Goal: Task Accomplishment & Management: Use online tool/utility

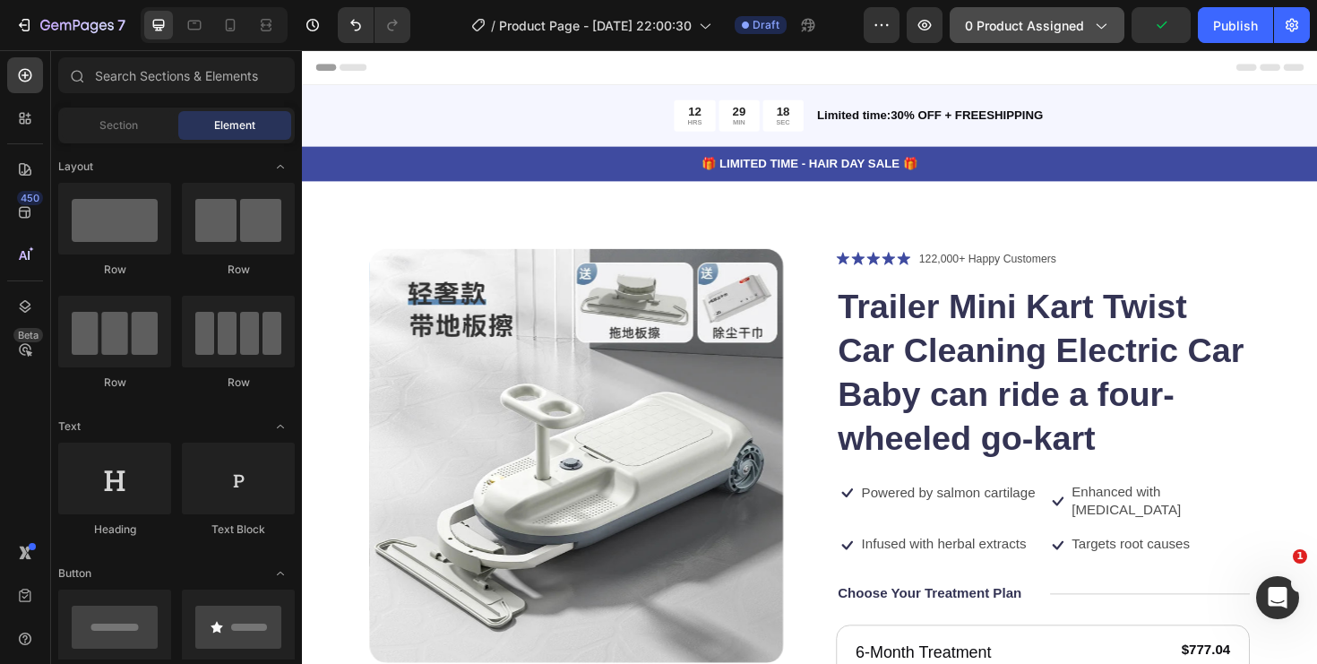
click at [1030, 25] on span "0 product assigned" at bounding box center [1024, 25] width 119 height 19
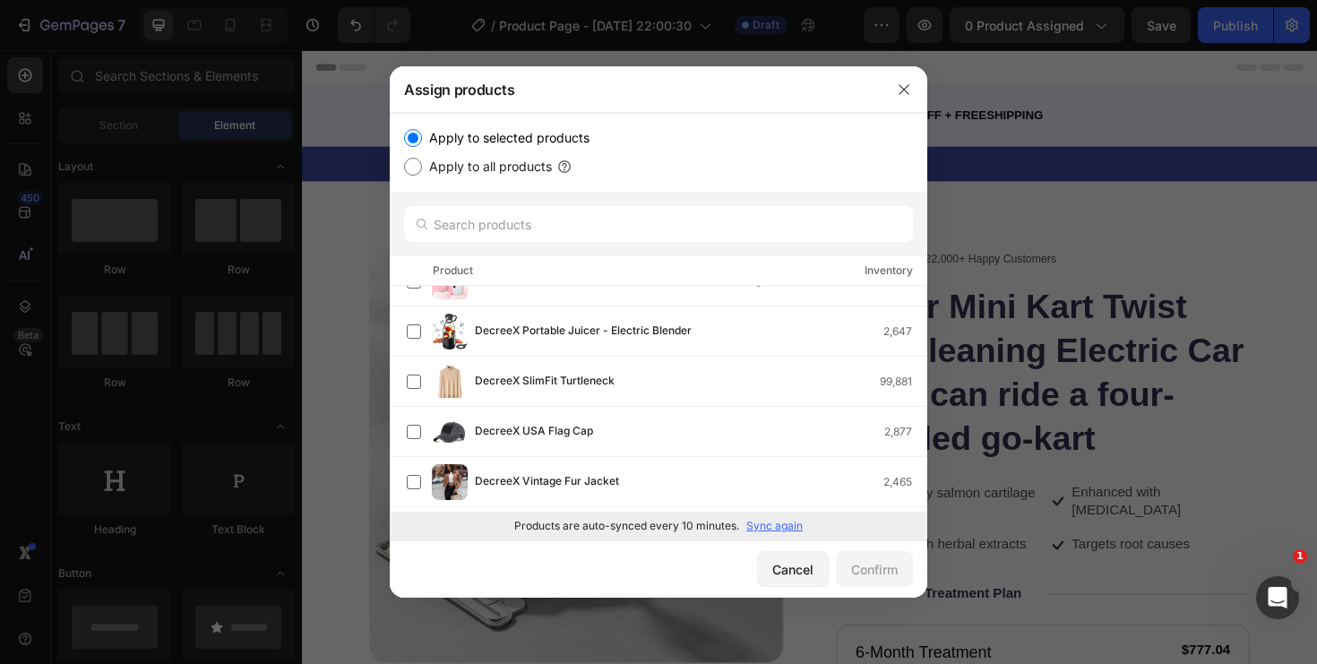
scroll to position [421, 0]
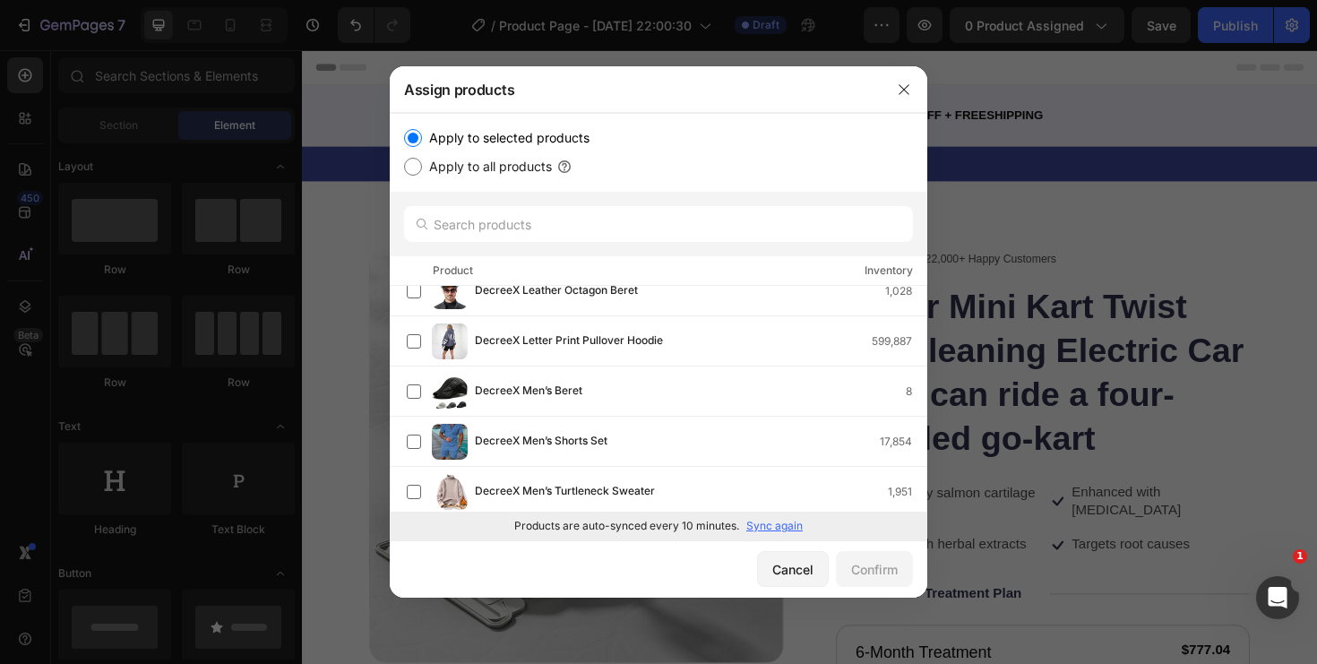
click at [782, 530] on p "Sync again" at bounding box center [774, 526] width 56 height 16
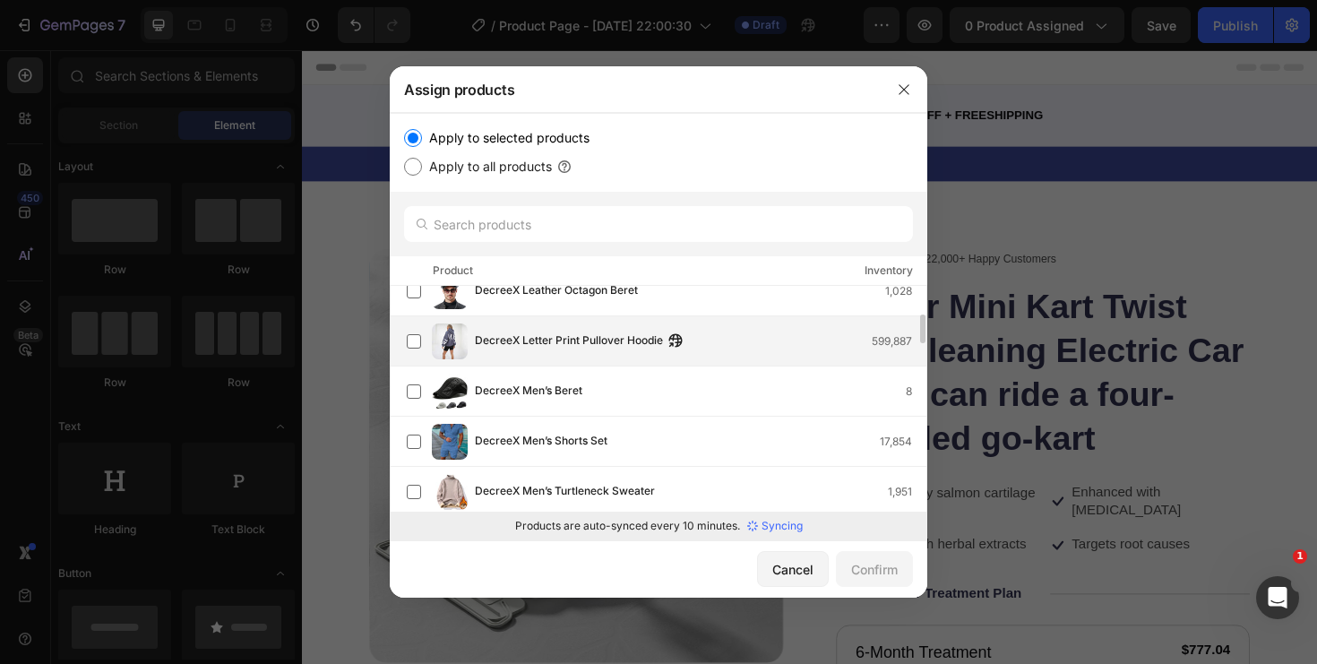
scroll to position [0, 0]
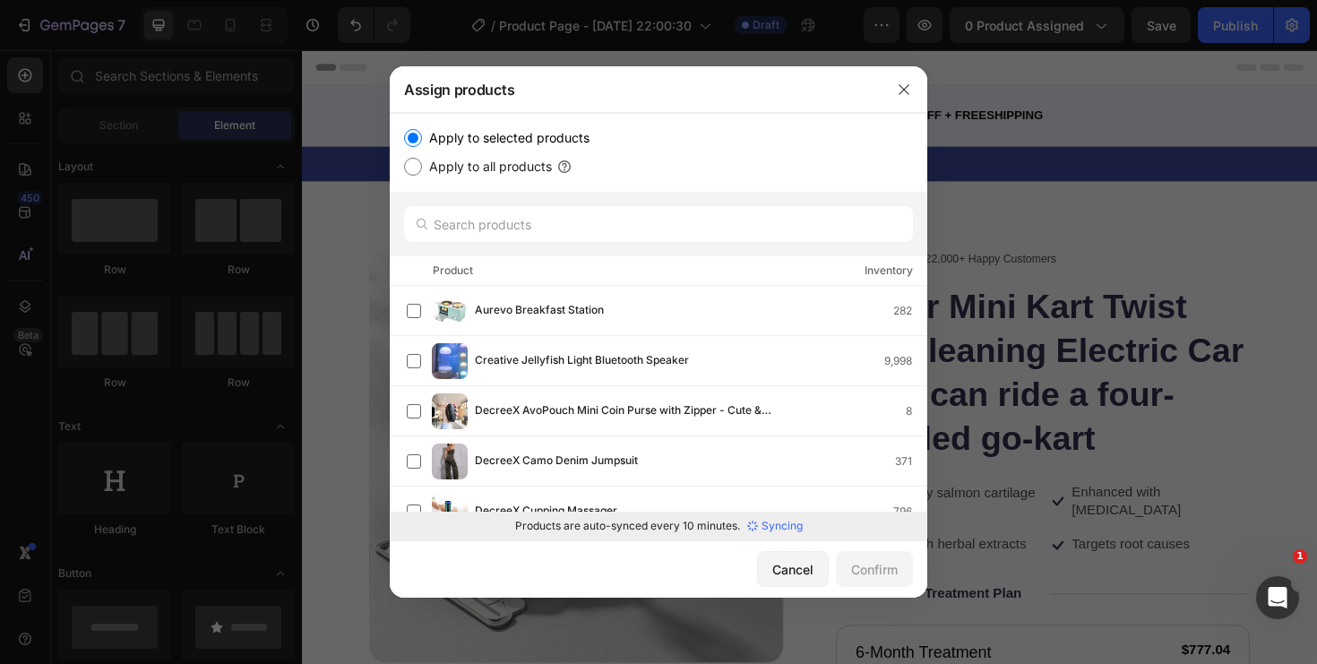
click at [516, 168] on label "Apply to all products" at bounding box center [487, 167] width 130 height 22
click at [422, 168] on input "Apply to all products" at bounding box center [413, 167] width 18 height 18
radio input "true"
click at [522, 176] on label "Apply to all products" at bounding box center [487, 167] width 130 height 22
click at [422, 176] on input "Apply to all products" at bounding box center [413, 167] width 18 height 18
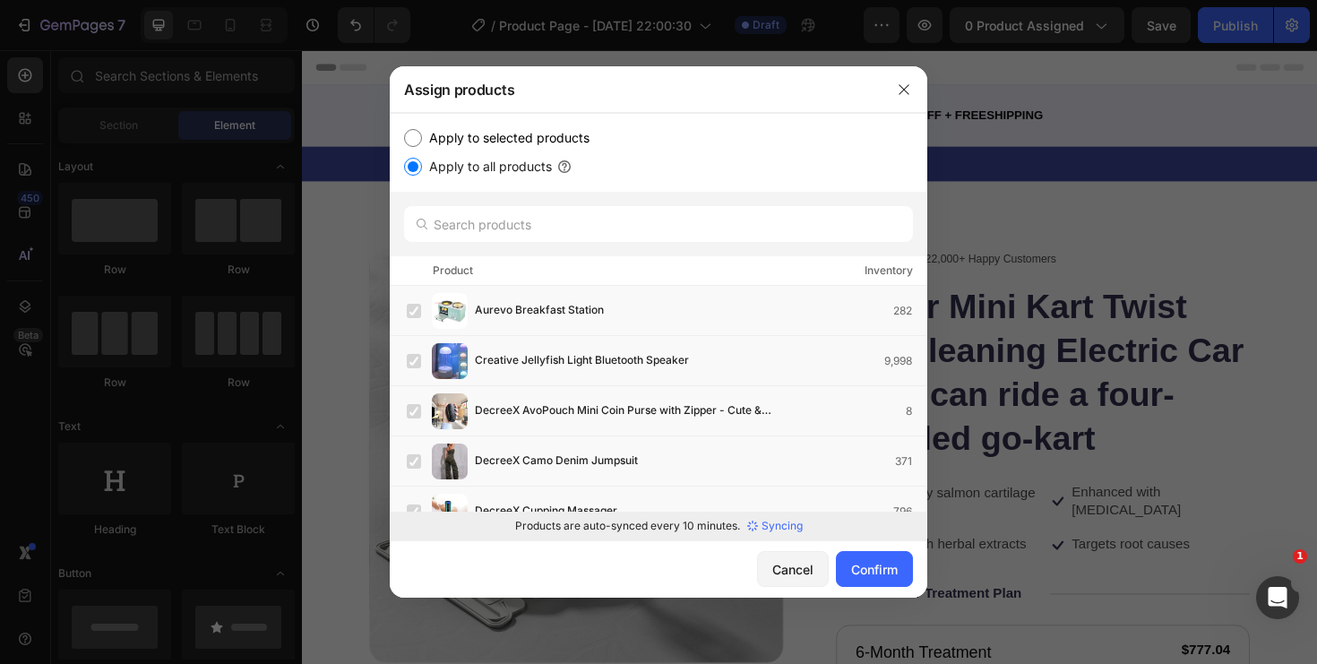
click at [526, 129] on label "Apply to selected products" at bounding box center [506, 138] width 168 height 22
click at [422, 129] on input "Apply to selected products" at bounding box center [413, 138] width 18 height 18
radio input "true"
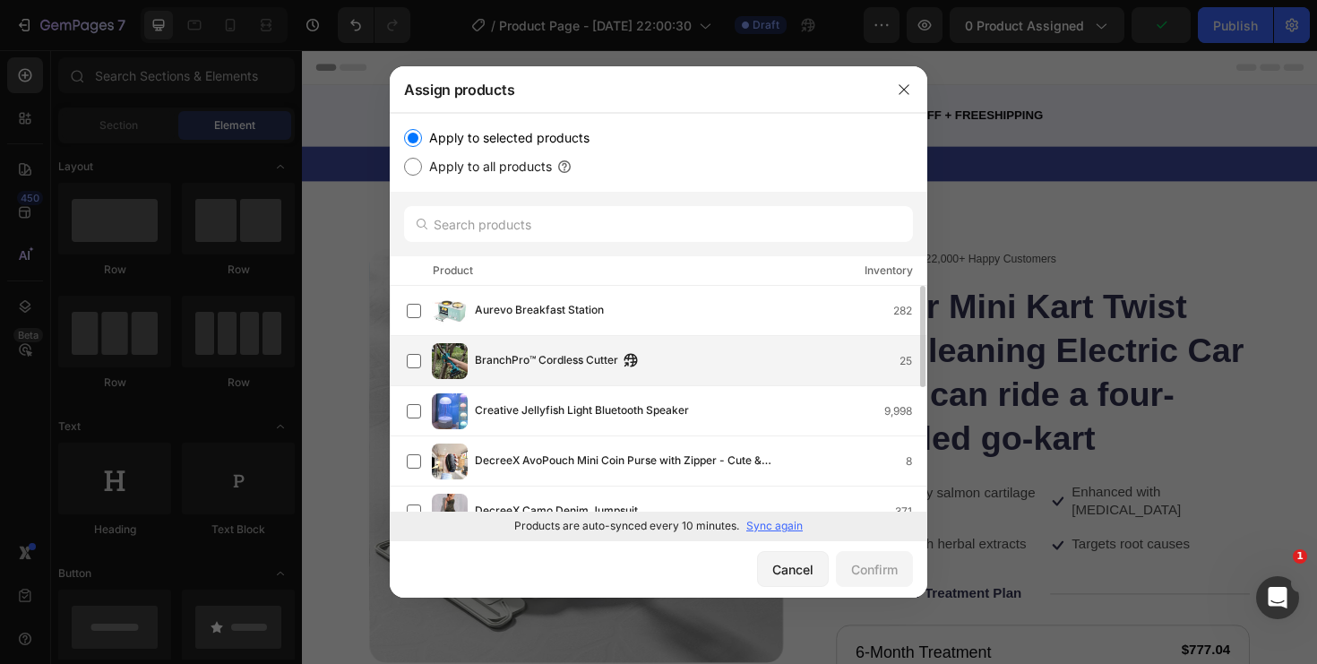
click at [557, 357] on span "BranchPro™ Cordless Cutter" at bounding box center [546, 361] width 143 height 20
click at [880, 573] on div "Confirm" at bounding box center [874, 569] width 47 height 19
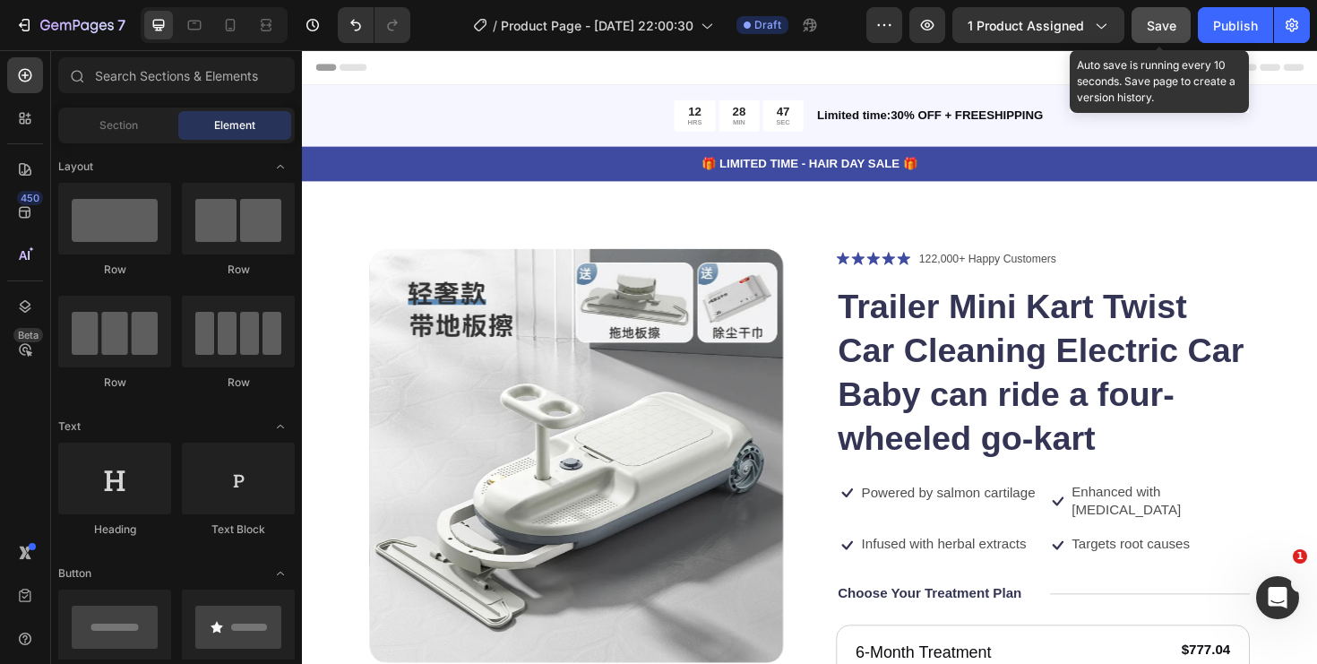
click at [1149, 25] on span "Save" at bounding box center [1162, 25] width 30 height 15
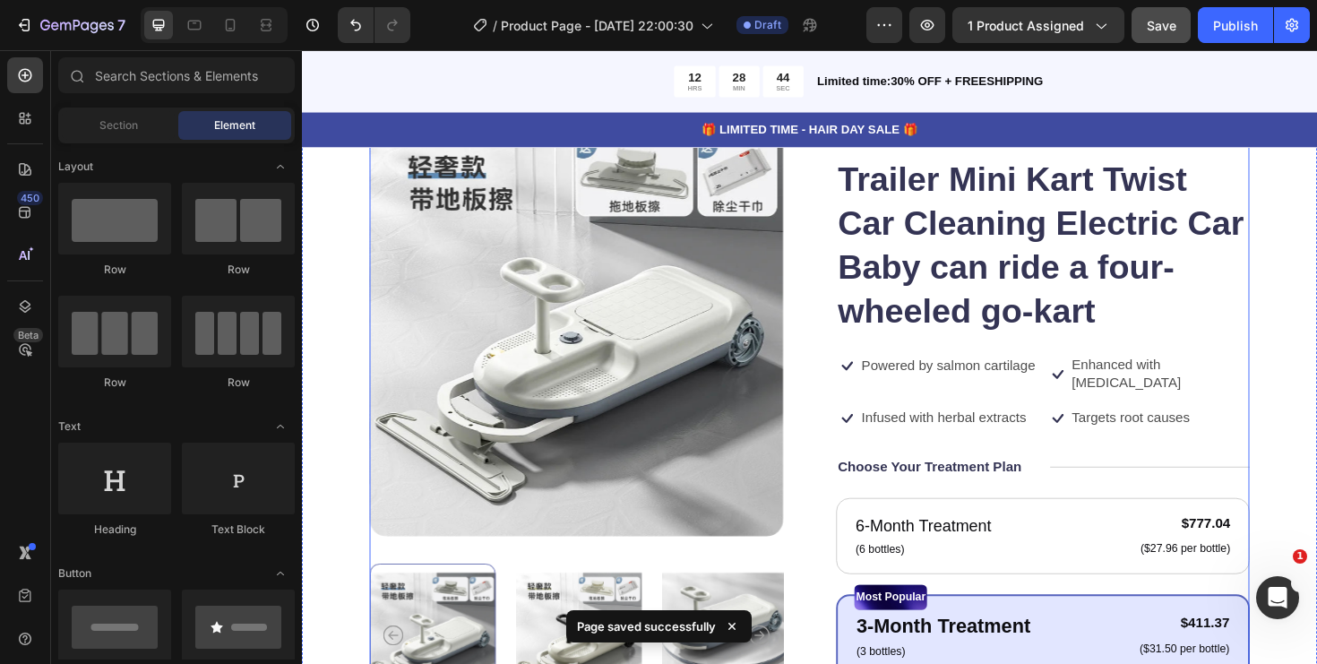
scroll to position [51, 0]
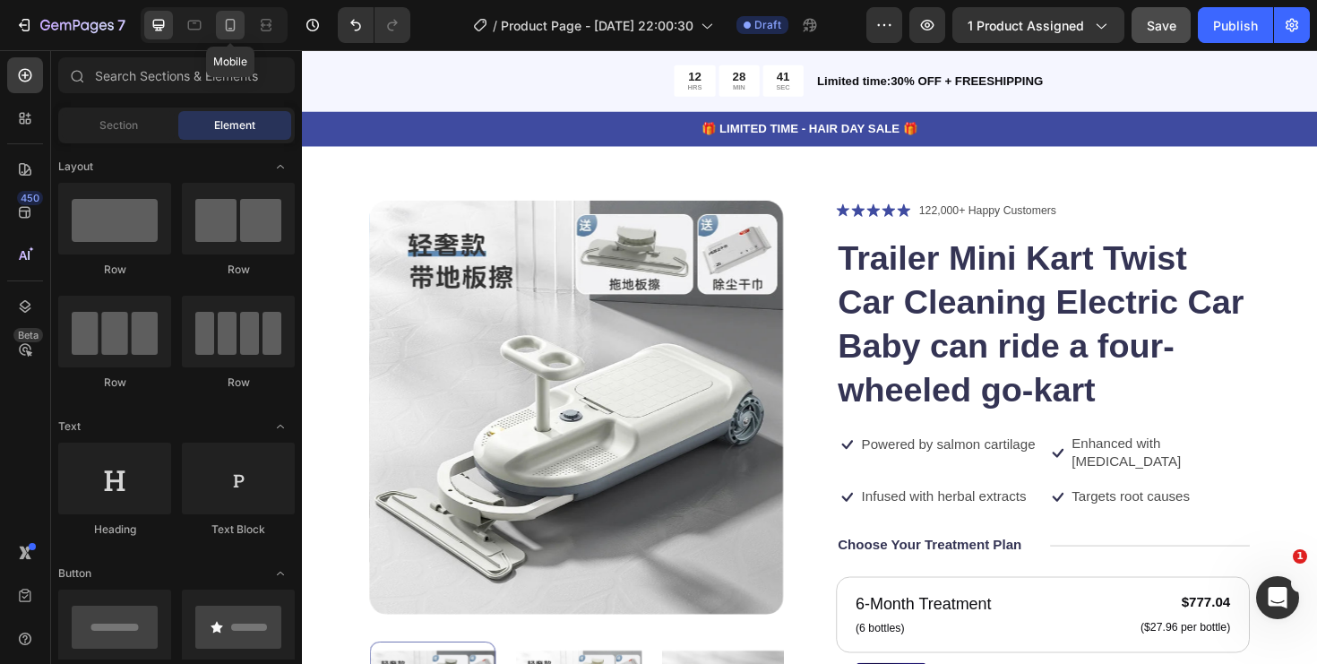
click at [226, 27] on icon at bounding box center [231, 25] width 10 height 13
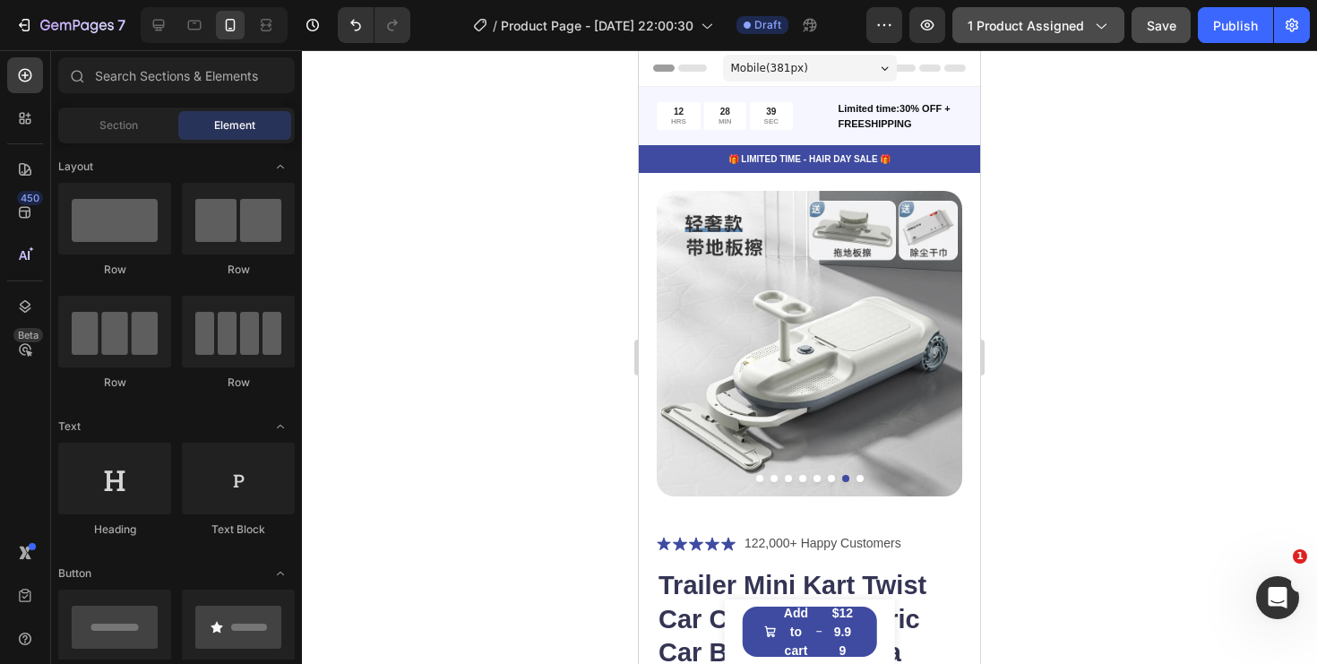
click at [1060, 16] on span "1 product assigned" at bounding box center [1026, 25] width 116 height 19
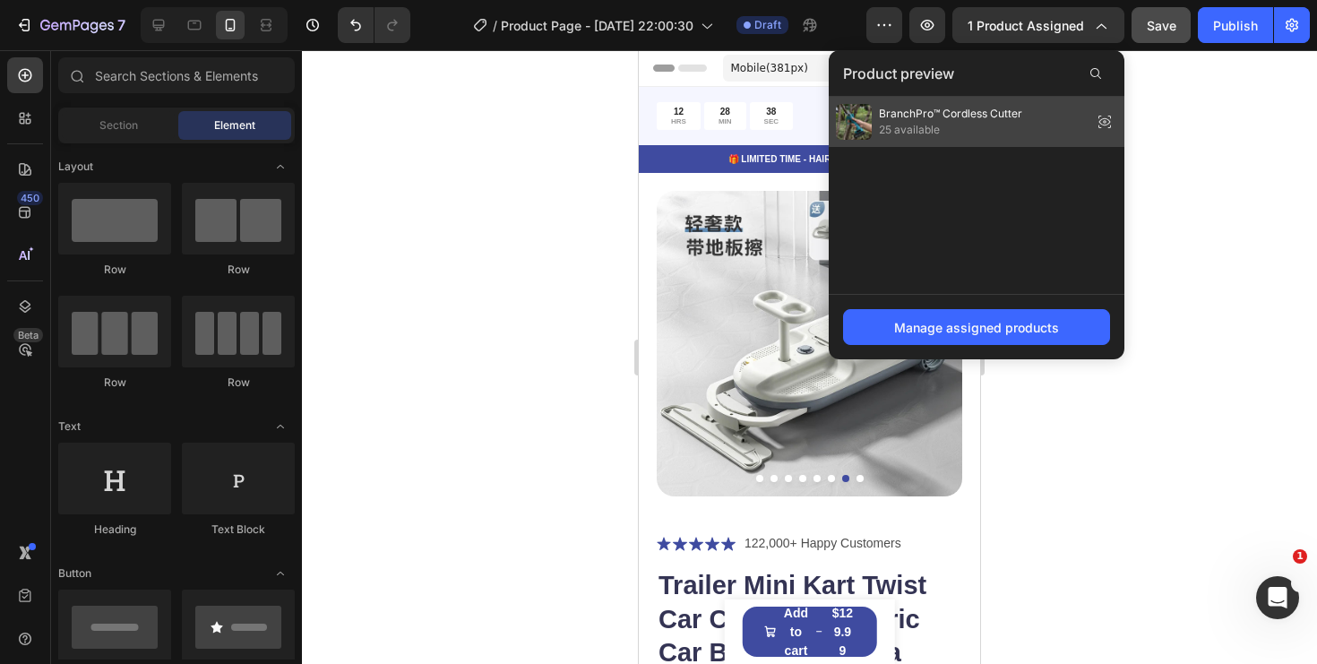
click at [1033, 120] on div "BranchPro™ Cordless Cutter 25 available" at bounding box center [977, 122] width 296 height 50
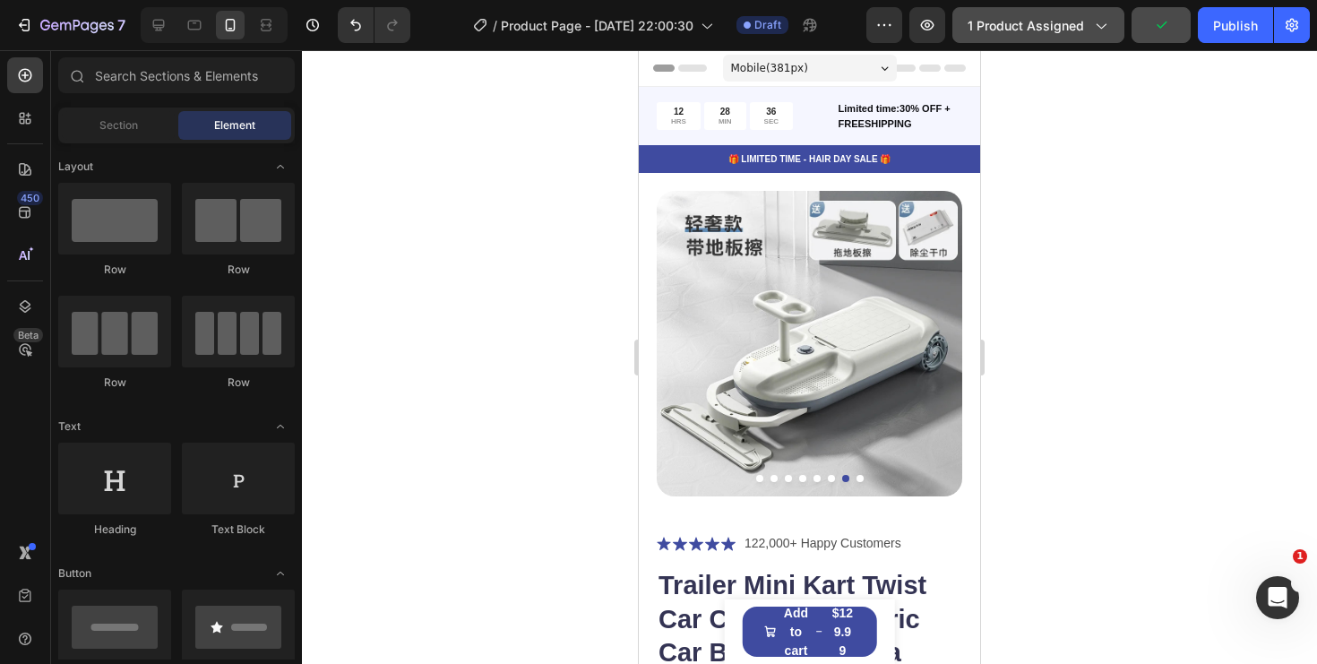
click at [1100, 13] on button "1 product assigned" at bounding box center [1038, 25] width 172 height 36
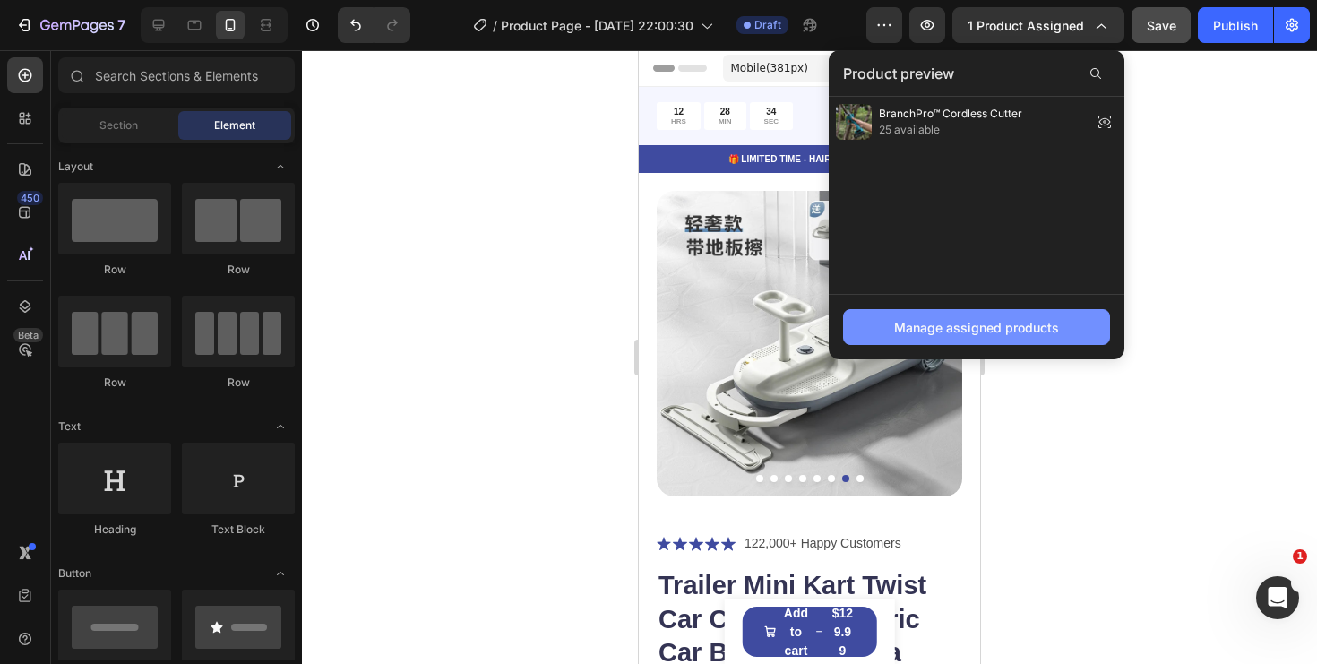
click at [998, 320] on div "Manage assigned products" at bounding box center [976, 327] width 165 height 19
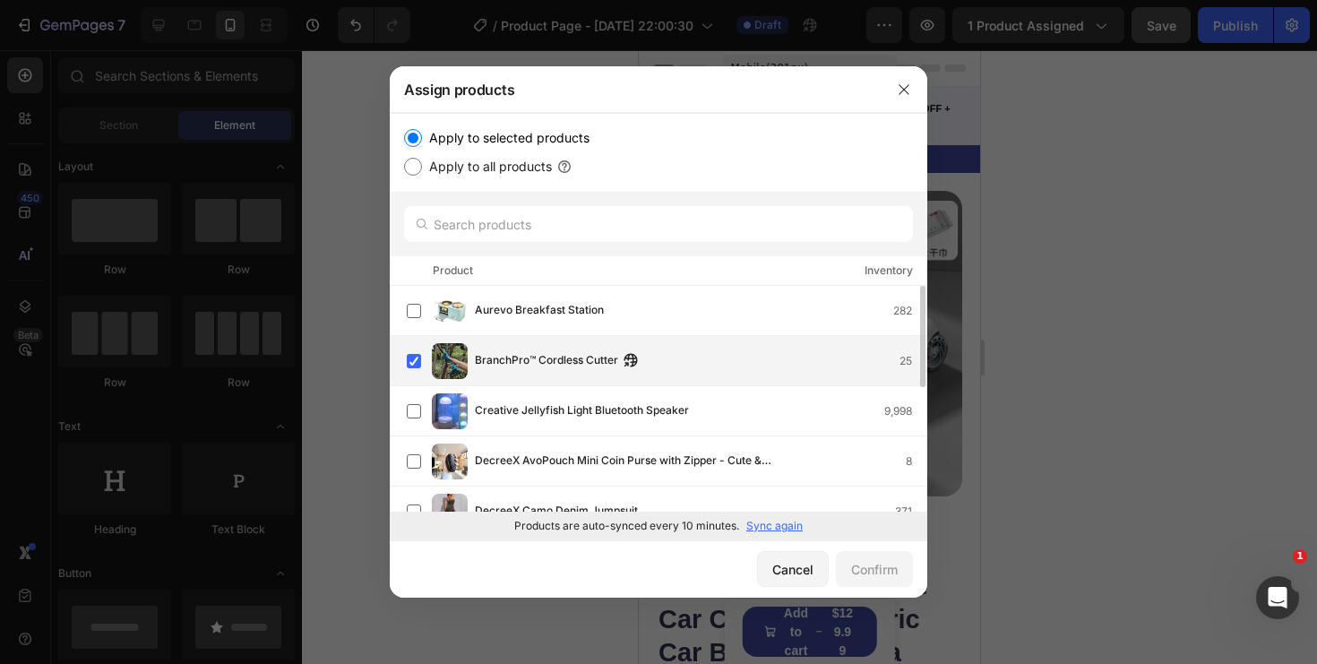
click at [544, 362] on span "BranchPro™ Cordless Cutter" at bounding box center [546, 361] width 143 height 20
click at [556, 367] on span "BranchPro™ Cordless Cutter" at bounding box center [546, 361] width 143 height 20
click at [625, 358] on icon "button" at bounding box center [631, 360] width 14 height 14
click at [781, 560] on div "Cancel" at bounding box center [792, 569] width 41 height 19
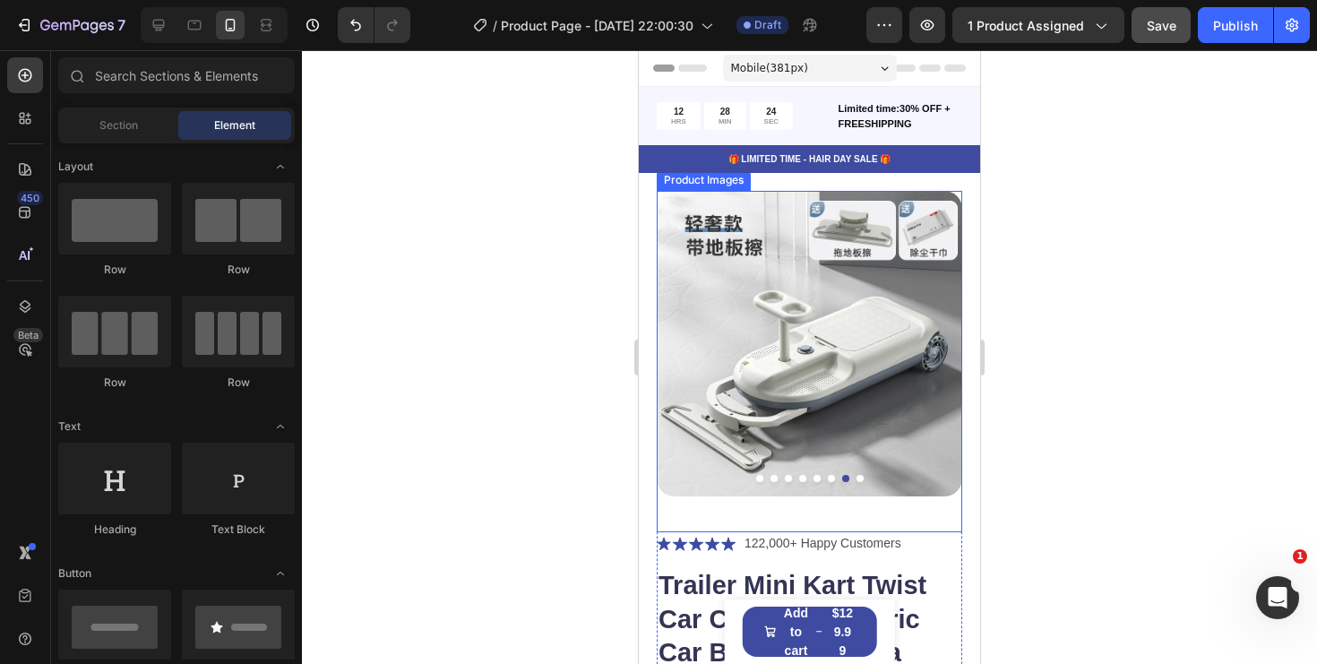
click at [830, 318] on img at bounding box center [810, 344] width 306 height 306
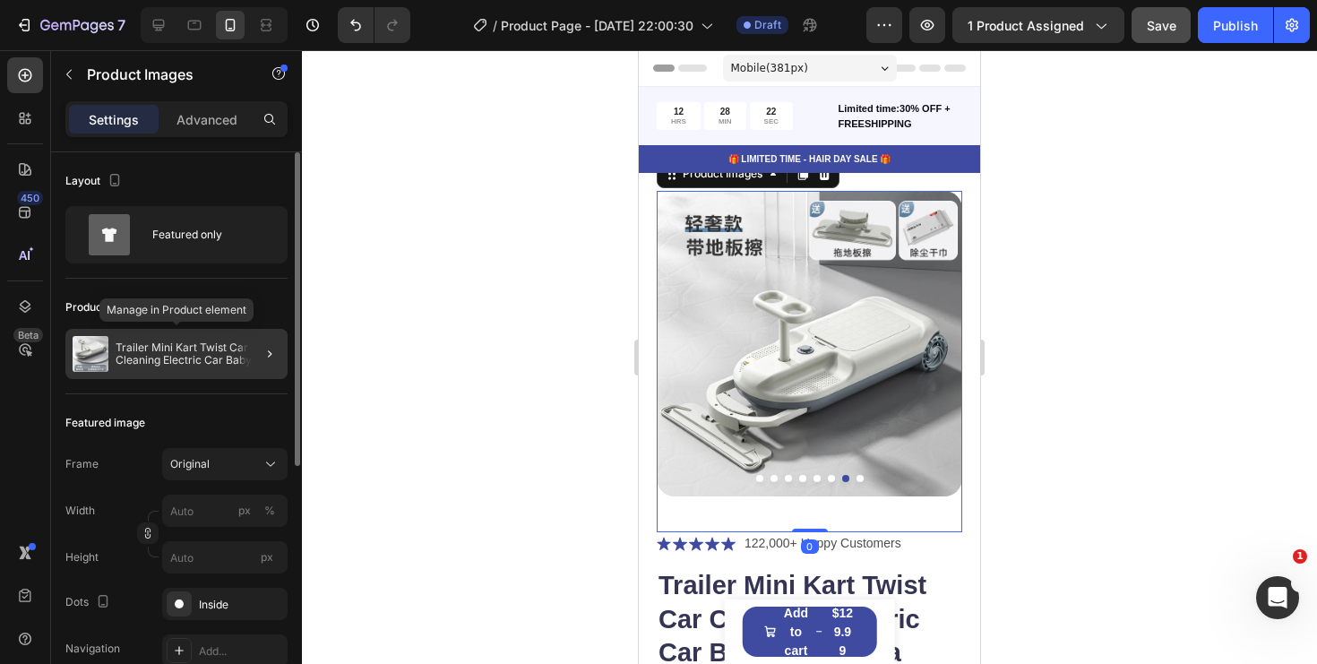
click at [199, 337] on div "Trailer Mini Kart Twist Car Cleaning Electric Car Baby can ride a four-wheeled …" at bounding box center [176, 354] width 222 height 50
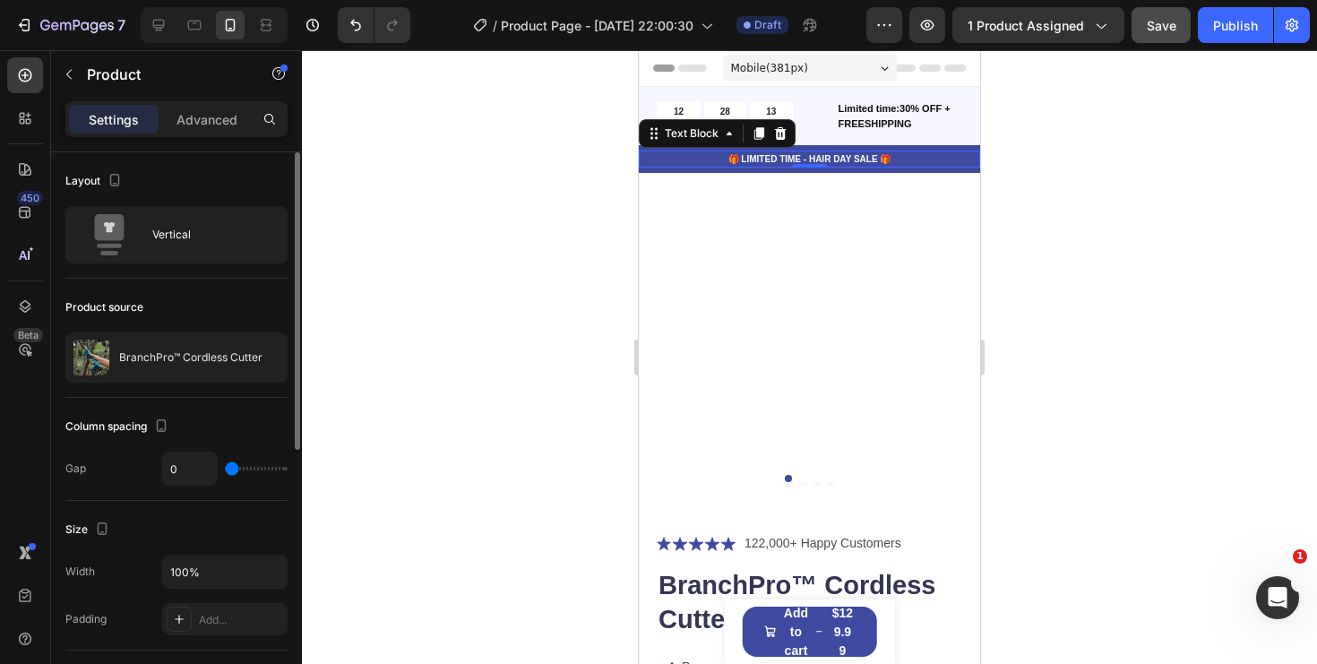
click at [939, 163] on p "🎁 LIMITED TIME - HAIR DAY SALE 🎁" at bounding box center [810, 158] width 338 height 13
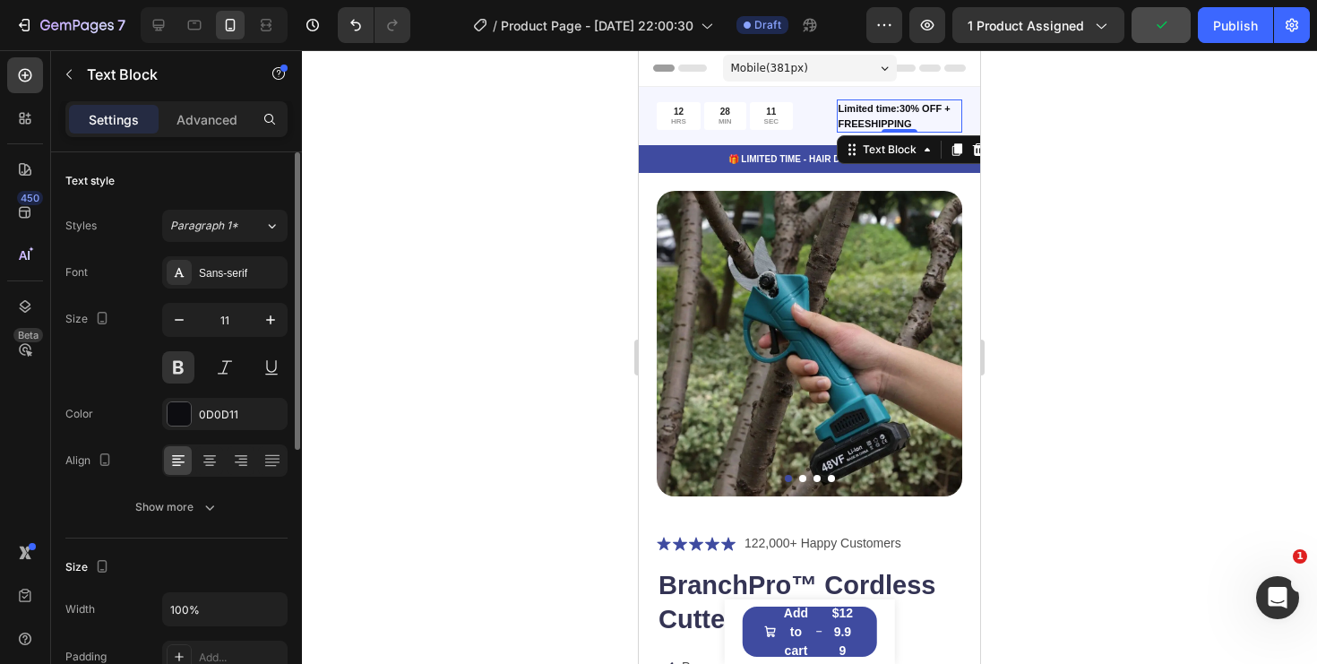
click at [956, 129] on p "Limited time:30% OFF + FREESHIPPING" at bounding box center [900, 116] width 122 height 30
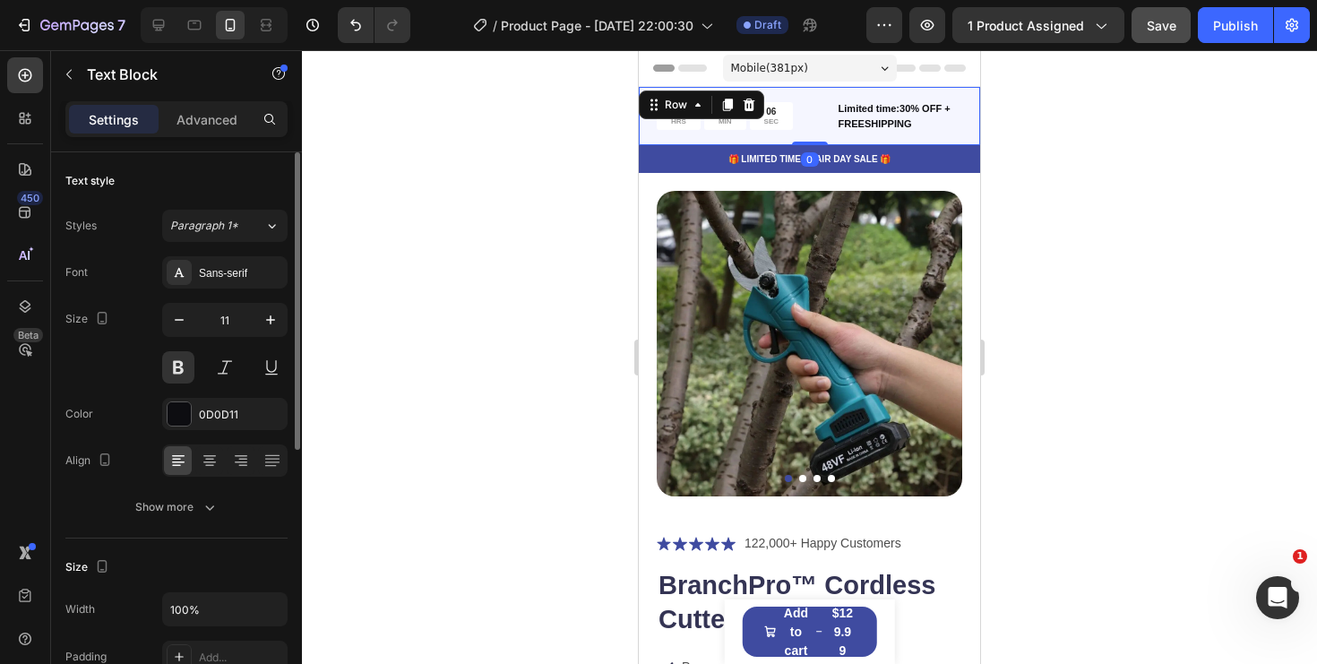
click at [806, 136] on div "12 HRS 28 MIN 06 SEC Countdown Timer Limited time:30% OFF + FREESHIPPING Text B…" at bounding box center [809, 116] width 341 height 58
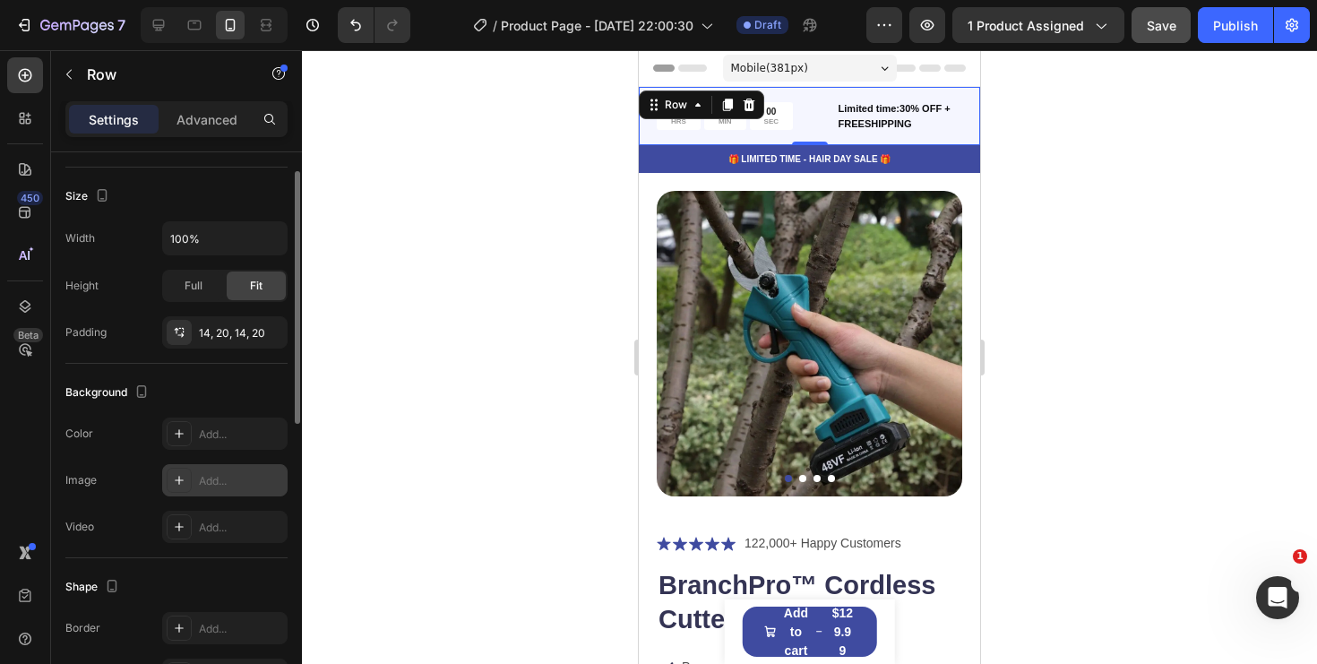
scroll to position [463, 0]
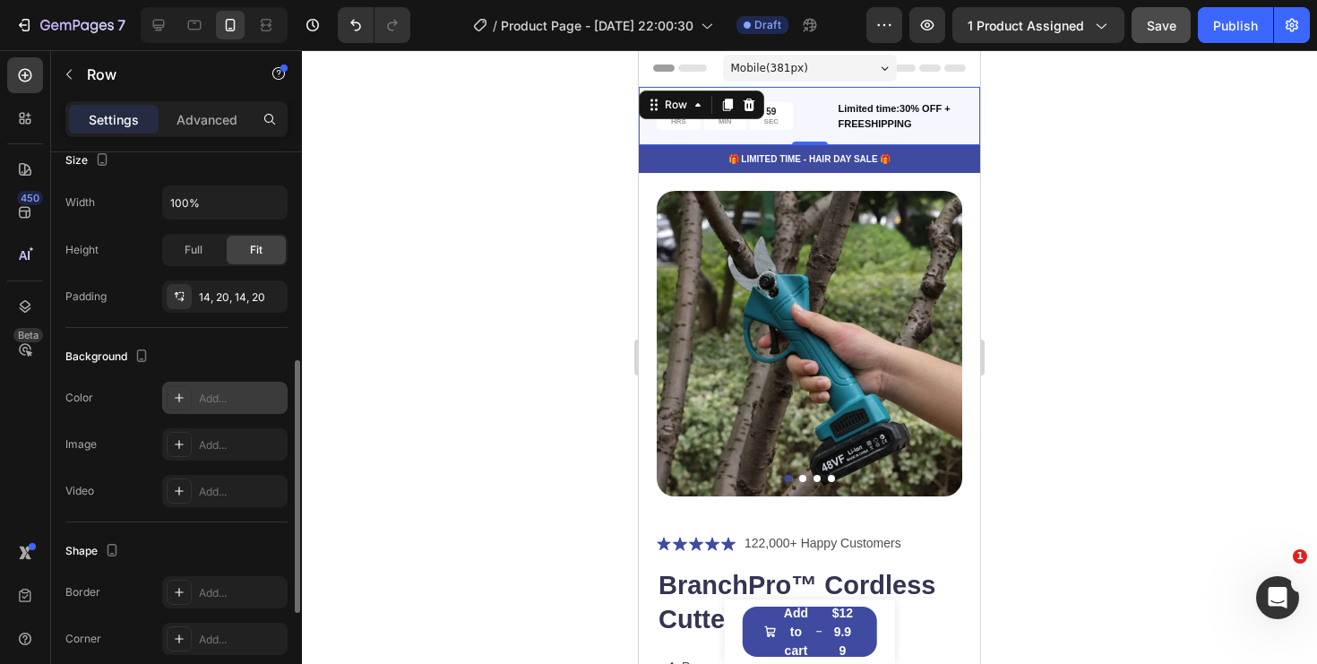
click at [203, 405] on div "Add..." at bounding box center [241, 399] width 84 height 16
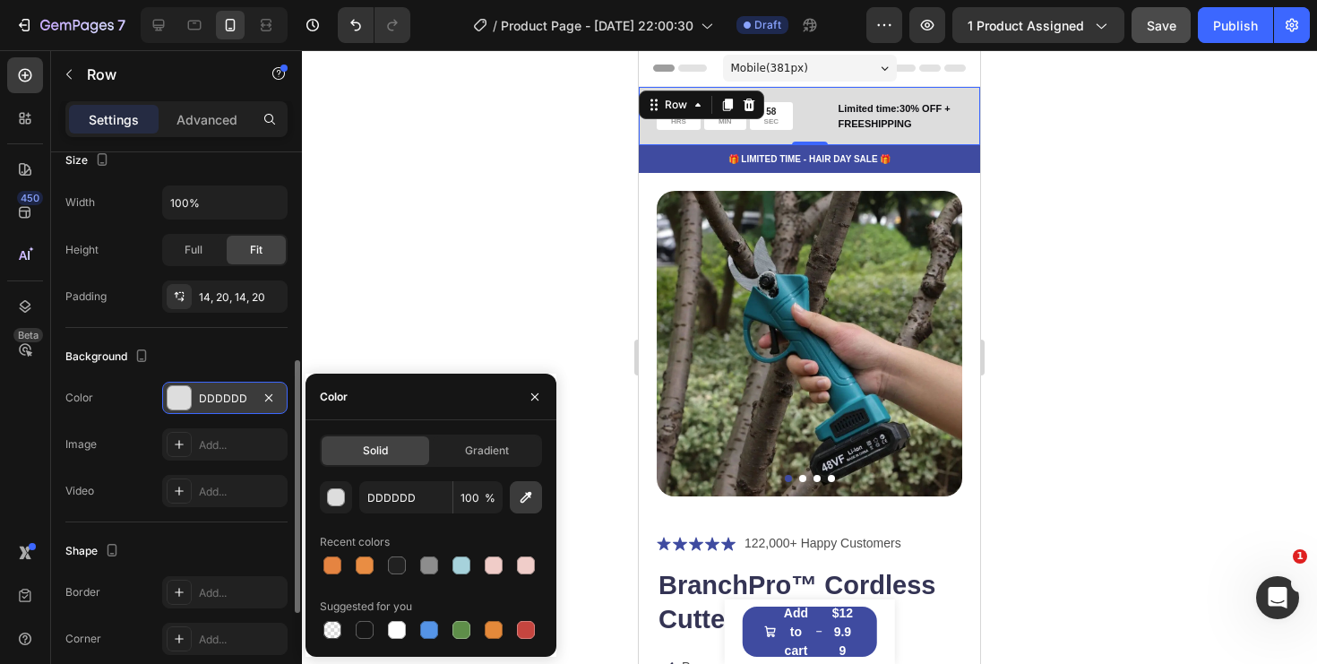
click at [530, 503] on icon "button" at bounding box center [526, 497] width 18 height 18
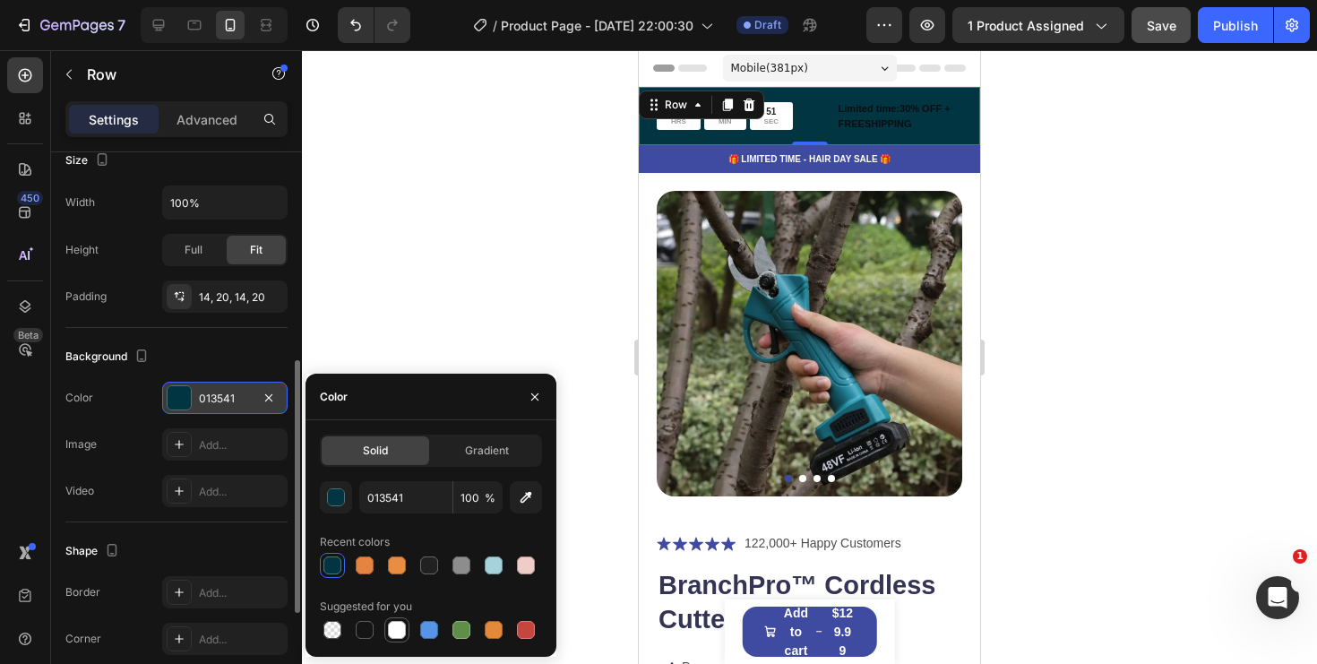
click at [401, 627] on div at bounding box center [397, 630] width 18 height 18
type input "FFFFFF"
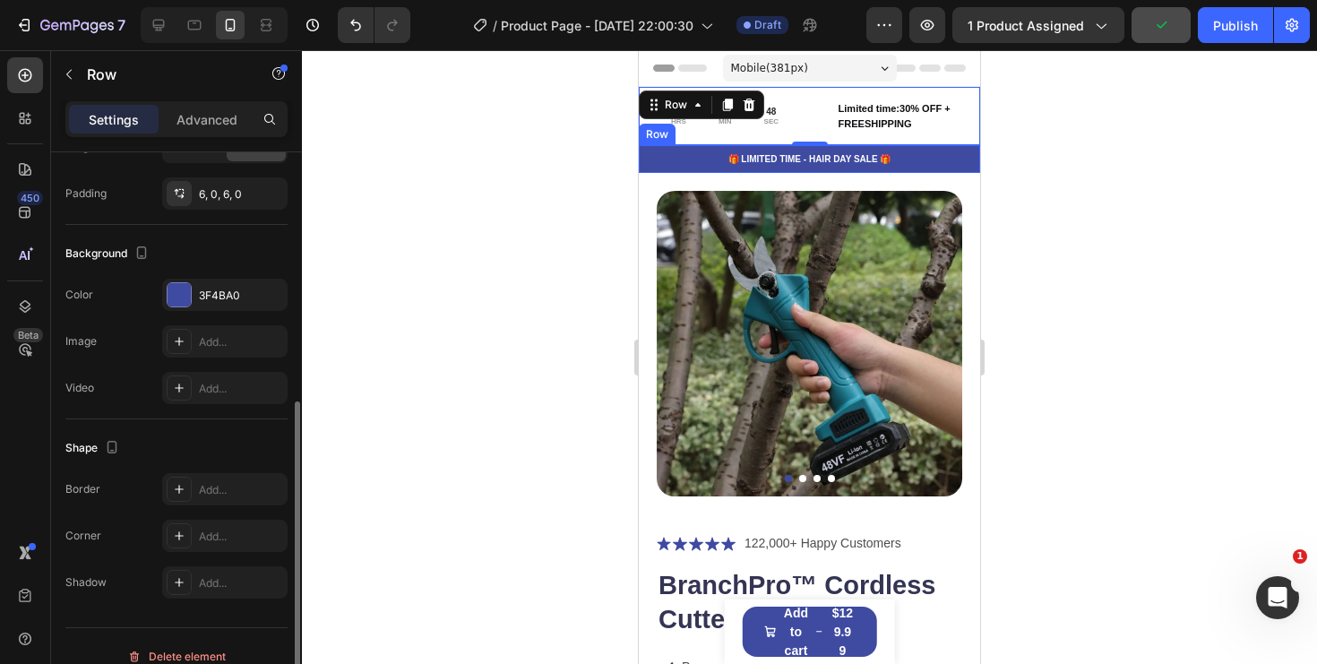
click at [940, 170] on div "🎁 LIMITED TIME - HAIR DAY SALE 🎁 Text Block Row" at bounding box center [809, 159] width 341 height 28
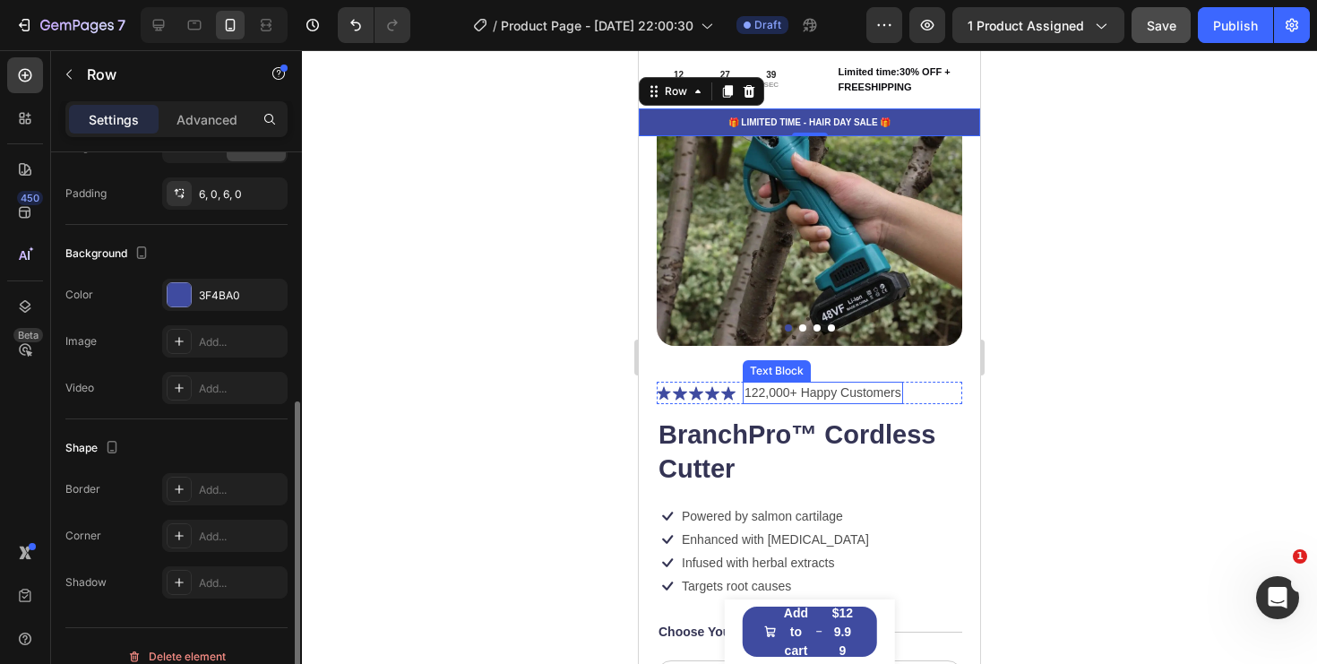
scroll to position [0, 0]
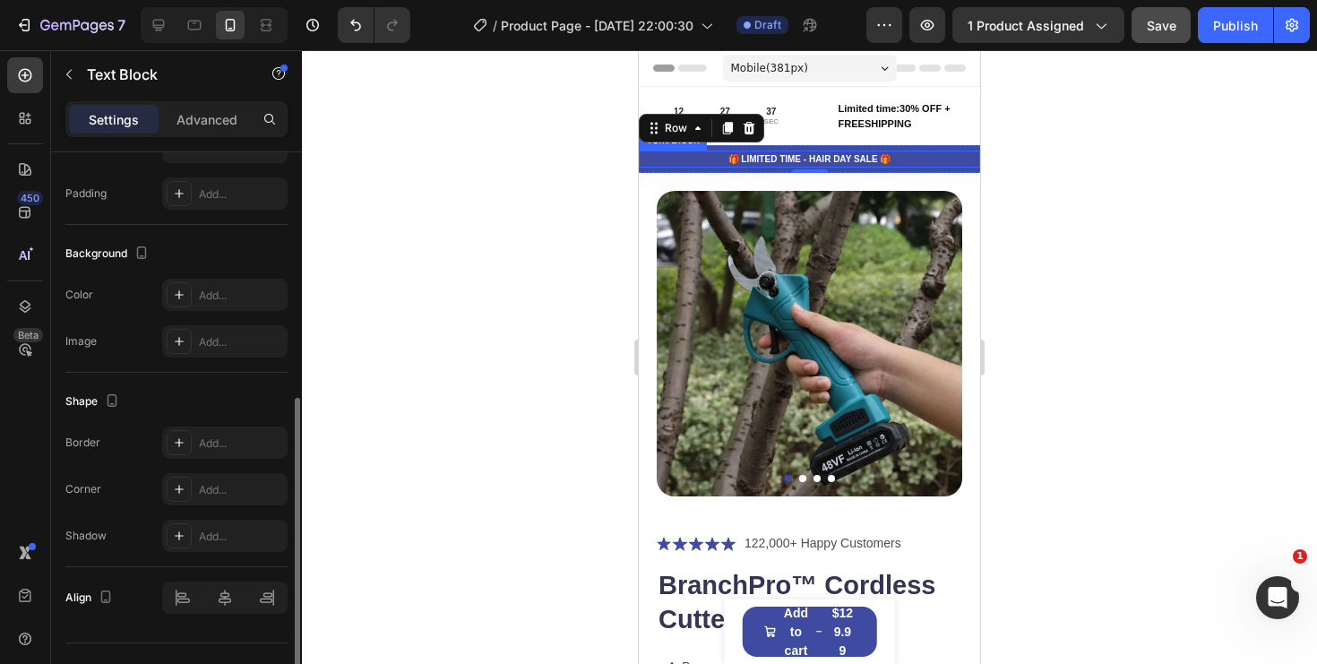
click at [920, 165] on p "🎁 LIMITED TIME - HAIR DAY SALE 🎁" at bounding box center [810, 158] width 338 height 13
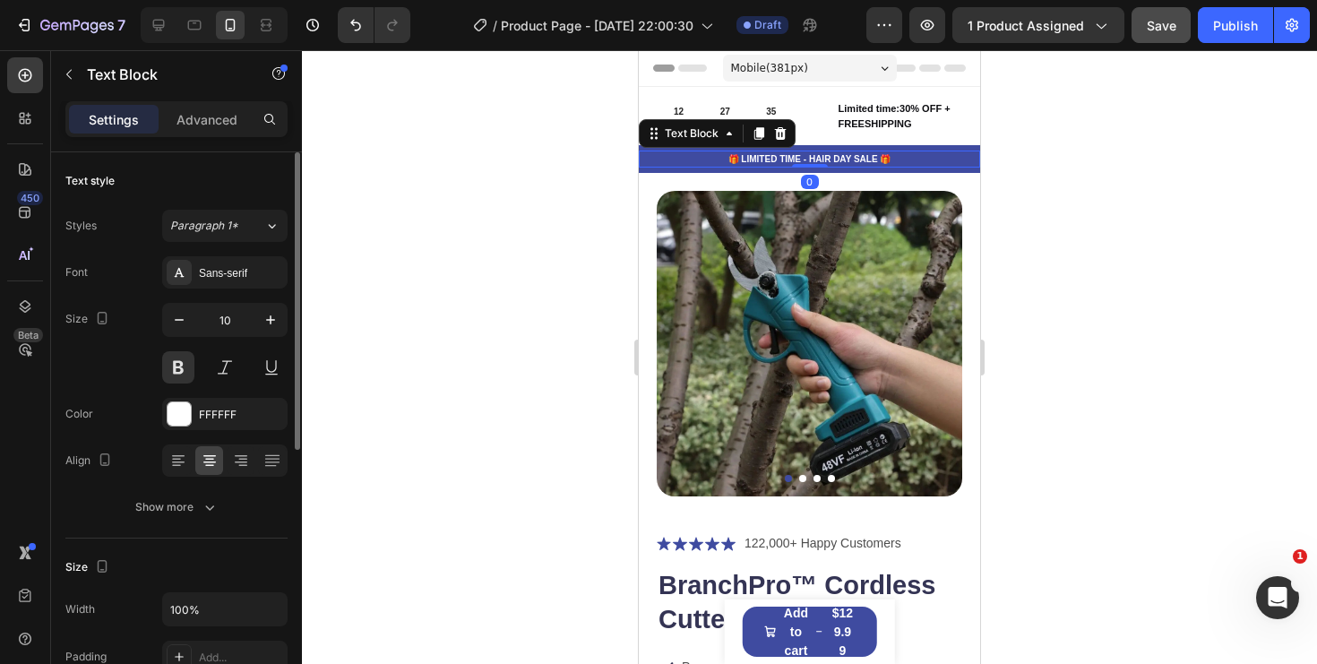
click at [908, 157] on p "🎁 LIMITED TIME - HAIR DAY SALE 🎁" at bounding box center [810, 158] width 338 height 13
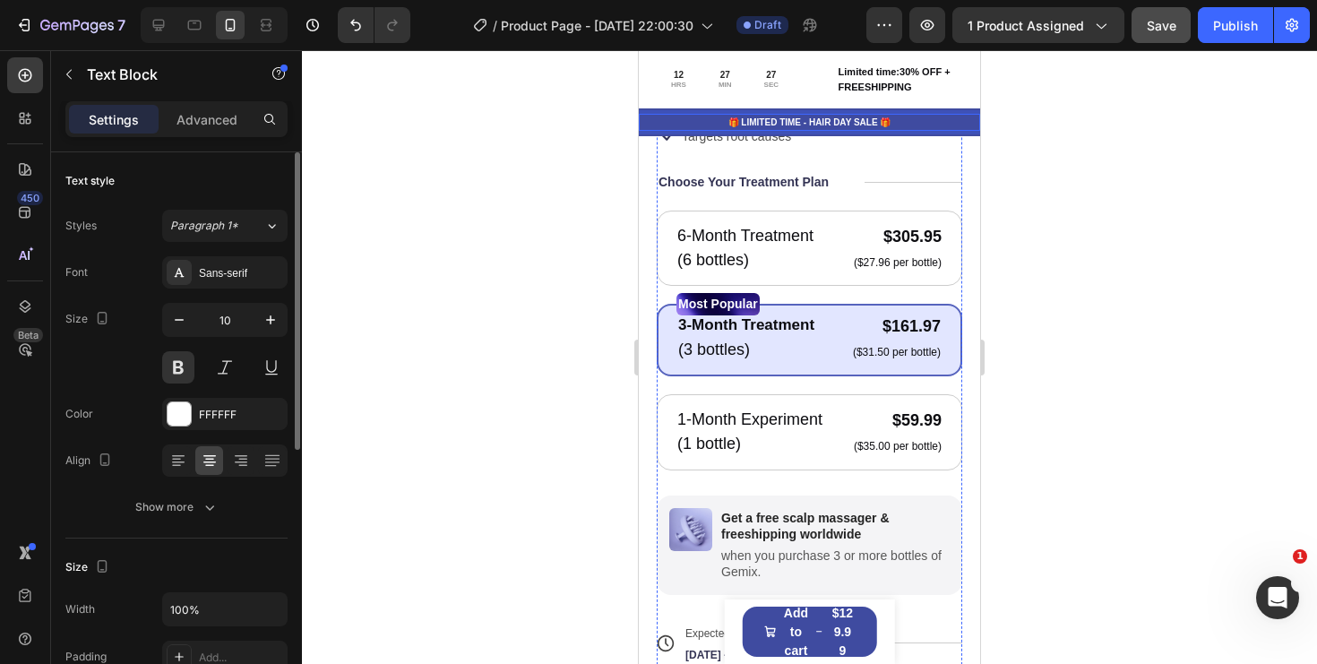
scroll to position [581, 0]
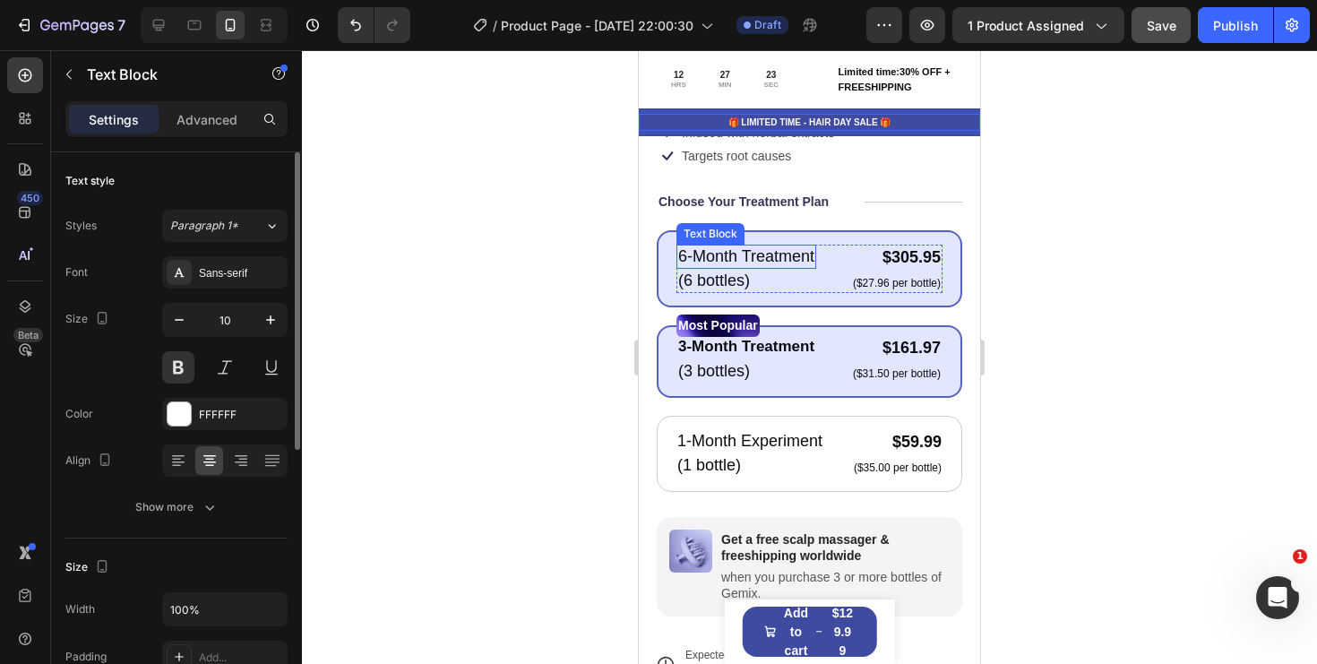
click at [795, 255] on p "6-Month Treatment" at bounding box center [746, 256] width 136 height 21
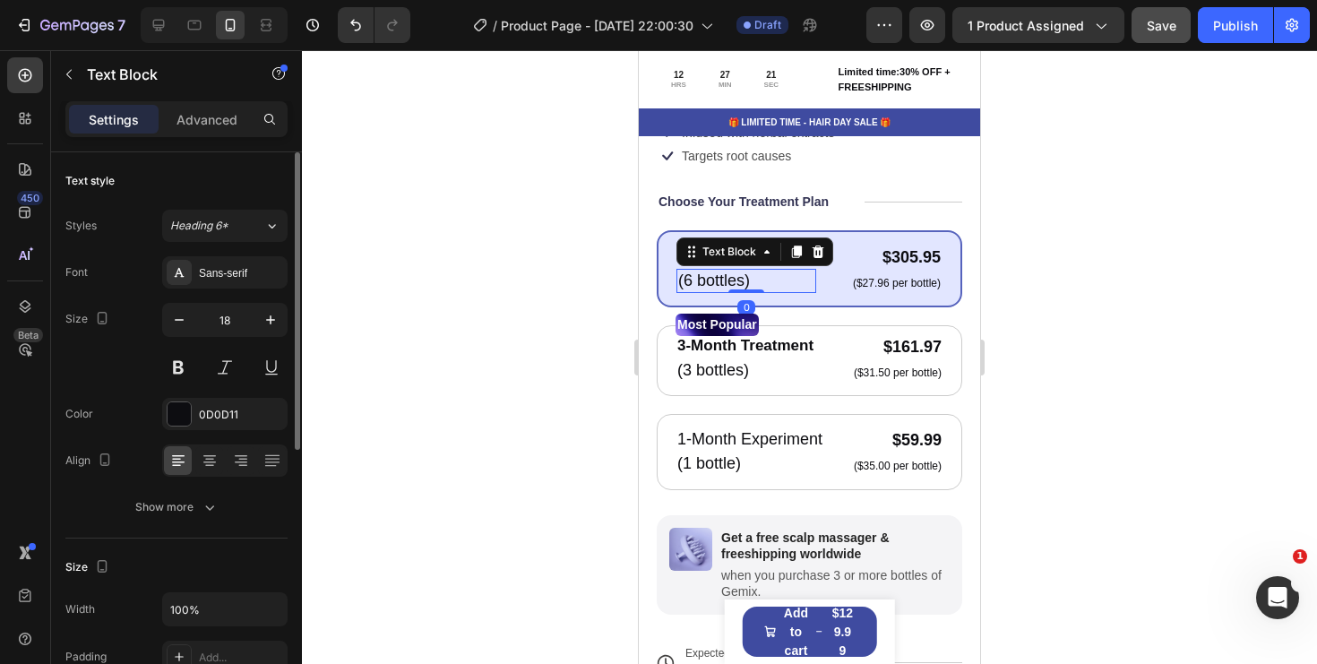
click at [788, 284] on p "(6 bottles)" at bounding box center [746, 281] width 136 height 21
click at [817, 253] on icon at bounding box center [819, 252] width 12 height 13
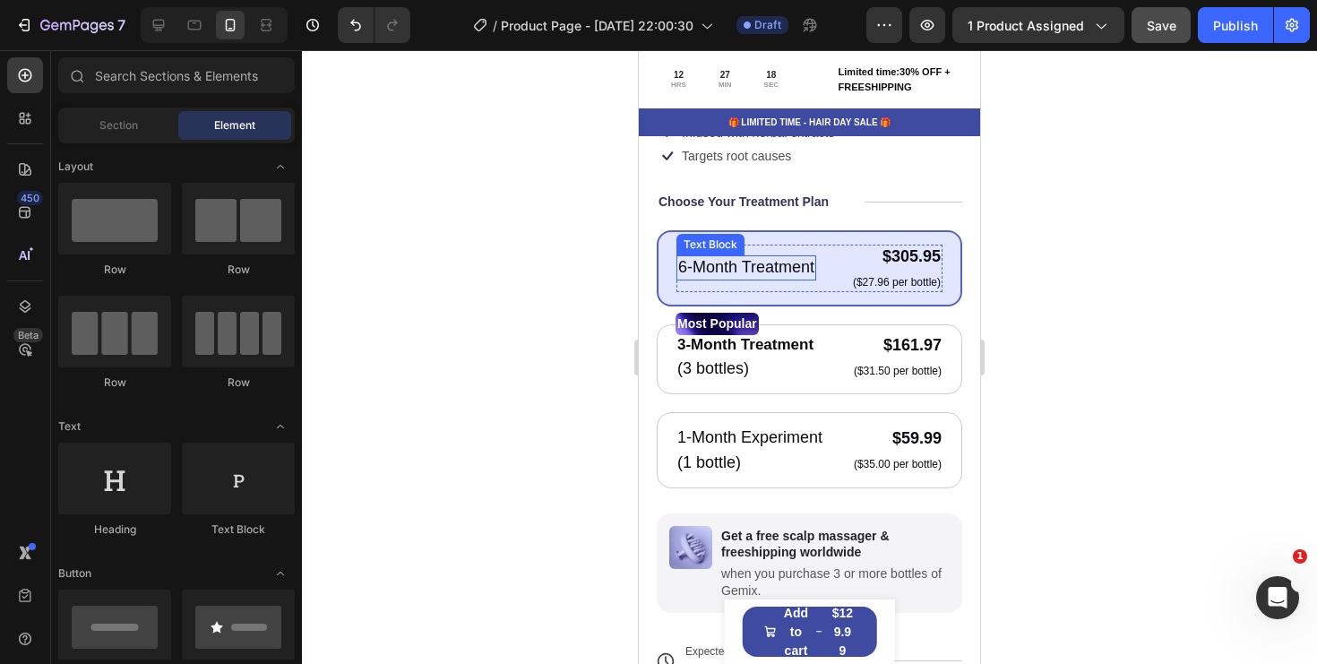
click at [777, 267] on p "6-Month Treatment" at bounding box center [746, 267] width 136 height 21
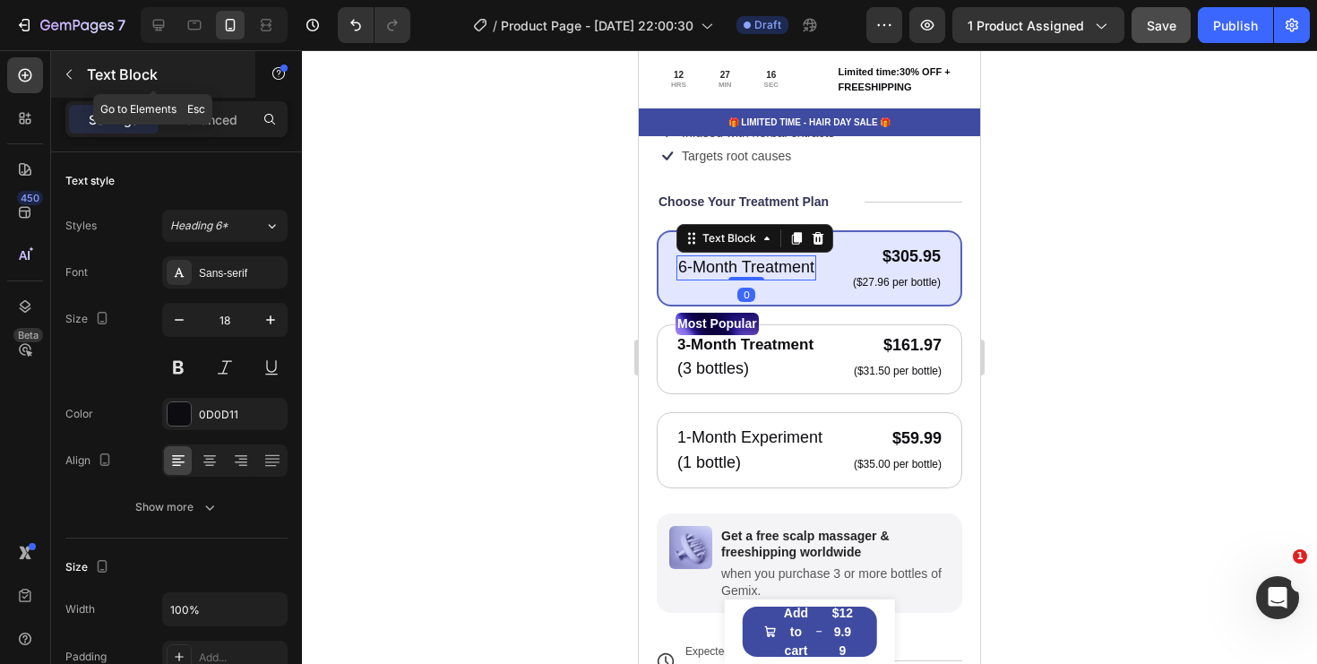
click at [74, 83] on button "button" at bounding box center [69, 74] width 29 height 29
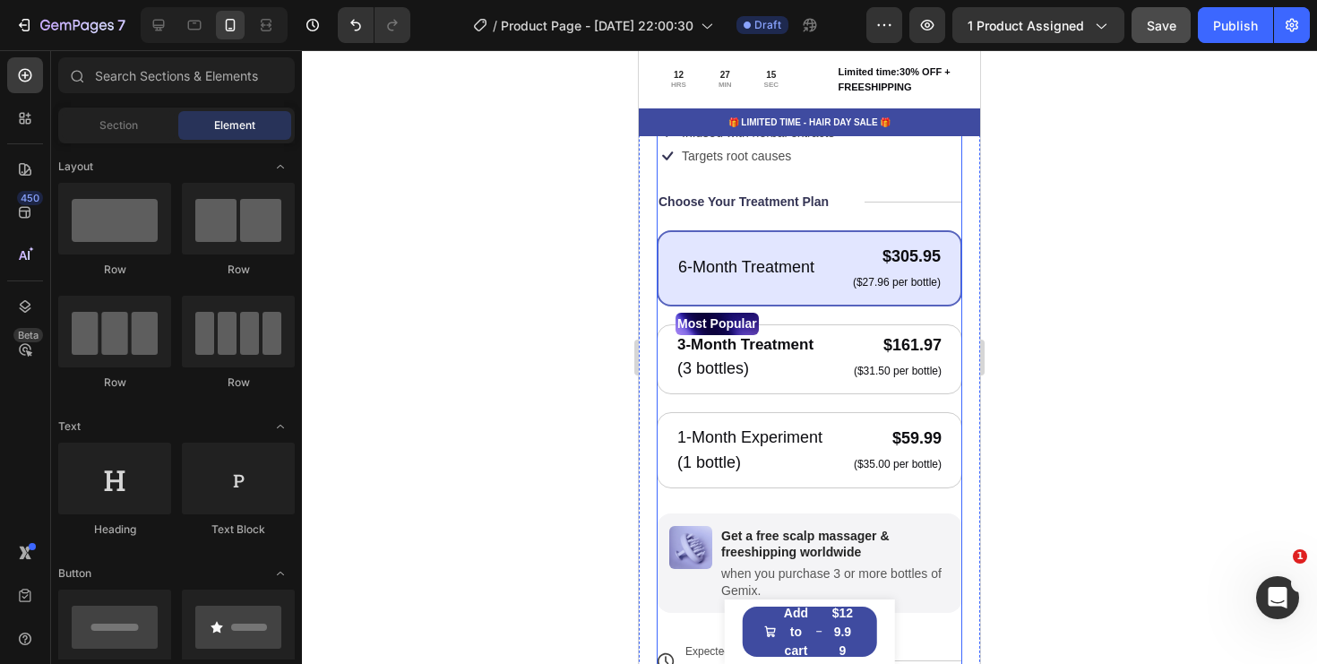
click at [708, 218] on div "Icon Icon Icon Icon Icon Icon List 122,000+ Happy Customers Text Block Row Bran…" at bounding box center [810, 389] width 306 height 875
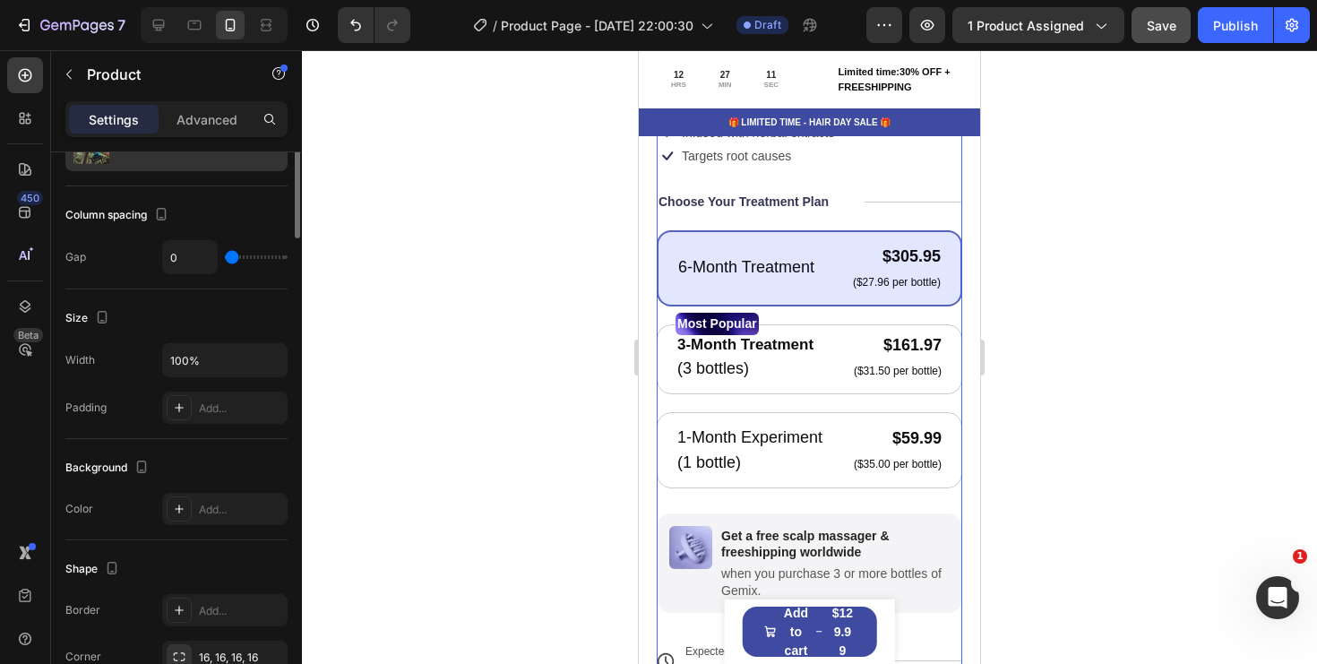
scroll to position [0, 0]
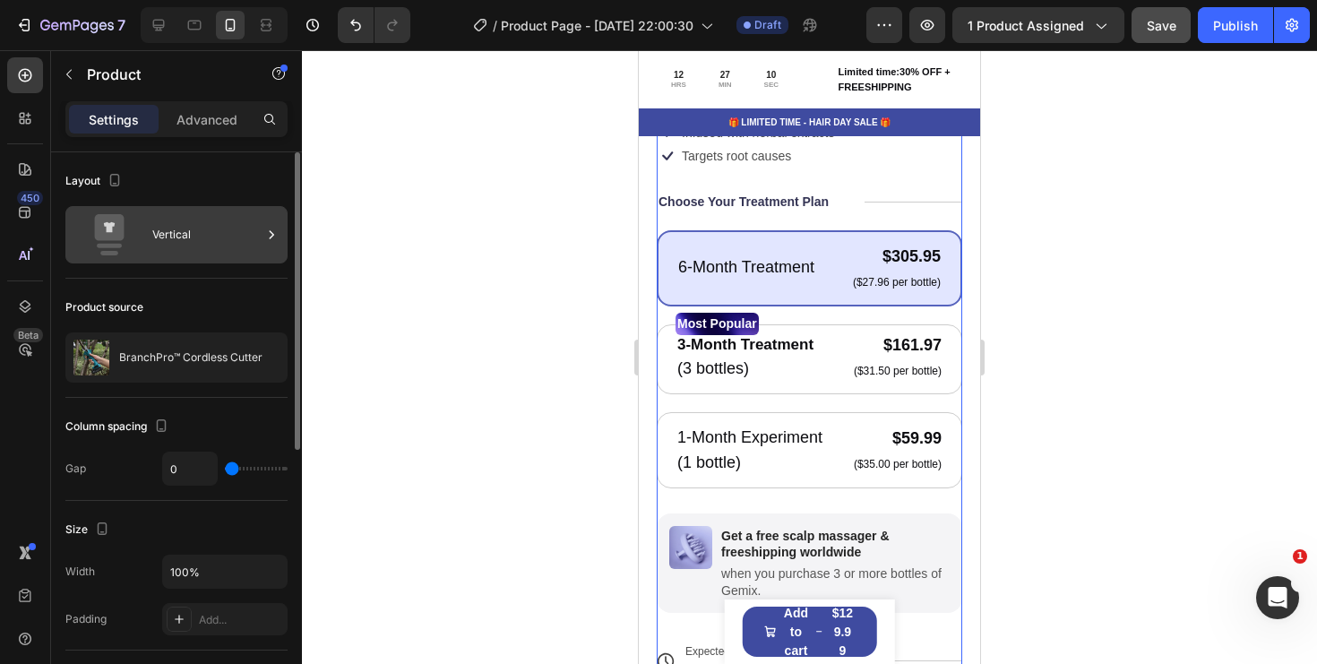
click at [138, 237] on icon at bounding box center [109, 234] width 72 height 41
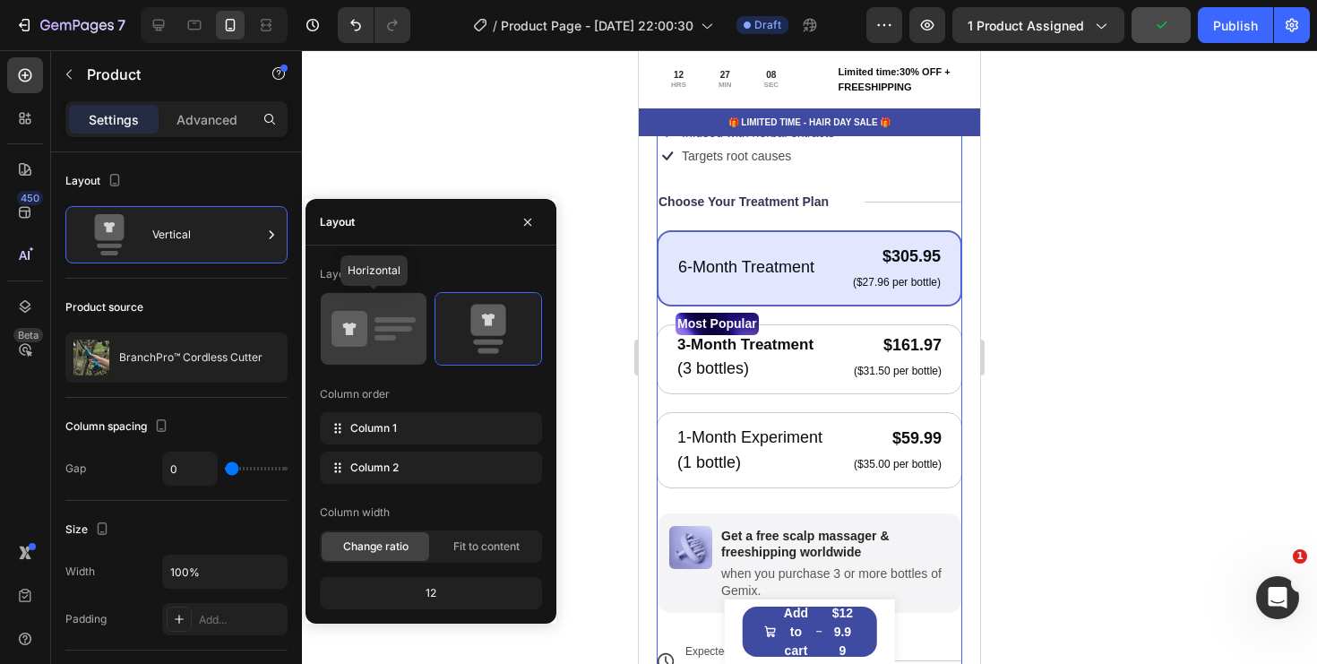
click at [385, 318] on rect at bounding box center [395, 319] width 41 height 5
type input "40"
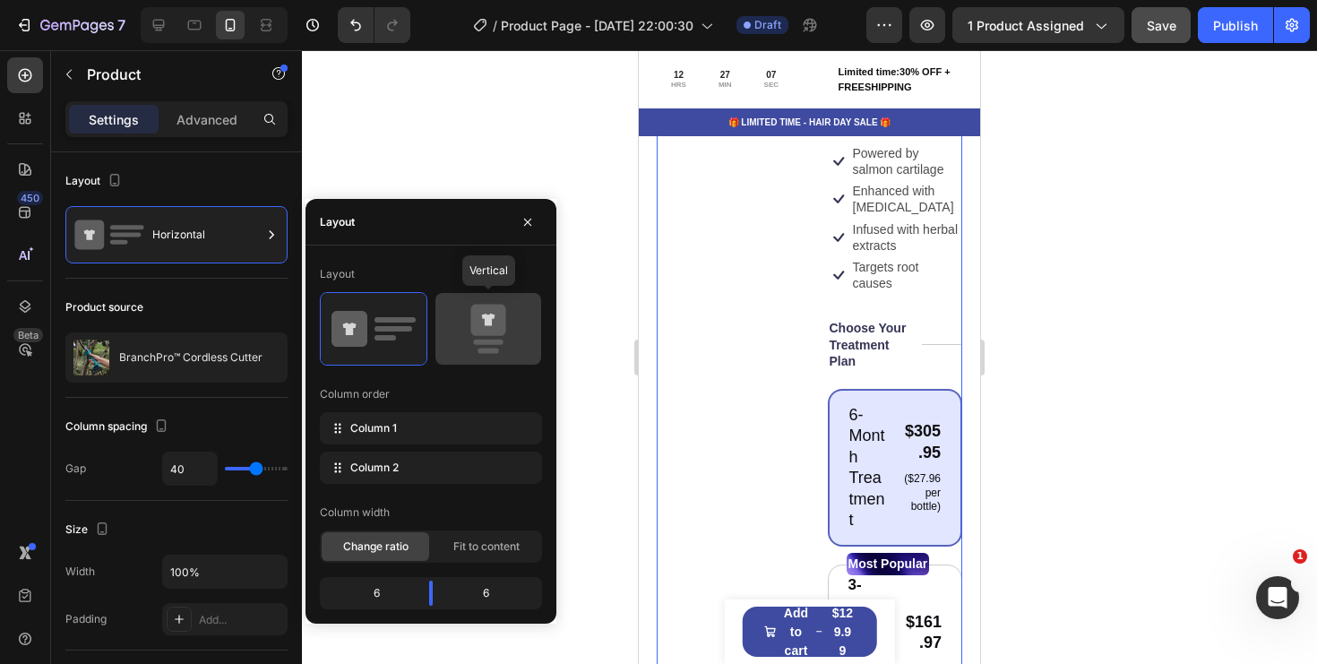
click at [488, 318] on icon at bounding box center [488, 320] width 13 height 13
type input "0"
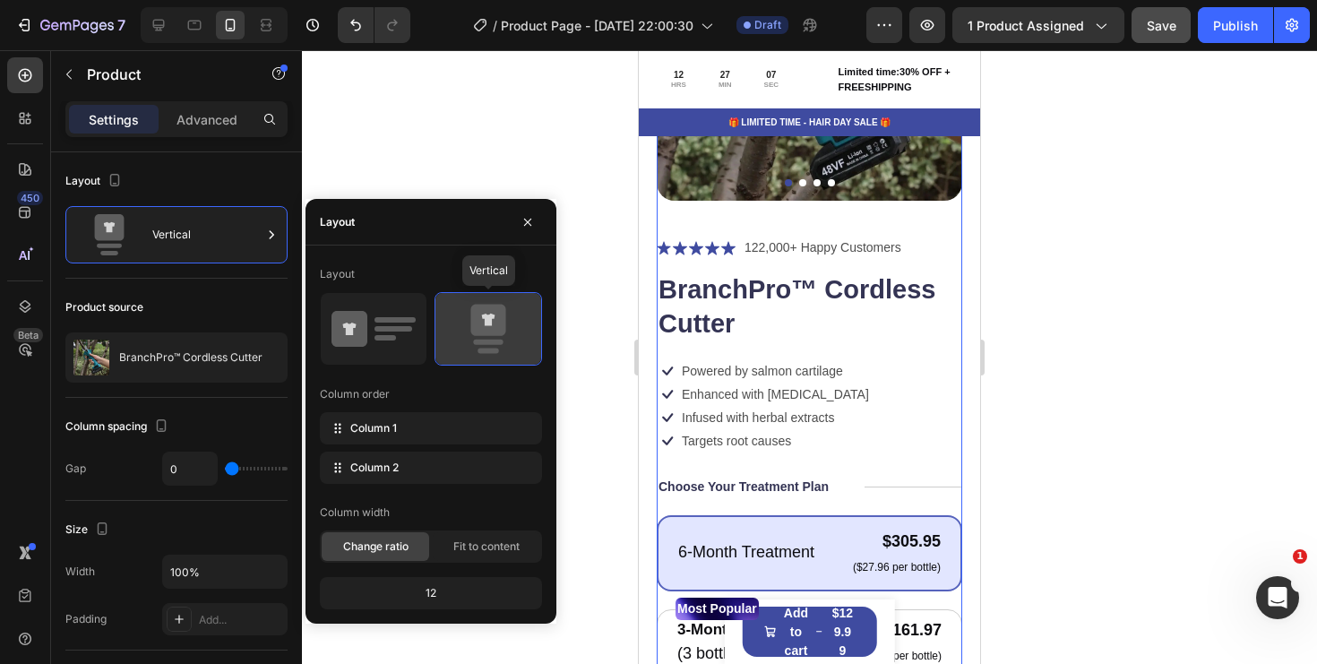
scroll to position [581, 0]
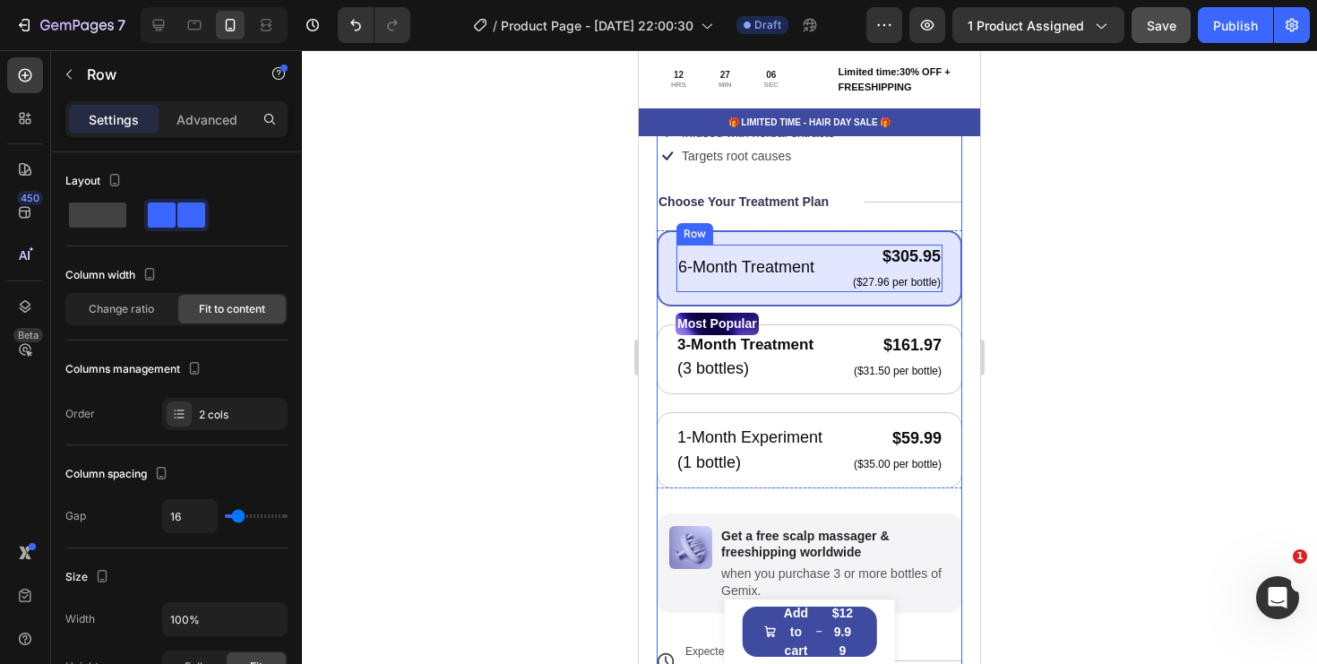
click at [819, 255] on div "6-Month Treatment Text Block $305.95 Product Price Product Price ($27.96 per bo…" at bounding box center [810, 268] width 266 height 47
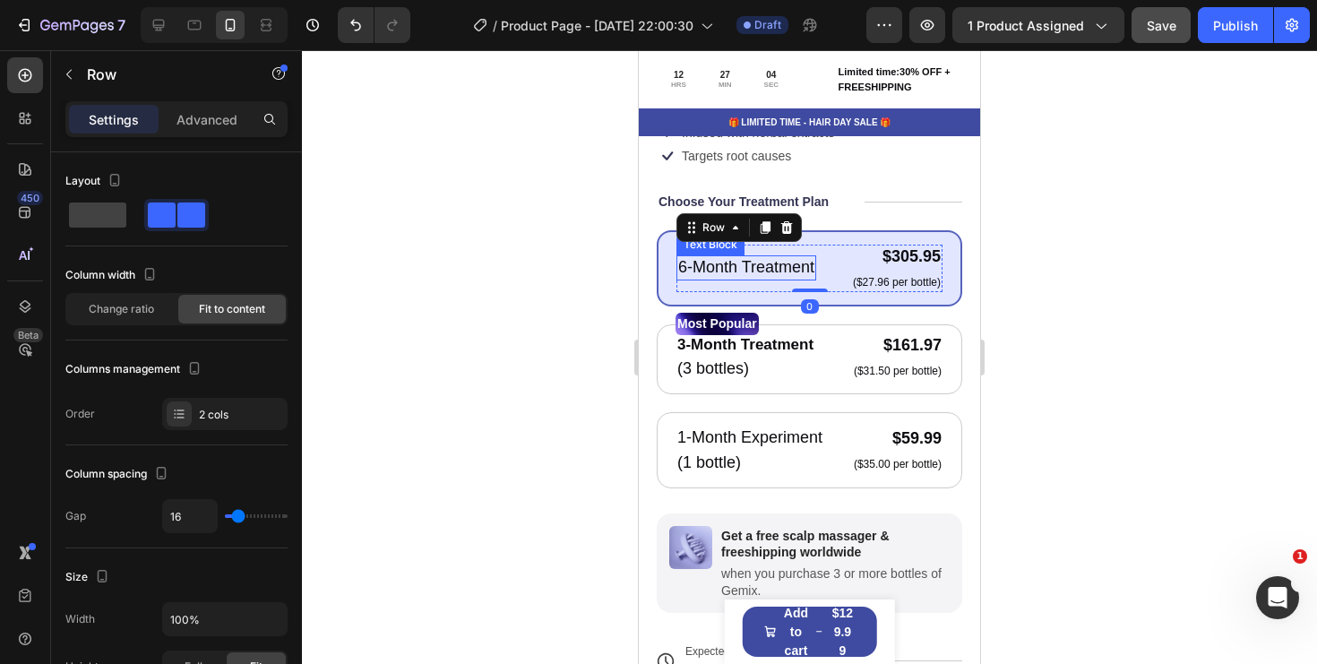
click at [801, 263] on p "6-Month Treatment" at bounding box center [746, 267] width 136 height 21
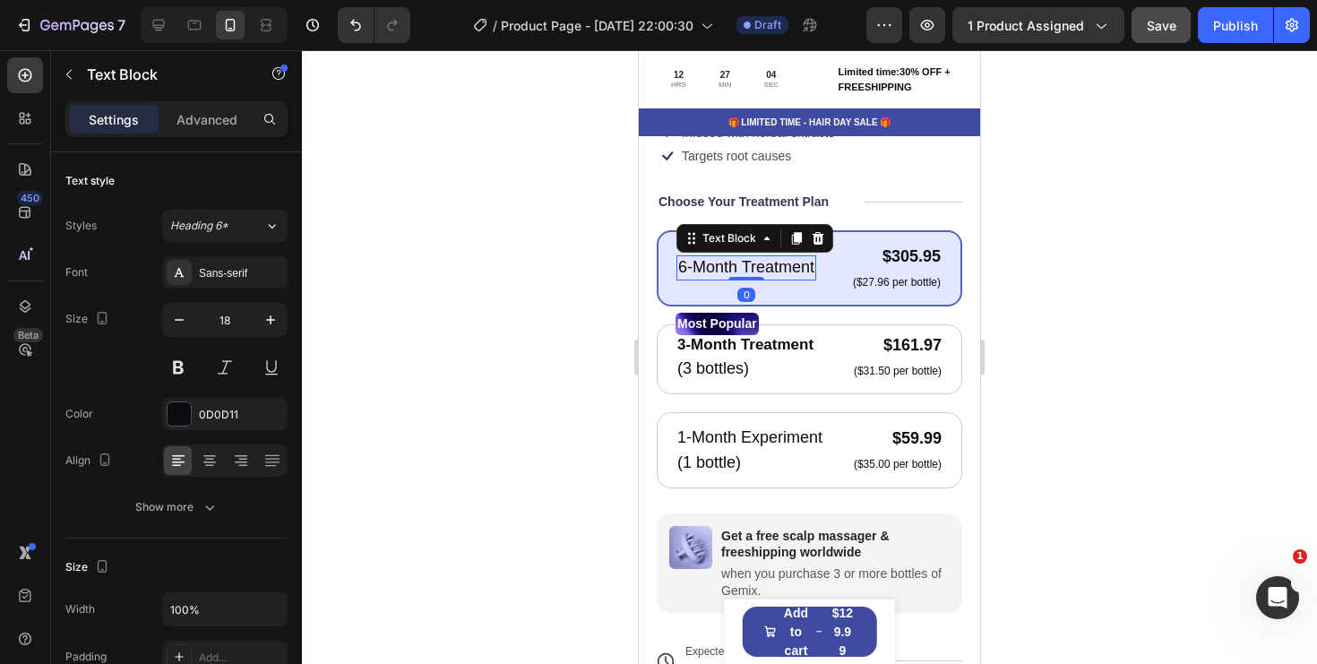
click at [801, 263] on p "6-Month Treatment" at bounding box center [746, 267] width 136 height 21
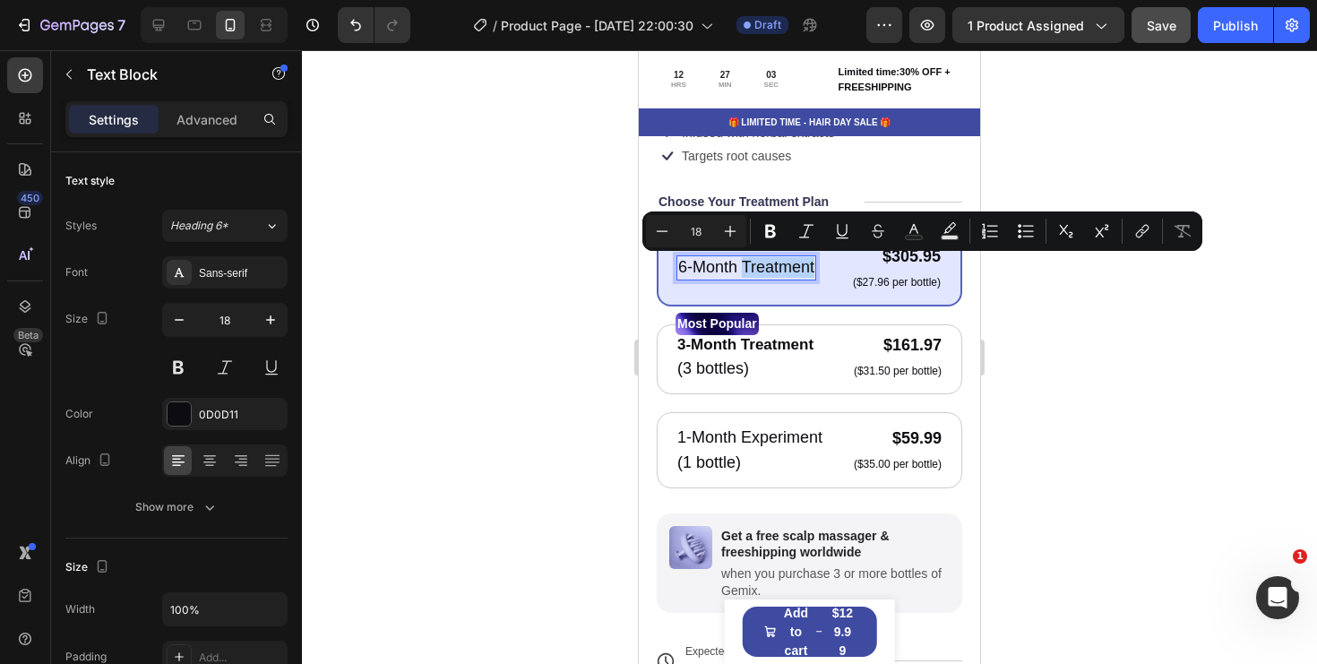
click at [801, 263] on p "6-Month Treatment" at bounding box center [746, 267] width 136 height 21
drag, startPoint x: 812, startPoint y: 265, endPoint x: 635, endPoint y: 265, distance: 176.5
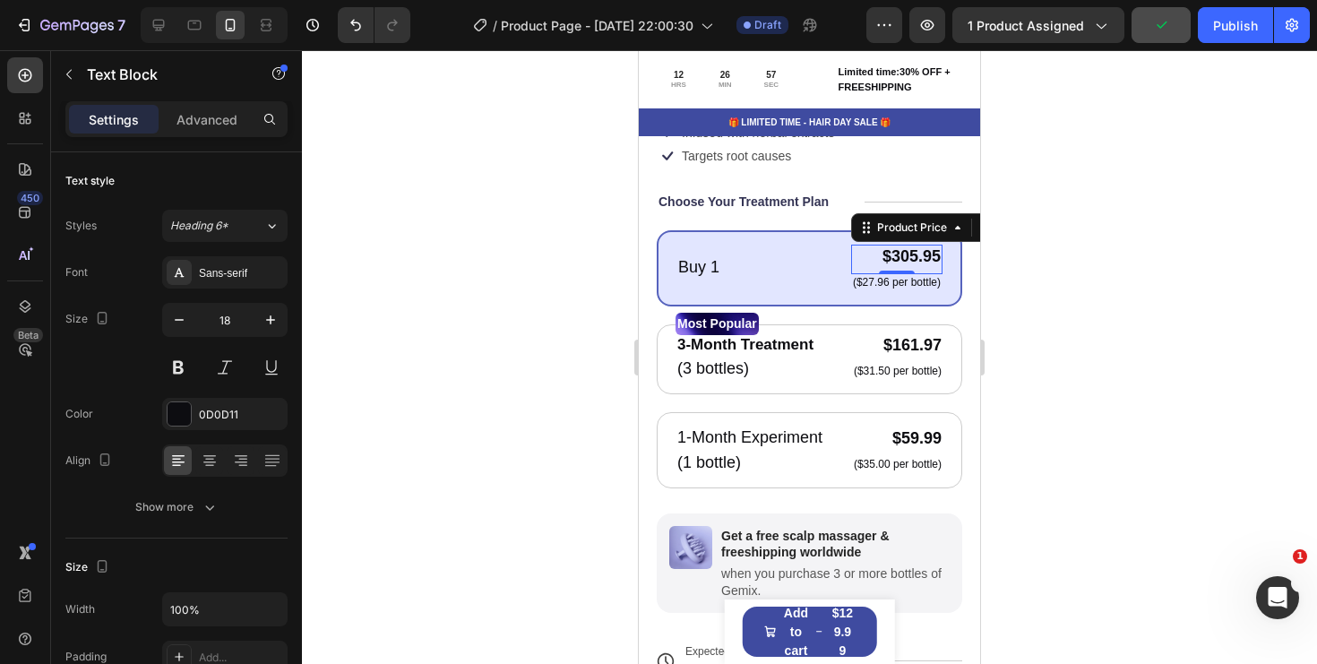
click at [899, 255] on div "$305.95" at bounding box center [896, 257] width 91 height 24
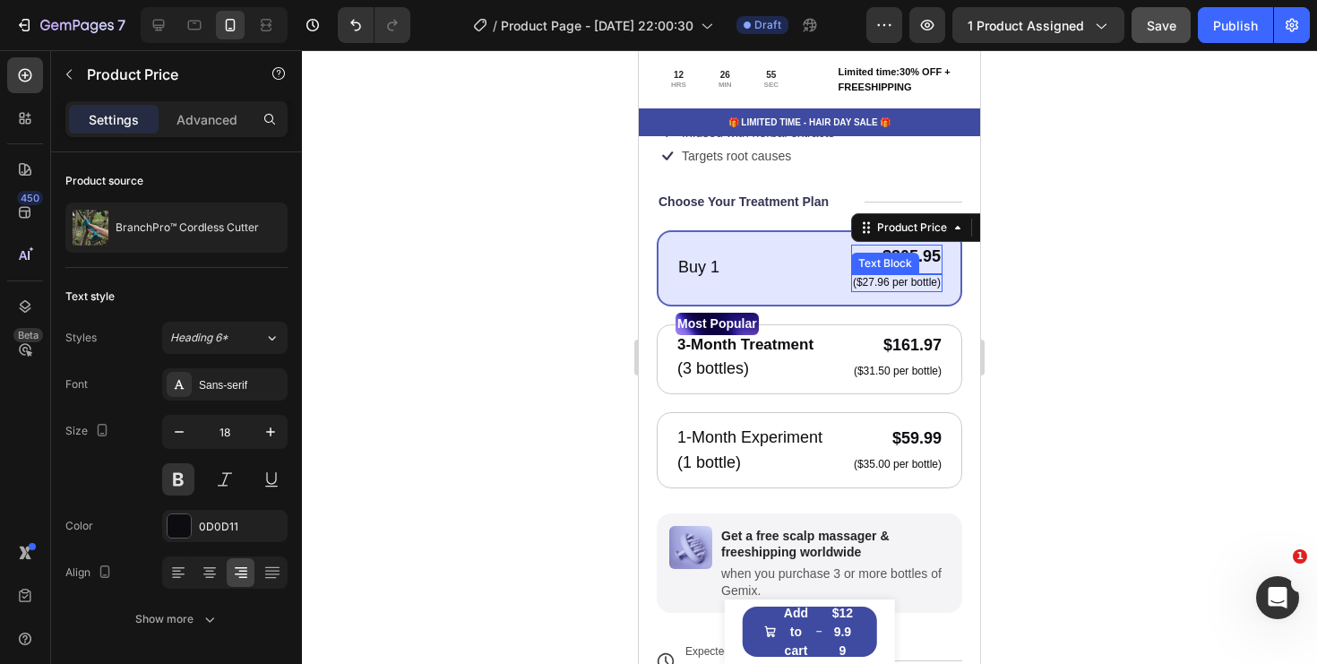
click at [900, 285] on p "($27.96 per bottle)" at bounding box center [897, 283] width 88 height 14
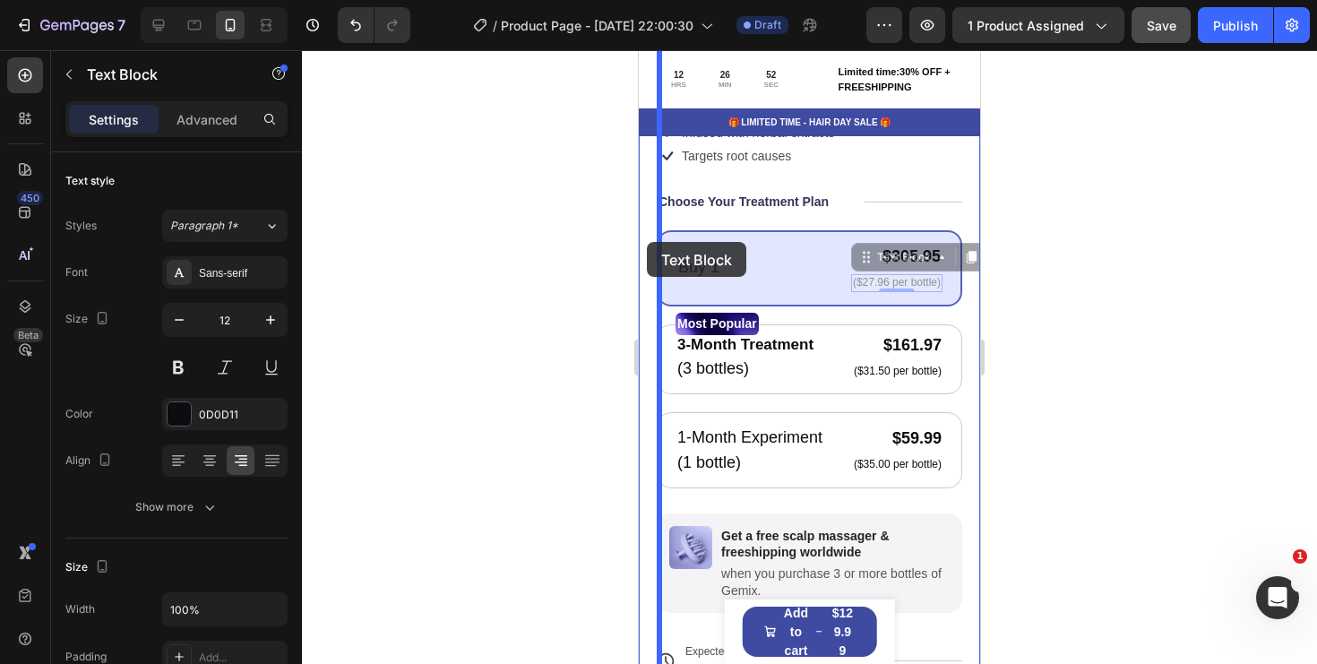
drag, startPoint x: 867, startPoint y: 264, endPoint x: 649, endPoint y: 243, distance: 219.7
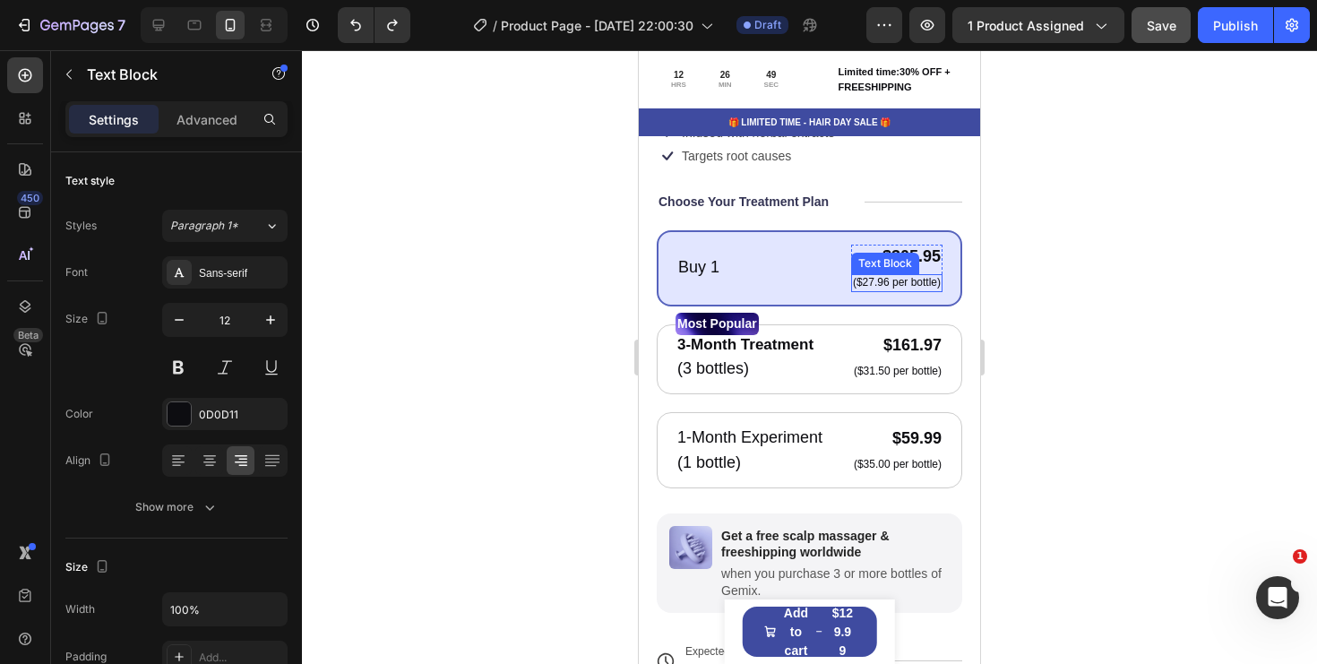
click at [909, 278] on p "($27.96 per bottle)" at bounding box center [897, 283] width 88 height 14
click at [866, 287] on p "($27.96 per bottle)" at bounding box center [897, 283] width 88 height 14
click at [900, 261] on div "$305.95" at bounding box center [896, 257] width 91 height 24
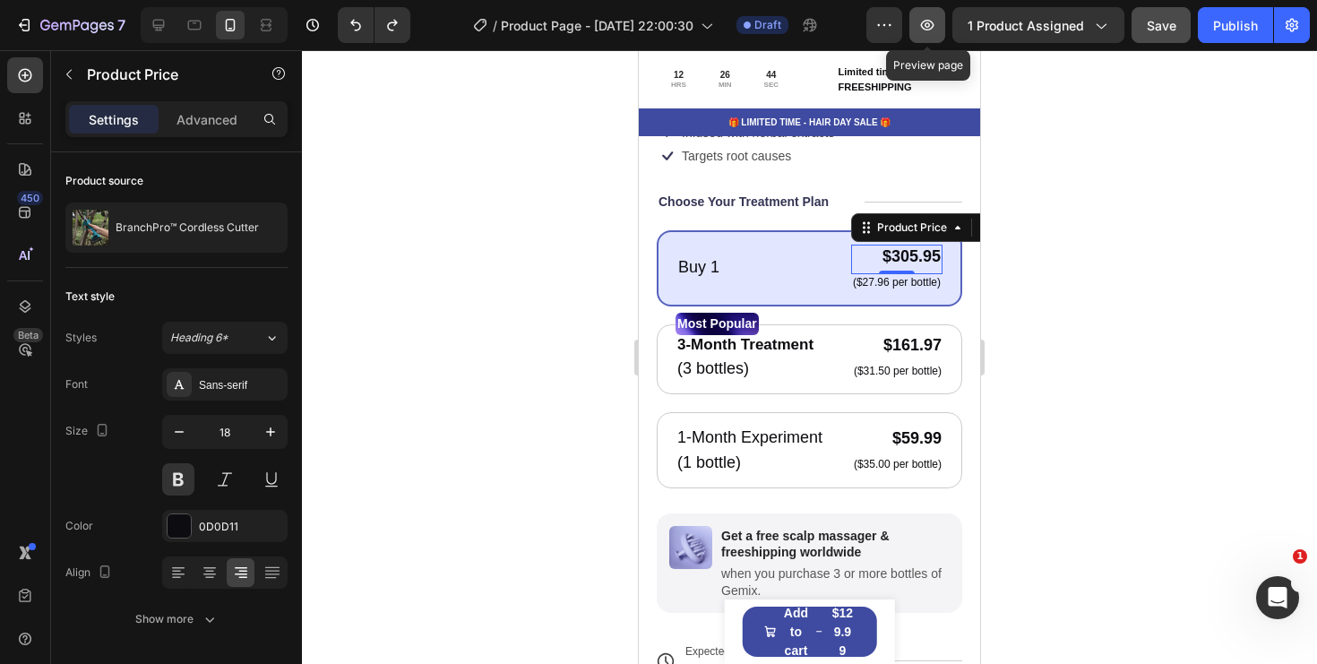
click at [935, 22] on icon "button" at bounding box center [927, 25] width 18 height 18
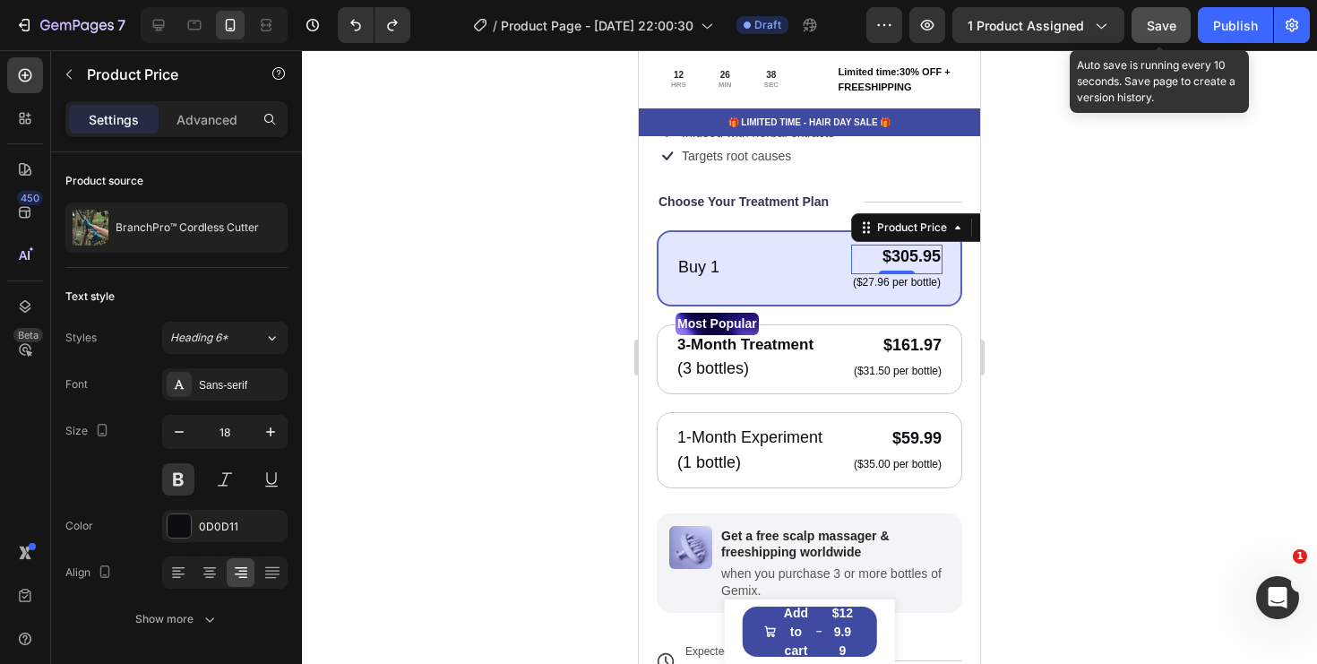
click at [1169, 32] on span "Save" at bounding box center [1162, 25] width 30 height 15
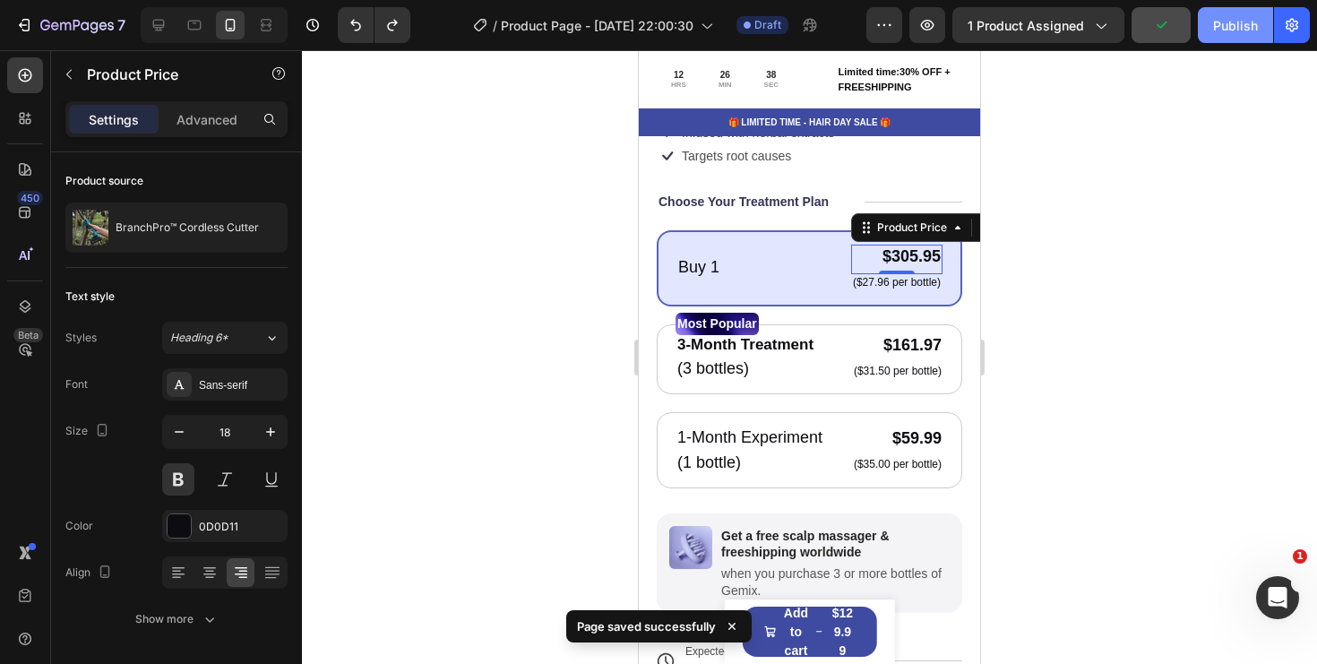
click at [1248, 27] on div "Publish" at bounding box center [1235, 25] width 45 height 19
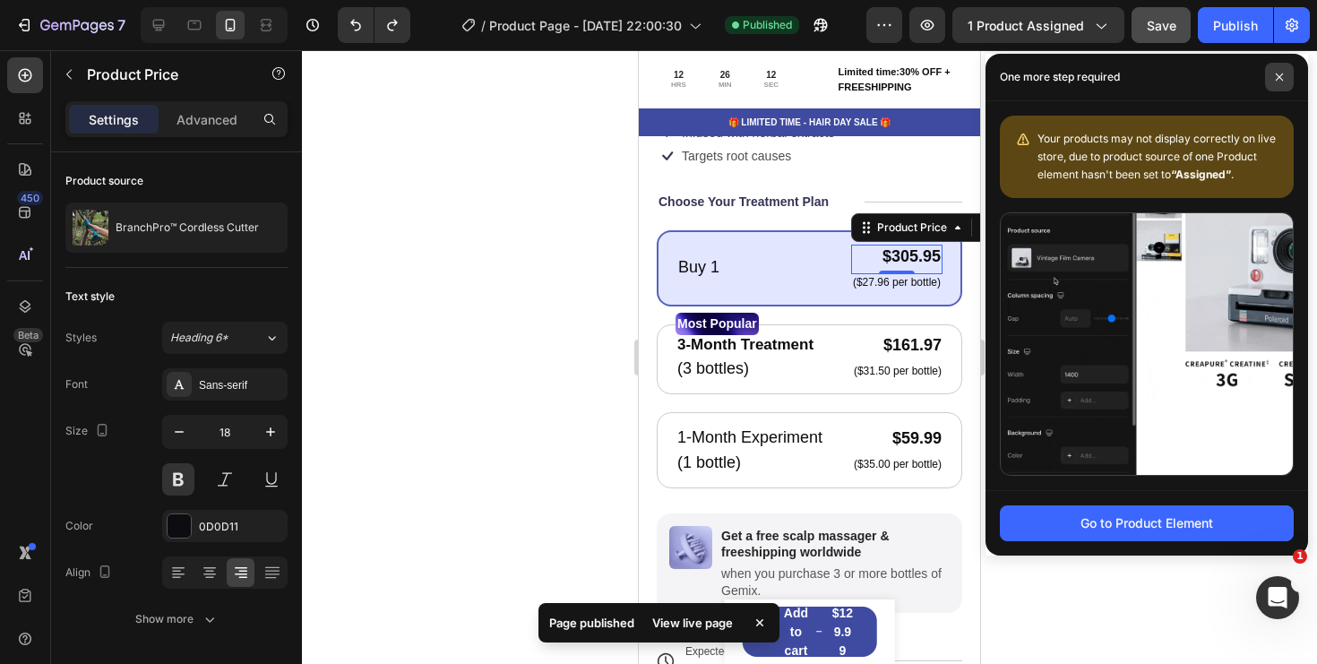
click at [1280, 79] on icon at bounding box center [1279, 76] width 7 height 7
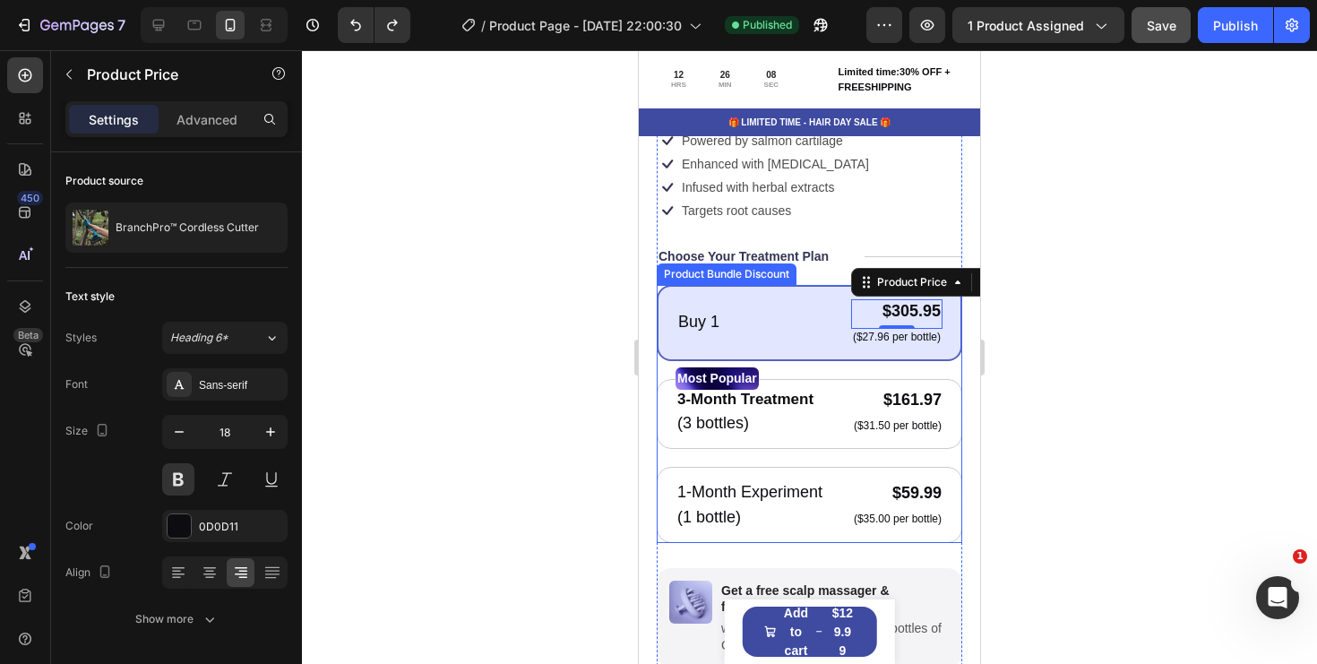
scroll to position [537, 0]
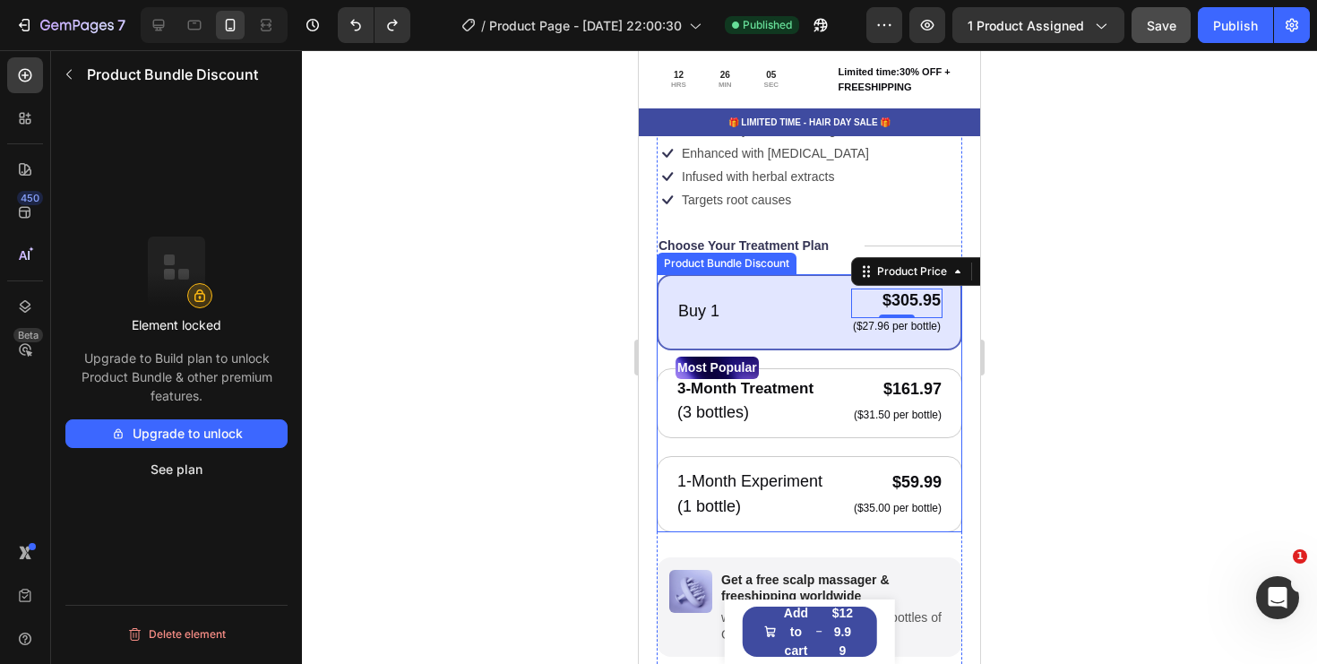
click at [944, 447] on div "Buy 1 Text Block $305.95 Product Price Edit content in Shopify 0 Product Price …" at bounding box center [810, 403] width 306 height 258
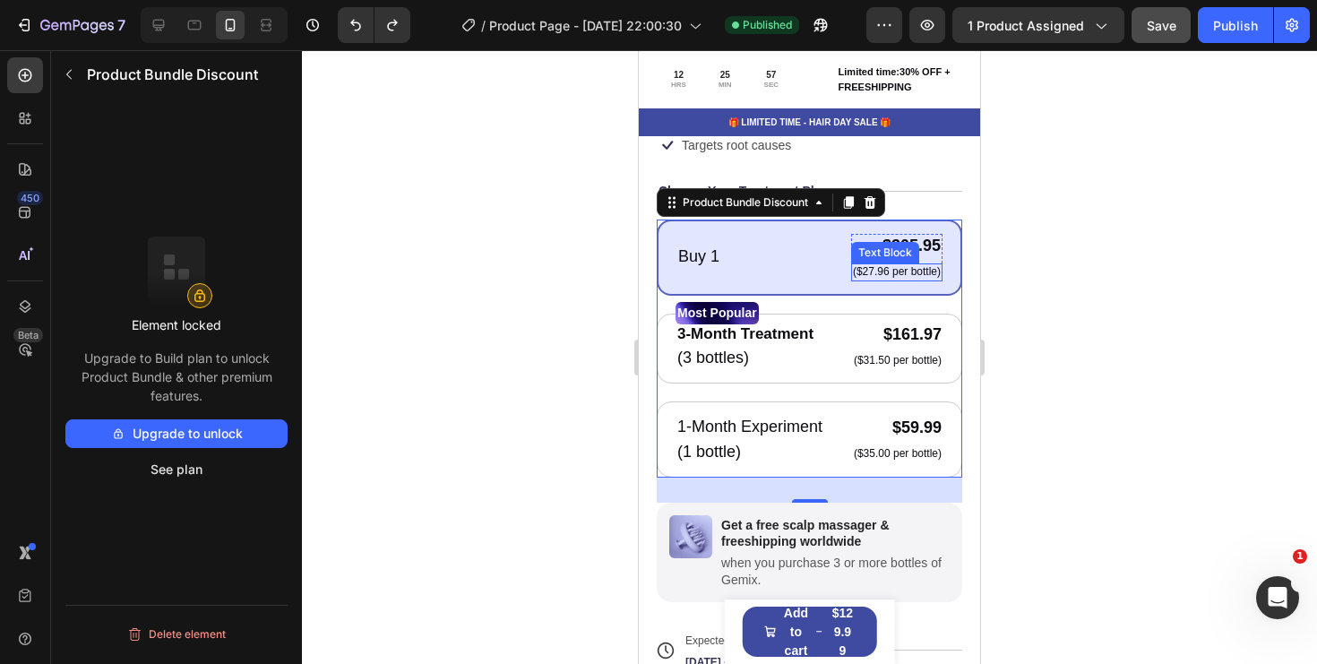
scroll to position [574, 0]
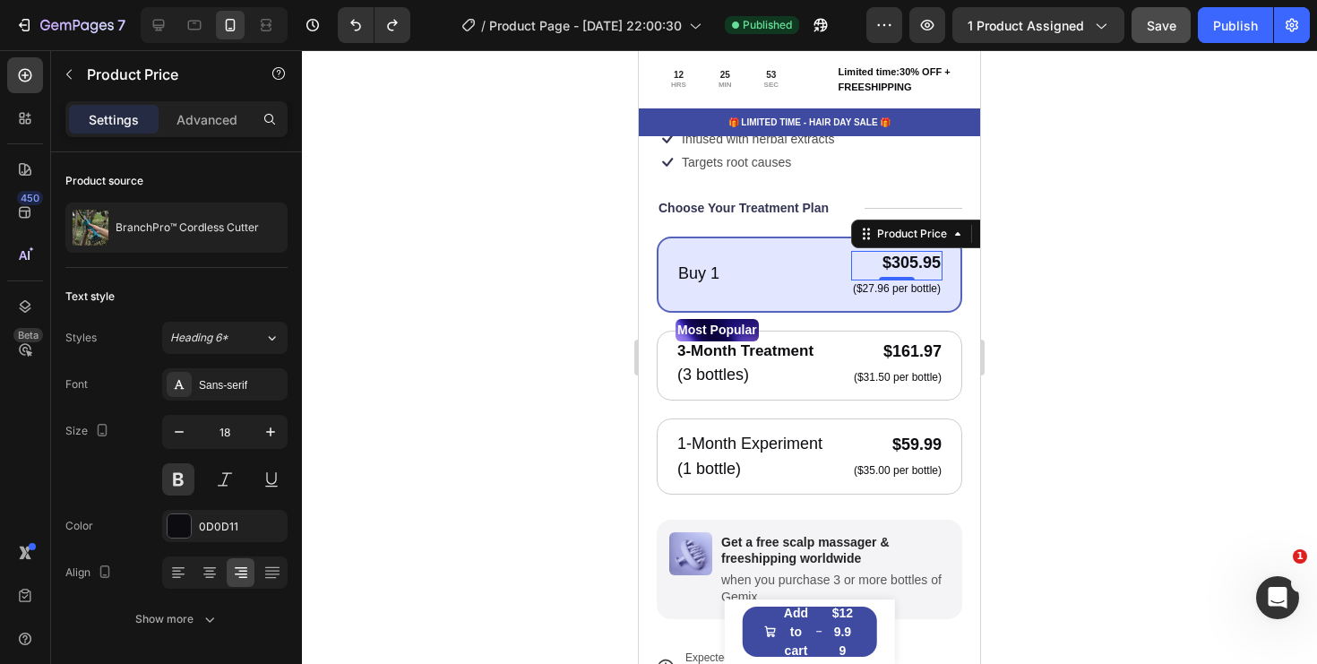
click at [883, 261] on div "$305.95" at bounding box center [896, 263] width 91 height 24
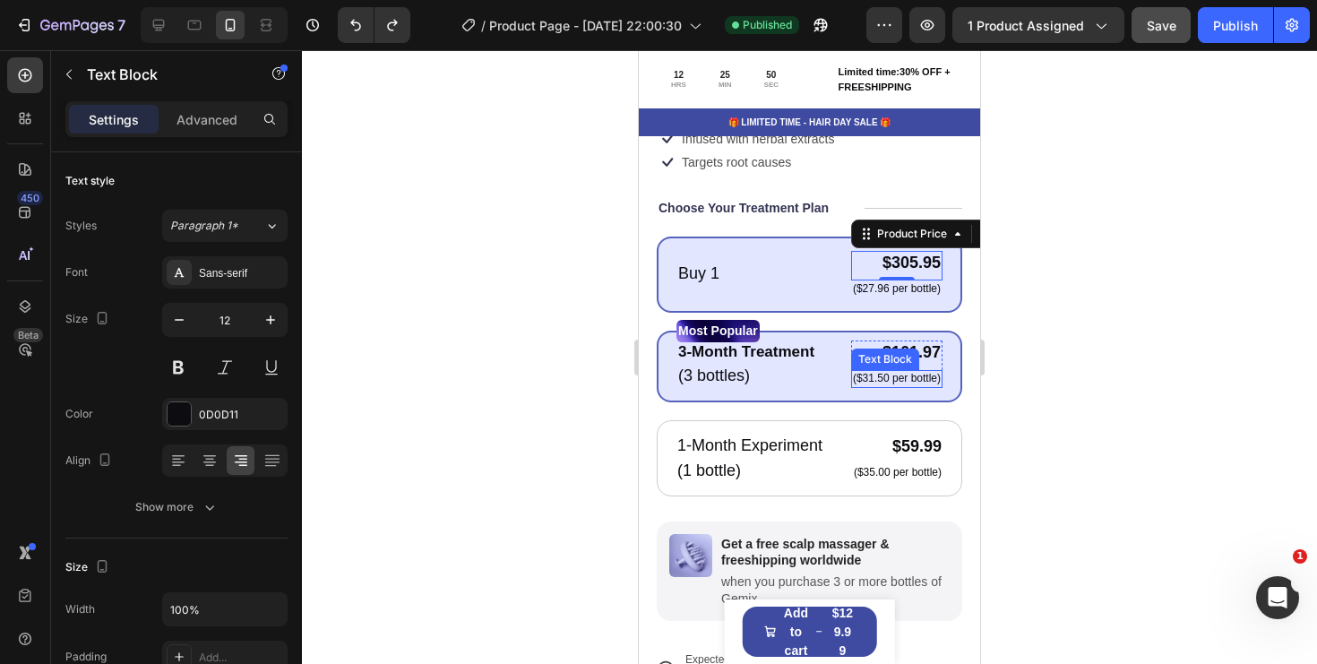
click at [910, 354] on div "Text Block" at bounding box center [885, 359] width 61 height 16
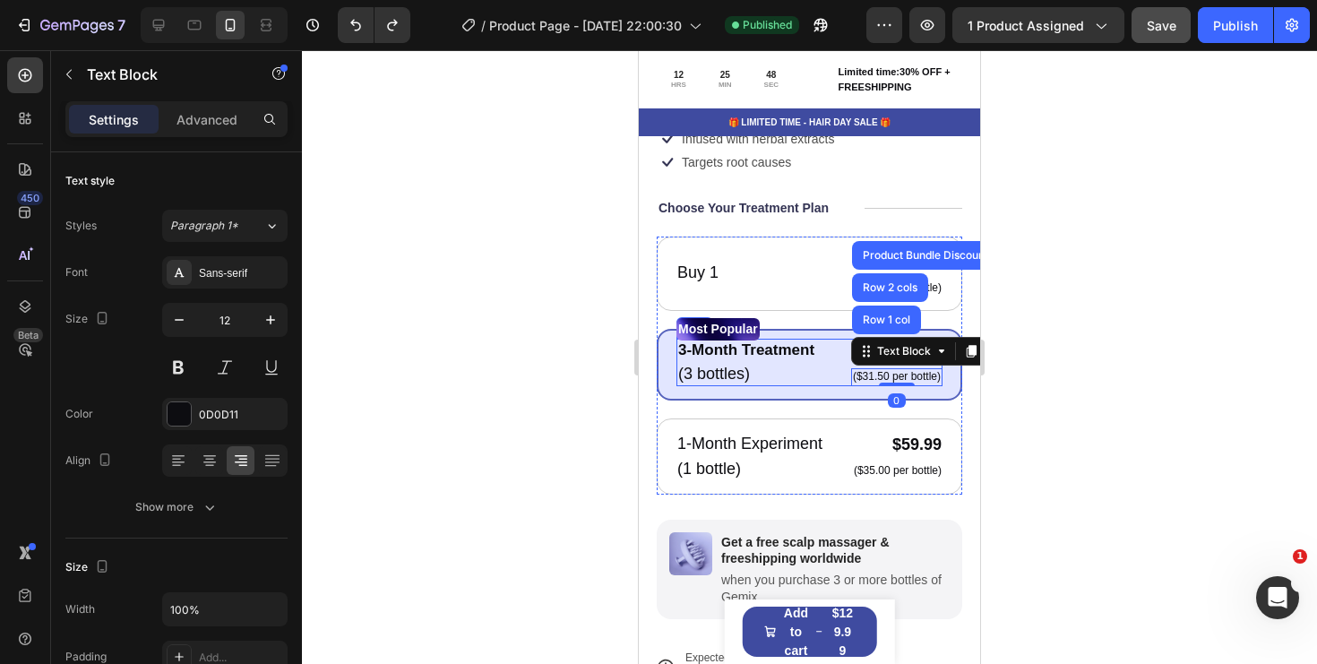
click at [833, 353] on div "3-Month Treatment Text Block (3 bottles) Text Block $161.97 Product Price Produ…" at bounding box center [810, 363] width 266 height 48
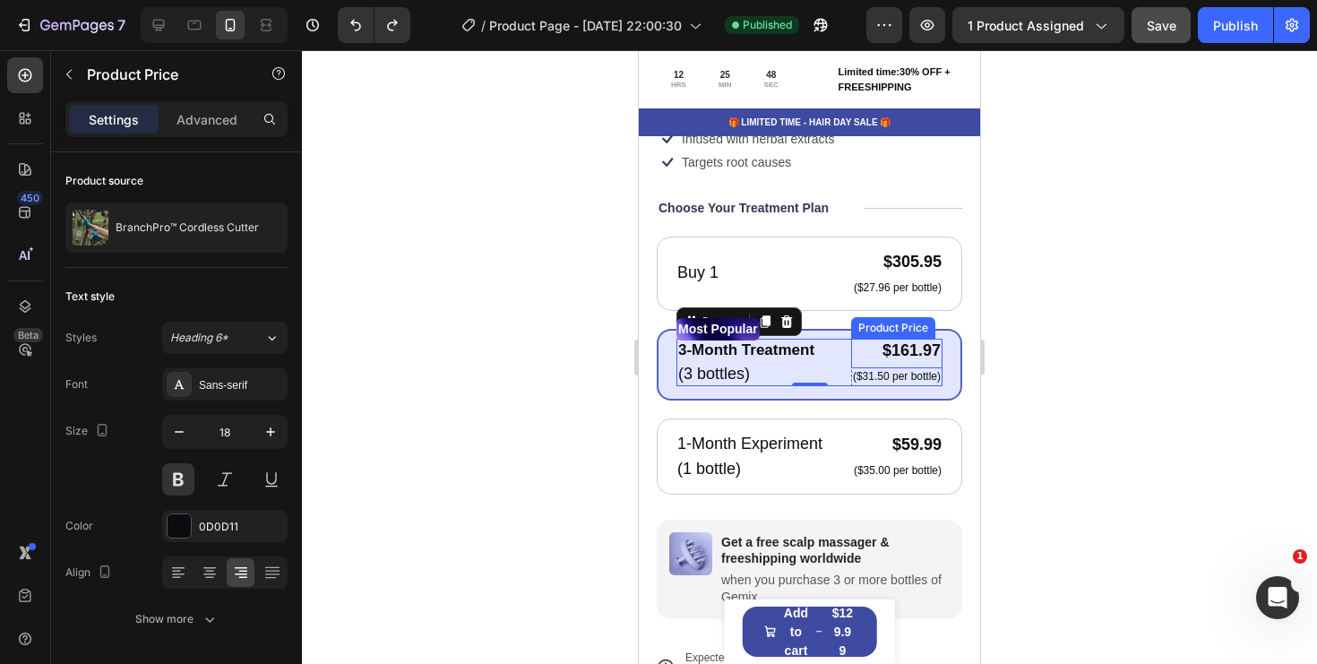
click at [892, 356] on div "$161.97" at bounding box center [896, 351] width 91 height 24
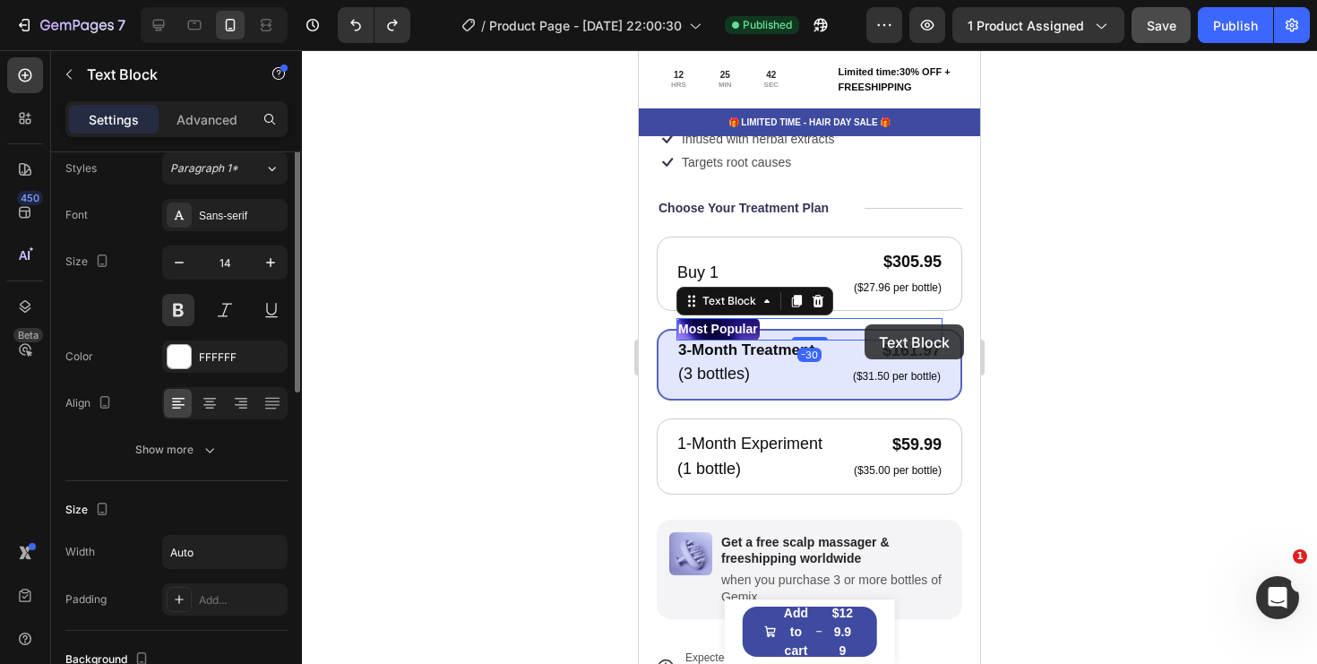
scroll to position [0, 0]
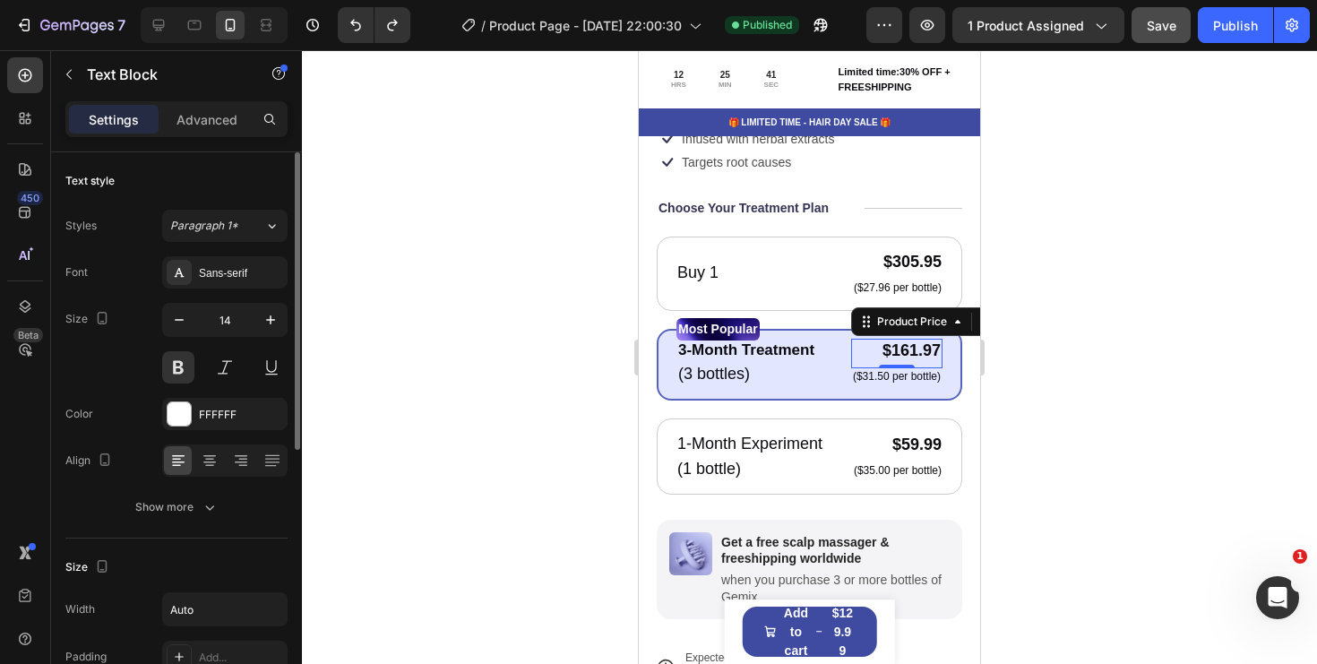
click at [889, 360] on div "$161.97" at bounding box center [896, 351] width 91 height 24
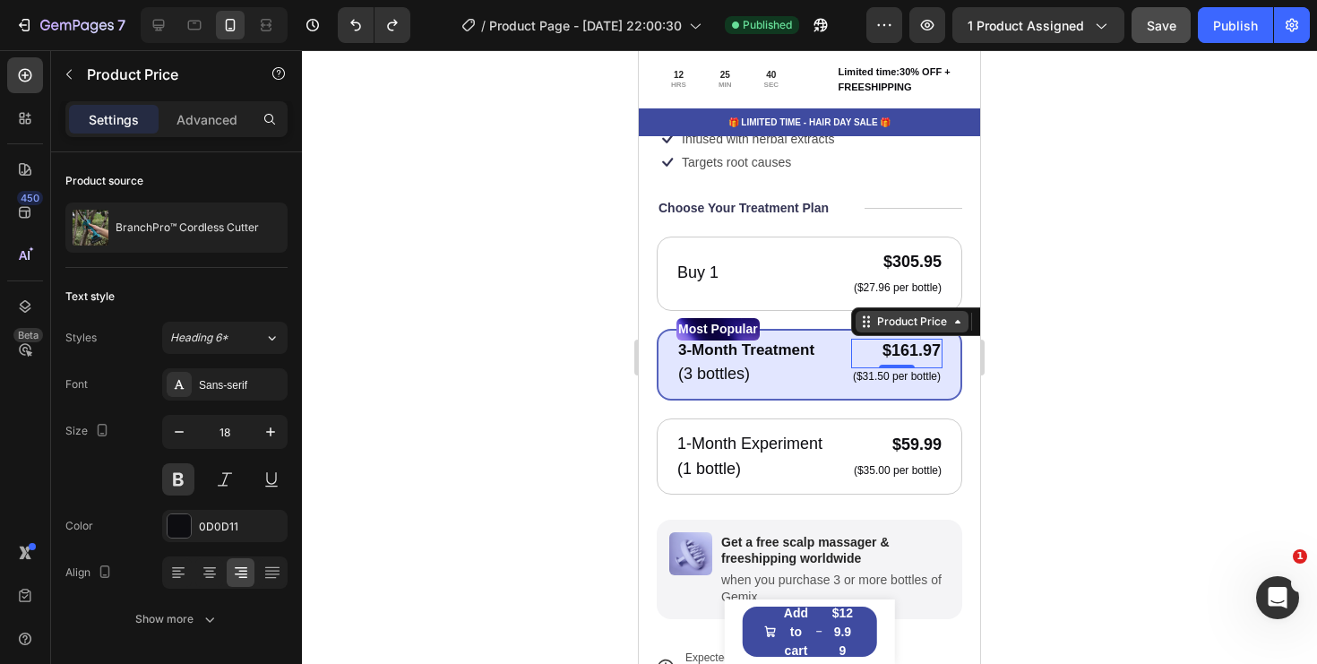
click at [947, 325] on div "Product Price" at bounding box center [912, 322] width 77 height 16
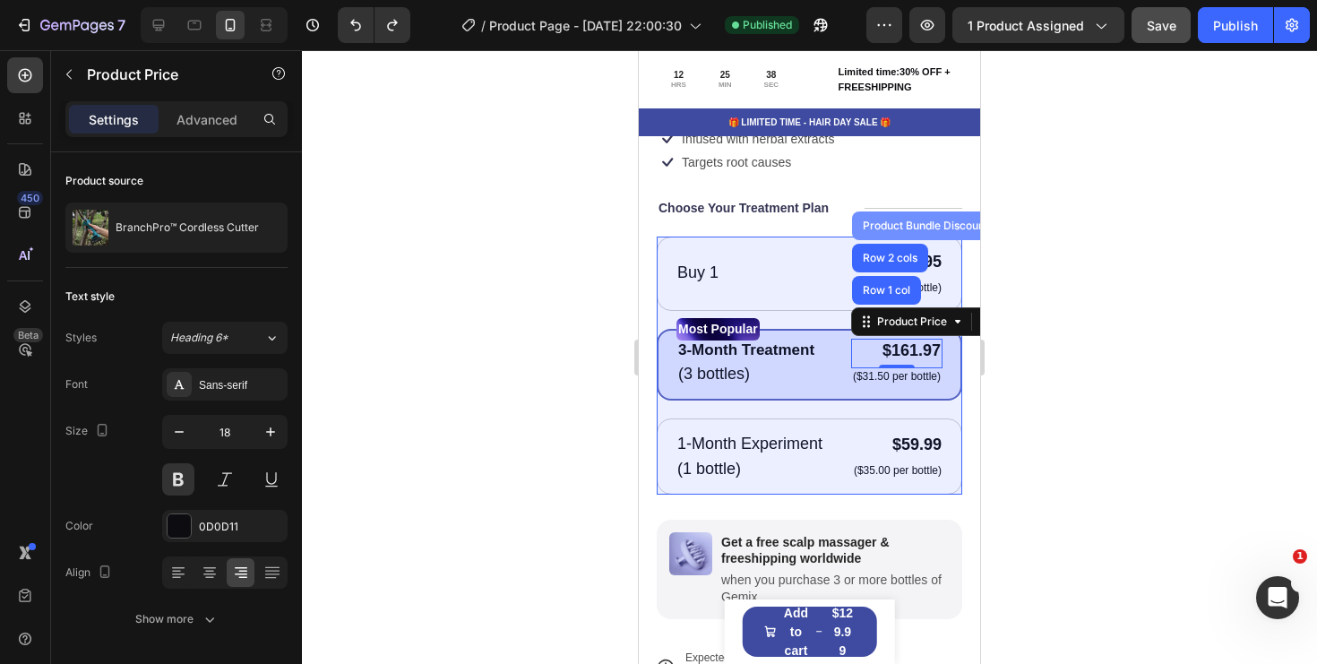
click at [939, 229] on div "Product Bundle Discount" at bounding box center [925, 225] width 133 height 11
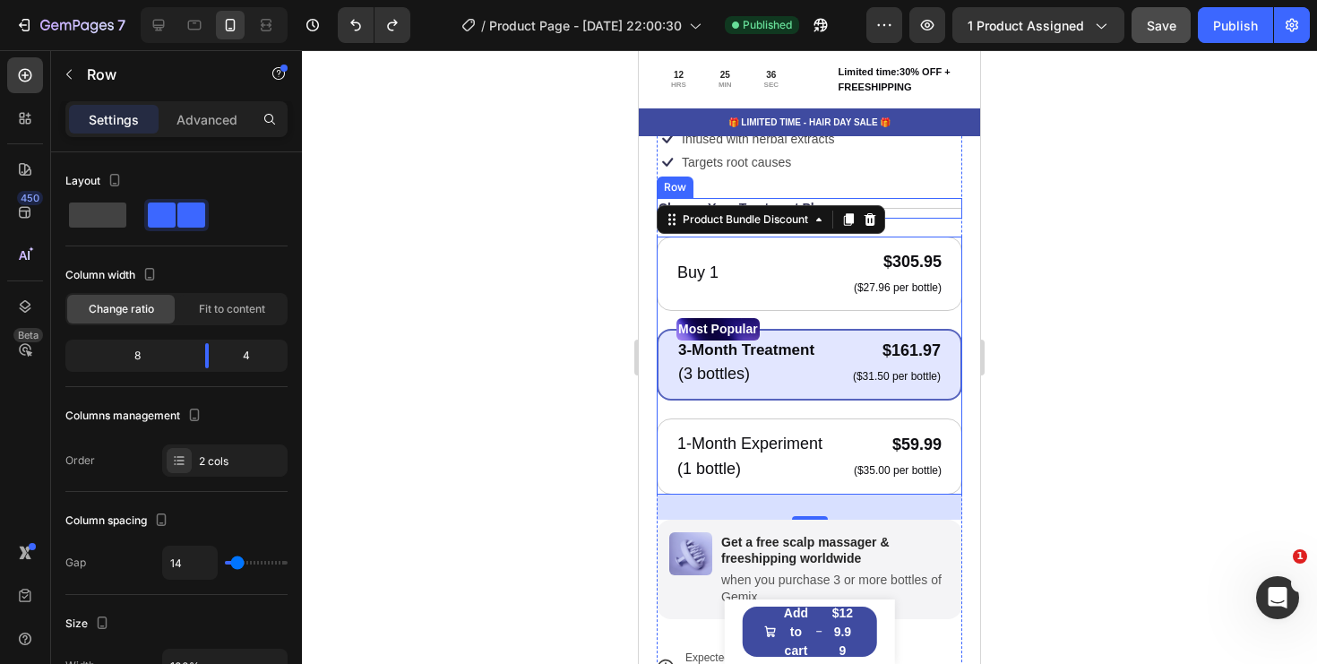
click at [927, 217] on div "Title Line" at bounding box center [914, 208] width 98 height 20
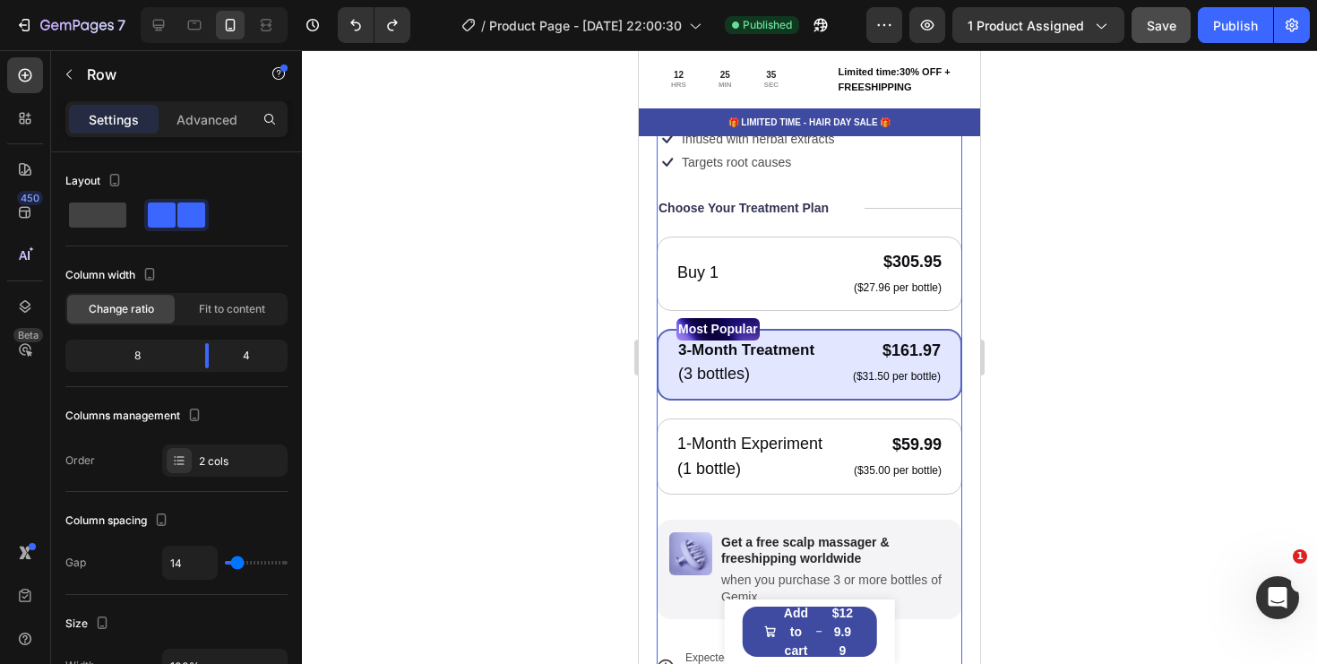
click at [927, 230] on div "Icon Icon Icon Icon Icon Icon List 122,000+ Happy Customers Text Block Row Bran…" at bounding box center [810, 395] width 306 height 875
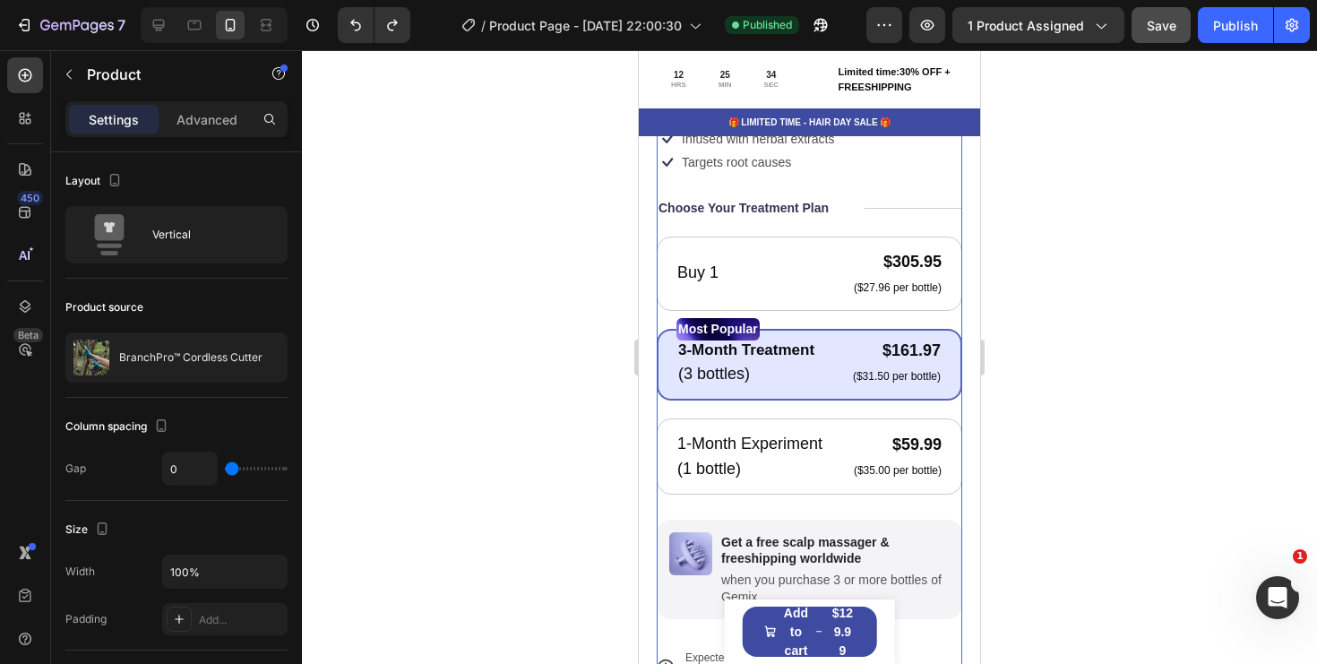
click at [916, 233] on div "Icon Icon Icon Icon Icon Icon List 122,000+ Happy Customers Text Block Row Bran…" at bounding box center [810, 395] width 306 height 875
click at [158, 36] on div at bounding box center [158, 25] width 29 height 29
type input "62"
type input "1200"
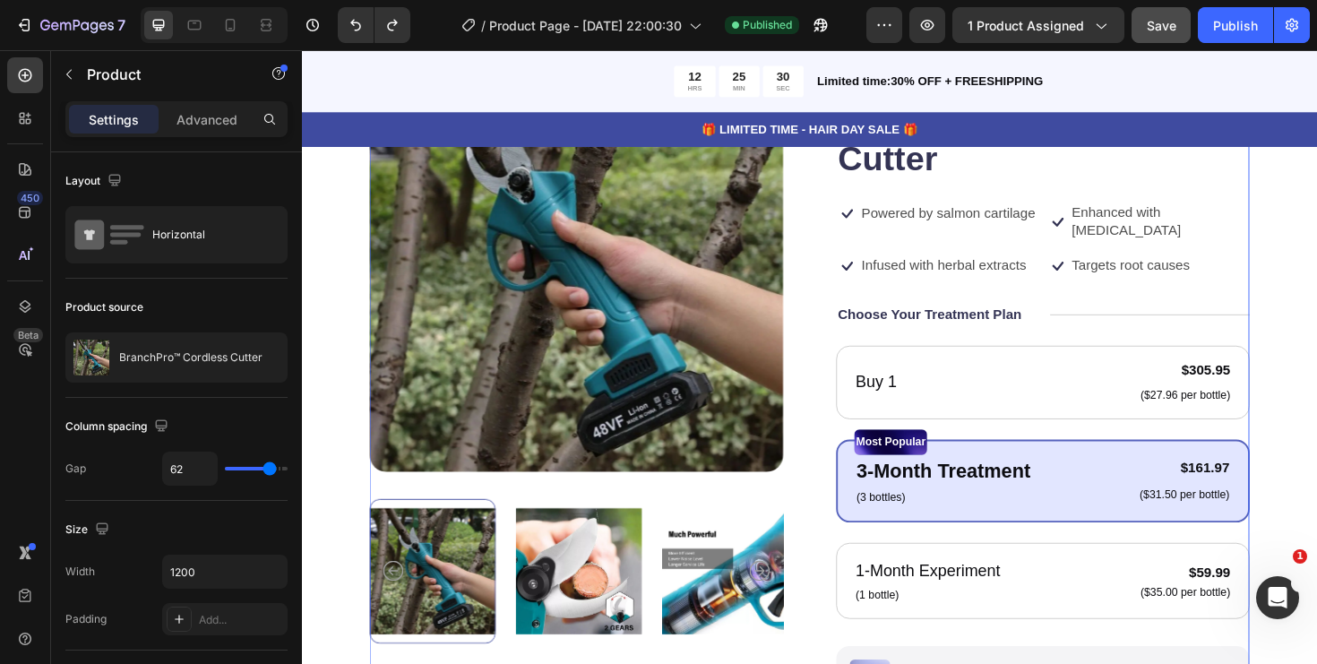
scroll to position [188, 0]
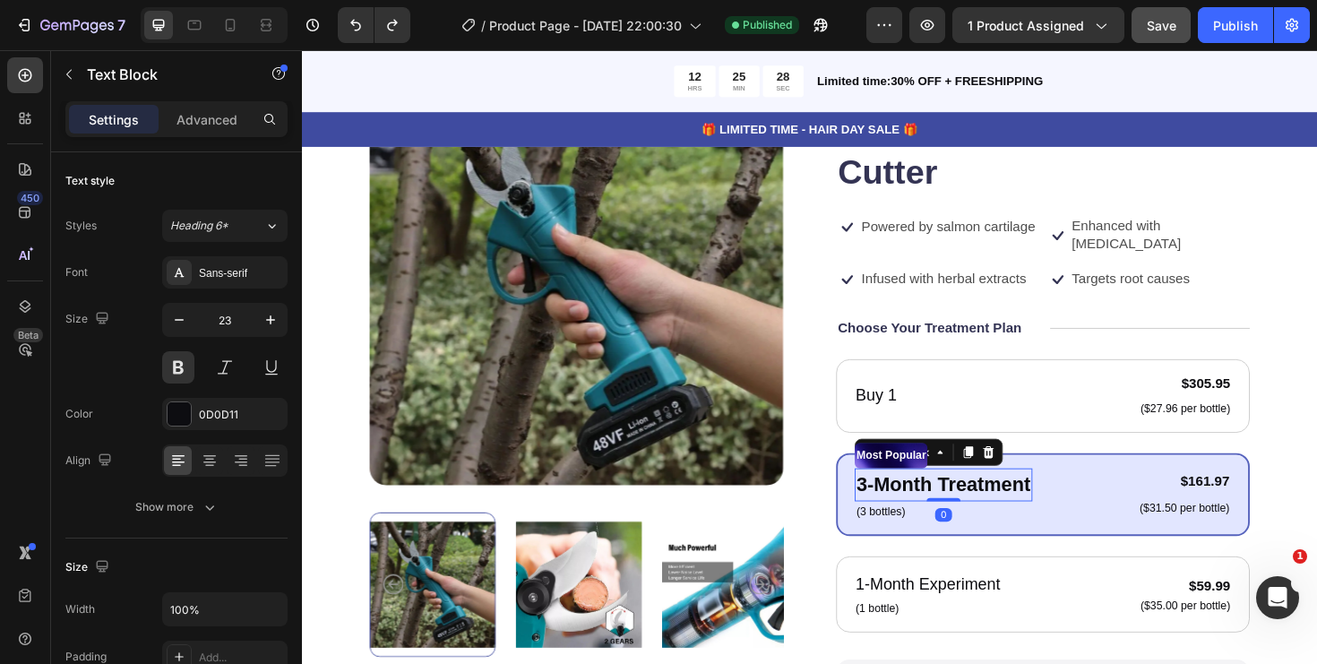
click at [1030, 496] on p "3-Month Treatment" at bounding box center [981, 510] width 185 height 31
click at [1052, 496] on p "3-Month Treatment" at bounding box center [981, 510] width 185 height 31
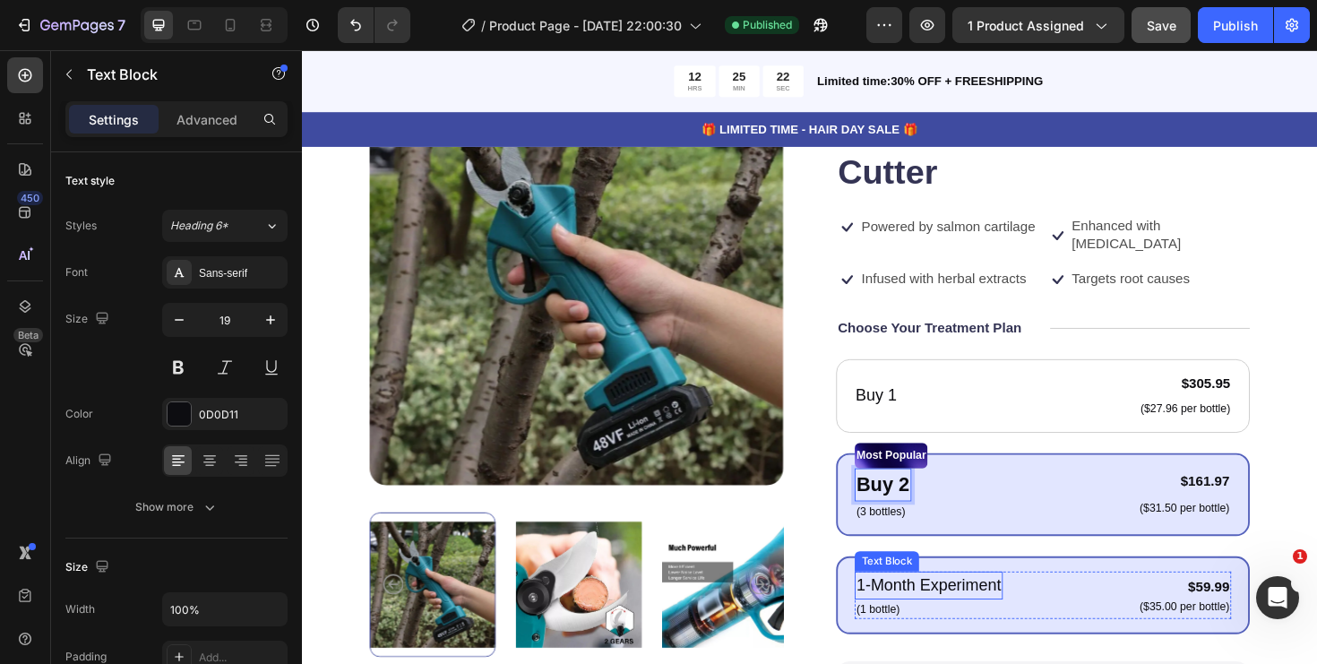
click at [961, 604] on p "1-Month Experiment" at bounding box center [965, 617] width 153 height 26
click at [923, 634] on p "(1 bottle)" at bounding box center [912, 643] width 46 height 18
click at [1025, 608] on icon at bounding box center [1029, 614] width 12 height 13
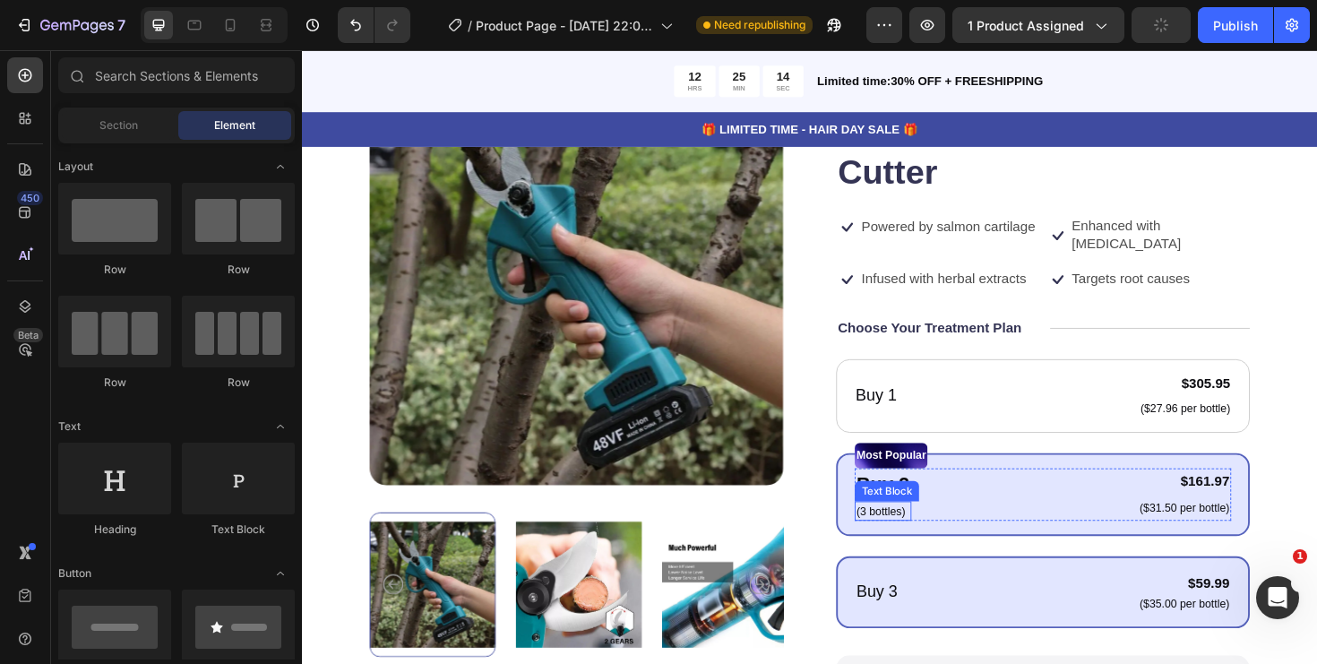
click at [933, 530] on p "(3 bottles)" at bounding box center [917, 539] width 56 height 18
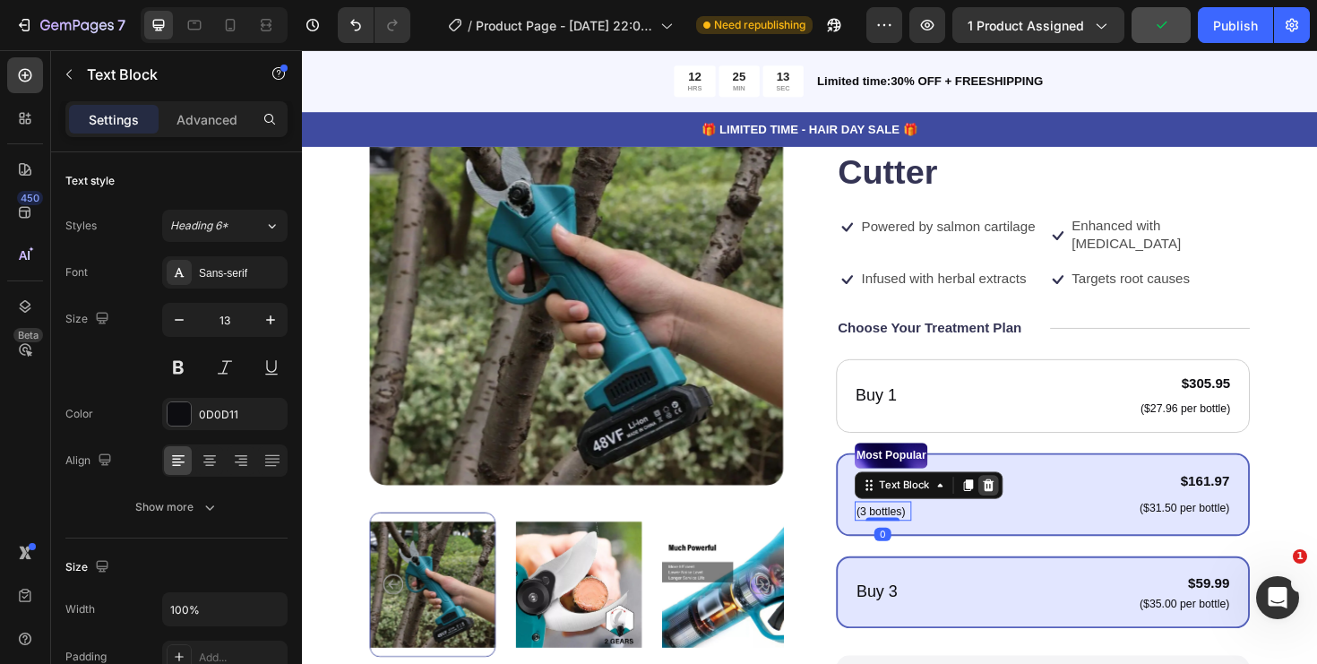
click at [1026, 504] on icon at bounding box center [1029, 510] width 12 height 13
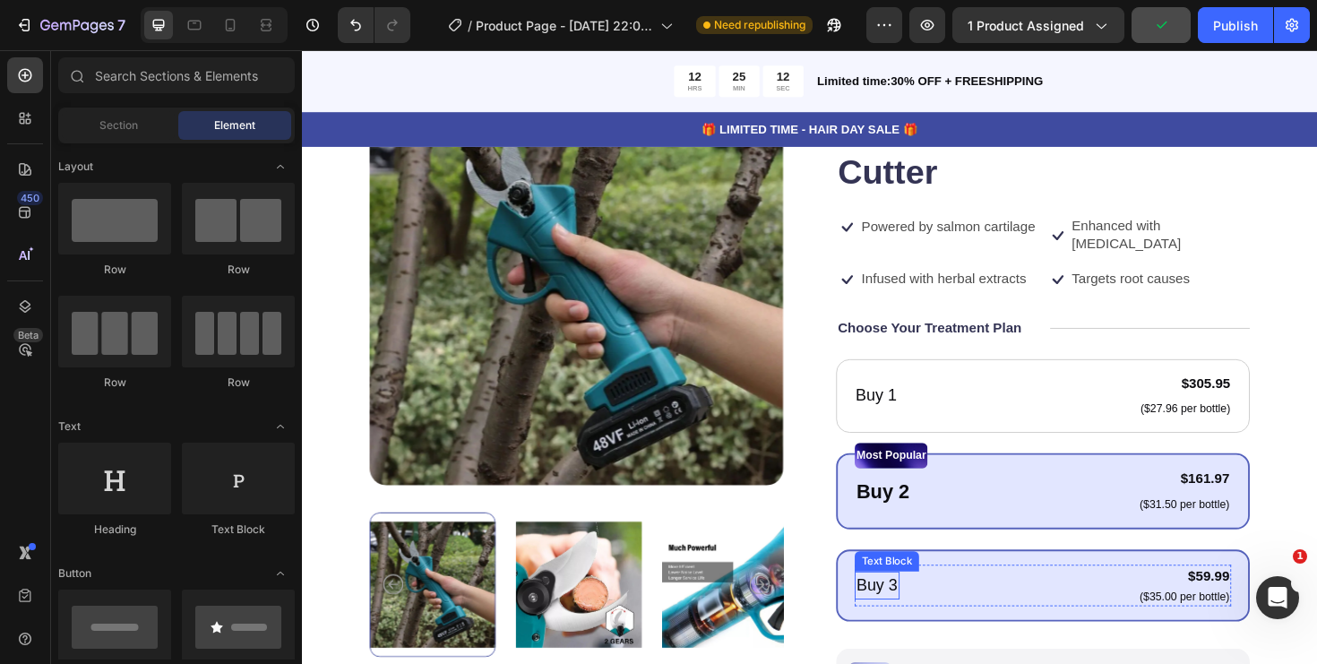
click at [927, 604] on p "Buy 3" at bounding box center [911, 617] width 44 height 26
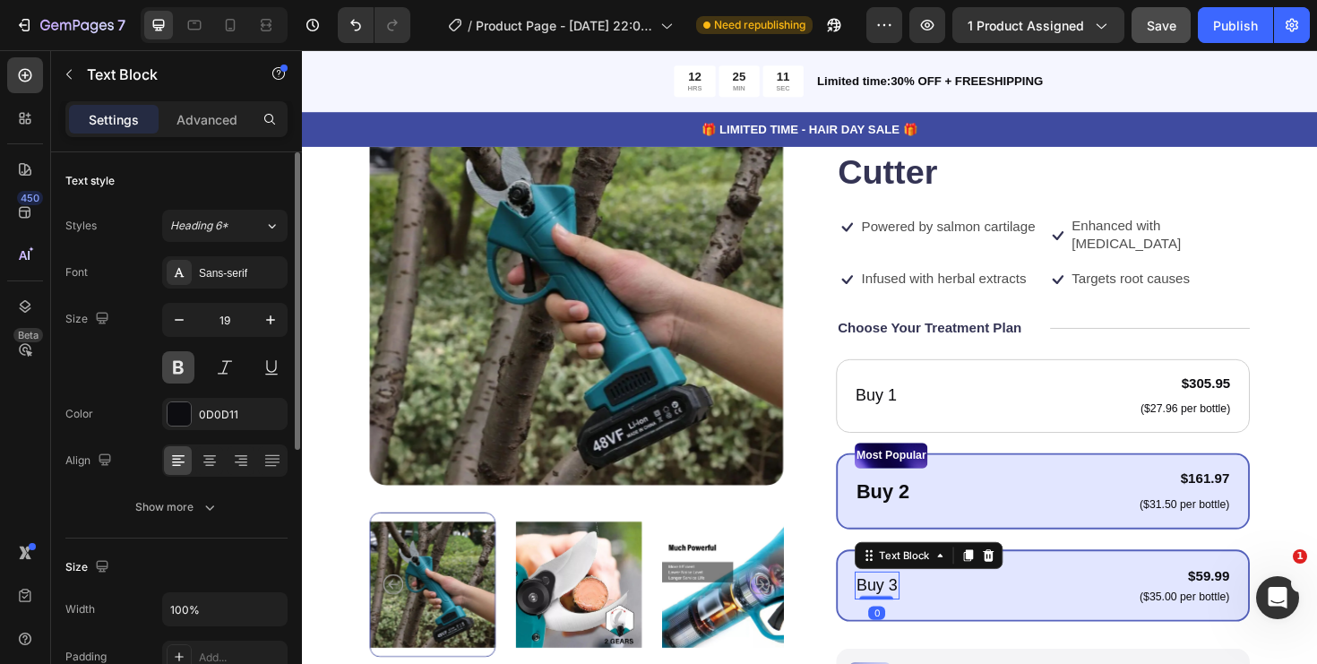
click at [181, 363] on button at bounding box center [178, 367] width 32 height 32
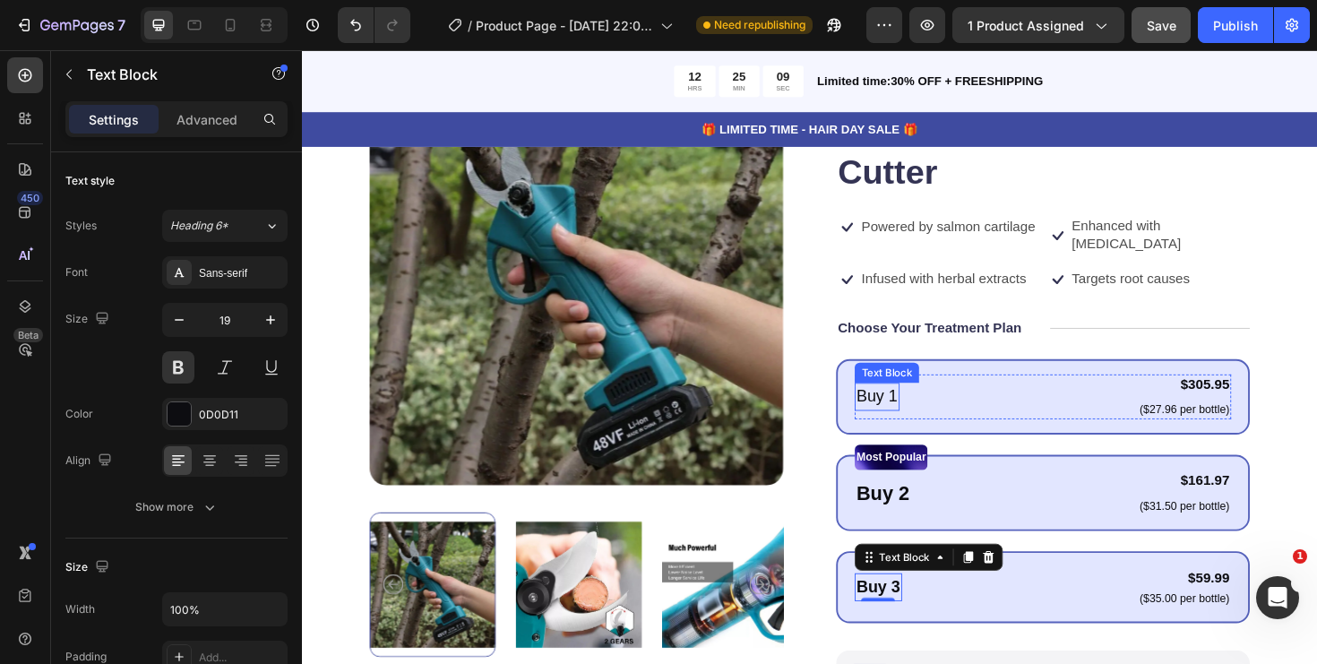
click at [917, 404] on p "Buy 1" at bounding box center [911, 417] width 44 height 26
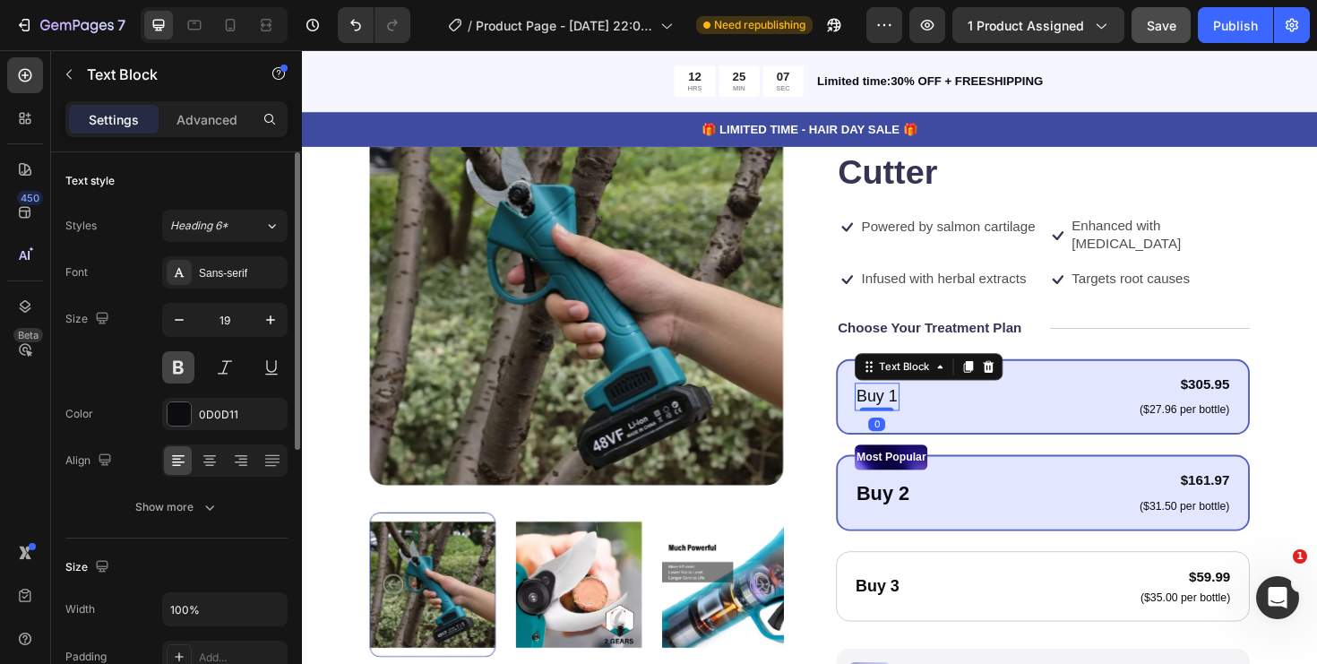
click at [186, 369] on button at bounding box center [178, 367] width 32 height 32
click at [1260, 526] on p "($31.50 per bottle)" at bounding box center [1236, 533] width 95 height 15
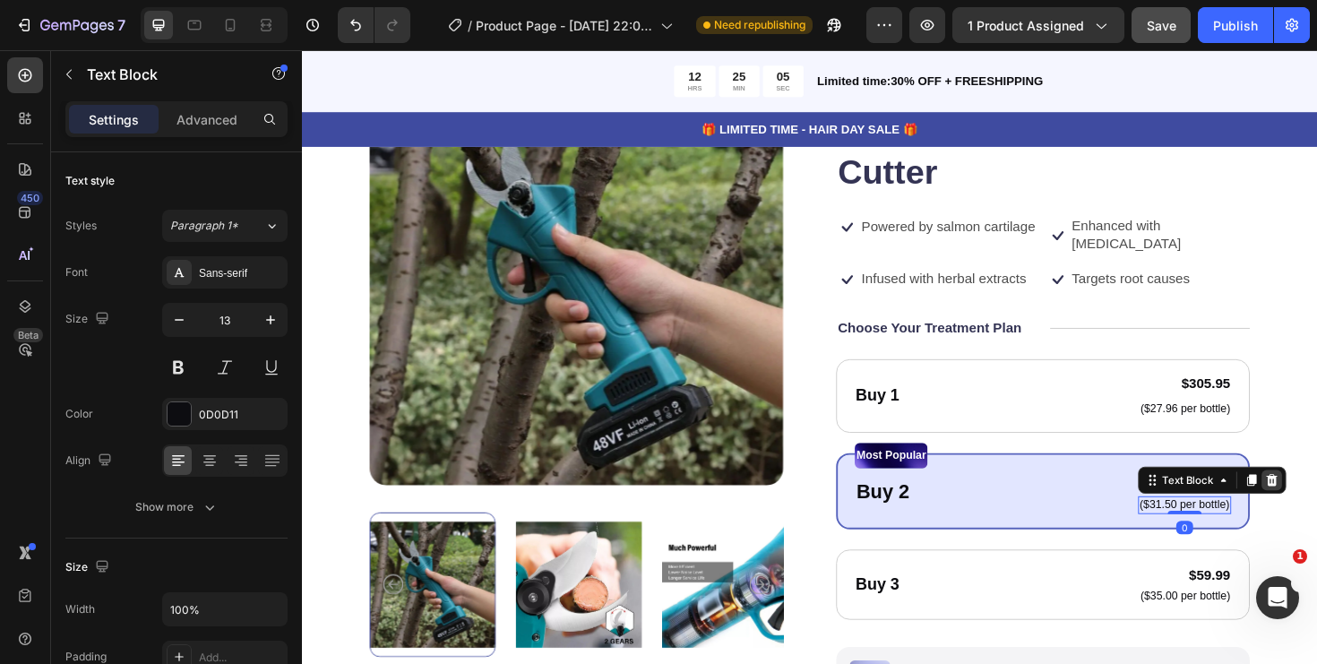
click at [1316, 495] on div at bounding box center [1329, 506] width 22 height 22
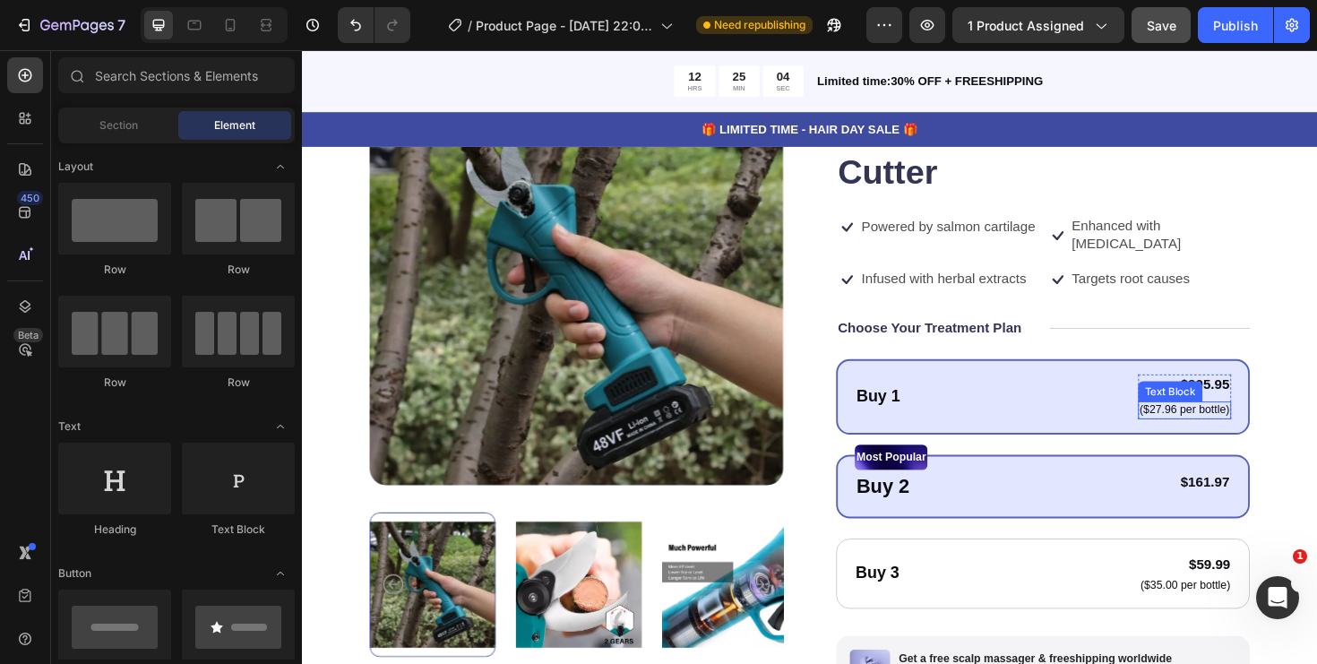
click at [1261, 424] on p "($27.96 per bottle)" at bounding box center [1236, 431] width 95 height 15
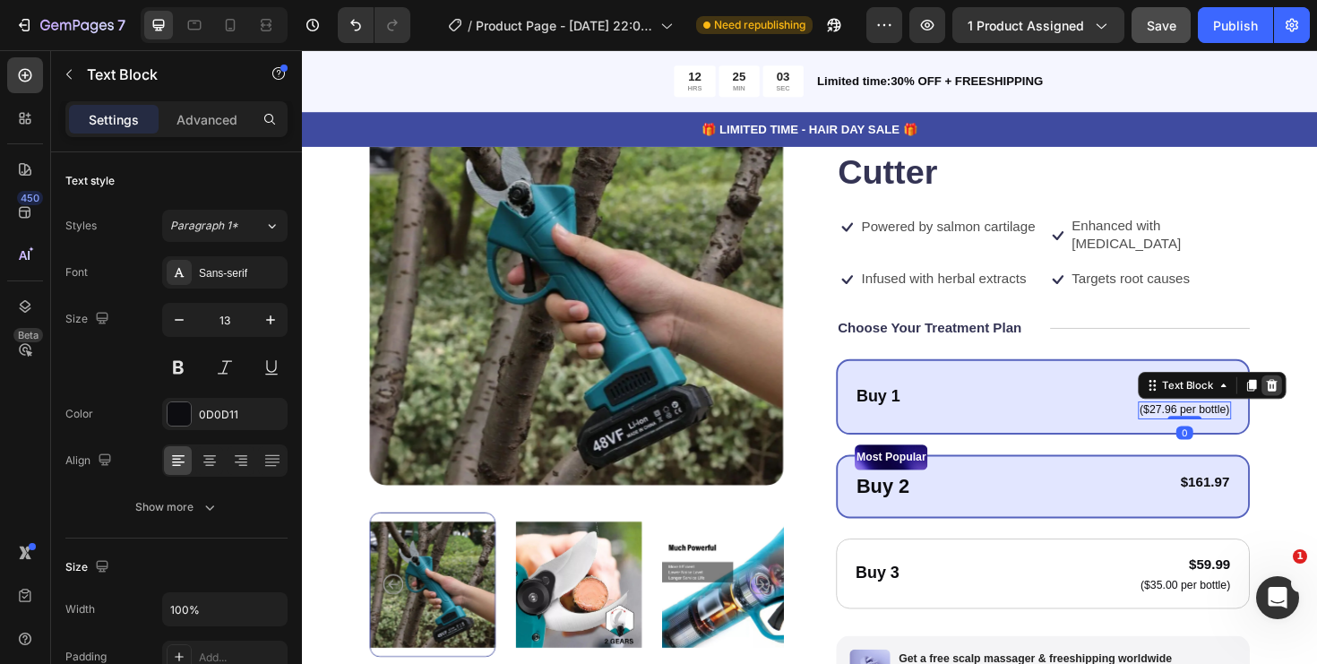
click at [1316, 394] on div at bounding box center [1329, 405] width 22 height 22
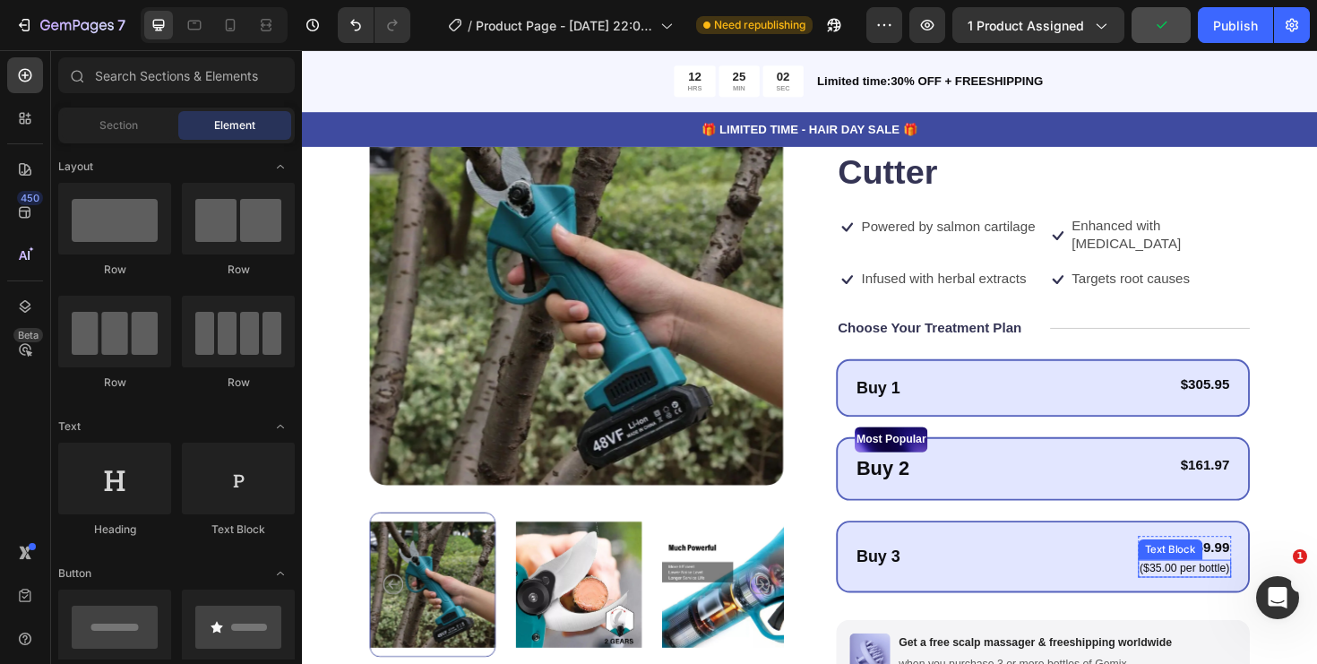
click at [1263, 591] on p "($35.00 per bottle)" at bounding box center [1236, 598] width 95 height 15
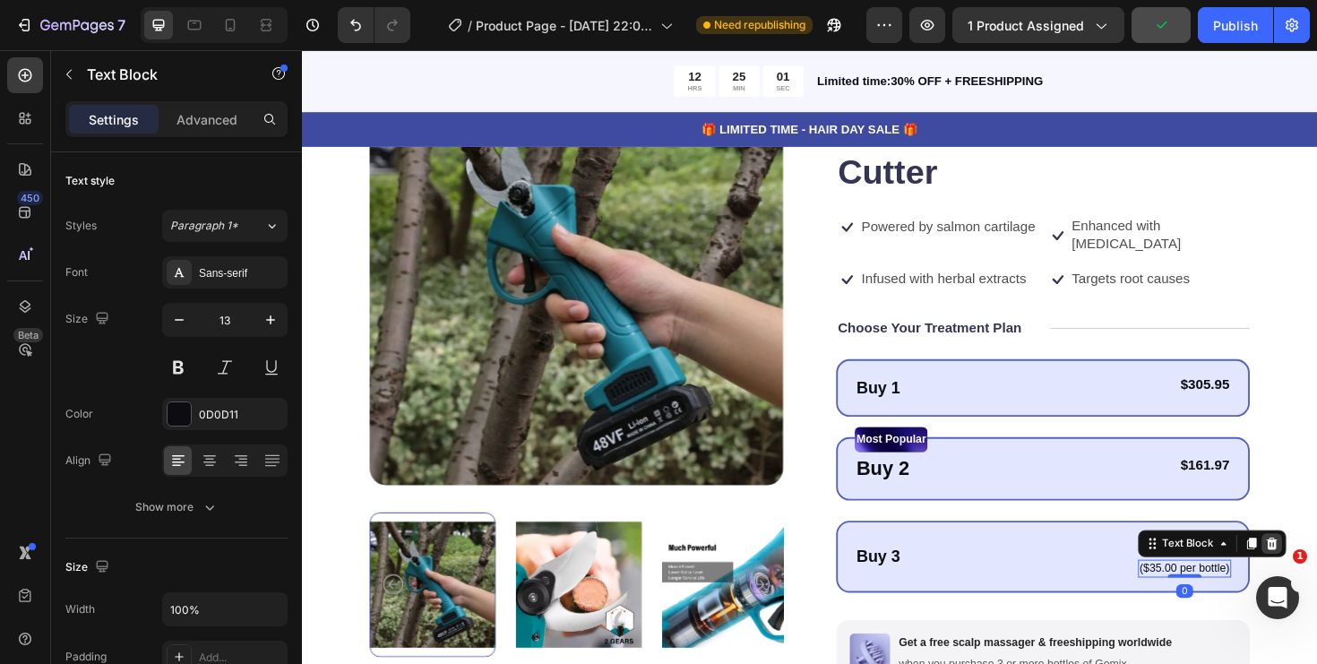
click at [1316, 562] on div at bounding box center [1329, 573] width 22 height 22
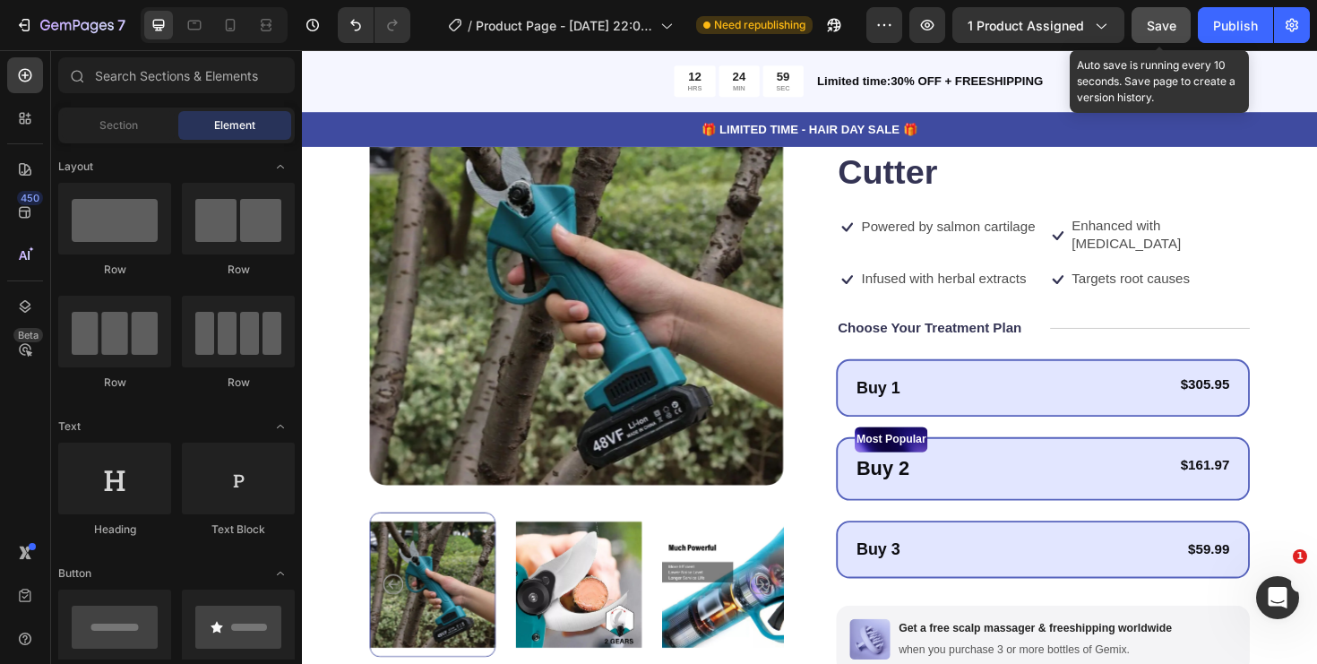
click at [1143, 14] on button "Save" at bounding box center [1161, 25] width 59 height 36
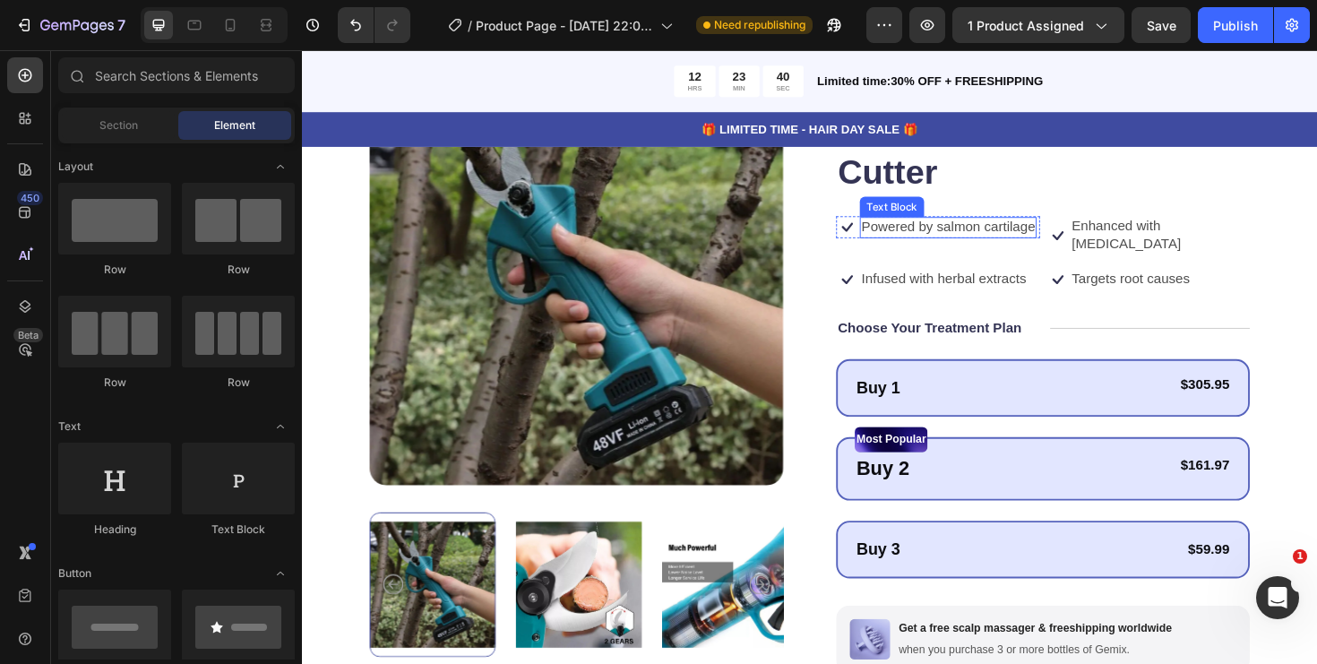
click at [952, 239] on p "Powered by salmon cartilage" at bounding box center [986, 237] width 184 height 19
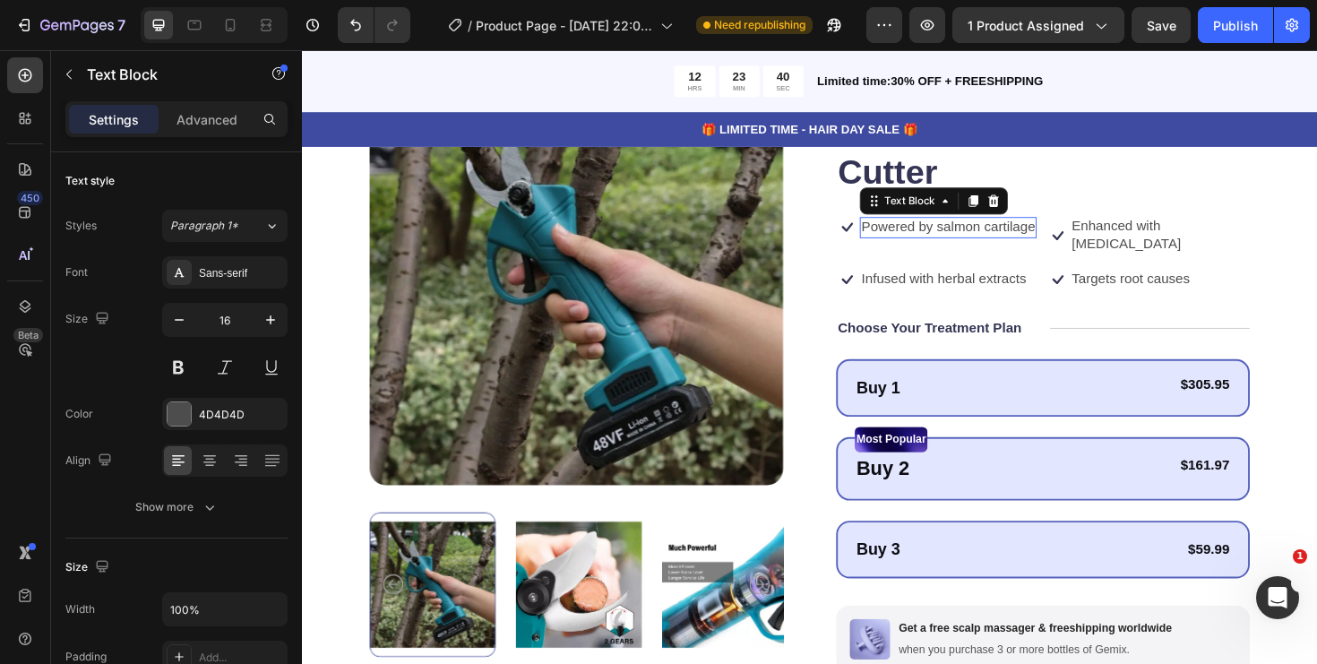
click at [952, 239] on p "Powered by salmon cartilage" at bounding box center [986, 237] width 184 height 19
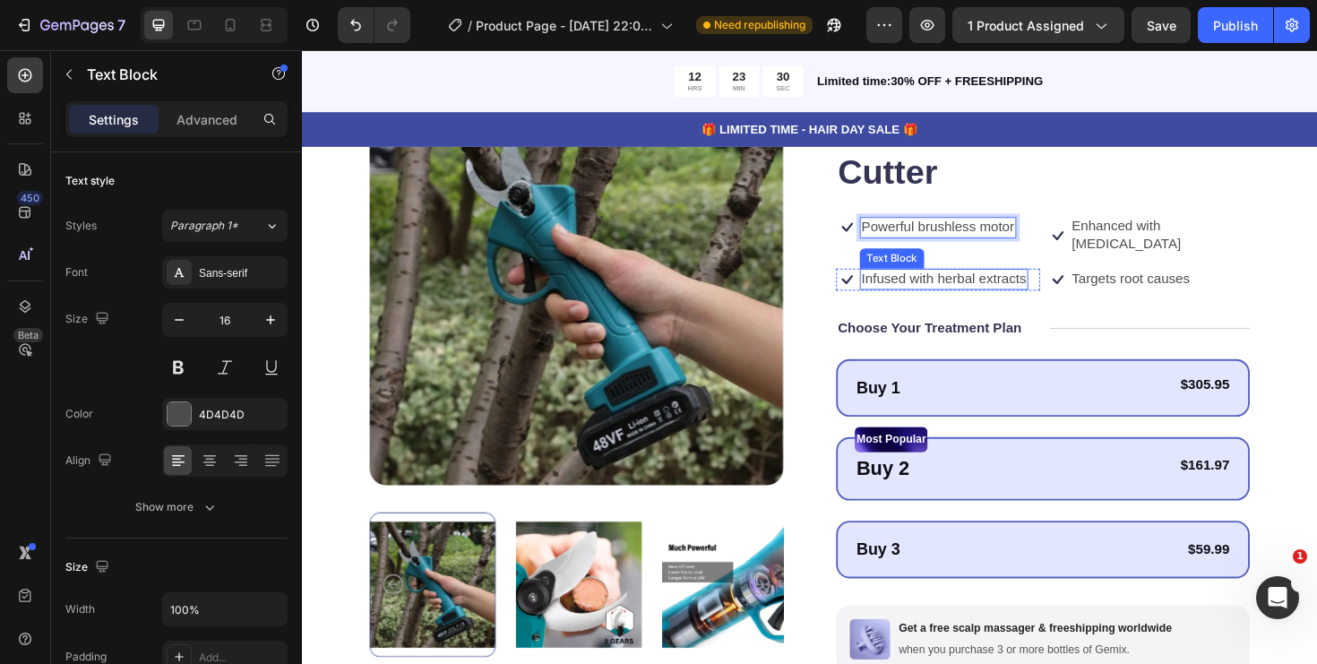
click at [1015, 283] on p "Infused with herbal extracts" at bounding box center [981, 292] width 175 height 19
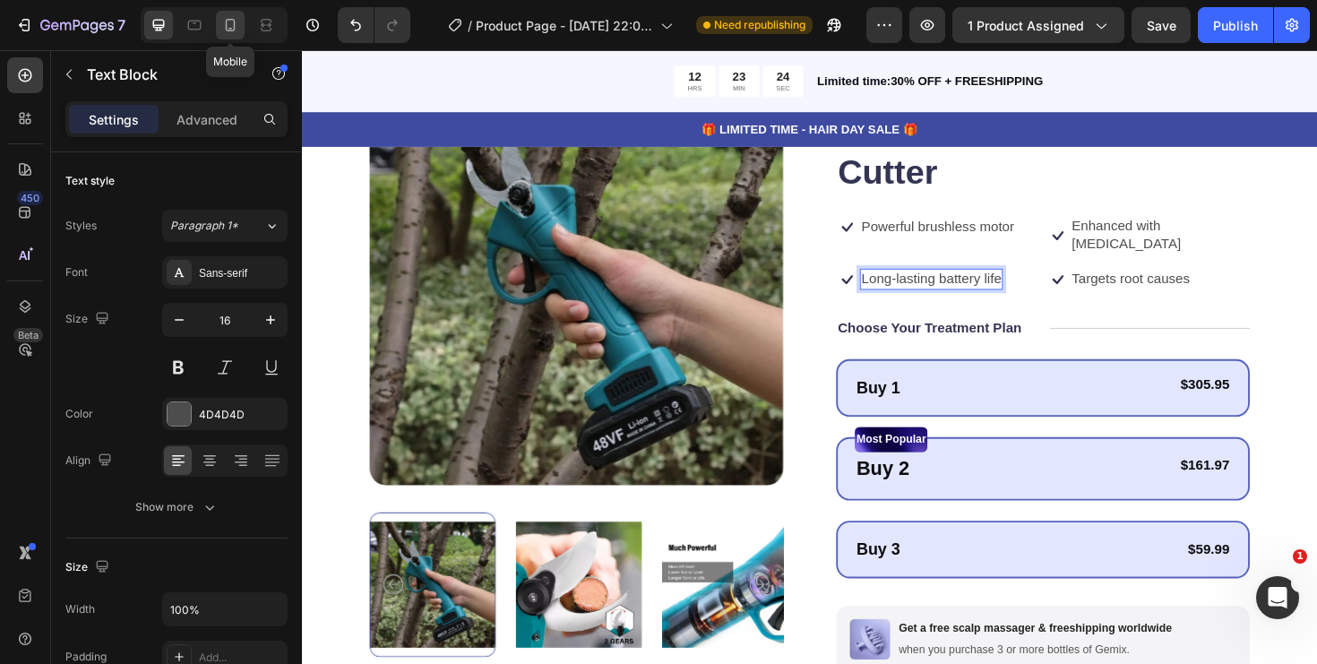
click at [235, 25] on icon at bounding box center [231, 25] width 10 height 13
type input "14"
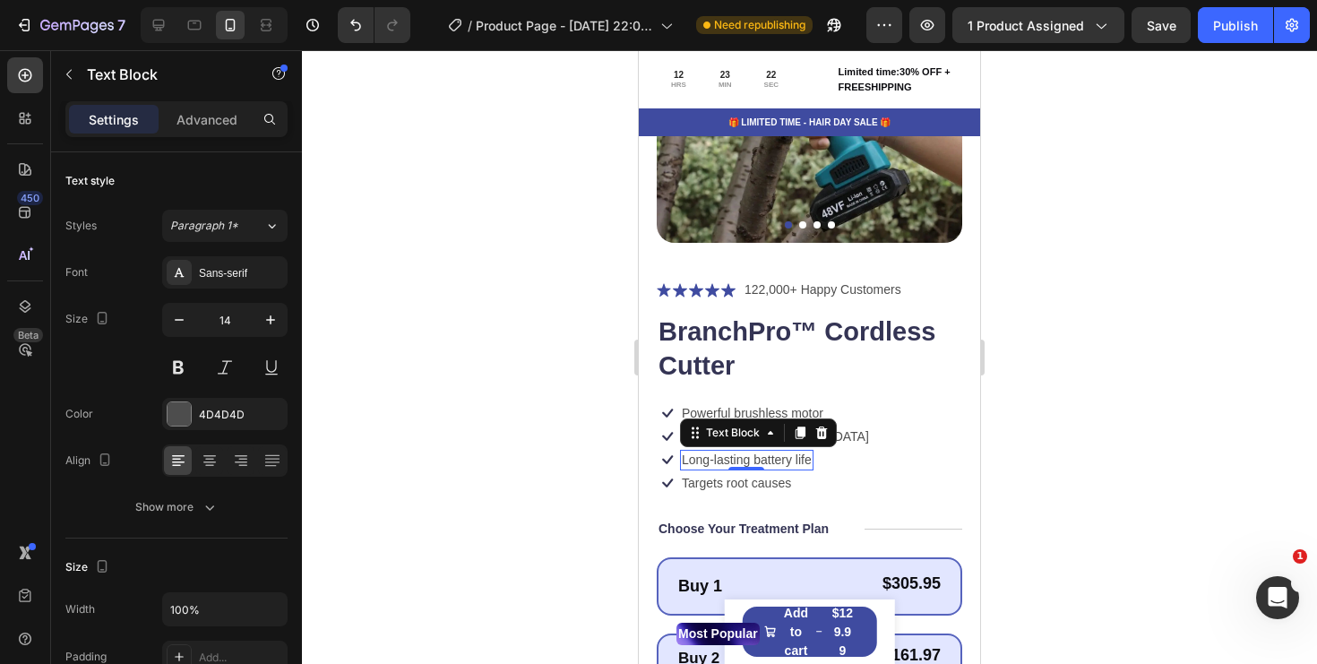
scroll to position [252, 0]
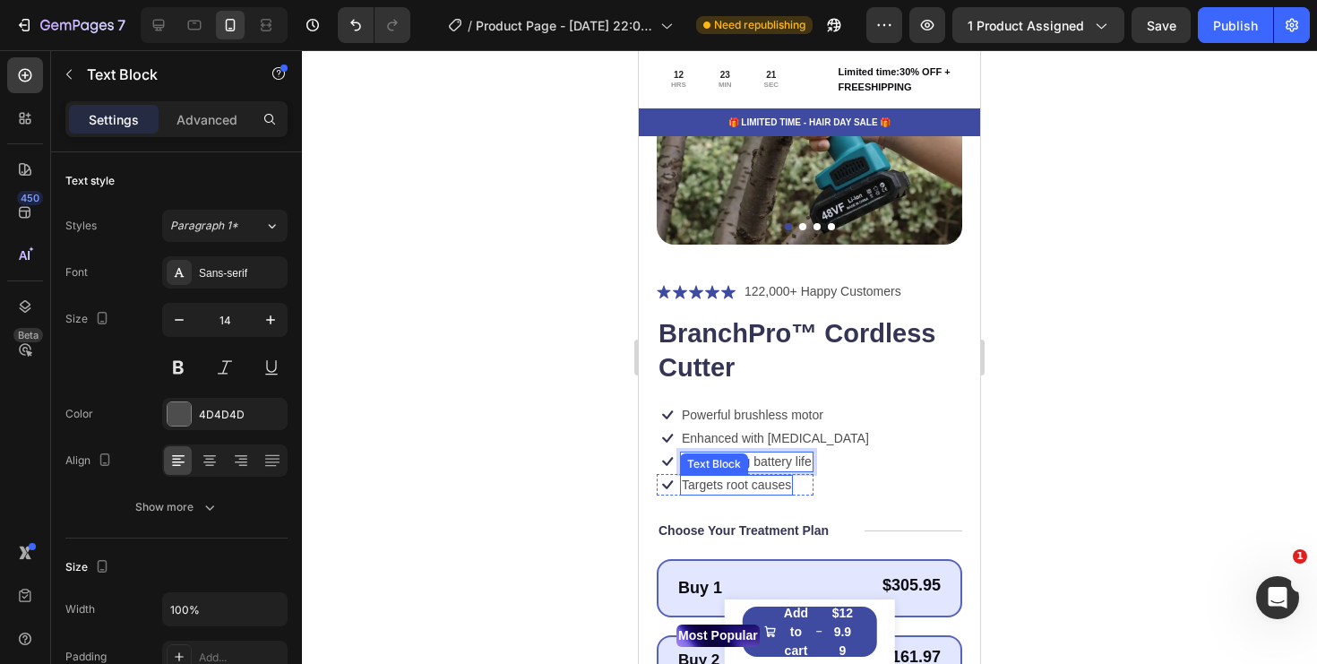
click at [767, 494] on div "Targets root causes" at bounding box center [736, 485] width 113 height 20
click at [773, 482] on p "Targets root causes" at bounding box center [736, 485] width 109 height 16
click at [738, 465] on p "Long-lasting battery life" at bounding box center [747, 461] width 130 height 16
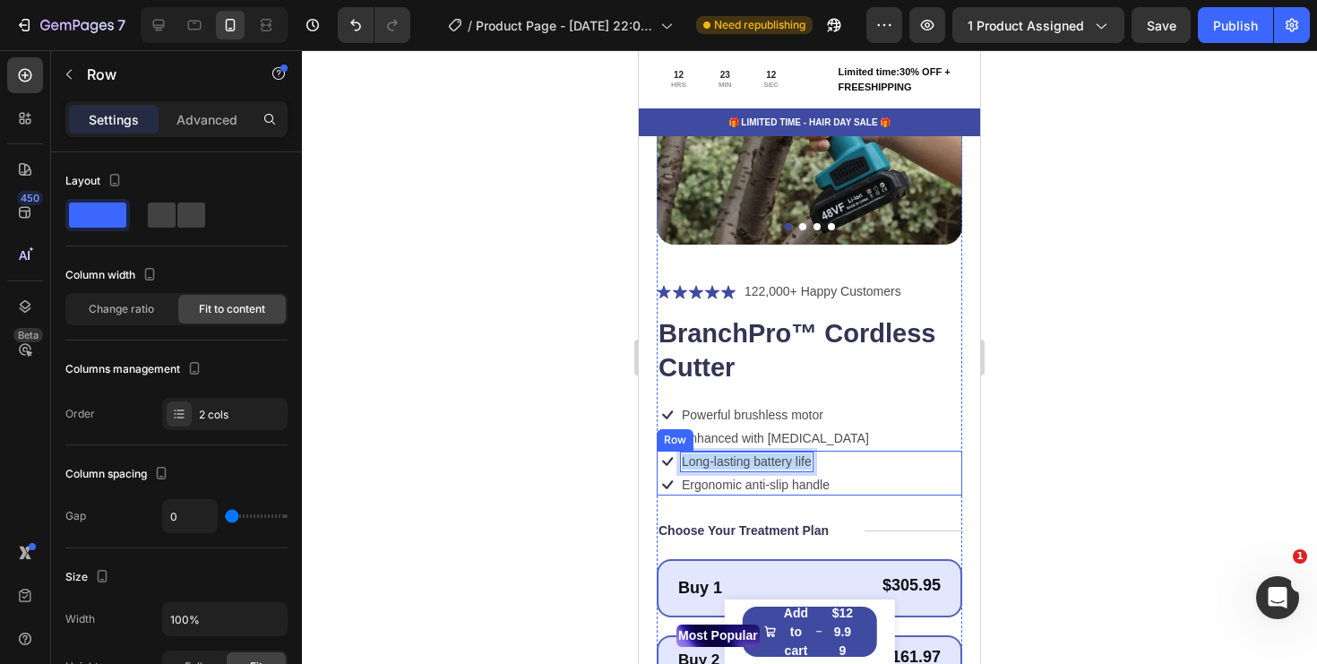
click at [873, 463] on div "Icon Long-lasting battery life Text Block 0 Row Icon Ergonomic anti-slip handle…" at bounding box center [810, 473] width 306 height 45
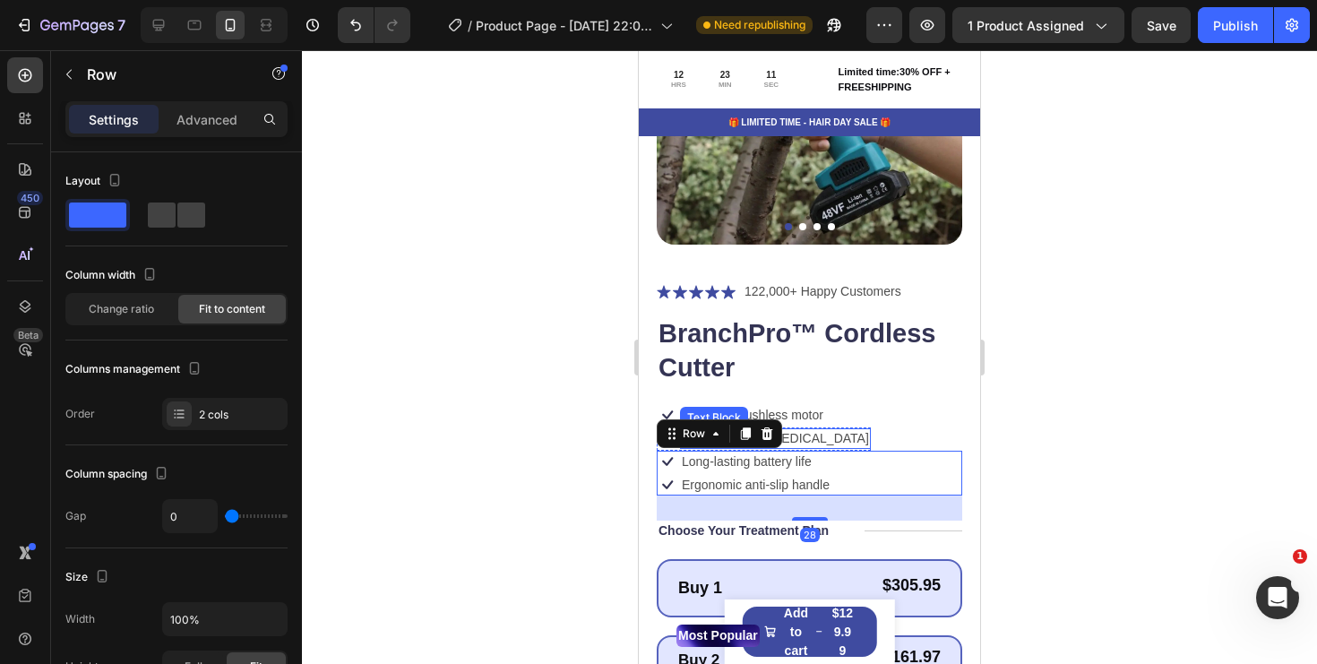
click at [796, 435] on p "Enhanced with [MEDICAL_DATA]" at bounding box center [775, 438] width 187 height 16
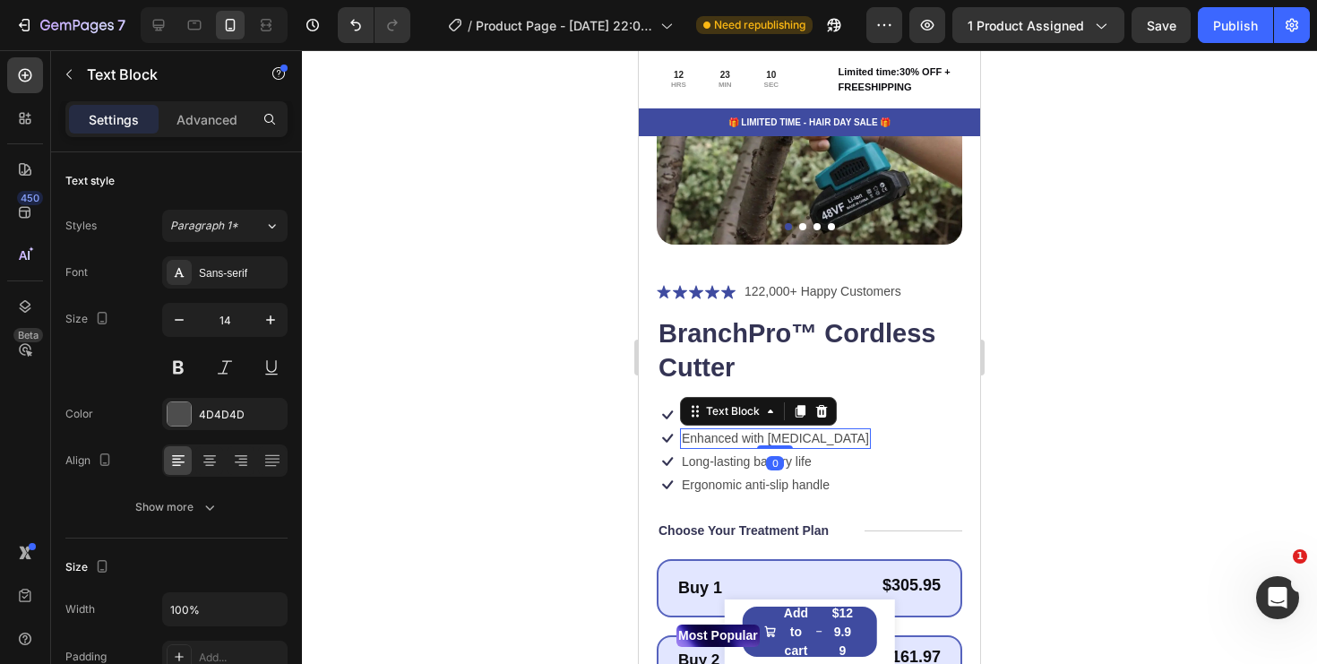
click at [776, 435] on p "Enhanced with [MEDICAL_DATA]" at bounding box center [775, 438] width 187 height 16
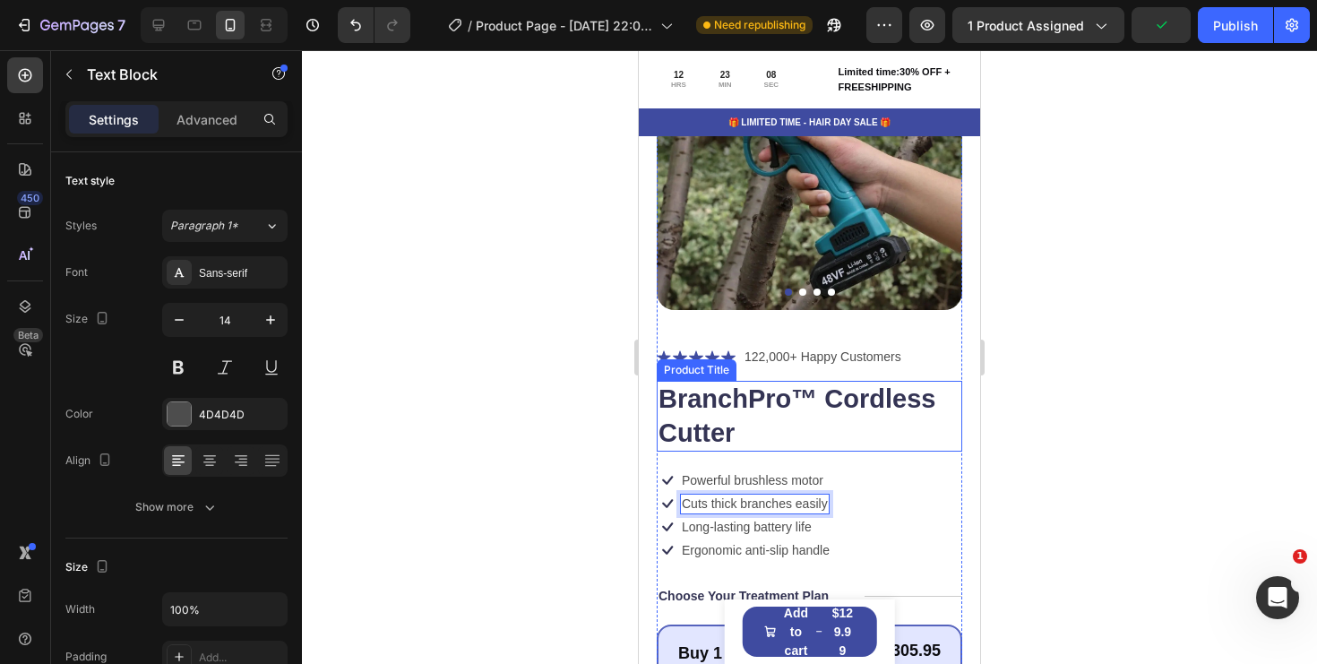
scroll to position [0, 0]
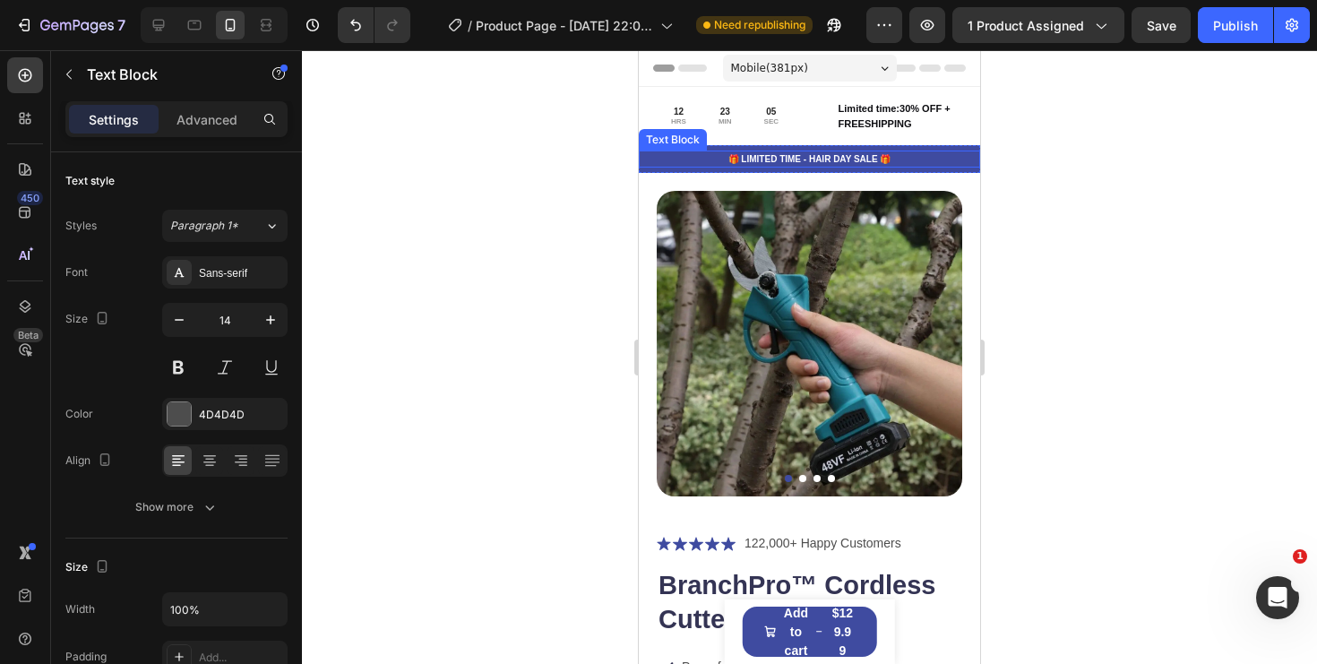
click at [951, 156] on p "🎁 LIMITED TIME - HAIR DAY SALE 🎁" at bounding box center [810, 158] width 338 height 13
click at [926, 165] on p "🎁 LIMITED TIME - HAIR DAY SALE 🎁" at bounding box center [810, 158] width 338 height 13
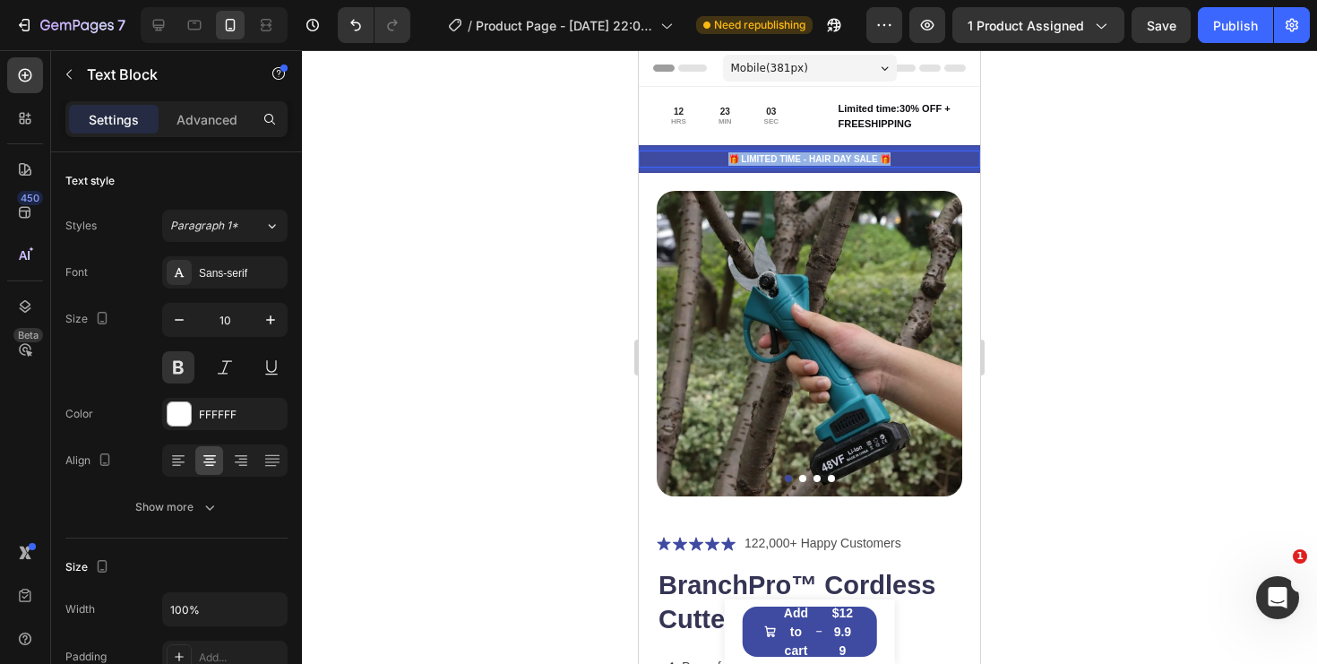
copy p "🎁 LIMITED TIME - HAIR DAY SALE 🎁"
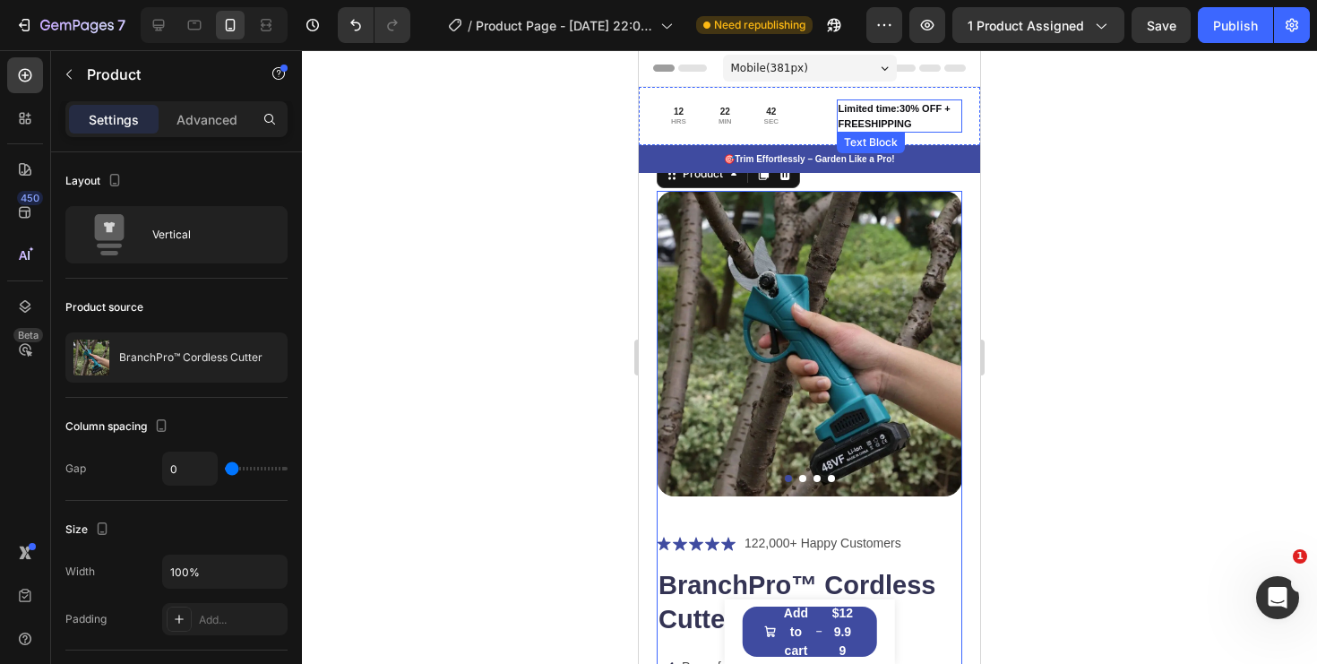
click at [901, 110] on p "Limited time:30% OFF + FREESHIPPING" at bounding box center [900, 116] width 122 height 30
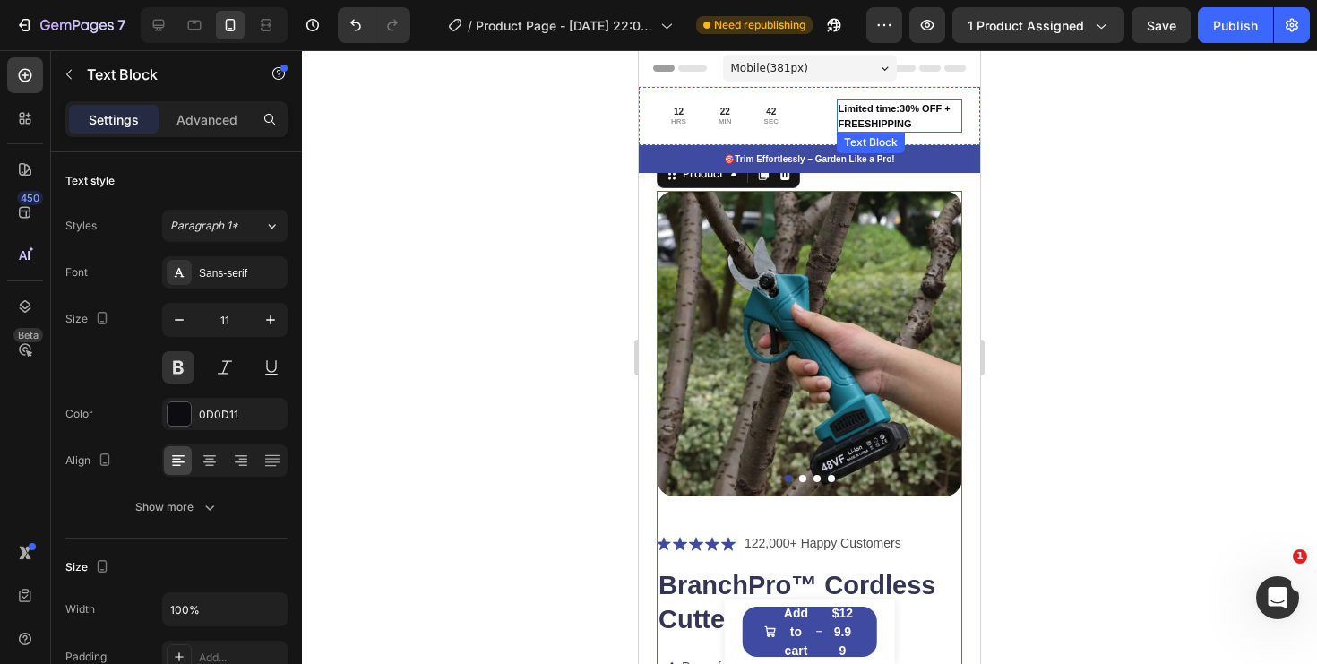
click at [901, 110] on p "Limited time:30% OFF + FREESHIPPING" at bounding box center [900, 116] width 122 height 30
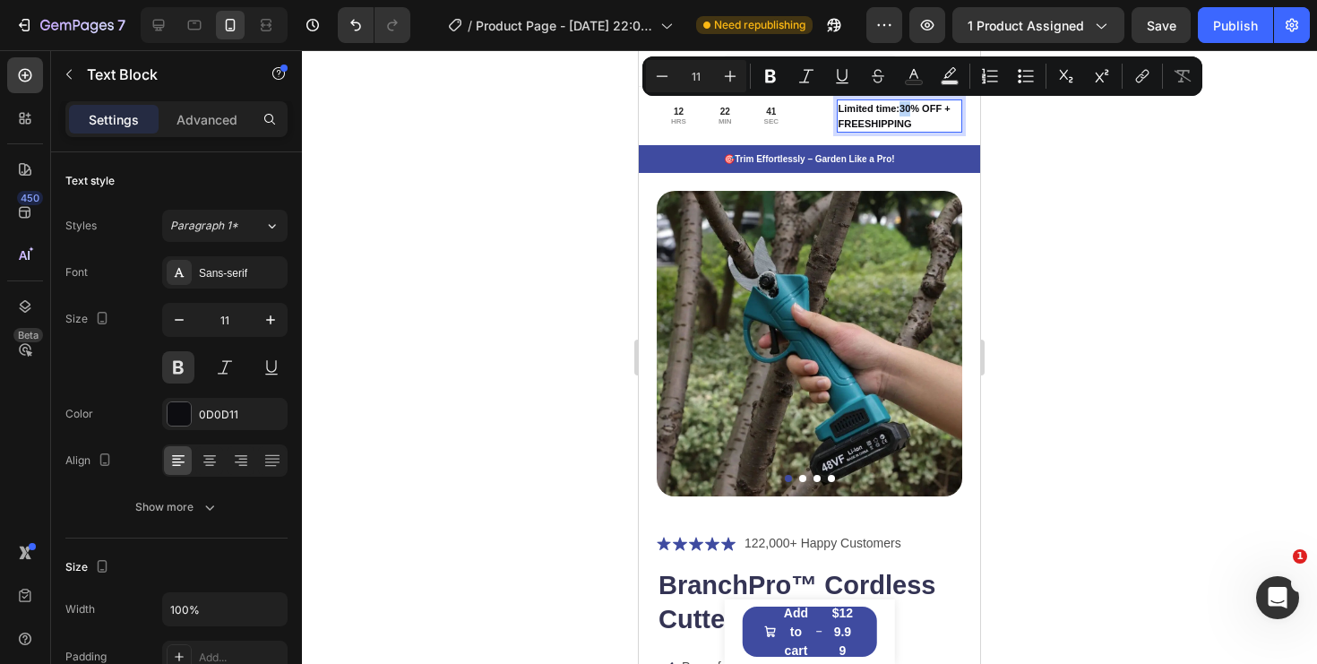
click at [901, 111] on p "Limited time:30% OFF + FREESHIPPING" at bounding box center [900, 116] width 122 height 30
drag, startPoint x: 903, startPoint y: 109, endPoint x: 945, endPoint y: 111, distance: 42.2
click at [945, 111] on p "Limited time: 30% OFF + FREESHIPPING" at bounding box center [900, 116] width 122 height 30
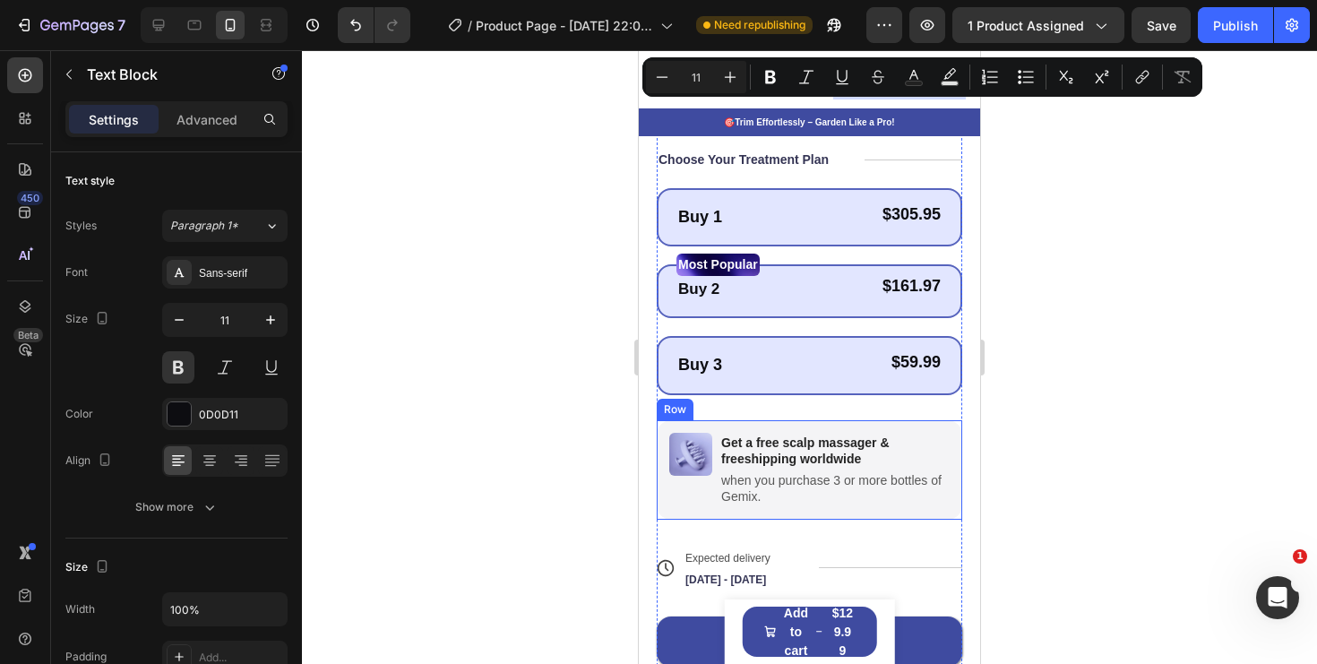
scroll to position [628, 0]
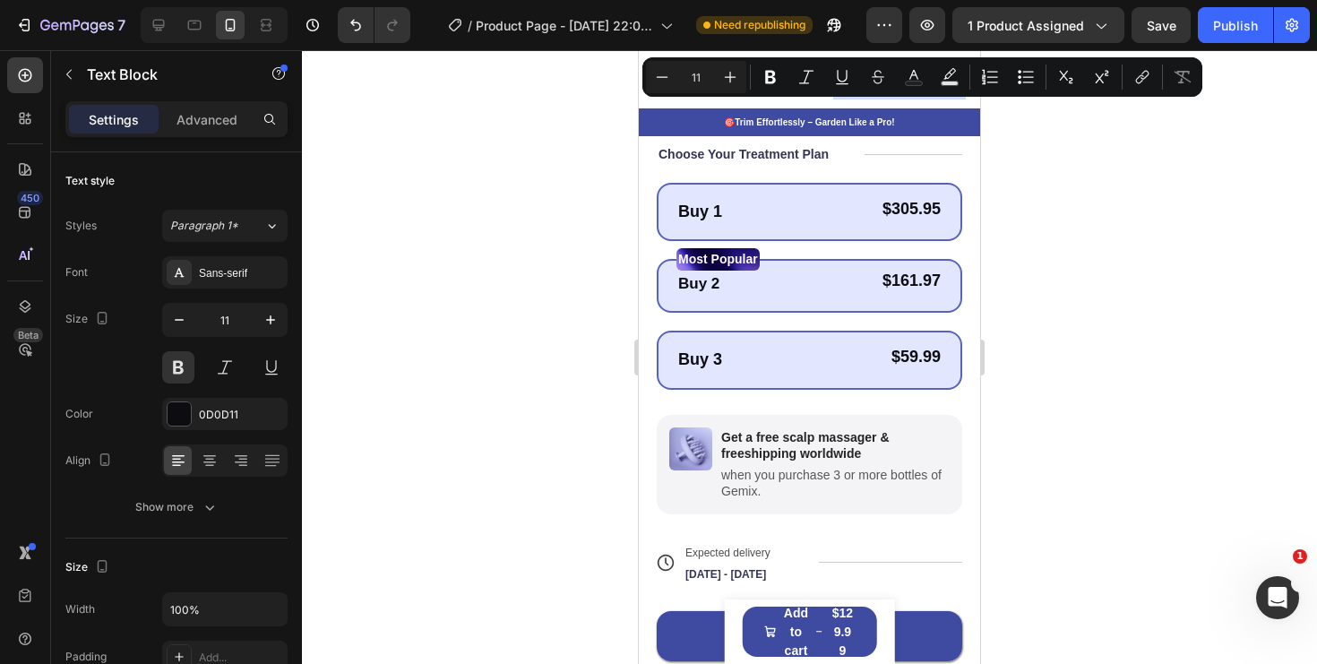
click at [1082, 323] on div at bounding box center [809, 357] width 1015 height 614
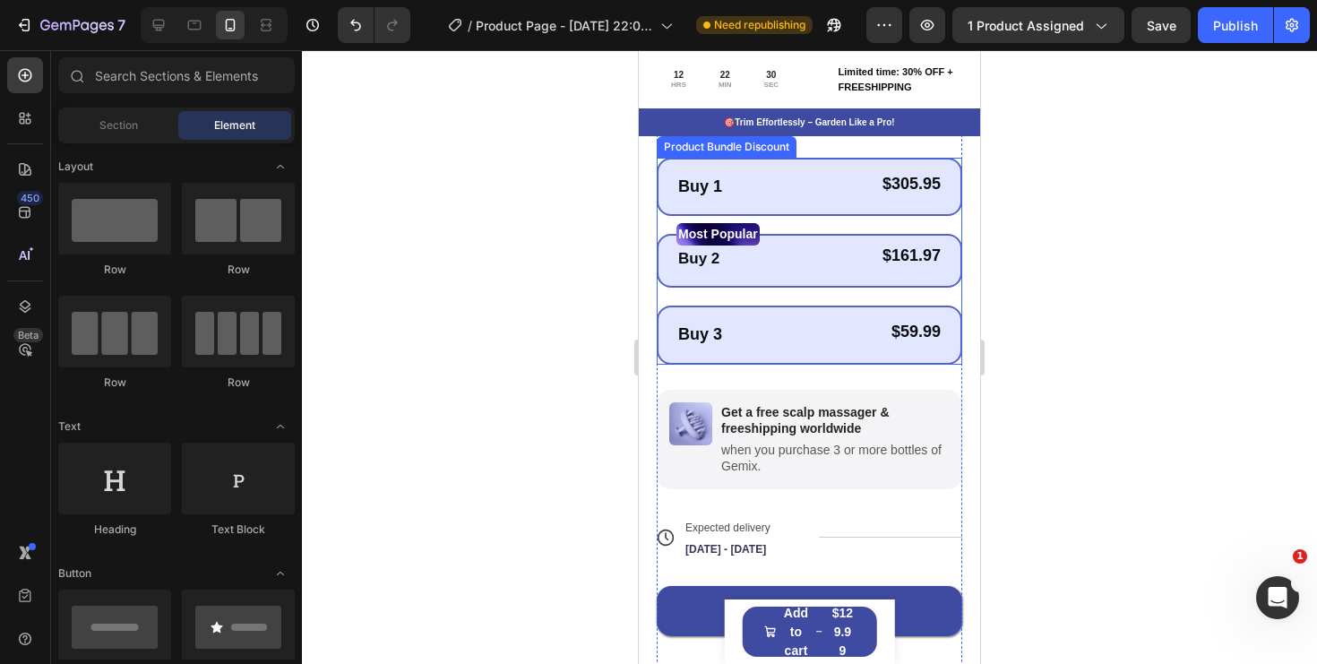
scroll to position [592, 0]
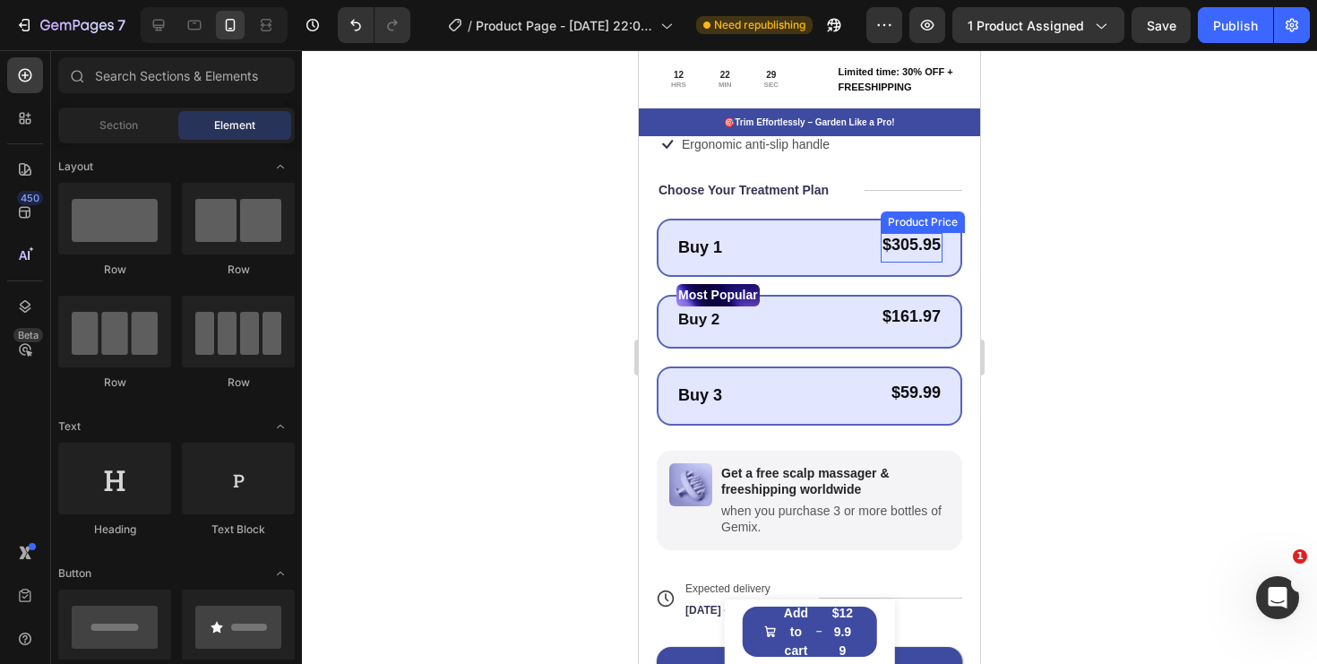
click at [920, 248] on div "$305.95" at bounding box center [912, 245] width 62 height 24
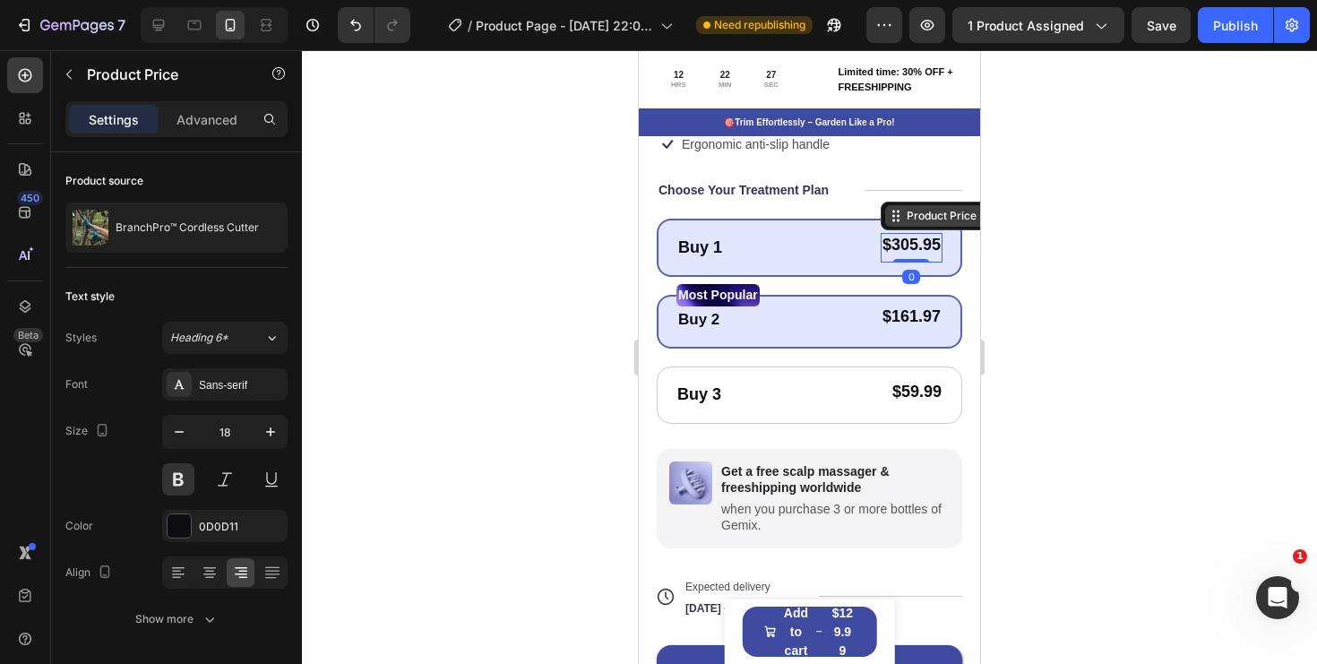
click at [935, 216] on div "Product Price" at bounding box center [941, 216] width 77 height 16
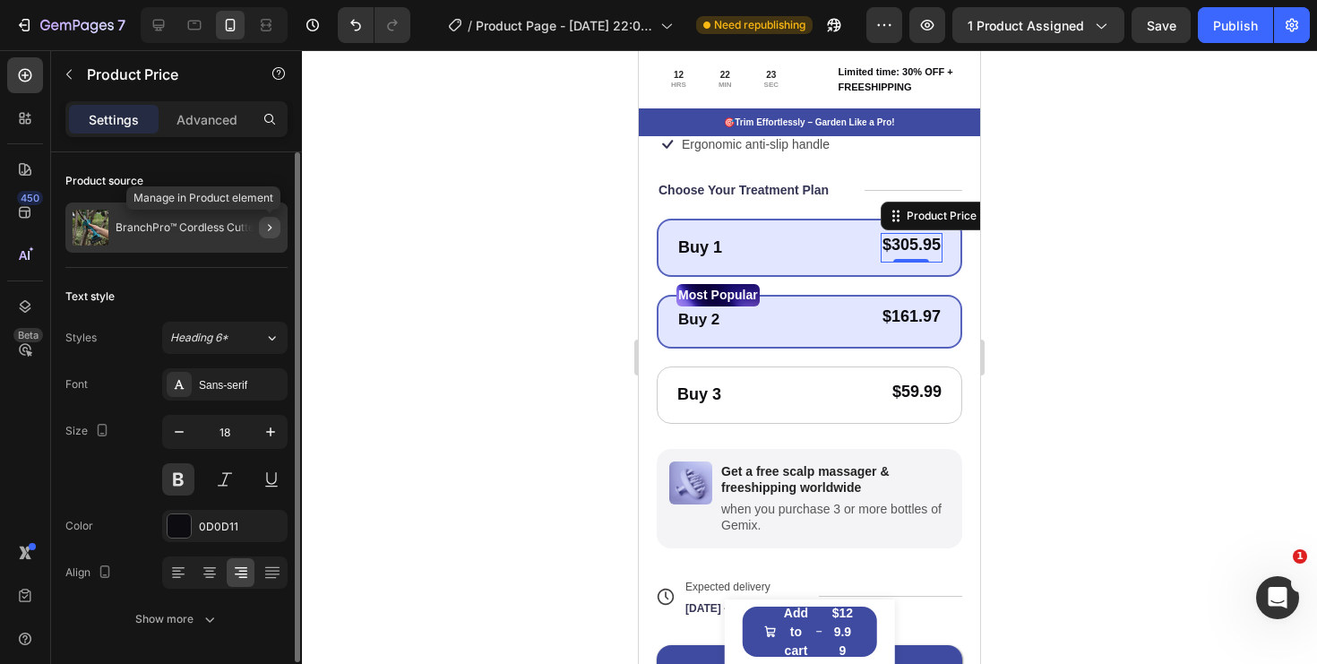
click at [262, 223] on button "button" at bounding box center [270, 228] width 22 height 22
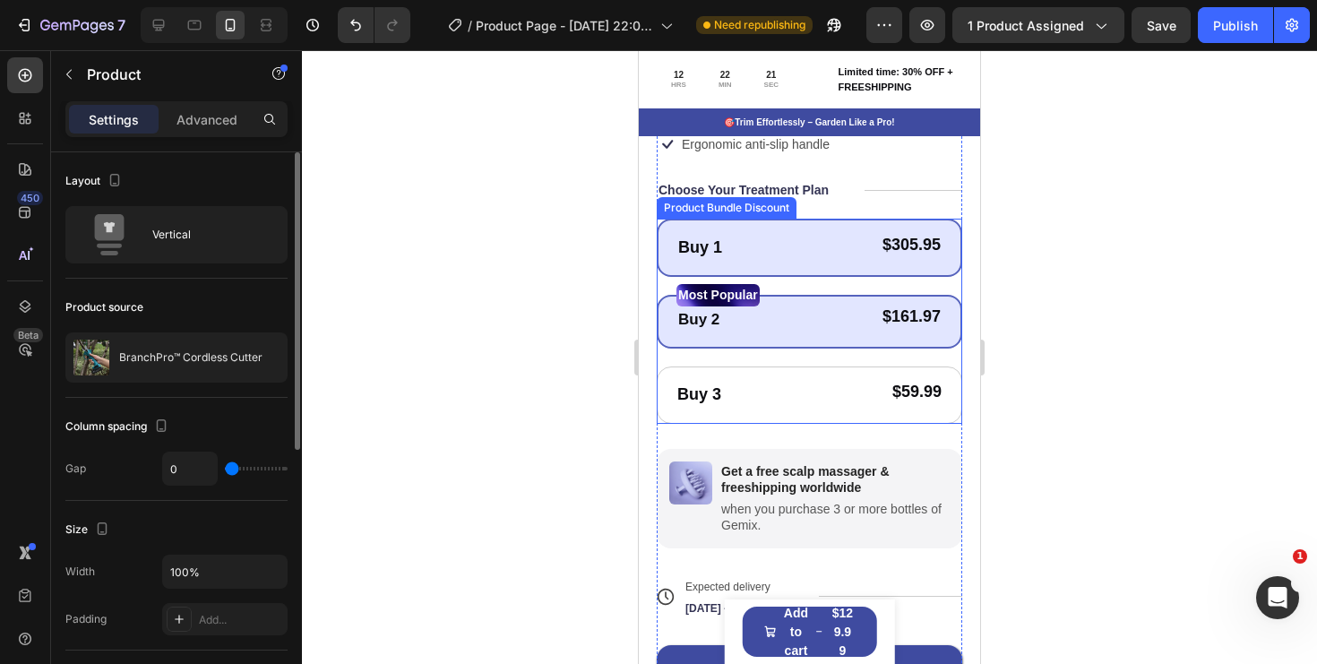
click at [851, 334] on div "Buy 2 Text Block $161.97 Product Price Product Price Row Row" at bounding box center [810, 320] width 266 height 30
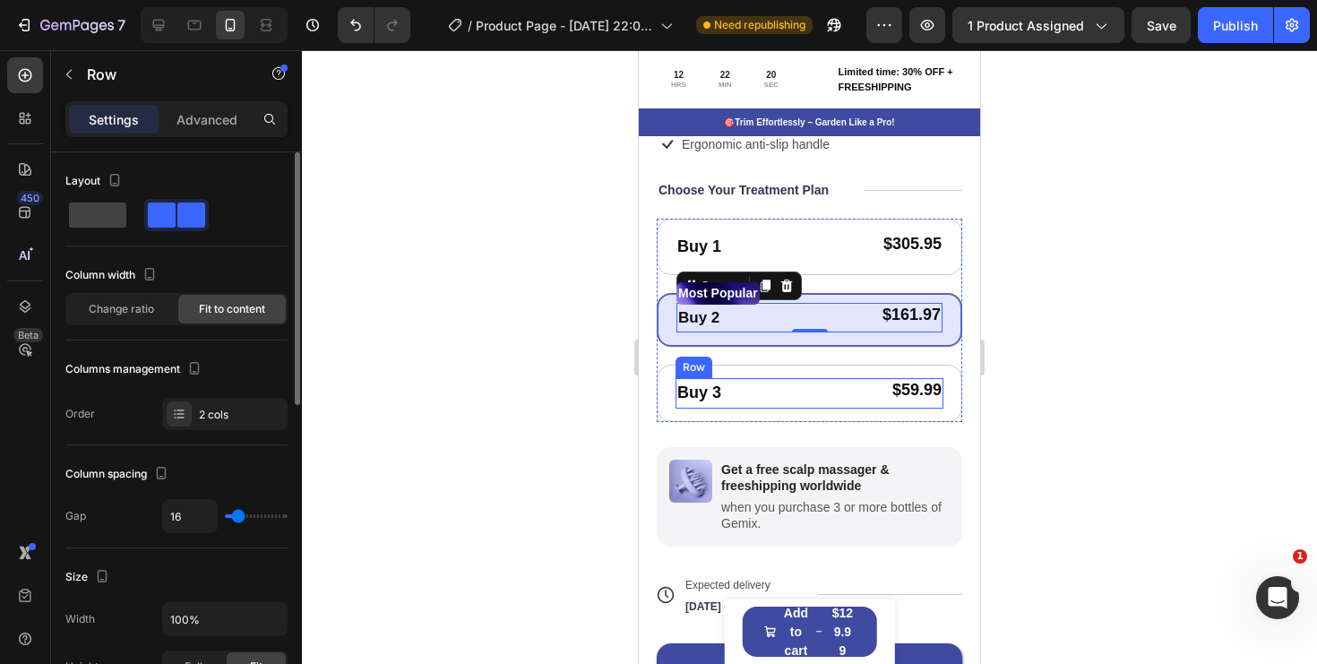
click at [833, 387] on div "Buy 3 Text Block $59.99 Product Price Product Price Row Row" at bounding box center [810, 393] width 268 height 30
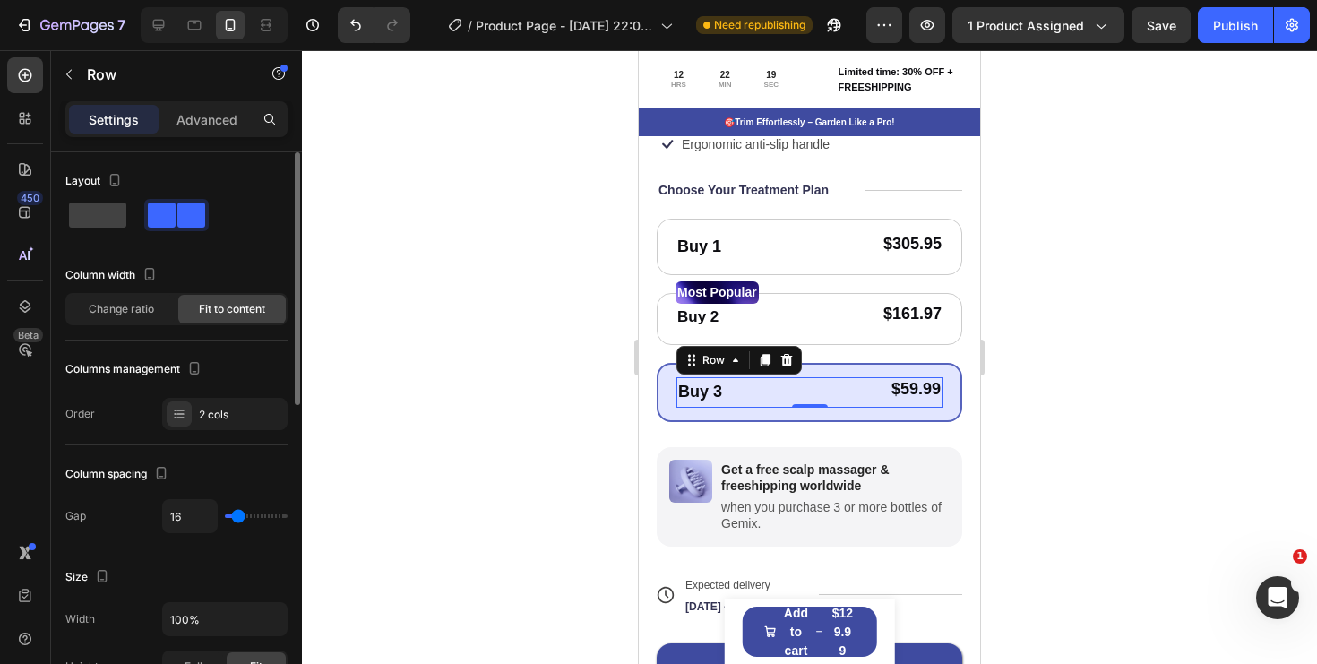
click at [836, 380] on div "Buy 3 Text Block $59.99 Product Price Product Price Row Row 0" at bounding box center [810, 392] width 266 height 30
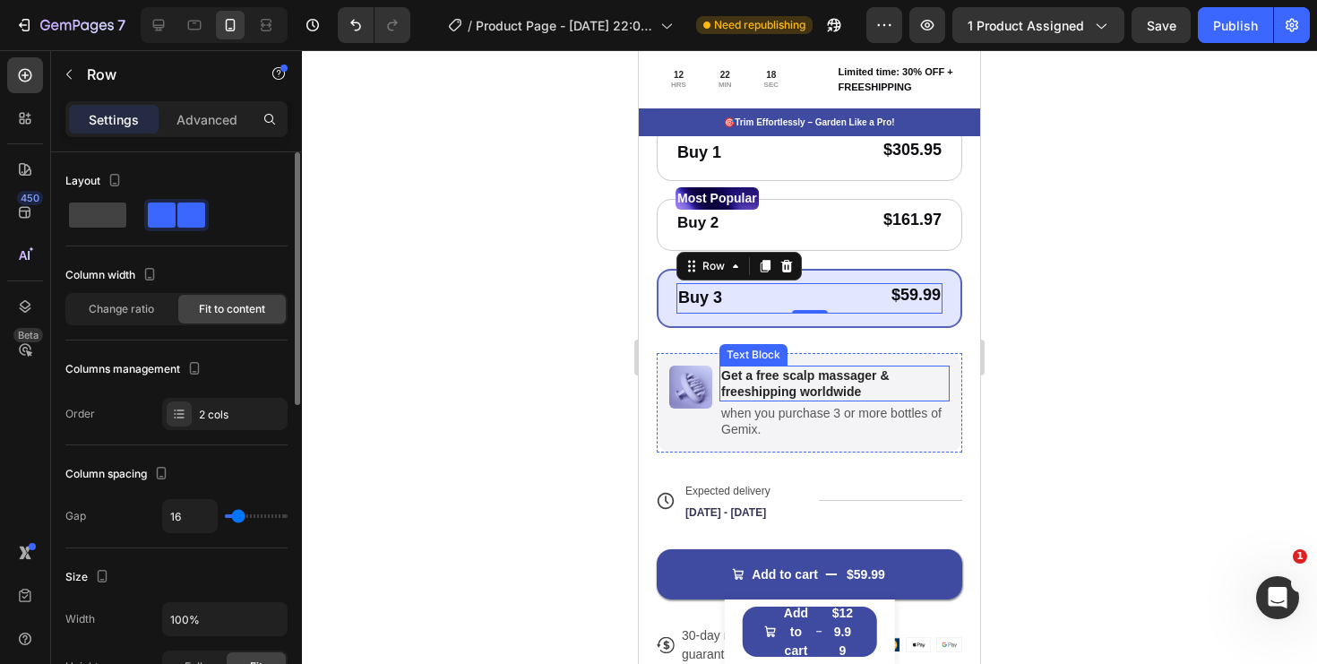
scroll to position [836, 0]
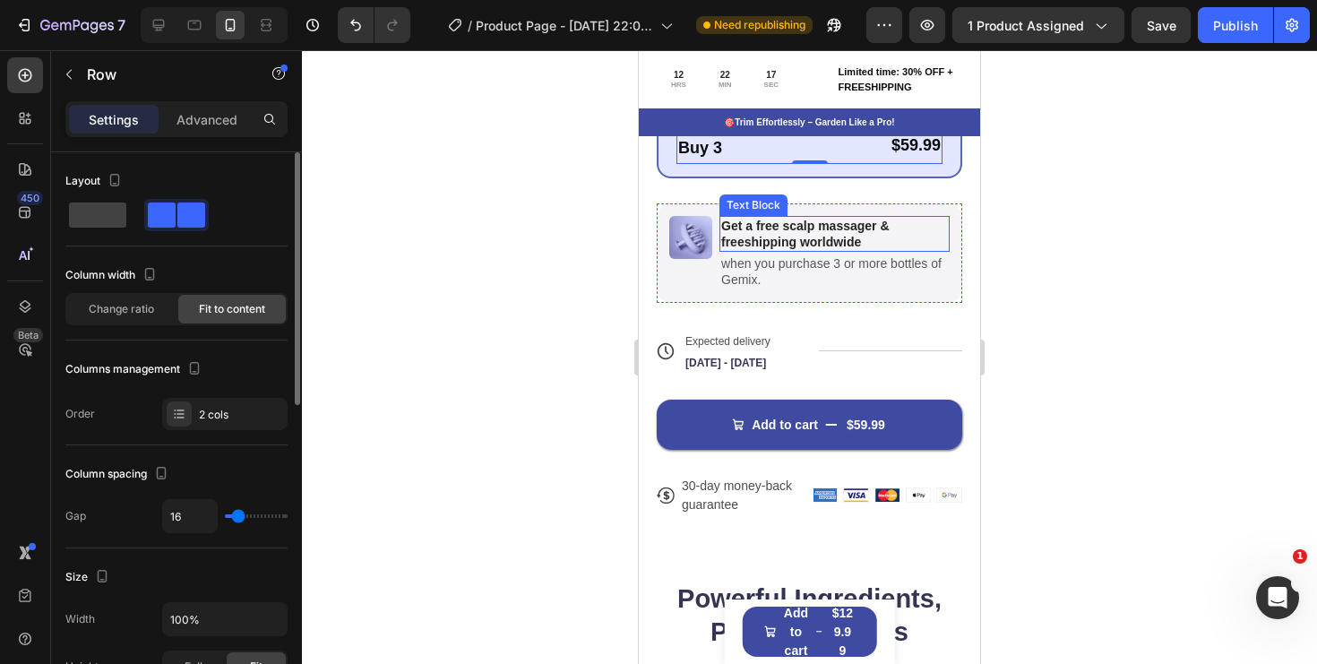
click at [855, 237] on p "Get a free scalp massager & freeshipping worldwide" at bounding box center [834, 234] width 227 height 32
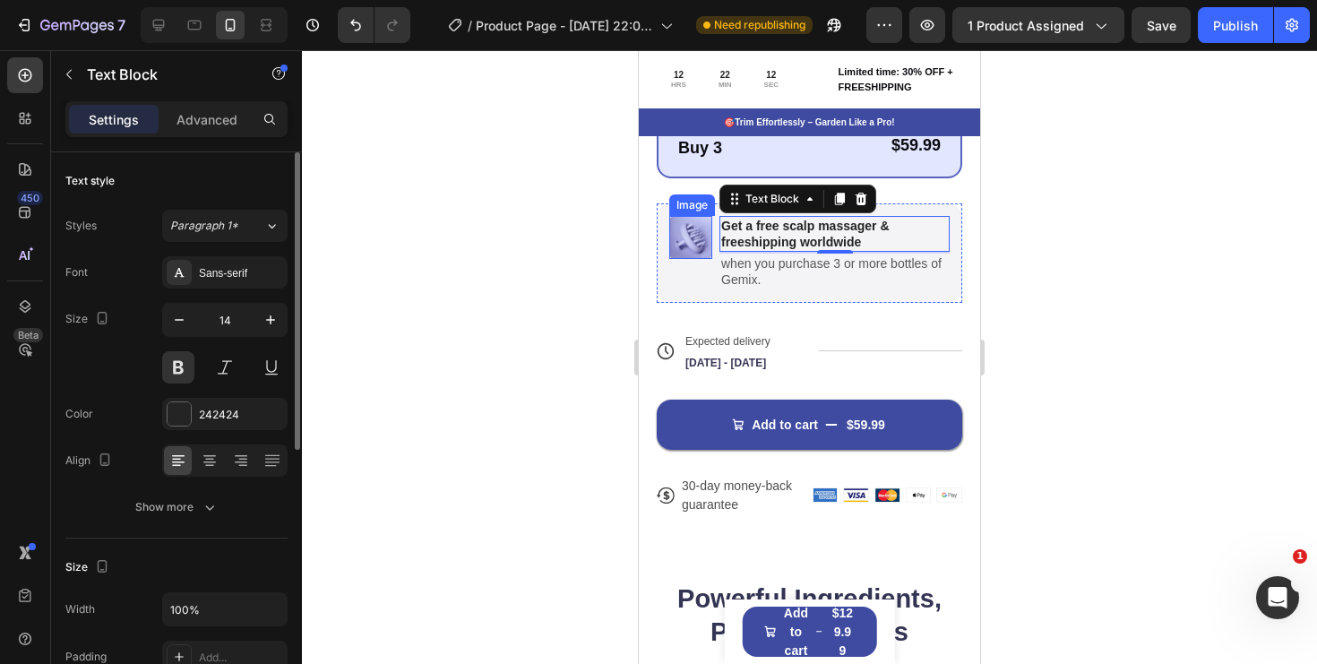
click at [703, 246] on img at bounding box center [690, 237] width 43 height 43
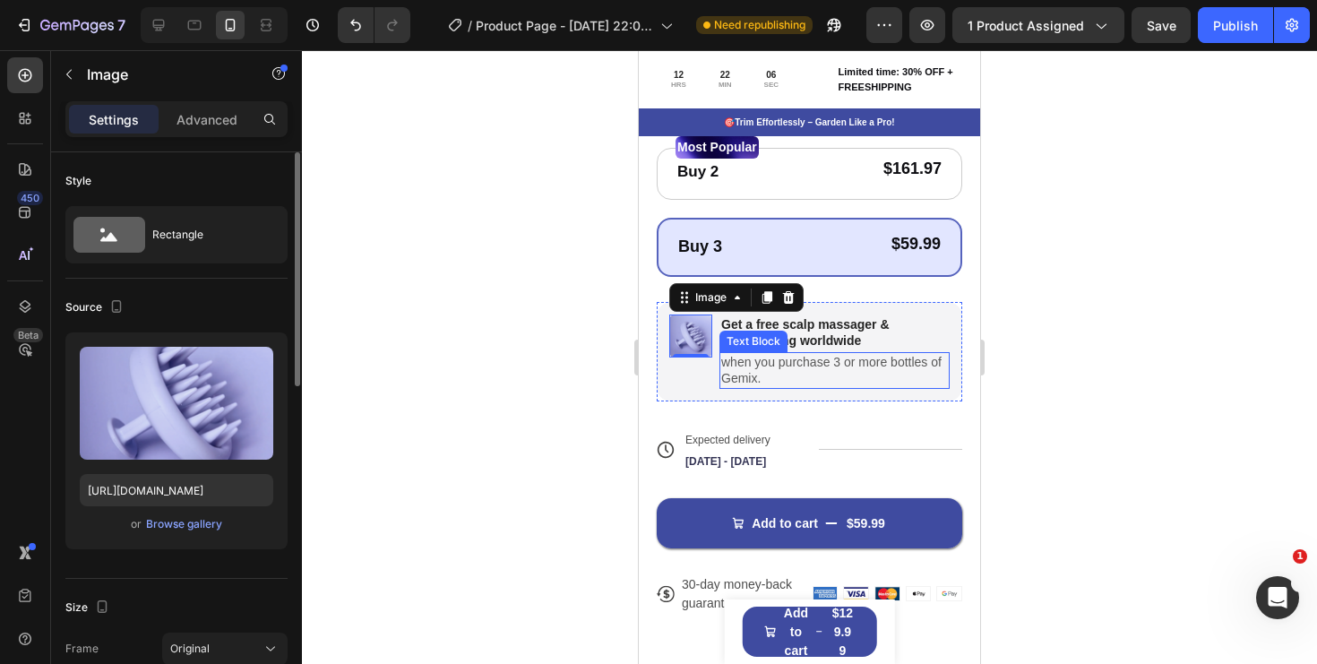
scroll to position [729, 0]
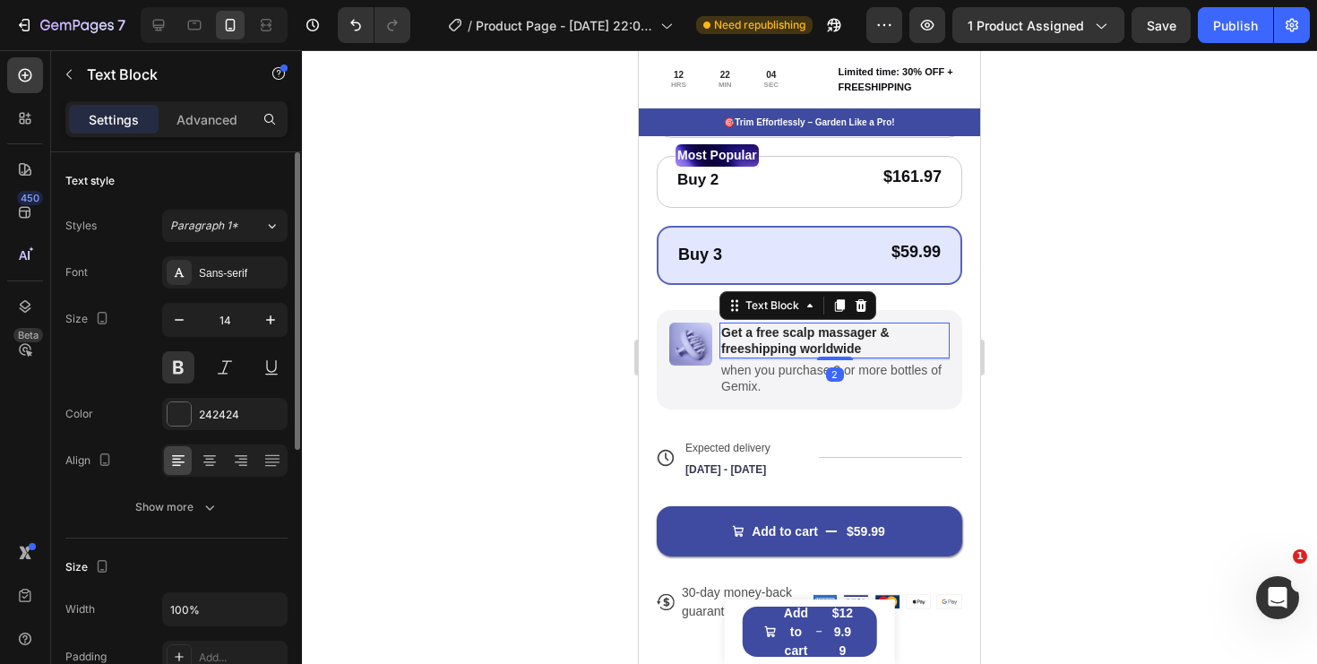
click at [788, 343] on p "Get a free scalp massager & freeshipping worldwide" at bounding box center [834, 340] width 227 height 32
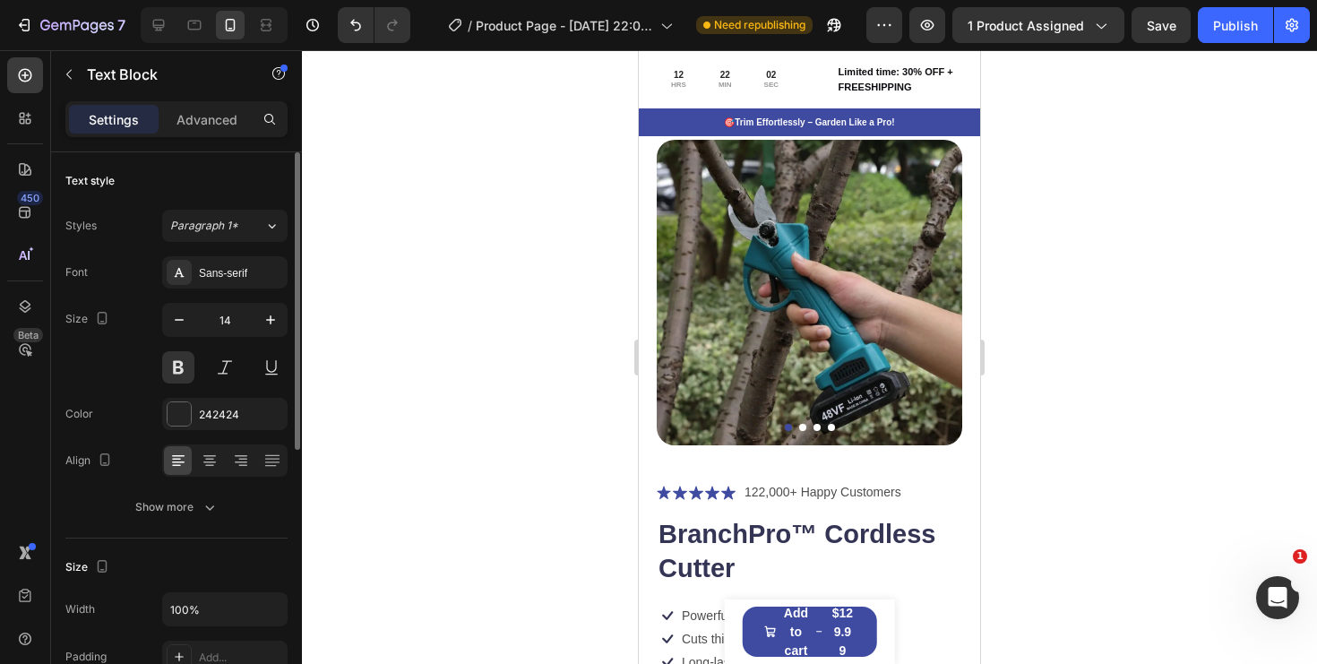
scroll to position [49, 0]
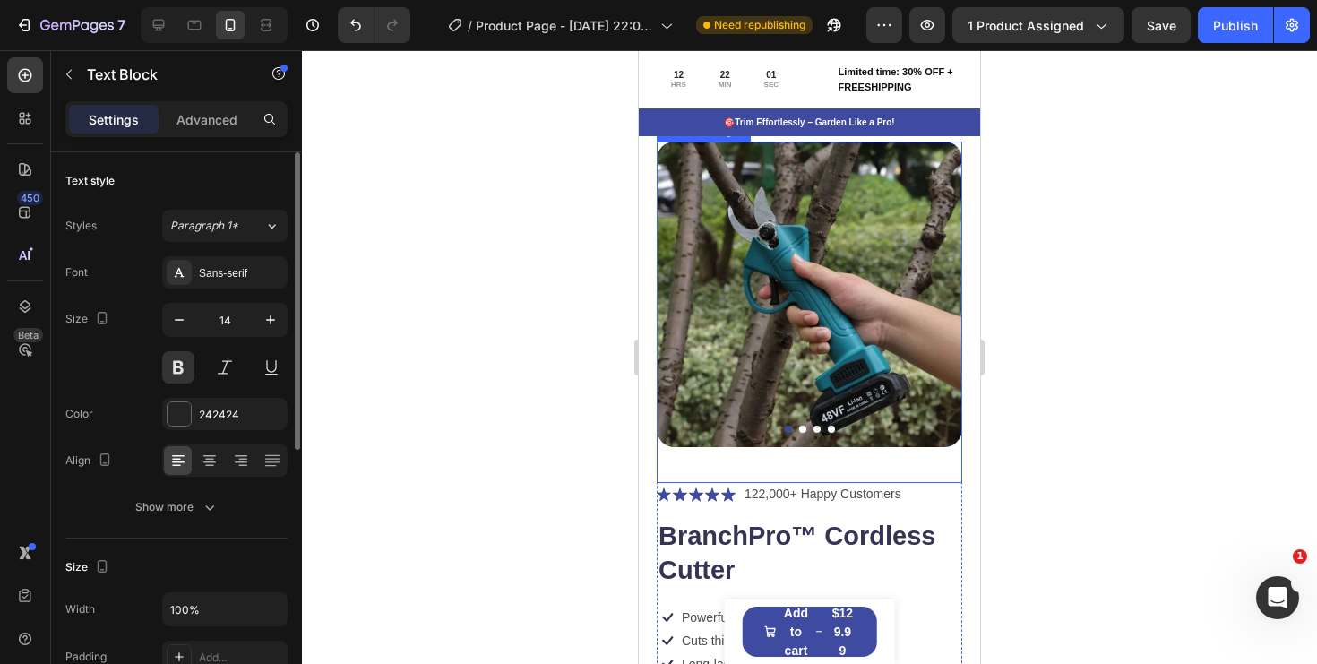
click at [804, 430] on button "Dot" at bounding box center [802, 429] width 7 height 7
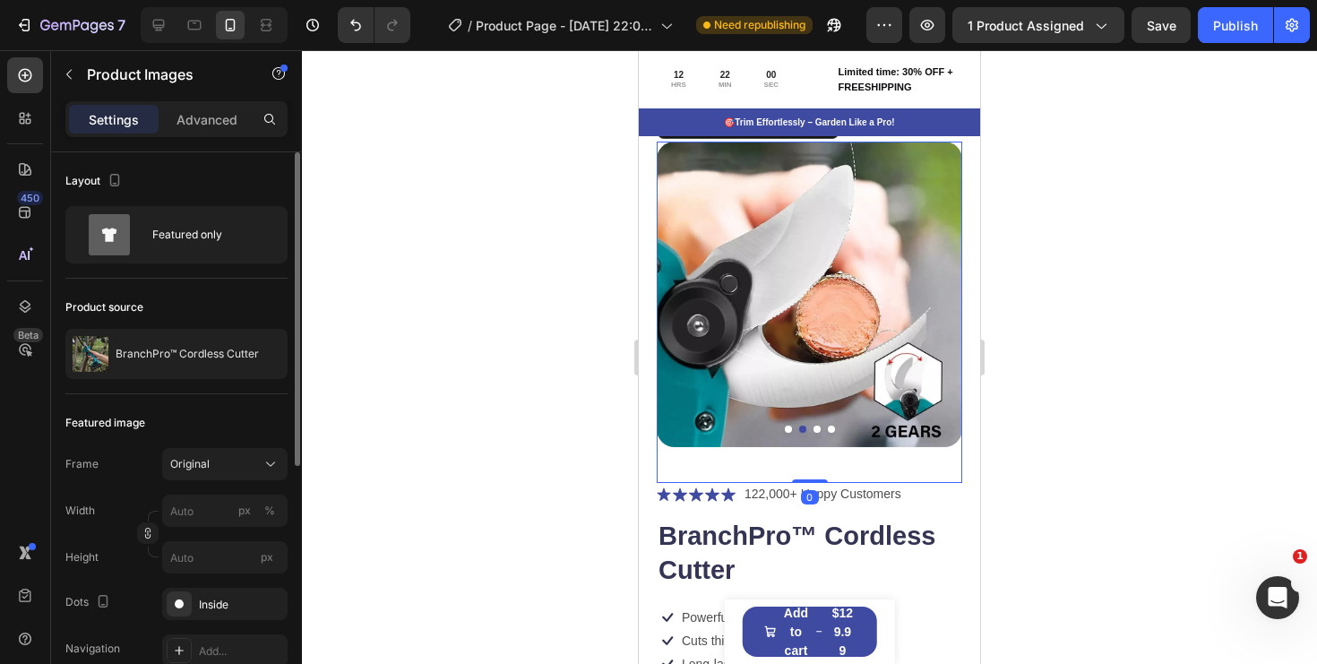
click at [820, 430] on div at bounding box center [810, 429] width 306 height 7
click at [816, 430] on button "Dot" at bounding box center [817, 429] width 7 height 7
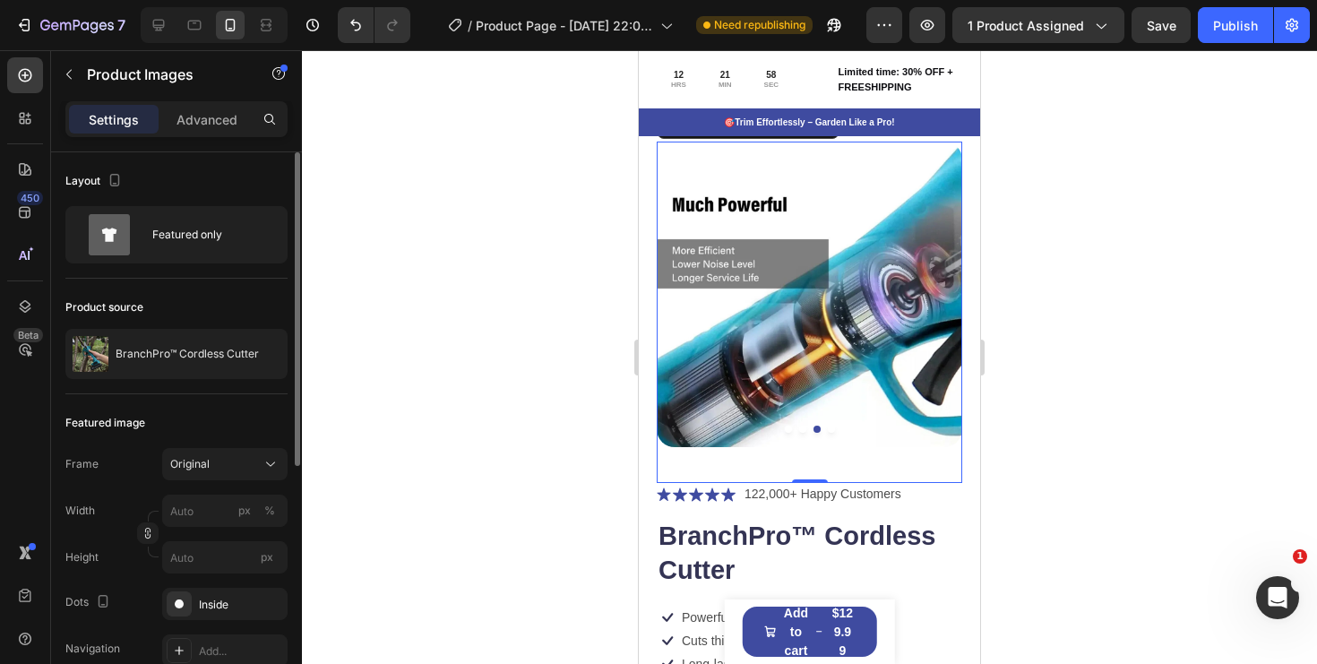
click at [834, 430] on div at bounding box center [810, 429] width 306 height 7
click at [833, 429] on button "Dot" at bounding box center [831, 429] width 7 height 7
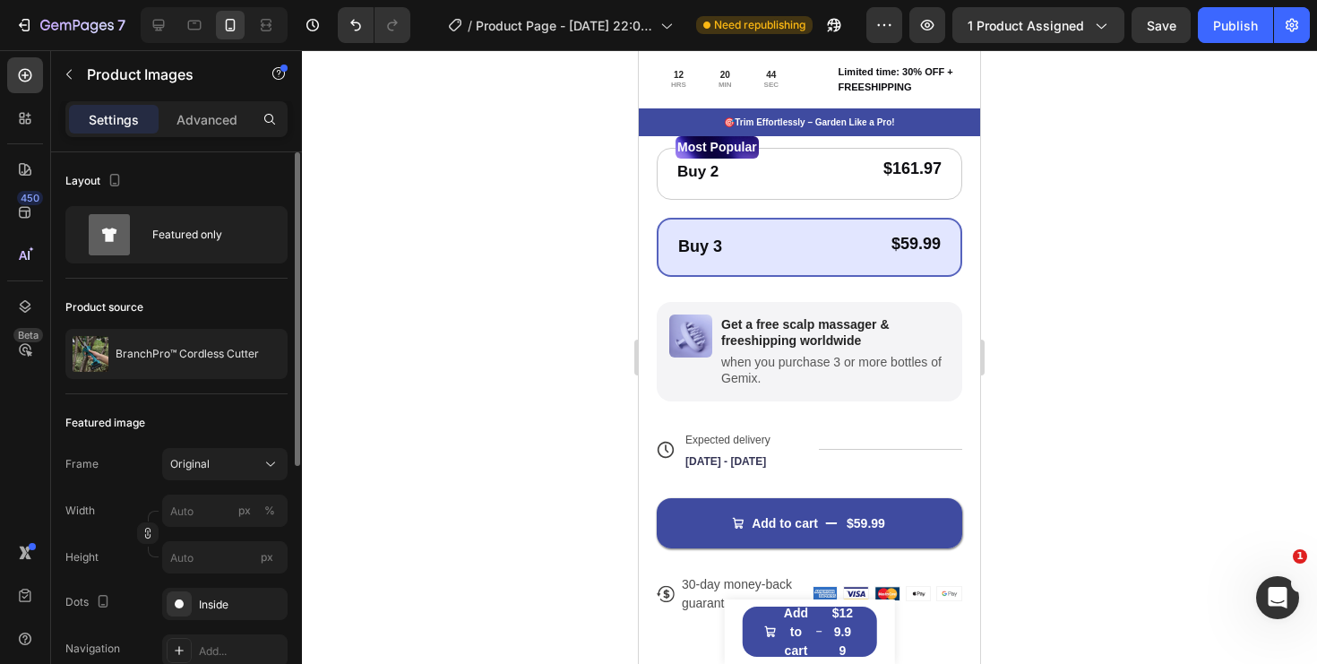
scroll to position [634, 0]
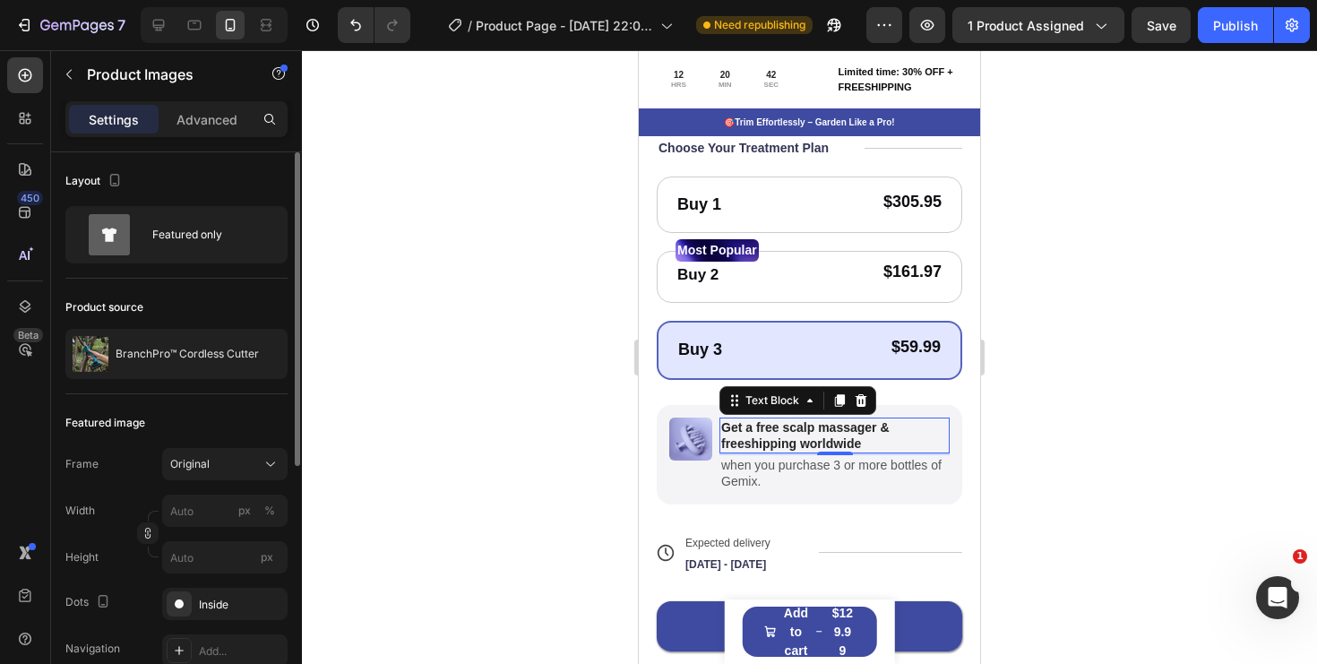
click at [808, 435] on p "Get a free scalp massager & freeshipping worldwide" at bounding box center [834, 435] width 227 height 32
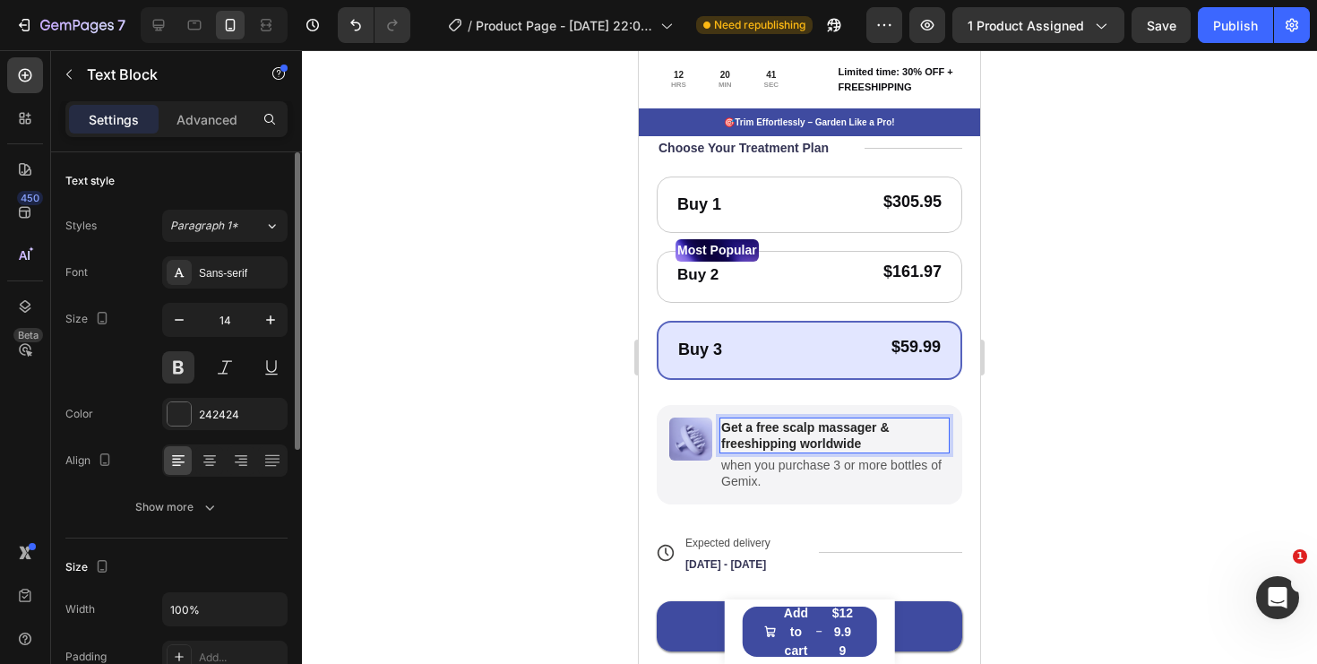
click at [872, 437] on p "Get a free scalp massager & freeshipping worldwide" at bounding box center [834, 435] width 227 height 32
drag, startPoint x: 884, startPoint y: 438, endPoint x: 769, endPoint y: 428, distance: 116.0
click at [768, 428] on p "Get a free scalp massager & freeshipping worldwide" at bounding box center [834, 435] width 227 height 32
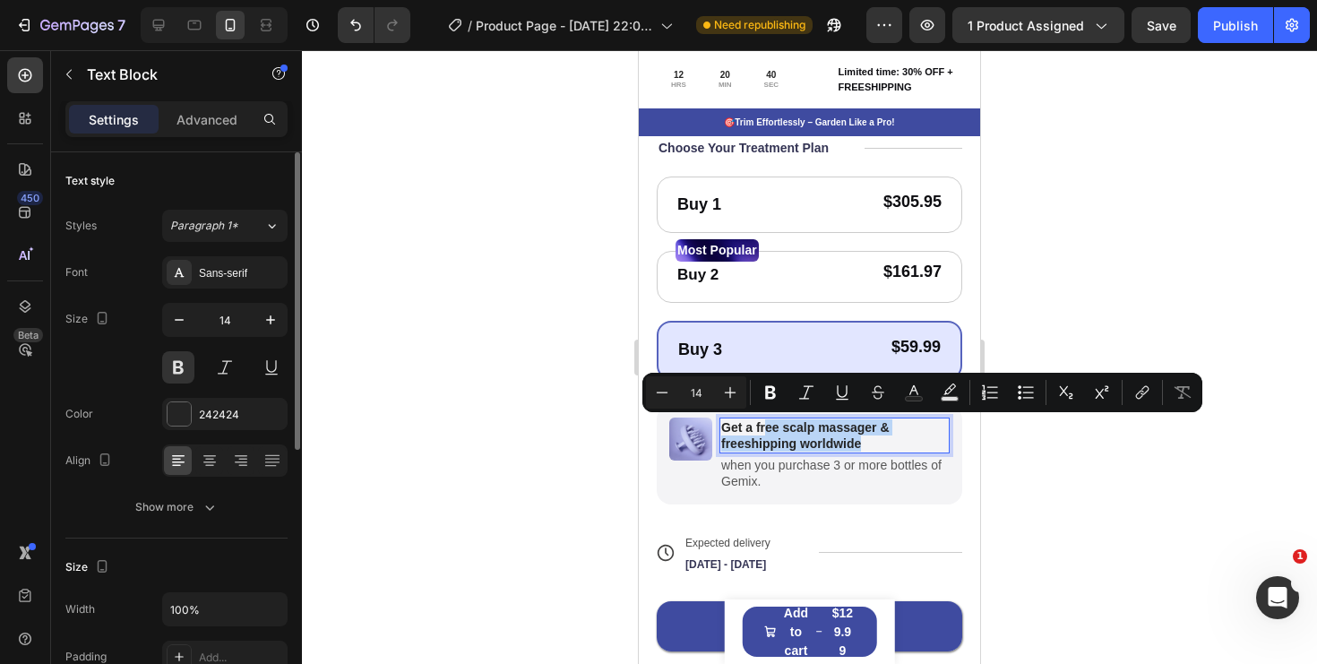
click at [769, 428] on p "Get a free scalp massager & freeshipping worldwide" at bounding box center [834, 435] width 227 height 32
drag, startPoint x: 894, startPoint y: 426, endPoint x: 757, endPoint y: 427, distance: 137.1
click at [757, 427] on p "Get a free scalp massager & freeshipping worldwide" at bounding box center [834, 435] width 227 height 32
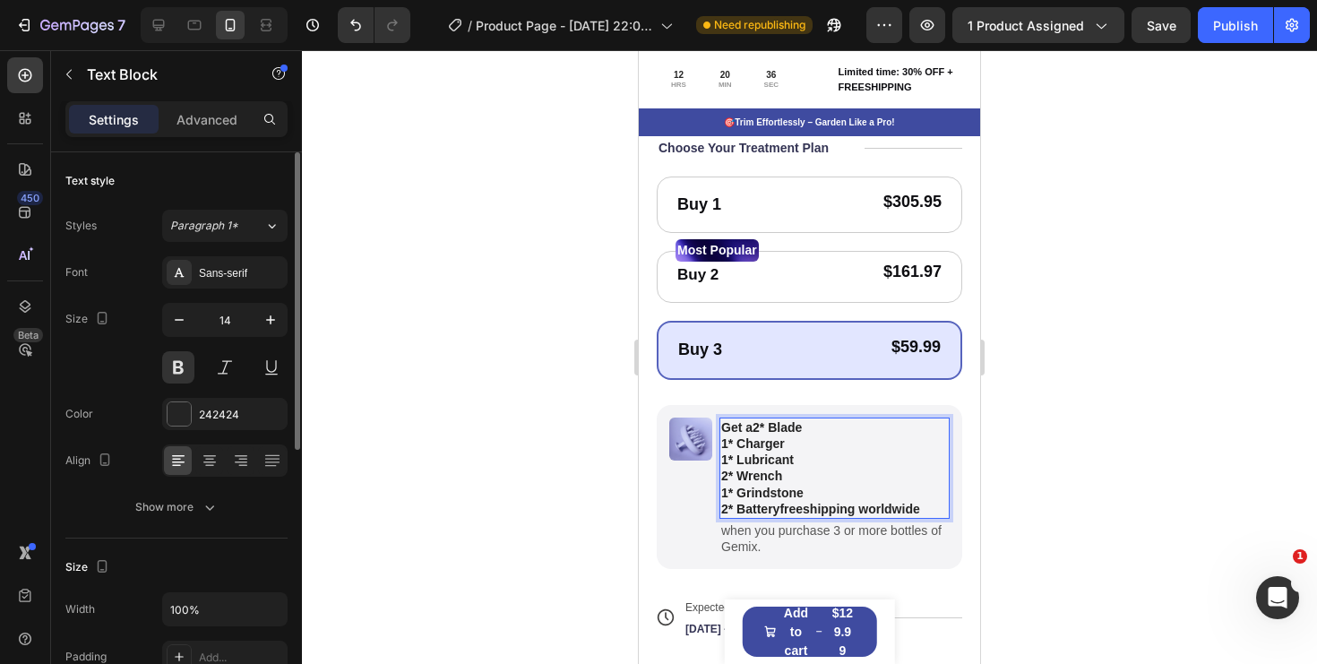
click at [756, 427] on span "2* Blade" at bounding box center [777, 427] width 49 height 14
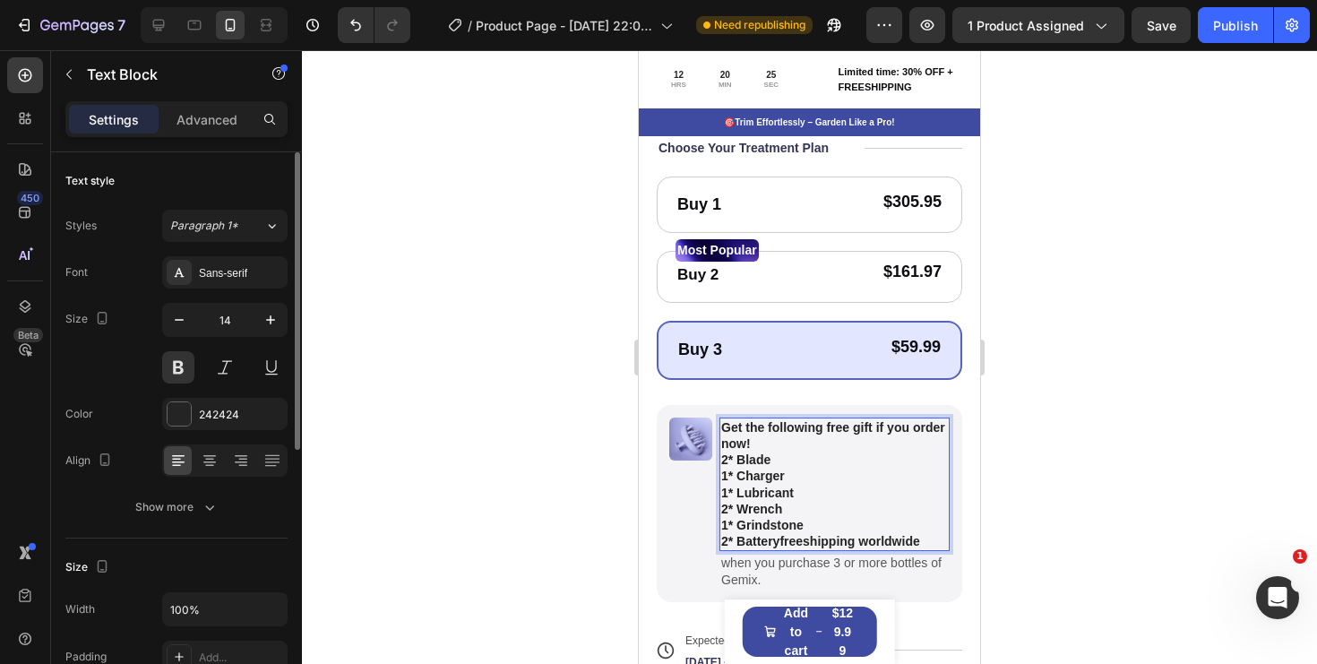
click at [730, 461] on span "2* Blade" at bounding box center [745, 460] width 49 height 14
click at [801, 456] on p "2 extra Blade 1* Charger 1* Lubricant 2* Wrench 1* Grindstone 2* Battery freesh…" at bounding box center [834, 501] width 227 height 98
click at [733, 478] on span "1* Charger" at bounding box center [753, 476] width 64 height 14
drag, startPoint x: 787, startPoint y: 478, endPoint x: 673, endPoint y: 478, distance: 113.8
click at [673, 478] on div "Image Get the following free gift if you order now! 2 extra Blades 1* Charger 1…" at bounding box center [810, 503] width 306 height 197
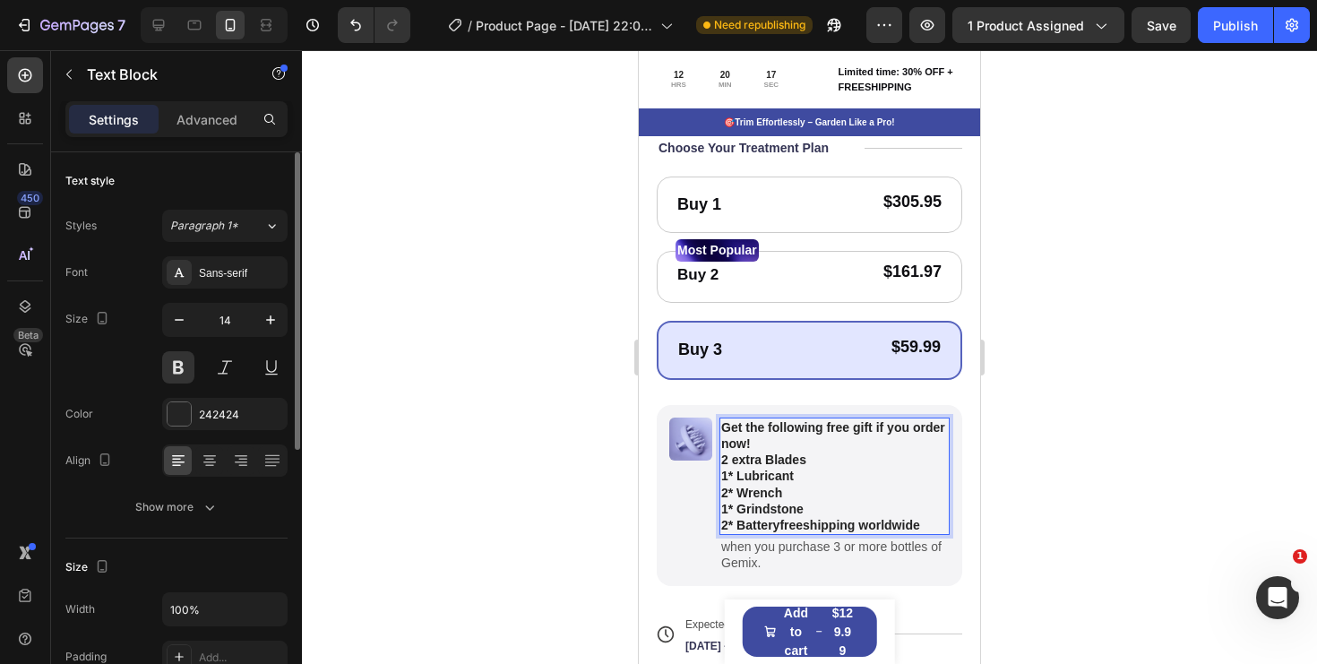
click at [730, 476] on span "1* Lubricant" at bounding box center [757, 476] width 73 height 14
click at [731, 478] on span "1 Lubricant" at bounding box center [754, 476] width 67 height 14
click at [736, 495] on span "2* Wrench" at bounding box center [751, 493] width 61 height 14
click at [737, 513] on span "1* Grindstone" at bounding box center [762, 509] width 82 height 14
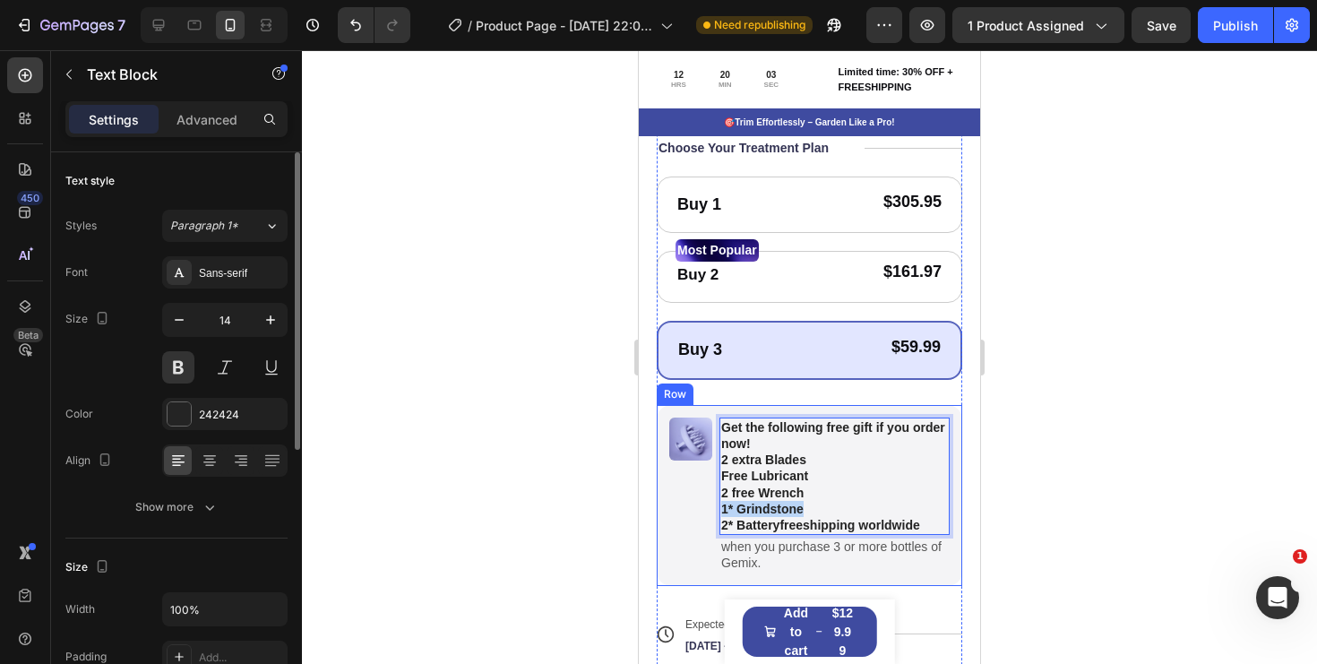
drag, startPoint x: 800, startPoint y: 510, endPoint x: 690, endPoint y: 509, distance: 110.2
click at [690, 509] on div "Image Get the following free gift if you order now! 2 extra Blades Free Lubrica…" at bounding box center [810, 495] width 306 height 181
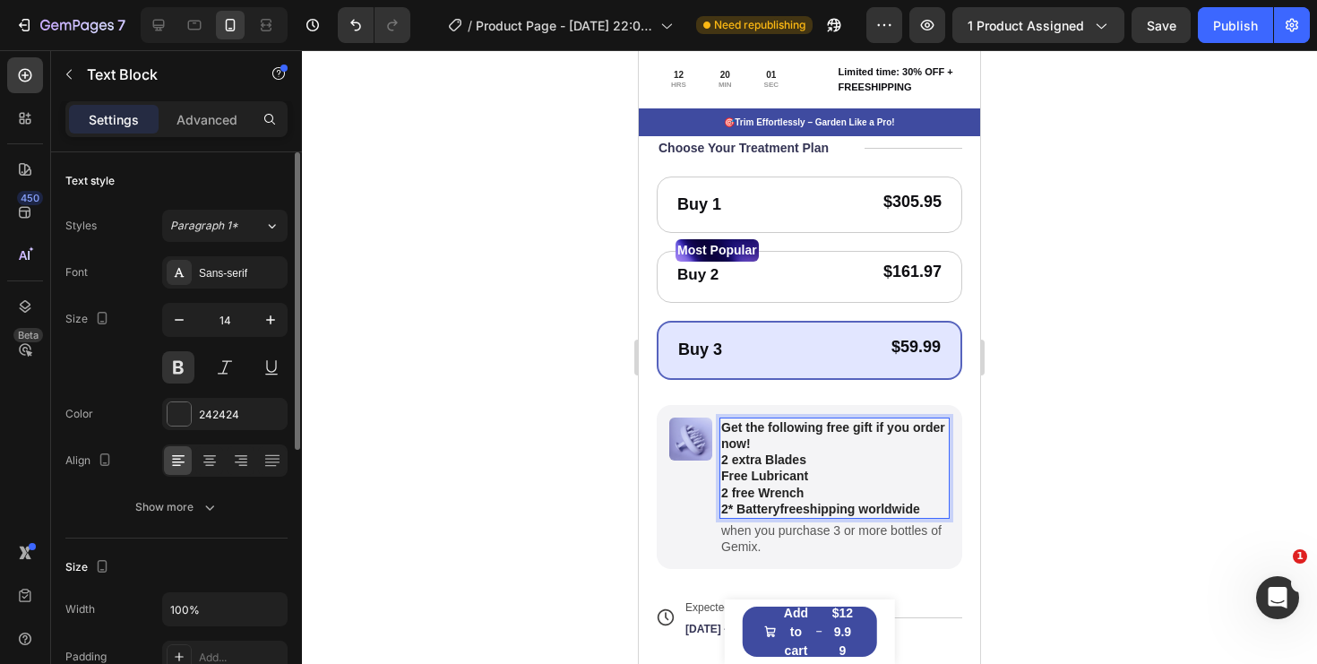
click at [734, 512] on span "2* Battery" at bounding box center [750, 509] width 58 height 14
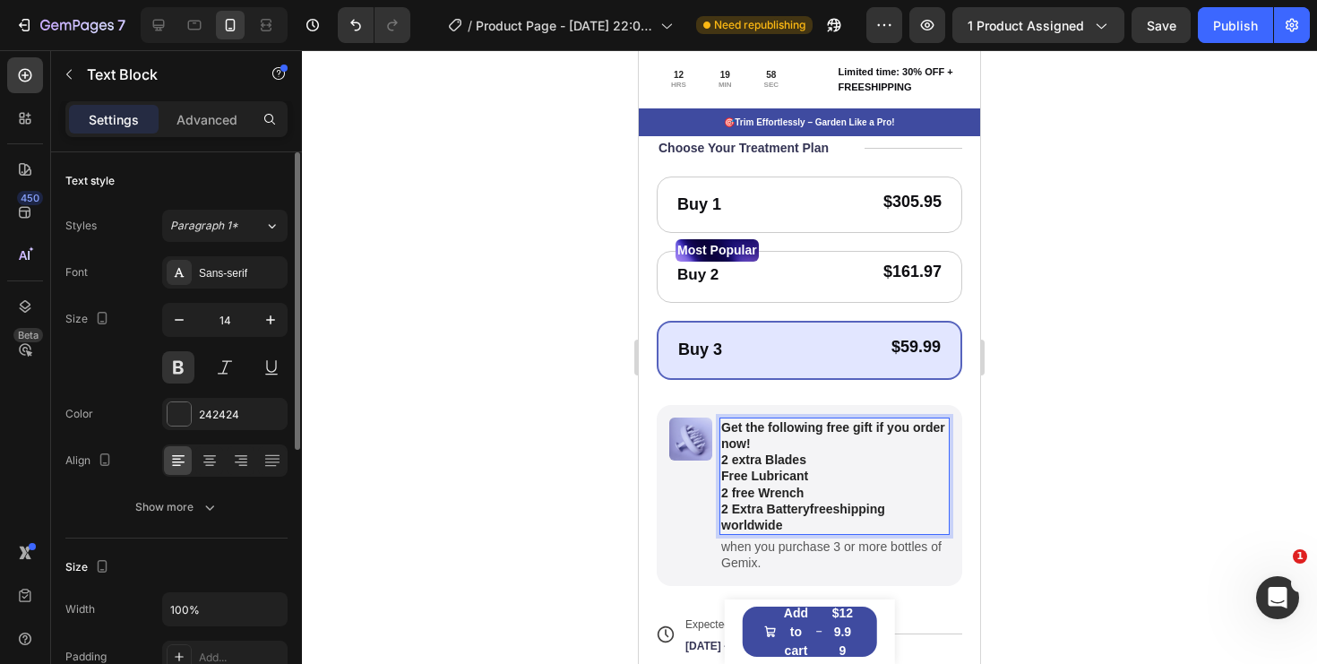
click at [807, 514] on span "2 Extra Battery" at bounding box center [765, 509] width 89 height 14
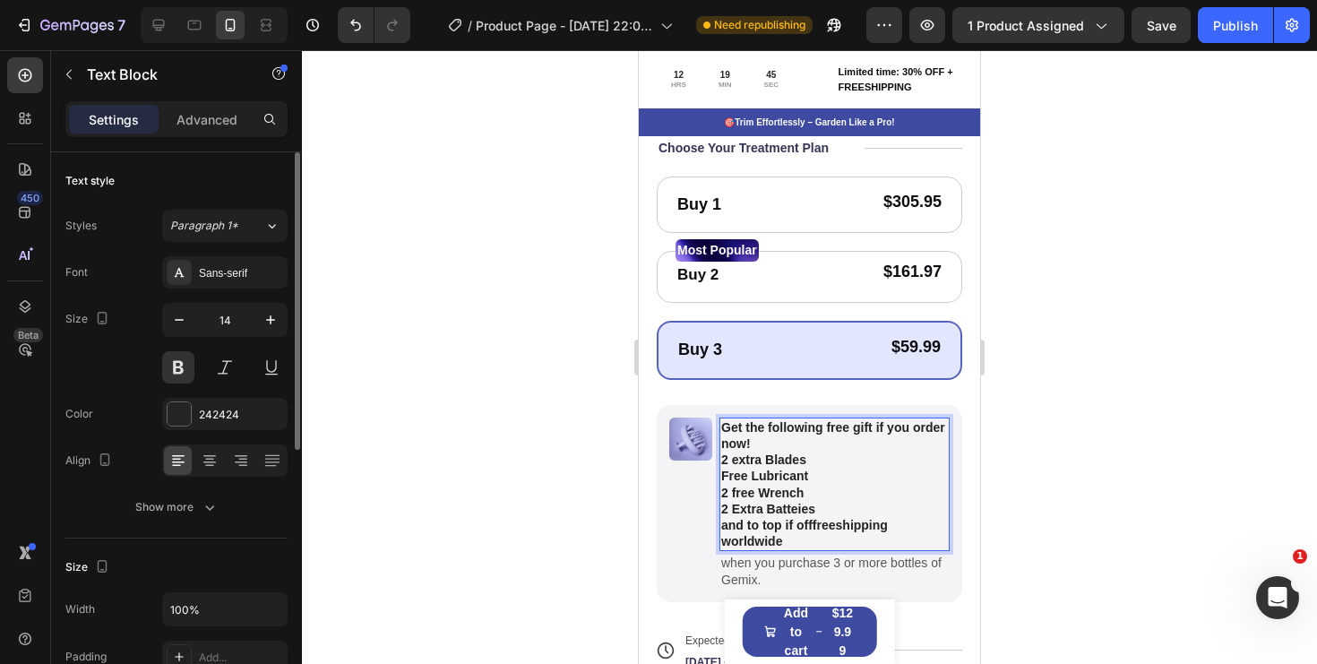
click at [803, 539] on p "and to top if off freeshipping worldwide" at bounding box center [834, 533] width 227 height 32
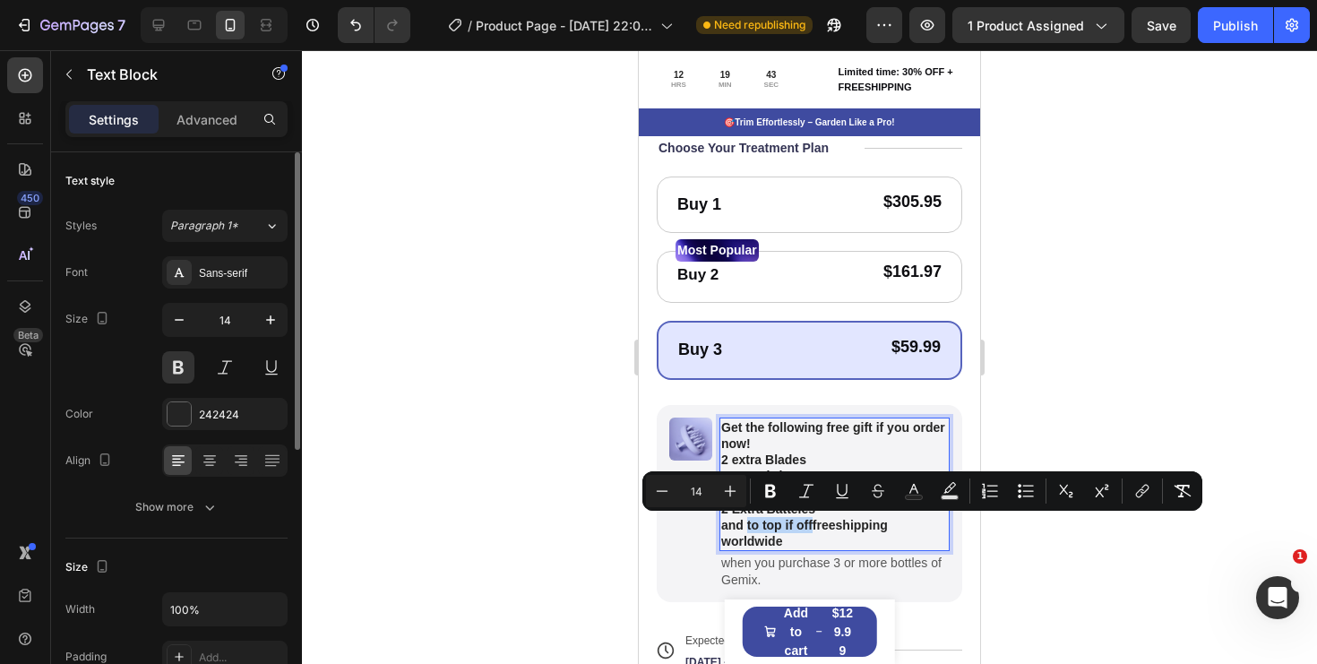
drag, startPoint x: 812, startPoint y: 527, endPoint x: 749, endPoint y: 527, distance: 62.7
click at [749, 527] on span "and to top if off" at bounding box center [766, 525] width 91 height 14
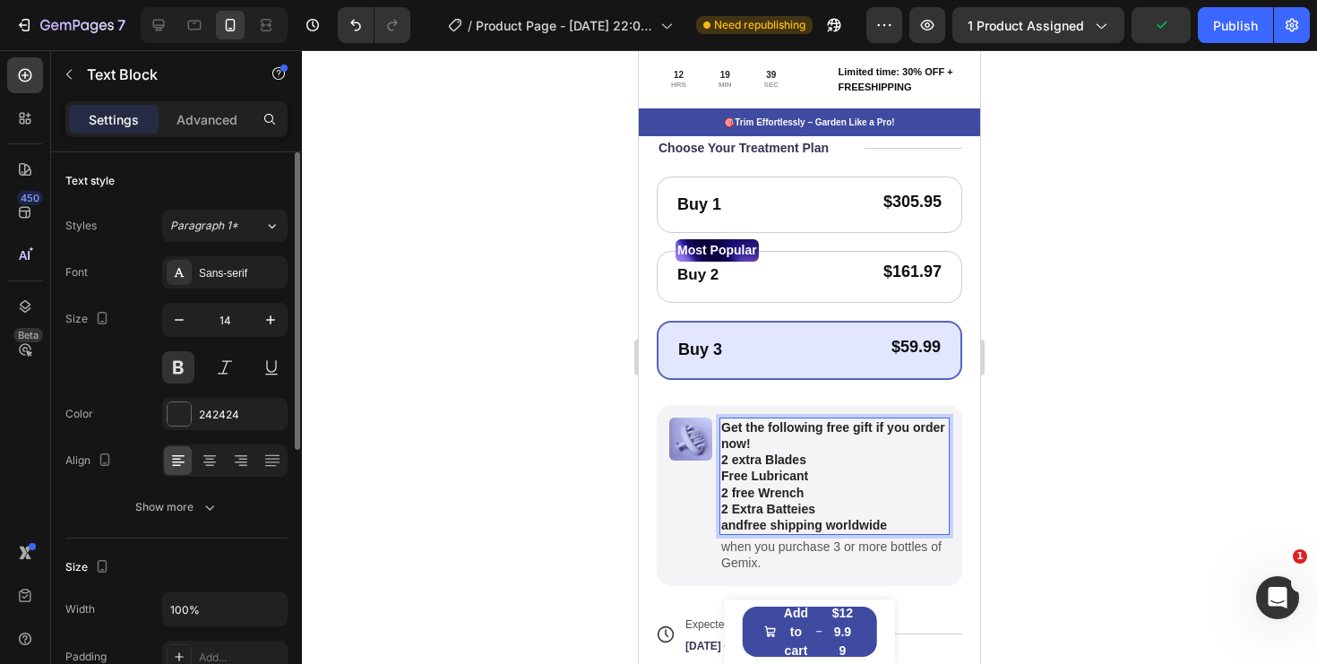
click at [806, 504] on span "2 Extra Batteies" at bounding box center [768, 509] width 94 height 14
click at [795, 437] on p "Get the following free gift if you order now!" at bounding box center [834, 435] width 227 height 32
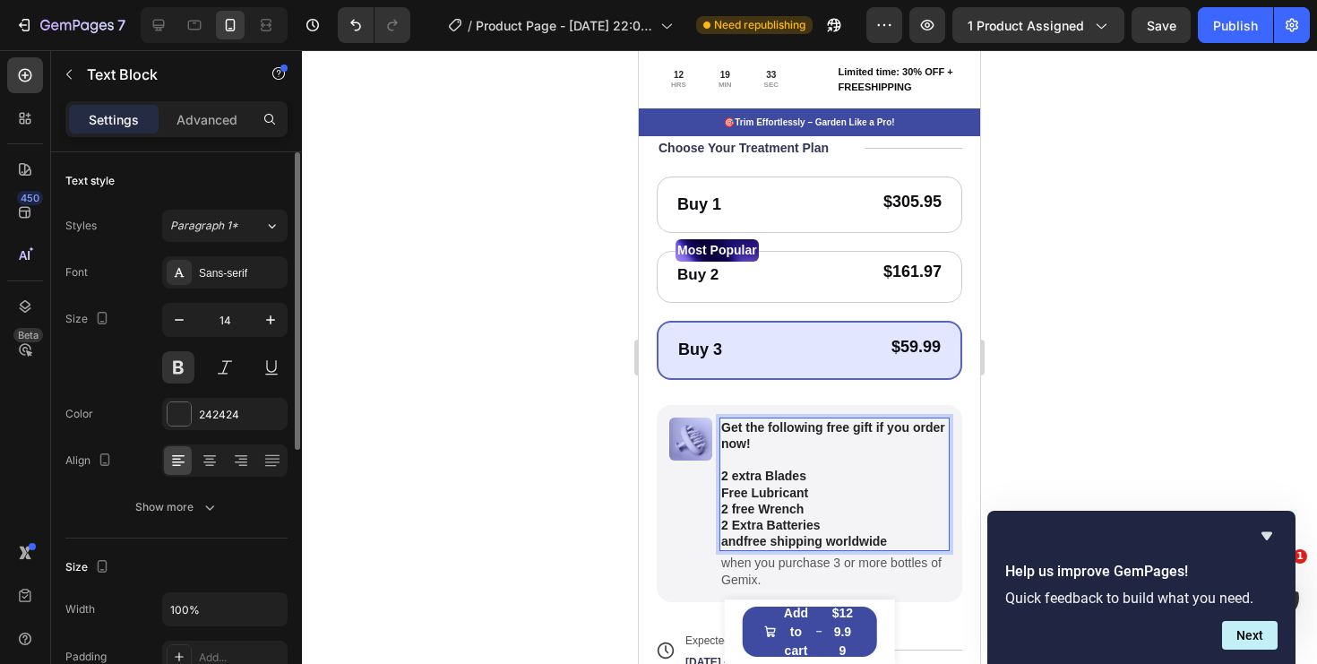
click at [725, 427] on p "Get the following free gift if you order now!" at bounding box center [834, 435] width 227 height 32
click at [873, 430] on p "Get the following free gift if you order now!" at bounding box center [834, 435] width 227 height 32
click at [885, 437] on p "Get the following free gifts if you order now!" at bounding box center [834, 435] width 227 height 32
click at [836, 485] on p "2 extra Blades Free Lubricant 2 free Wrench 2 Extra Batteries" at bounding box center [834, 500] width 227 height 65
click at [807, 470] on p "2 extra Blades Free Lubricant 2 free Wrench 2 Extra Batteries" at bounding box center [834, 500] width 227 height 65
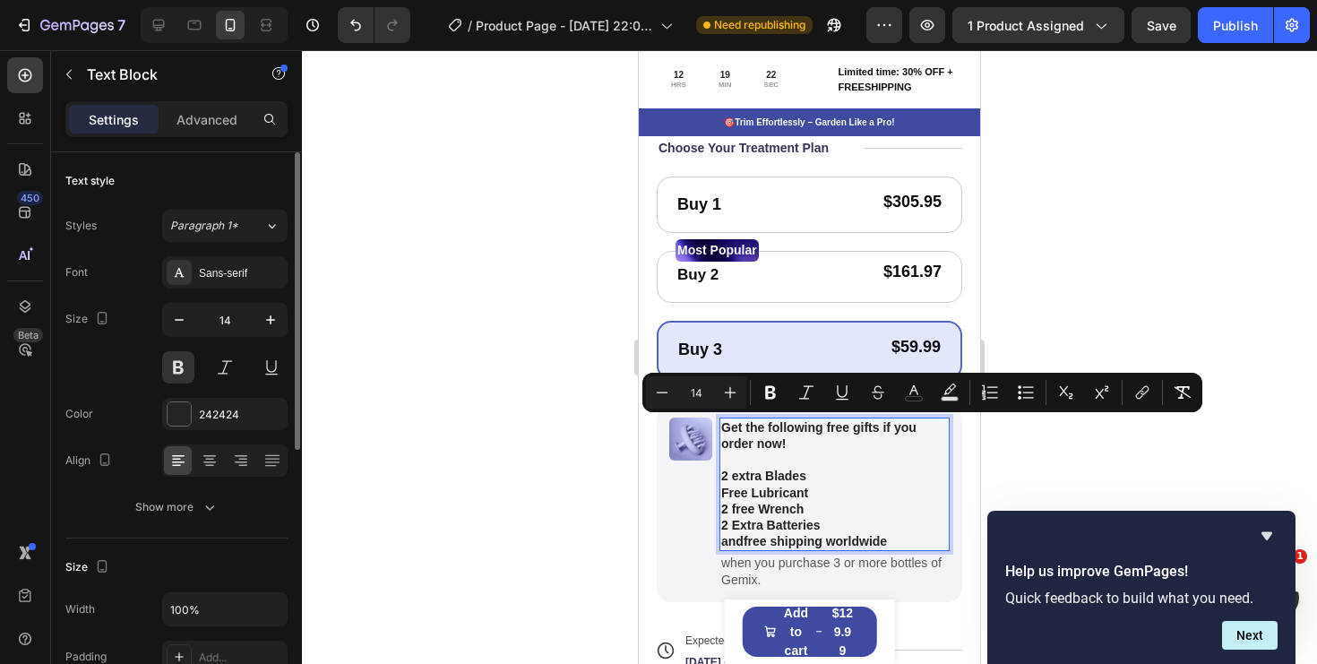
copy div "Get the following free gifts if you order now! 2 extra Blades Free Lubricant 2 …"
click at [874, 509] on p "2 extra Blades Free Lubricant 2 free Wrench 2 Extra Batteries" at bounding box center [834, 500] width 227 height 65
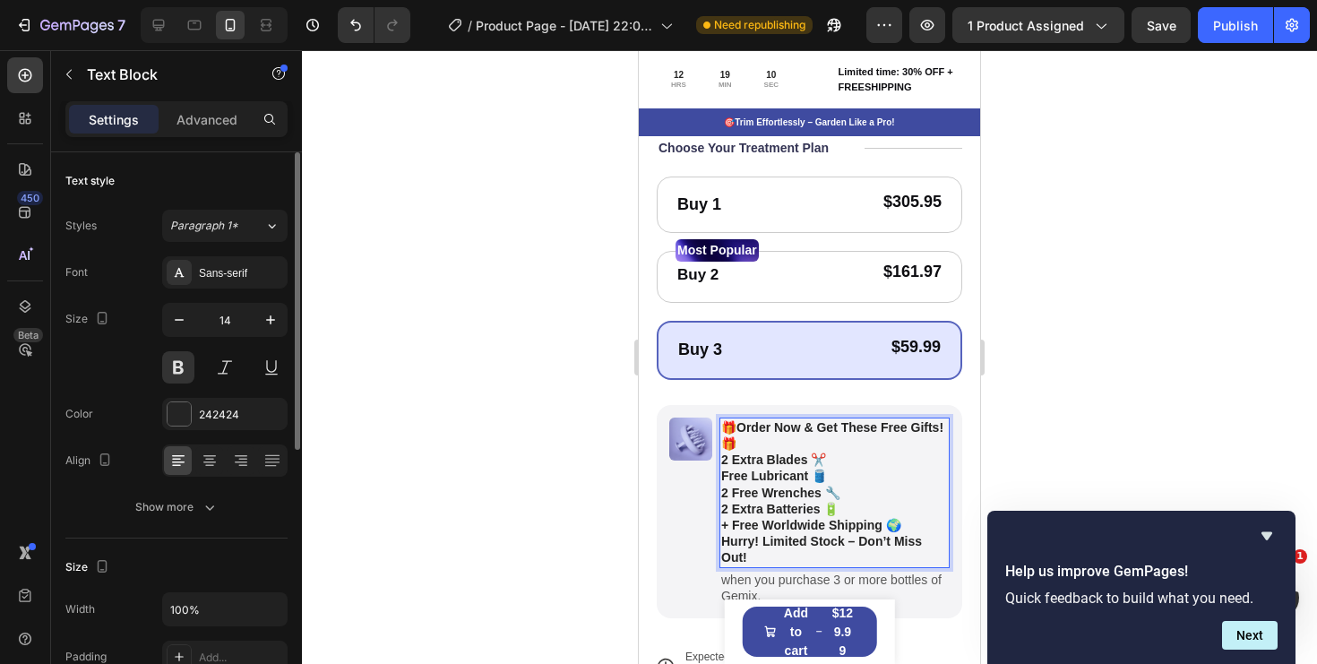
click at [760, 442] on p "🎁 Order Now & Get These Free Gifts! 🎁" at bounding box center [834, 435] width 227 height 32
click at [843, 464] on p "2 Extra Blades ✂️" at bounding box center [834, 460] width 227 height 16
click at [847, 479] on p "Free Lubricant 🛢️" at bounding box center [834, 476] width 227 height 16
click at [850, 491] on p "2 Free Wrenches 🔧" at bounding box center [834, 493] width 227 height 16
click at [859, 498] on p "2 Free Wrenches 🔧" at bounding box center [834, 493] width 227 height 16
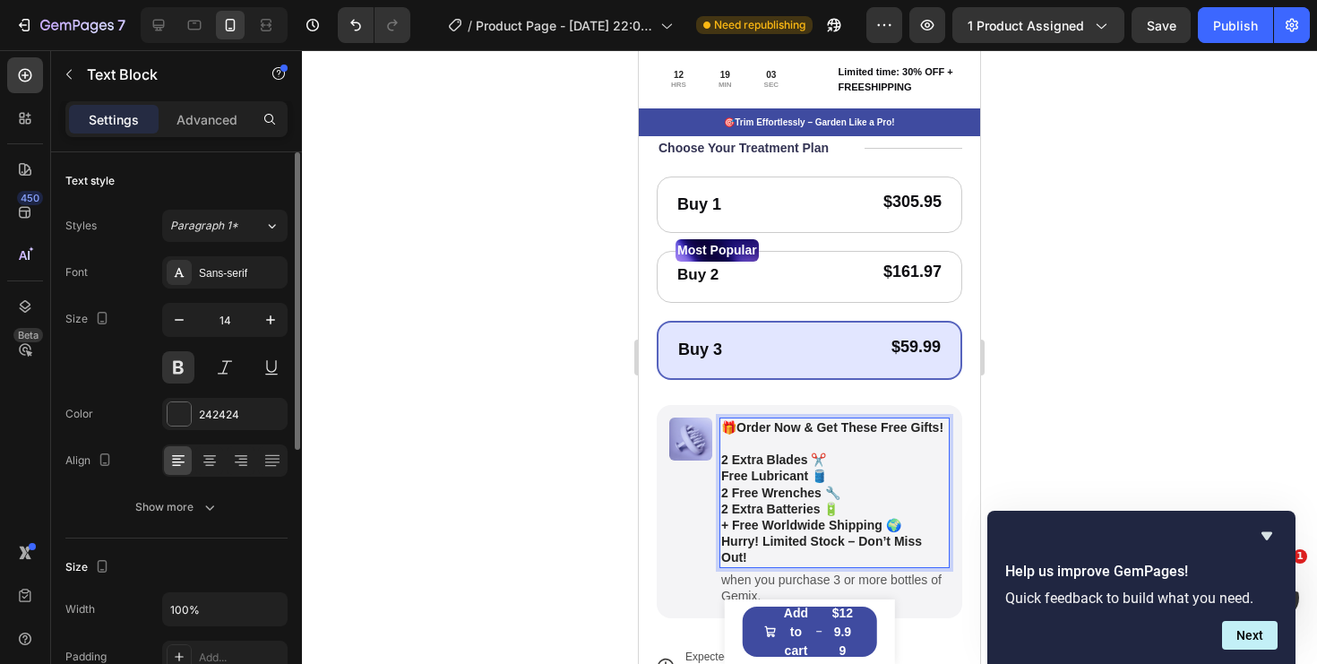
click at [864, 518] on strong "+ Free Worldwide Shipping 🌍" at bounding box center [811, 525] width 180 height 14
drag, startPoint x: 840, startPoint y: 475, endPoint x: 687, endPoint y: 475, distance: 152.3
click at [687, 475] on div "Image 🎁 Order Now & Get These Free Gifts! 2 Extra Blades ✂️ Free Lubricant 🛢️ 2…" at bounding box center [810, 511] width 306 height 213
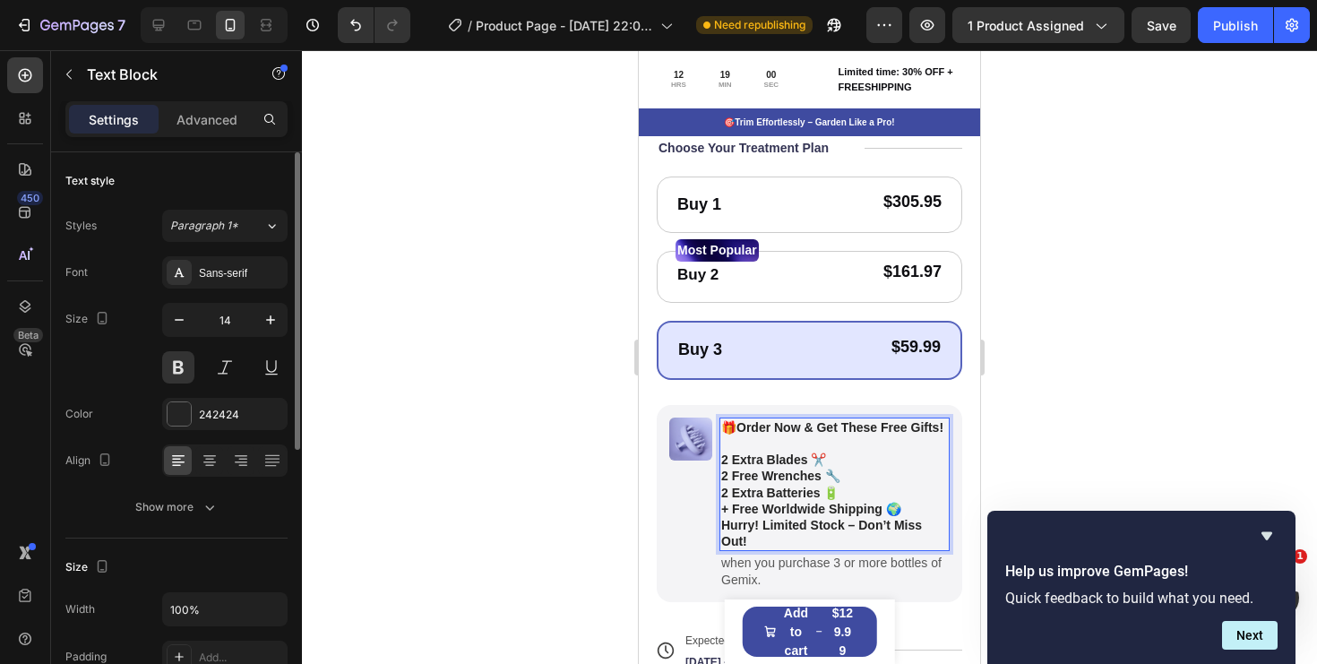
click at [848, 494] on p "2 Extra Batteries 🔋" at bounding box center [834, 493] width 227 height 16
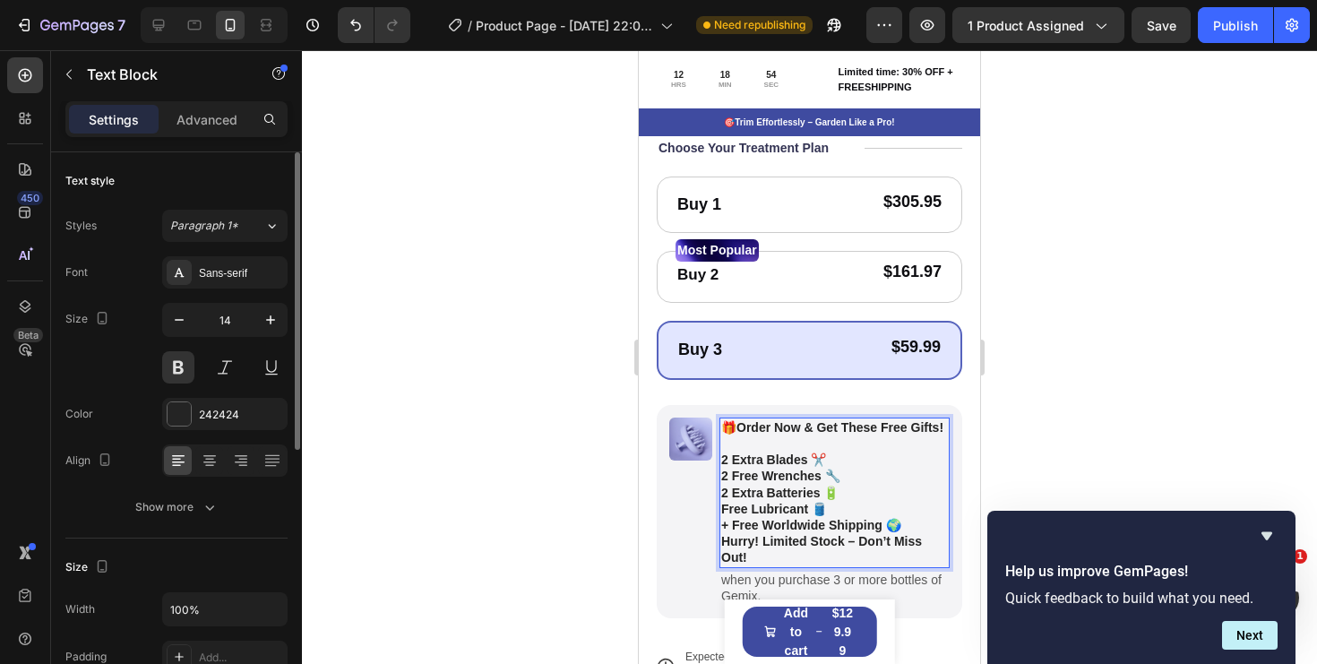
click at [812, 529] on strong "+ Free Worldwide Shipping 🌍" at bounding box center [811, 525] width 180 height 14
click at [920, 523] on p "+ Free Worldwide Shipping 🌍" at bounding box center [834, 525] width 227 height 16
click at [862, 509] on p "Free Lubricant 🛢️" at bounding box center [834, 509] width 227 height 16
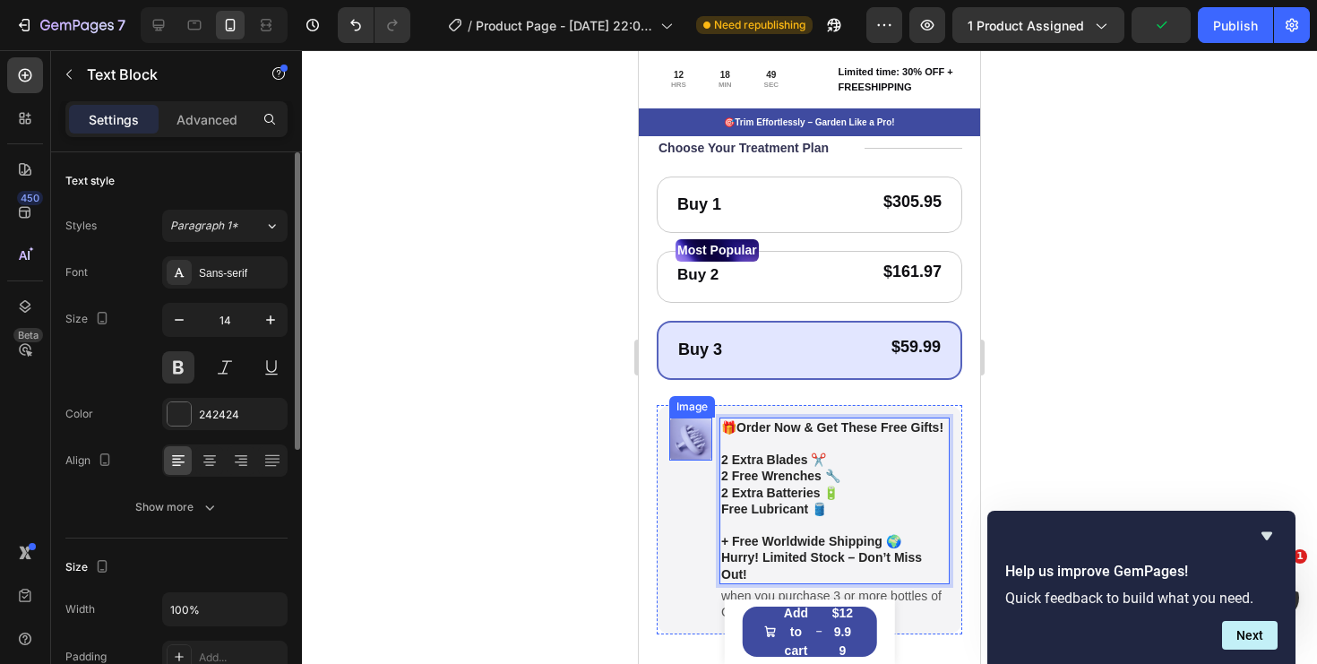
click at [685, 430] on img at bounding box center [690, 439] width 43 height 43
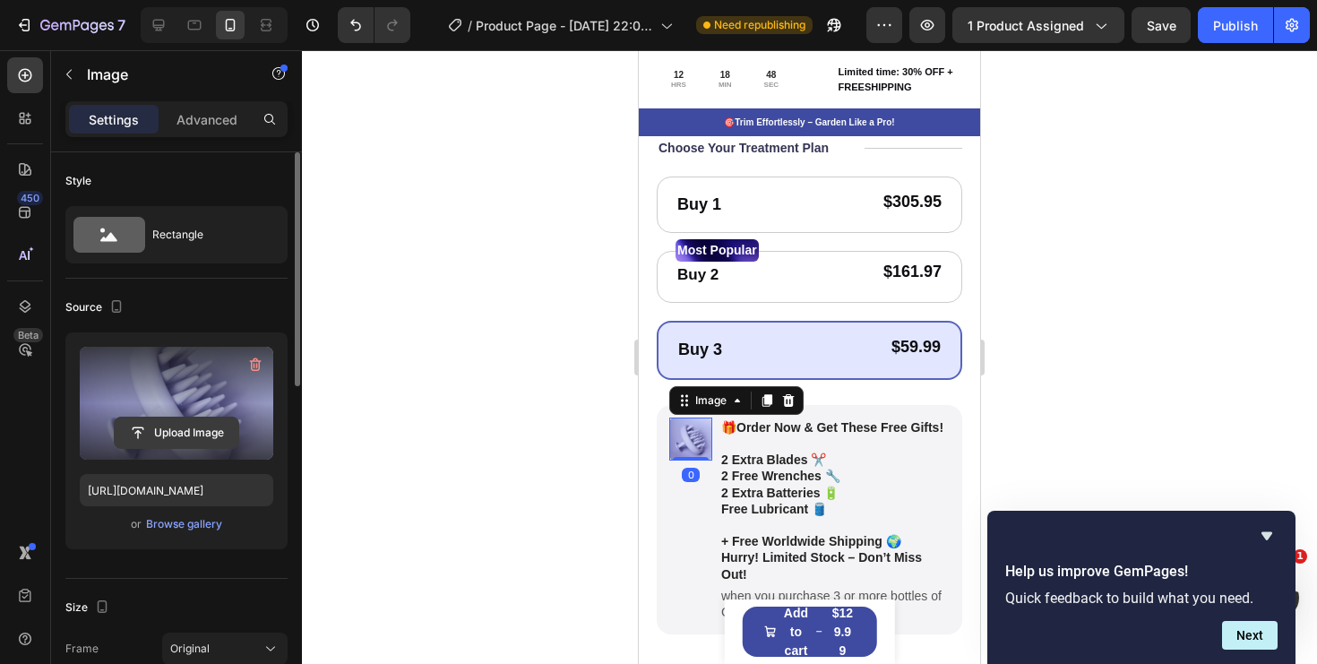
click at [194, 426] on input "file" at bounding box center [177, 433] width 124 height 30
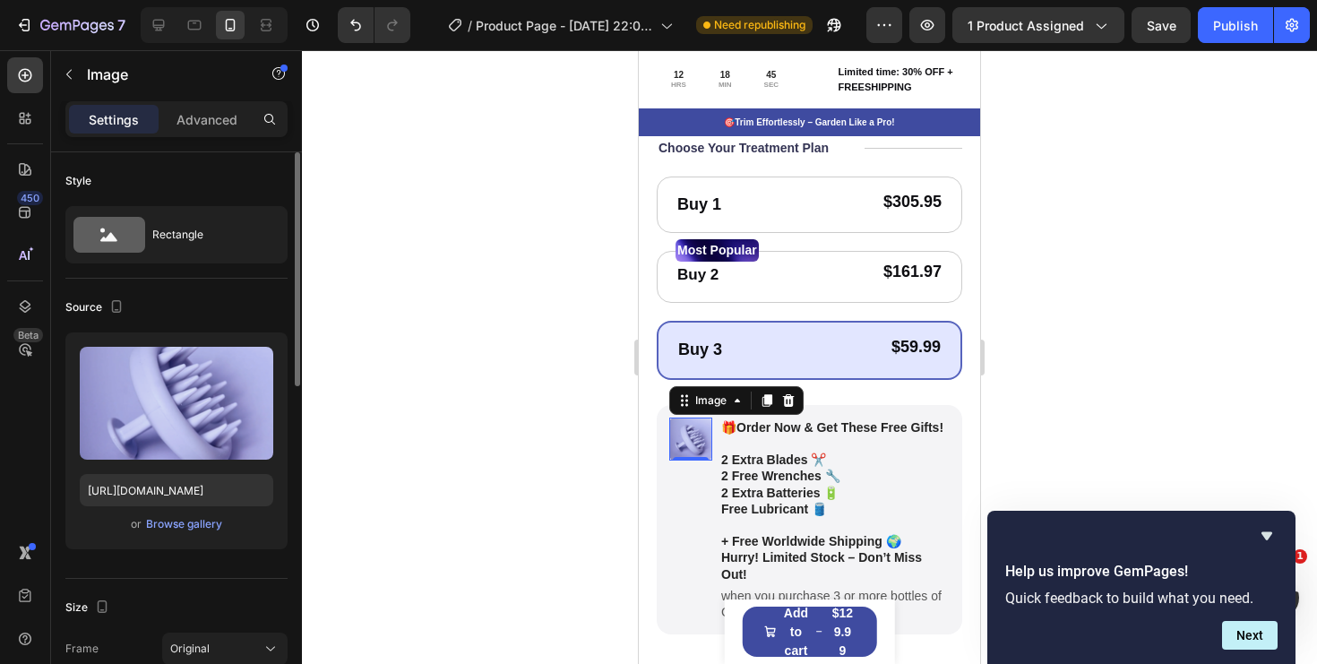
click at [219, 534] on div "Upload Image [URL][DOMAIN_NAME] or Browse gallery" at bounding box center [176, 440] width 222 height 217
click at [213, 530] on div "Browse gallery" at bounding box center [184, 524] width 76 height 16
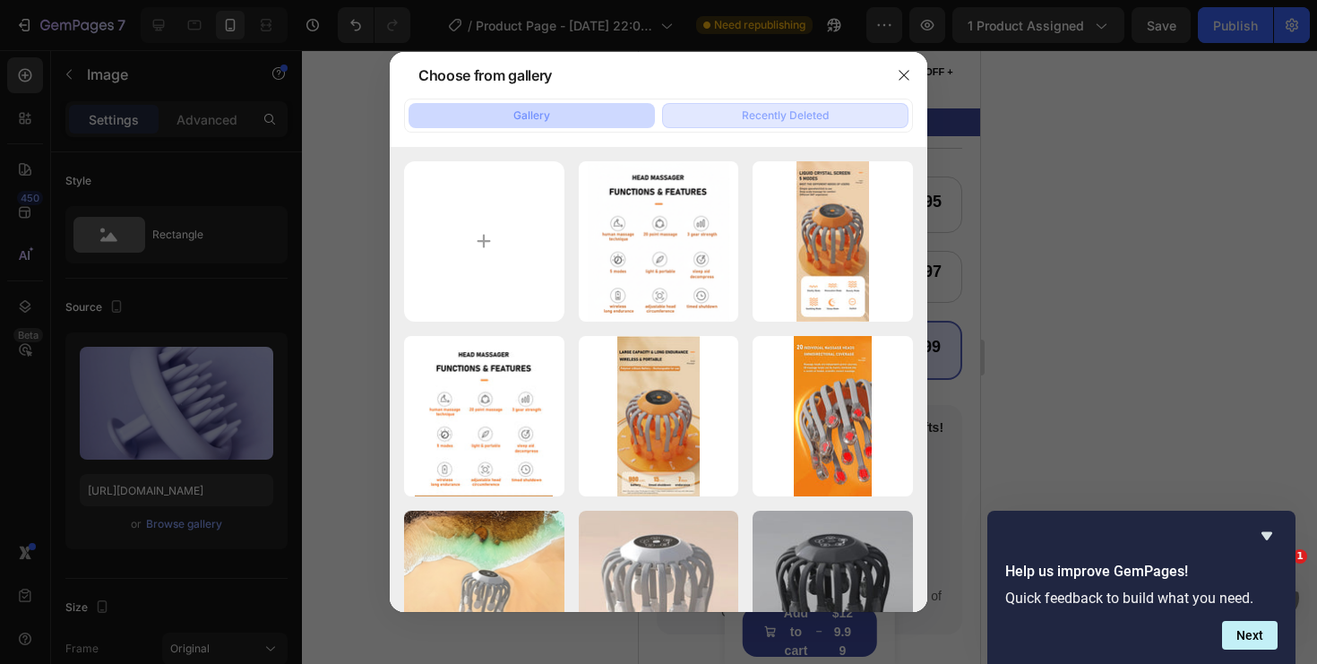
click at [784, 108] on div "Recently Deleted" at bounding box center [785, 116] width 87 height 16
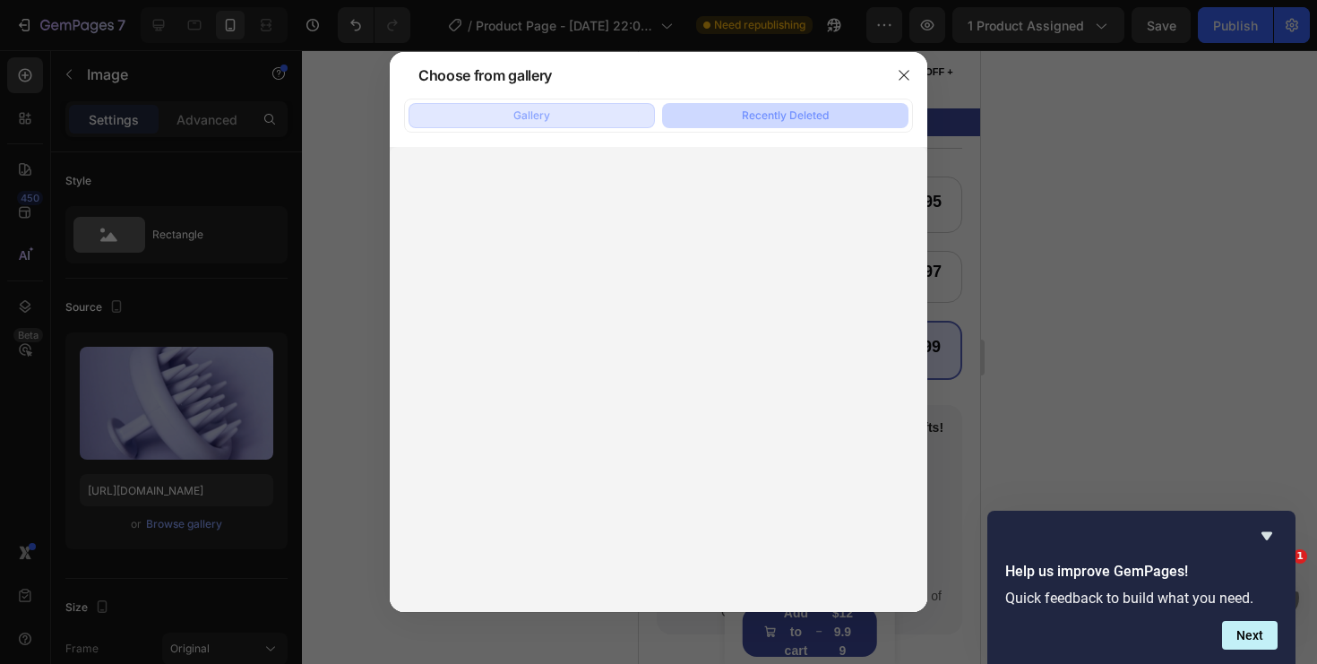
click at [614, 116] on button "Gallery" at bounding box center [532, 115] width 246 height 25
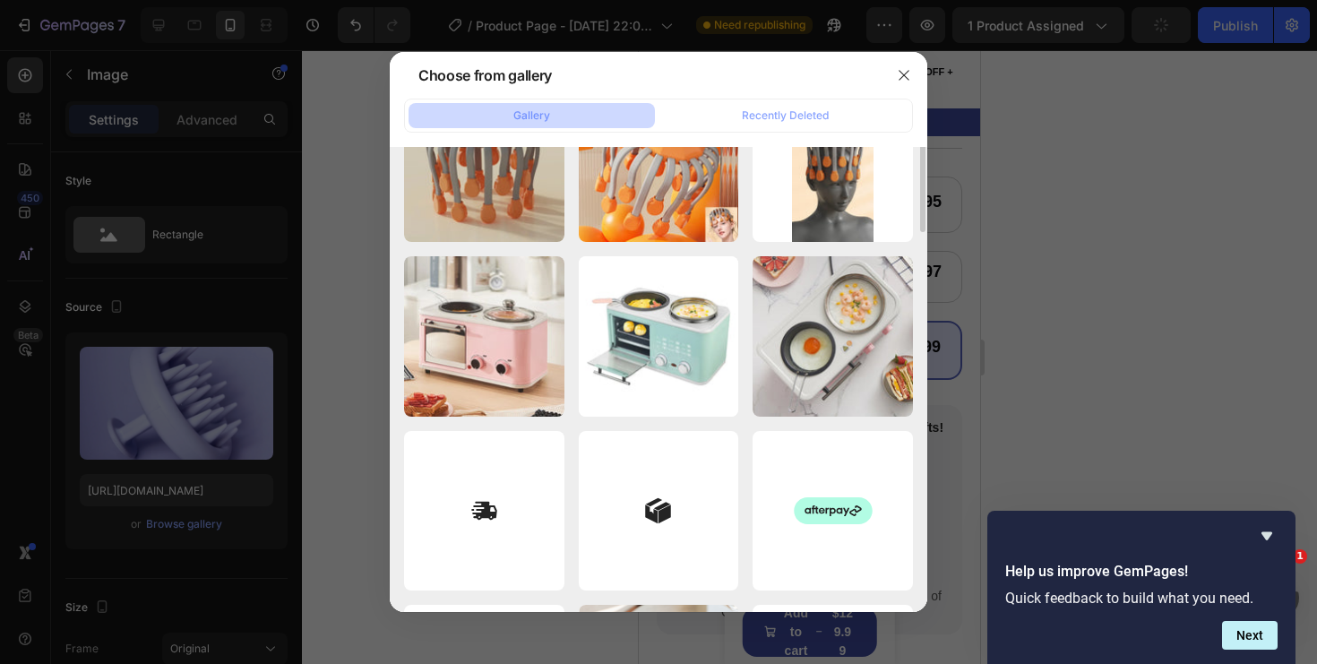
scroll to position [0, 0]
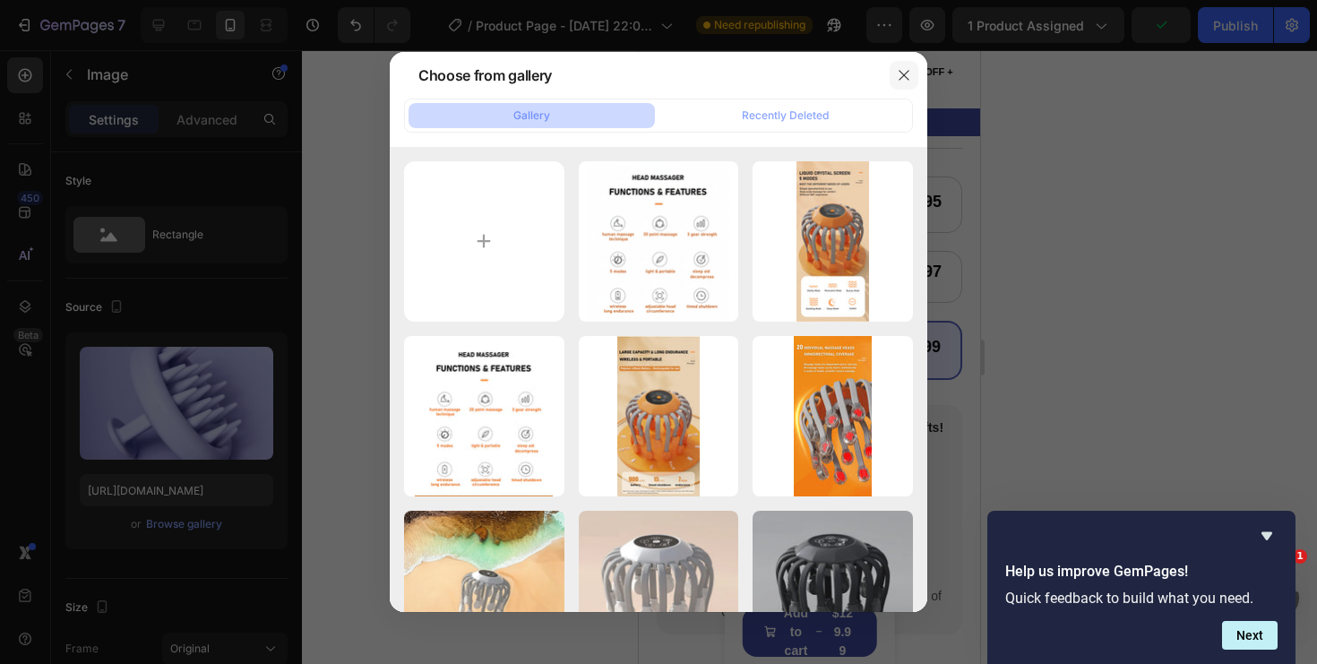
click at [898, 68] on icon "button" at bounding box center [904, 75] width 14 height 14
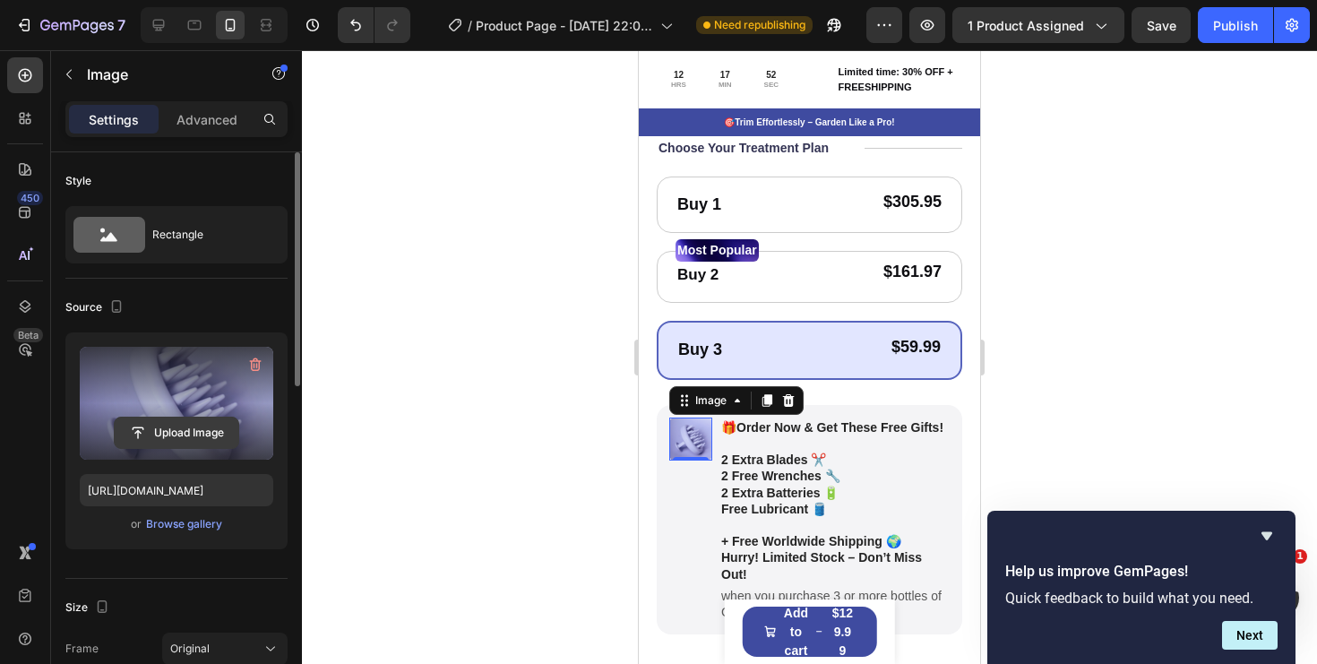
click at [209, 431] on input "file" at bounding box center [177, 433] width 124 height 30
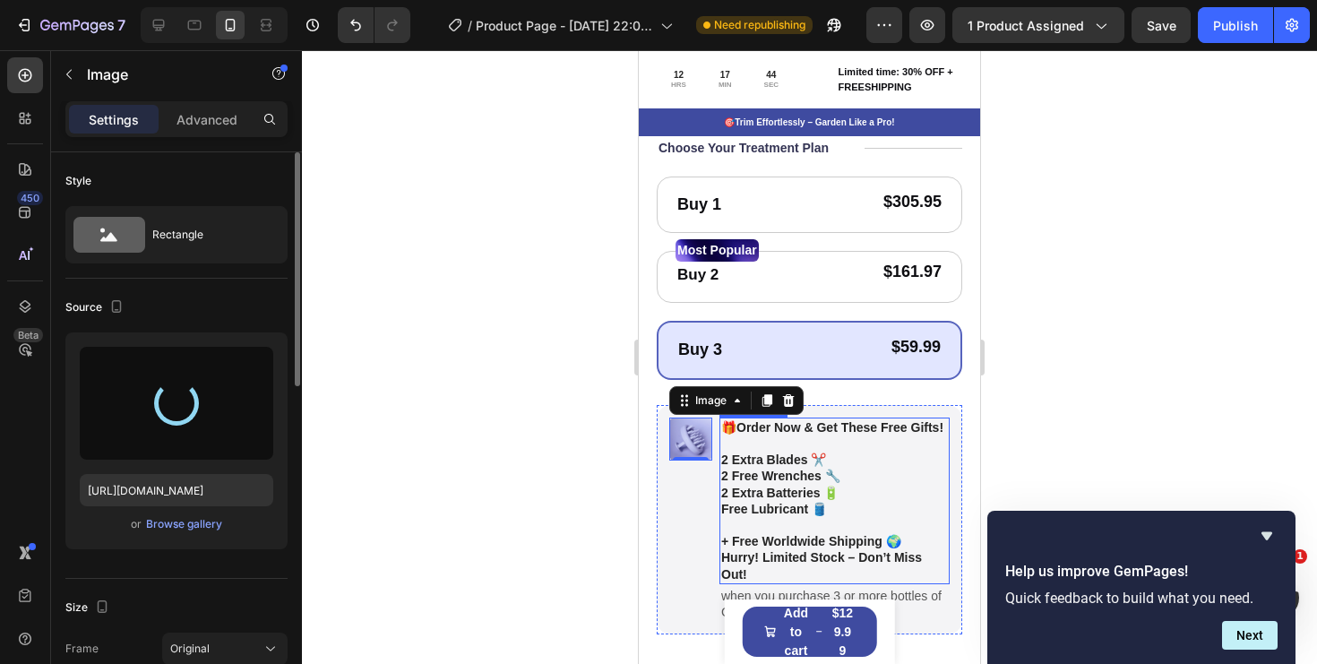
type input "[URL][DOMAIN_NAME]"
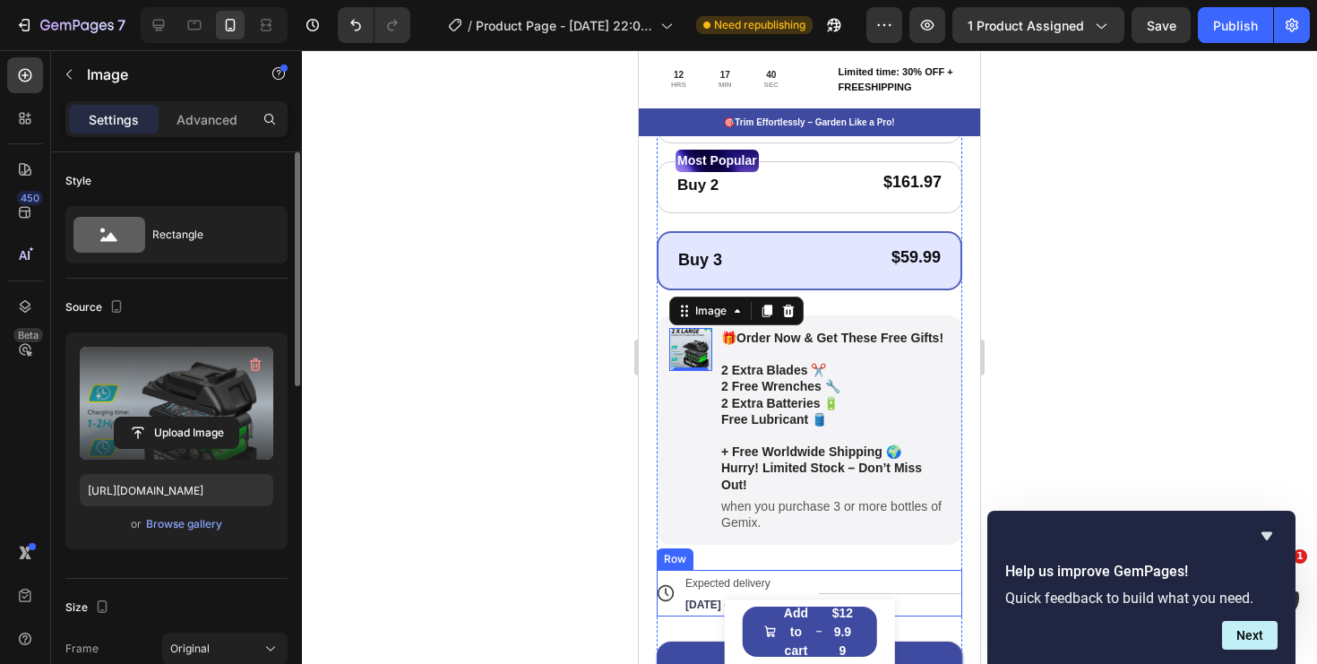
scroll to position [729, 0]
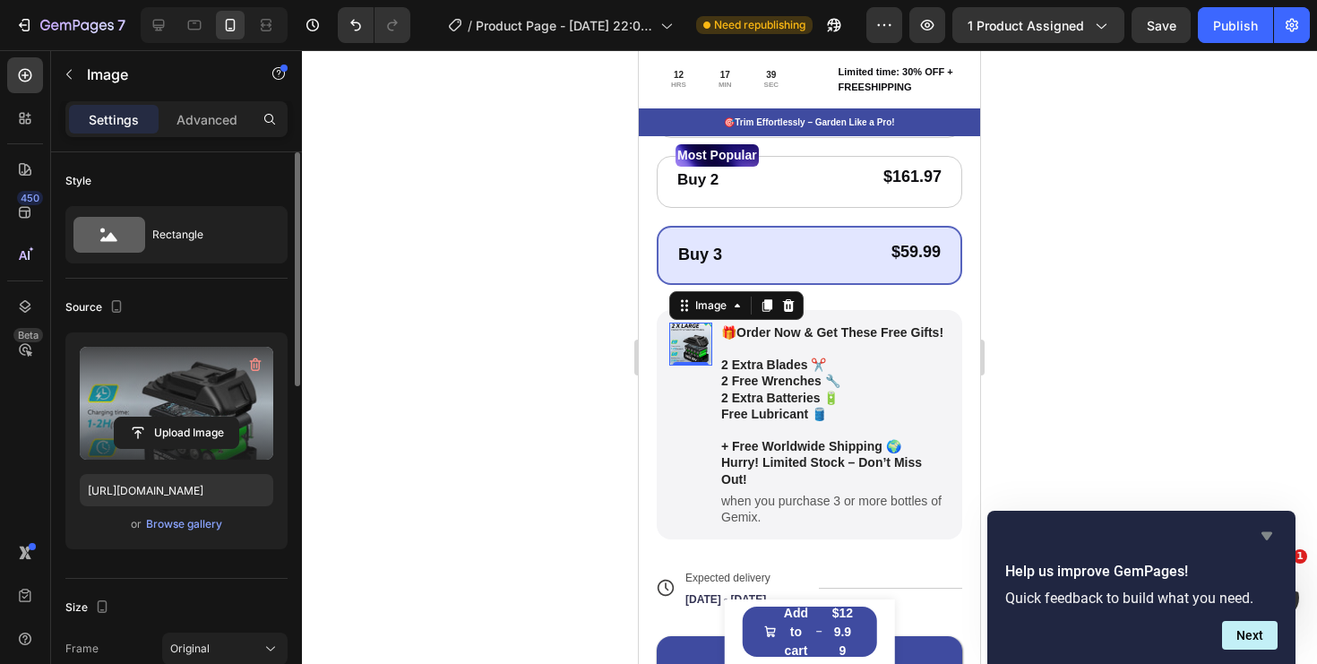
click at [1271, 540] on icon "Hide survey" at bounding box center [1267, 536] width 22 height 22
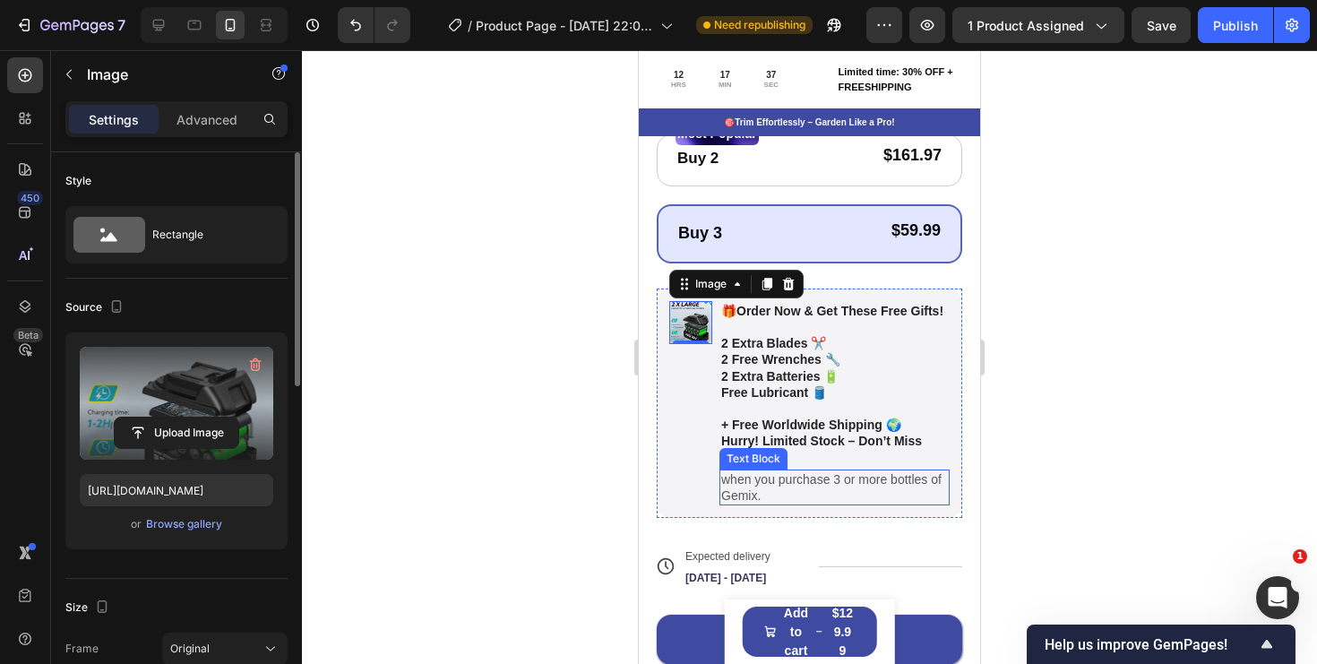
scroll to position [753, 0]
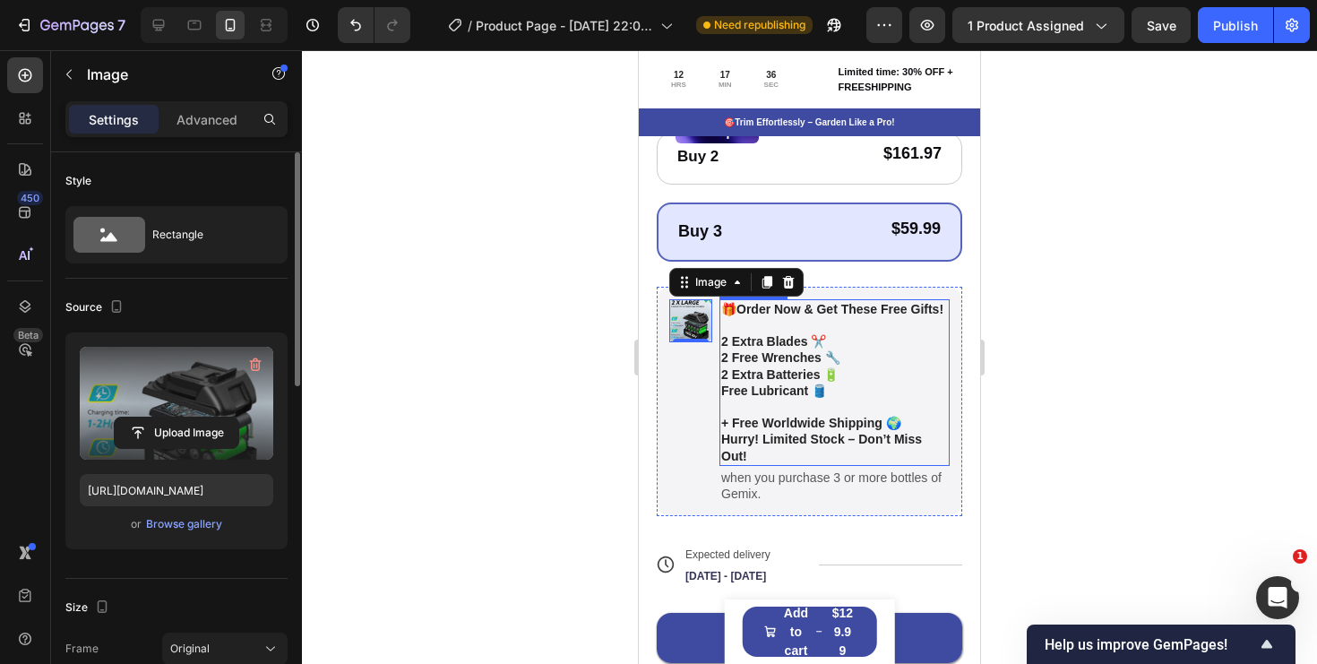
click at [769, 375] on p "2 Extra Batteries 🔋" at bounding box center [834, 374] width 227 height 16
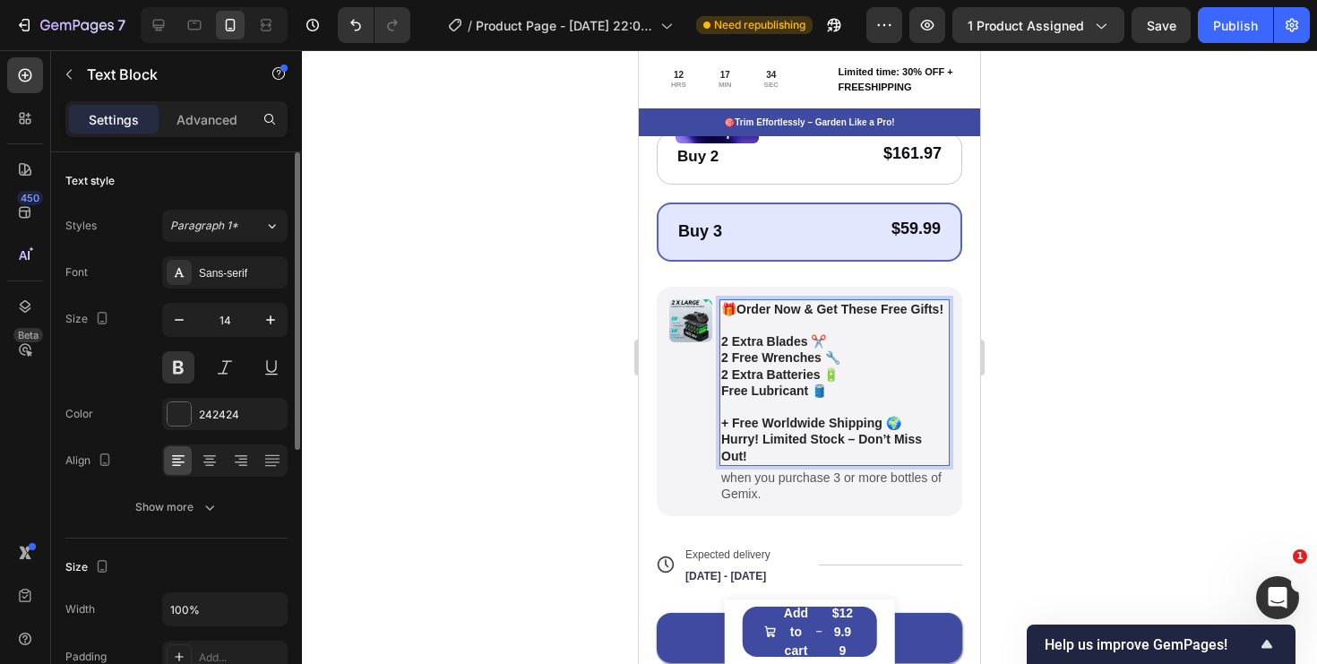
click at [766, 374] on p "2 Extra Batteries 🔋" at bounding box center [834, 374] width 227 height 16
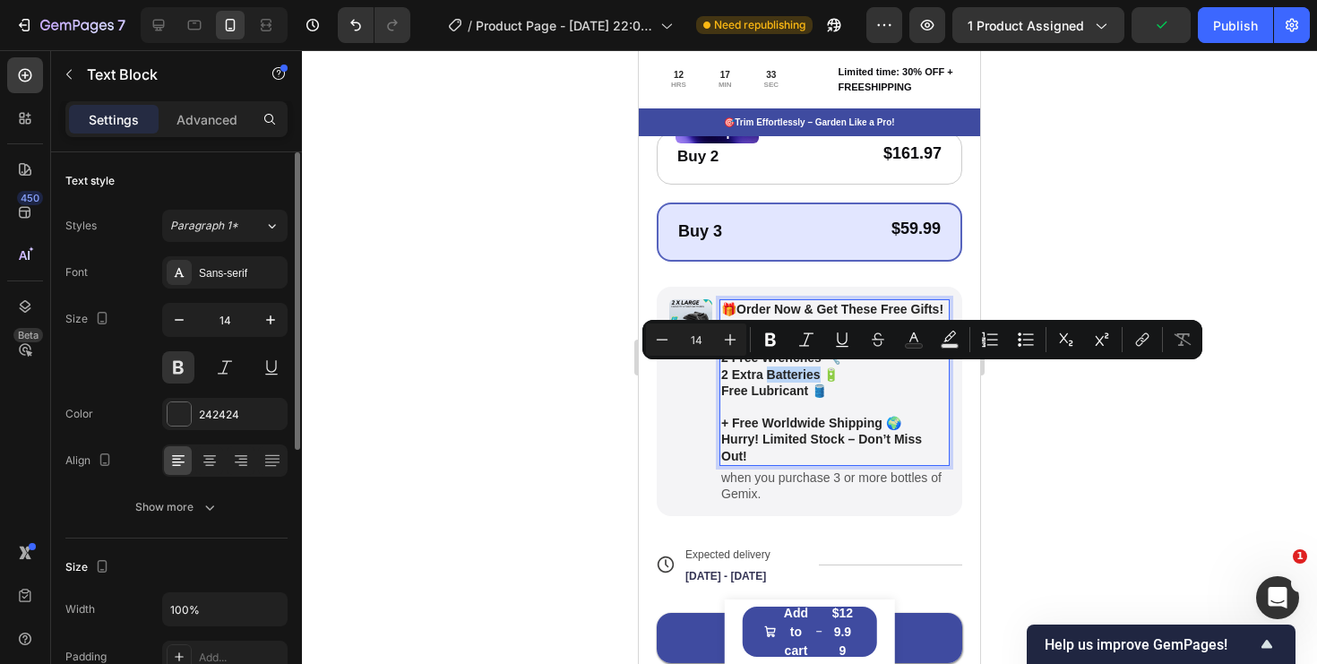
click at [767, 378] on p "2 Extra Batteries 🔋" at bounding box center [834, 374] width 227 height 16
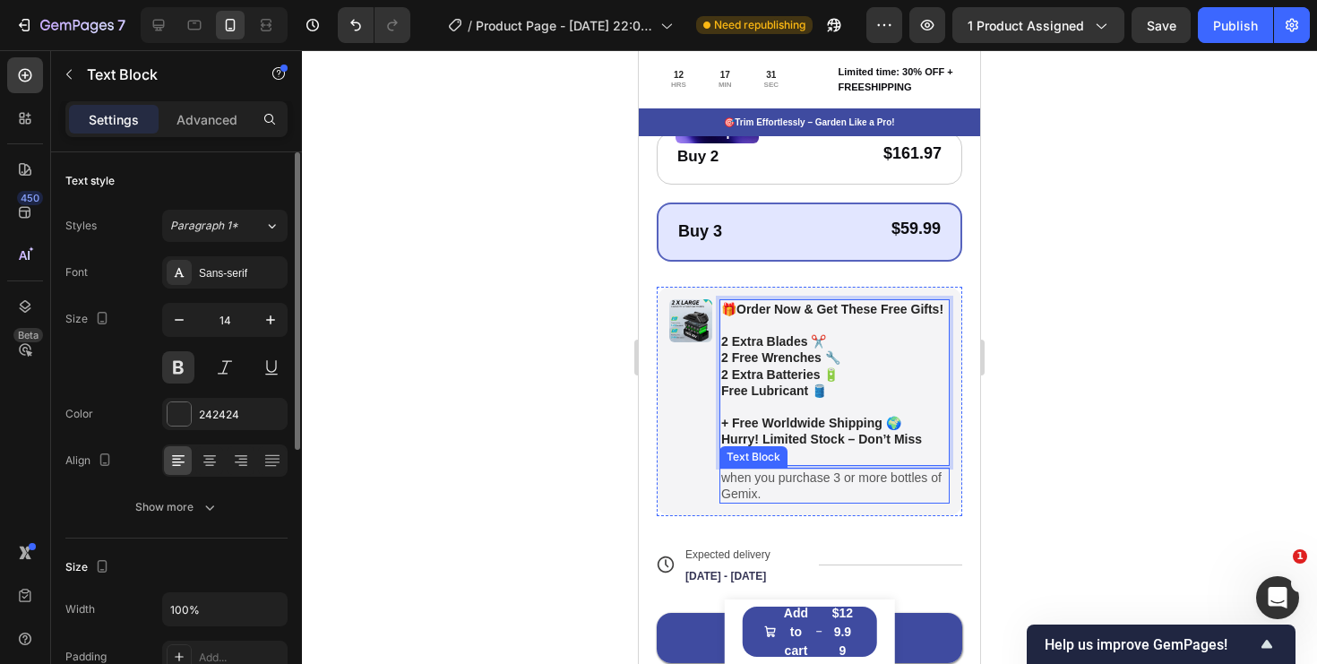
click at [776, 488] on p "when you purchase 3 or more bottles of Gemix." at bounding box center [834, 486] width 227 height 32
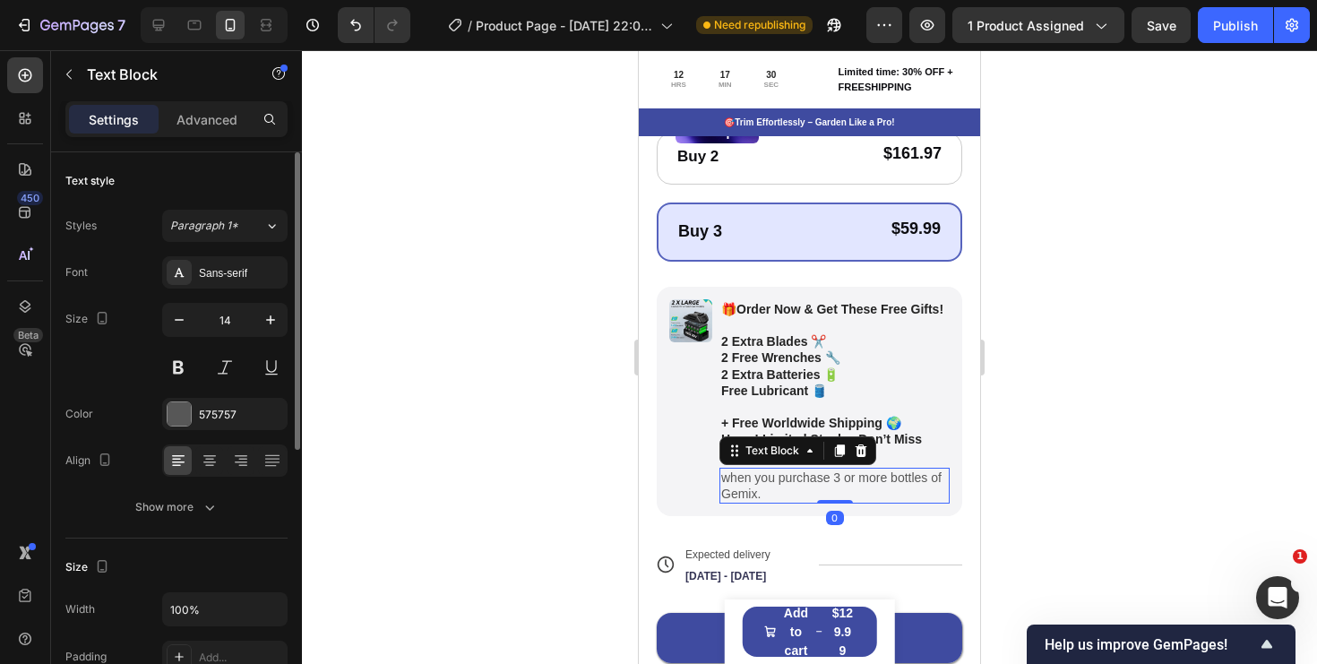
click at [797, 494] on p "when you purchase 3 or more bottles of Gemix." at bounding box center [834, 486] width 227 height 32
click at [871, 497] on p "when you purchase 3 or more bottles of Gemix." at bounding box center [834, 486] width 227 height 32
click at [816, 466] on div "🎁 Order Now & Get These Free Gifts! 2 Extra Blades ✂️ 2 Free Wrenches 🔧 2 Extra…" at bounding box center [835, 401] width 230 height 204
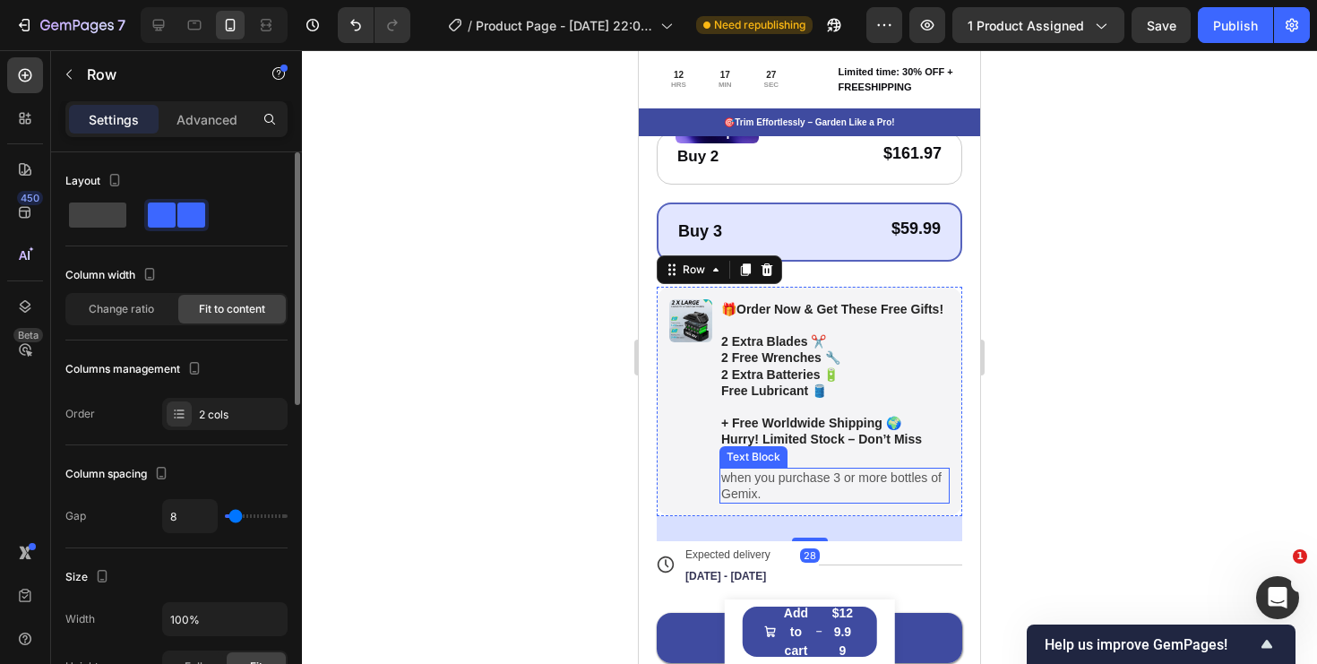
click at [824, 484] on p "when you purchase 3 or more bottles of Gemix." at bounding box center [834, 486] width 227 height 32
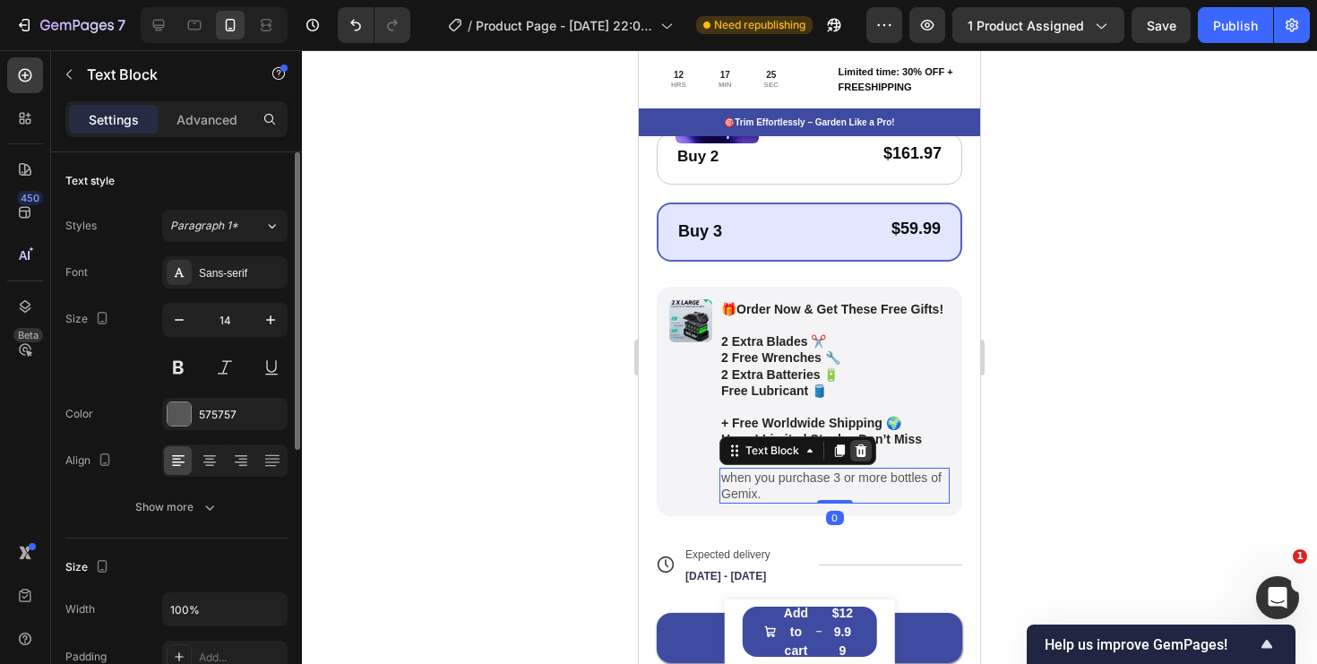
click at [863, 453] on icon at bounding box center [862, 450] width 12 height 13
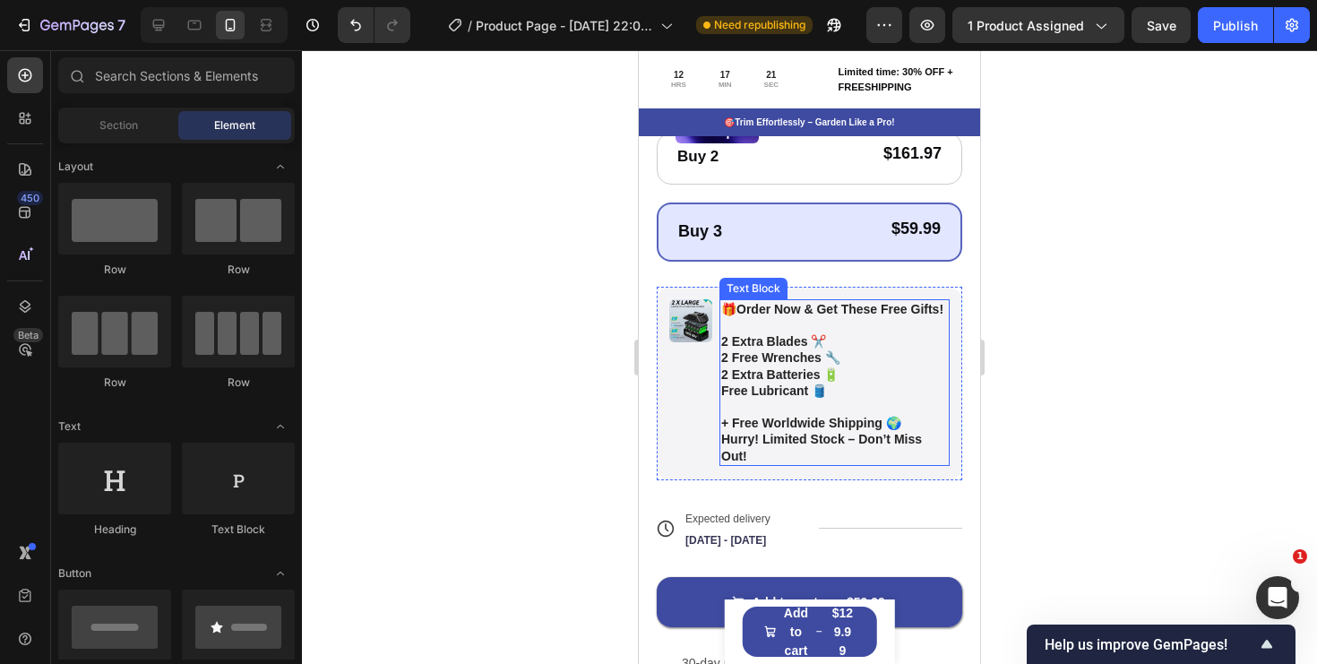
click at [908, 425] on p "+ Free Worldwide Shipping 🌍" at bounding box center [834, 423] width 227 height 16
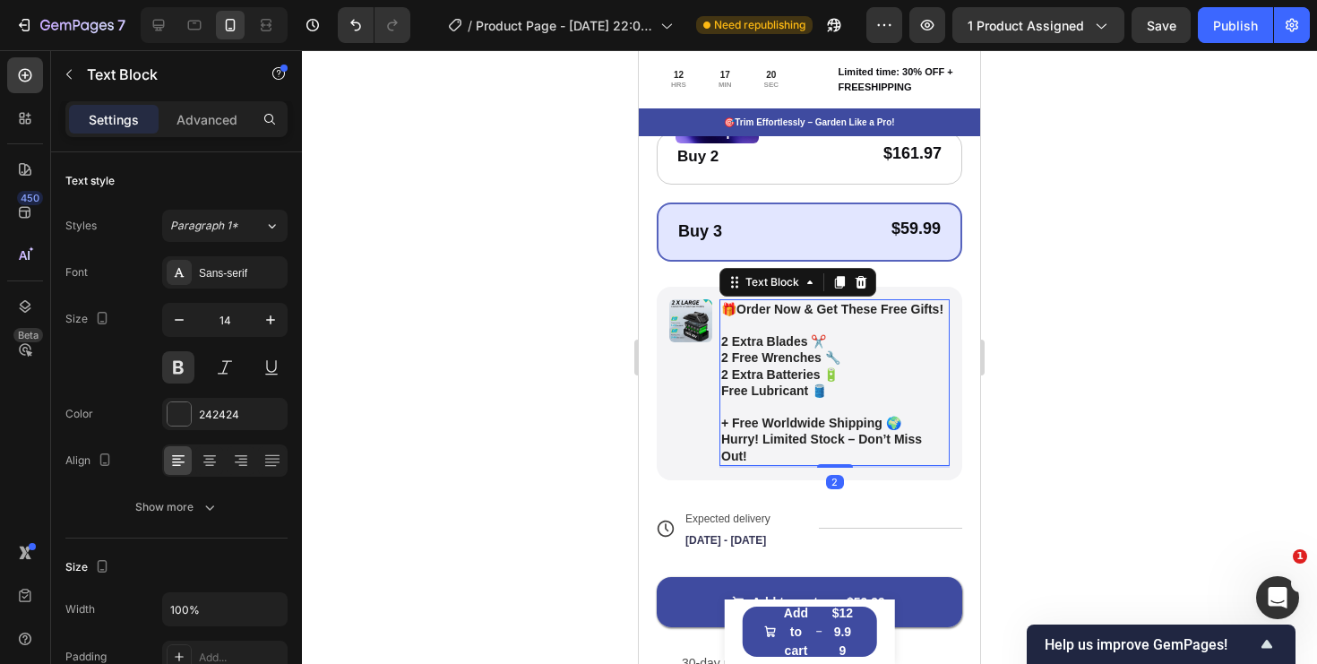
click at [911, 423] on p "+ Free Worldwide Shipping 🌍" at bounding box center [834, 423] width 227 height 16
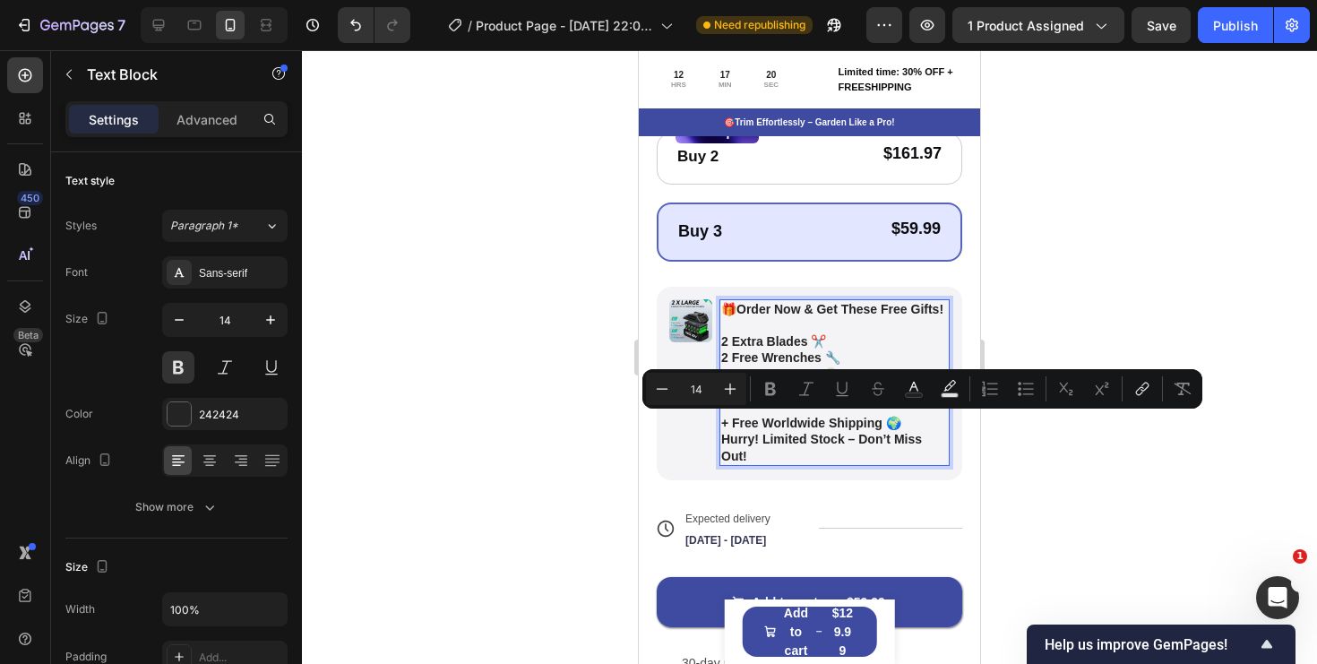
click at [909, 423] on p "+ Free Worldwide Shipping 🌍" at bounding box center [834, 423] width 227 height 16
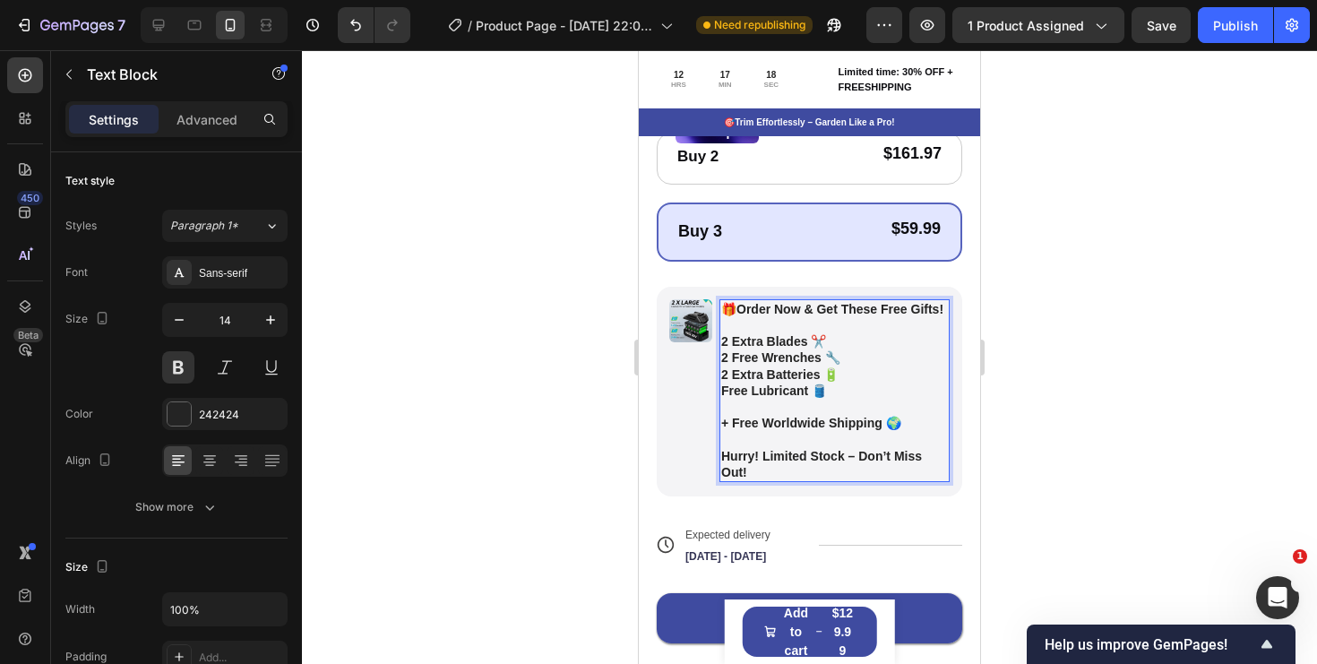
click at [829, 453] on strong "Hurry! Limited Stock – Don’t Miss Out!" at bounding box center [821, 464] width 201 height 30
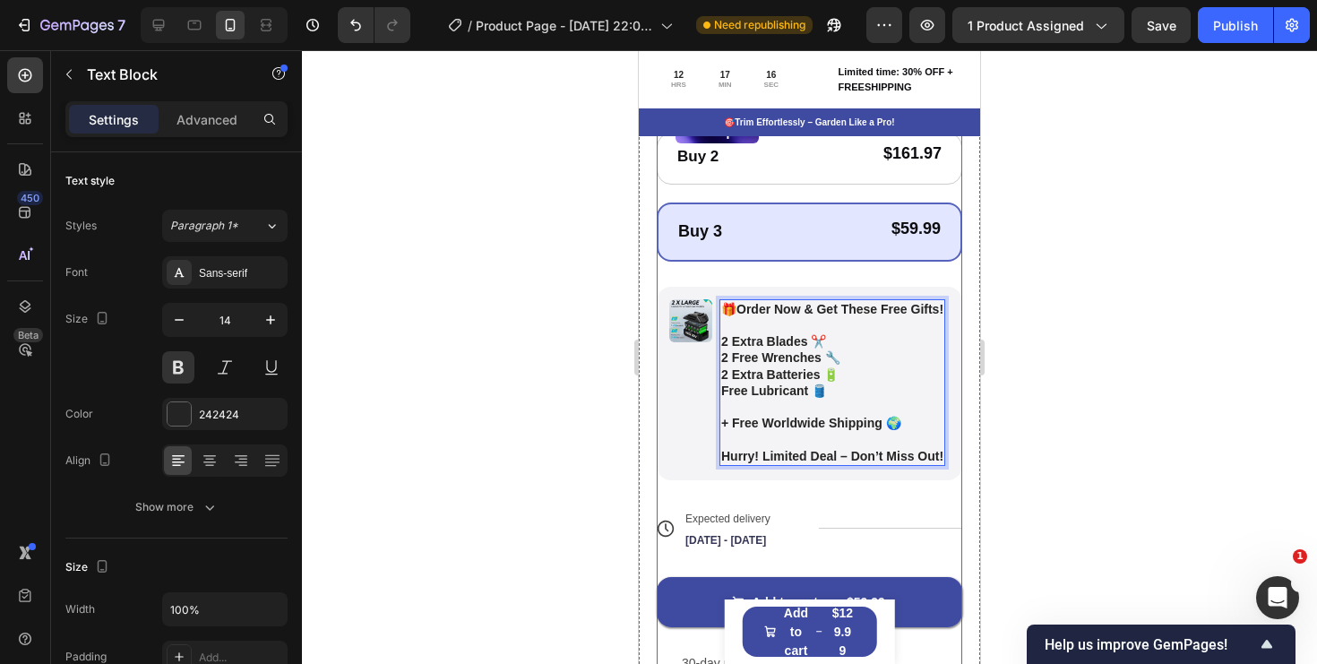
click at [867, 494] on div "Icon Icon Icon Icon Icon Icon List 122,000+ Happy Customers Text Block Row Bran…" at bounding box center [810, 237] width 306 height 914
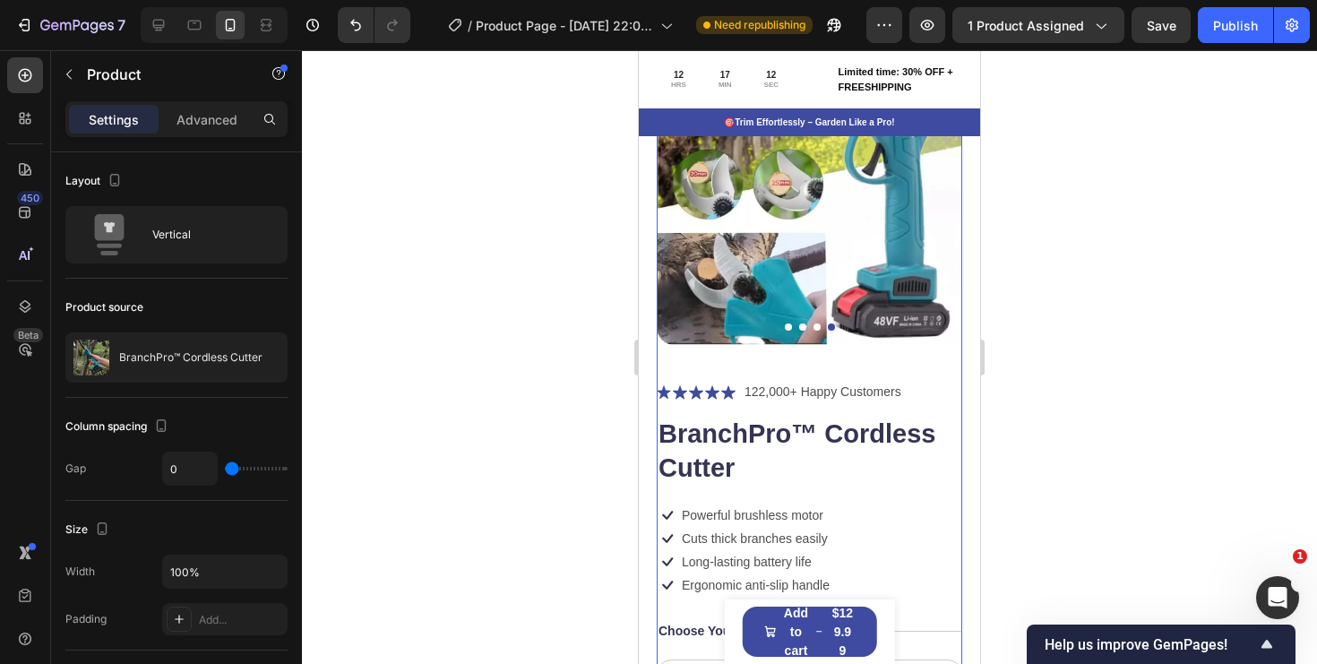
scroll to position [0, 0]
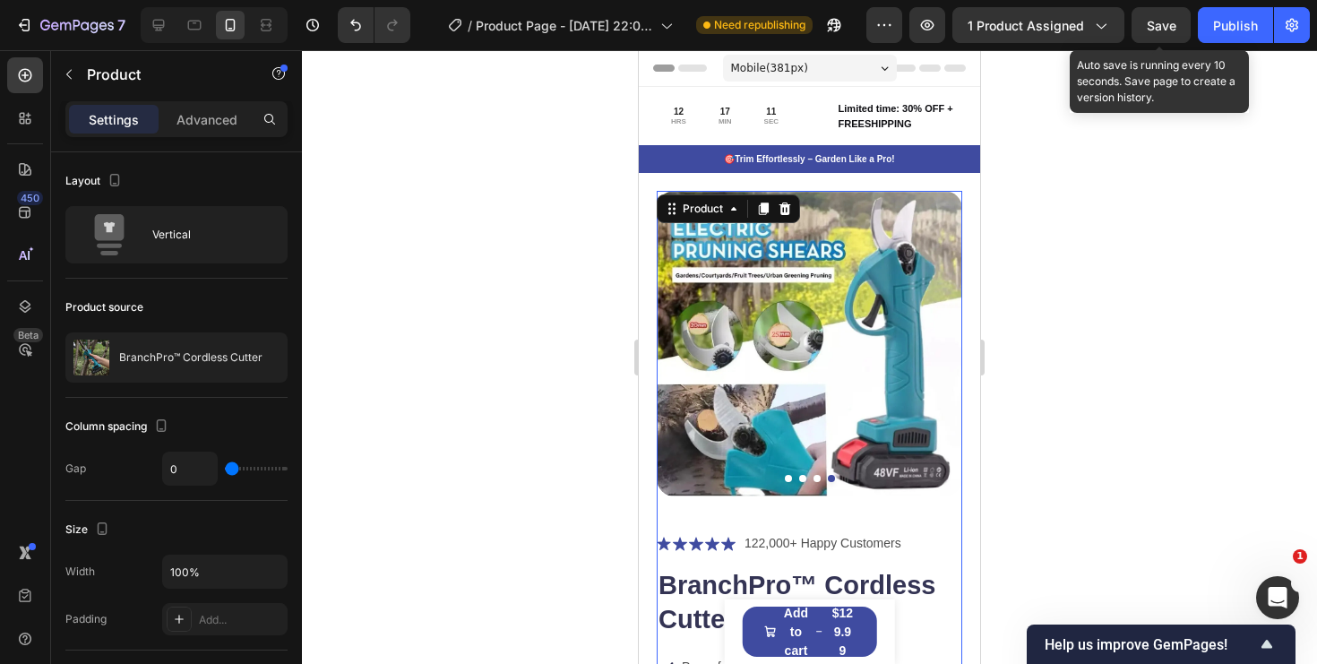
click at [1174, 27] on span "Save" at bounding box center [1162, 25] width 30 height 15
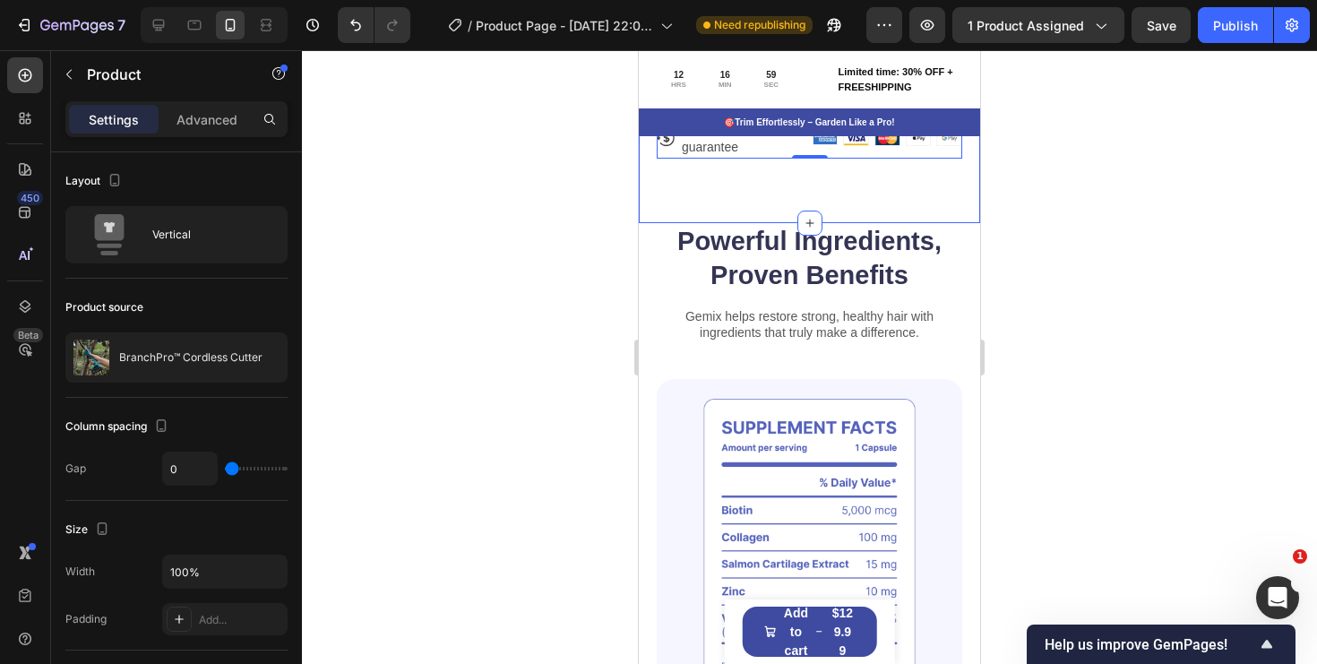
scroll to position [1292, 0]
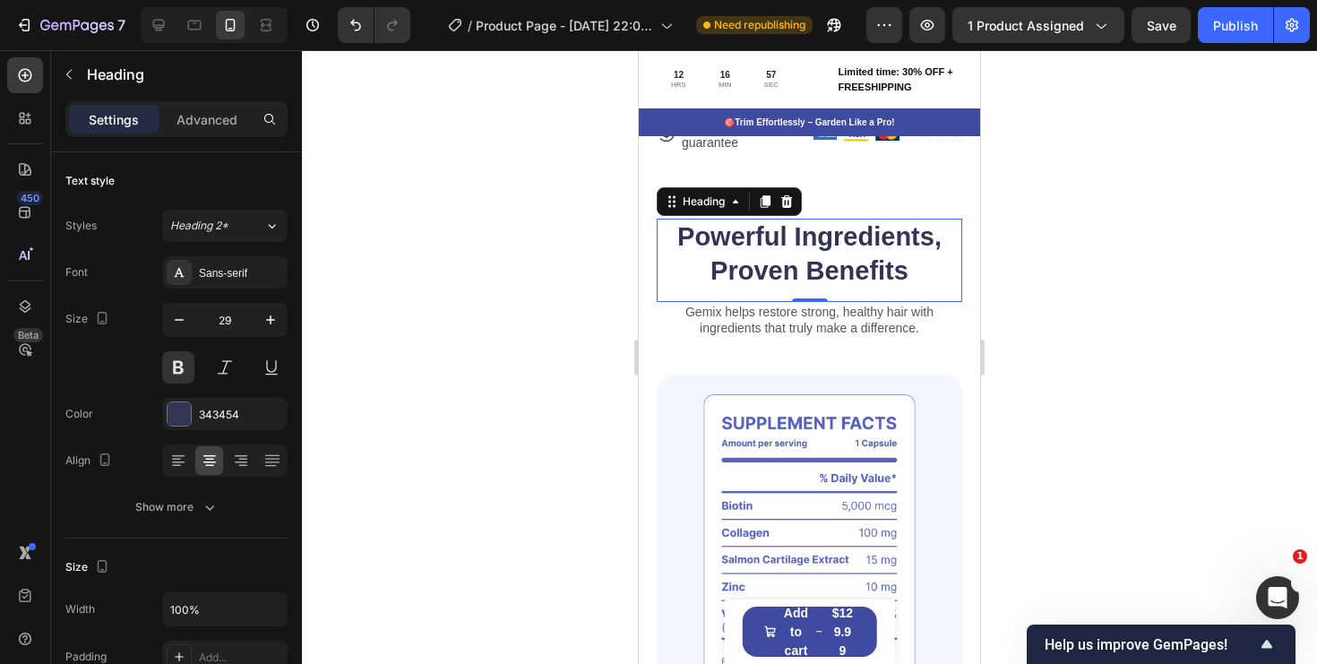
click at [857, 262] on h2 "Powerful Ingredients, Proven Benefits" at bounding box center [810, 254] width 306 height 71
click at [829, 252] on h2 "Powerful Ingredients, Proven Benefits" at bounding box center [810, 254] width 306 height 71
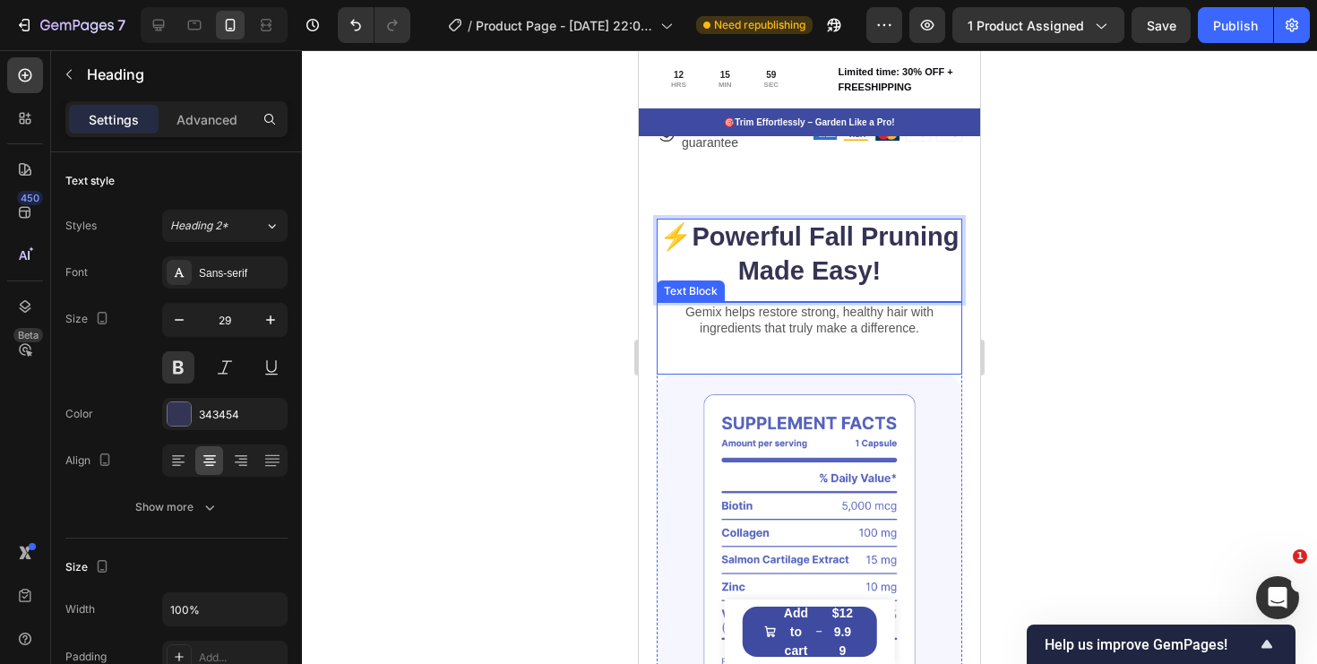
click at [874, 332] on p "Gemix helps restore strong, healthy hair with ingredients that truly make a dif…" at bounding box center [810, 320] width 302 height 32
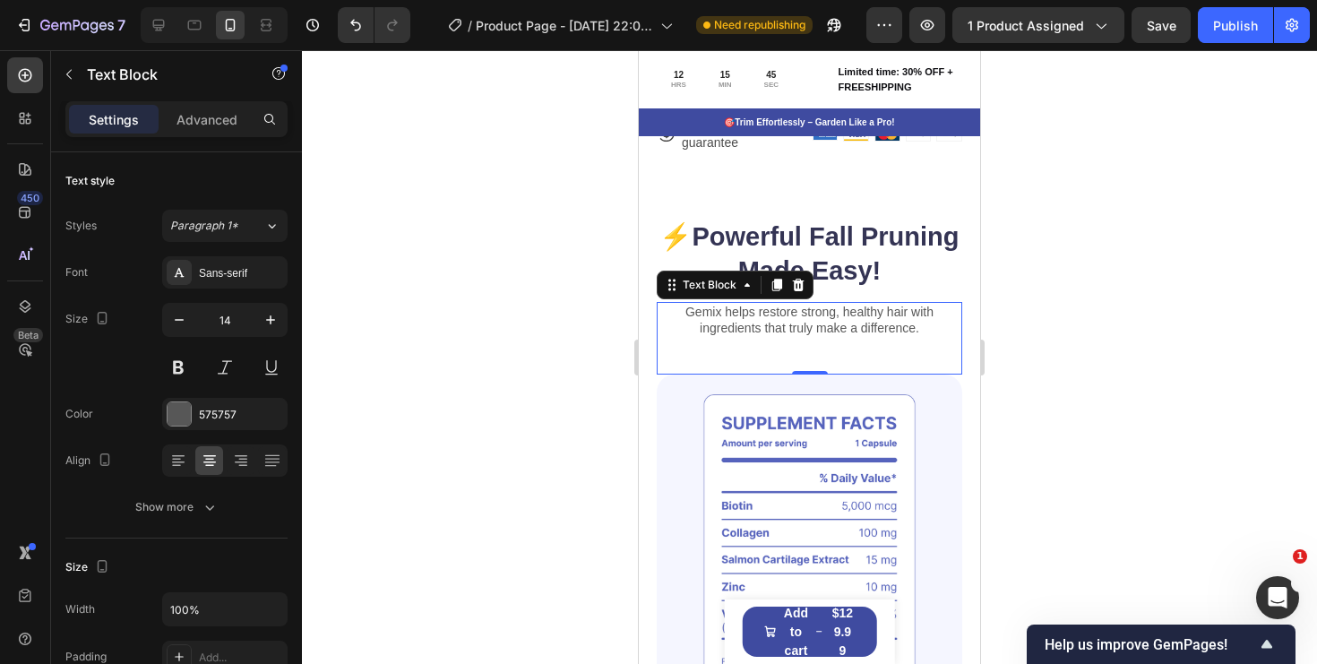
click at [817, 332] on p "Gemix helps restore strong, healthy hair with ingredients that truly make a dif…" at bounding box center [810, 320] width 302 height 32
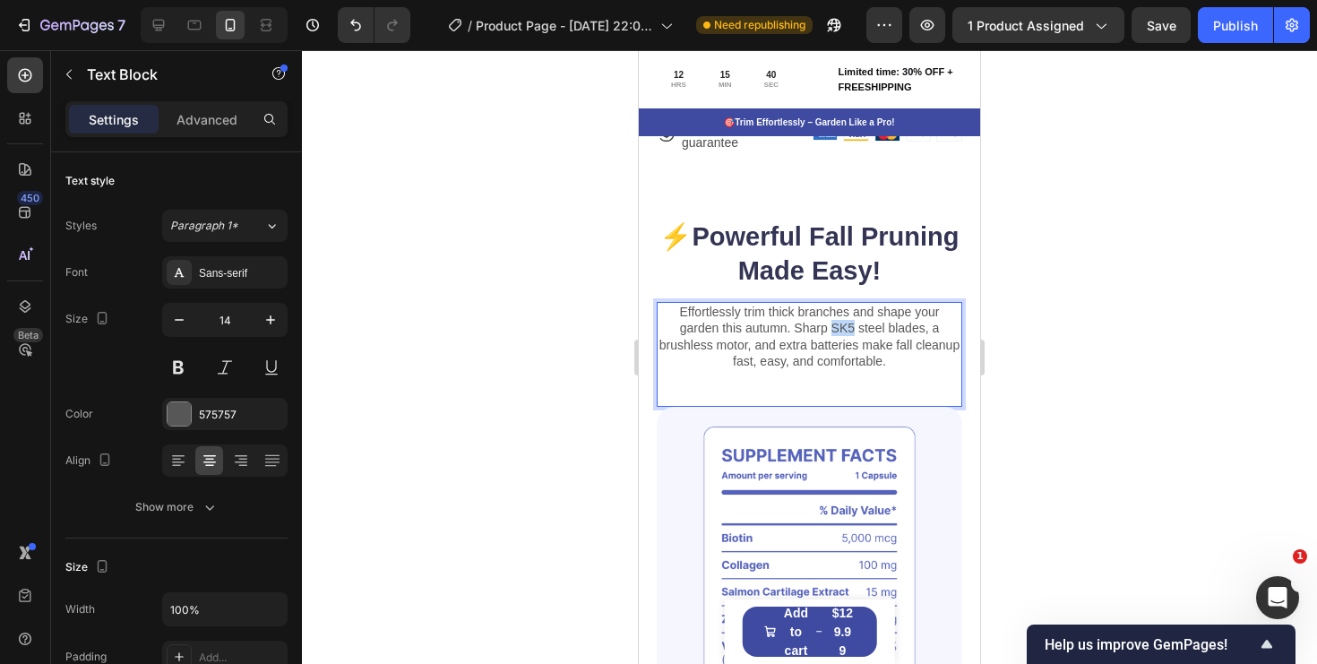
drag, startPoint x: 857, startPoint y: 328, endPoint x: 832, endPoint y: 328, distance: 24.2
click at [832, 328] on p "Effortlessly trim thick branches and shape your garden this autumn. Sharp SK5 s…" at bounding box center [810, 336] width 302 height 65
click at [771, 332] on p "Effortlessly trim thick branches and shape your garden this autumn. Sharp steel…" at bounding box center [810, 336] width 302 height 65
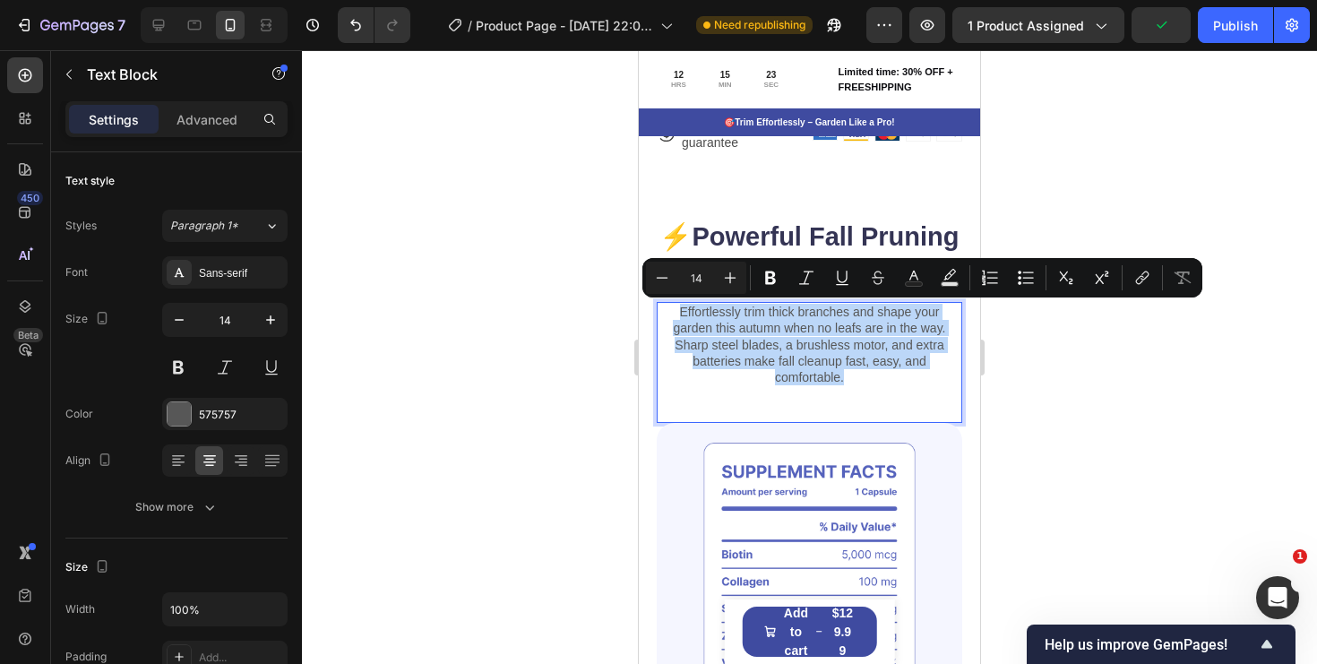
copy p "Effortlessly trim thick branches and shape your garden this autumn when no leaf…"
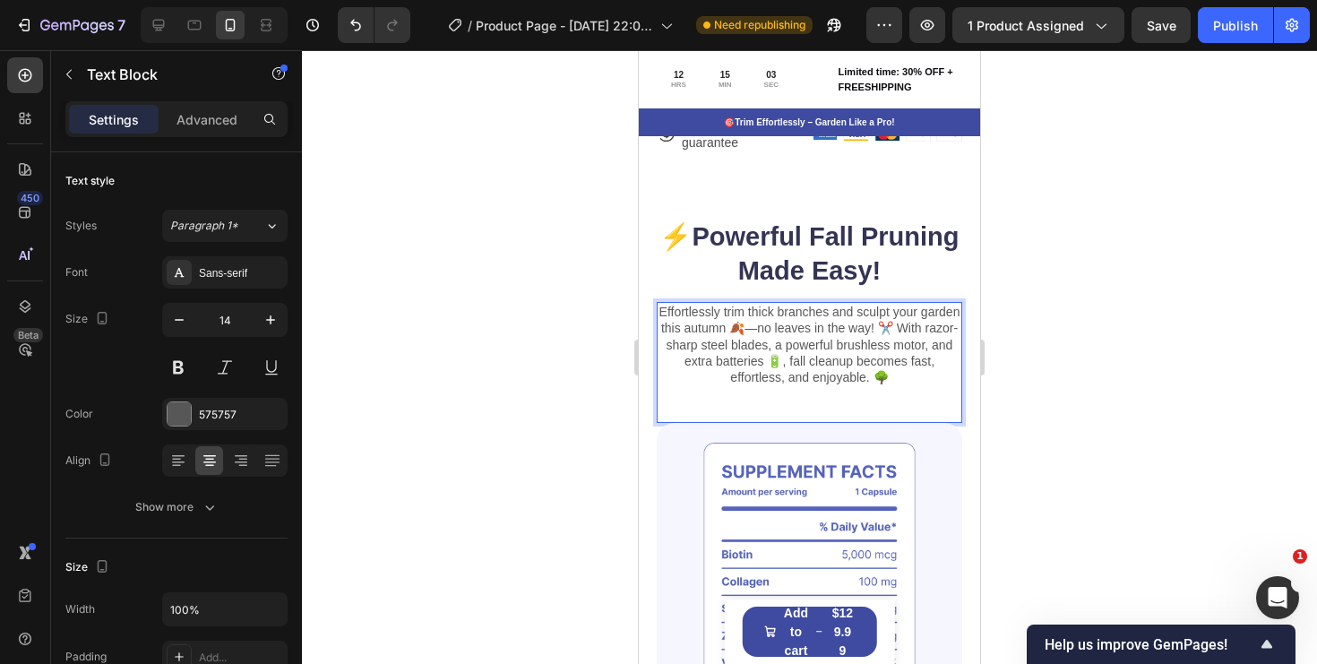
click at [893, 332] on p "Effortlessly trim thick branches and sculpt your garden this autumn 🍂—no leaves…" at bounding box center [810, 345] width 302 height 82
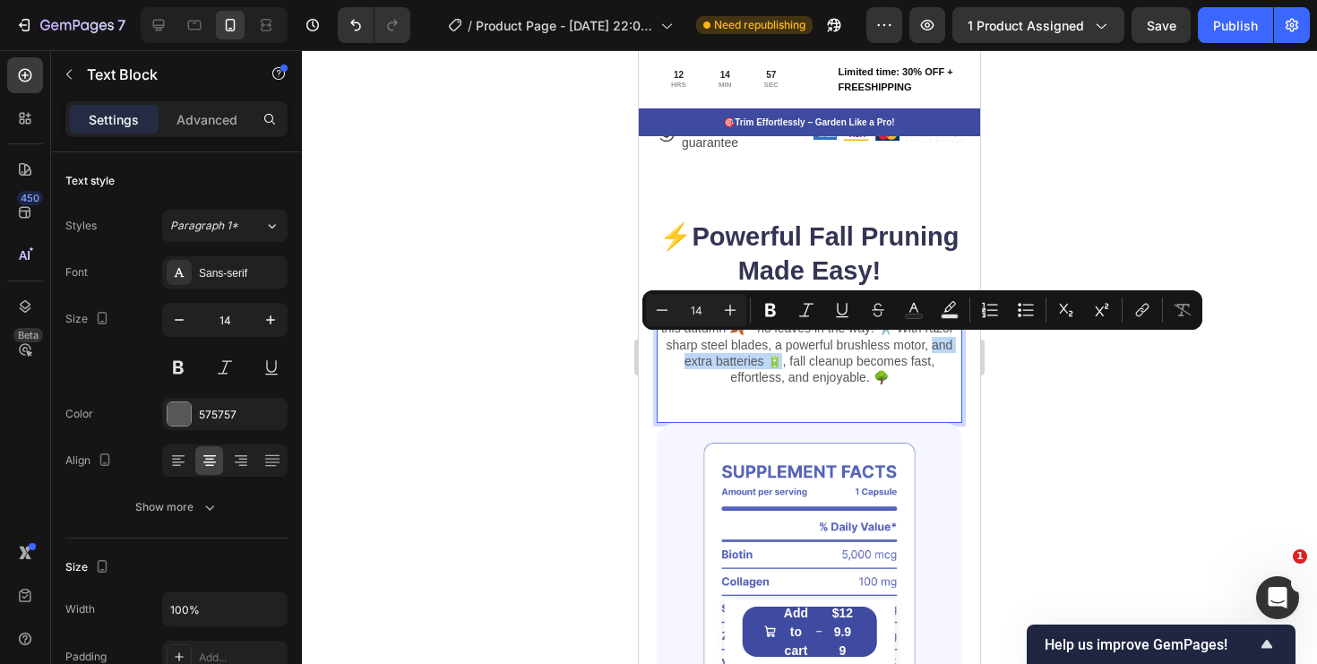
drag, startPoint x: 780, startPoint y: 364, endPoint x: 932, endPoint y: 340, distance: 154.2
click at [932, 340] on p "Effortlessly trim thick branches and sculpt your garden this autumn 🍂—no leaves…" at bounding box center [810, 345] width 302 height 82
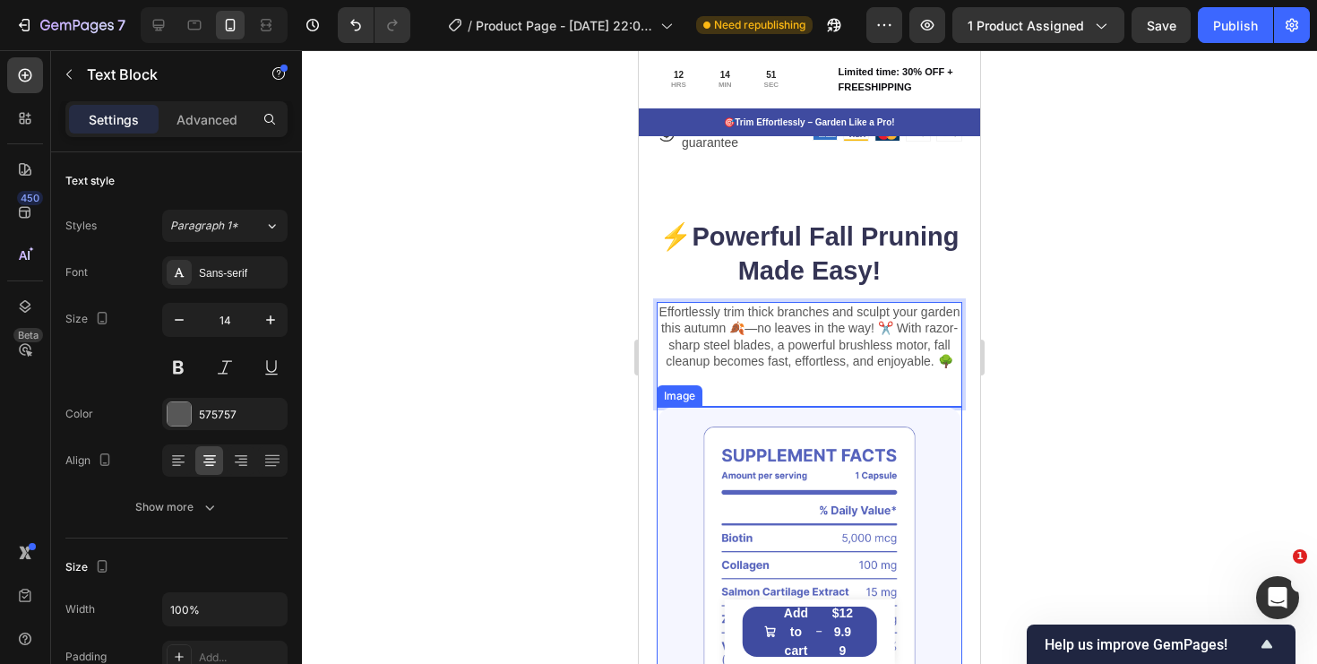
click at [919, 453] on img at bounding box center [810, 576] width 306 height 339
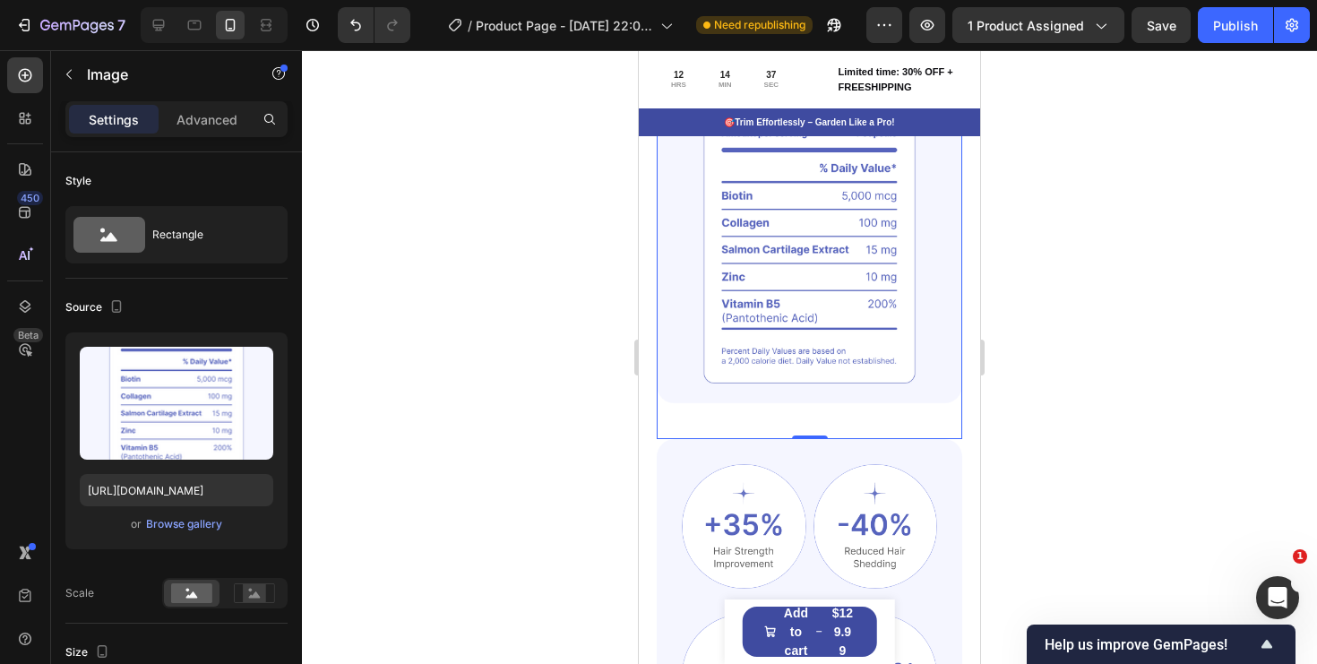
scroll to position [1607, 0]
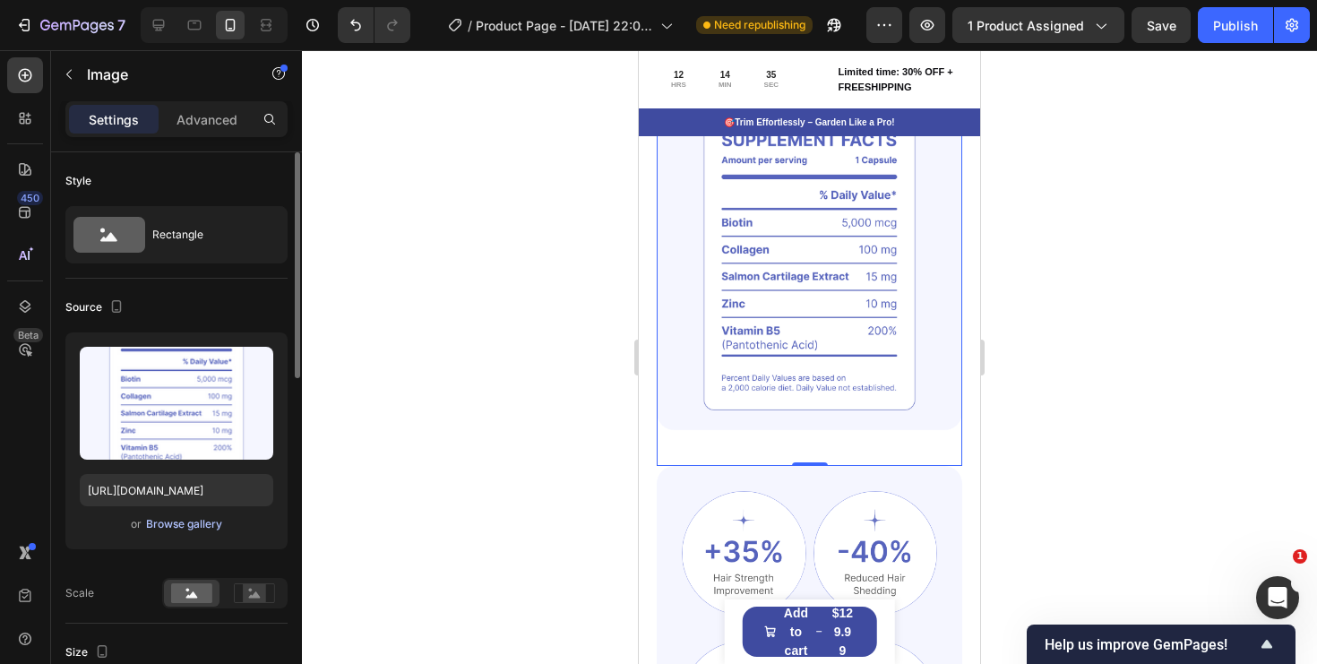
click at [198, 524] on div "Browse gallery" at bounding box center [184, 524] width 76 height 16
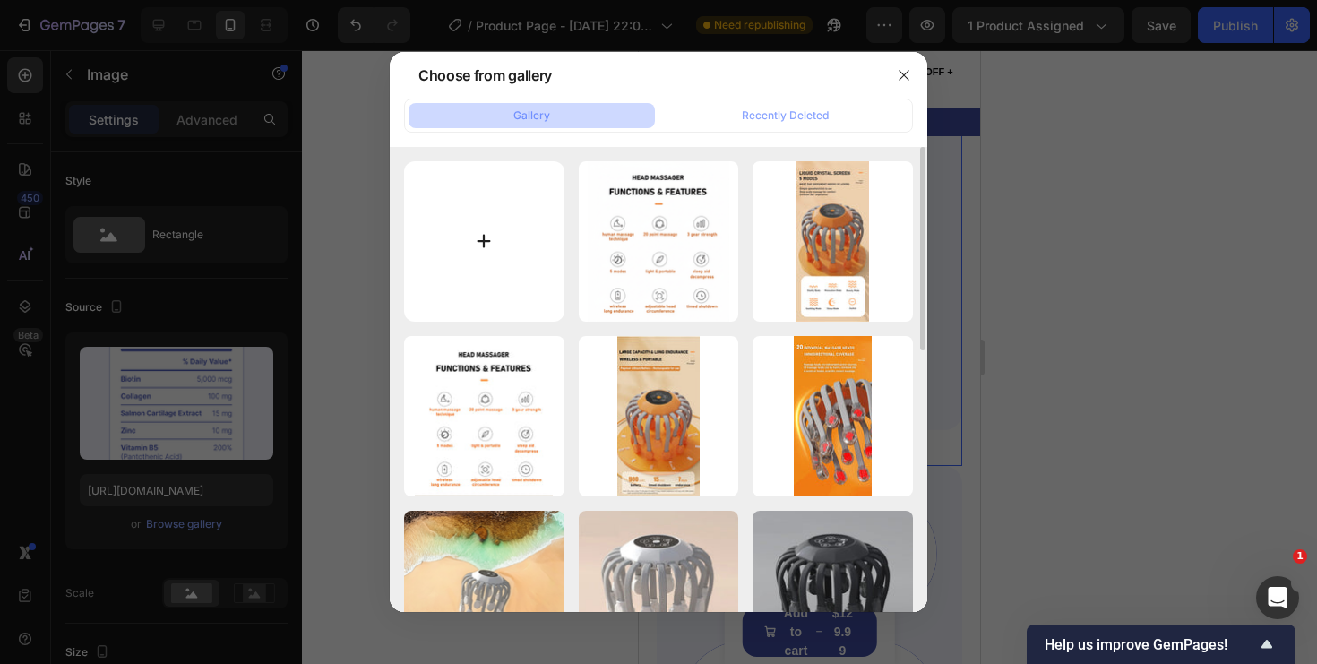
click at [497, 253] on input "file" at bounding box center [484, 241] width 160 height 160
type input "C:\fakepath\main-image-5.jpeg"
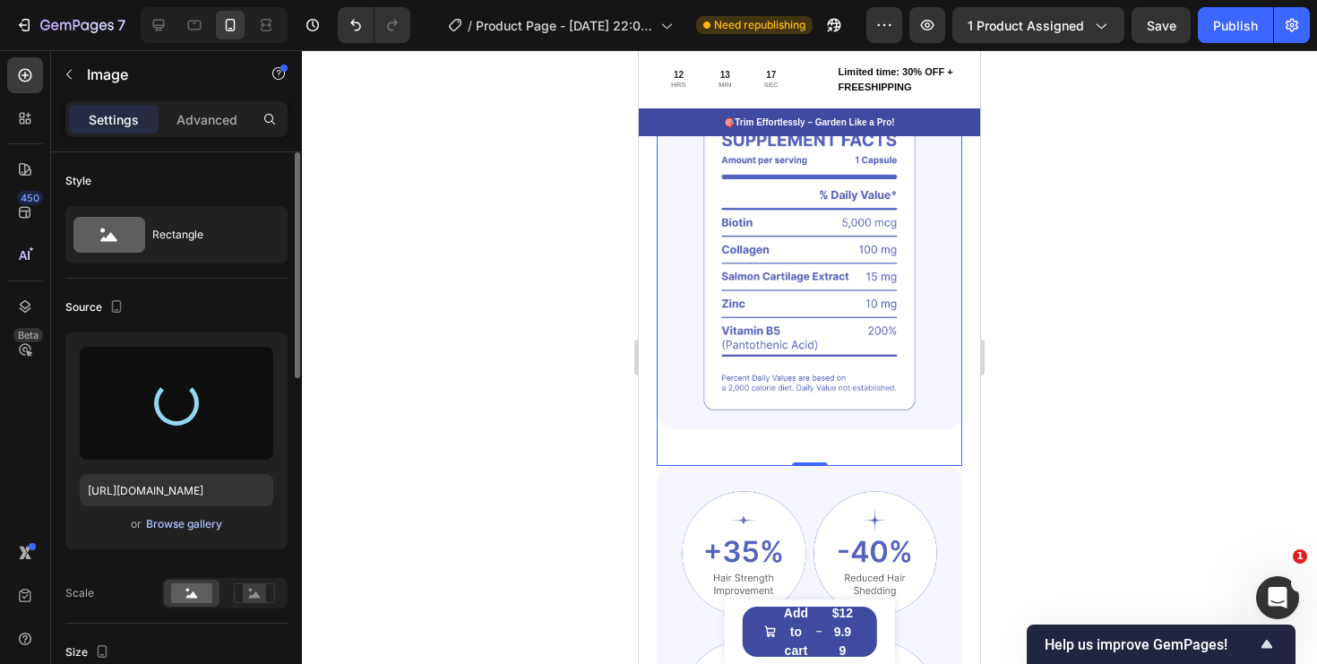
click at [185, 530] on div "Browse gallery" at bounding box center [184, 524] width 76 height 16
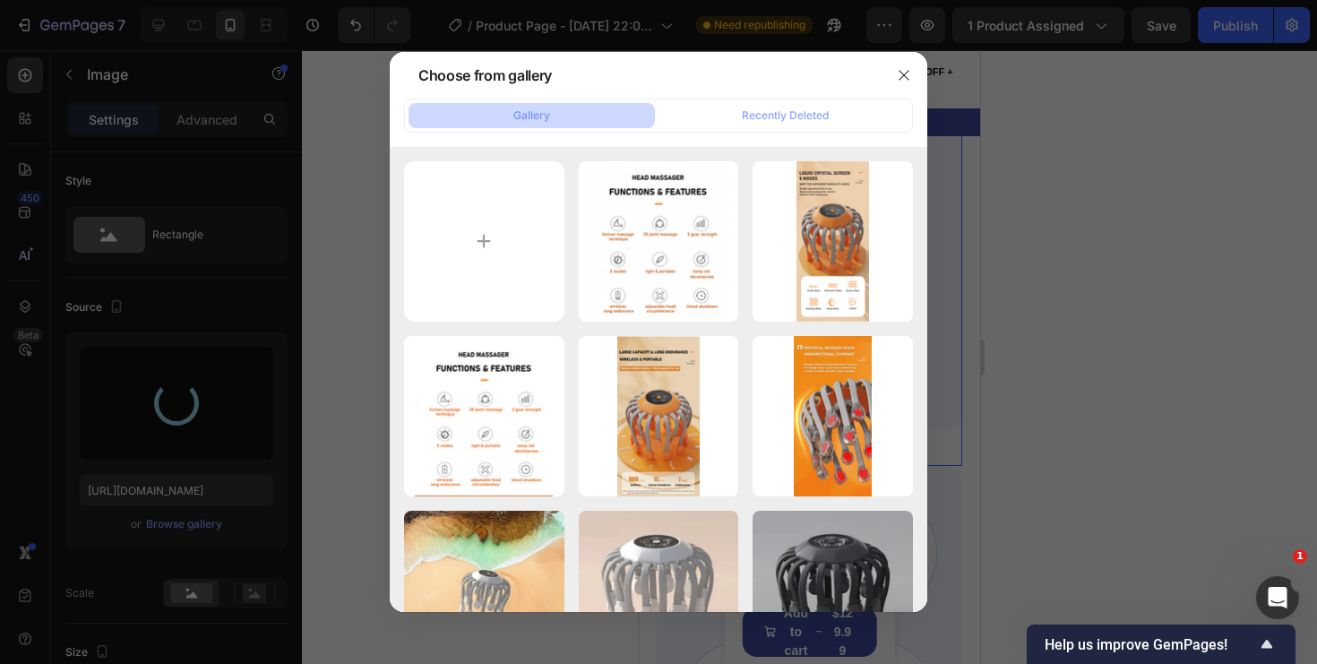
type input "[URL][DOMAIN_NAME]"
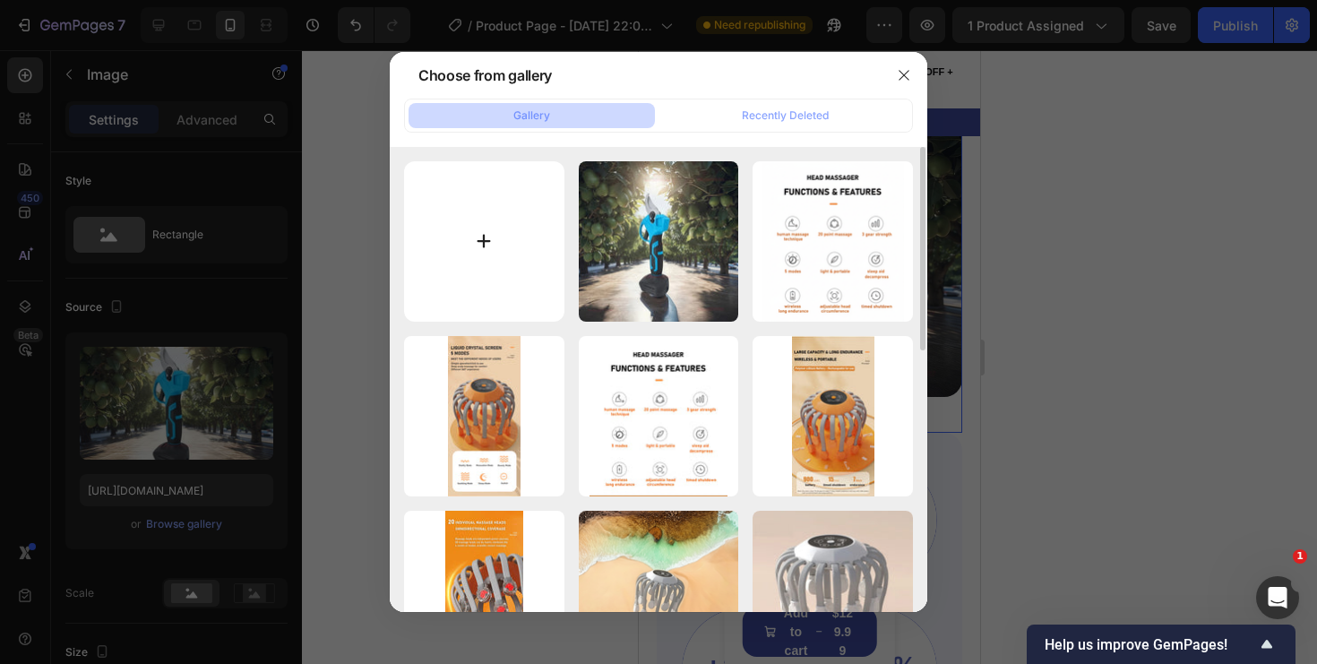
click at [474, 237] on input "file" at bounding box center [484, 241] width 160 height 160
type input "C:\fakepath\main-image-7.jpeg"
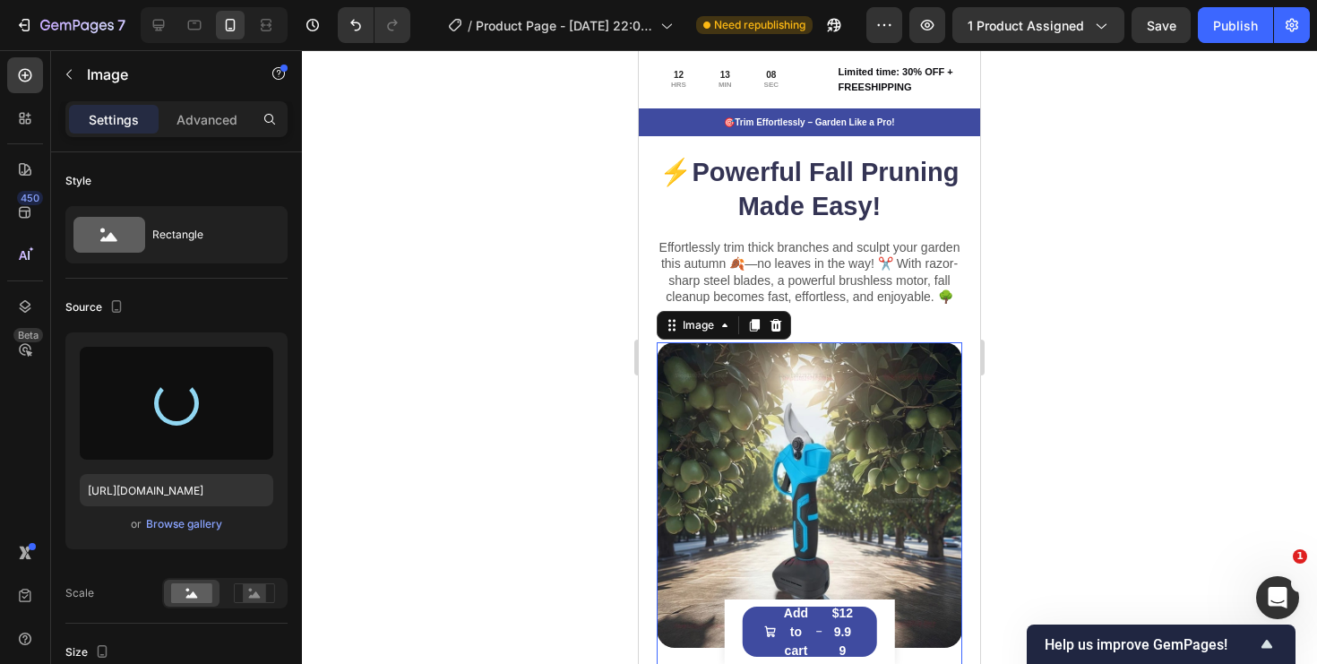
scroll to position [1358, 0]
type input "[URL][DOMAIN_NAME]"
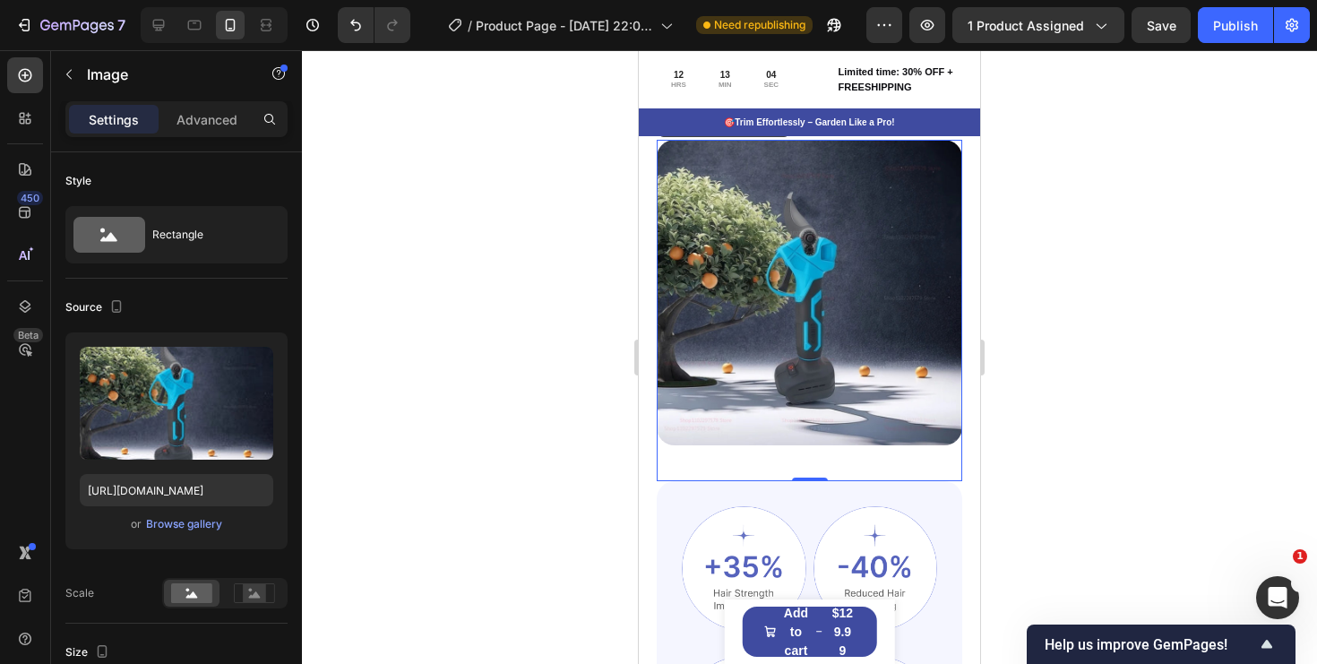
scroll to position [1565, 0]
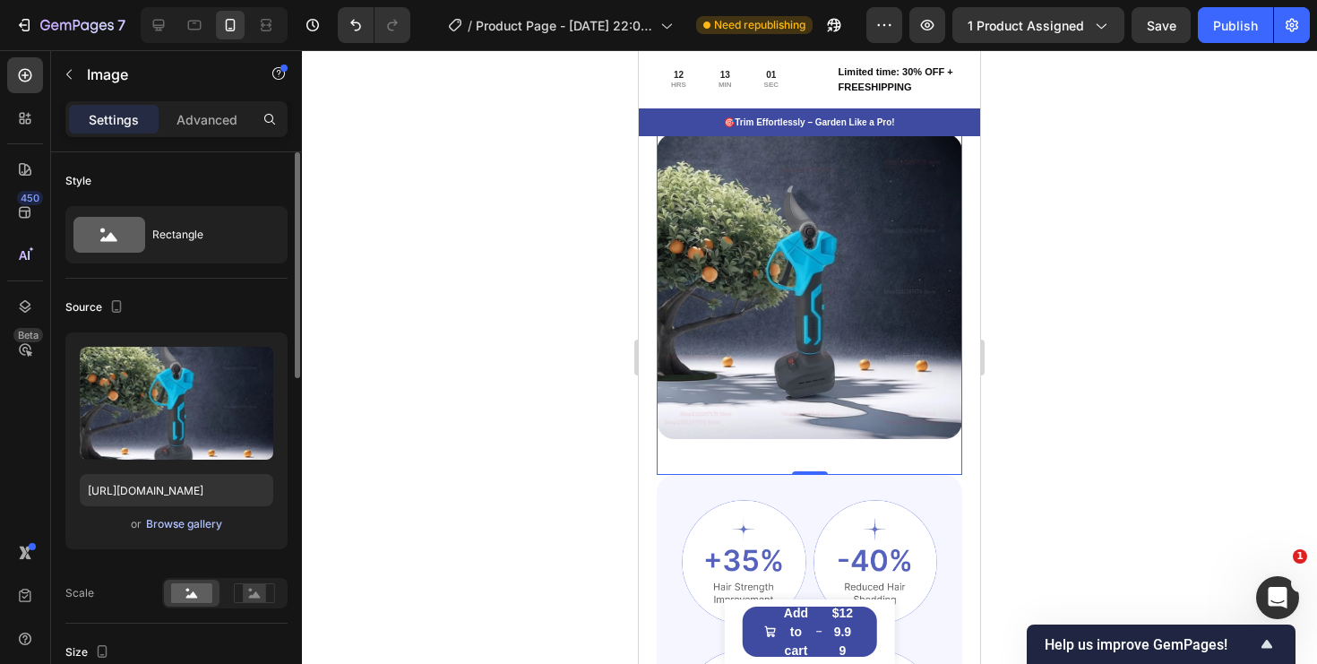
click at [208, 530] on div "Browse gallery" at bounding box center [184, 524] width 76 height 16
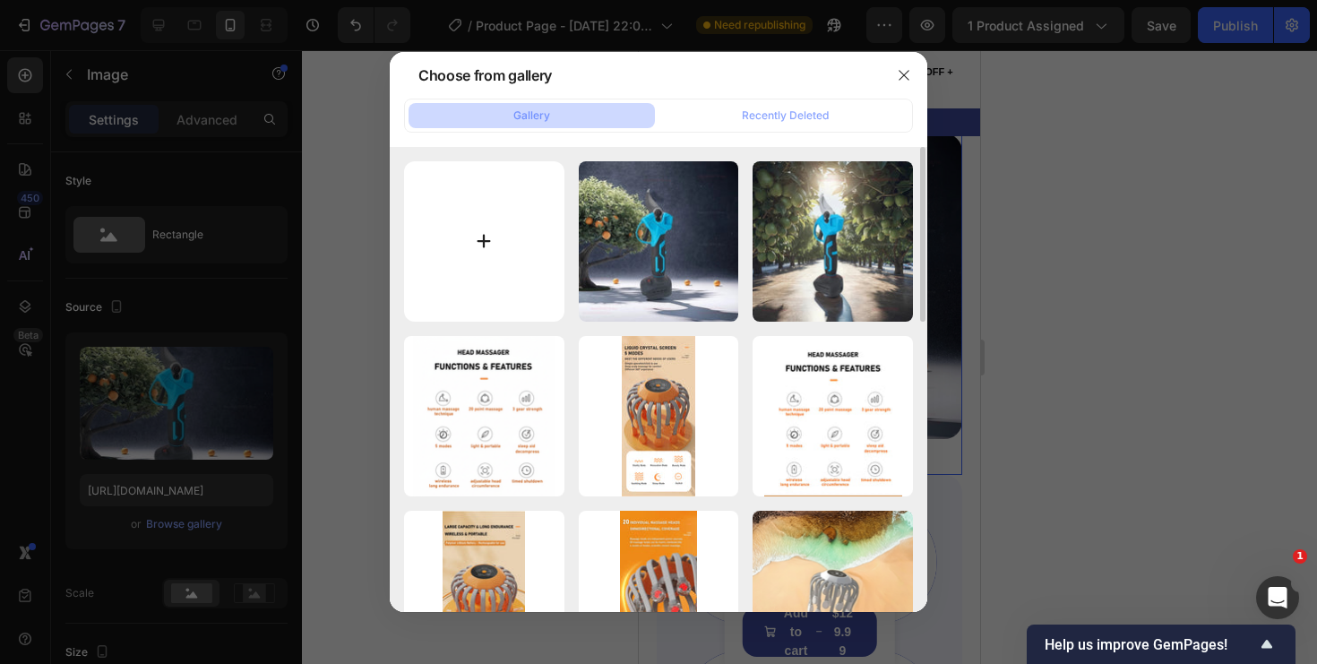
click at [433, 267] on input "file" at bounding box center [484, 241] width 160 height 160
type input "C:\fakepath\main-image-6.jpeg"
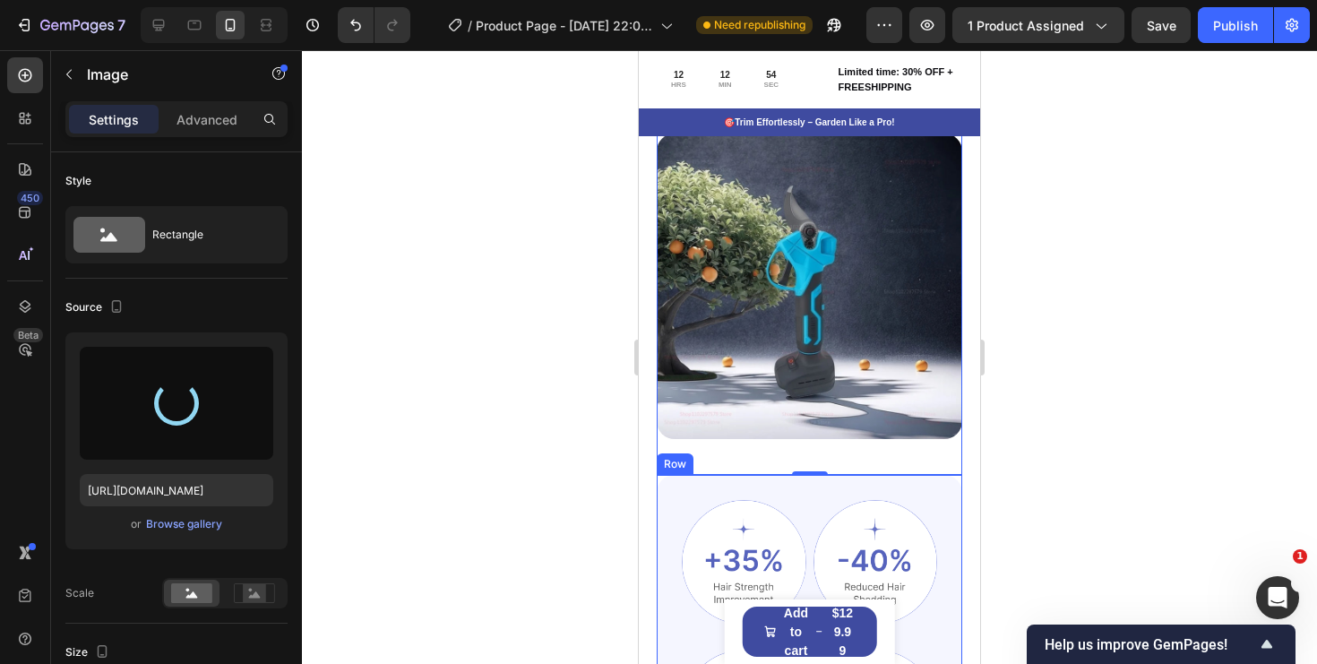
type input "[URL][DOMAIN_NAME]"
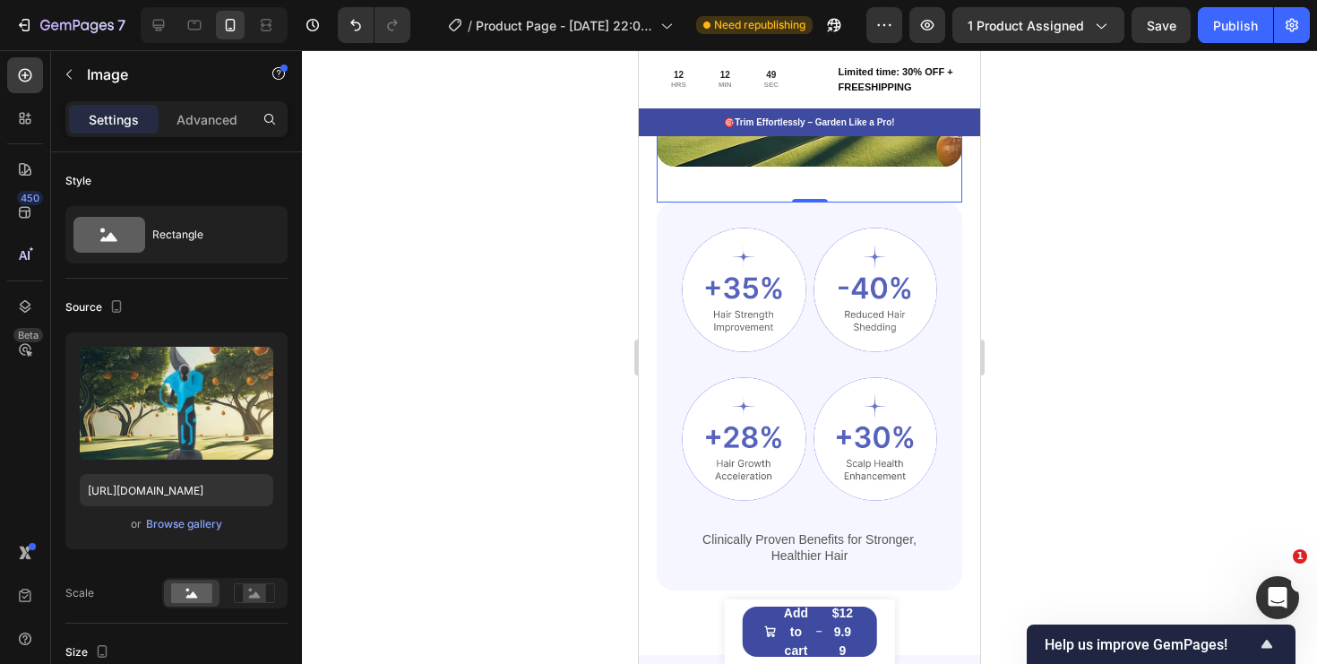
scroll to position [1891, 0]
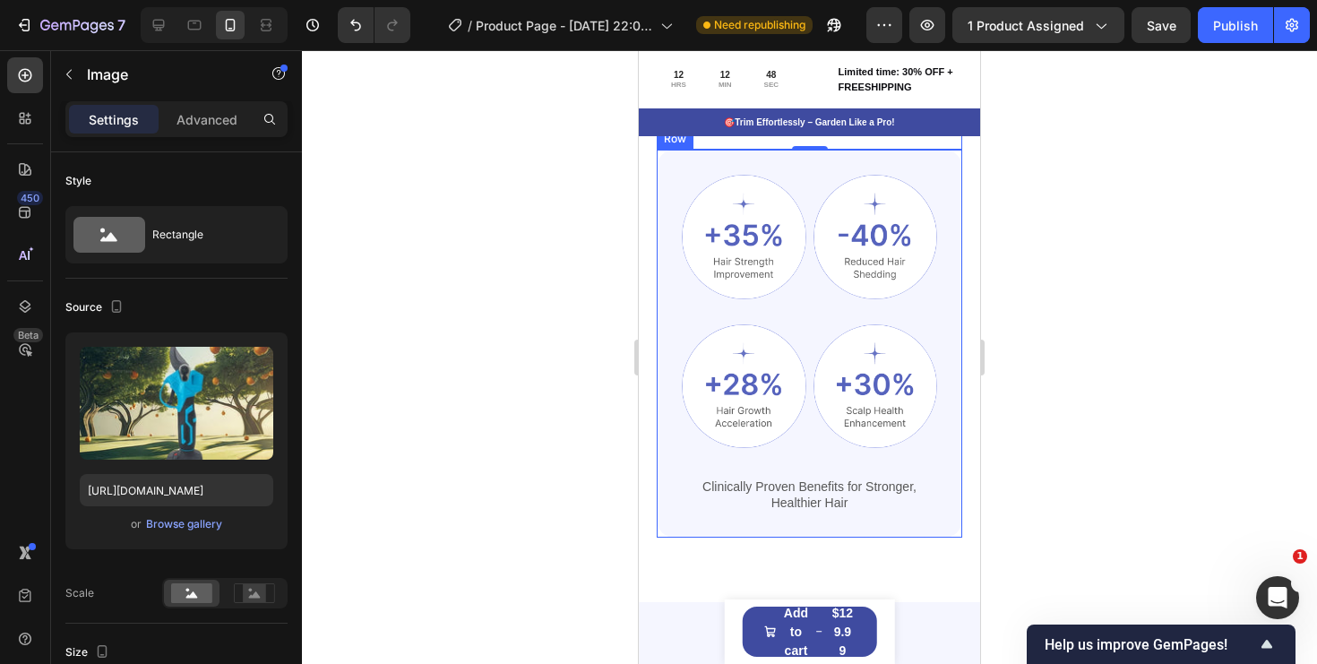
click at [807, 314] on div "Image Image Row Image Image Row Clinically Proven Benefits for Stronger, Health…" at bounding box center [809, 344] width 255 height 338
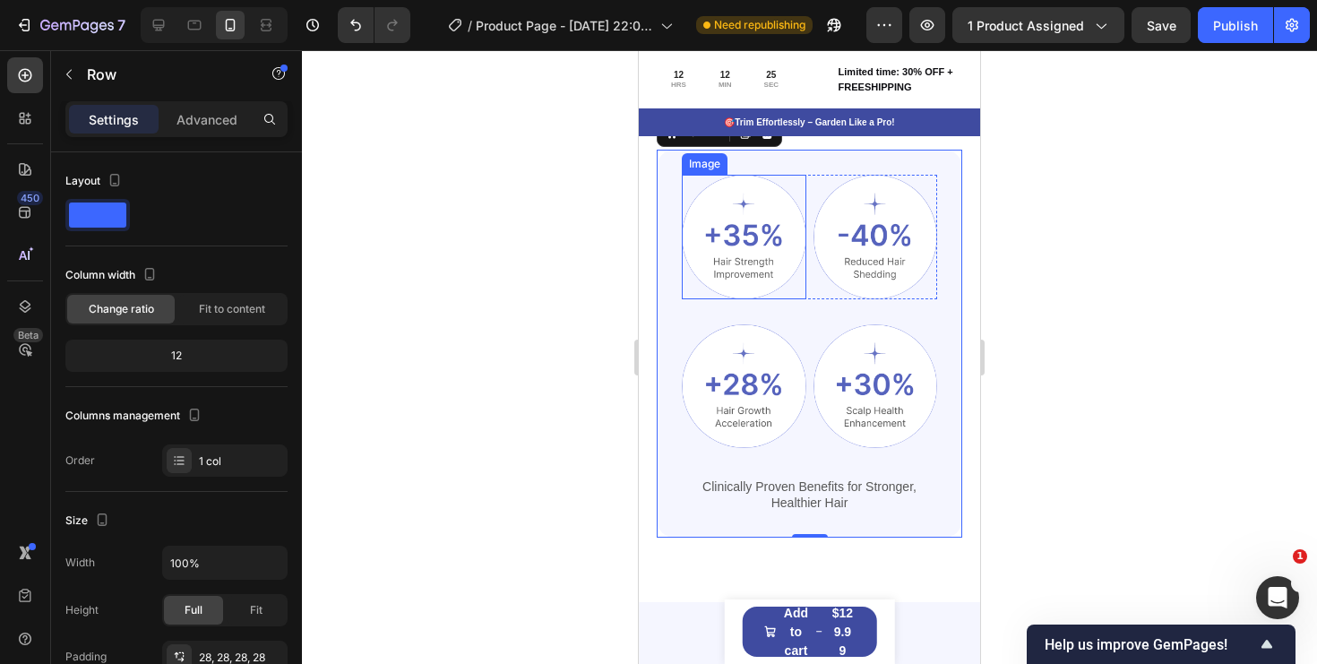
click at [761, 273] on img at bounding box center [744, 237] width 125 height 125
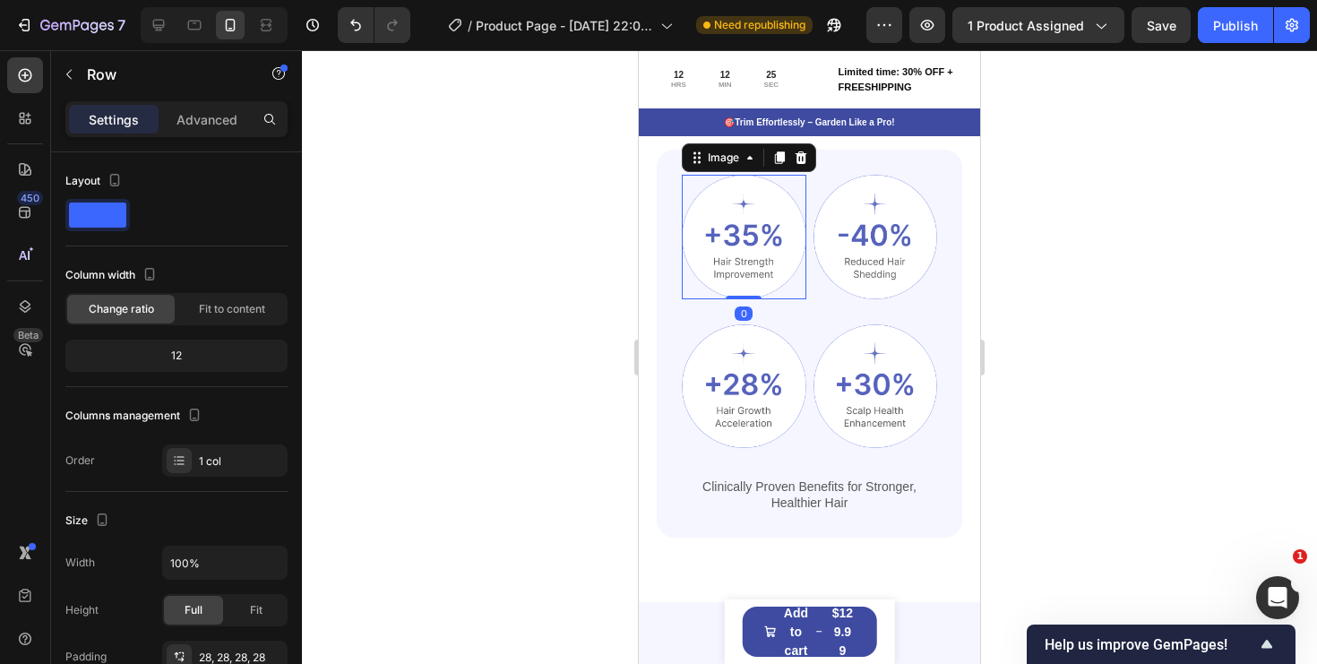
click at [761, 273] on img at bounding box center [744, 237] width 125 height 125
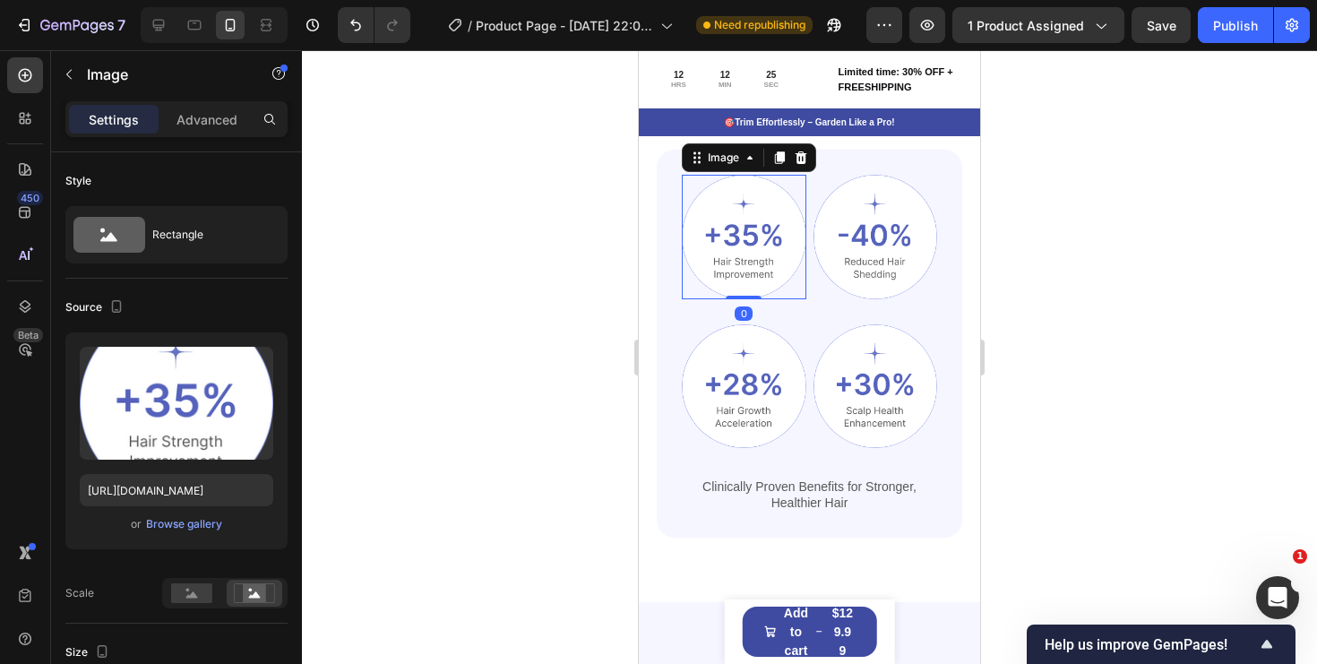
click at [768, 264] on img at bounding box center [744, 237] width 125 height 125
click at [720, 271] on img at bounding box center [744, 237] width 125 height 125
click at [757, 217] on img at bounding box center [744, 237] width 125 height 125
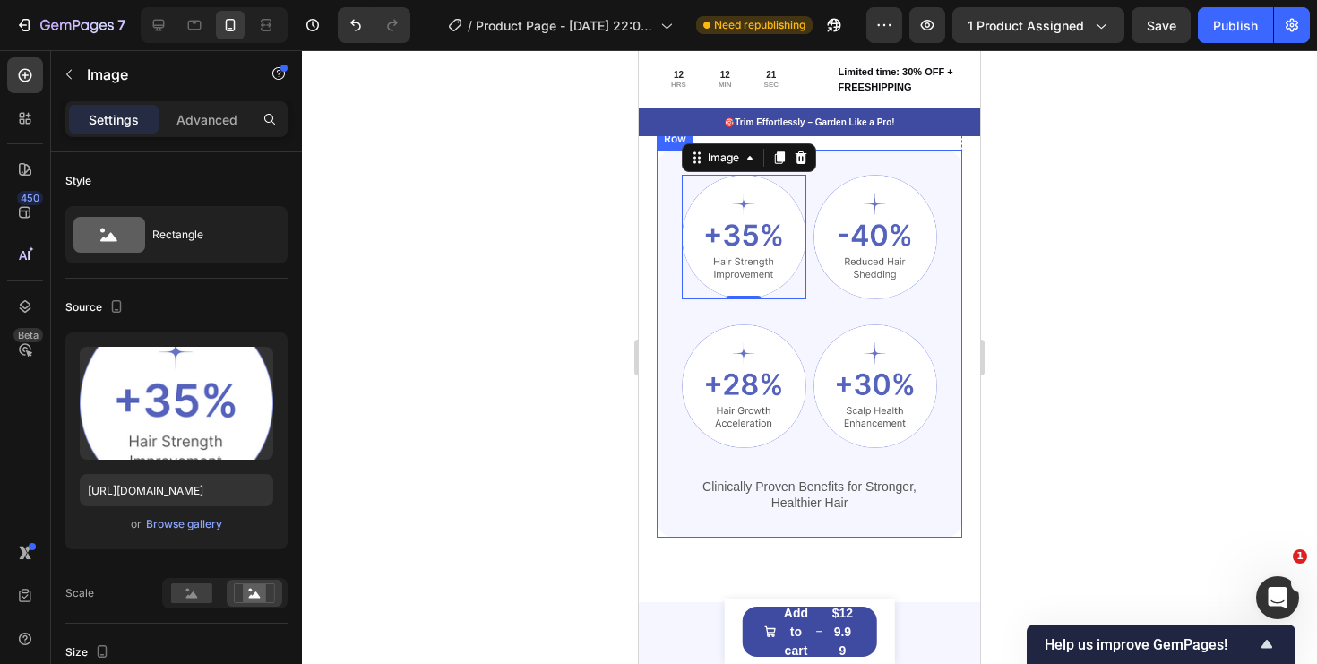
click at [911, 161] on div "Image 0 Image Row Image Image Row Clinically Proven Benefits for Stronger, Heal…" at bounding box center [810, 344] width 306 height 388
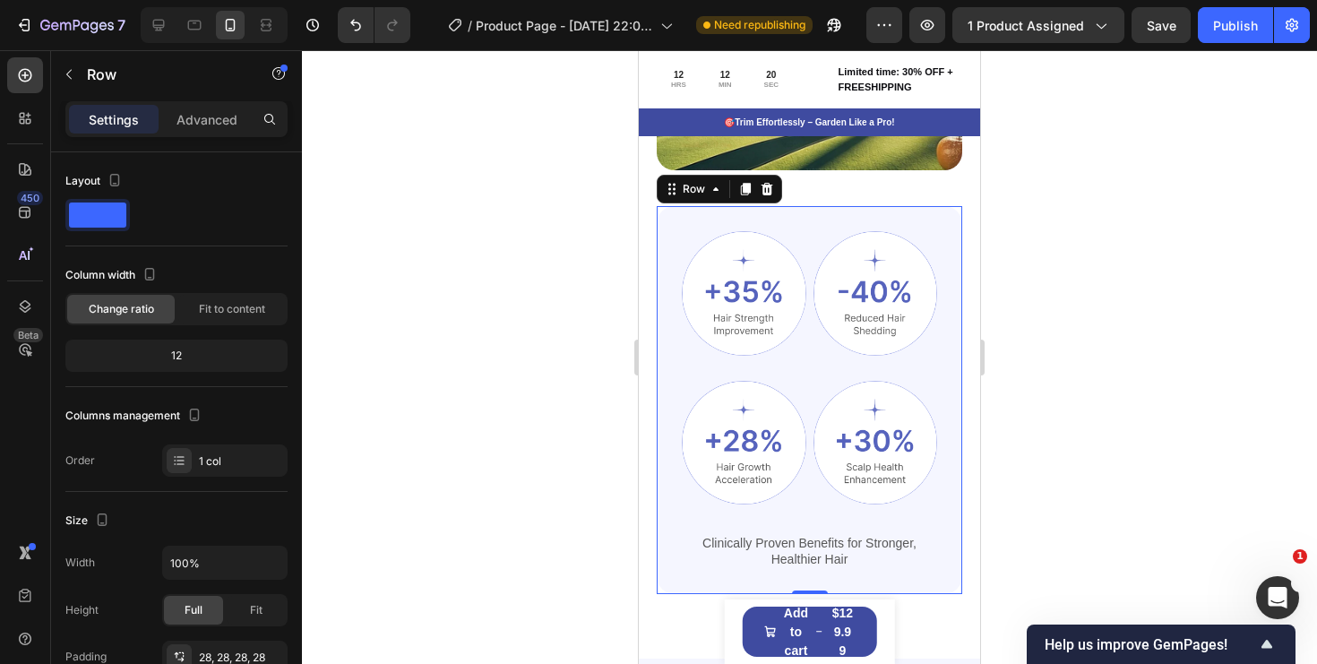
scroll to position [1833, 0]
click at [767, 184] on icon at bounding box center [768, 190] width 12 height 13
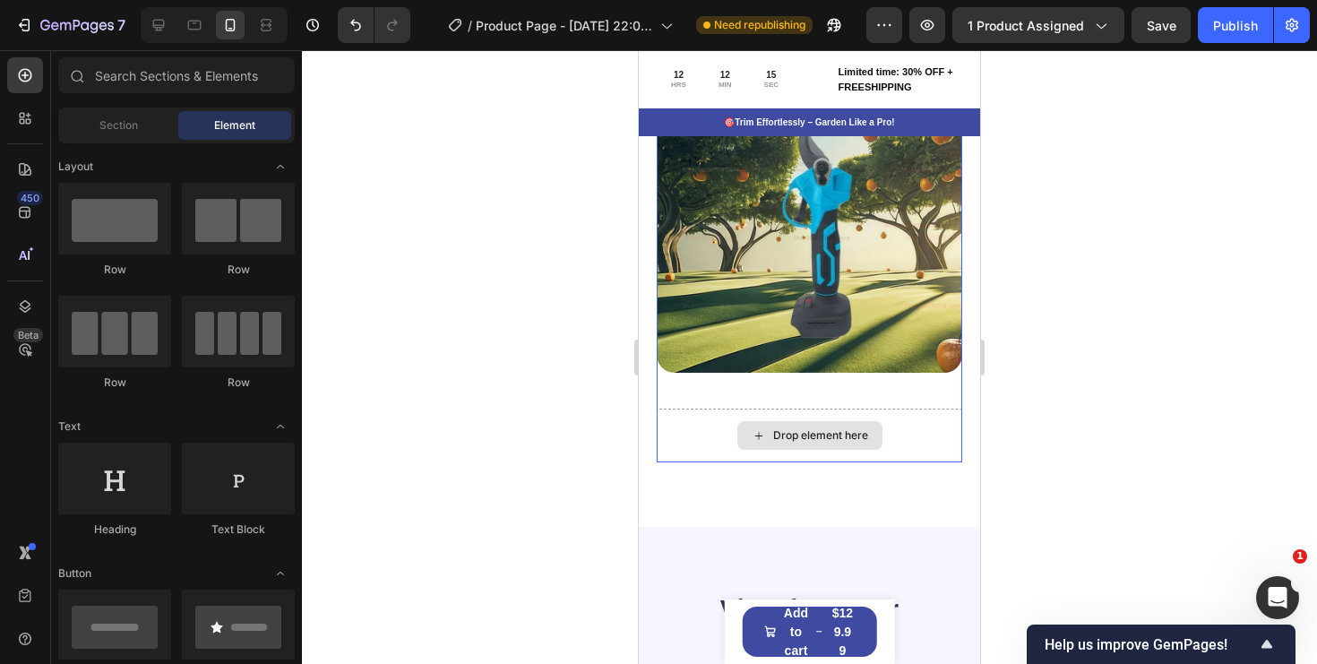
scroll to position [1614, 0]
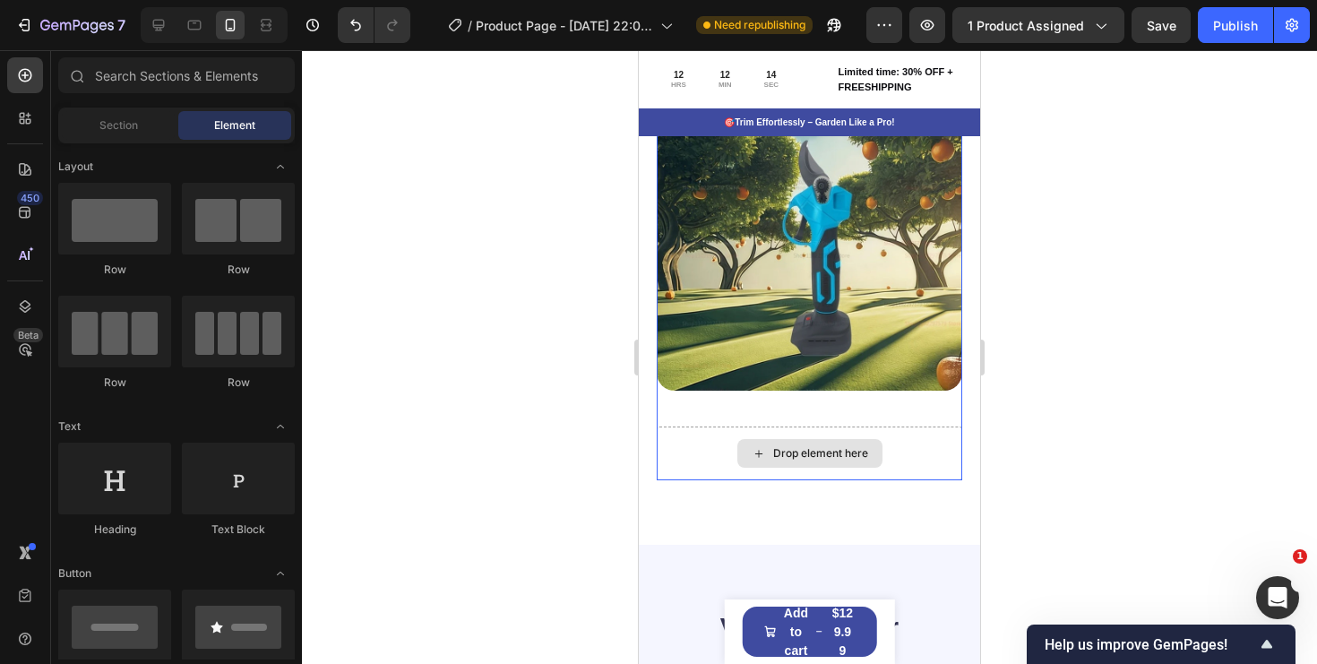
click at [902, 476] on div "Drop element here" at bounding box center [810, 454] width 306 height 54
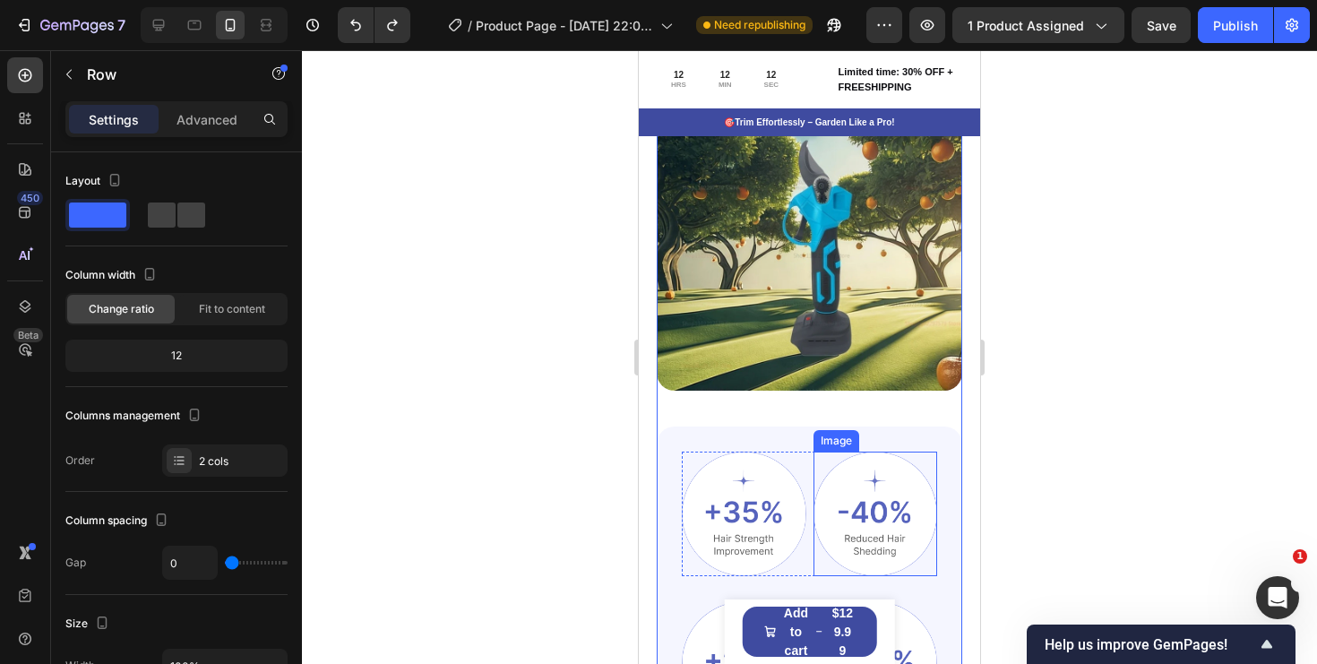
scroll to position [1824, 0]
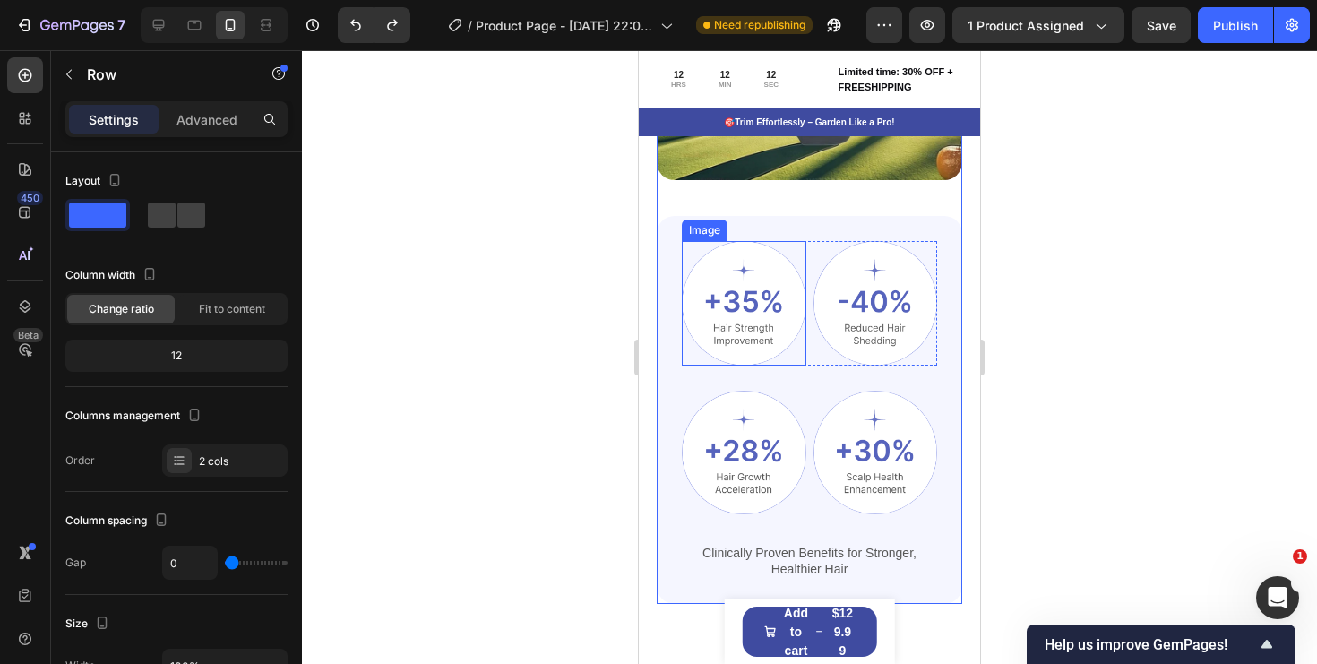
click at [764, 314] on img at bounding box center [744, 303] width 125 height 125
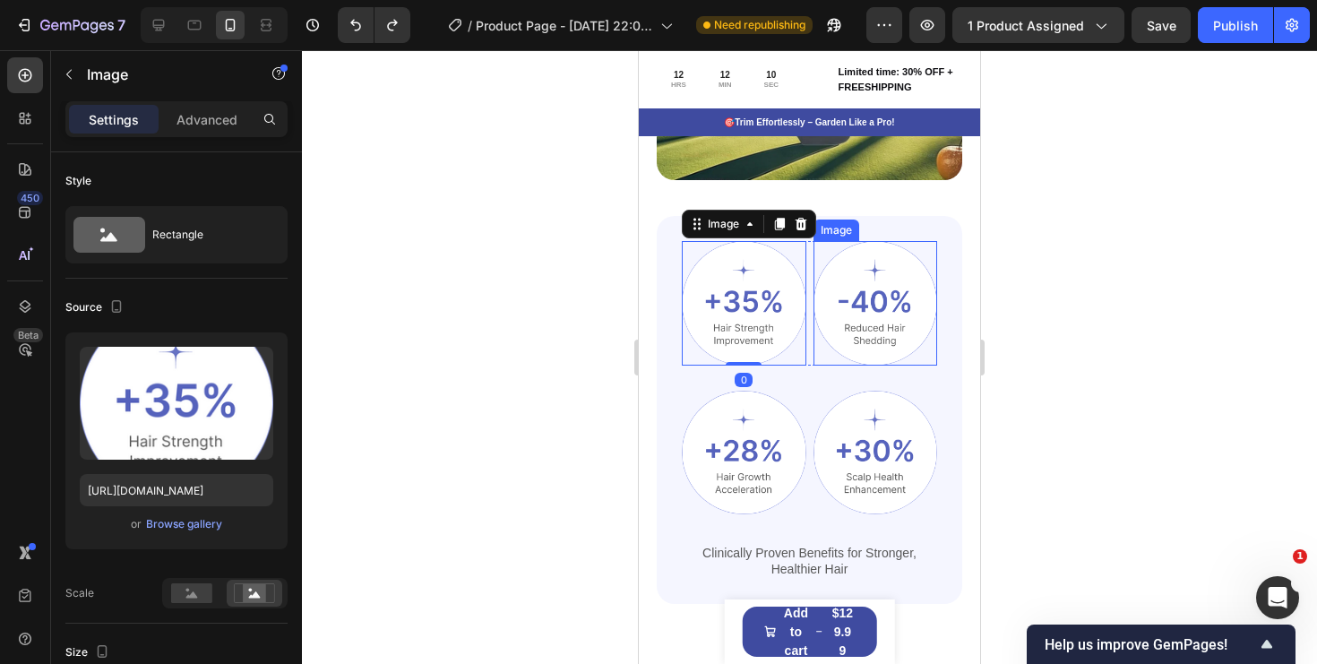
click at [910, 348] on img at bounding box center [876, 303] width 125 height 125
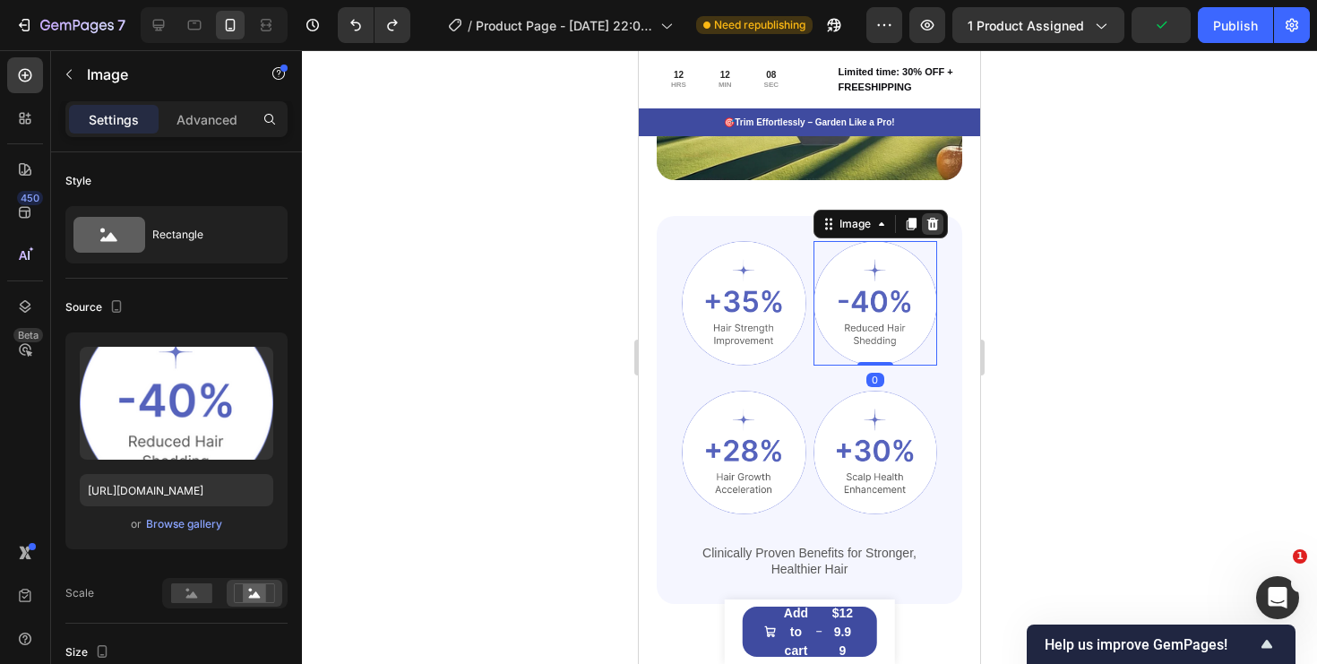
click at [934, 228] on icon at bounding box center [933, 224] width 12 height 13
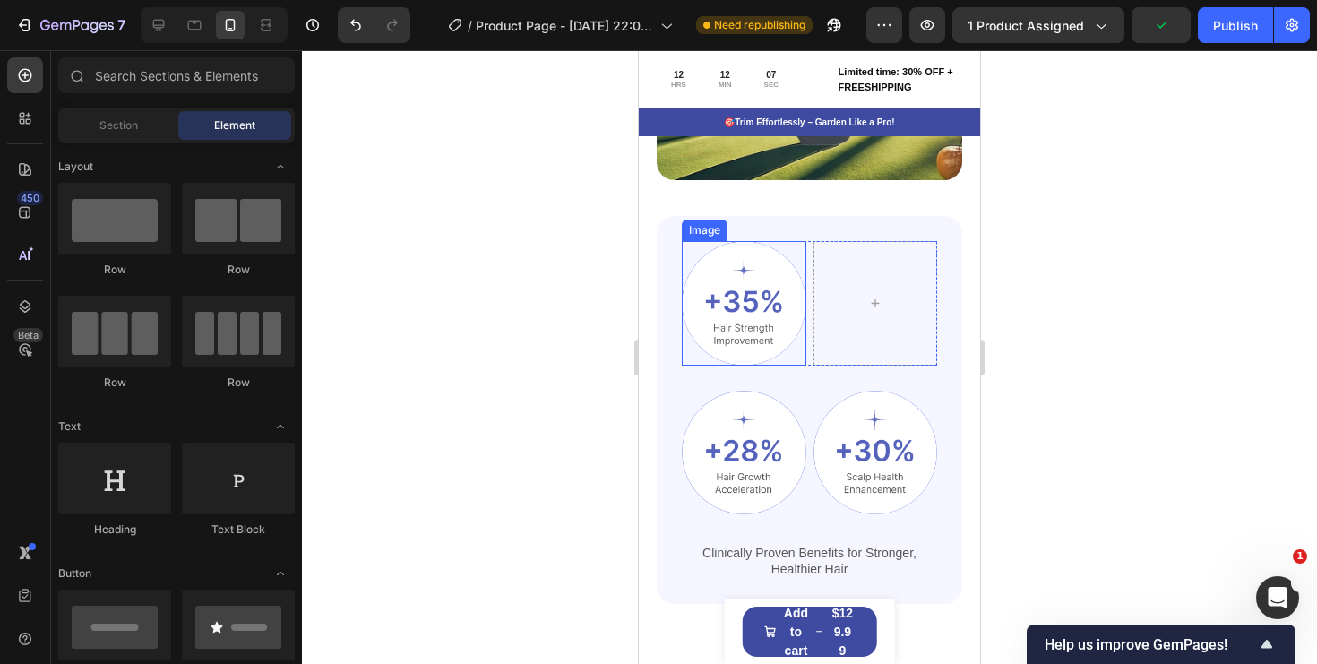
click at [793, 324] on img at bounding box center [744, 303] width 125 height 125
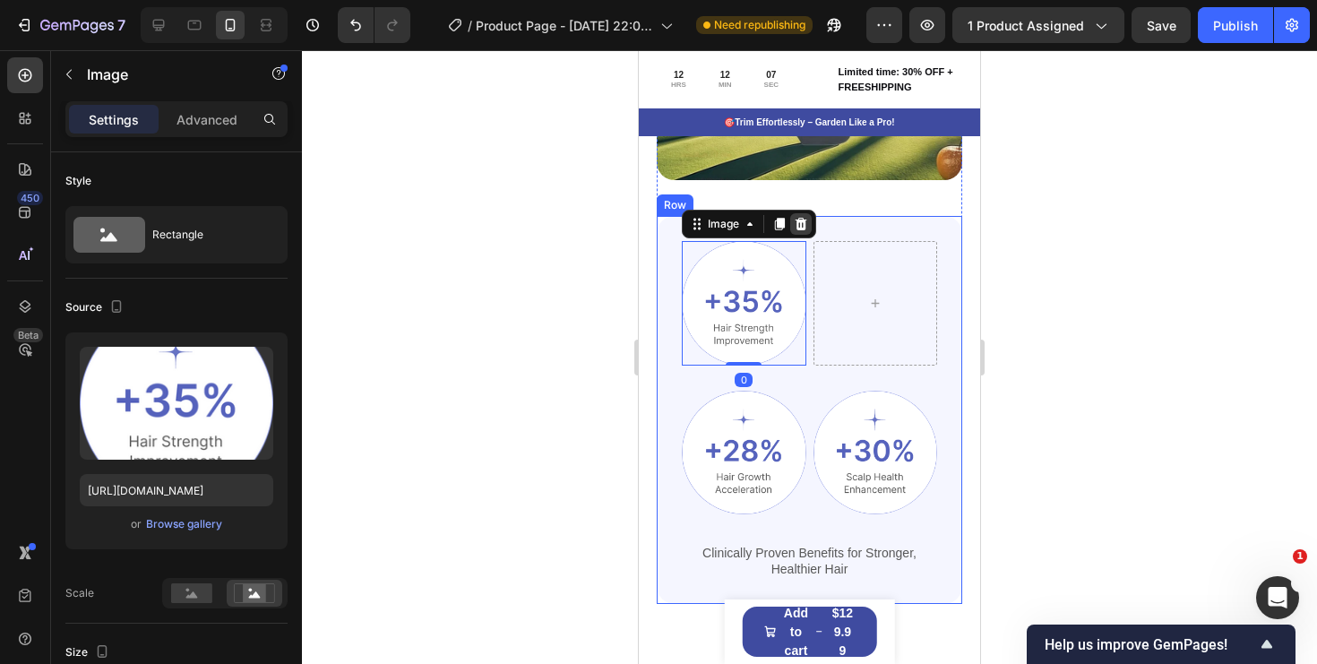
click at [800, 224] on icon at bounding box center [802, 224] width 12 height 13
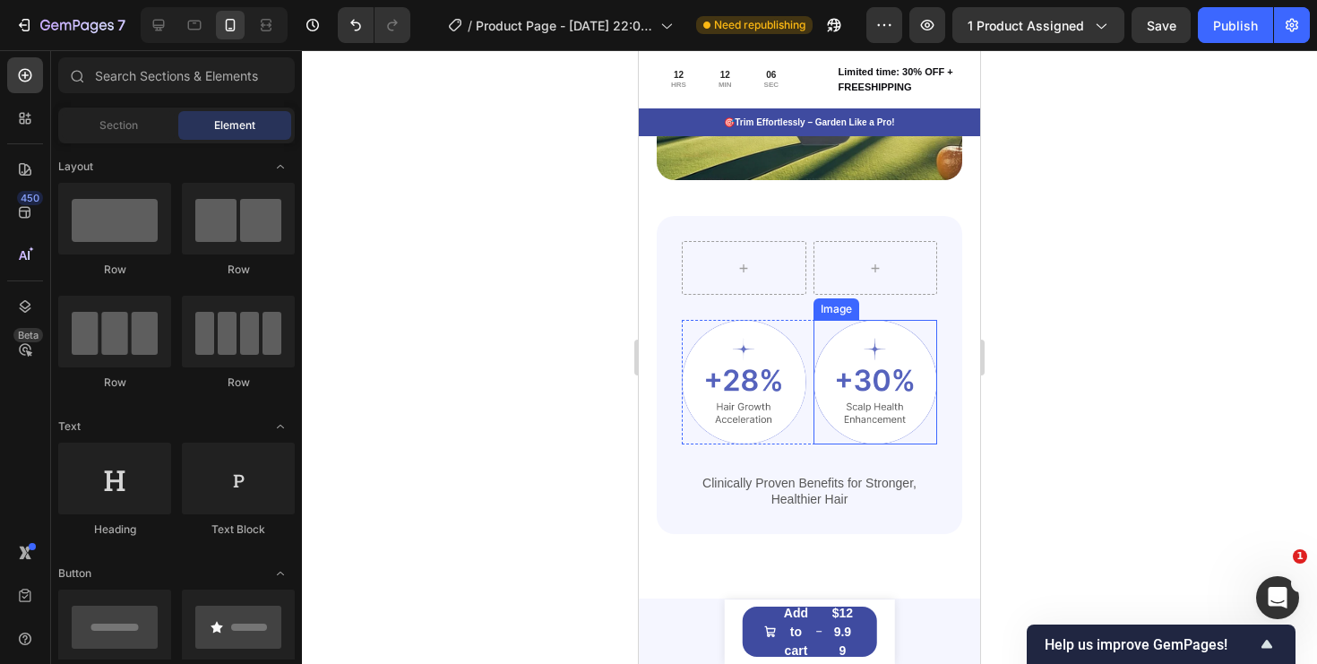
click at [882, 400] on img at bounding box center [876, 382] width 125 height 125
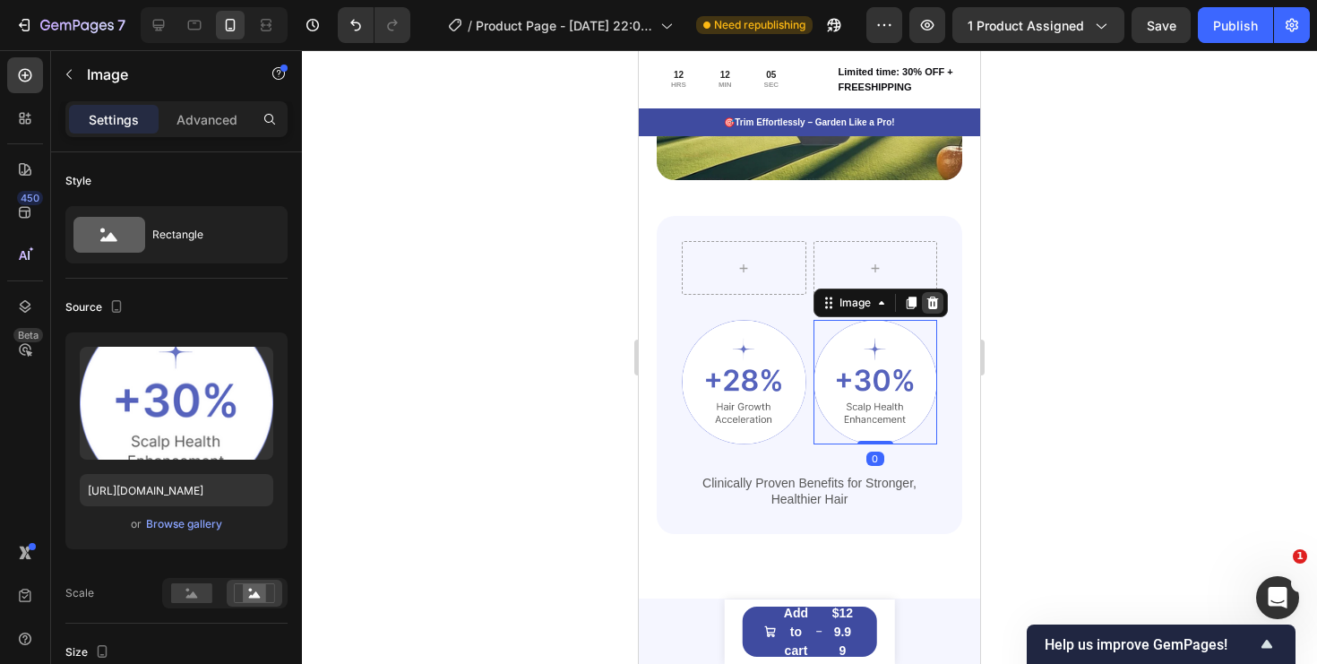
click at [935, 302] on icon at bounding box center [933, 303] width 12 height 13
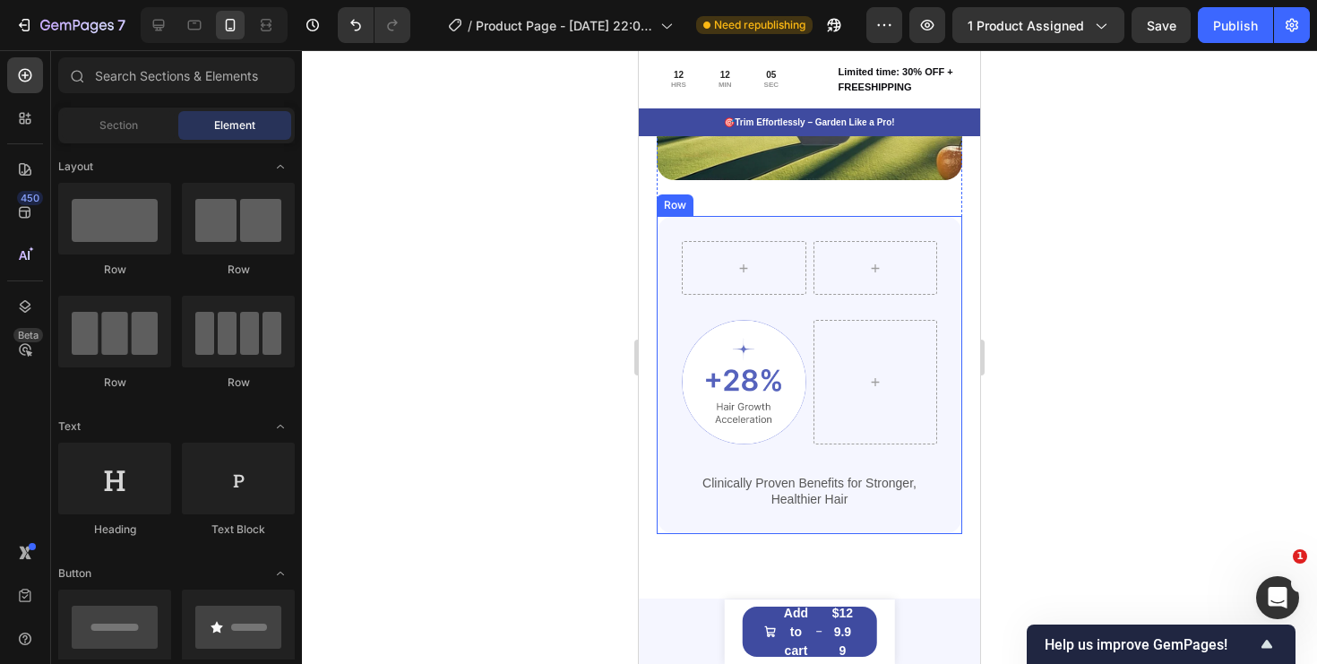
click at [762, 388] on img at bounding box center [744, 382] width 125 height 125
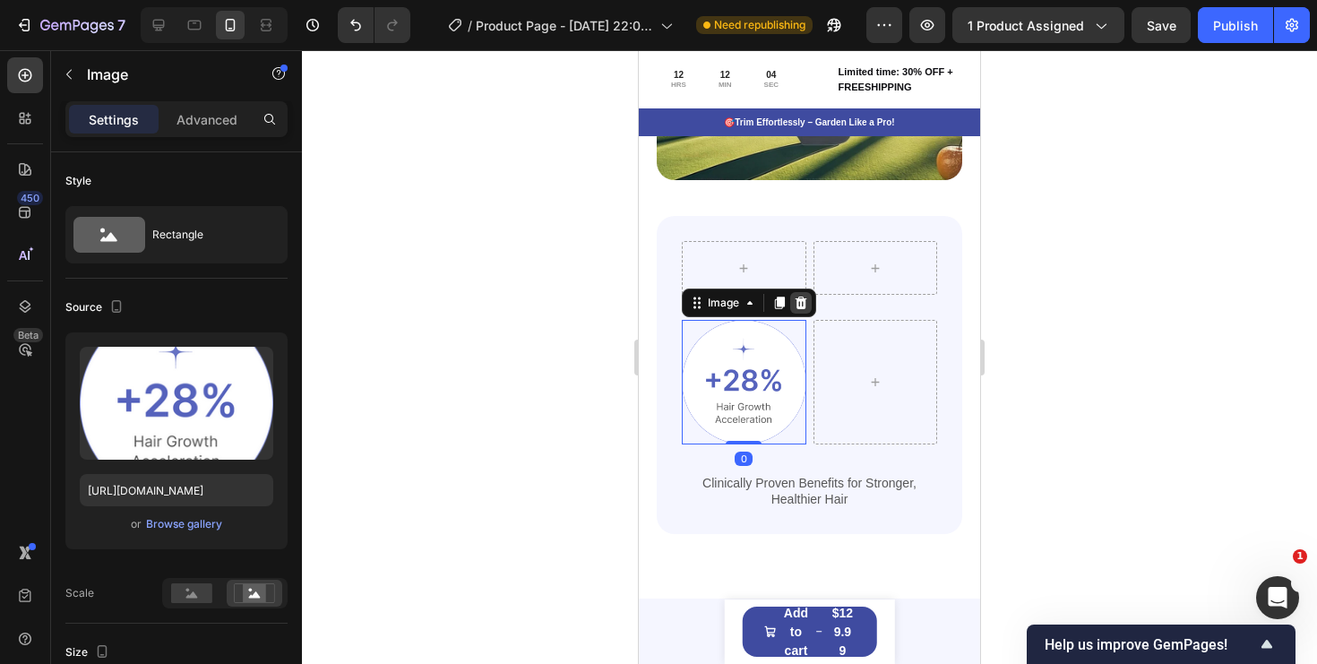
click at [799, 299] on icon at bounding box center [802, 303] width 12 height 13
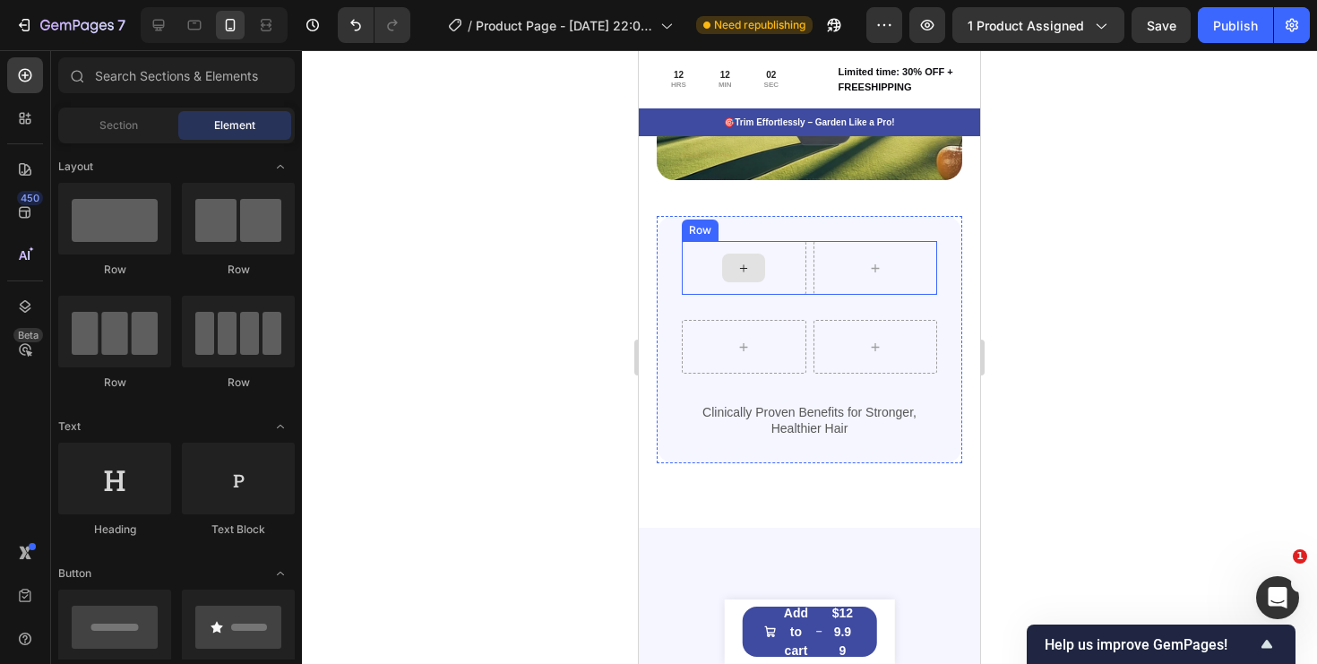
click at [746, 262] on icon at bounding box center [744, 268] width 14 height 15
click at [858, 275] on div at bounding box center [875, 268] width 43 height 29
click at [815, 235] on div "Row Row Clinically Proven Benefits for Stronger, Healthier Hair Text Block Row …" at bounding box center [810, 339] width 306 height 247
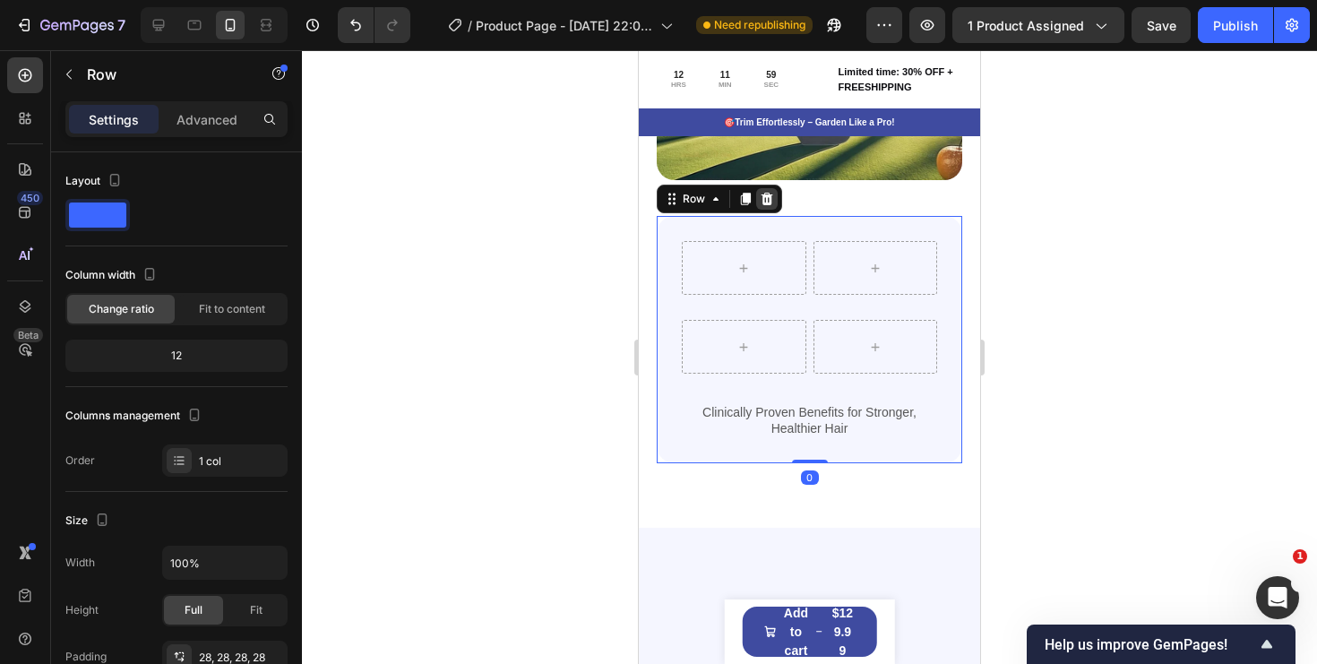
click at [762, 195] on icon at bounding box center [767, 199] width 14 height 14
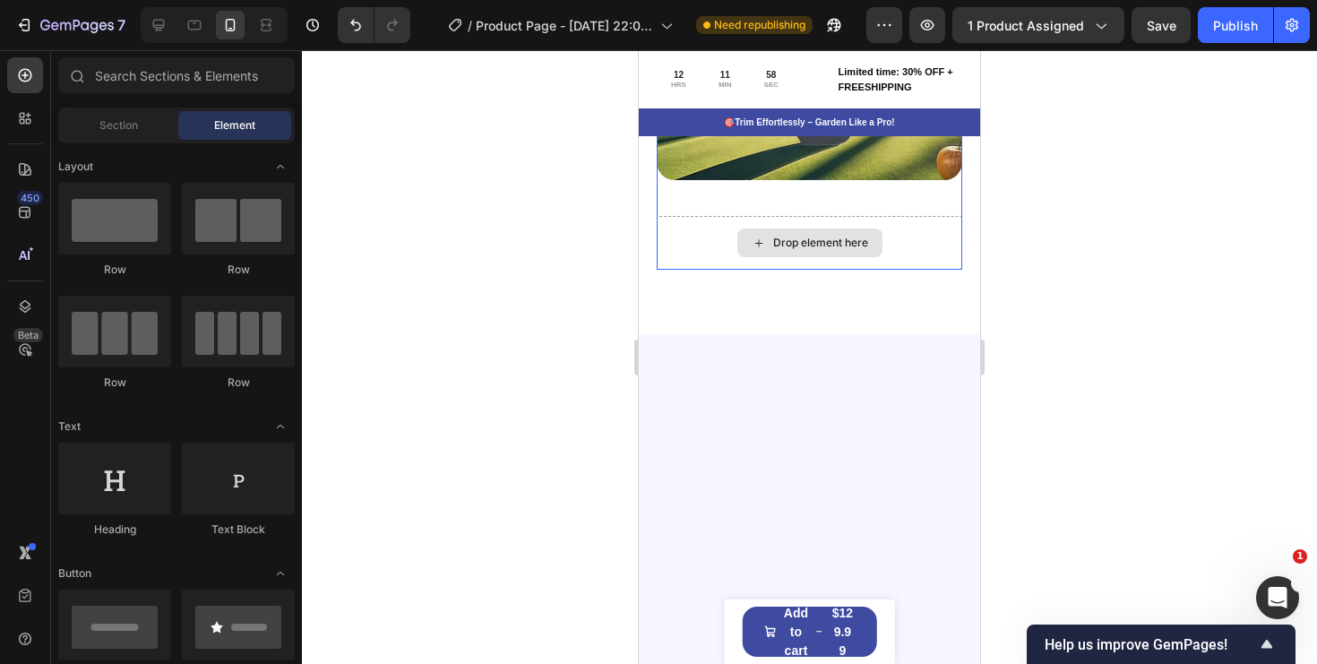
click at [841, 247] on div "Drop element here" at bounding box center [820, 243] width 95 height 14
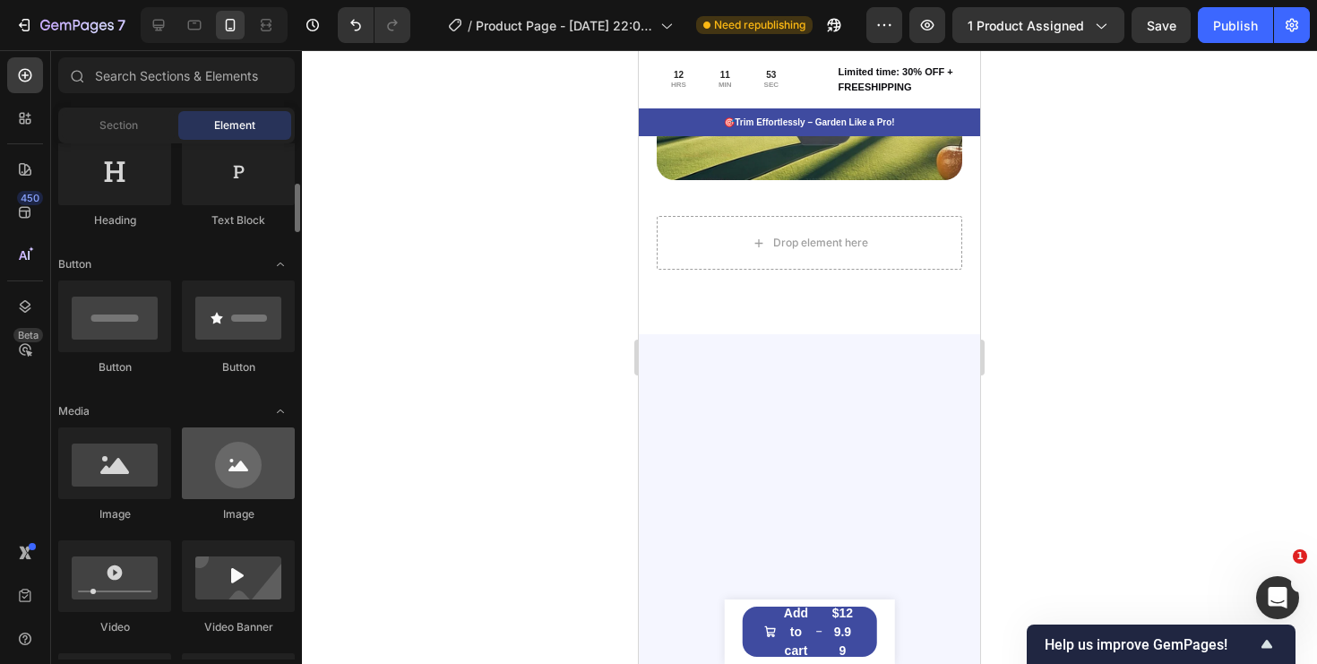
scroll to position [320, 0]
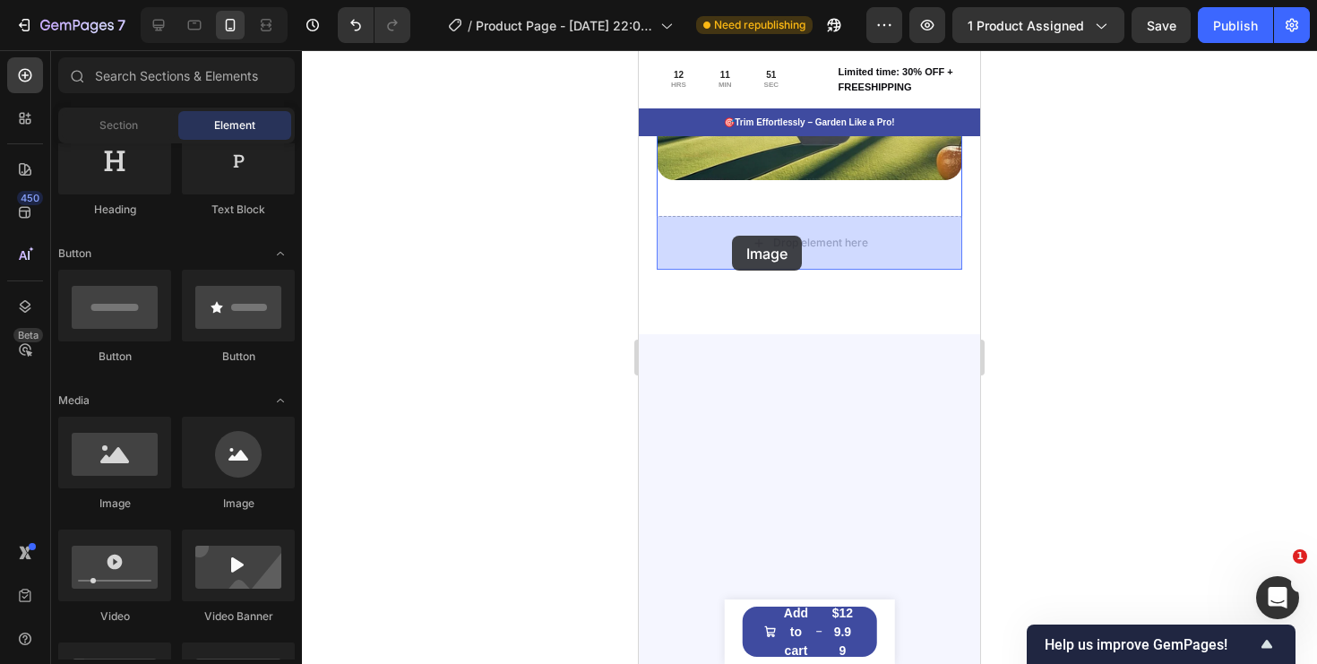
drag, startPoint x: 867, startPoint y: 525, endPoint x: 732, endPoint y: 236, distance: 319.5
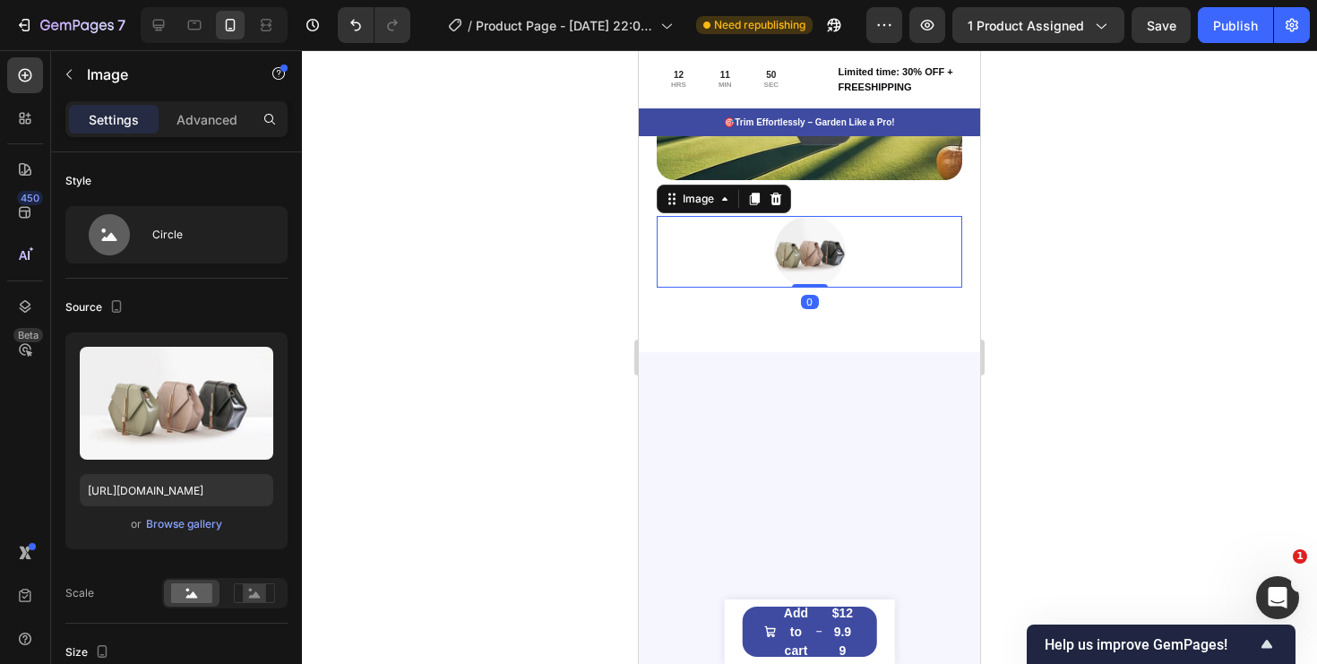
click at [793, 245] on img at bounding box center [810, 252] width 72 height 72
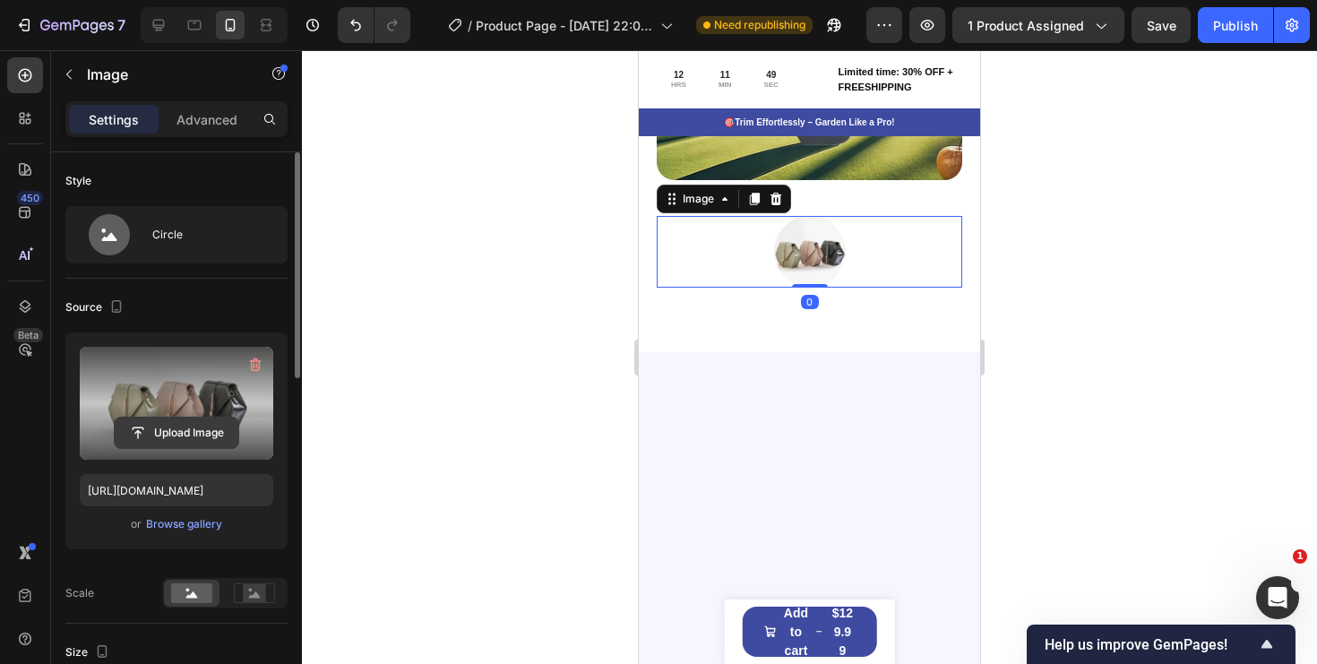
click at [204, 425] on input "file" at bounding box center [177, 433] width 124 height 30
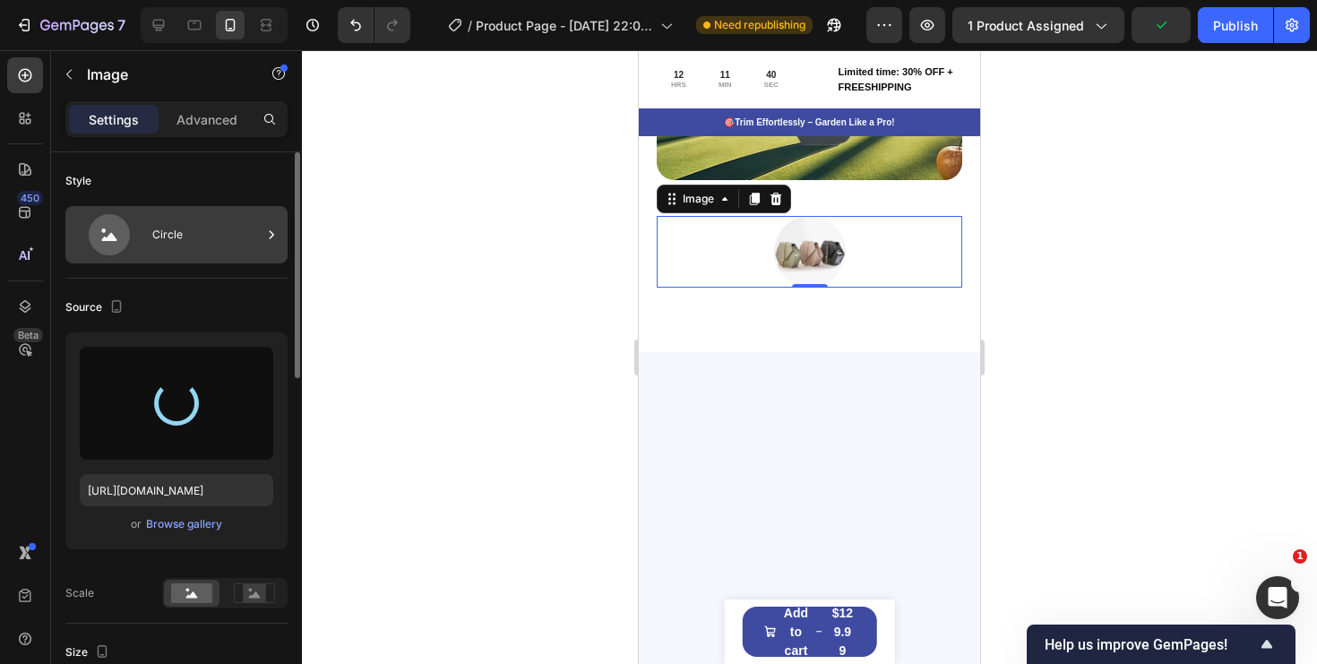
click at [200, 210] on div "Circle" at bounding box center [176, 234] width 222 height 57
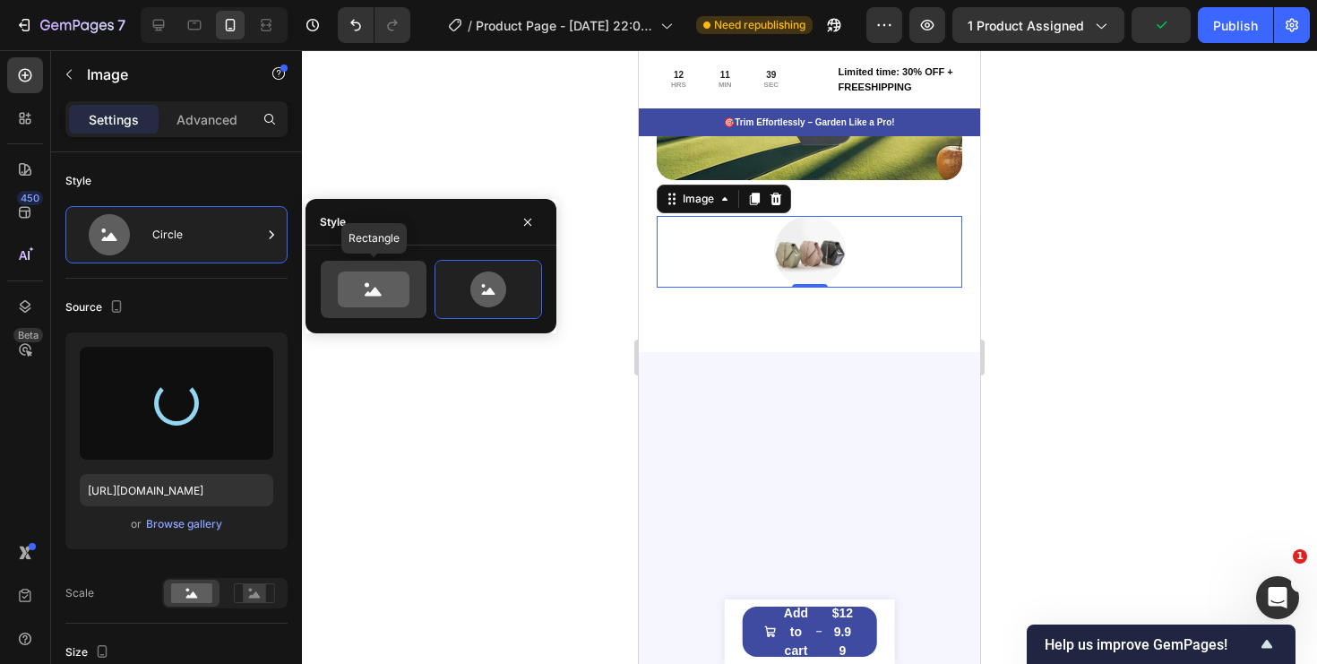
click at [386, 284] on icon at bounding box center [374, 290] width 72 height 36
type input "100"
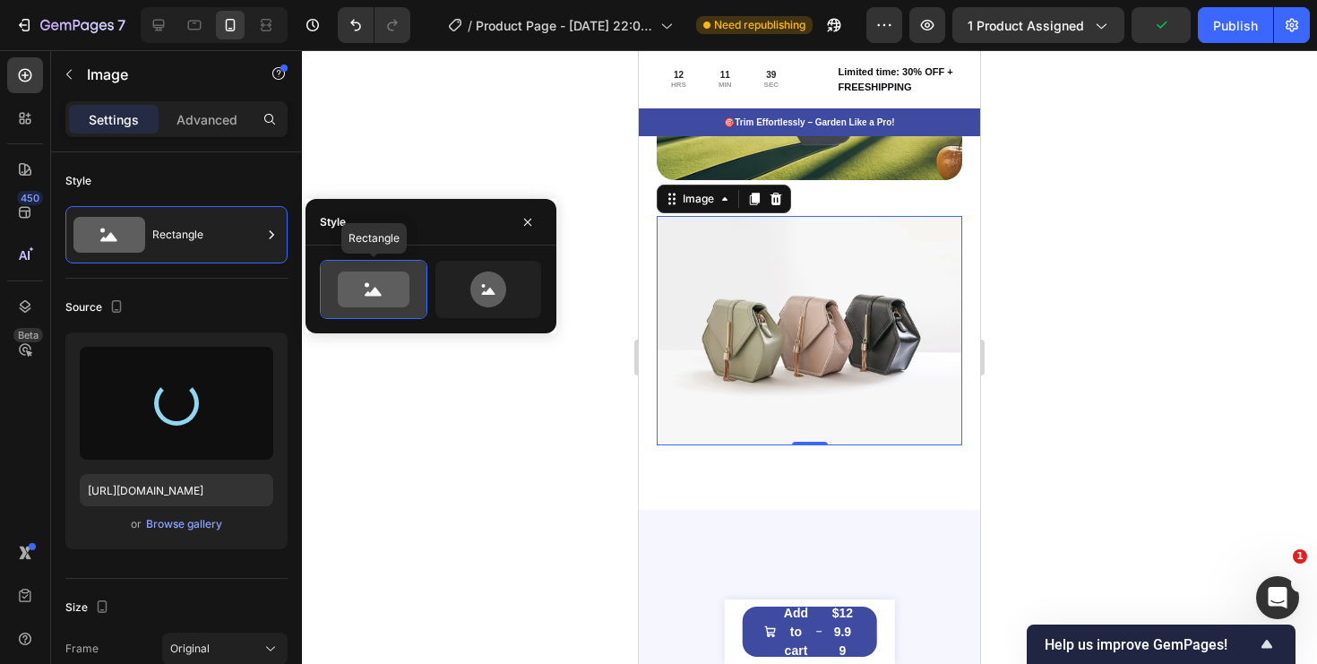
type input "[URL][DOMAIN_NAME]"
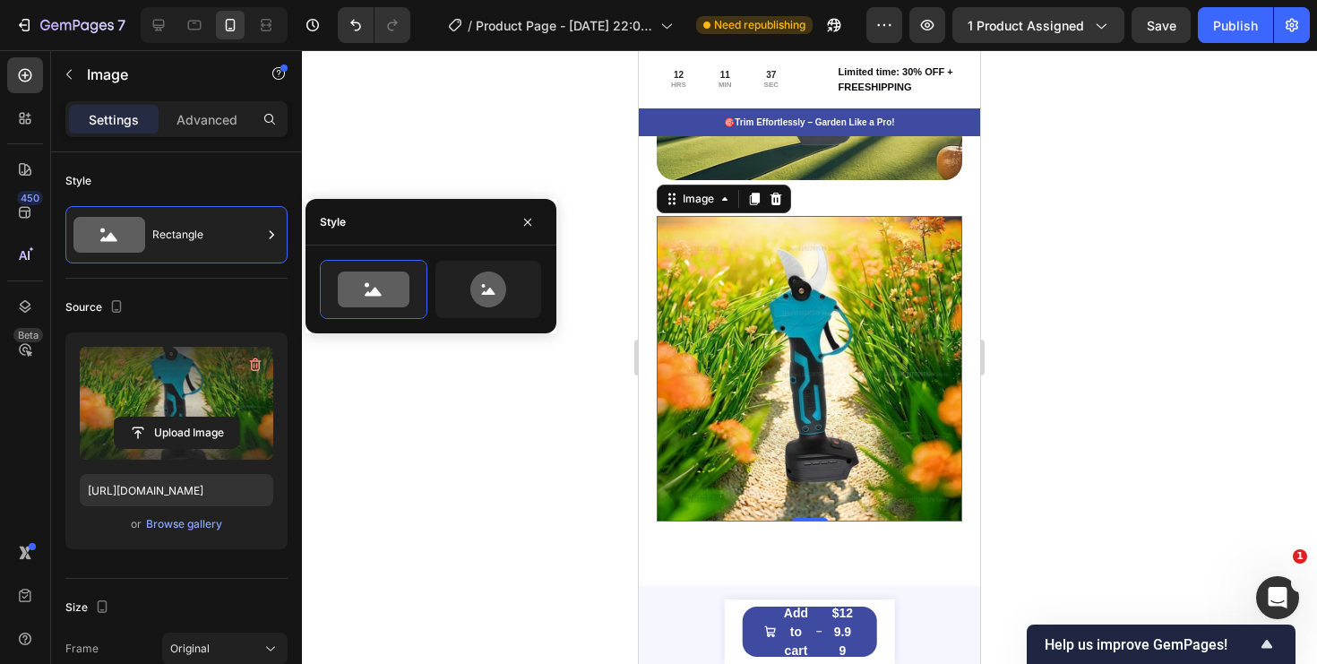
click at [926, 372] on img at bounding box center [810, 369] width 306 height 306
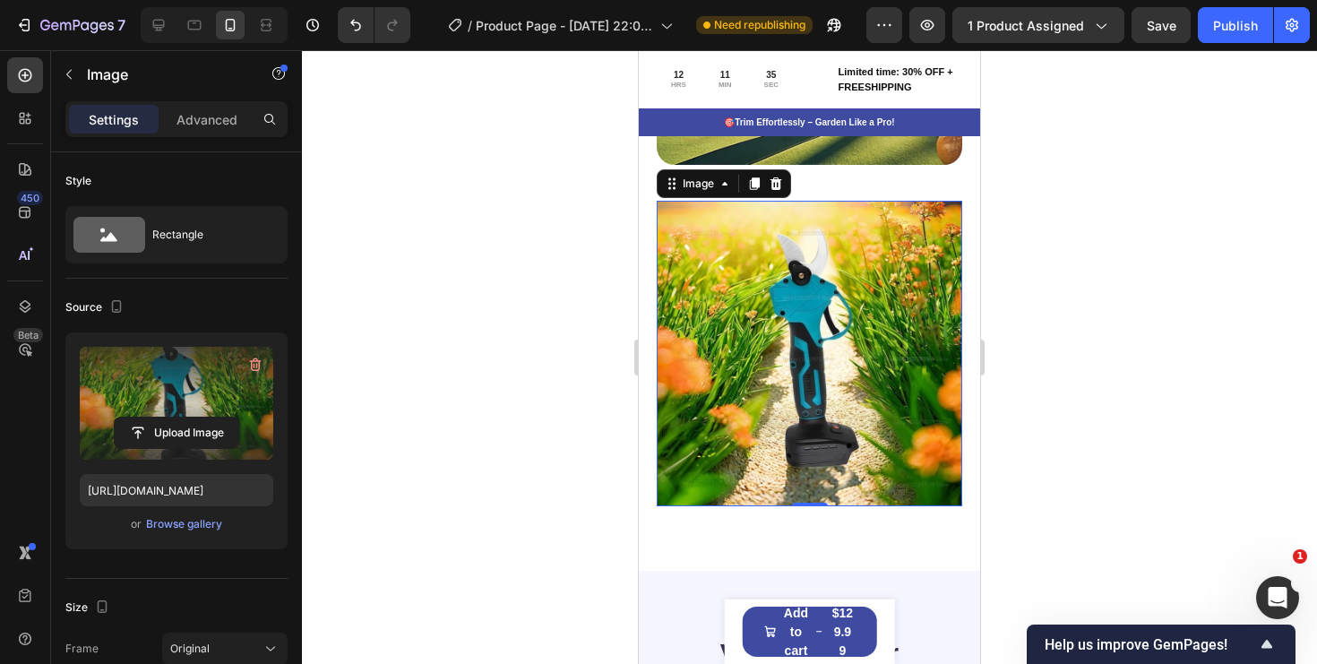
scroll to position [1917, 0]
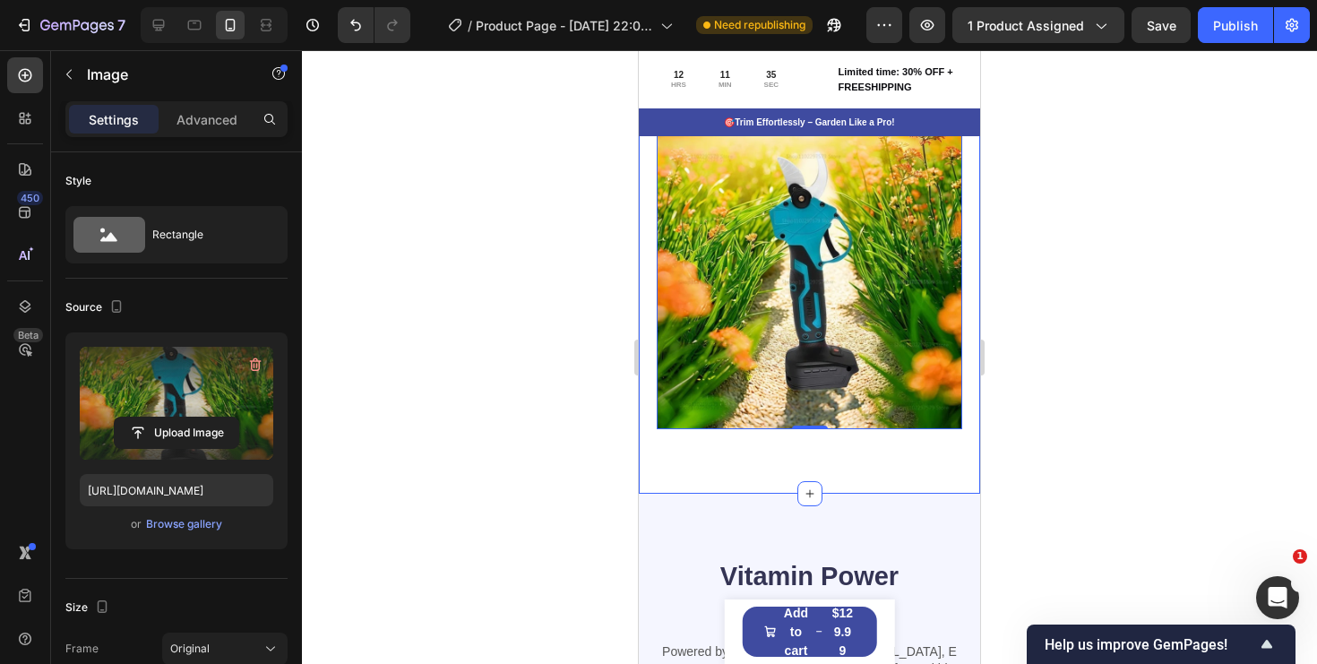
click at [892, 478] on div "⚡ Powerful Fall Pruning Made Easy! Heading Effortlessly trim thick branches and…" at bounding box center [809, 44] width 341 height 900
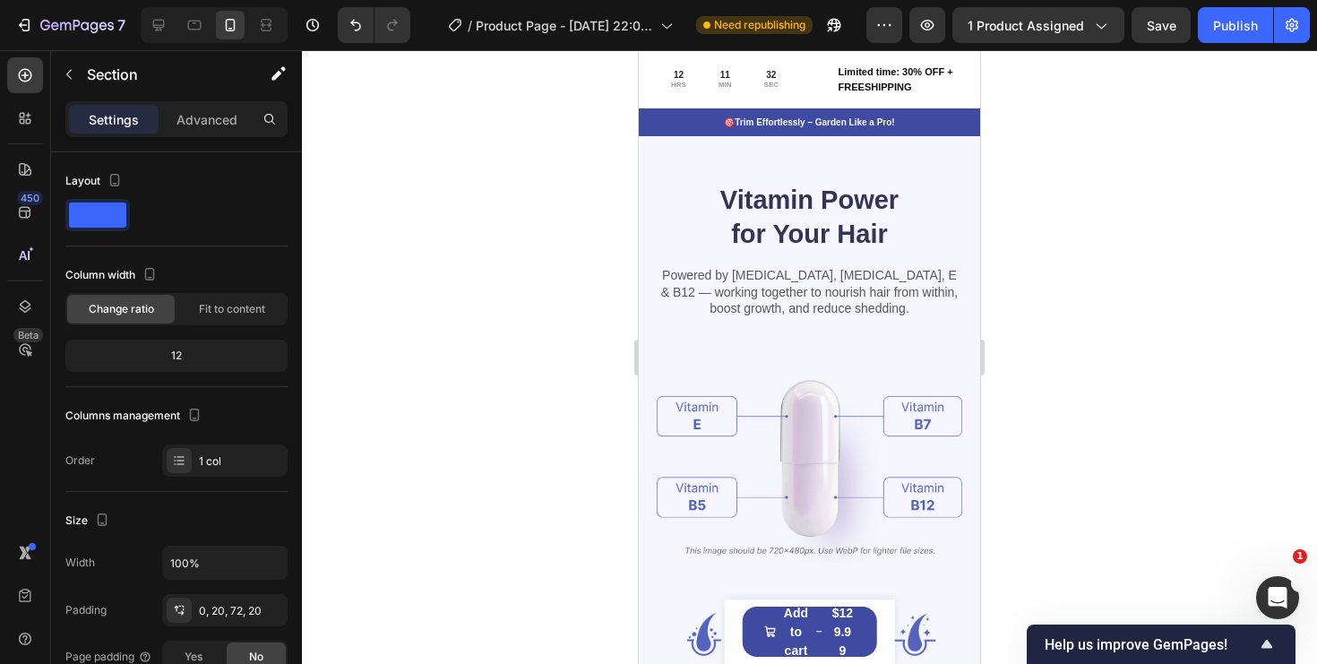
scroll to position [2222, 0]
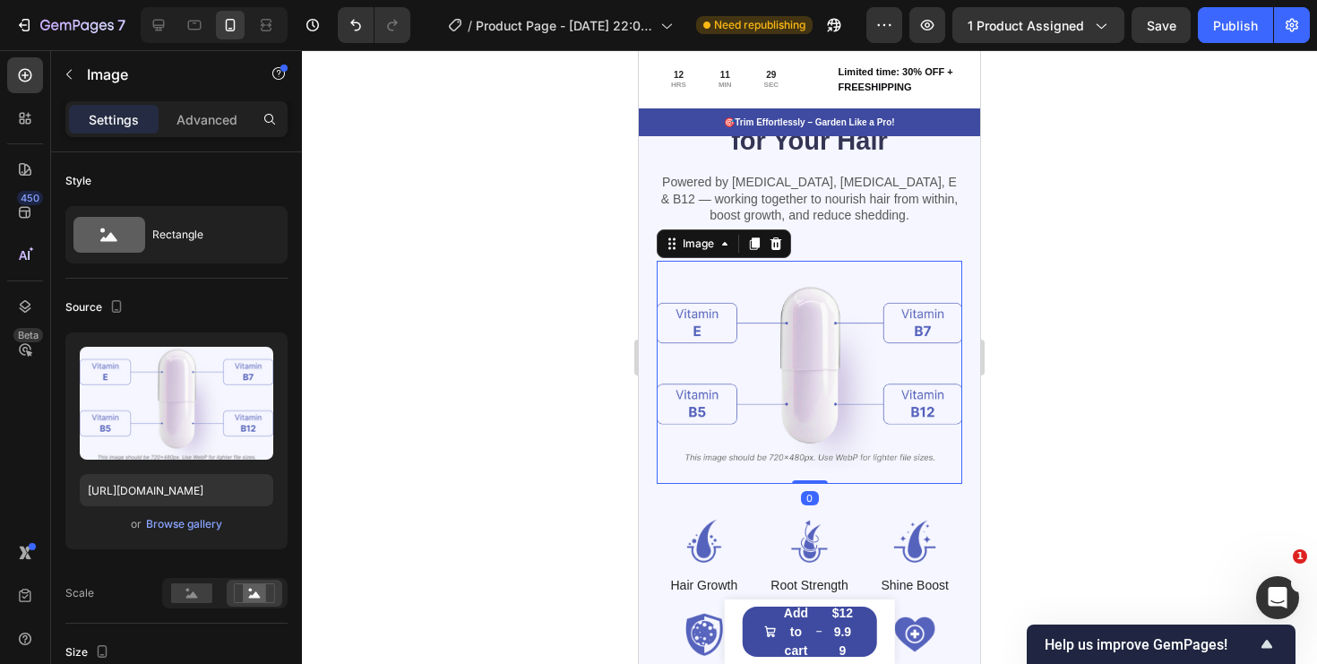
scroll to position [2389, 0]
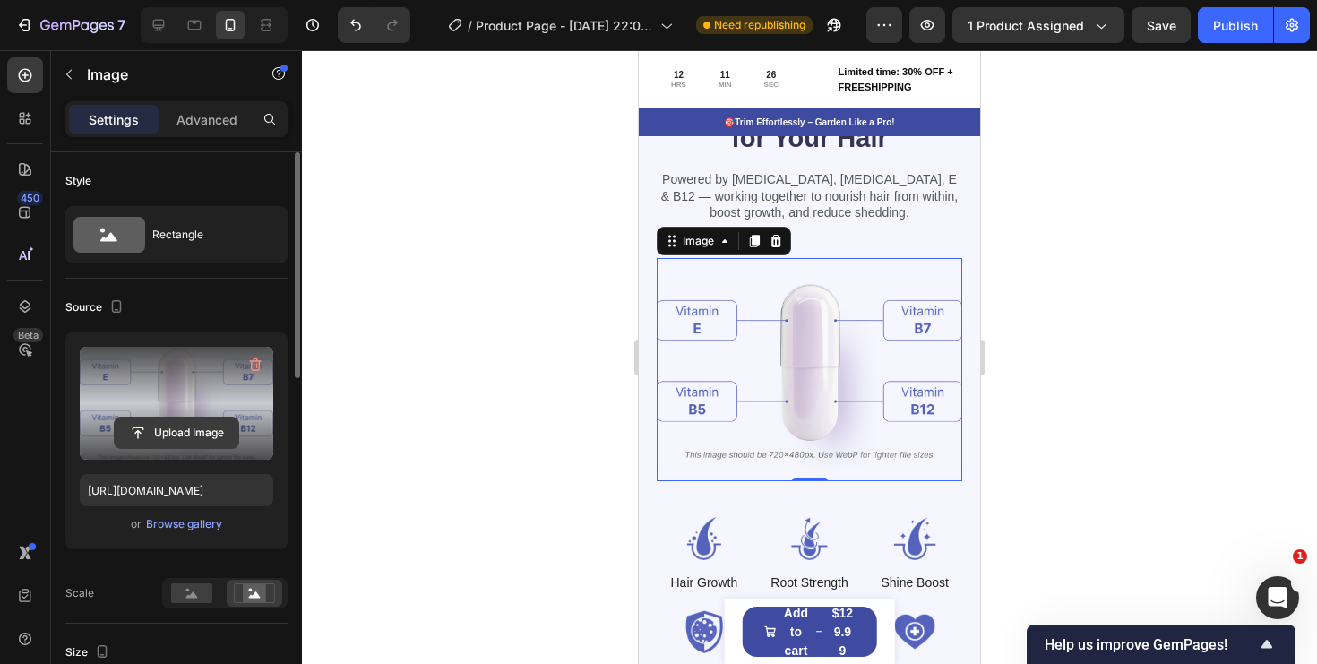
click at [201, 435] on input "file" at bounding box center [177, 433] width 124 height 30
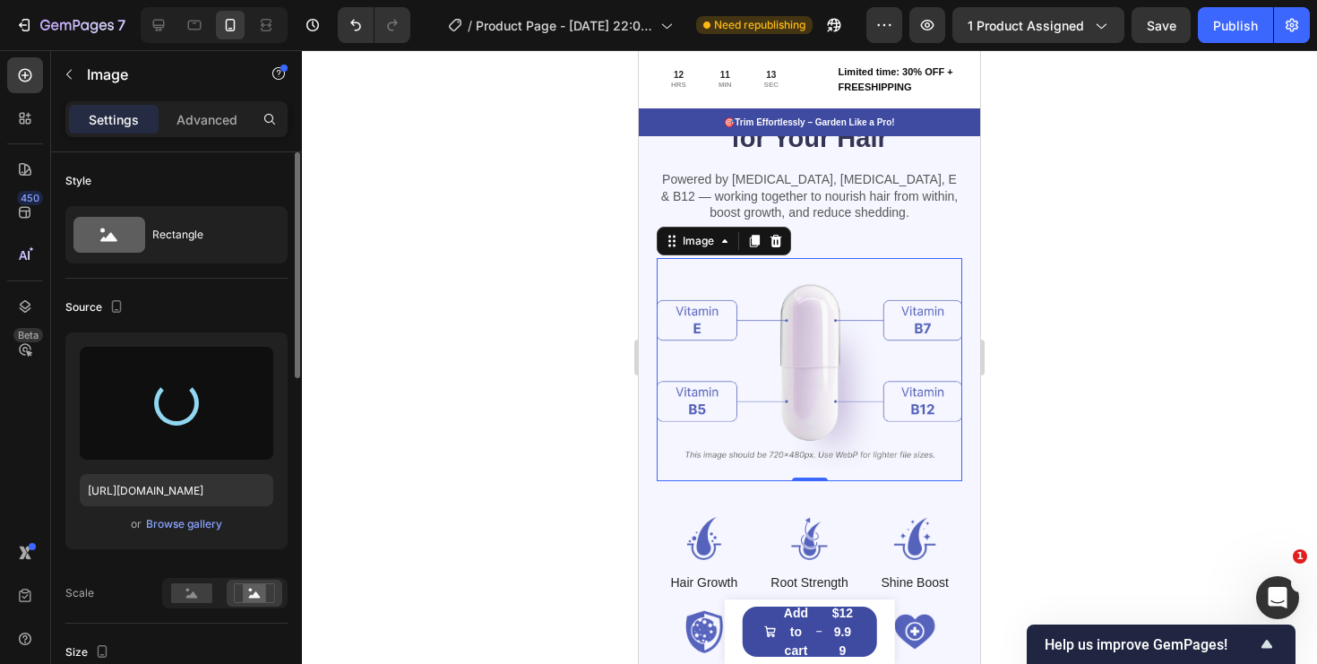
type input "[URL][DOMAIN_NAME]"
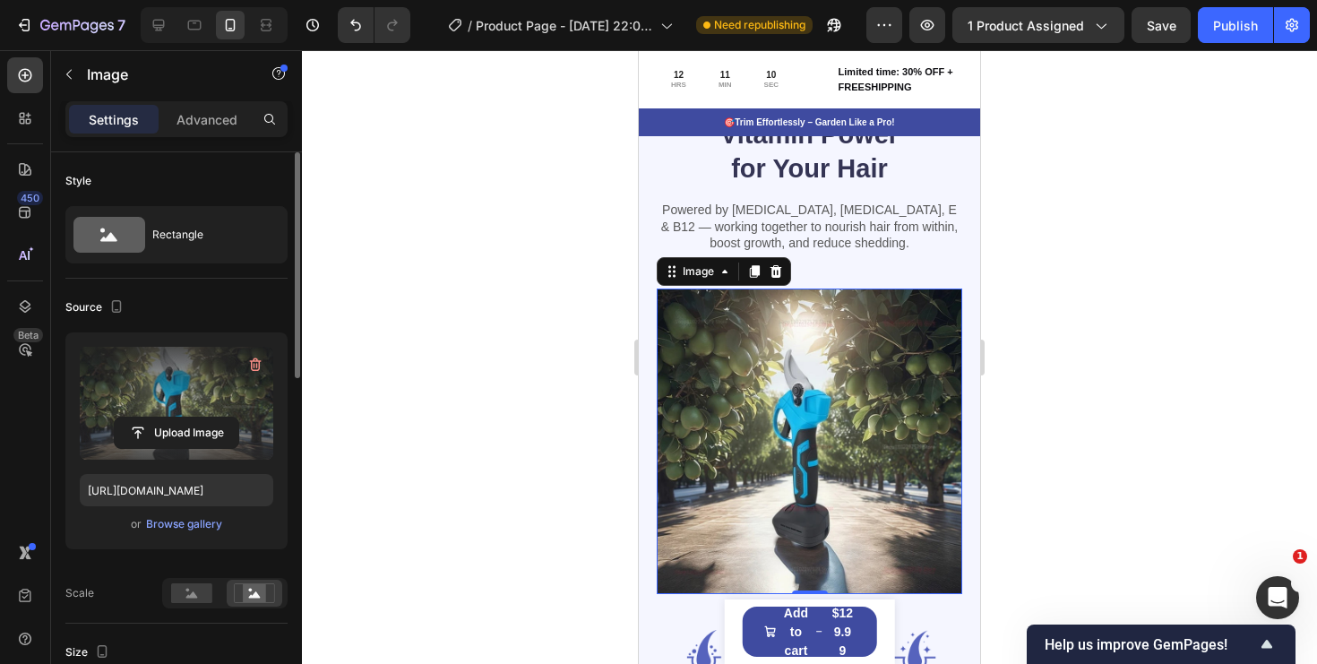
scroll to position [2313, 0]
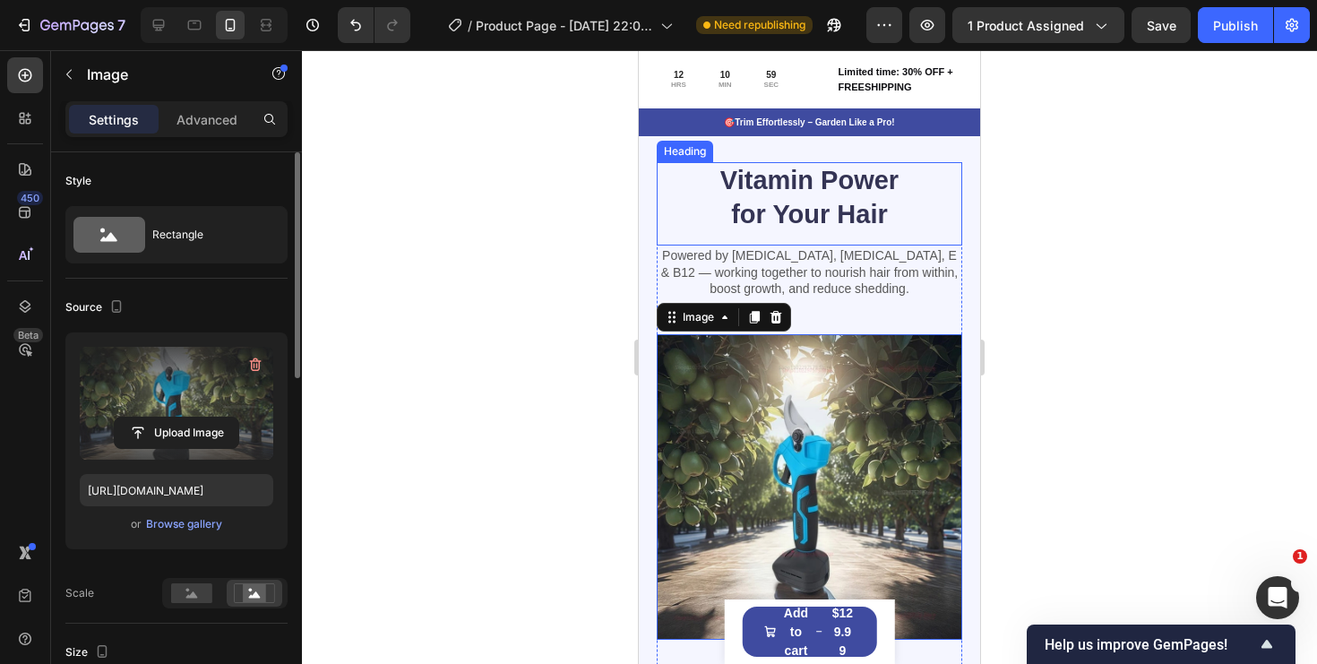
click at [823, 207] on h2 "Vitamin Power for Your Hair" at bounding box center [810, 197] width 184 height 71
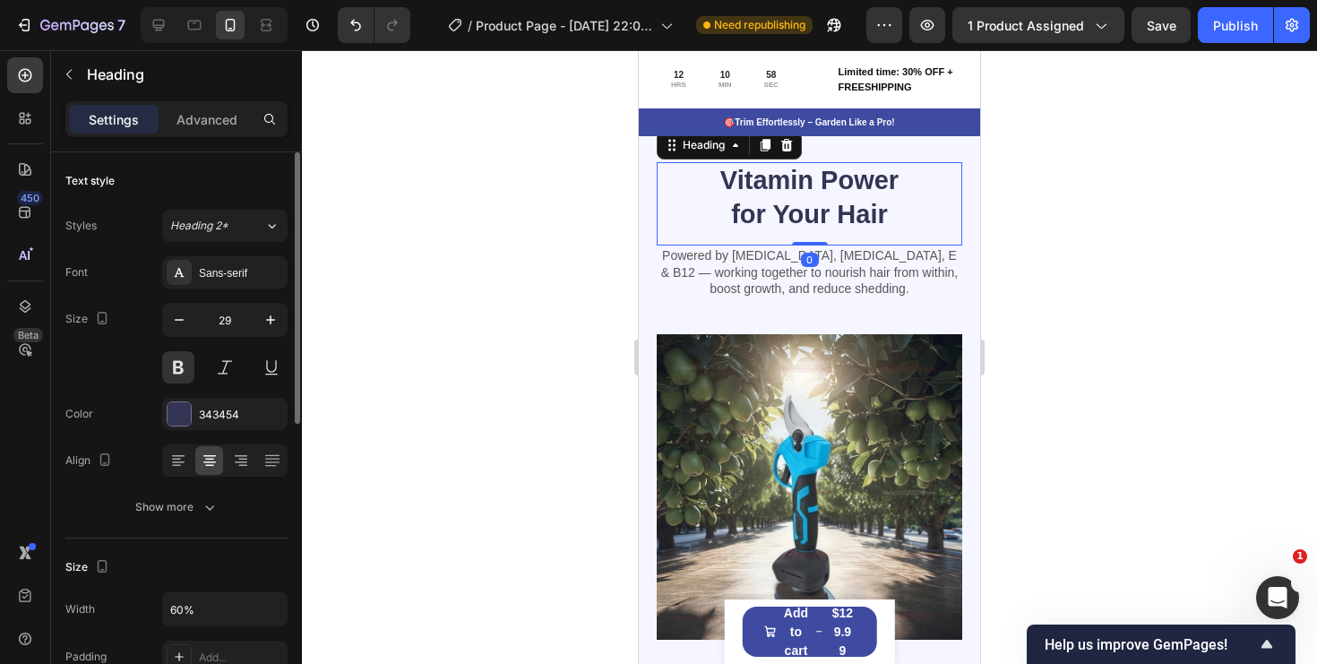
click at [823, 207] on h2 "Vitamin Power for Your Hair" at bounding box center [810, 197] width 184 height 71
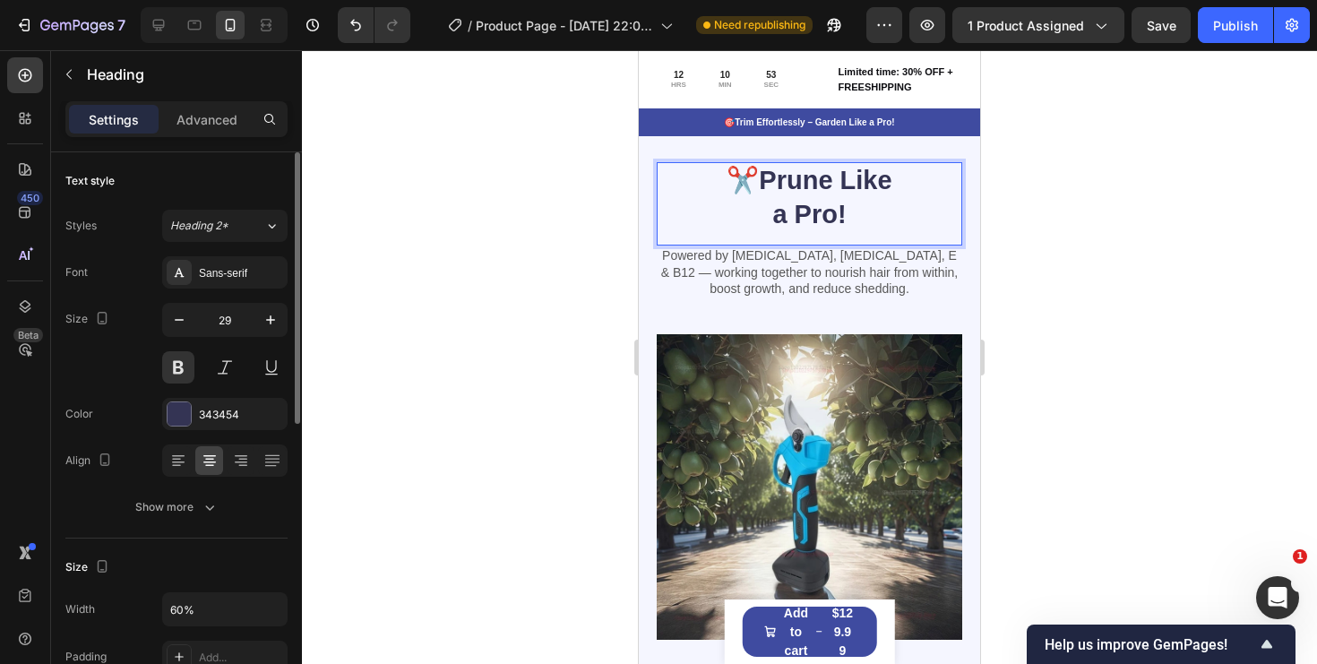
click at [780, 270] on p "Powered by Biotin, Vitamin B5, E & B12 — working together to nourish hair from …" at bounding box center [810, 271] width 302 height 49
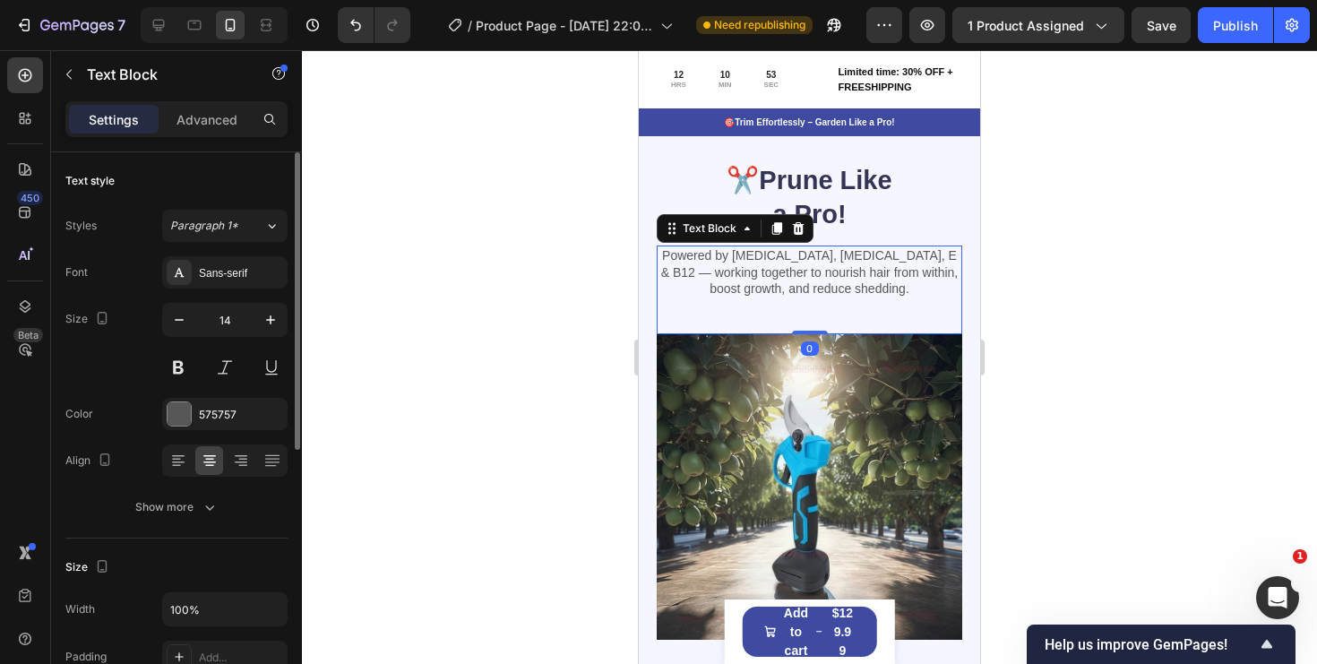
click at [780, 270] on p "Powered by Biotin, Vitamin B5, E & B12 — working together to nourish hair from …" at bounding box center [810, 271] width 302 height 49
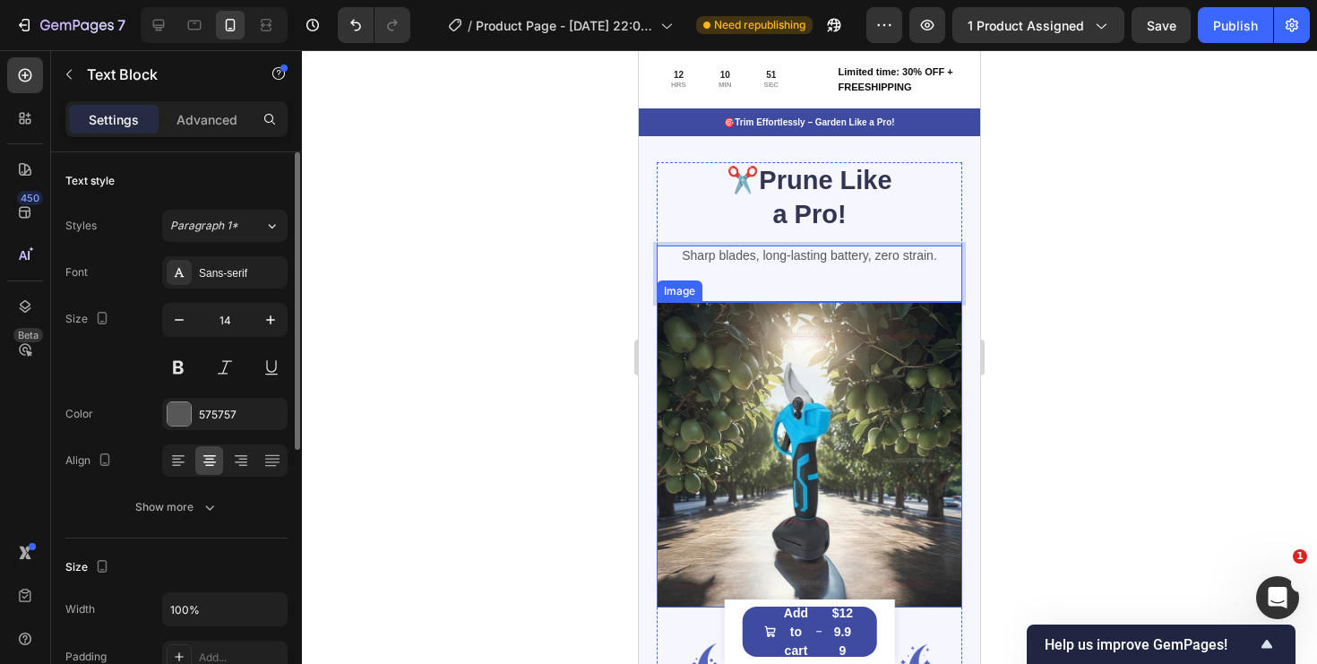
click at [857, 354] on img at bounding box center [810, 455] width 306 height 306
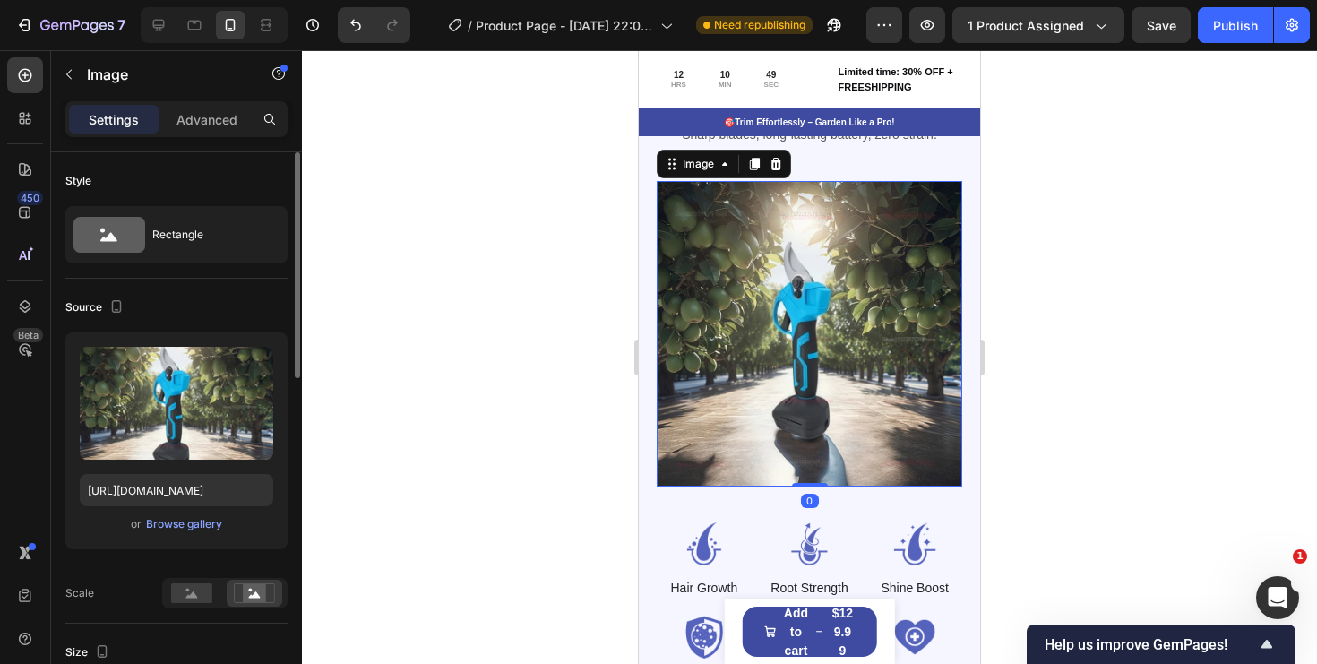
scroll to position [2631, 0]
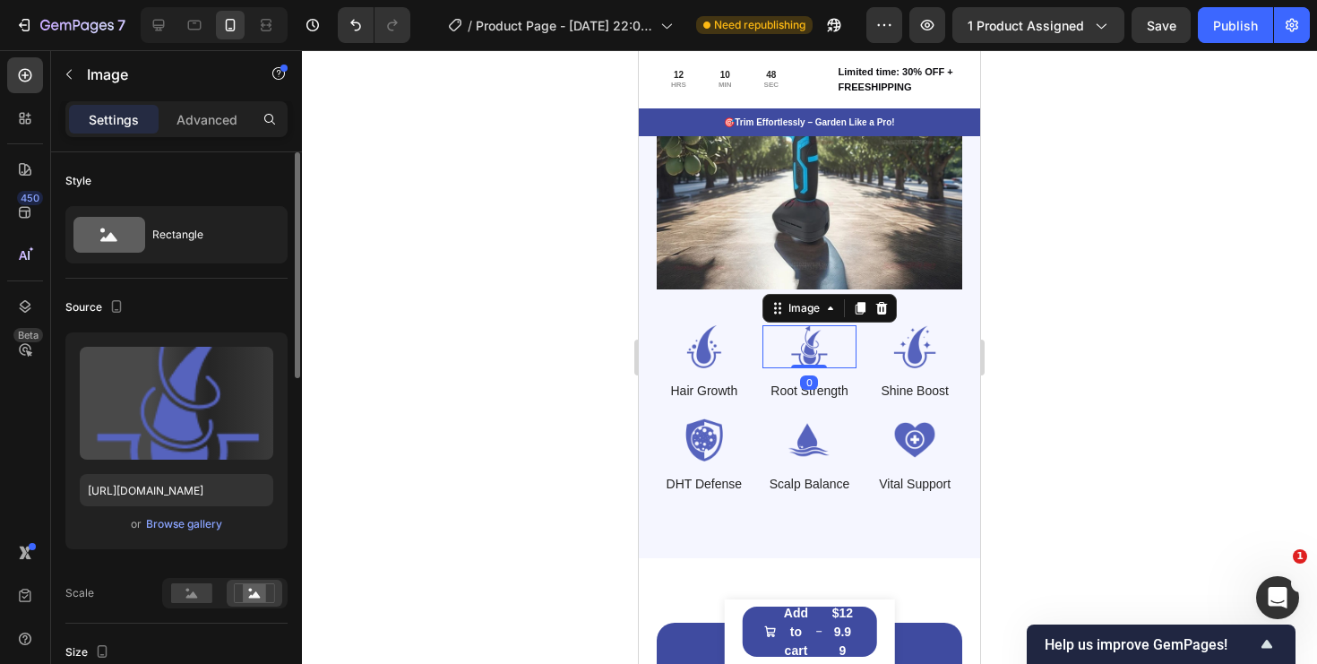
click at [856, 344] on img at bounding box center [810, 346] width 95 height 43
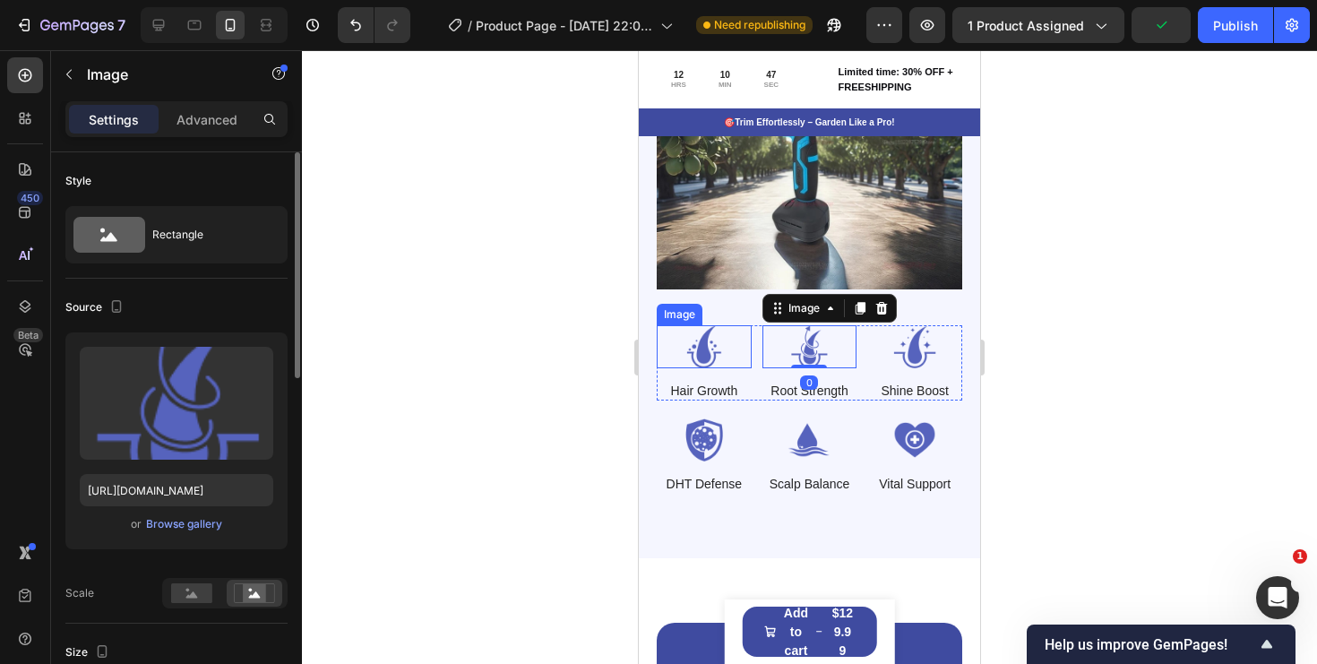
click at [728, 349] on img at bounding box center [704, 346] width 95 height 43
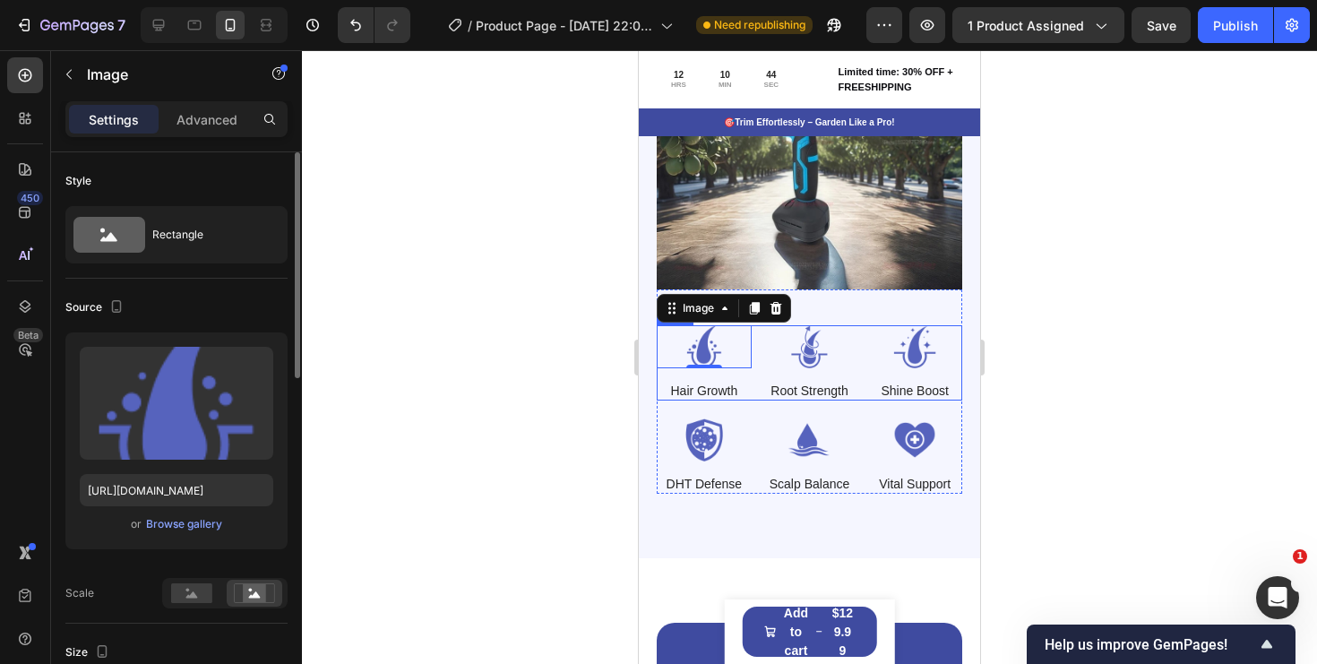
click at [858, 379] on div "Image 0 Hair Growth Text Block Image Root Strength Text Block Image Shine Boost…" at bounding box center [810, 362] width 306 height 75
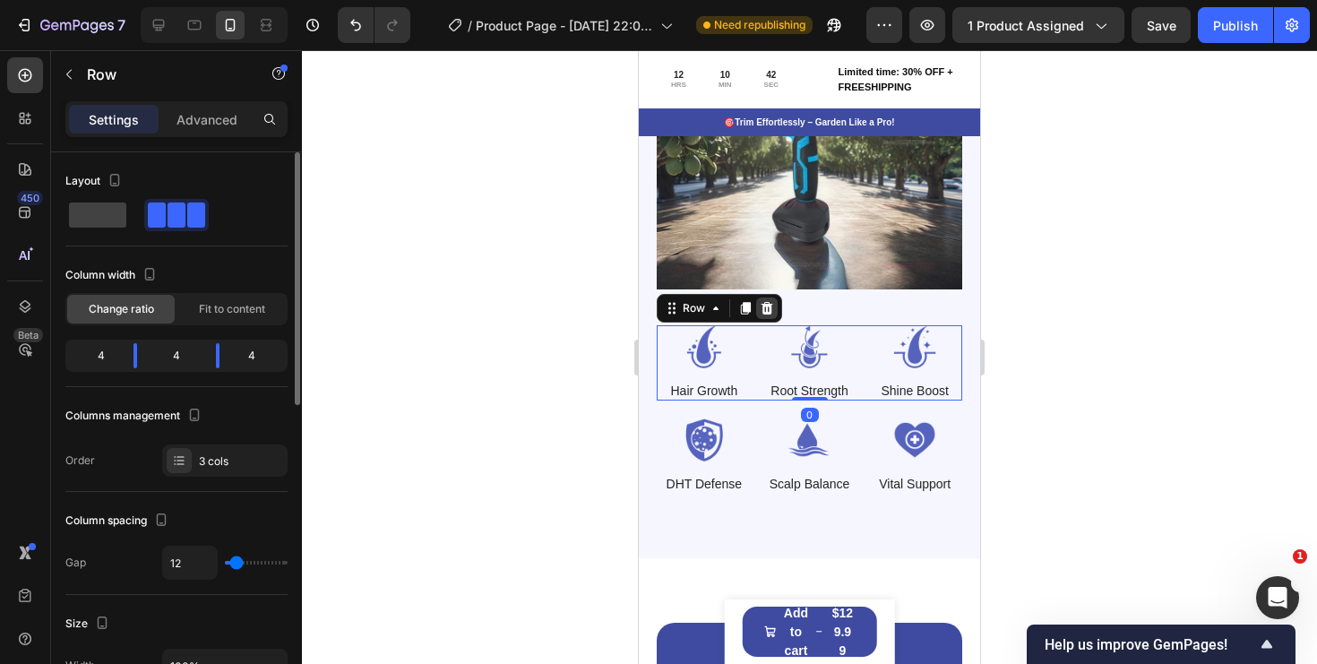
click at [768, 310] on icon at bounding box center [767, 308] width 14 height 14
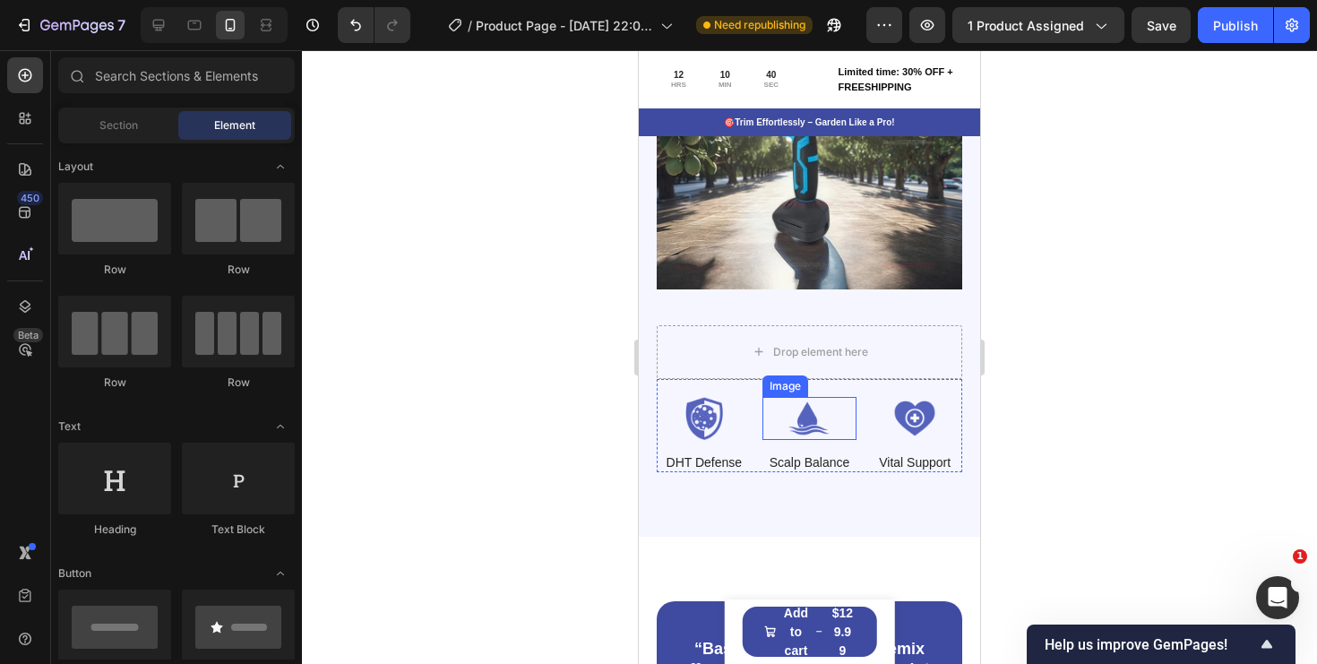
click at [852, 407] on img at bounding box center [810, 418] width 95 height 43
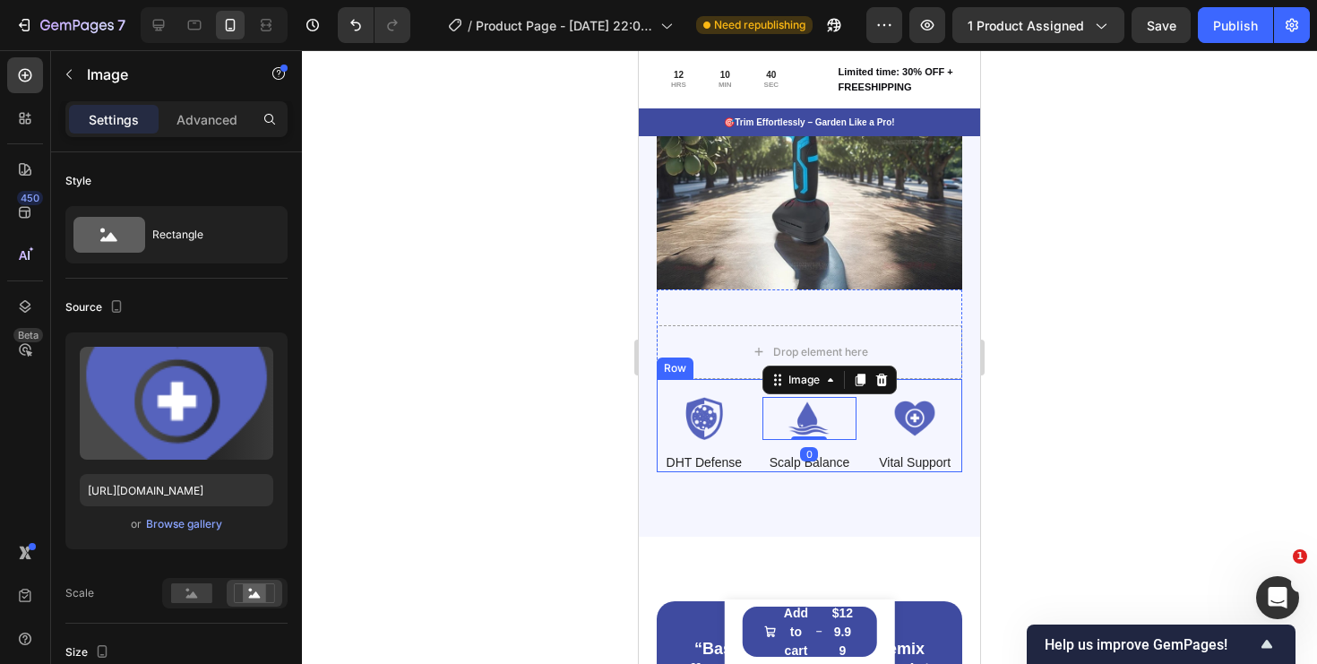
click at [867, 402] on img at bounding box center [914, 418] width 95 height 43
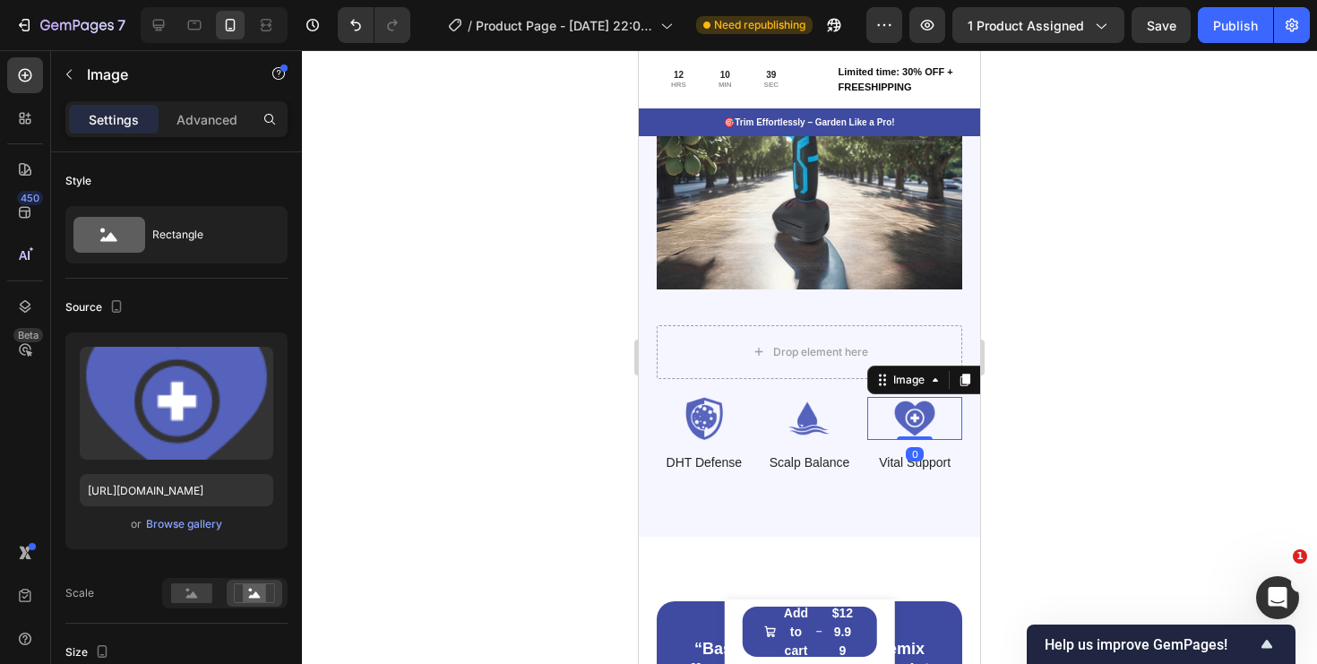
click at [862, 397] on div "Image DHT Defense Text Block Image Scalp Balance Text Block Image 0 Vital Suppo…" at bounding box center [810, 425] width 306 height 93
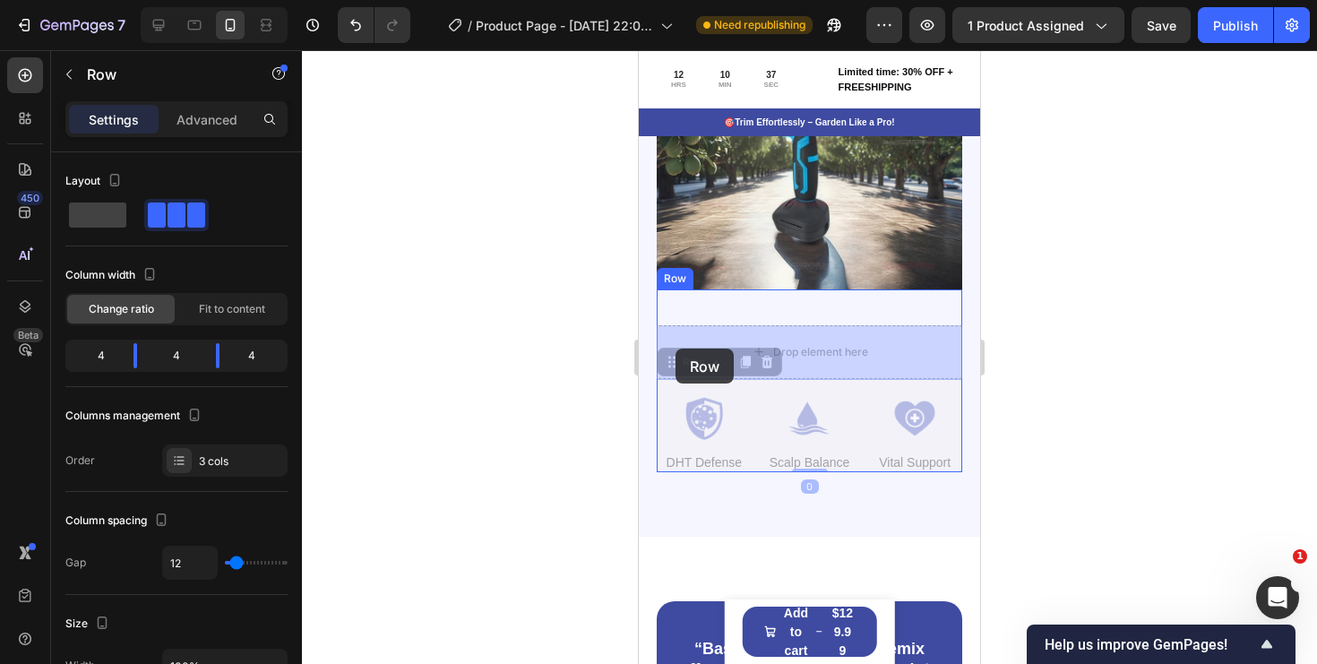
drag, startPoint x: 677, startPoint y: 366, endPoint x: 676, endPoint y: 348, distance: 17.9
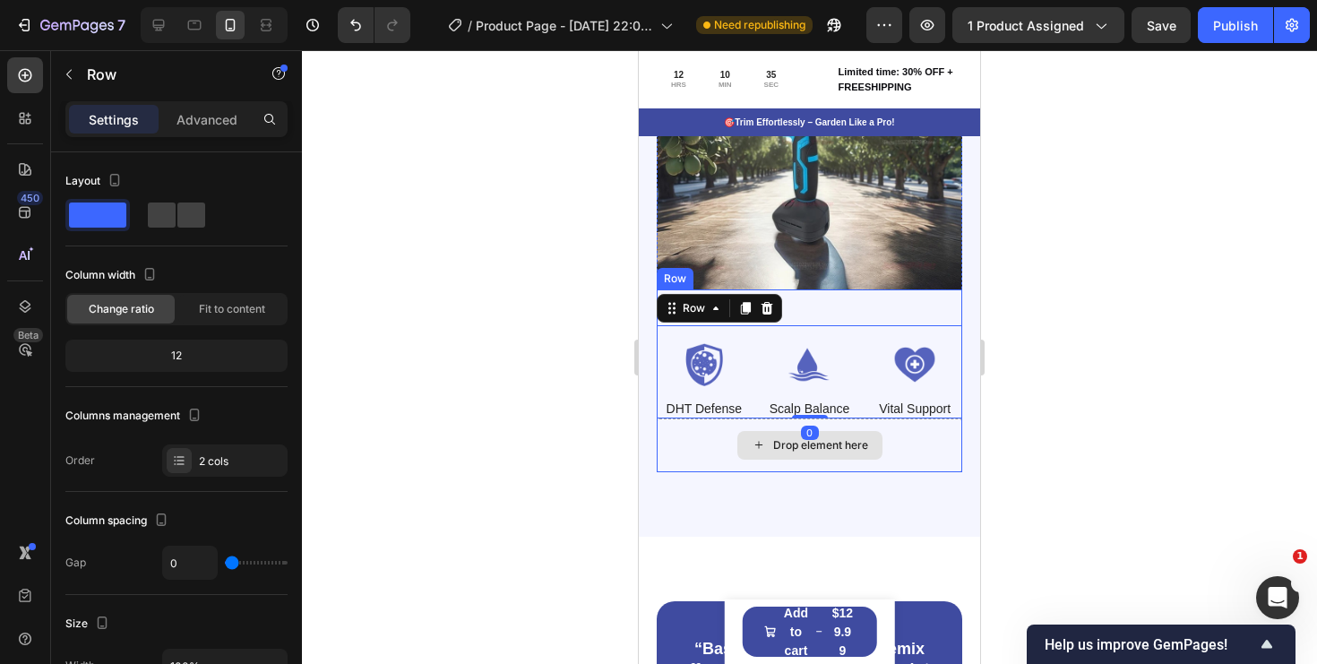
click at [937, 454] on div "Drop element here" at bounding box center [810, 445] width 306 height 54
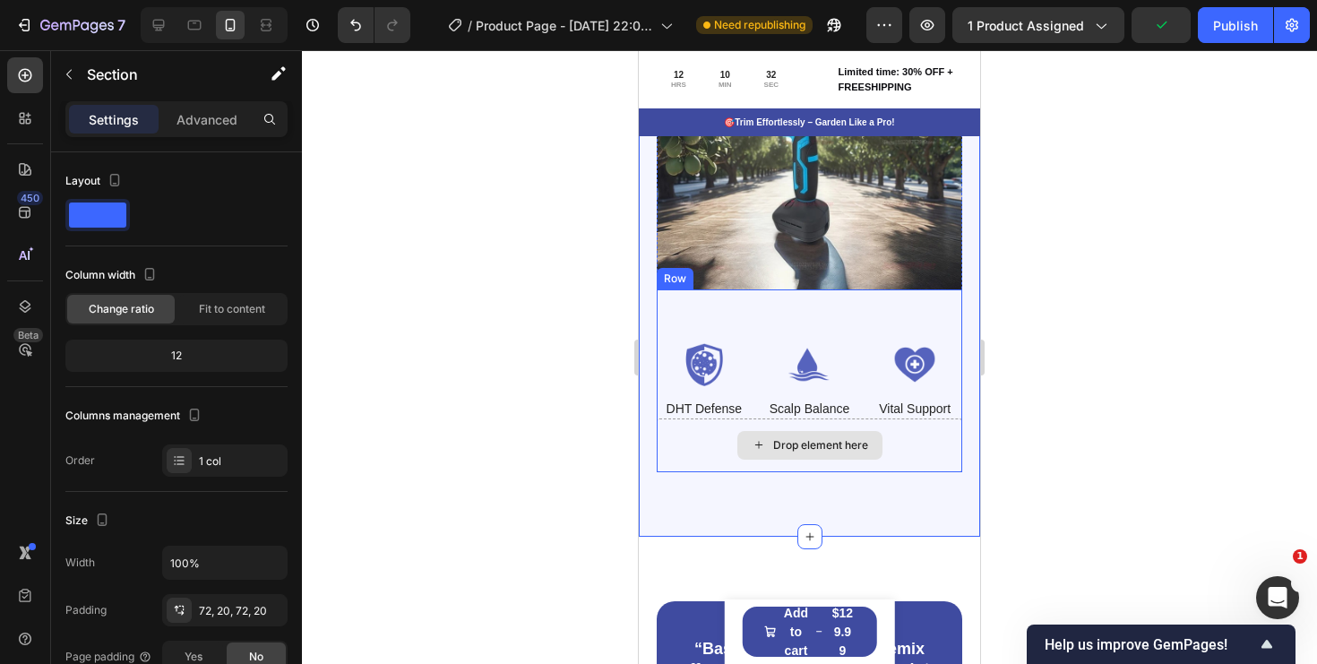
click at [939, 454] on div "Drop element here" at bounding box center [810, 445] width 306 height 54
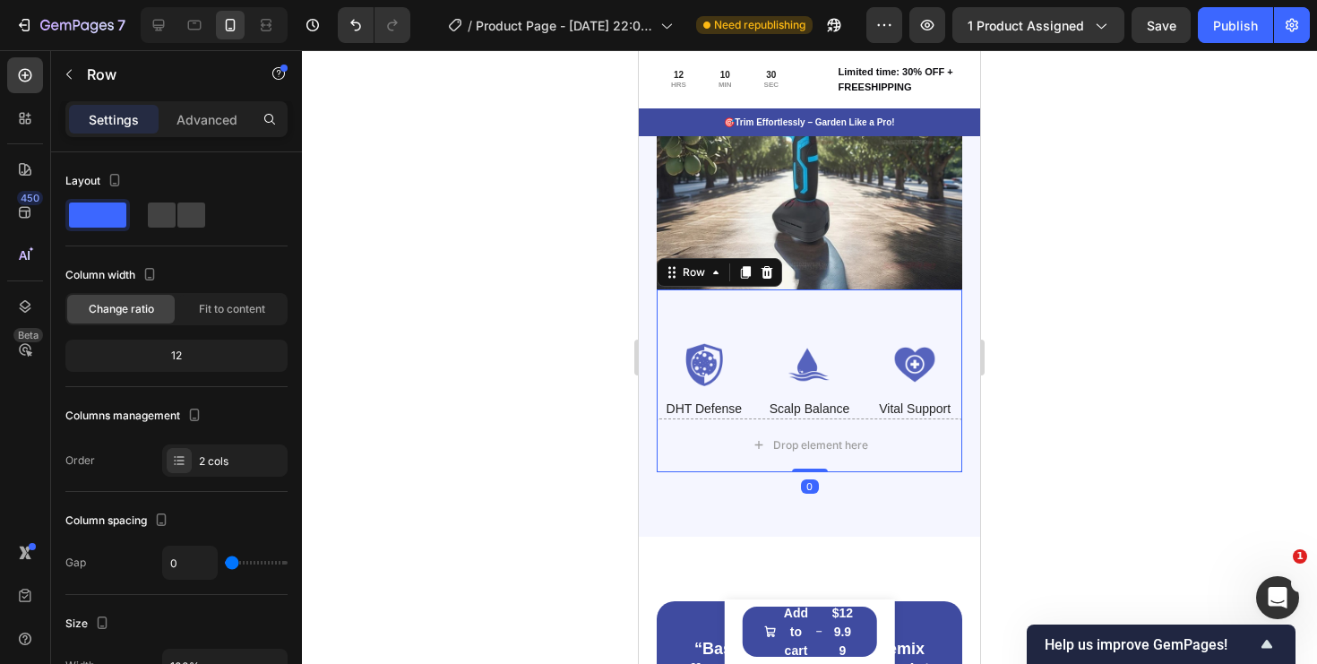
drag, startPoint x: 797, startPoint y: 469, endPoint x: 797, endPoint y: 413, distance: 55.6
click at [797, 413] on div "Image DHT Defense Text Block Image Scalp Balance Text Block Image Vital Support…" at bounding box center [810, 380] width 306 height 183
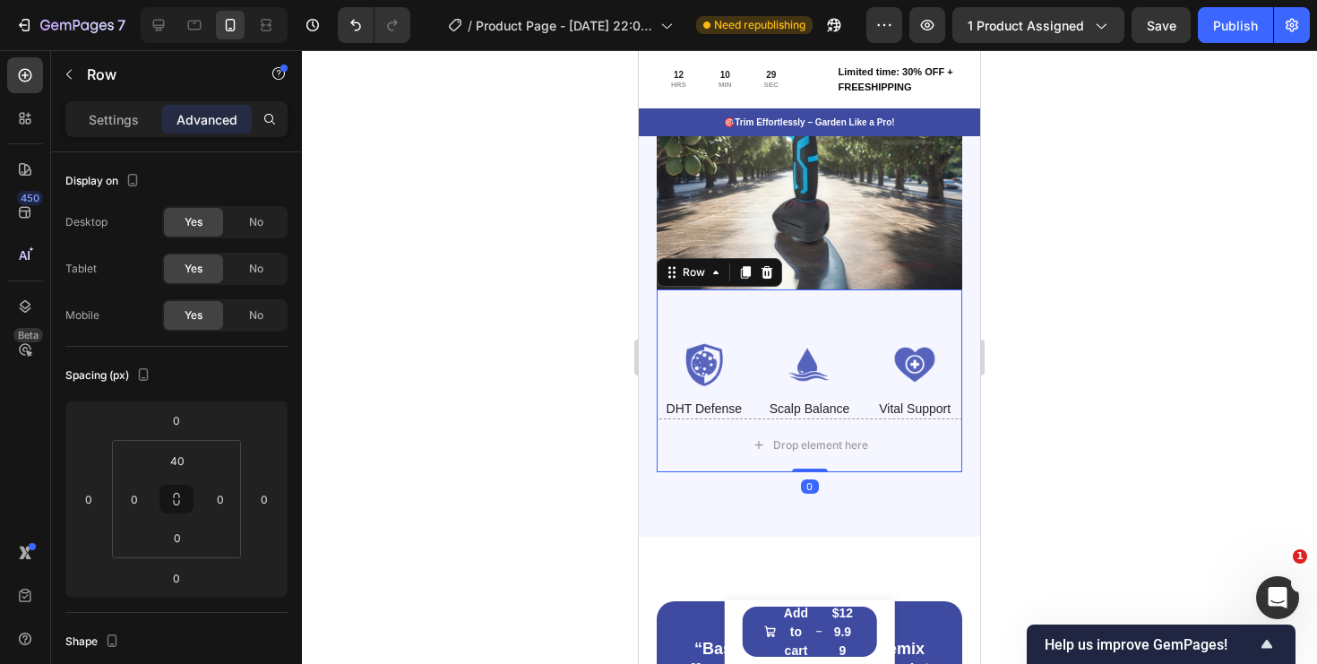
click at [827, 307] on div "Image DHT Defense Text Block Image Scalp Balance Text Block Image Vital Support…" at bounding box center [810, 380] width 306 height 183
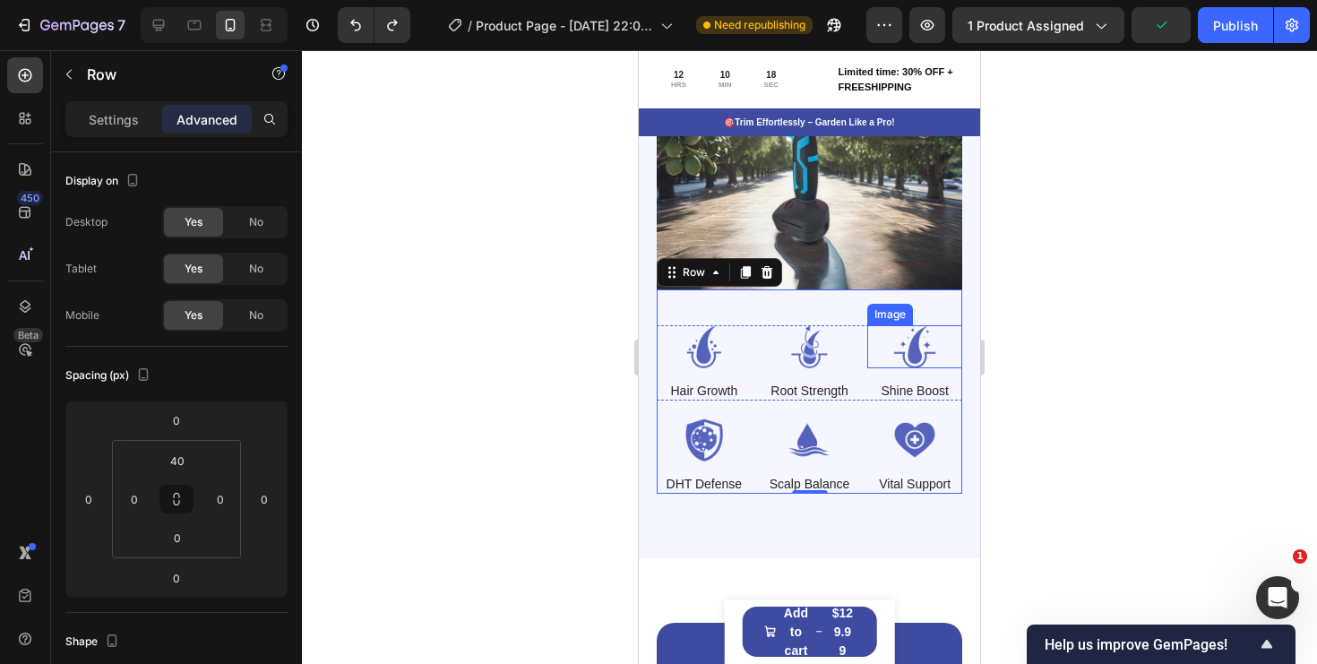
click at [897, 346] on img at bounding box center [914, 346] width 95 height 43
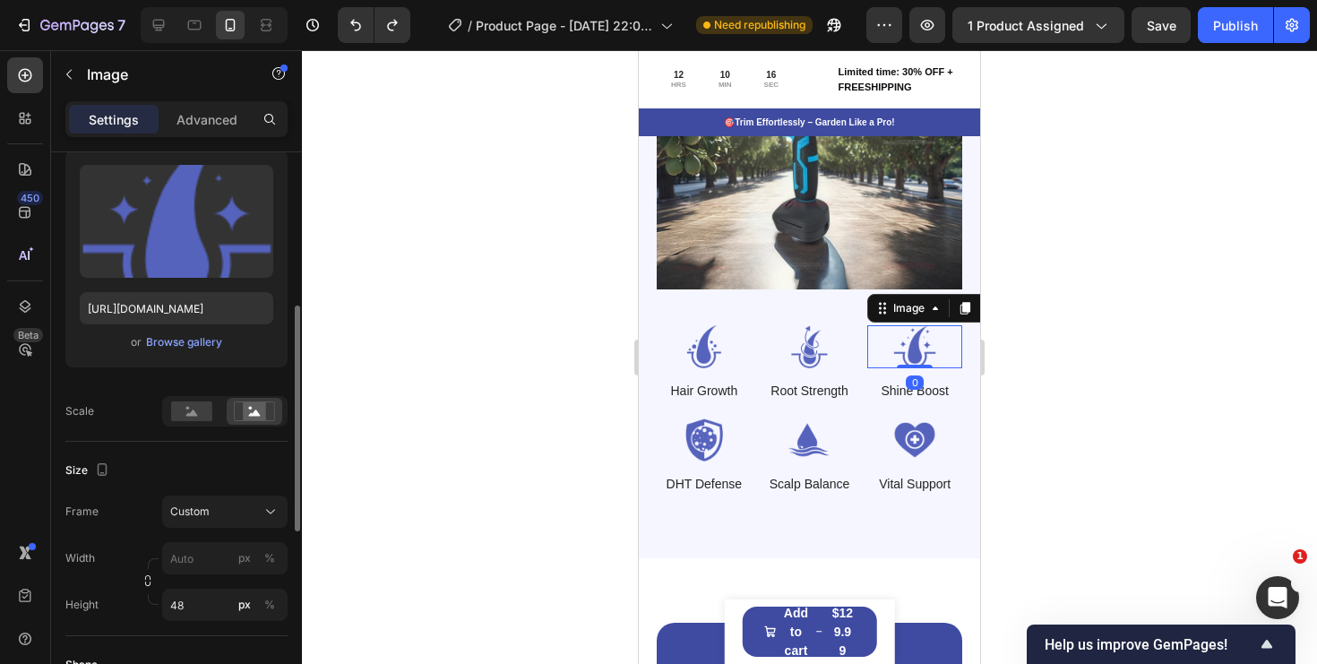
scroll to position [257, 0]
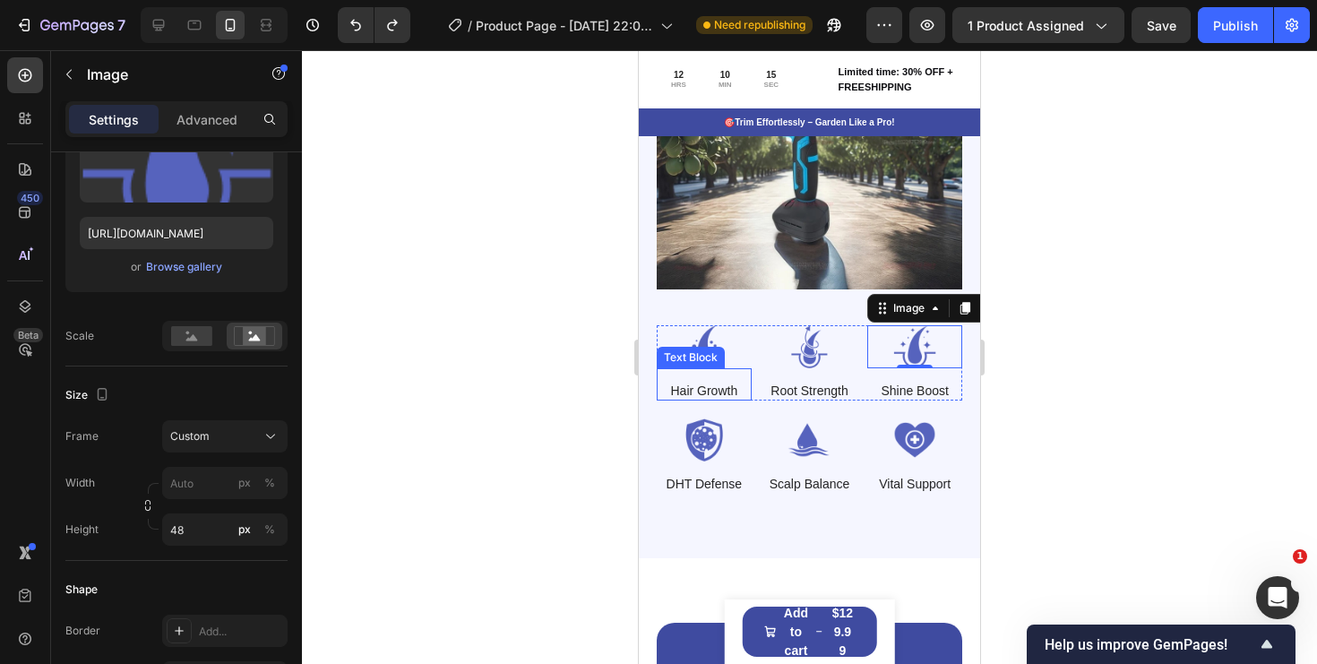
click at [764, 312] on div "Image Hair Growth Text Block Image Root Strength Text Block Image 0 Shine Boost…" at bounding box center [810, 391] width 306 height 204
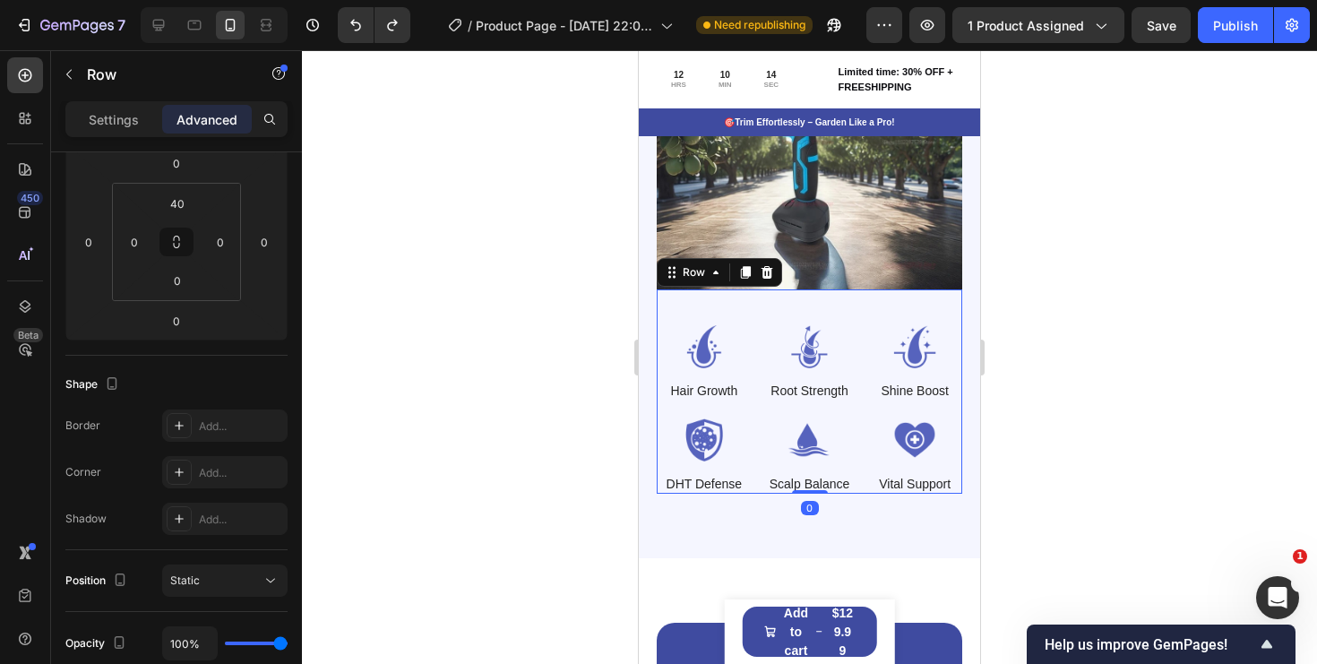
scroll to position [0, 0]
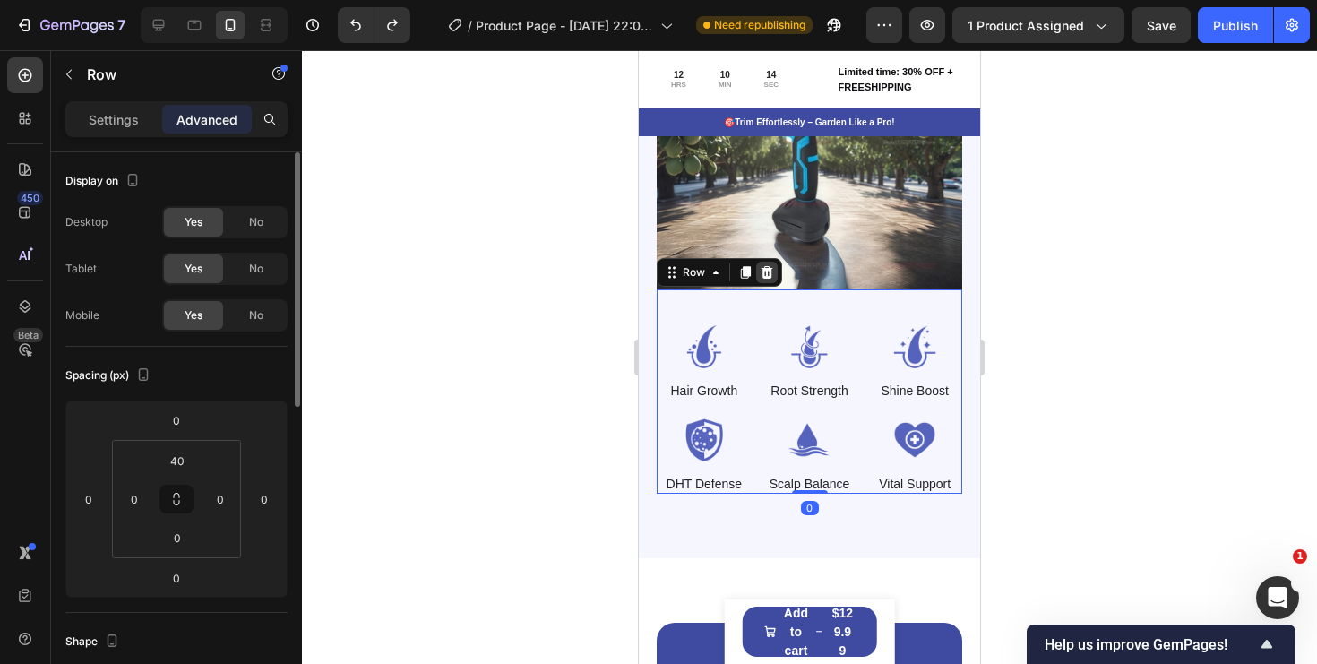
click at [774, 267] on div at bounding box center [767, 273] width 22 height 22
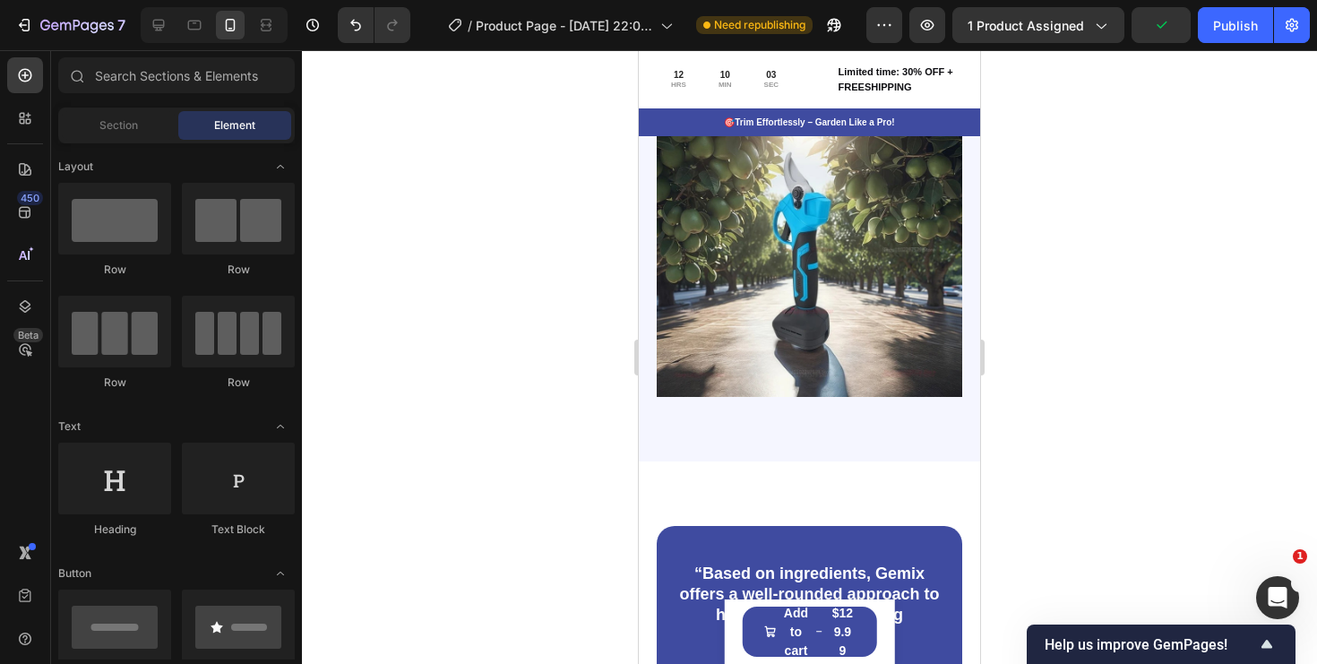
scroll to position [2550, 0]
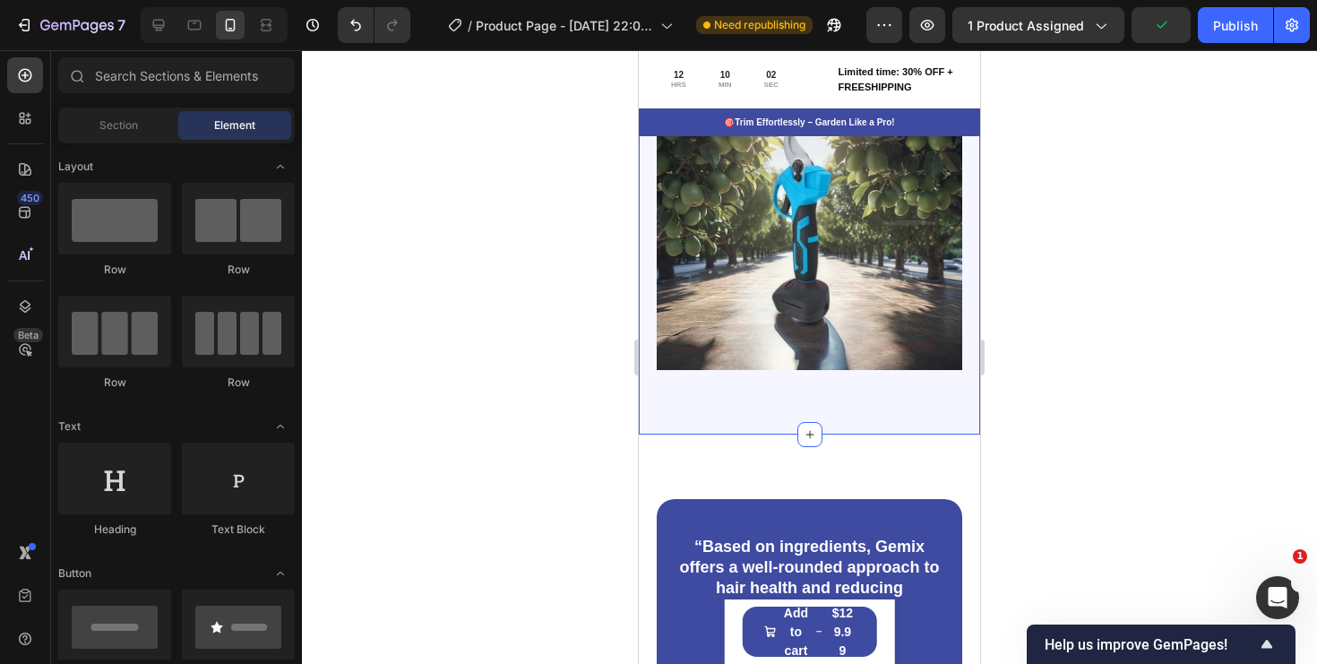
click at [832, 399] on div "✂️ Prune Like a Pro! Heading Sharp blades, long-lasting battery, zero strain. T…" at bounding box center [809, 147] width 341 height 574
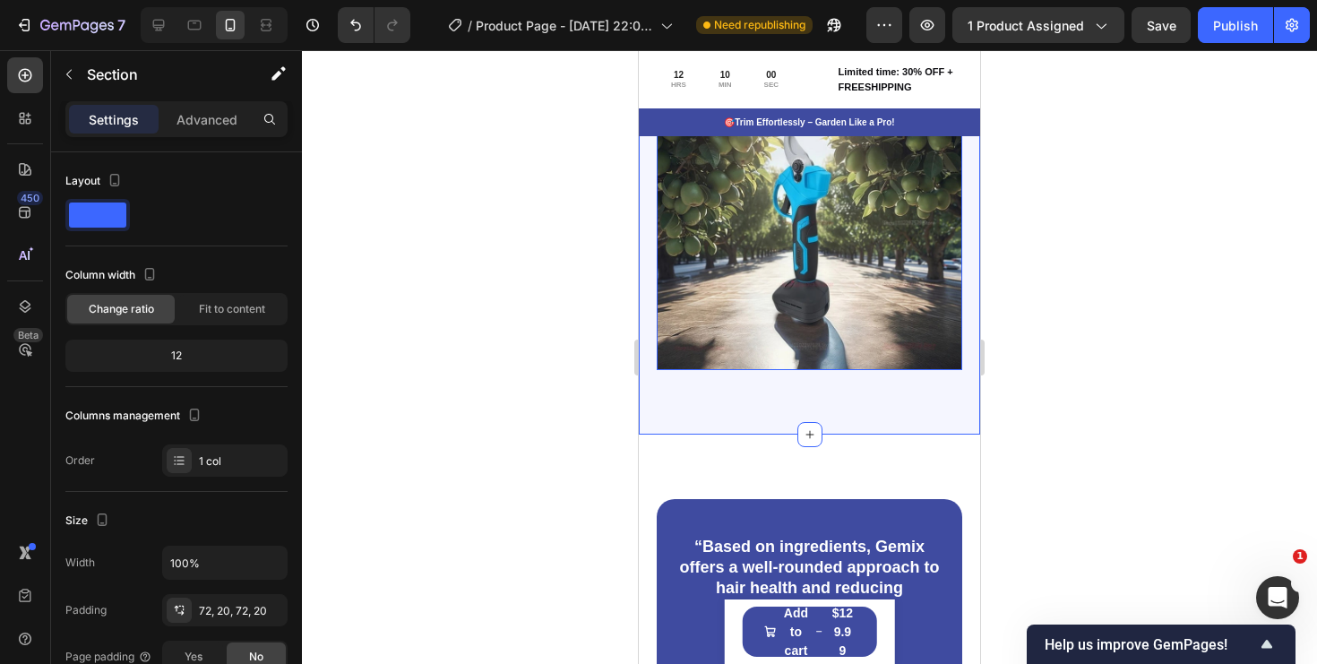
click at [849, 323] on img at bounding box center [810, 218] width 306 height 306
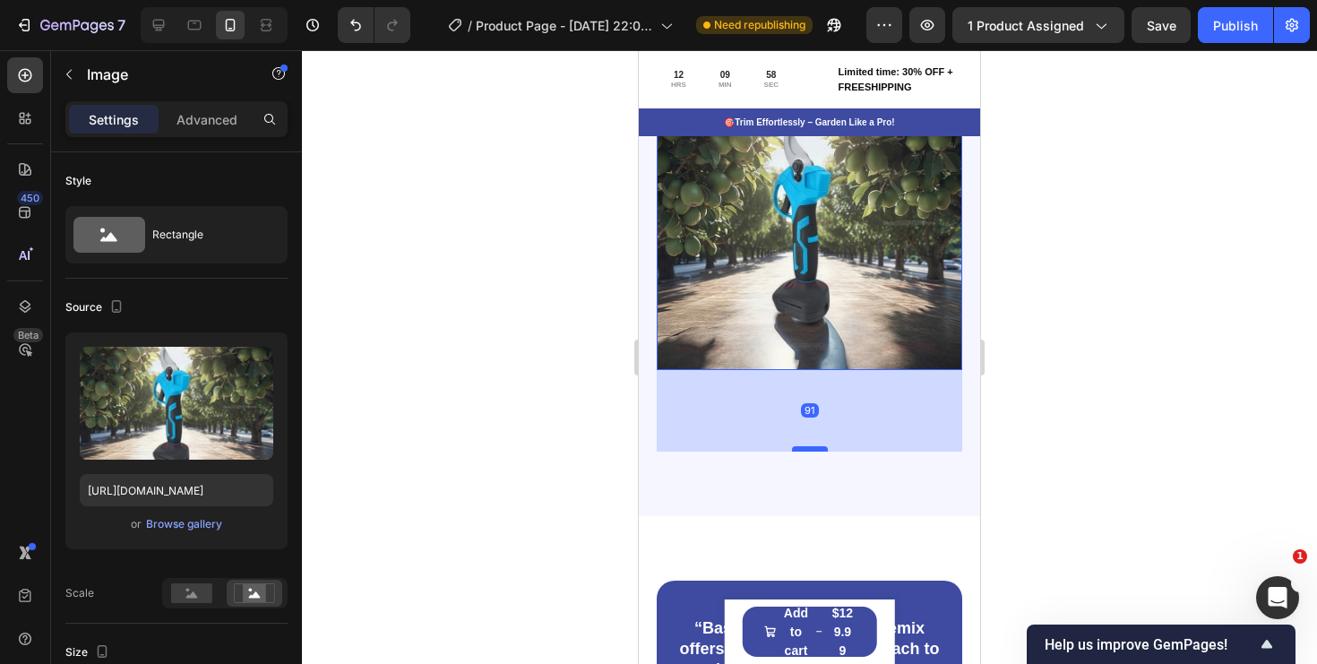
drag, startPoint x: 814, startPoint y: 366, endPoint x: 816, endPoint y: 447, distance: 80.7
click at [816, 447] on div at bounding box center [810, 448] width 36 height 5
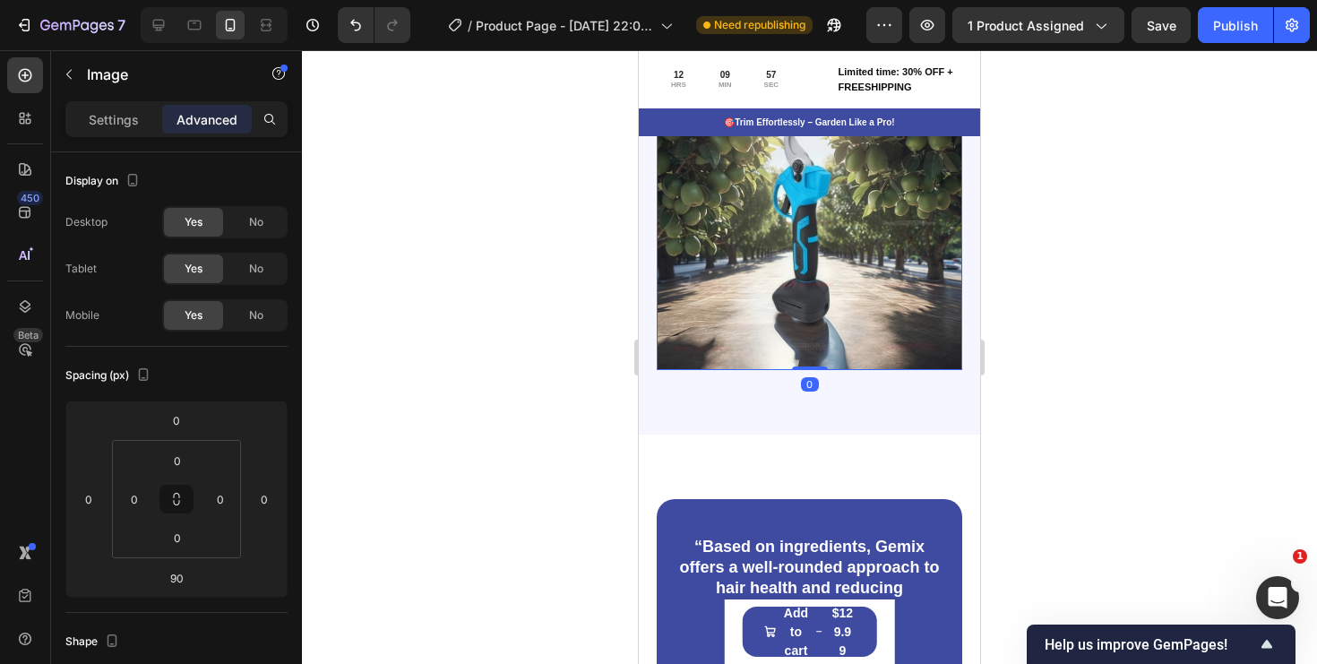
drag, startPoint x: 815, startPoint y: 448, endPoint x: 812, endPoint y: 246, distance: 202.5
click at [812, 245] on div "Image 0" at bounding box center [810, 218] width 306 height 306
type input "0"
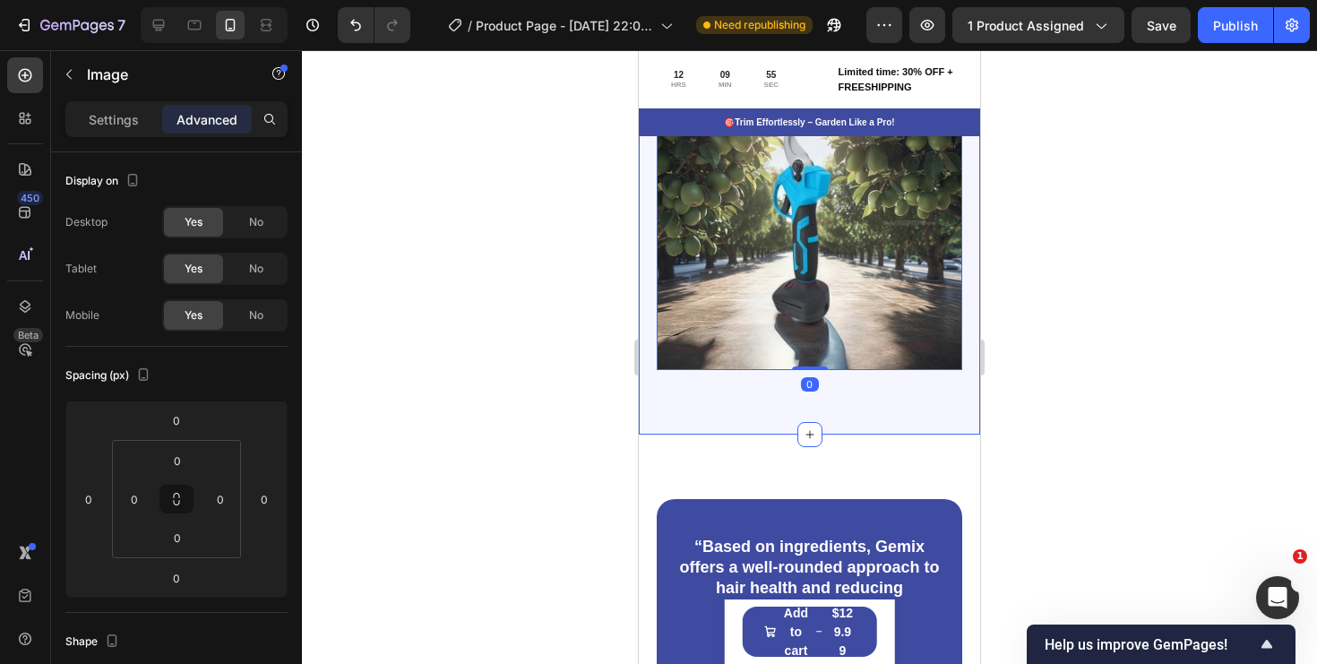
click at [866, 405] on div "✂️ Prune Like a Pro! Heading Sharp blades, long-lasting battery, zero strain. T…" at bounding box center [809, 147] width 341 height 574
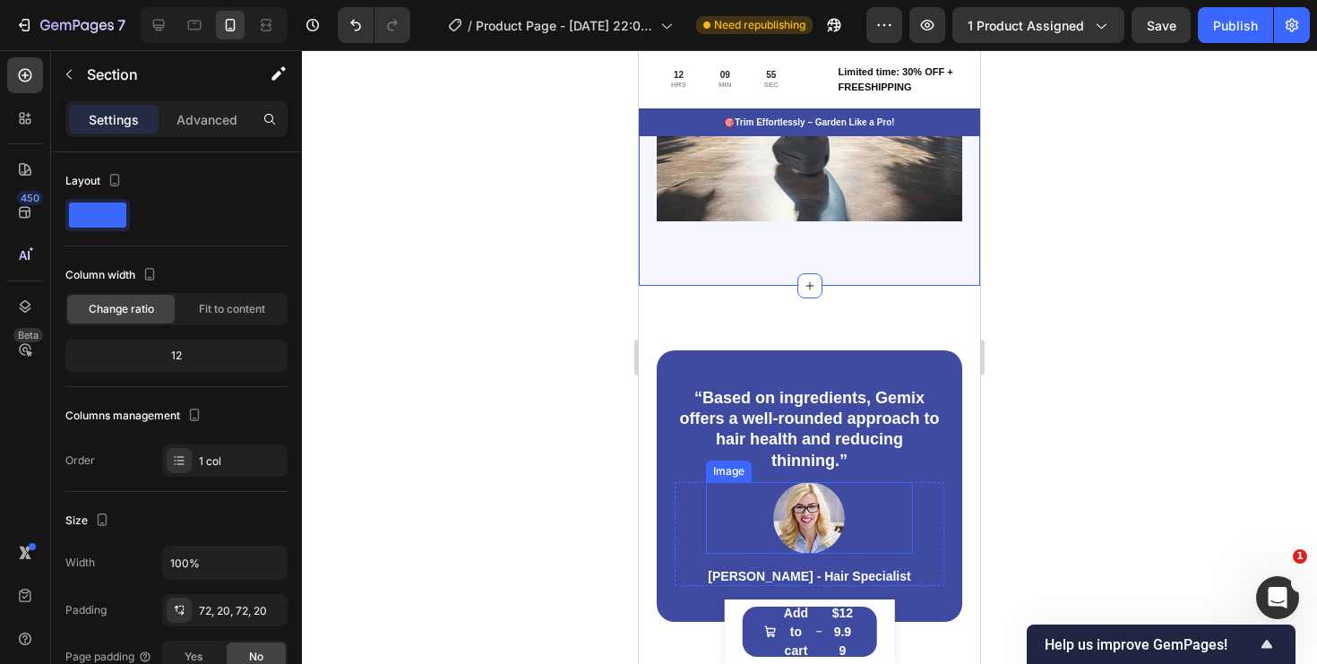
scroll to position [2864, 0]
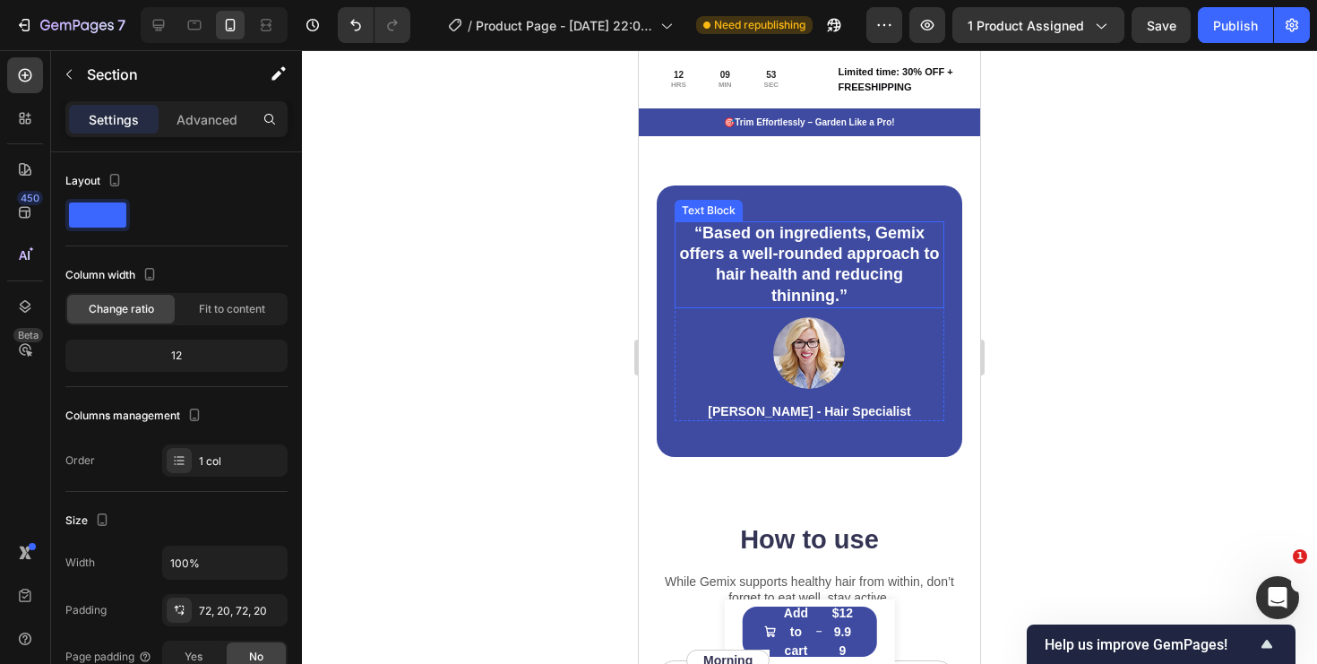
click at [891, 275] on p "“Based on ingredients, Gemix offers a well-rounded approach to hair health and …" at bounding box center [810, 265] width 266 height 84
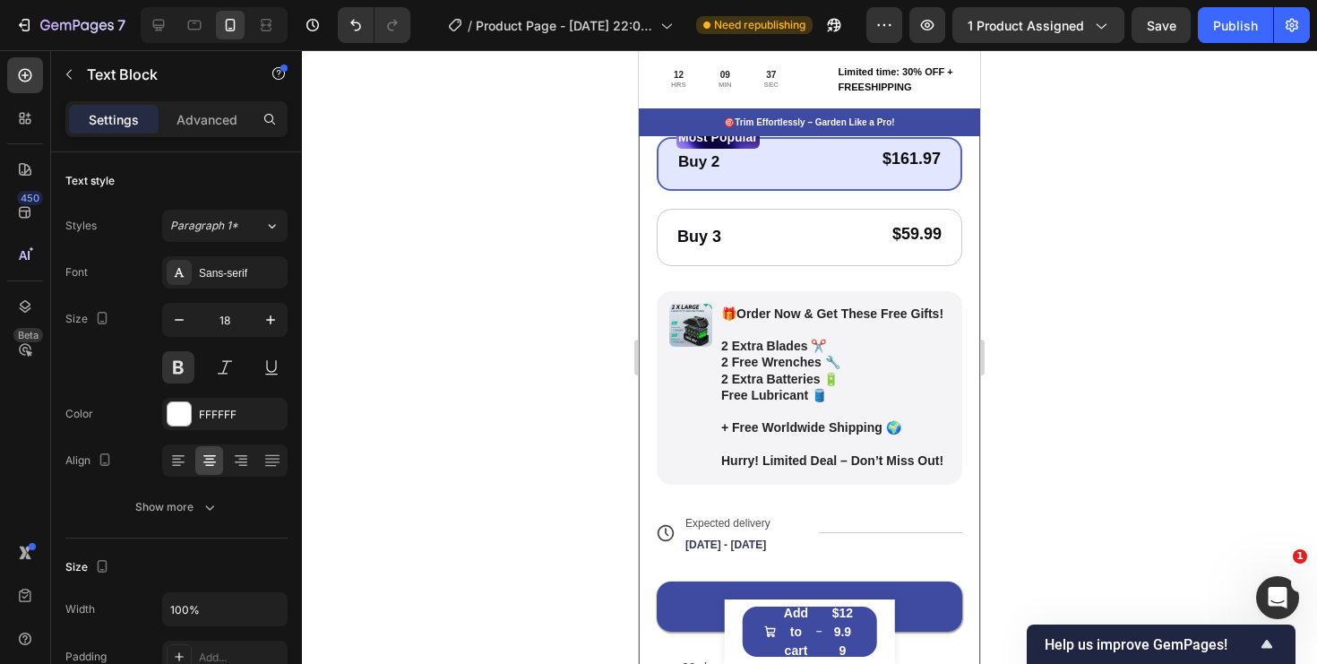
scroll to position [702, 0]
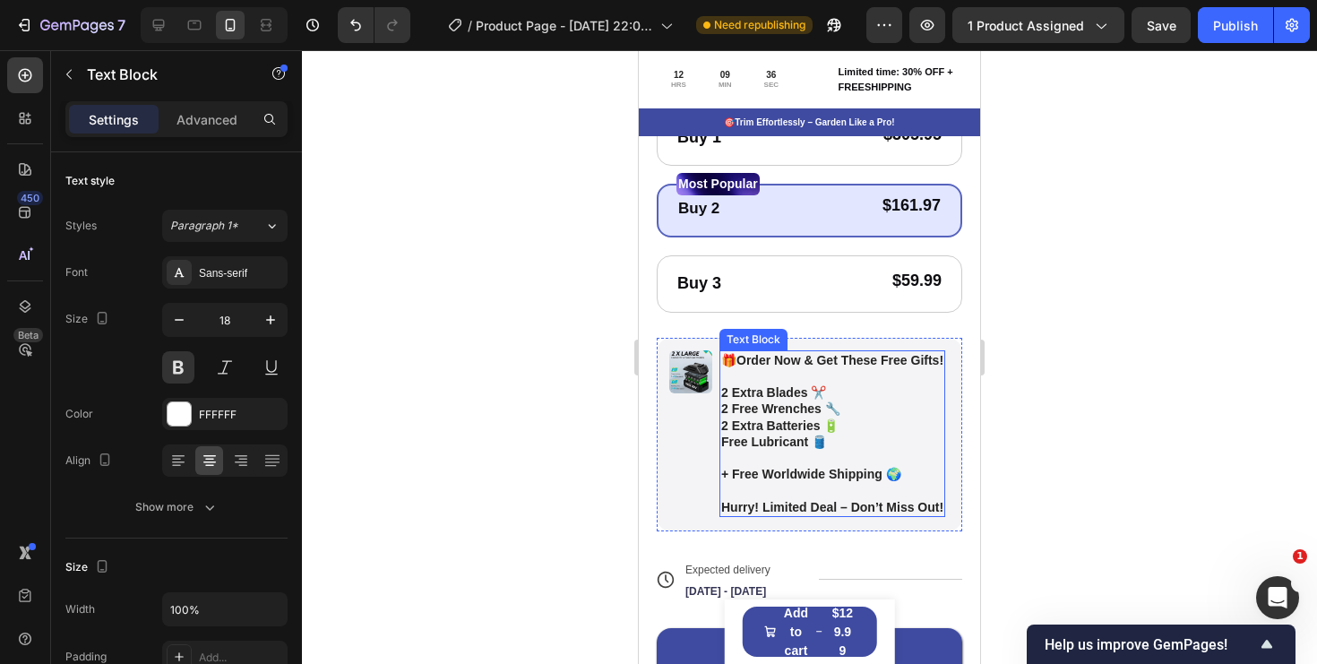
click at [806, 494] on p at bounding box center [832, 490] width 222 height 16
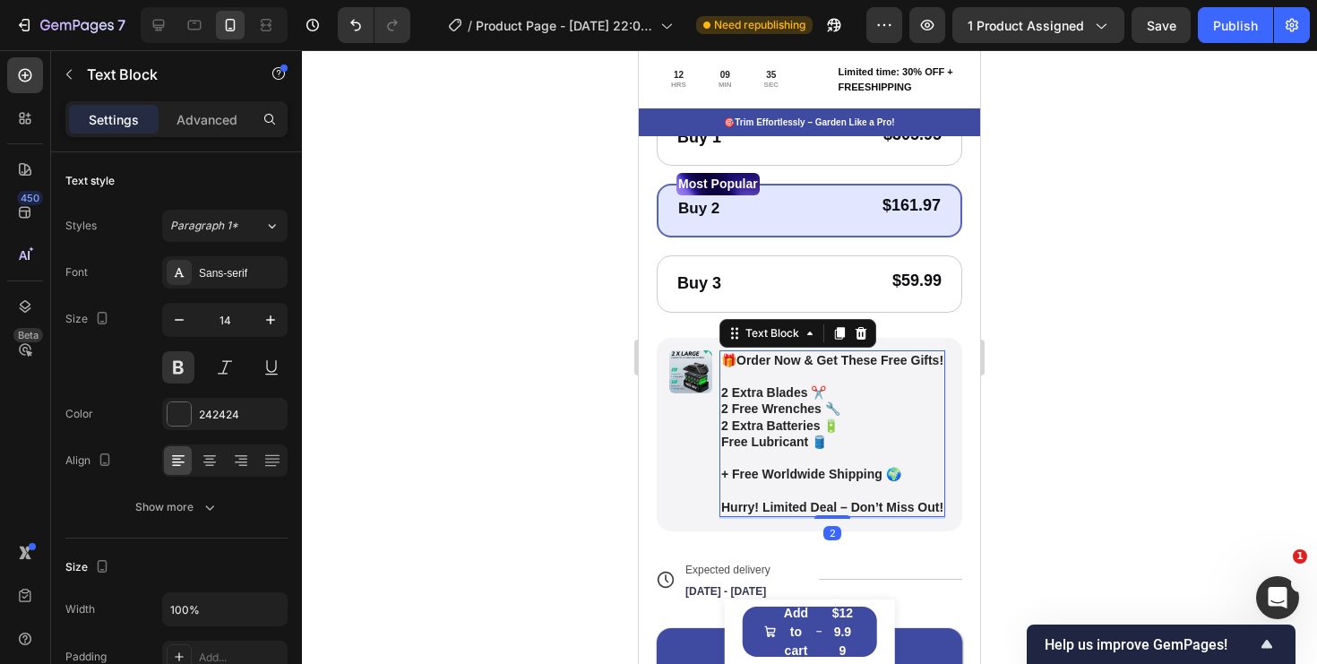
click at [770, 491] on p "Rich Text Editor. Editing area: main" at bounding box center [832, 490] width 222 height 16
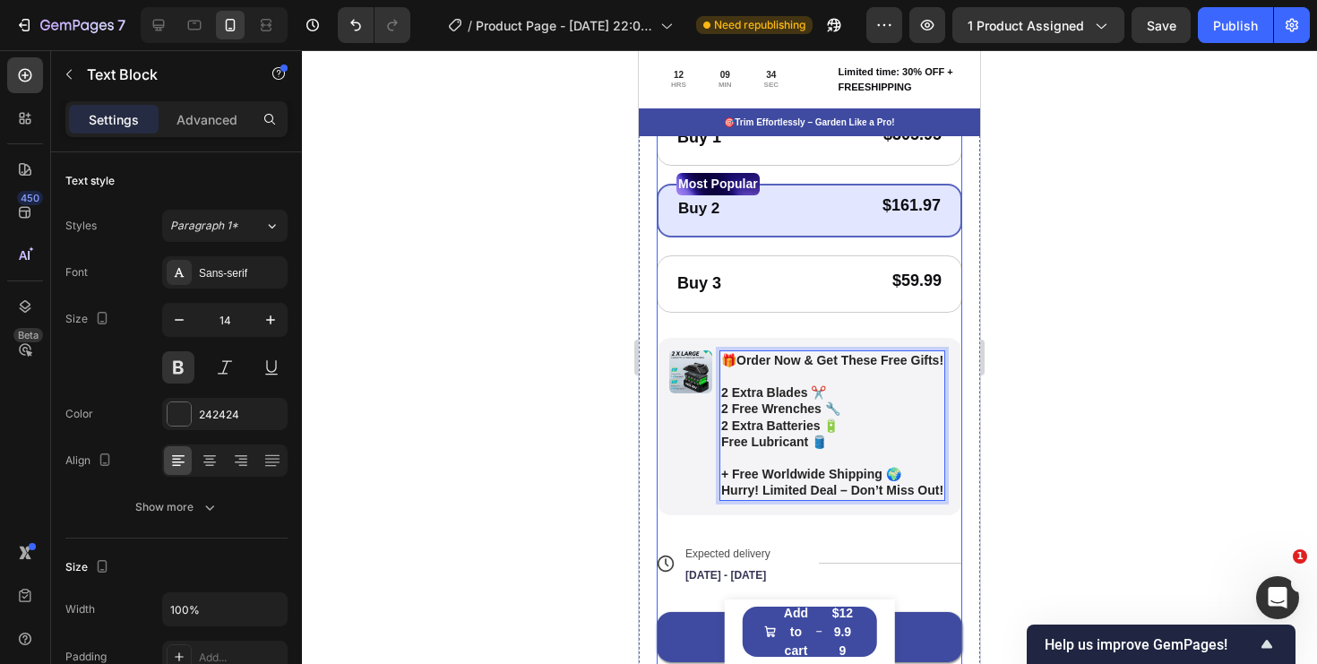
click at [837, 533] on div "Icon Icon Icon Icon Icon Icon List 122,000+ Happy Customers Text Block Row Bran…" at bounding box center [810, 280] width 306 height 898
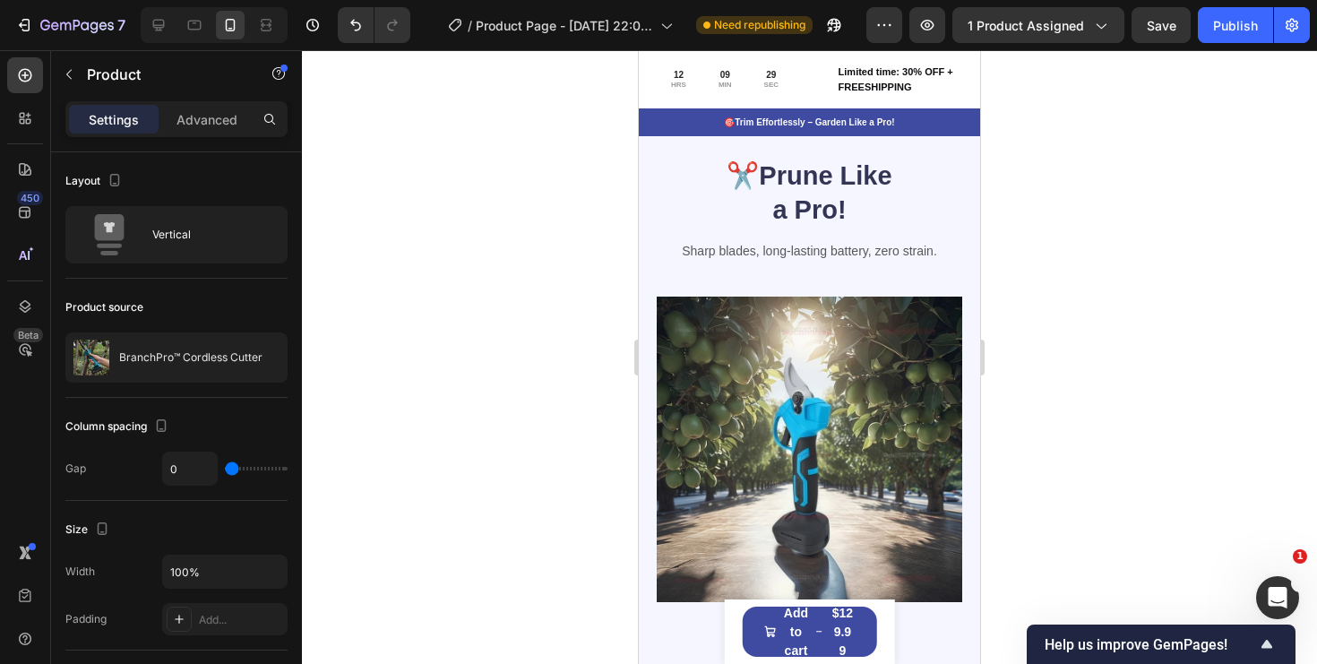
scroll to position [2103, 0]
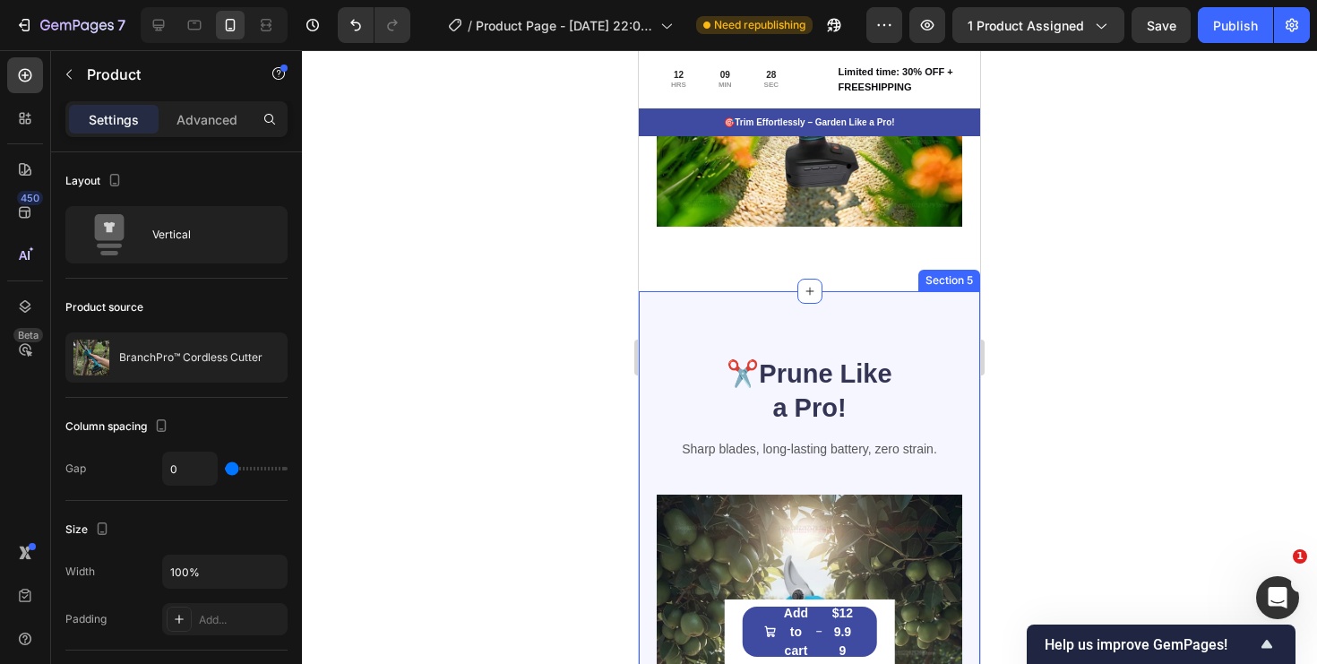
click at [838, 301] on div "✂️ Prune Like a Pro! Heading Sharp blades, long-lasting battery, zero strain. T…" at bounding box center [809, 578] width 341 height 574
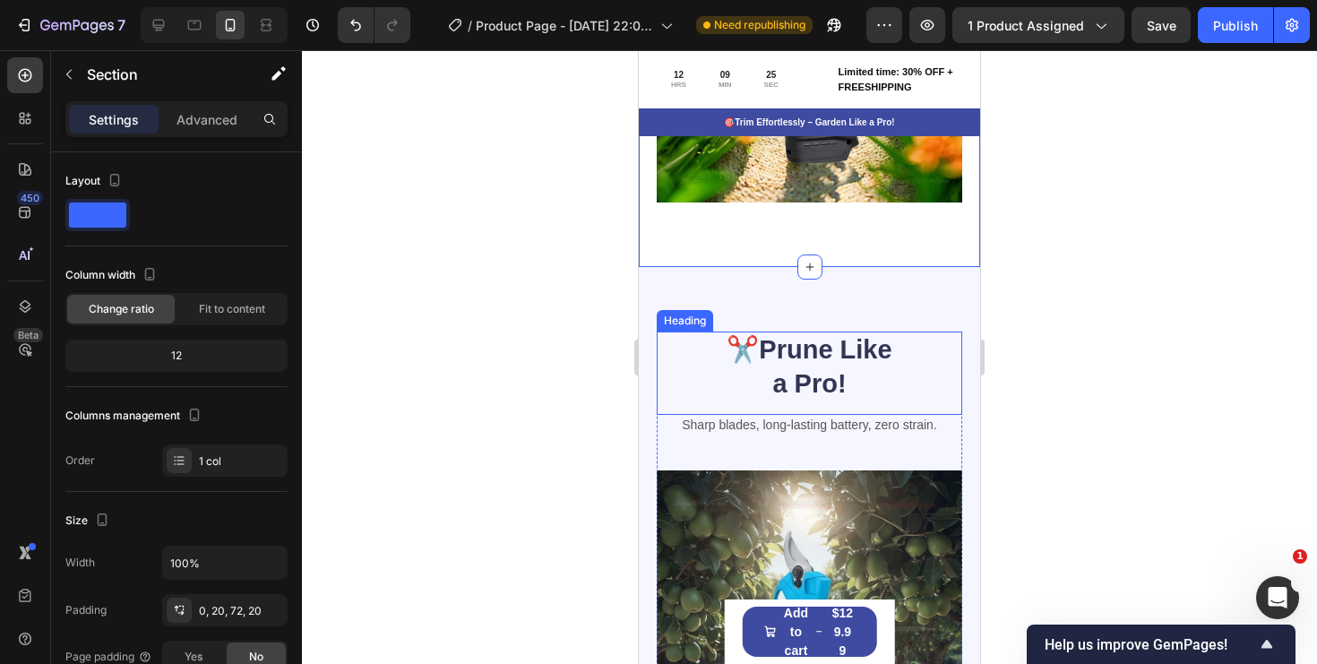
scroll to position [2180, 0]
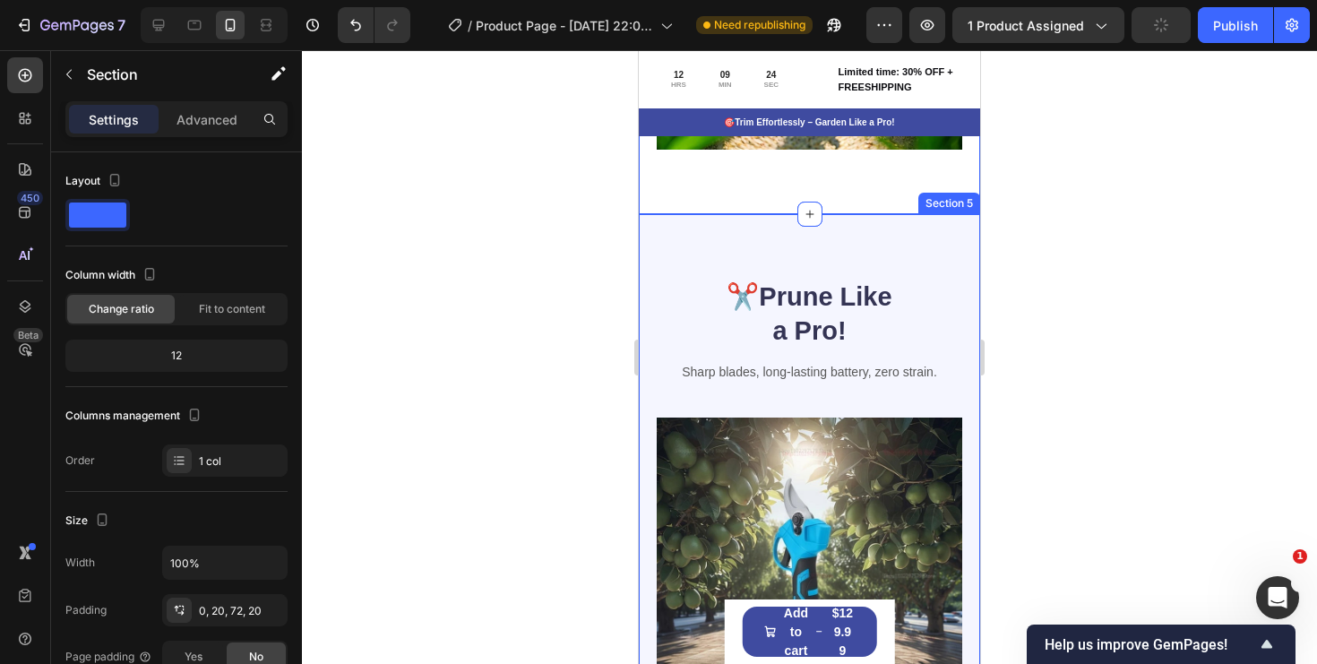
click at [868, 246] on div "✂️ Prune Like a Pro! Heading Sharp blades, long-lasting battery, zero strain. T…" at bounding box center [809, 501] width 341 height 574
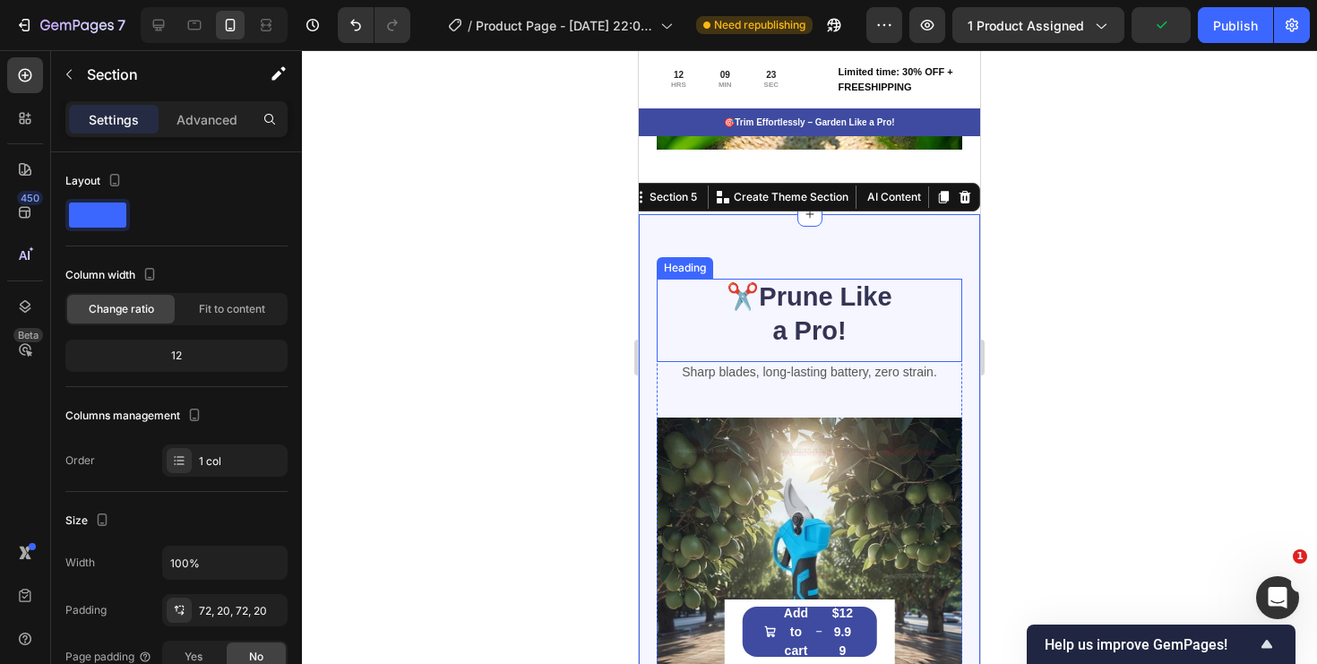
click at [846, 292] on strong "Prune Like a Pro!" at bounding box center [825, 313] width 133 height 63
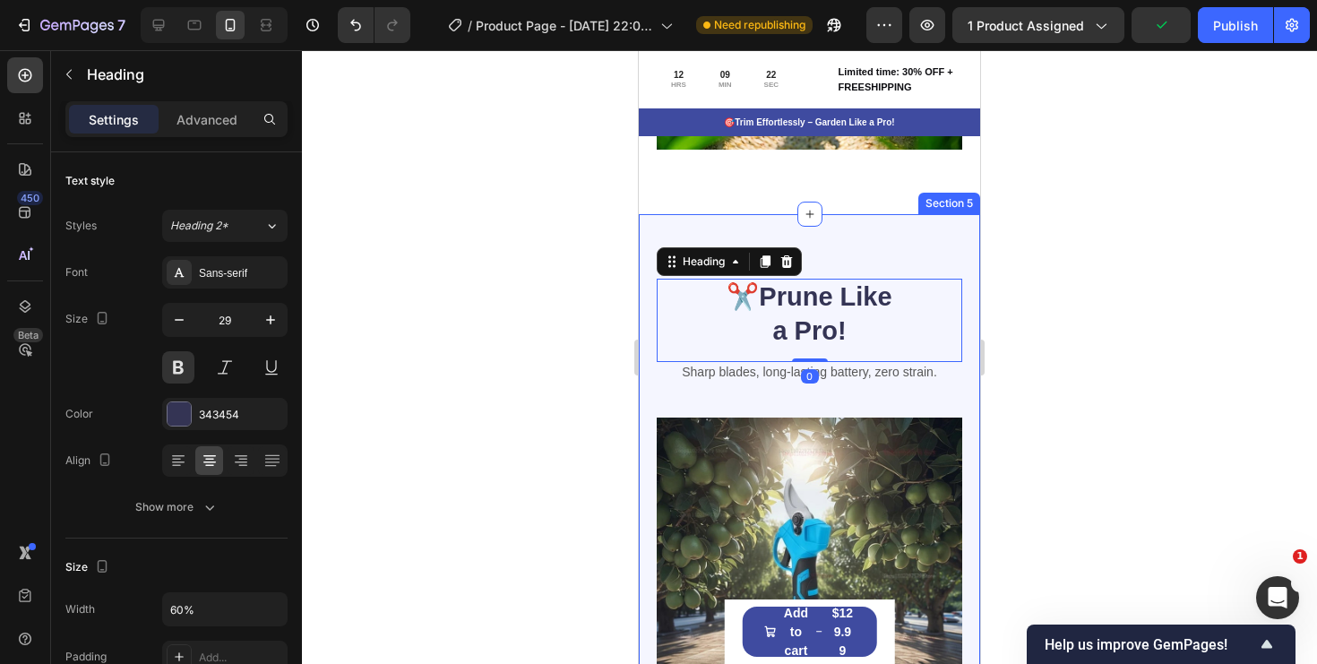
click at [854, 252] on div "✂️ Prune Like a Pro! Heading 0 Sharp blades, long-lasting battery, zero strain.…" at bounding box center [809, 501] width 341 height 574
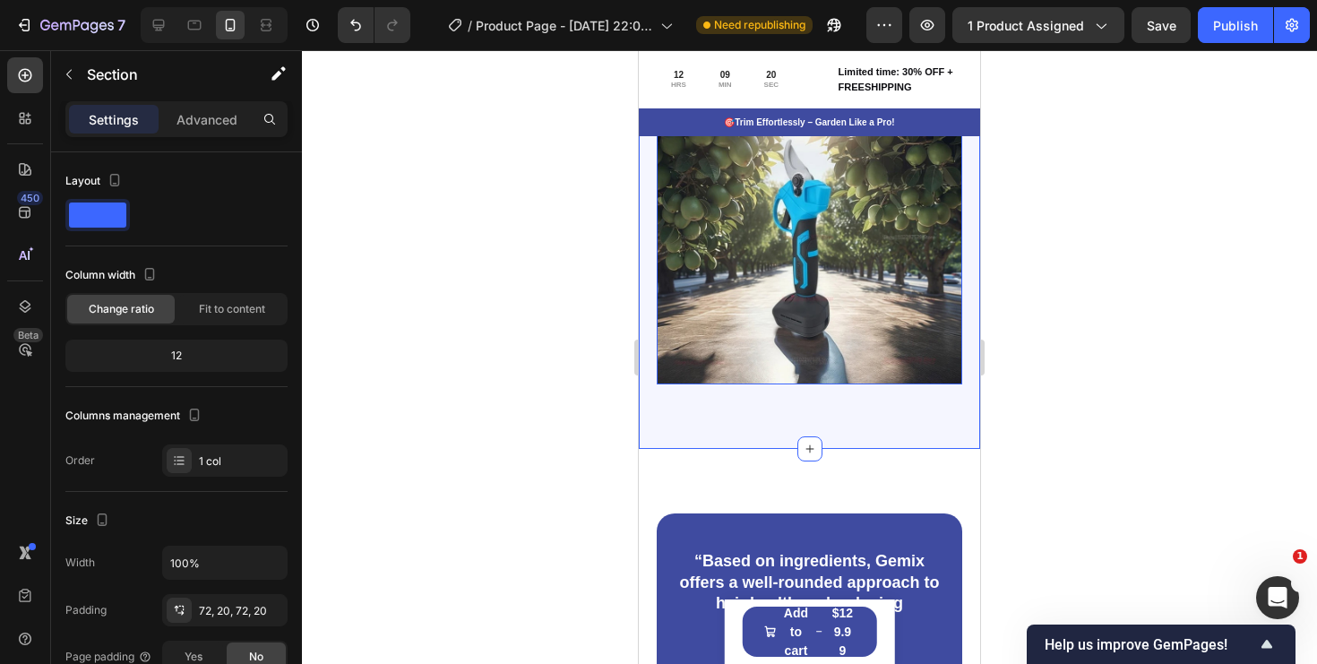
scroll to position [2541, 0]
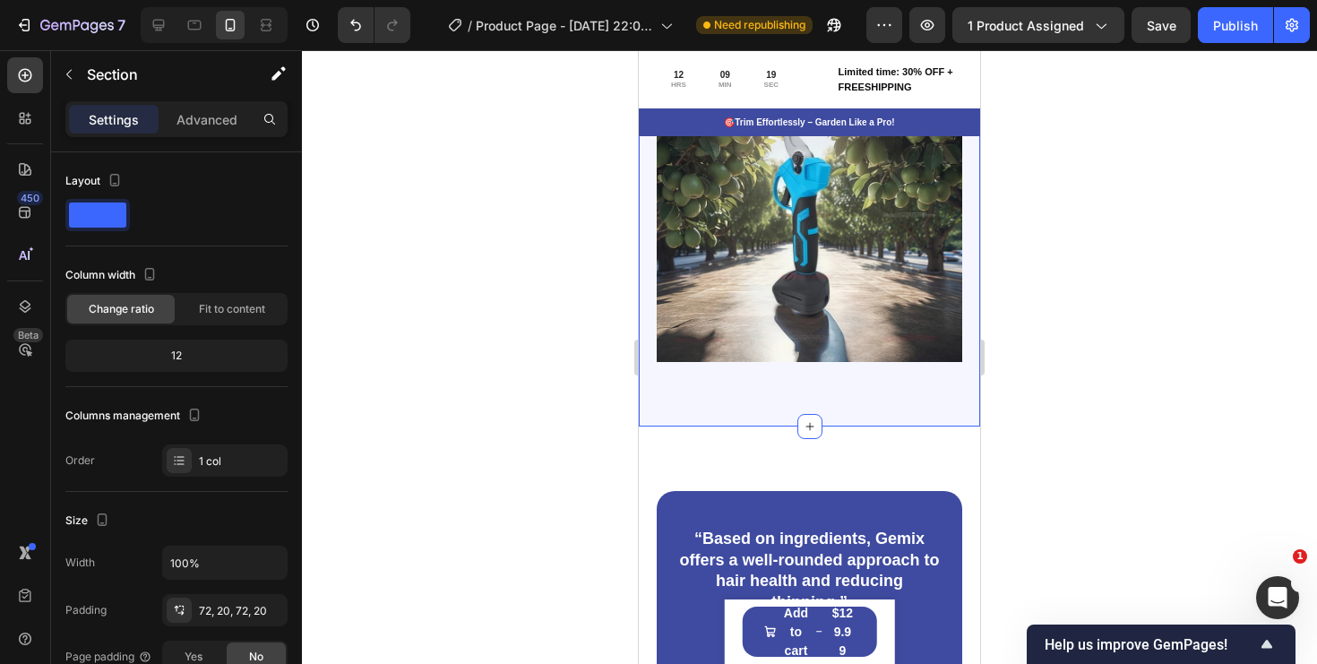
click at [853, 392] on div "✂️ Prune Like a Pro! Heading Sharp blades, long-lasting battery, zero strain. T…" at bounding box center [809, 140] width 341 height 574
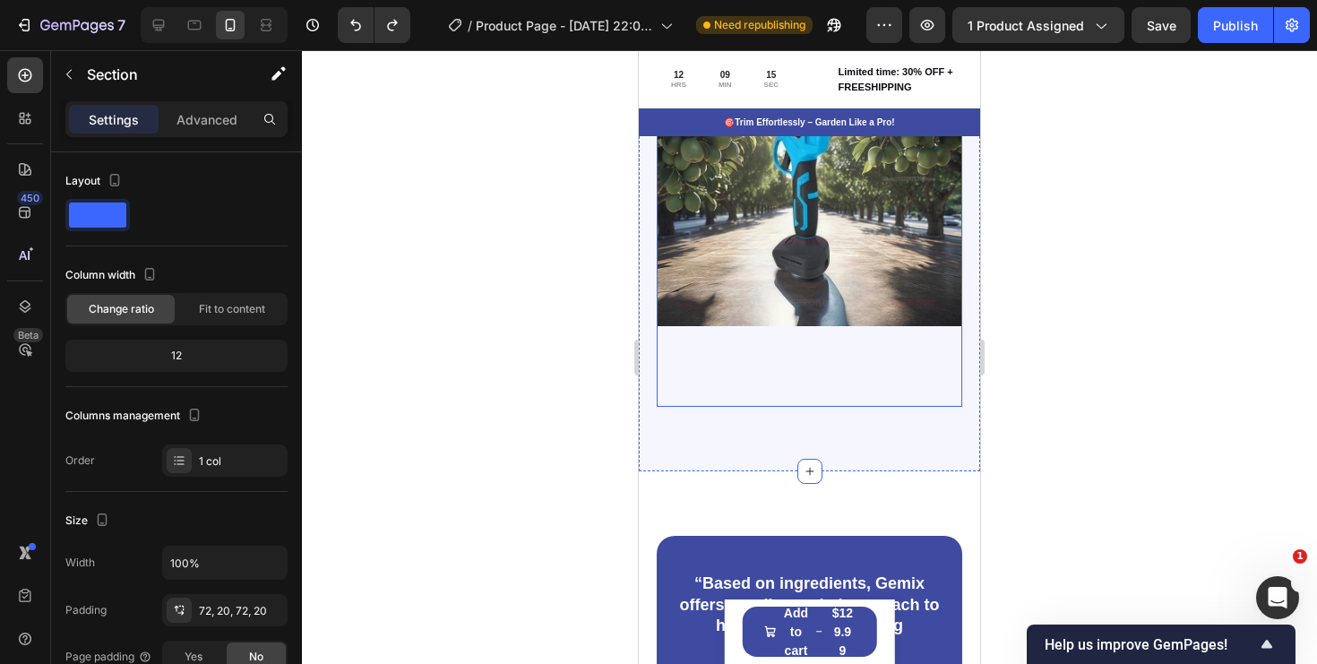
scroll to position [2587, 0]
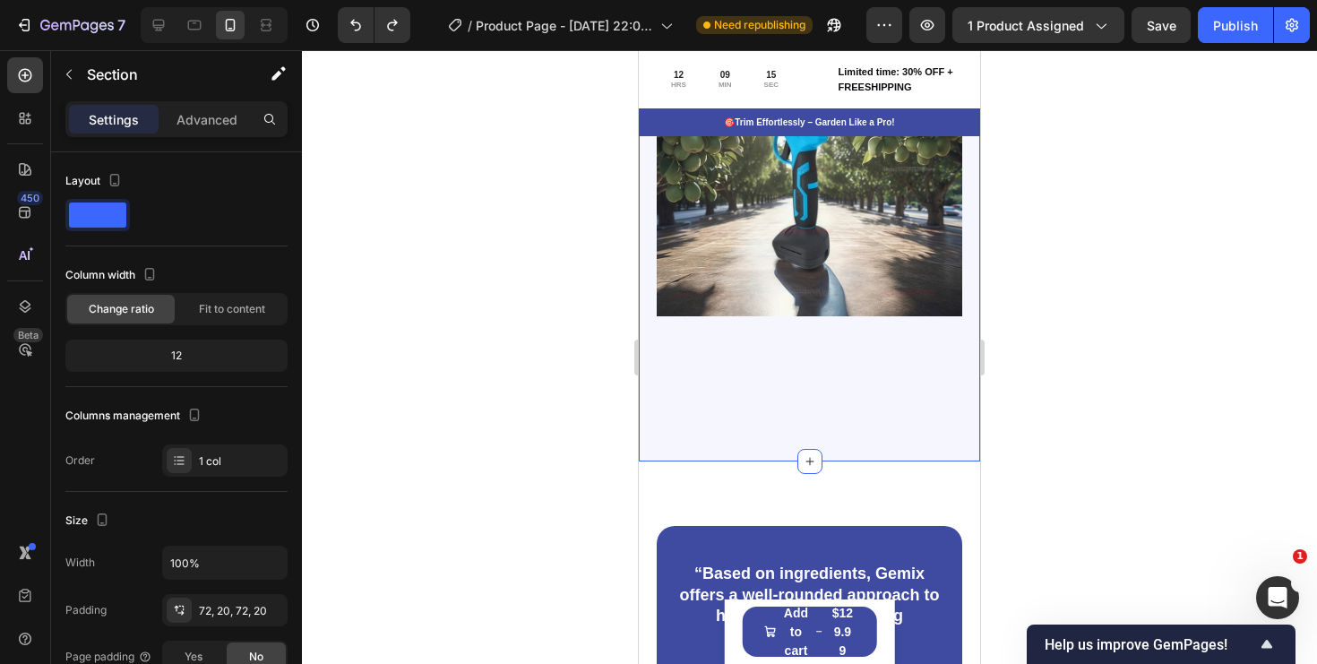
click at [837, 425] on div "✂️ Prune Like a Pro! Heading Sharp blades, long-lasting battery, zero strain. T…" at bounding box center [809, 134] width 341 height 655
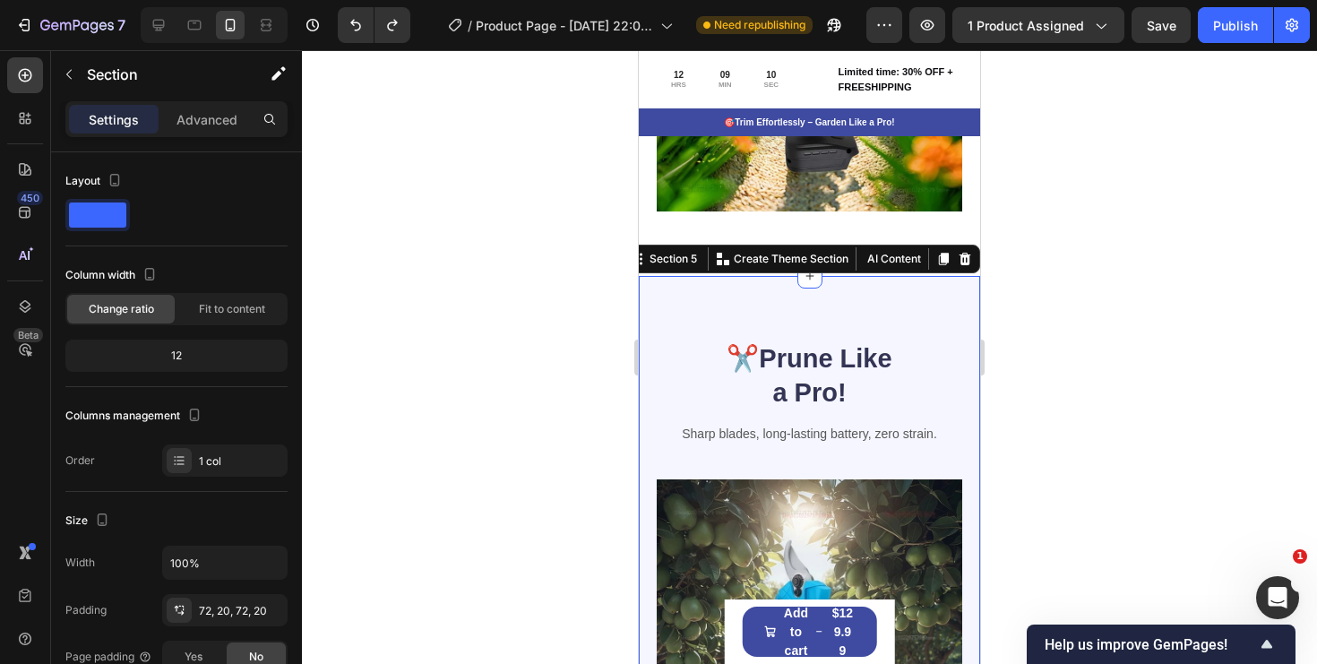
scroll to position [2114, 0]
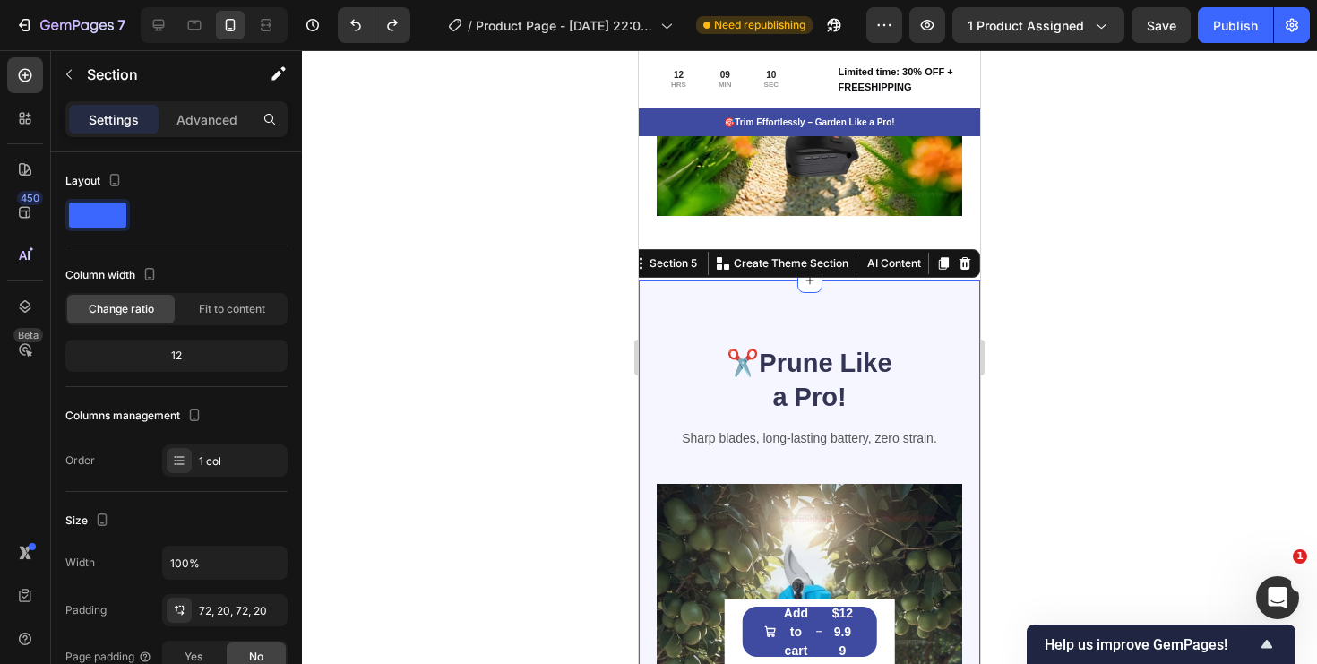
click at [873, 305] on div "✂️ Prune Like a Pro! Heading Sharp blades, long-lasting battery, zero strain. T…" at bounding box center [809, 567] width 341 height 574
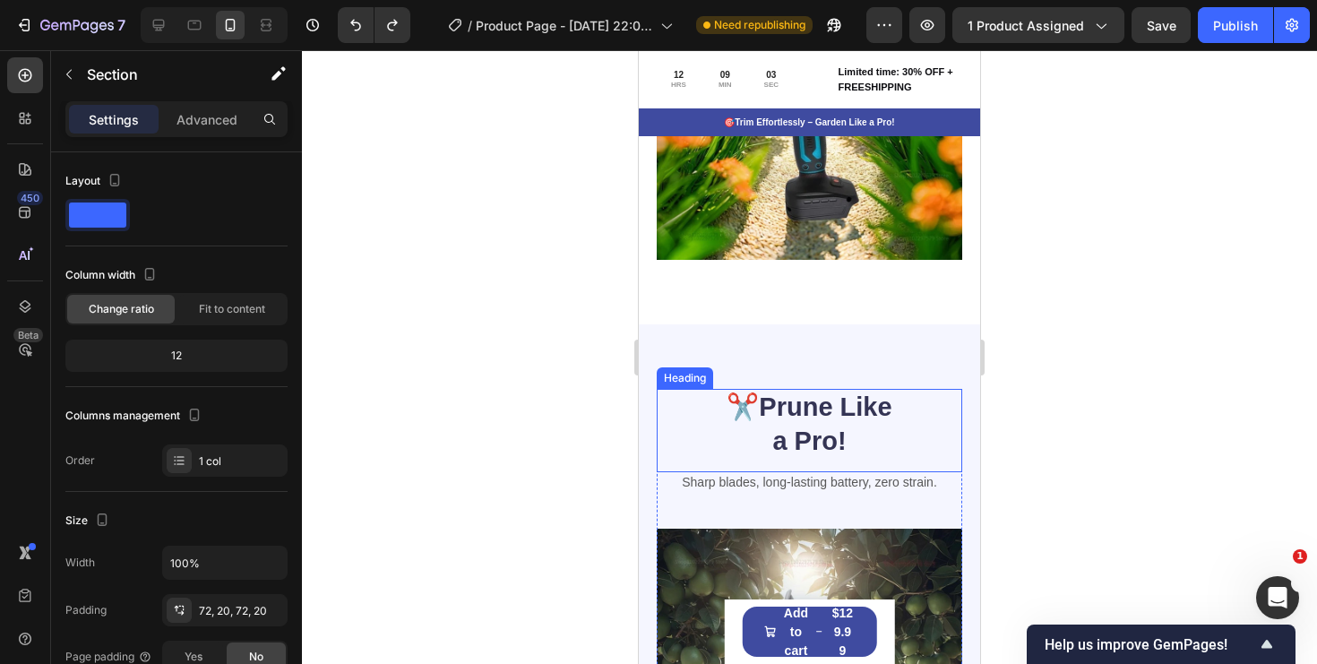
scroll to position [2250, 0]
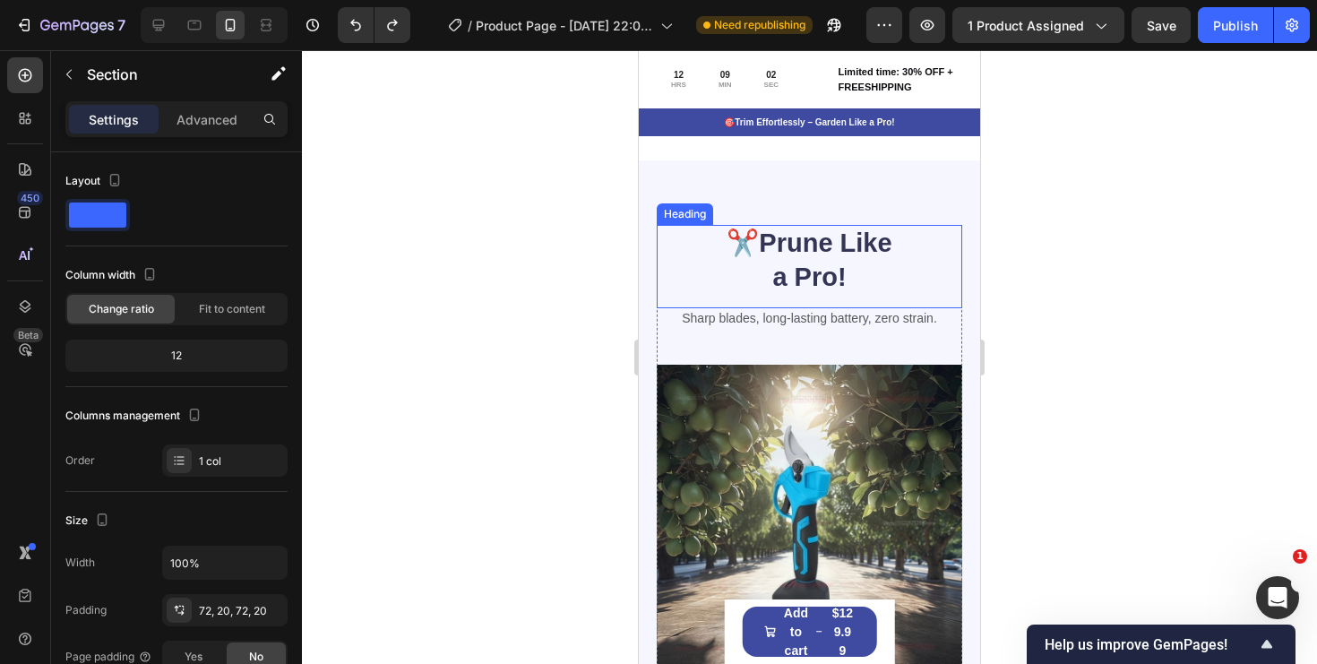
click at [904, 239] on div "✂️ Prune Like a Pro!" at bounding box center [810, 260] width 306 height 71
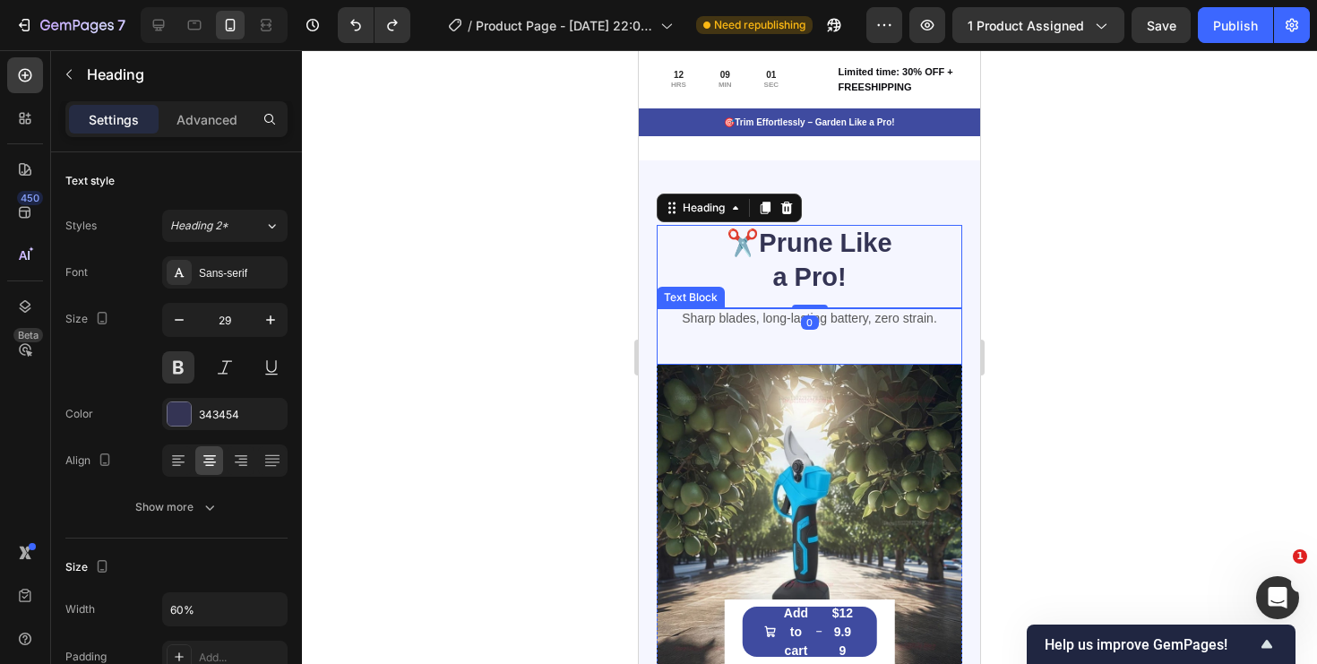
click at [897, 347] on div "Sharp blades, long-lasting battery, zero strain. Text Block" at bounding box center [810, 336] width 306 height 56
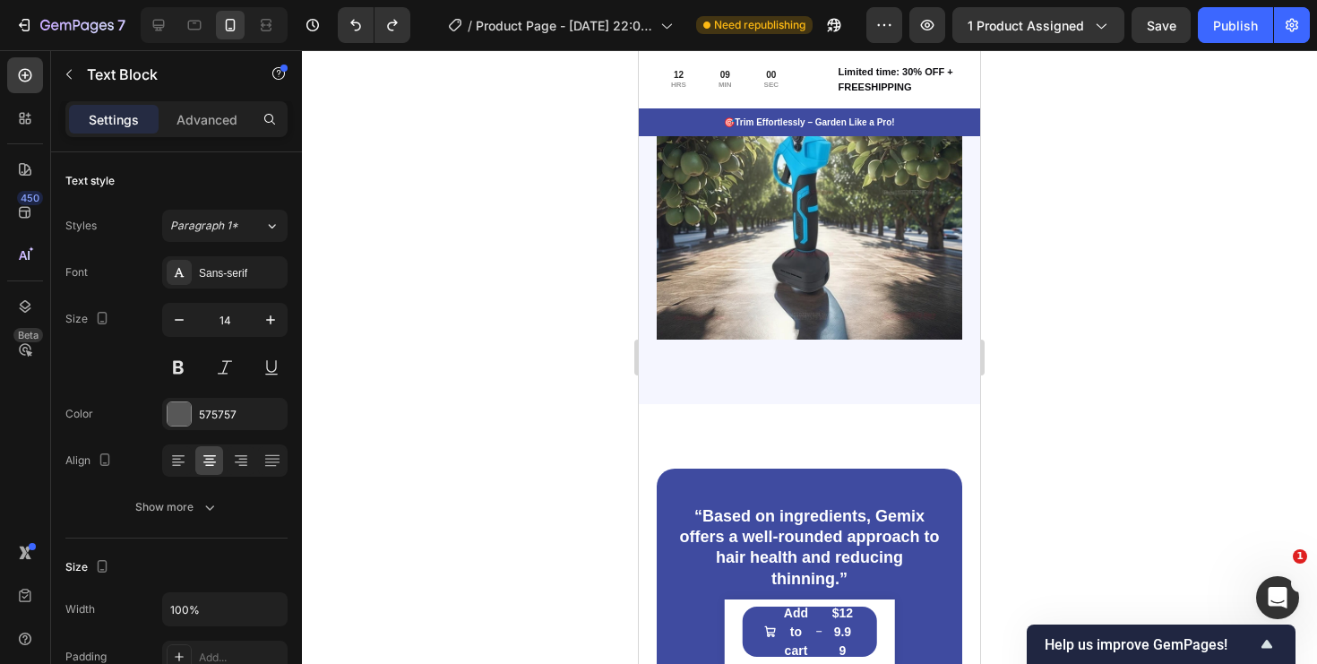
scroll to position [2628, 0]
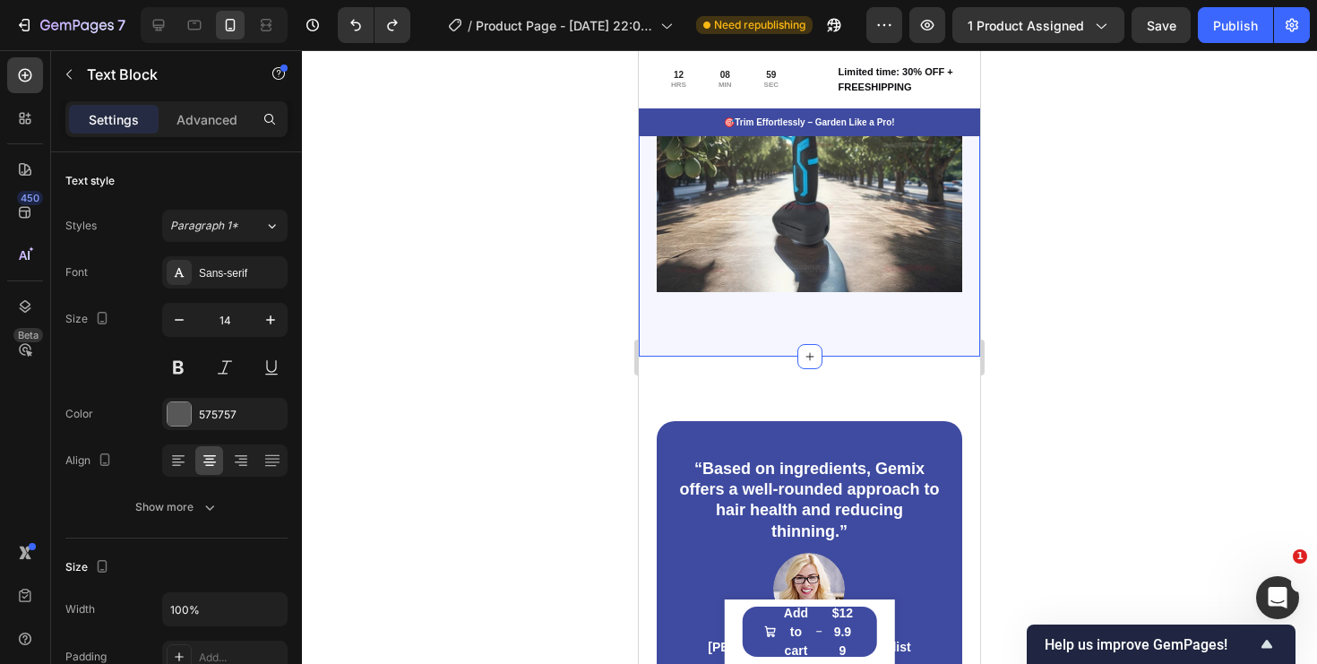
click at [943, 320] on div "✂️ Prune Like a Pro! Heading Sharp blades, long-lasting battery, zero strain. T…" at bounding box center [809, 69] width 341 height 574
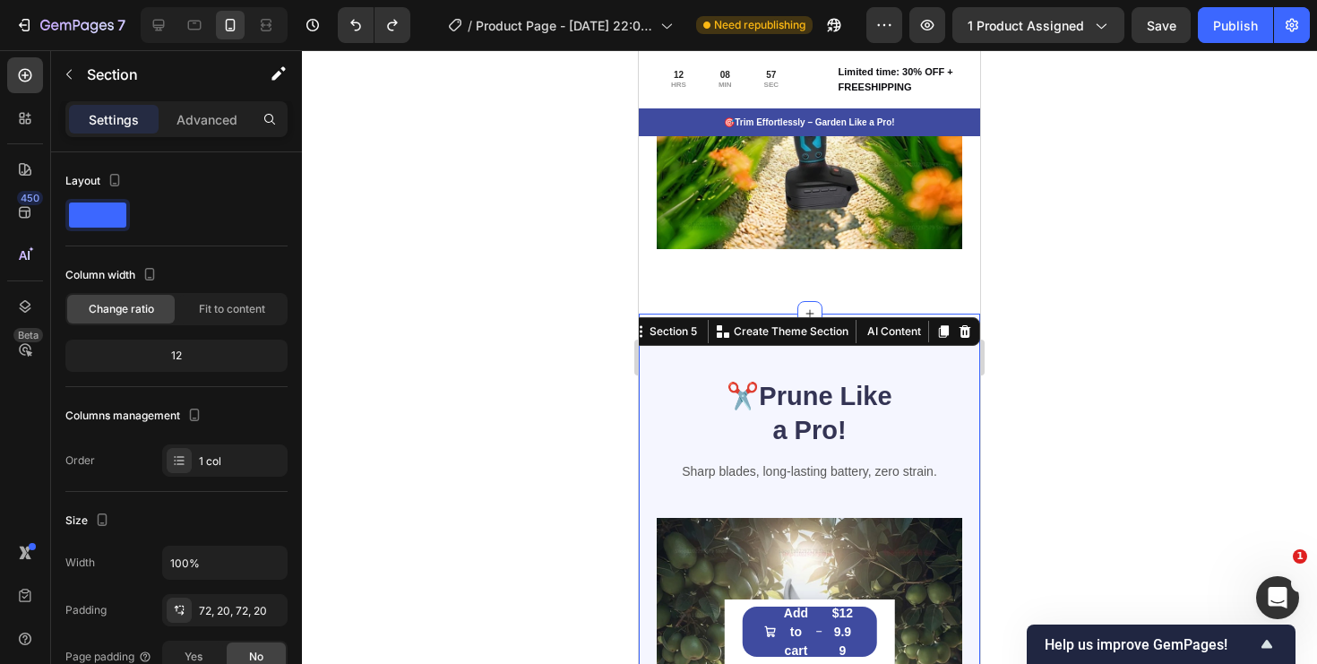
scroll to position [2095, 0]
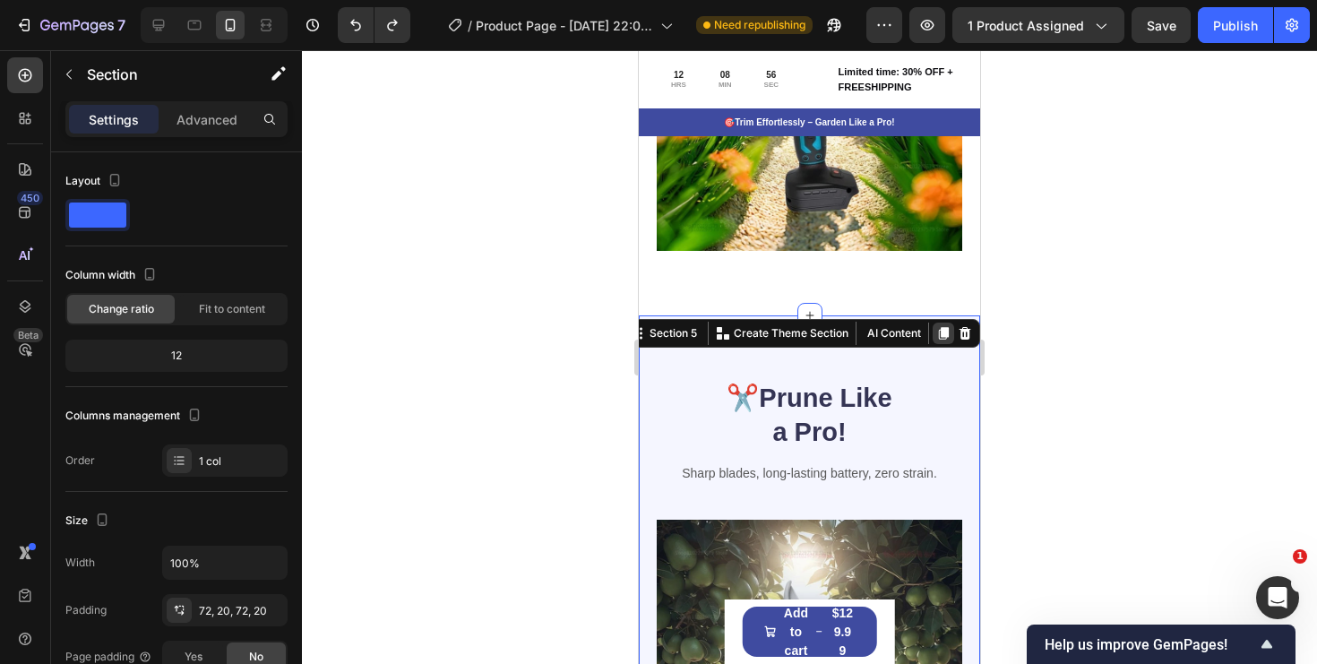
click at [943, 332] on icon at bounding box center [944, 333] width 10 height 13
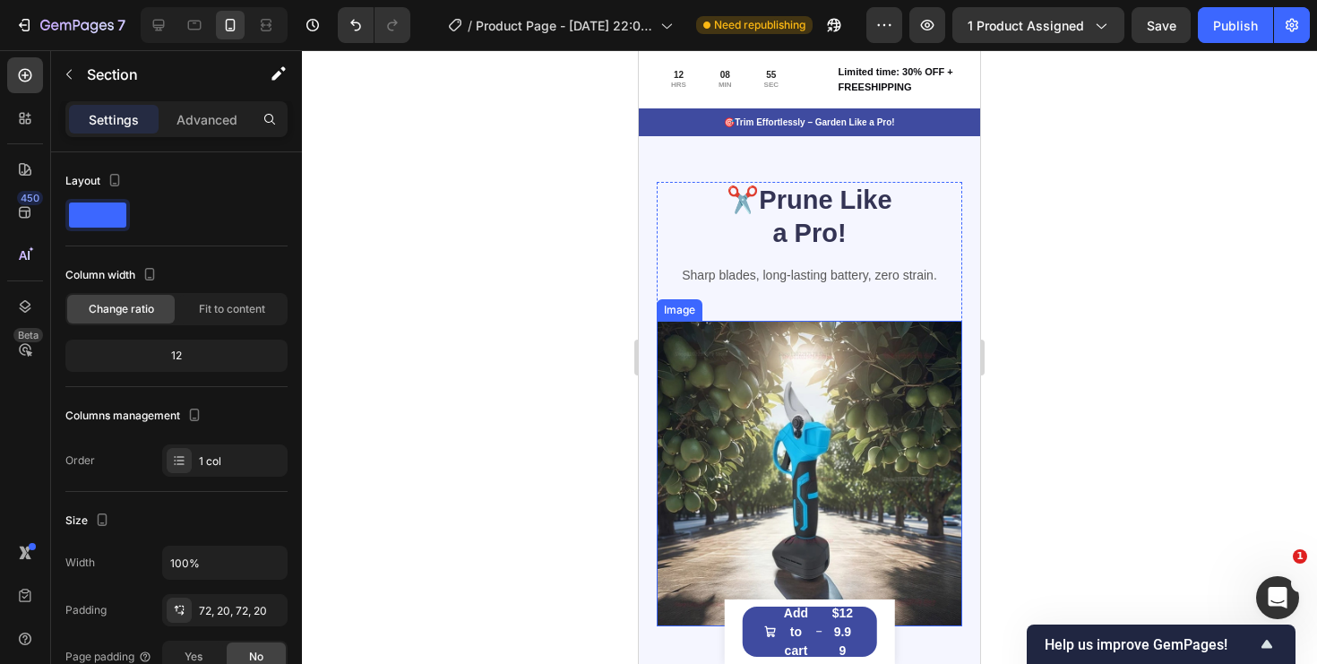
scroll to position [2871, 0]
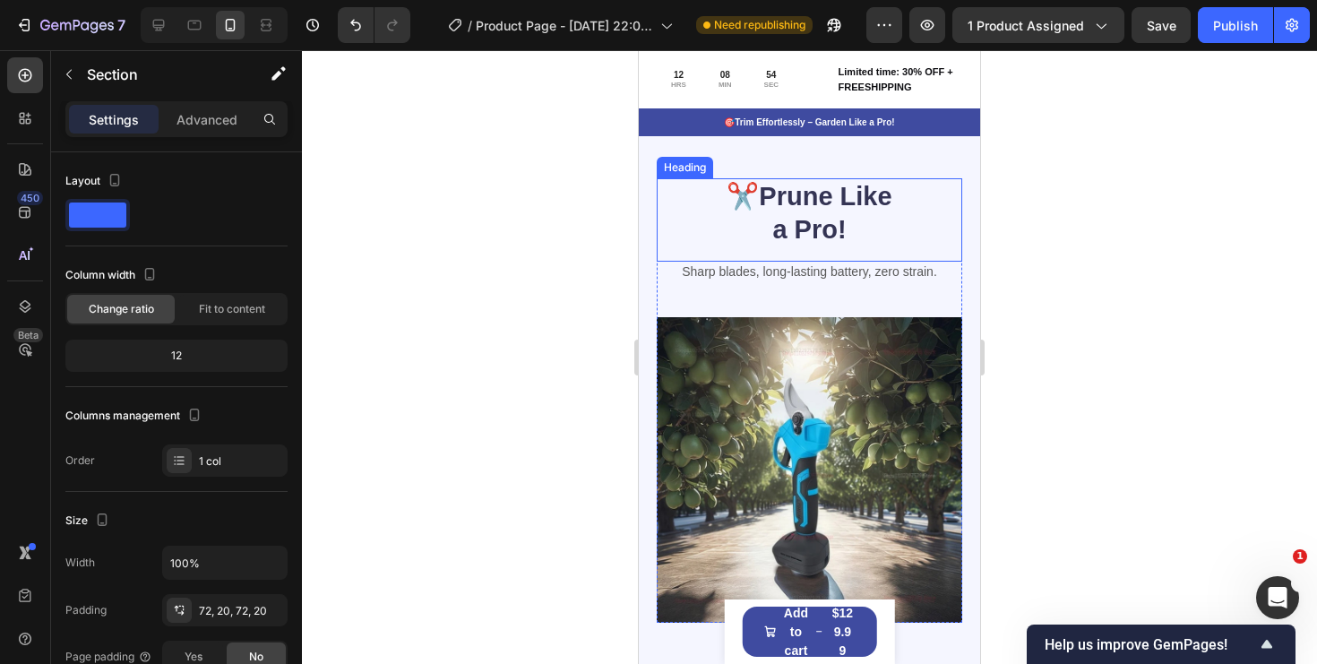
click at [828, 220] on strong "Prune Like a Pro!" at bounding box center [825, 213] width 133 height 63
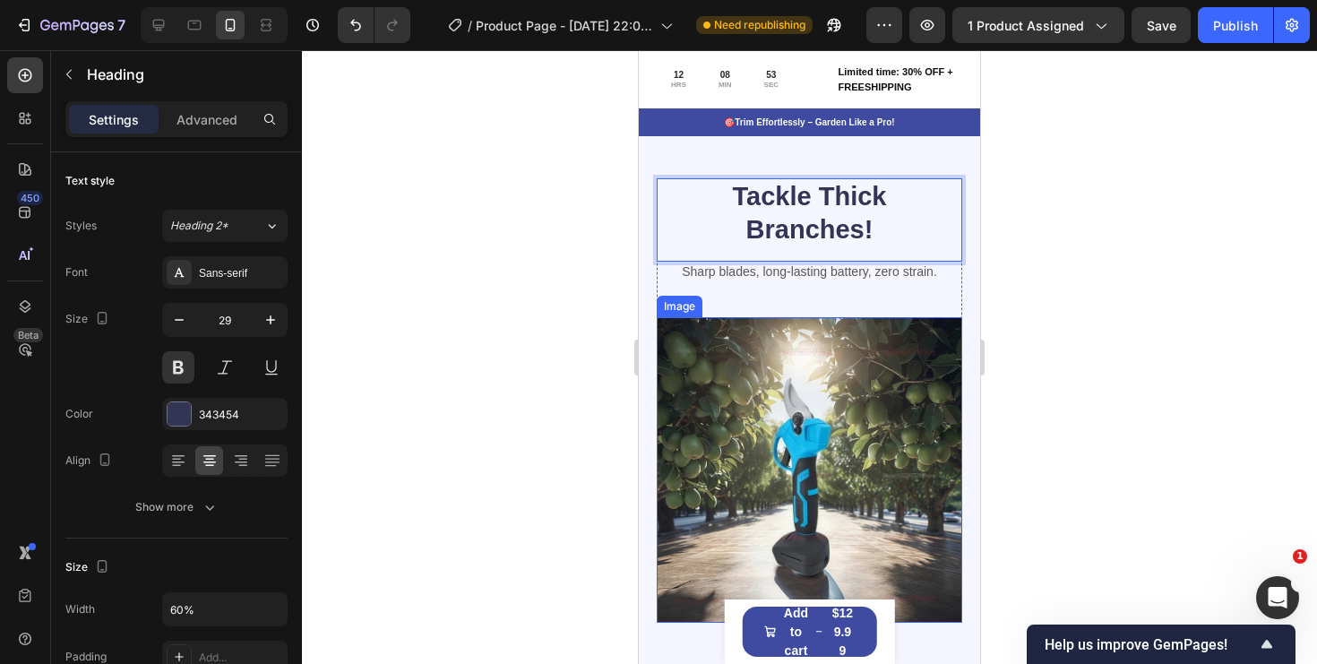
scroll to position [2892, 0]
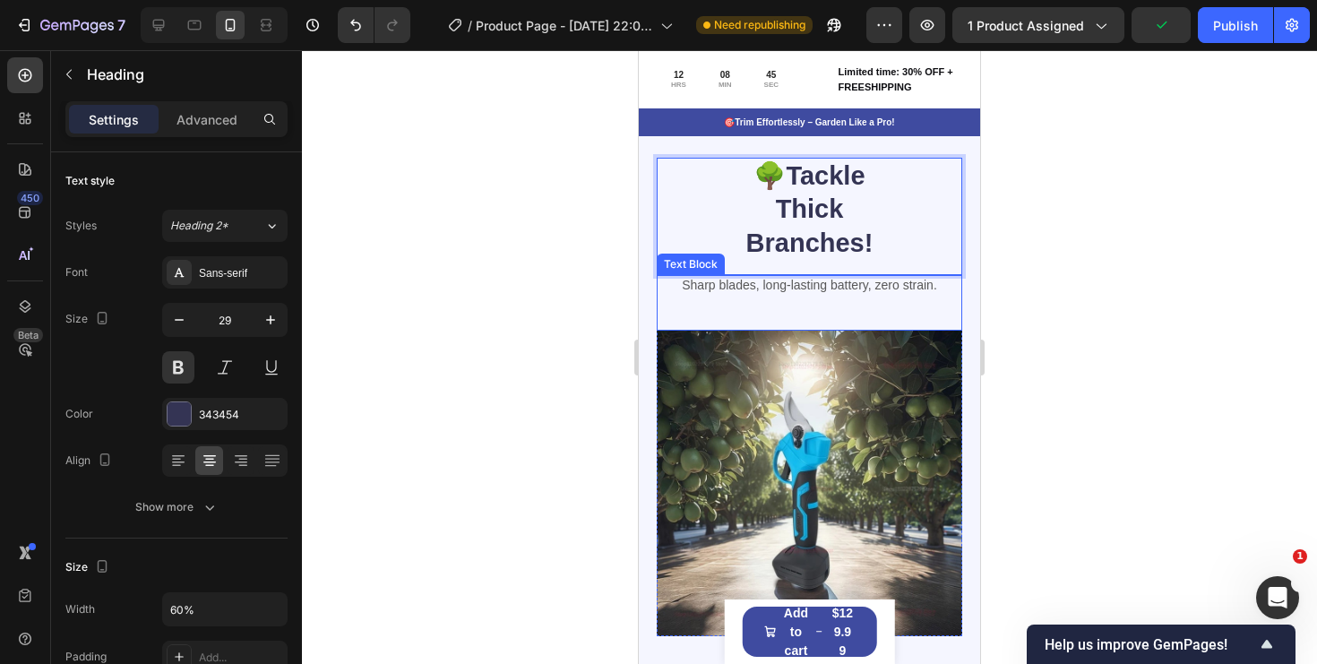
click at [909, 280] on p "Sharp blades, long-lasting battery, zero strain." at bounding box center [810, 285] width 302 height 16
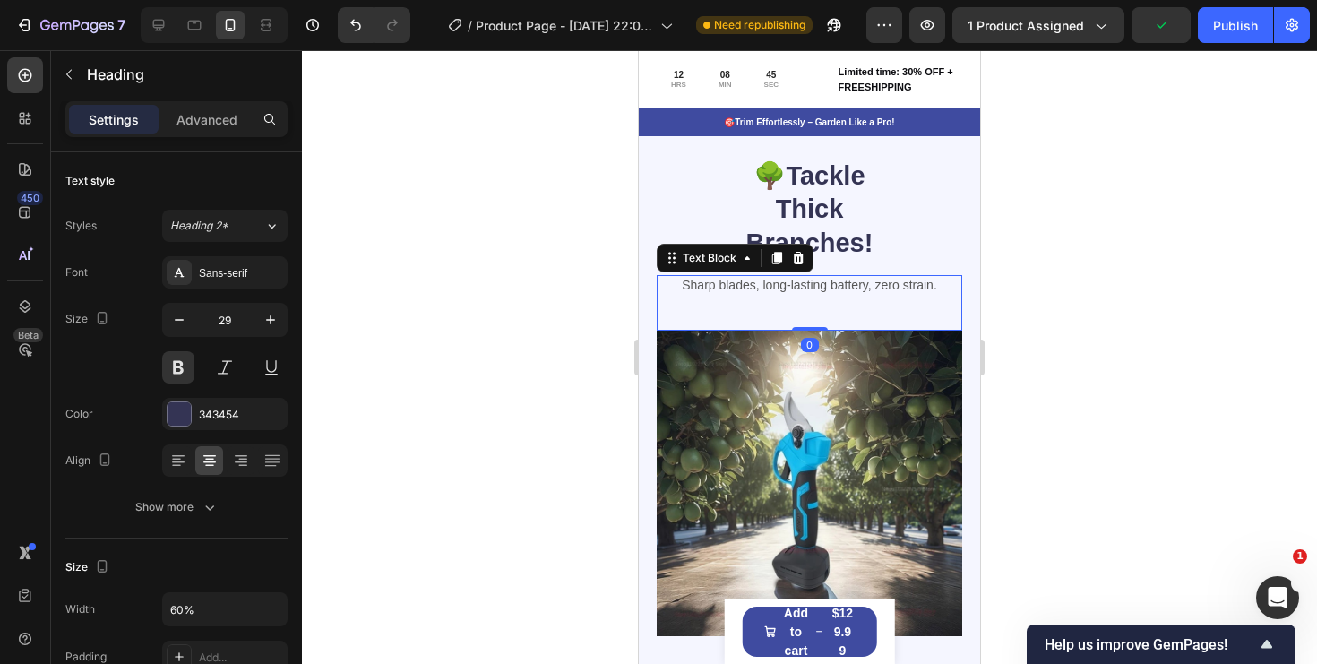
click at [909, 280] on p "Sharp blades, long-lasting battery, zero strain." at bounding box center [810, 285] width 302 height 16
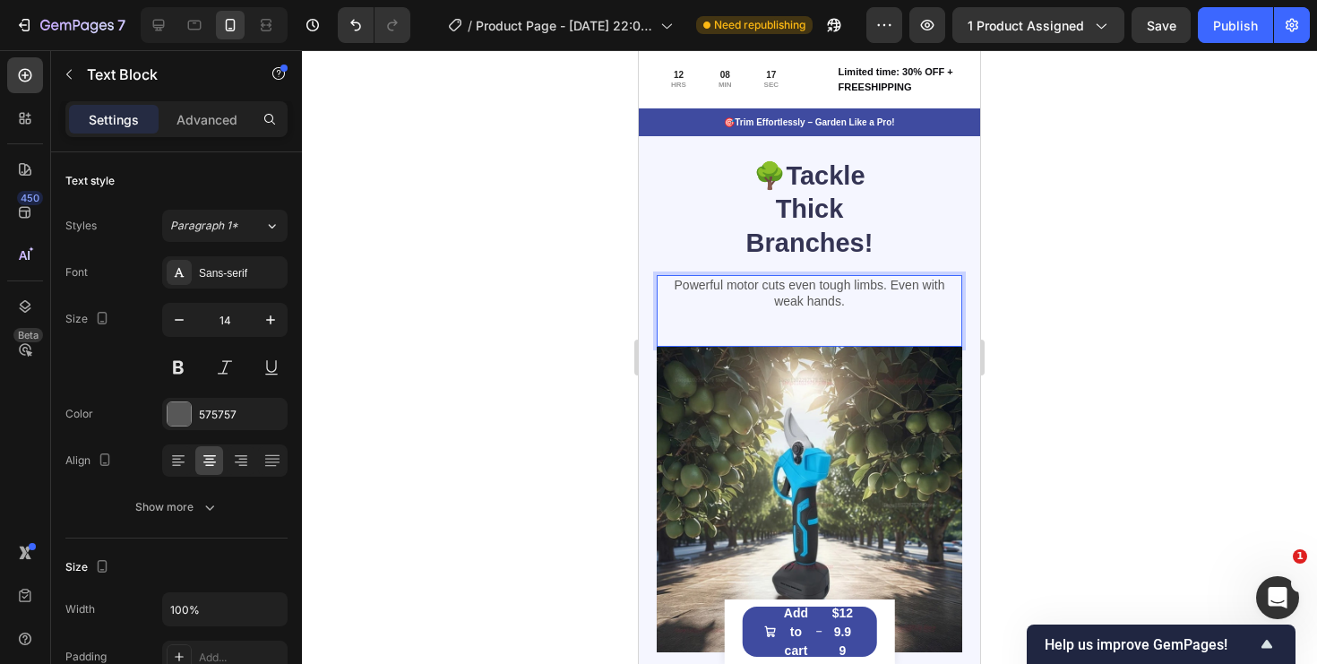
click at [864, 311] on div "Powerful motor cuts even tough limbs. Even with weak hands. Text Block 0" at bounding box center [810, 311] width 306 height 72
click at [879, 304] on p "Powerful motor cuts even tough limbs. Even with weak hands." at bounding box center [810, 293] width 302 height 32
click at [827, 203] on strong "Tackle Thick Branches!" at bounding box center [809, 209] width 127 height 96
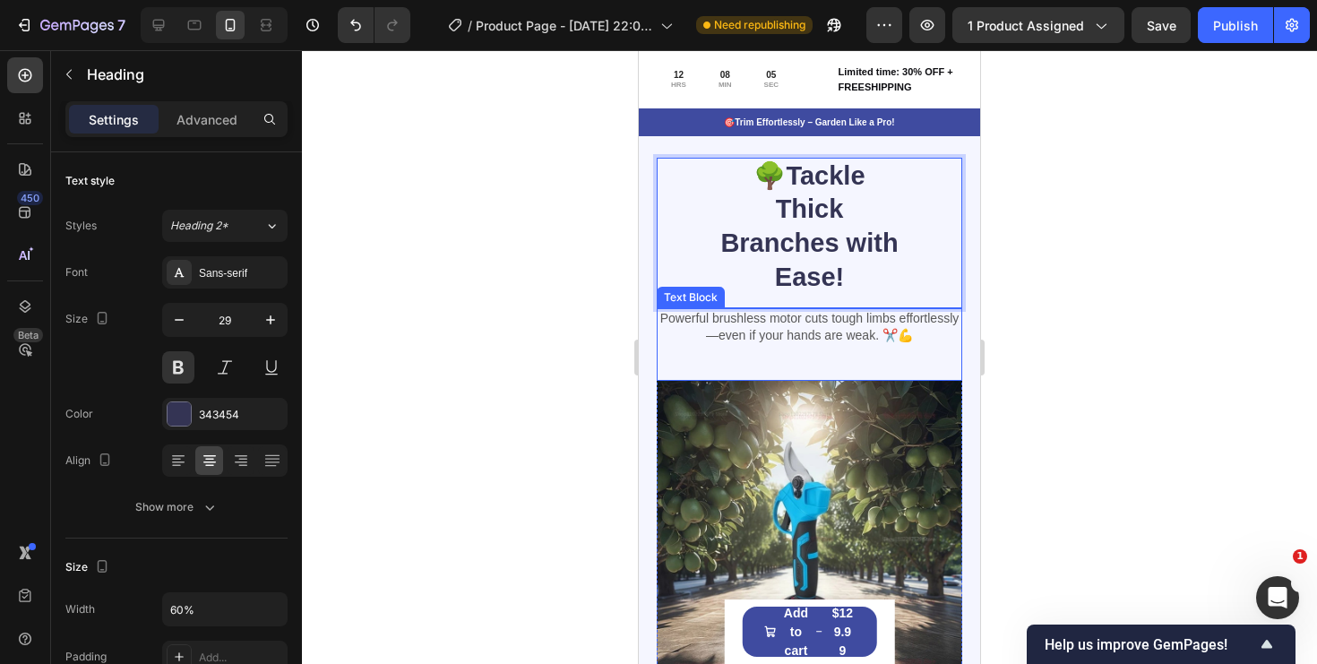
click at [848, 341] on p "Powerful brushless motor cuts tough limbs effortlessly—even if your hands are w…" at bounding box center [810, 326] width 302 height 32
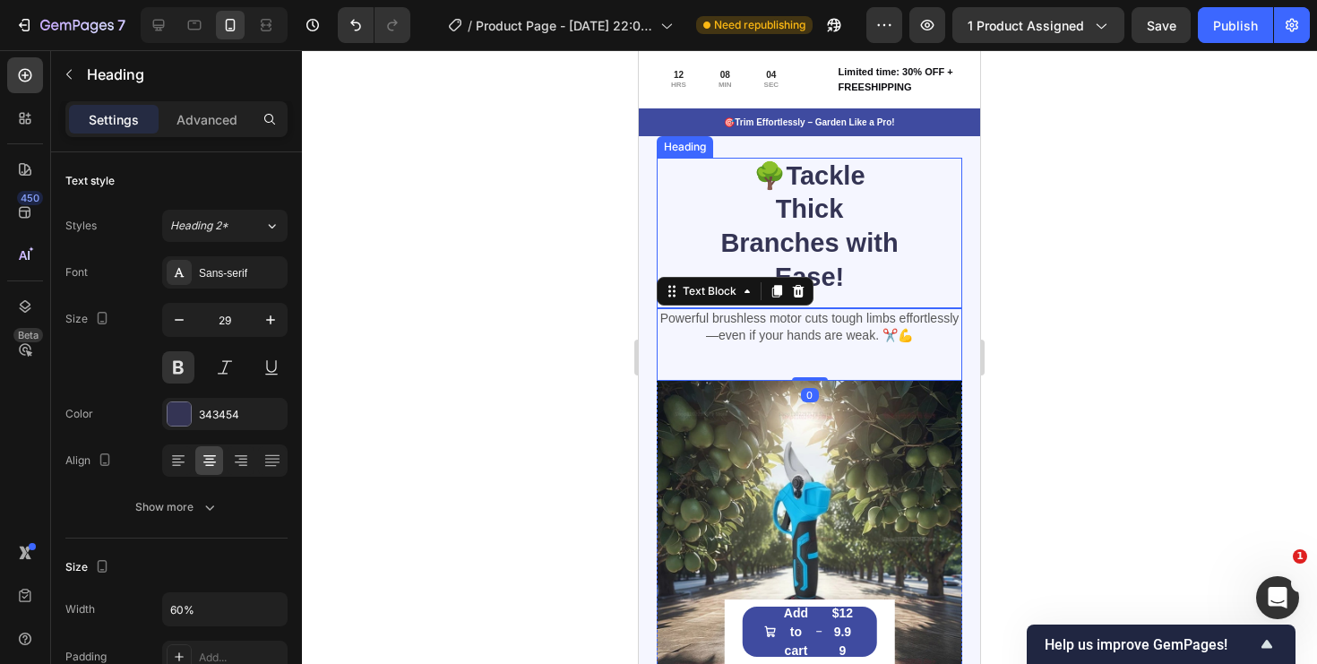
click at [867, 278] on p "🌳 Tackle Thick Branches with Ease!" at bounding box center [810, 226] width 180 height 135
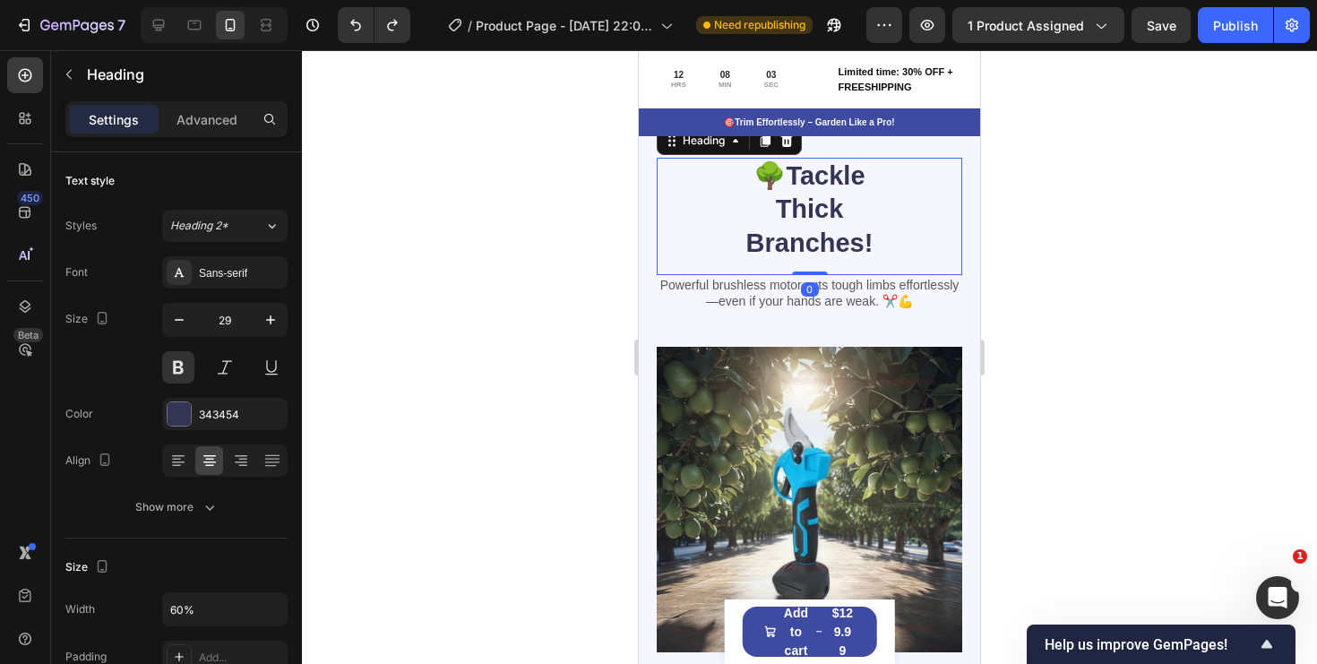
click at [893, 230] on h2 "🌳 Tackle Thick Branches!" at bounding box center [810, 210] width 184 height 105
click at [893, 230] on p "🌳 Tackle Thick Branches!" at bounding box center [810, 209] width 180 height 101
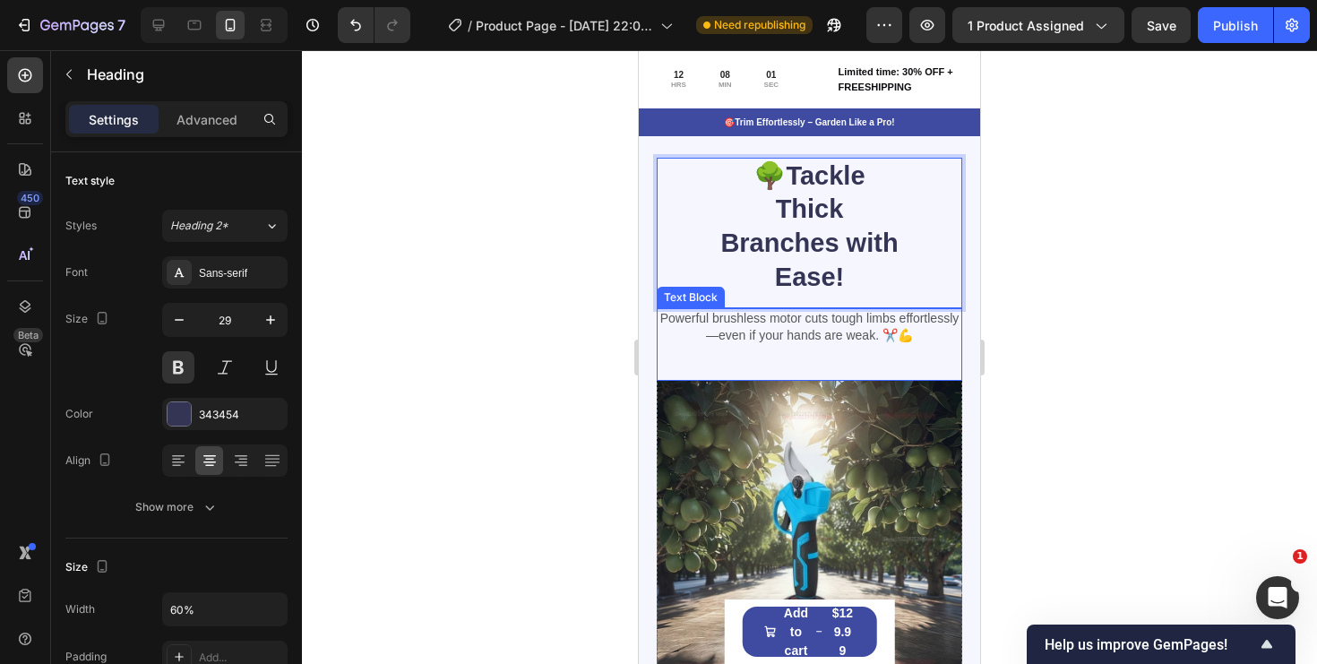
click at [858, 345] on div "Powerful brushless motor cuts tough limbs effortlessly—even if your hands are w…" at bounding box center [810, 344] width 306 height 72
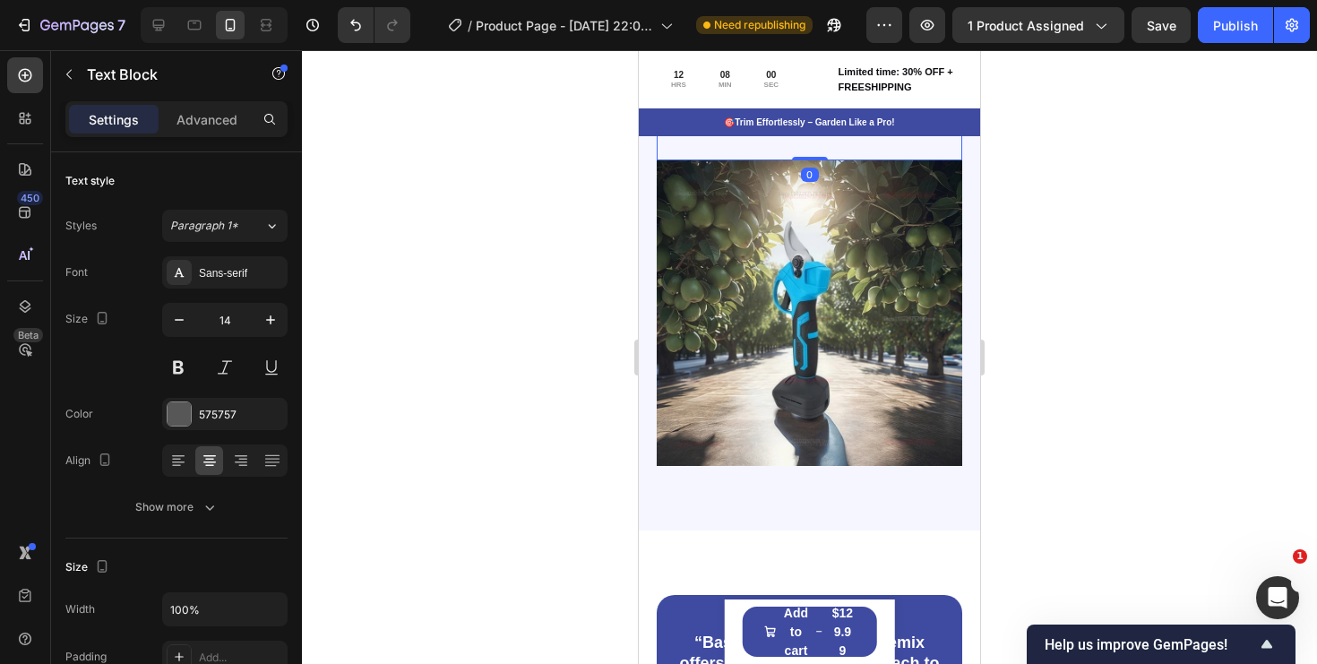
scroll to position [3214, 0]
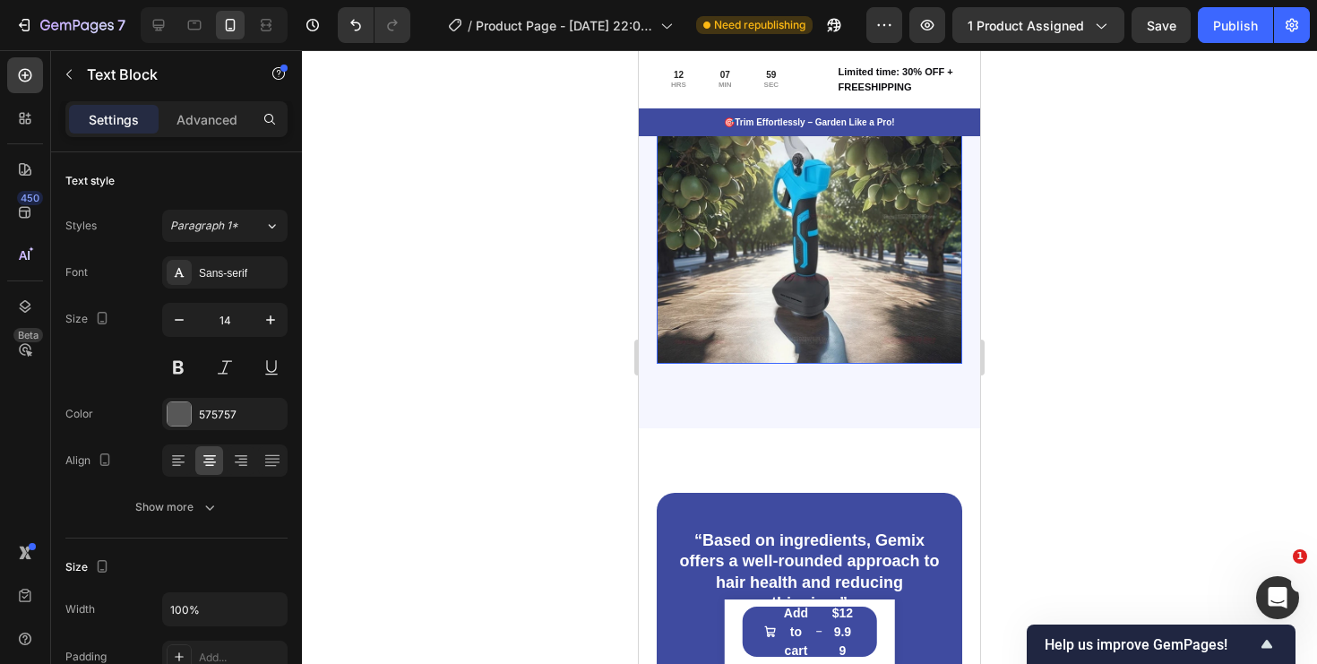
click at [858, 286] on img at bounding box center [810, 211] width 306 height 306
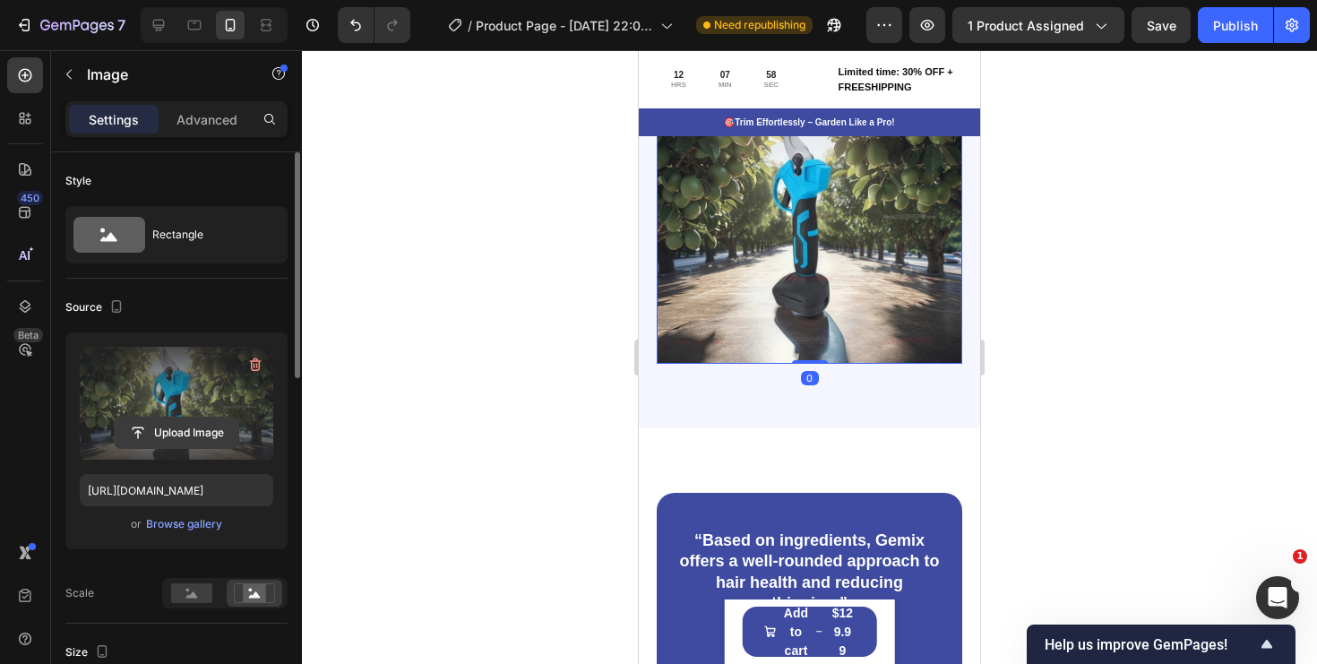
click at [179, 427] on input "file" at bounding box center [177, 433] width 124 height 30
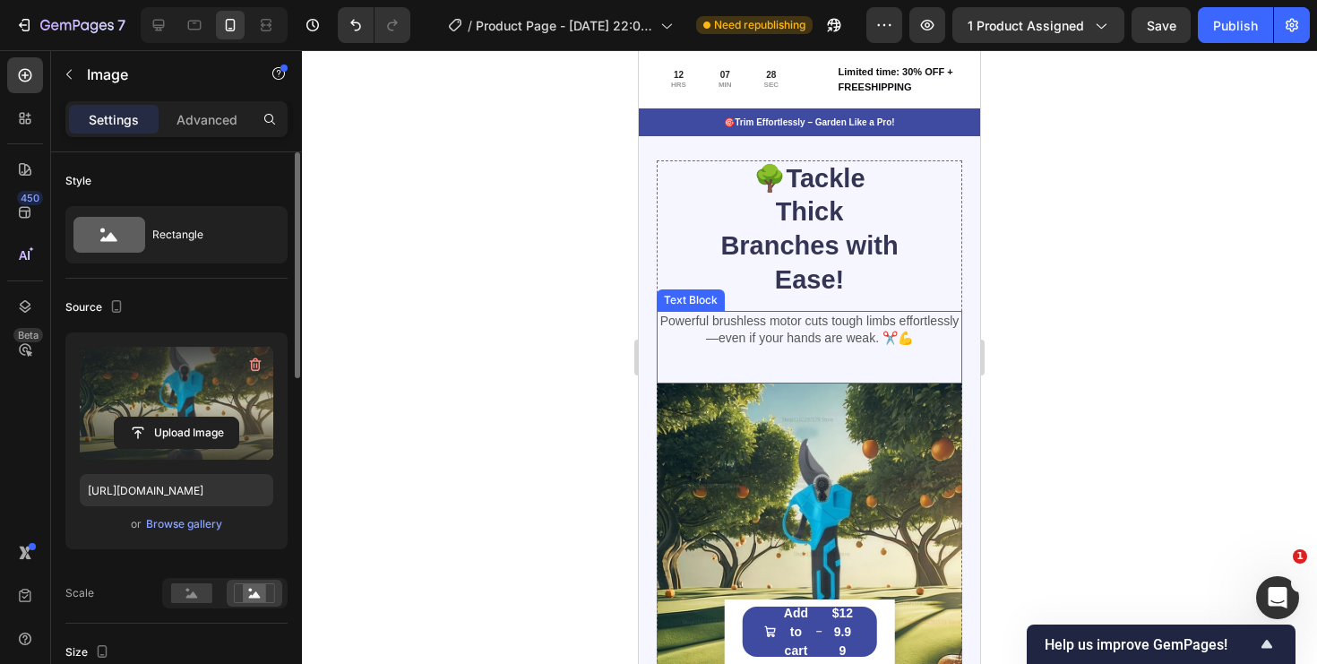
scroll to position [3142, 0]
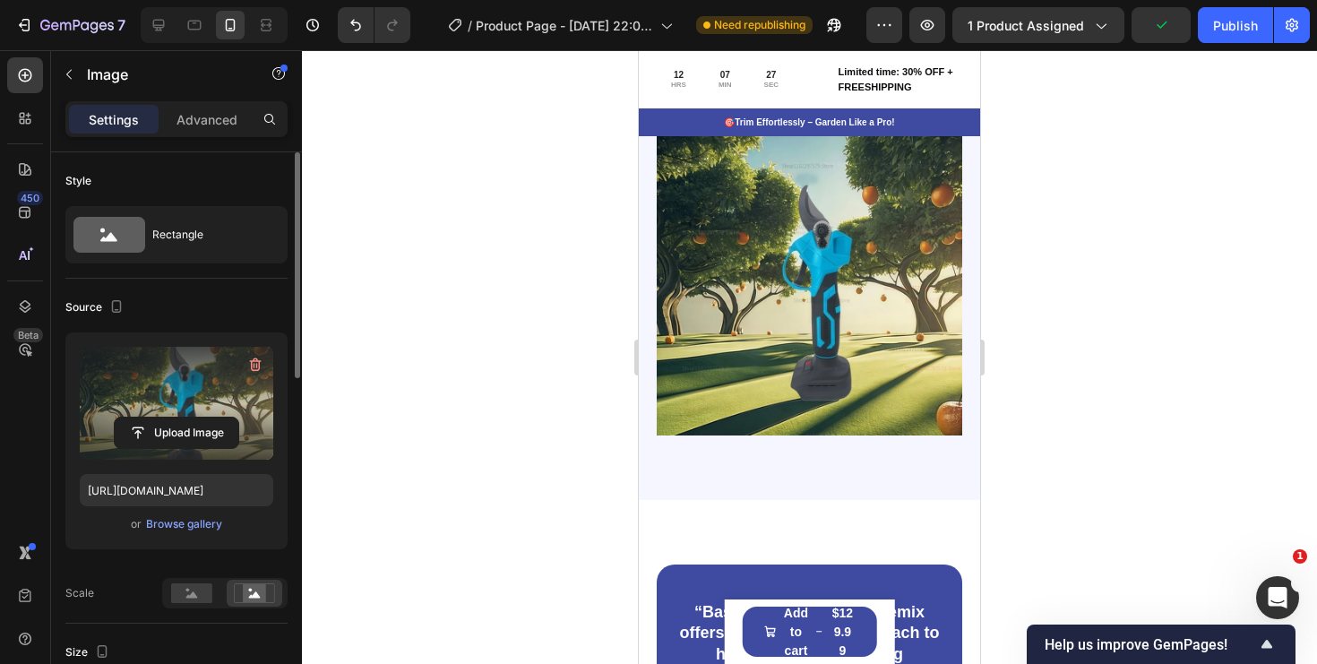
click at [864, 326] on img at bounding box center [810, 283] width 306 height 306
click at [208, 518] on div "Browse gallery" at bounding box center [184, 524] width 76 height 16
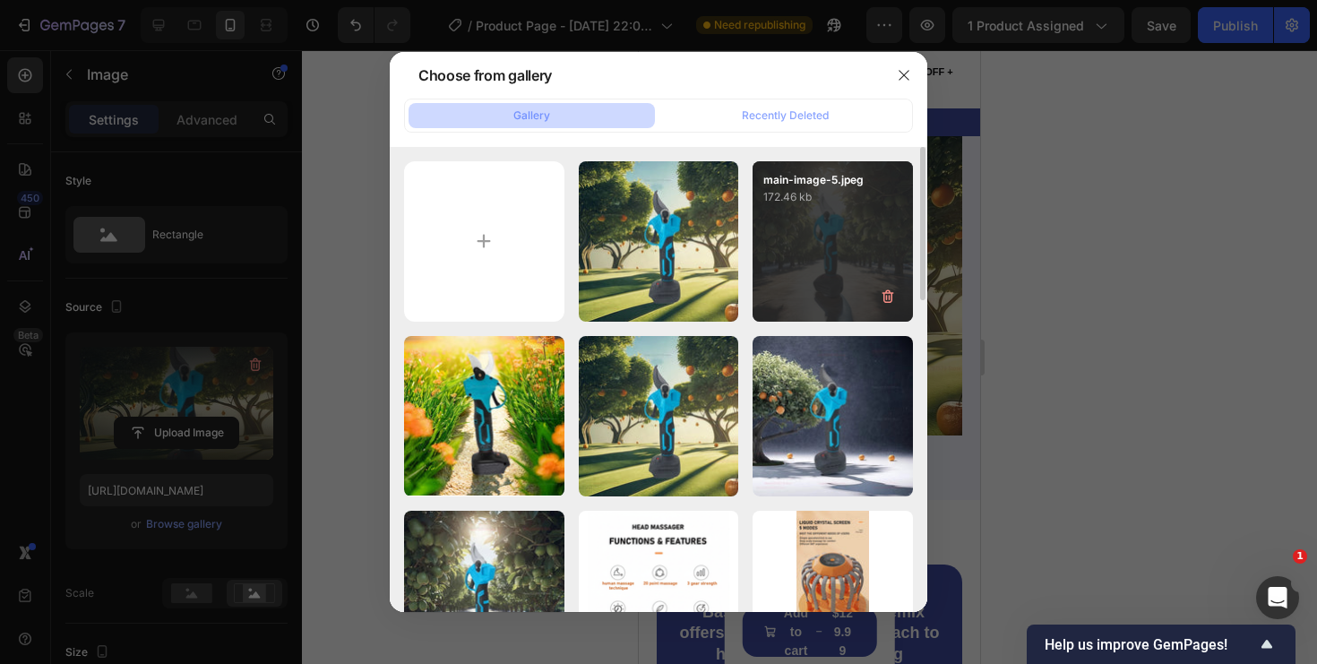
click at [888, 244] on div "main-image-5.jpeg 172.46 kb" at bounding box center [833, 241] width 160 height 160
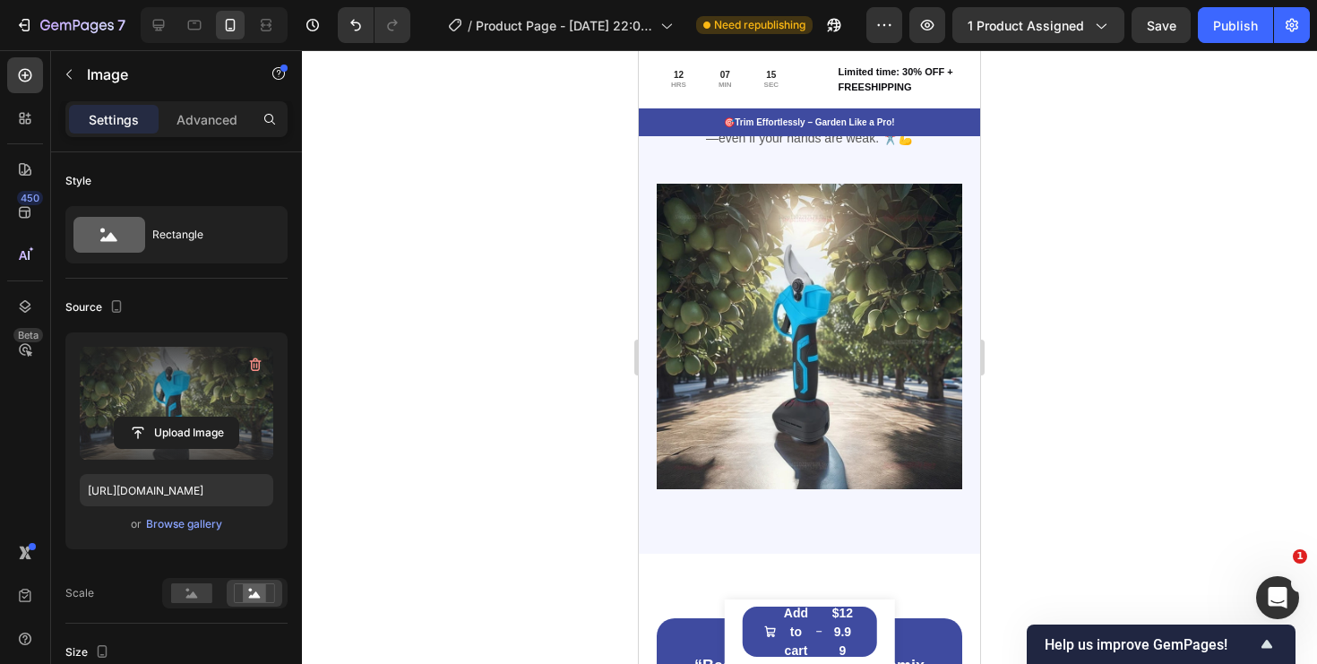
scroll to position [3081, 0]
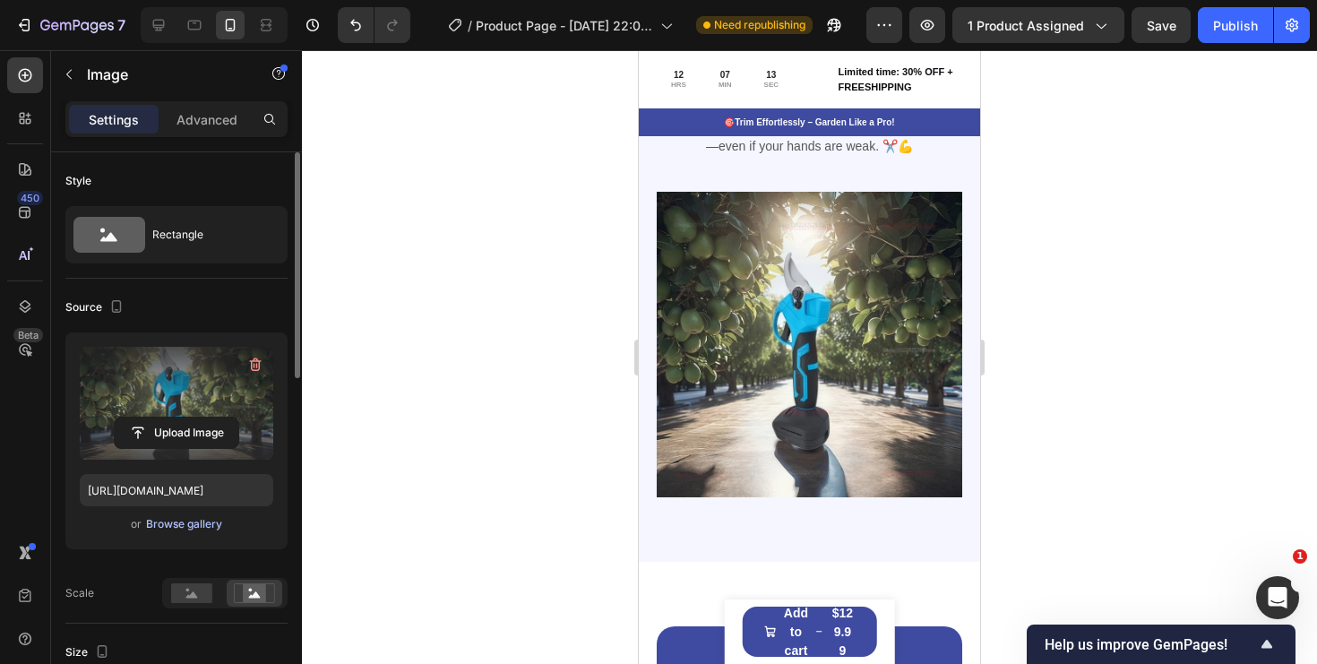
click at [194, 528] on div "Browse gallery" at bounding box center [184, 524] width 76 height 16
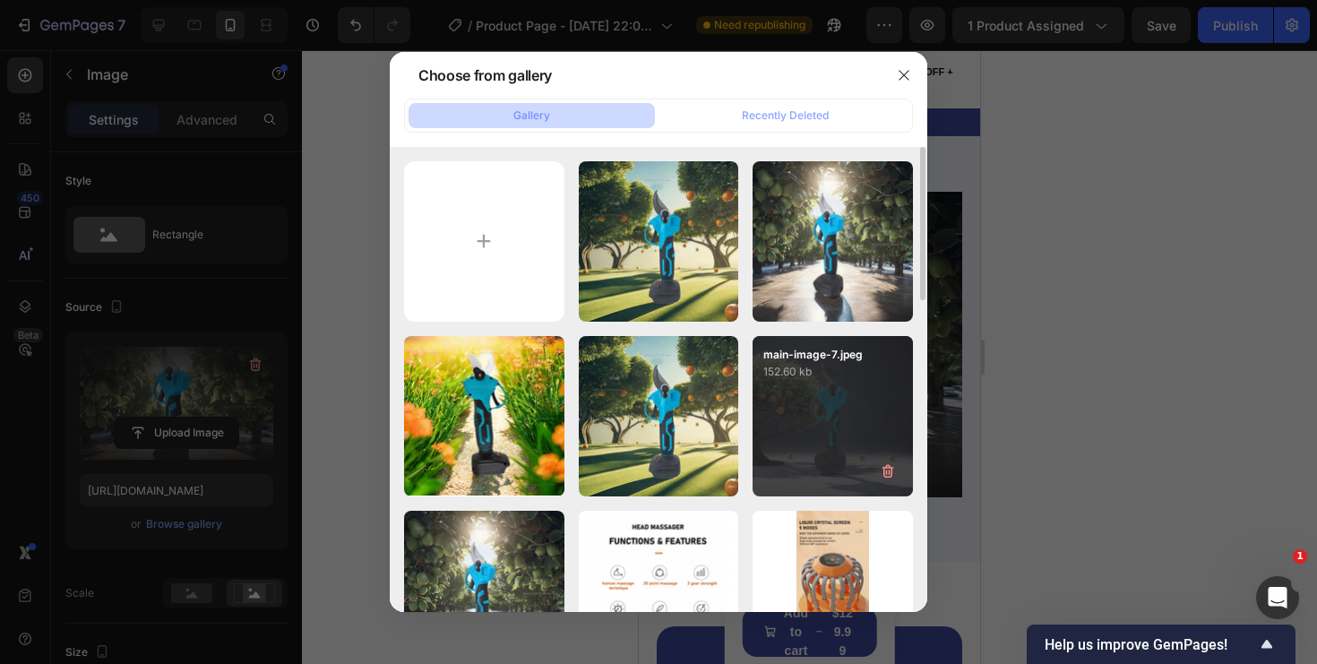
click at [791, 407] on div "main-image-7.jpeg 152.60 kb" at bounding box center [833, 416] width 160 height 160
type input "[URL][DOMAIN_NAME]"
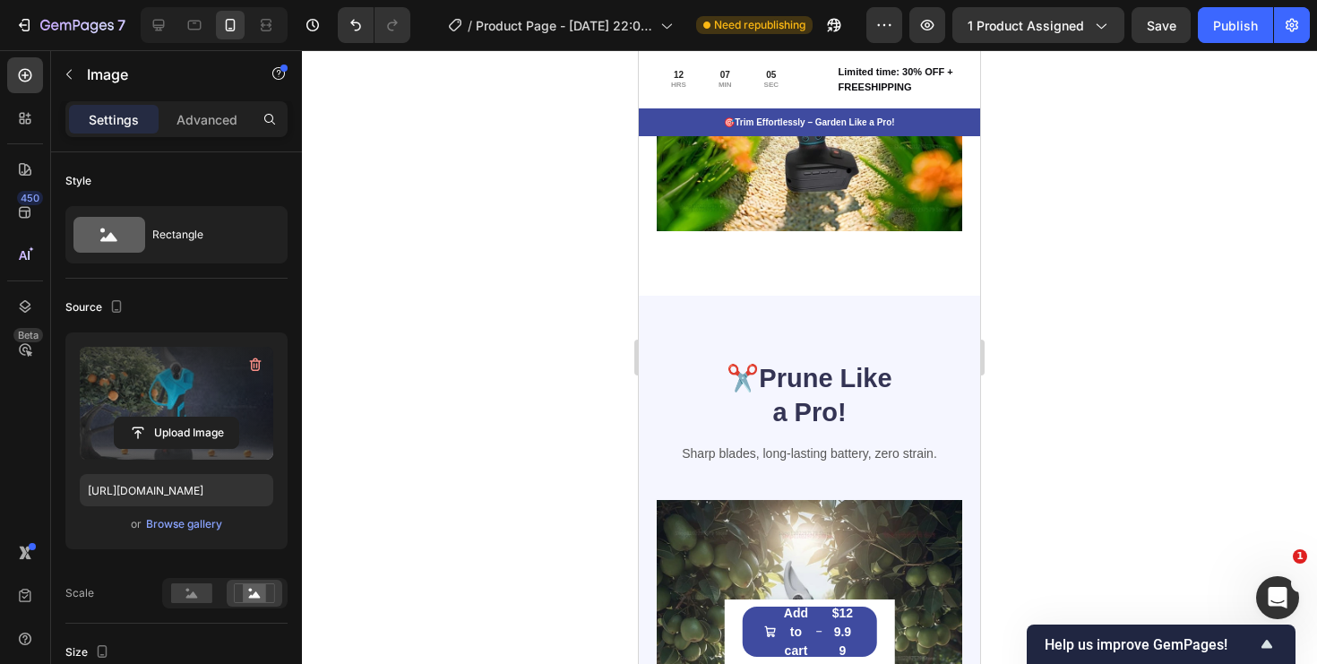
scroll to position [2092, 0]
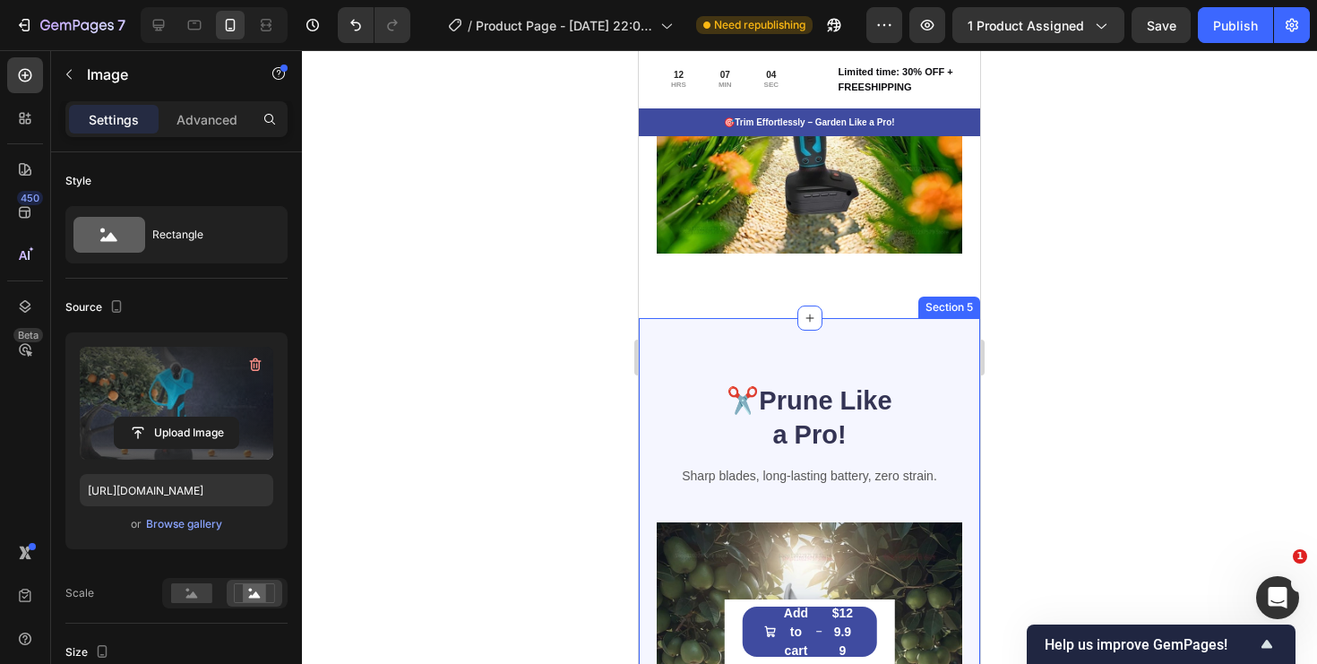
click at [831, 361] on div "✂️ Prune Like a Pro! Heading Sharp blades, long-lasting battery, zero strain. T…" at bounding box center [809, 605] width 341 height 574
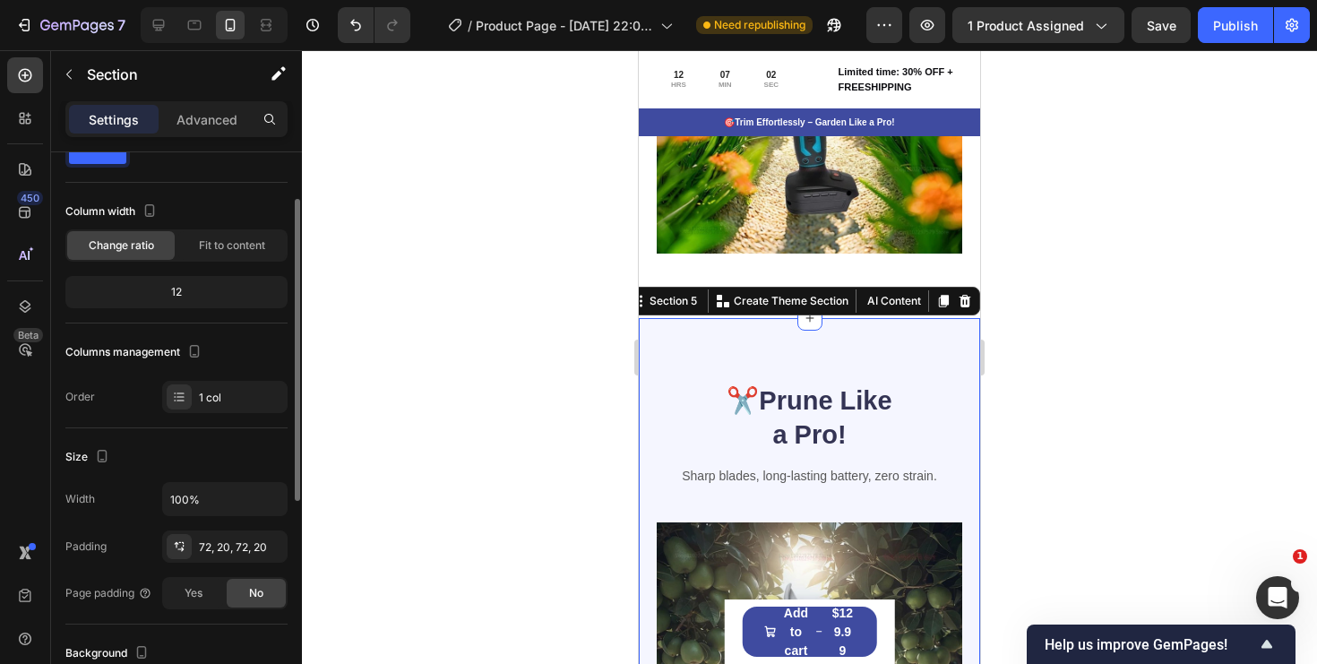
scroll to position [72, 0]
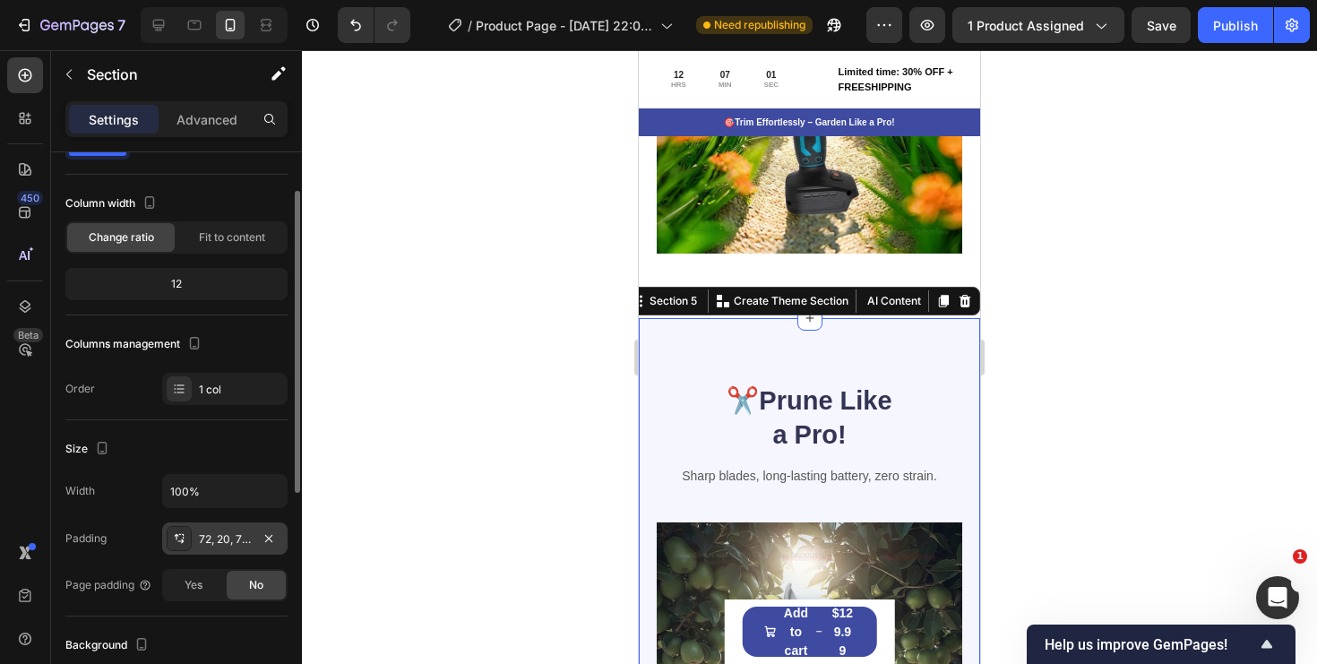
click at [203, 545] on div "72, 20, 72, 20" at bounding box center [225, 539] width 52 height 16
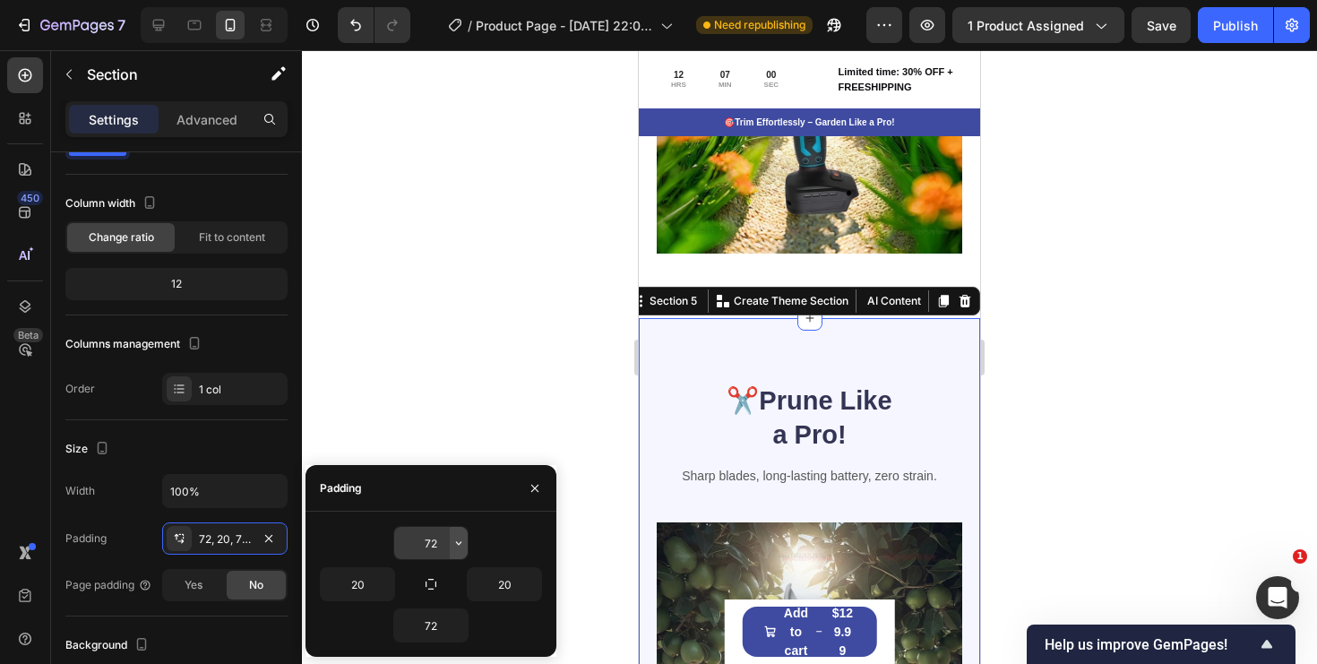
click at [455, 544] on icon "button" at bounding box center [459, 543] width 14 height 14
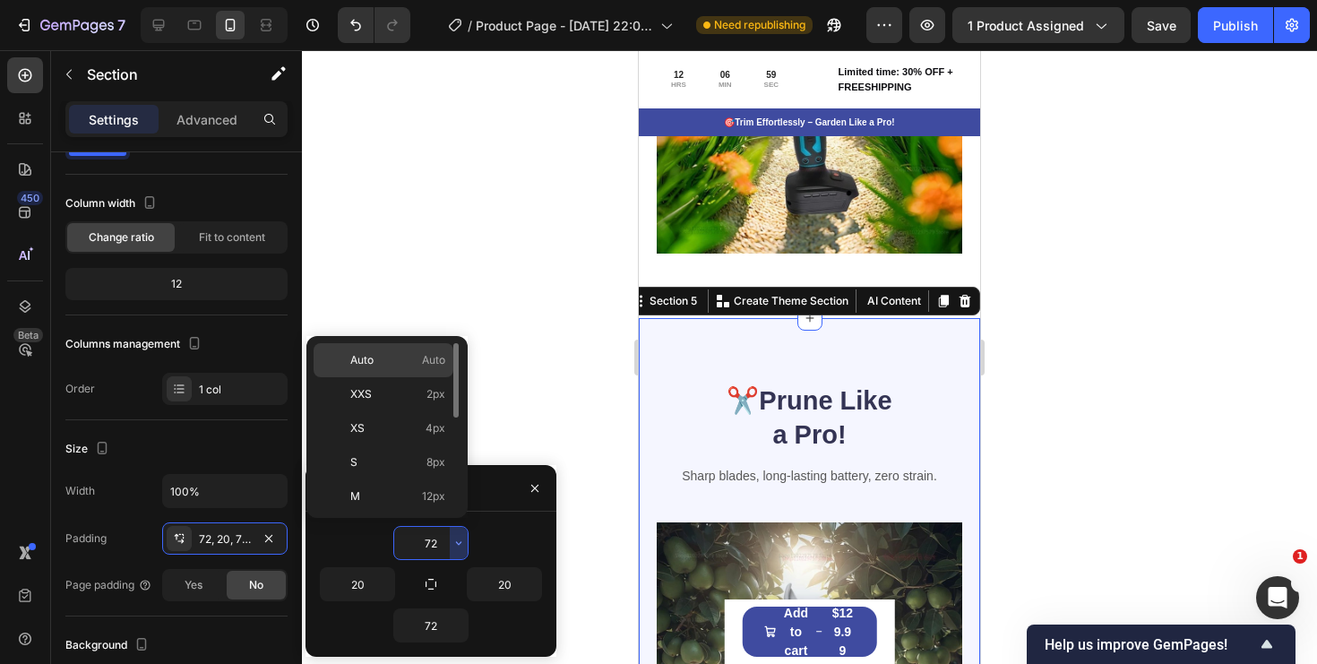
click at [398, 357] on p "Auto Auto" at bounding box center [397, 360] width 95 height 16
type input "Auto"
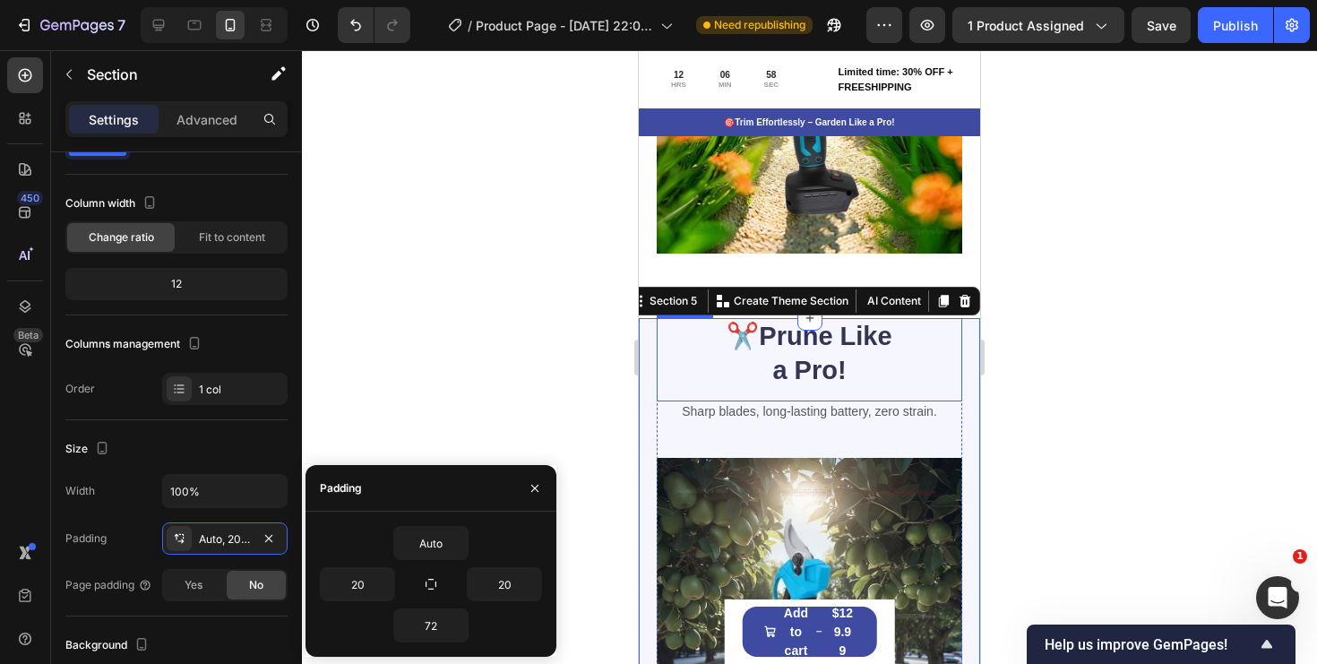
click at [832, 382] on strong "Prune Like a Pro!" at bounding box center [825, 353] width 133 height 63
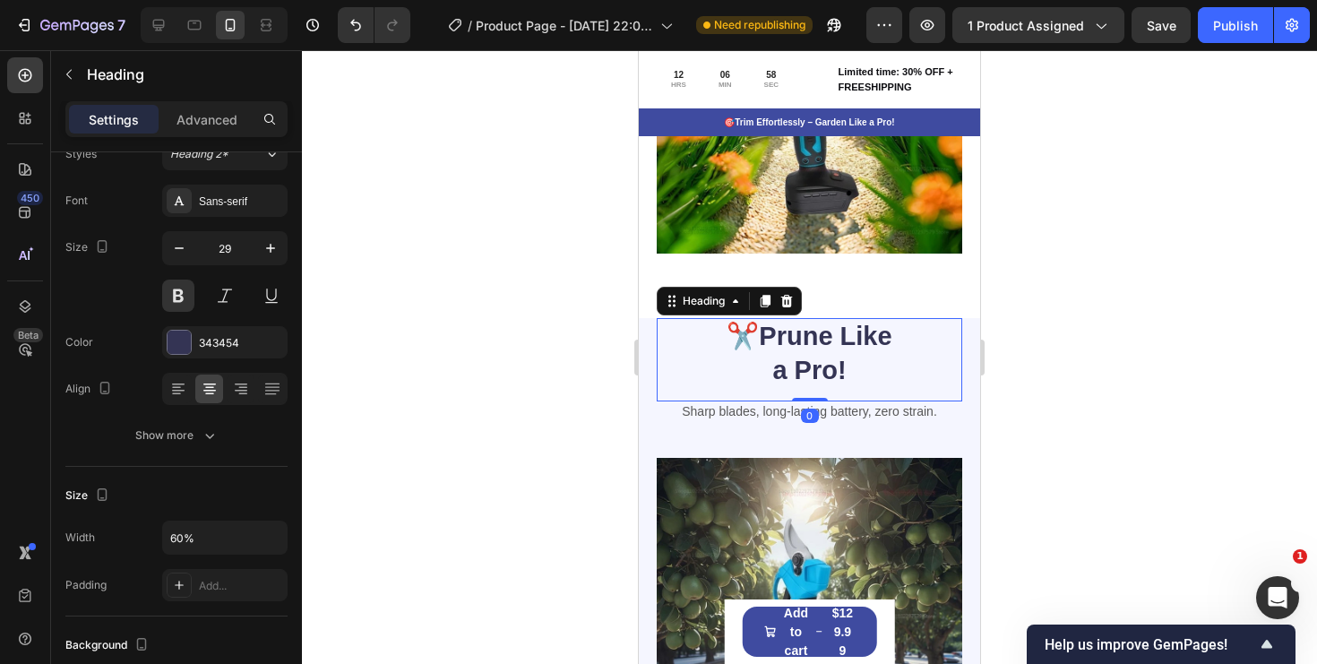
scroll to position [0, 0]
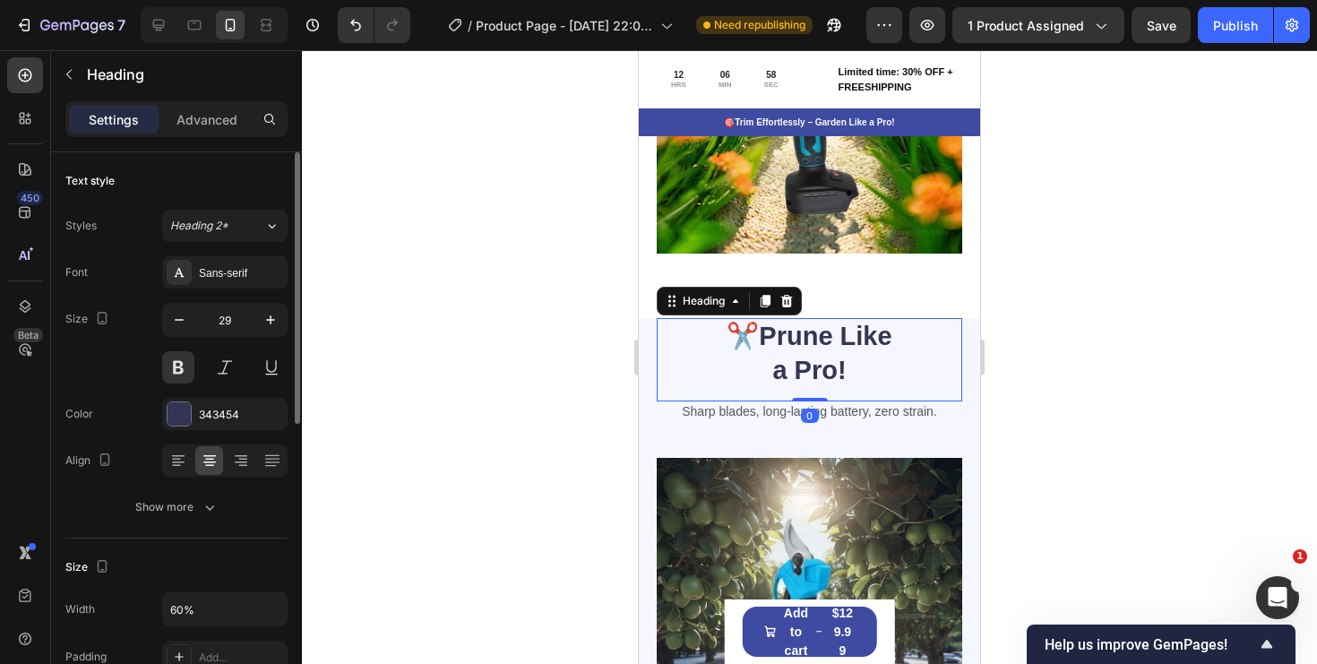
click at [835, 427] on div "Sharp blades, long-lasting battery, zero strain. Text Block" at bounding box center [810, 429] width 306 height 56
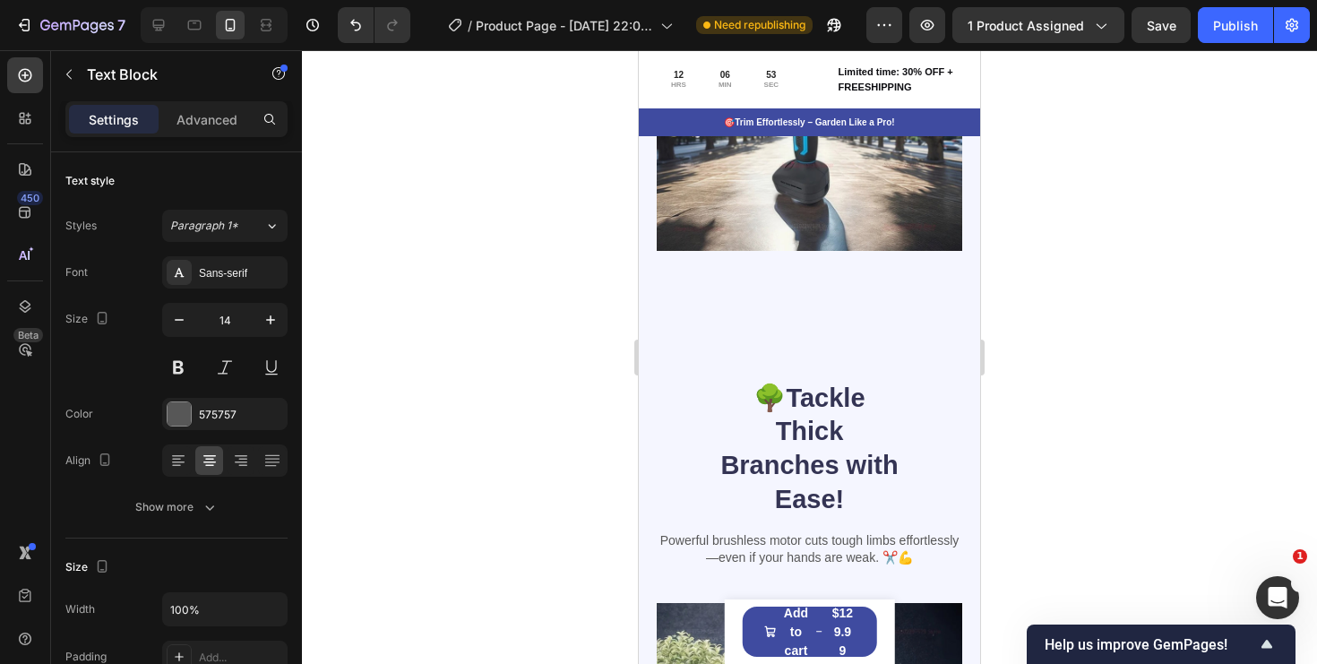
scroll to position [2626, 0]
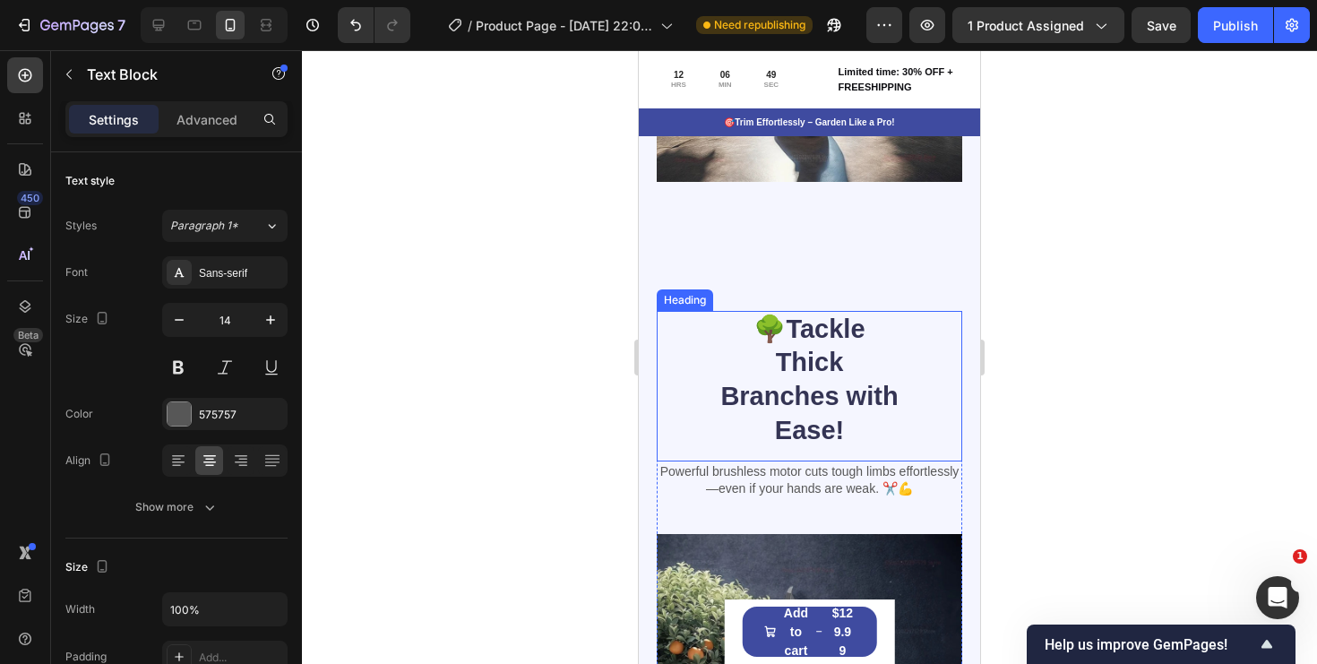
click at [924, 377] on div "🌳 Tackle Thick Branches with Ease!" at bounding box center [810, 380] width 306 height 139
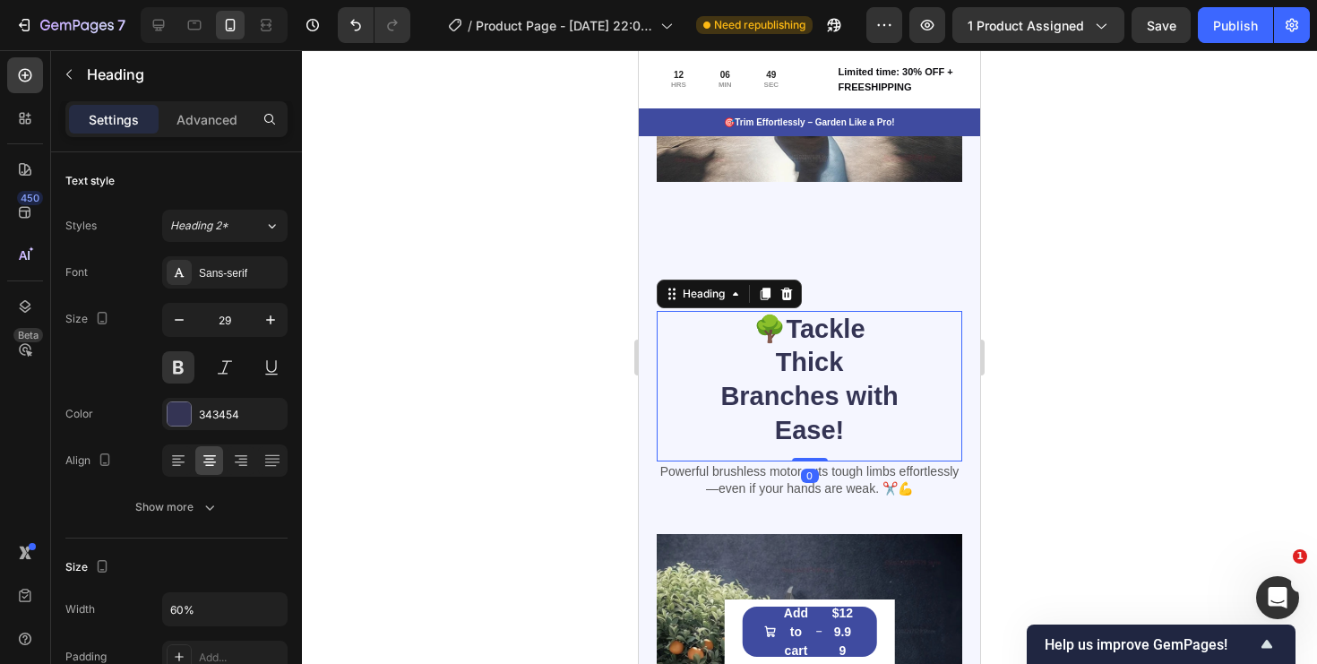
scroll to position [2682, 0]
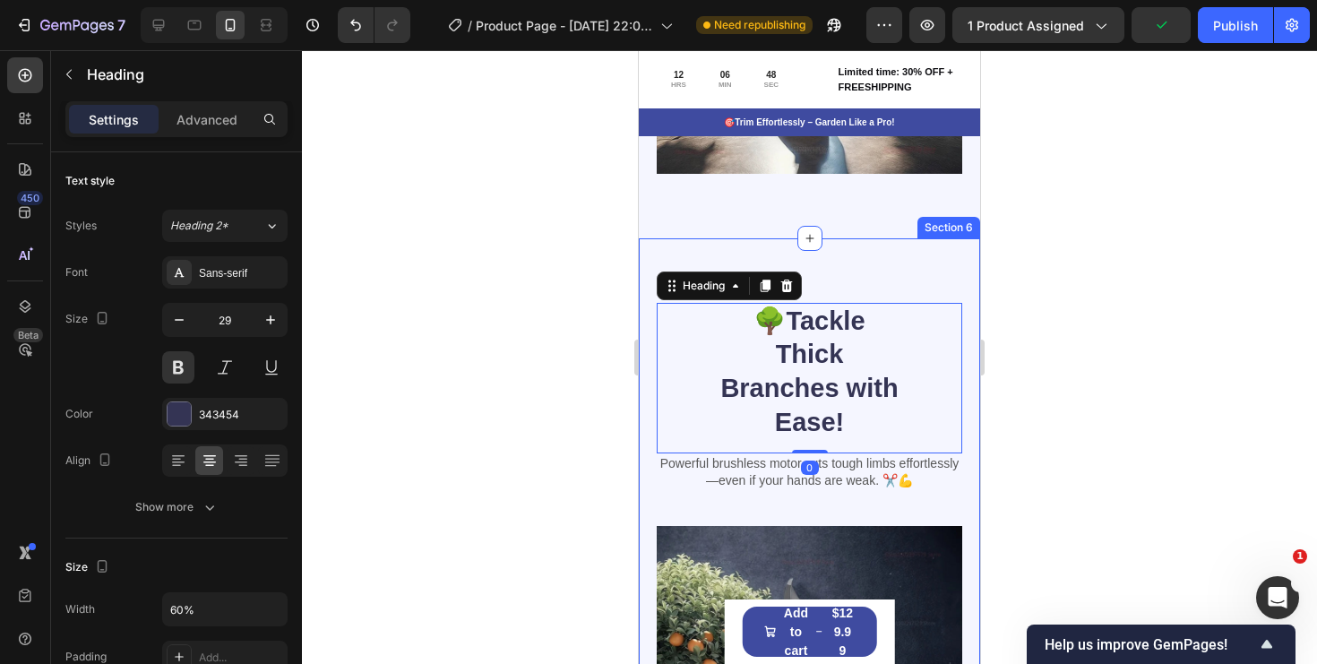
click at [893, 268] on div "🌳 Tackle Thick Branches with Ease! Heading 0 Powerful brushless motor cuts toug…" at bounding box center [809, 567] width 341 height 658
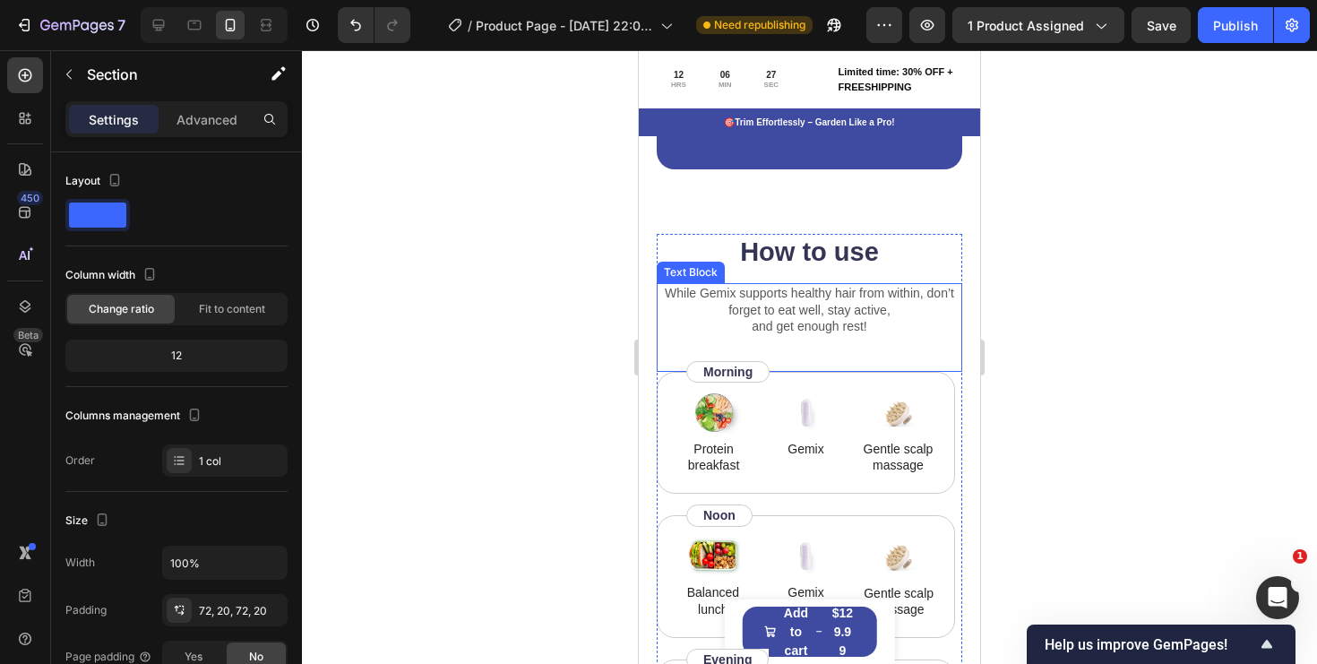
scroll to position [3823, 0]
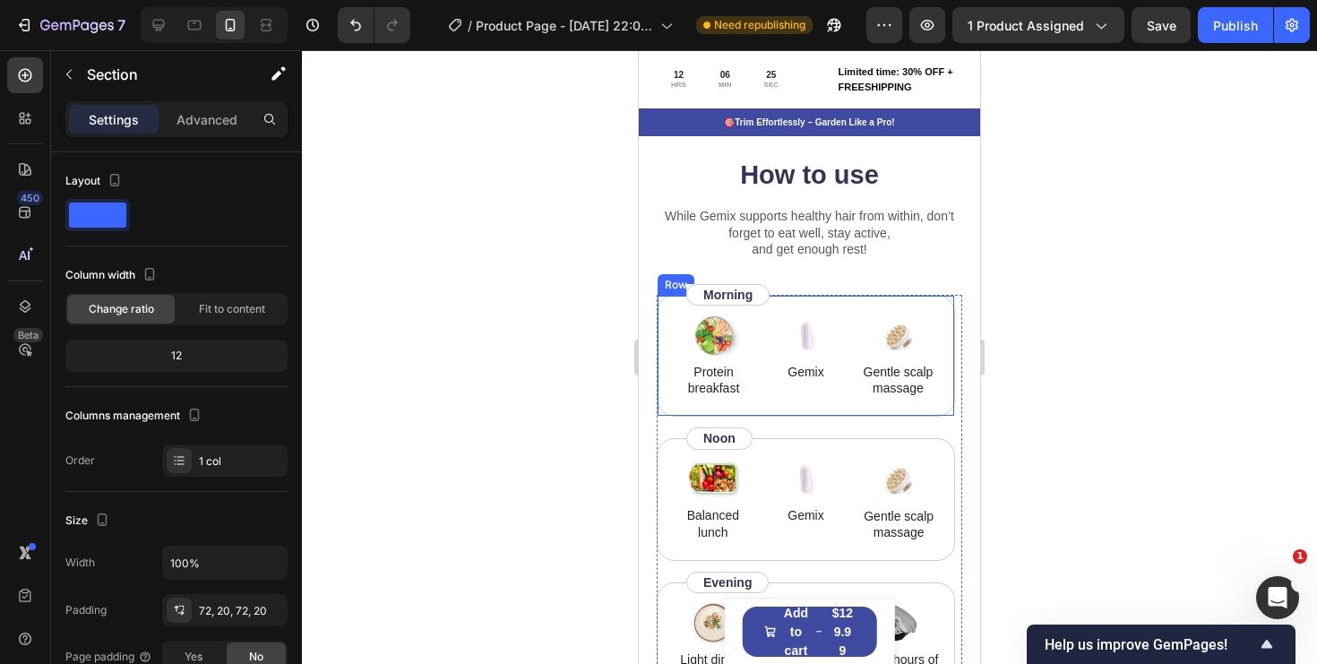
click at [832, 306] on div "Image Protein breakfast Text Block Image Gemix Text Block Image Gentle scalp ma…" at bounding box center [806, 356] width 298 height 122
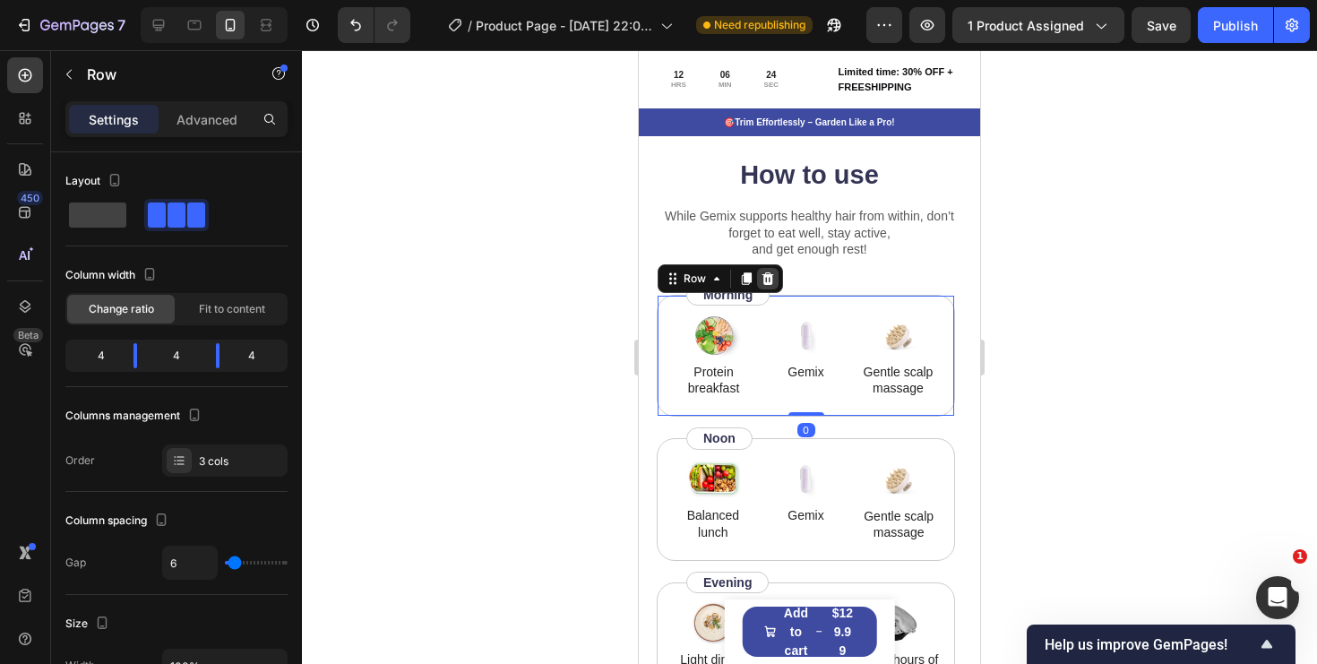
click at [774, 279] on icon at bounding box center [768, 279] width 14 height 14
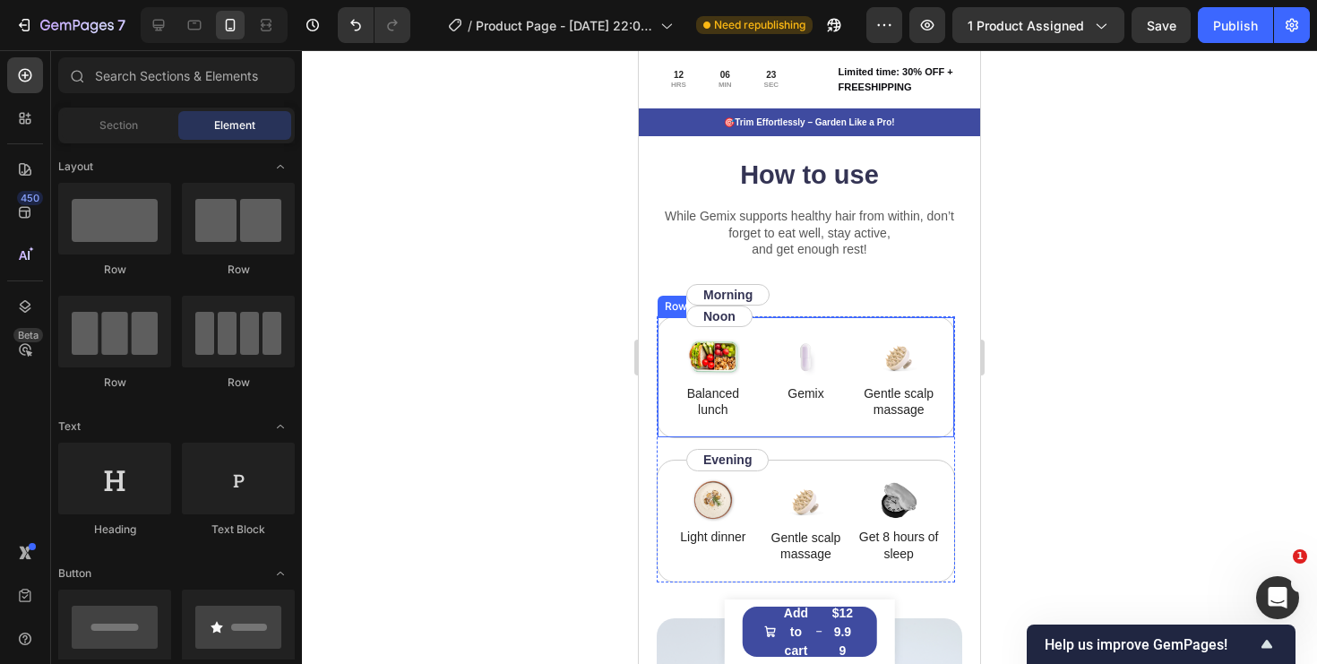
click at [849, 323] on div "Image Balanced lunch Text Block Image Gemix Text Block Image Gentle scalp massa…" at bounding box center [806, 377] width 298 height 122
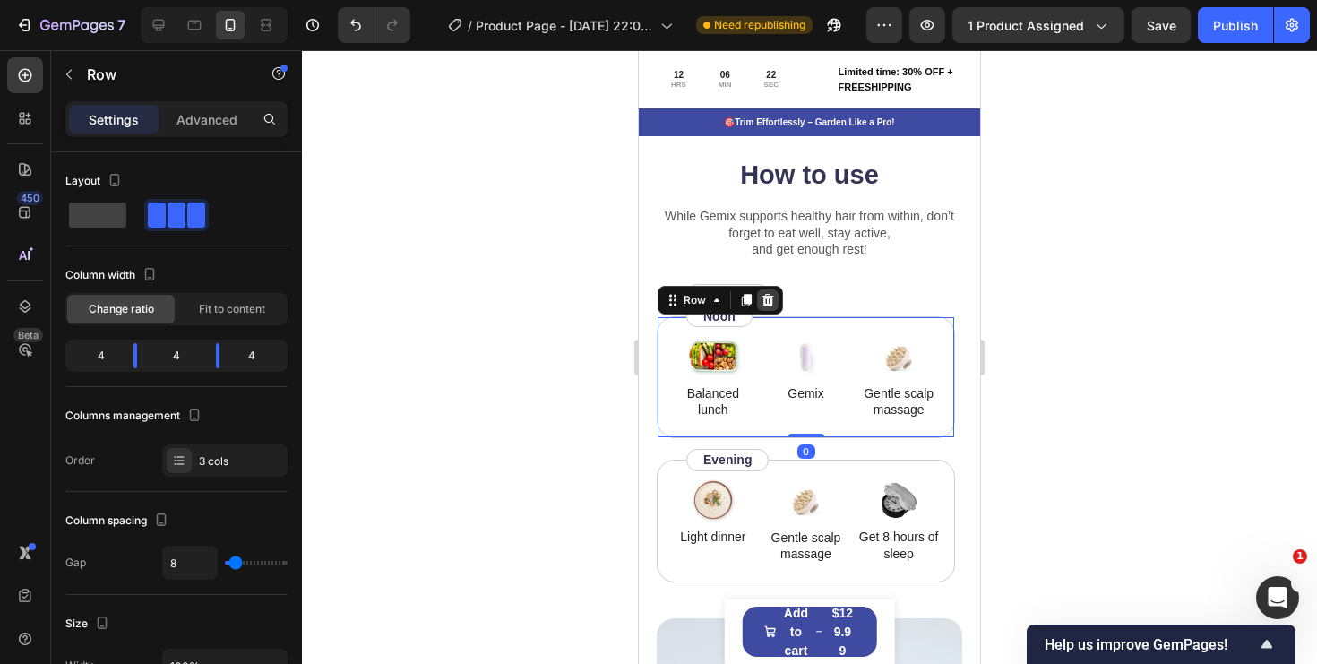
click at [771, 303] on icon at bounding box center [769, 300] width 12 height 13
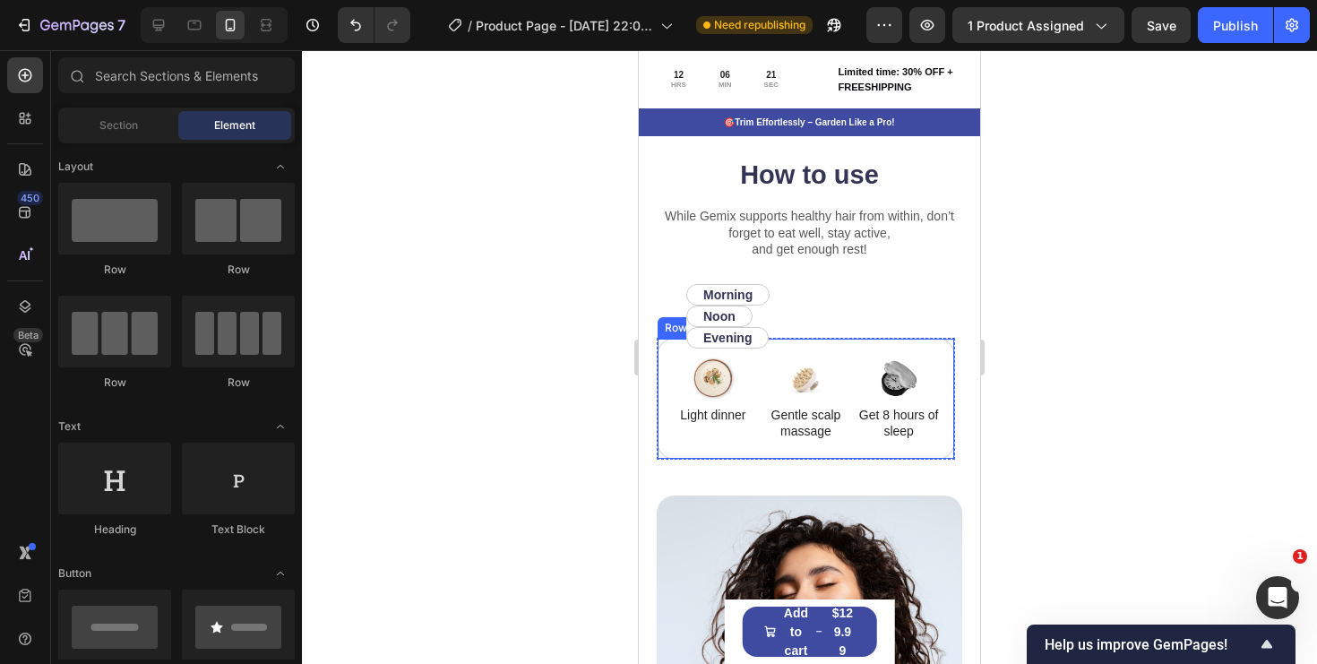
click at [853, 348] on div "Image Light dinner Text Block Image Gentle scalp massage Text Block Image Get 8…" at bounding box center [806, 399] width 298 height 122
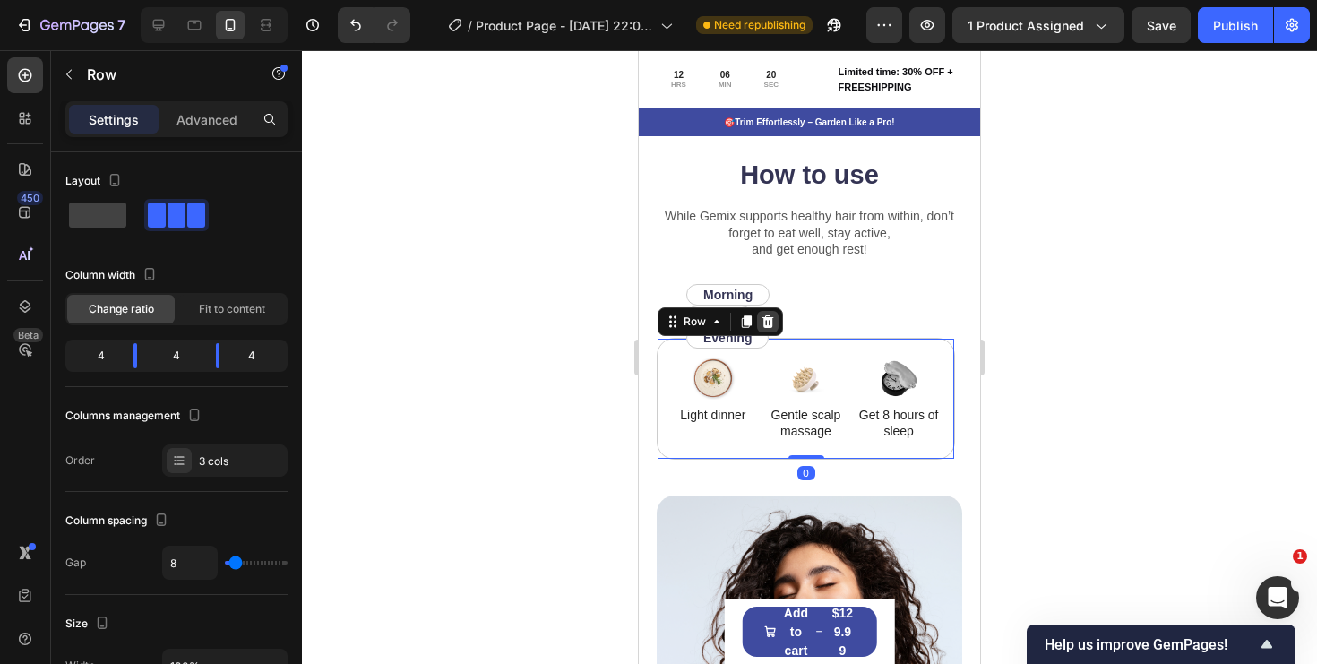
click at [774, 327] on div at bounding box center [768, 322] width 22 height 22
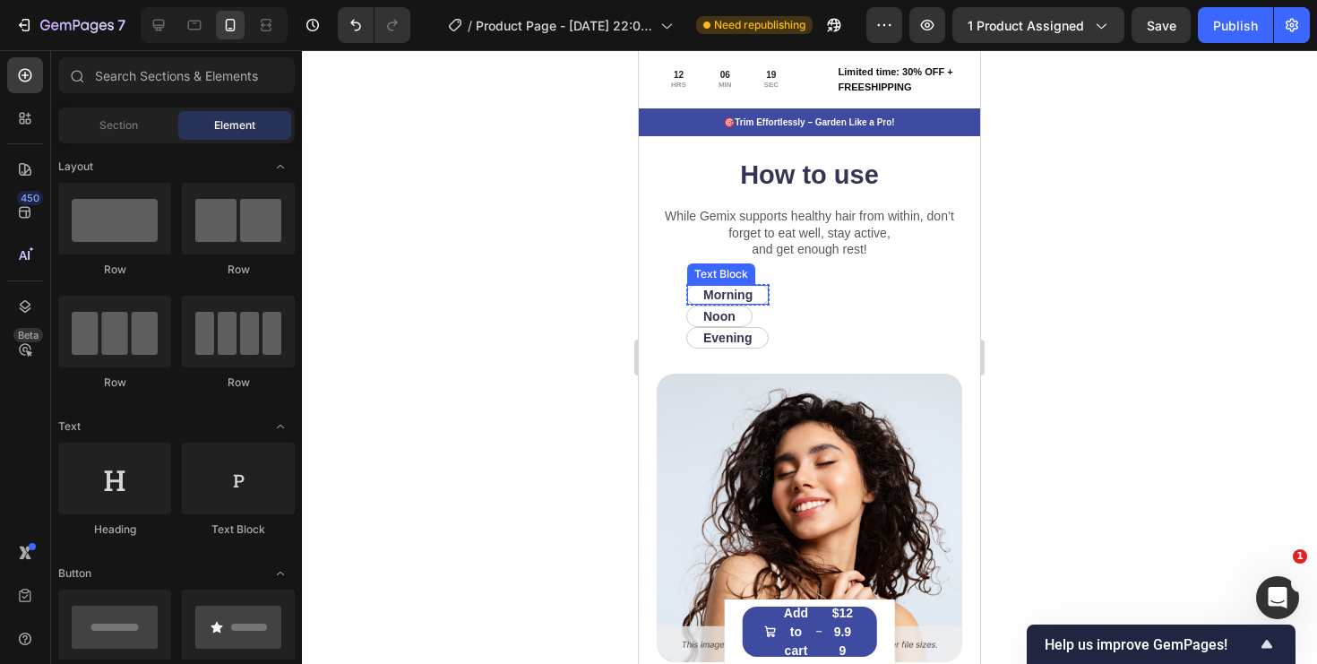
click at [753, 296] on p "Morning" at bounding box center [727, 295] width 49 height 16
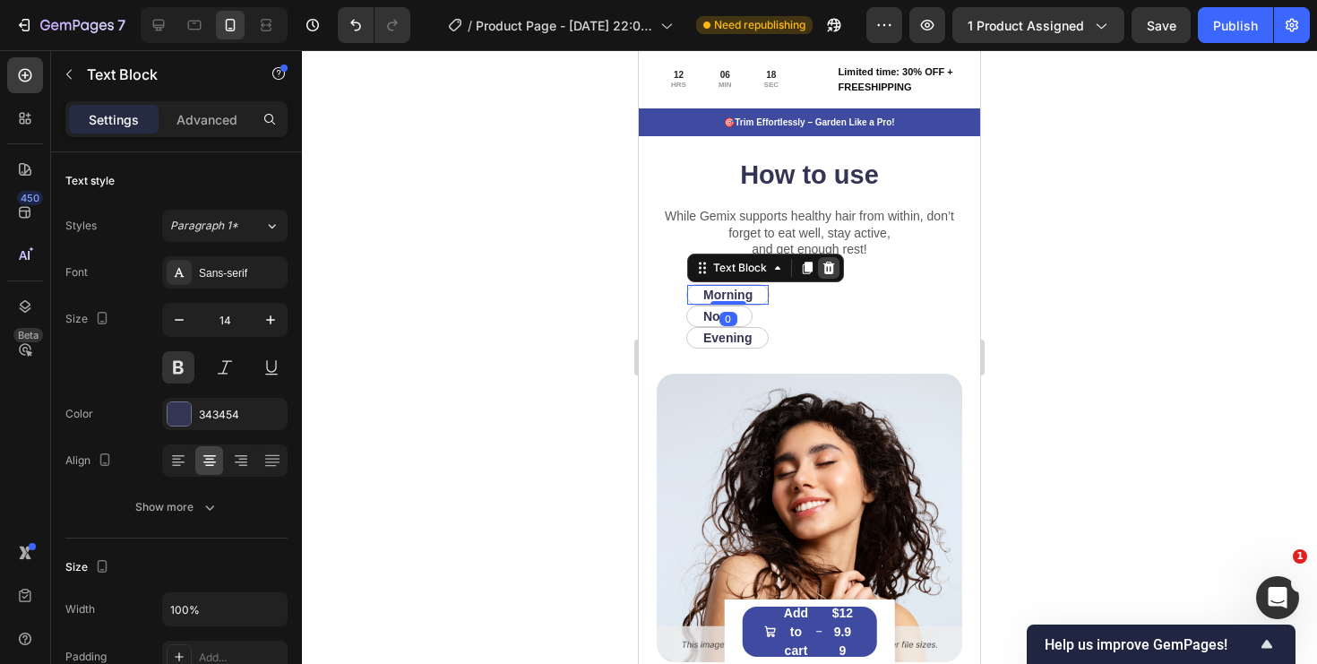
click at [832, 263] on icon at bounding box center [829, 268] width 12 height 13
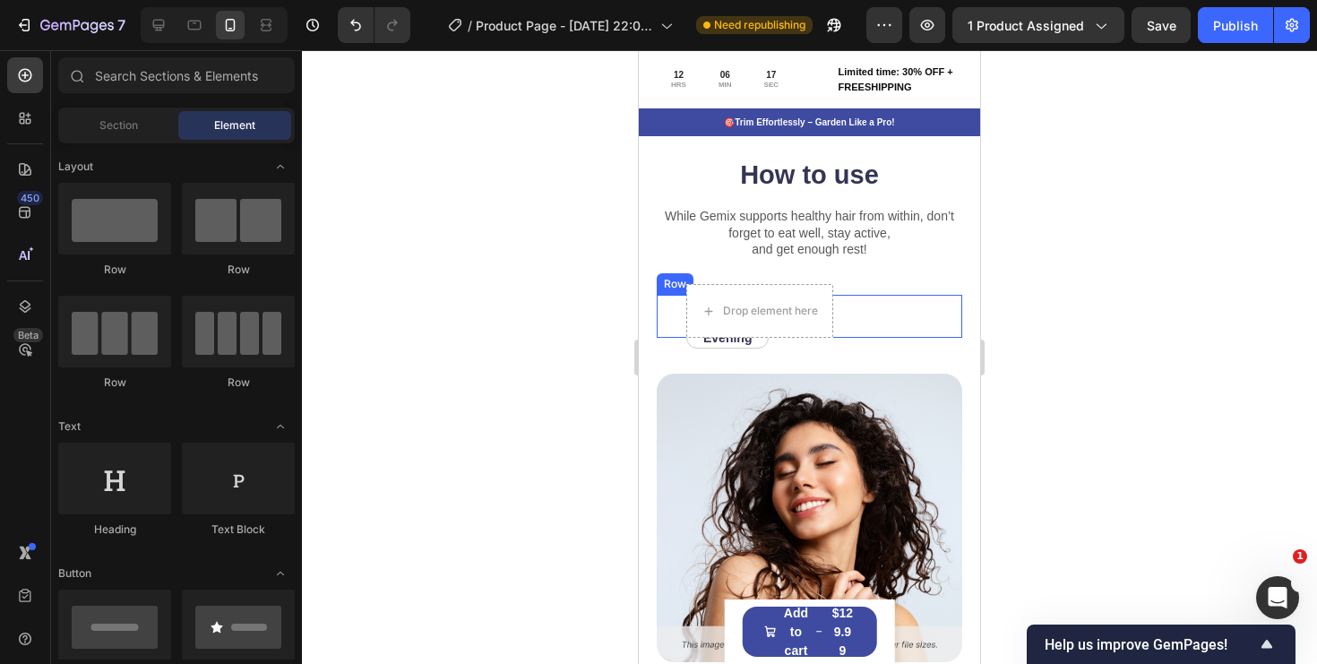
click at [872, 314] on div "Evening Text Block Row Row Noon Text Block Row Row" at bounding box center [806, 316] width 298 height 43
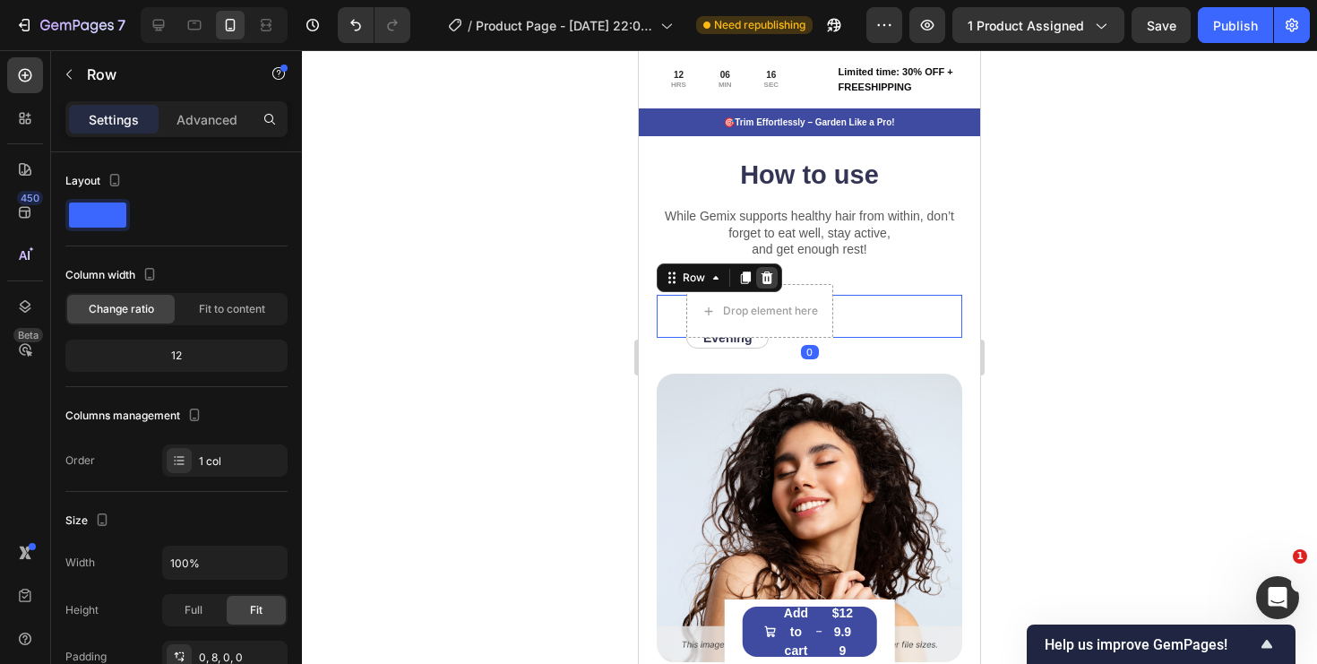
click at [775, 280] on div at bounding box center [767, 278] width 22 height 22
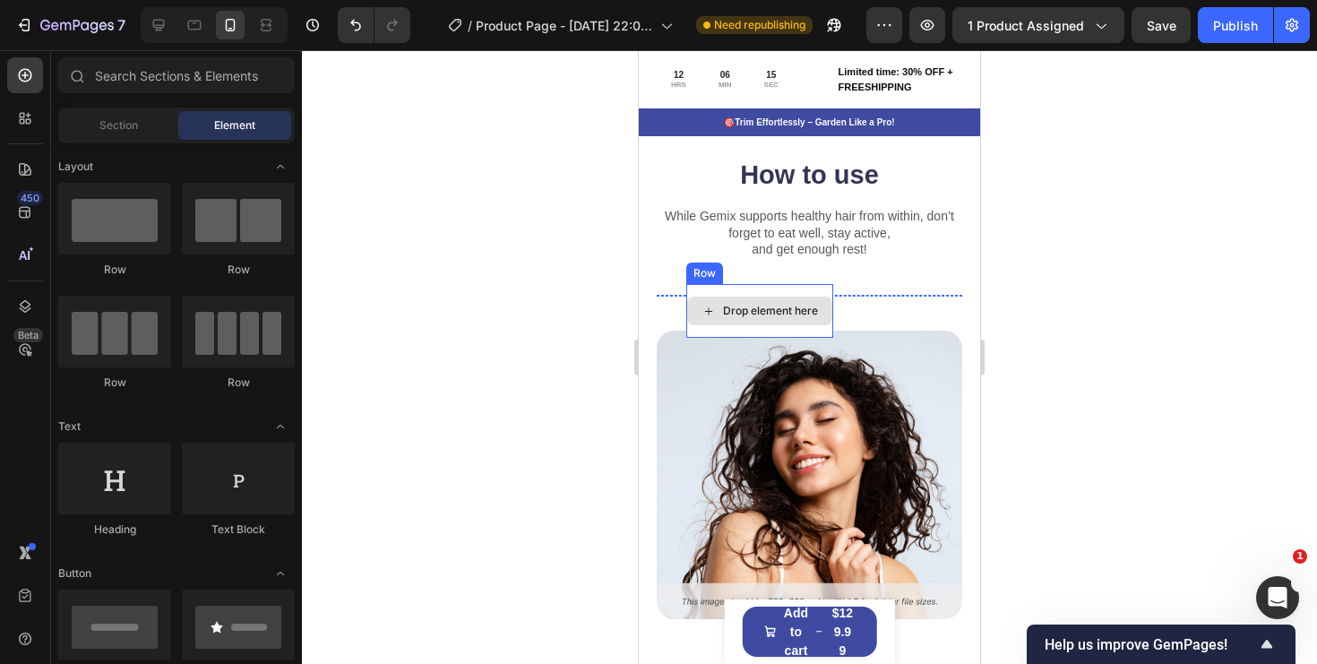
click at [830, 303] on div "Drop element here" at bounding box center [759, 311] width 145 height 29
click at [913, 315] on div "Image" at bounding box center [810, 457] width 306 height 324
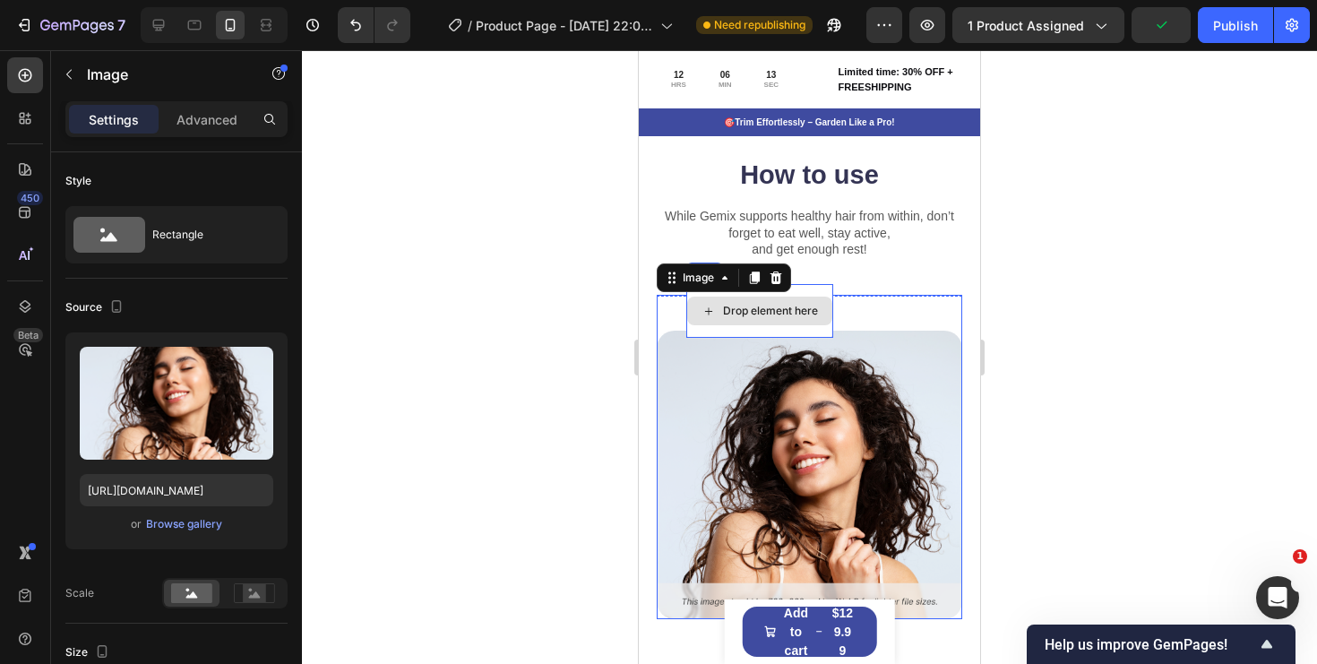
click at [820, 329] on div "Drop element here" at bounding box center [759, 311] width 147 height 54
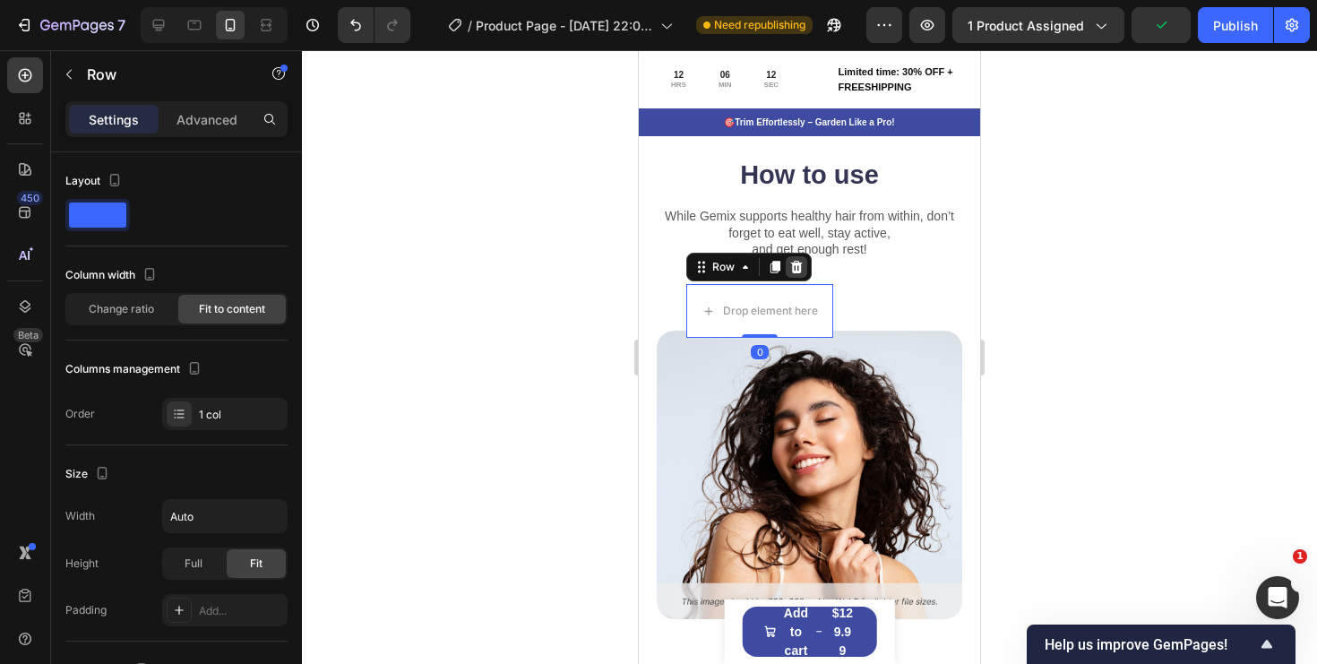
click at [797, 271] on icon at bounding box center [797, 267] width 12 height 13
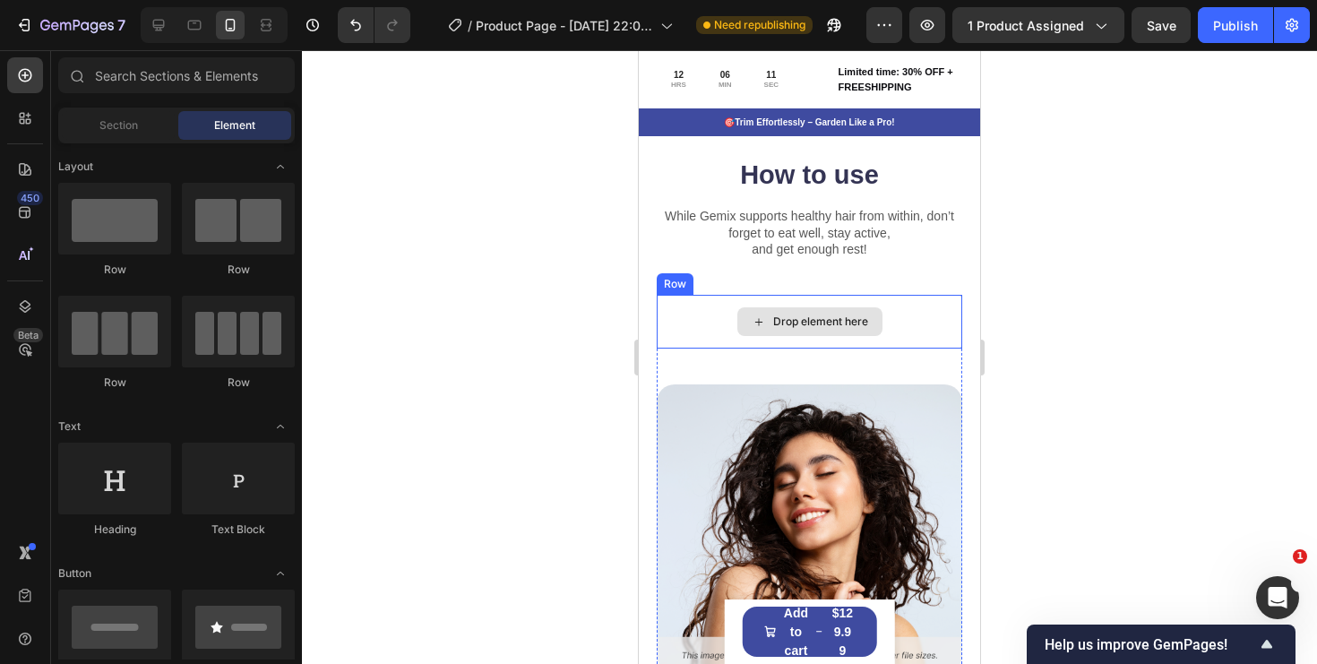
click at [906, 338] on div "Drop element here" at bounding box center [810, 322] width 306 height 54
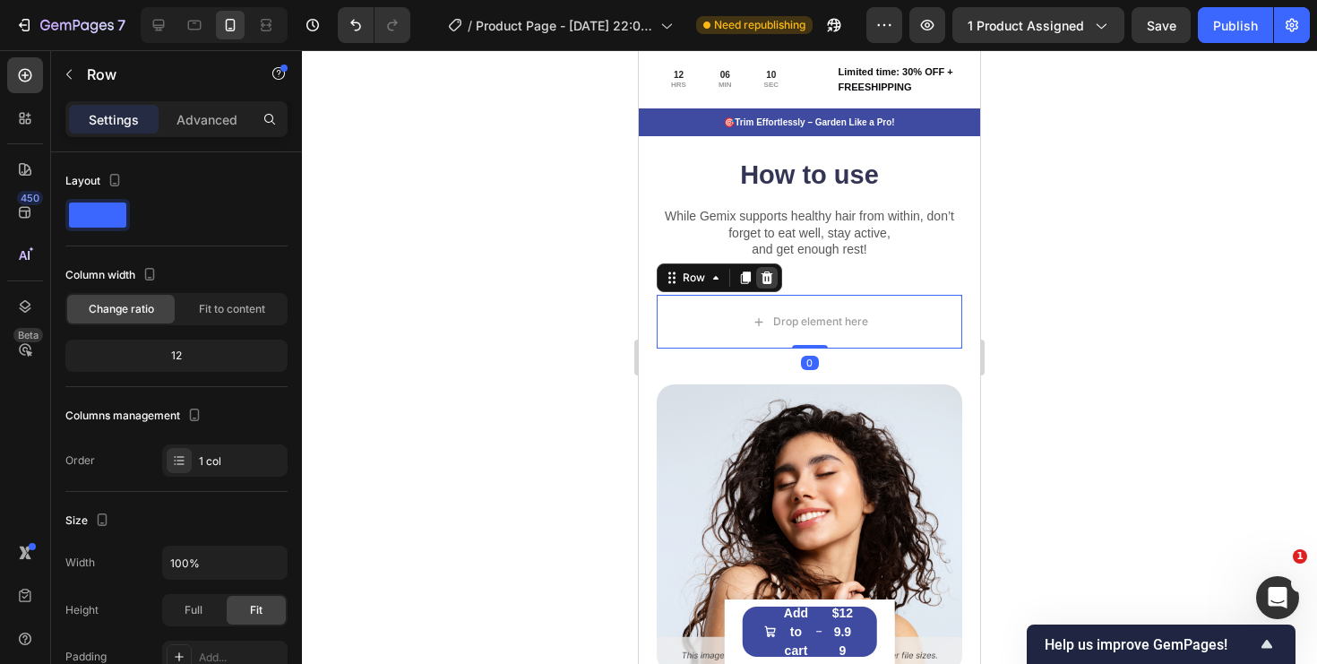
click at [774, 282] on div at bounding box center [767, 278] width 22 height 22
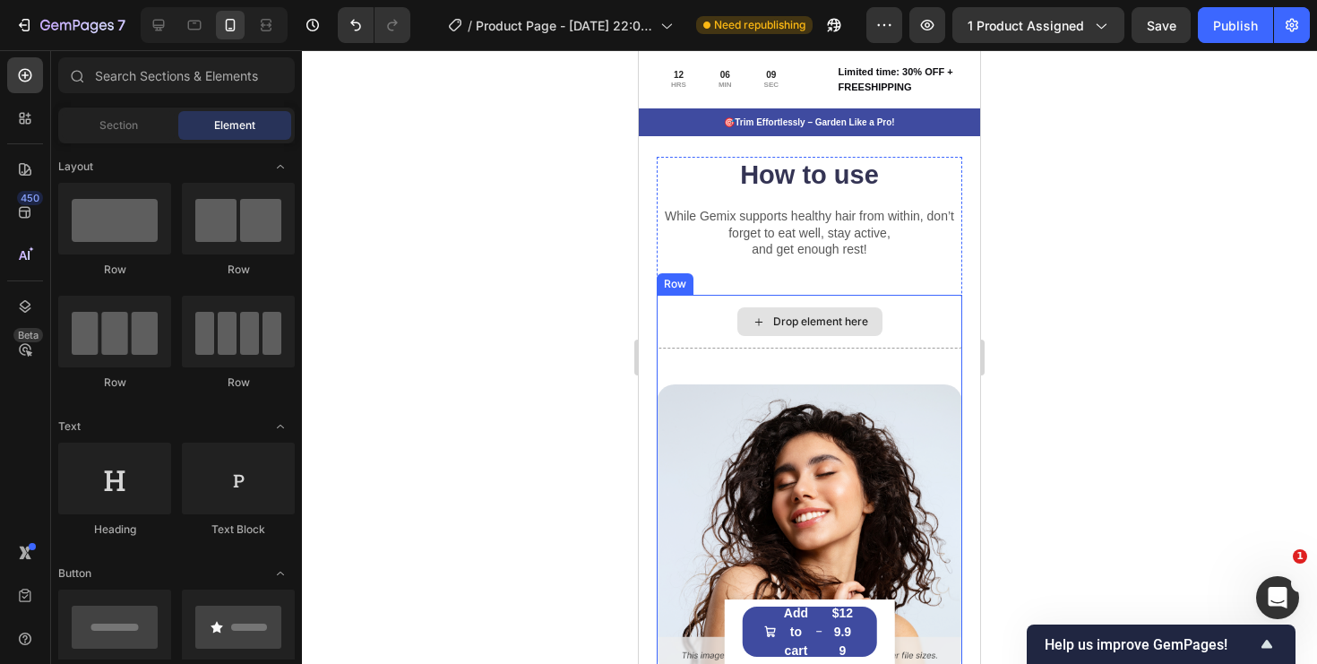
click at [909, 331] on div "Drop element here" at bounding box center [810, 322] width 306 height 54
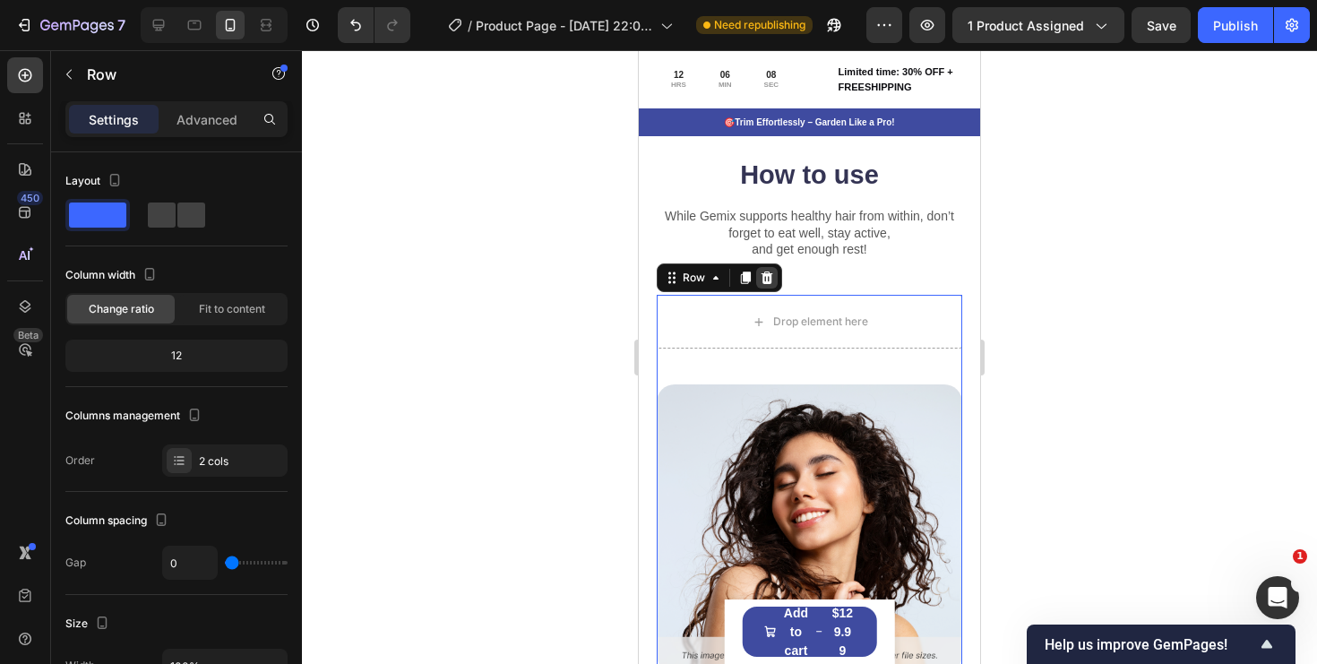
click at [771, 278] on icon at bounding box center [767, 278] width 14 height 14
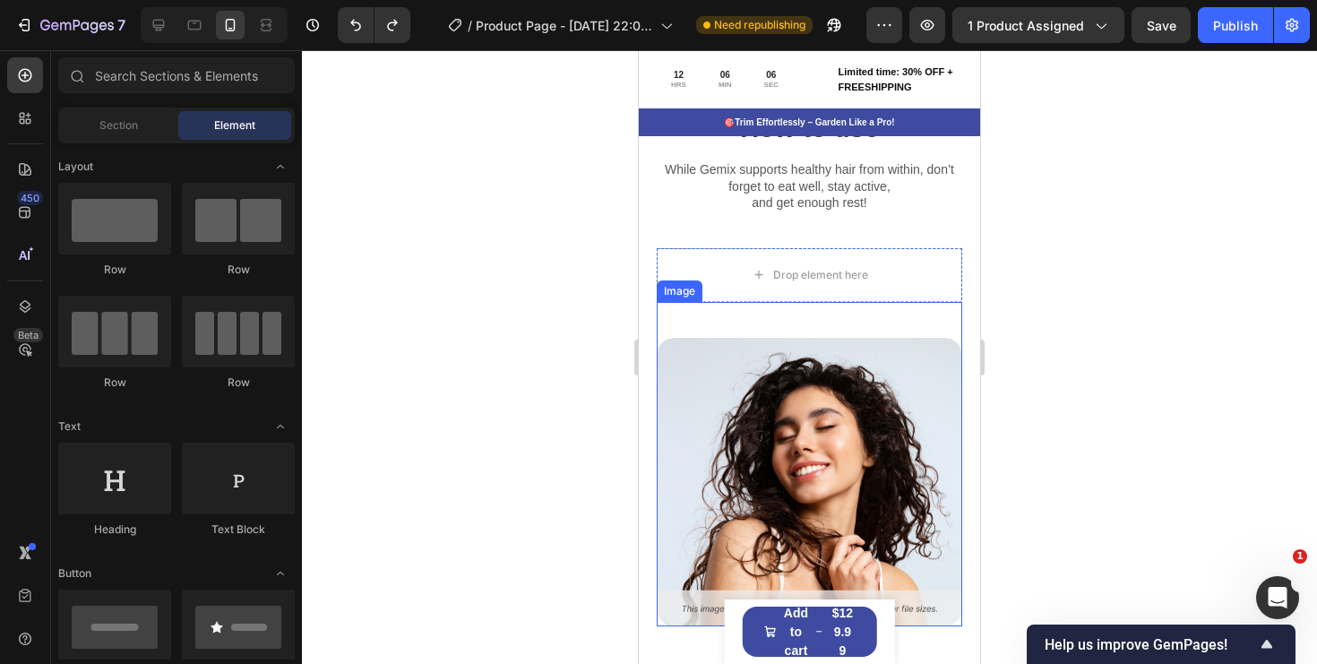
scroll to position [3973, 0]
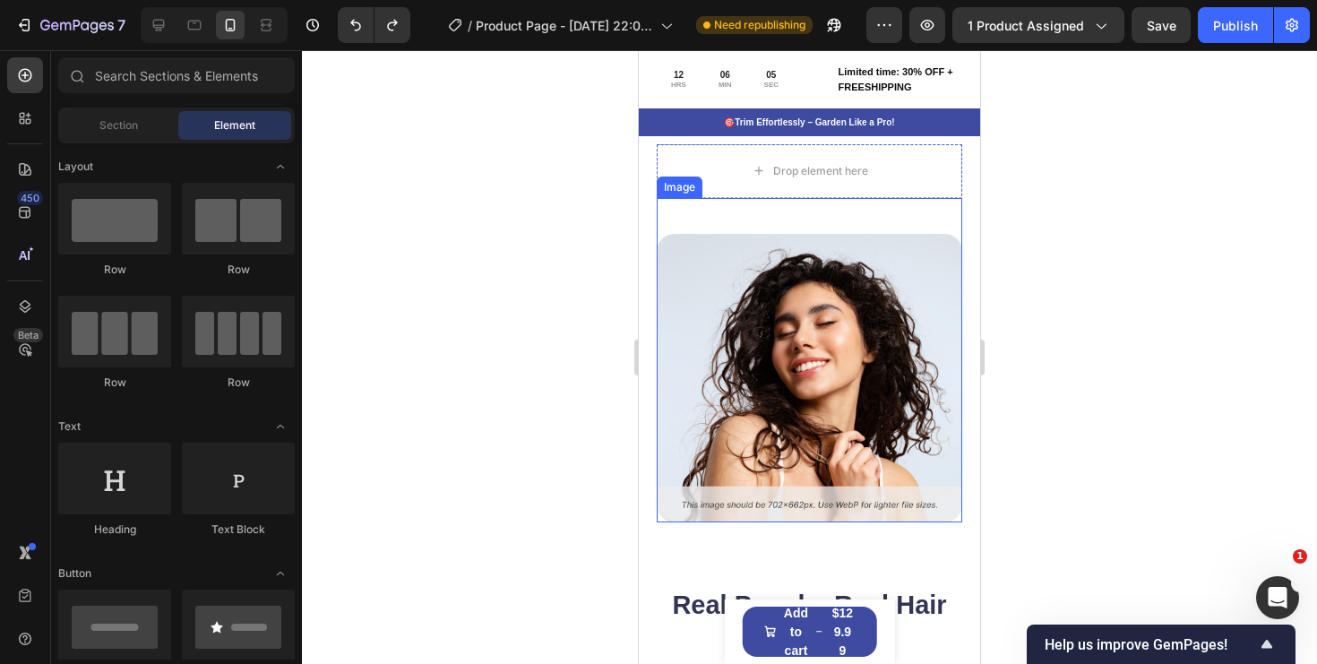
click at [836, 377] on img at bounding box center [810, 378] width 306 height 289
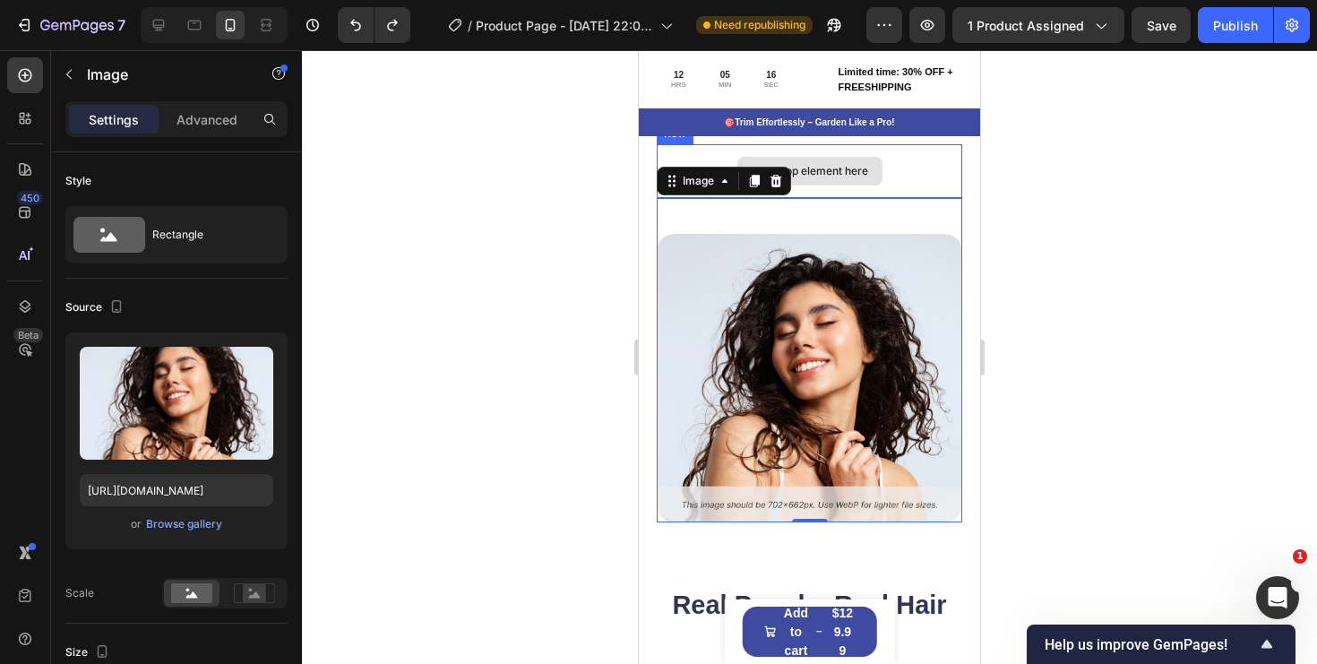
click at [875, 165] on div "Drop element here" at bounding box center [809, 171] width 145 height 29
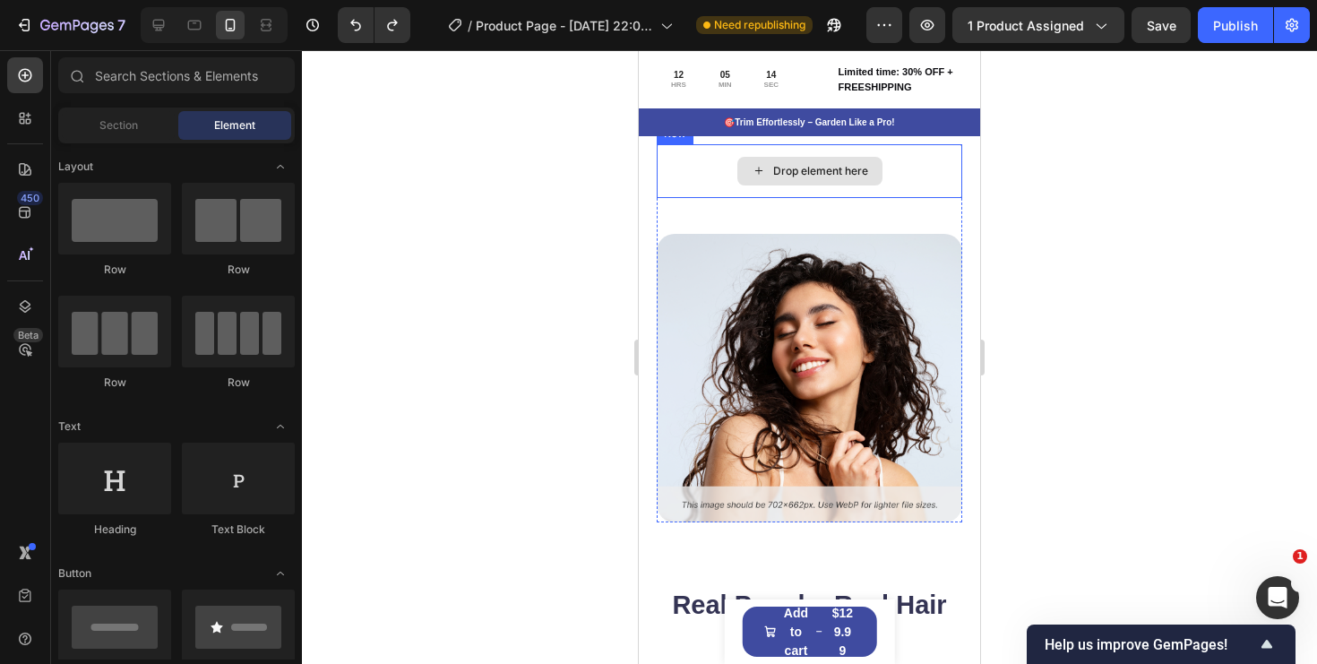
click at [858, 169] on div "Drop element here" at bounding box center [820, 171] width 95 height 14
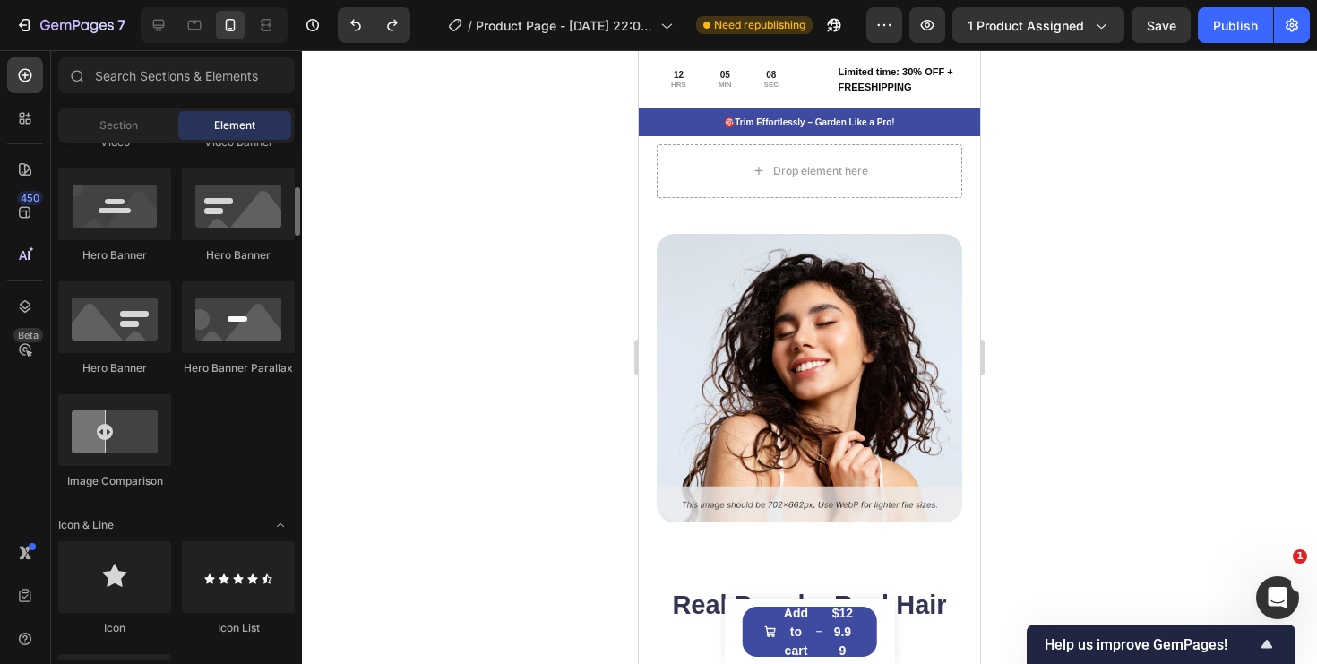
scroll to position [821, 0]
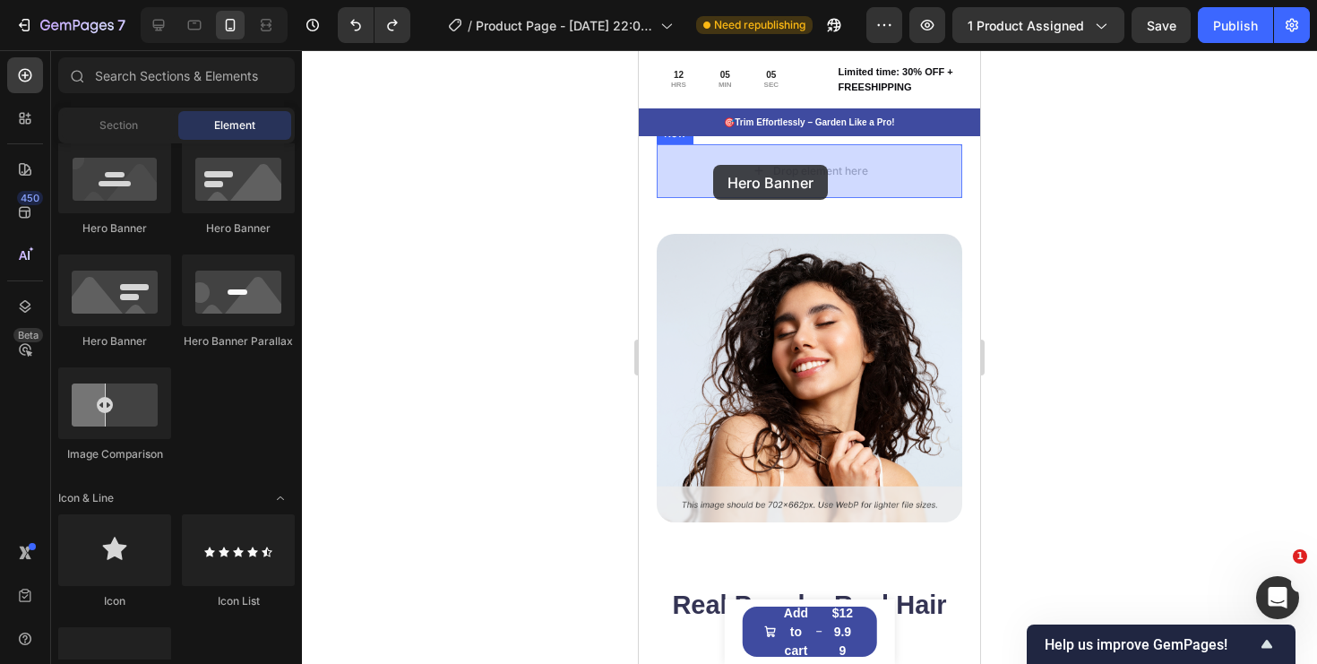
drag, startPoint x: 727, startPoint y: 349, endPoint x: 713, endPoint y: 165, distance: 184.2
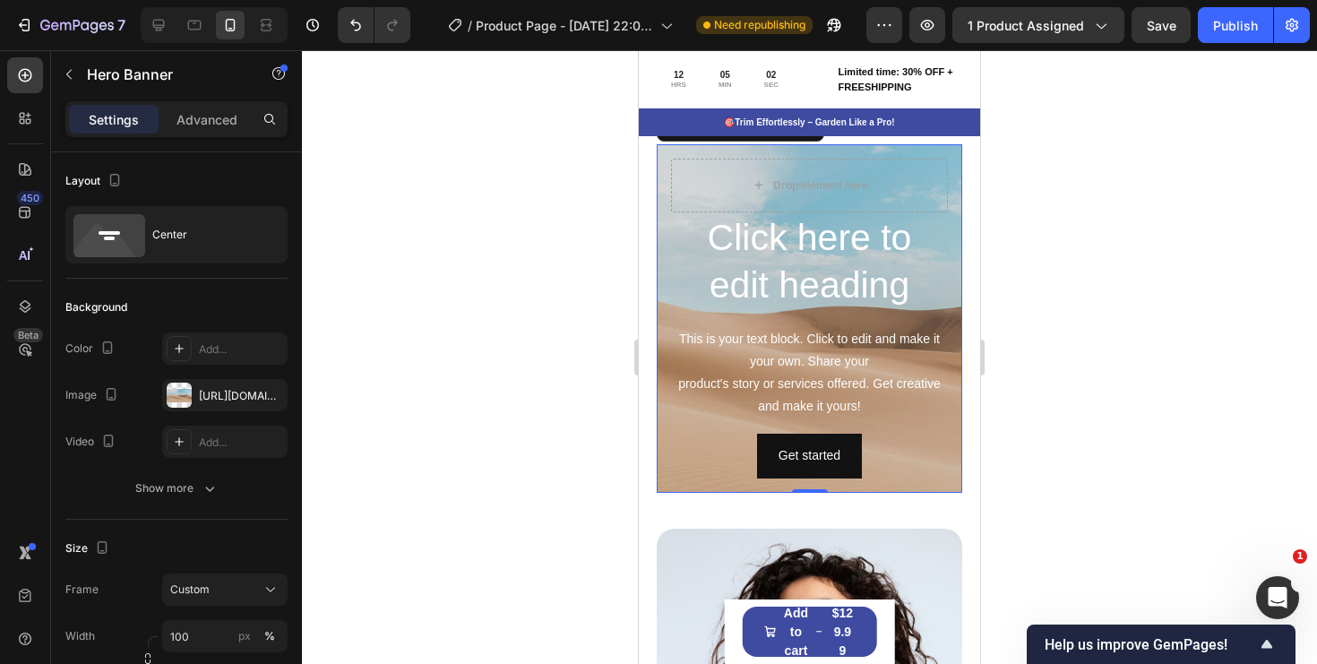
click at [954, 478] on div "Click here to edit heading Heading This is your text block. Click to edit and m…" at bounding box center [810, 318] width 306 height 349
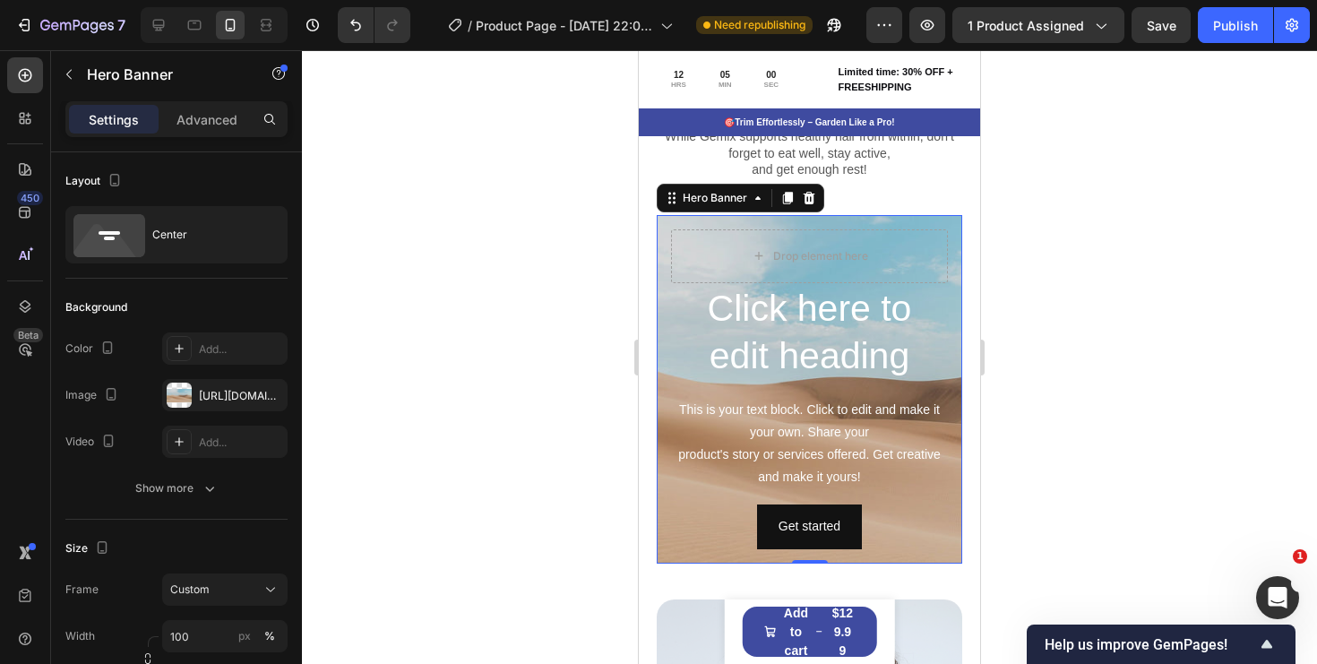
scroll to position [3898, 0]
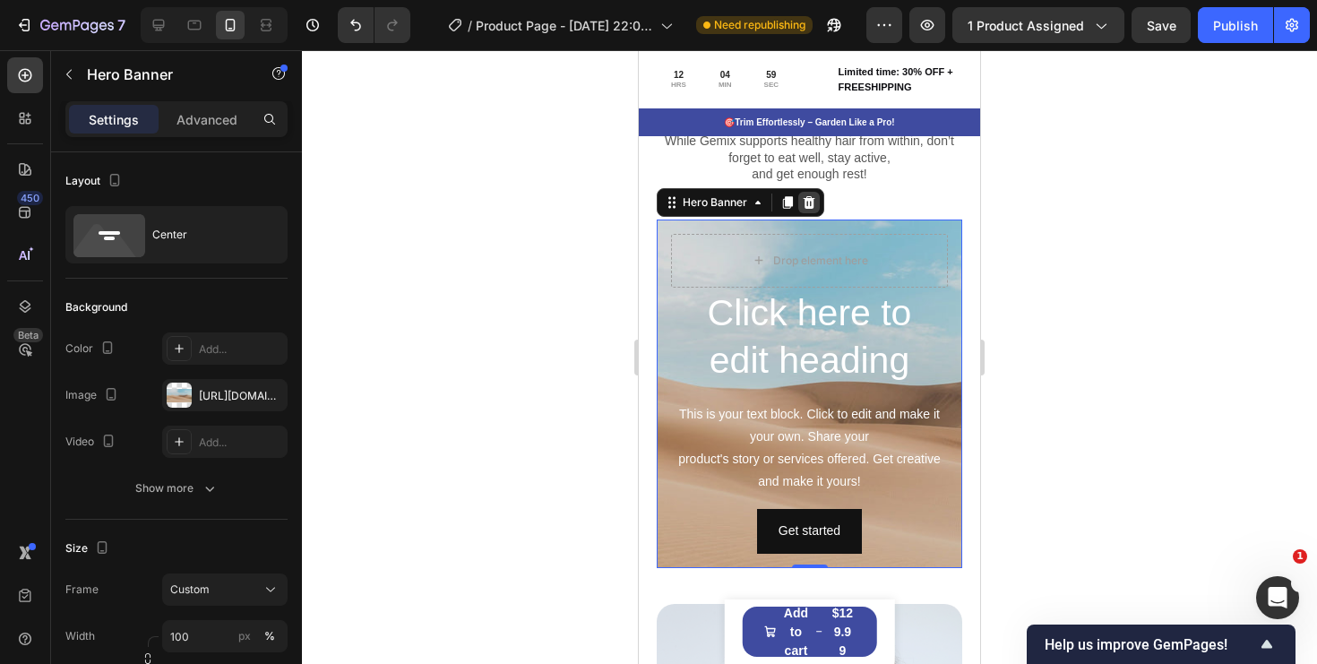
click at [804, 202] on icon at bounding box center [809, 202] width 14 height 14
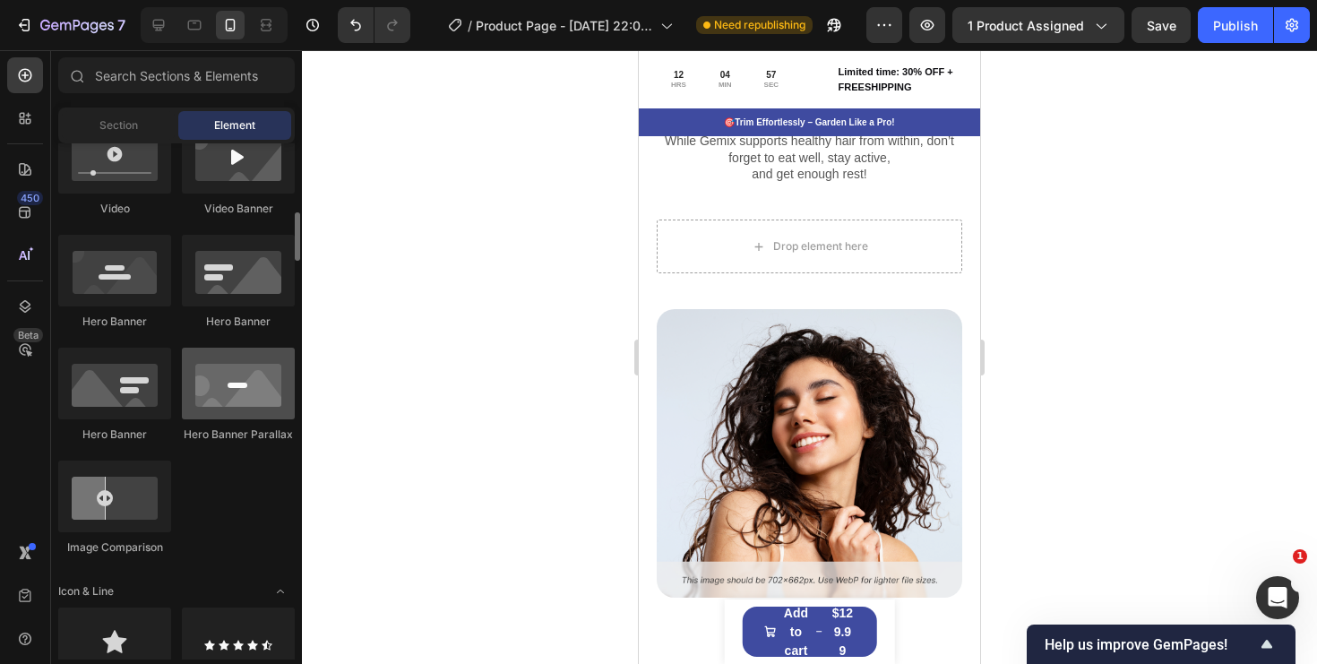
scroll to position [784, 0]
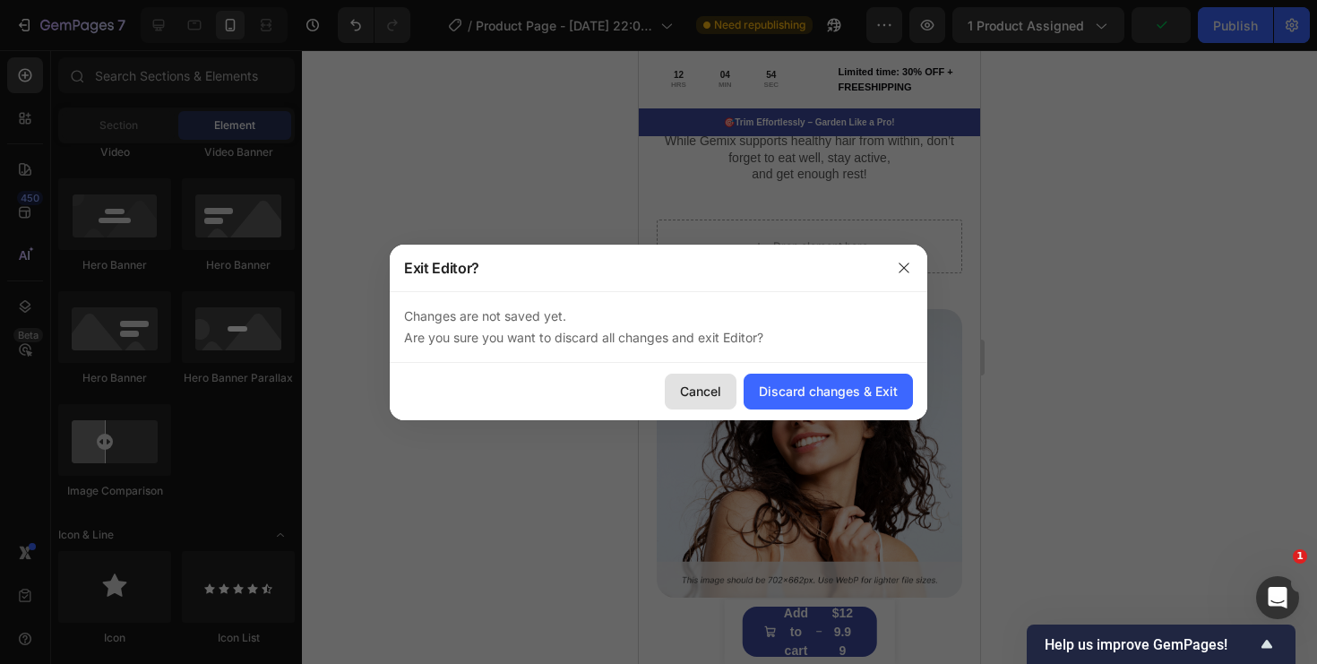
click at [693, 391] on div "Cancel" at bounding box center [700, 391] width 41 height 19
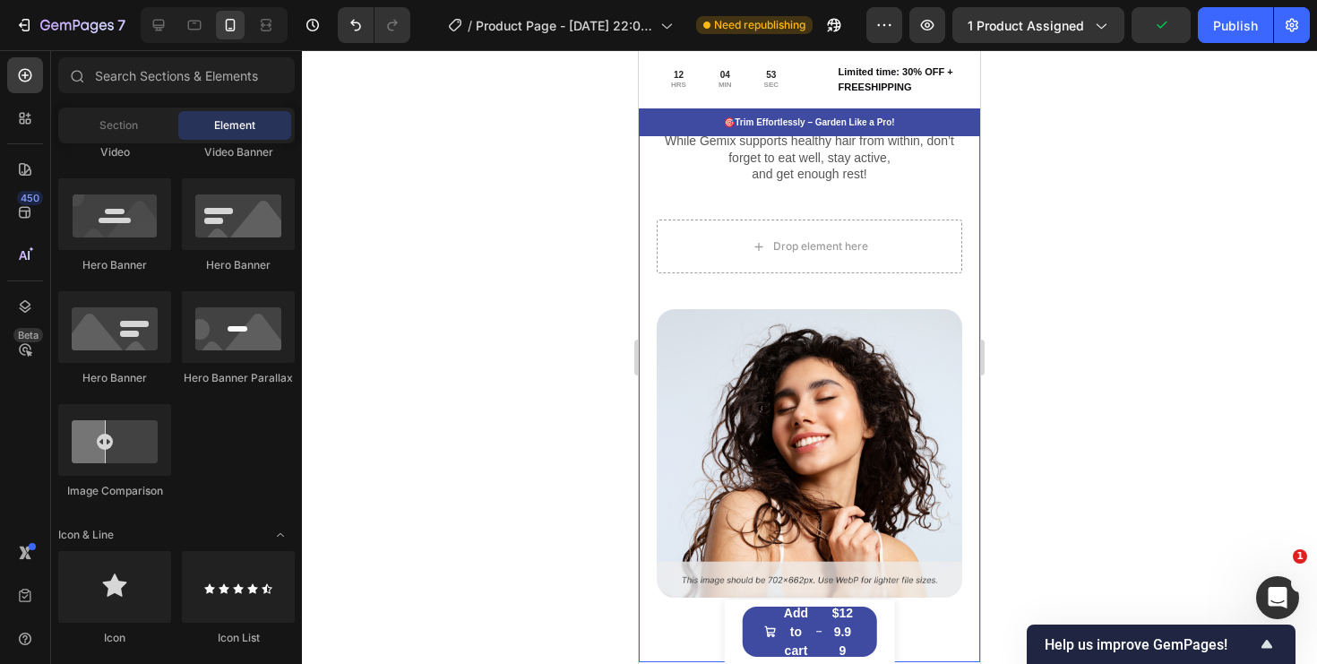
click at [549, 434] on div at bounding box center [809, 357] width 1015 height 614
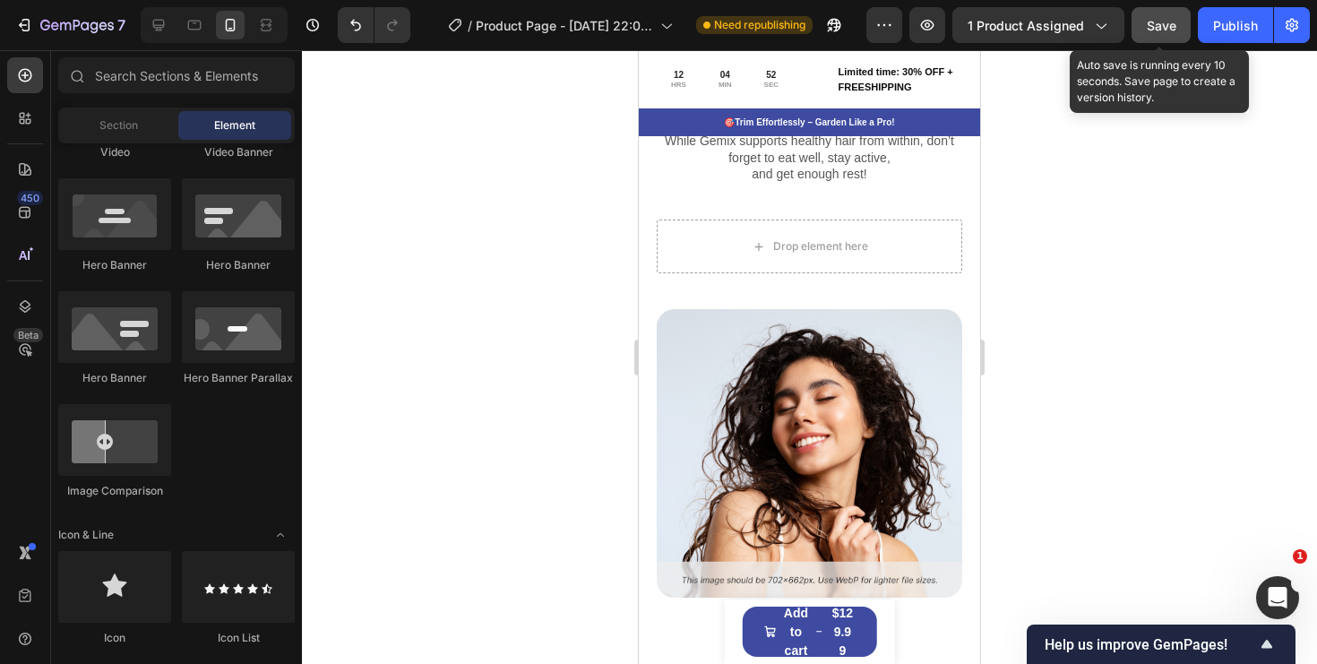
click at [1153, 28] on span "Save" at bounding box center [1162, 25] width 30 height 15
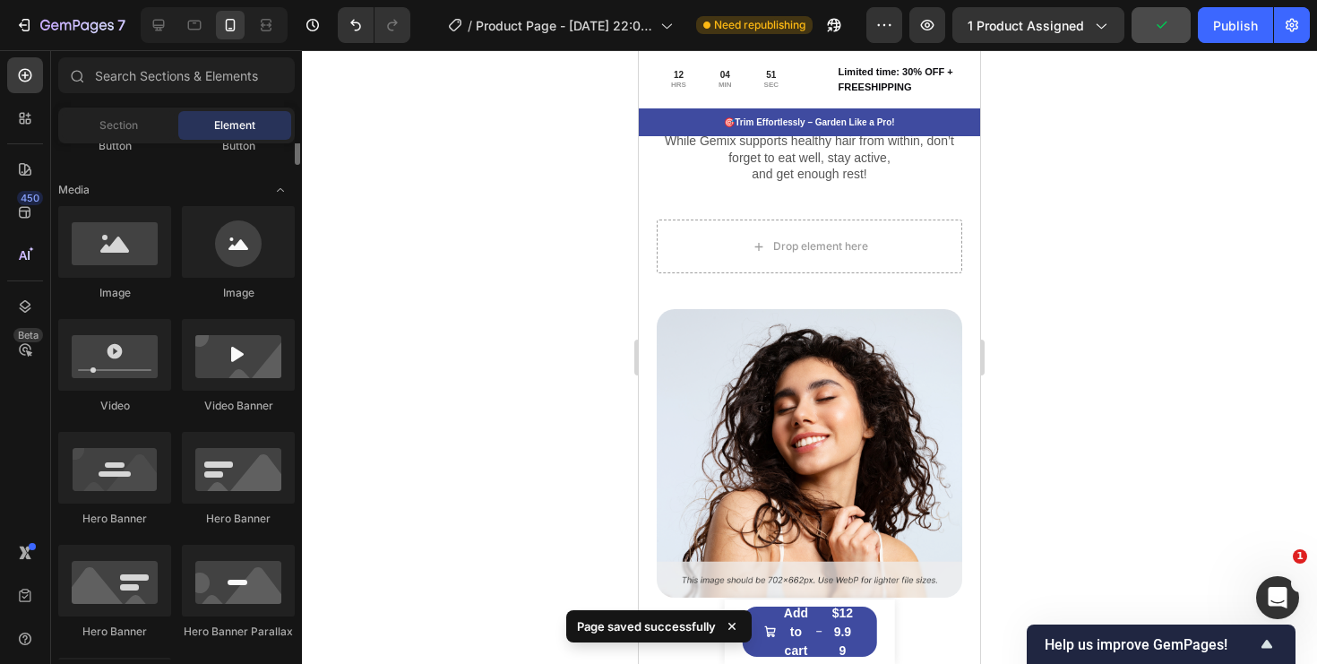
scroll to position [461, 0]
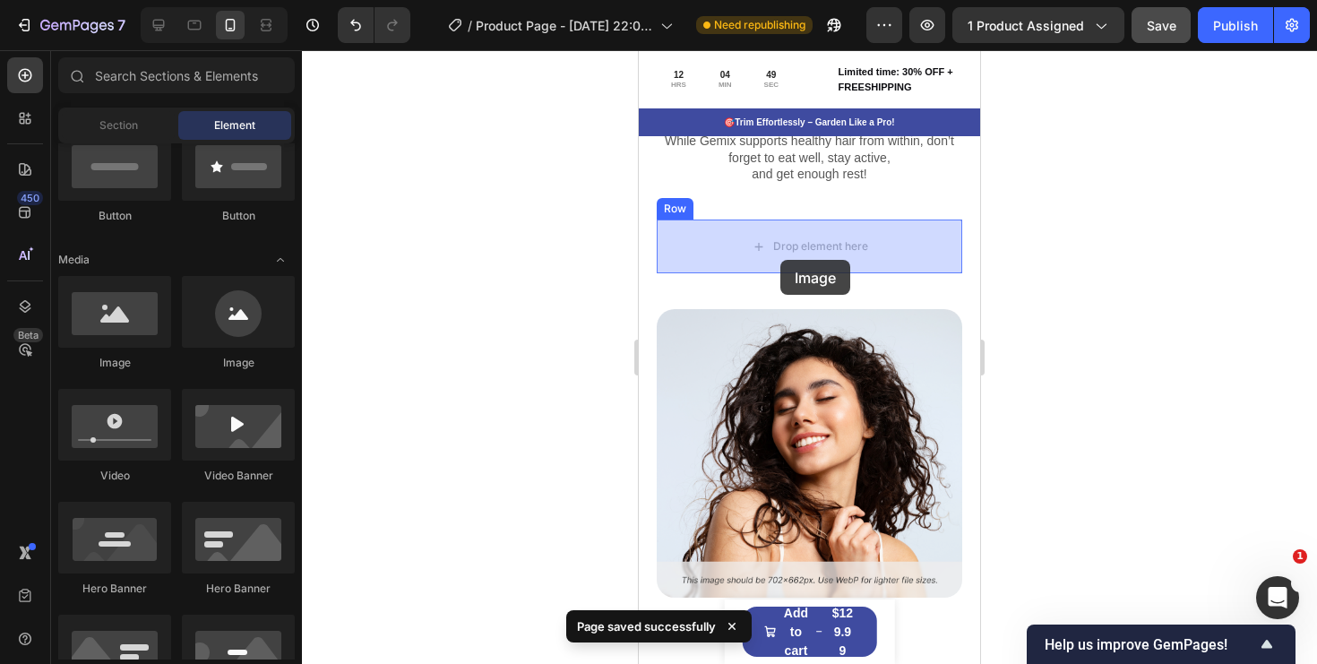
drag, startPoint x: 764, startPoint y: 383, endPoint x: 780, endPoint y: 260, distance: 123.8
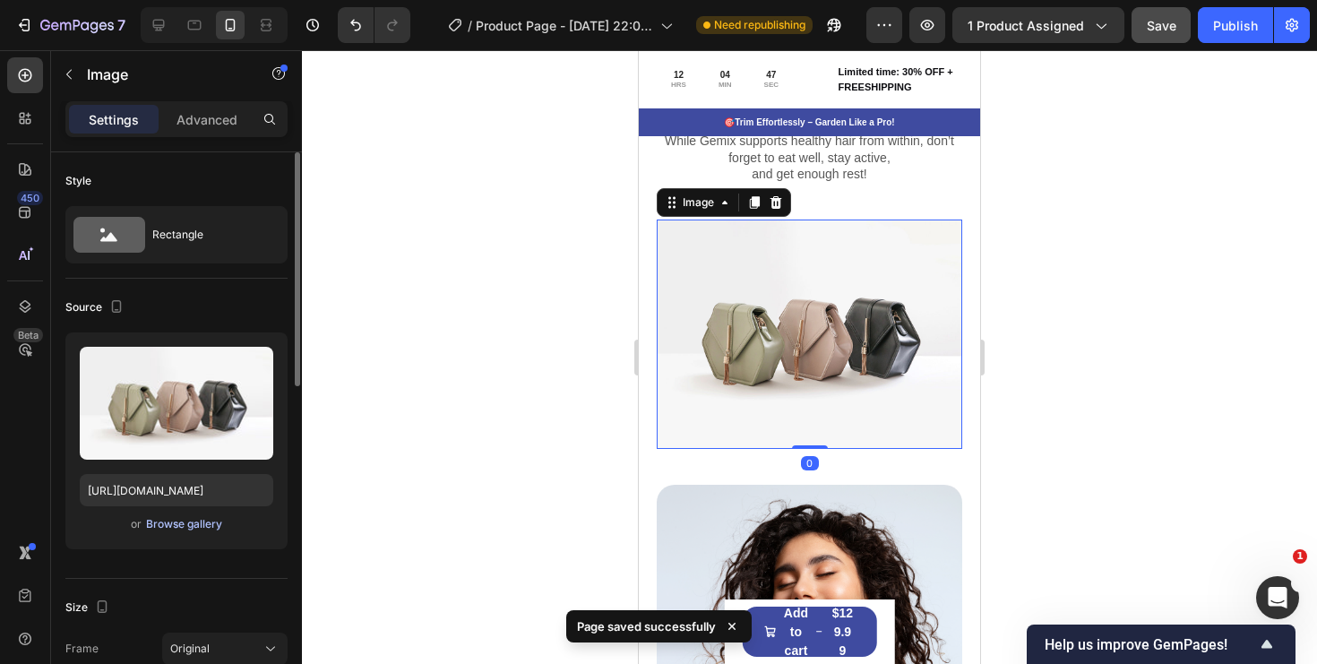
click at [176, 525] on div "Browse gallery" at bounding box center [184, 524] width 76 height 16
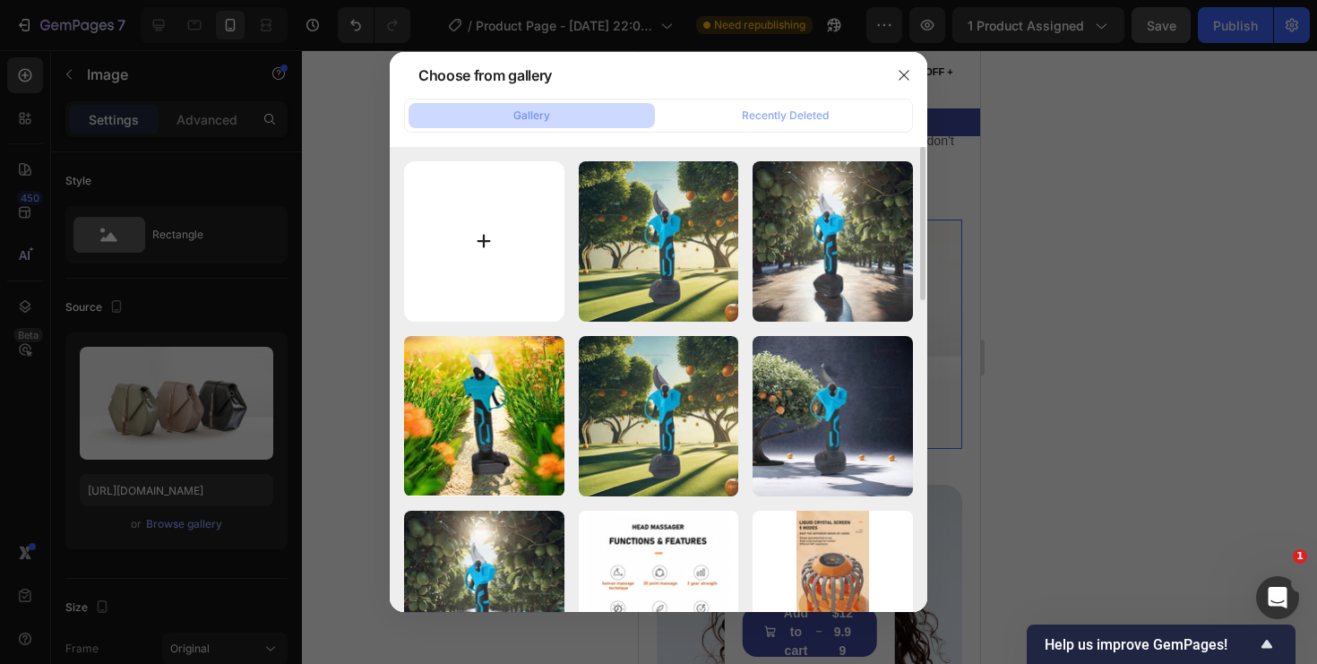
click at [502, 224] on input "file" at bounding box center [484, 241] width 160 height 160
type input "C:\fakepath\99433cb9-e7cb-4381-a662-f75e48bdce34.__CR0,0,1464,600_PT0_SX1464_V1…"
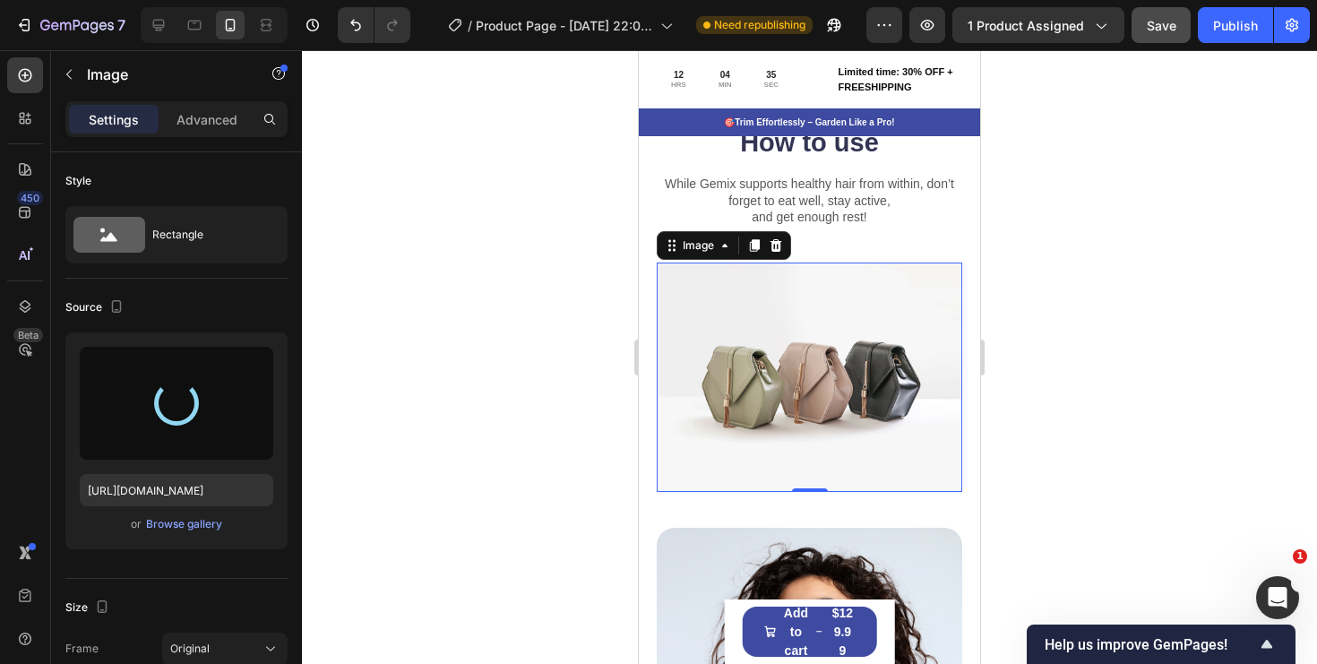
scroll to position [3785, 0]
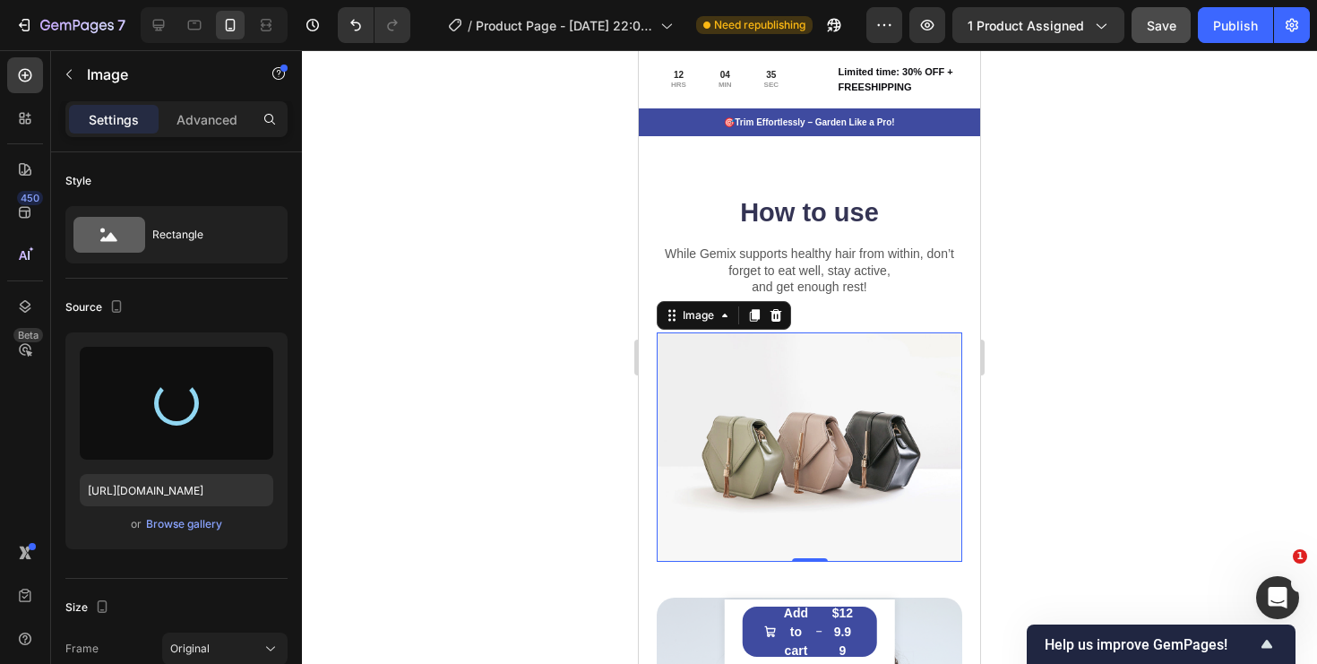
type input "https://cdn.shopify.com/s/files/1/0578/2837/6662/files/gempages_515516777506014…"
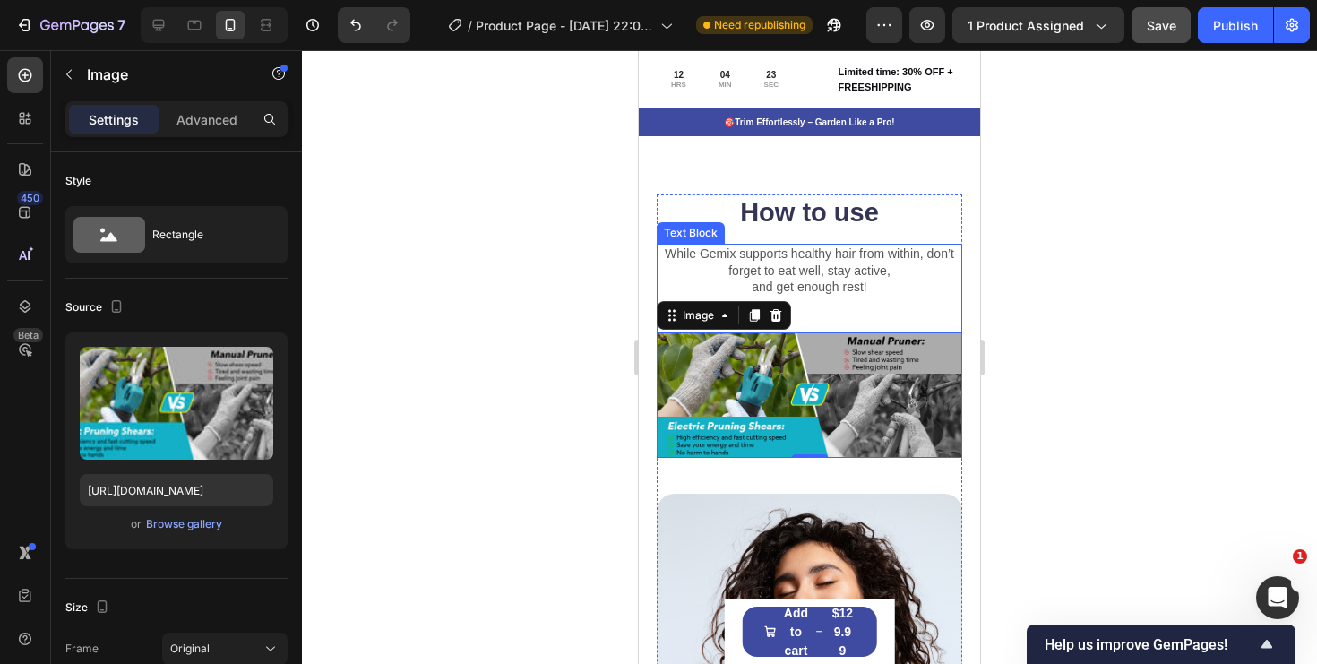
click at [895, 287] on p "While Gemix supports healthy hair from within, don’t forget to eat well, stay a…" at bounding box center [810, 270] width 302 height 49
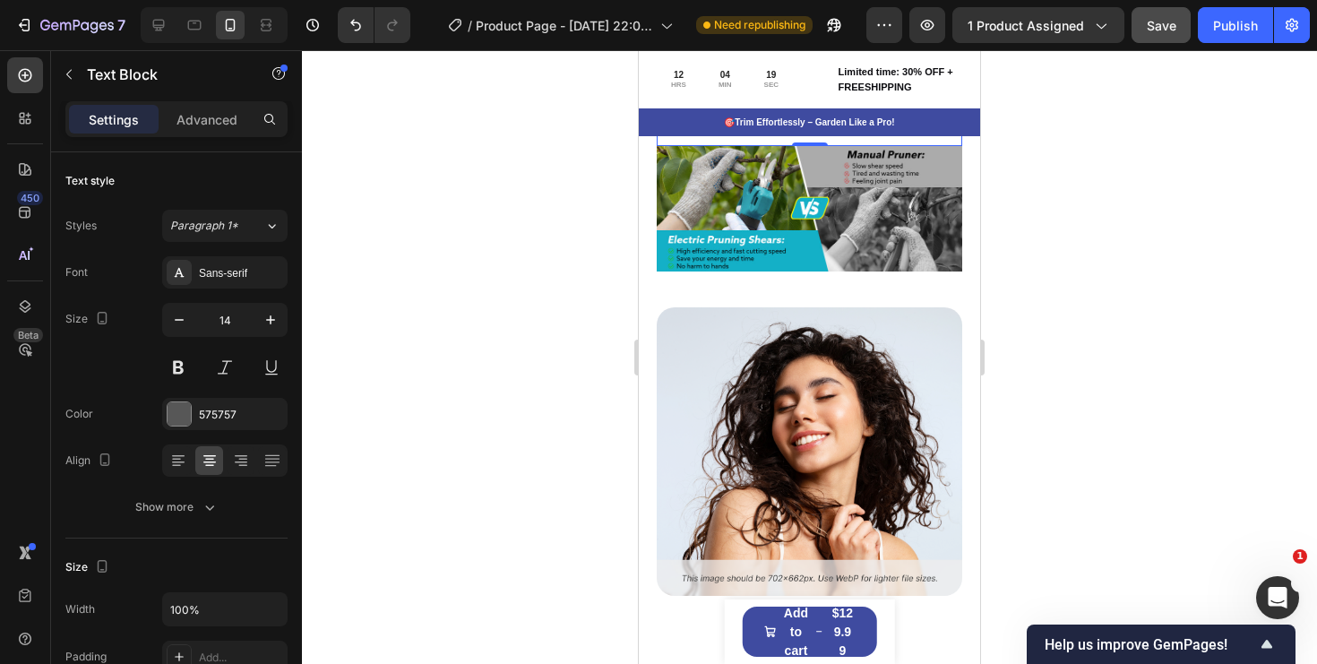
scroll to position [4015, 0]
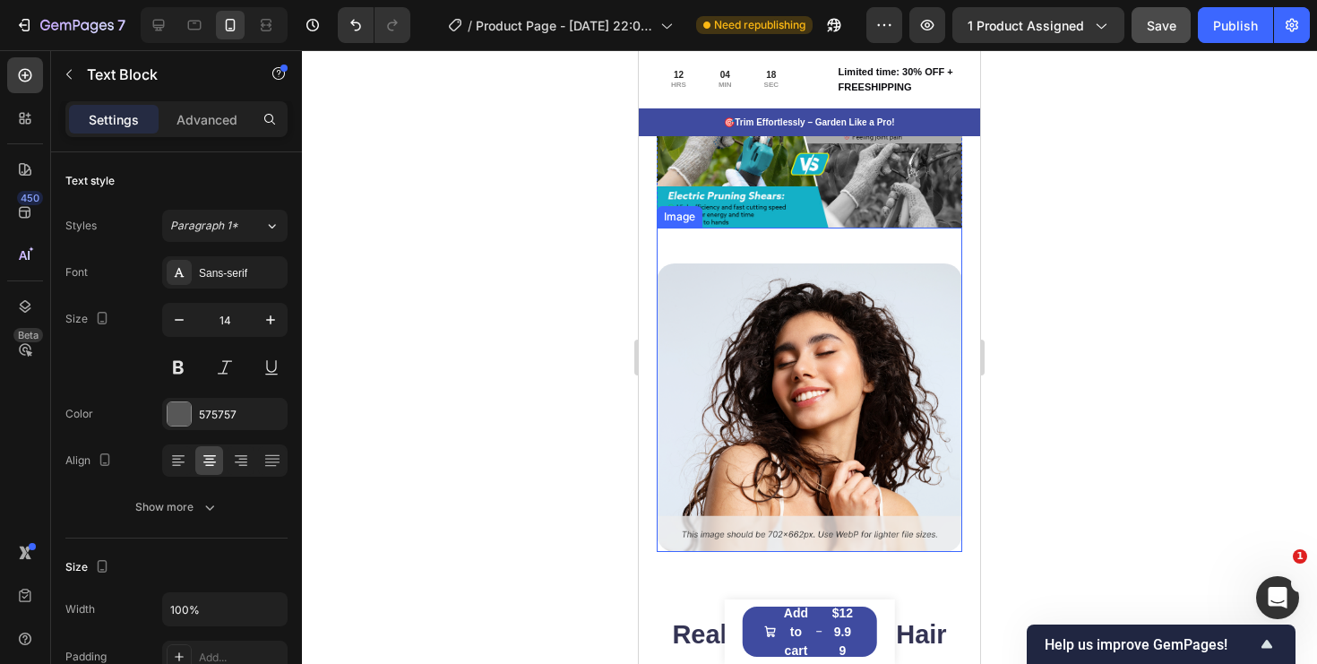
click at [831, 392] on img at bounding box center [810, 407] width 306 height 289
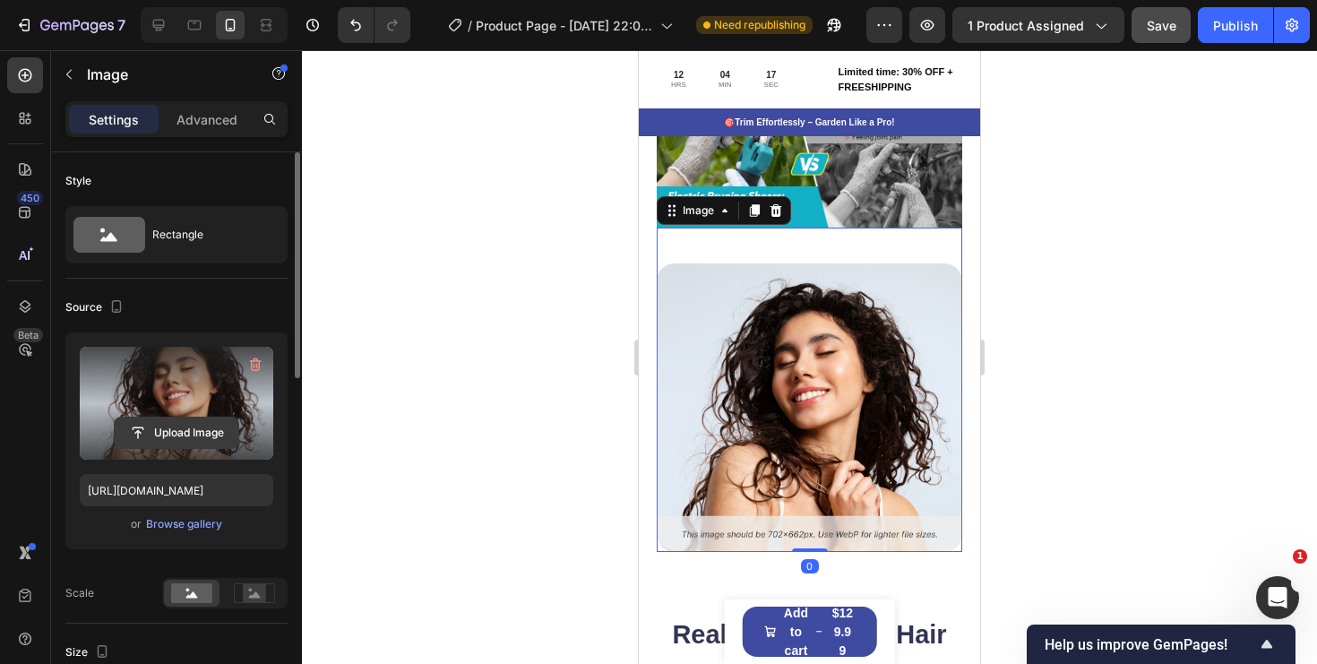
click at [209, 433] on input "file" at bounding box center [177, 433] width 124 height 30
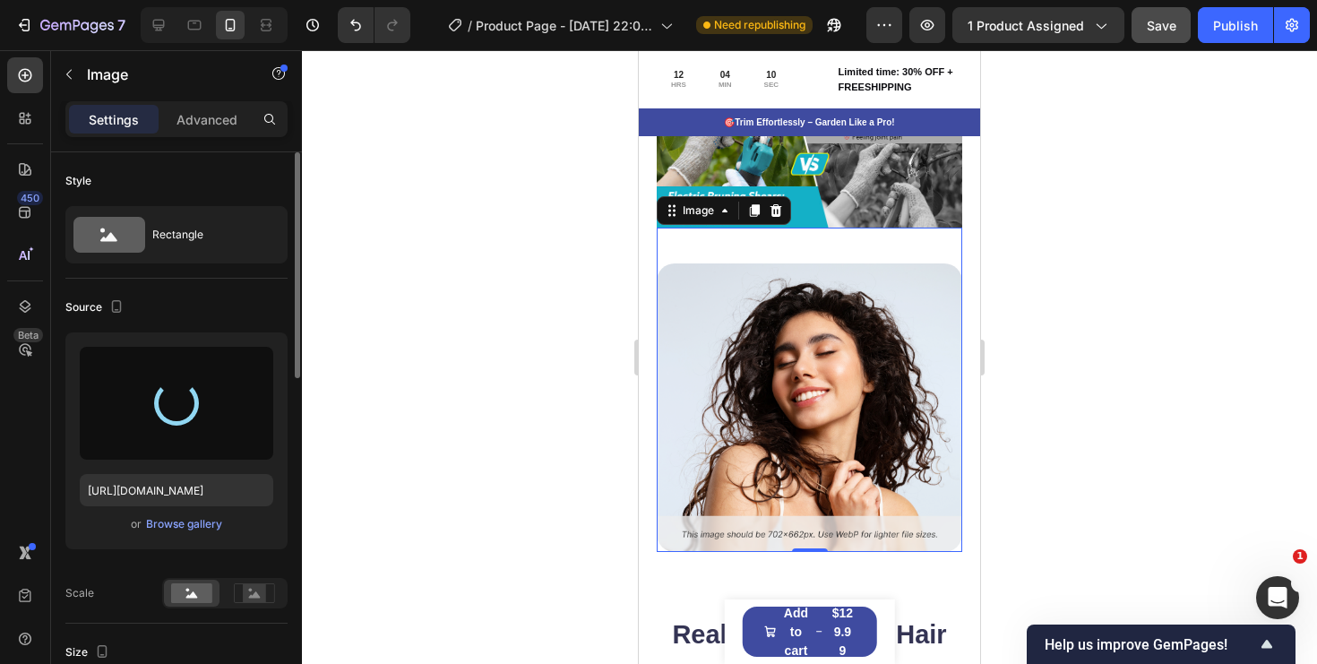
type input "https://cdn.shopify.com/s/files/1/0578/2837/6662/files/gempages_515516777506014…"
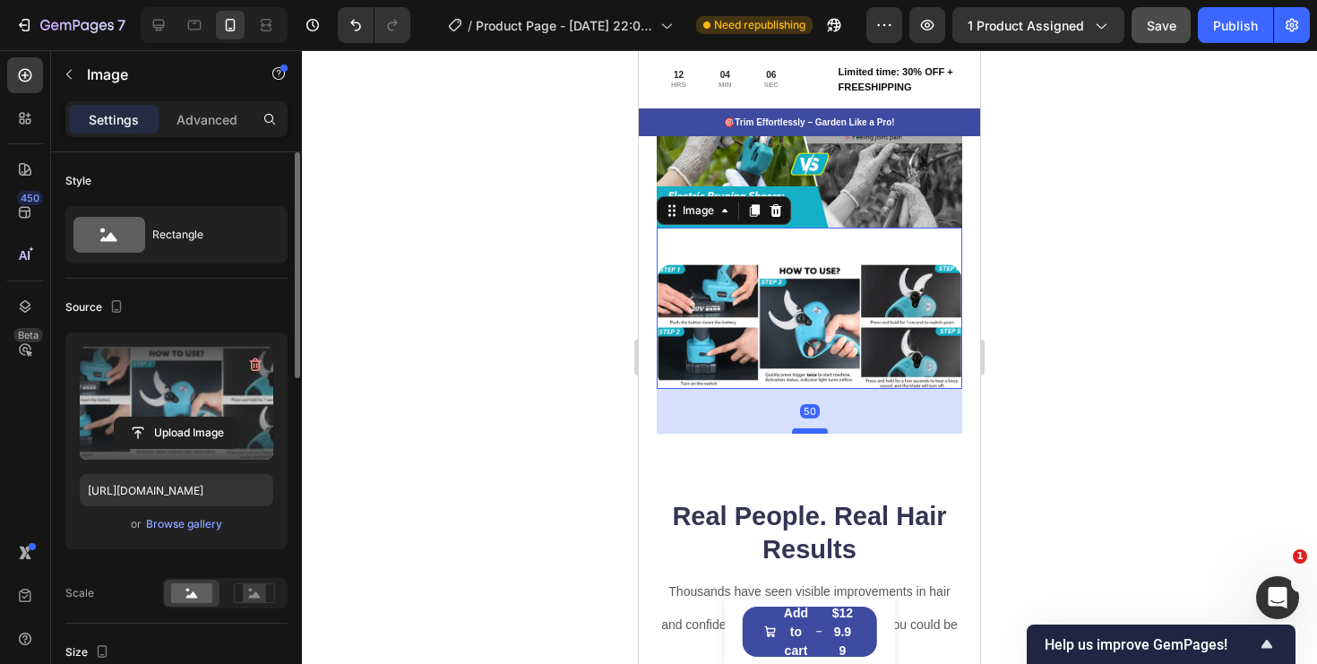
drag, startPoint x: 801, startPoint y: 386, endPoint x: 801, endPoint y: 436, distance: 50.2
click at [801, 434] on div at bounding box center [810, 430] width 36 height 5
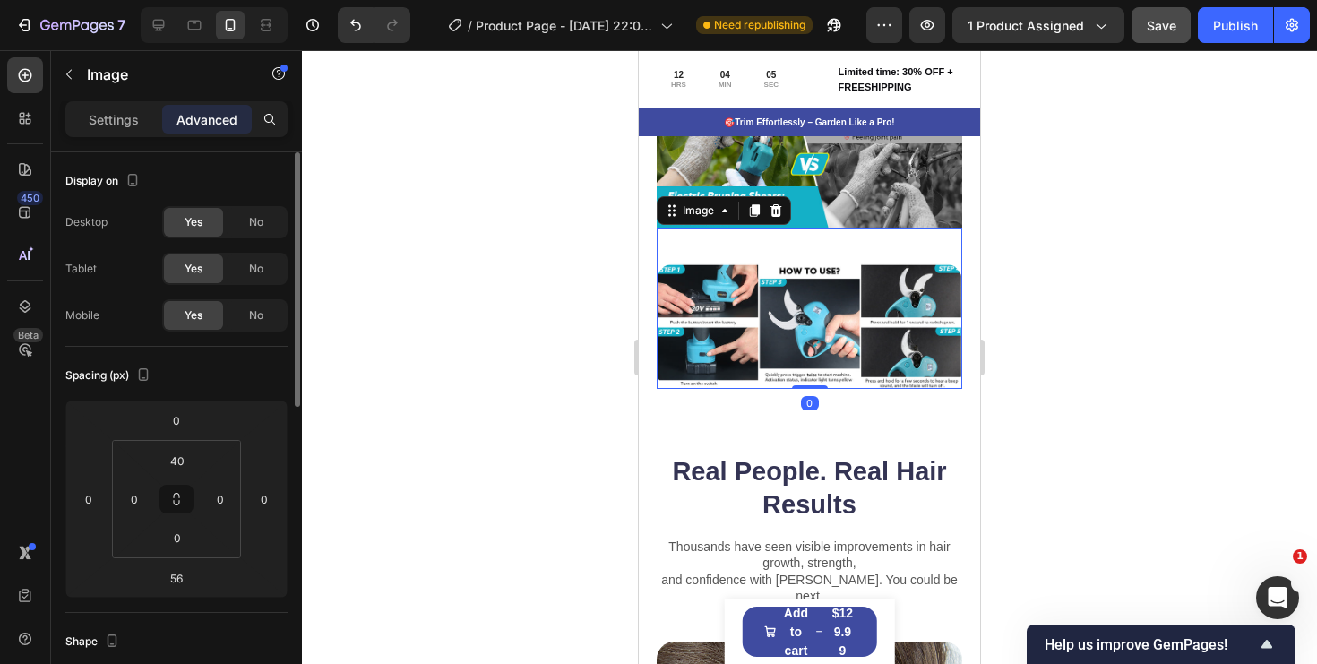
drag, startPoint x: 801, startPoint y: 436, endPoint x: 801, endPoint y: 372, distance: 64.5
click at [801, 372] on div "Image 0" at bounding box center [810, 308] width 306 height 161
type input "0"
click at [781, 293] on img at bounding box center [810, 325] width 306 height 125
click at [724, 294] on img at bounding box center [810, 325] width 306 height 125
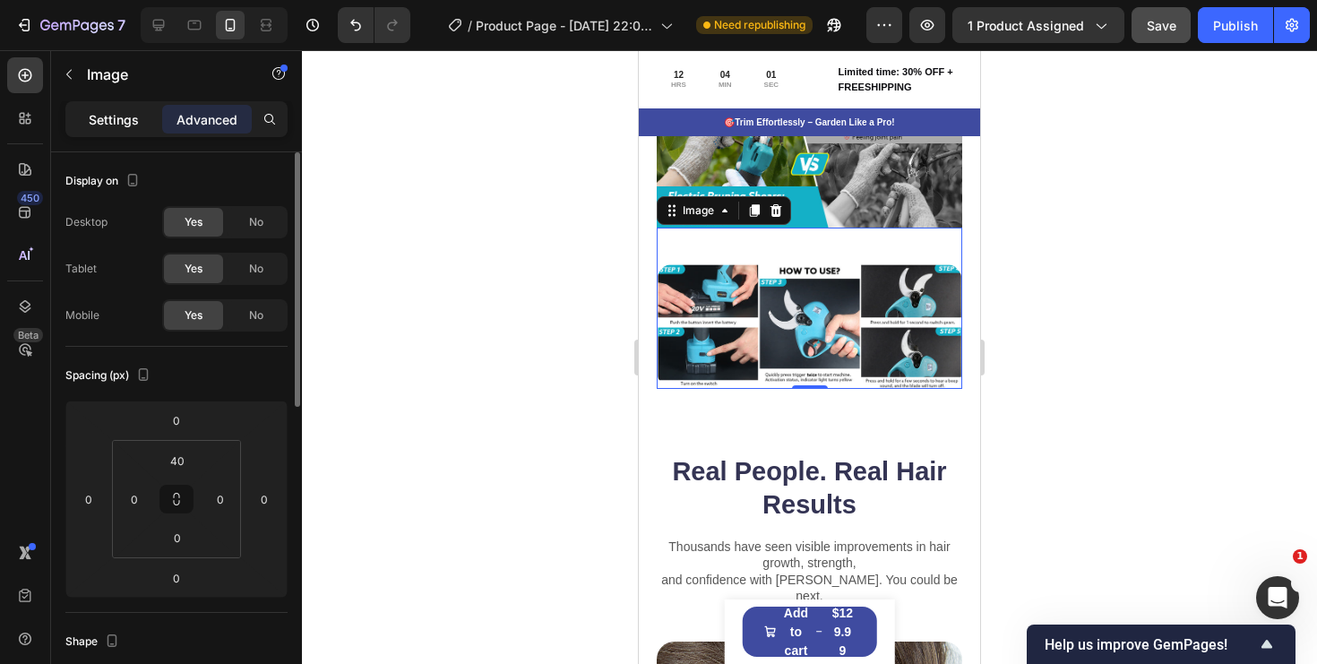
click at [104, 113] on p "Settings" at bounding box center [114, 119] width 50 height 19
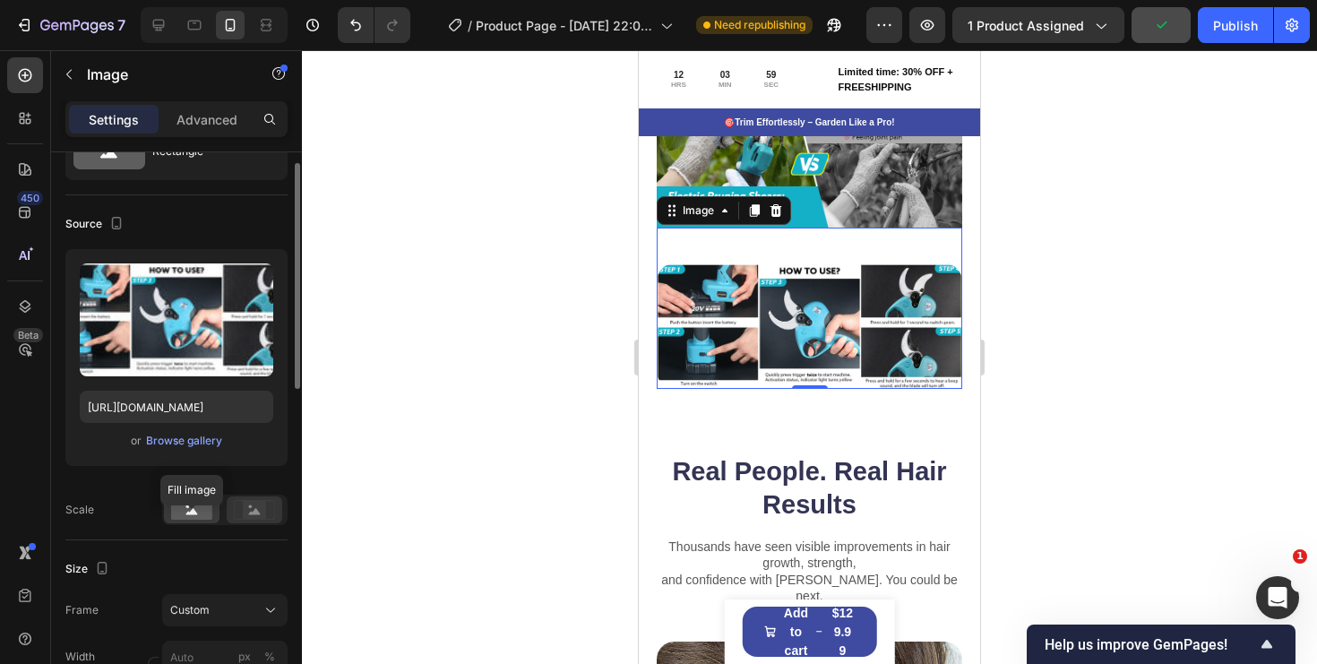
scroll to position [99, 0]
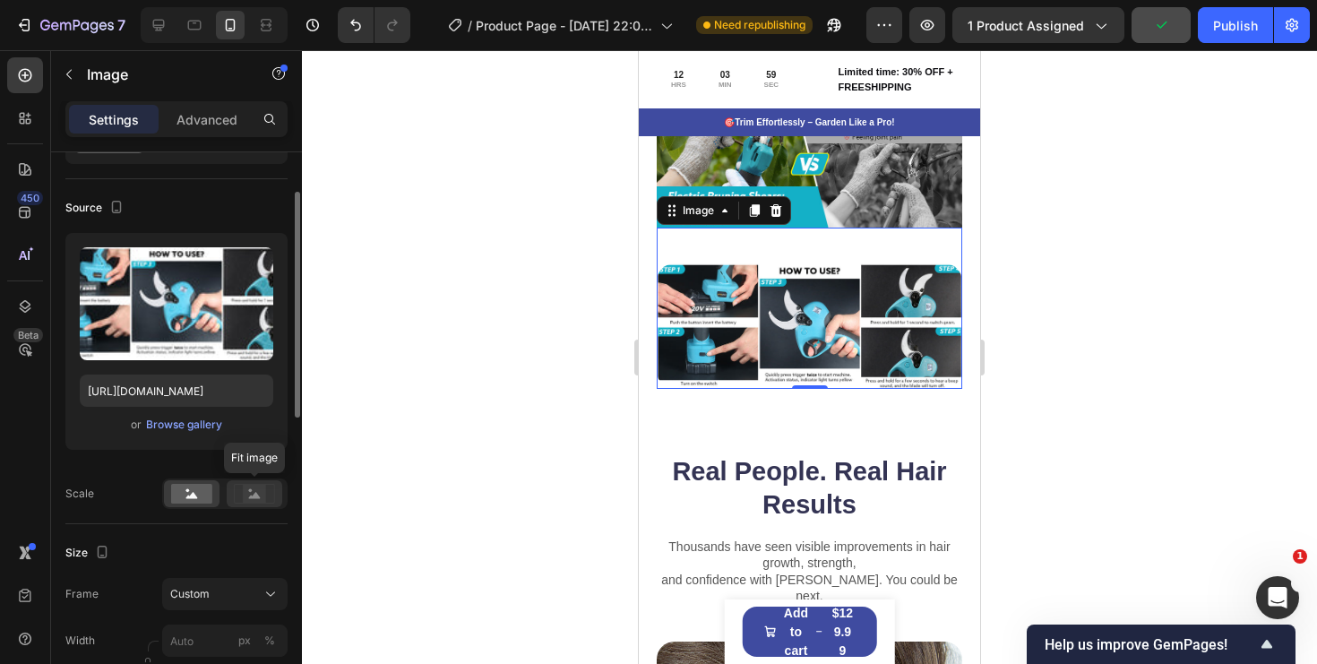
click at [268, 497] on icon at bounding box center [254, 494] width 41 height 20
click at [187, 499] on rect at bounding box center [191, 494] width 41 height 20
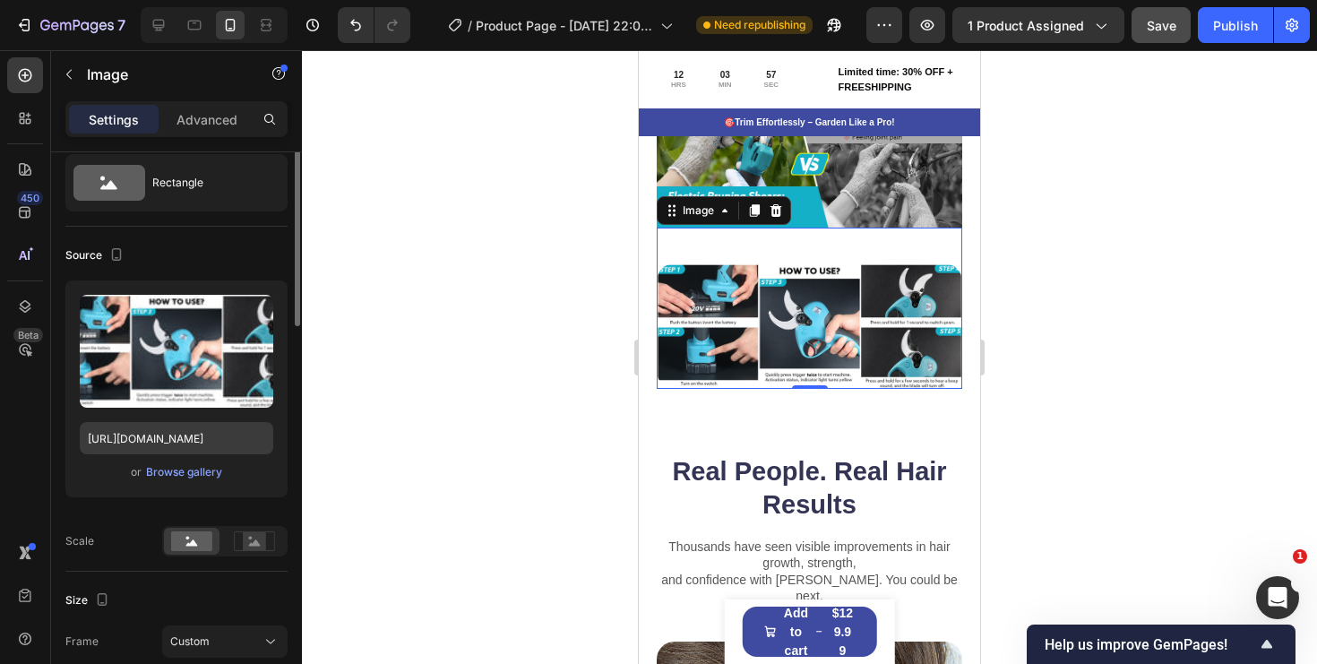
scroll to position [0, 0]
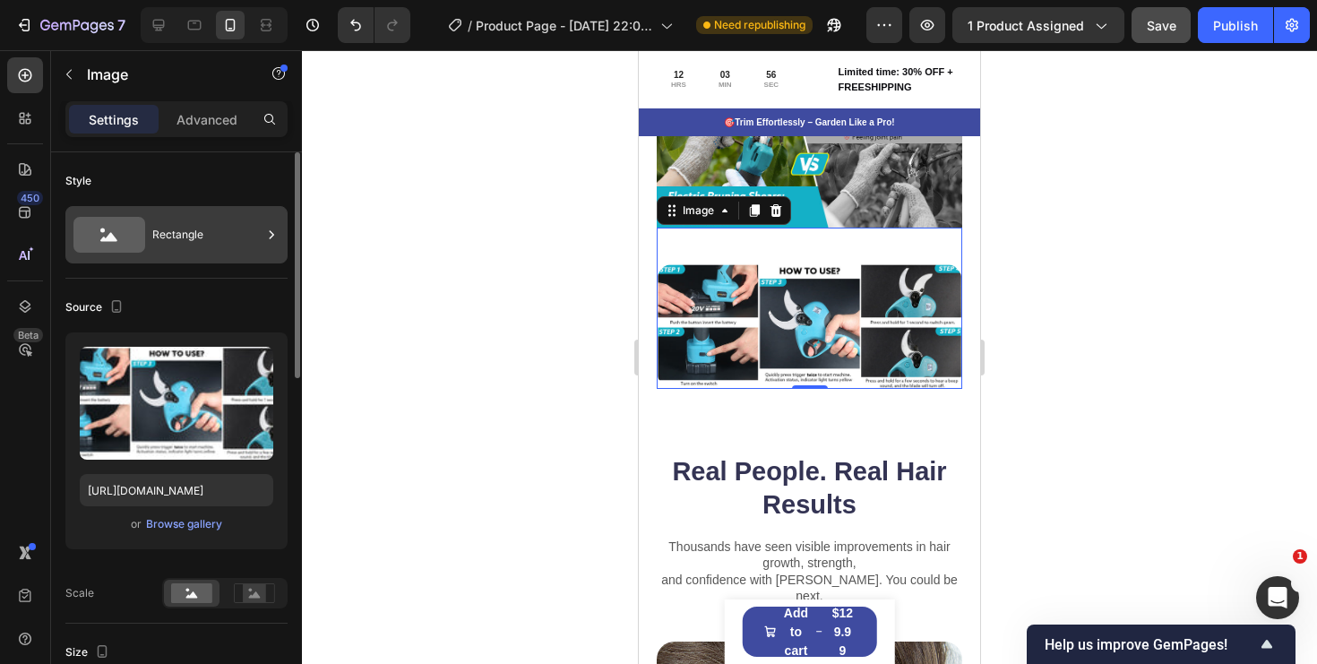
click at [199, 250] on div "Rectangle" at bounding box center [206, 234] width 109 height 41
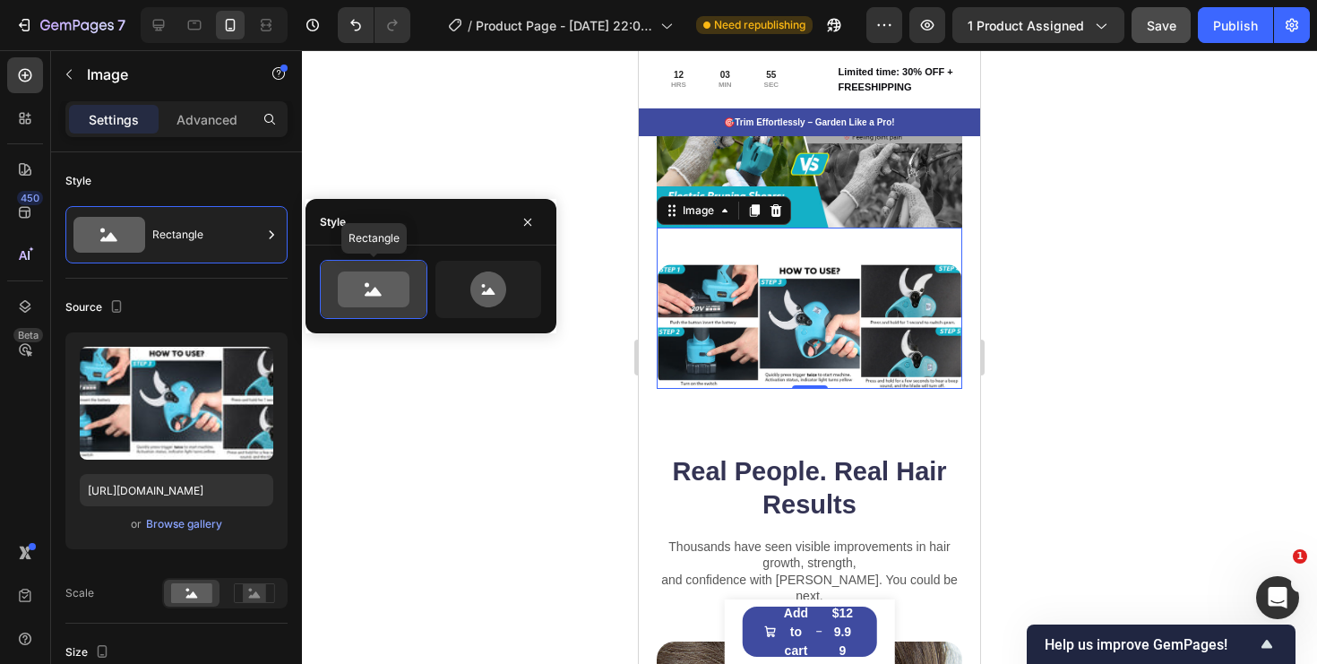
click at [355, 282] on icon at bounding box center [374, 290] width 72 height 36
click at [209, 291] on div "Source Upload Image https://cdn.shopify.com/s/files/1/0578/2837/6662/files/gemp…" at bounding box center [176, 451] width 222 height 345
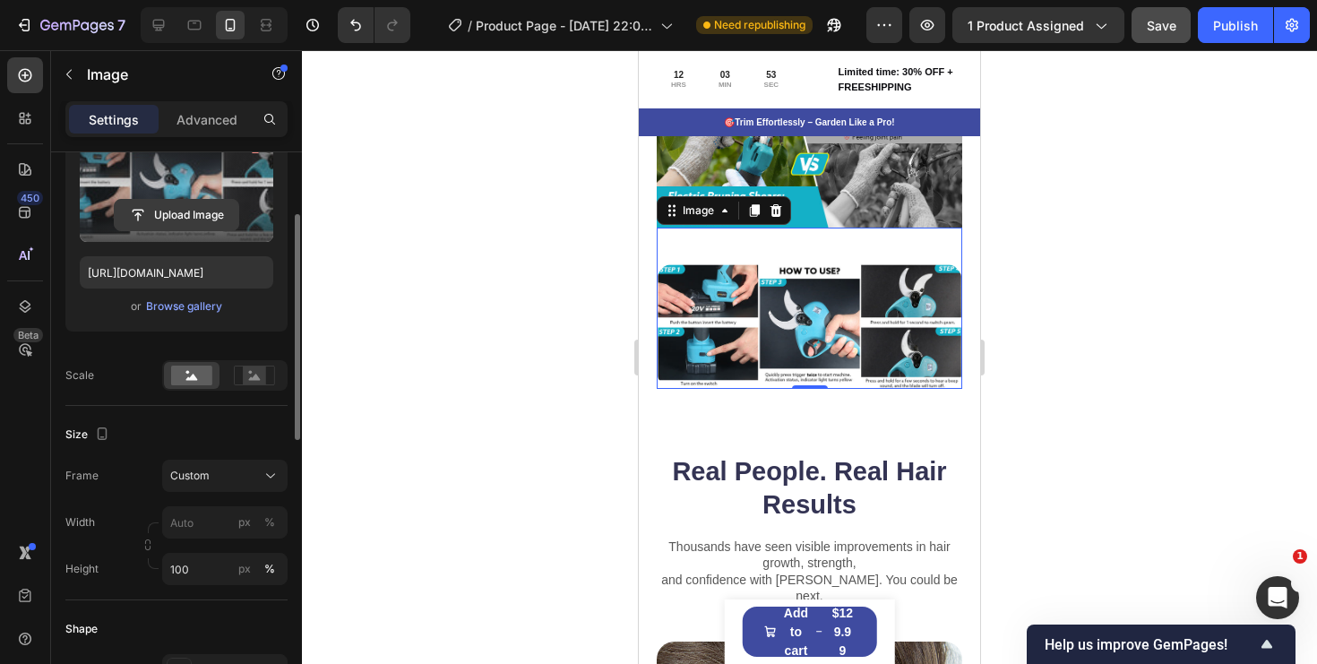
scroll to position [250, 0]
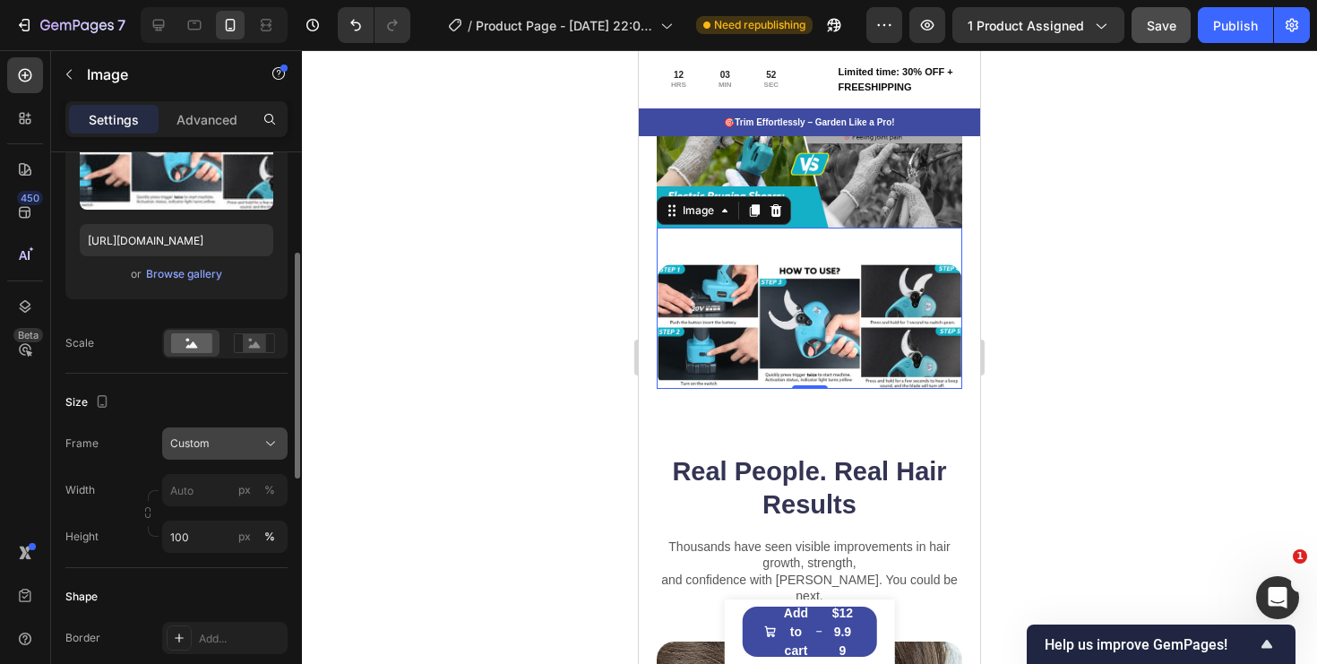
click at [236, 441] on div "Custom" at bounding box center [214, 443] width 88 height 16
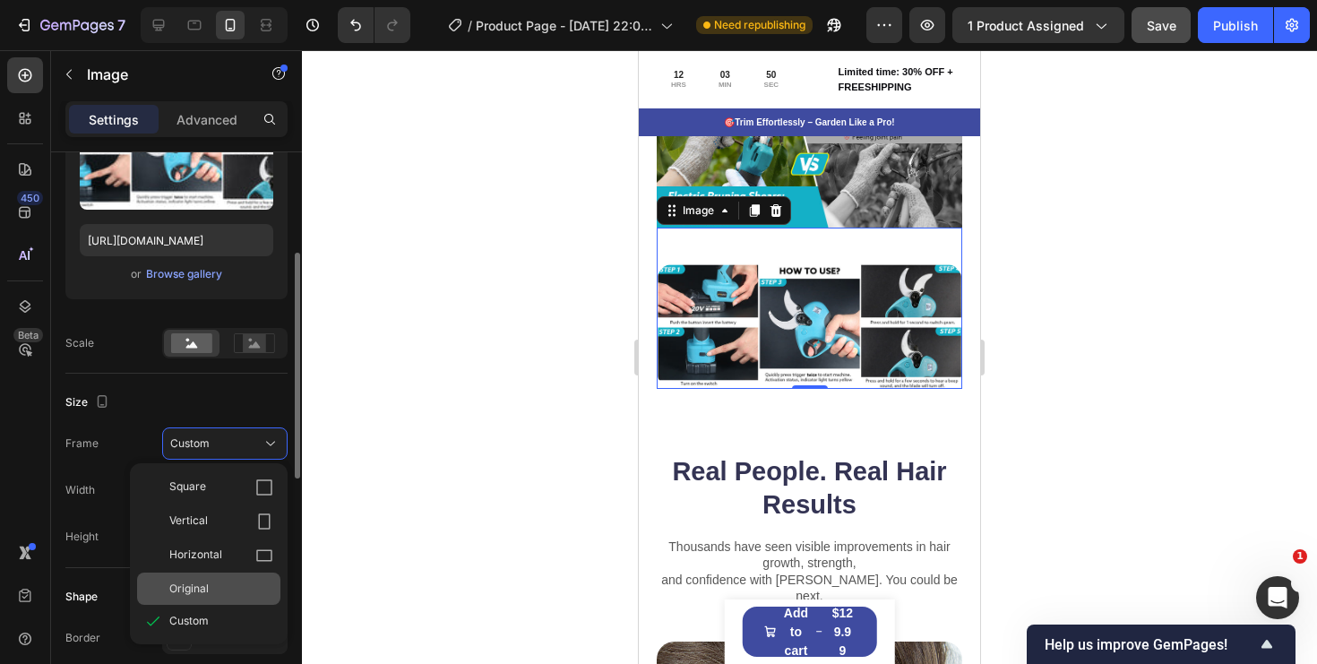
click at [224, 597] on div "Original" at bounding box center [208, 589] width 143 height 32
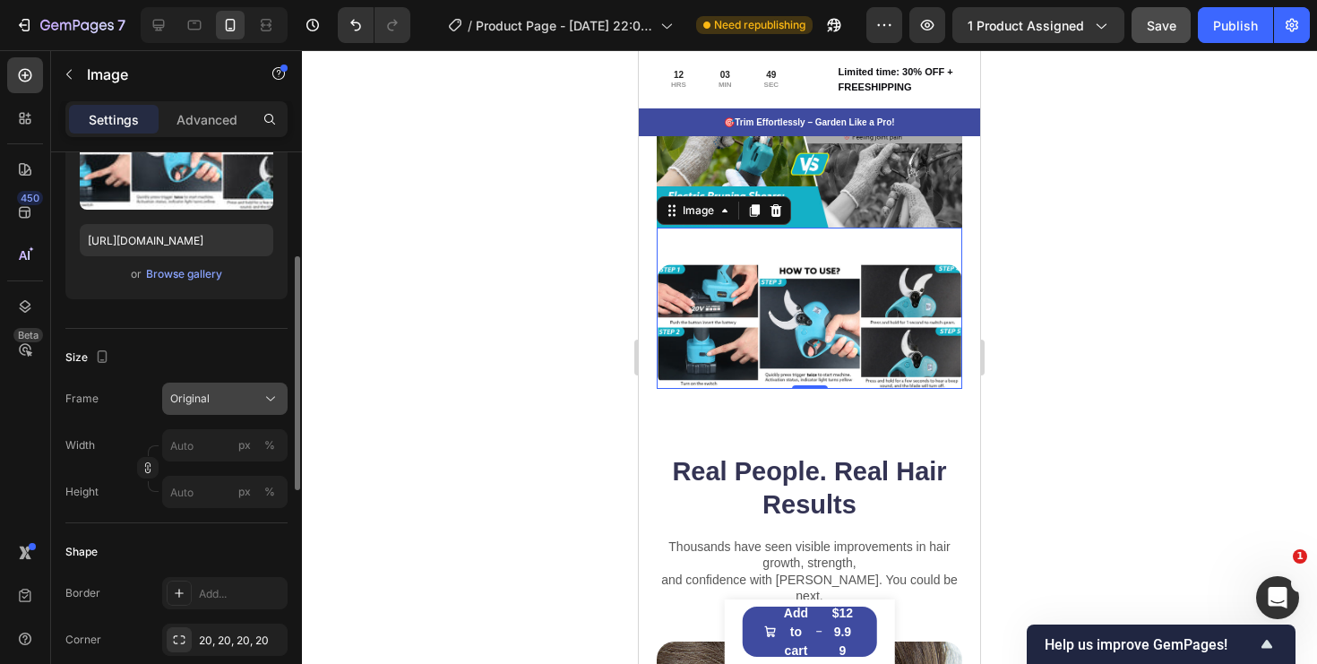
click at [228, 387] on button "Original" at bounding box center [224, 399] width 125 height 32
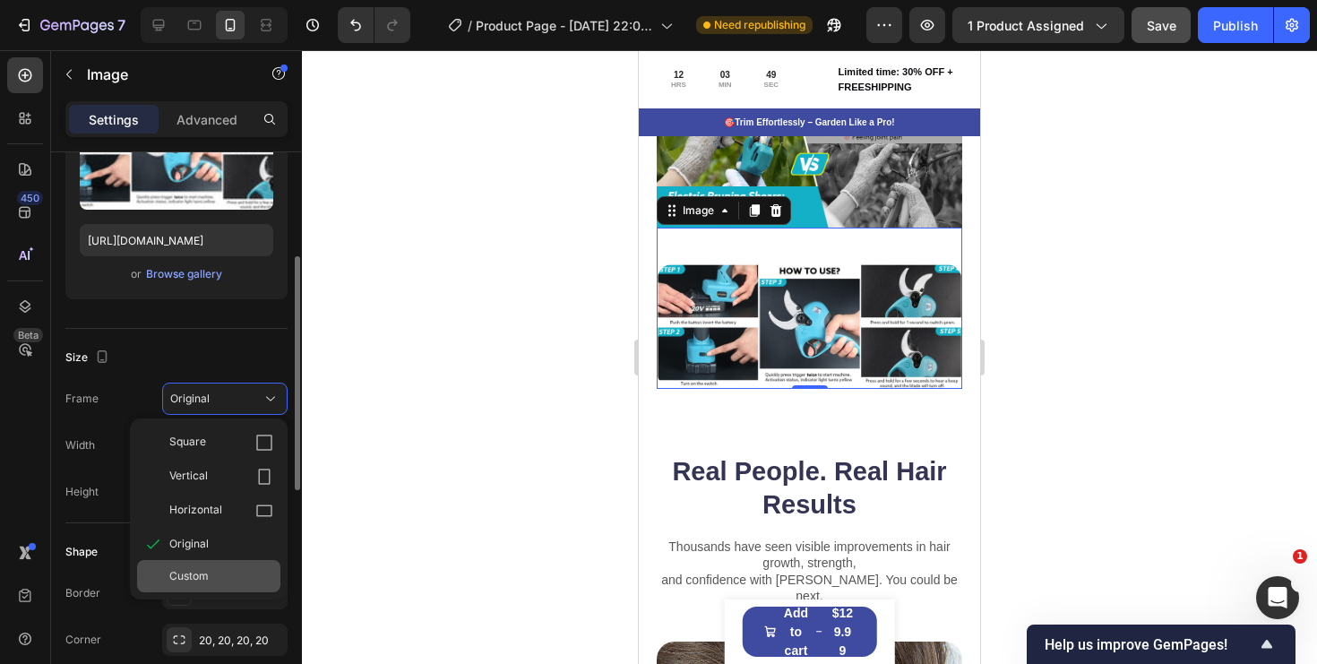
click at [222, 573] on div "Custom" at bounding box center [221, 576] width 104 height 16
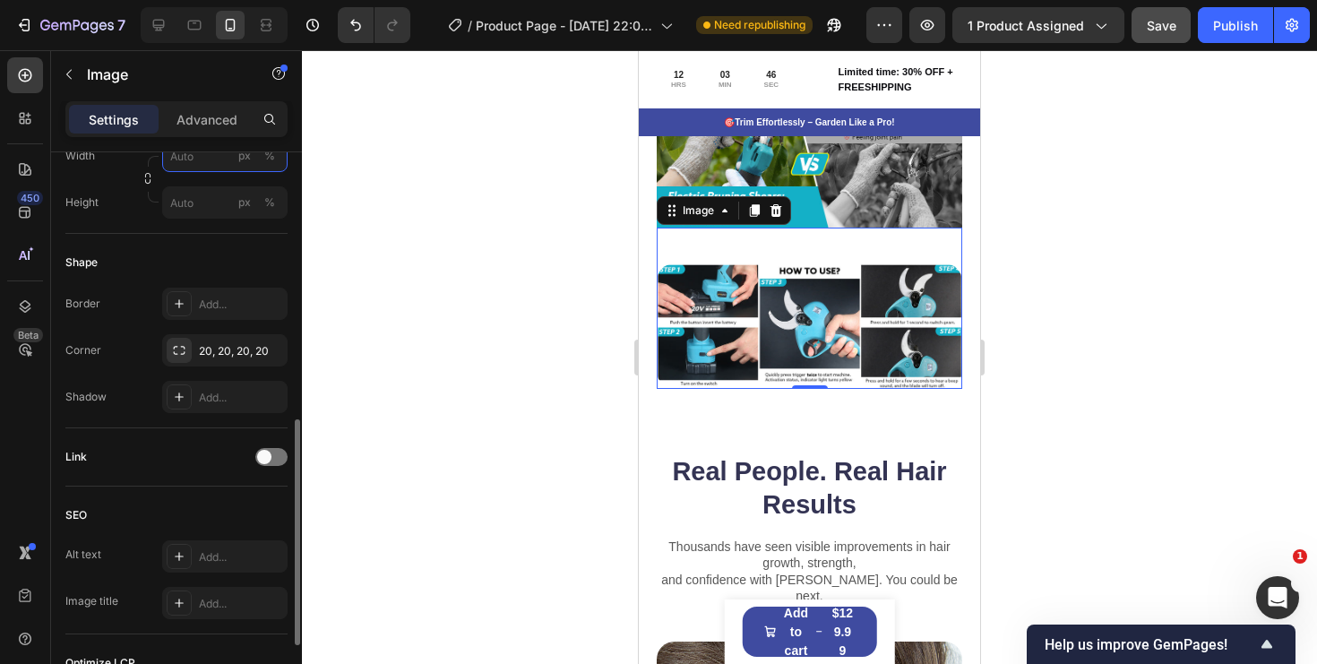
scroll to position [607, 0]
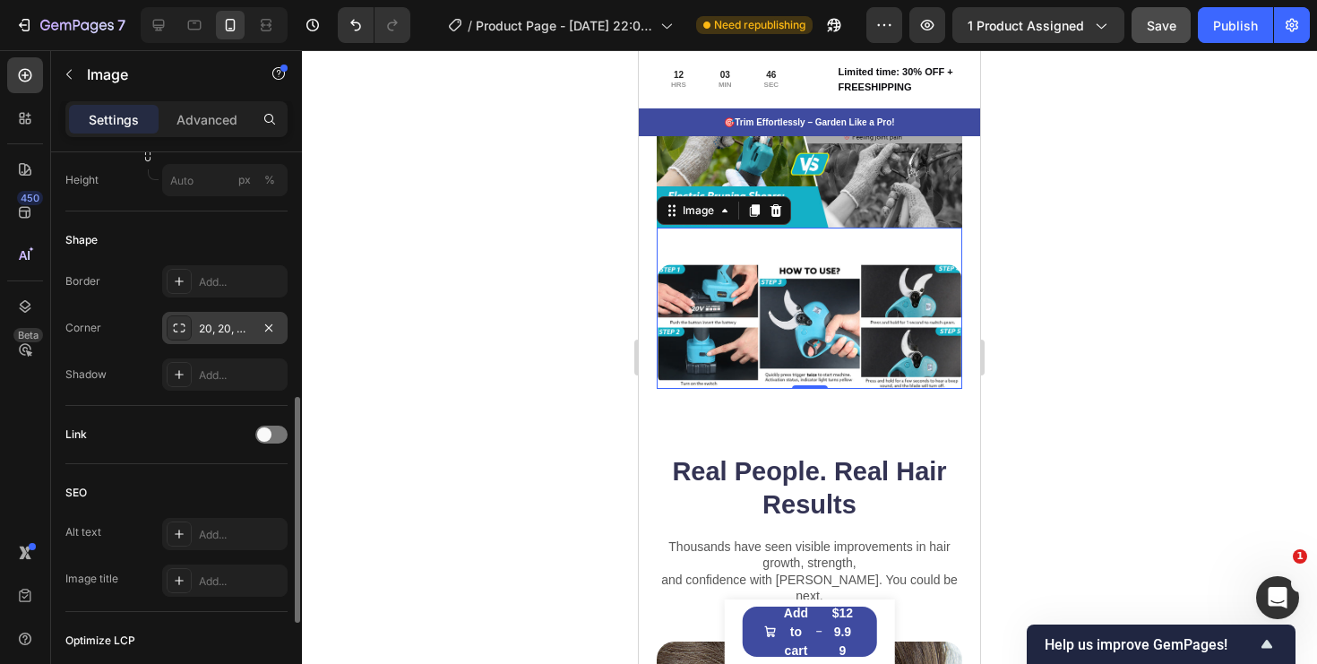
click at [230, 335] on div "20, 20, 20, 20" at bounding box center [225, 329] width 52 height 16
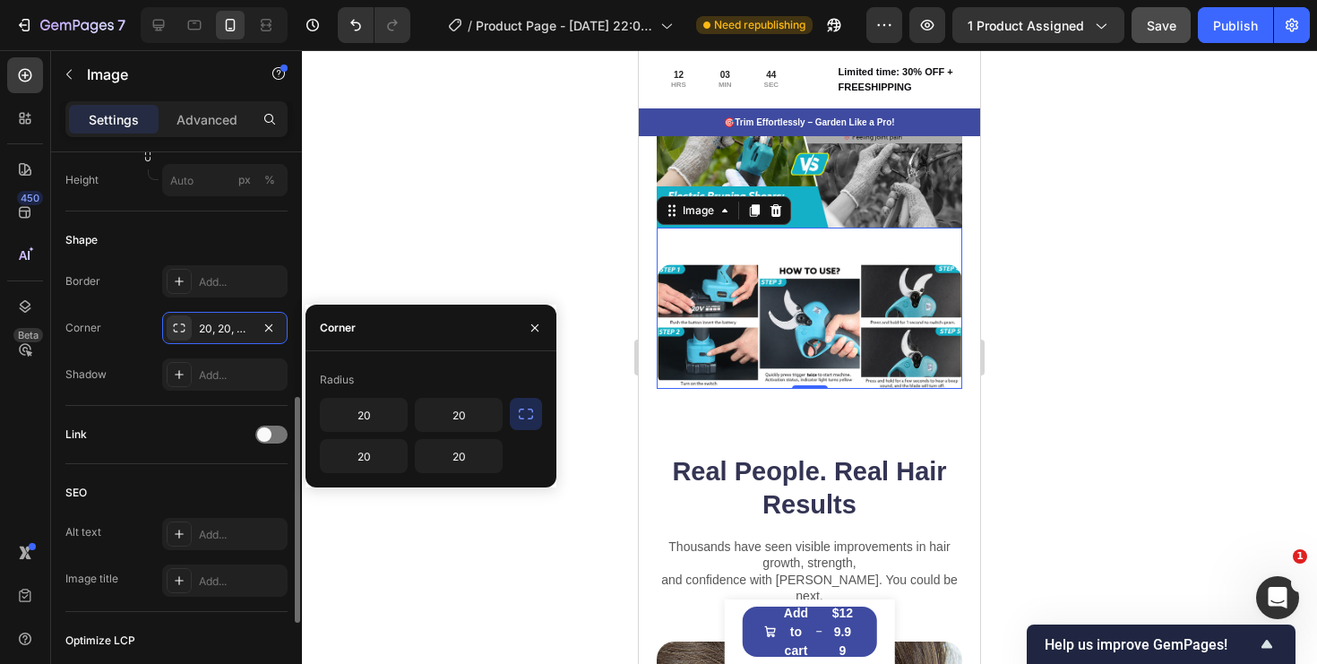
click at [207, 471] on div "SEO Alt text Add... Image title Add..." at bounding box center [176, 538] width 222 height 148
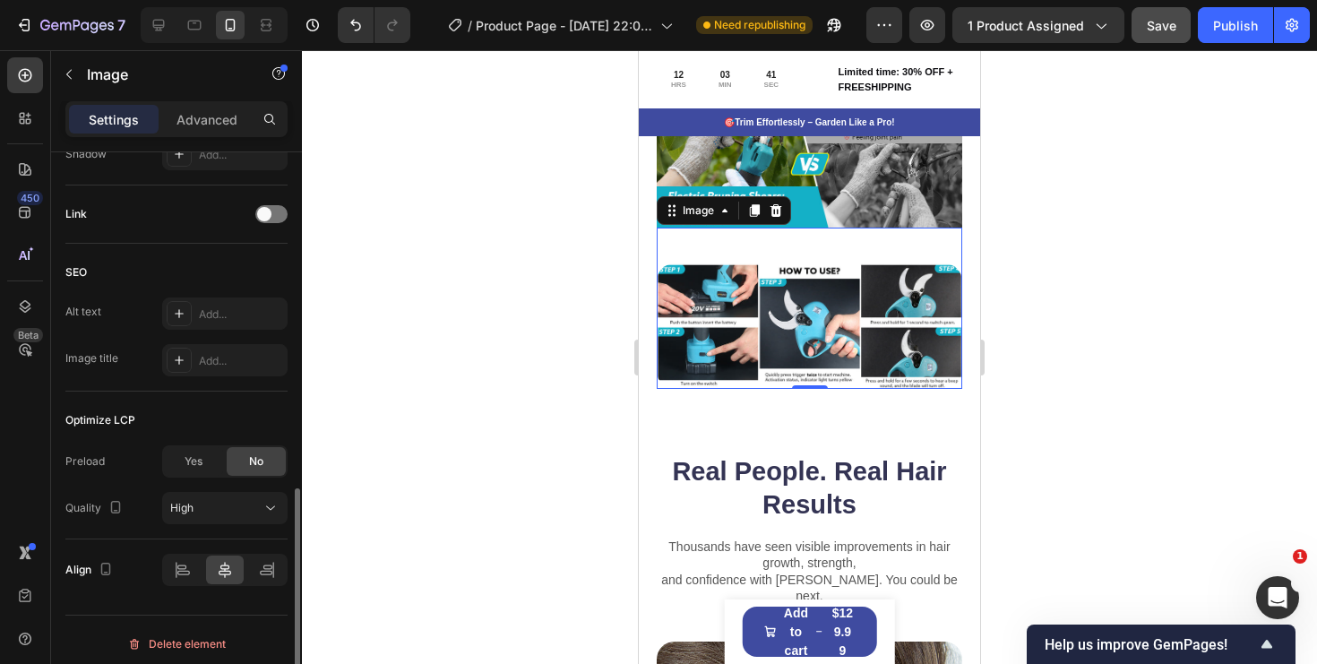
scroll to position [830, 0]
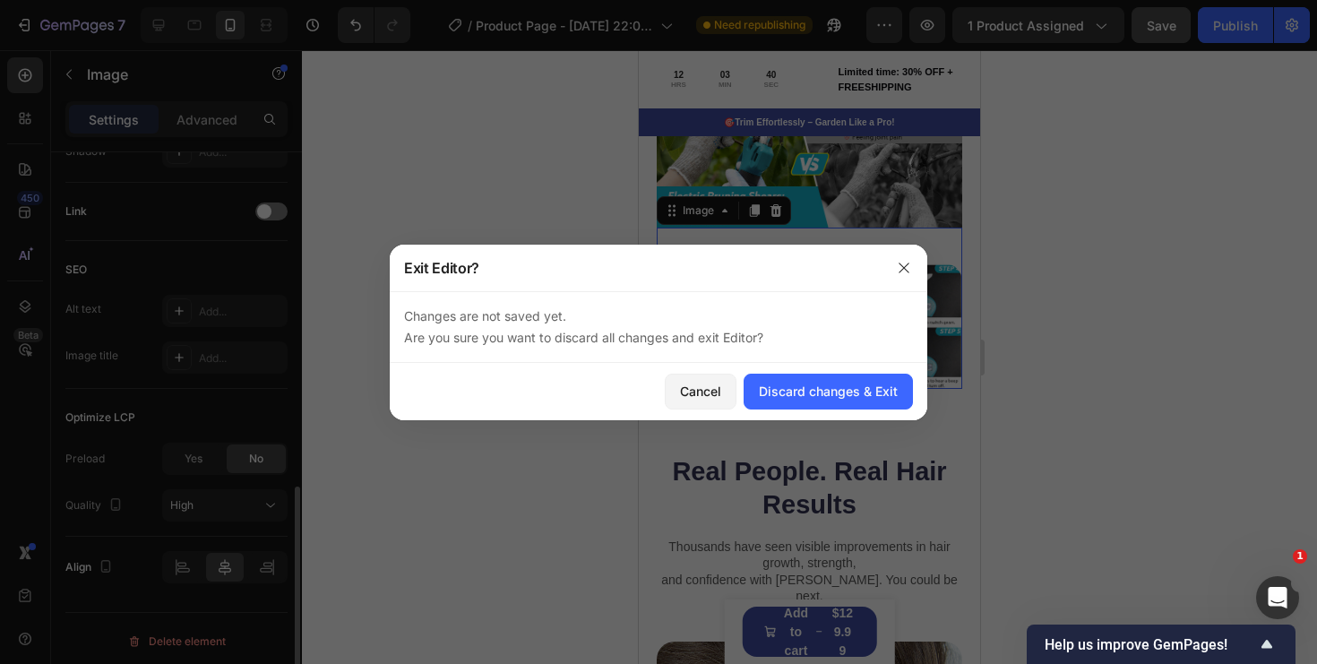
click at [206, 515] on div at bounding box center [658, 332] width 1317 height 664
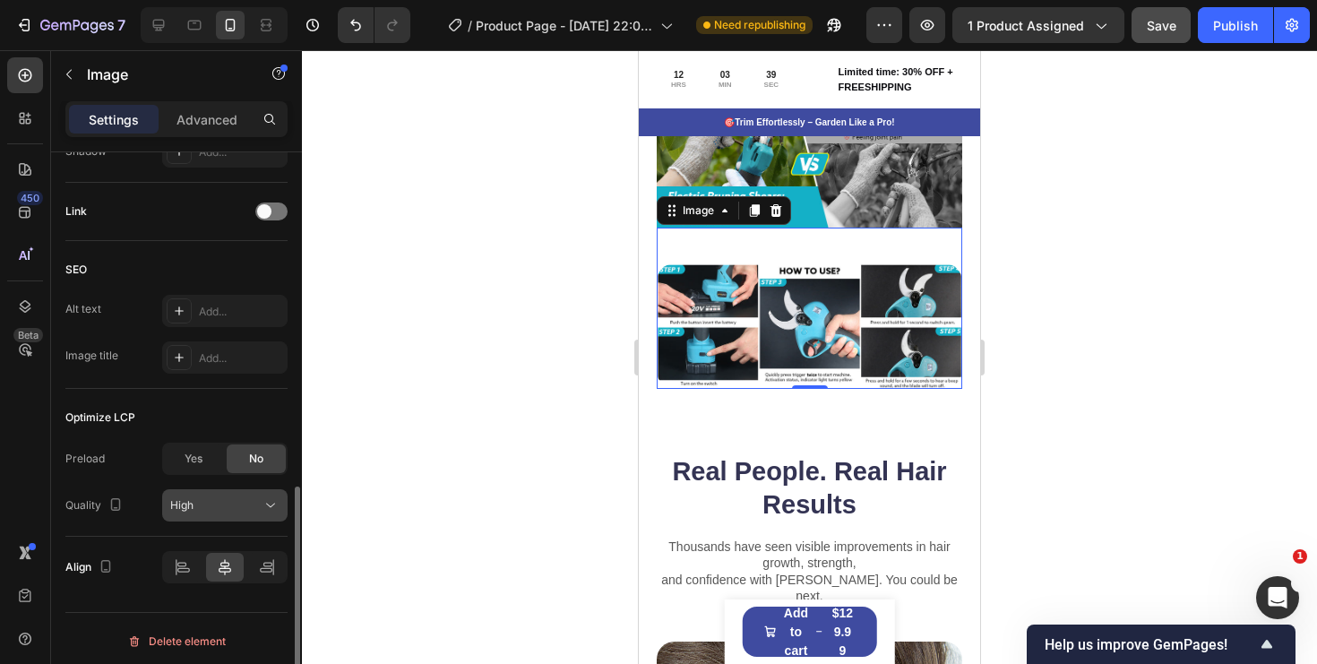
click at [269, 502] on icon at bounding box center [271, 505] width 18 height 18
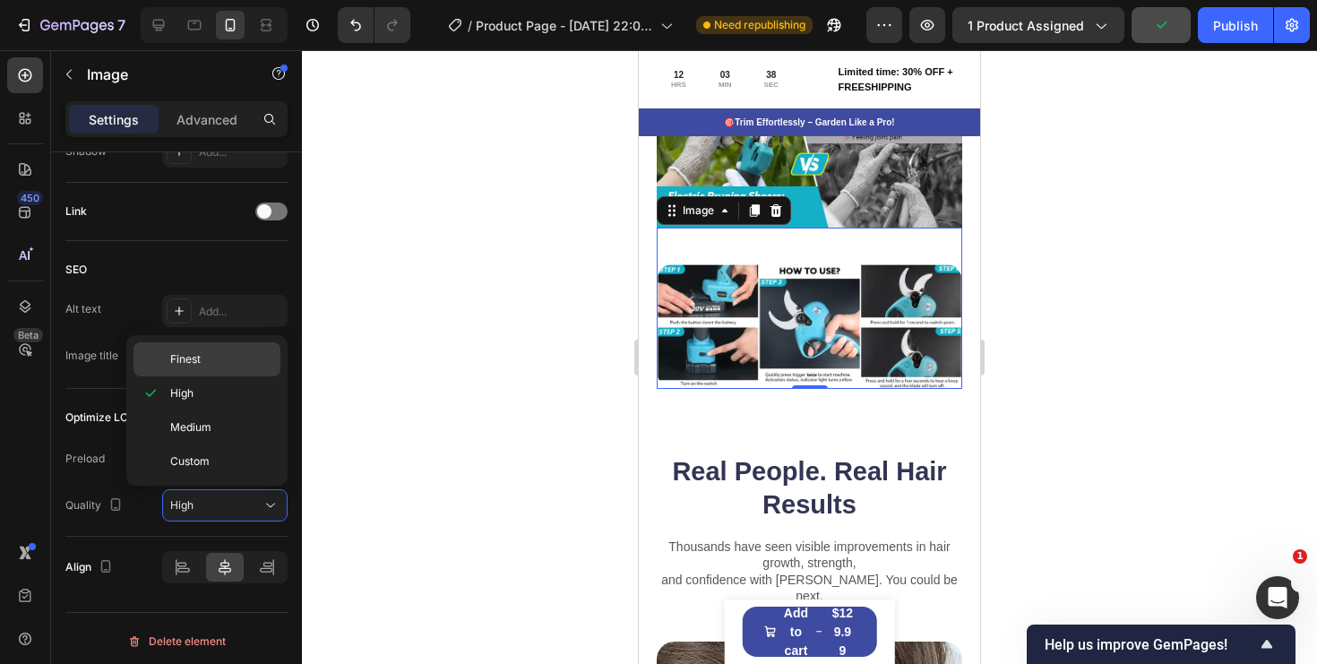
click at [235, 372] on div "Finest" at bounding box center [207, 359] width 147 height 34
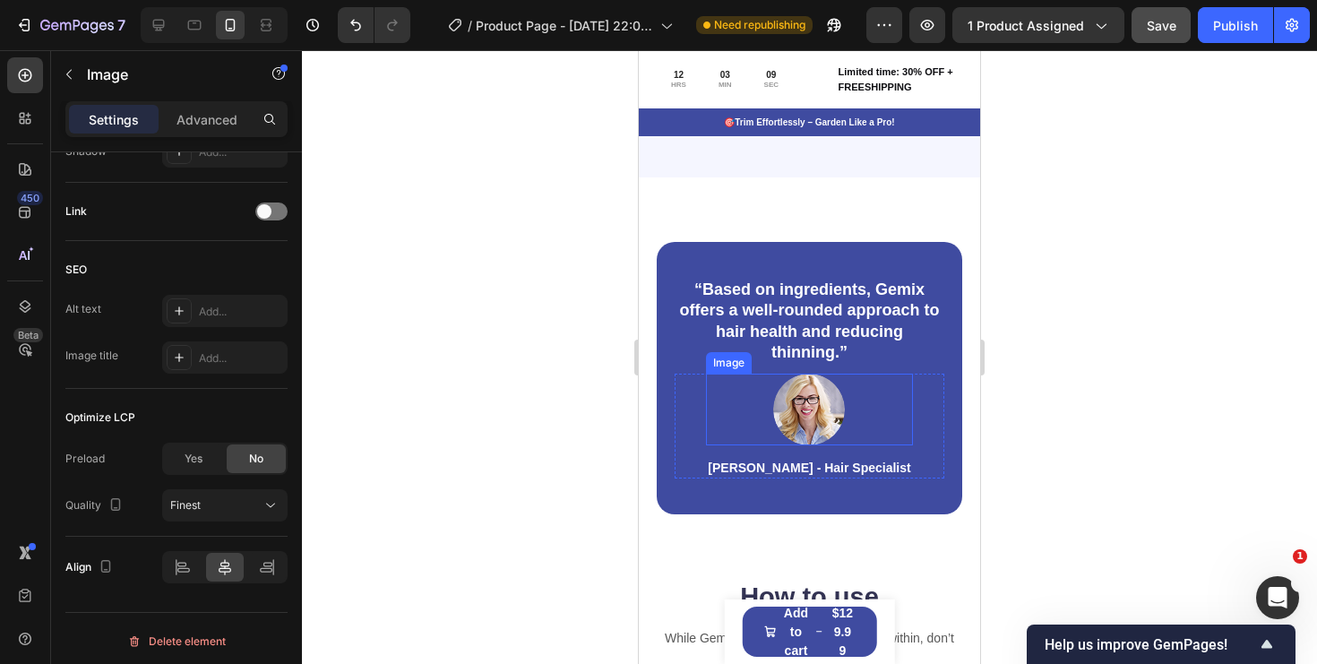
scroll to position [3318, 0]
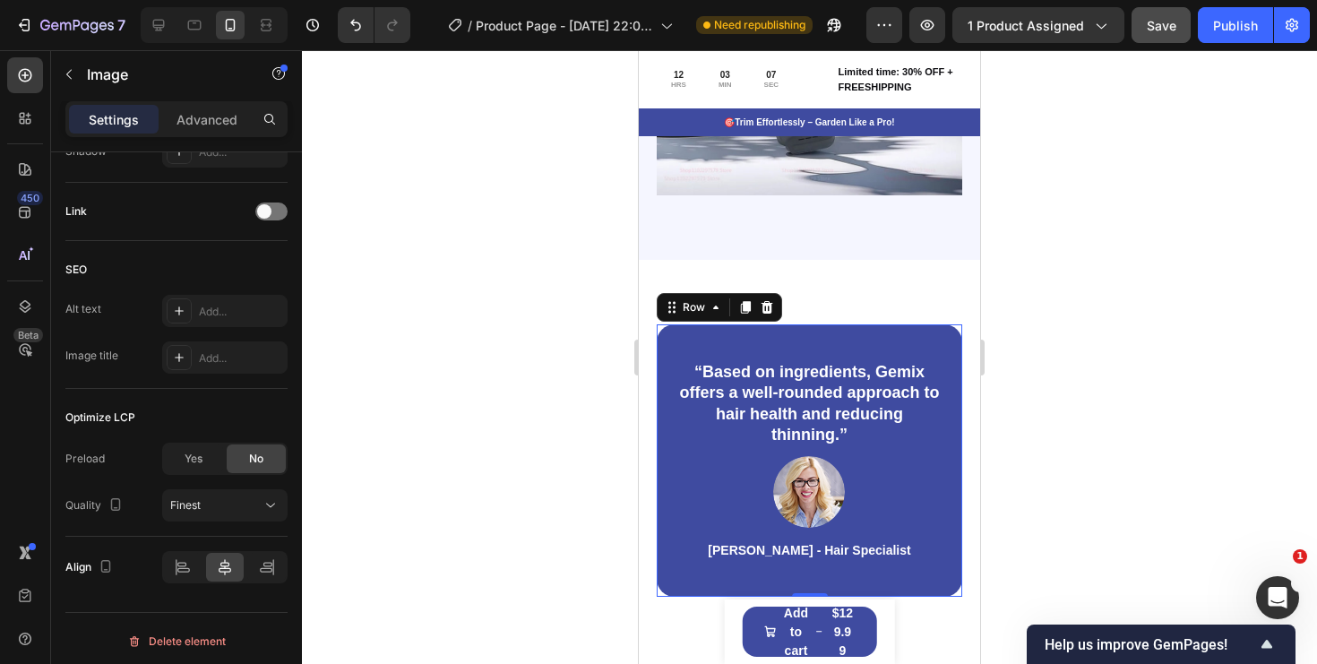
click at [884, 349] on div "“Based on ingredients, Gemix offers a well-rounded approach to hair health and …" at bounding box center [810, 460] width 306 height 272
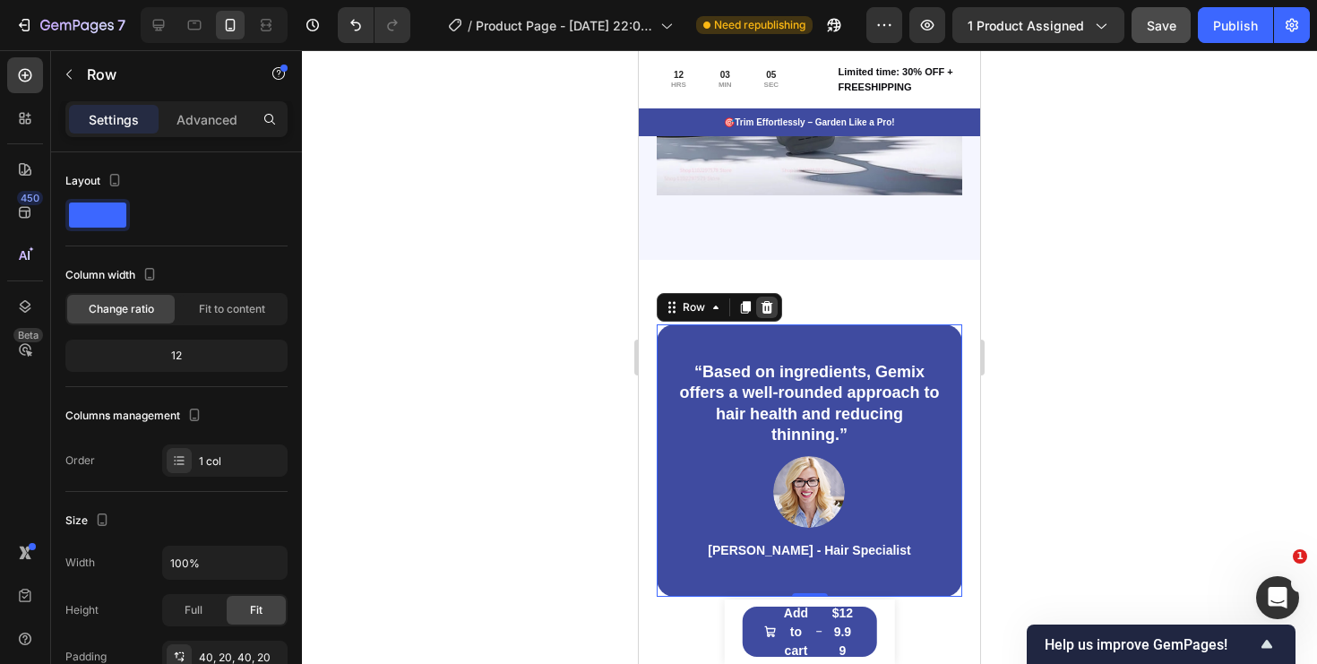
click at [762, 307] on icon at bounding box center [767, 307] width 14 height 14
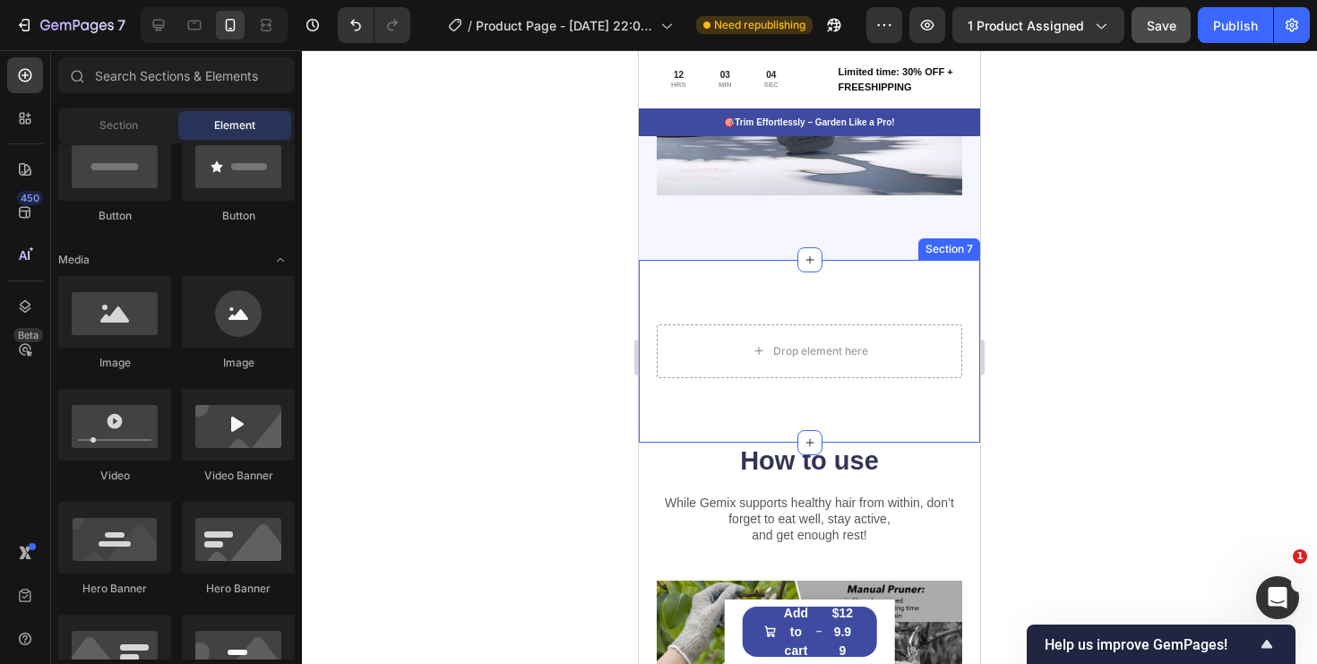
click at [872, 305] on div "Drop element here Section 7" at bounding box center [809, 351] width 341 height 183
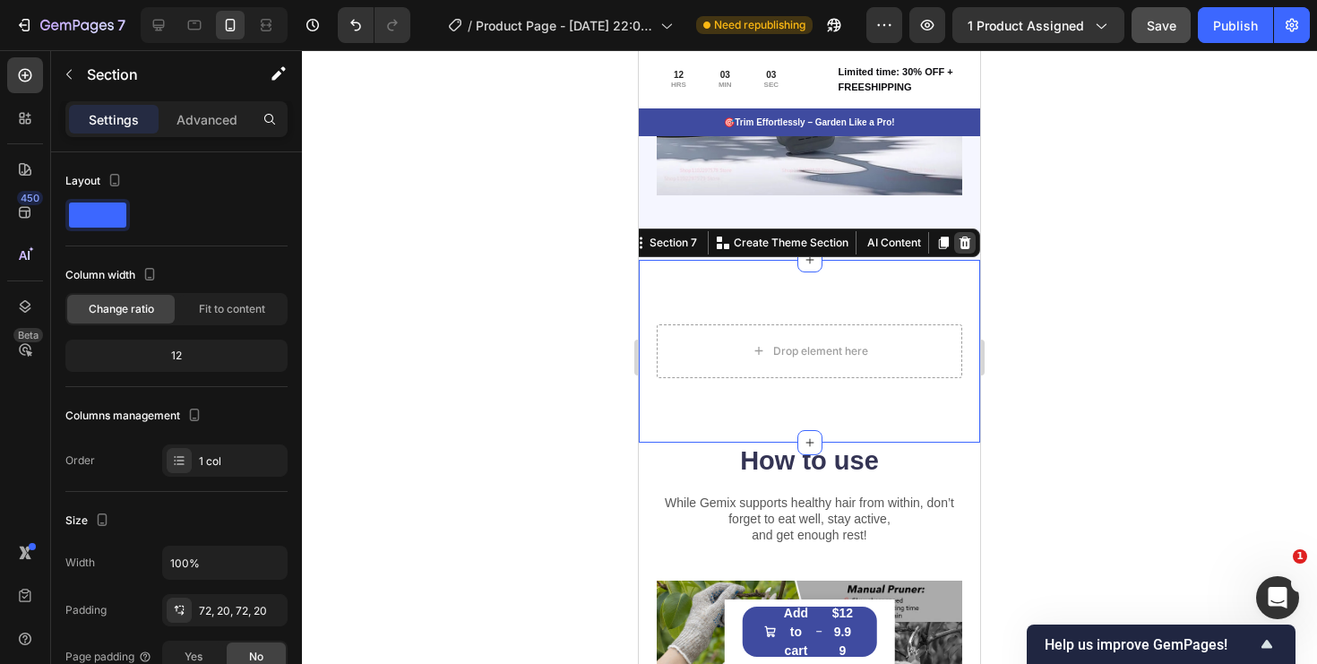
click at [963, 242] on icon at bounding box center [965, 243] width 14 height 14
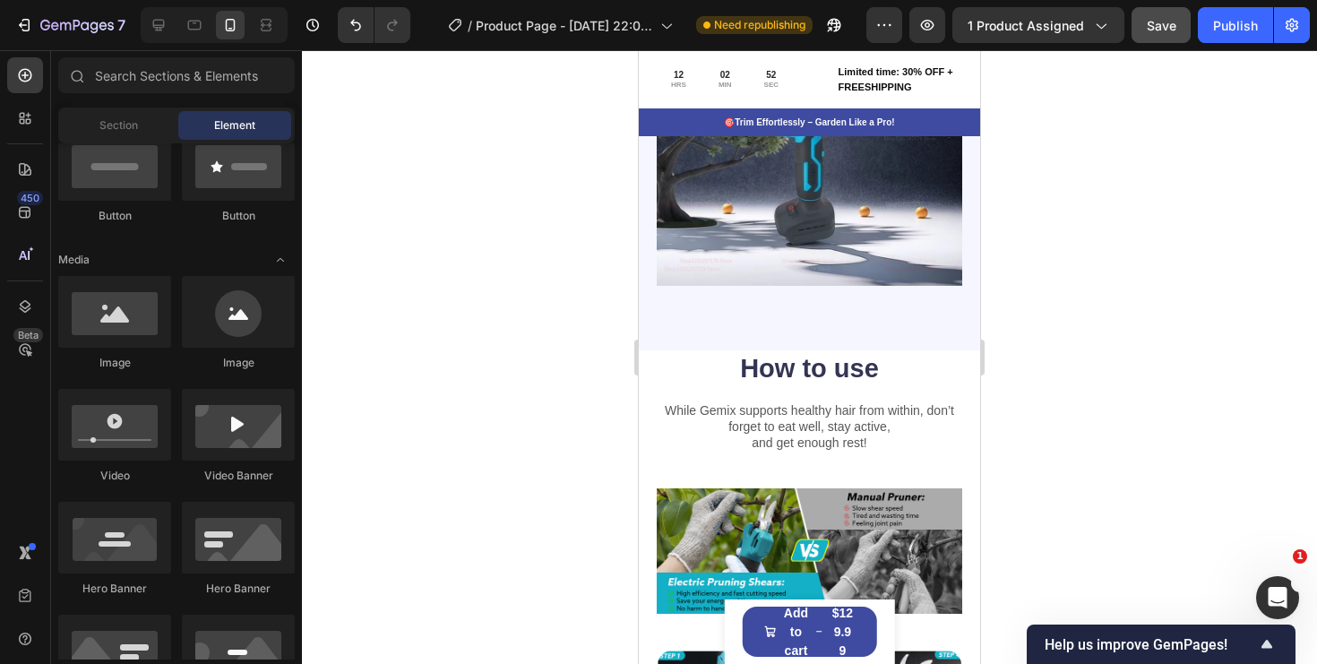
scroll to position [3235, 0]
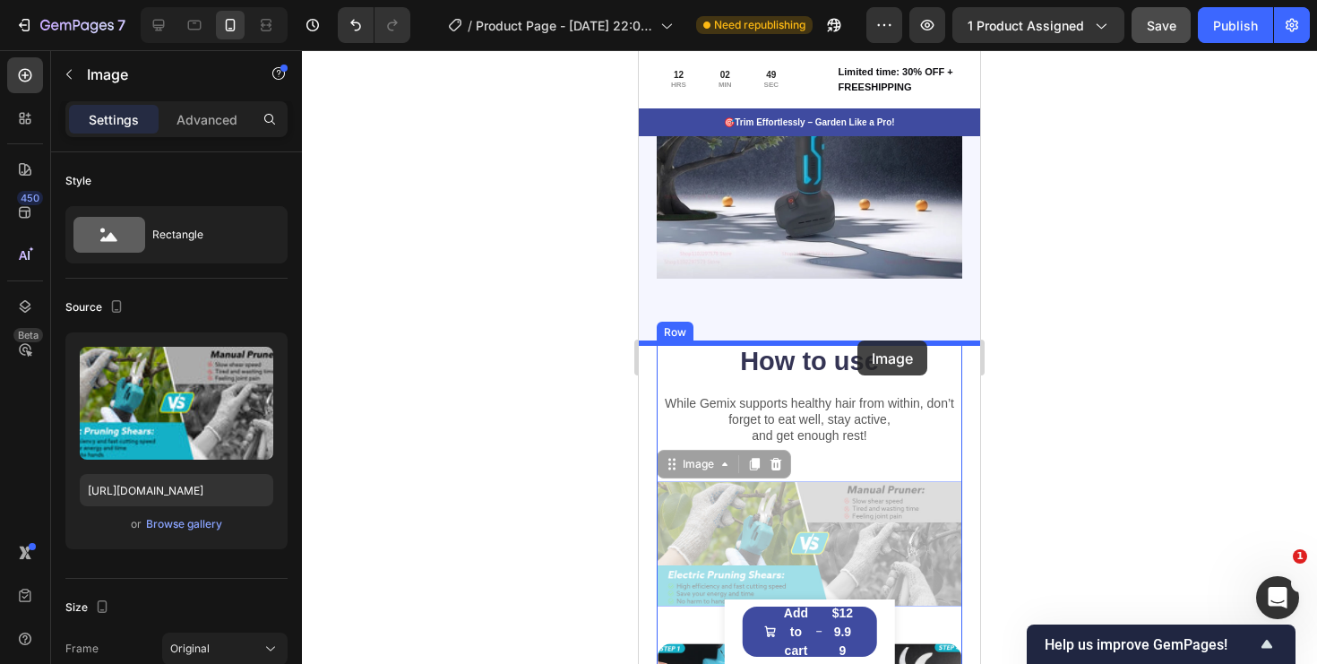
drag, startPoint x: 848, startPoint y: 545, endPoint x: 858, endPoint y: 341, distance: 203.6
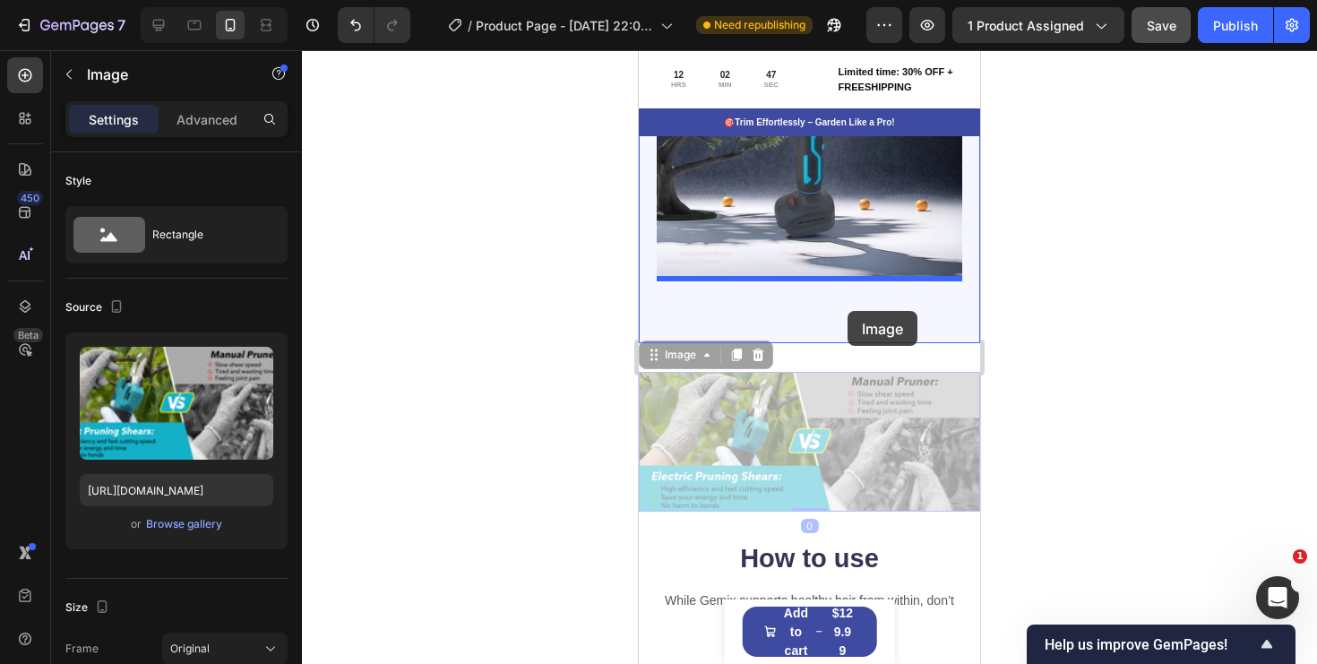
drag, startPoint x: 842, startPoint y: 427, endPoint x: 848, endPoint y: 311, distance: 115.7
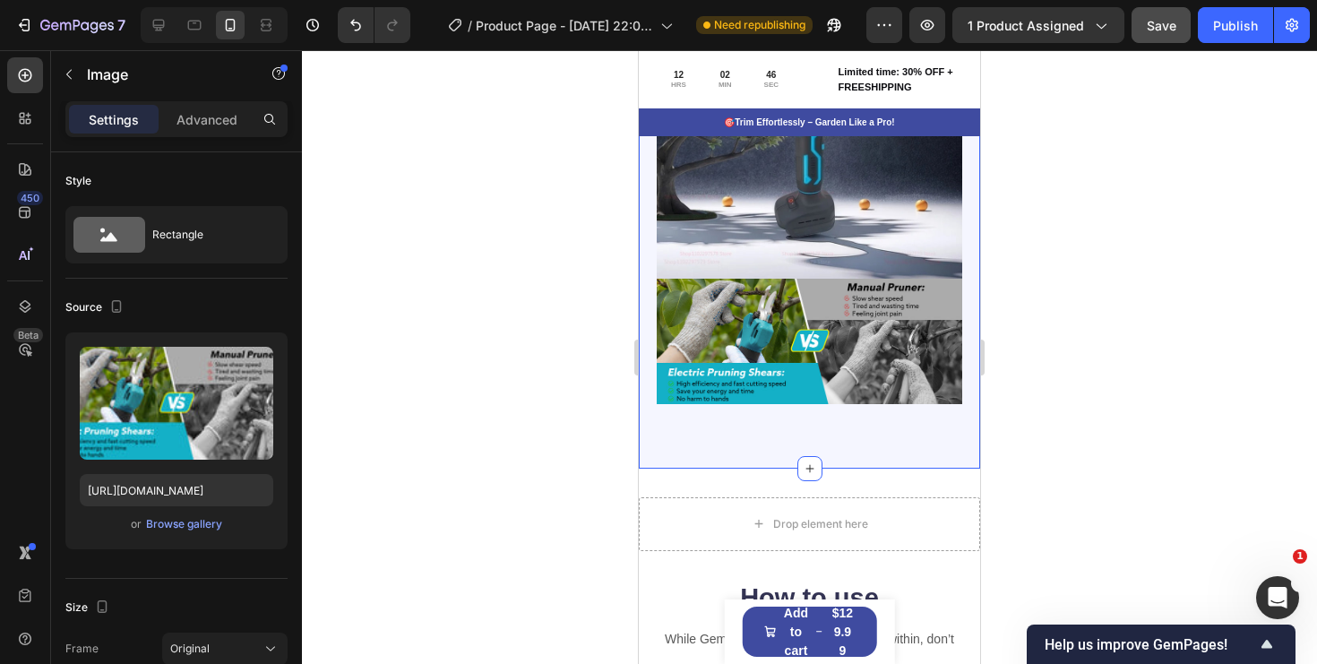
click at [848, 421] on div "🌳 Tackle Thick Branches with Ease! Heading Powerful brushless motor cuts tough …" at bounding box center [809, 76] width 341 height 783
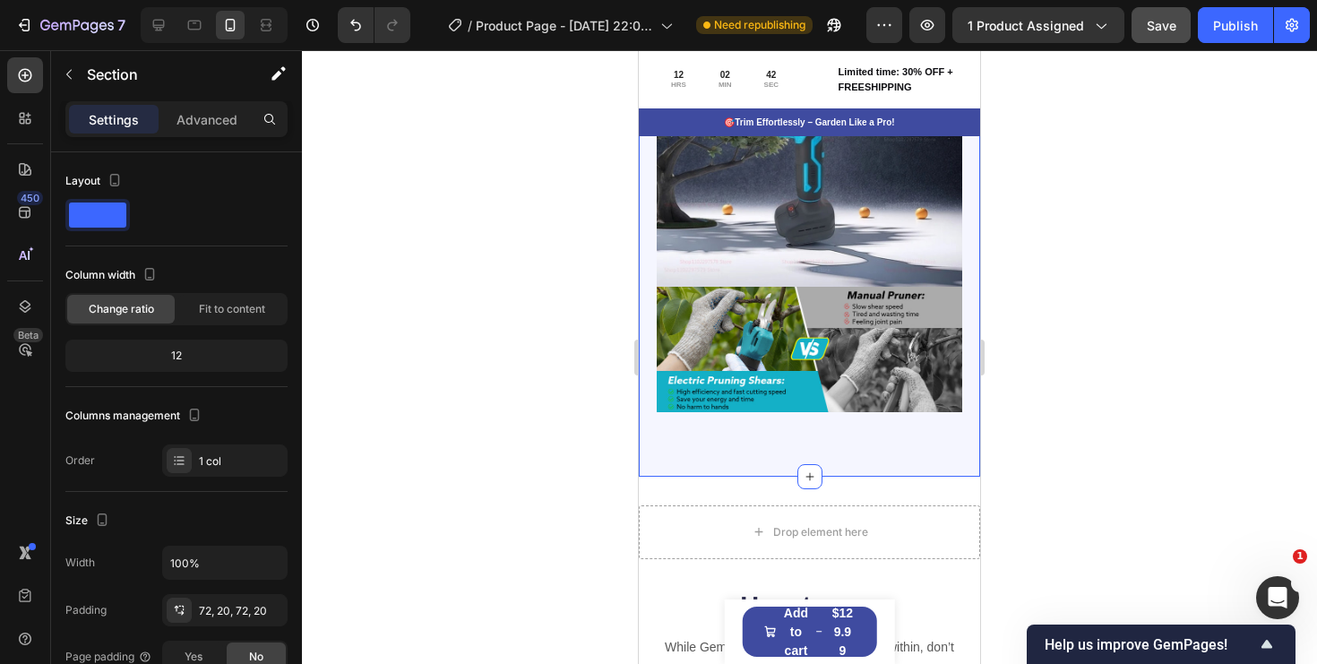
scroll to position [3297, 0]
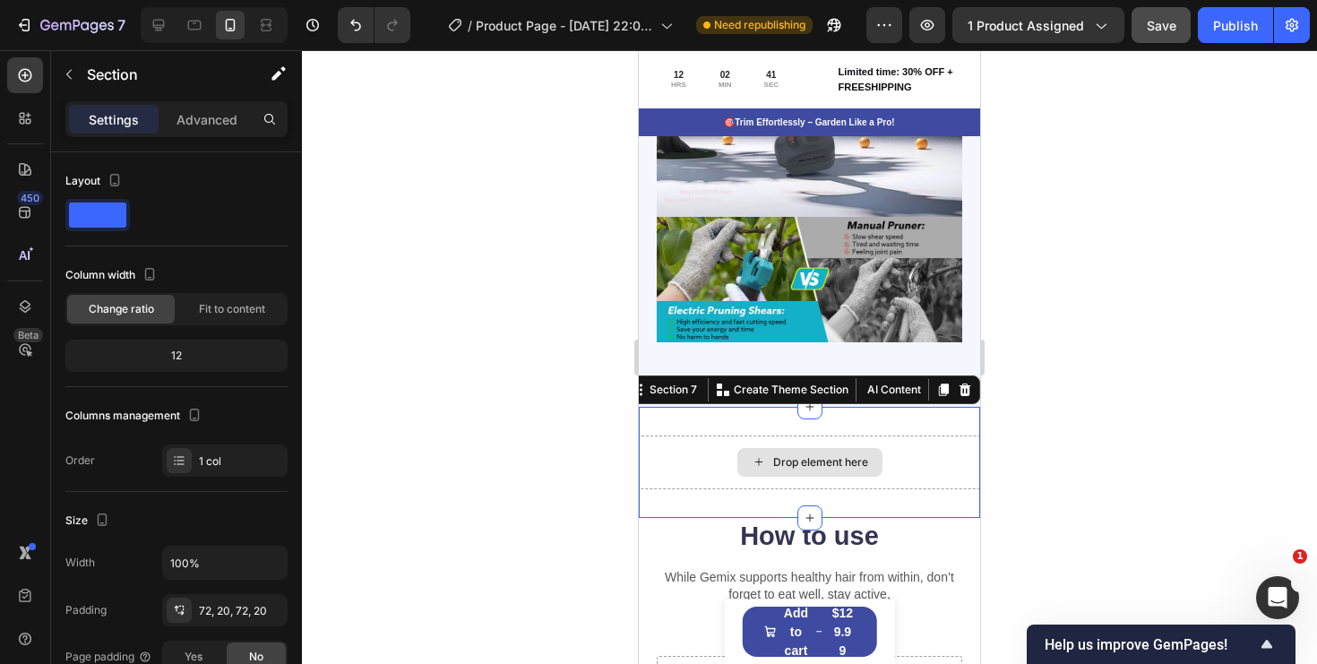
click at [929, 485] on div "Drop element here" at bounding box center [809, 462] width 341 height 54
click at [967, 388] on icon at bounding box center [965, 390] width 14 height 14
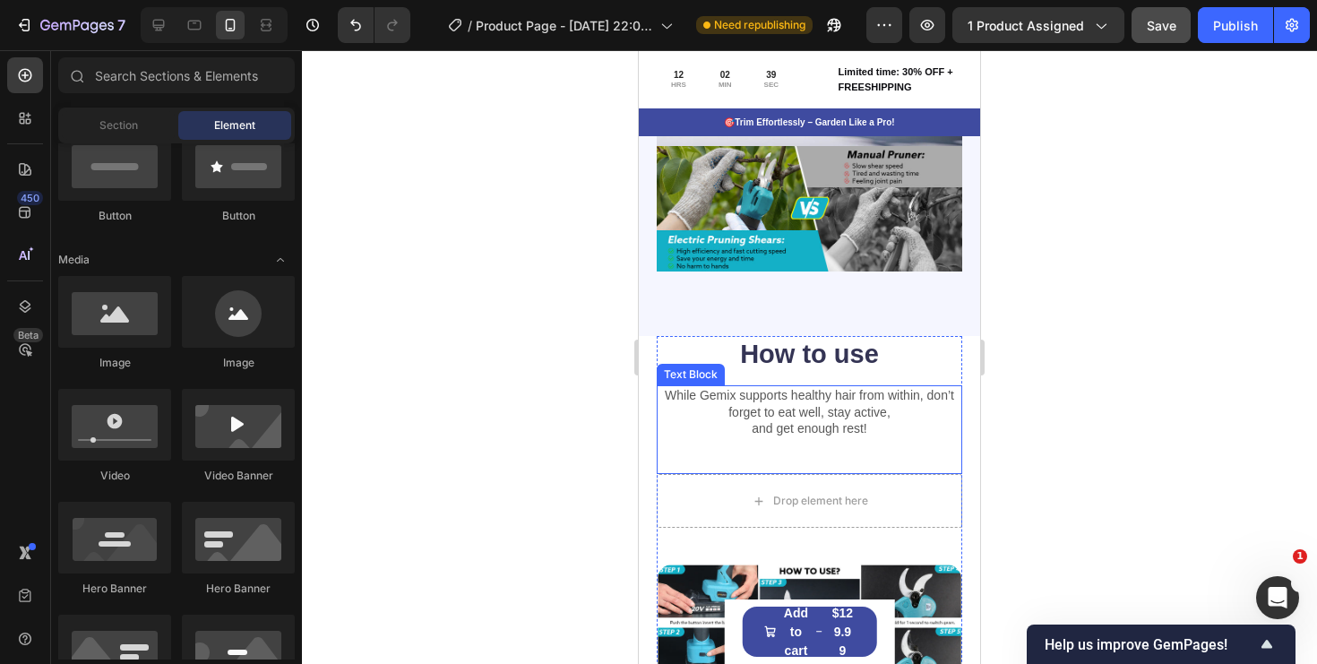
scroll to position [3453, 0]
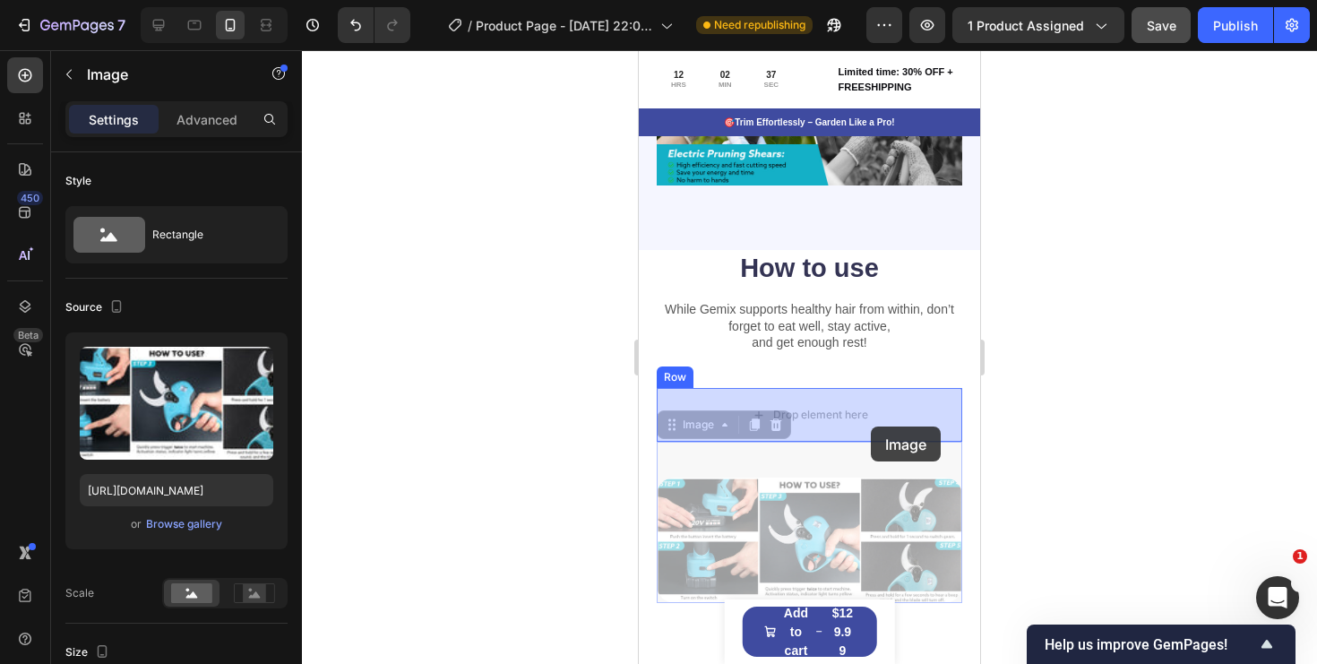
drag, startPoint x: 871, startPoint y: 521, endPoint x: 871, endPoint y: 427, distance: 95.0
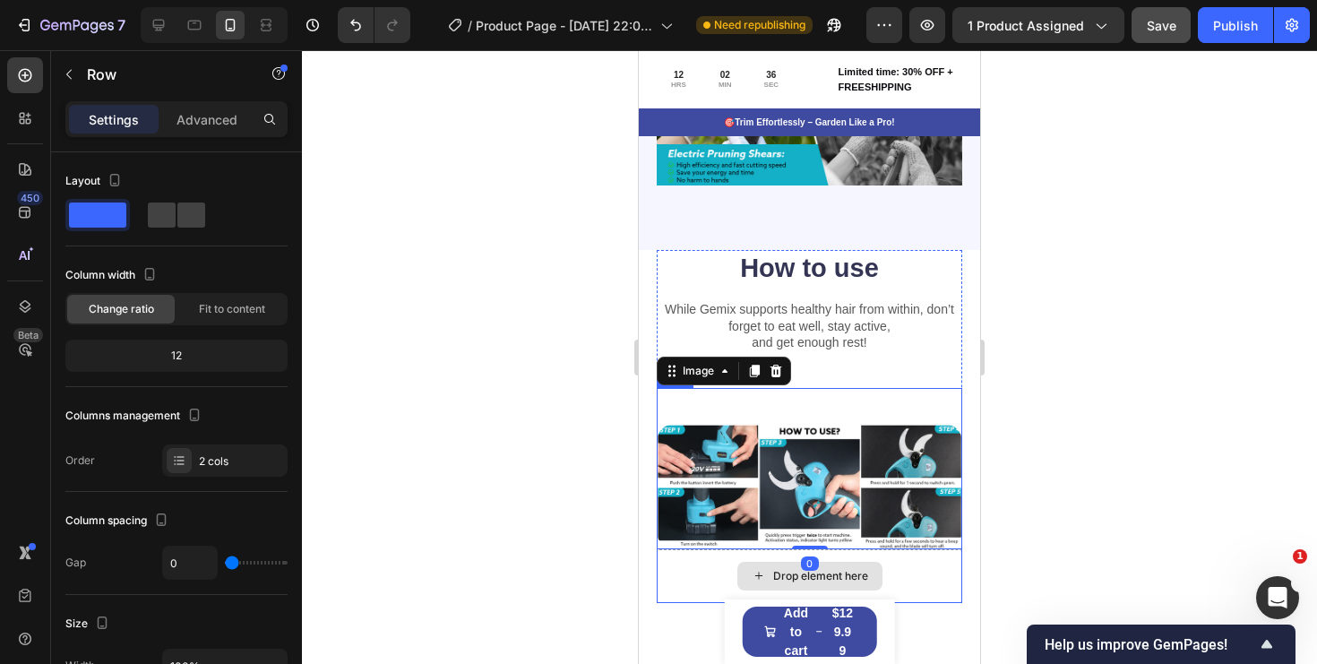
click at [929, 576] on div "Drop element here" at bounding box center [810, 576] width 306 height 54
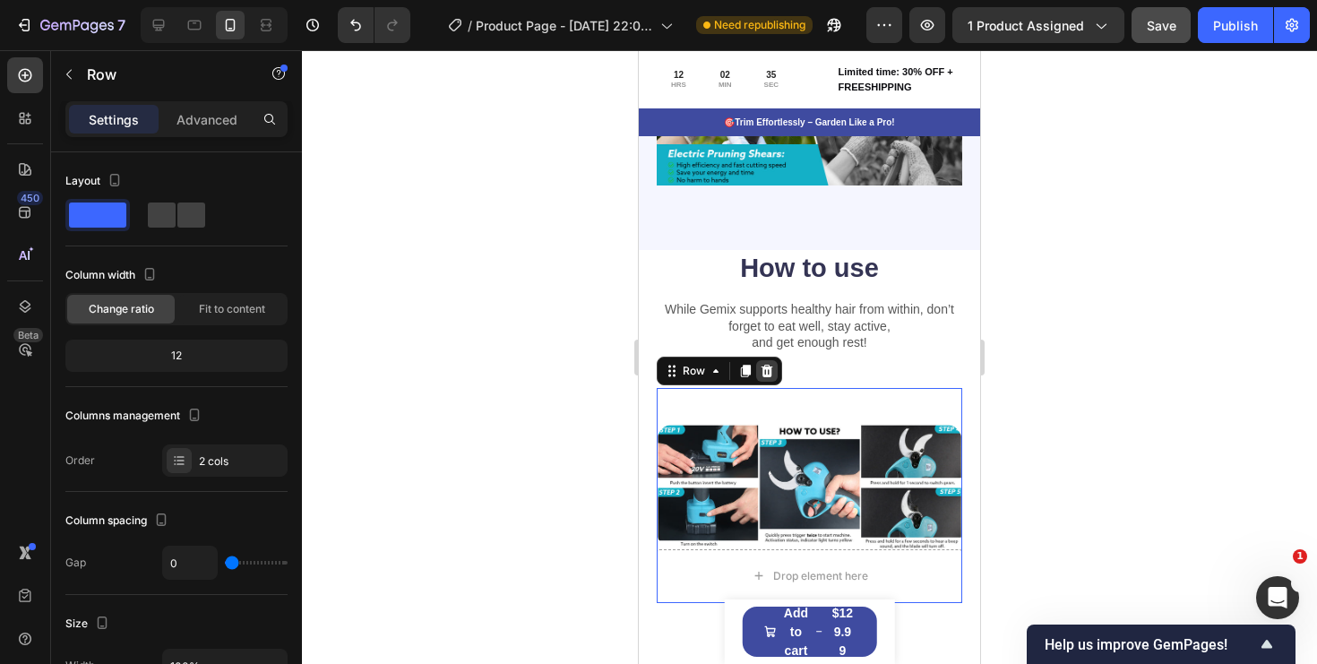
click at [762, 369] on icon at bounding box center [767, 371] width 14 height 14
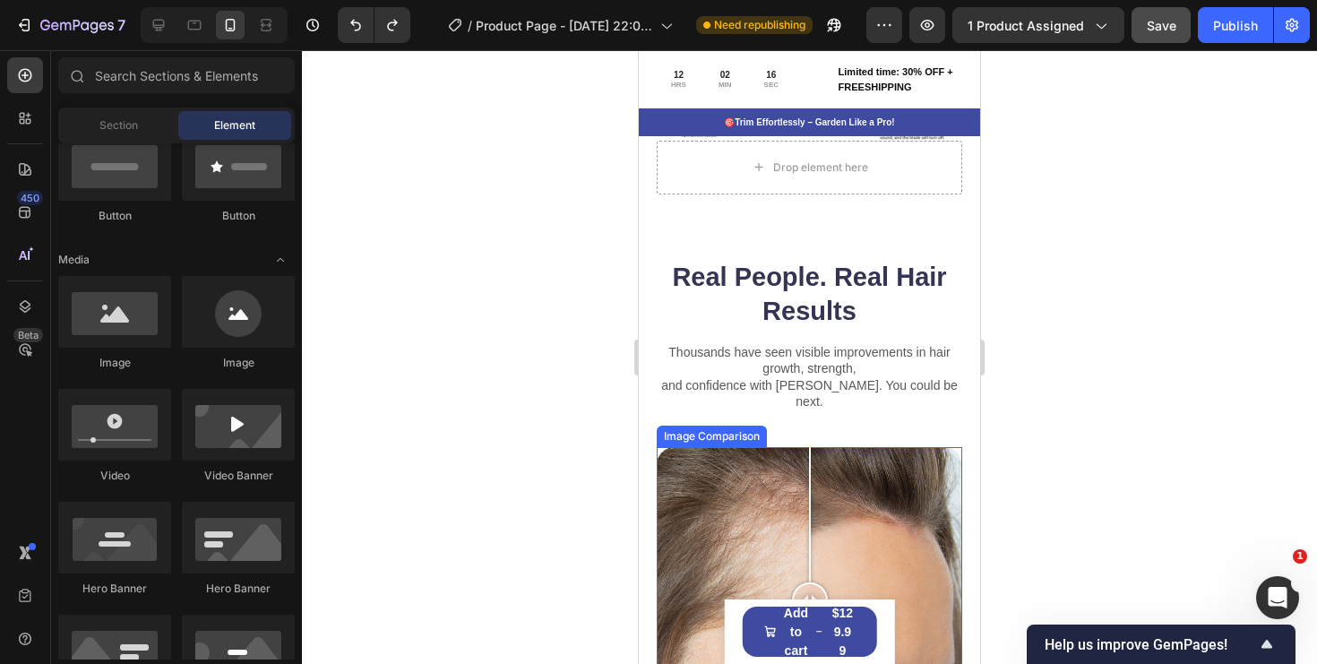
scroll to position [4047, 0]
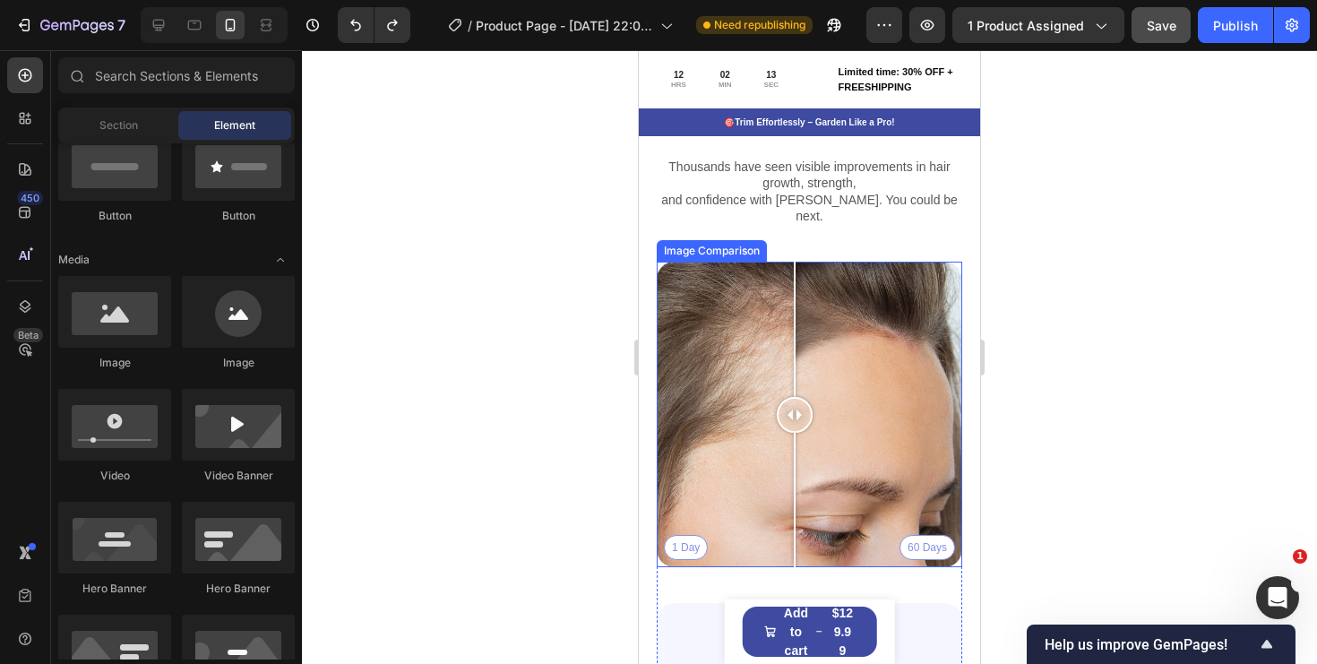
drag, startPoint x: 806, startPoint y: 399, endPoint x: 853, endPoint y: 366, distance: 56.7
click at [802, 434] on div at bounding box center [795, 415] width 36 height 306
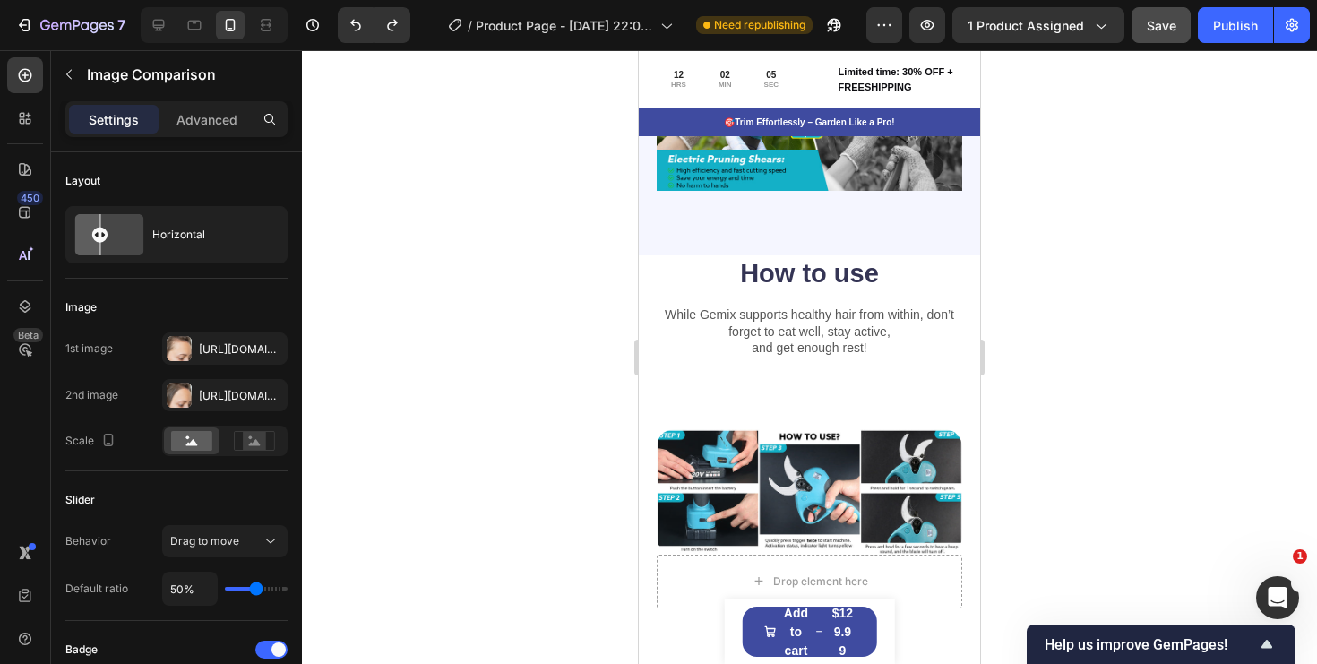
scroll to position [3442, 0]
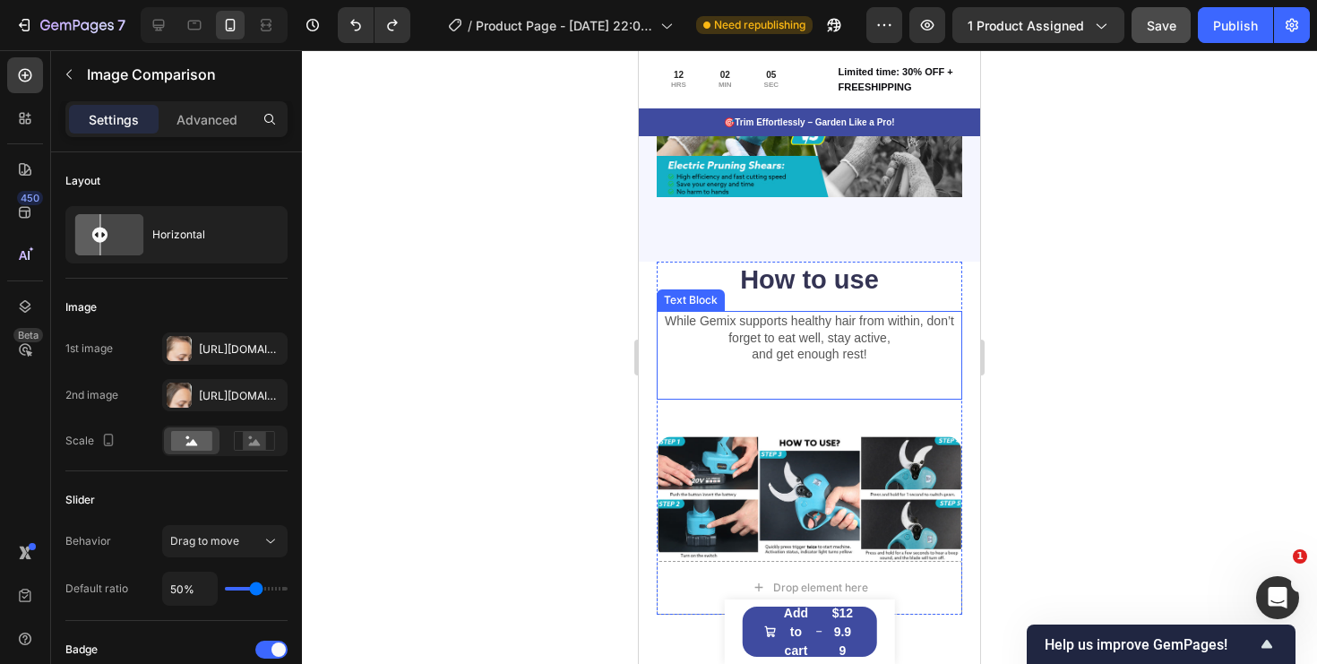
click at [797, 339] on p "While Gemix supports healthy hair from within, don’t forget to eat well, stay a…" at bounding box center [810, 337] width 302 height 49
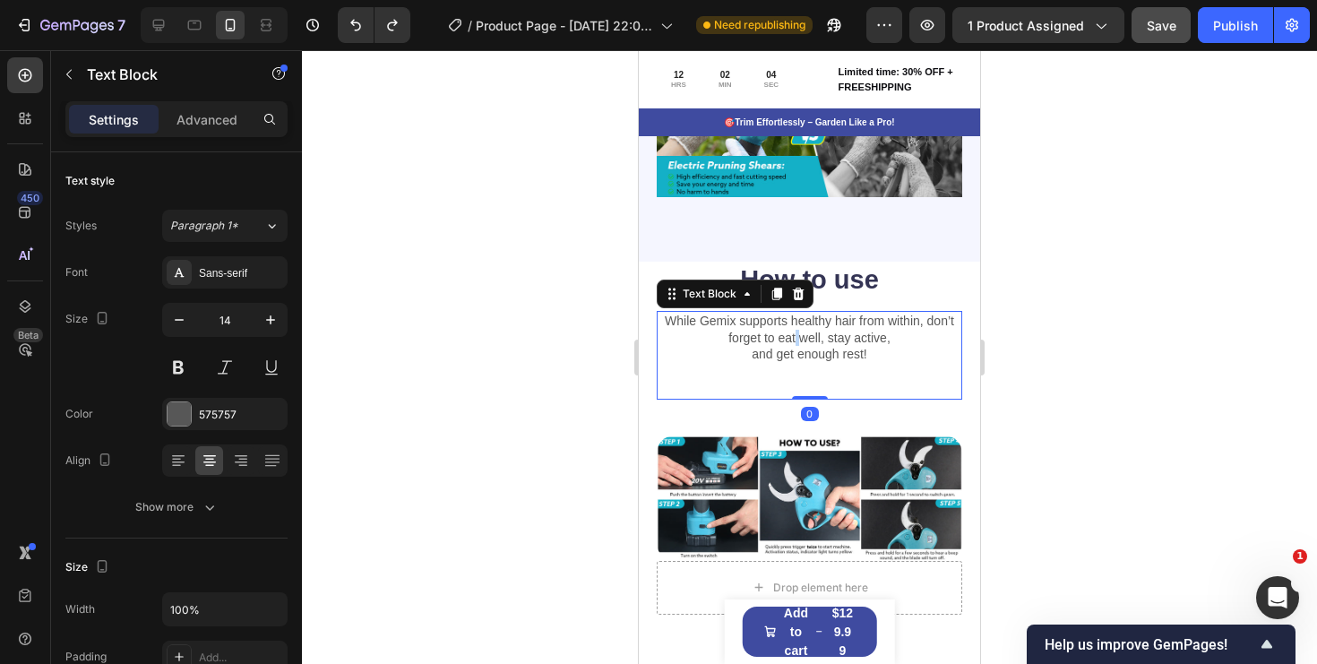
click at [797, 339] on p "While Gemix supports healthy hair from within, don’t forget to eat well, stay a…" at bounding box center [810, 337] width 302 height 49
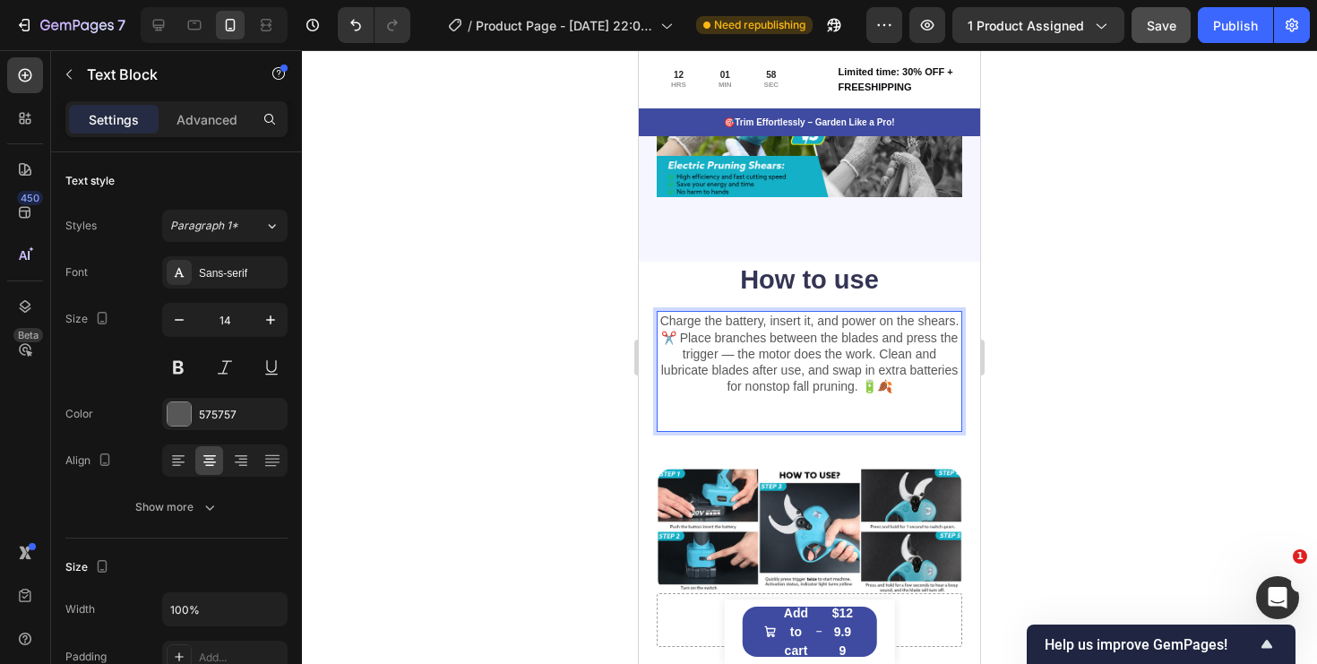
click at [956, 323] on p "Charge the battery, insert it, and power on the shears. ✂️ Place branches betwe…" at bounding box center [810, 354] width 302 height 82
drag, startPoint x: 817, startPoint y: 323, endPoint x: 769, endPoint y: 323, distance: 48.4
click at [769, 323] on p "Charge the battery, insert it, and power on the shears. ✂️ Place branches betwe…" at bounding box center [810, 354] width 302 height 82
click at [914, 324] on p "Charge the battery and power on the shears. ✂️ Place branches between the blade…" at bounding box center [810, 354] width 302 height 82
click at [750, 353] on p "✂️ Place branches between the blades and press the trigger — the motor does the…" at bounding box center [810, 362] width 302 height 65
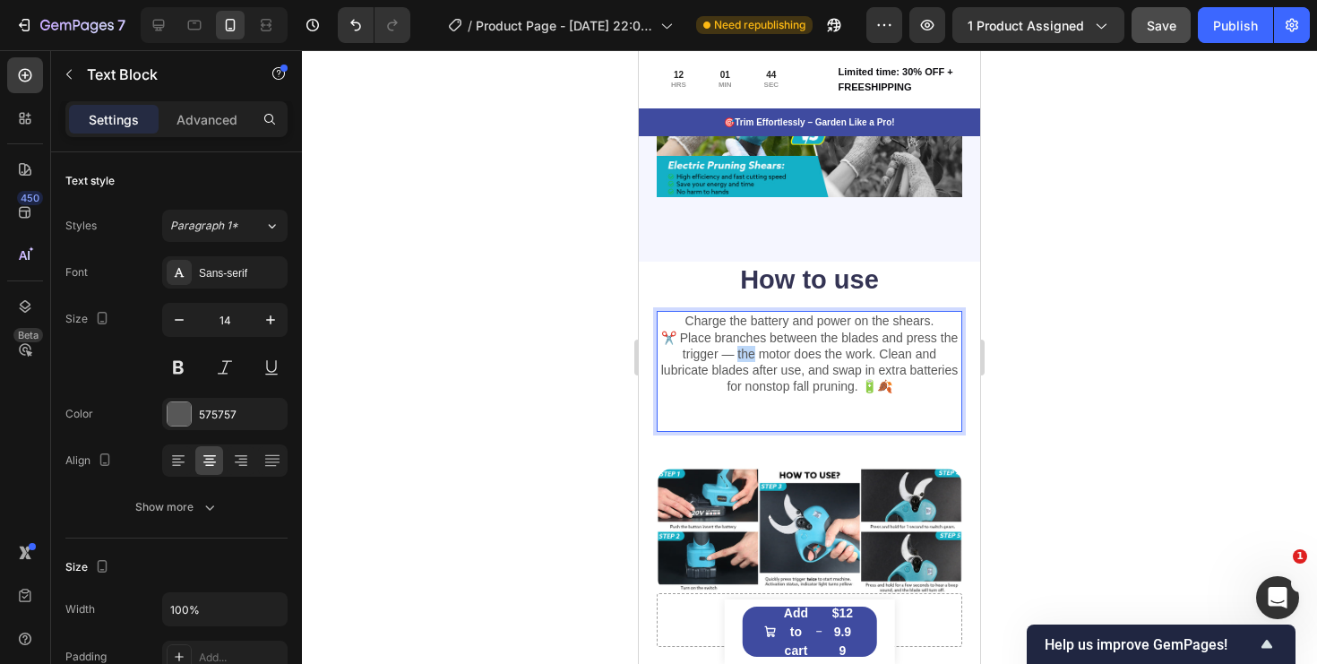
click at [750, 353] on p "✂️ Place branches between the blades and press the trigger — the motor does the…" at bounding box center [810, 362] width 302 height 65
click at [856, 356] on p "✂️ Place branches between the blades and press the trigger — and watch the moto…" at bounding box center [810, 362] width 302 height 65
click at [903, 354] on p "✂️ Place branches between the blades and press the trigger — and watch the moto…" at bounding box center [810, 362] width 302 height 65
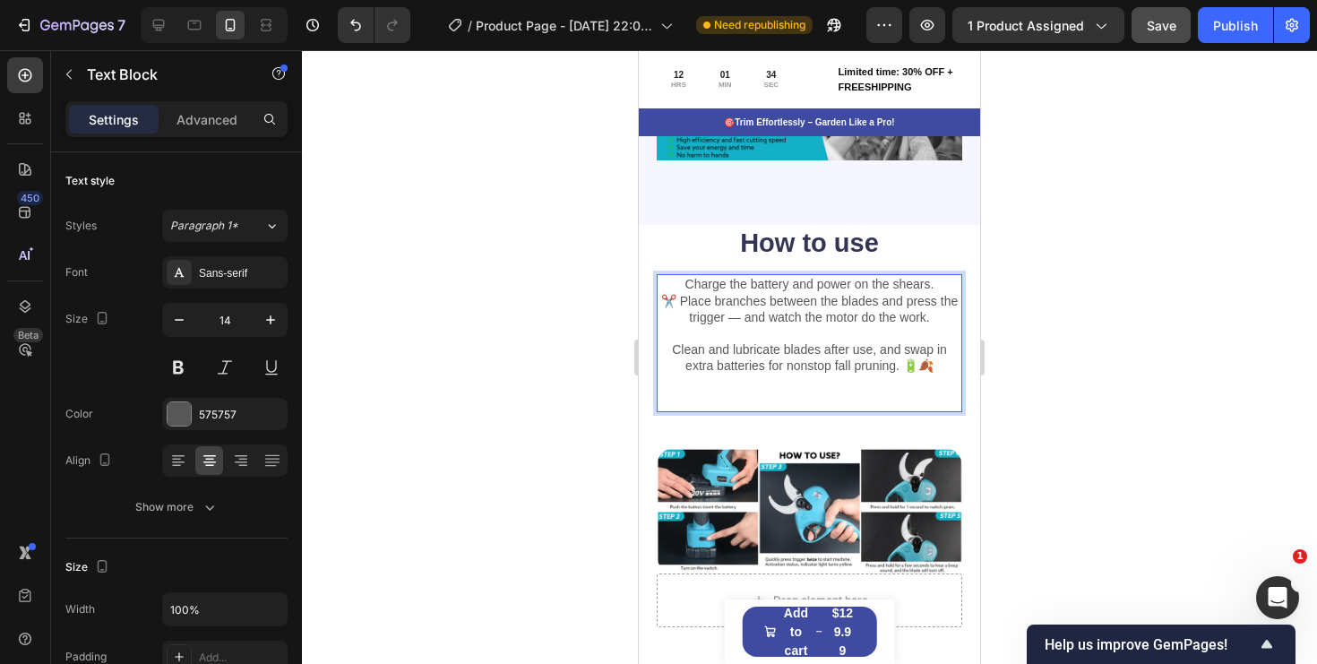
scroll to position [3482, 0]
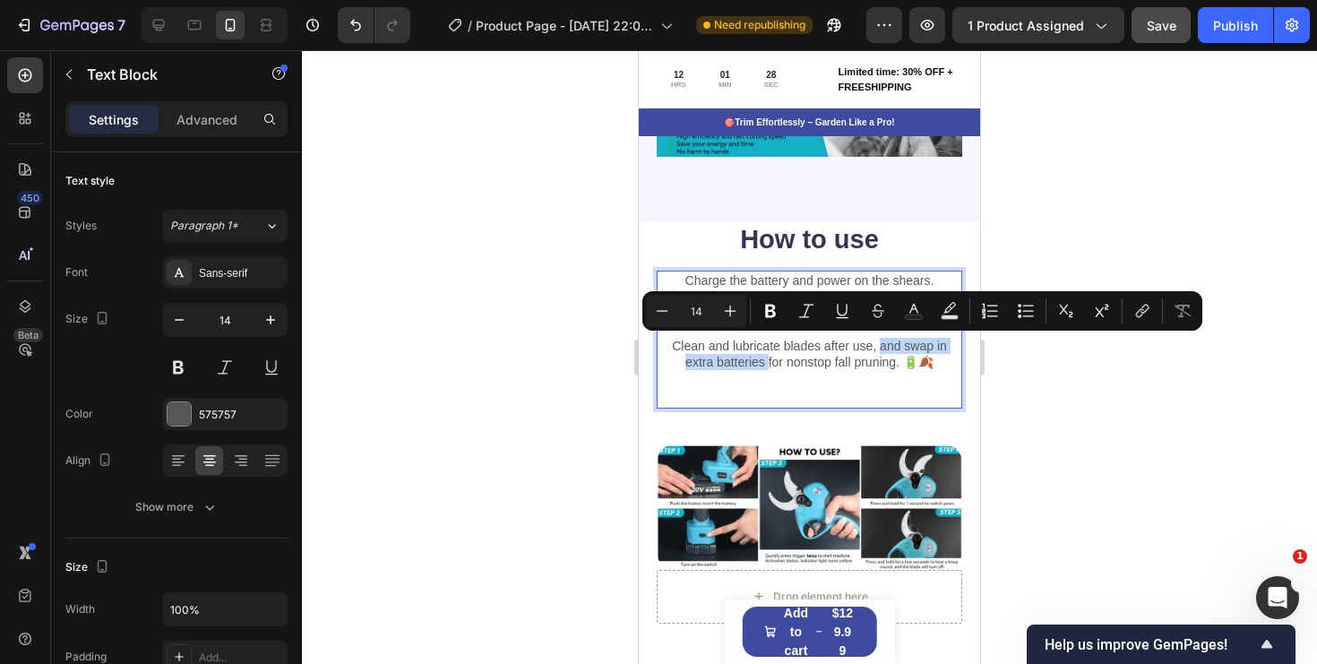
drag, startPoint x: 881, startPoint y: 345, endPoint x: 771, endPoint y: 368, distance: 112.6
click at [771, 368] on p "Clean and lubricate blades after use, and swap in extra batteries for nonstop f…" at bounding box center [810, 354] width 302 height 32
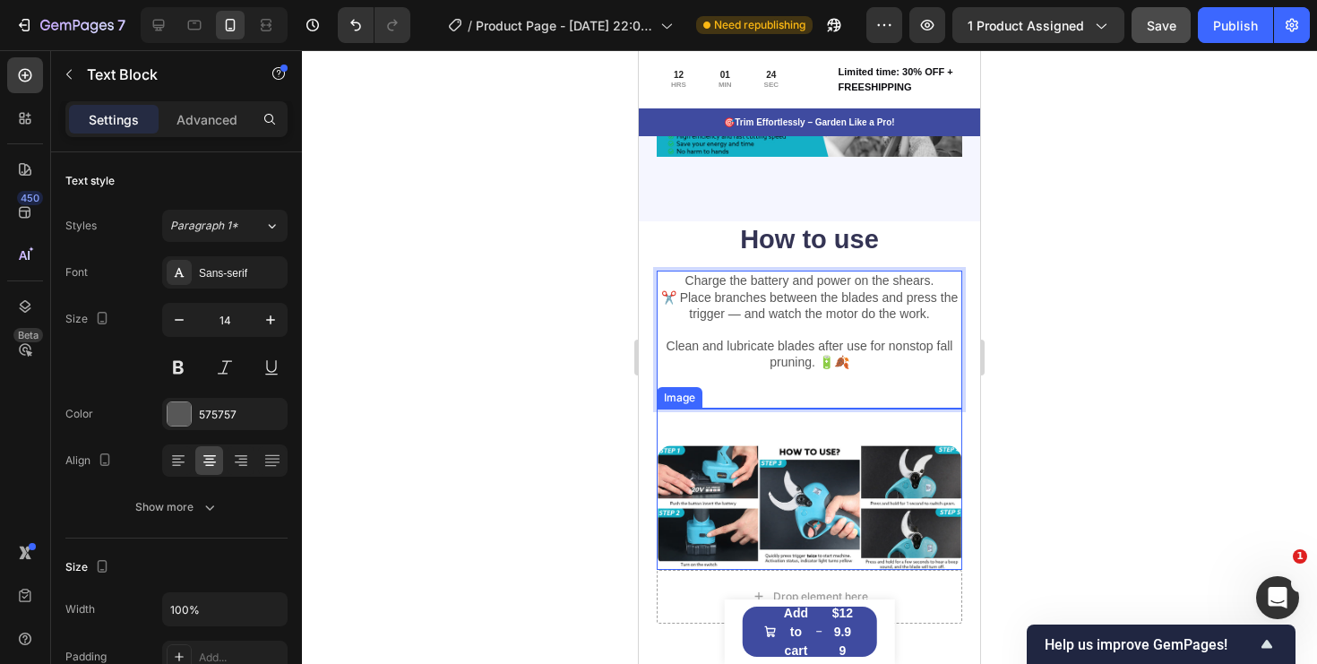
click at [822, 429] on div "Image" at bounding box center [810, 489] width 306 height 161
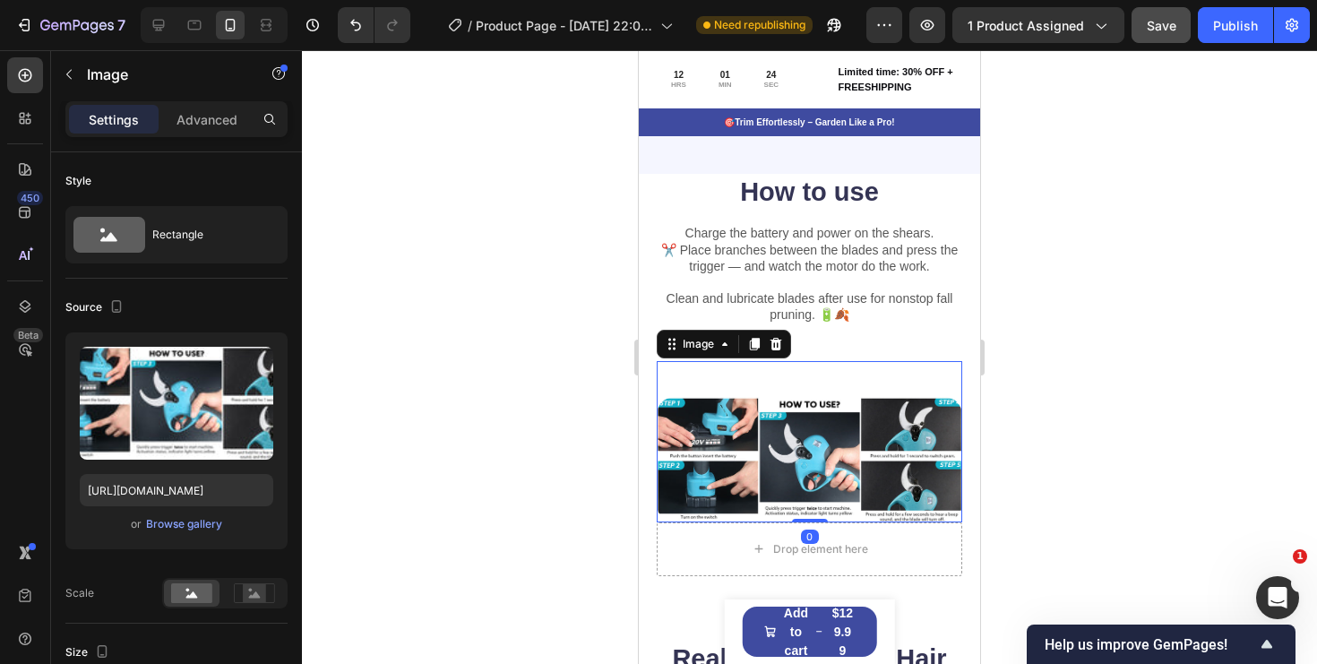
scroll to position [3553, 0]
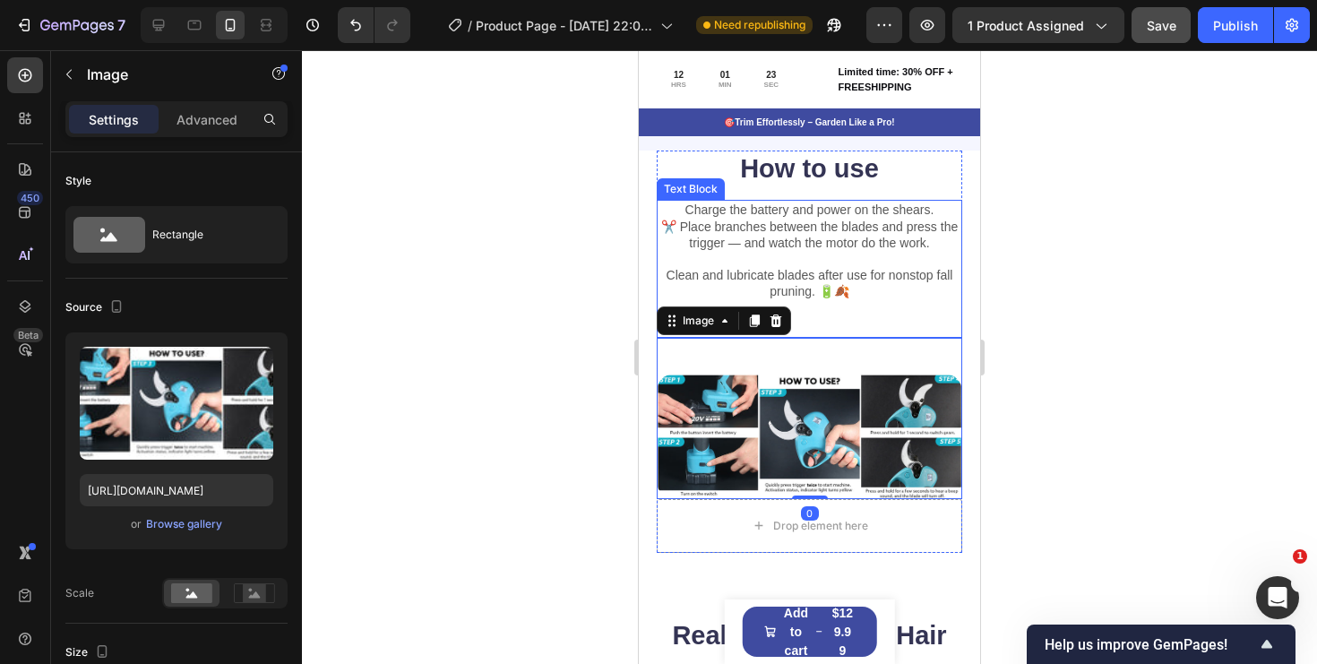
click at [861, 295] on p "Clean and lubricate blades after use for nonstop fall pruning. 🔋🍂" at bounding box center [810, 283] width 302 height 32
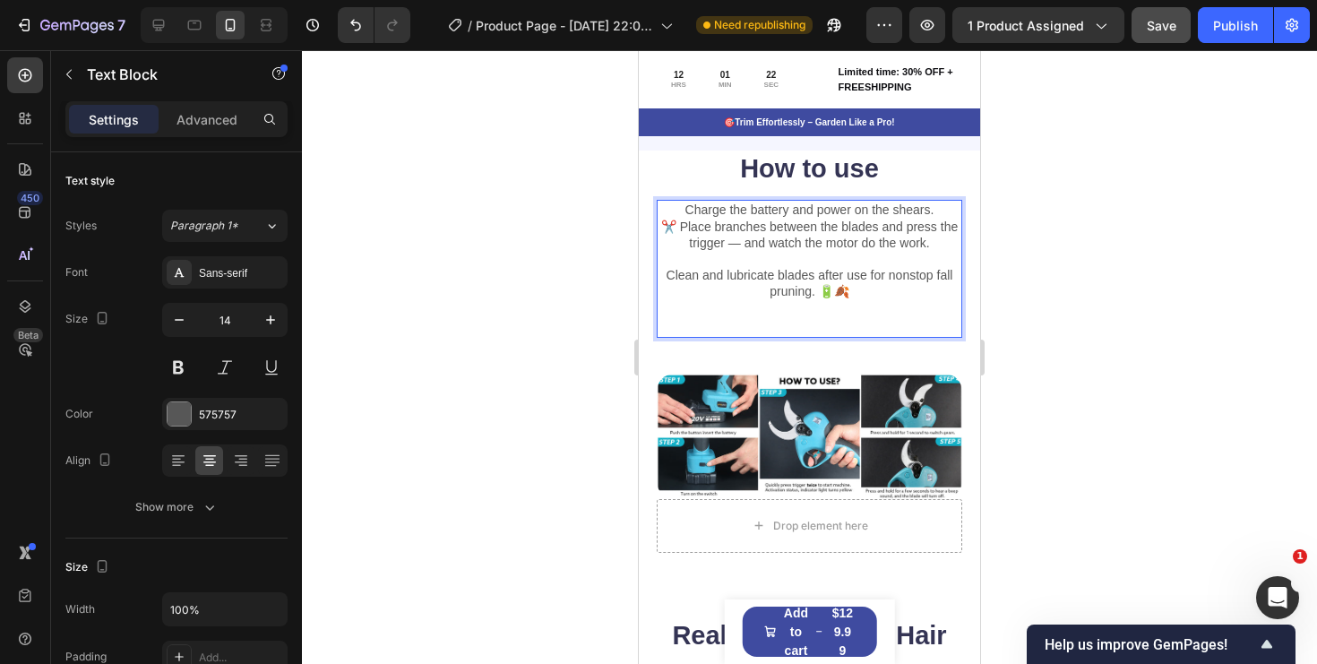
click at [855, 291] on p "Clean and lubricate blades after use for nonstop fall pruning. 🔋🍂" at bounding box center [810, 283] width 302 height 32
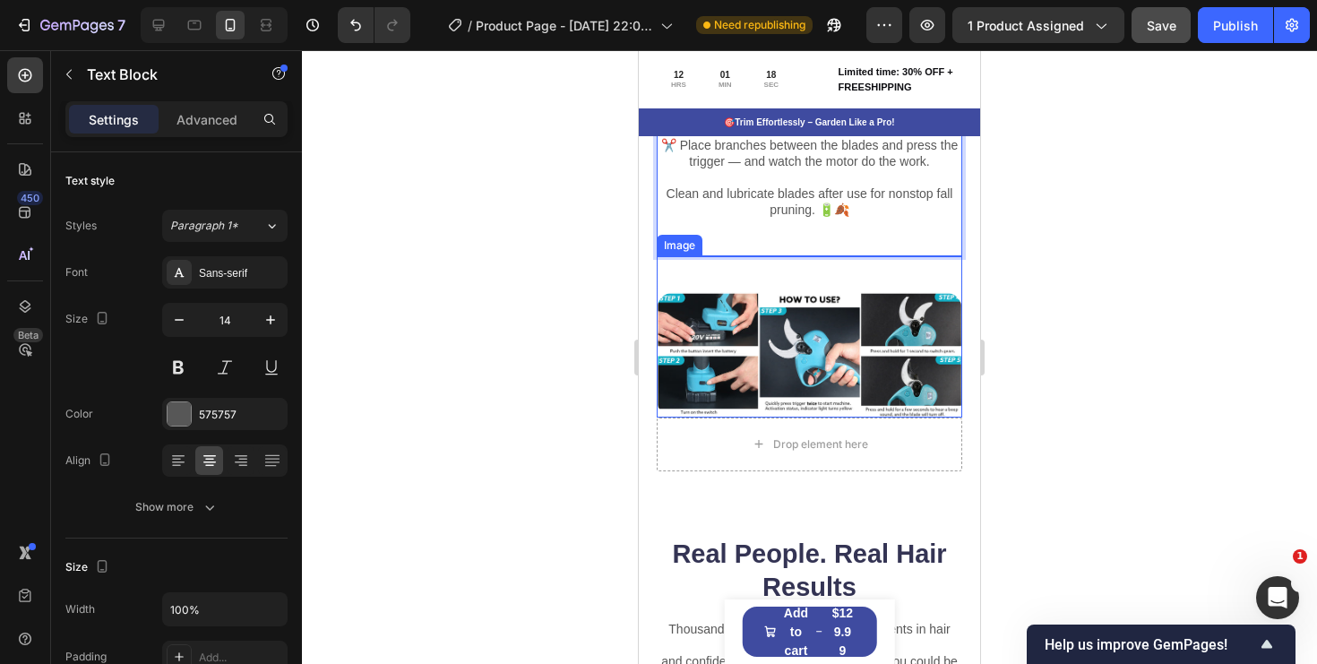
scroll to position [3650, 0]
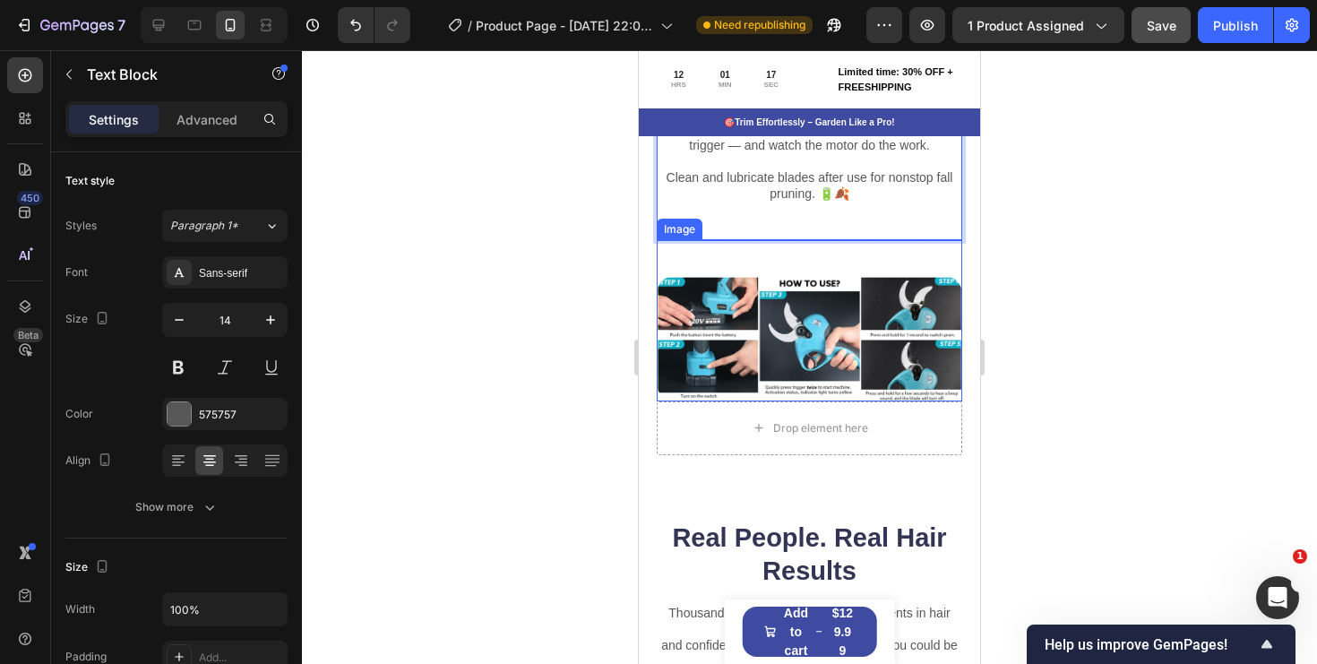
click at [866, 305] on img at bounding box center [810, 338] width 306 height 125
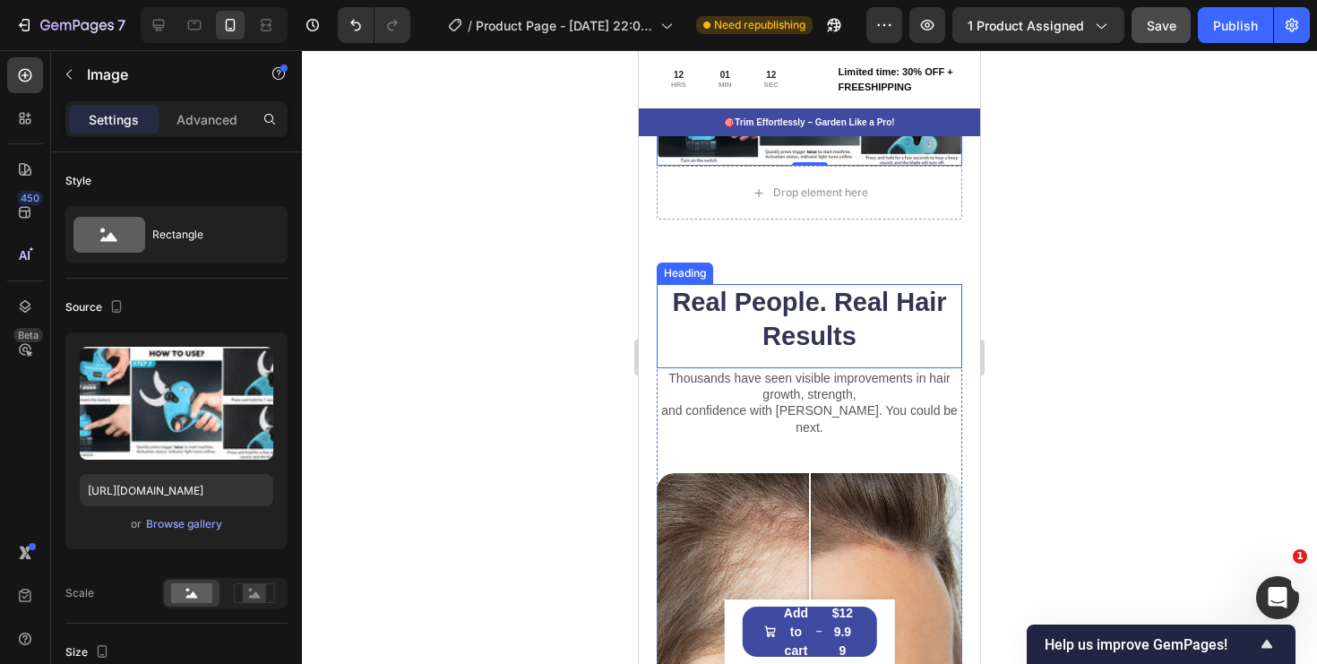
scroll to position [3887, 0]
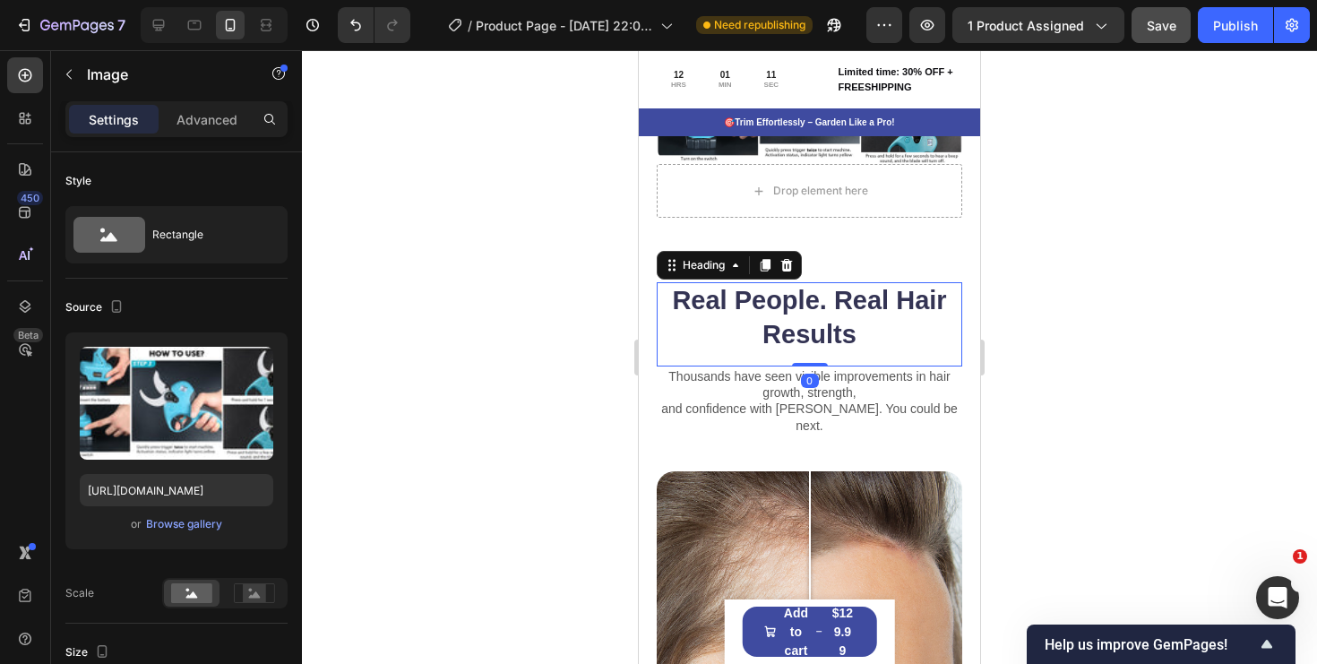
click at [901, 315] on h2 "Real People. Real Hair Results" at bounding box center [810, 317] width 306 height 71
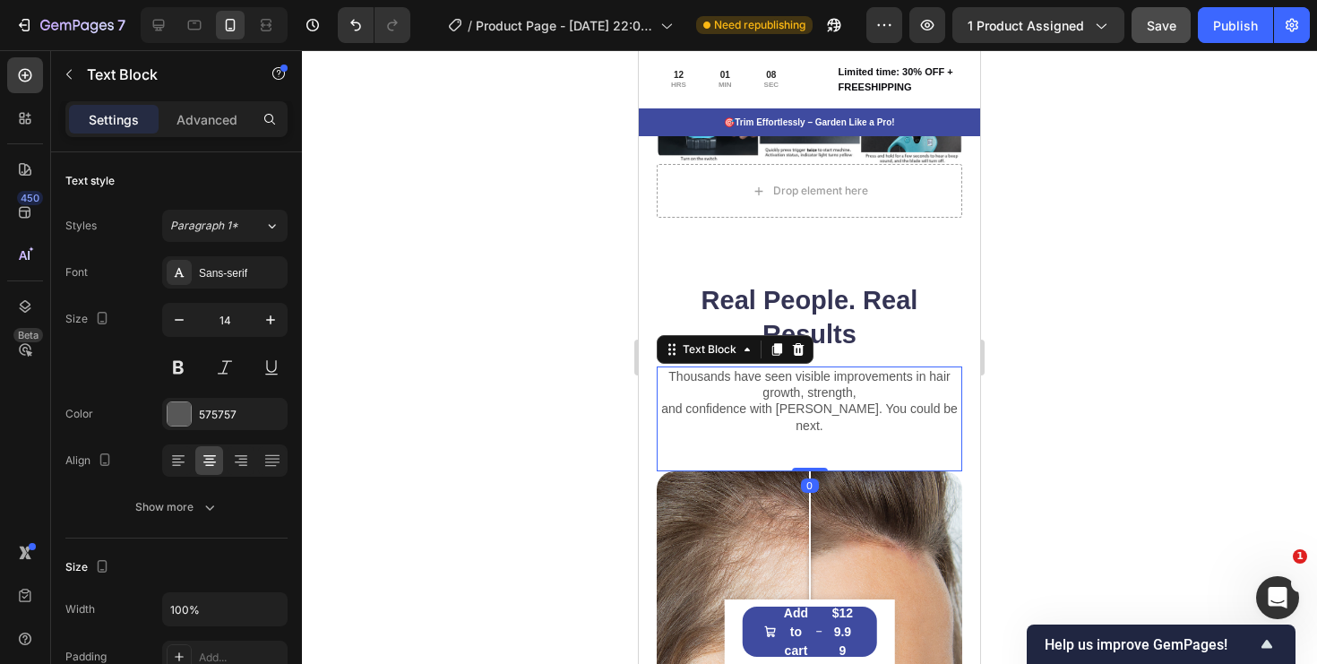
click at [896, 377] on p "Thousands have seen visible improvements in hair growth, strength," at bounding box center [810, 384] width 302 height 32
click at [885, 314] on p "Real People. Real Results" at bounding box center [810, 317] width 302 height 67
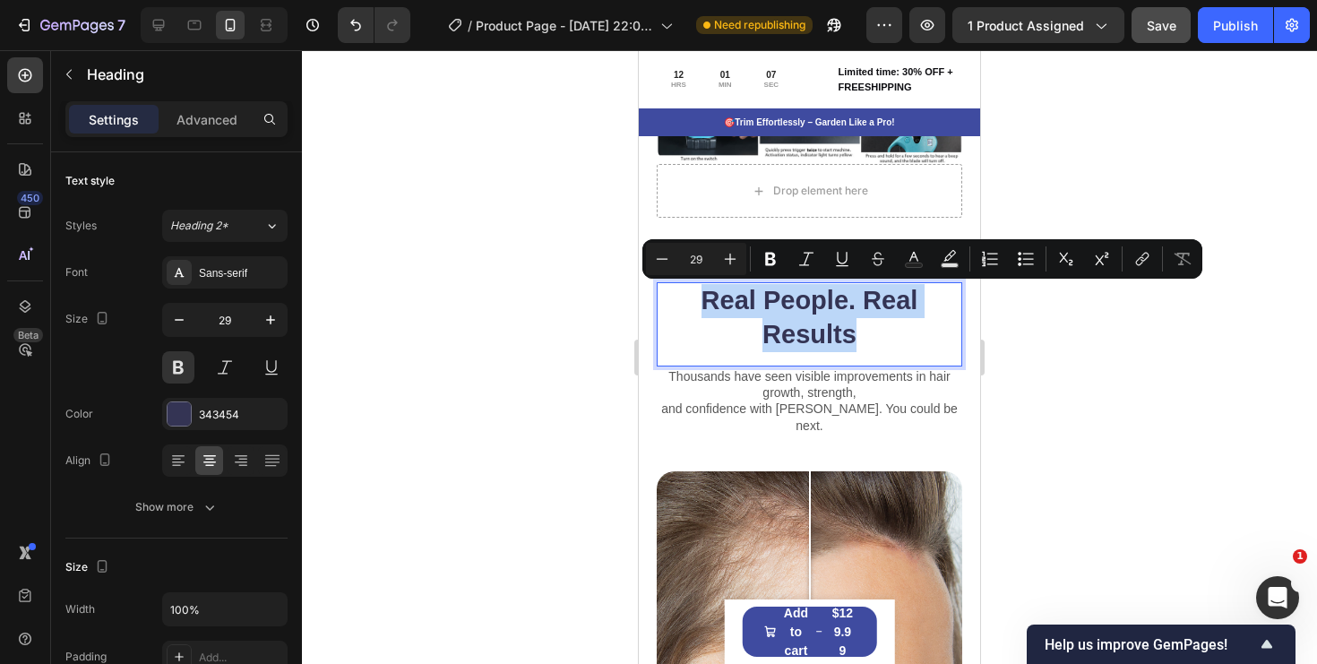
copy p "Real People. Real Results"
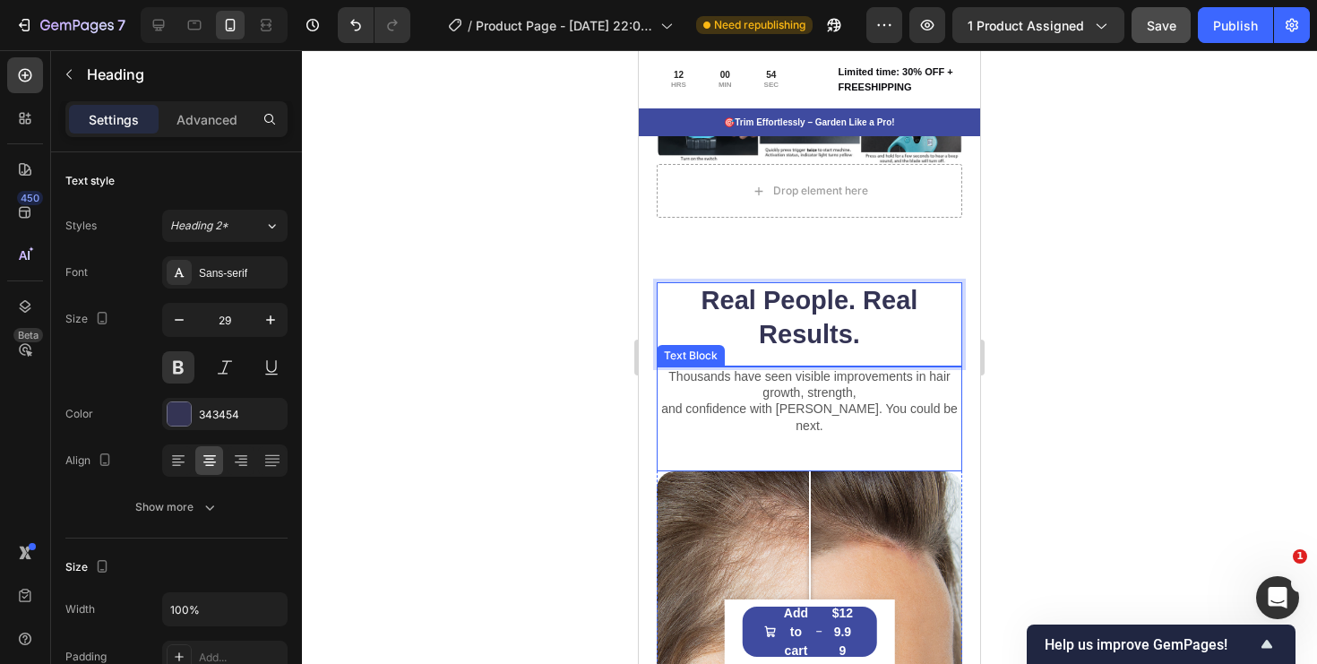
click at [828, 405] on p "and confidence with Gemix. You could be next." at bounding box center [810, 417] width 302 height 32
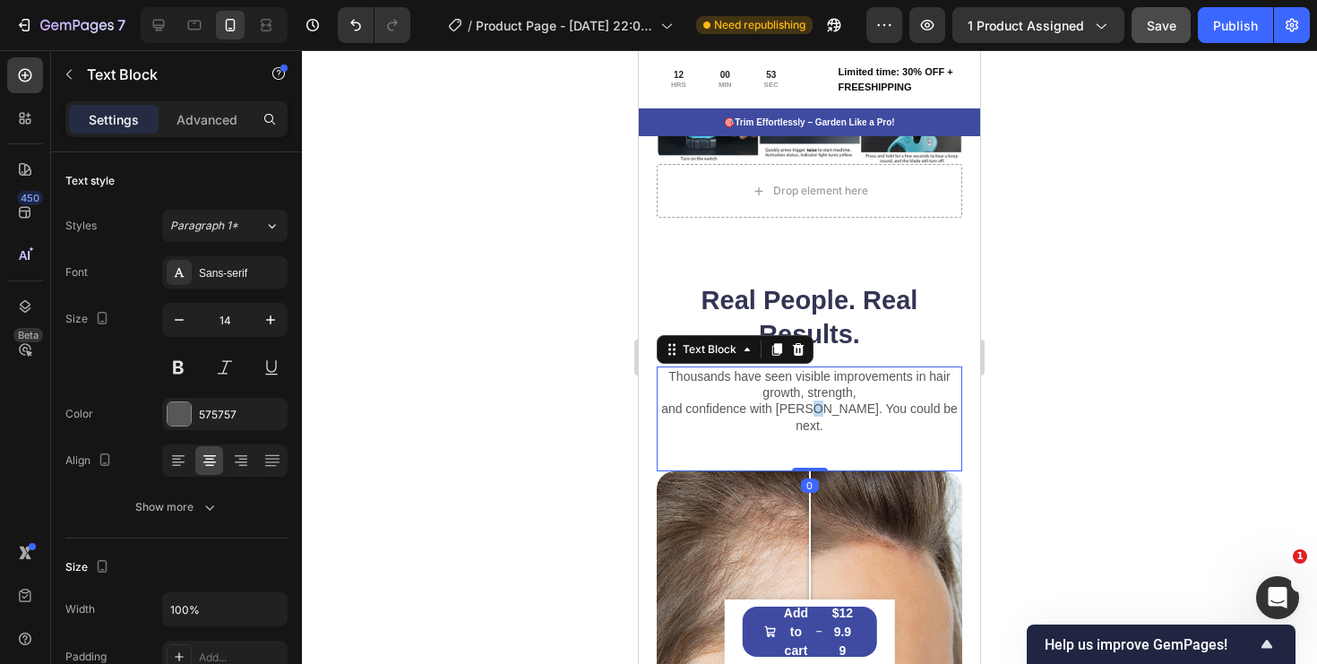
click at [828, 405] on p "and confidence with Gemix. You could be next." at bounding box center [810, 417] width 302 height 32
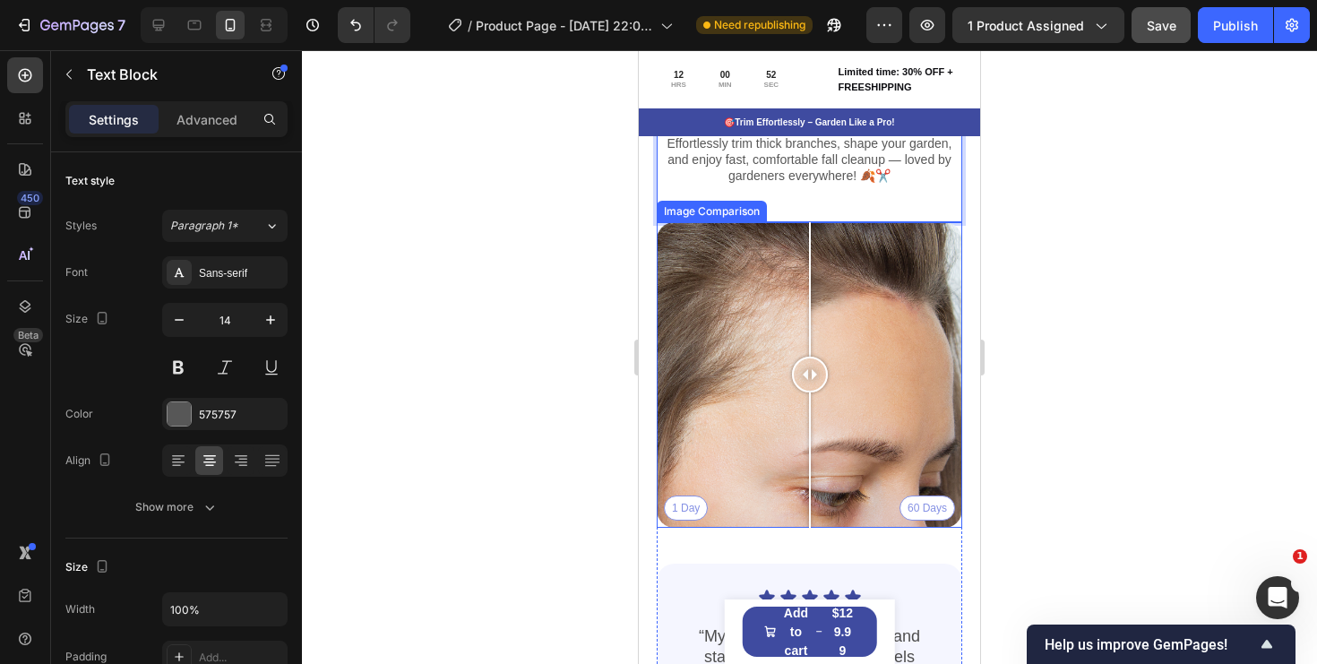
scroll to position [4161, 0]
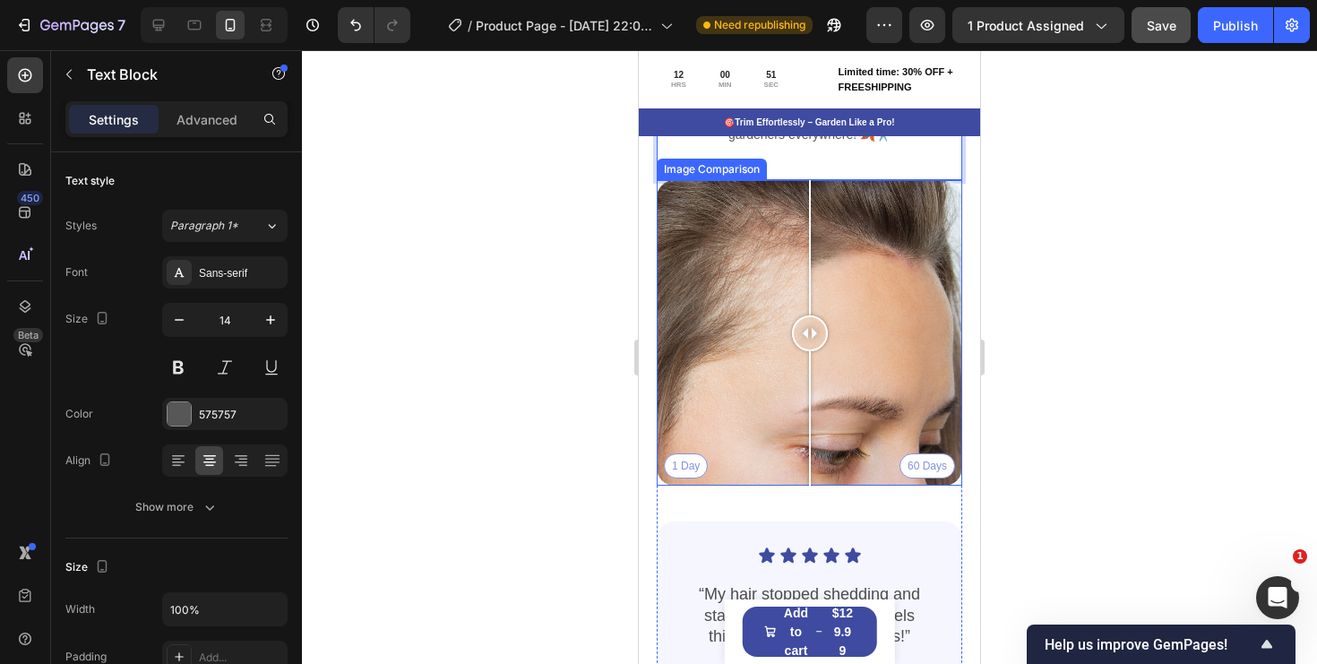
click at [786, 390] on div "1 Day 60 Days" at bounding box center [810, 333] width 306 height 306
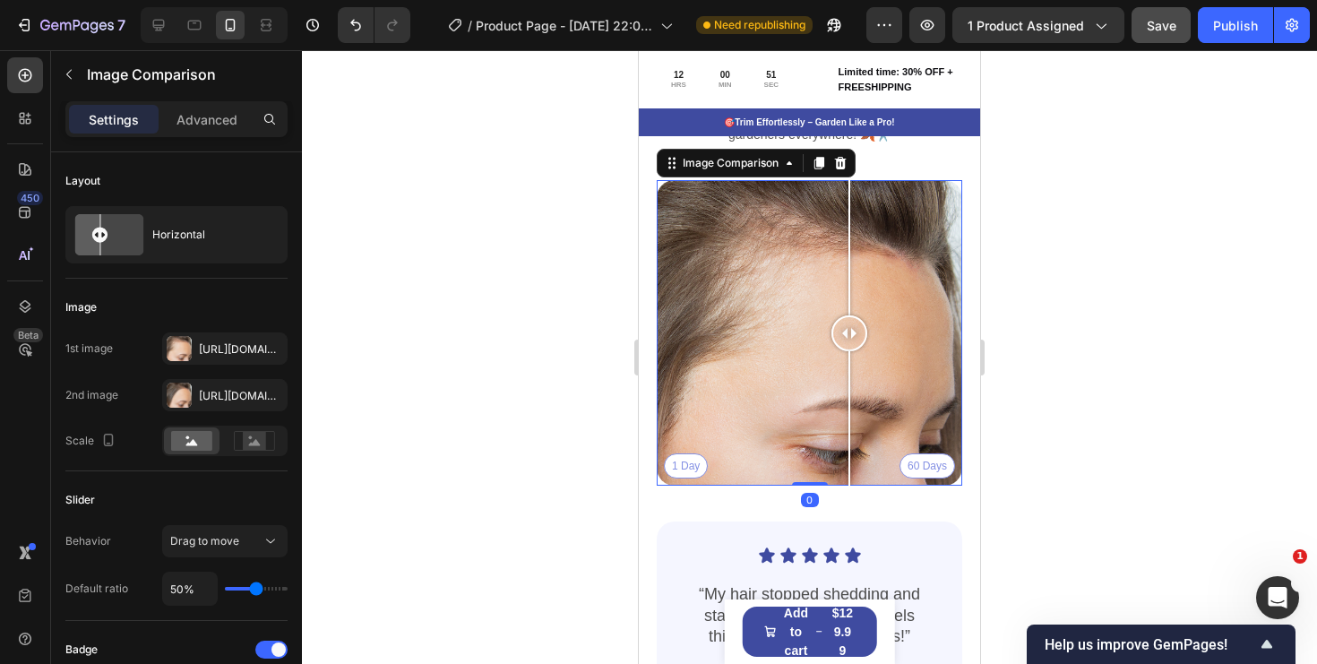
click at [849, 332] on div "1 Day 60 Days" at bounding box center [810, 333] width 306 height 306
click at [185, 349] on div at bounding box center [179, 348] width 25 height 25
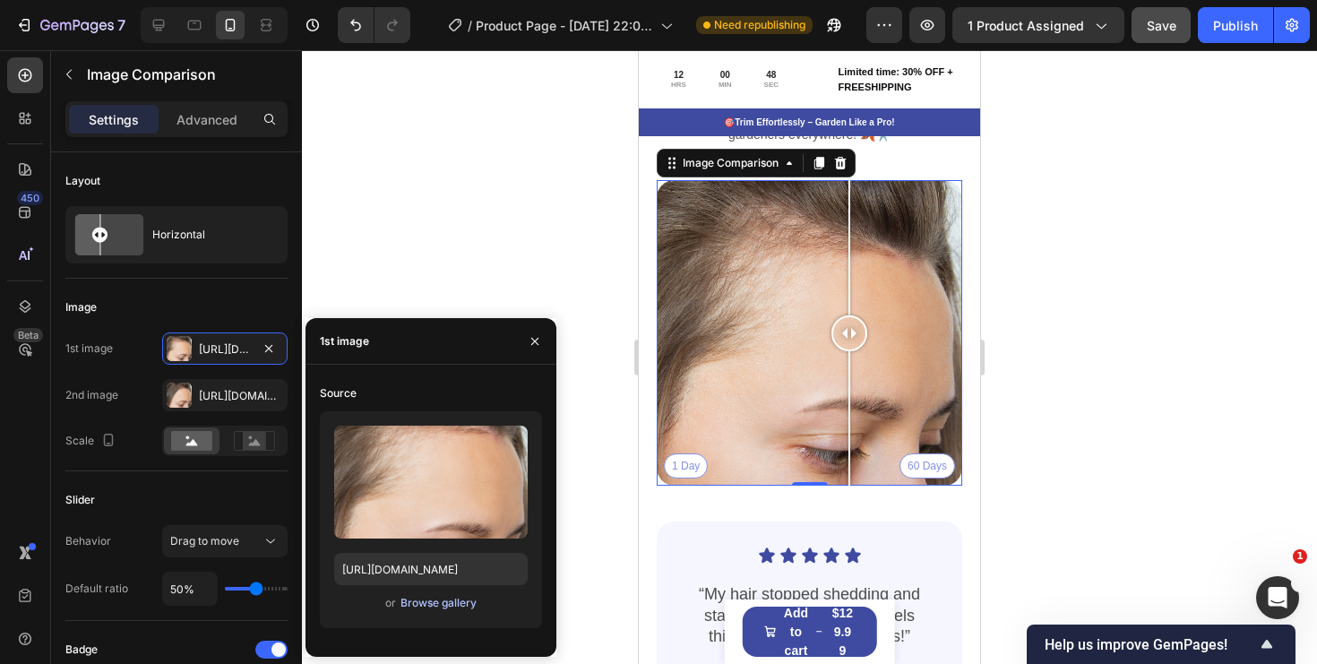
click at [426, 604] on div "Browse gallery" at bounding box center [439, 603] width 76 height 16
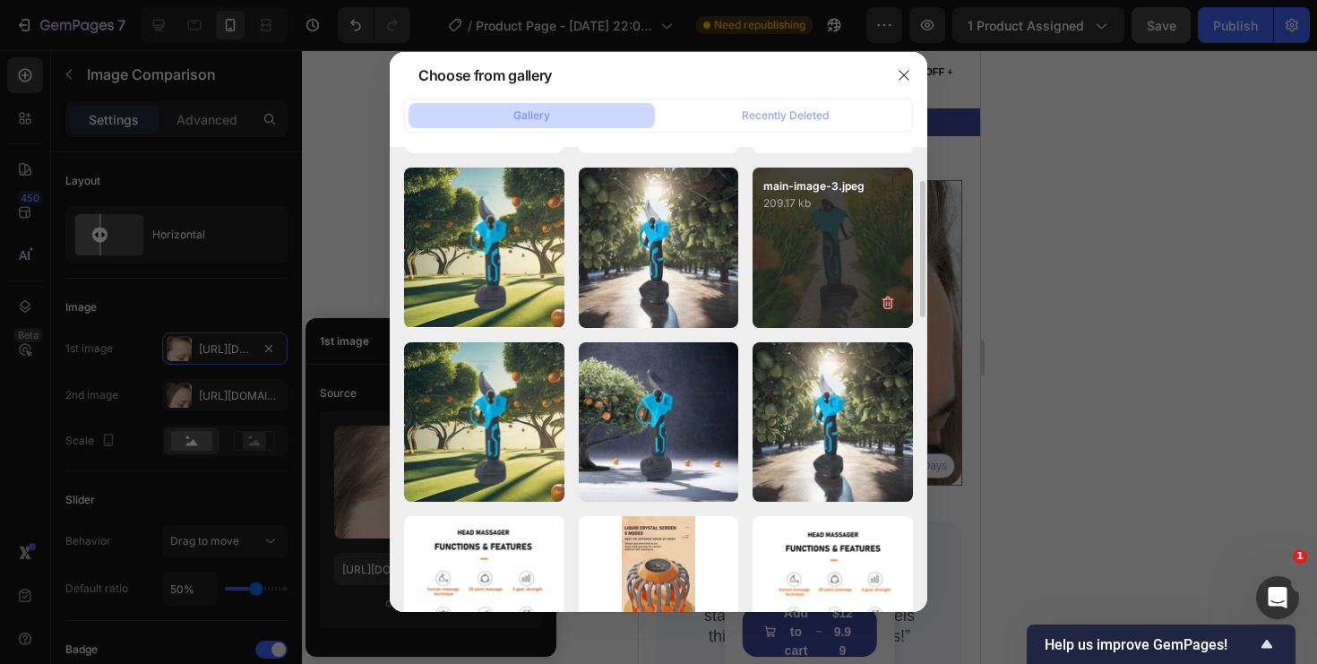
scroll to position [0, 0]
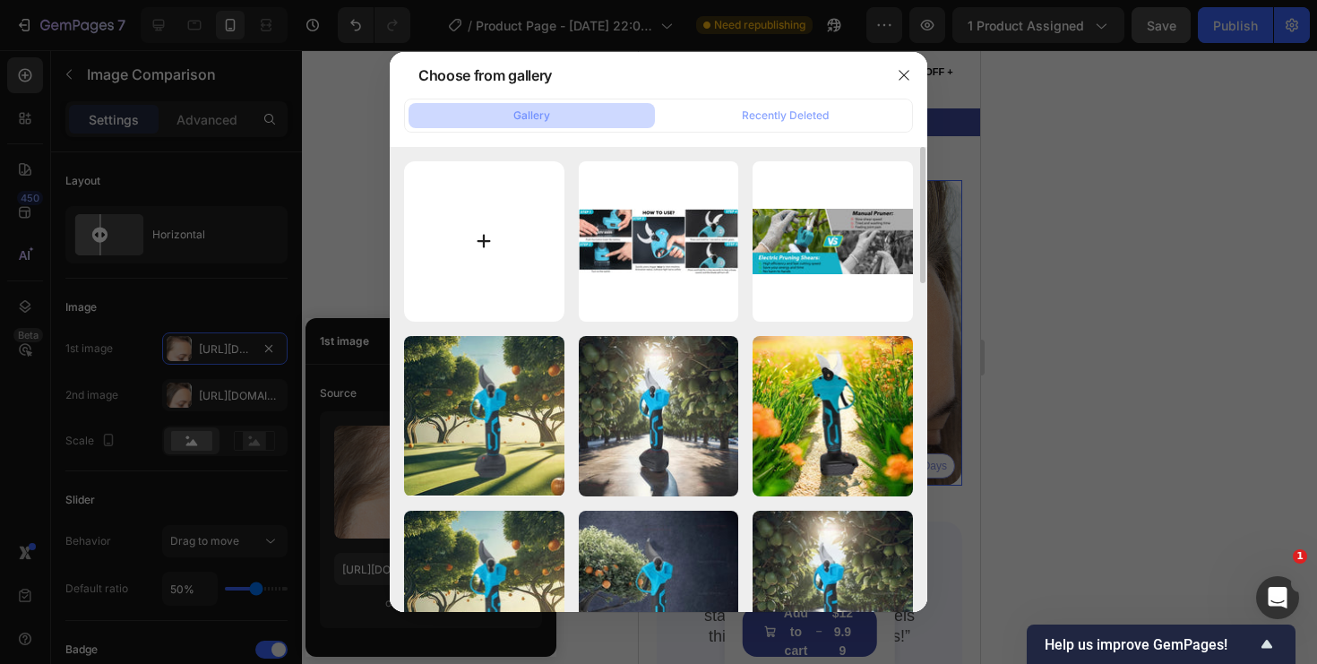
click at [499, 241] on input "file" at bounding box center [484, 241] width 160 height 160
type input "C:\fakepath\main-image-1.jpeg"
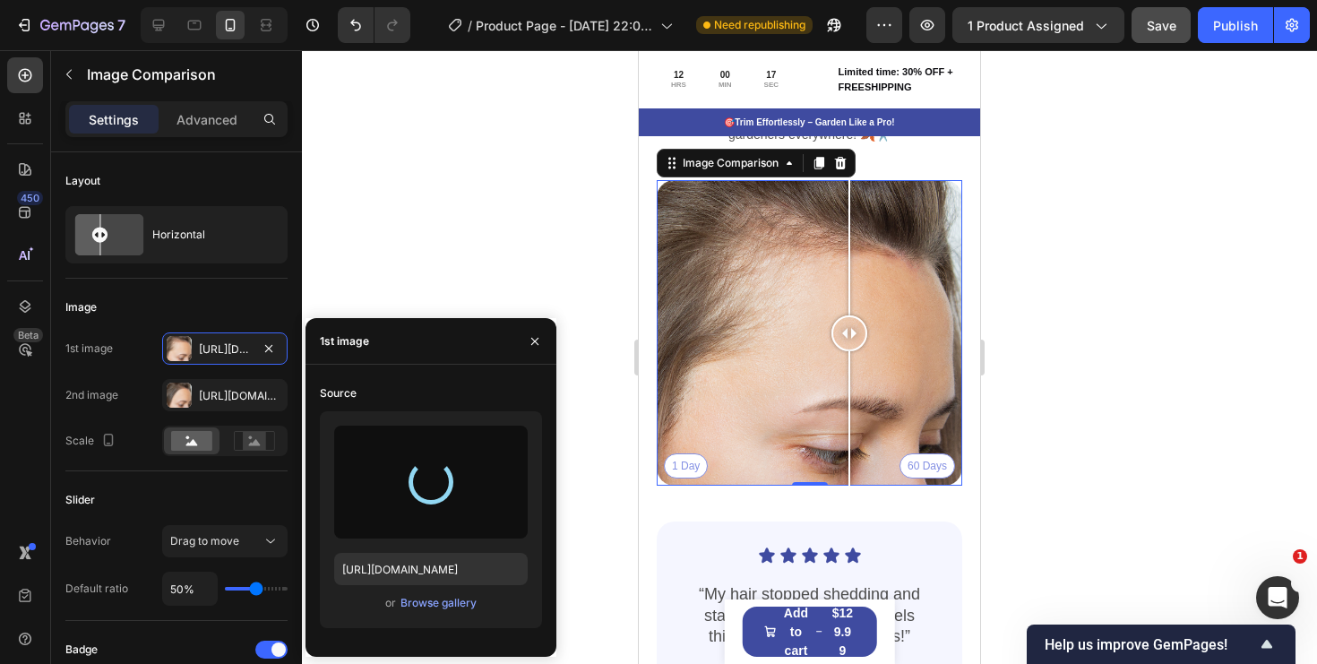
type input "https://cdn.shopify.com/s/files/1/0578/2837/6662/files/gempages_515516777506014…"
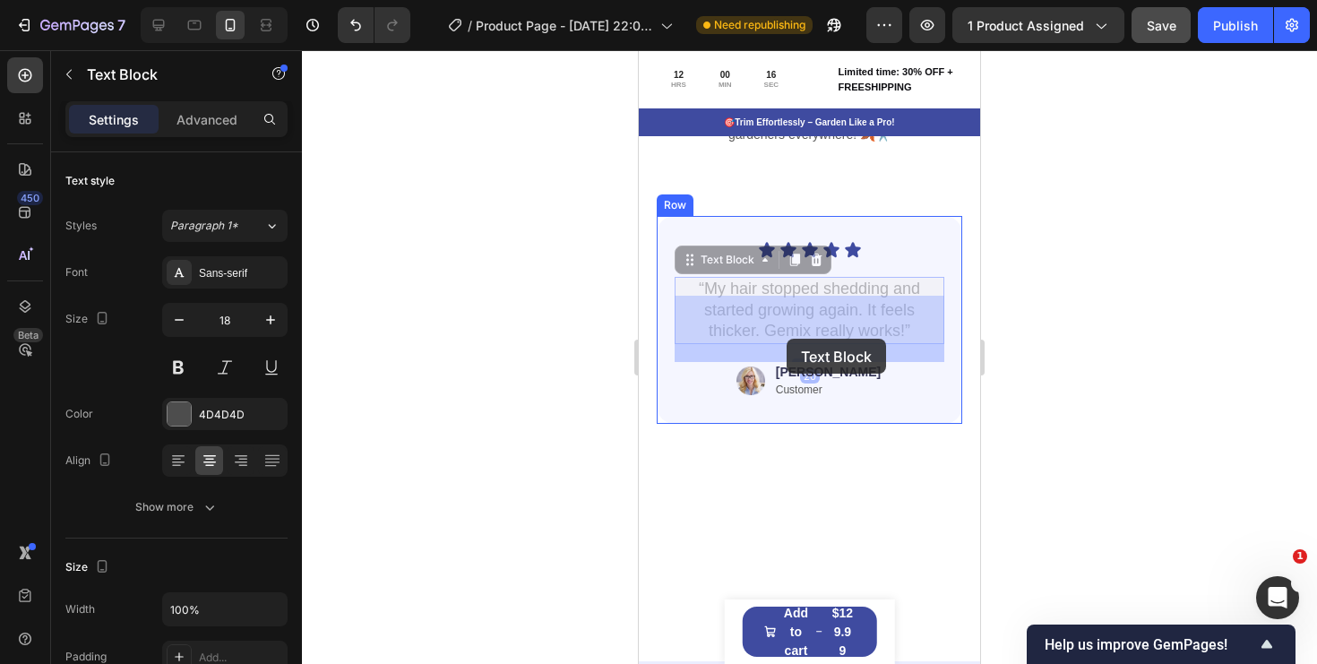
drag, startPoint x: 854, startPoint y: 339, endPoint x: 786, endPoint y: 339, distance: 68.1
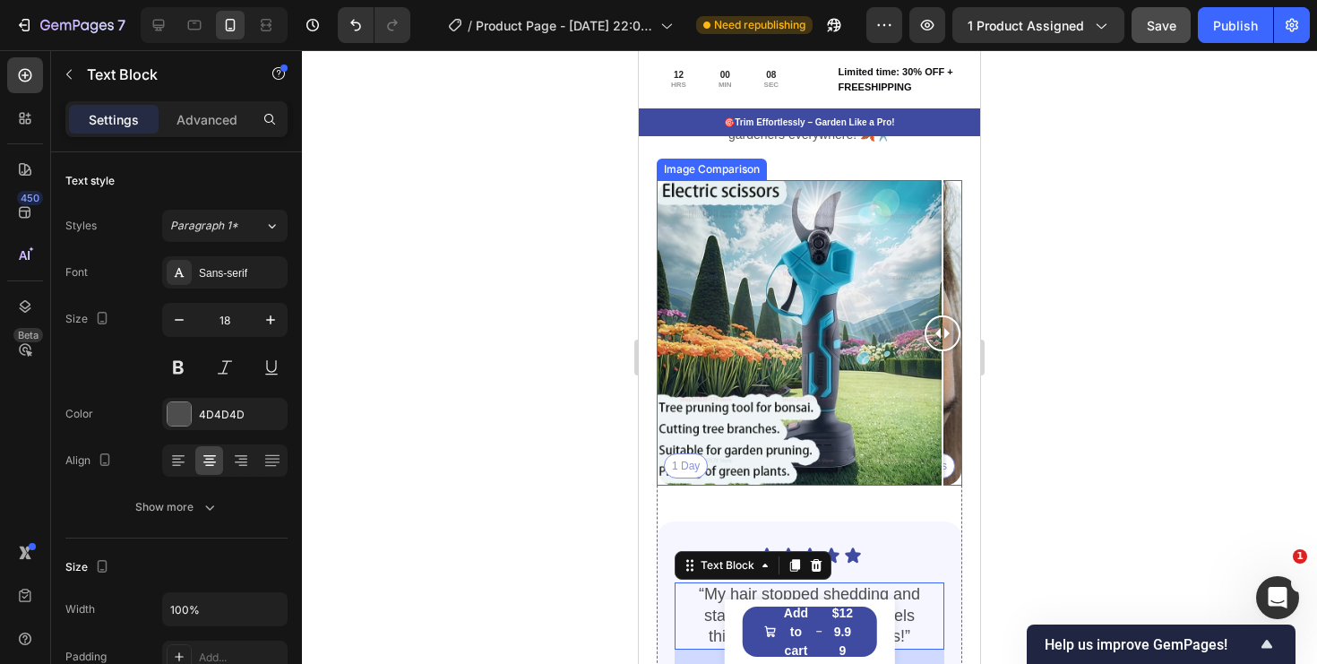
drag, startPoint x: 812, startPoint y: 335, endPoint x: 935, endPoint y: 339, distance: 122.8
click at [945, 338] on div at bounding box center [943, 333] width 36 height 36
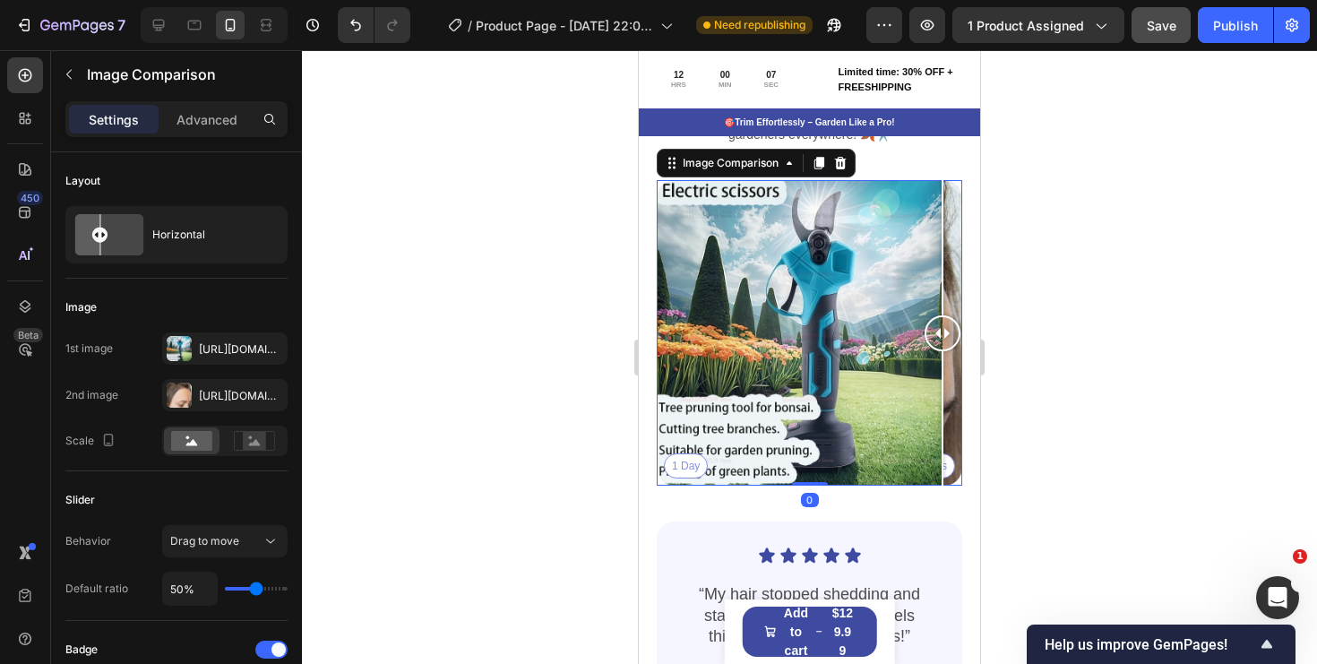
click at [689, 470] on div "1 Day 60 Days" at bounding box center [810, 333] width 306 height 306
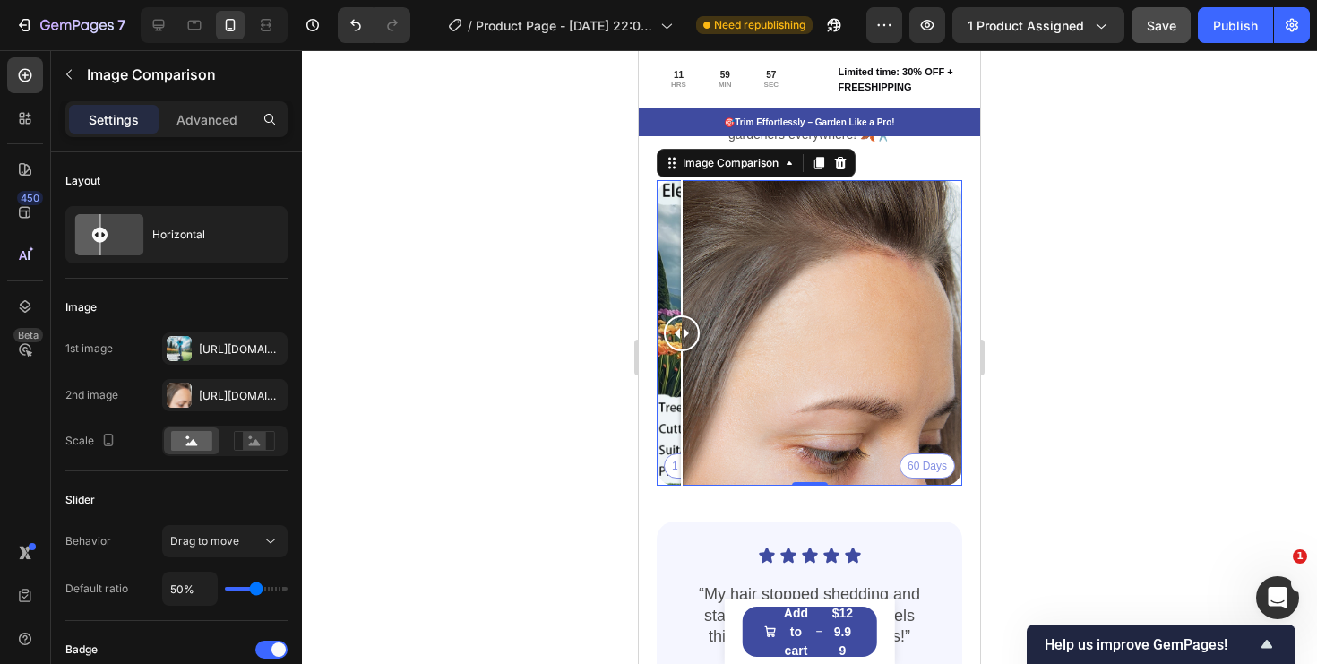
drag, startPoint x: 691, startPoint y: 326, endPoint x: 669, endPoint y: 336, distance: 23.7
click at [669, 336] on div at bounding box center [682, 333] width 36 height 36
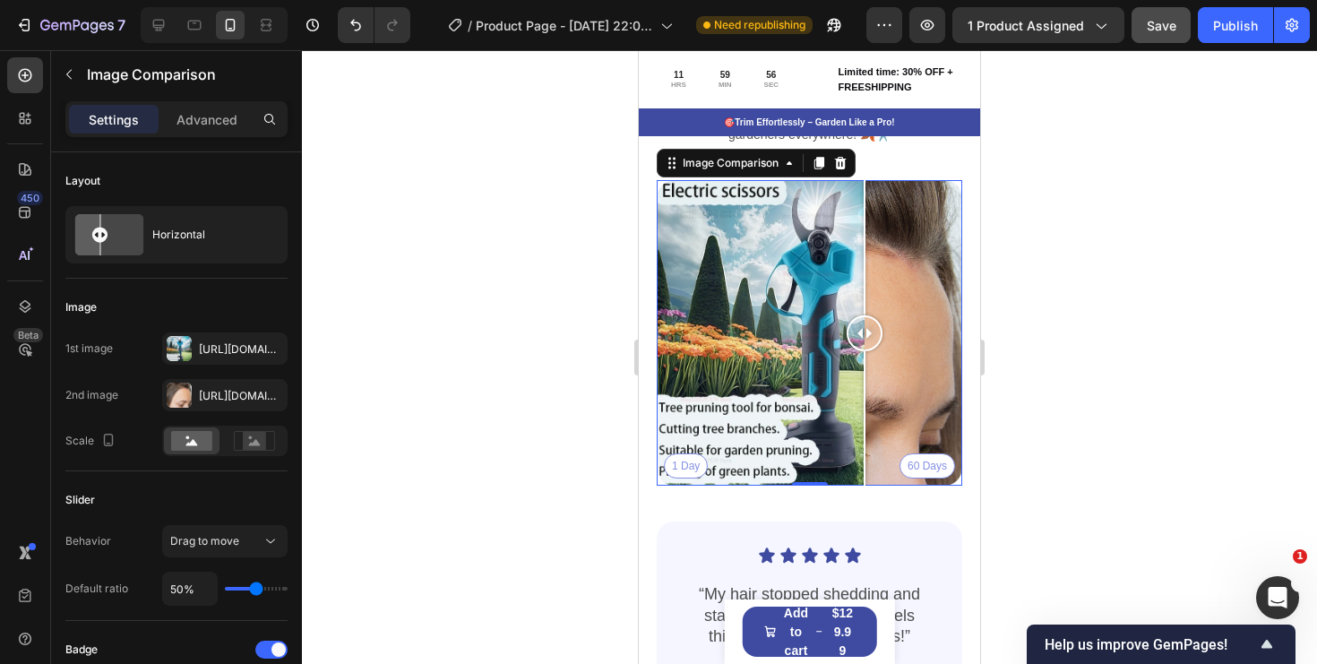
click at [865, 310] on div "1 Day 60 Days" at bounding box center [810, 333] width 306 height 306
click at [242, 394] on div "Https://cdn.Shopify.Com/s/files/1/0578/2837/6662/files/gempages_515516777506014…" at bounding box center [225, 396] width 52 height 16
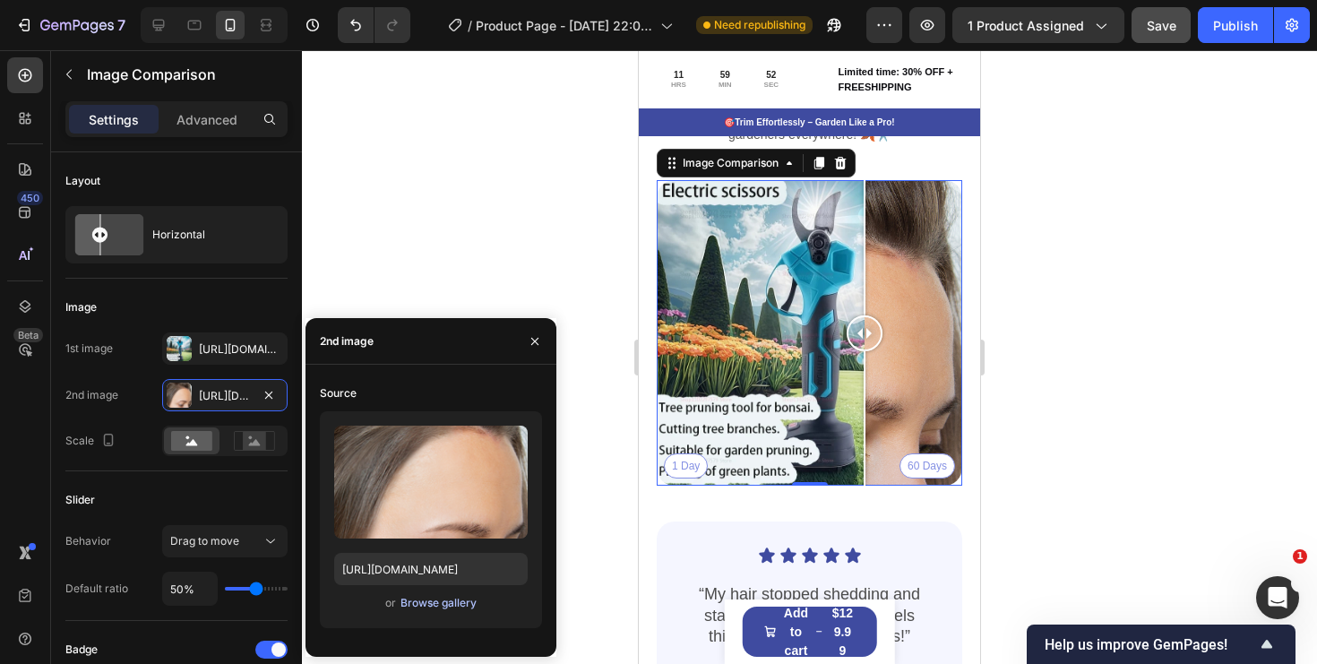
click at [453, 610] on div "Browse gallery" at bounding box center [439, 603] width 76 height 16
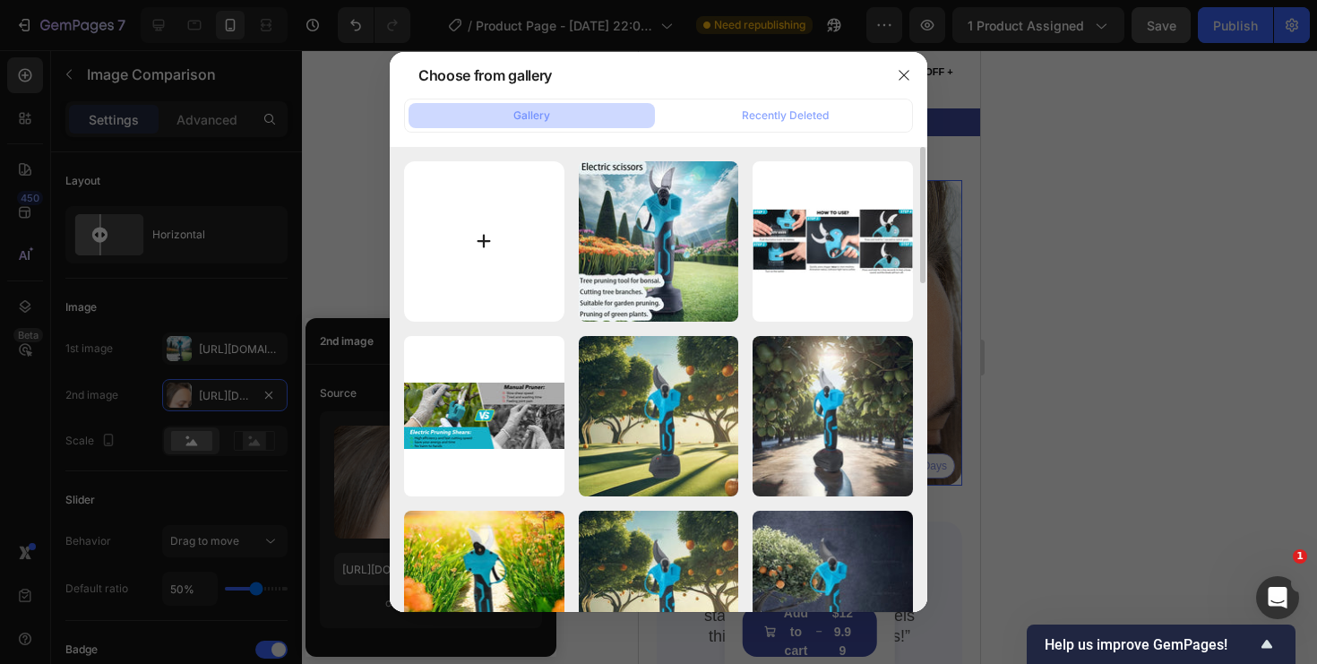
click at [492, 224] on input "file" at bounding box center [484, 241] width 160 height 160
type input "C:\fakepath\TPS_1460-scaled.jpg"
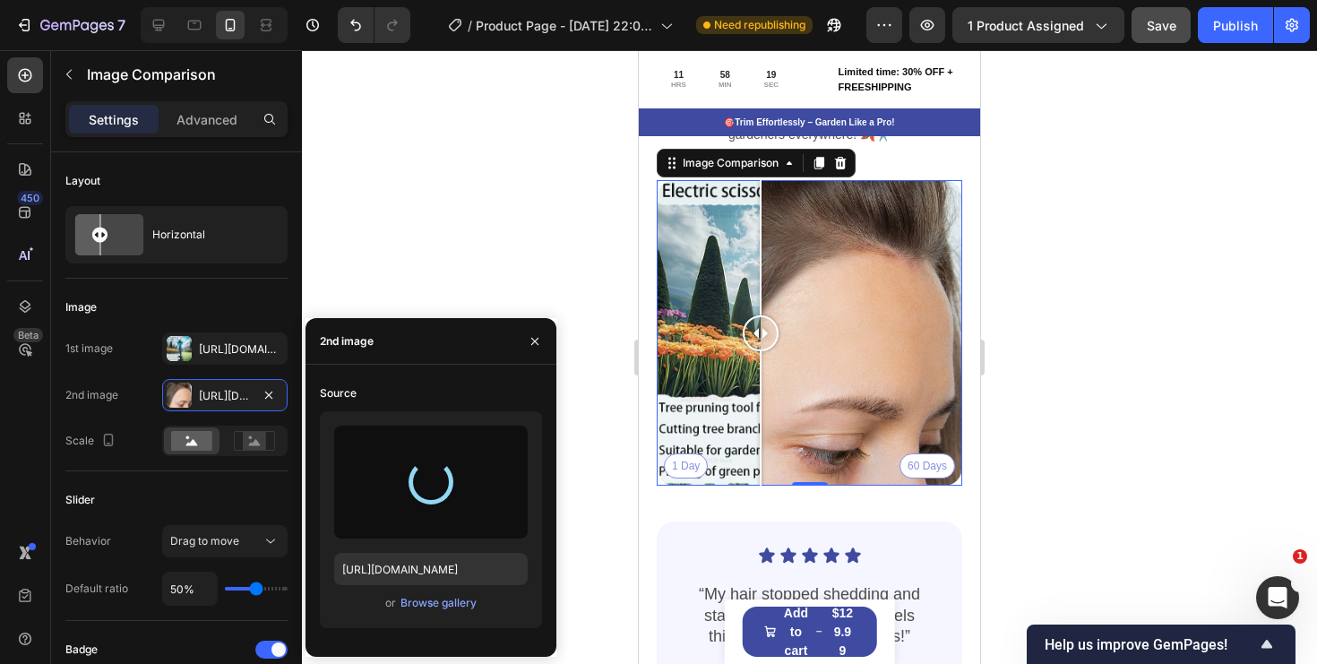
type input "https://cdn.shopify.com/s/files/1/0578/2837/6662/files/gempages_515516777506014…"
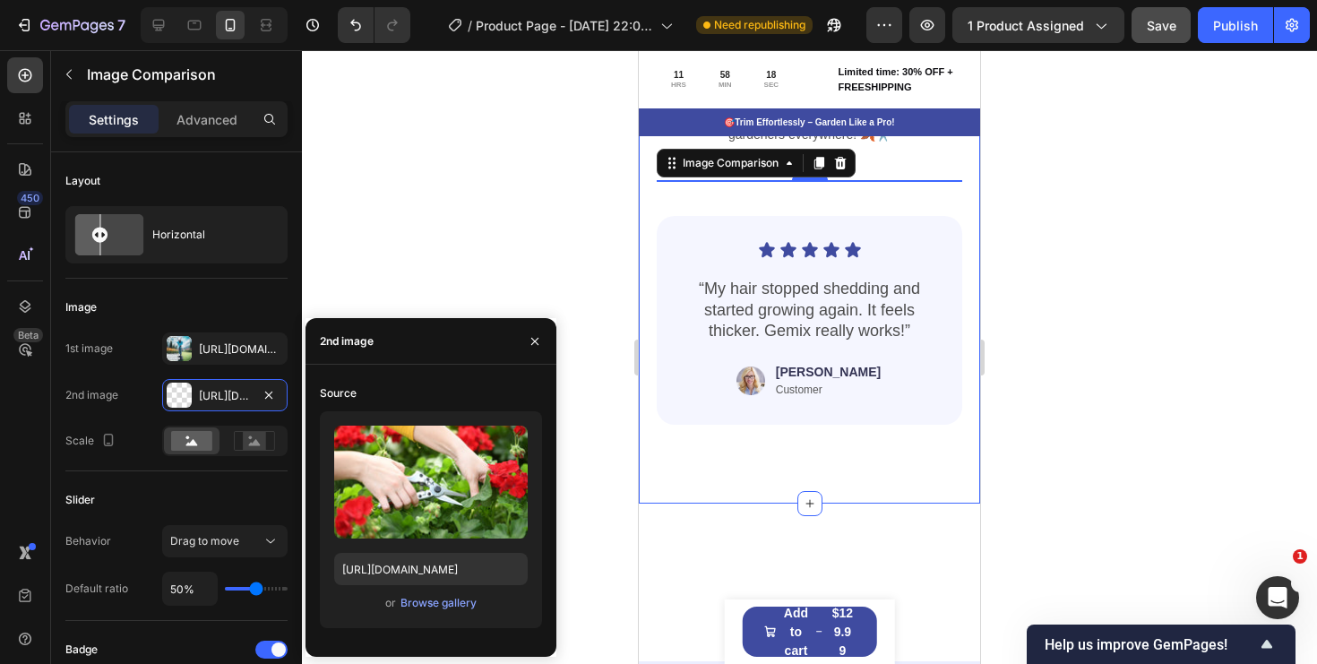
drag, startPoint x: 866, startPoint y: 332, endPoint x: 646, endPoint y: 333, distance: 219.5
click at [645, 333] on div "Real People. Real Results. Heading Effortlessly trim thick branches, shape your…" at bounding box center [809, 255] width 341 height 495
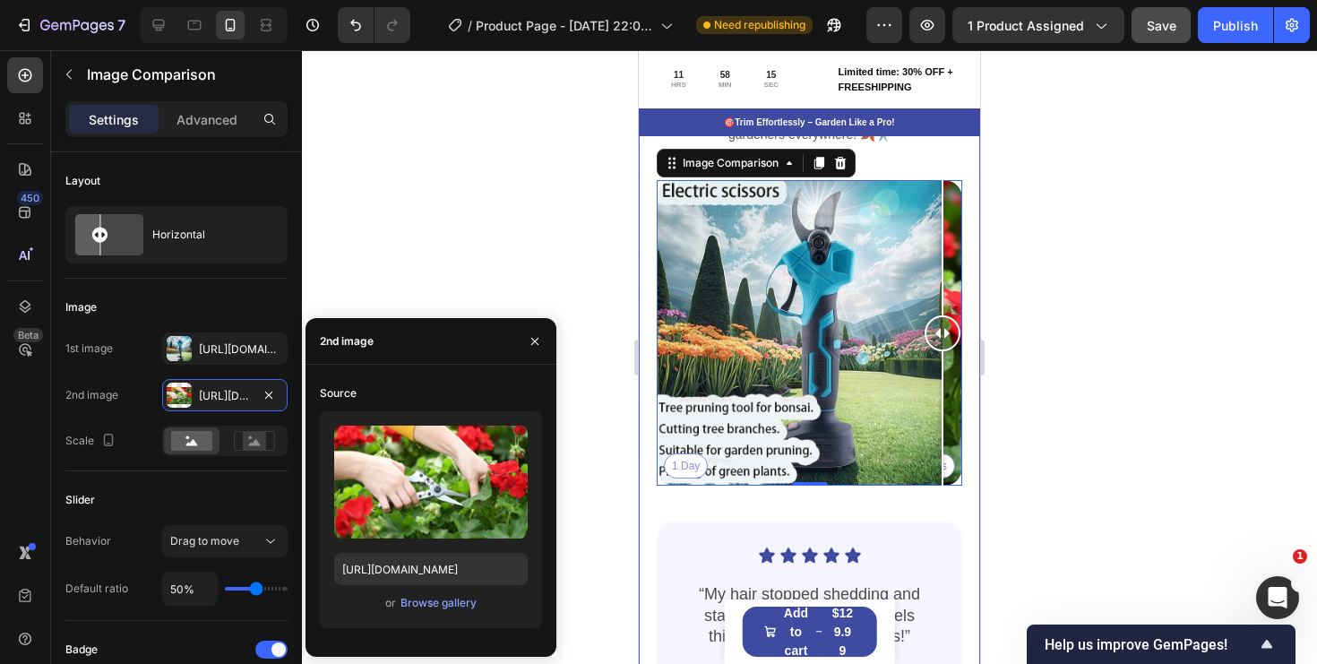
drag, startPoint x: 806, startPoint y: 328, endPoint x: 968, endPoint y: 342, distance: 161.9
click at [968, 342] on div "Real People. Real Results. Heading Effortlessly trim thick branches, shape your…" at bounding box center [809, 408] width 341 height 800
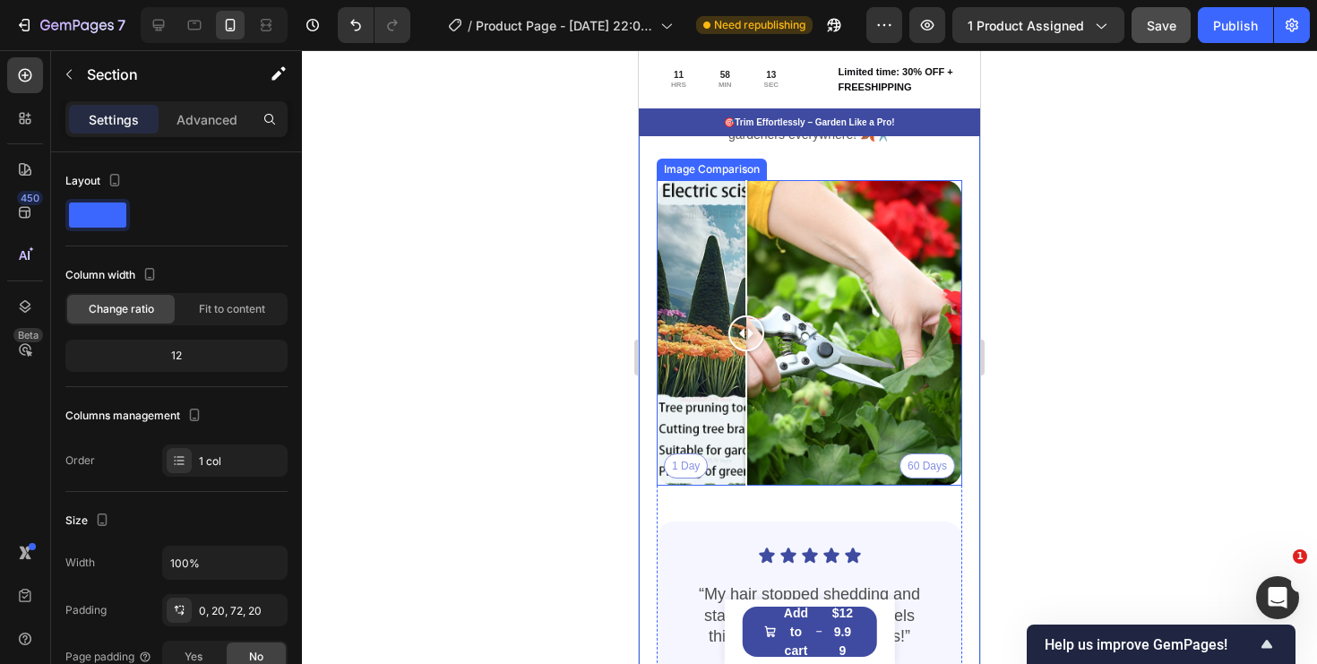
click at [746, 323] on div "1 Day 60 Days" at bounding box center [810, 333] width 306 height 306
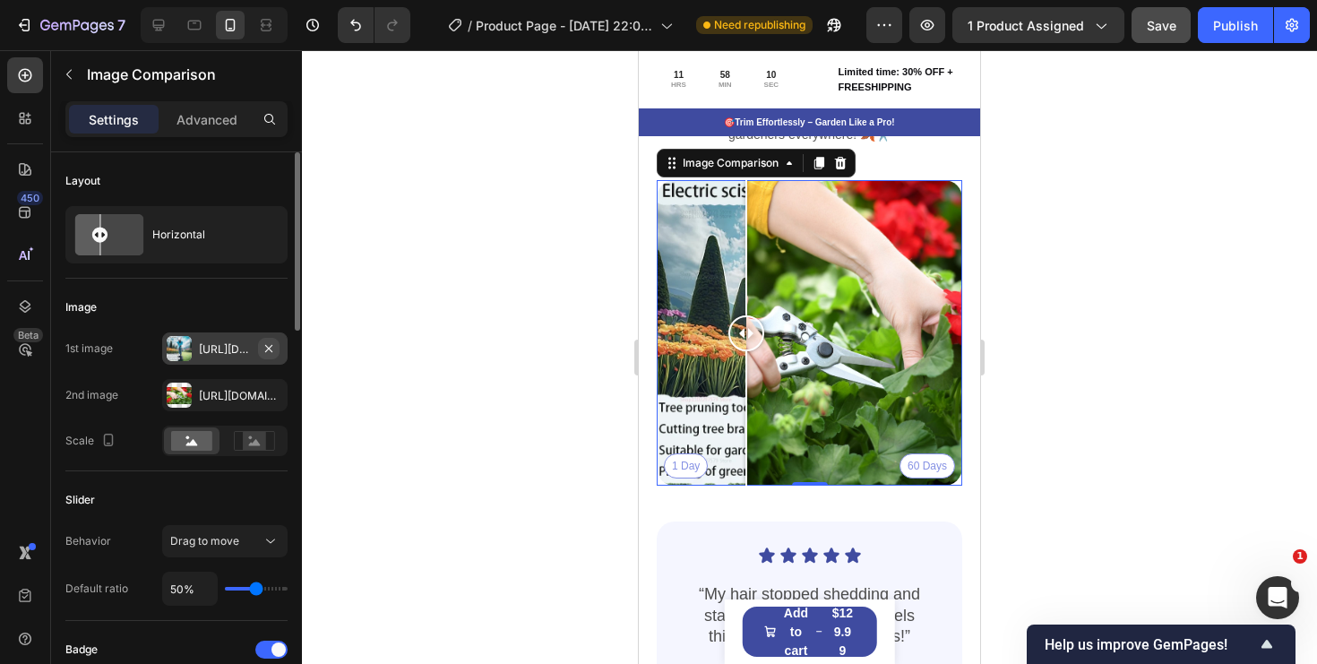
click at [271, 351] on icon "button" at bounding box center [269, 348] width 14 height 14
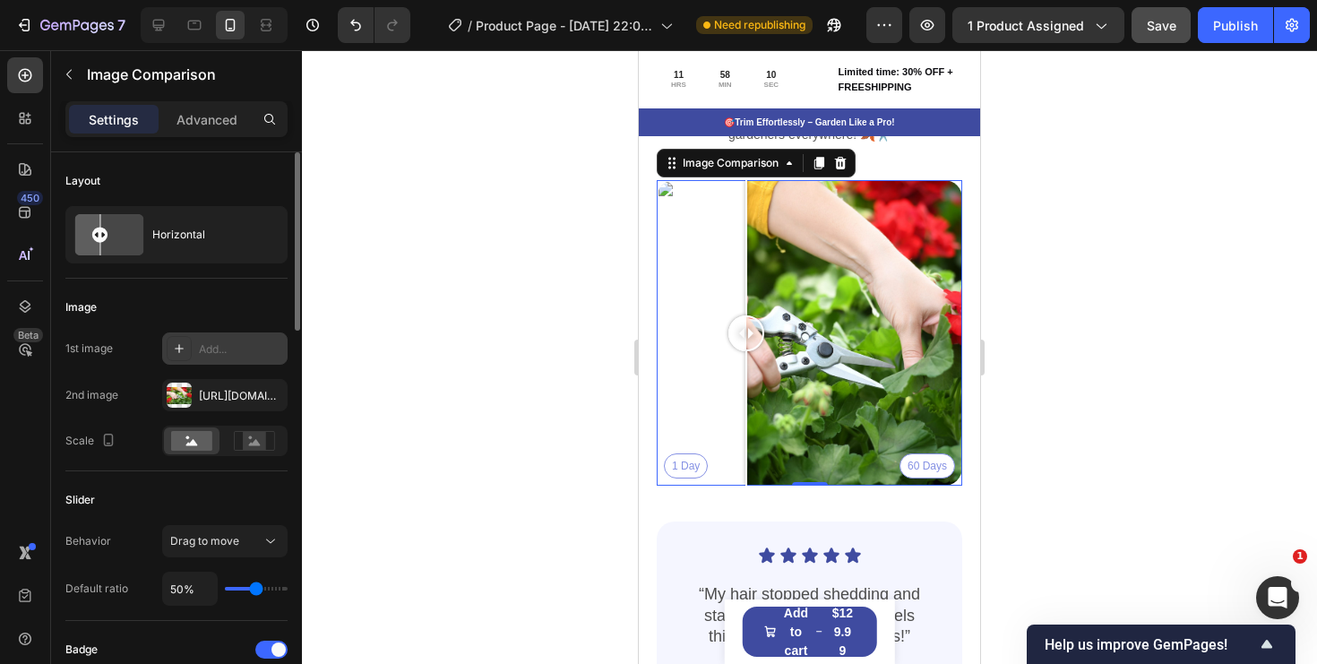
click at [218, 351] on div "Add..." at bounding box center [241, 349] width 84 height 16
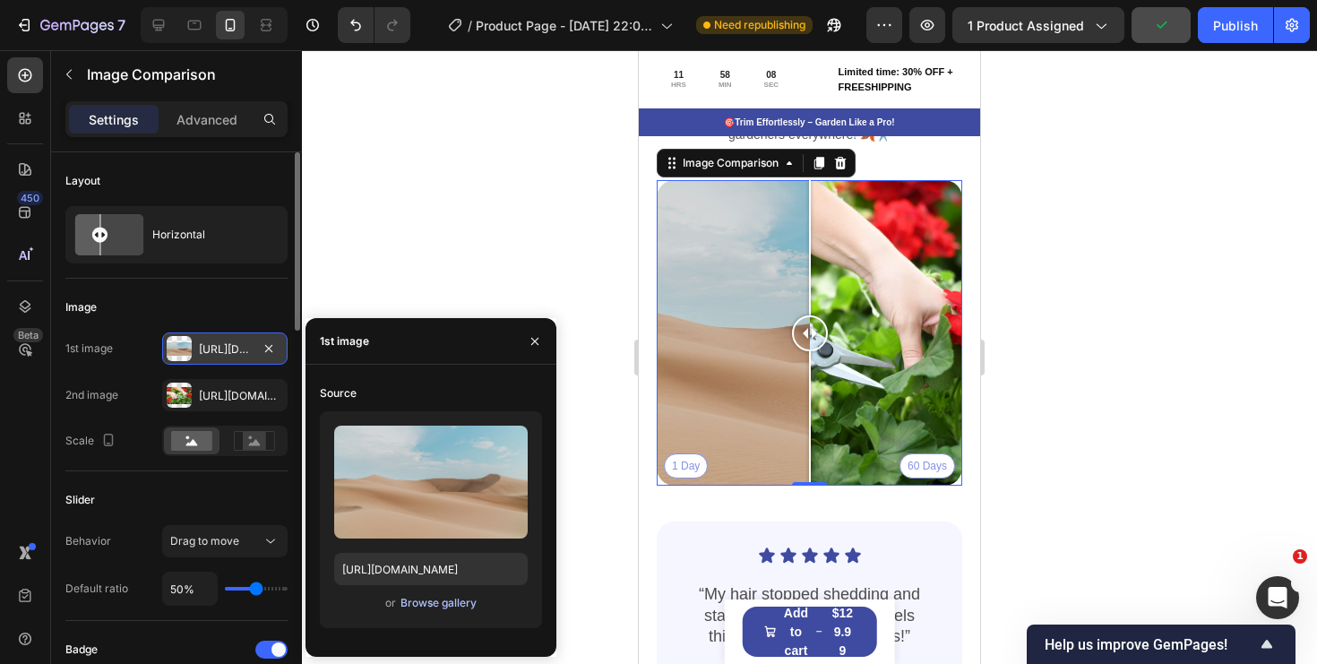
click at [453, 599] on div "Browse gallery" at bounding box center [439, 603] width 76 height 16
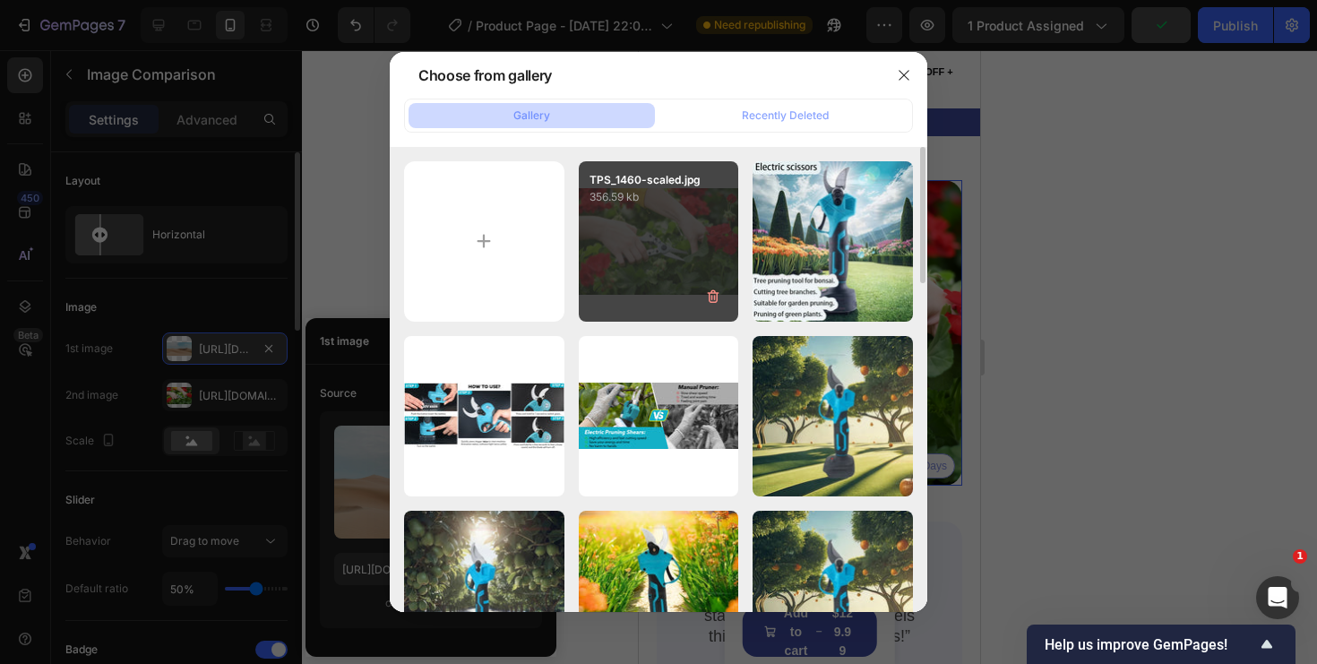
click at [649, 249] on div "TPS_1460-scaled.jpg 356.59 kb" at bounding box center [659, 241] width 160 height 160
type input "https://cdn.shopify.com/s/files/1/0578/2837/6662/files/gempages_515516777506014…"
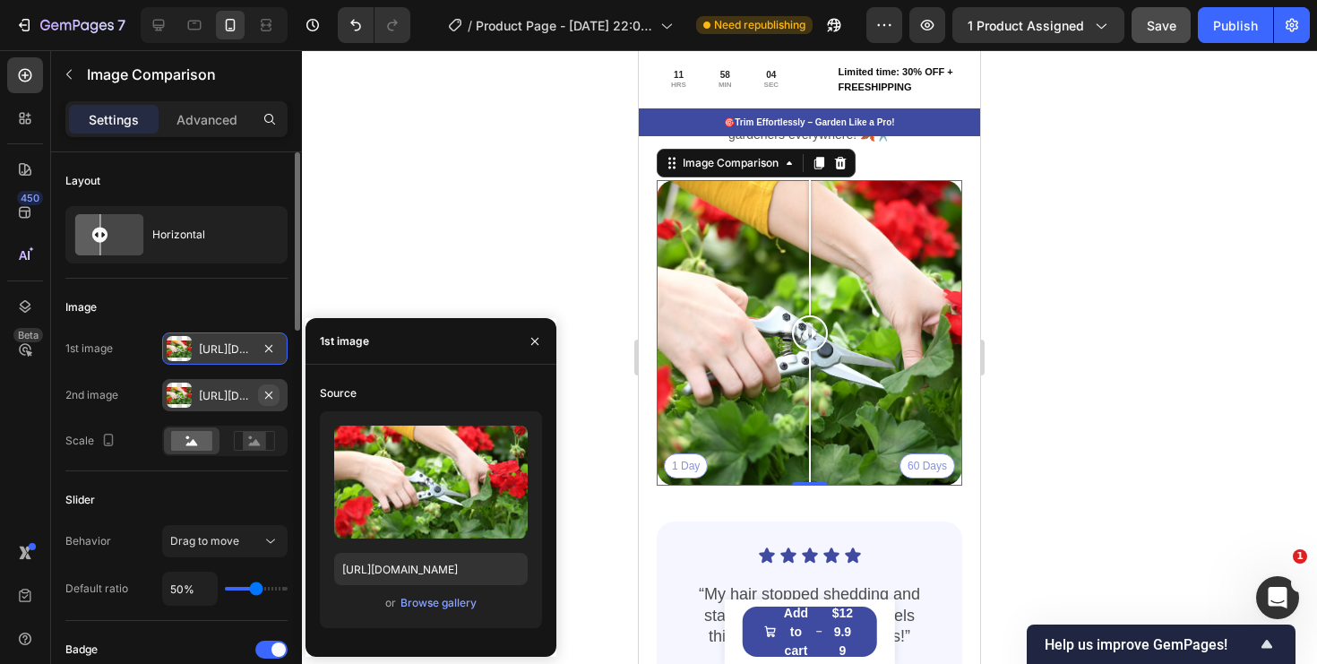
click at [266, 397] on icon "button" at bounding box center [268, 394] width 7 height 7
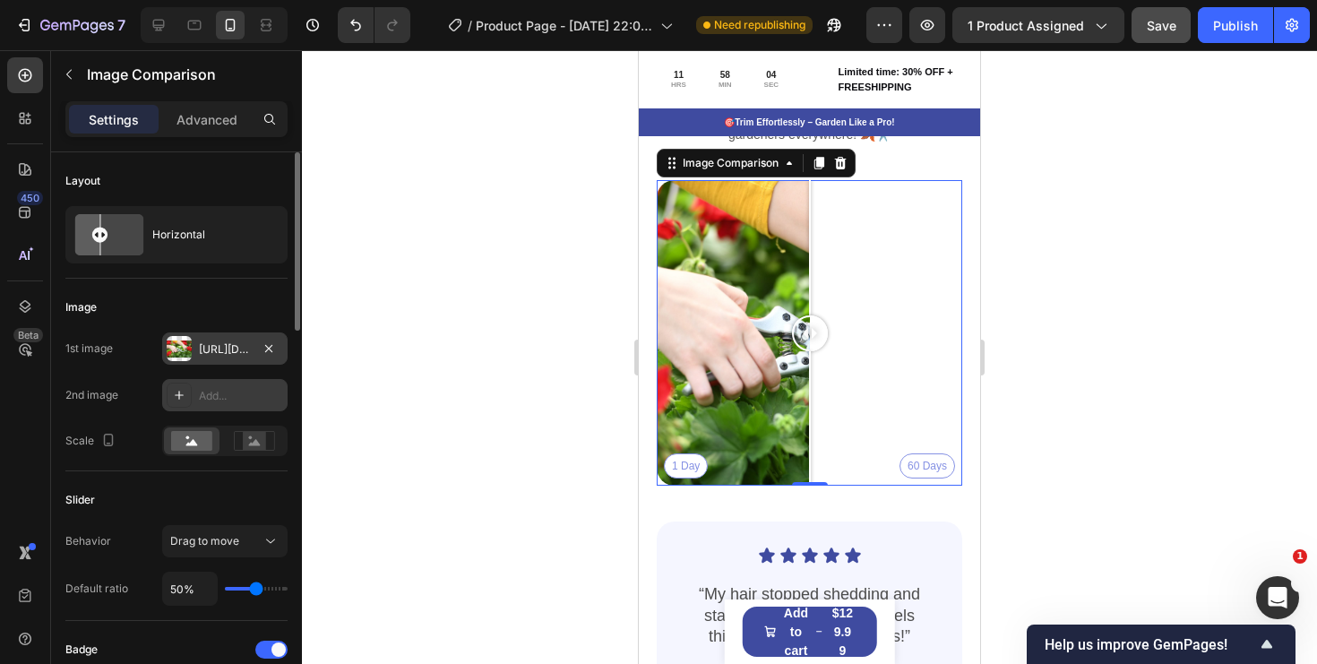
click at [227, 399] on div "Add..." at bounding box center [241, 396] width 84 height 16
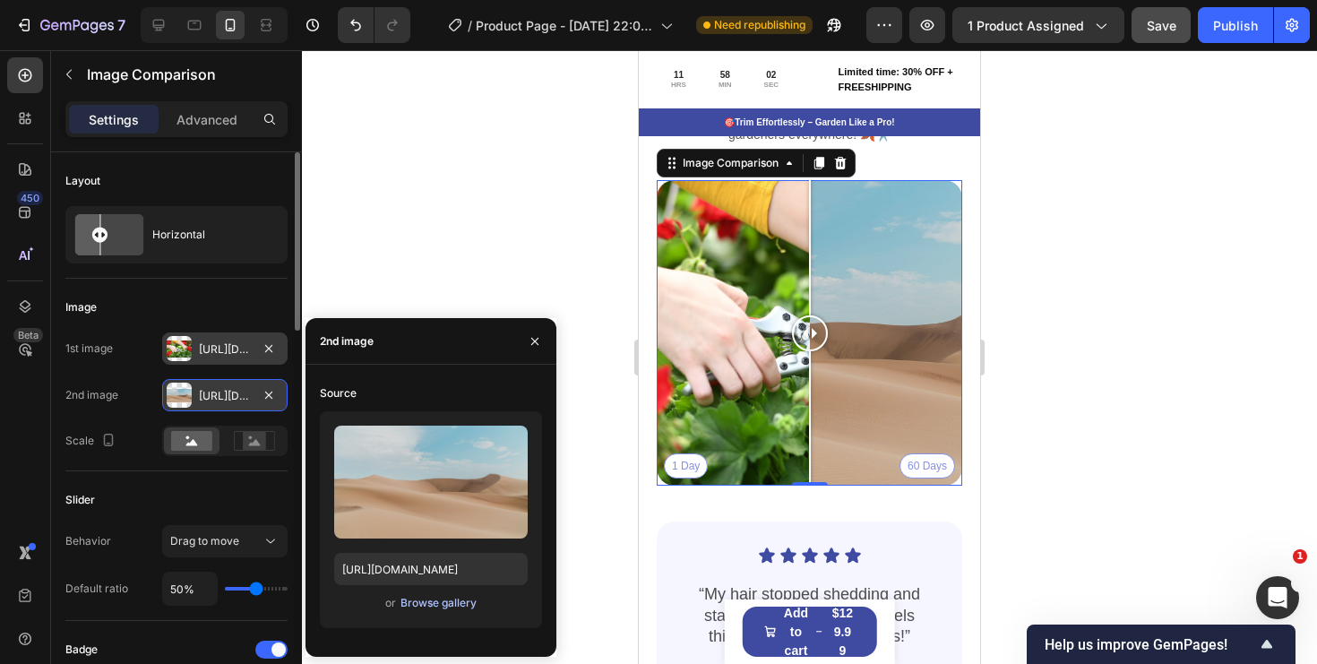
click at [437, 611] on button "Browse gallery" at bounding box center [439, 603] width 78 height 18
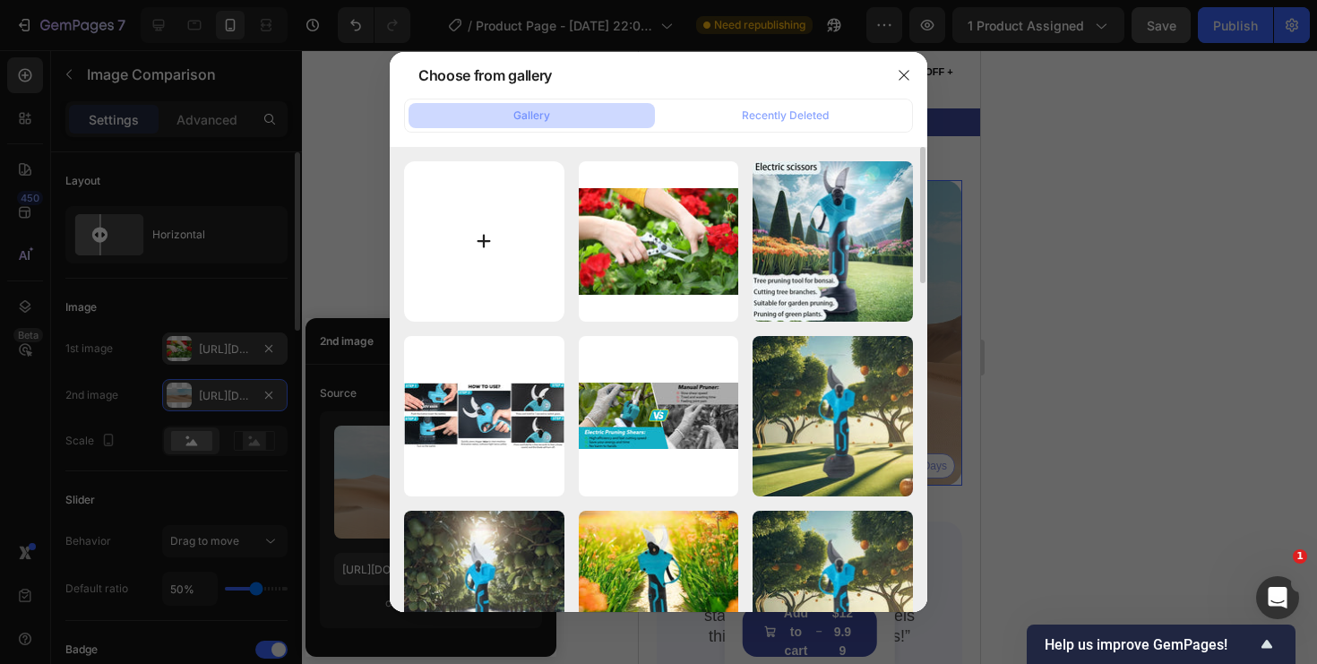
click at [491, 247] on input "file" at bounding box center [484, 241] width 160 height 160
click at [503, 228] on input "file" at bounding box center [484, 241] width 160 height 160
type input "C:\fakepath\81Dcxp9xsXL._AC_SL1500_.jpg"
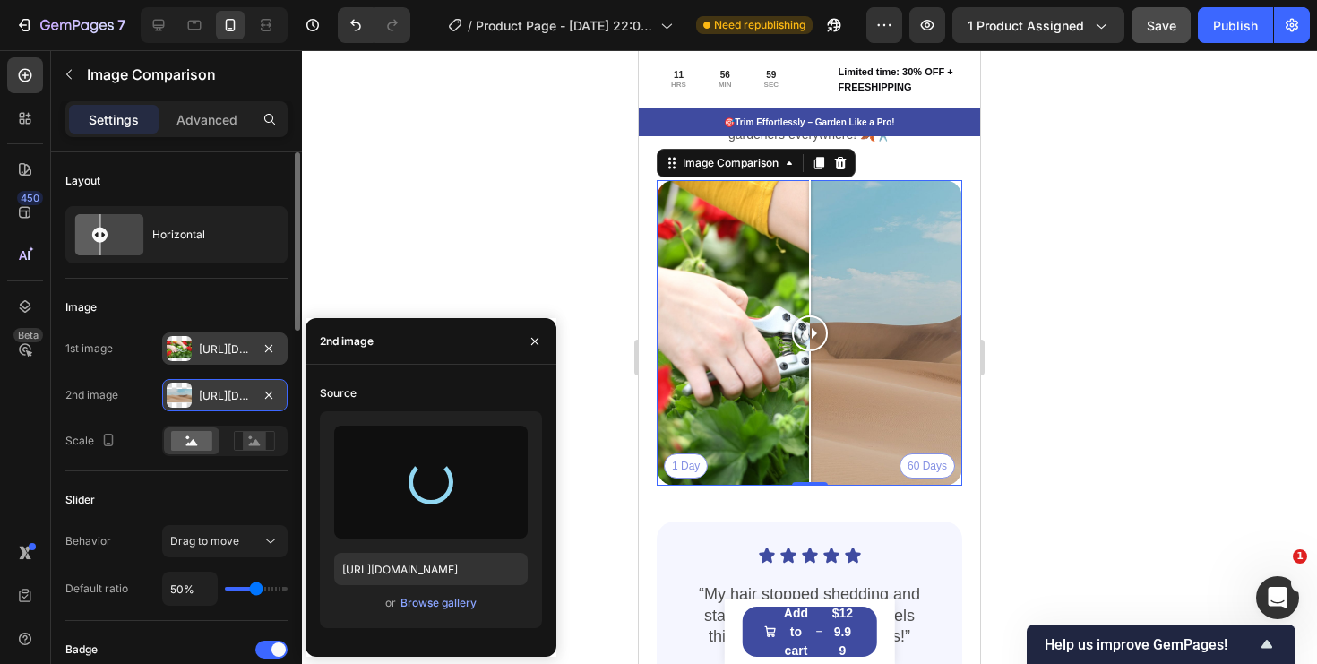
type input "https://cdn.shopify.com/s/files/1/0578/2837/6662/files/gempages_515516777506014…"
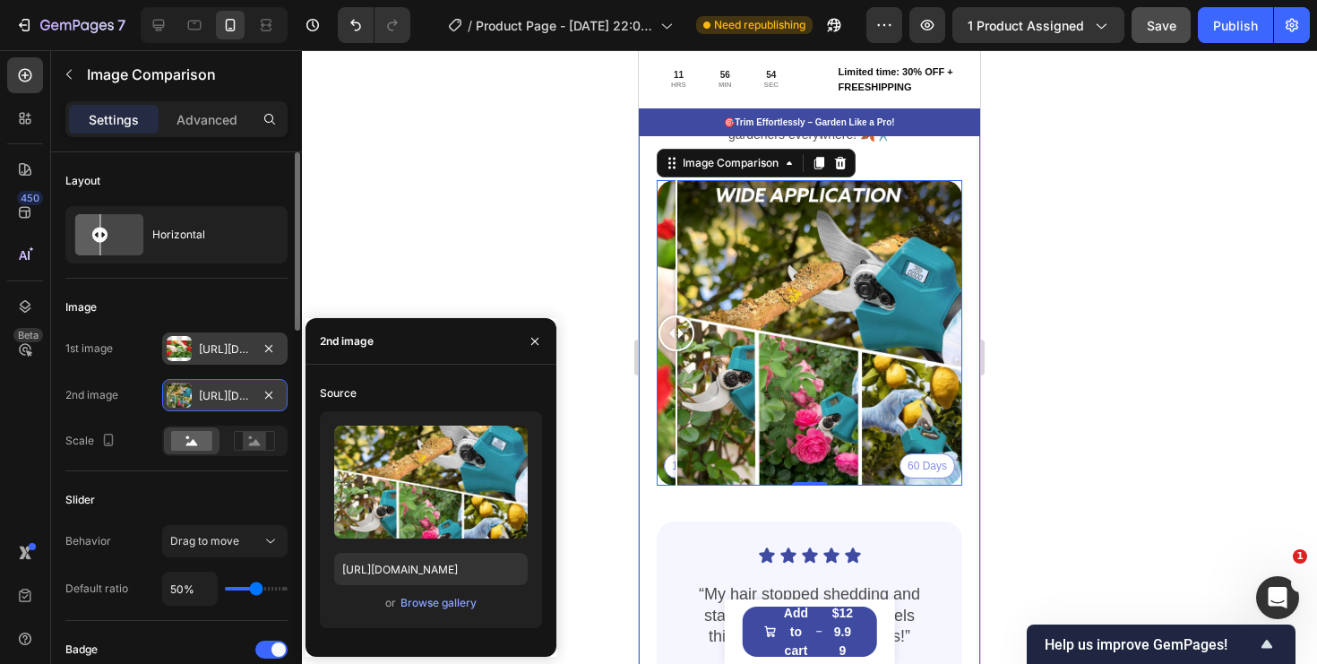
drag, startPoint x: 811, startPoint y: 334, endPoint x: 643, endPoint y: 337, distance: 167.6
click at [643, 337] on div "Real People. Real Results. Heading Effortlessly trim thick branches, shape your…" at bounding box center [809, 408] width 341 height 800
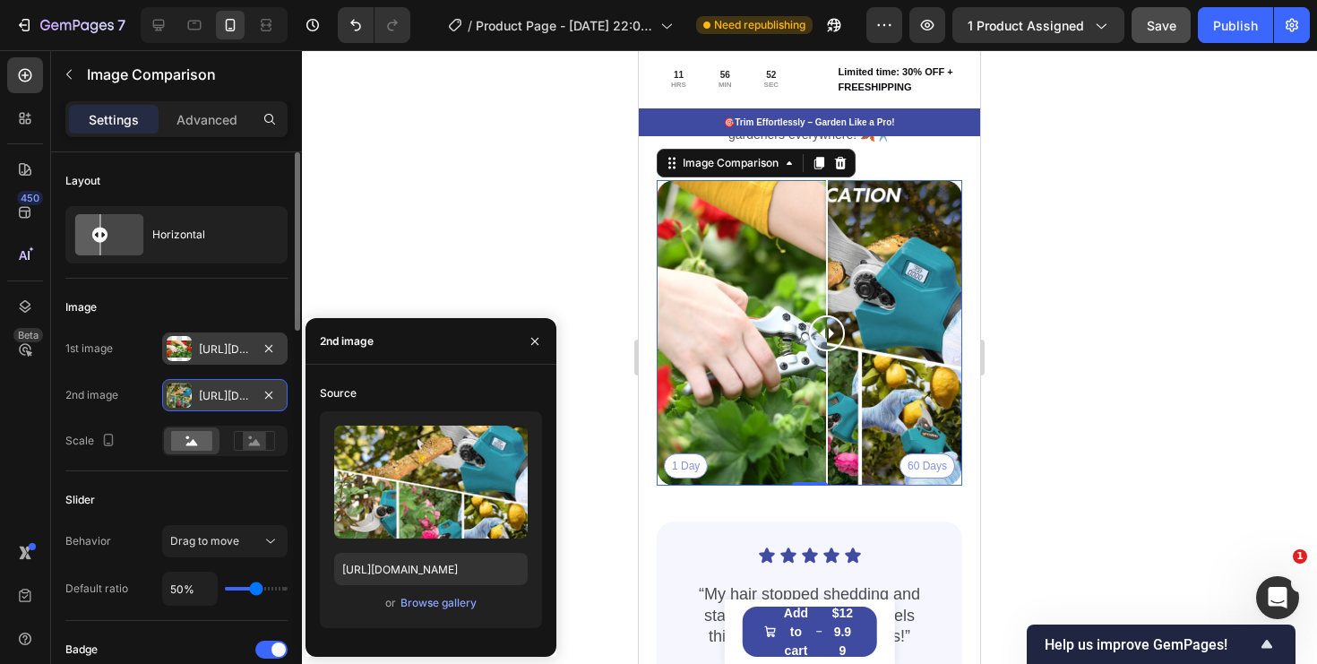
drag, startPoint x: 671, startPoint y: 334, endPoint x: 829, endPoint y: 336, distance: 157.7
click at [829, 336] on div at bounding box center [827, 333] width 36 height 36
click at [215, 307] on div "Image" at bounding box center [176, 307] width 222 height 29
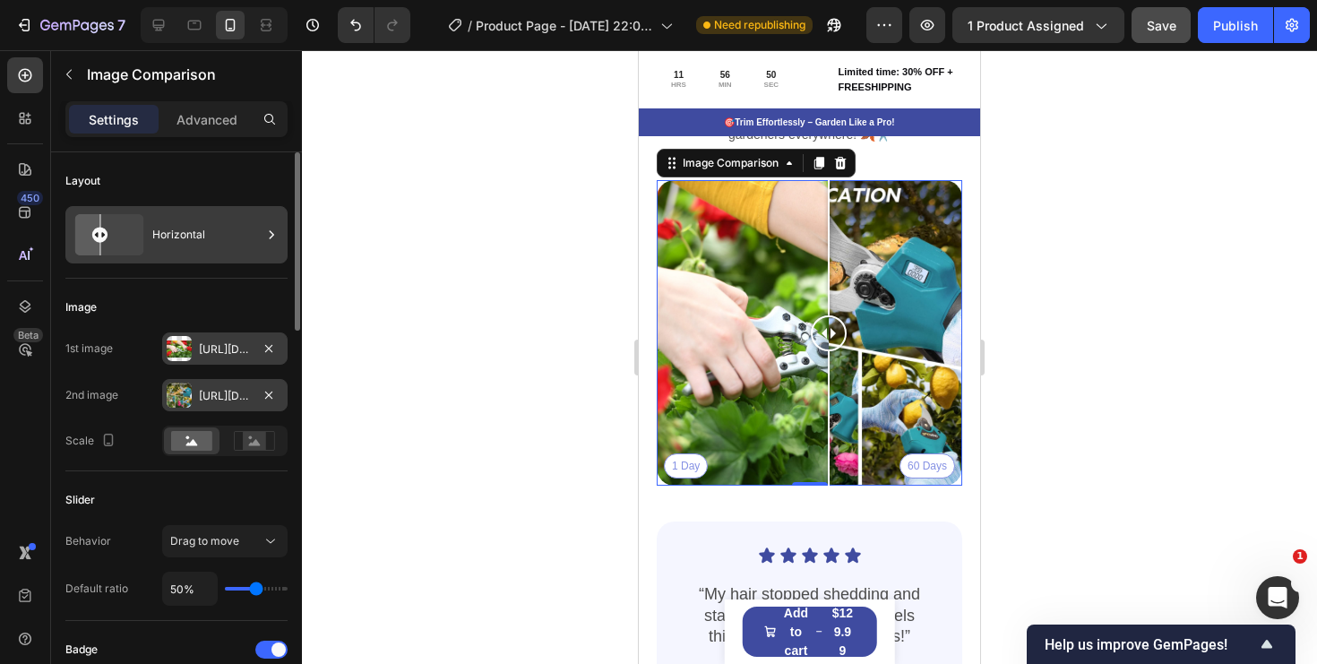
click at [204, 239] on div "Horizontal" at bounding box center [206, 234] width 109 height 41
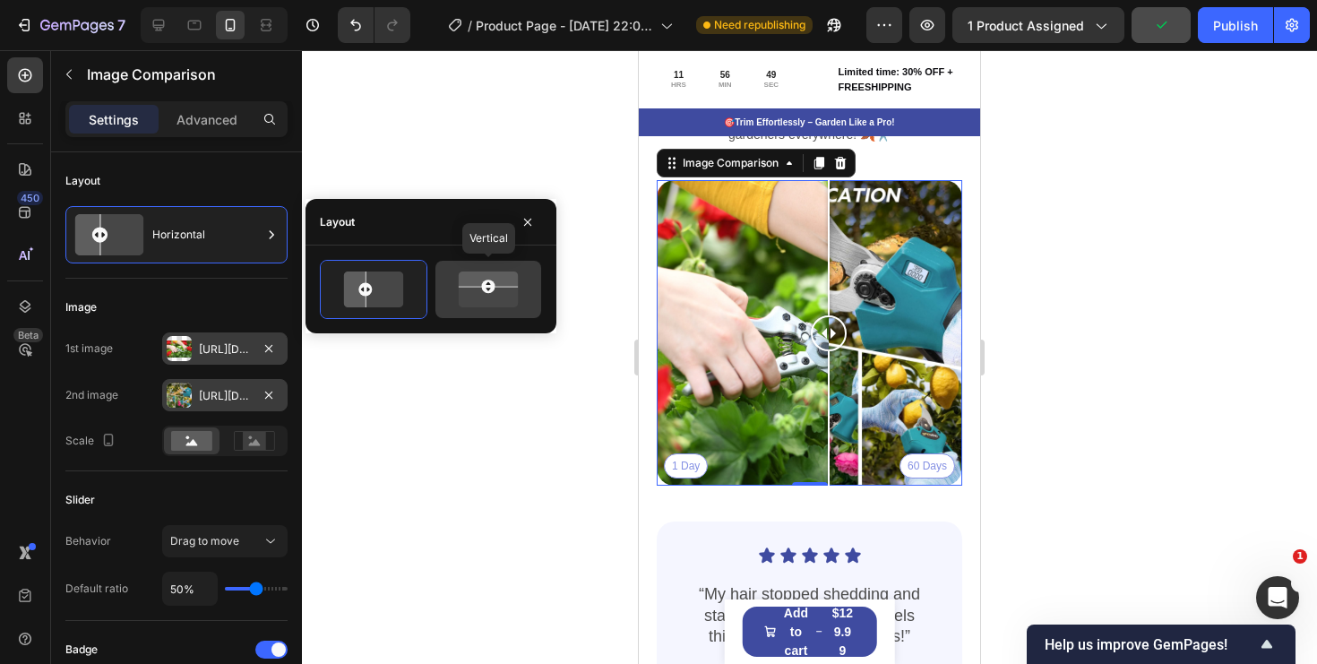
click at [469, 287] on rect at bounding box center [489, 287] width 72 height 1
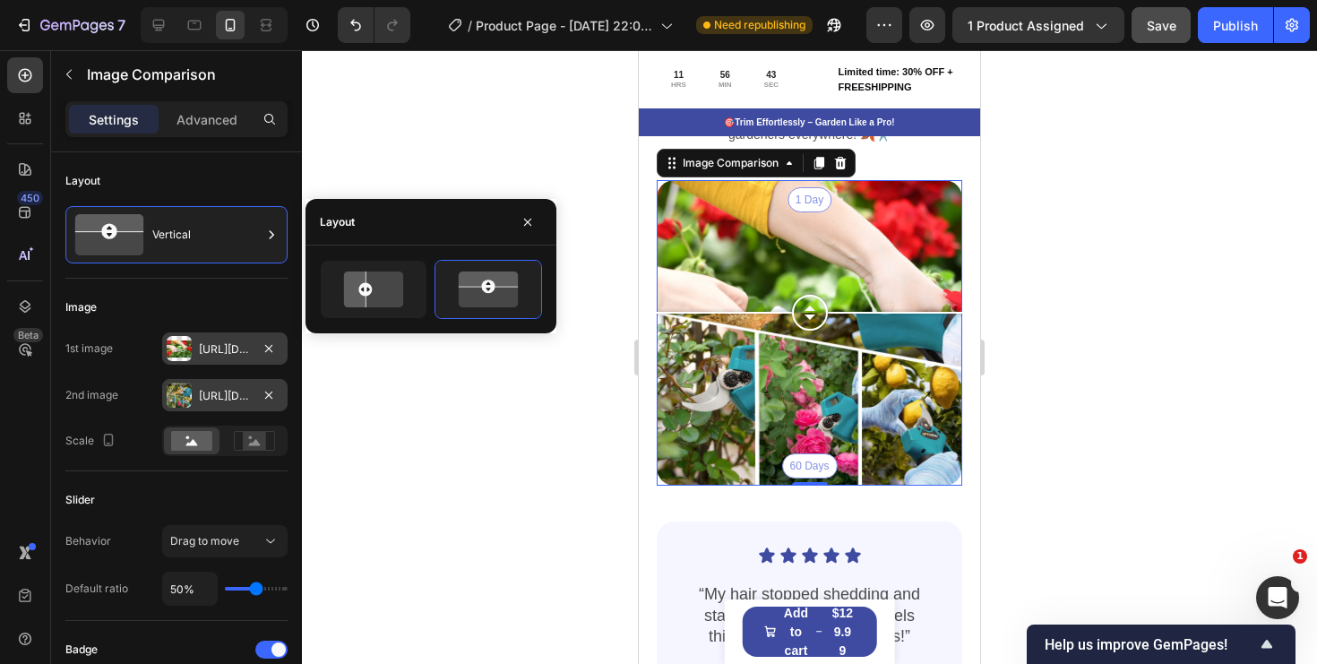
drag, startPoint x: 814, startPoint y: 339, endPoint x: 846, endPoint y: 308, distance: 44.4
click at [846, 309] on div at bounding box center [810, 313] width 306 height 36
click at [384, 297] on icon at bounding box center [374, 290] width 72 height 42
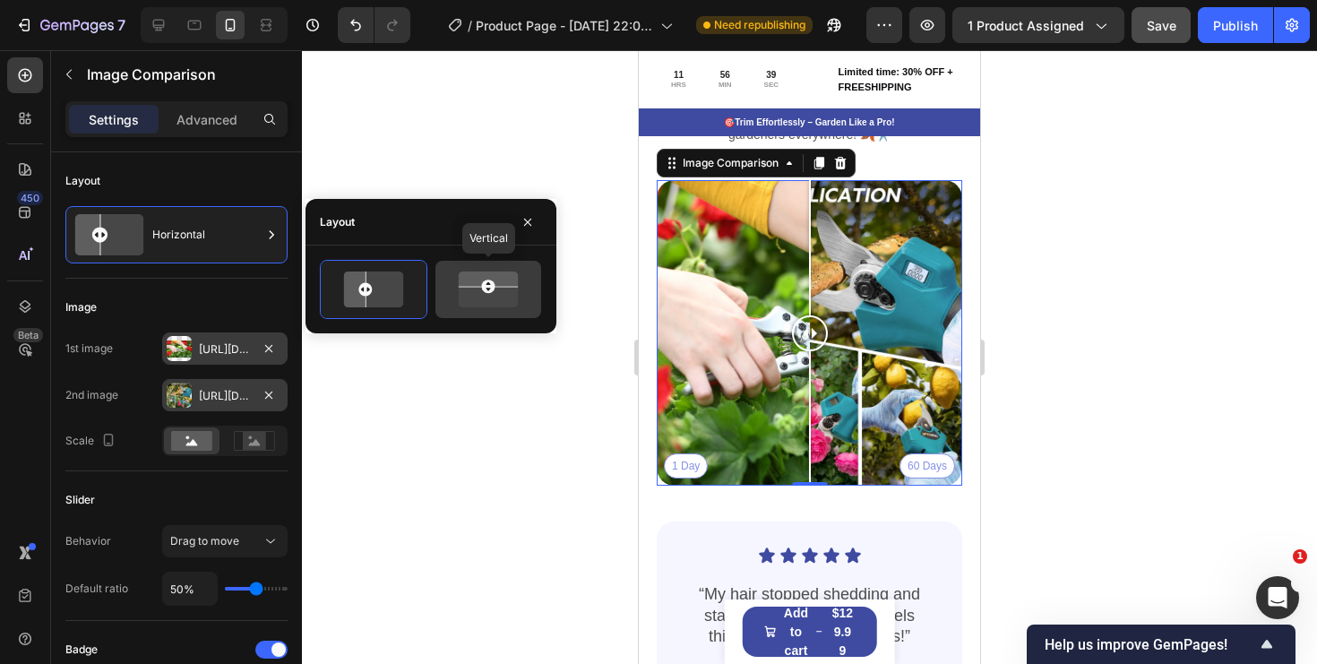
click at [492, 279] on icon at bounding box center [489, 278] width 72 height 18
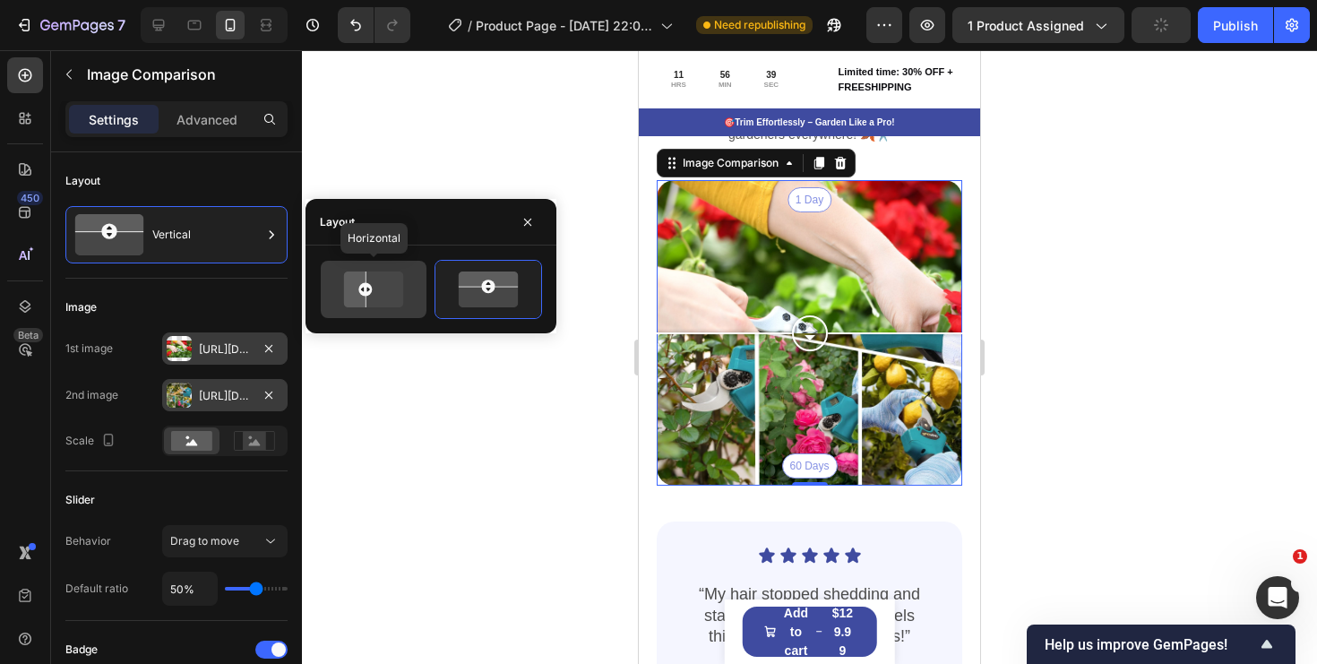
click at [398, 279] on icon at bounding box center [374, 290] width 72 height 42
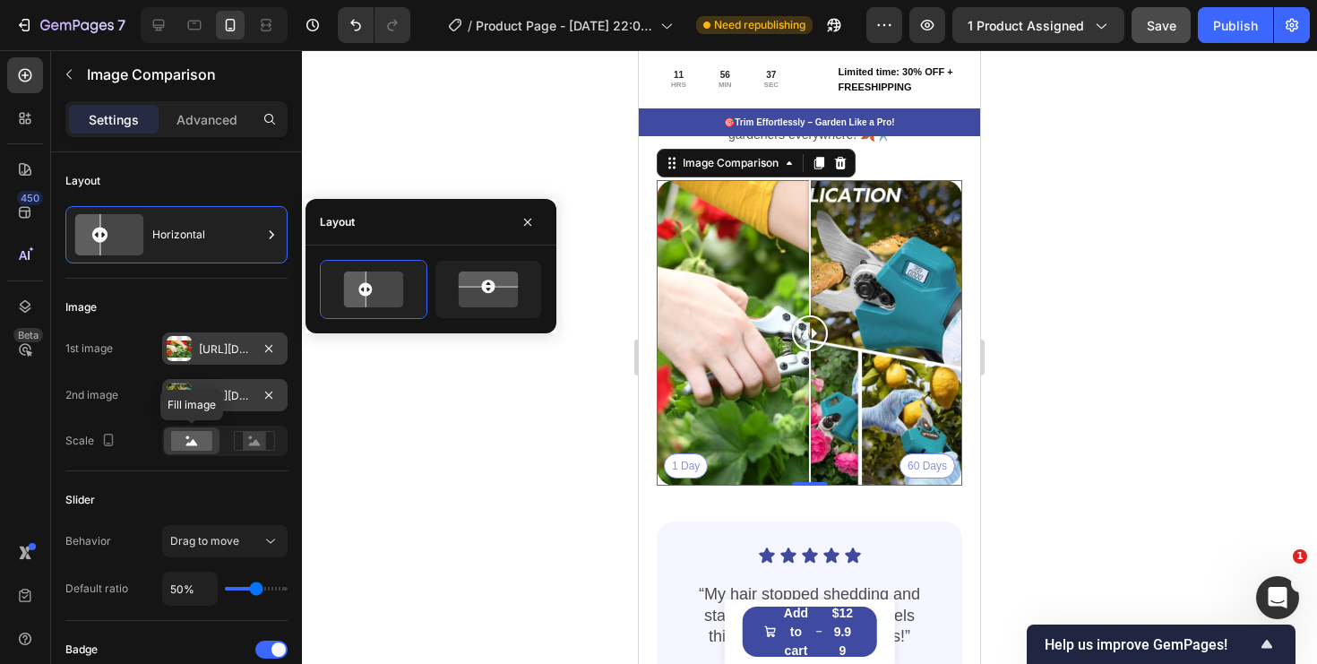
scroll to position [99, 0]
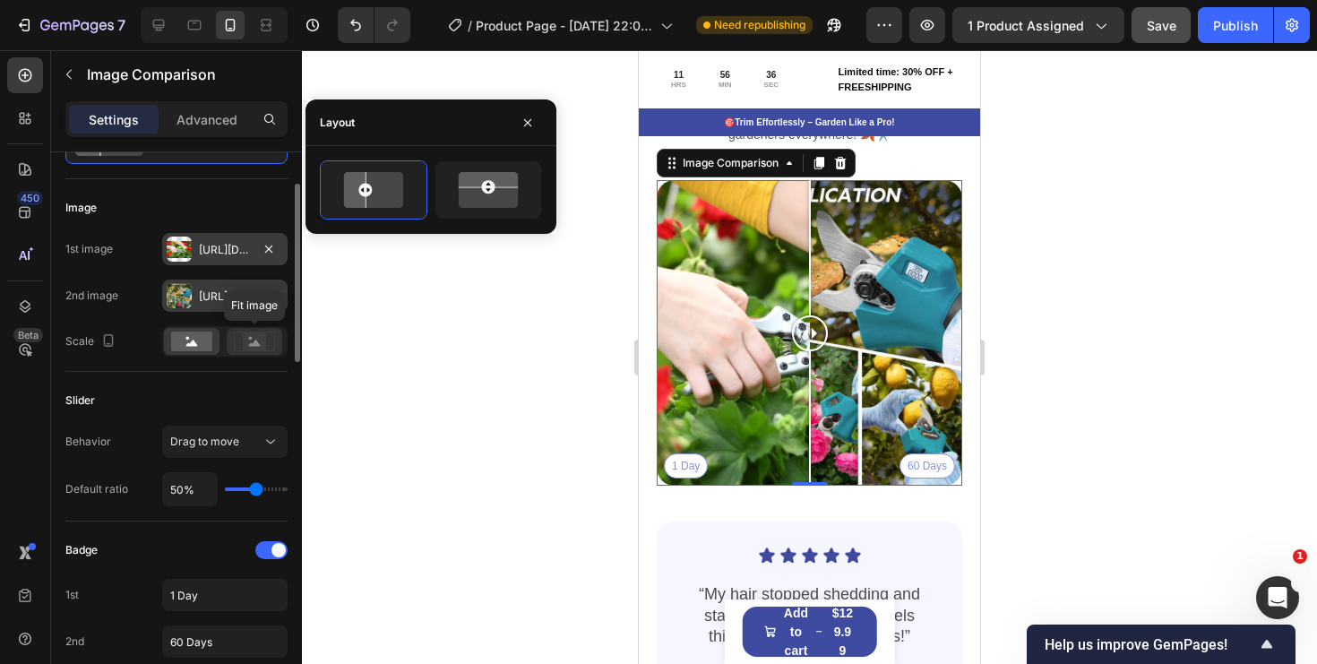
click at [258, 348] on rect at bounding box center [254, 341] width 23 height 18
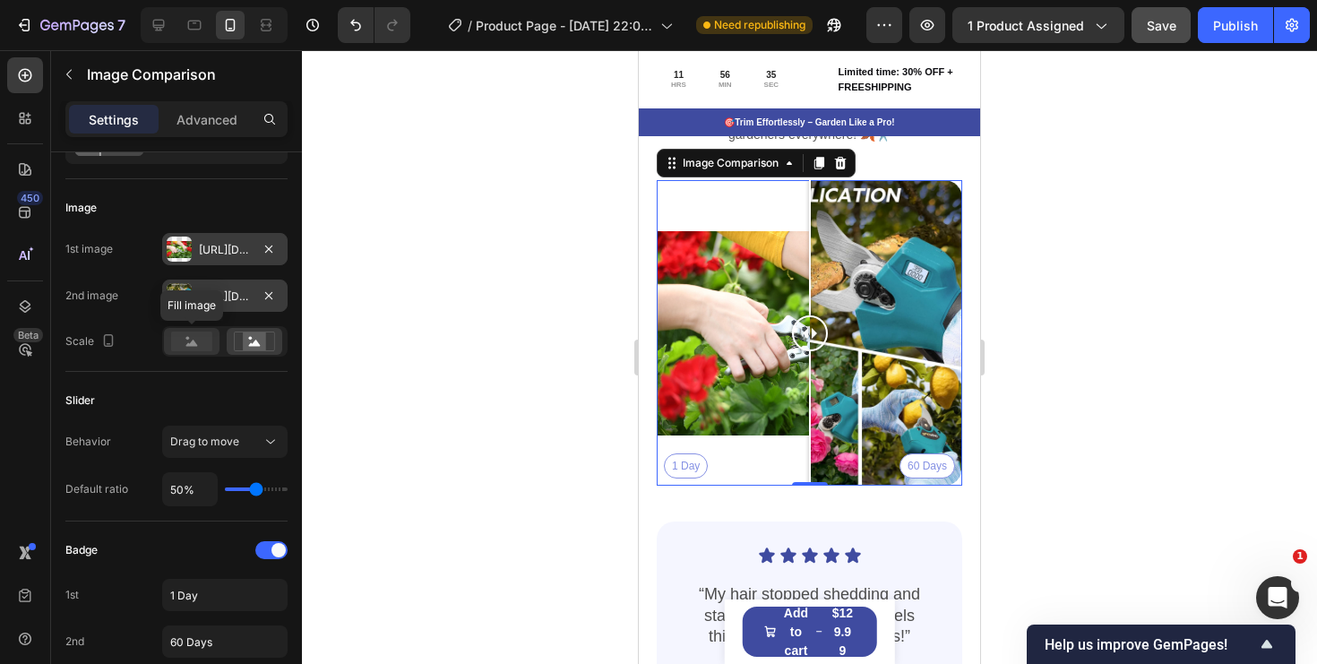
click at [209, 350] on rect at bounding box center [191, 342] width 41 height 20
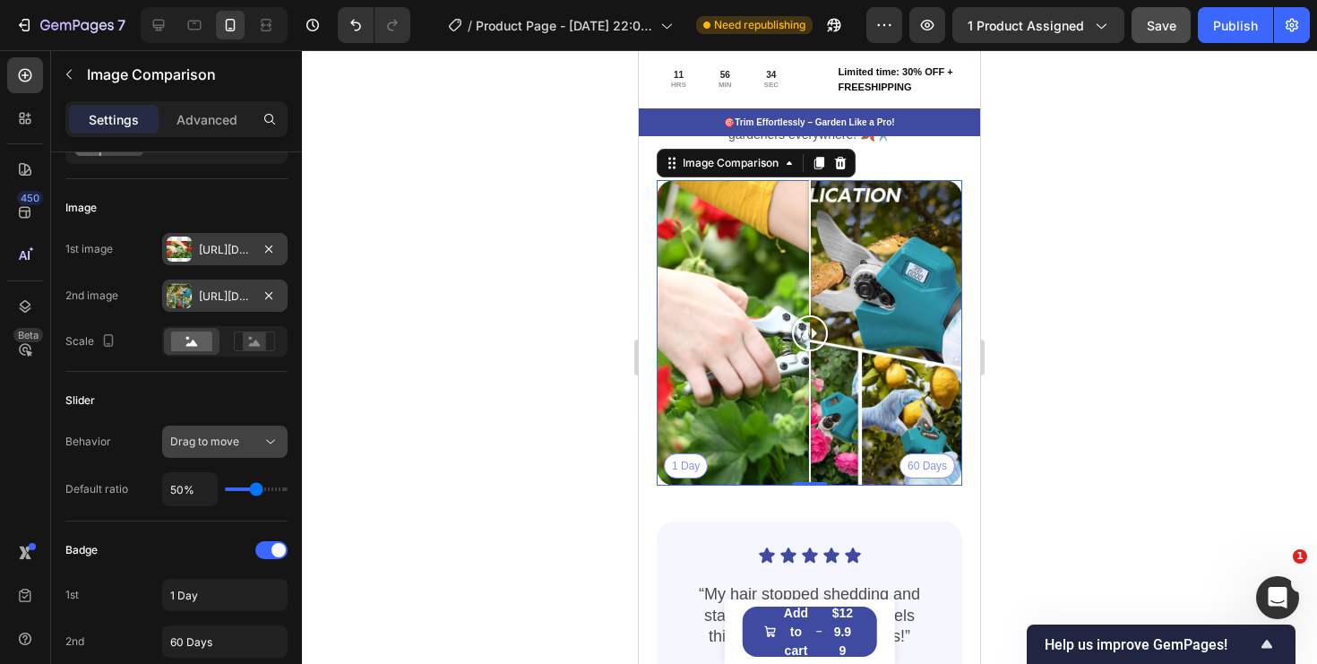
scroll to position [211, 0]
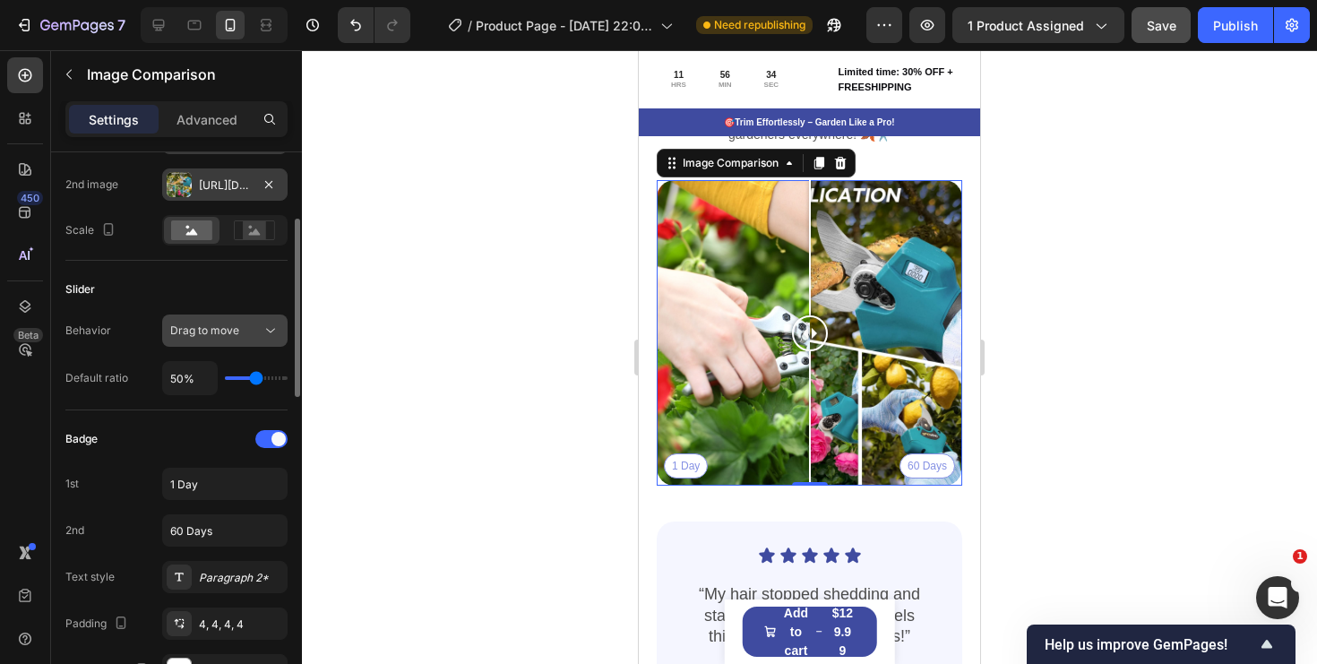
click at [247, 332] on div "Drag to move" at bounding box center [215, 331] width 91 height 16
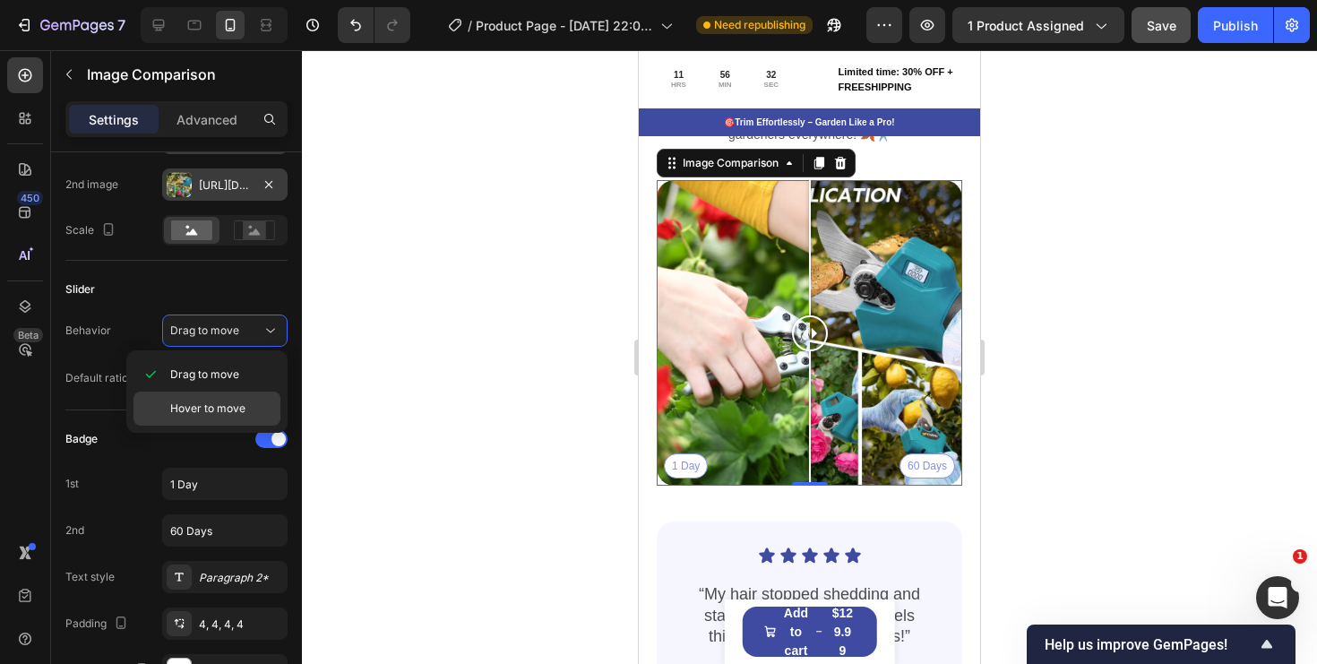
click at [227, 405] on span "Hover to move" at bounding box center [207, 409] width 75 height 16
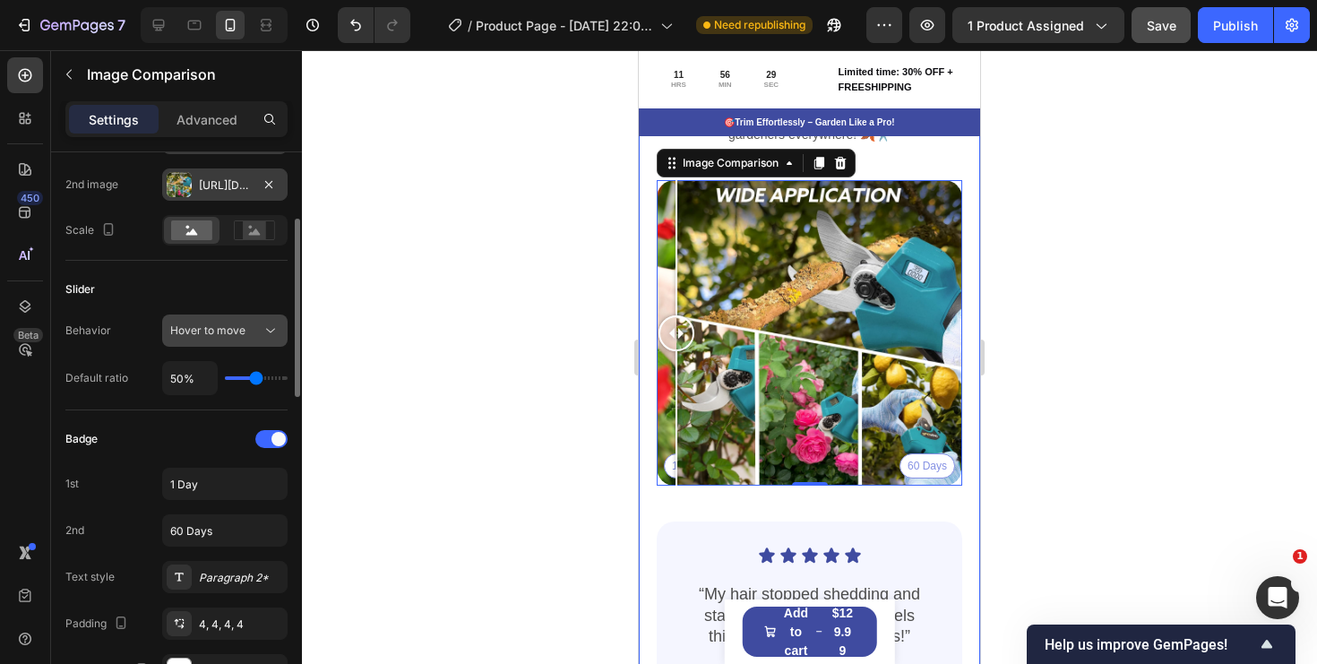
click at [267, 338] on icon at bounding box center [271, 331] width 18 height 18
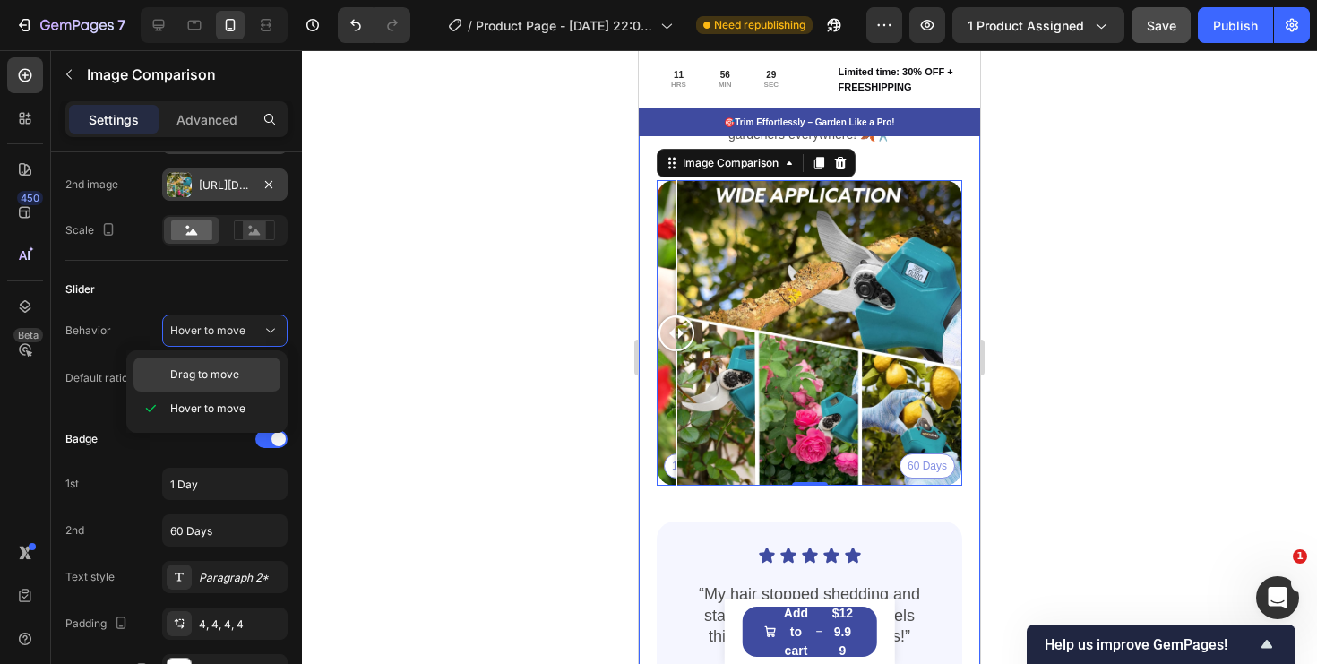
click at [211, 384] on div "Drag to move" at bounding box center [207, 375] width 147 height 34
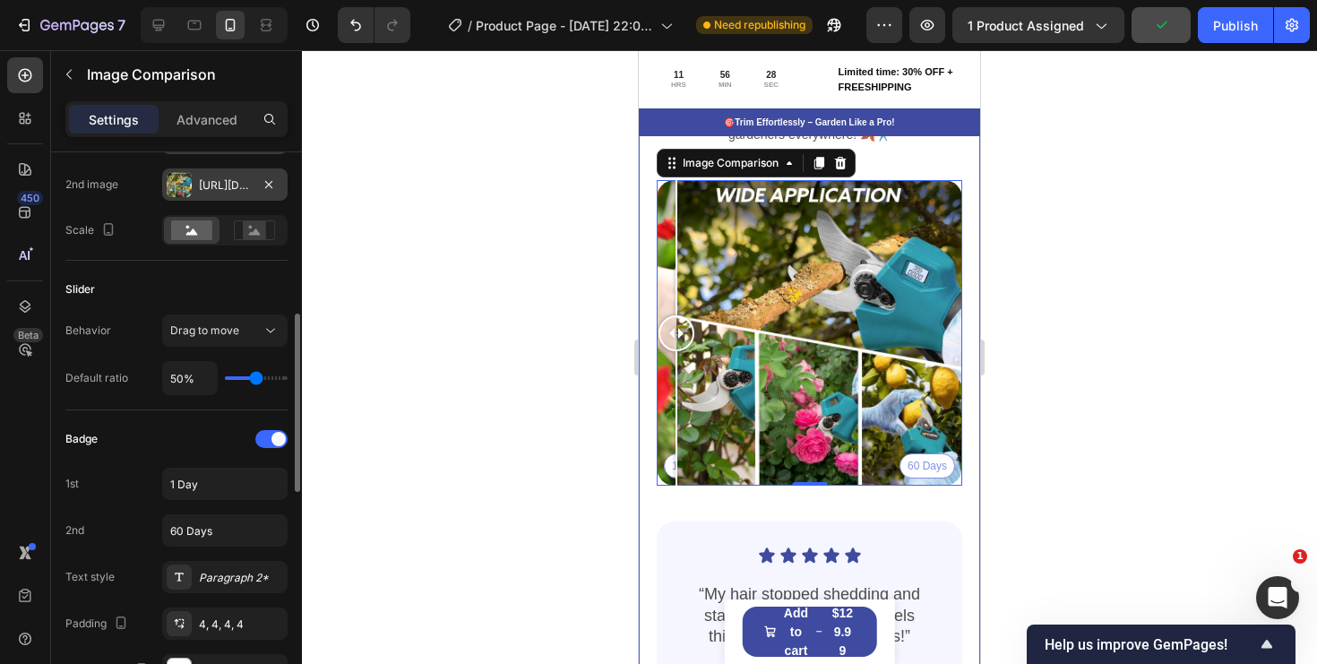
scroll to position [334, 0]
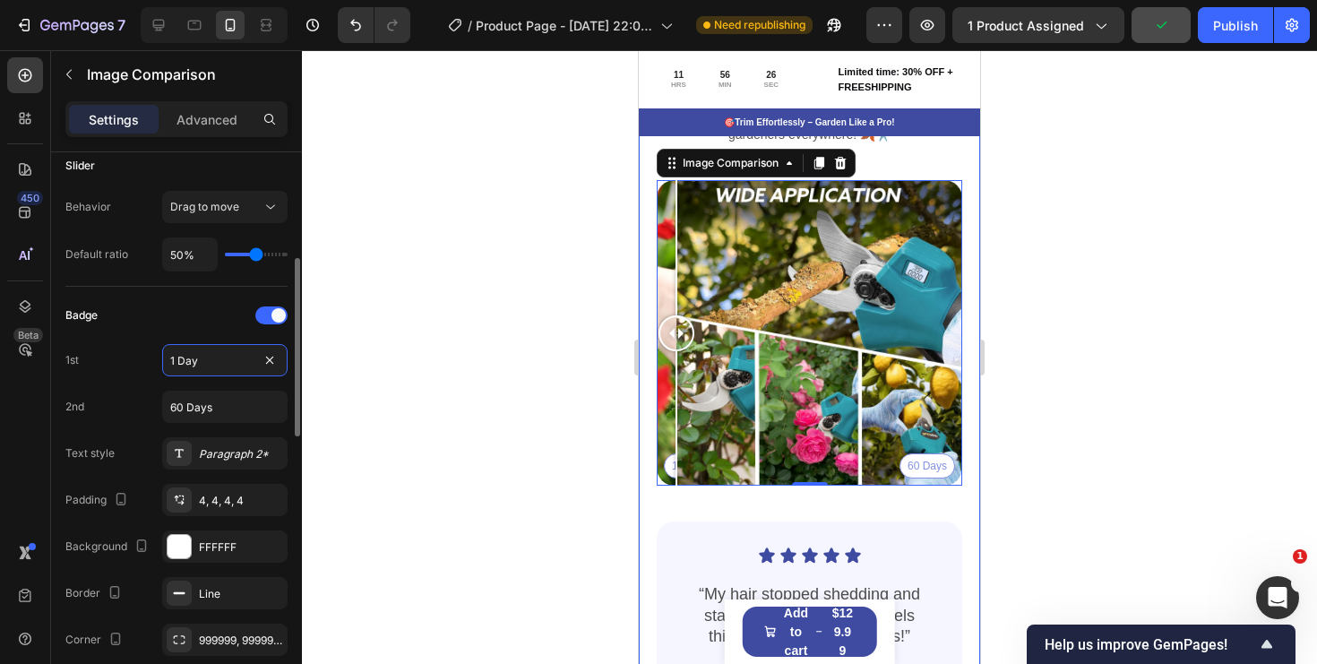
drag, startPoint x: 231, startPoint y: 363, endPoint x: 154, endPoint y: 363, distance: 77.1
click at [154, 363] on div "1st 1 Day" at bounding box center [176, 360] width 222 height 32
click at [210, 371] on input "1 Day" at bounding box center [224, 360] width 125 height 32
type input "1"
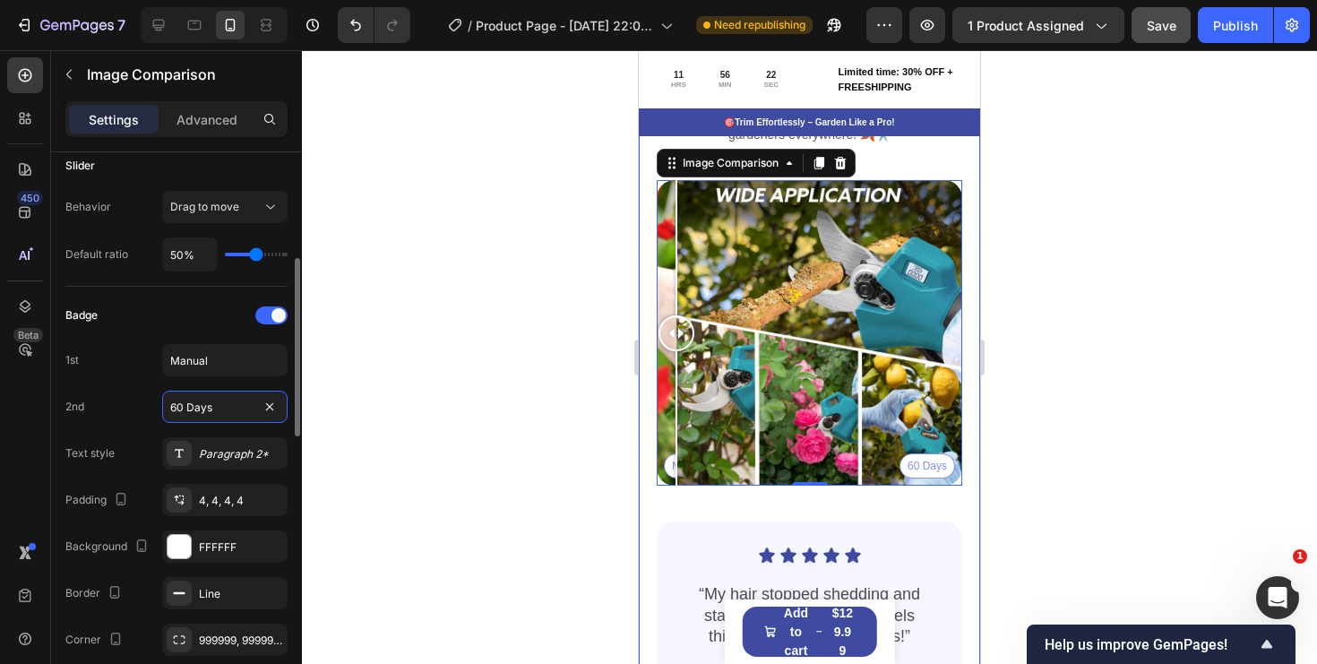
drag, startPoint x: 232, startPoint y: 408, endPoint x: 146, endPoint y: 408, distance: 86.0
click at [146, 408] on div "2nd 60 Days" at bounding box center [176, 407] width 222 height 32
click at [195, 417] on input "60 Days" at bounding box center [224, 407] width 125 height 32
click at [225, 414] on input "60 Days" at bounding box center [224, 407] width 125 height 32
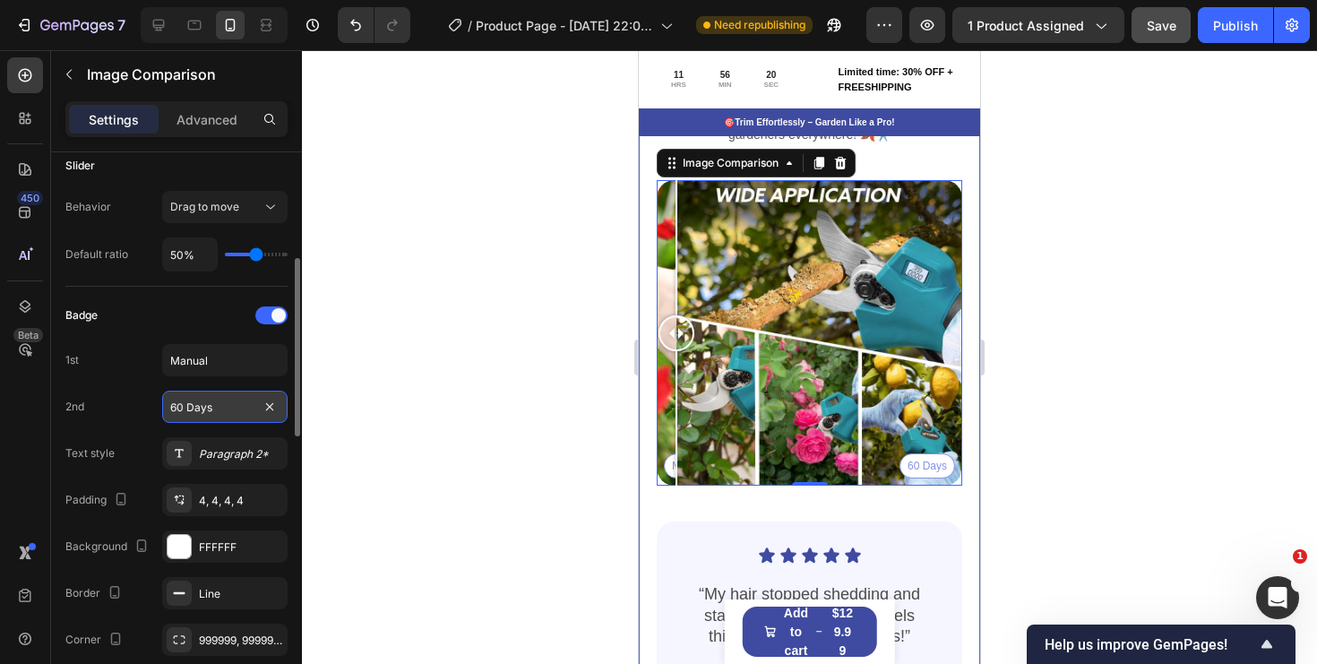
drag, startPoint x: 228, startPoint y: 412, endPoint x: 169, endPoint y: 412, distance: 58.2
click at [169, 412] on input "60 Days" at bounding box center [224, 407] width 125 height 32
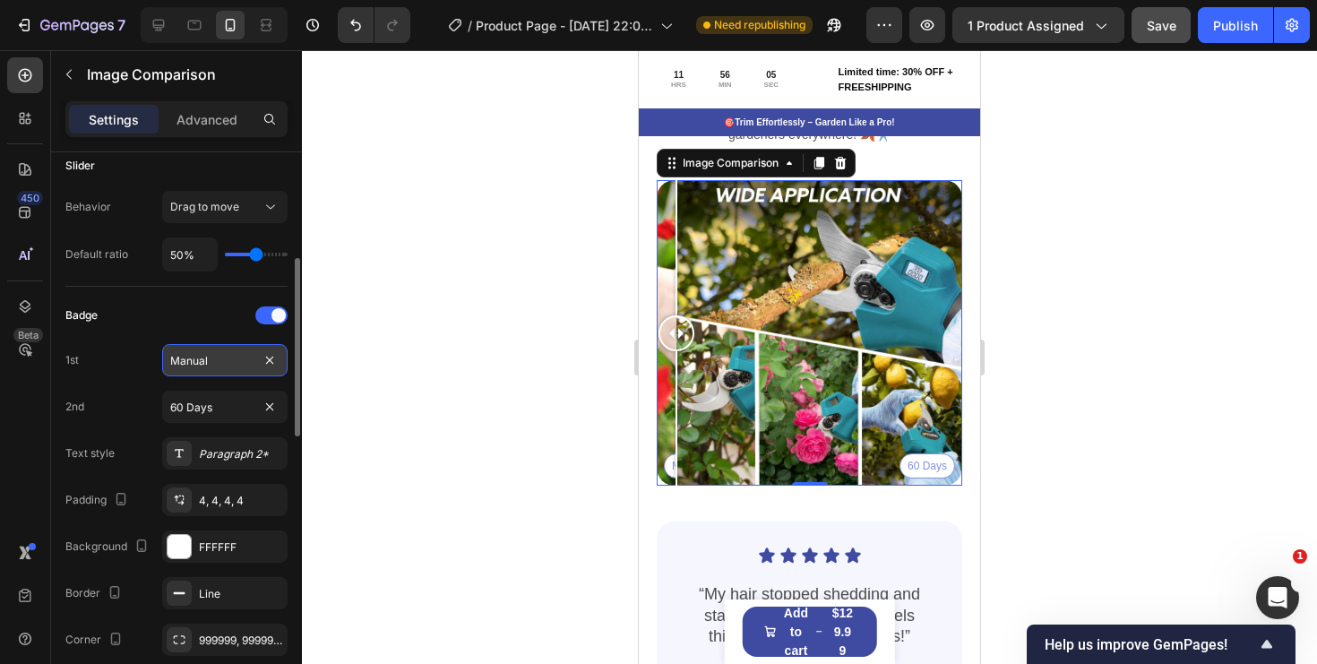
click at [233, 363] on input "Manual" at bounding box center [224, 360] width 125 height 32
paste input "Pruning"
type input "Manual Pruning"
click at [205, 403] on input "60 Days" at bounding box center [224, 407] width 125 height 32
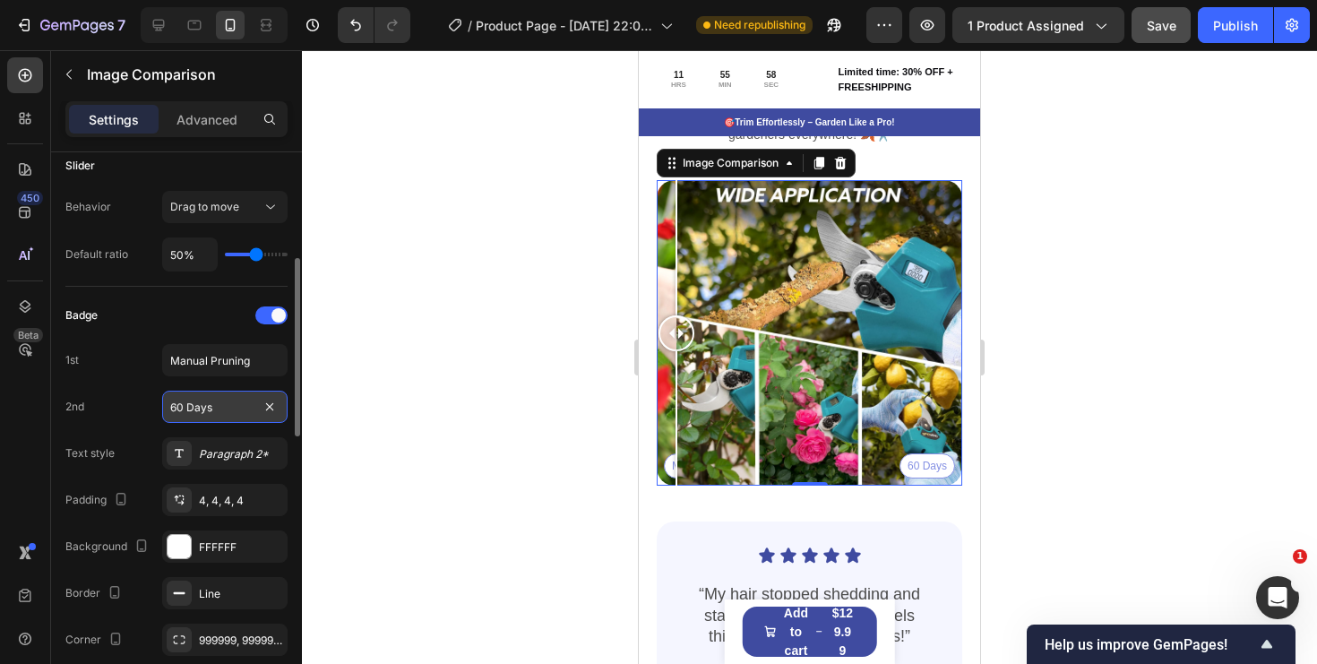
click at [205, 403] on input "60 Days" at bounding box center [224, 407] width 125 height 32
paste input "Electric Pruning Shear"
click at [227, 407] on input "Electric Pruning Shears" at bounding box center [224, 407] width 125 height 32
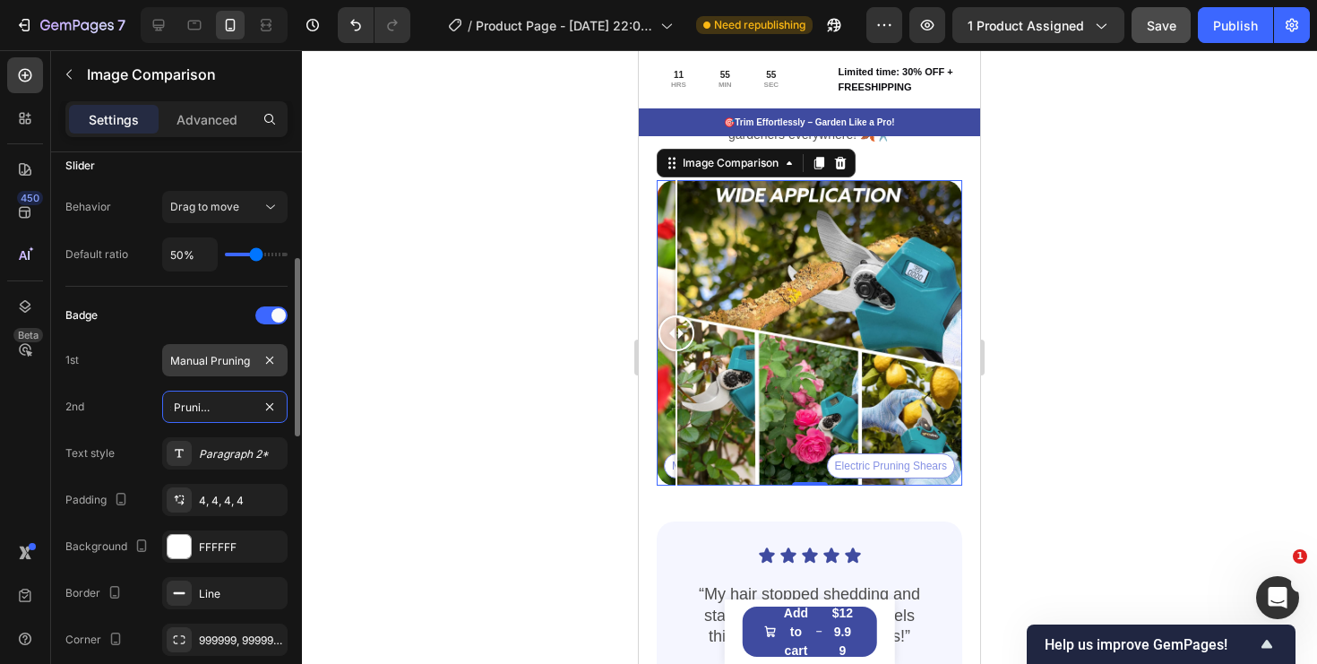
type input "Electric Pruning Shears"
click at [225, 359] on input "Manual Pruning" at bounding box center [224, 360] width 125 height 32
click at [231, 359] on input "Manual Pruning" at bounding box center [224, 360] width 125 height 32
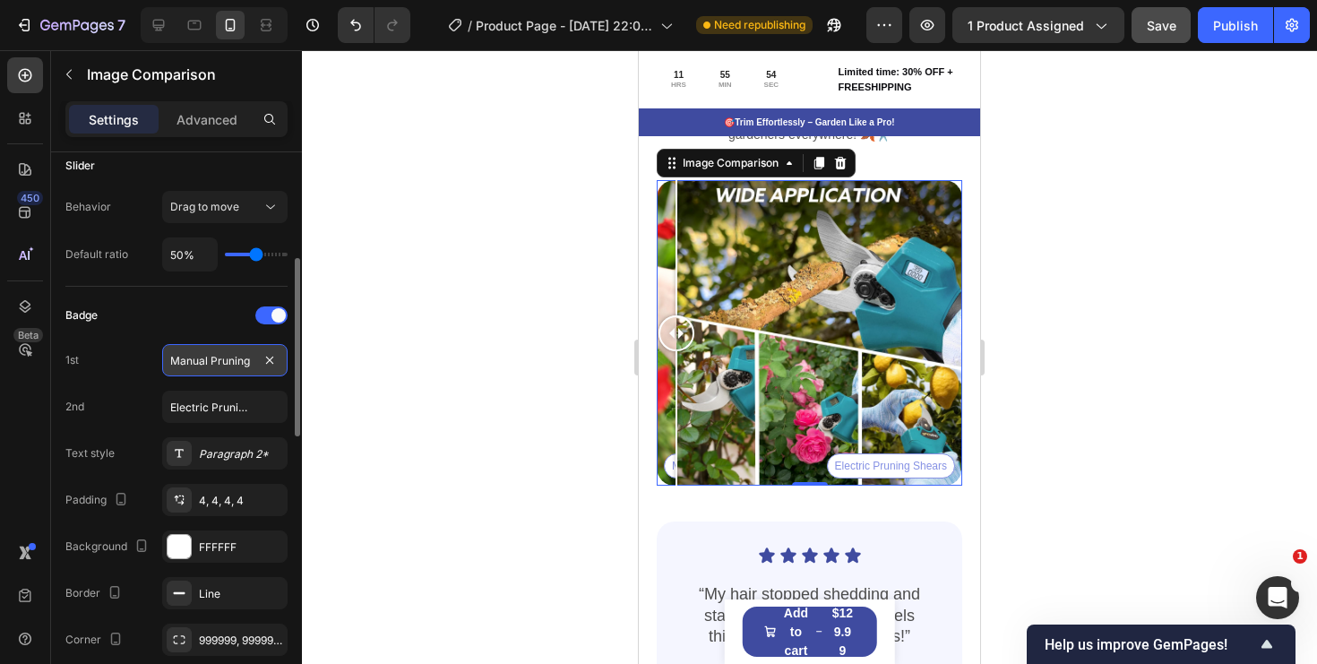
click at [231, 359] on input "Manual Pruning" at bounding box center [224, 360] width 125 height 32
drag, startPoint x: 675, startPoint y: 330, endPoint x: 662, endPoint y: 362, distance: 34.6
click at [662, 362] on div at bounding box center [677, 333] width 36 height 306
type input "Manual Work"
click at [222, 410] on input "Electric Pruning Shears" at bounding box center [224, 407] width 125 height 32
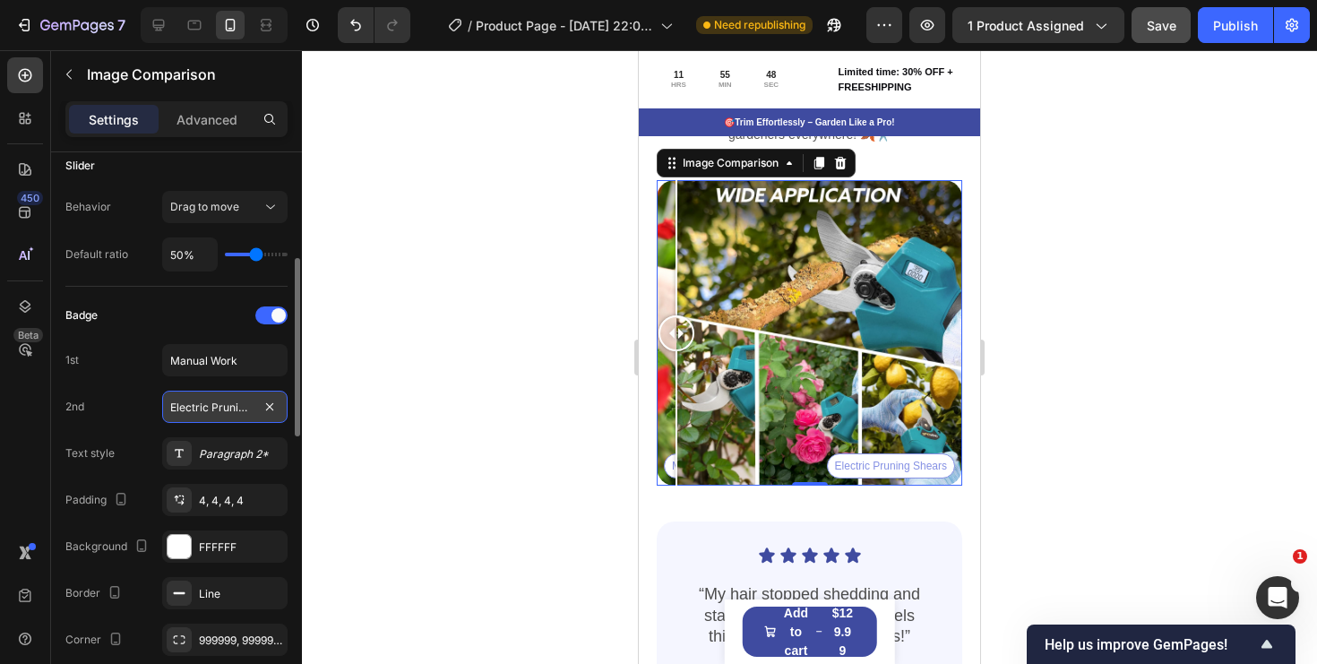
click at [222, 410] on input "Electric Pruning Shears" at bounding box center [224, 407] width 125 height 32
click at [236, 410] on input "Electric Pruning Shears" at bounding box center [224, 407] width 125 height 32
click at [145, 383] on div "Badge 1st Manual Work 2nd Electric Pruning Shears Text style Paragraph 2* Paddi…" at bounding box center [176, 525] width 222 height 448
click at [216, 408] on input "Electric Pruning Shears" at bounding box center [224, 407] width 125 height 32
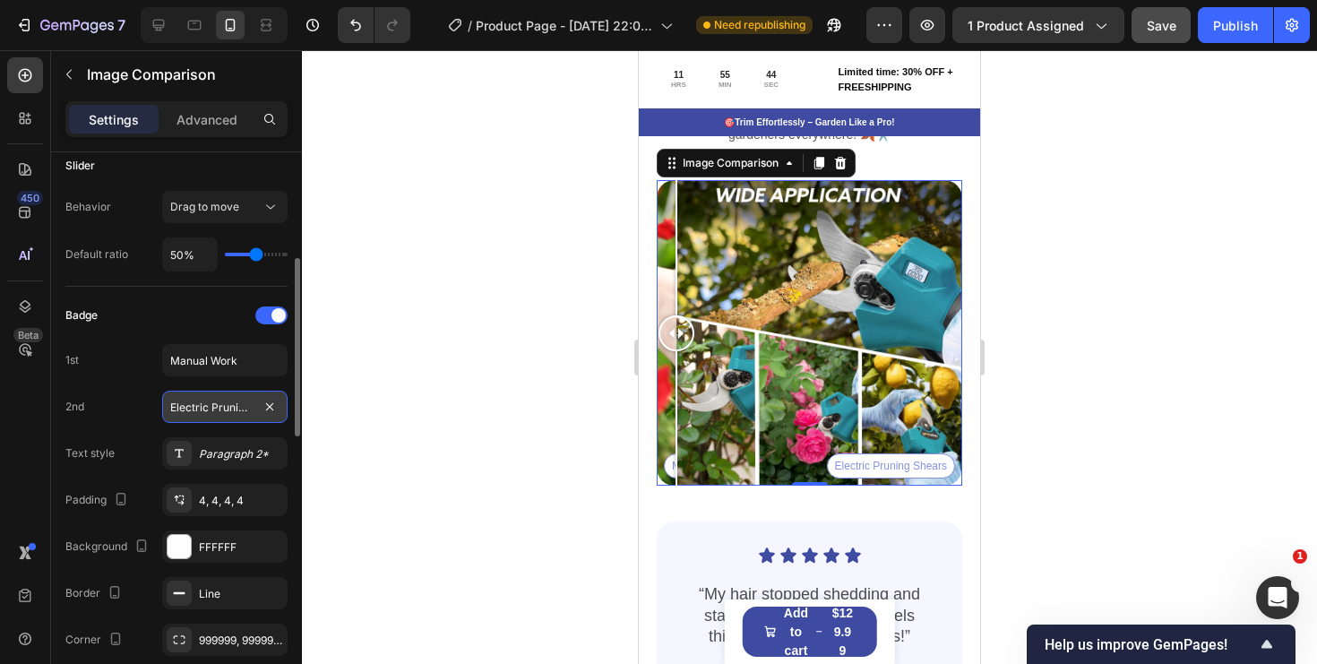
click at [229, 419] on input "Electric Pruning Shears" at bounding box center [224, 407] width 125 height 32
click at [232, 414] on input "Electric Pruning Shears" at bounding box center [224, 407] width 125 height 32
click at [145, 431] on div "Badge 1st Manual Work 2nd Electric Pruning Shears Text style Paragraph 2* Paddi…" at bounding box center [176, 525] width 222 height 448
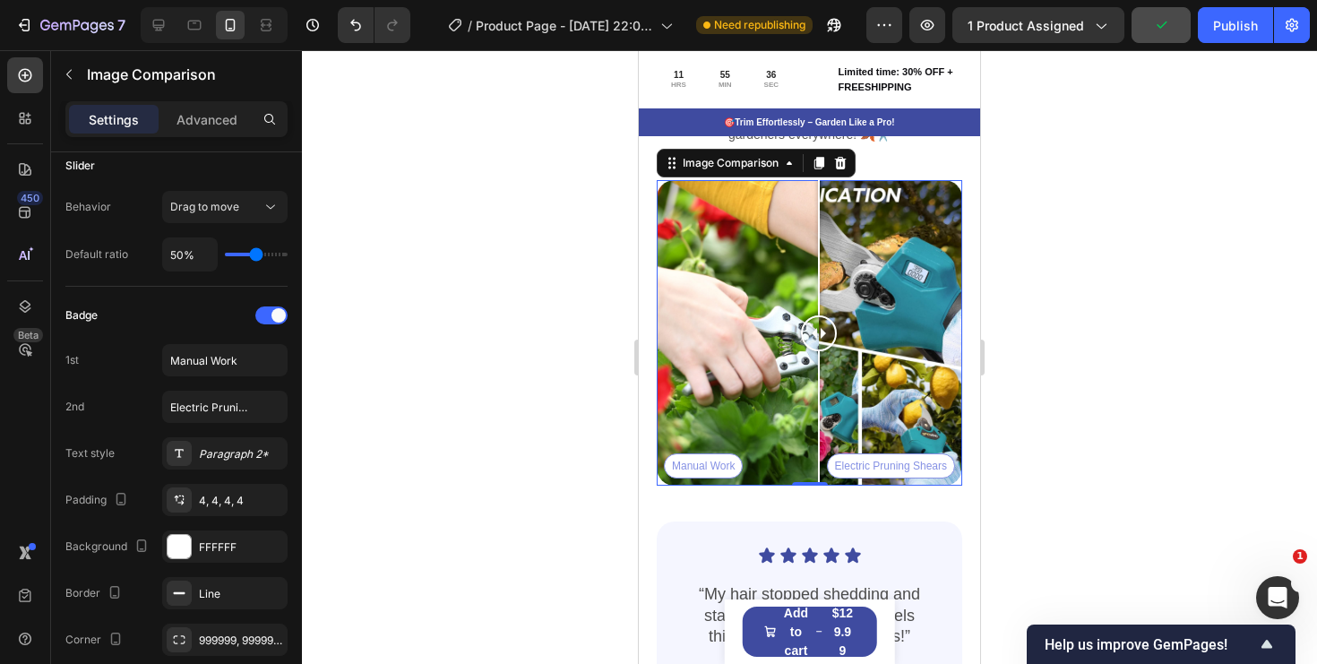
drag, startPoint x: 679, startPoint y: 337, endPoint x: 819, endPoint y: 335, distance: 139.8
click at [819, 335] on div at bounding box center [819, 333] width 36 height 36
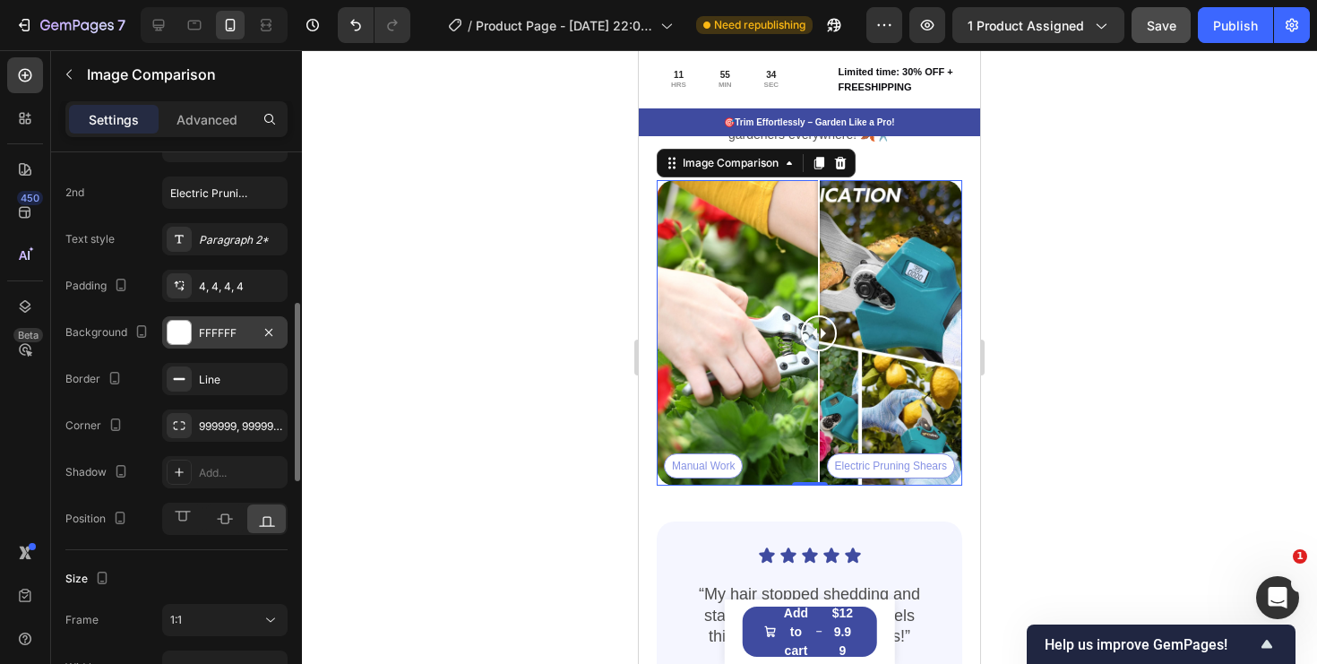
scroll to position [578, 0]
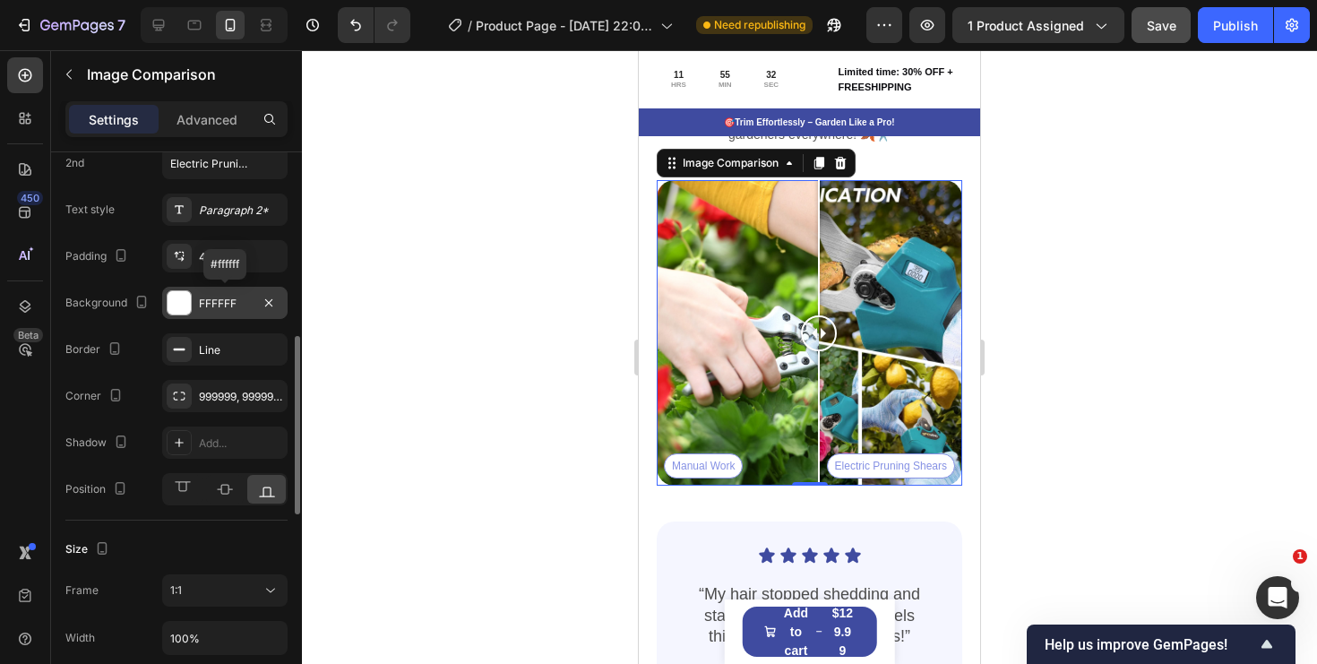
click at [220, 305] on div "FFFFFF" at bounding box center [225, 304] width 52 height 16
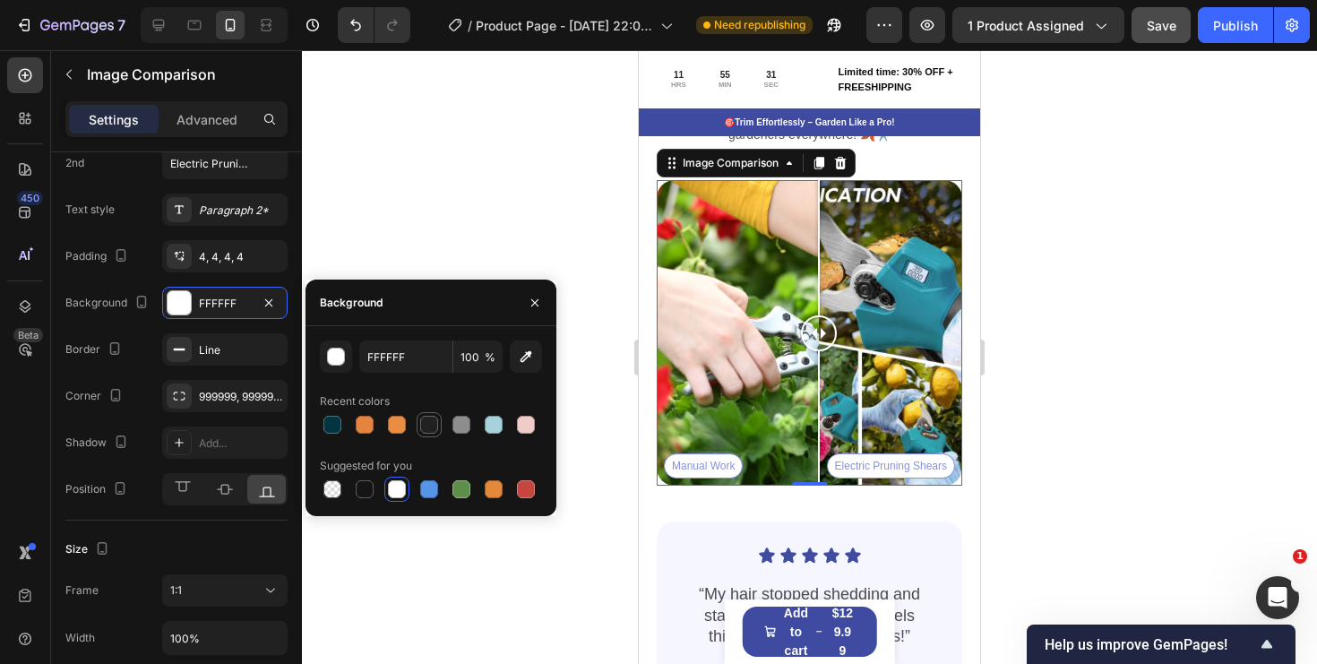
click at [427, 432] on div at bounding box center [429, 425] width 18 height 18
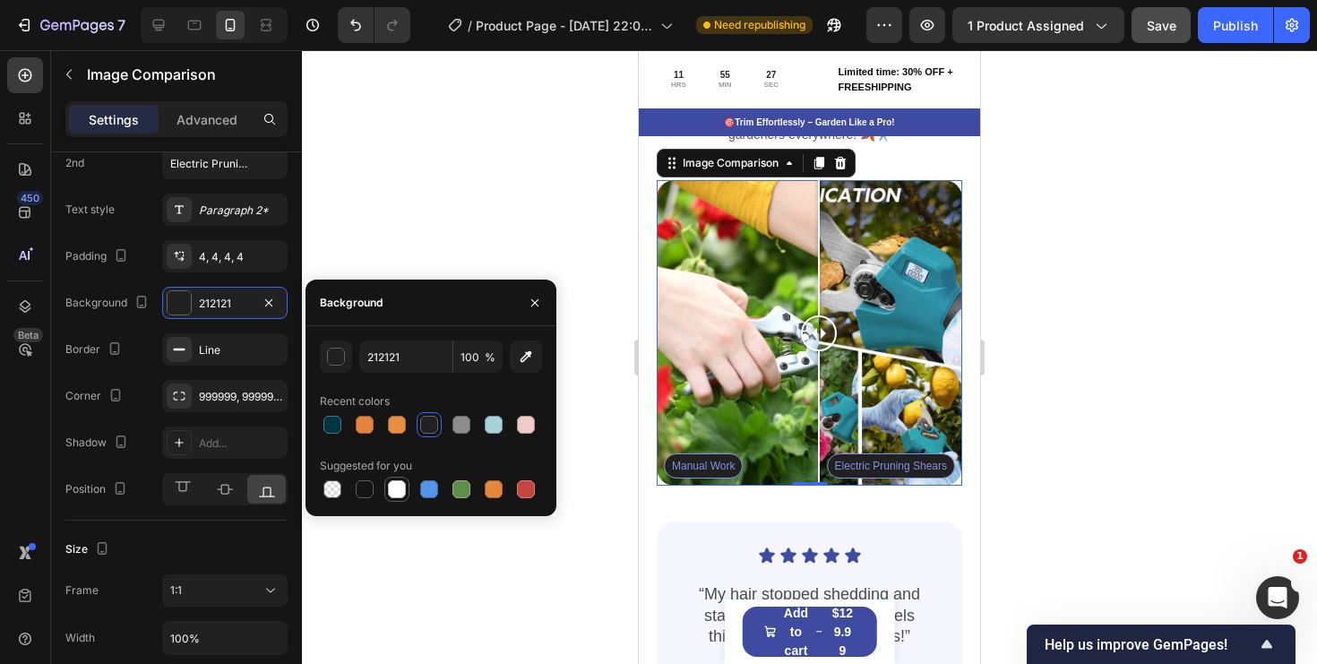
click at [398, 490] on div at bounding box center [397, 489] width 18 height 18
type input "FFFFFF"
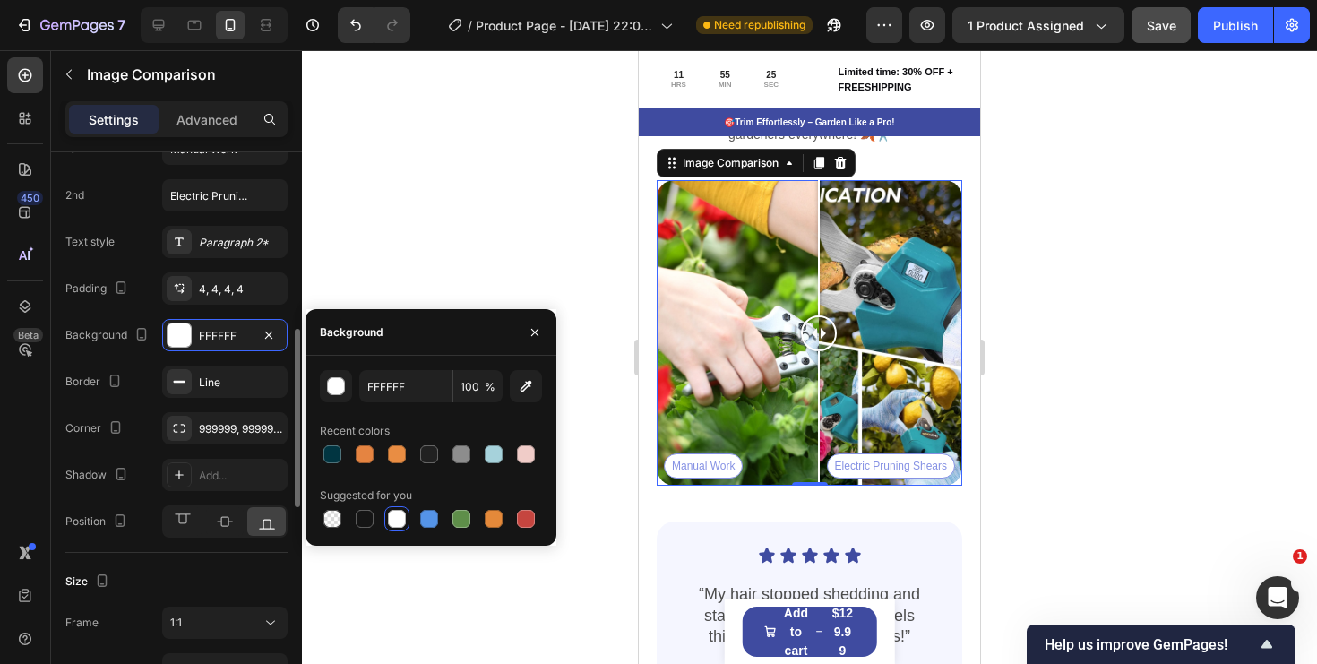
scroll to position [561, 0]
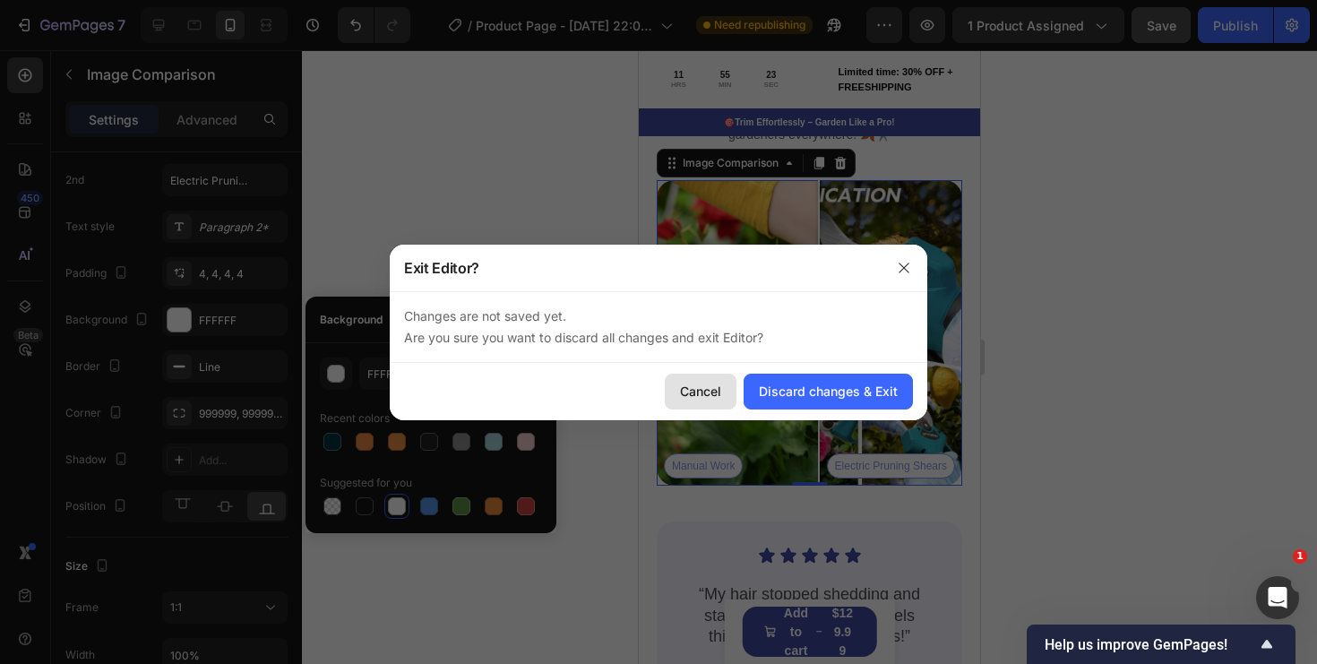
click at [697, 394] on div "Cancel" at bounding box center [700, 391] width 41 height 19
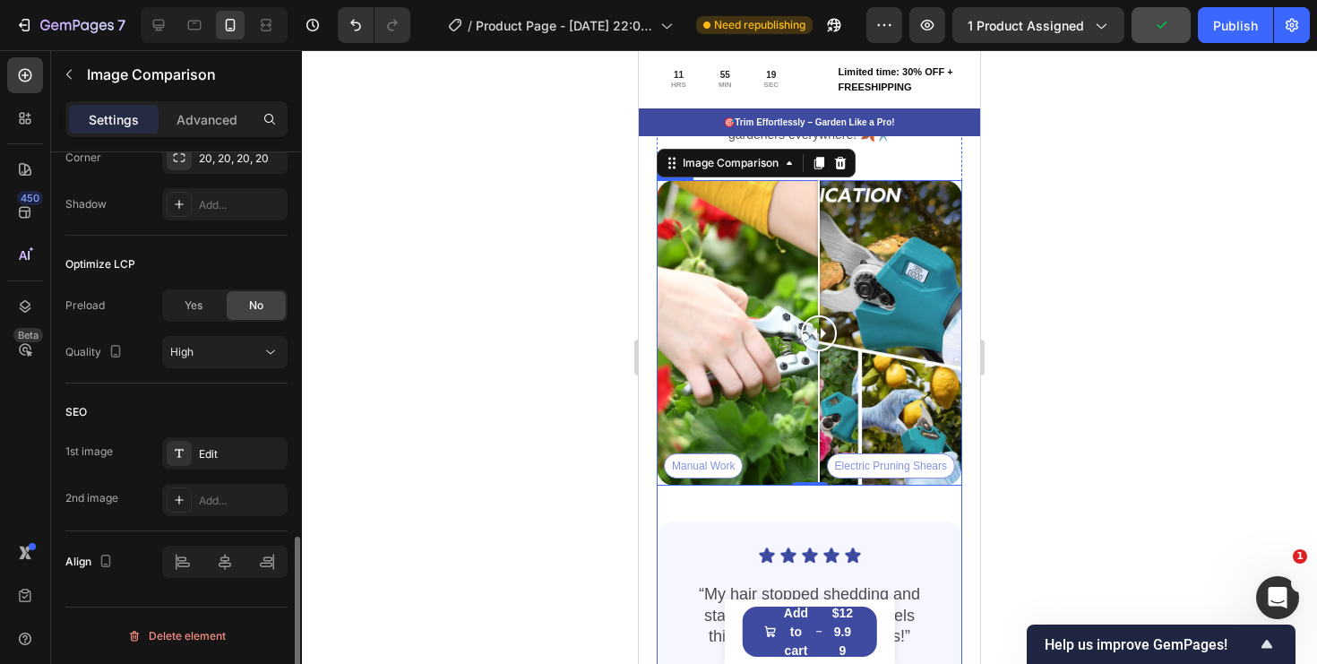
scroll to position [4461, 0]
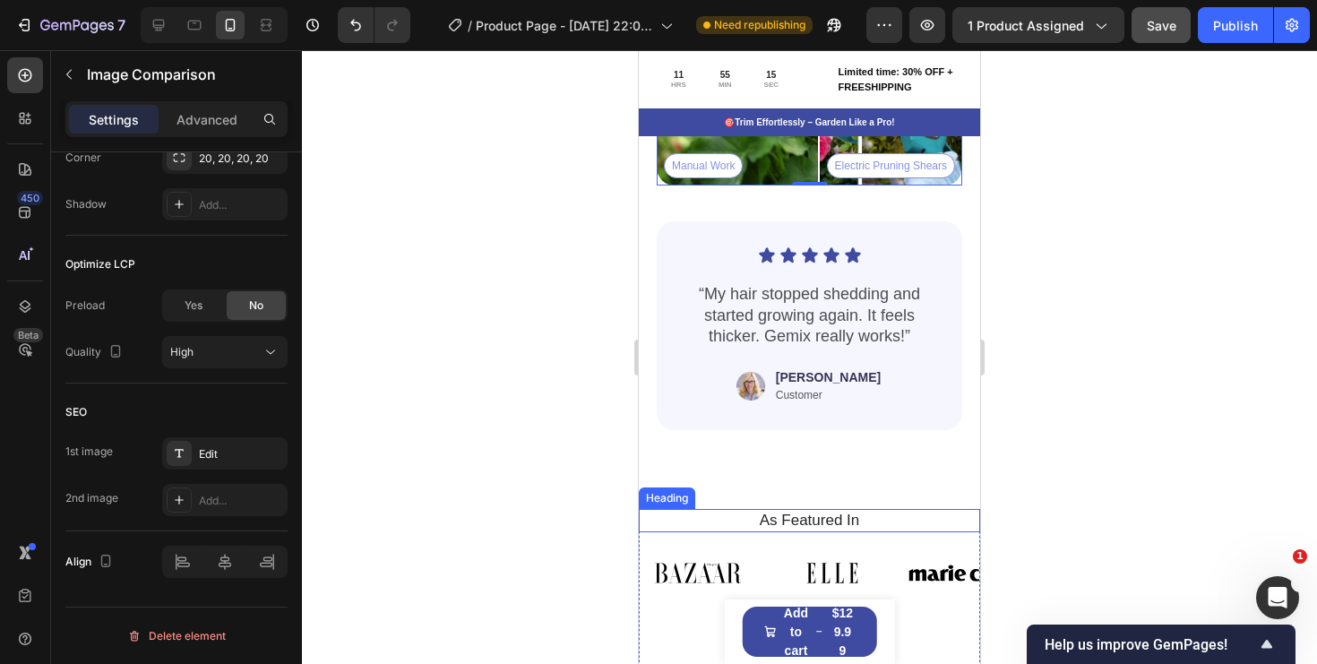
click at [891, 522] on h2 "As Featured In" at bounding box center [809, 520] width 315 height 23
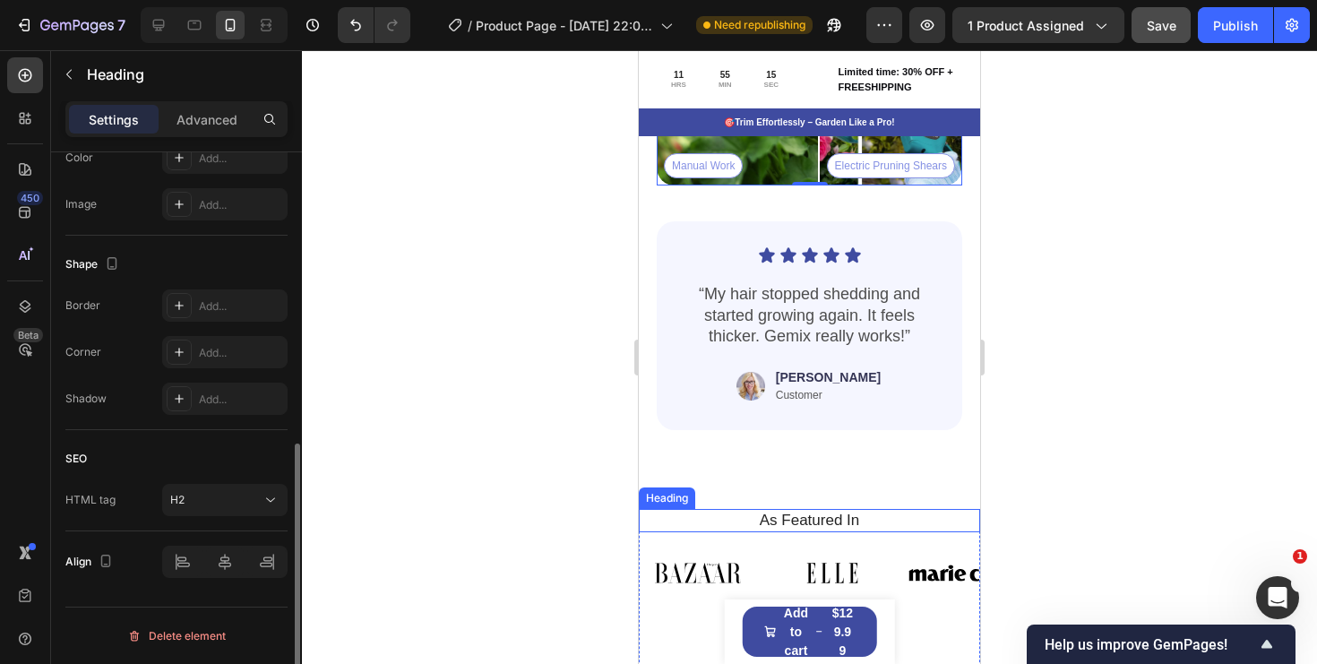
scroll to position [0, 0]
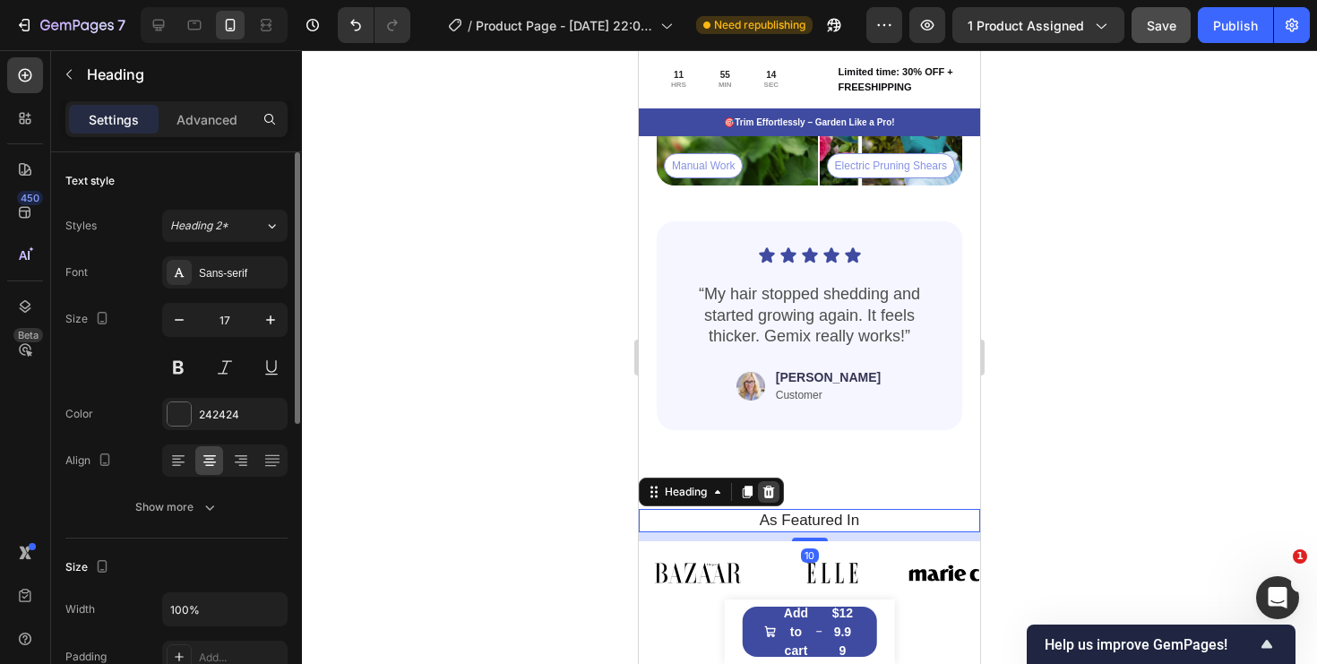
click at [768, 492] on icon at bounding box center [769, 492] width 14 height 14
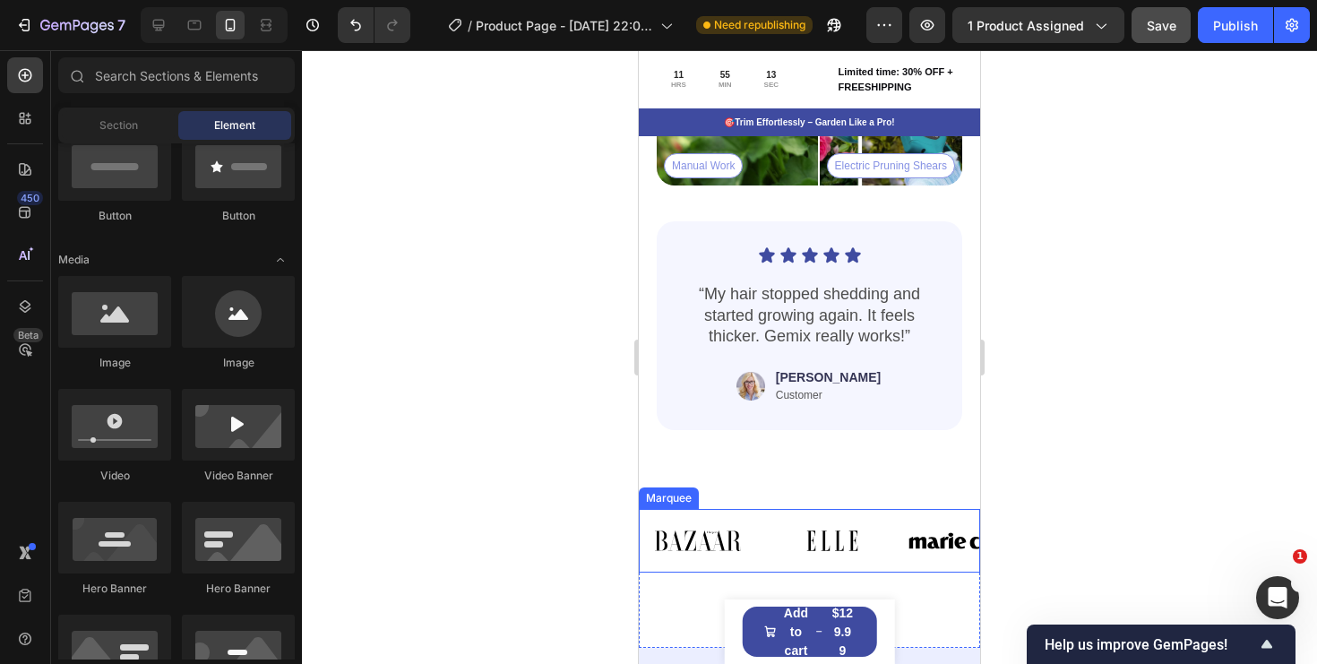
click at [895, 560] on div "Image" at bounding box center [841, 541] width 134 height 43
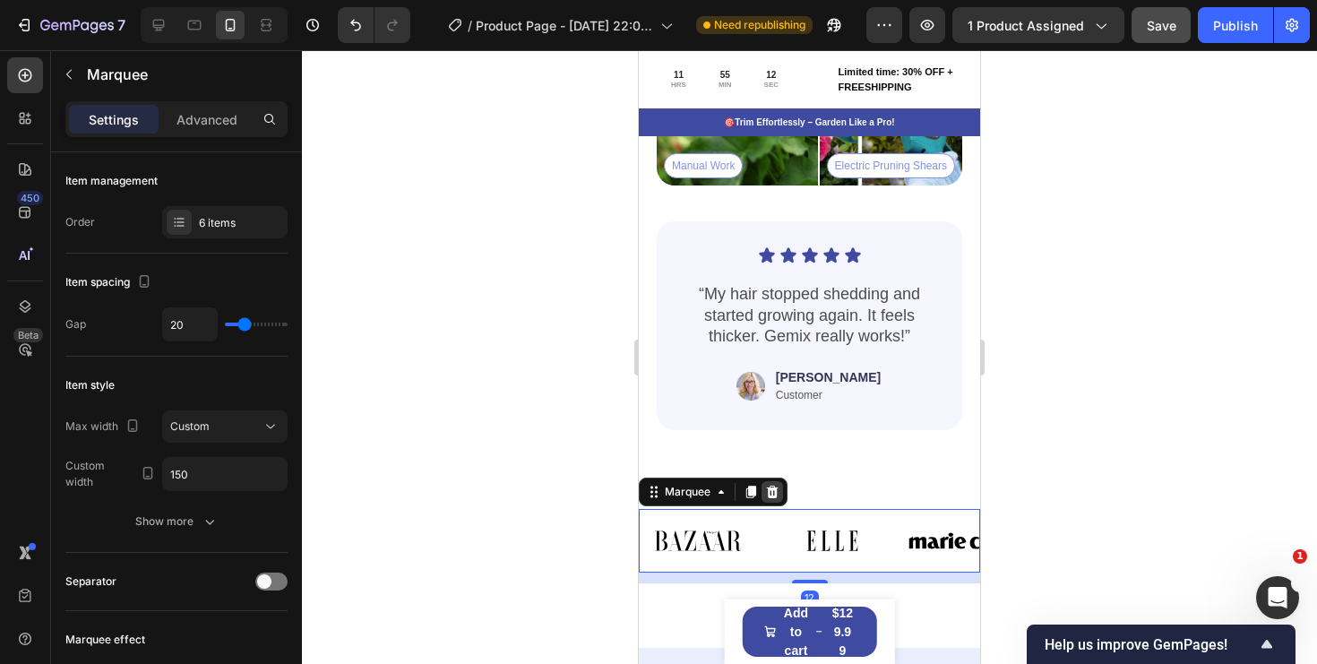
click at [780, 496] on div at bounding box center [773, 492] width 22 height 22
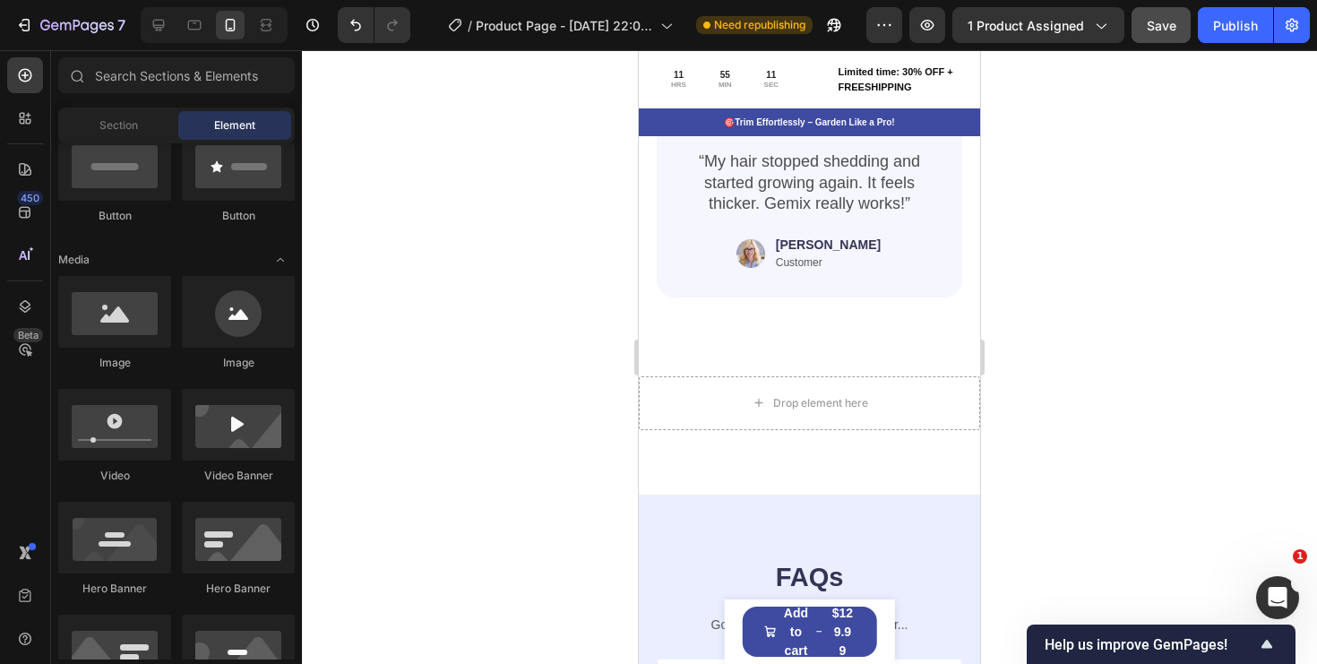
scroll to position [4607, 0]
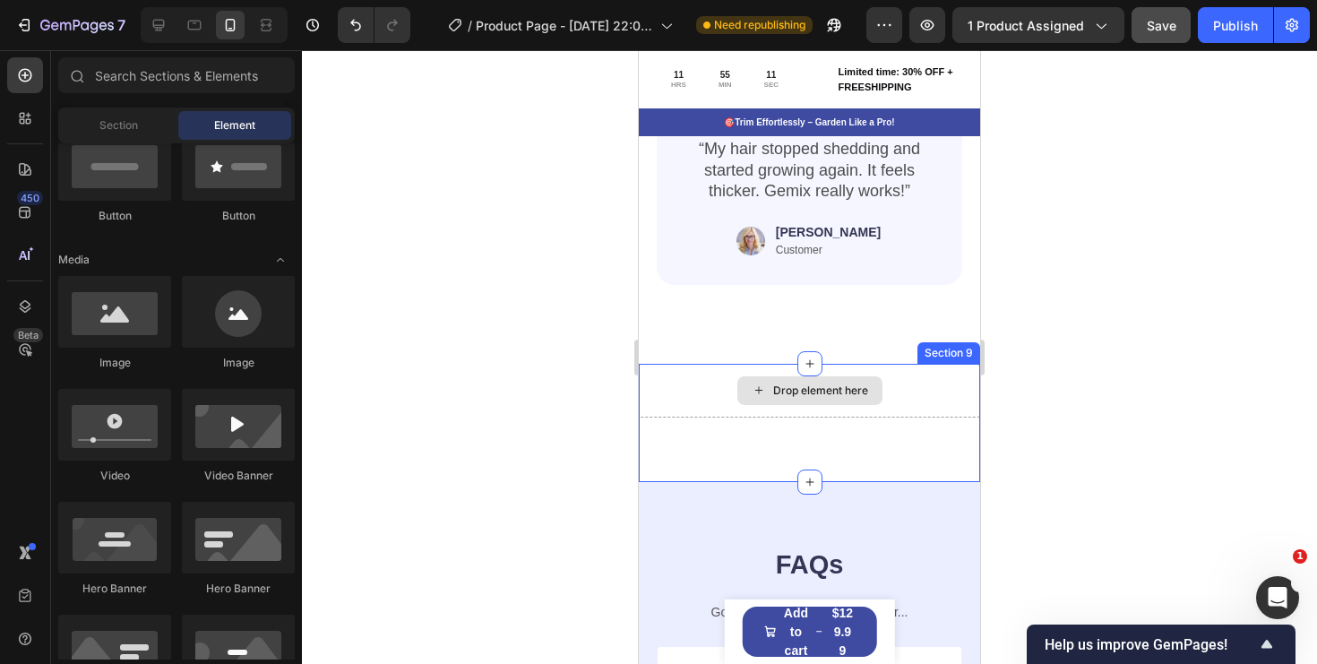
click at [916, 414] on div "Drop element here" at bounding box center [809, 391] width 341 height 54
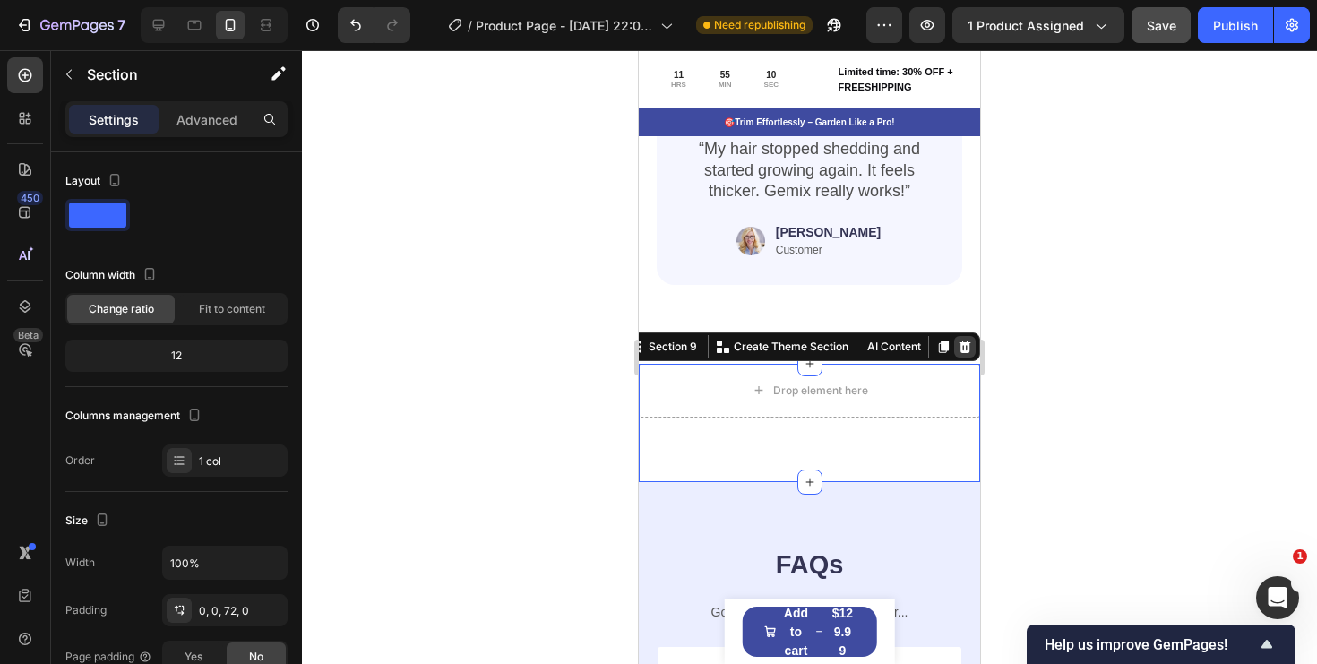
click at [966, 346] on icon at bounding box center [965, 347] width 14 height 14
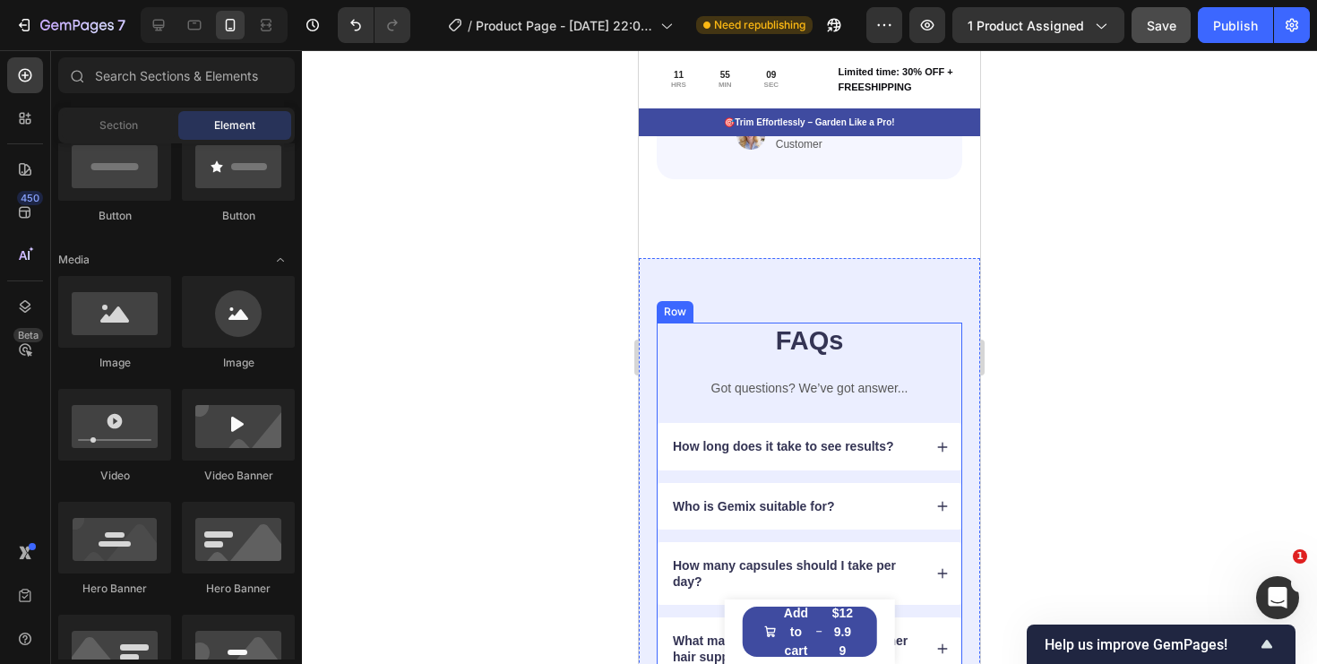
scroll to position [4786, 0]
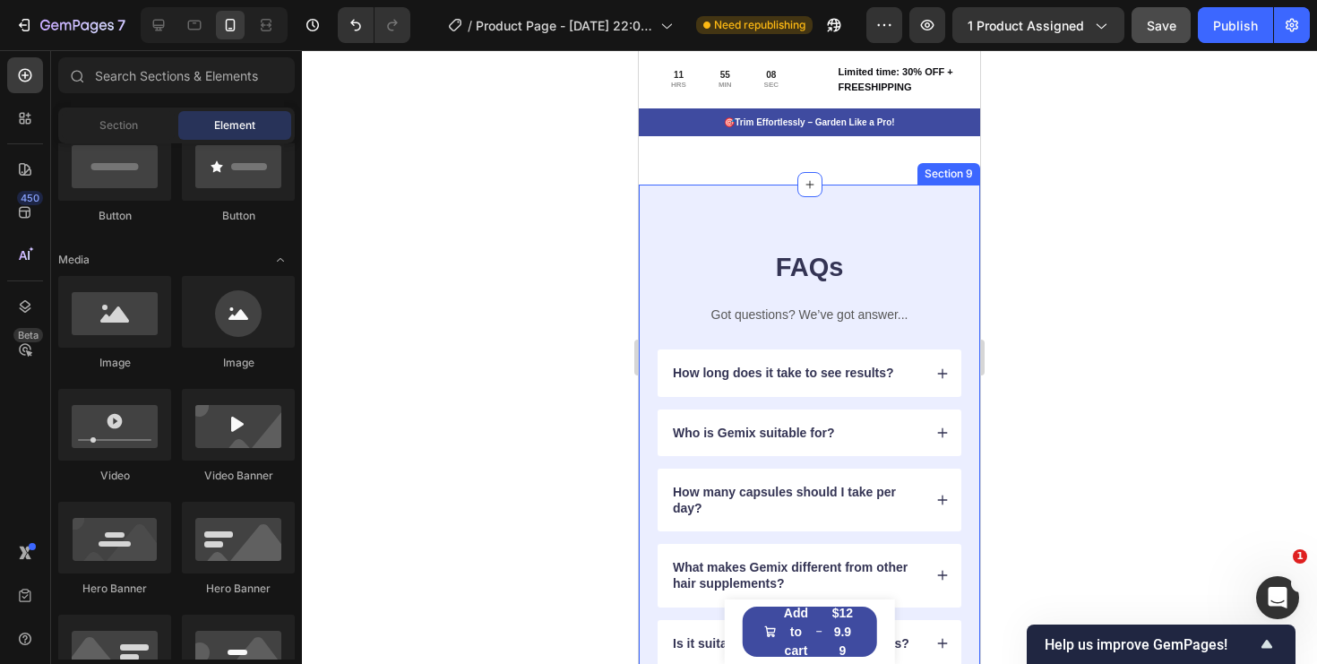
click at [916, 229] on div "FAQs Heading Got questions? We’ve got answer... Text Block How long does it tak…" at bounding box center [809, 488] width 341 height 607
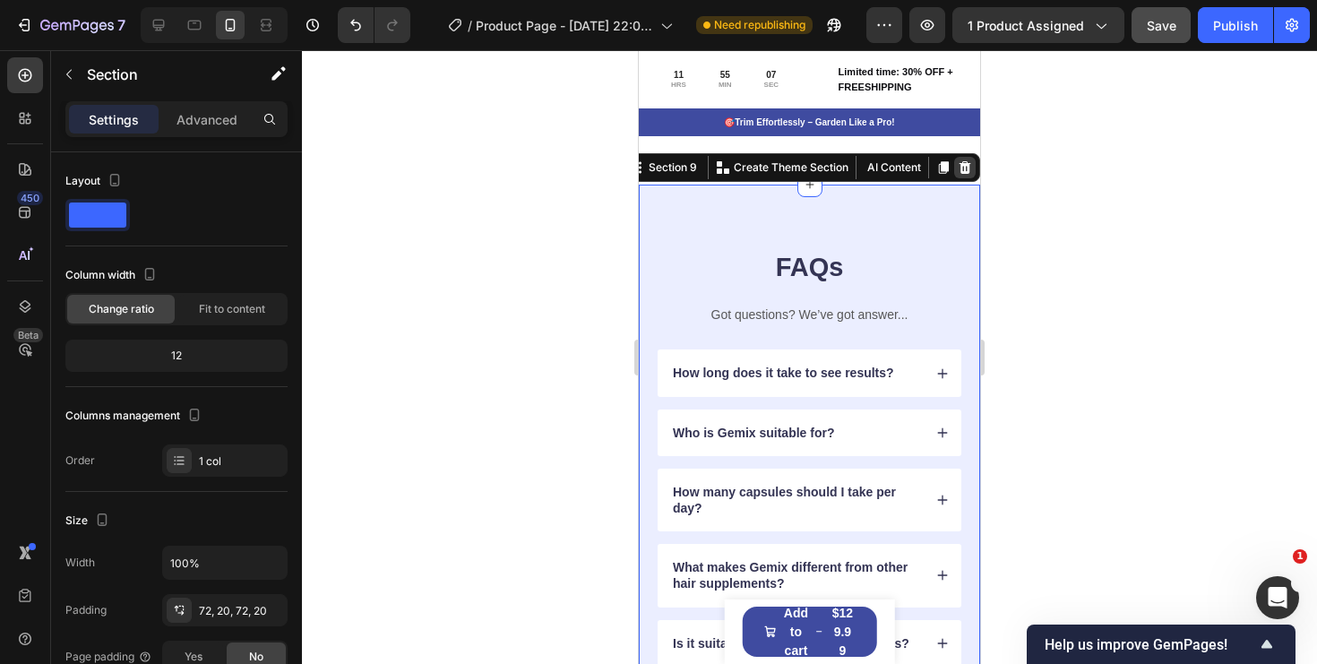
click at [971, 168] on icon at bounding box center [965, 167] width 14 height 14
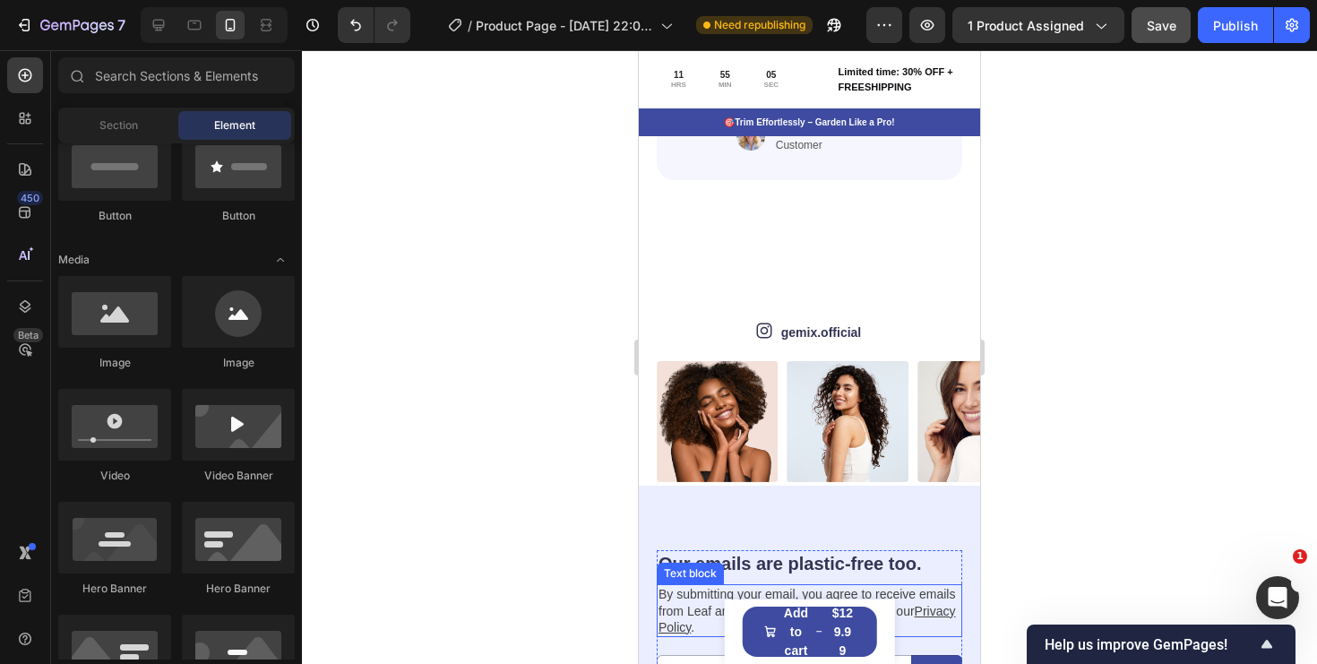
scroll to position [4660, 0]
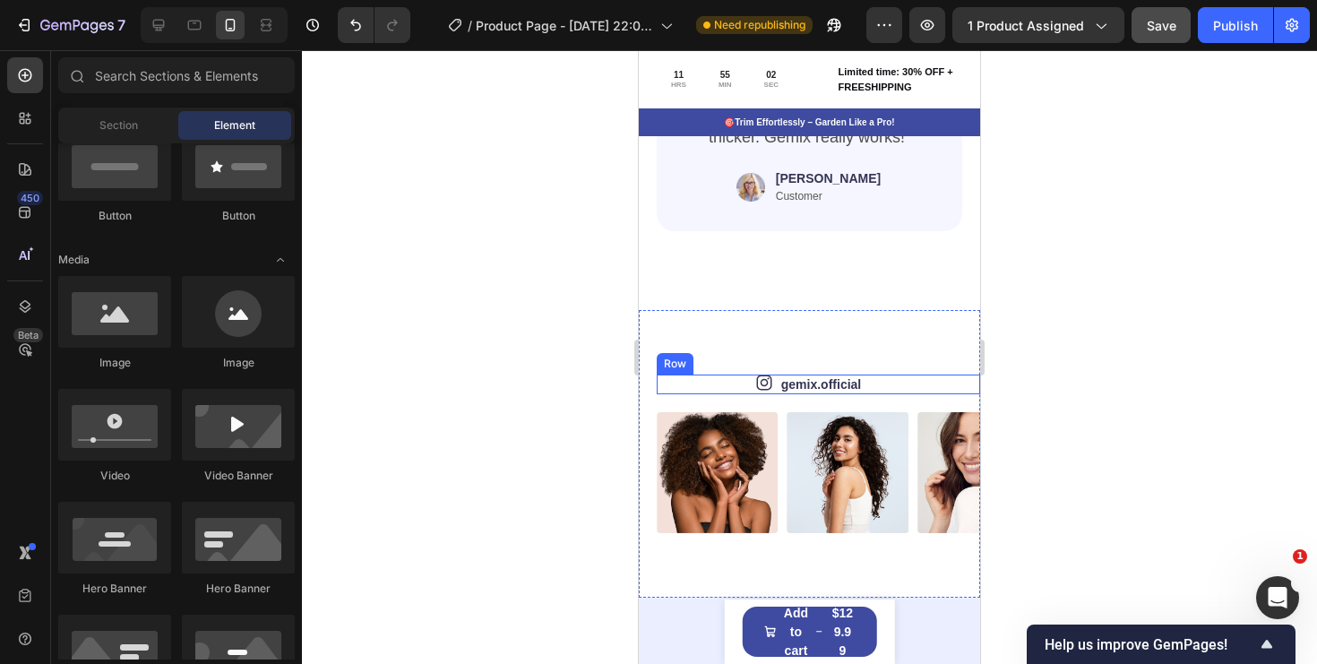
click at [918, 381] on div "Icon gemix.official Text Block Row" at bounding box center [818, 385] width 323 height 20
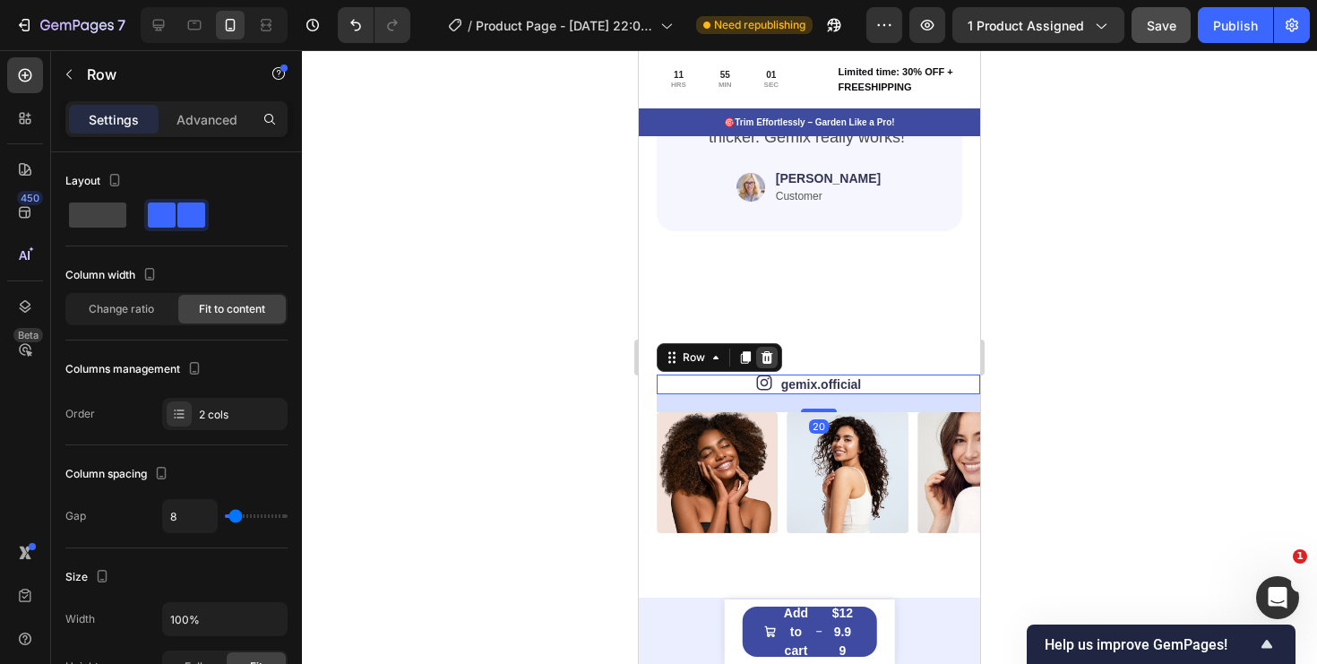
click at [766, 350] on icon at bounding box center [767, 357] width 14 height 14
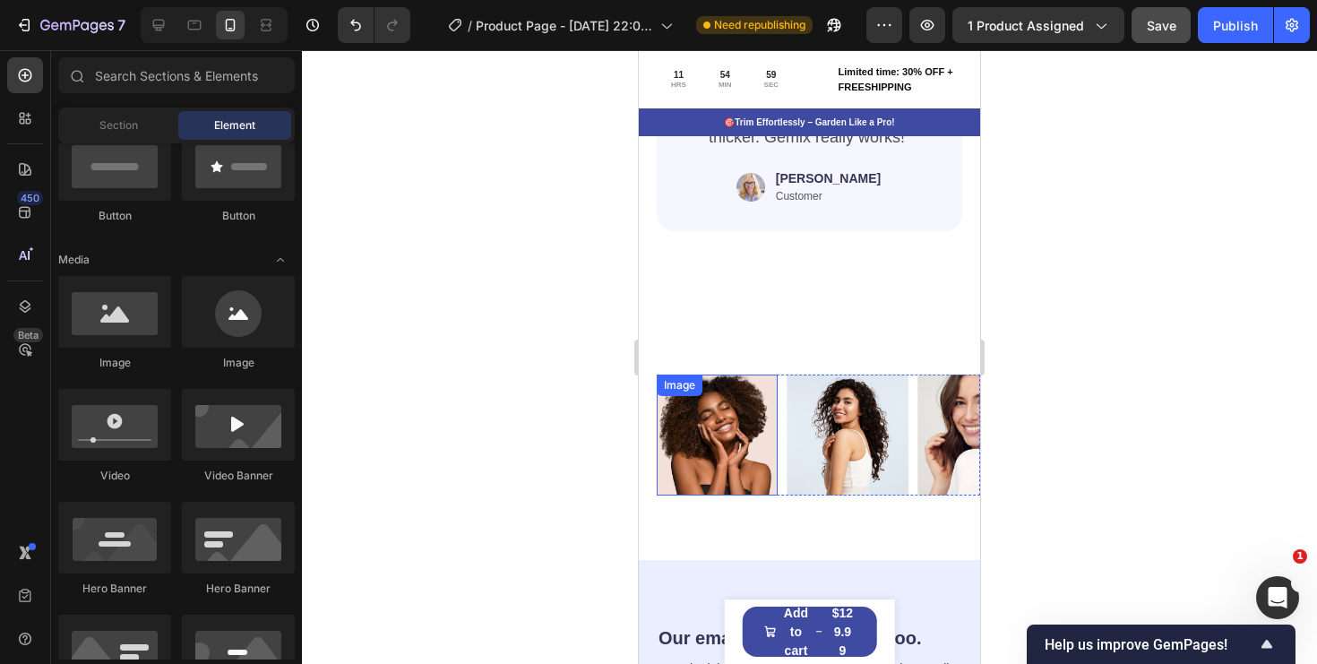
click at [727, 439] on img at bounding box center [717, 435] width 121 height 121
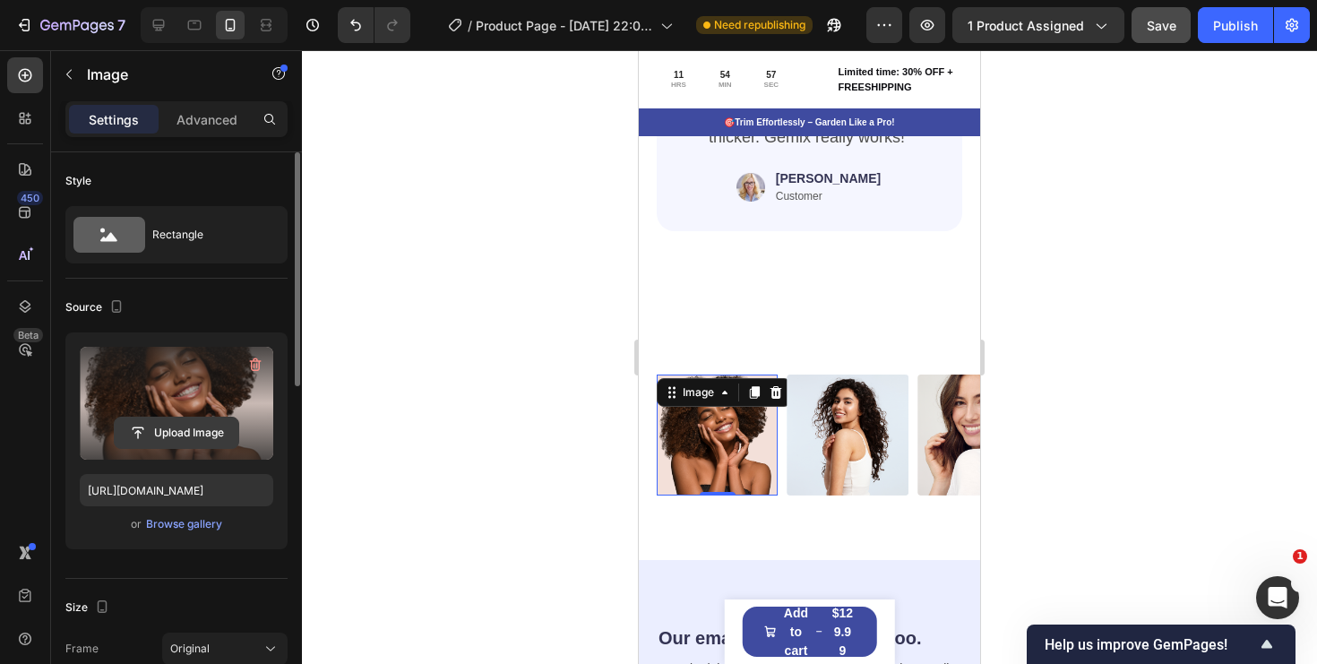
click at [180, 431] on input "file" at bounding box center [177, 433] width 124 height 30
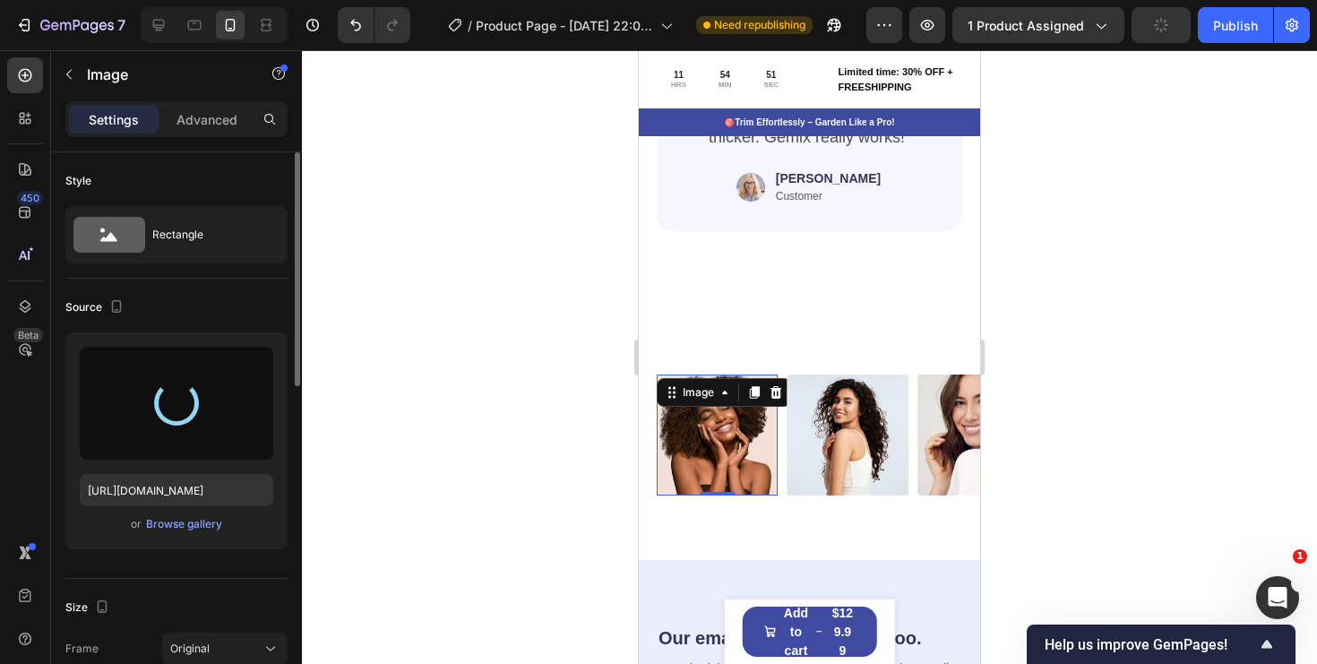
type input "https://cdn.shopify.com/s/files/1/0578/2837/6662/files/gempages_515516777506014…"
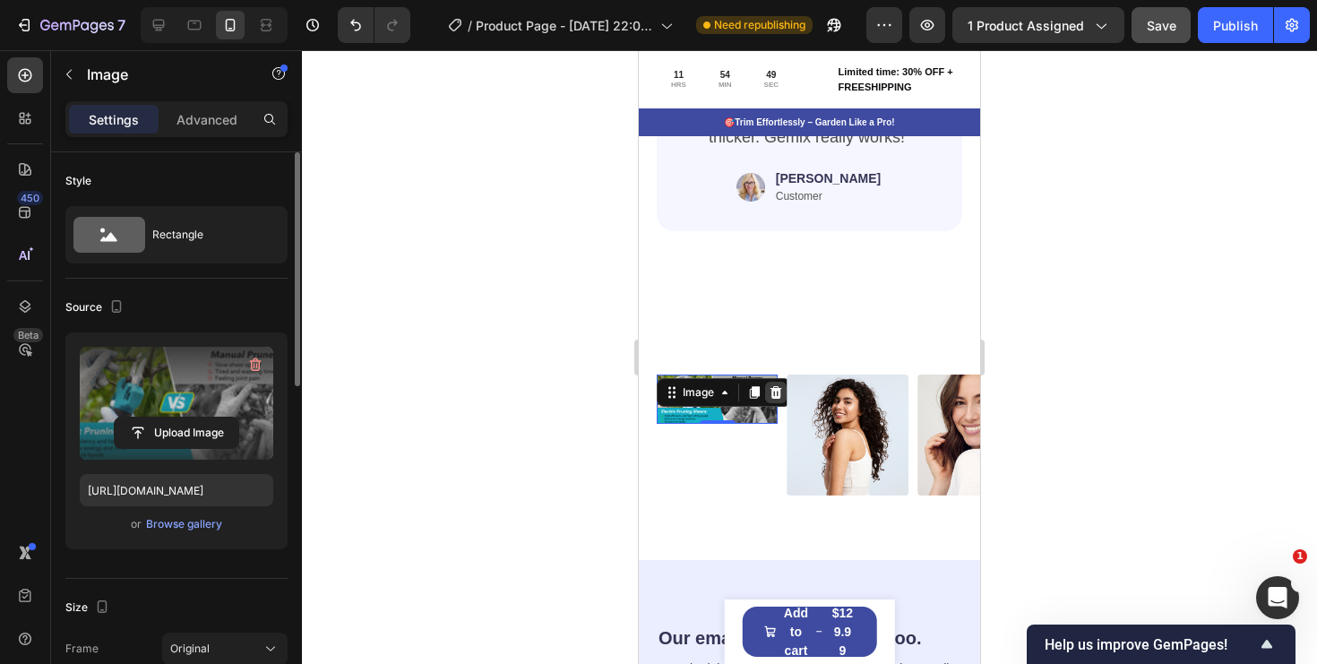
click at [772, 394] on icon at bounding box center [777, 391] width 12 height 13
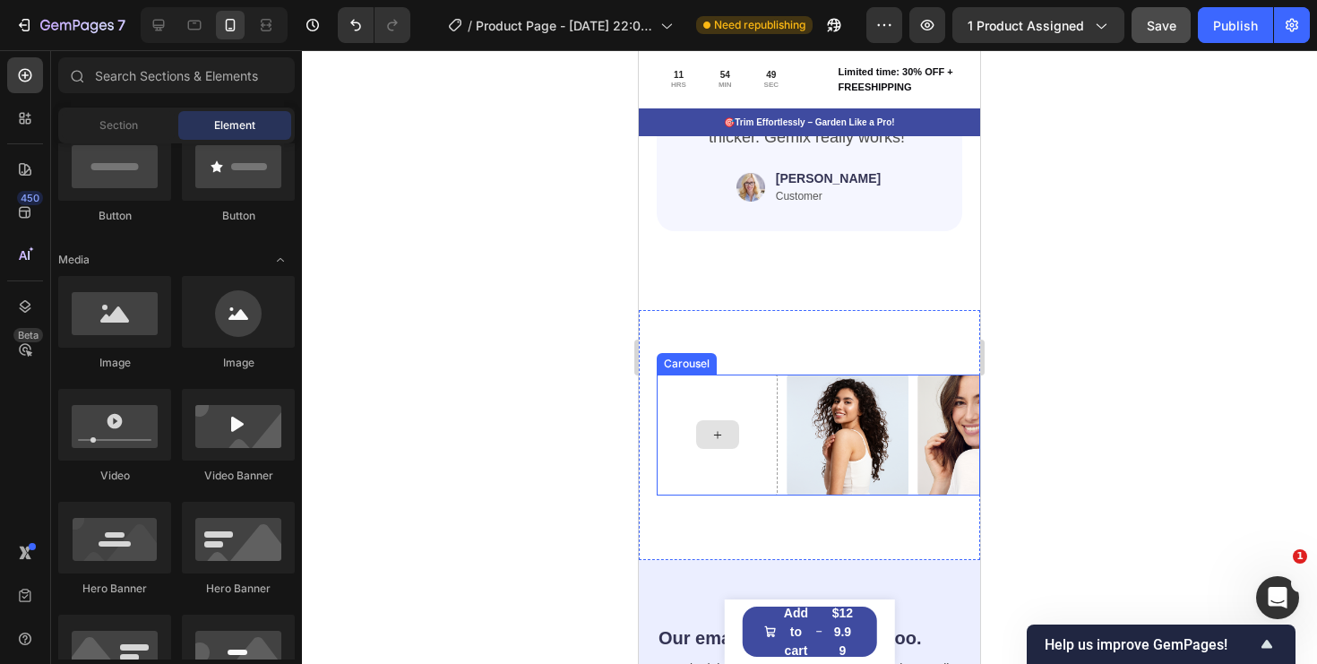
click at [723, 434] on icon at bounding box center [718, 434] width 14 height 15
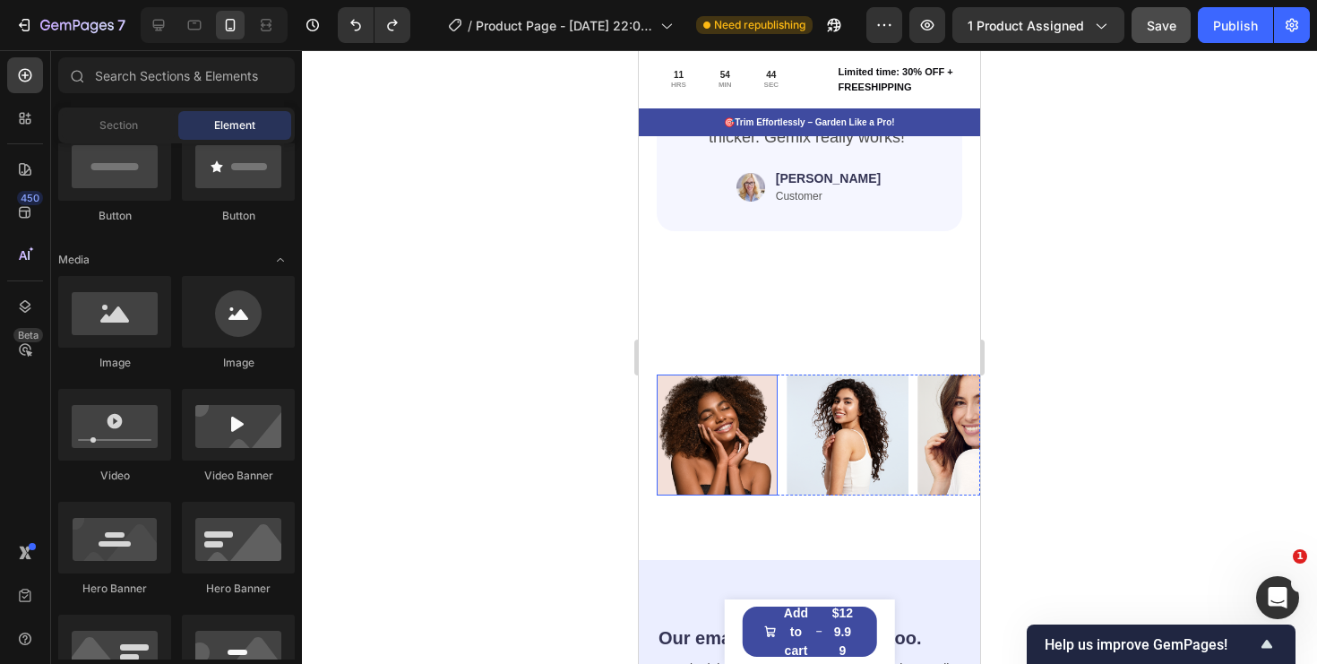
click at [737, 413] on img at bounding box center [717, 435] width 121 height 121
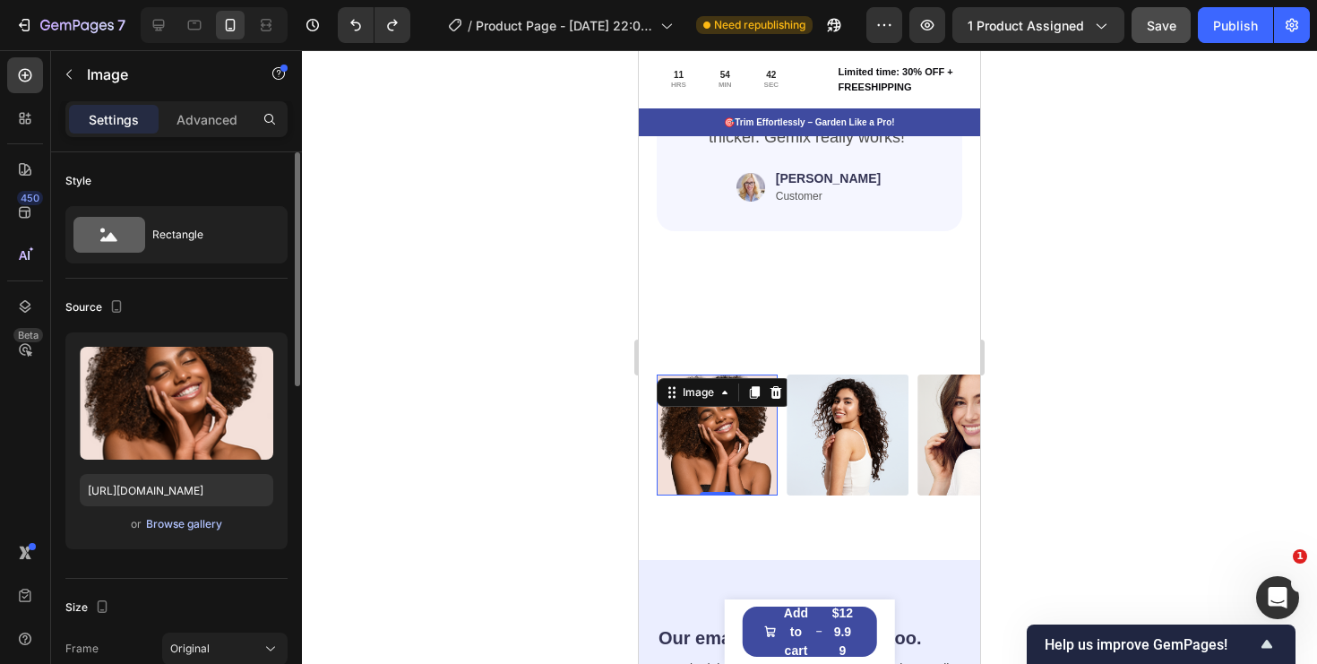
click at [203, 518] on div "Browse gallery" at bounding box center [184, 524] width 76 height 16
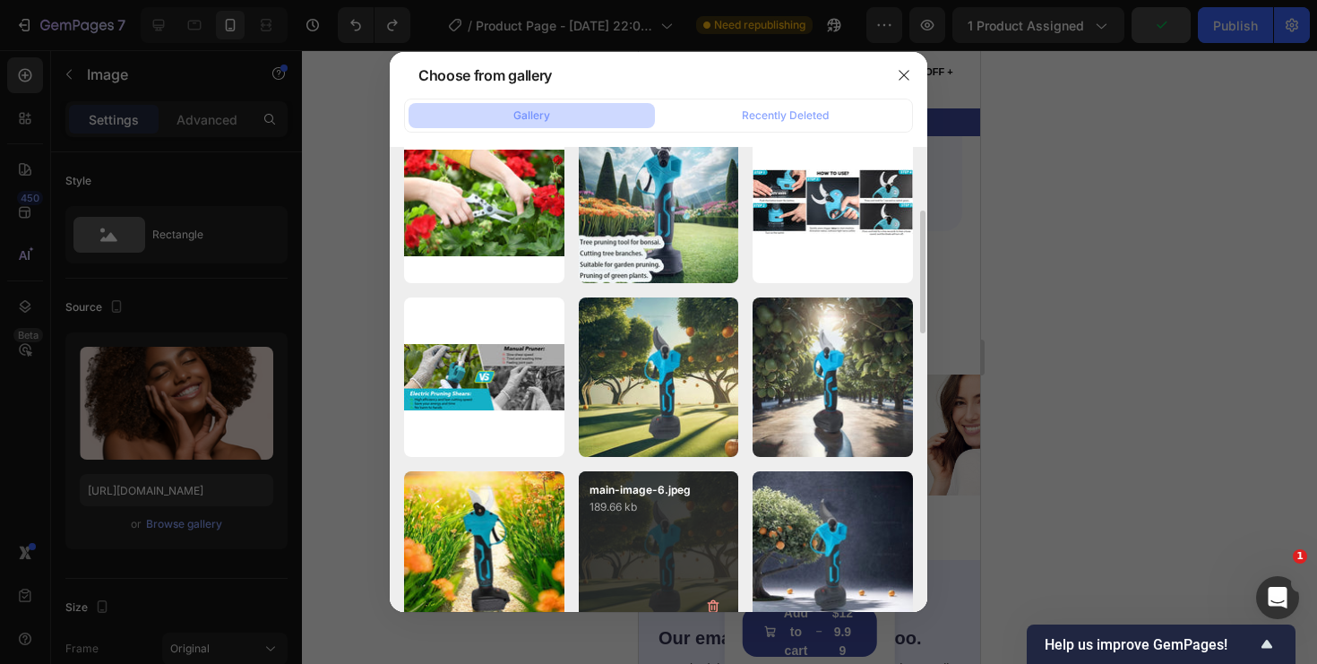
scroll to position [220, 0]
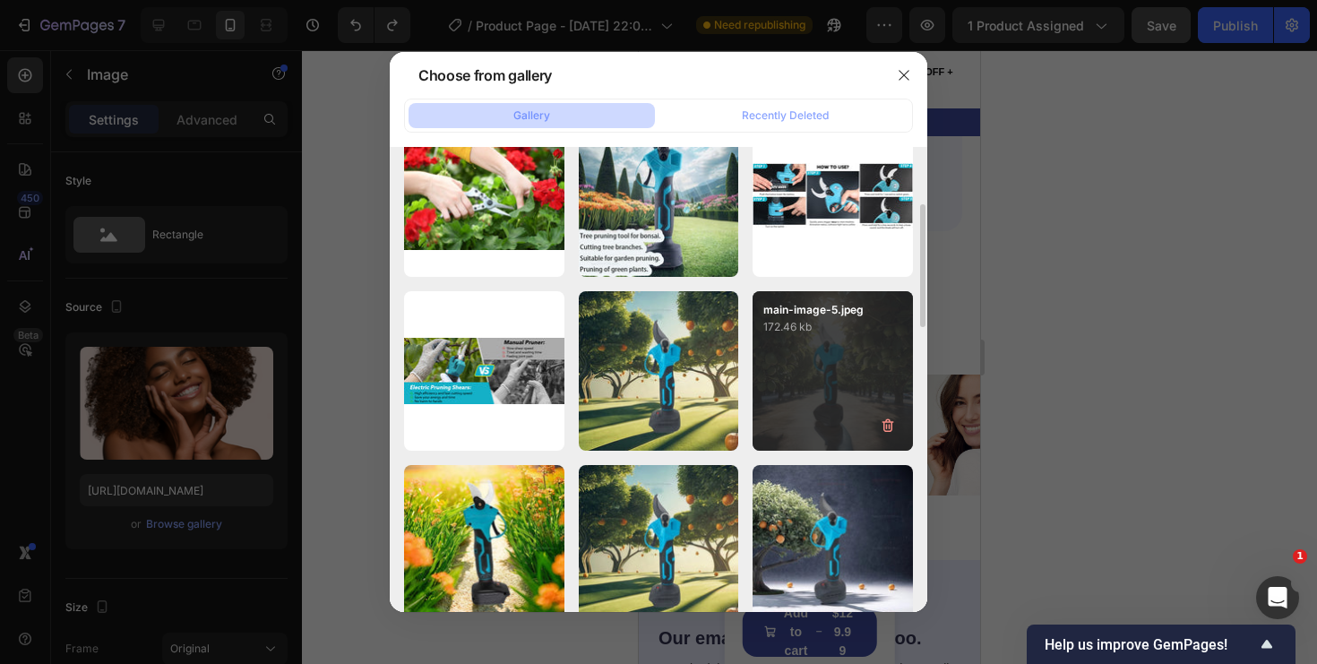
click at [825, 349] on div "main-image-5.jpeg 172.46 kb" at bounding box center [833, 371] width 160 height 160
type input "[URL][DOMAIN_NAME]"
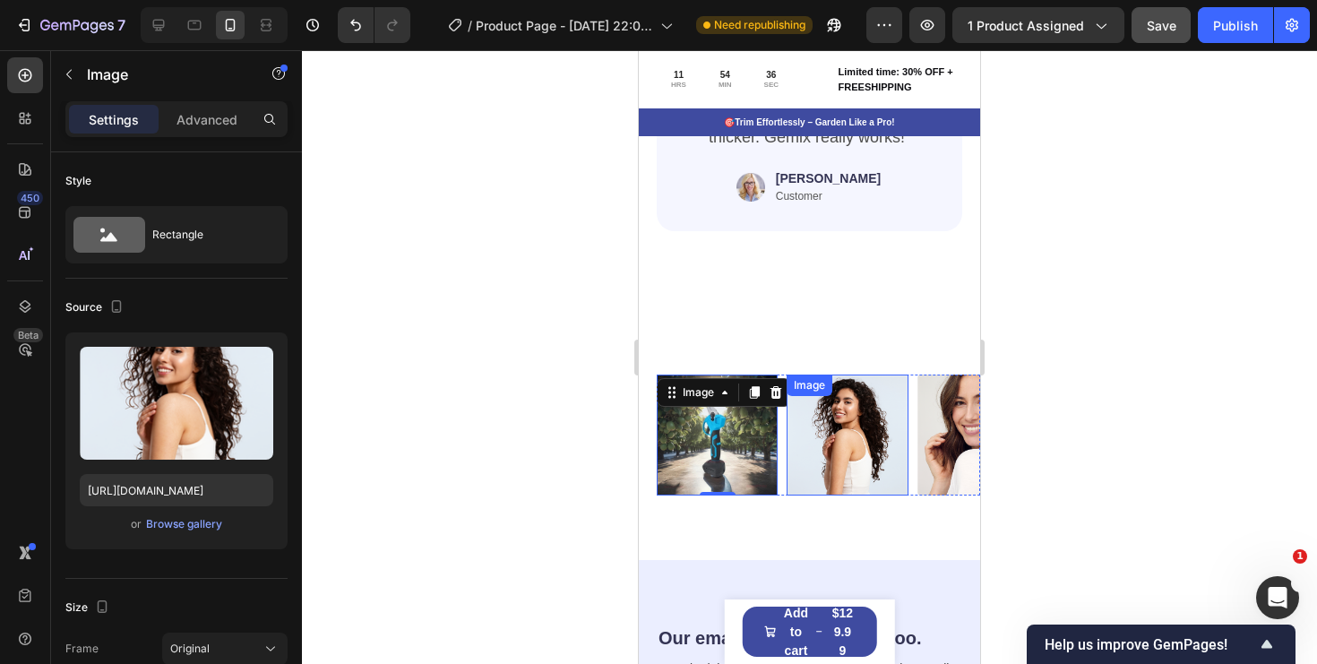
click at [874, 441] on img at bounding box center [847, 435] width 121 height 121
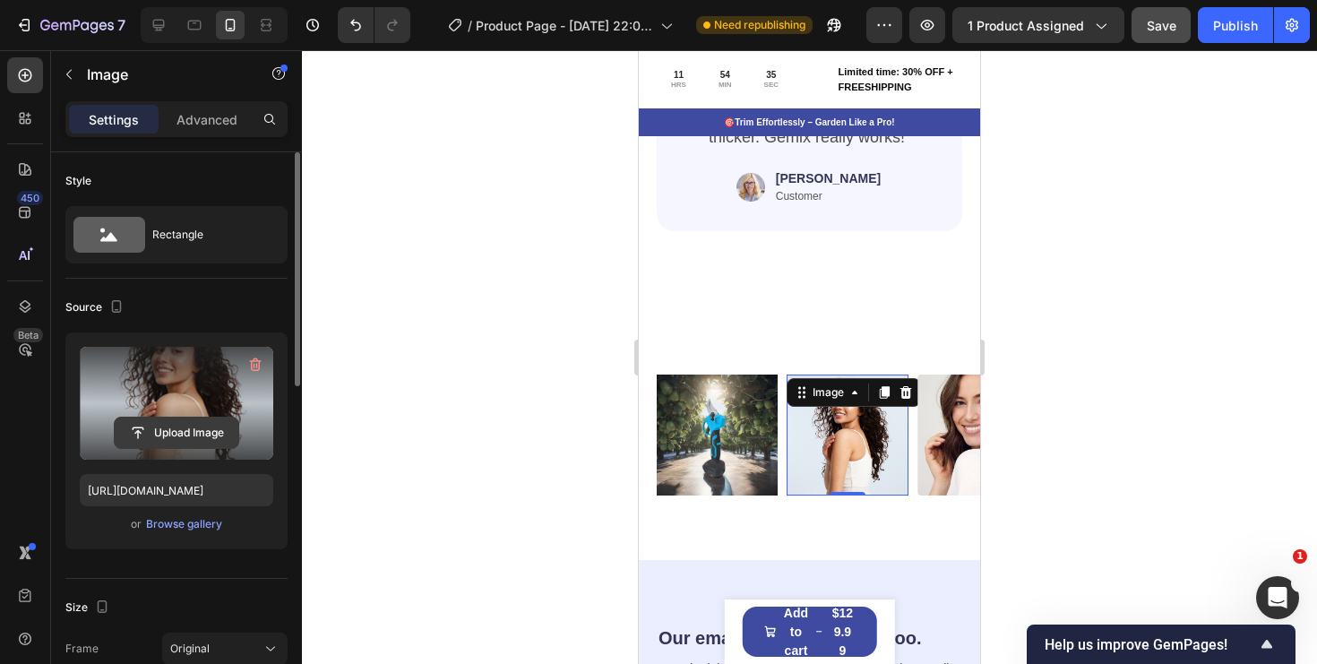
click at [209, 433] on input "file" at bounding box center [177, 433] width 124 height 30
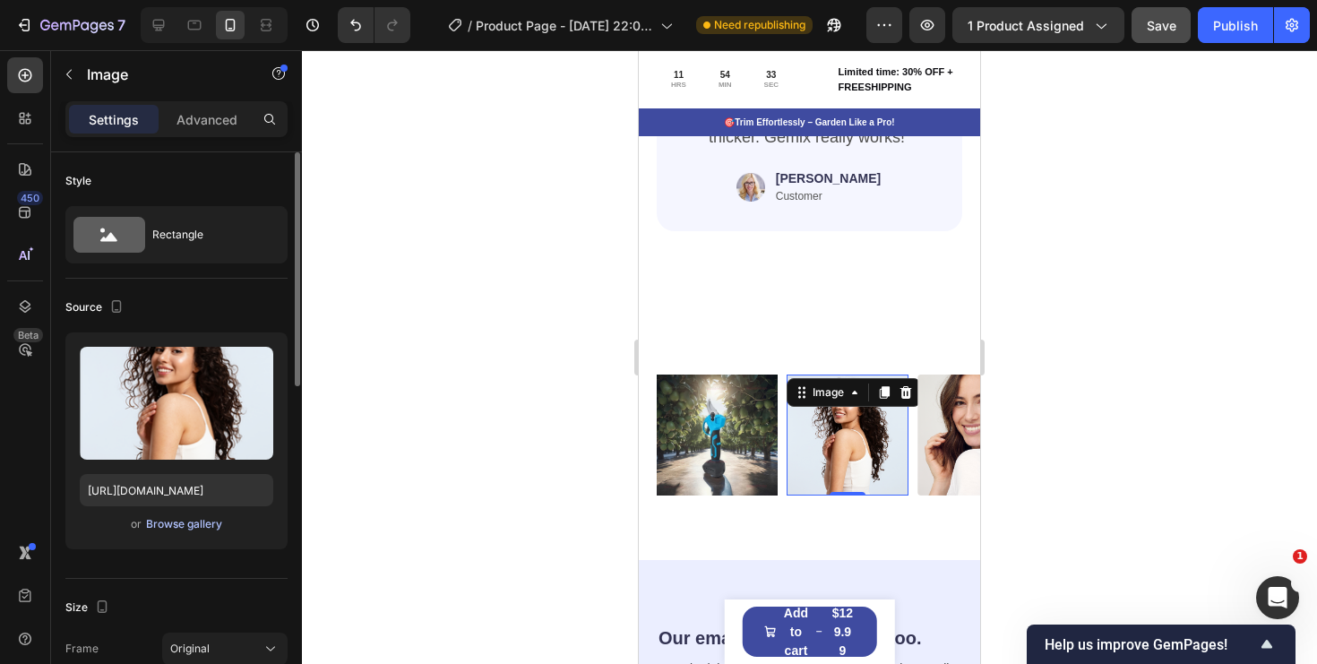
click at [179, 527] on div "Browse gallery" at bounding box center [184, 524] width 76 height 16
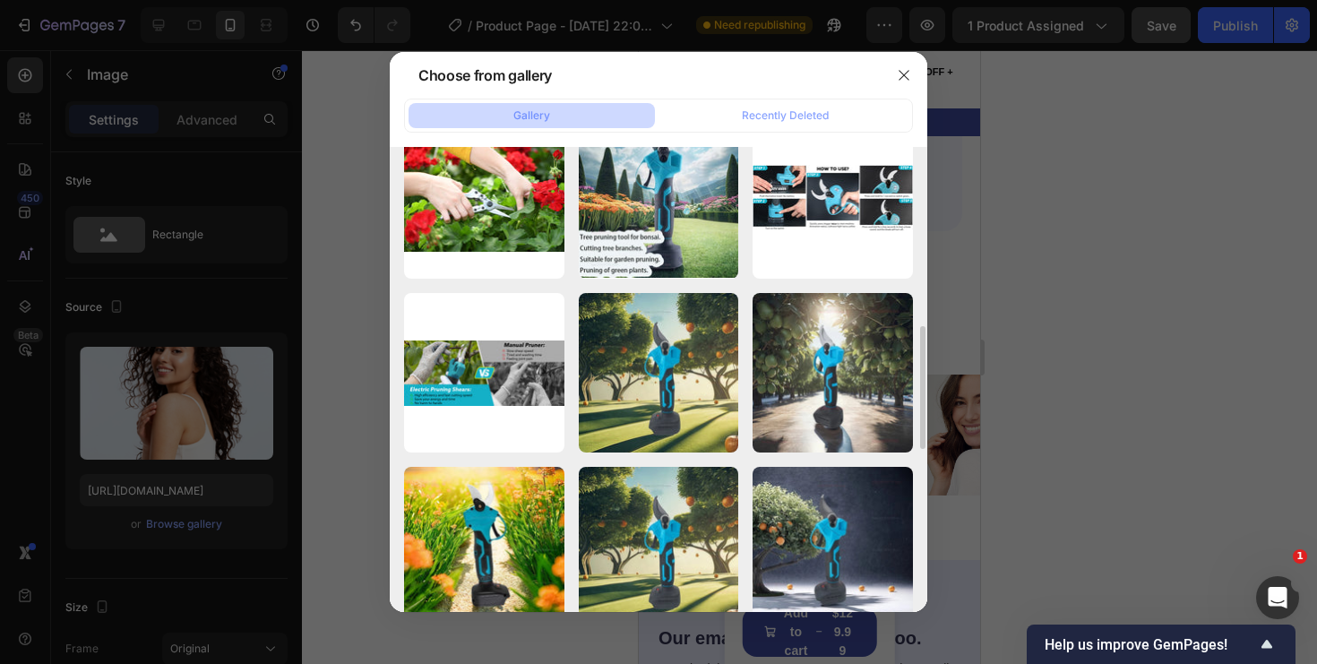
scroll to position [315, 0]
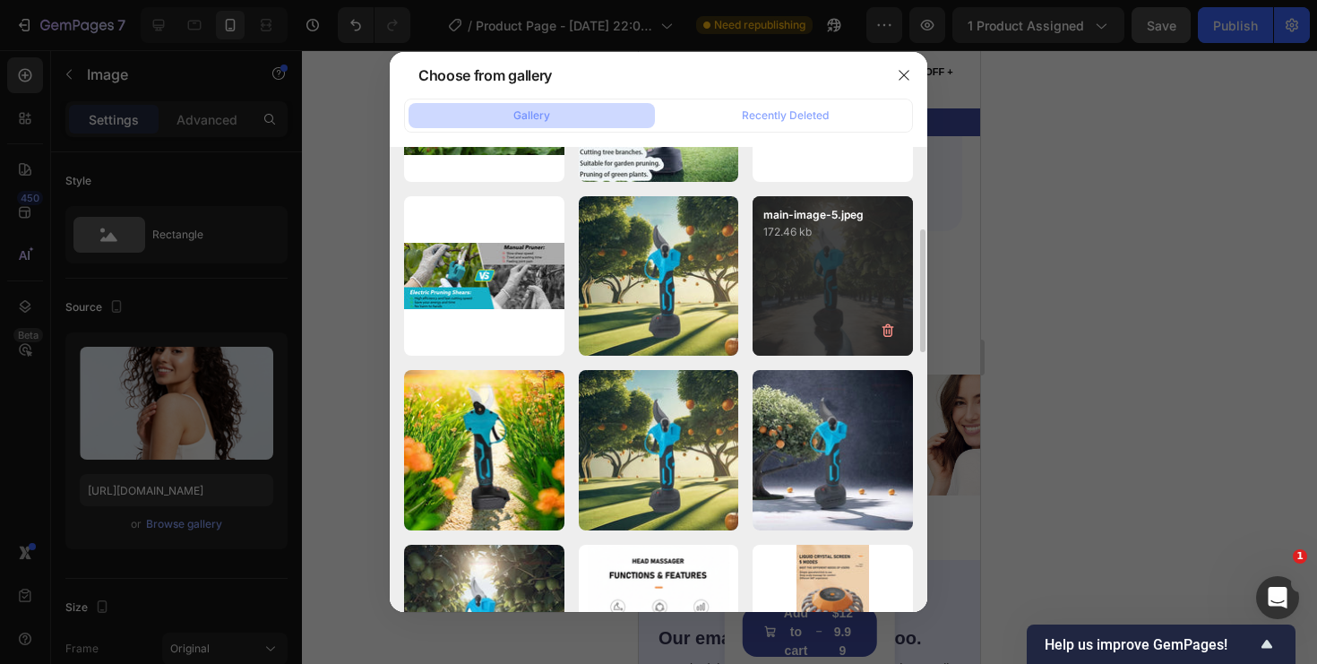
click at [812, 258] on div "main-image-5.jpeg 172.46 kb" at bounding box center [833, 276] width 160 height 160
type input "[URL][DOMAIN_NAME]"
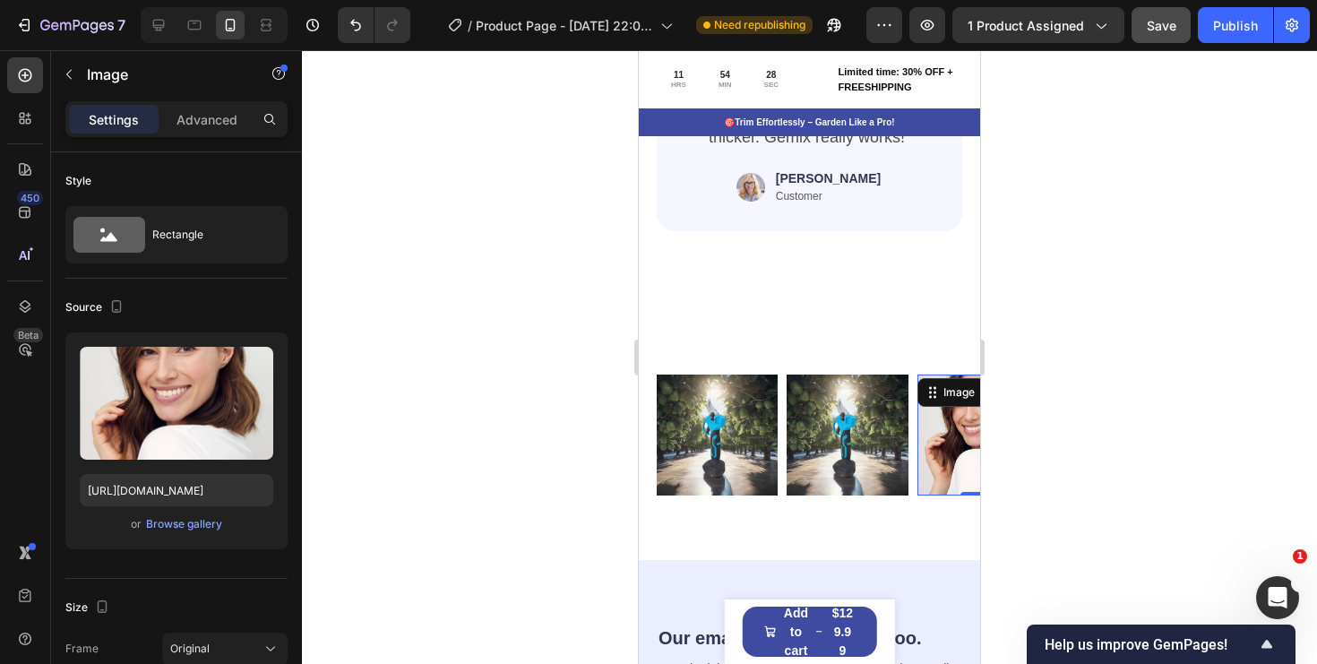
click at [956, 459] on img at bounding box center [978, 435] width 121 height 121
click at [177, 527] on div "Browse gallery" at bounding box center [184, 524] width 76 height 16
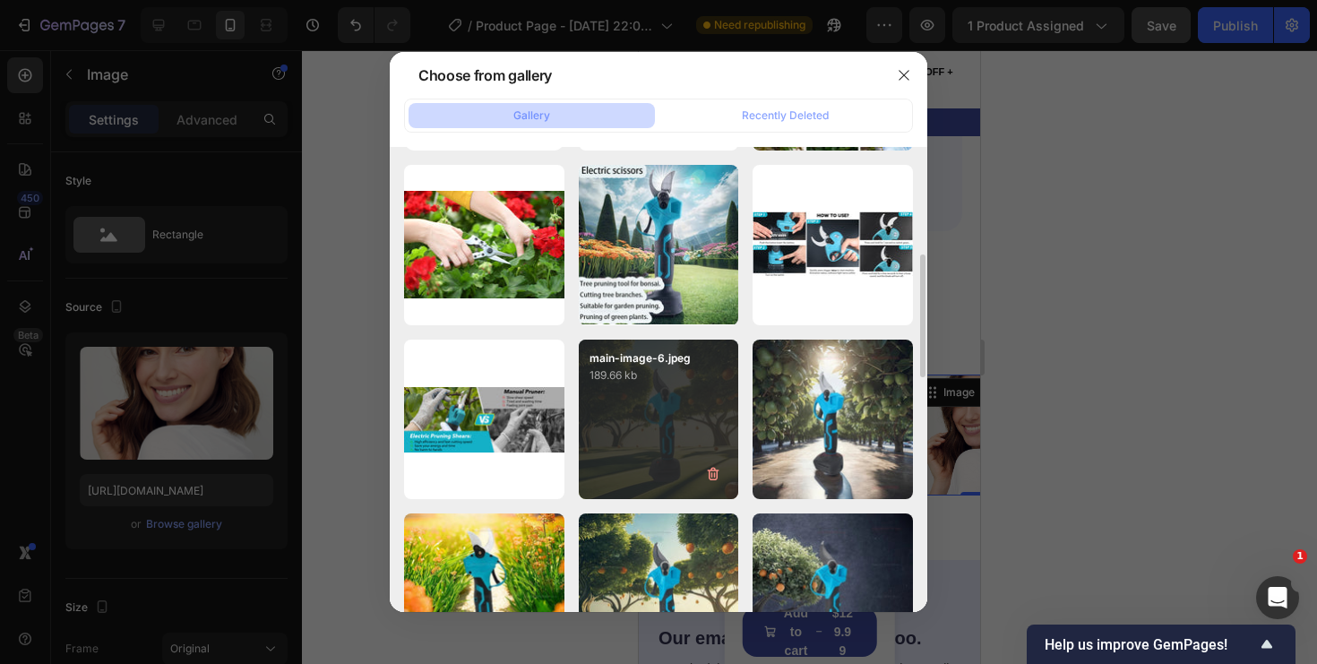
scroll to position [257, 0]
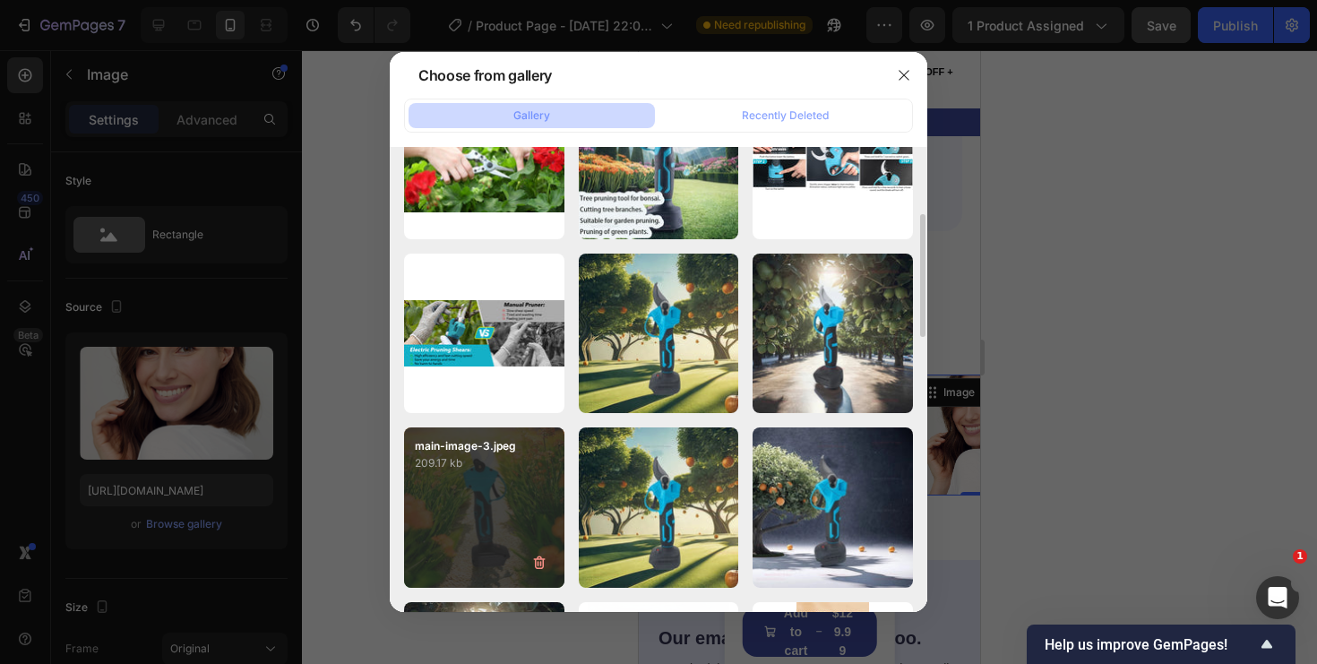
click at [478, 511] on div "main-image-3.jpeg 209.17 kb" at bounding box center [484, 507] width 160 height 160
type input "[URL][DOMAIN_NAME]"
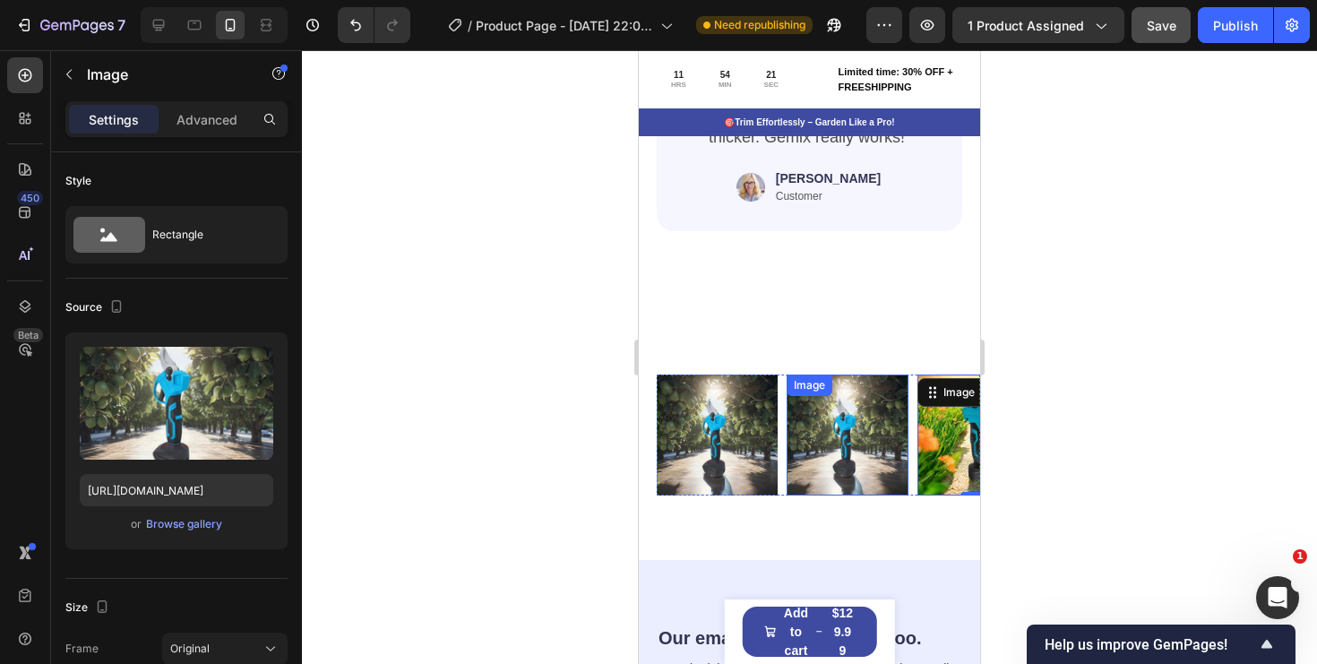
click at [855, 466] on img at bounding box center [847, 435] width 121 height 121
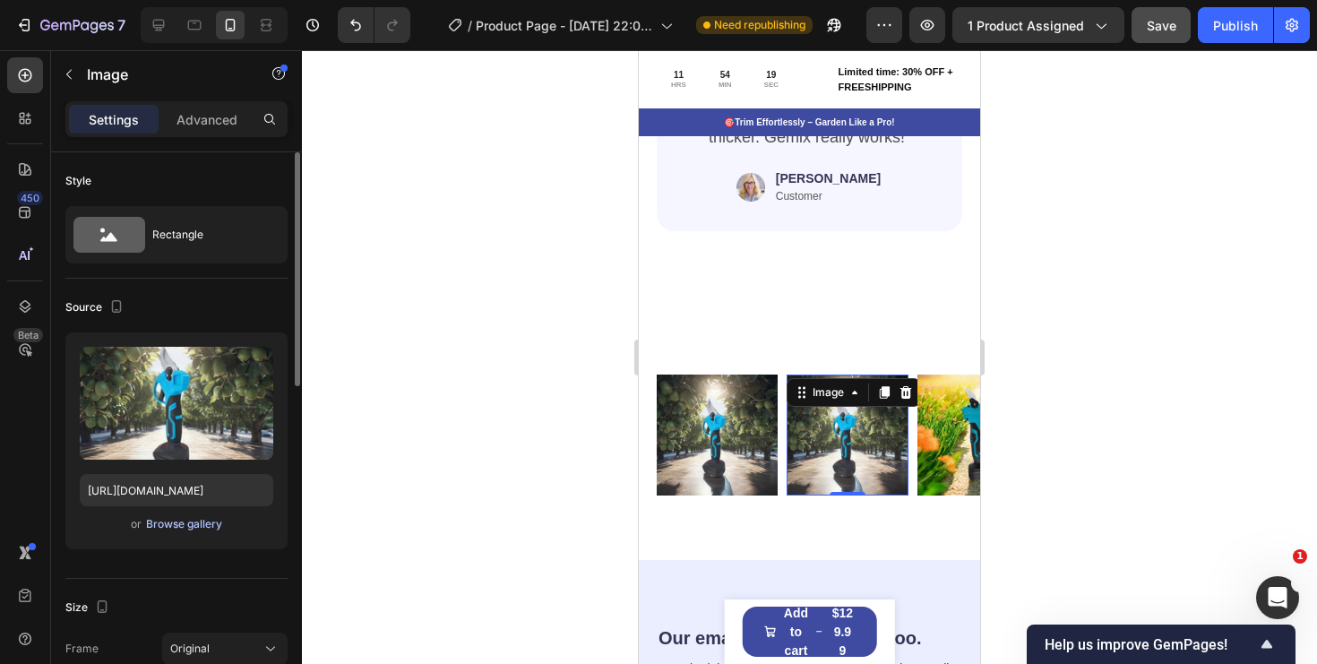
click at [164, 531] on div "Browse gallery" at bounding box center [184, 524] width 76 height 16
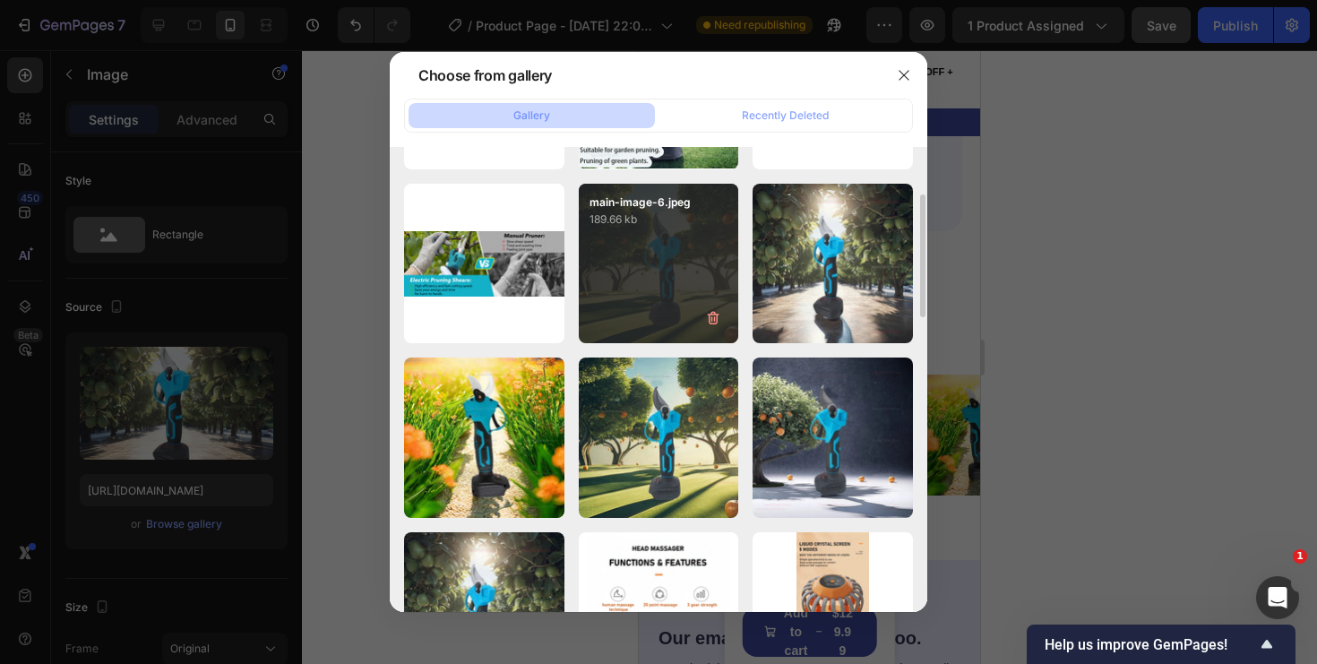
scroll to position [395, 0]
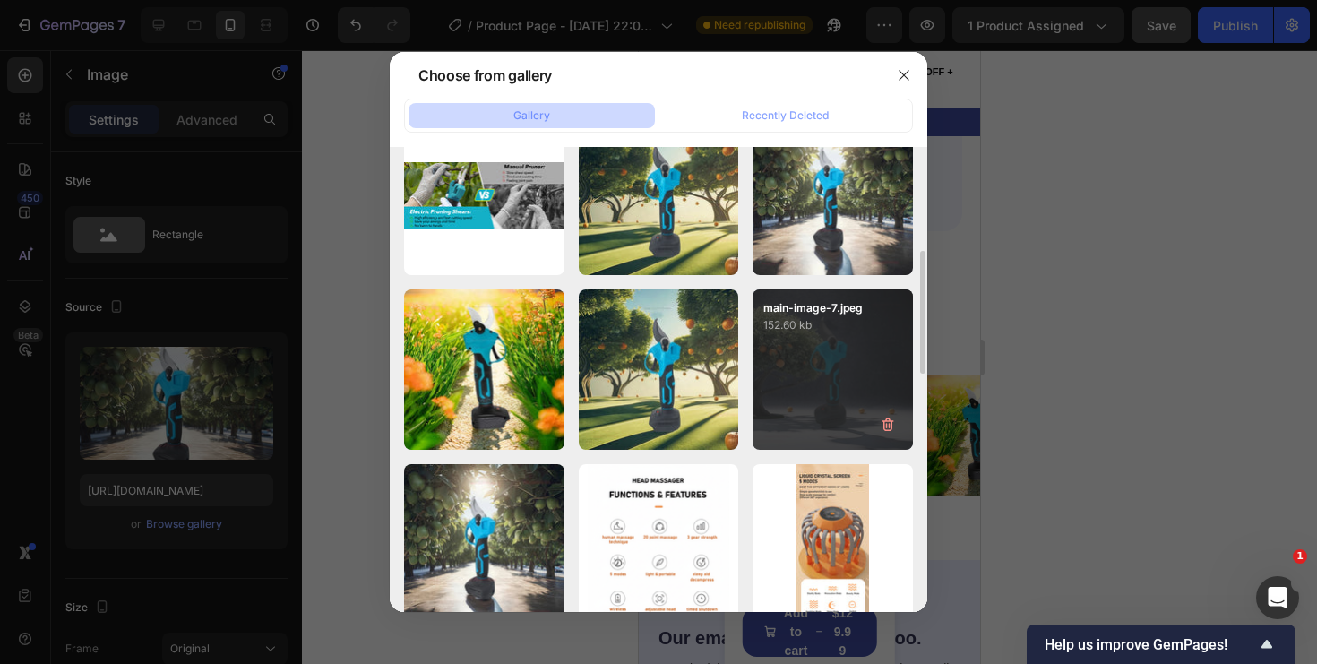
click at [804, 339] on div "main-image-7.jpeg 152.60 kb" at bounding box center [833, 369] width 160 height 160
type input "[URL][DOMAIN_NAME]"
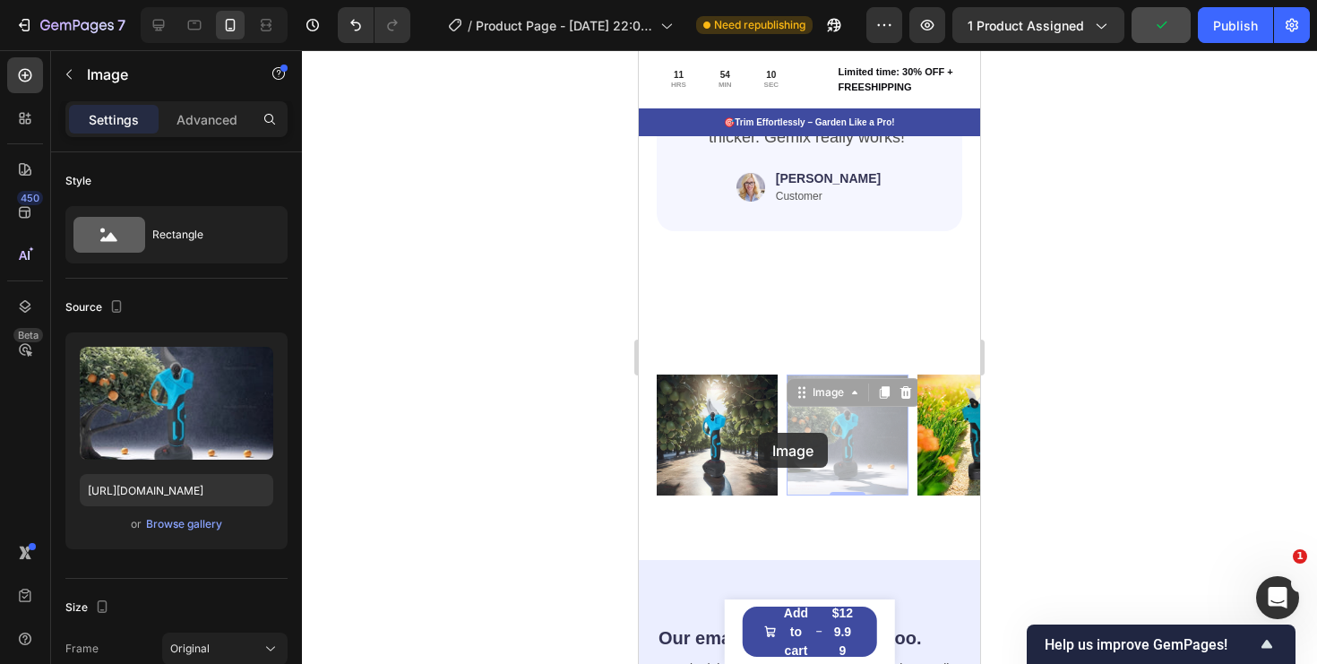
drag, startPoint x: 878, startPoint y: 433, endPoint x: 759, endPoint y: 433, distance: 119.2
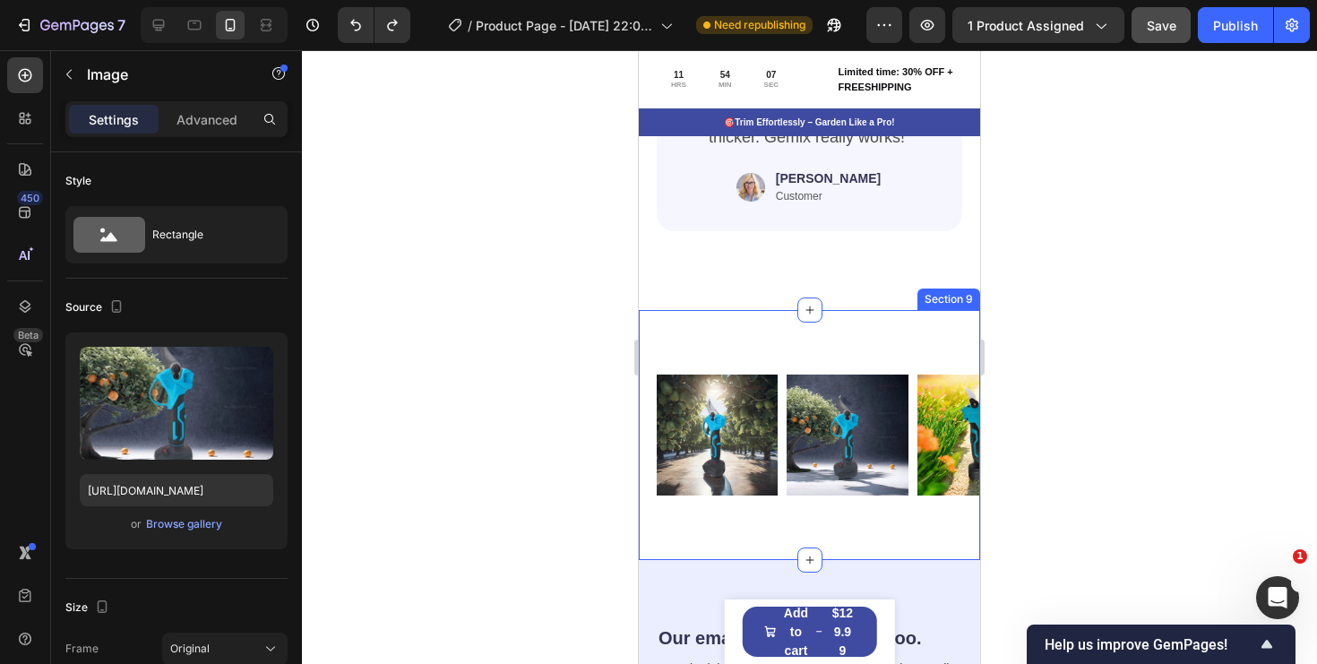
click at [875, 530] on div "Image Image Image Image Image Image Image Image Image Image Carousel Section 9" at bounding box center [809, 435] width 341 height 250
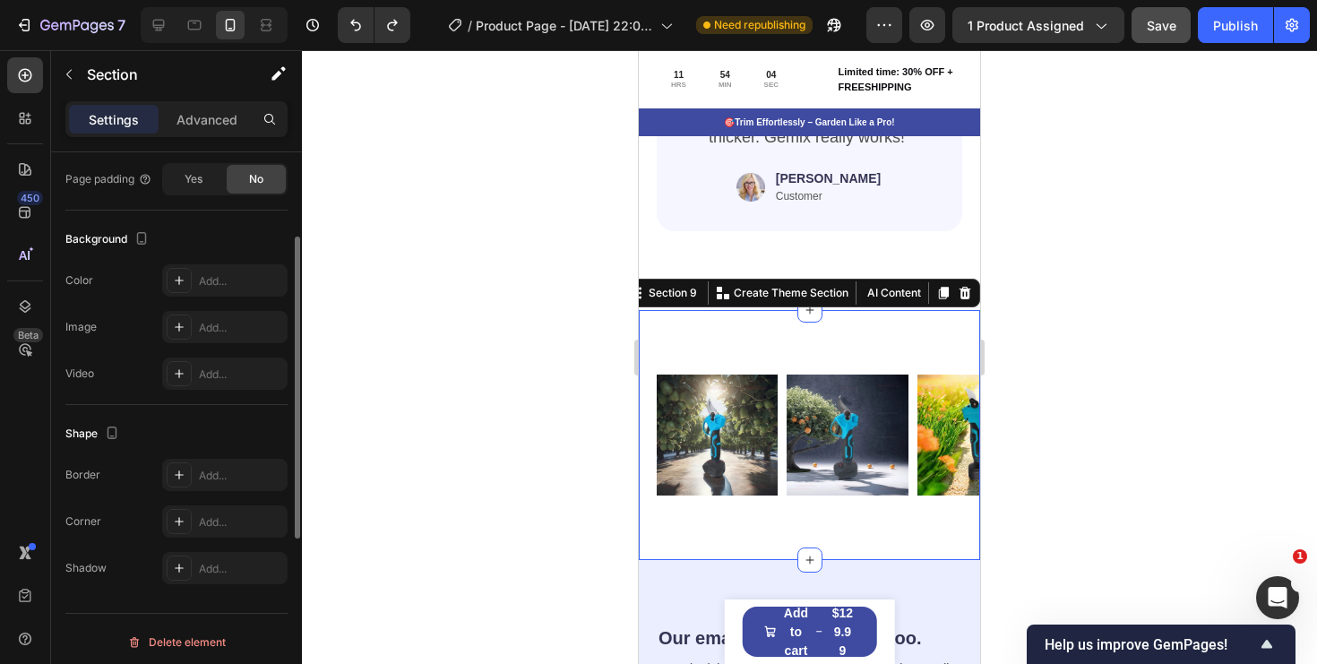
scroll to position [484, 0]
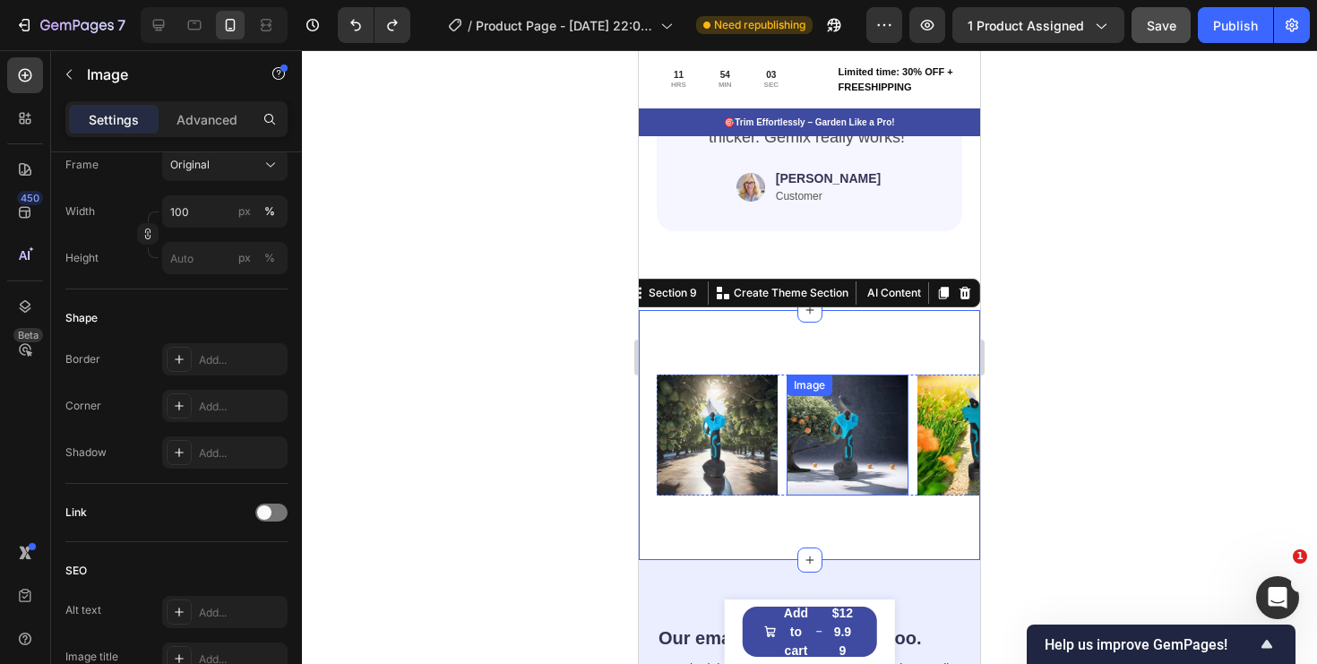
click at [883, 402] on div "Image" at bounding box center [847, 435] width 121 height 121
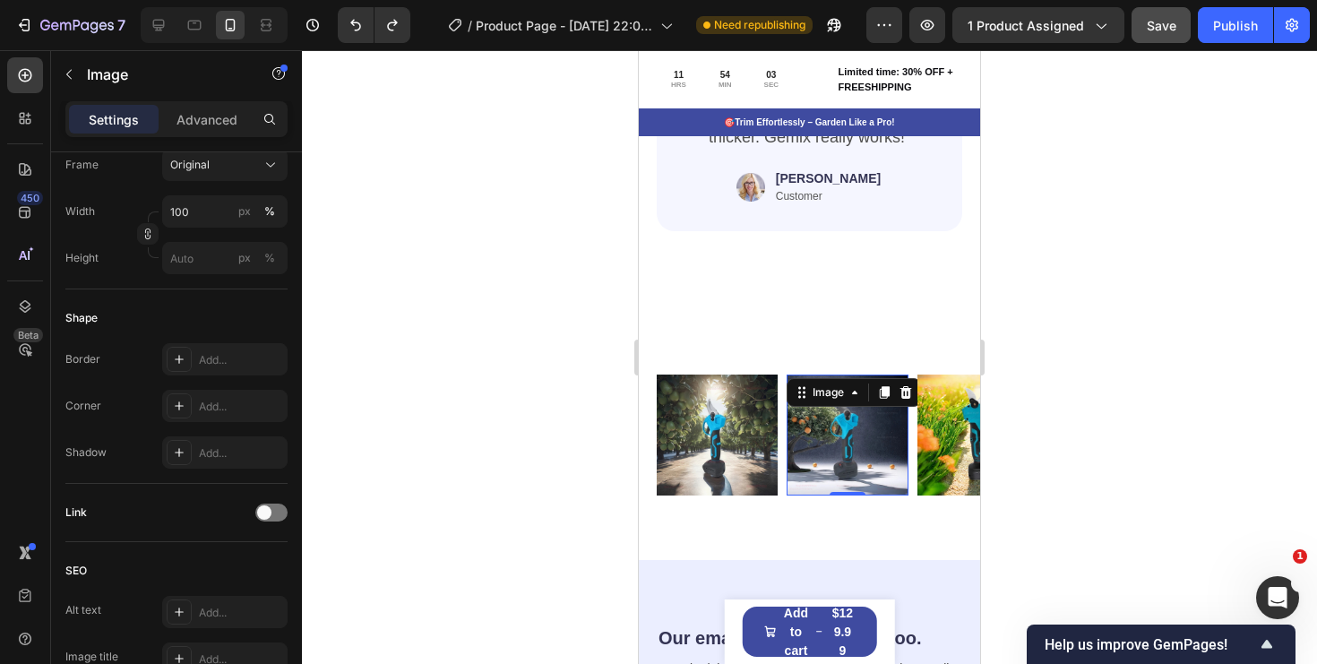
scroll to position [0, 0]
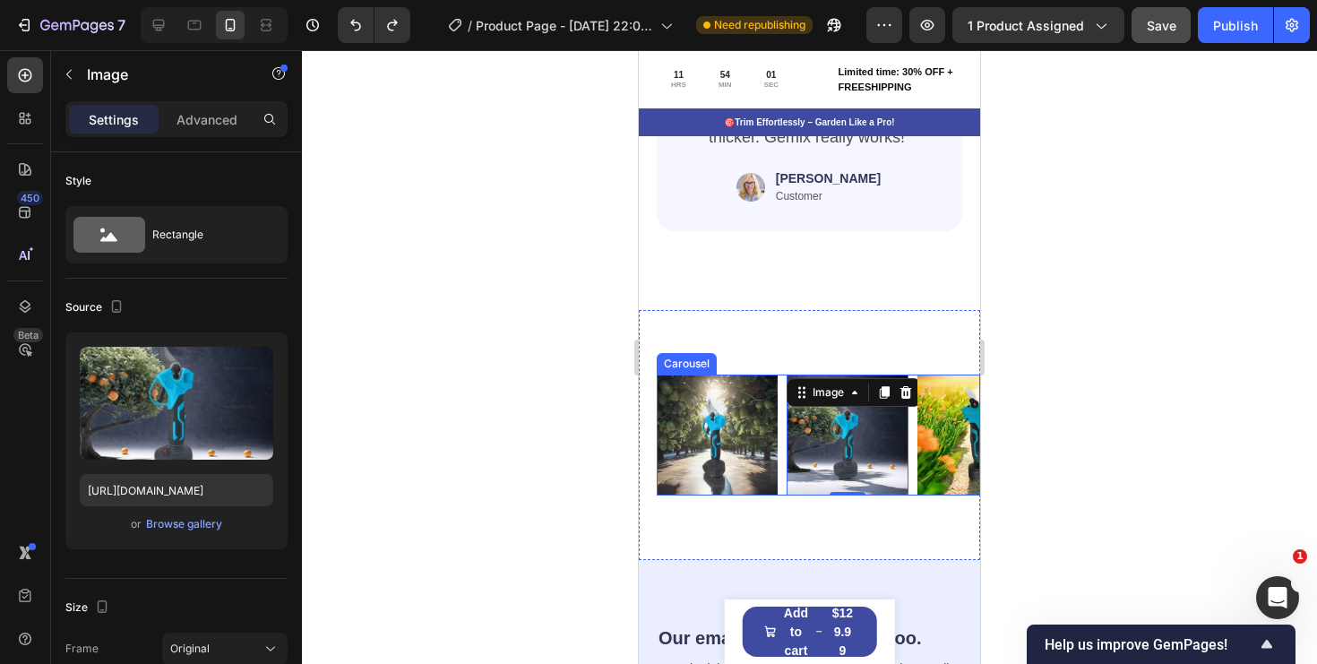
click at [912, 375] on div "Image Image 0 Image Image Image Image Image Image Image Image" at bounding box center [818, 435] width 323 height 121
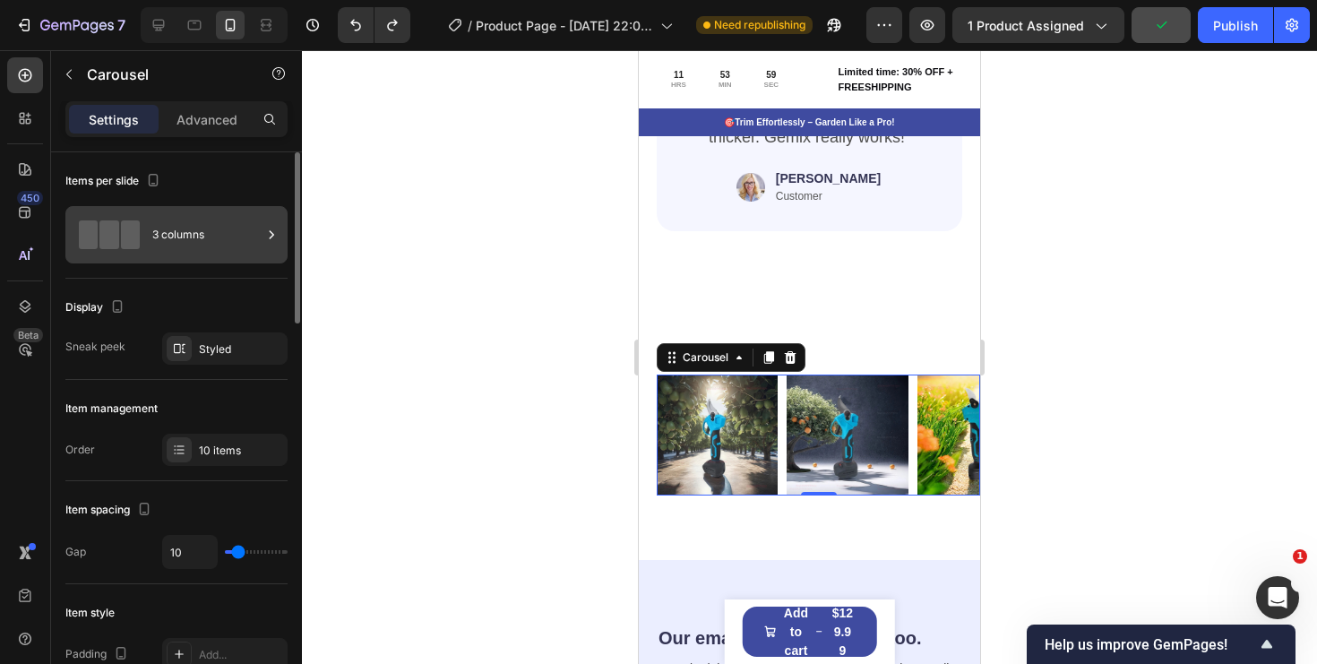
click at [251, 243] on div "3 columns" at bounding box center [206, 234] width 109 height 41
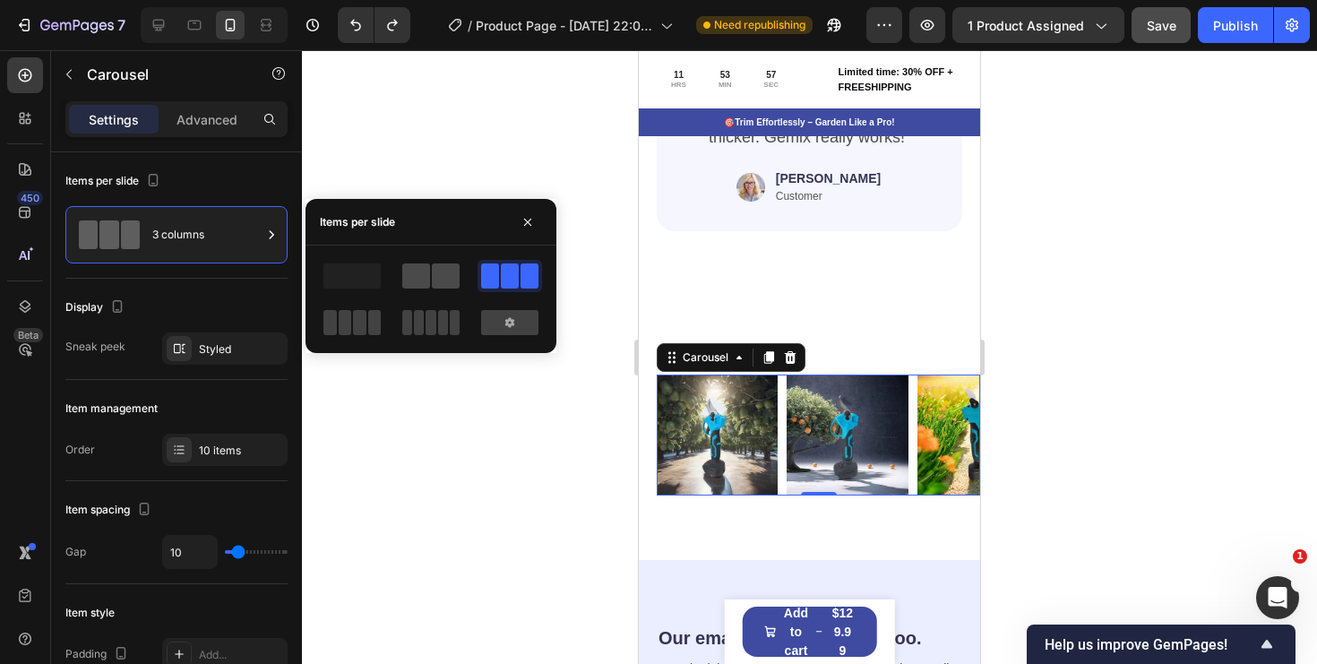
click at [429, 280] on span at bounding box center [416, 275] width 28 height 25
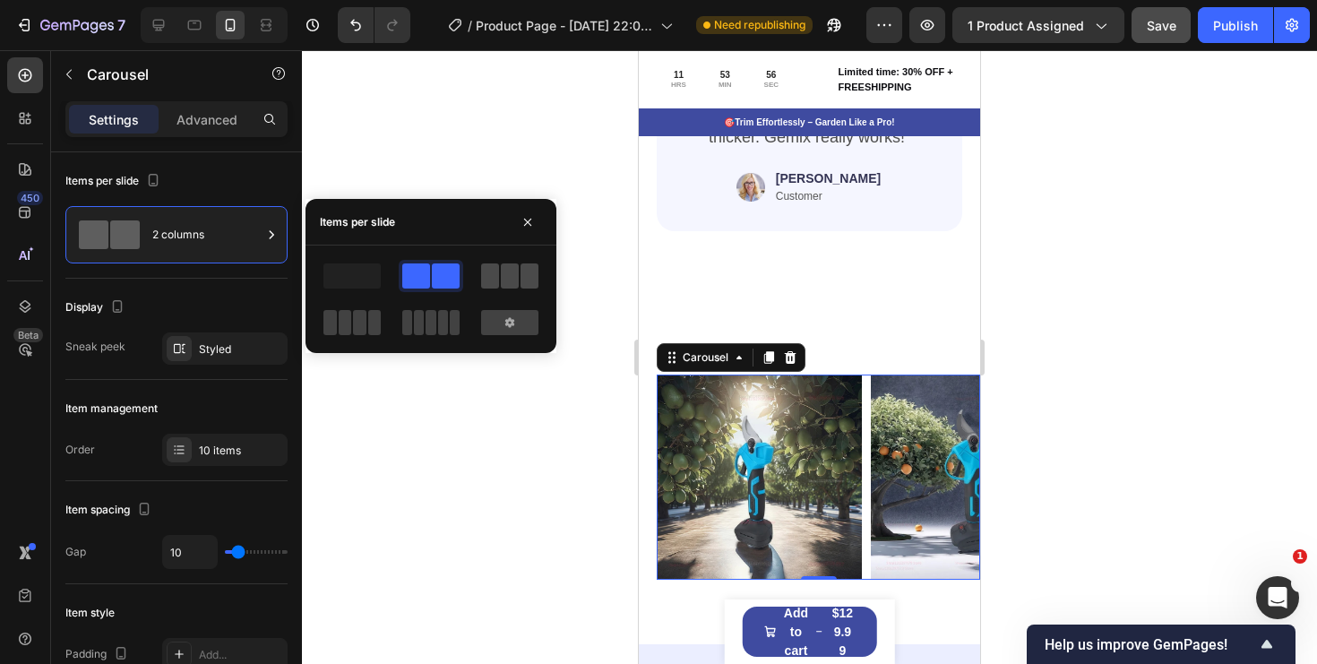
click at [525, 263] on span at bounding box center [530, 275] width 18 height 25
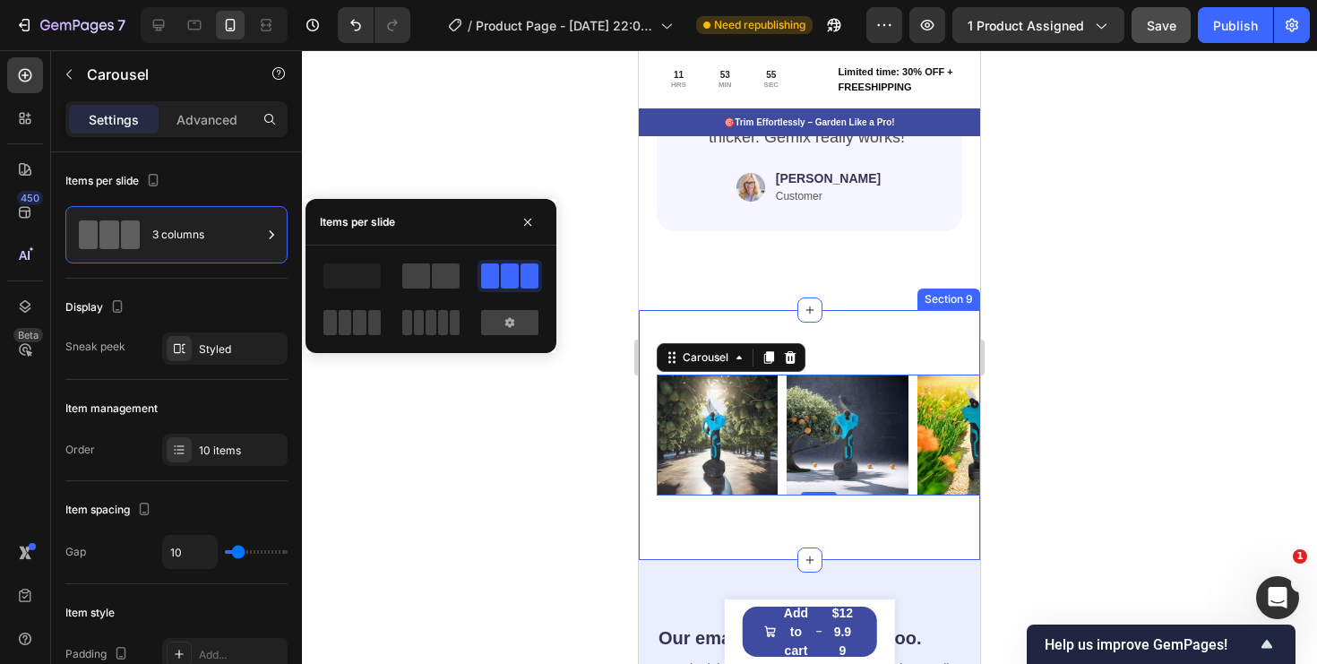
click at [889, 526] on div "Image Image Image Image Image Image Image Image Image Image Carousel 0 Section 9" at bounding box center [809, 435] width 341 height 250
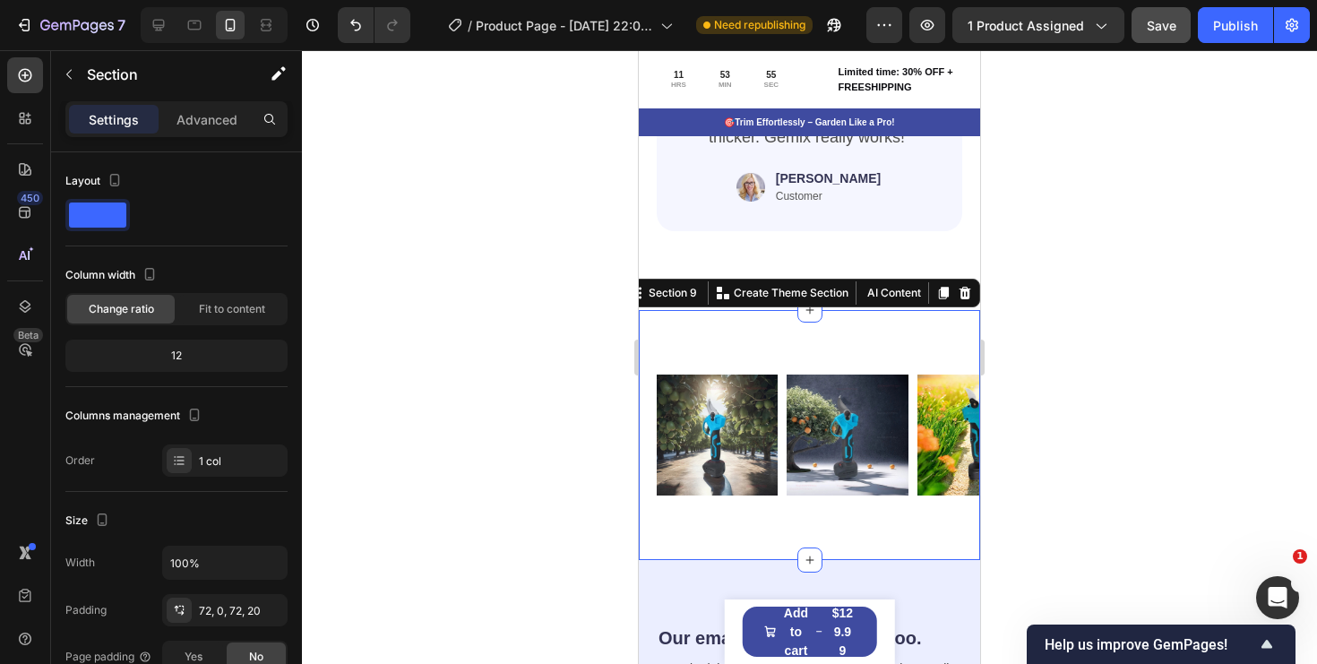
scroll to position [4962, 0]
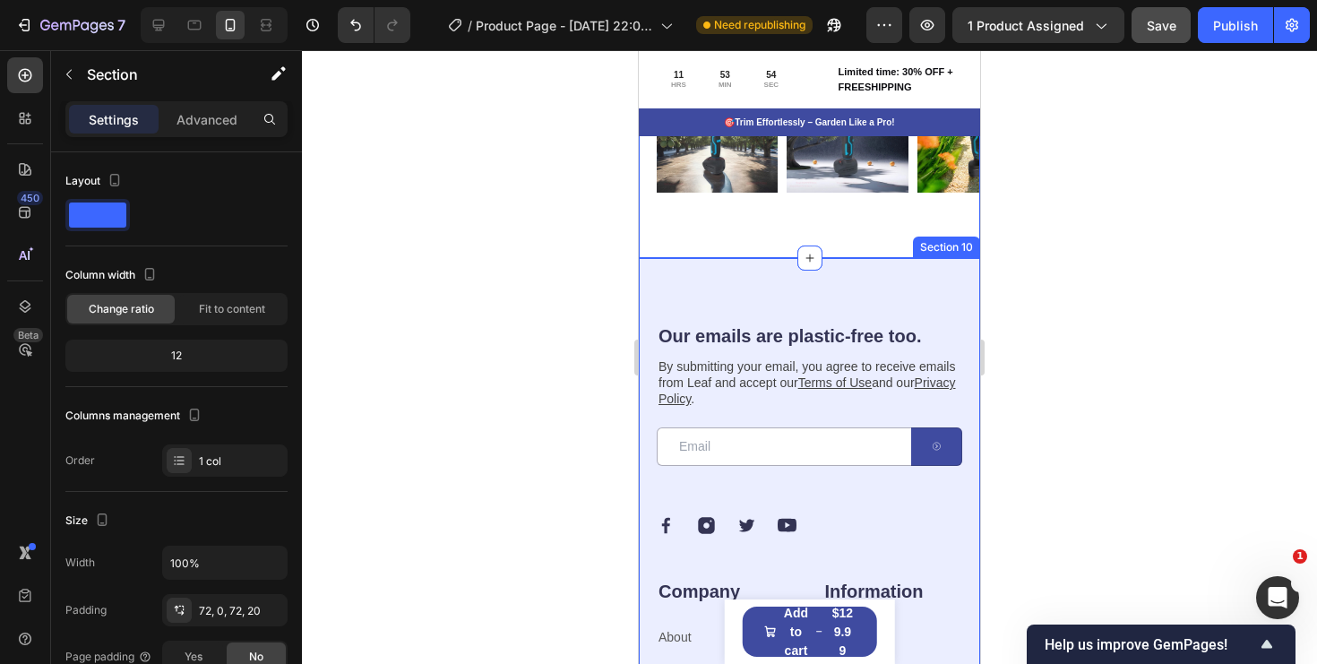
click at [915, 299] on div "Our emails are plastic-free too. Heading By submitting your email, you agree to…" at bounding box center [809, 592] width 341 height 669
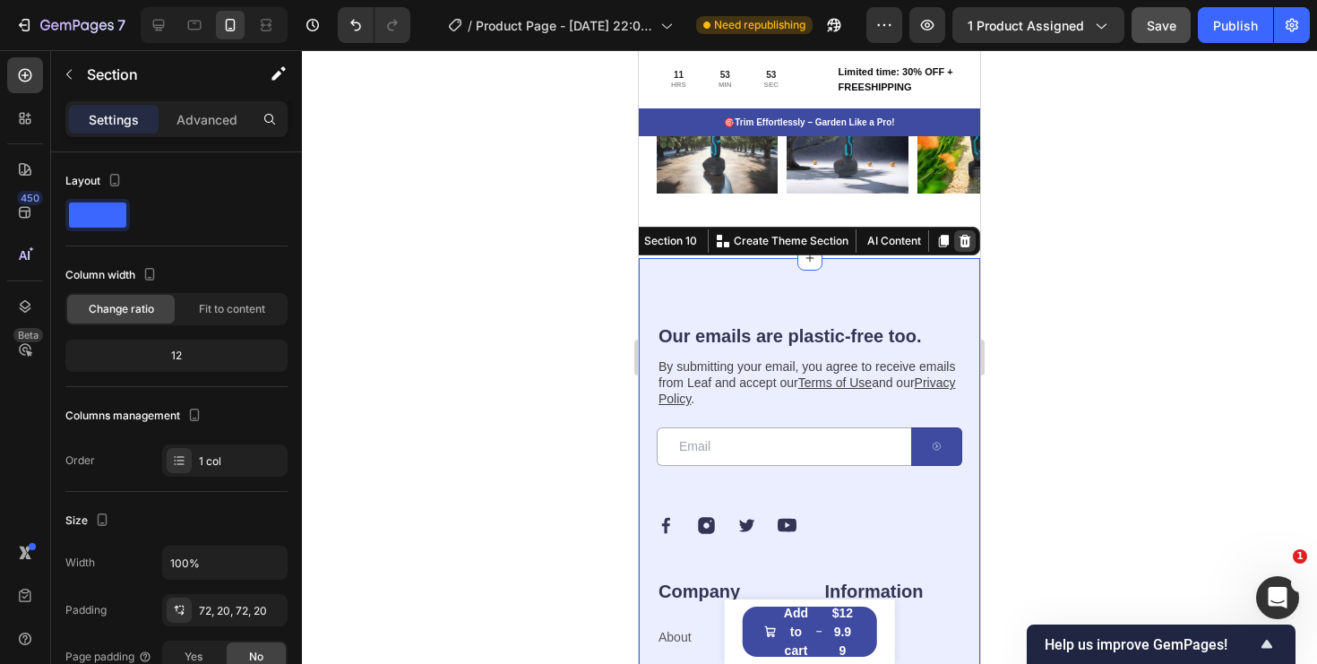
click at [975, 239] on div at bounding box center [965, 241] width 22 height 22
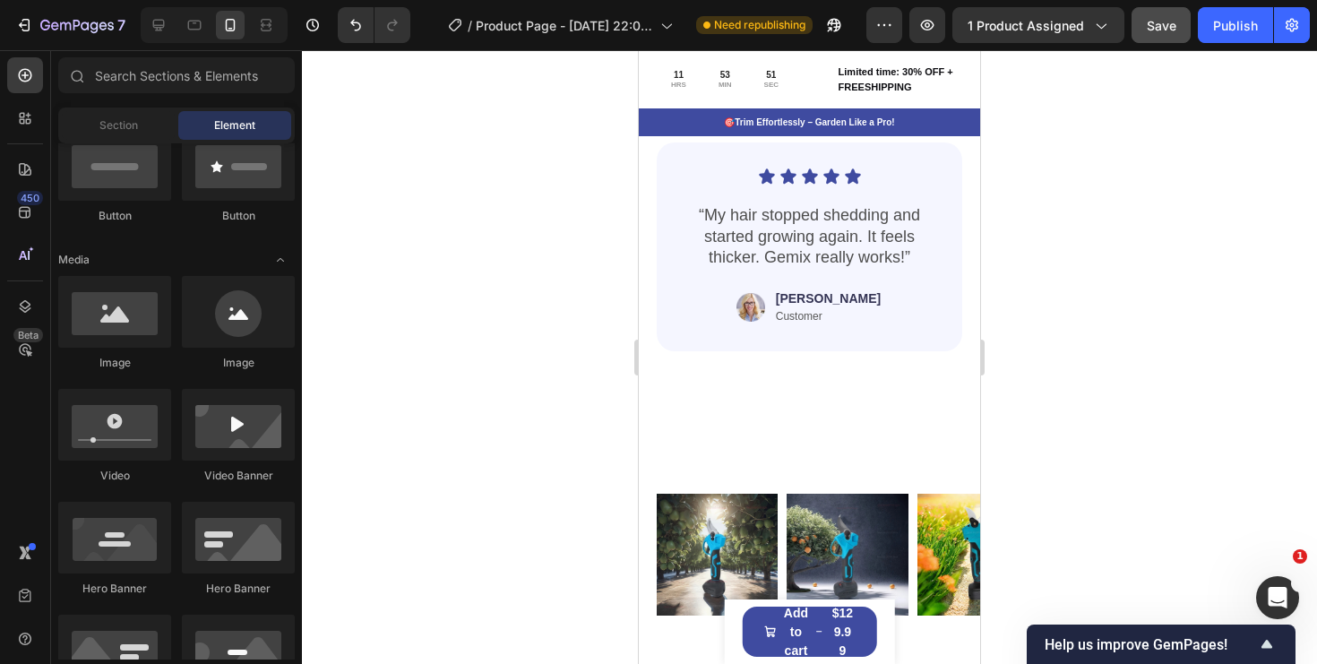
scroll to position [4438, 0]
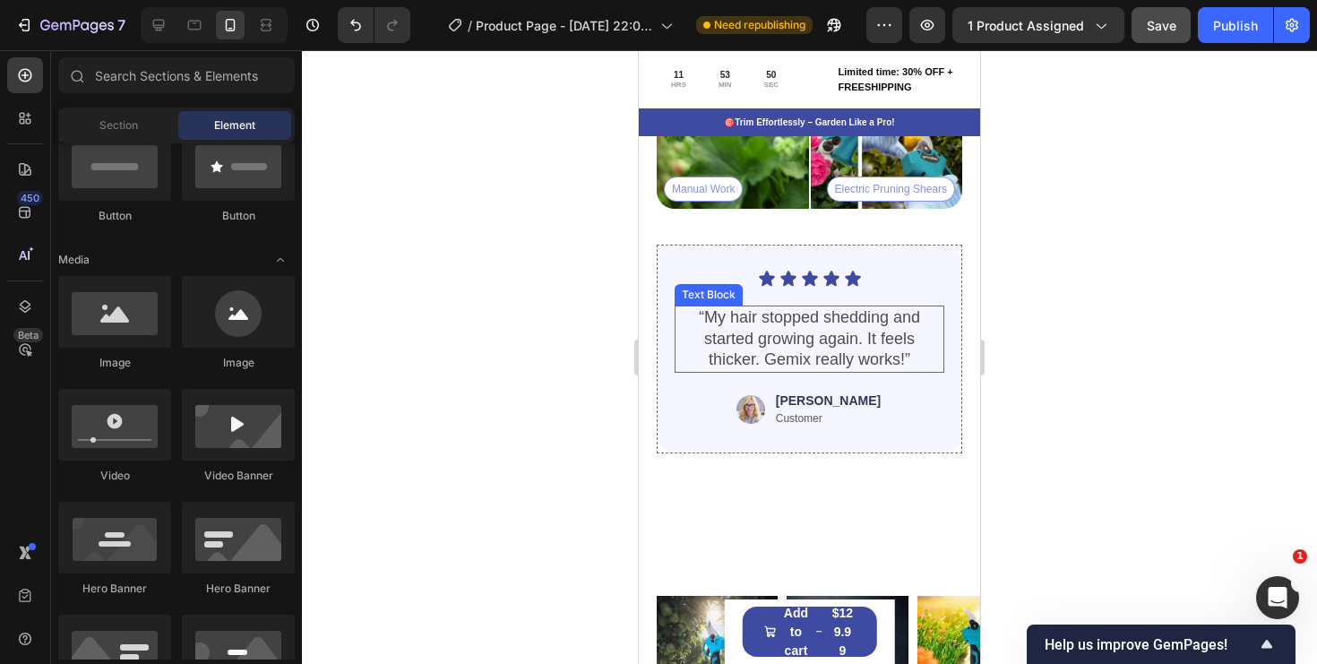
click at [860, 306] on div "“My hair stopped shedding and started growing again. It feels thicker. Gemix re…" at bounding box center [810, 339] width 270 height 66
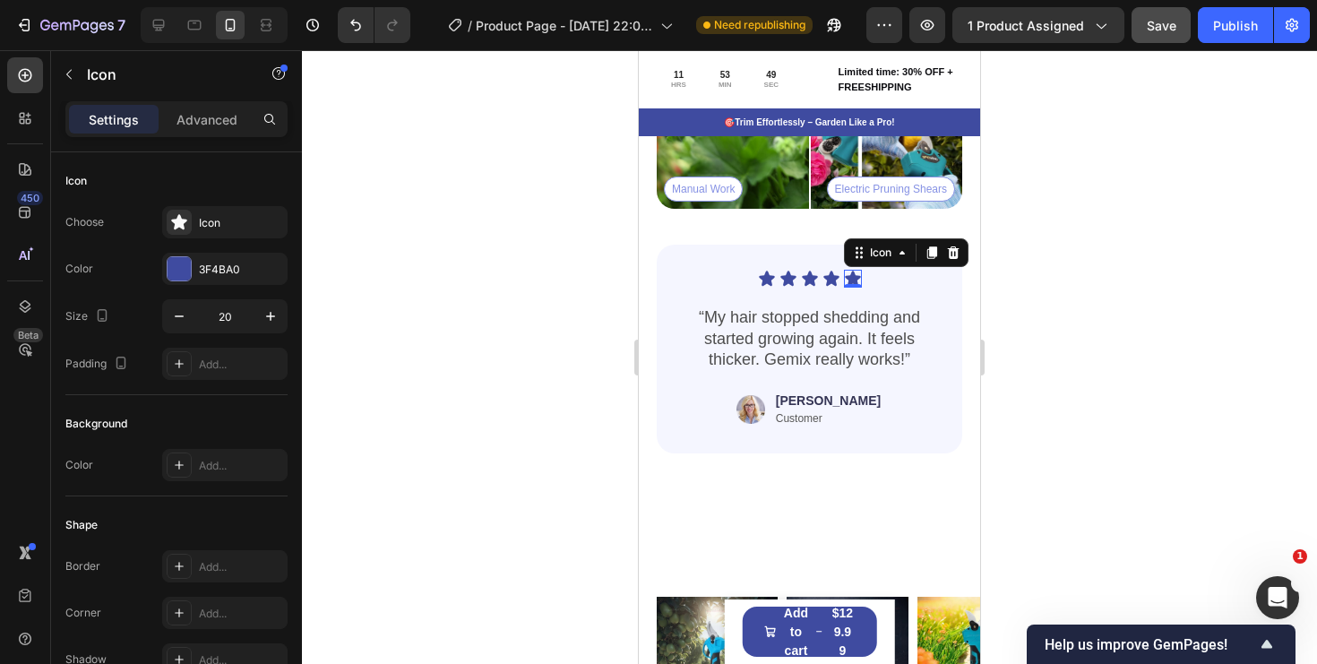
click at [858, 280] on icon at bounding box center [853, 279] width 18 height 18
click at [897, 282] on div "Icon Icon Icon Icon Icon 0" at bounding box center [810, 279] width 270 height 18
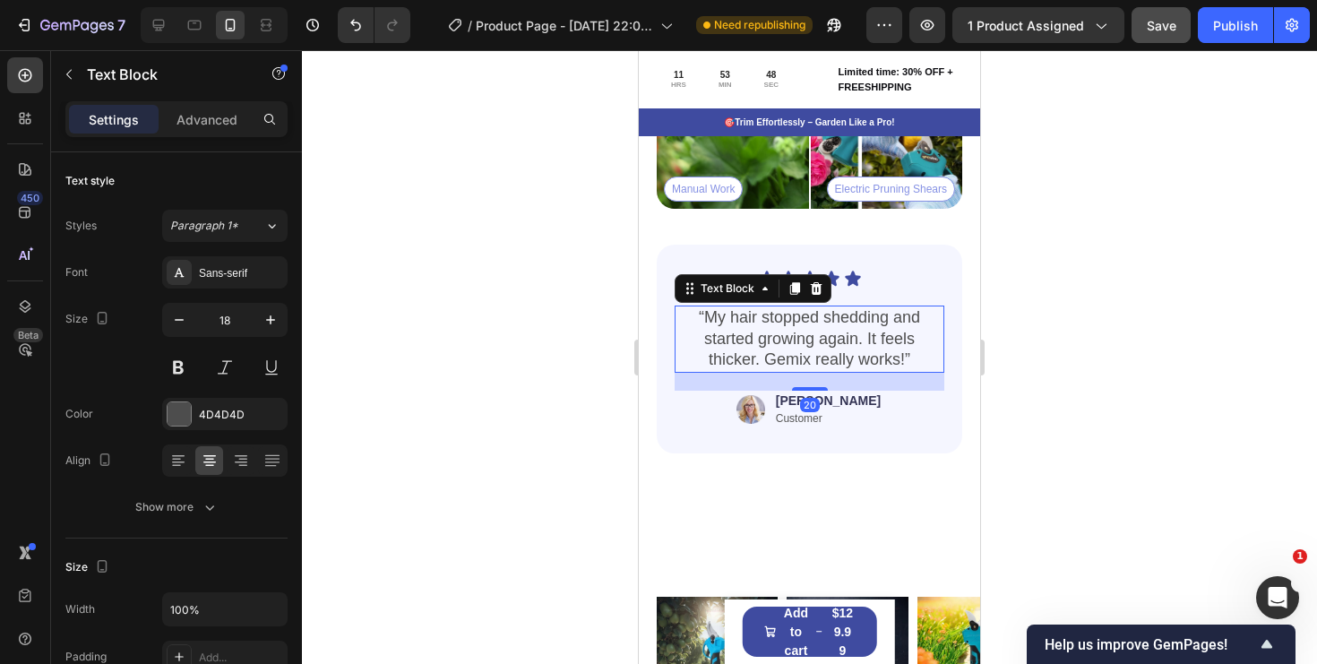
click at [890, 326] on p "“My hair stopped shedding and started growing again. It feels thicker. Gemix re…" at bounding box center [810, 338] width 266 height 63
click at [840, 306] on div "“My hair stopped shedding and started growing again. It feels thicker. Gemix re…" at bounding box center [810, 339] width 270 height 66
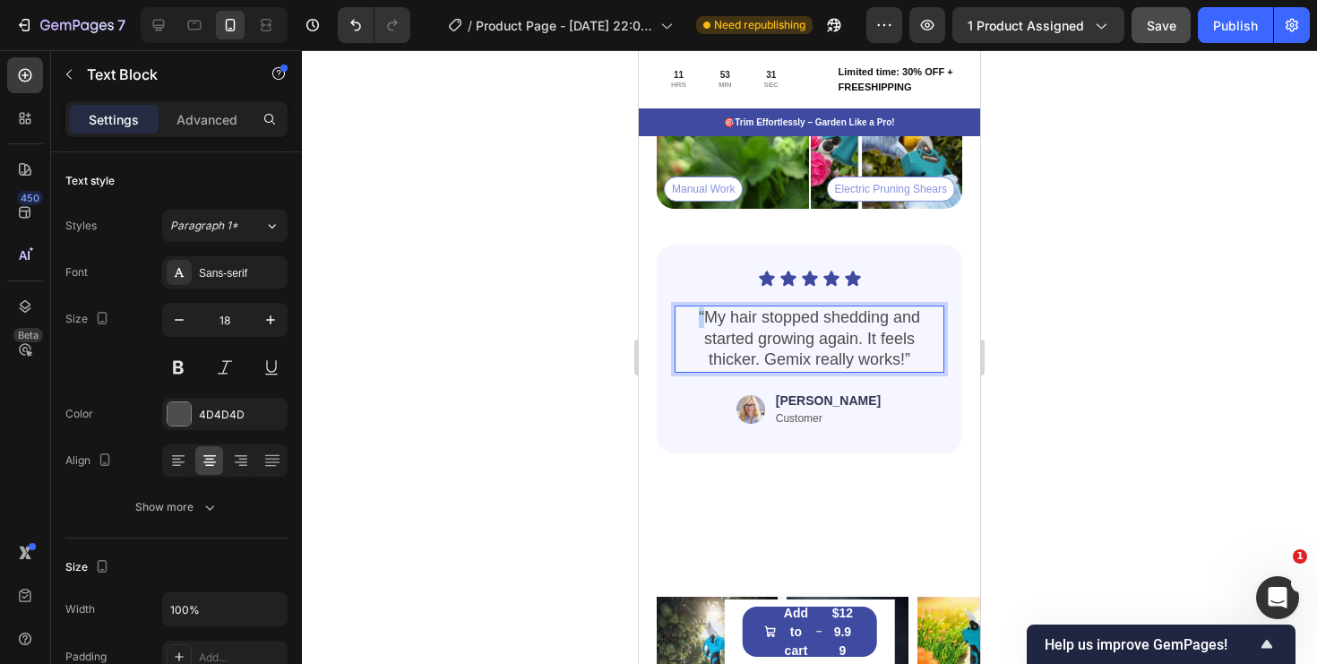
click at [840, 306] on div "“My hair stopped shedding and started growing again. It feels thicker. Gemix re…" at bounding box center [810, 339] width 270 height 66
click at [933, 424] on div "Image Jessica Text Block Customer Text Block Row" at bounding box center [810, 410] width 270 height 38
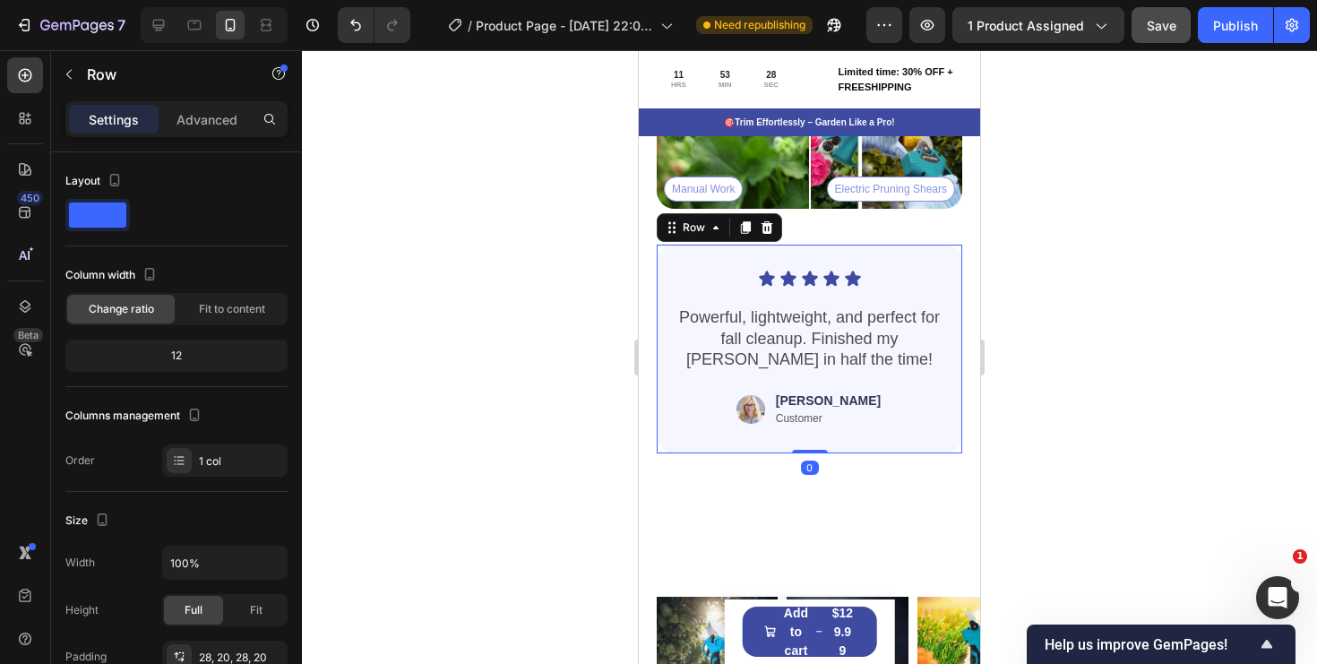
click at [953, 385] on div "Icon Icon Icon Icon Icon Icon List Powerful, lightweight, and perfect for fall …" at bounding box center [810, 349] width 306 height 208
click at [747, 230] on icon at bounding box center [746, 228] width 10 height 13
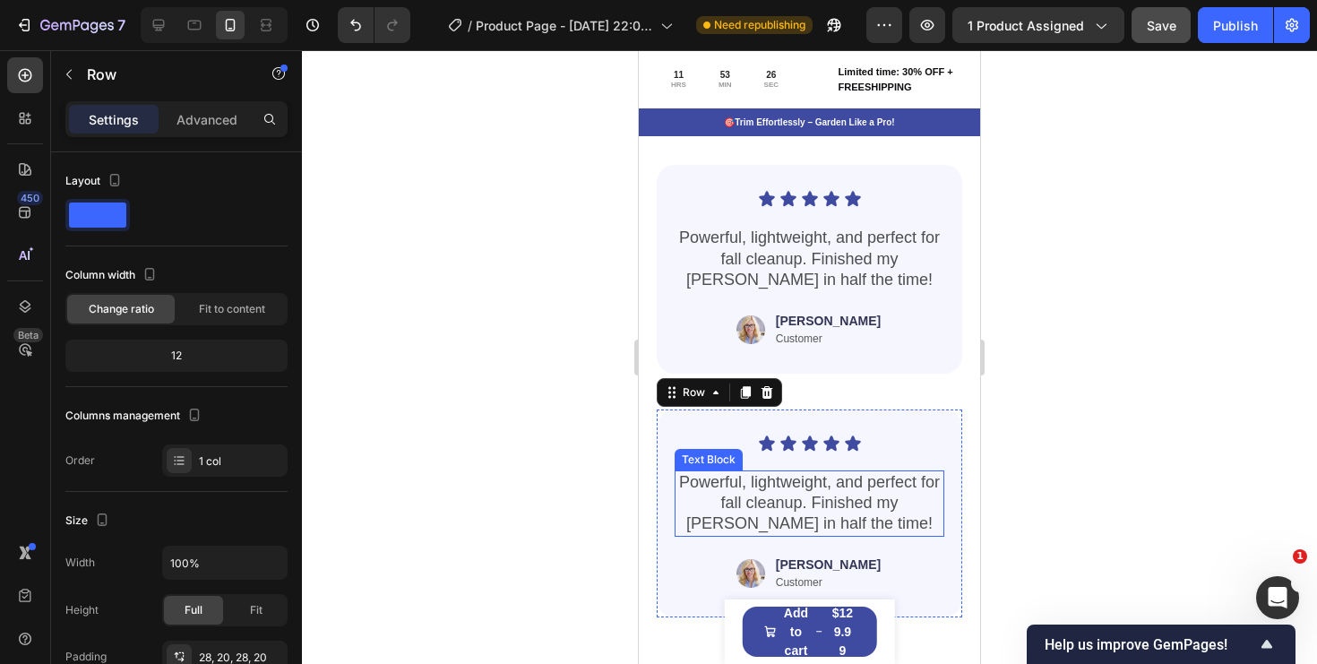
scroll to position [4676, 0]
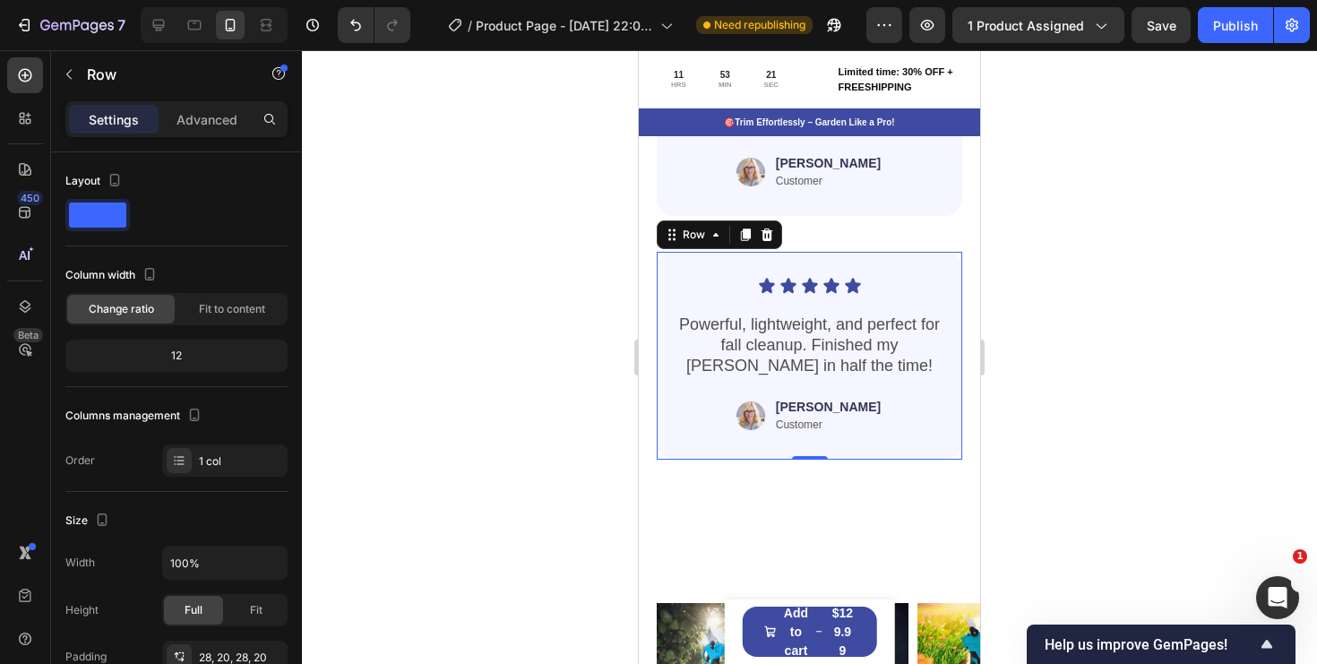
scroll to position [4676, 0]
click at [850, 331] on p "Powerful, lightweight, and perfect for fall cleanup. Finished my hedges in half…" at bounding box center [810, 346] width 266 height 63
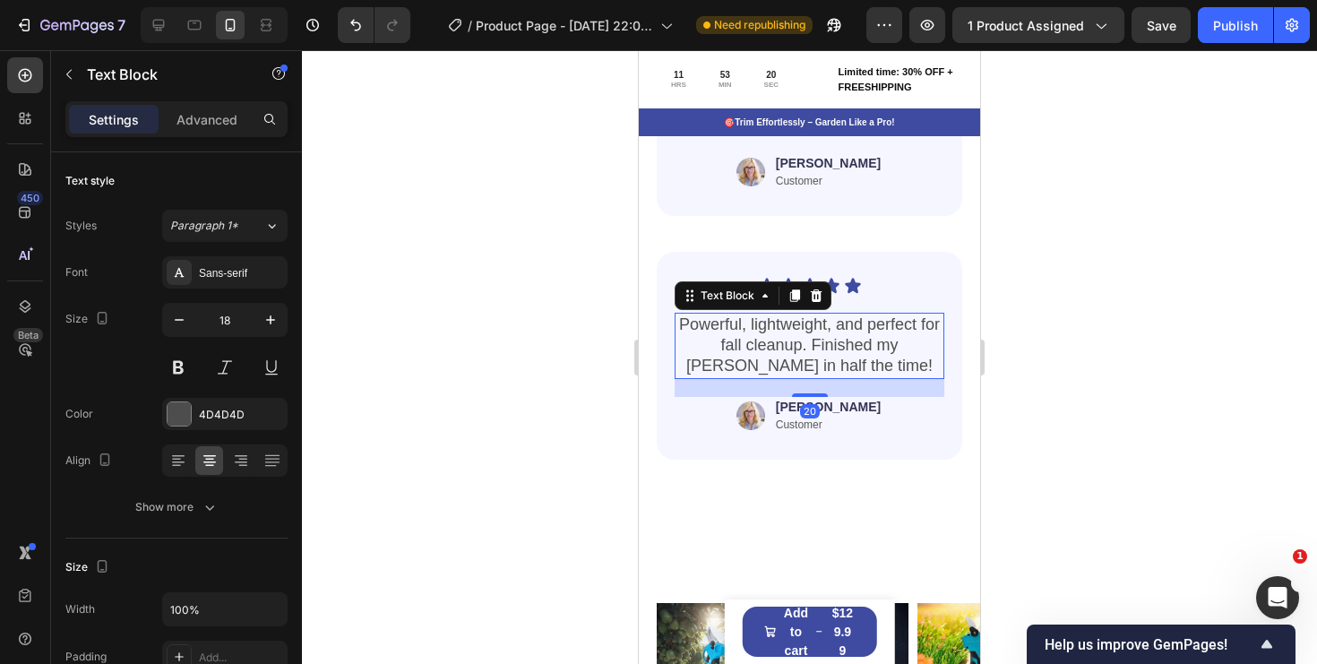
click at [850, 331] on p "Powerful, lightweight, and perfect for fall cleanup. Finished my hedges in half…" at bounding box center [810, 346] width 266 height 63
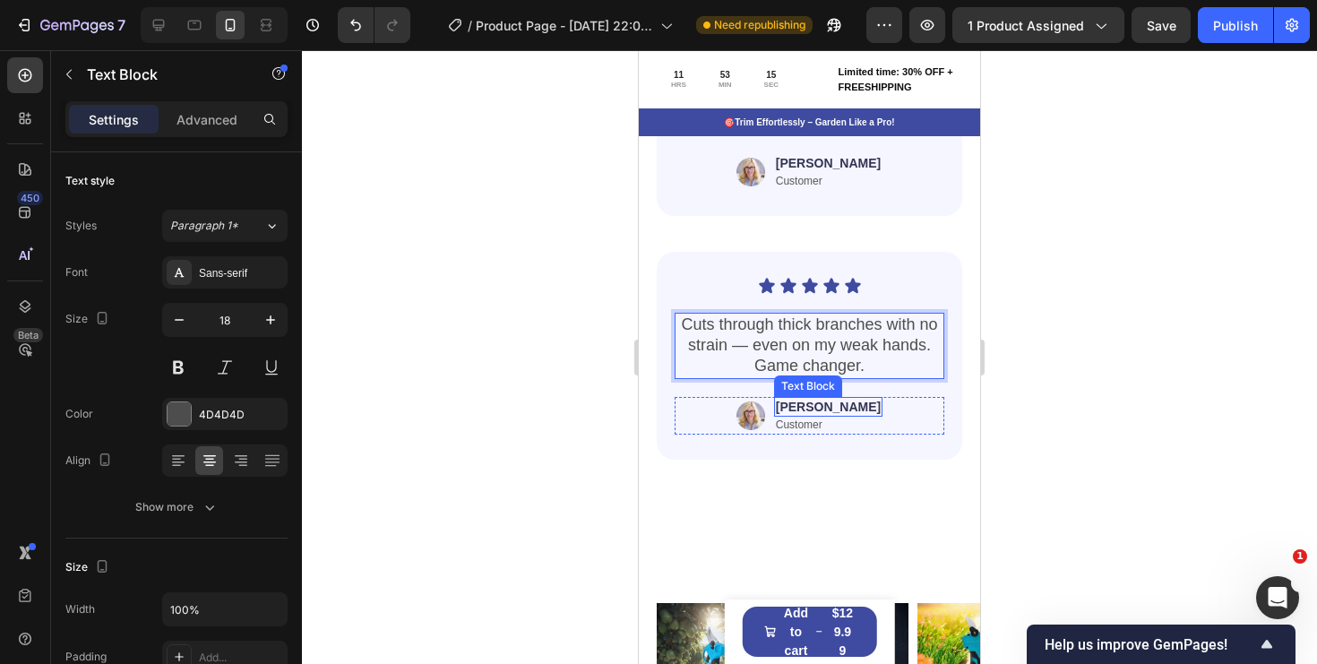
click at [822, 408] on p "Jessica" at bounding box center [828, 407] width 105 height 16
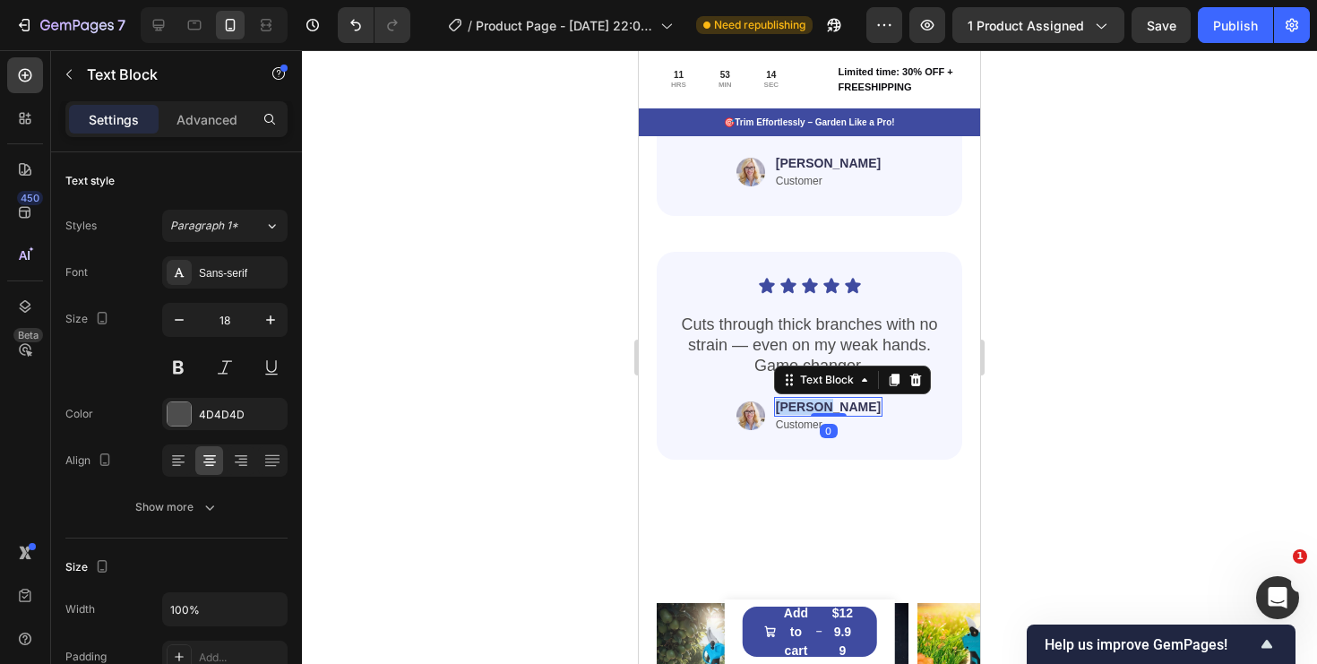
click at [822, 408] on p "Jessica" at bounding box center [828, 407] width 105 height 16
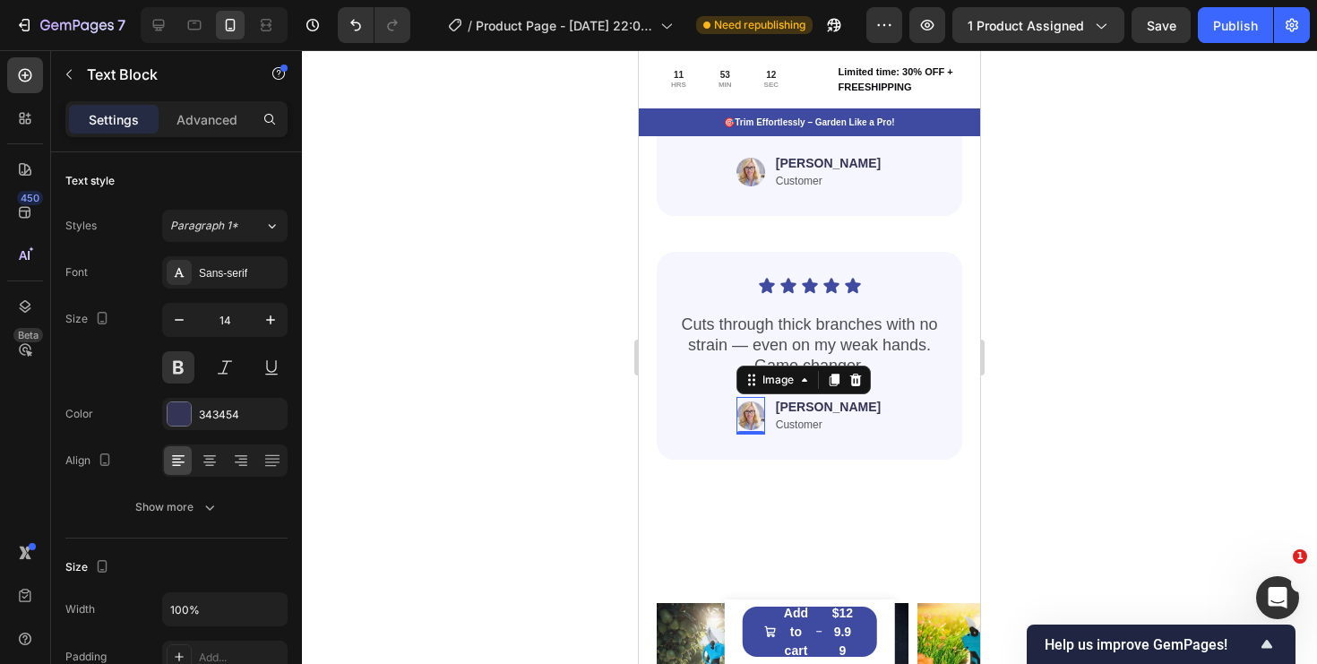
click at [765, 414] on img at bounding box center [751, 416] width 29 height 38
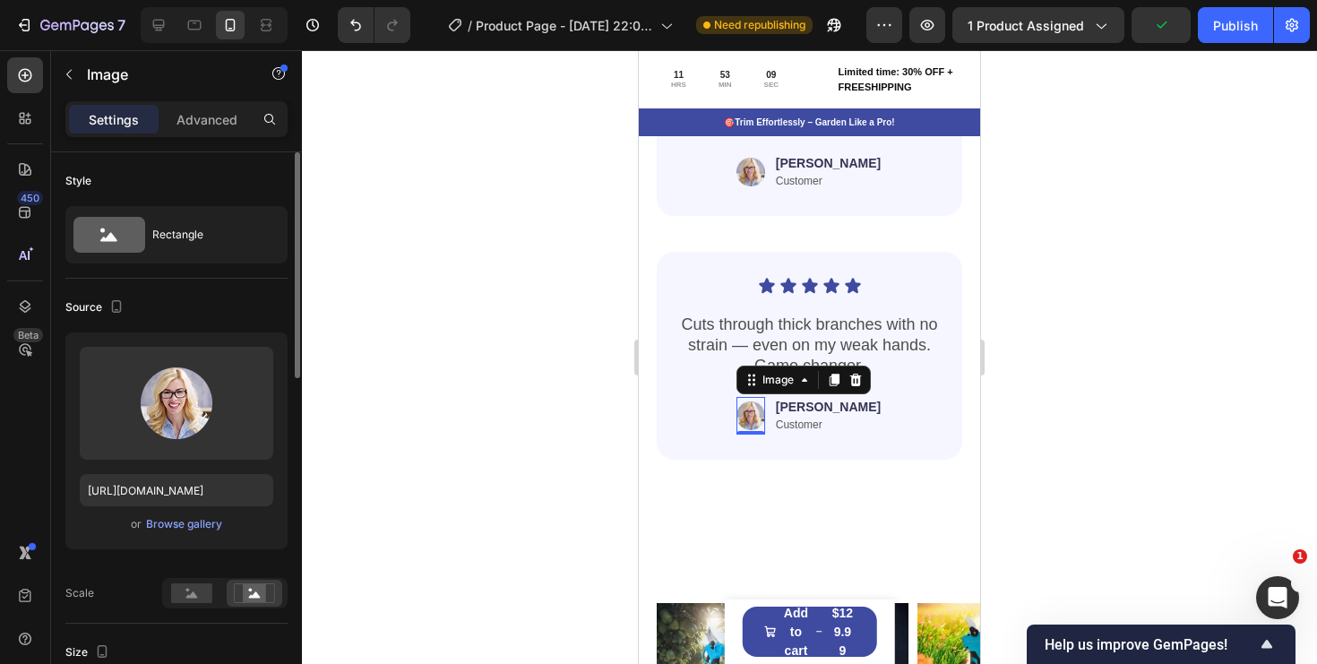
click at [189, 513] on div "or Browse gallery" at bounding box center [177, 524] width 194 height 22
click at [183, 529] on div "Browse gallery" at bounding box center [184, 524] width 76 height 16
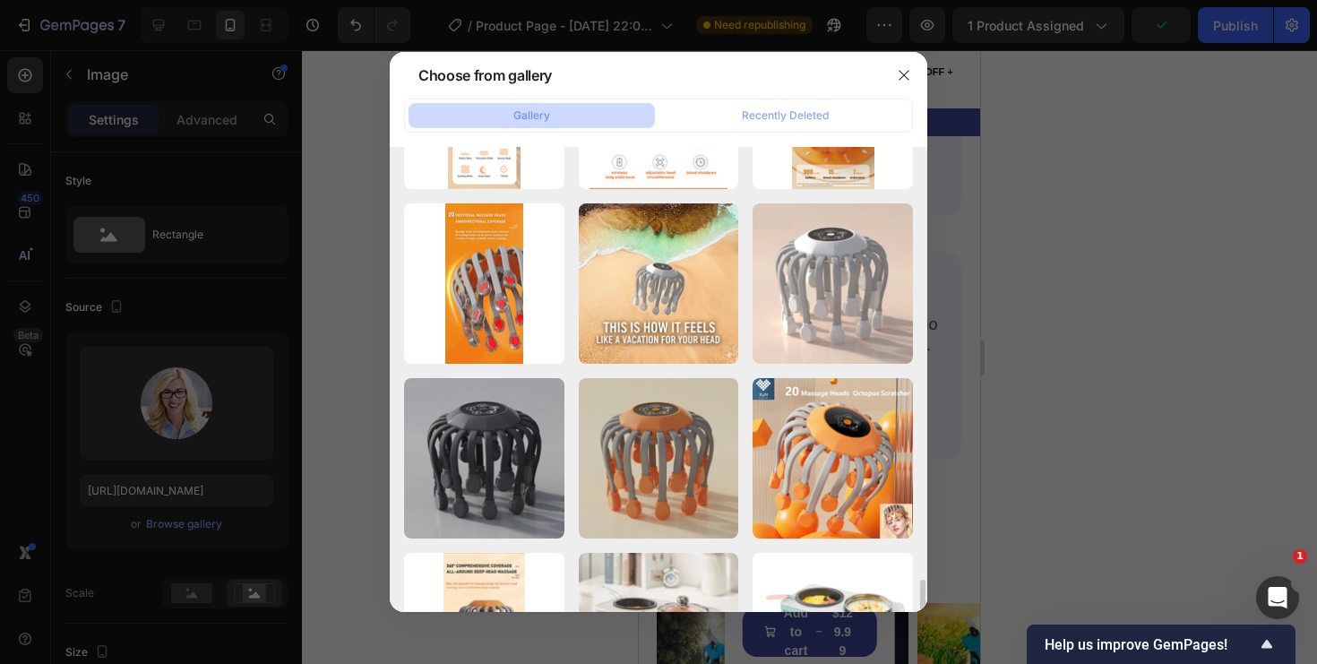
scroll to position [2793, 0]
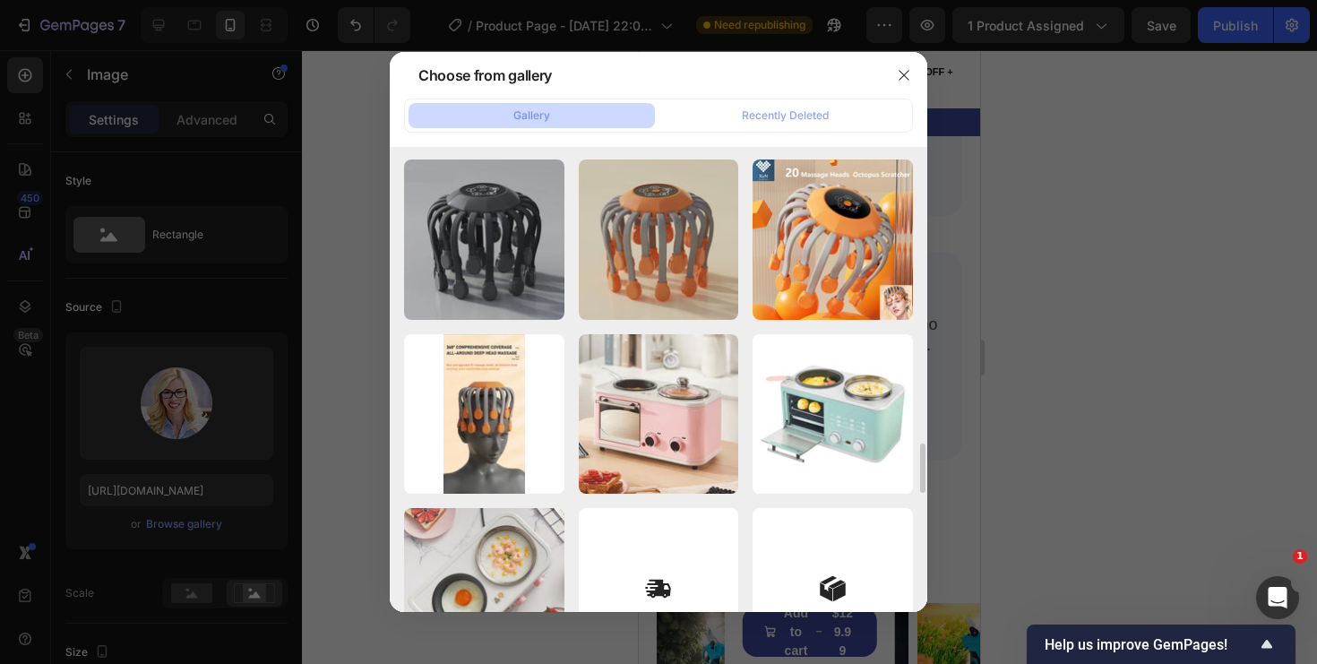
click at [1077, 335] on div at bounding box center [658, 332] width 1317 height 664
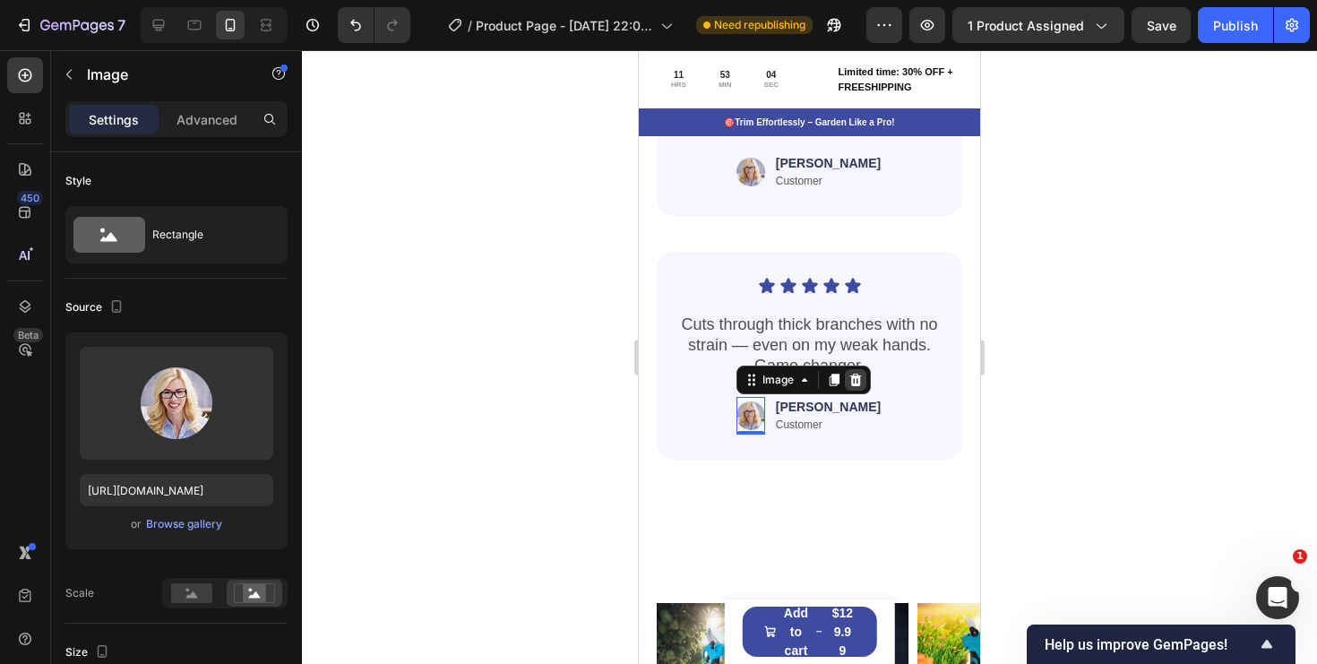
click at [861, 375] on icon at bounding box center [855, 380] width 12 height 13
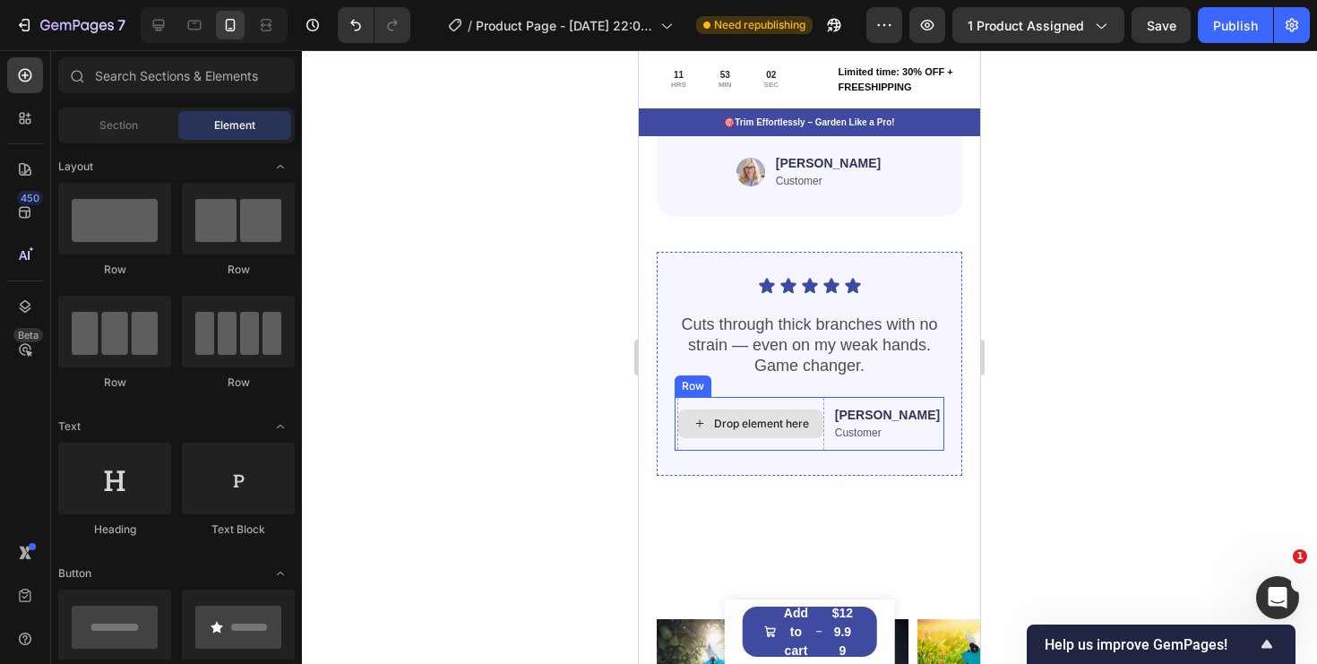
click at [816, 407] on div "Drop element here" at bounding box center [750, 424] width 147 height 54
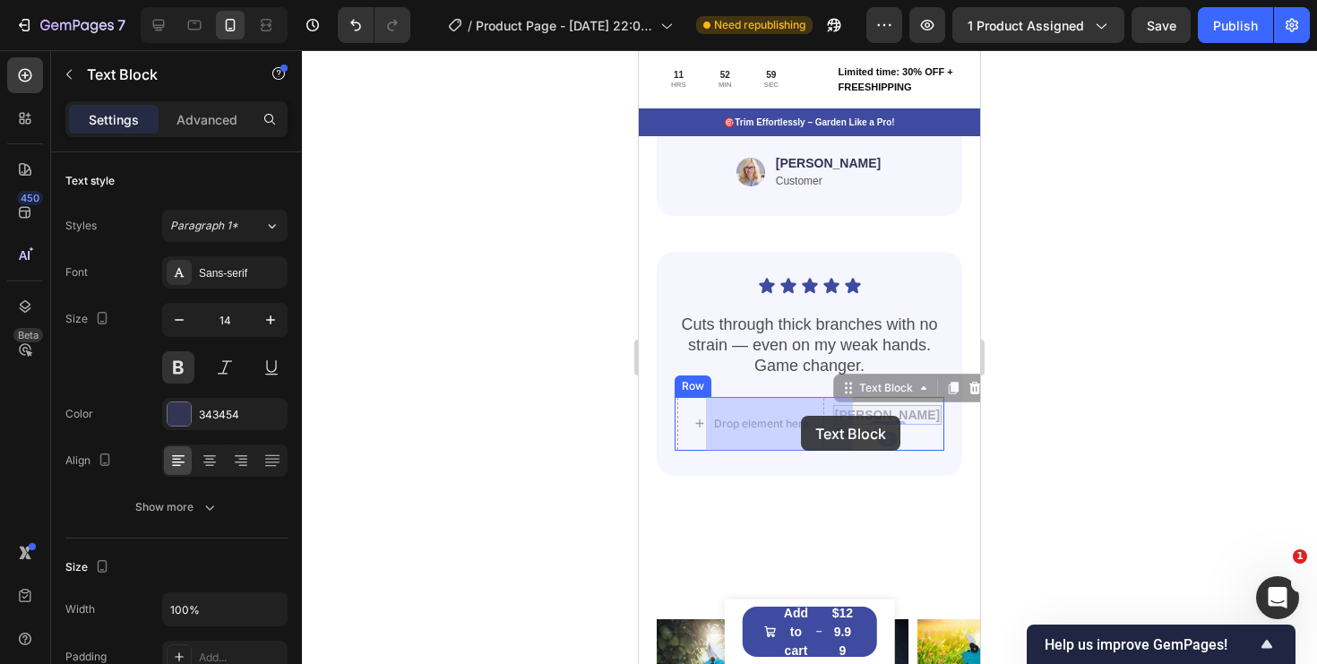
drag, startPoint x: 903, startPoint y: 416, endPoint x: 800, endPoint y: 416, distance: 103.0
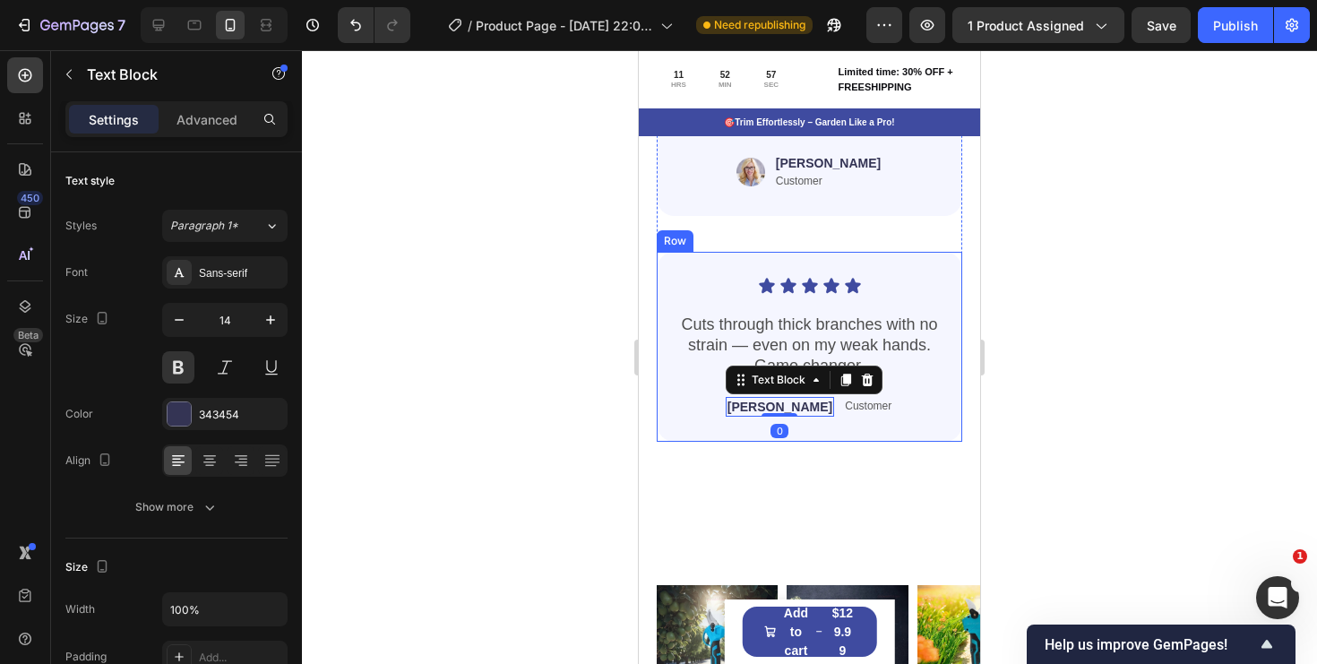
click at [880, 437] on div "Icon Icon Icon Icon Icon Icon List Cuts through thick branches with no strain —…" at bounding box center [810, 347] width 306 height 190
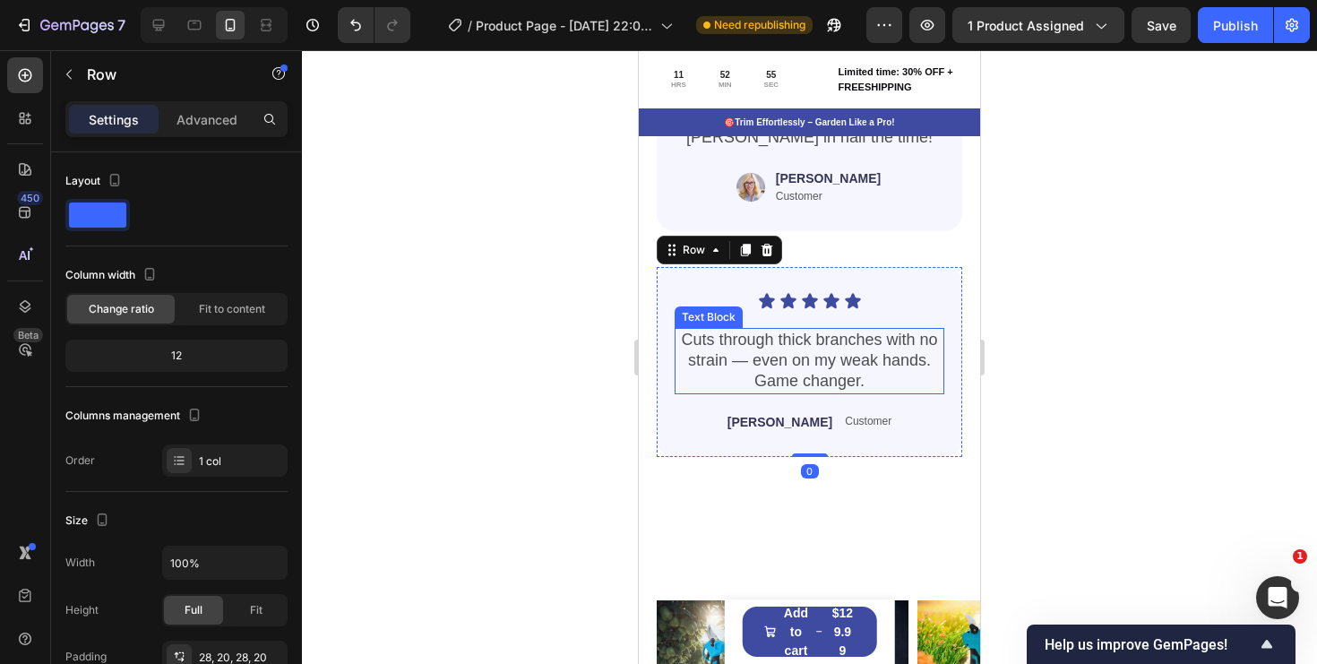
scroll to position [4702, 0]
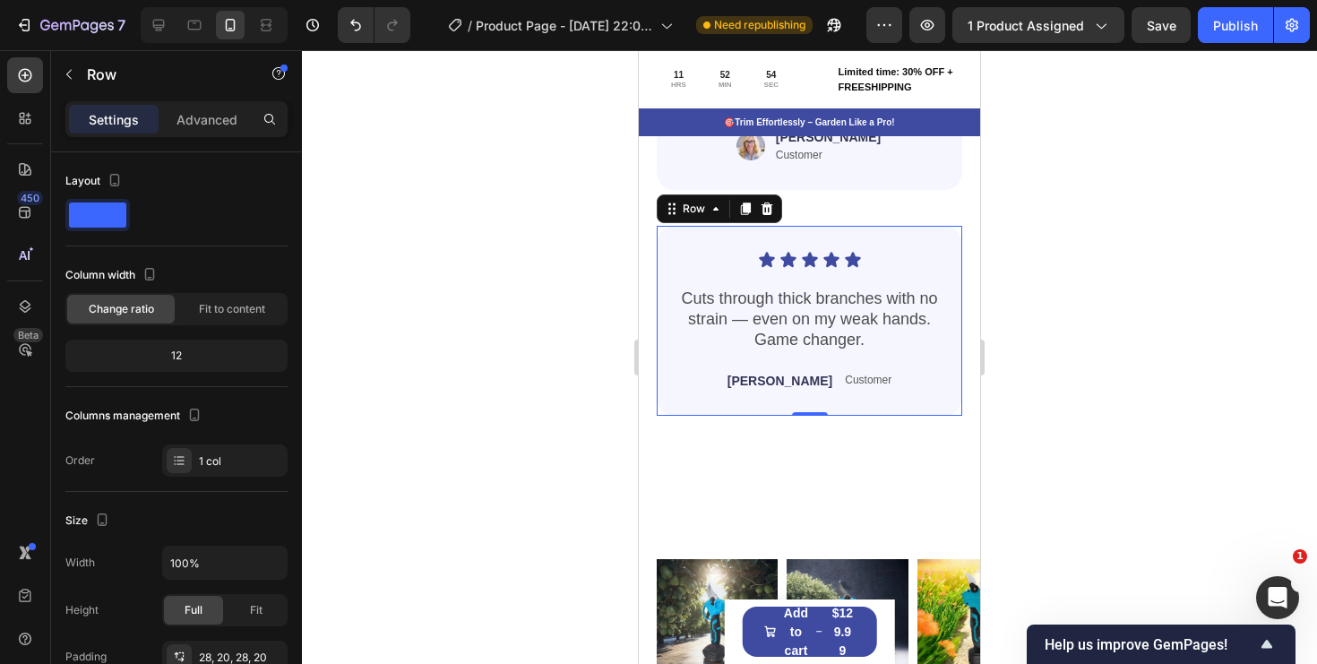
click at [933, 244] on div "Icon Icon Icon Icon Icon Icon List Cuts through thick branches with no strain —…" at bounding box center [810, 321] width 306 height 190
click at [741, 210] on icon at bounding box center [746, 209] width 10 height 13
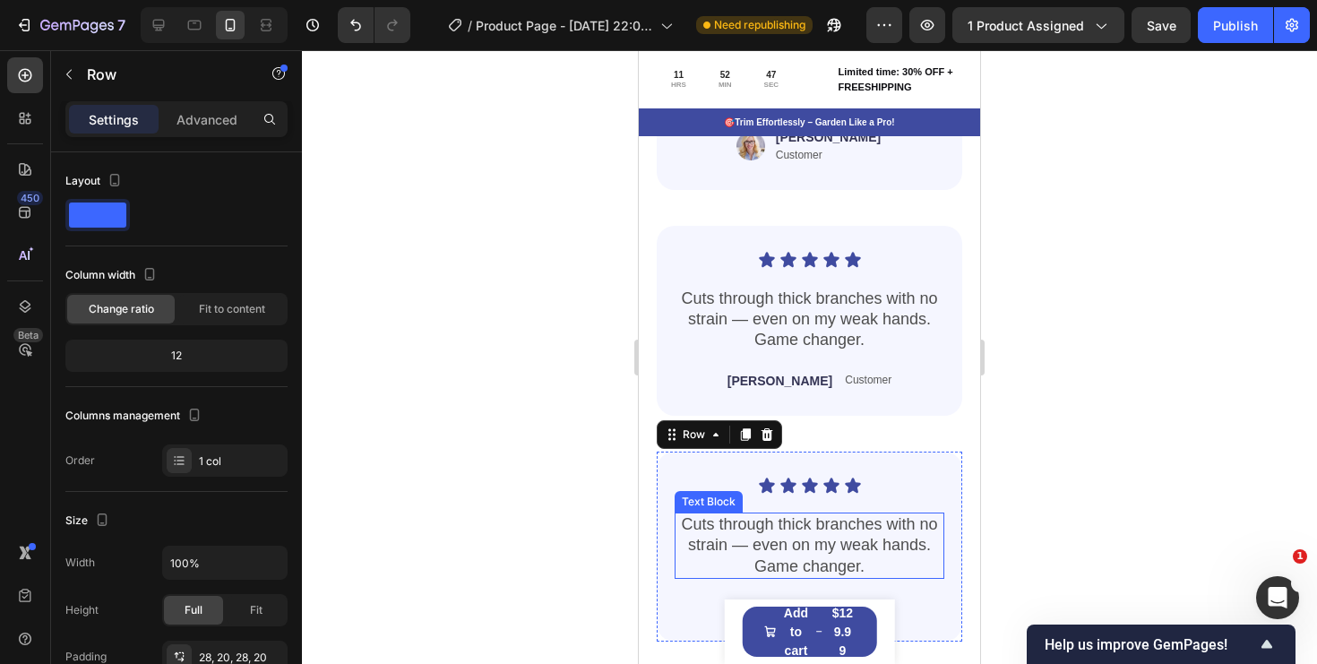
click at [826, 544] on p "Cuts through thick branches with no strain — even on my weak hands. Game change…" at bounding box center [810, 545] width 266 height 63
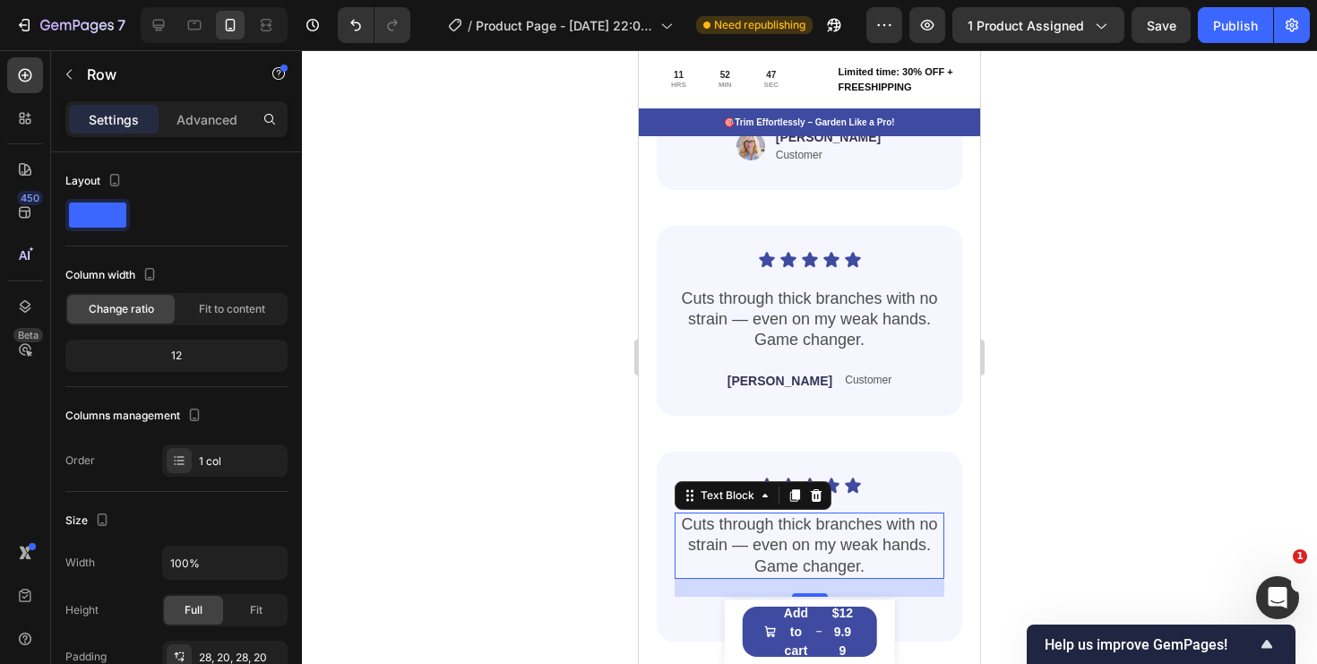
click at [826, 544] on p "Cuts through thick branches with no strain — even on my weak hands. Game change…" at bounding box center [810, 545] width 266 height 63
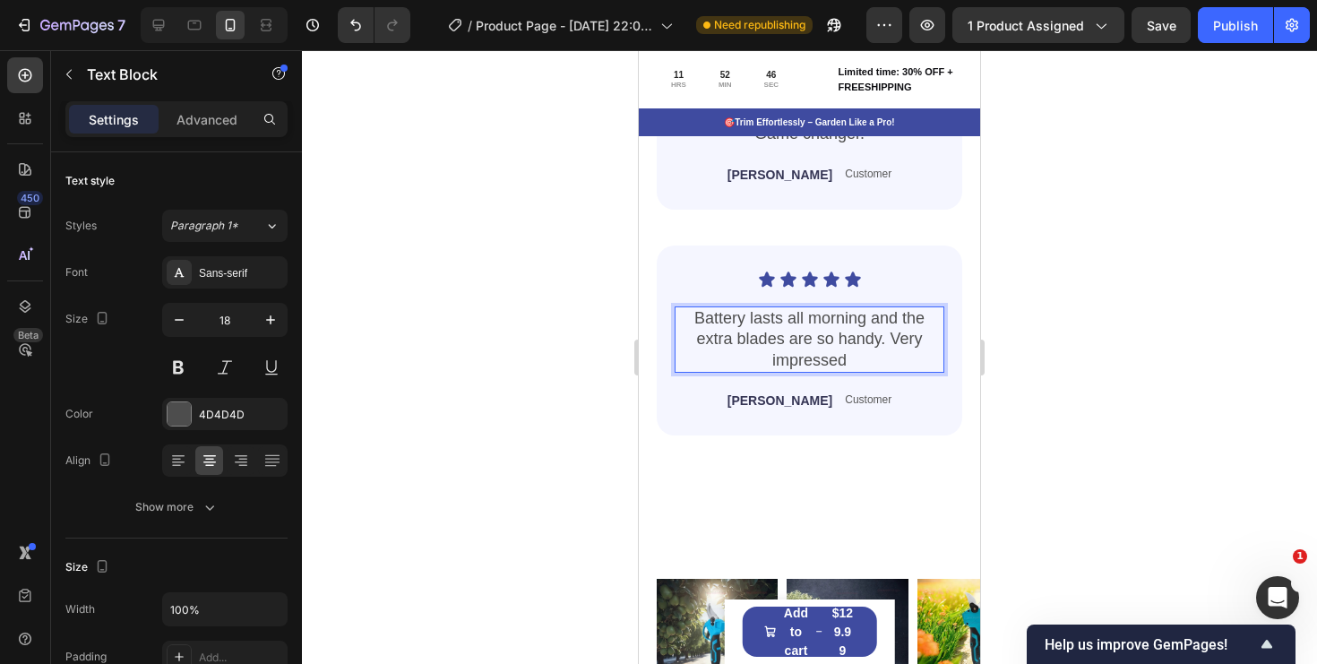
scroll to position [4923, 0]
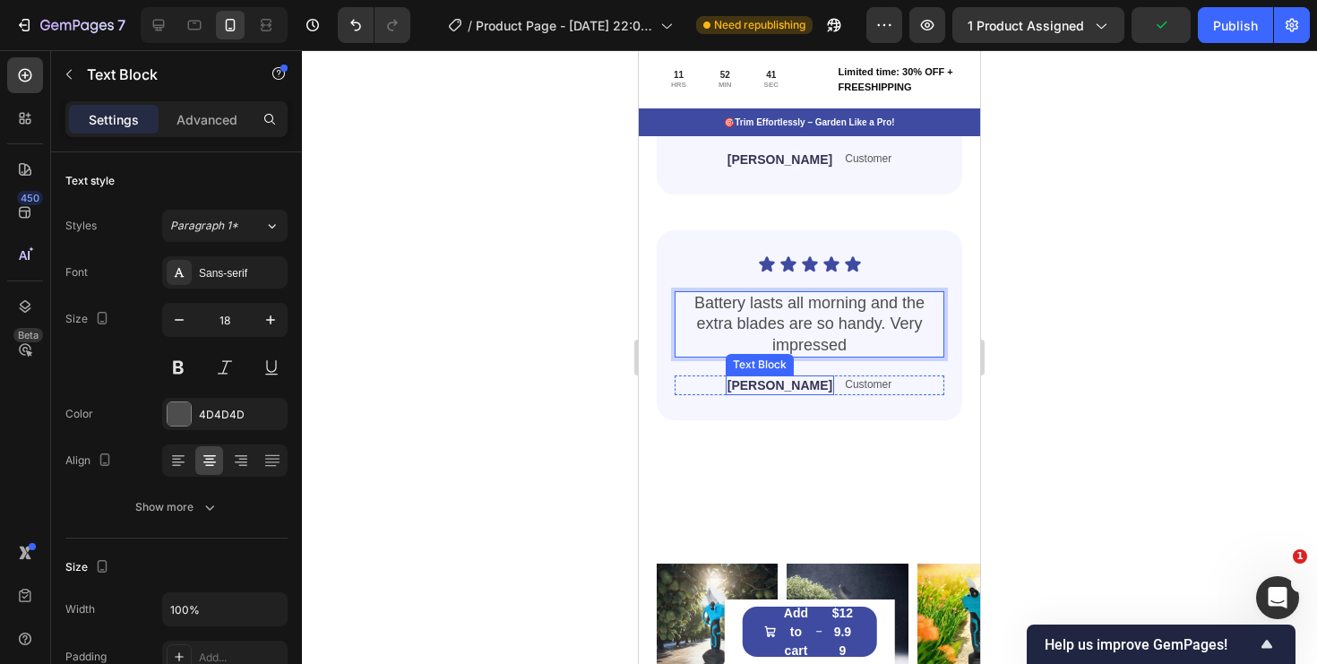
click at [784, 384] on p "Layla R." at bounding box center [780, 385] width 105 height 16
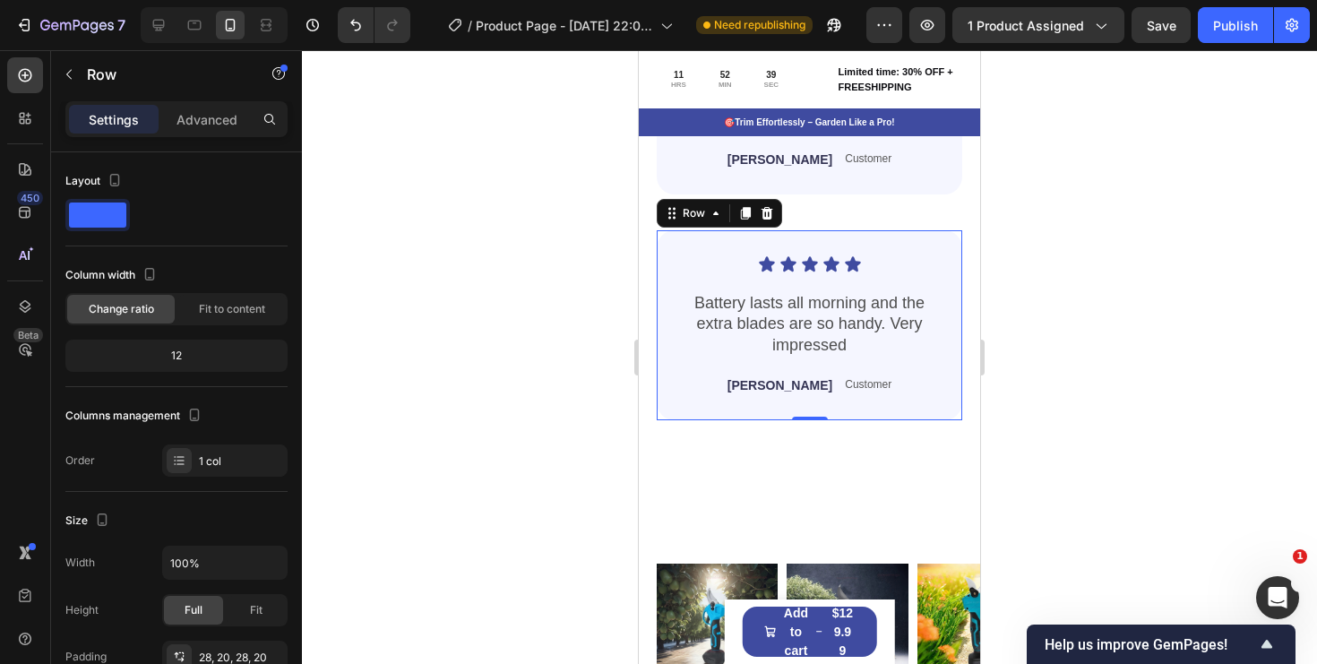
click at [824, 409] on div "Icon Icon Icon Icon Icon Icon List Battery lasts all morning and the extra blad…" at bounding box center [810, 325] width 306 height 190
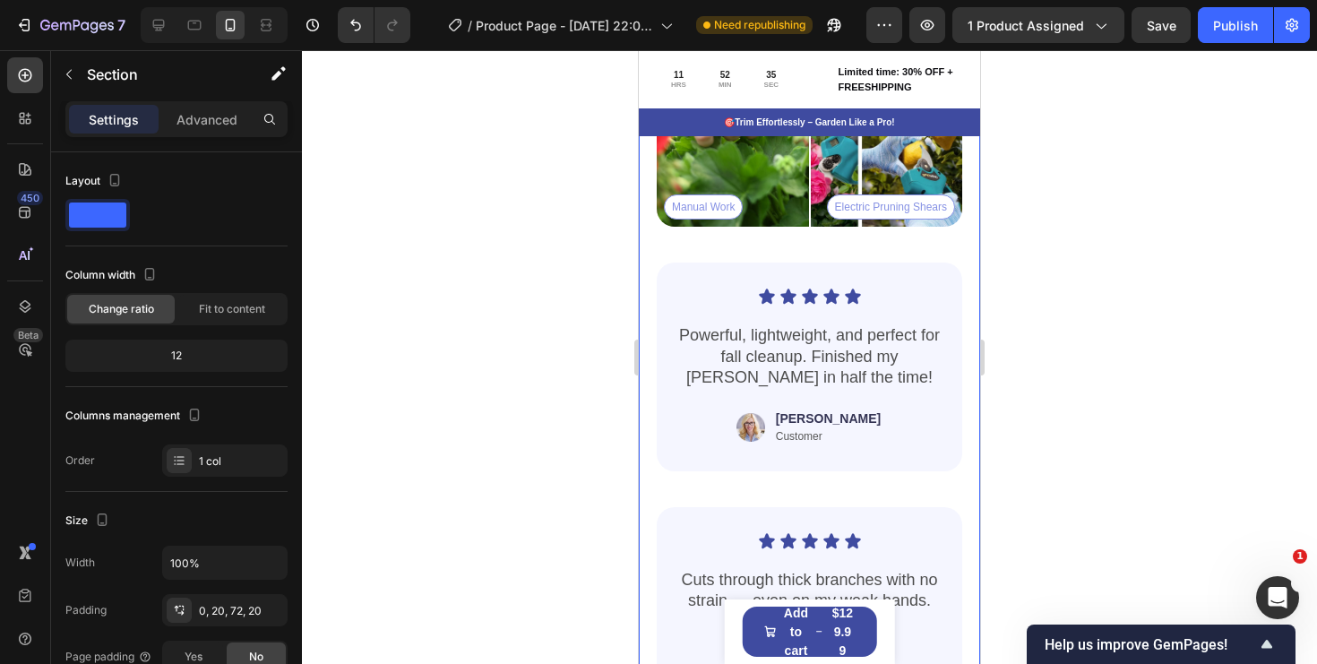
scroll to position [4415, 0]
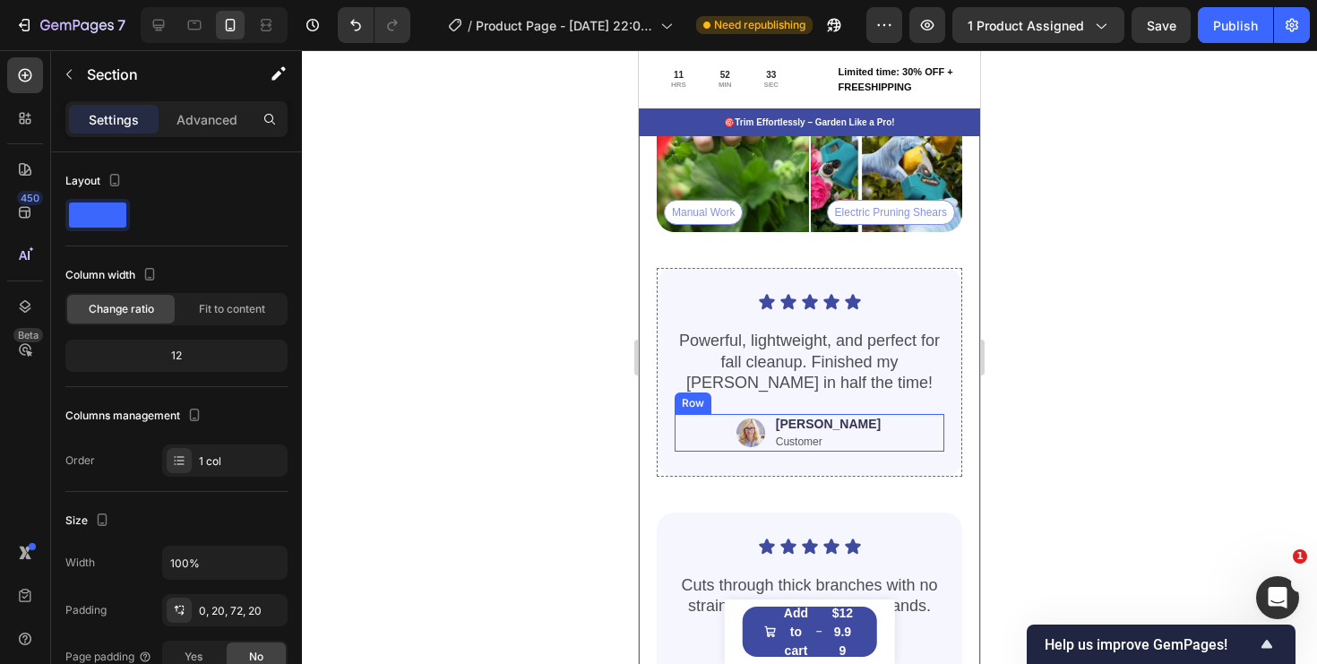
click at [885, 422] on div "Image Jessica Text Block Customer Text Block Row" at bounding box center [810, 433] width 270 height 38
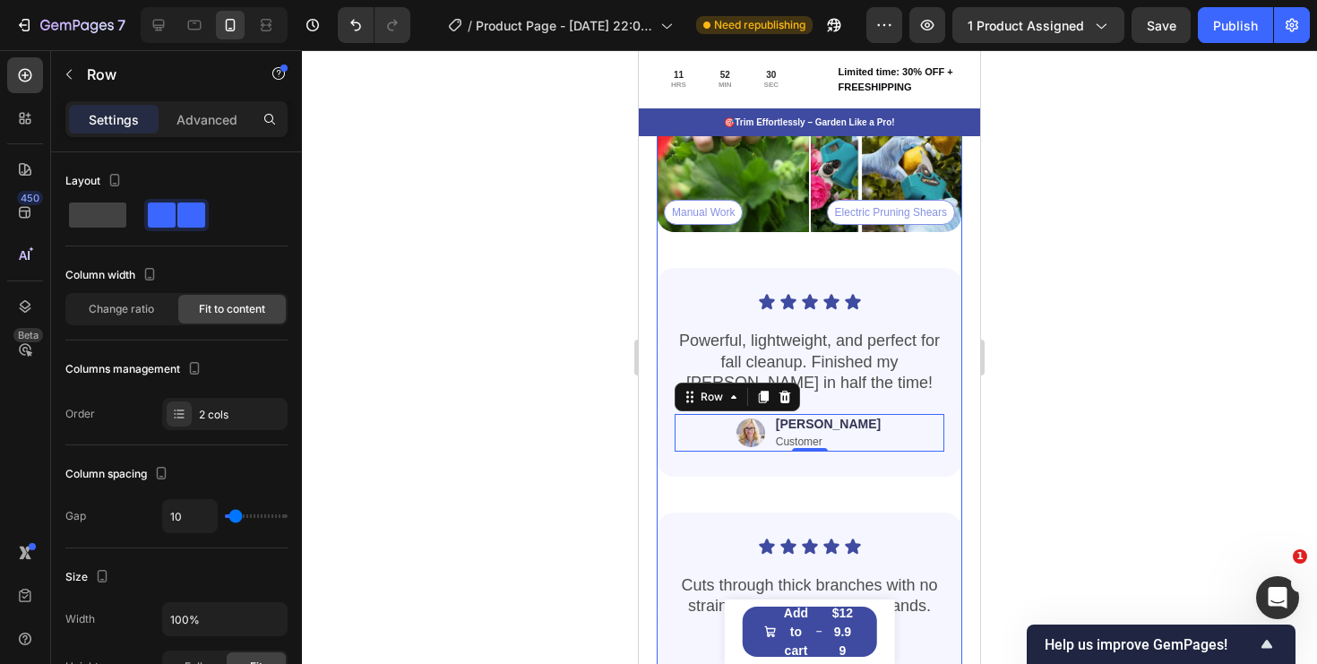
click at [859, 263] on div "Icon Icon Icon Icon Icon Icon List Powerful, lightweight, and perfect for fall …" at bounding box center [810, 580] width 306 height 696
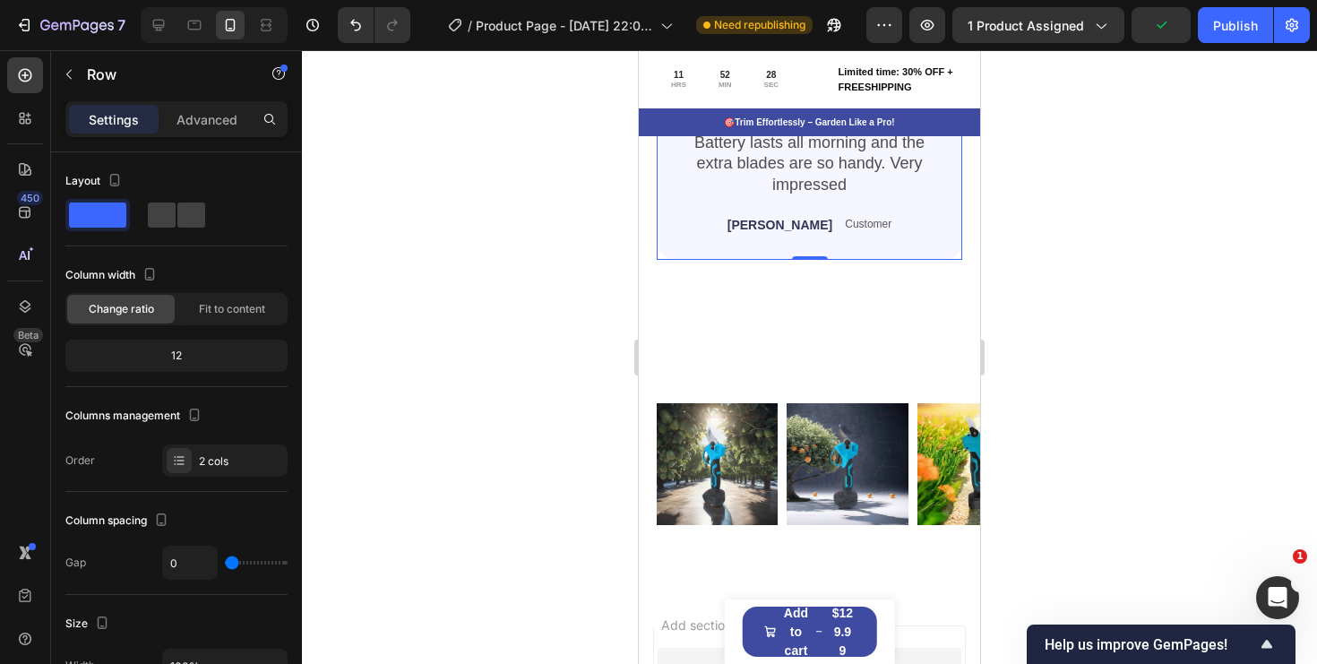
scroll to position [5068, 0]
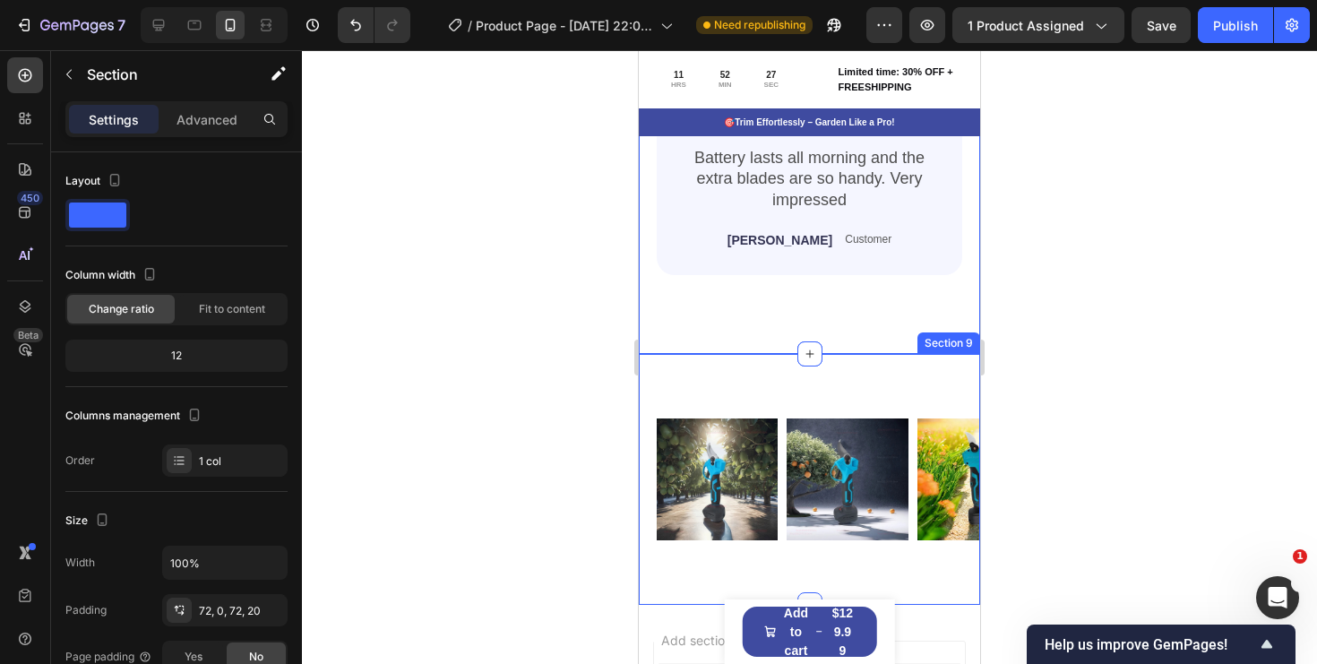
click at [845, 373] on div "Image Image Image Image Image Image Image Image Image Image Carousel Section 9" at bounding box center [809, 479] width 341 height 250
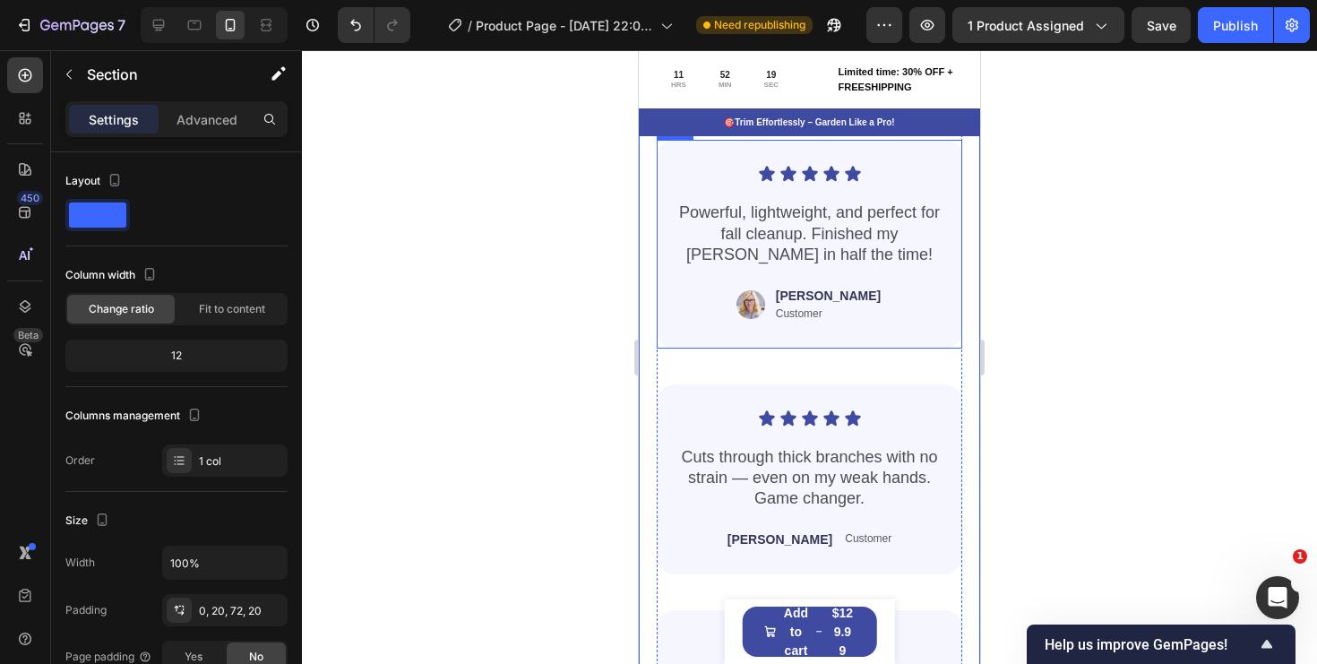
scroll to position [4342, 0]
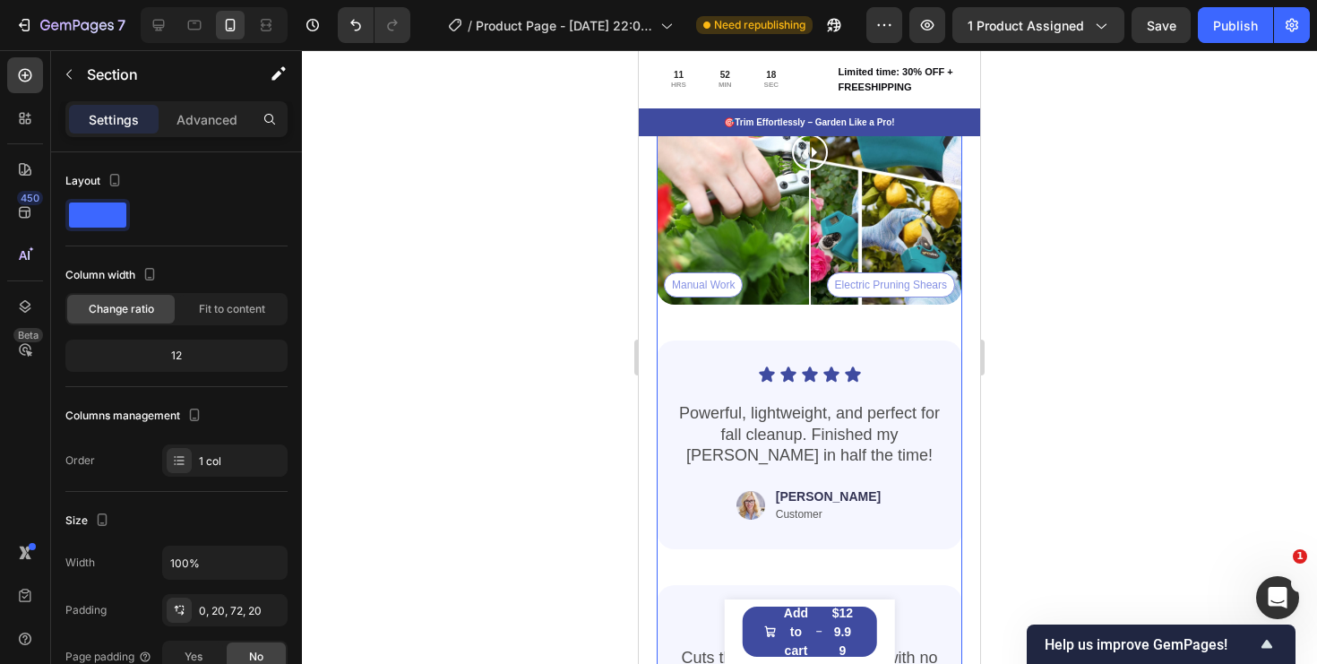
click at [799, 316] on div "Icon Icon Icon Icon Icon Icon List Powerful, lightweight, and perfect for fall …" at bounding box center [810, 653] width 306 height 696
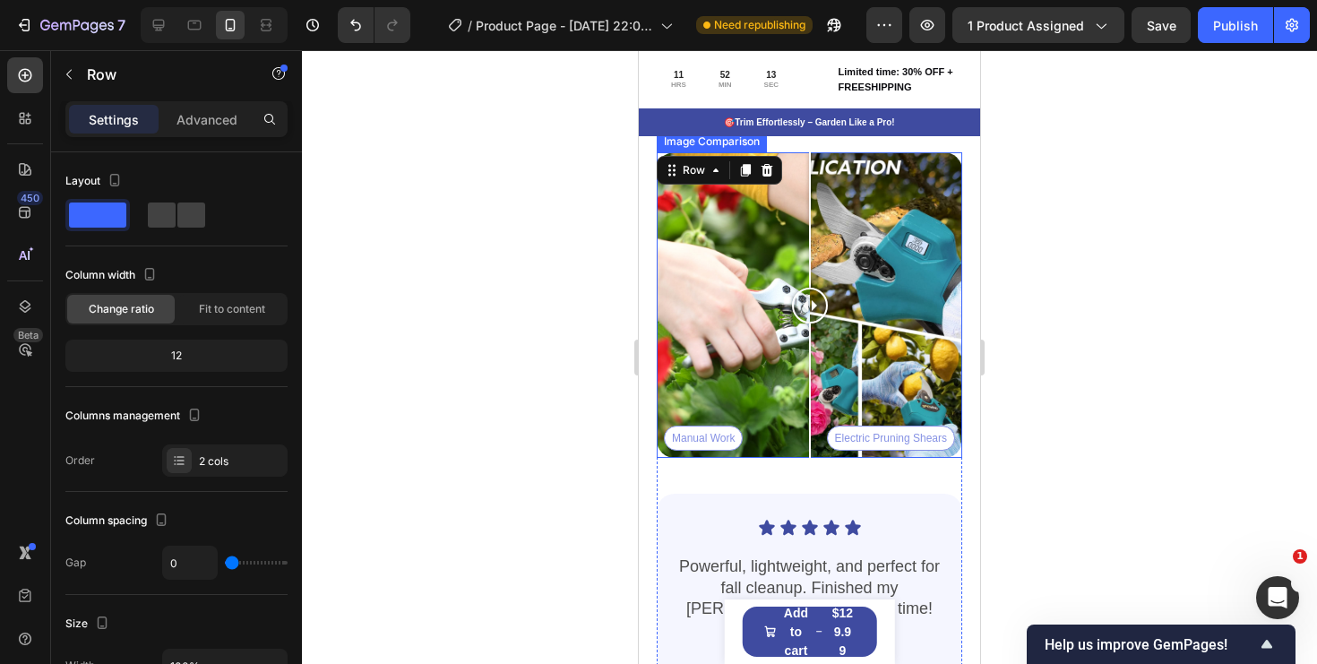
scroll to position [4204, 0]
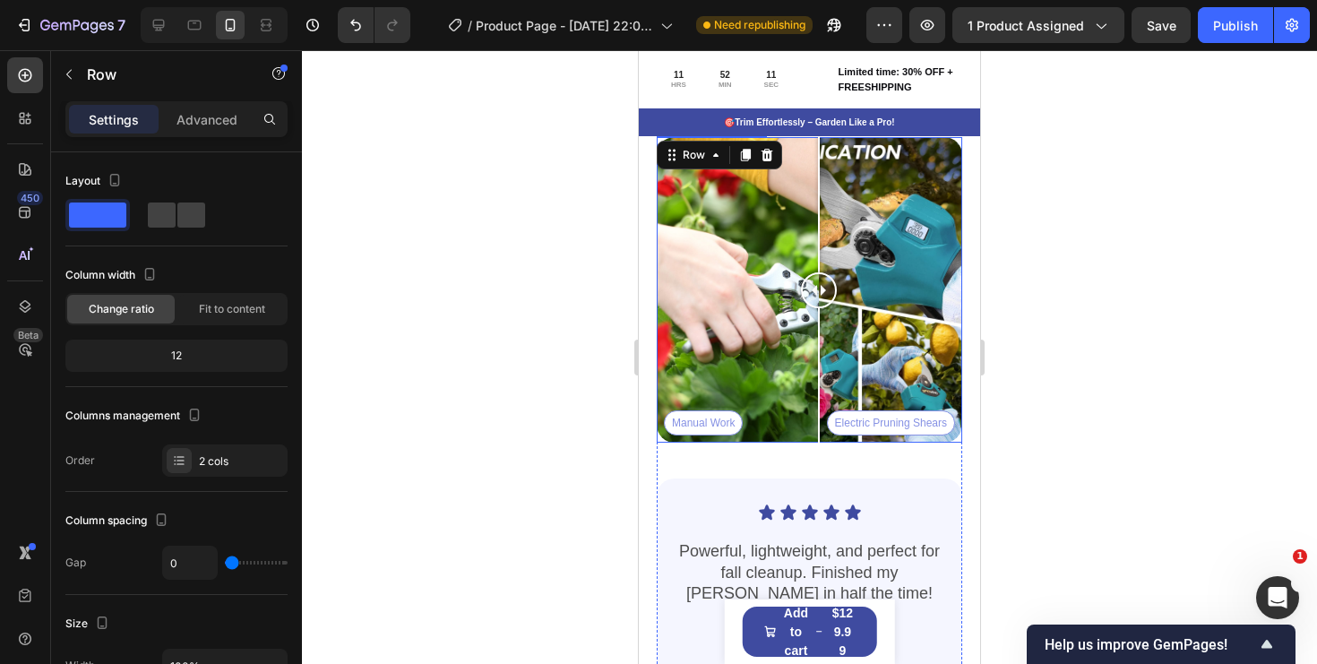
drag, startPoint x: 811, startPoint y: 302, endPoint x: 817, endPoint y: 353, distance: 51.5
click at [819, 347] on div at bounding box center [819, 290] width 36 height 306
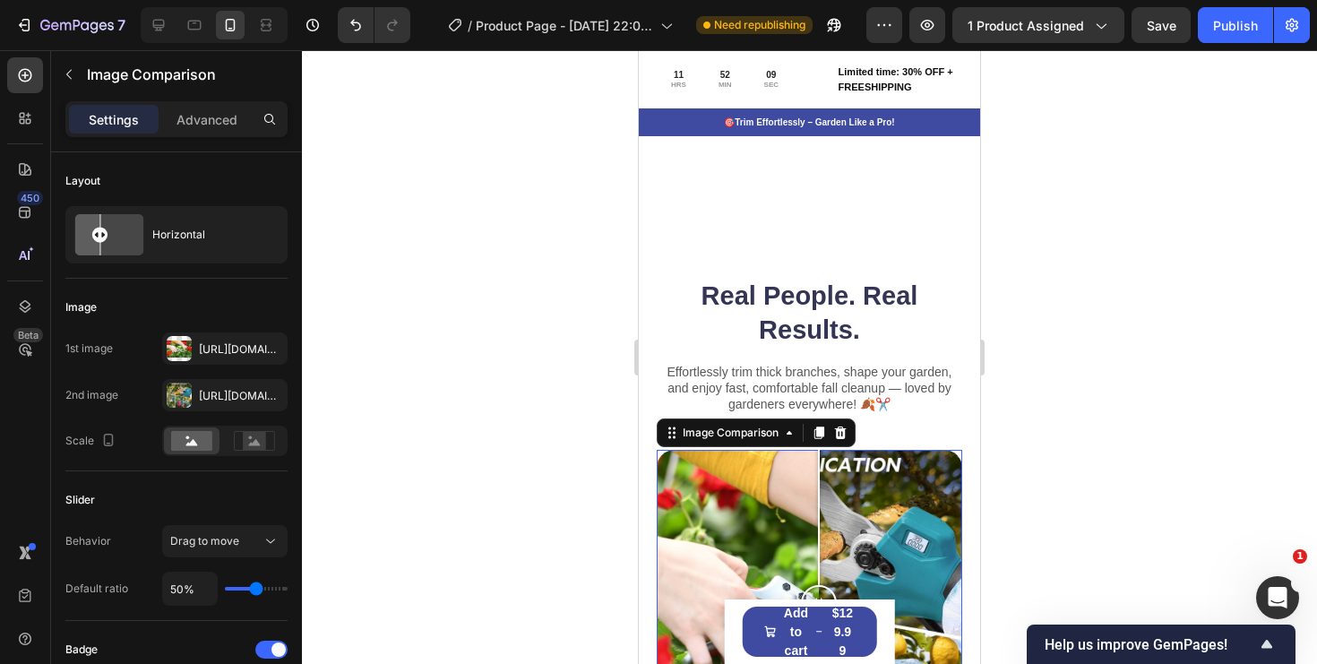
scroll to position [3797, 0]
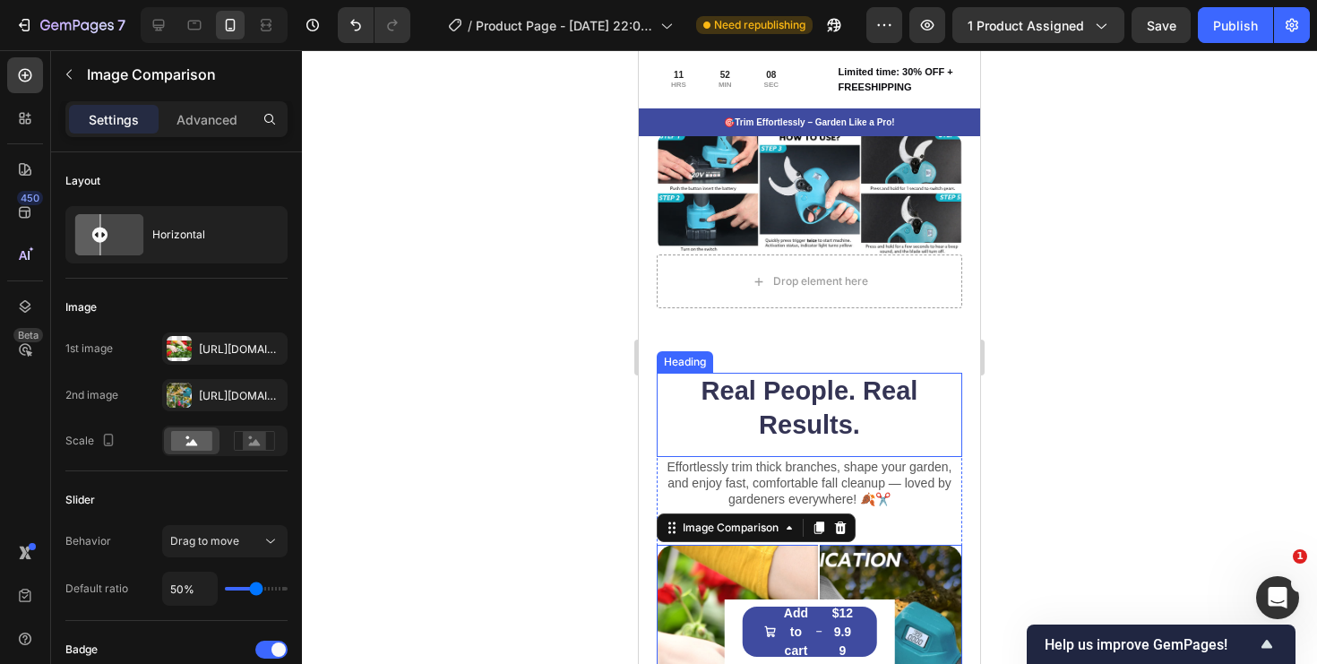
click at [859, 408] on h2 "Real People. Real Results." at bounding box center [810, 408] width 306 height 71
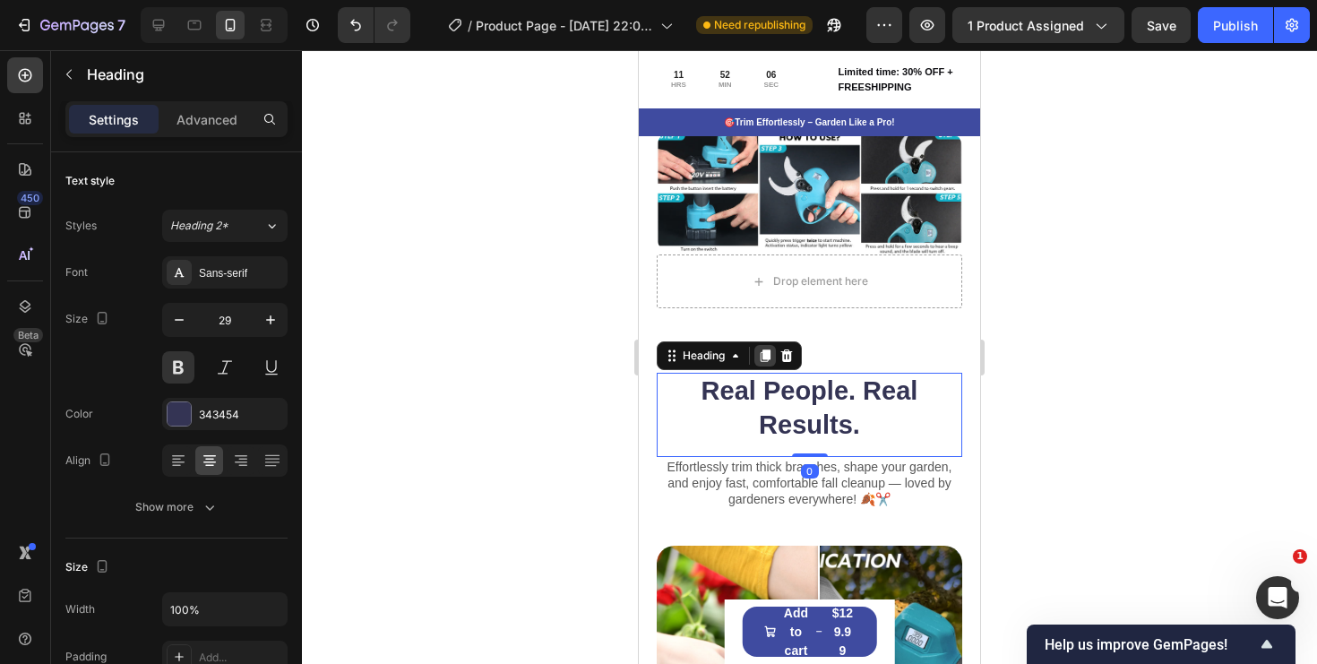
click at [766, 360] on icon at bounding box center [765, 356] width 14 height 14
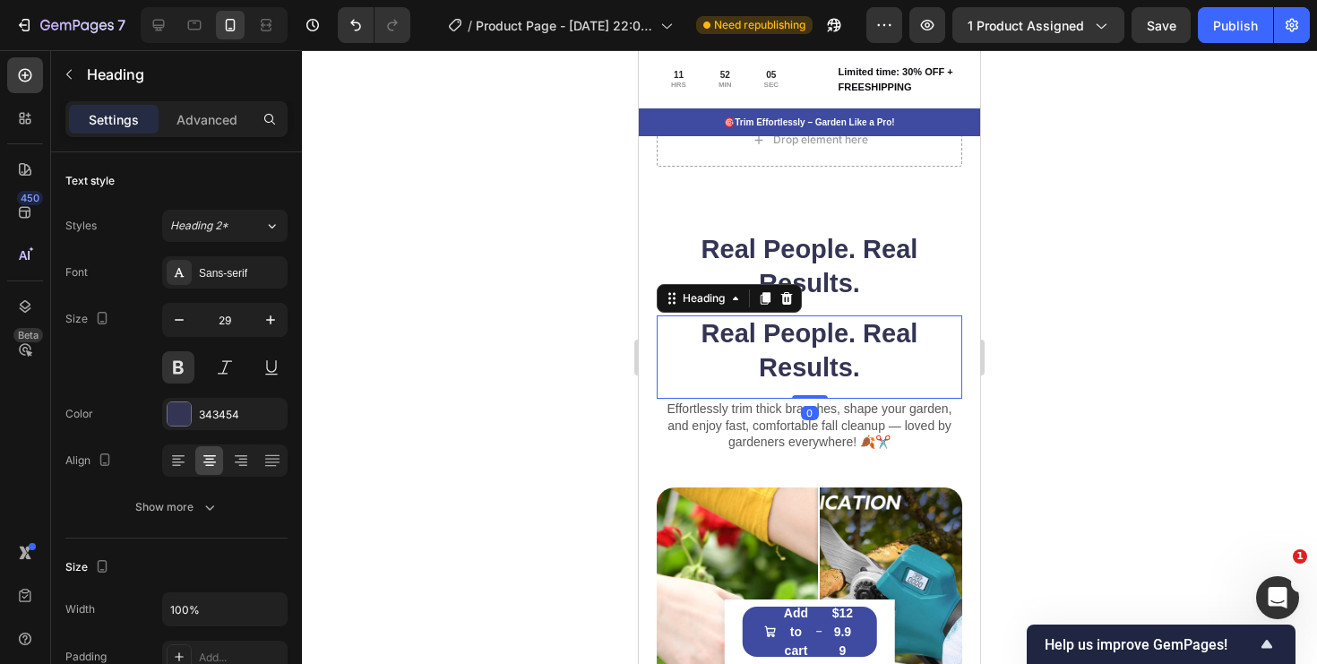
scroll to position [3955, 0]
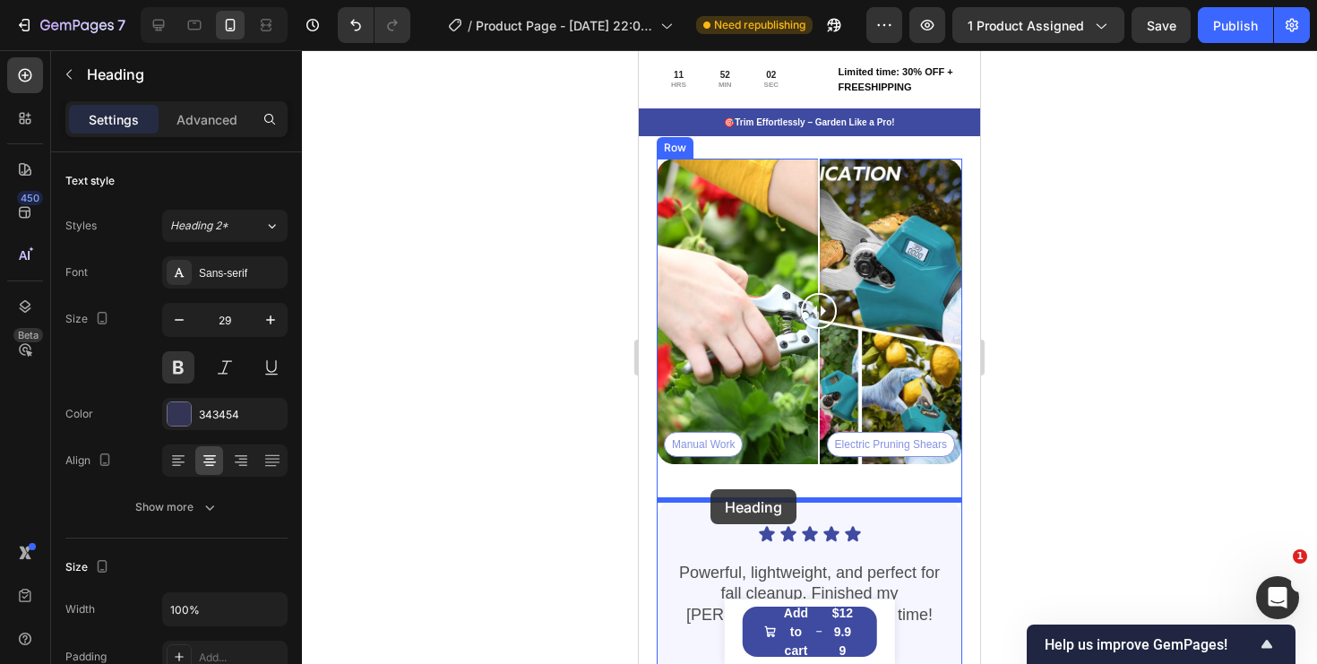
drag, startPoint x: 673, startPoint y: 286, endPoint x: 711, endPoint y: 490, distance: 207.7
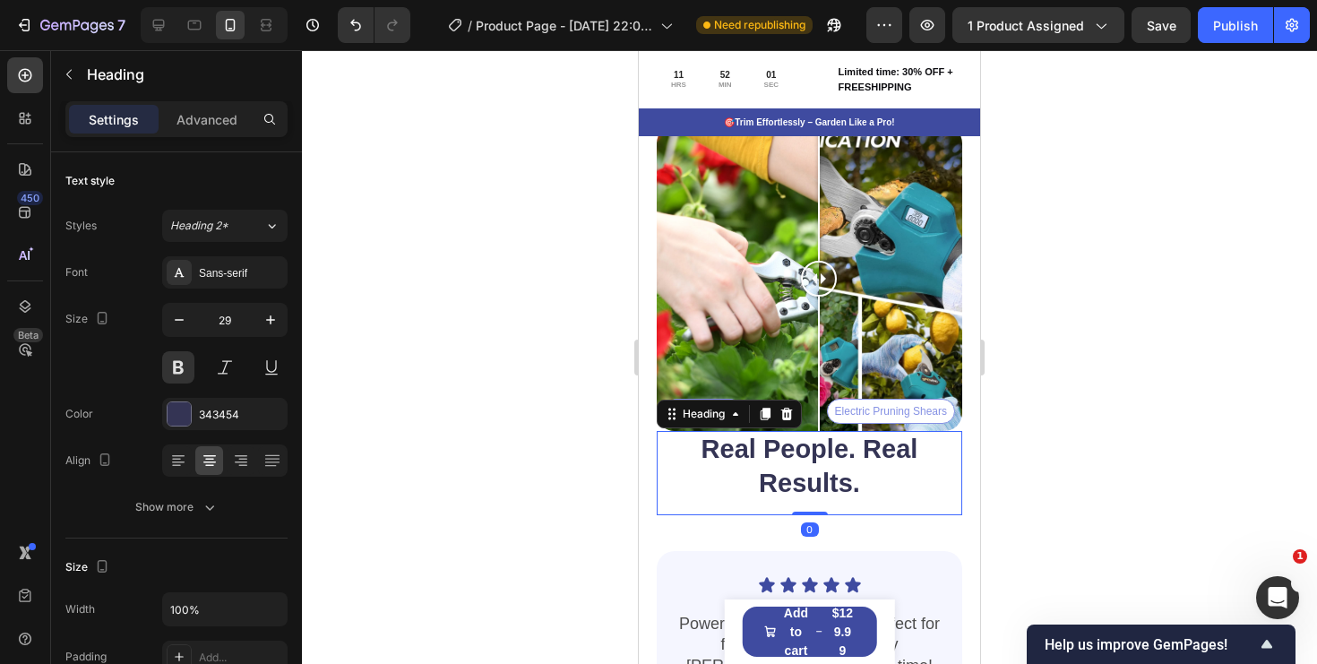
scroll to position [4217, 0]
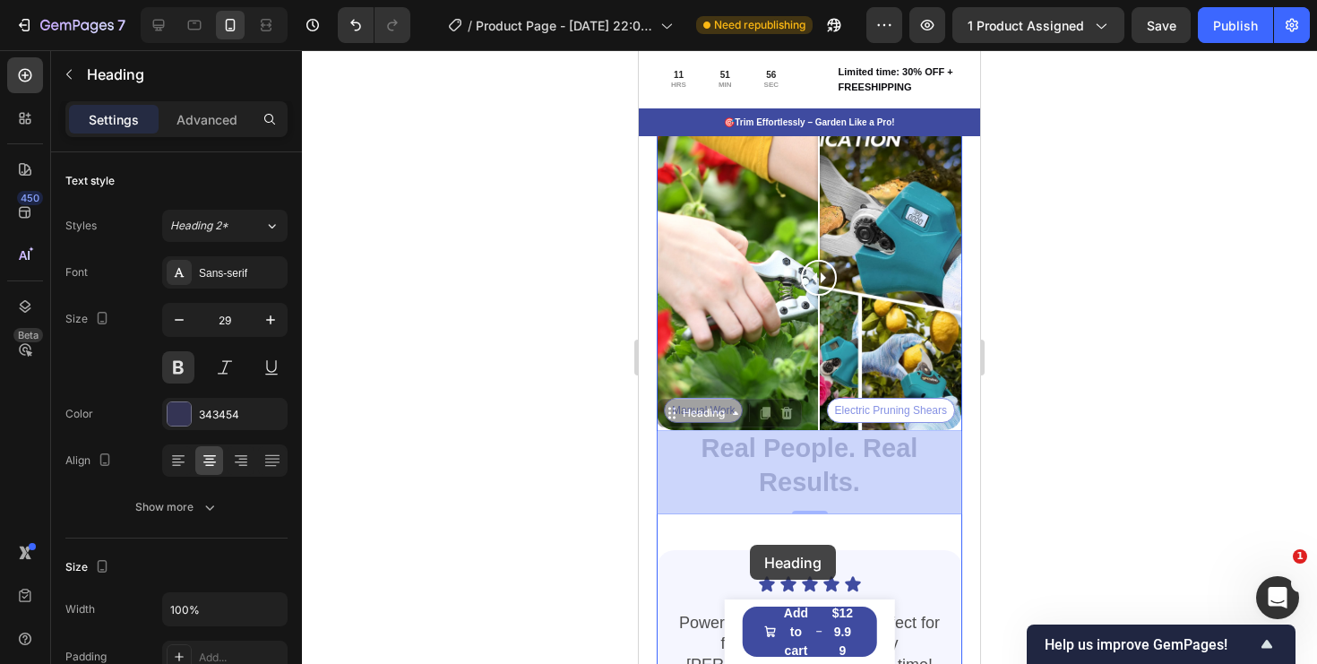
drag, startPoint x: 671, startPoint y: 416, endPoint x: 751, endPoint y: 537, distance: 144.9
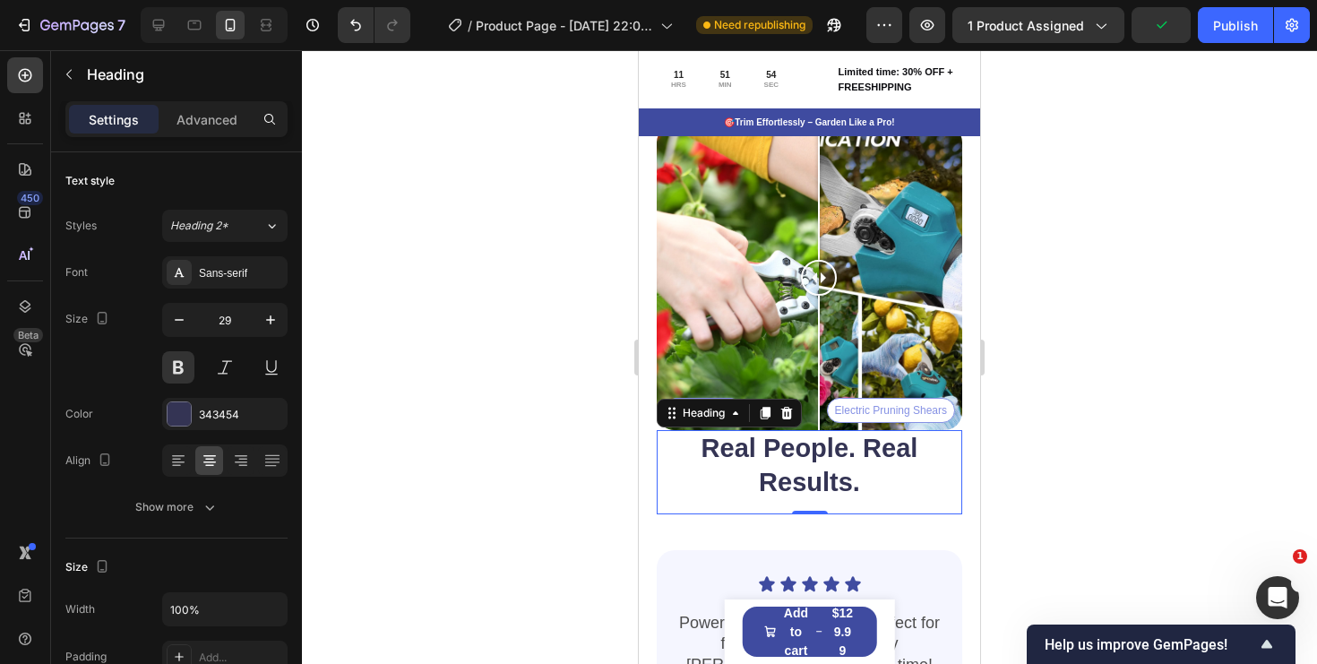
click at [831, 460] on h2 "Real People. Real Results." at bounding box center [810, 465] width 306 height 71
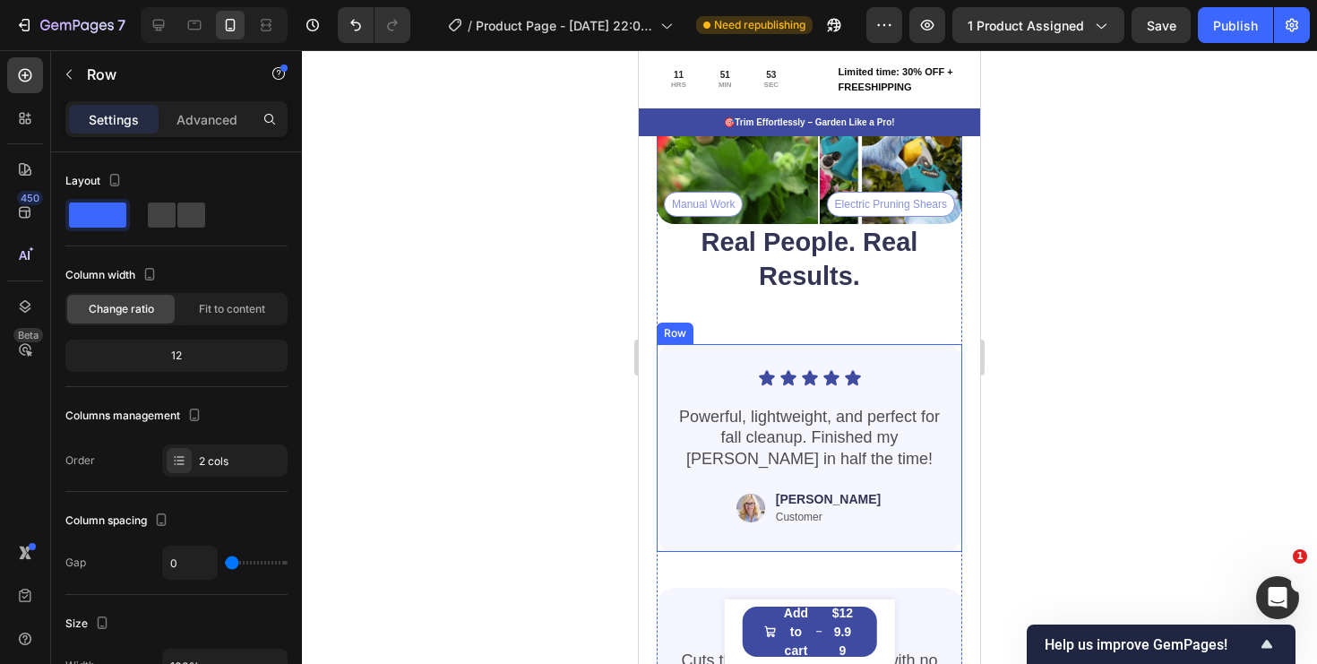
scroll to position [4284, 0]
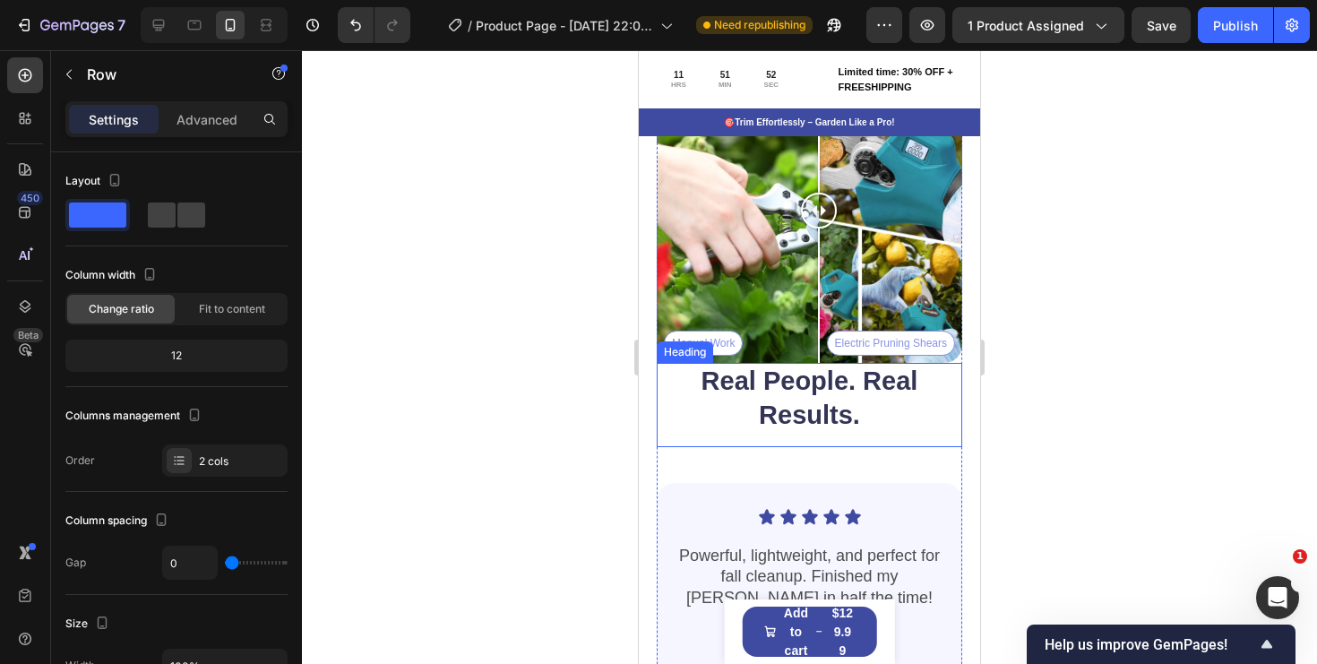
click at [869, 411] on p "Real People. Real Results." at bounding box center [810, 398] width 302 height 67
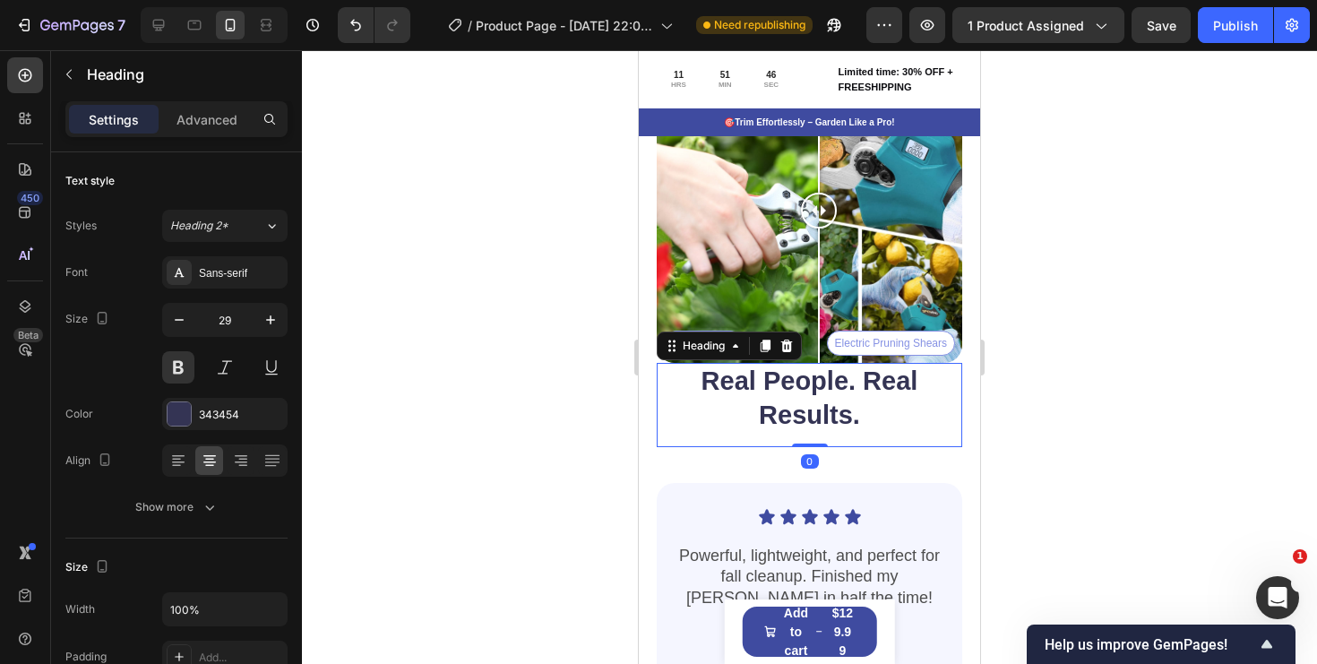
drag, startPoint x: 806, startPoint y: 444, endPoint x: 819, endPoint y: 359, distance: 86.0
click at [819, 335] on div "Manual Work Electric Pruning Shears Image Comparison Real People. Real Results.…" at bounding box center [810, 599] width 306 height 1085
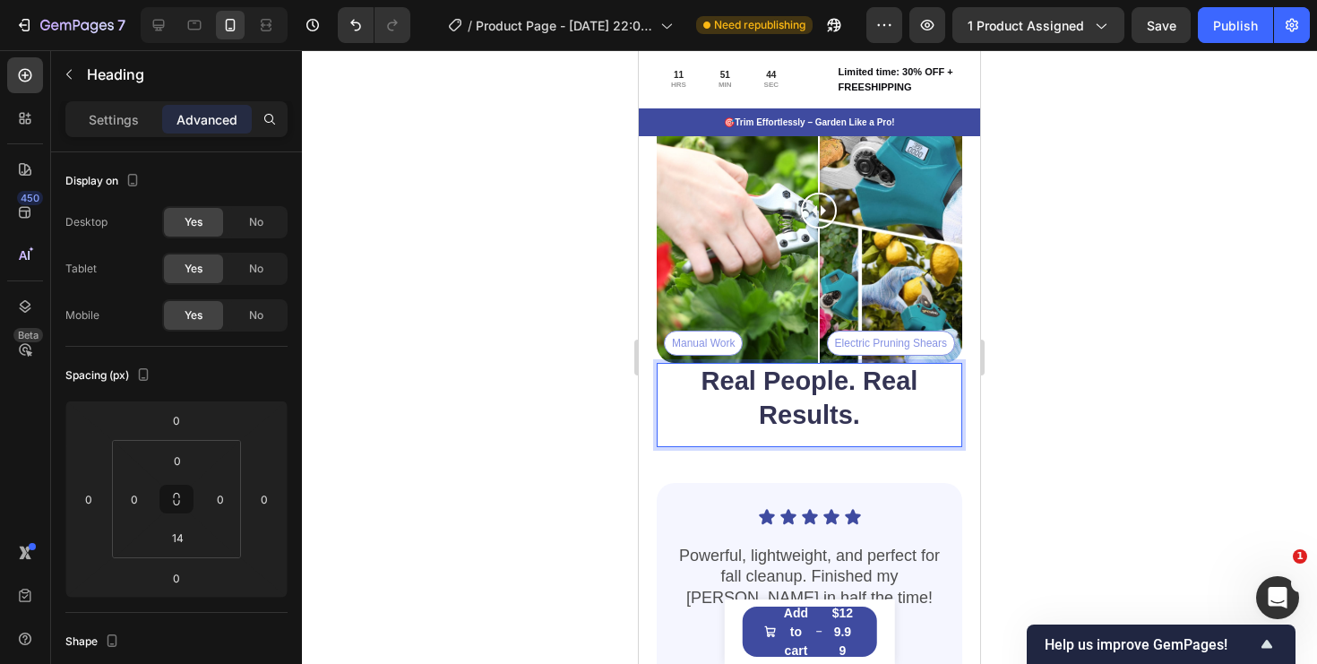
click at [659, 373] on p "Real People. Real Results." at bounding box center [810, 398] width 302 height 67
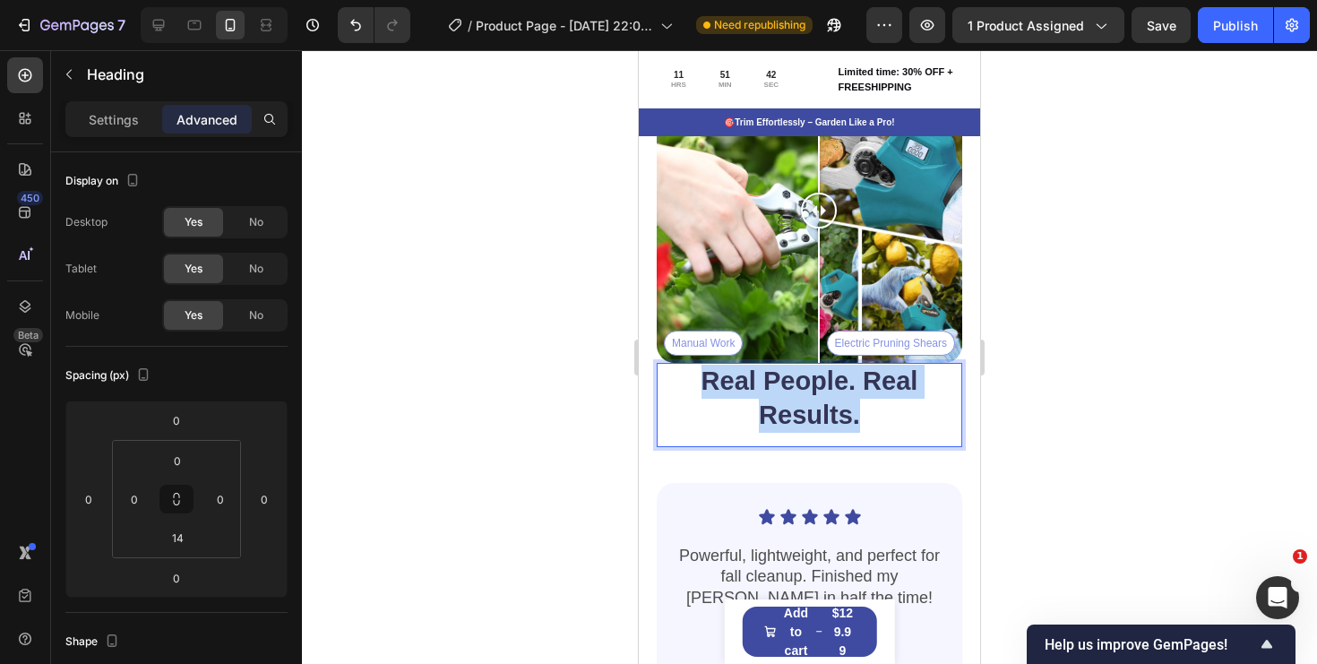
drag, startPoint x: 901, startPoint y: 428, endPoint x: 701, endPoint y: 378, distance: 206.0
click at [701, 378] on p "Real People. Real Results." at bounding box center [810, 398] width 302 height 67
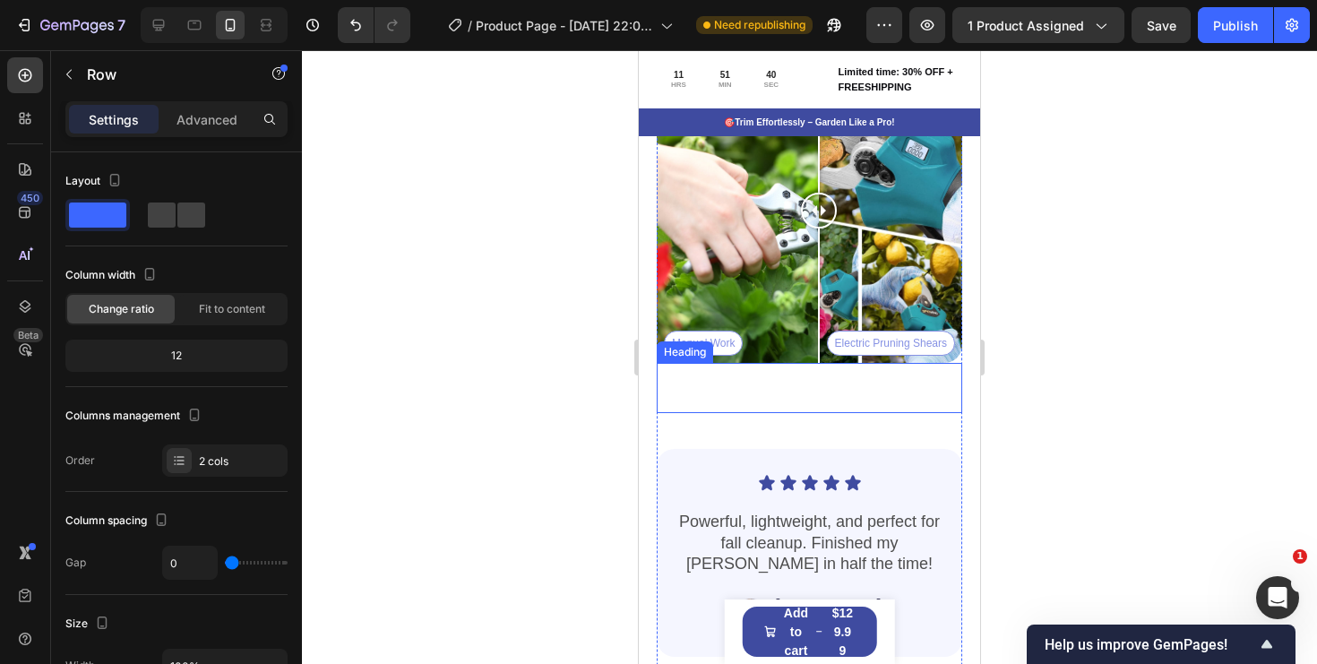
click at [812, 391] on p "Rich Text Editor. Editing area: main" at bounding box center [810, 382] width 302 height 34
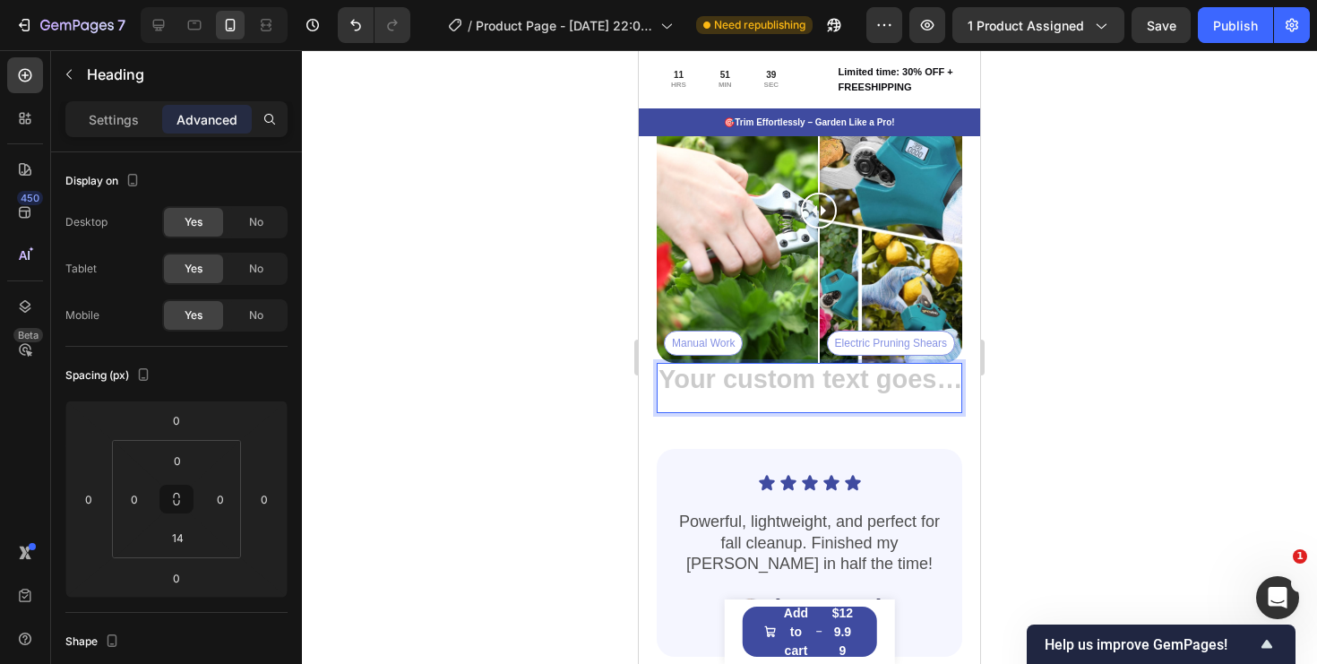
click at [811, 393] on h2 "Rich Text Editor. Editing area: main" at bounding box center [810, 382] width 306 height 38
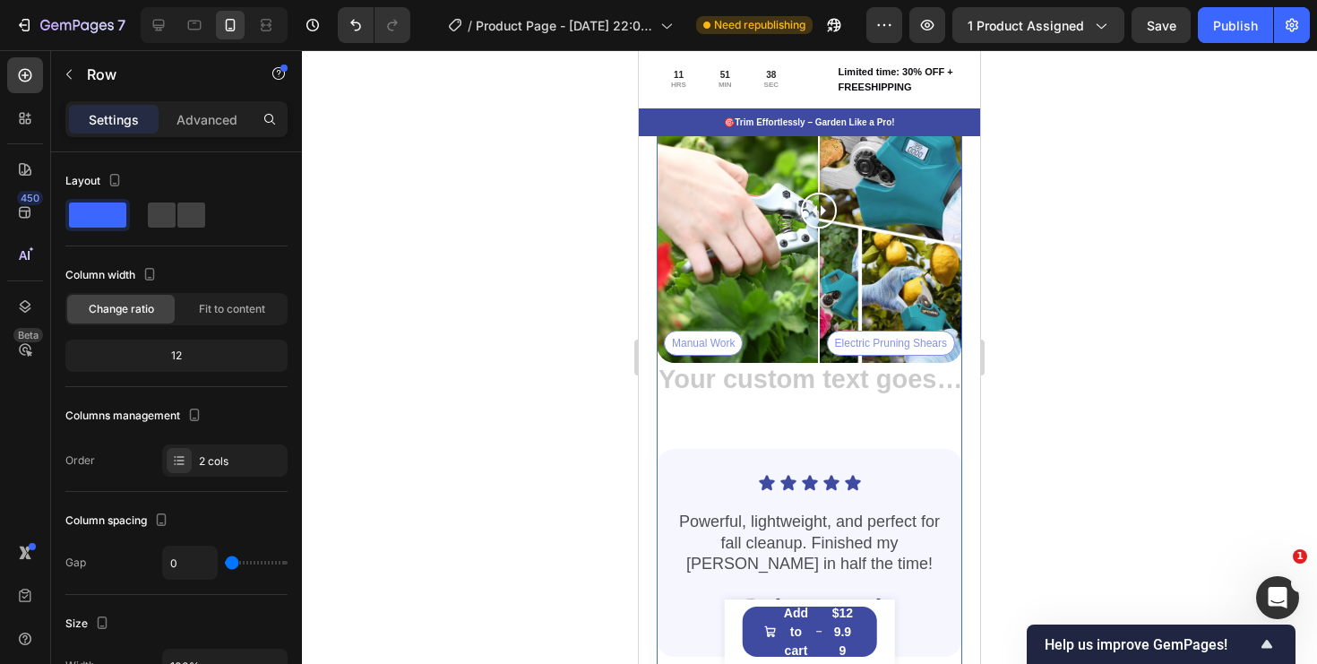
click at [807, 381] on h2 "Rich Text Editor. Editing area: main" at bounding box center [810, 382] width 306 height 38
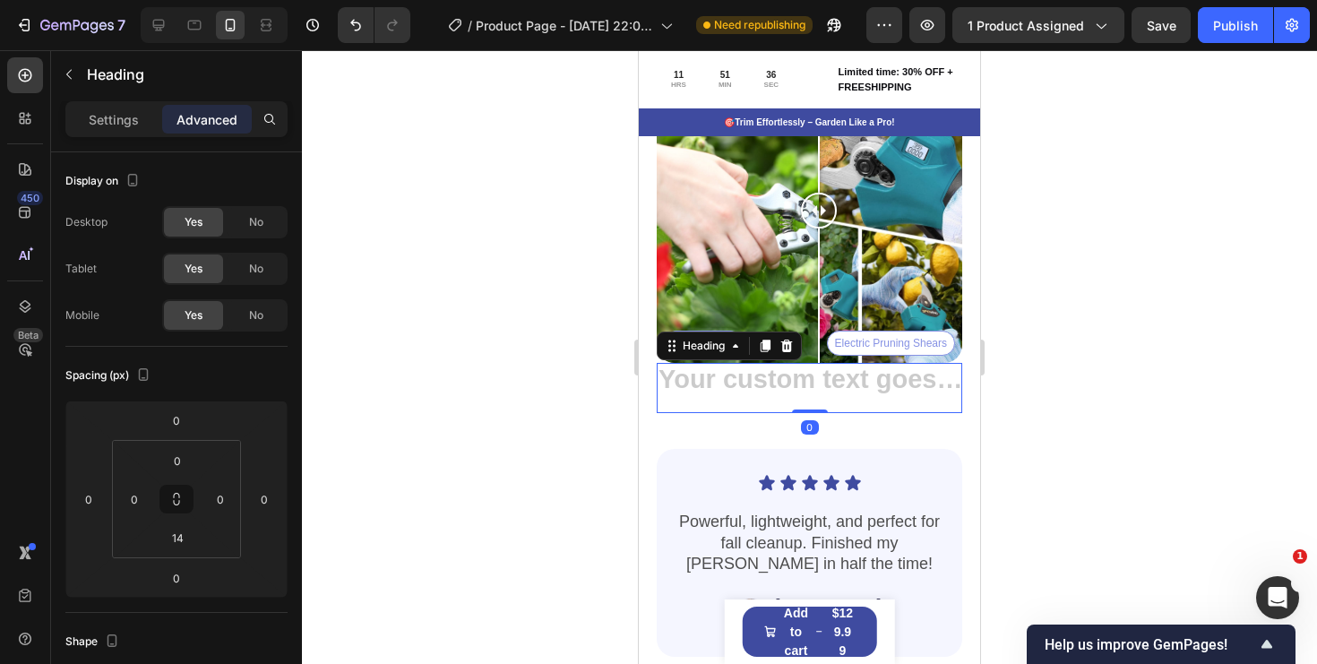
click at [763, 349] on icon at bounding box center [765, 346] width 14 height 14
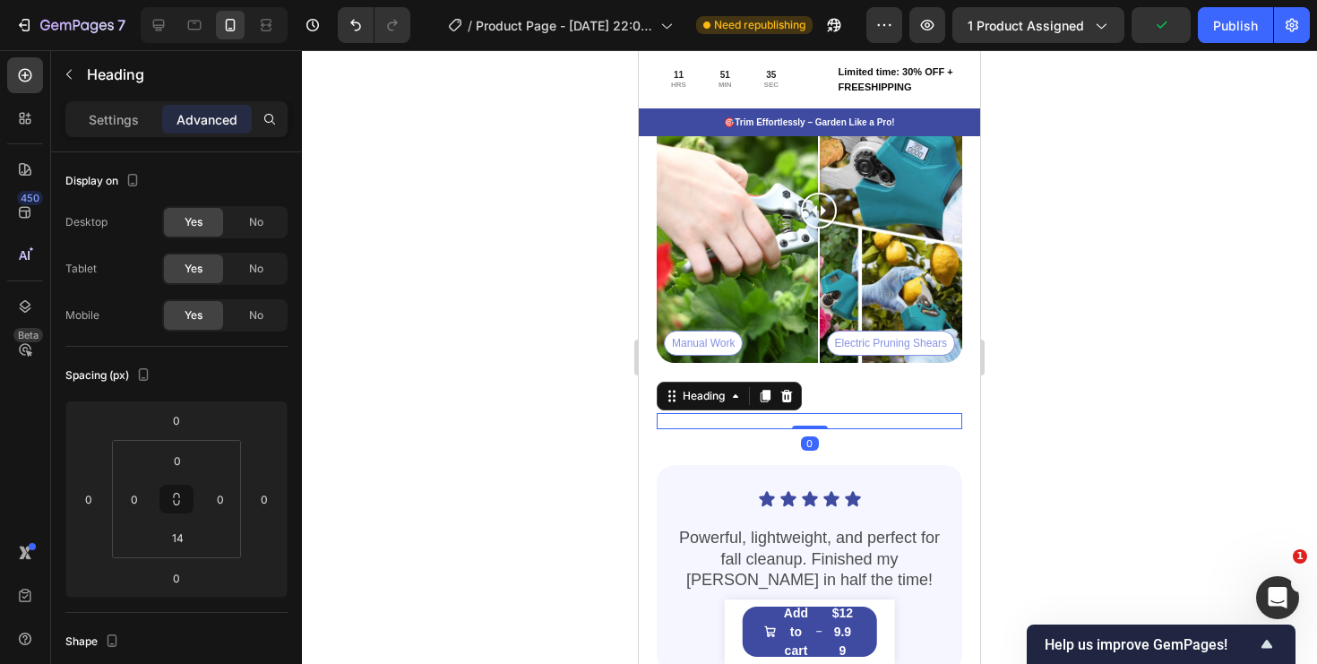
click at [809, 419] on div "Heading 0" at bounding box center [810, 421] width 306 height 16
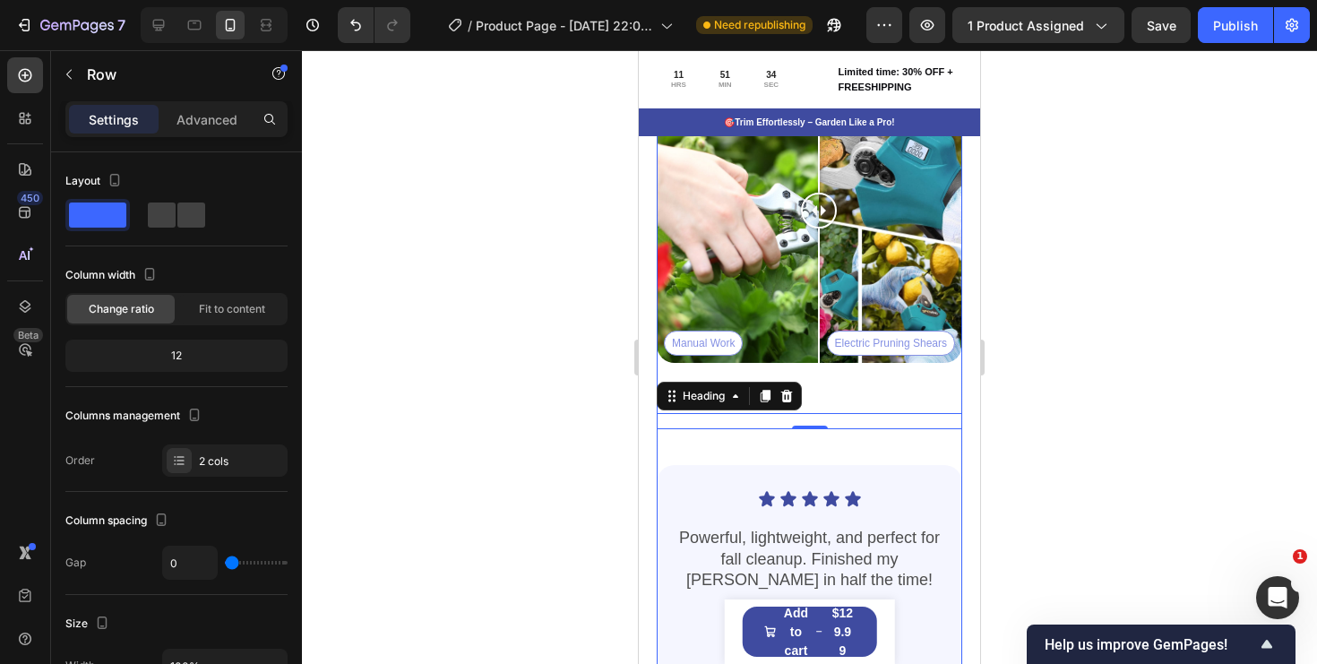
click at [817, 389] on p "Rich Text Editor. Editing area: main" at bounding box center [810, 382] width 302 height 34
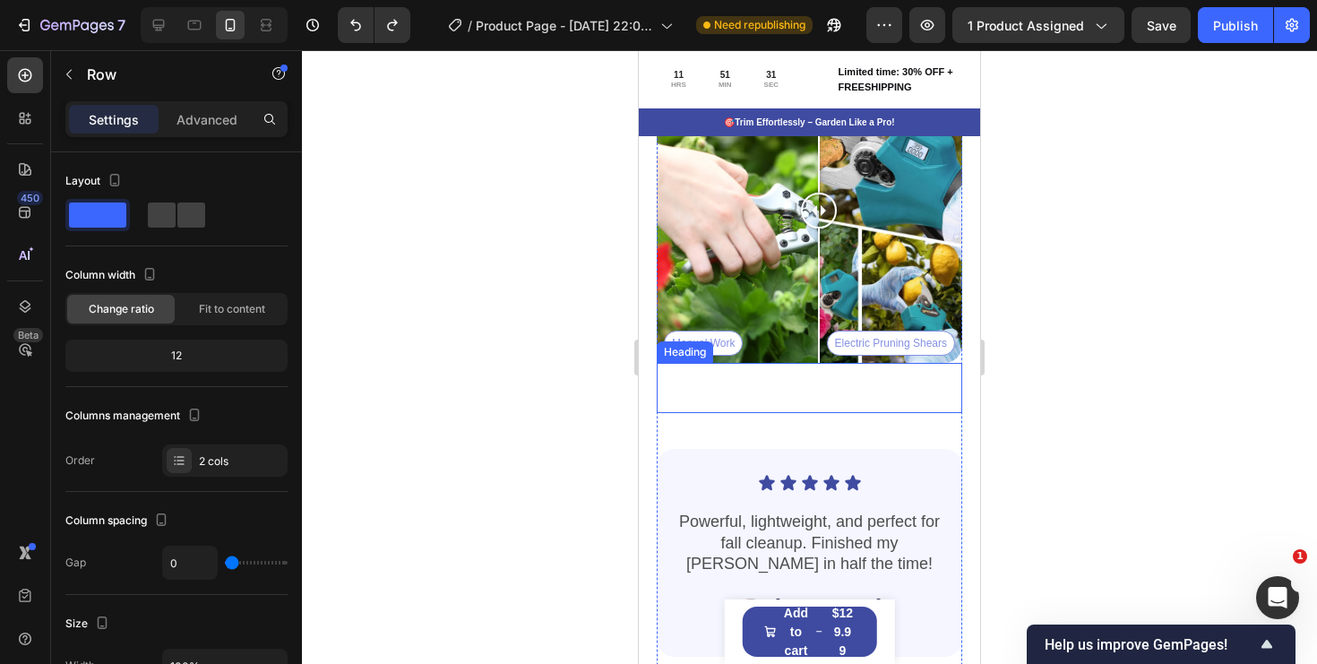
click at [793, 384] on p "Rich Text Editor. Editing area: main" at bounding box center [810, 382] width 302 height 34
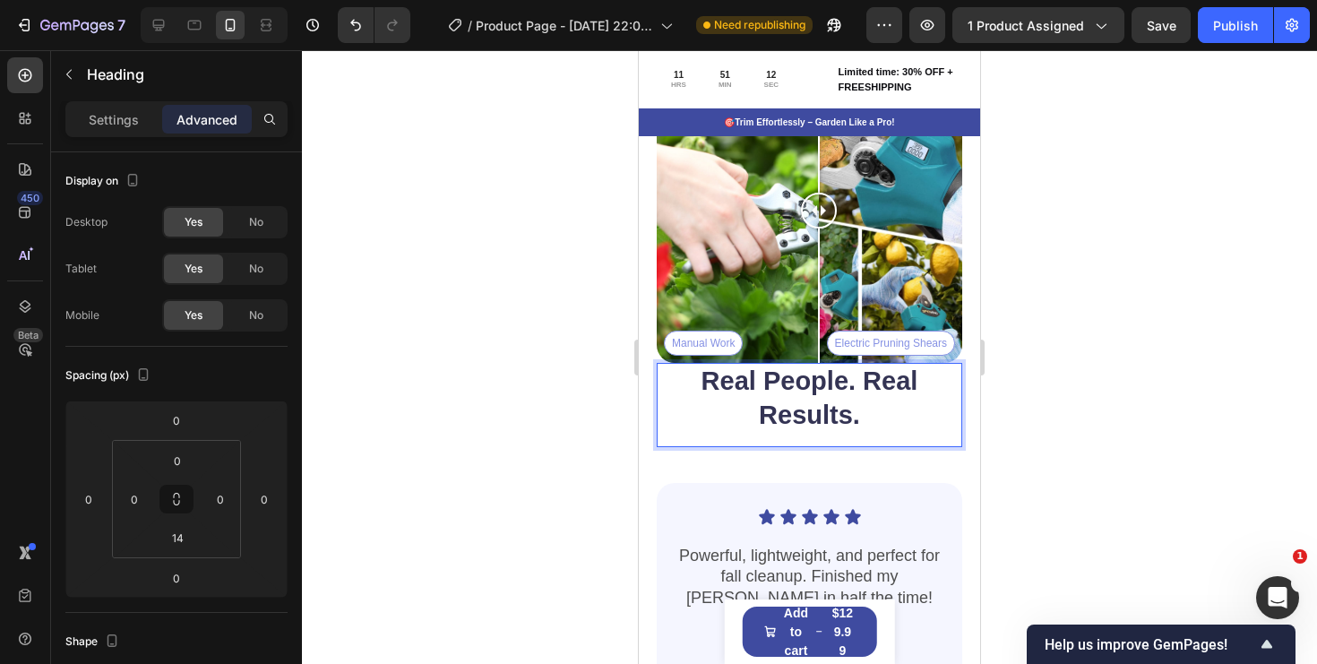
click at [860, 415] on p "Real People. Real Results." at bounding box center [810, 398] width 302 height 67
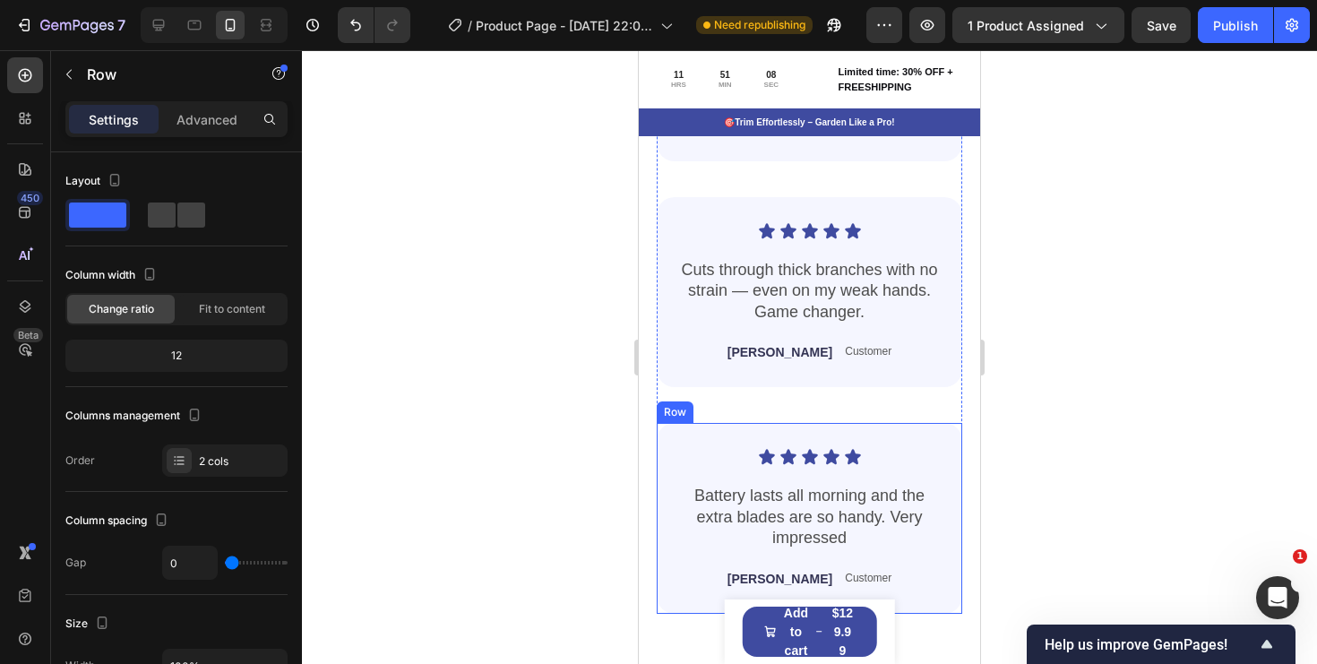
scroll to position [4985, 0]
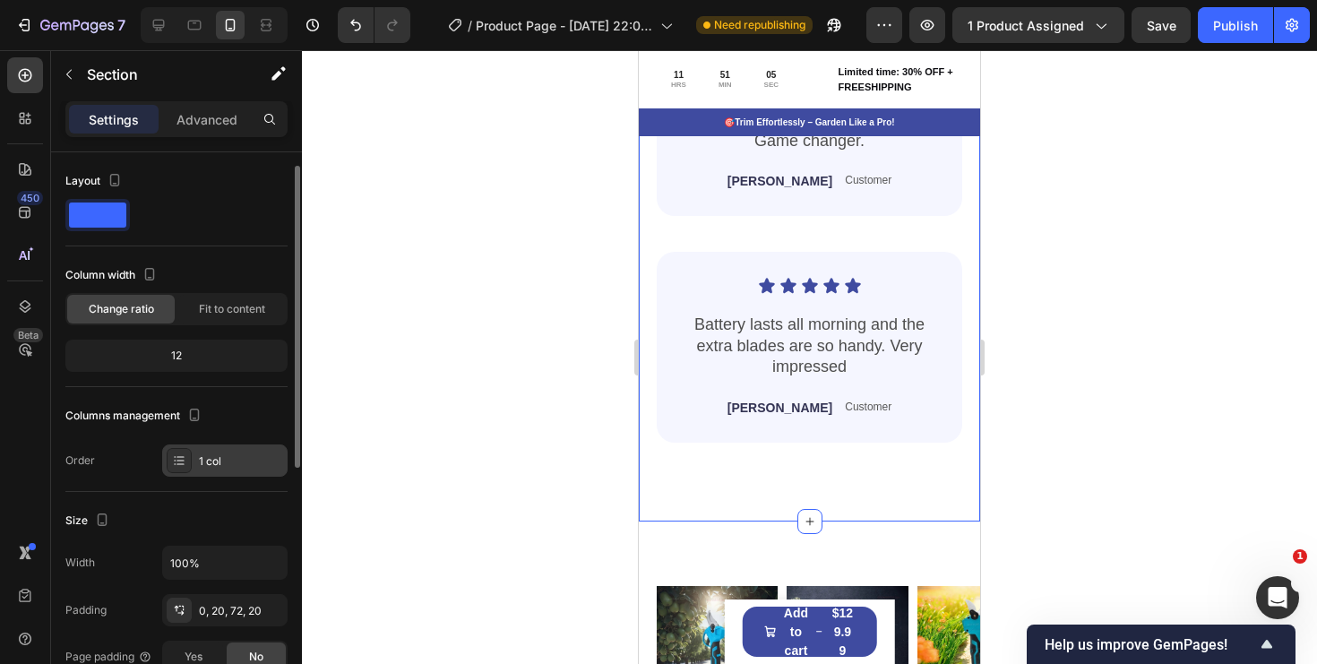
scroll to position [240, 0]
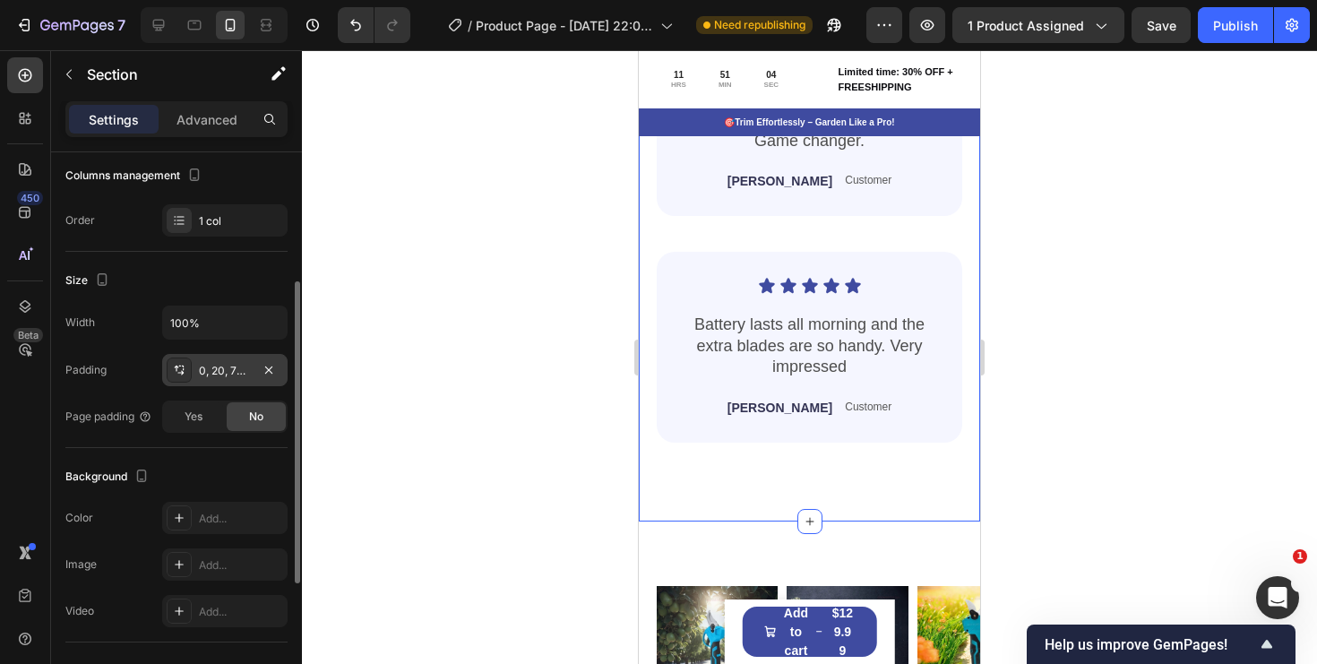
click at [222, 366] on div "0, 20, 72, 20" at bounding box center [225, 371] width 52 height 16
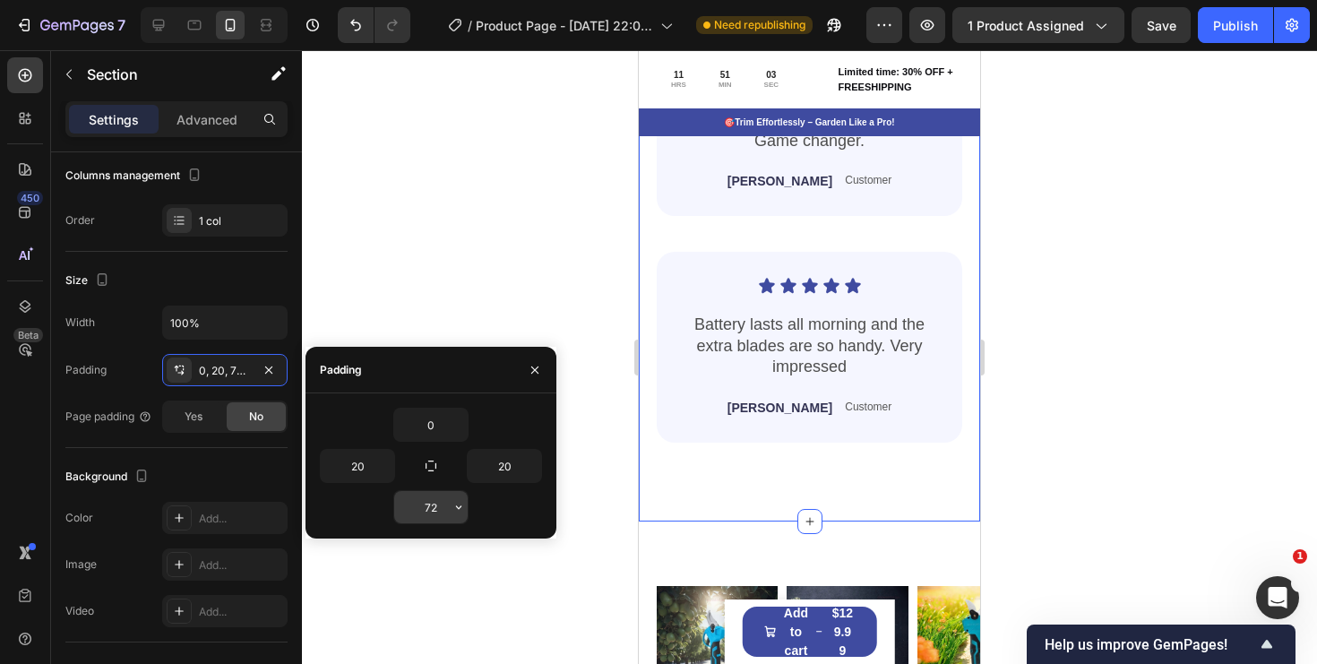
click at [420, 505] on input "72" at bounding box center [430, 507] width 73 height 32
click at [463, 513] on icon "button" at bounding box center [459, 507] width 14 height 14
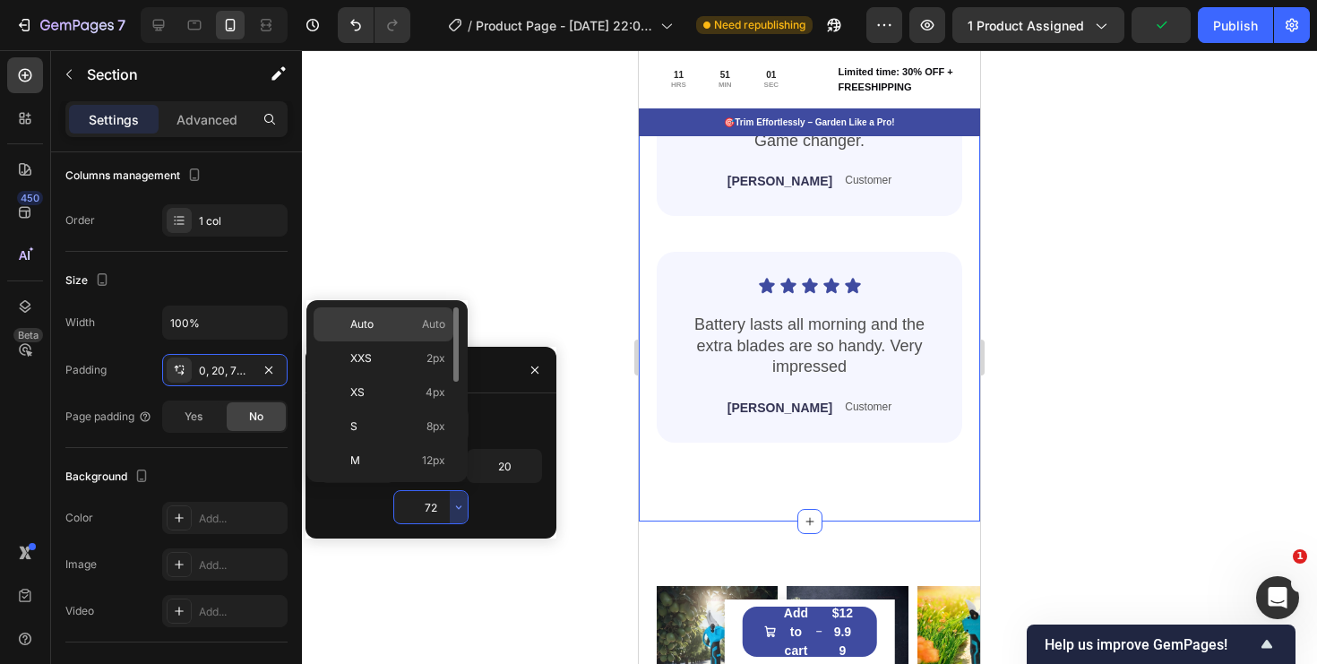
click at [425, 320] on span "Auto" at bounding box center [433, 324] width 23 height 16
type input "Auto"
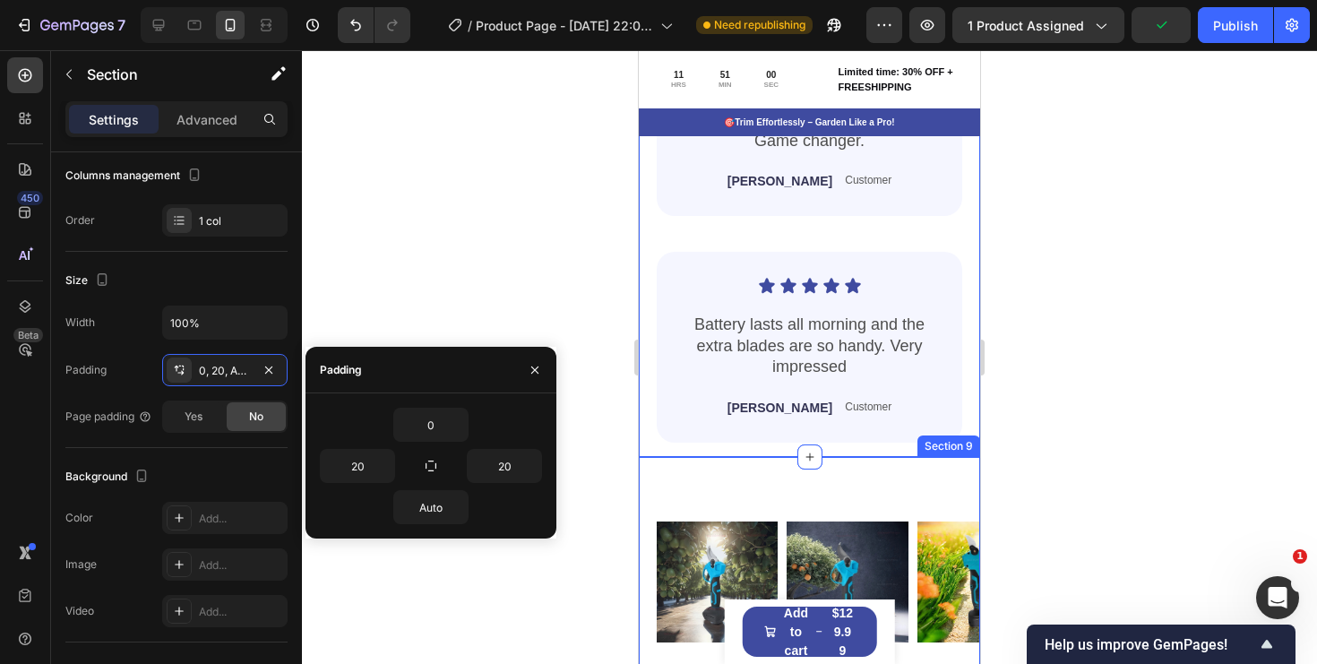
click at [849, 485] on div "Image Image Image Image Image Image Image Image Image Image Carousel Section 9" at bounding box center [809, 582] width 341 height 250
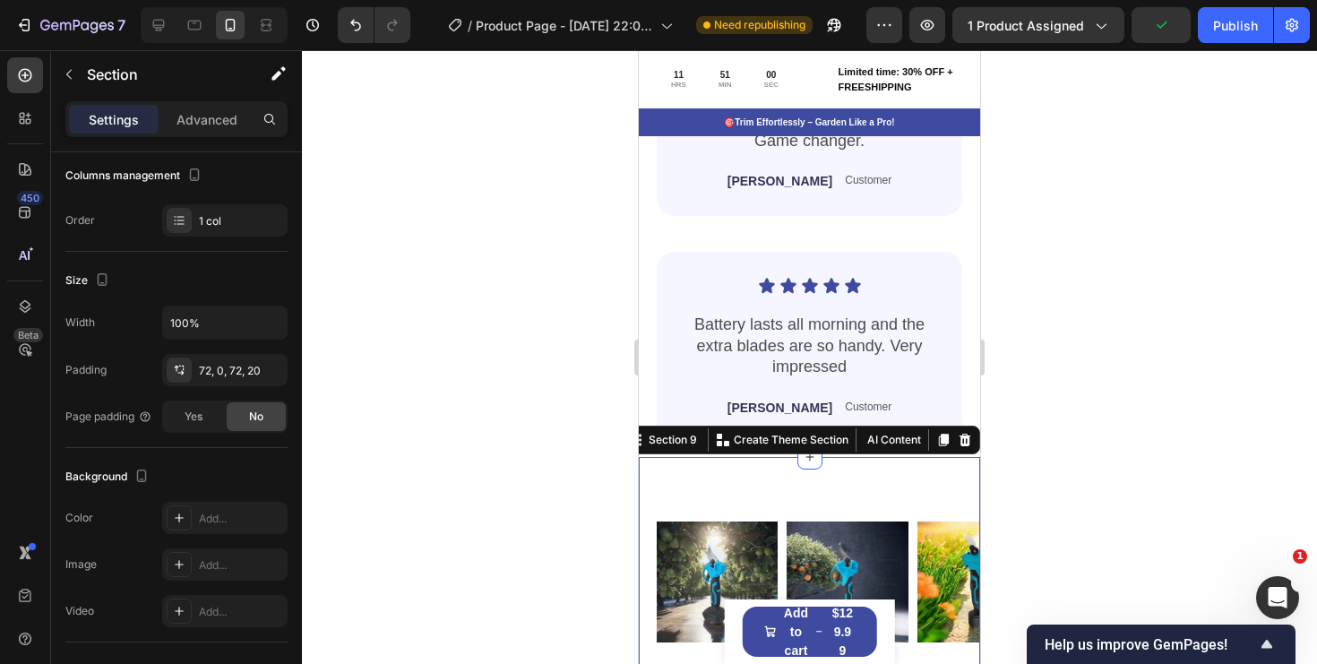
scroll to position [5167, 0]
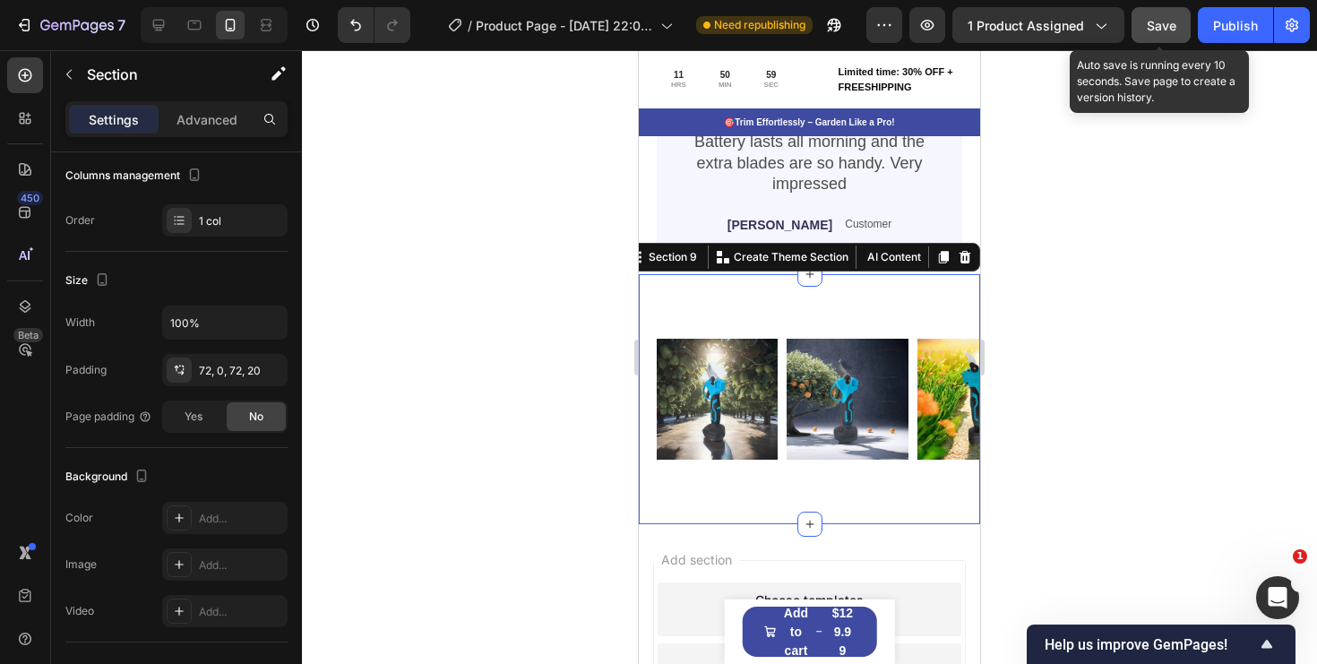
click at [1163, 29] on span "Save" at bounding box center [1162, 25] width 30 height 15
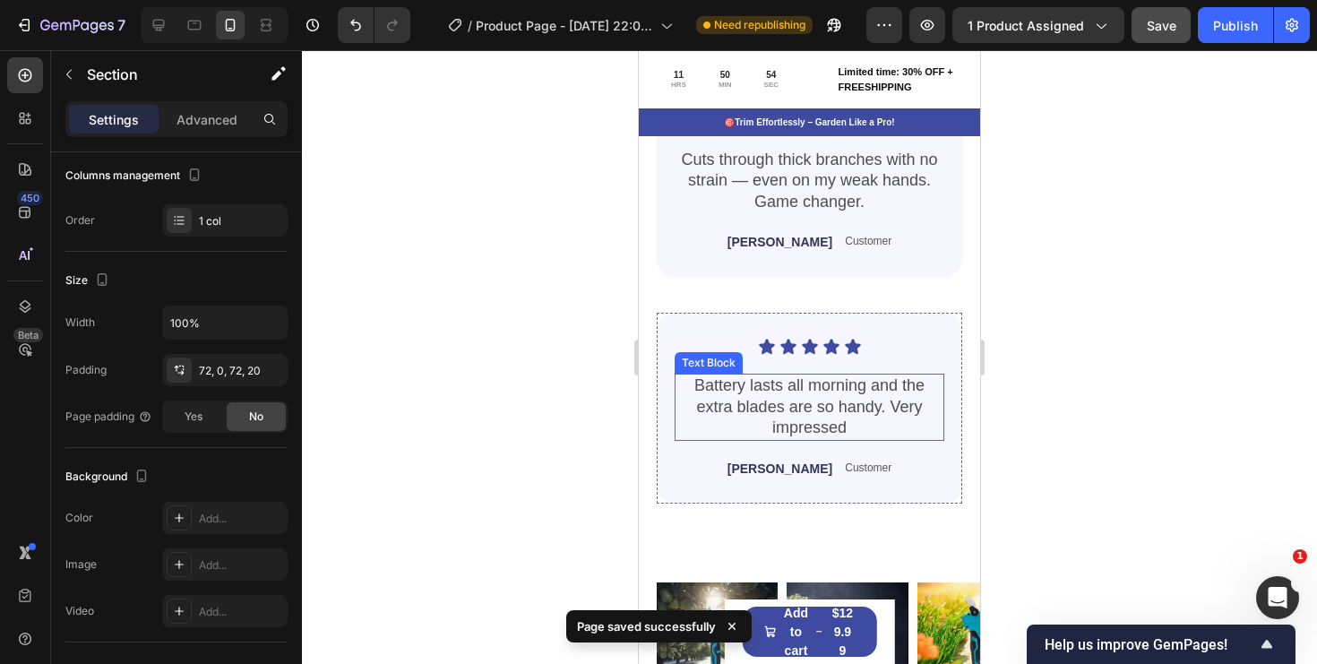
scroll to position [5001, 0]
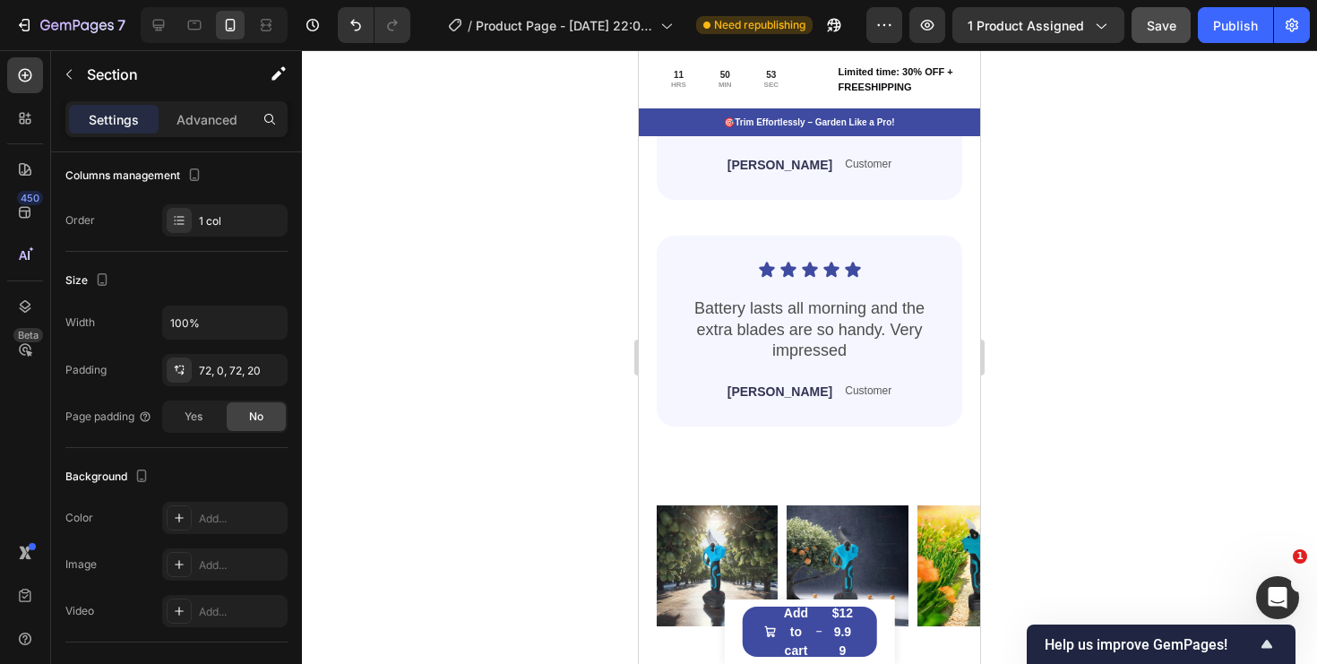
click at [734, 501] on div "Image Image Image Image Image Image Image Image Image Image Carousel Section 9" at bounding box center [809, 566] width 341 height 250
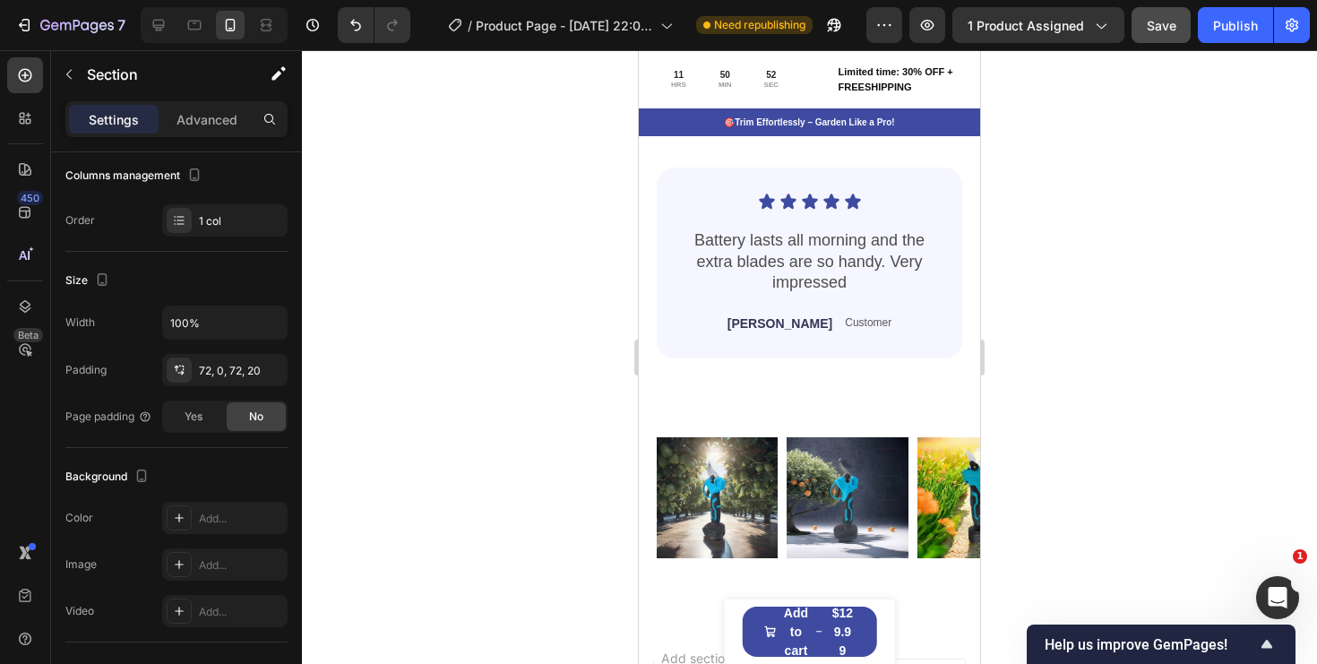
scroll to position [5081, 0]
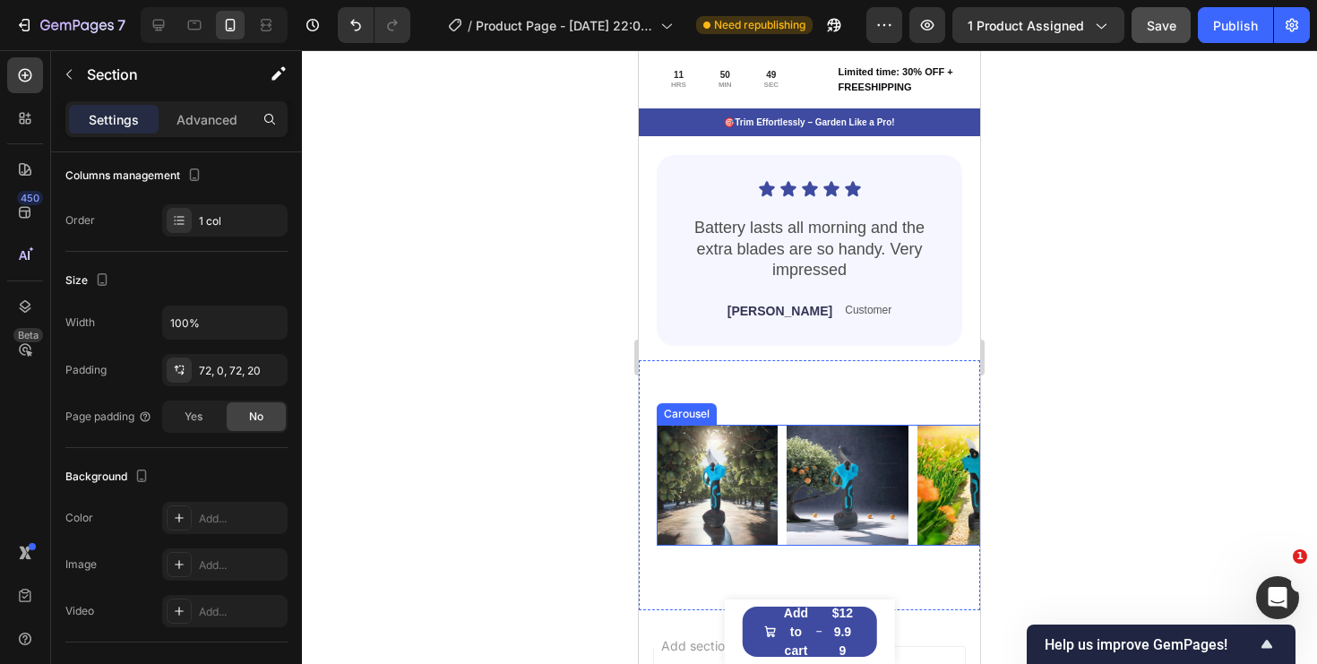
click at [779, 462] on div "Image Image Image Image Image Image Image Image Image Image" at bounding box center [818, 485] width 323 height 121
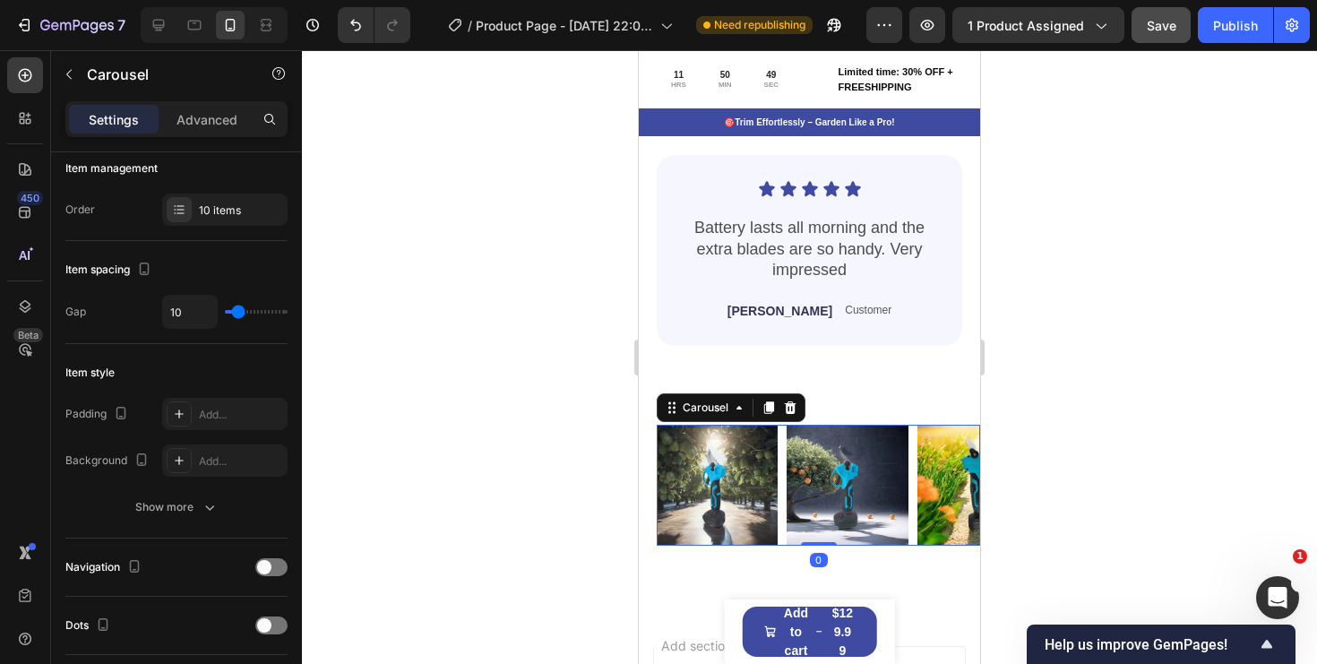
scroll to position [0, 0]
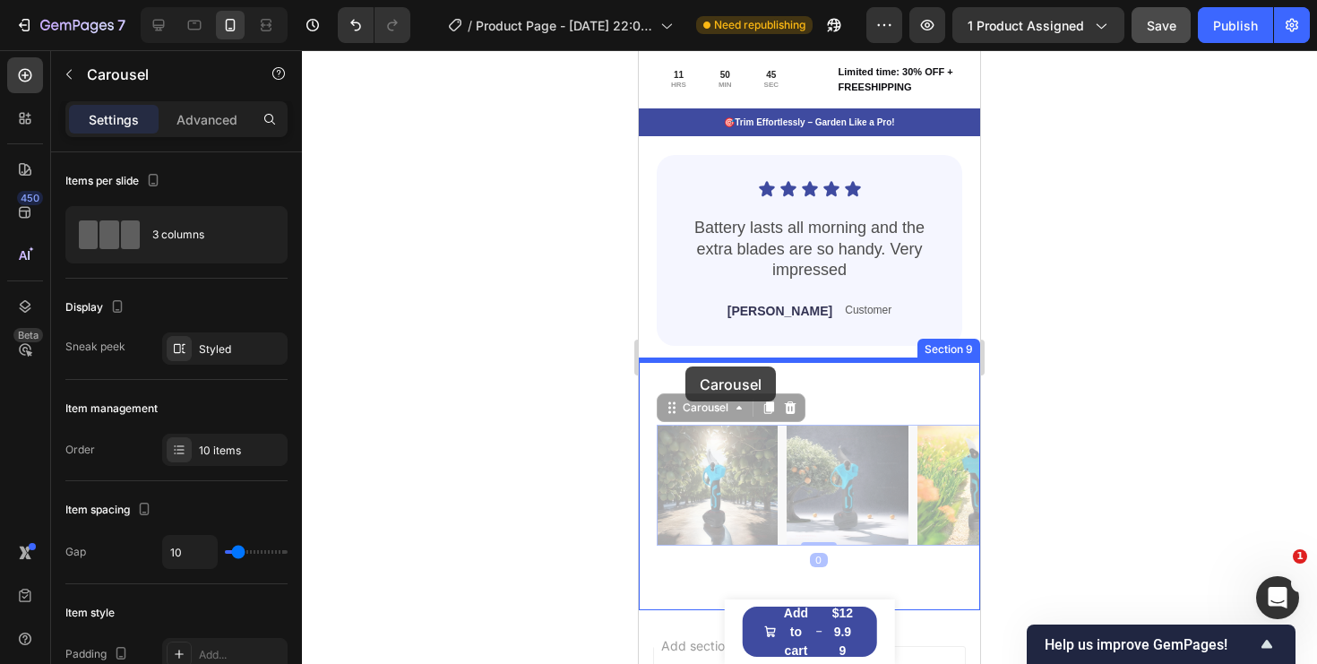
drag, startPoint x: 670, startPoint y: 411, endPoint x: 685, endPoint y: 364, distance: 49.6
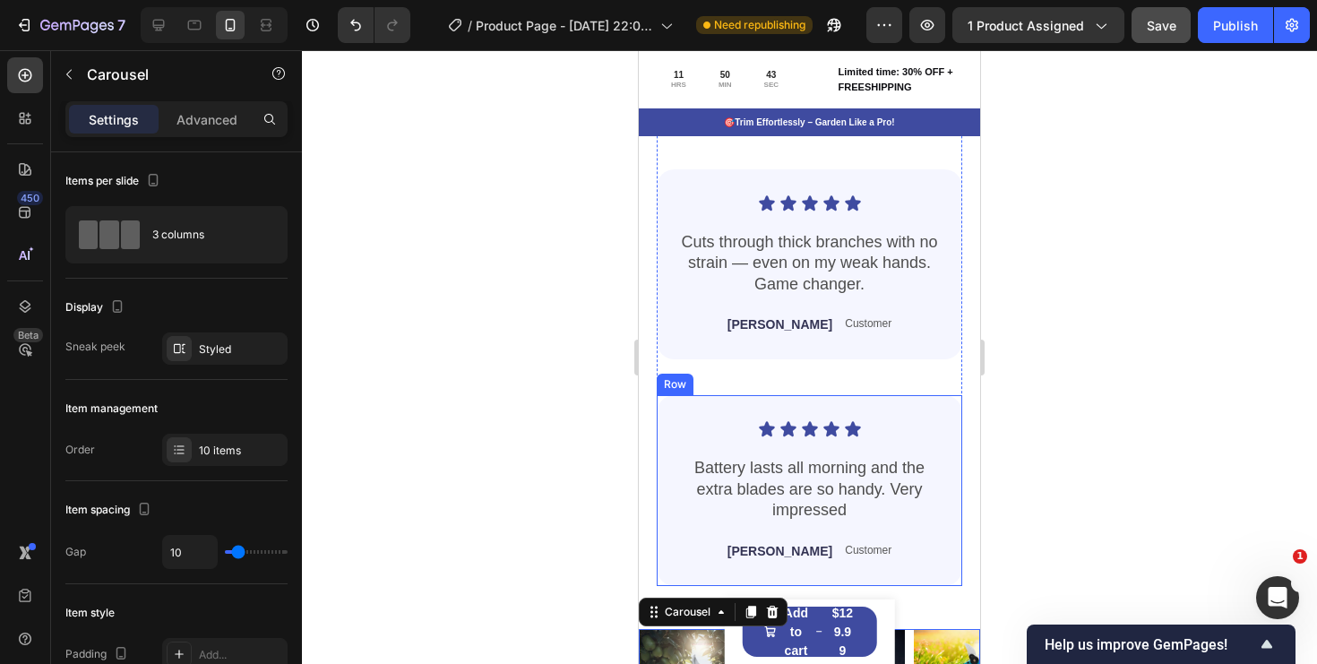
scroll to position [4832, 0]
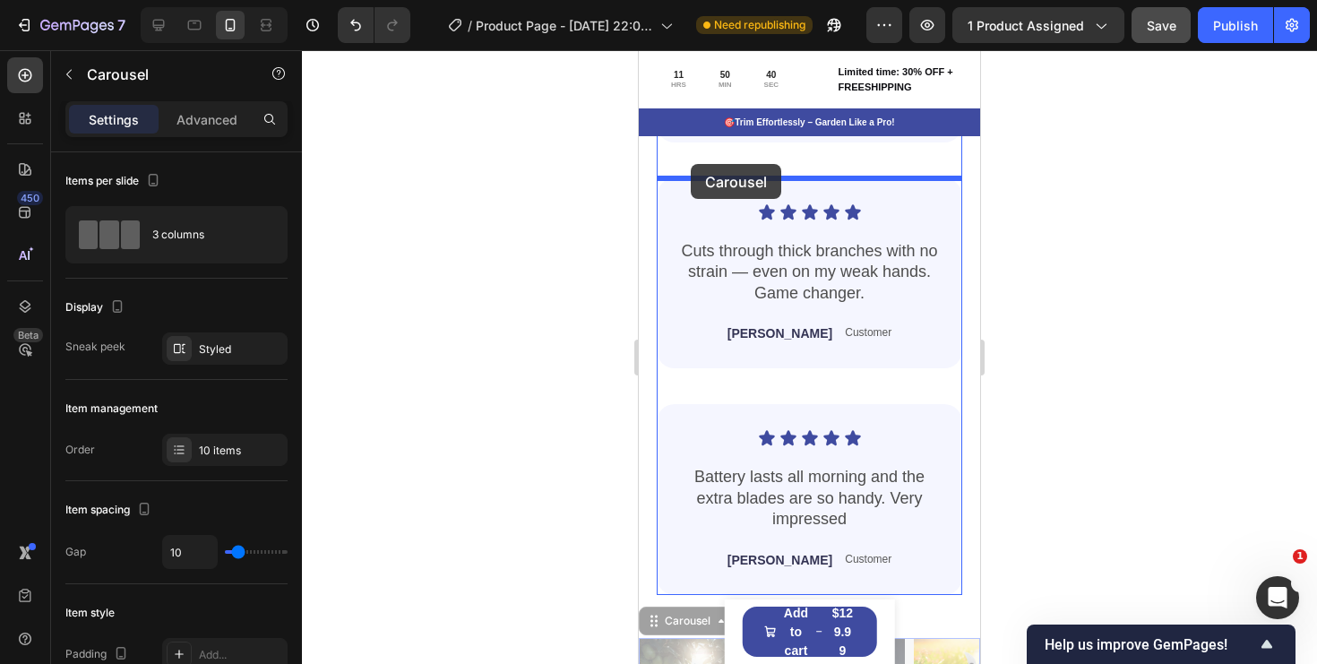
drag, startPoint x: 649, startPoint y: 615, endPoint x: 691, endPoint y: 164, distance: 452.7
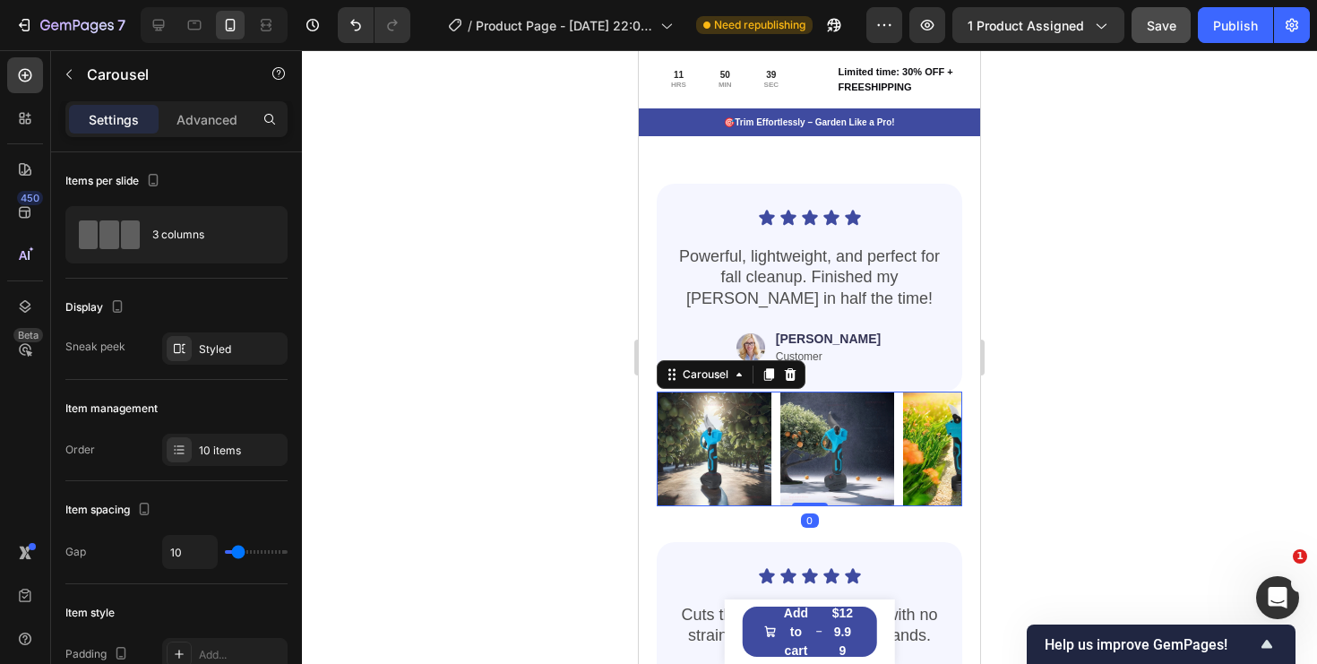
scroll to position [4535, 0]
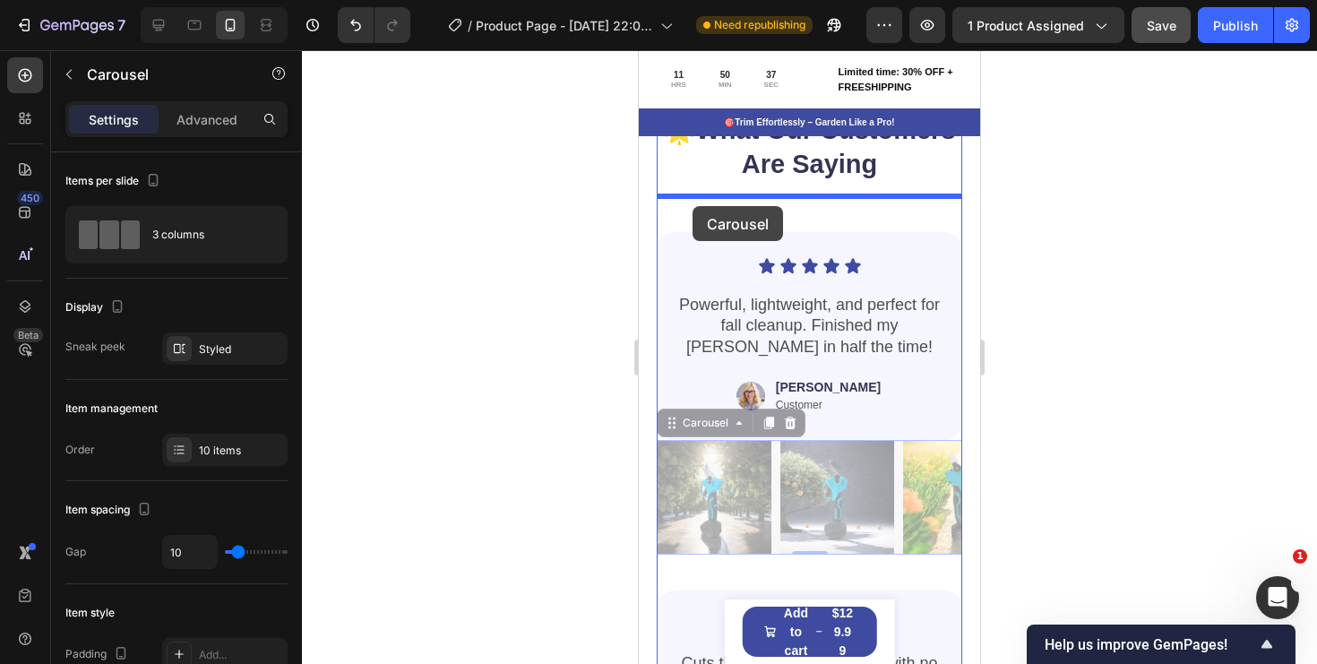
drag, startPoint x: 670, startPoint y: 427, endPoint x: 693, endPoint y: 207, distance: 220.7
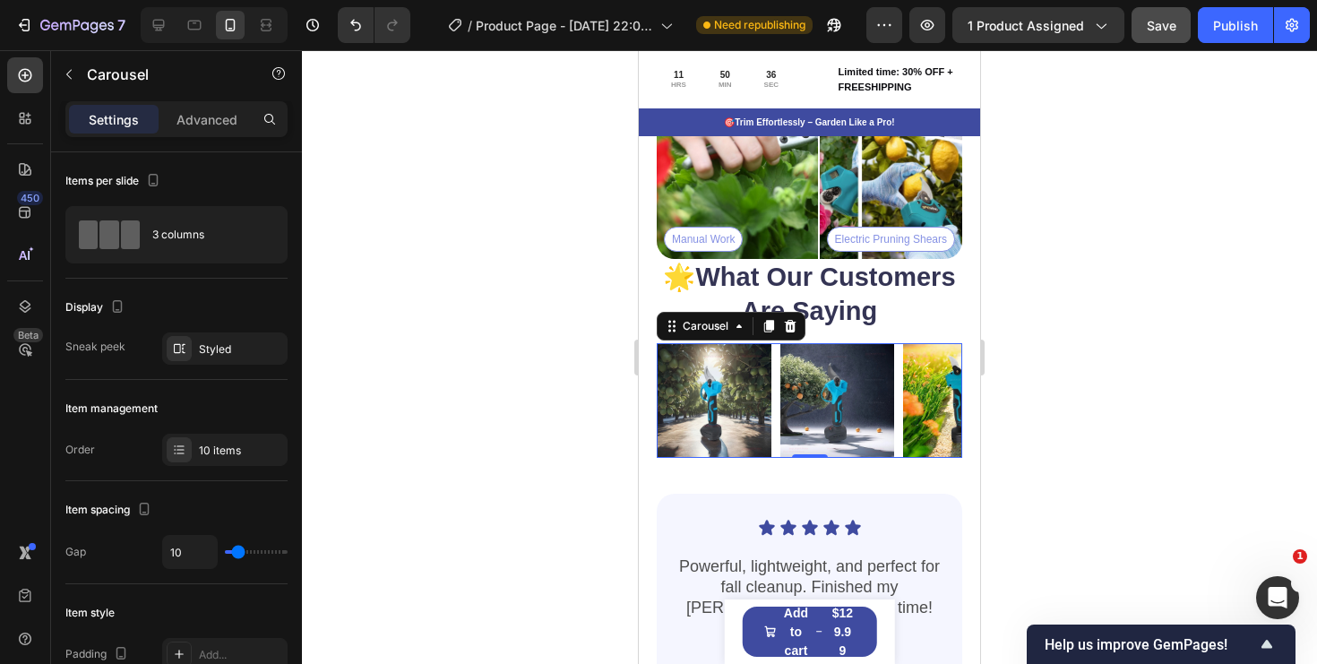
scroll to position [4381, 0]
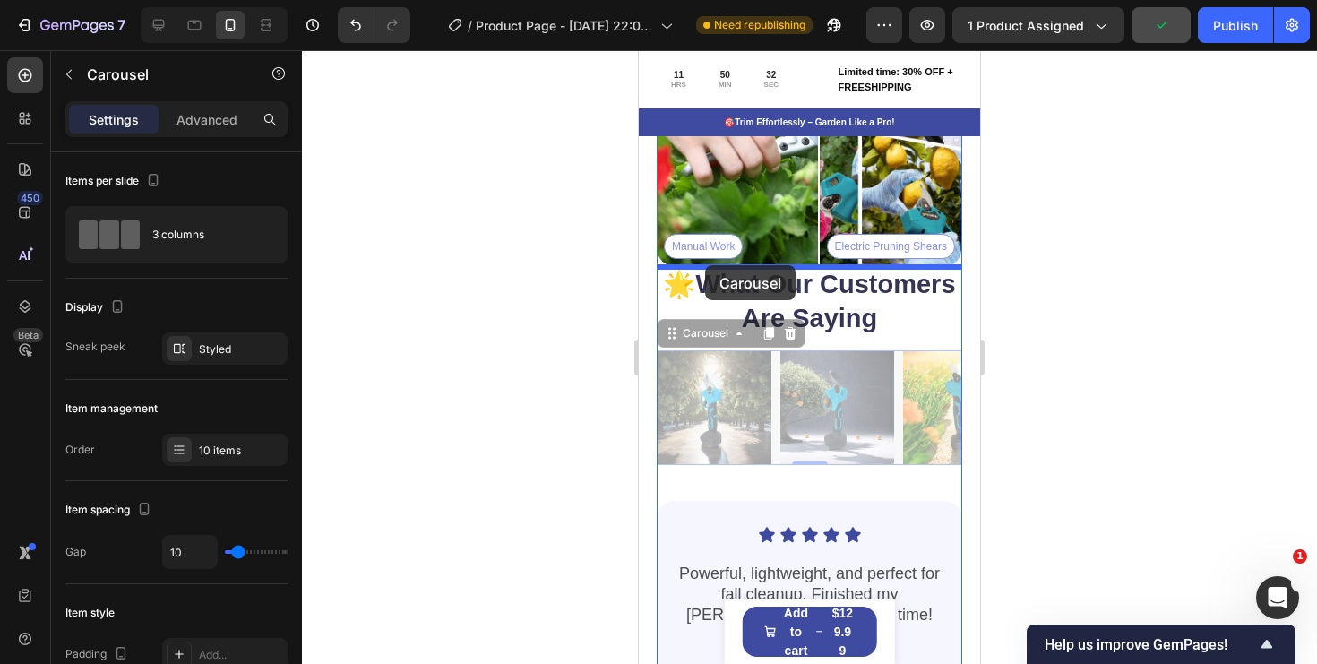
drag, startPoint x: 668, startPoint y: 332, endPoint x: 704, endPoint y: 265, distance: 75.8
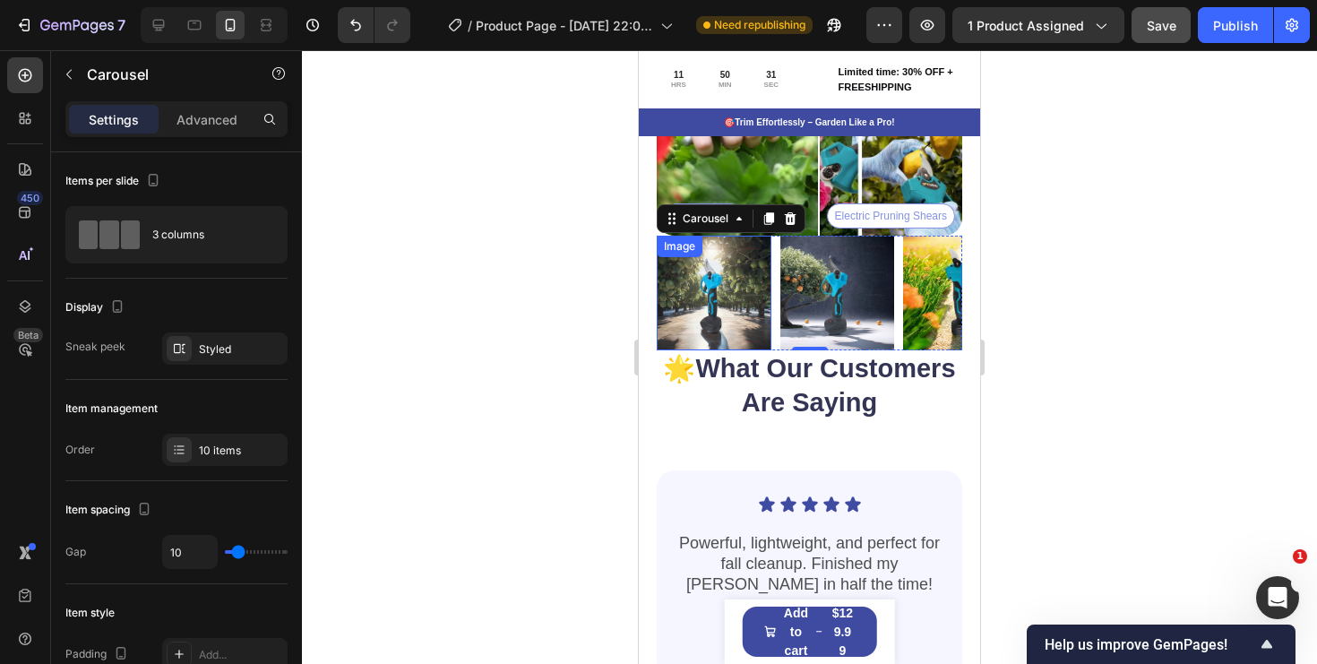
scroll to position [4419, 0]
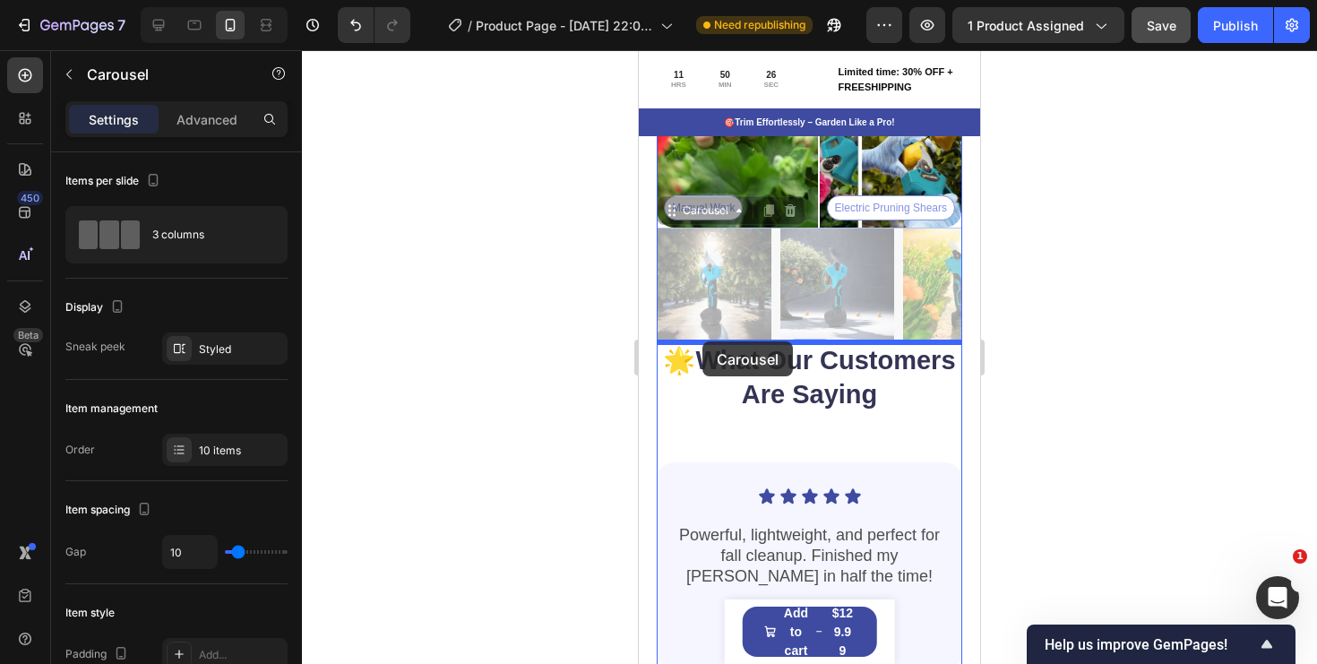
drag, startPoint x: 670, startPoint y: 218, endPoint x: 702, endPoint y: 341, distance: 127.8
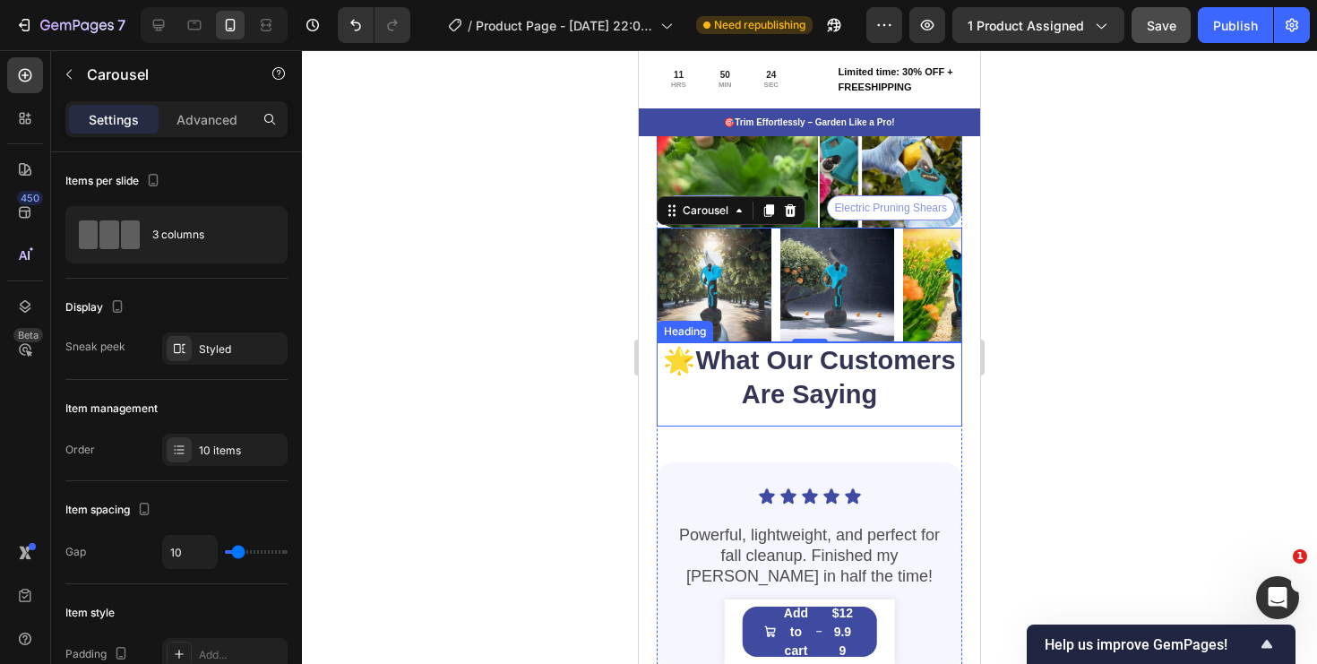
click at [702, 360] on strong "What Our Customers Are Saying" at bounding box center [825, 377] width 260 height 63
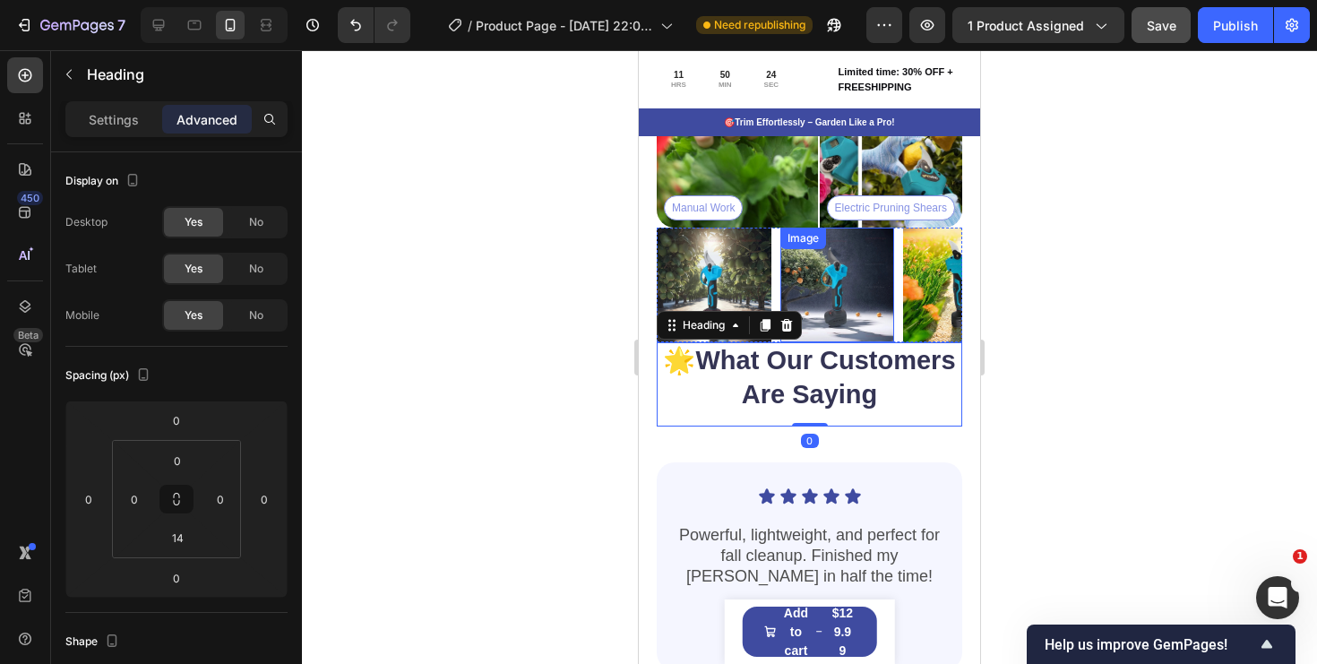
click at [861, 300] on img at bounding box center [837, 285] width 115 height 115
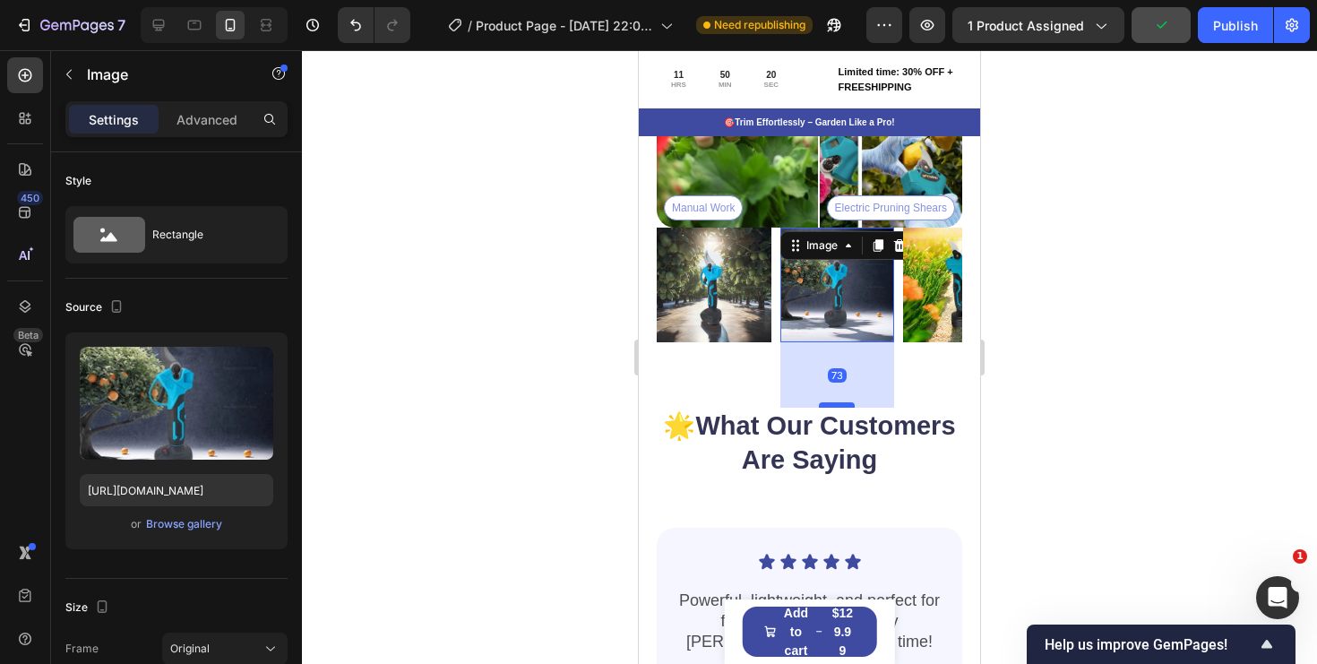
drag, startPoint x: 838, startPoint y: 340, endPoint x: 845, endPoint y: 405, distance: 65.8
click at [845, 405] on div at bounding box center [837, 404] width 36 height 5
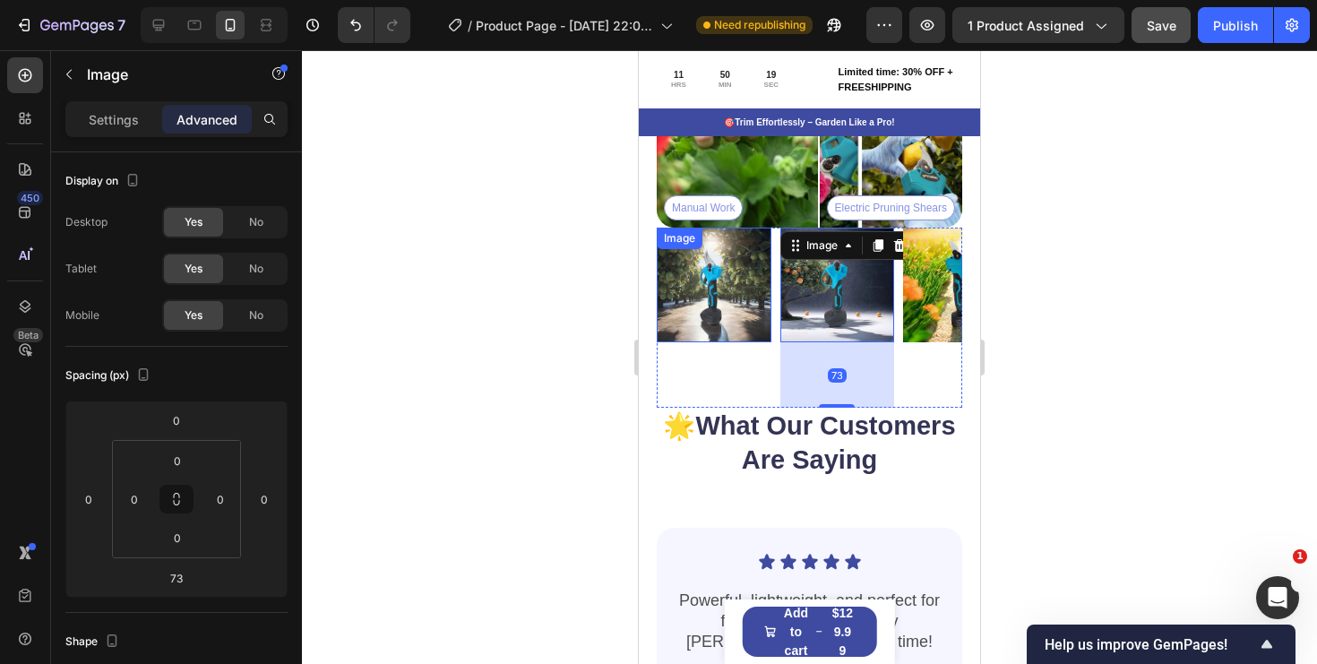
click at [721, 339] on div "Image" at bounding box center [714, 285] width 115 height 115
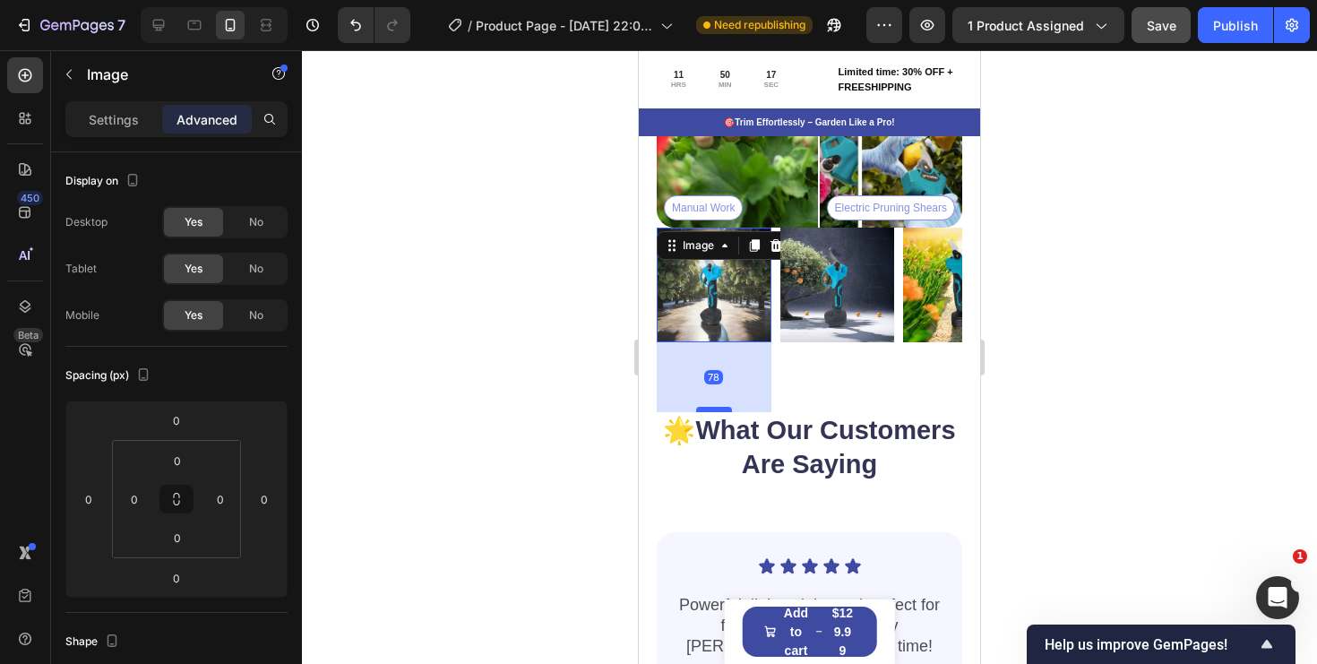
drag, startPoint x: 713, startPoint y: 338, endPoint x: 713, endPoint y: 408, distance: 69.9
click at [713, 408] on div at bounding box center [714, 409] width 36 height 5
type input "78"
click at [929, 315] on img at bounding box center [960, 285] width 115 height 115
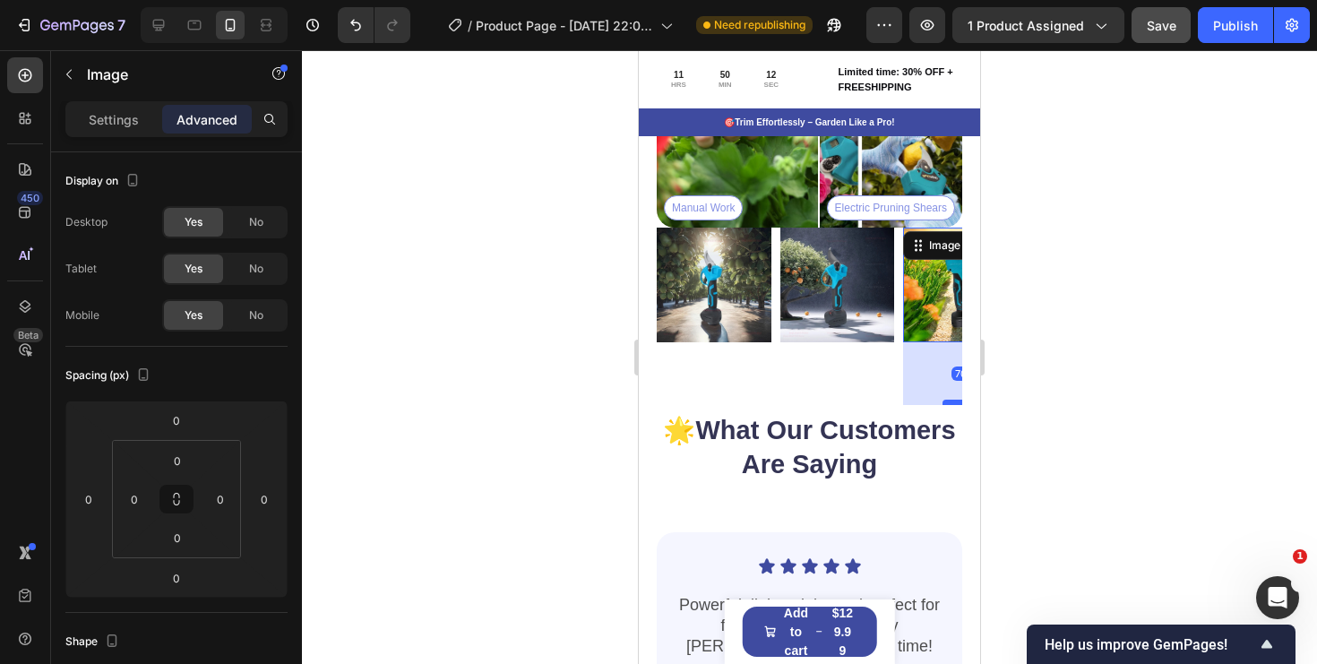
drag, startPoint x: 949, startPoint y: 341, endPoint x: 950, endPoint y: 403, distance: 61.8
click at [950, 403] on div "Image 70" at bounding box center [960, 320] width 115 height 185
type input "69"
click at [823, 309] on img at bounding box center [837, 285] width 115 height 115
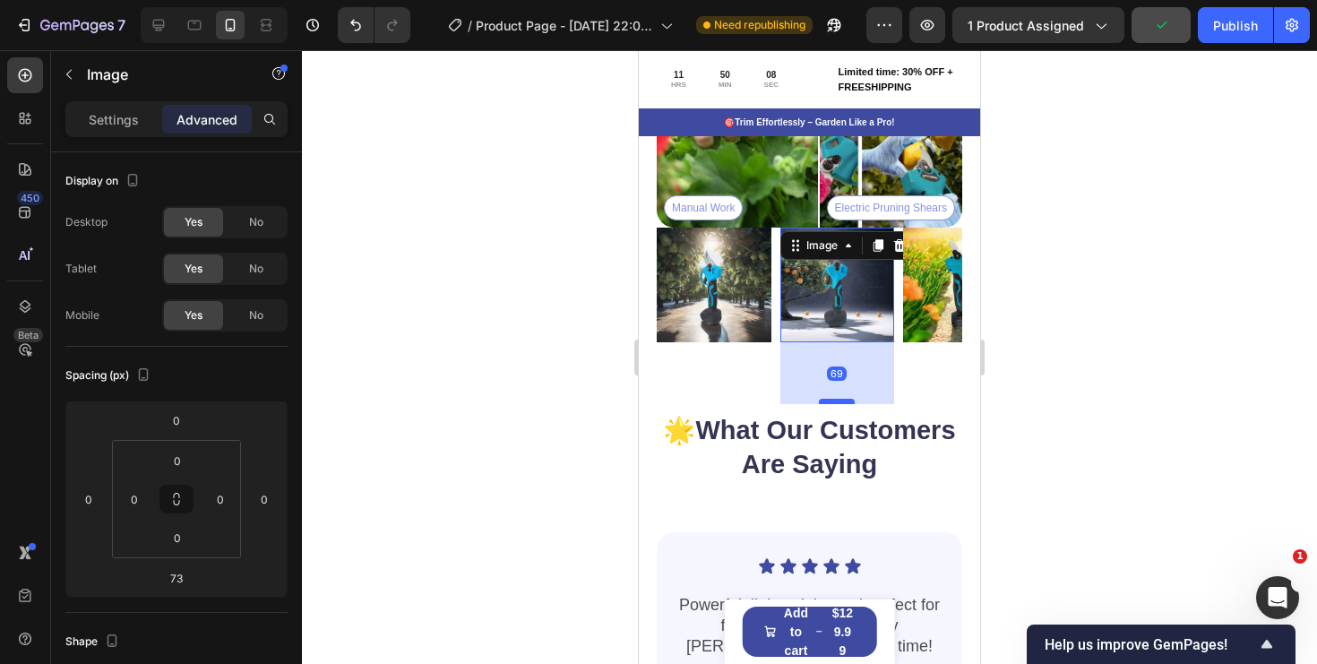
click at [837, 401] on div at bounding box center [837, 401] width 36 height 5
type input "69"
click at [750, 338] on img at bounding box center [714, 285] width 115 height 115
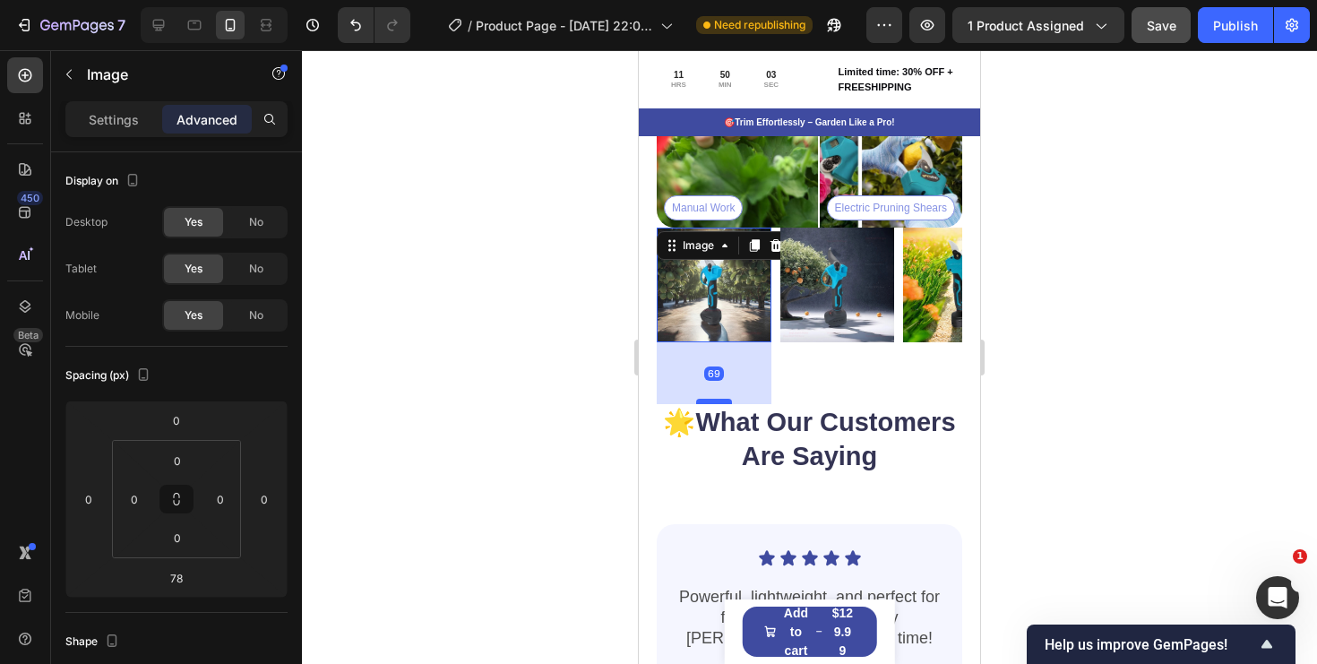
click at [726, 401] on div at bounding box center [714, 401] width 36 height 5
type input "69"
click at [820, 456] on strong "What Our Customers Are Saying" at bounding box center [825, 439] width 260 height 63
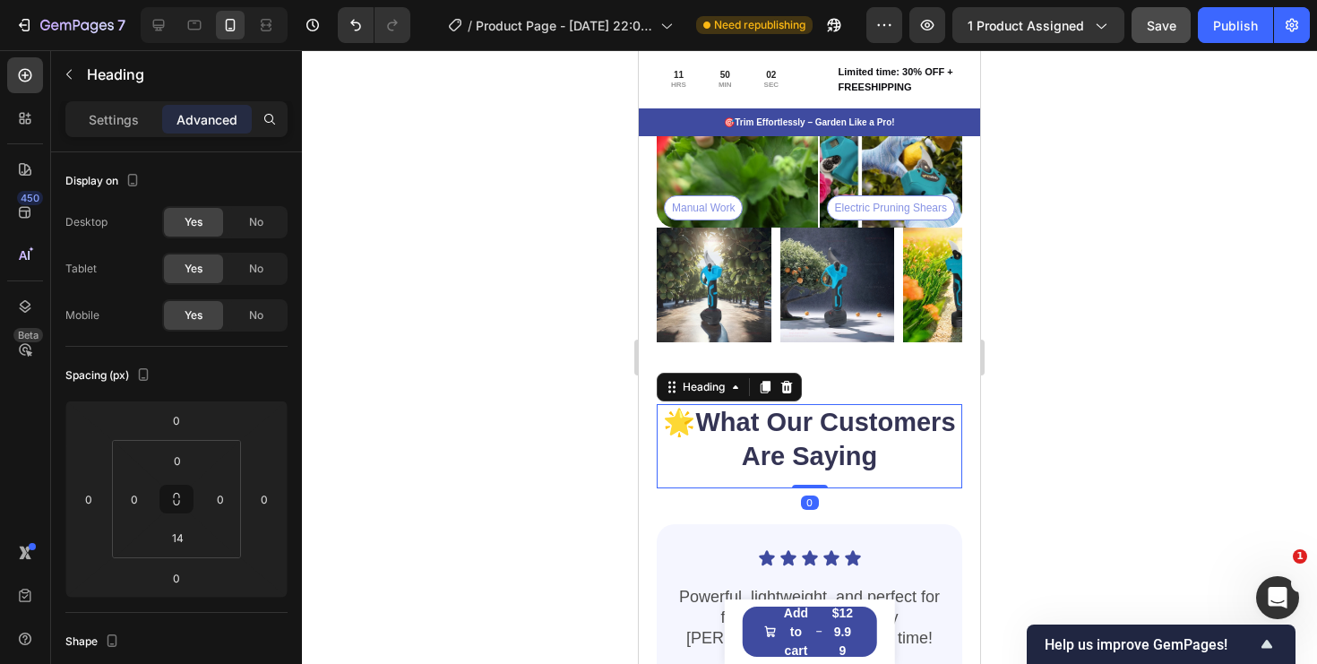
click at [1039, 439] on div at bounding box center [809, 357] width 1015 height 614
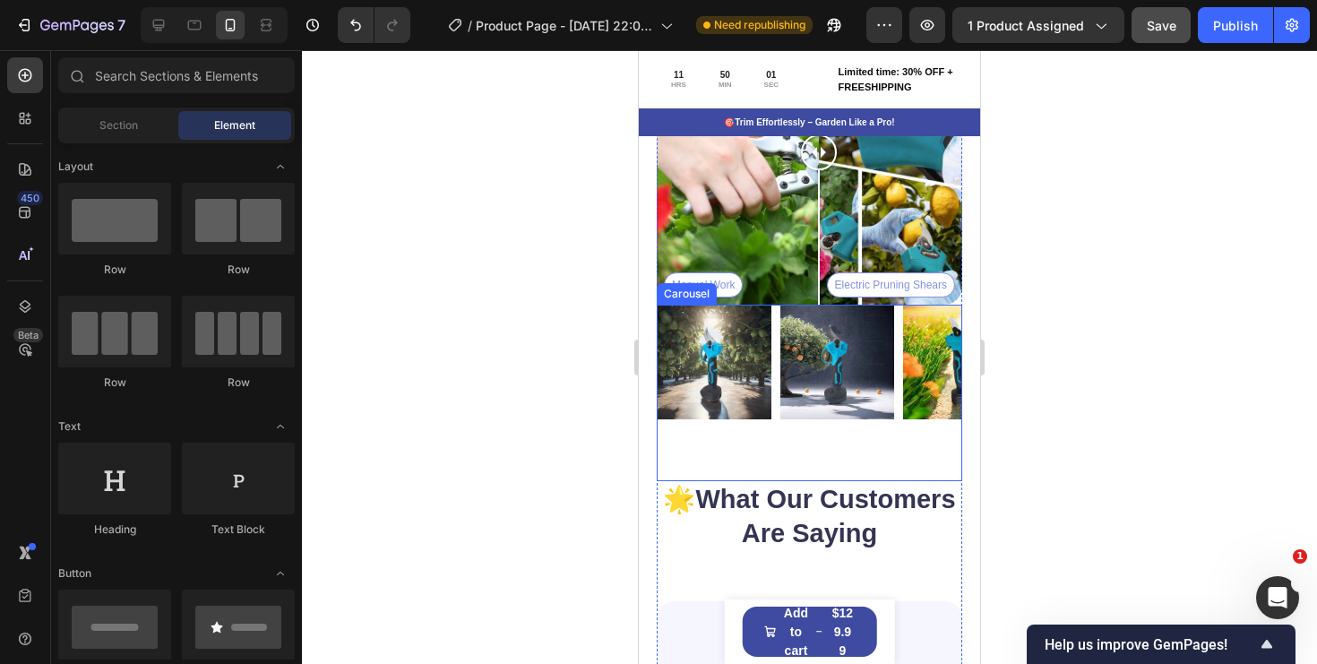
scroll to position [4305, 0]
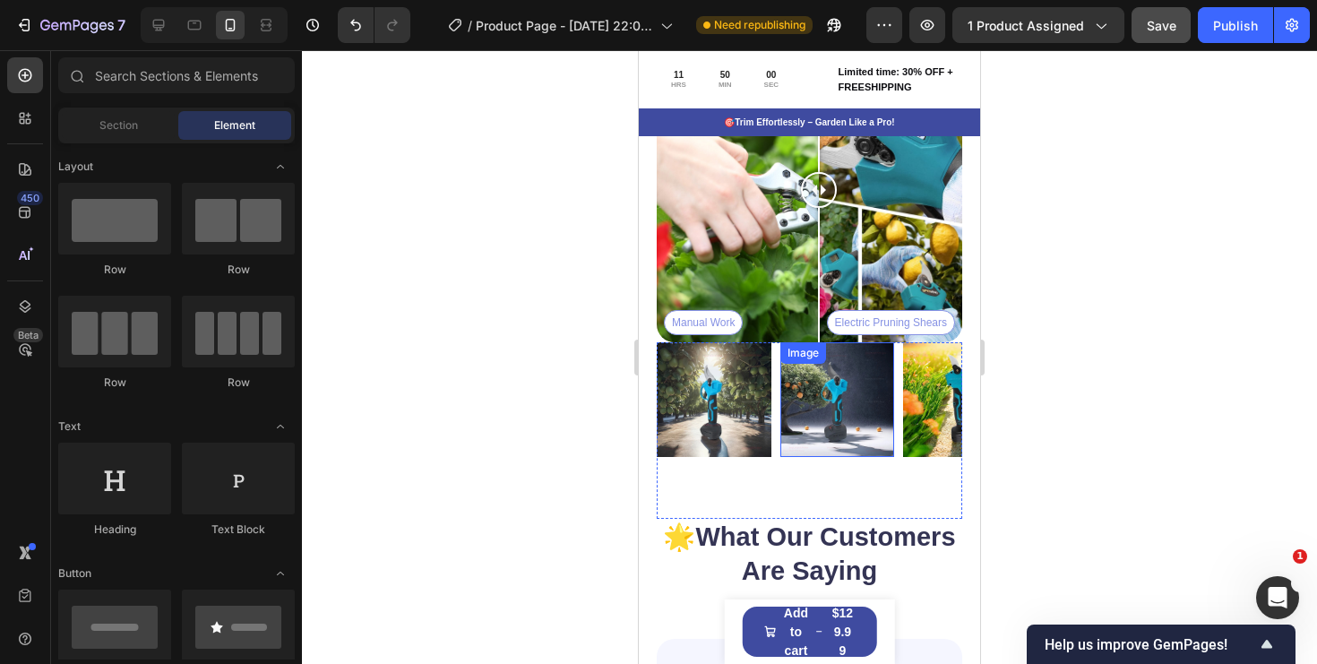
click at [817, 442] on img at bounding box center [837, 399] width 115 height 115
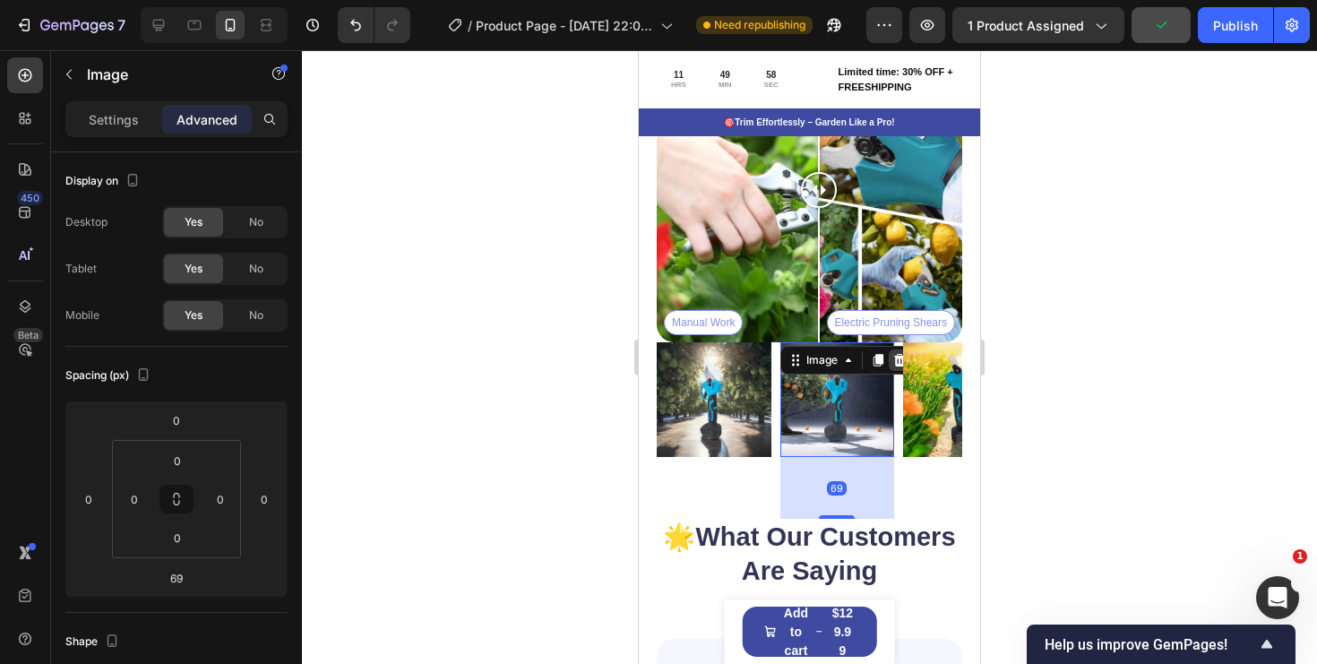
click at [896, 366] on icon at bounding box center [899, 360] width 12 height 13
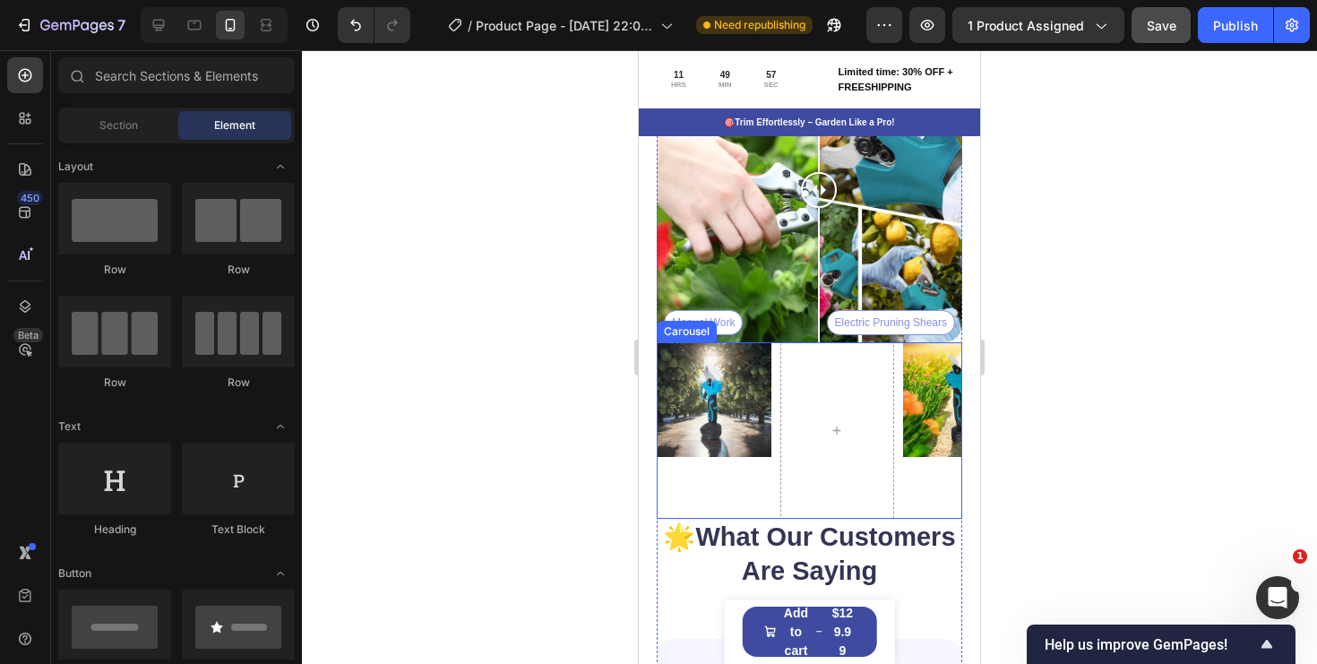
click at [743, 487] on div "Image" at bounding box center [714, 430] width 115 height 177
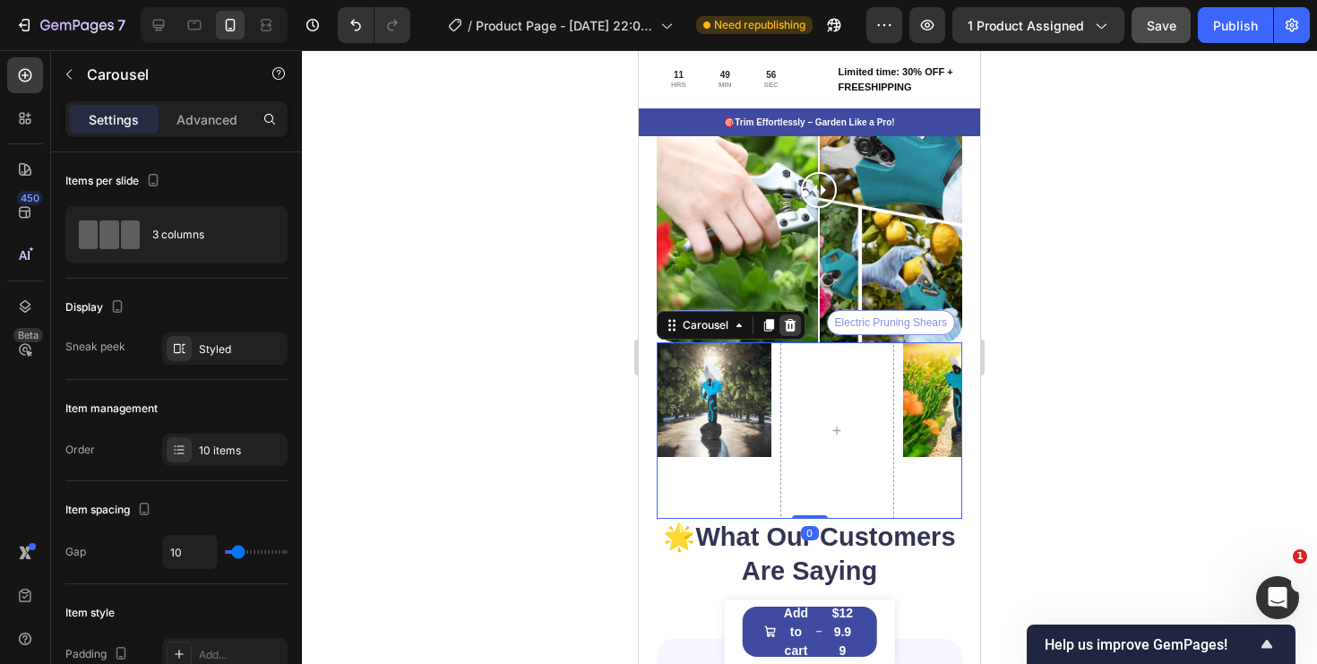
click at [795, 323] on icon at bounding box center [791, 325] width 12 height 13
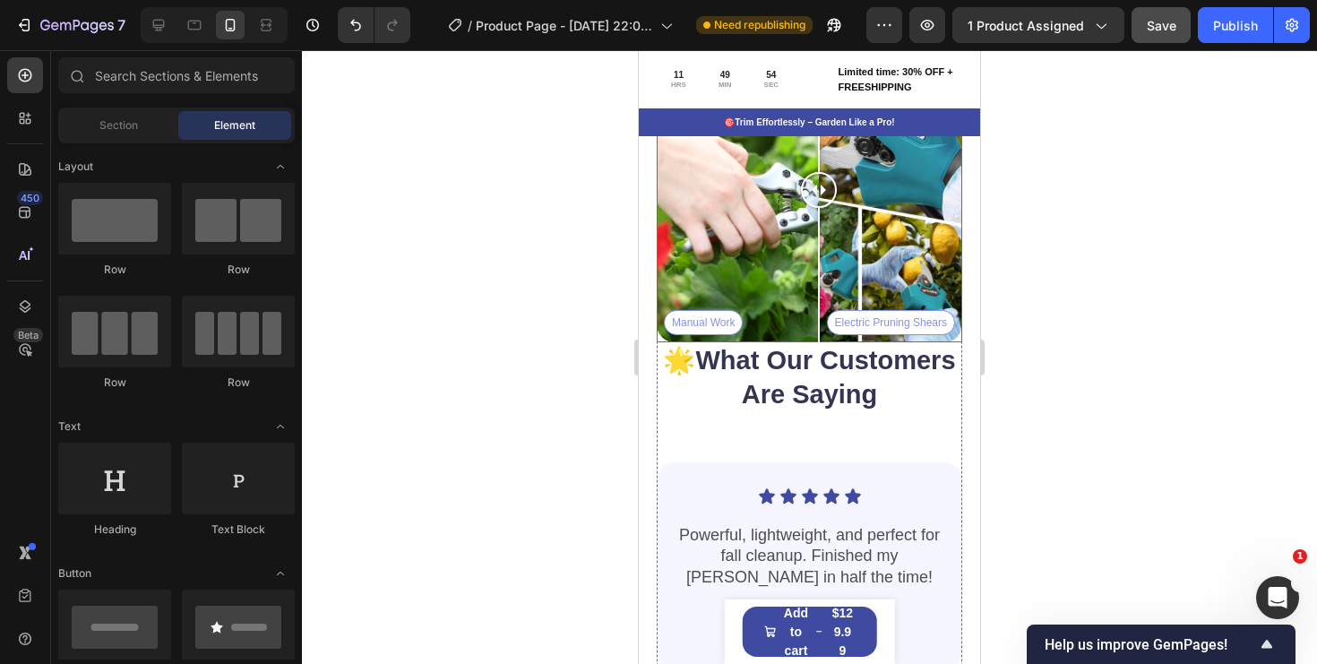
click at [808, 331] on div at bounding box center [819, 190] width 36 height 306
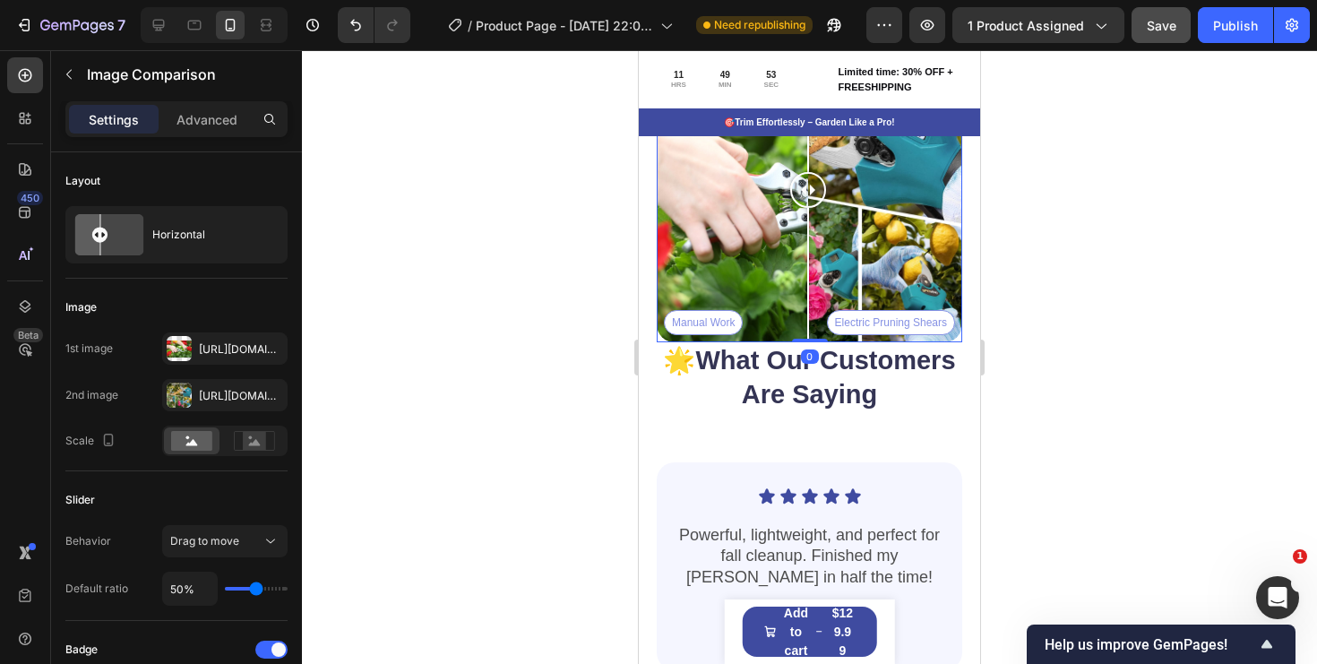
click at [785, 340] on div "Manual Work Electric Pruning Shears" at bounding box center [810, 190] width 306 height 306
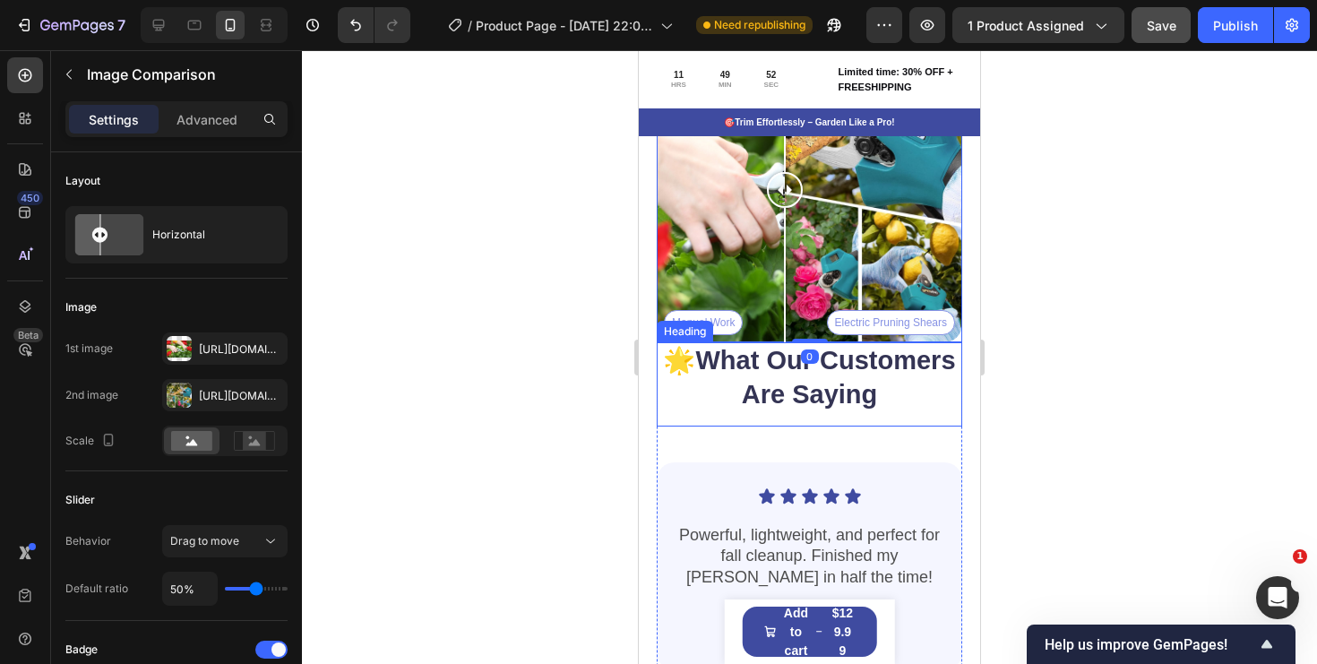
click at [746, 342] on h2 "🌟 What Our Customers Are Saying" at bounding box center [810, 377] width 306 height 71
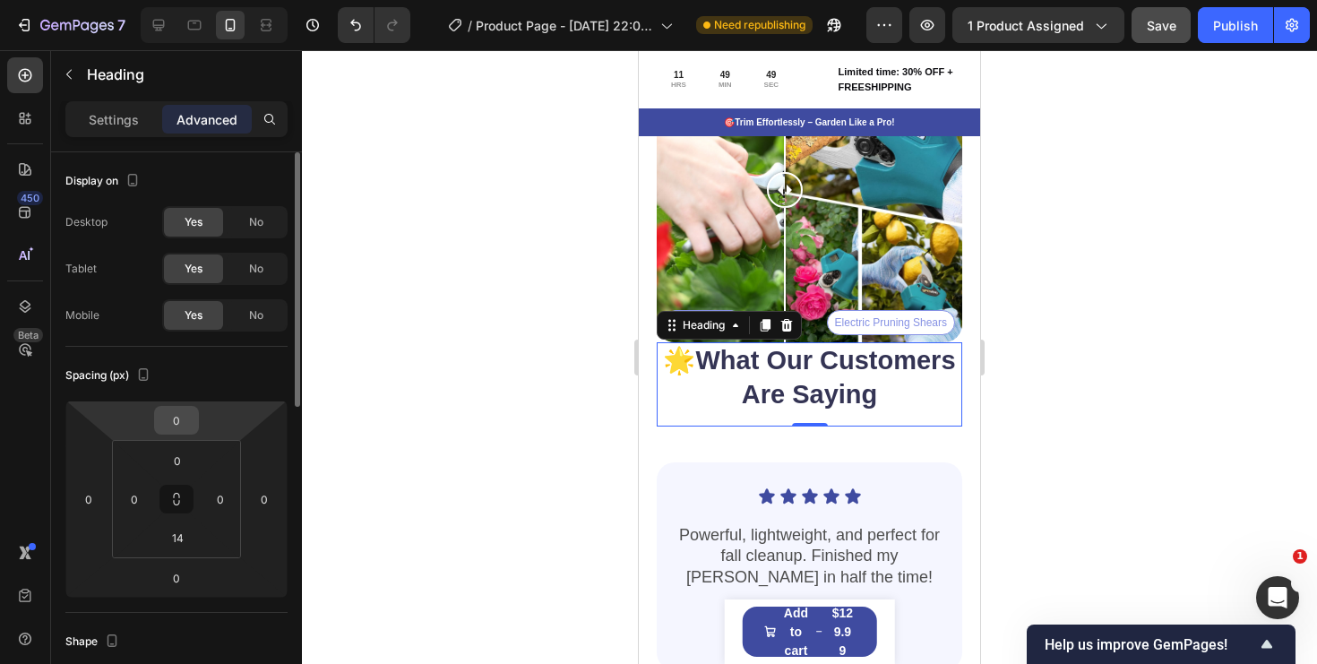
click at [181, 429] on input "0" at bounding box center [177, 420] width 36 height 27
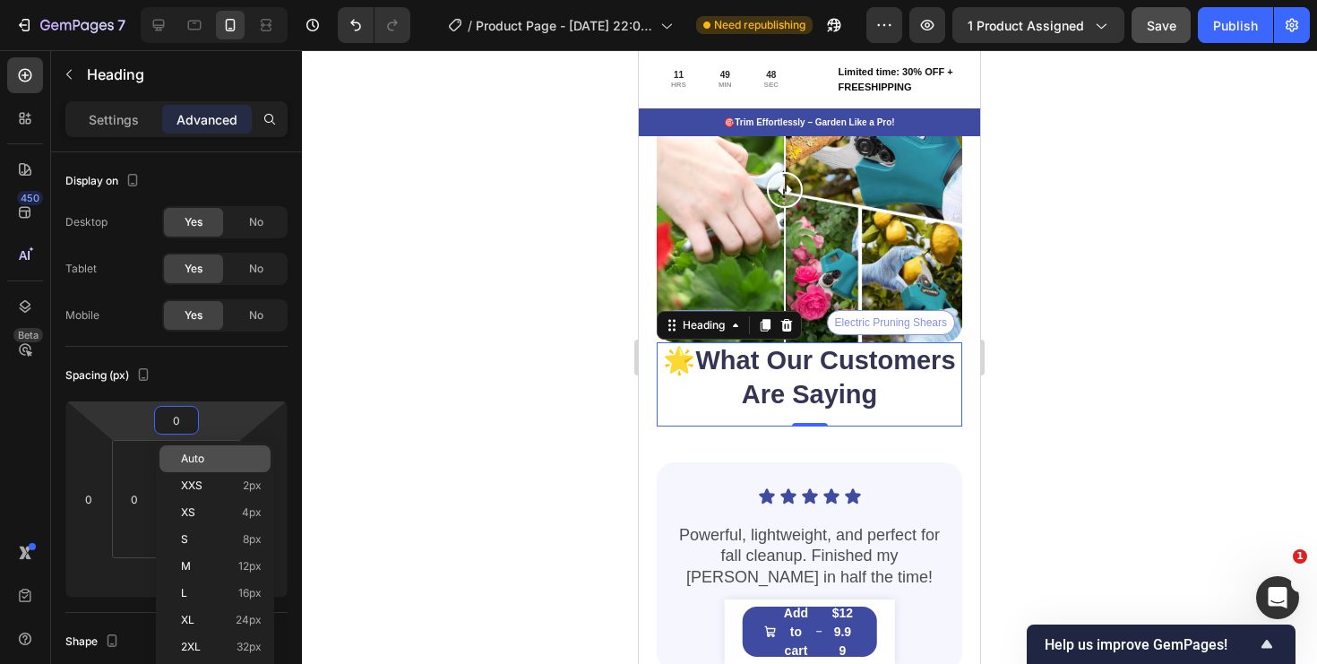
click at [202, 461] on span "Auto" at bounding box center [192, 459] width 23 height 13
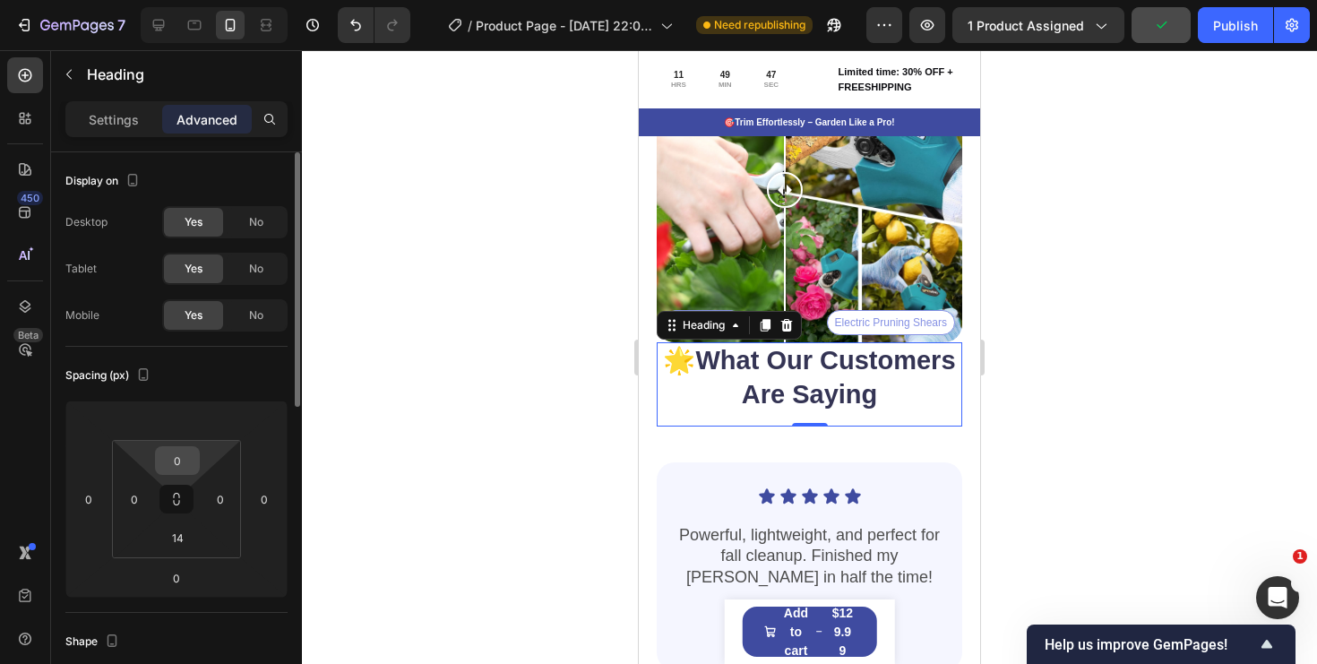
click at [180, 470] on input "0" at bounding box center [177, 460] width 36 height 27
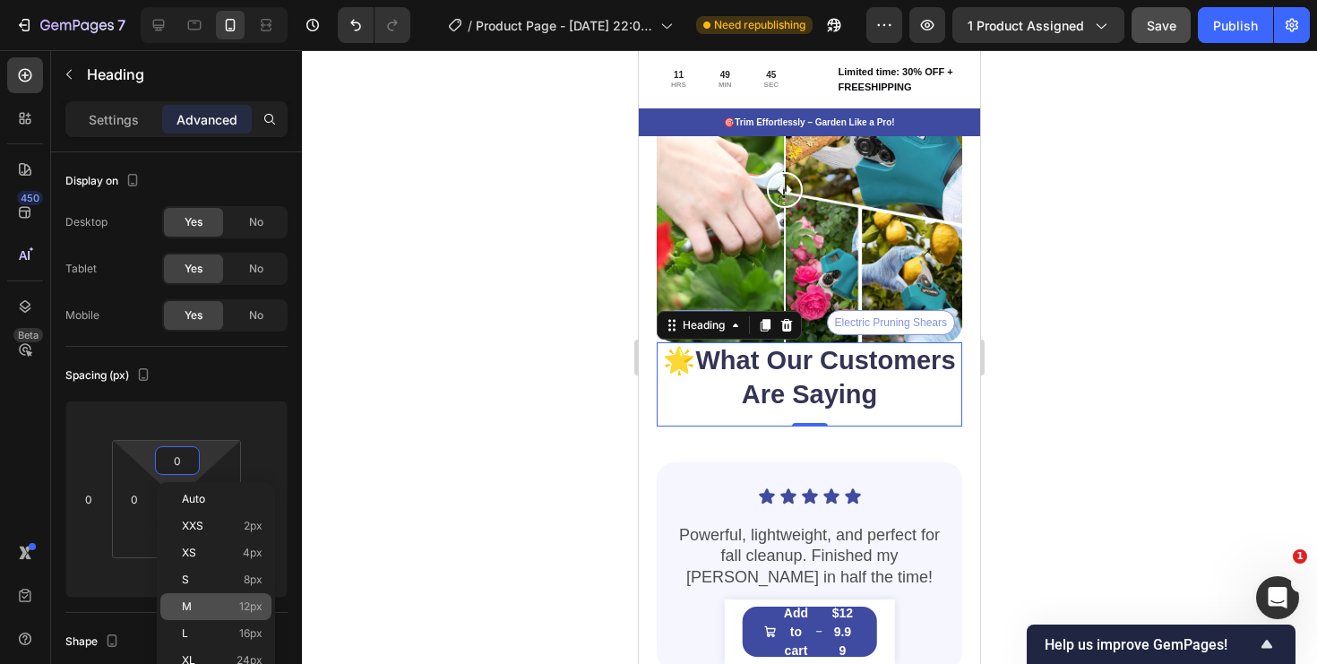
click at [237, 612] on p "M 12px" at bounding box center [222, 606] width 81 height 13
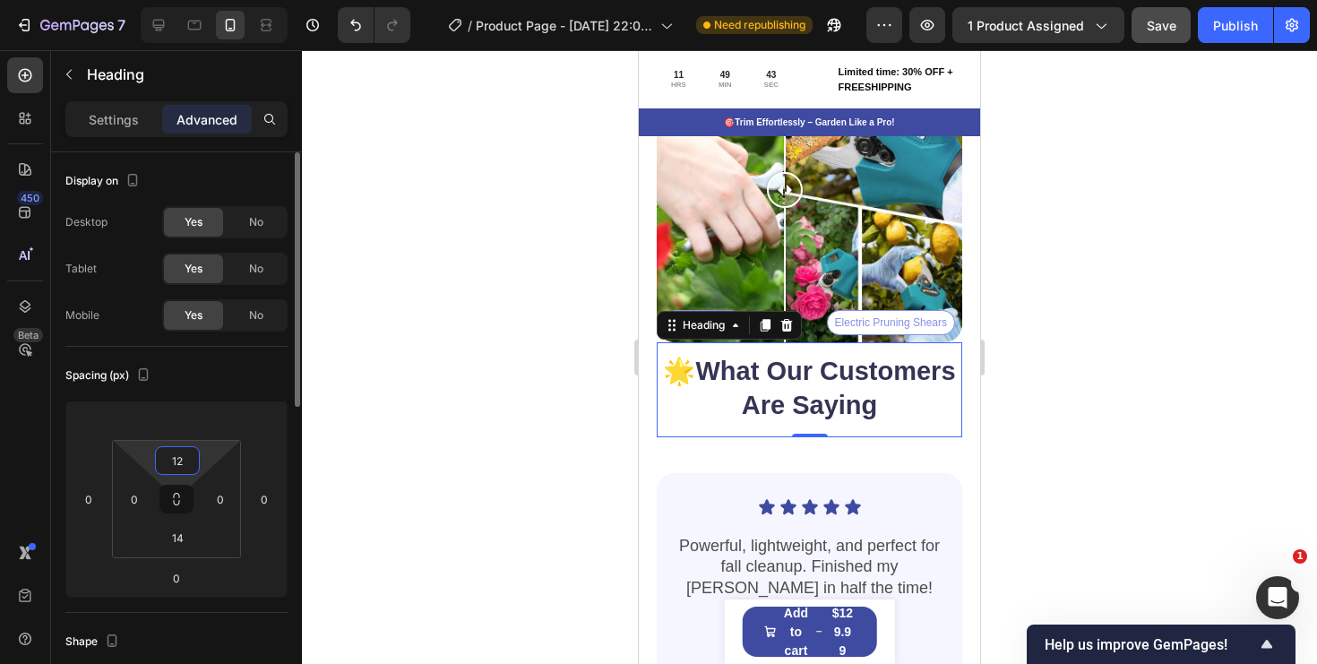
click at [178, 459] on input "12" at bounding box center [177, 460] width 36 height 27
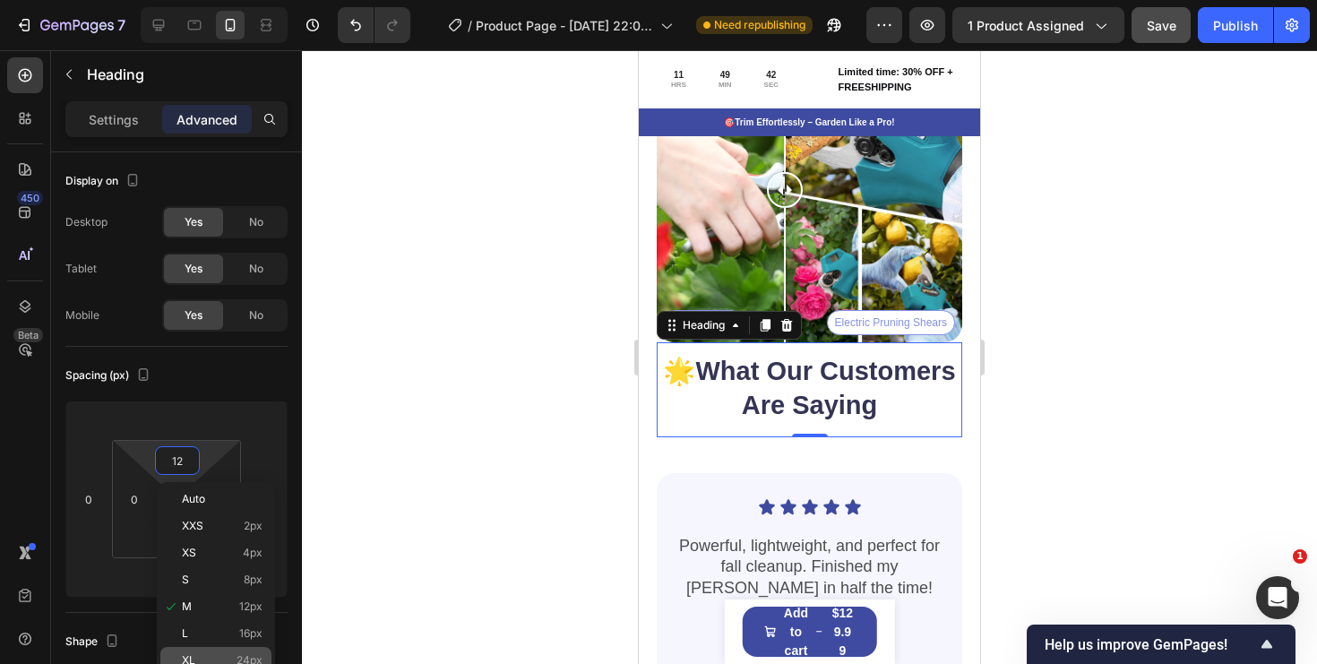
click at [231, 650] on div "XL 24px" at bounding box center [215, 660] width 111 height 27
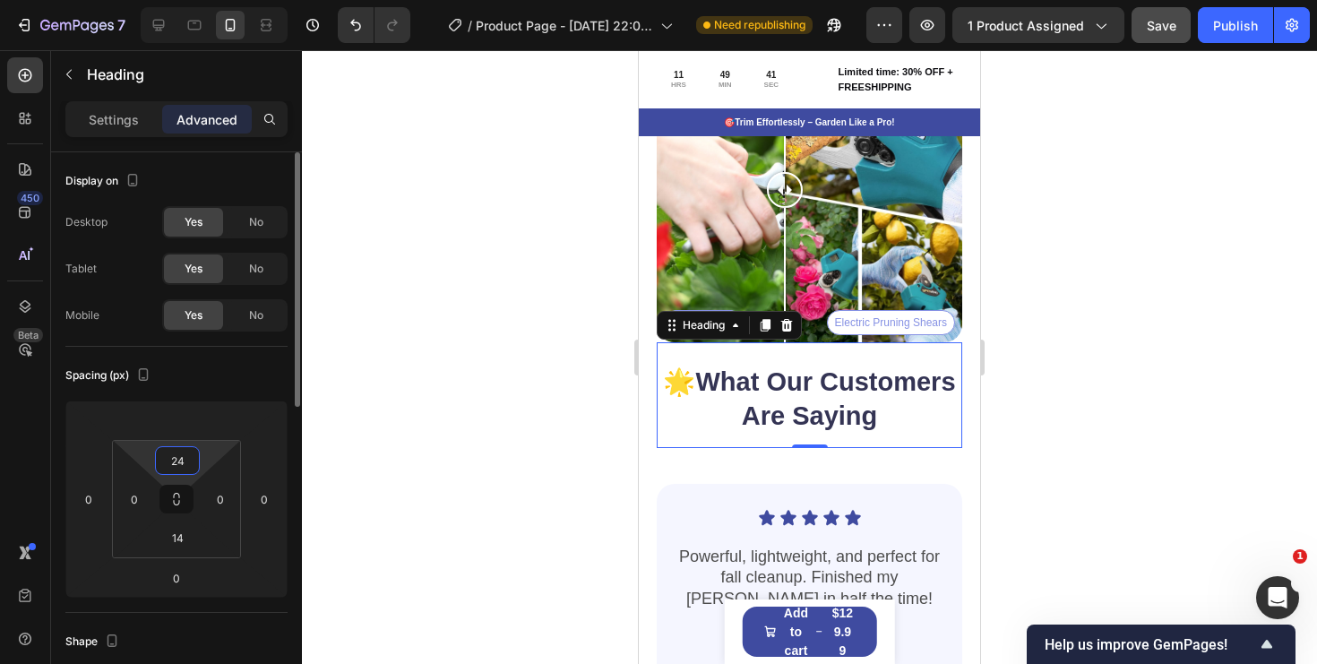
click at [187, 472] on input "24" at bounding box center [177, 460] width 36 height 27
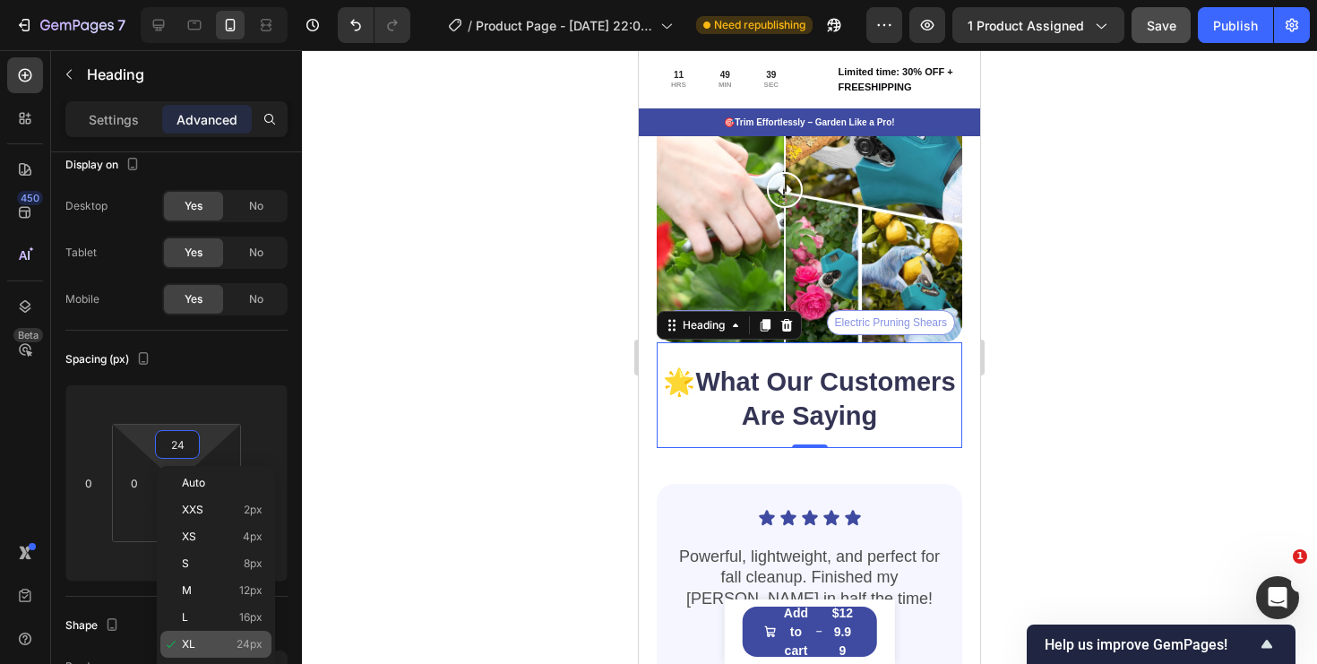
click at [218, 654] on div "XL 24px" at bounding box center [215, 644] width 111 height 27
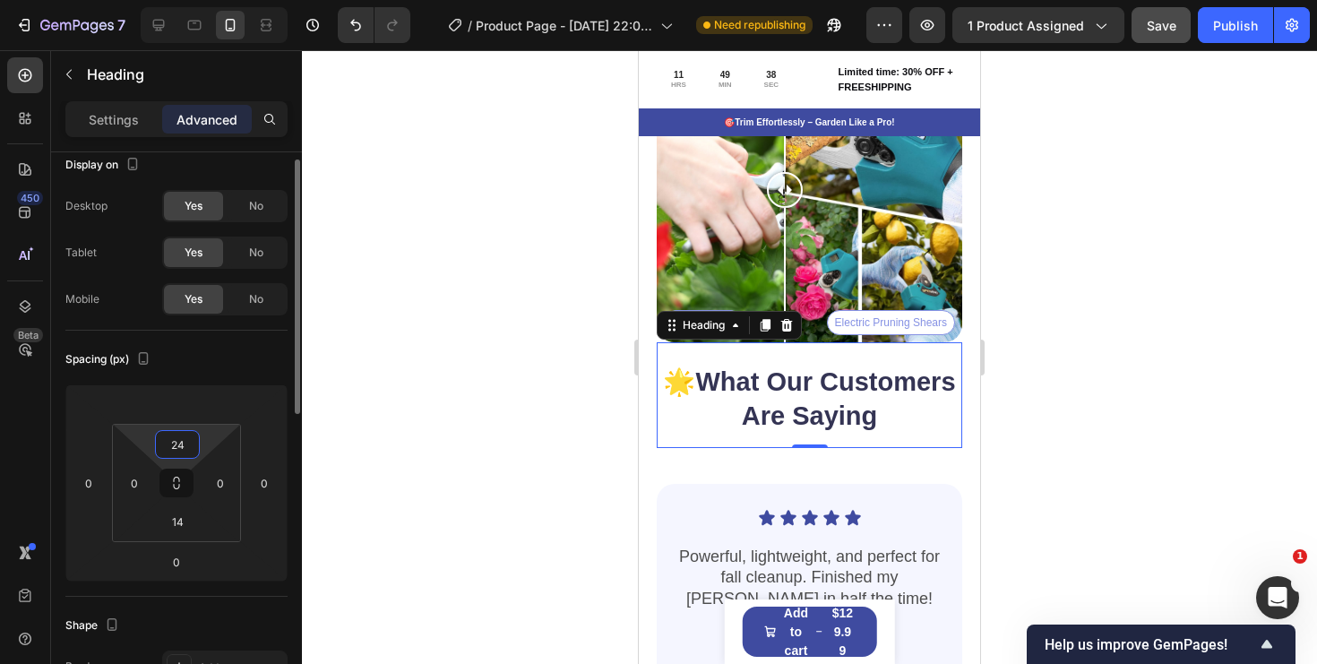
click at [179, 451] on input "24" at bounding box center [177, 444] width 36 height 27
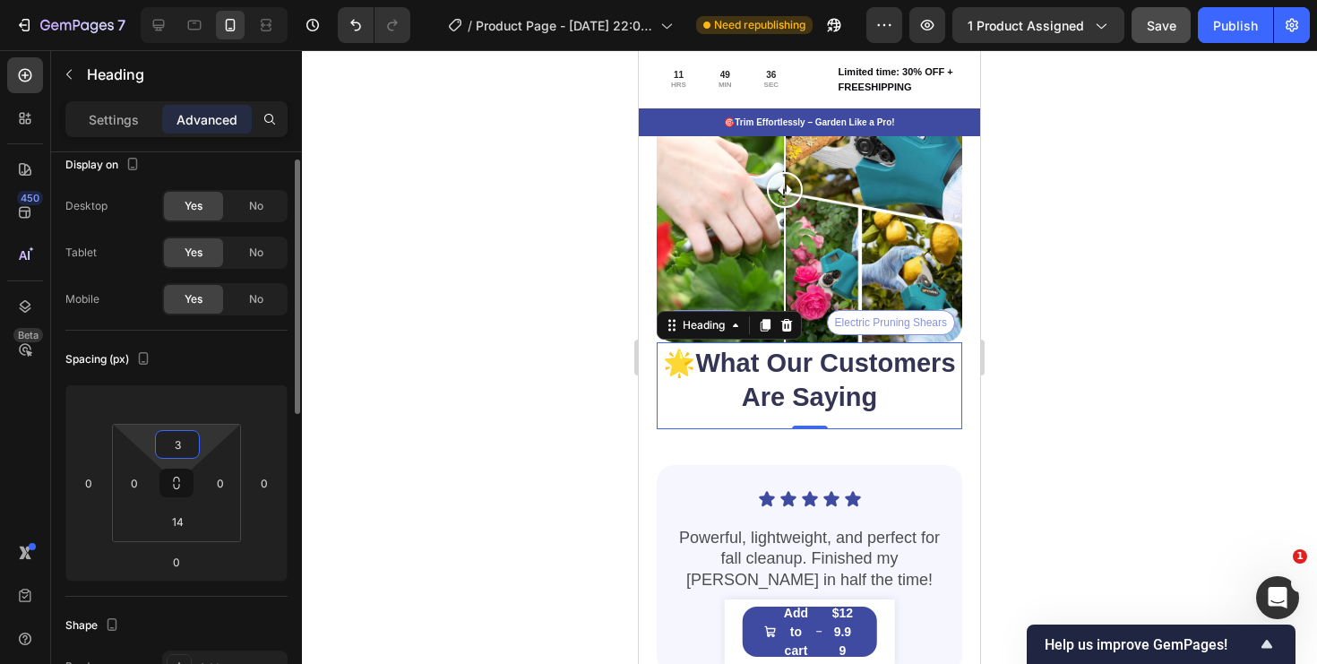
type input "36"
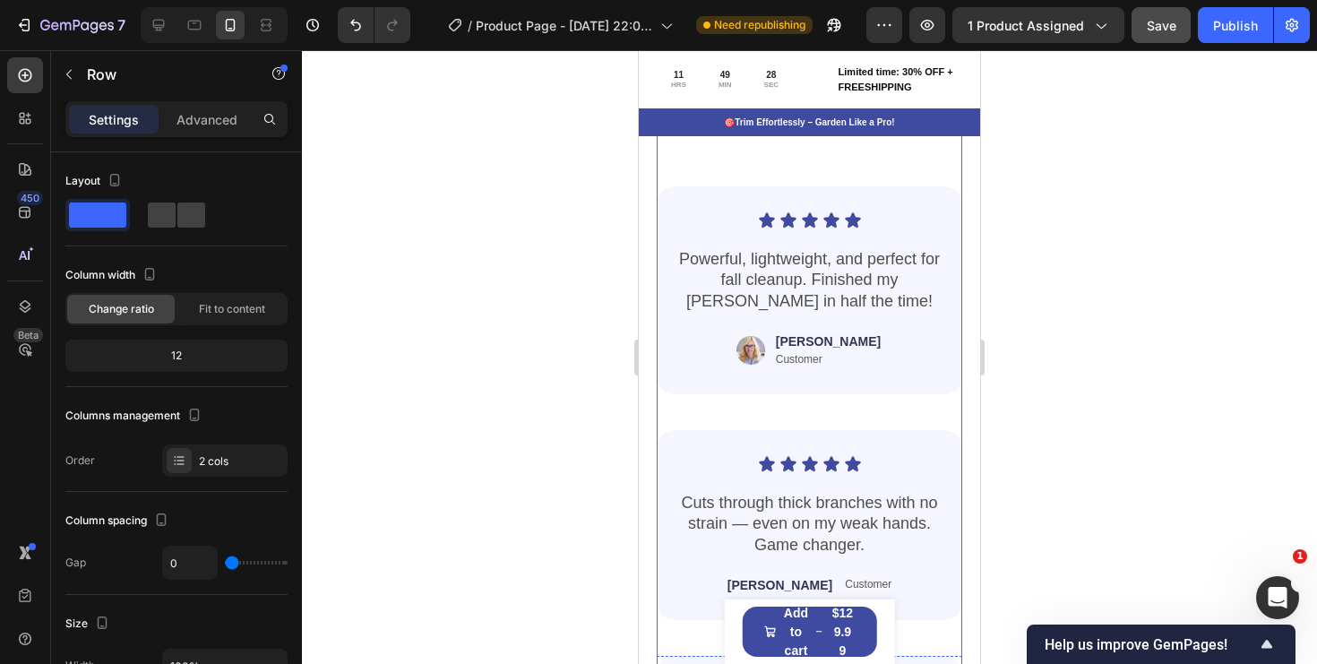
scroll to position [4599, 0]
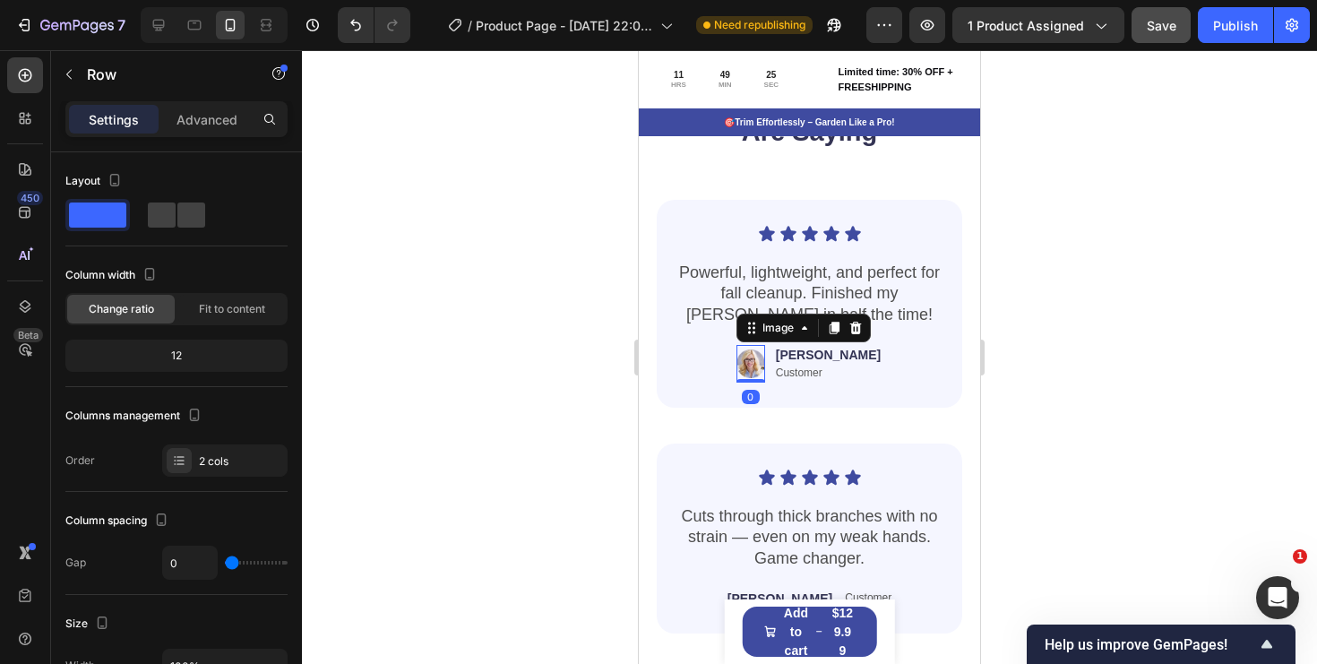
click at [765, 366] on img at bounding box center [751, 364] width 29 height 38
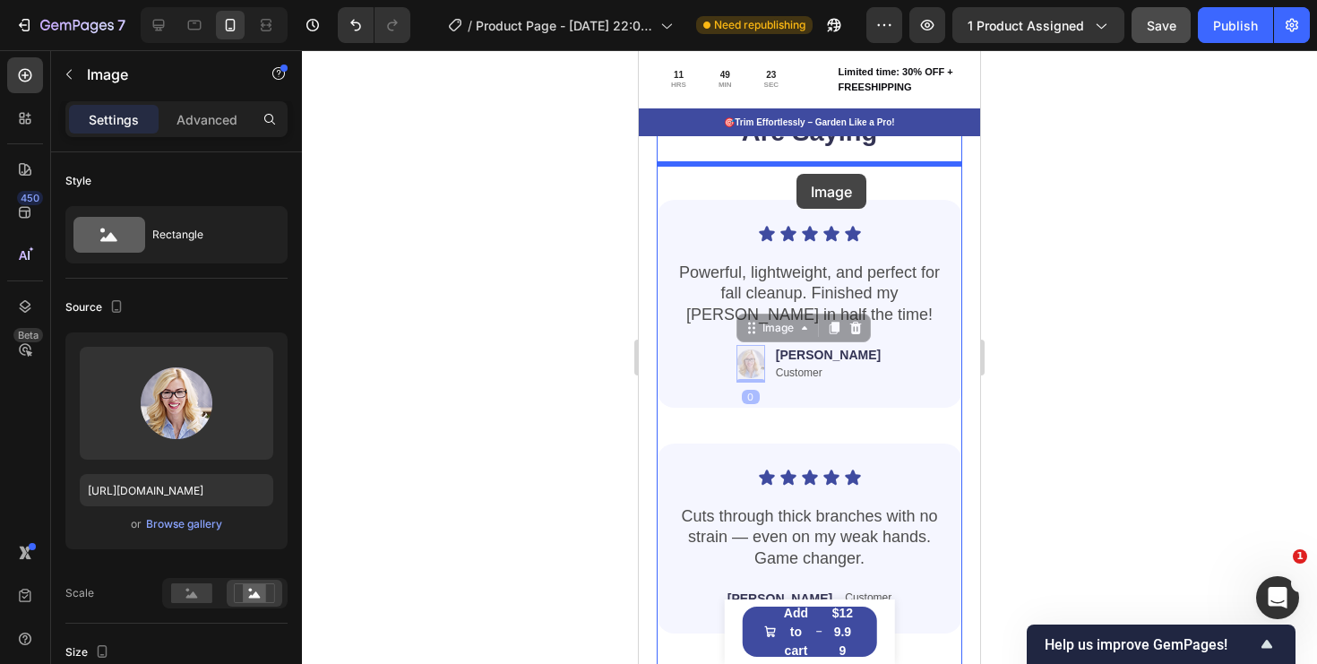
drag, startPoint x: 779, startPoint y: 324, endPoint x: 797, endPoint y: 174, distance: 151.6
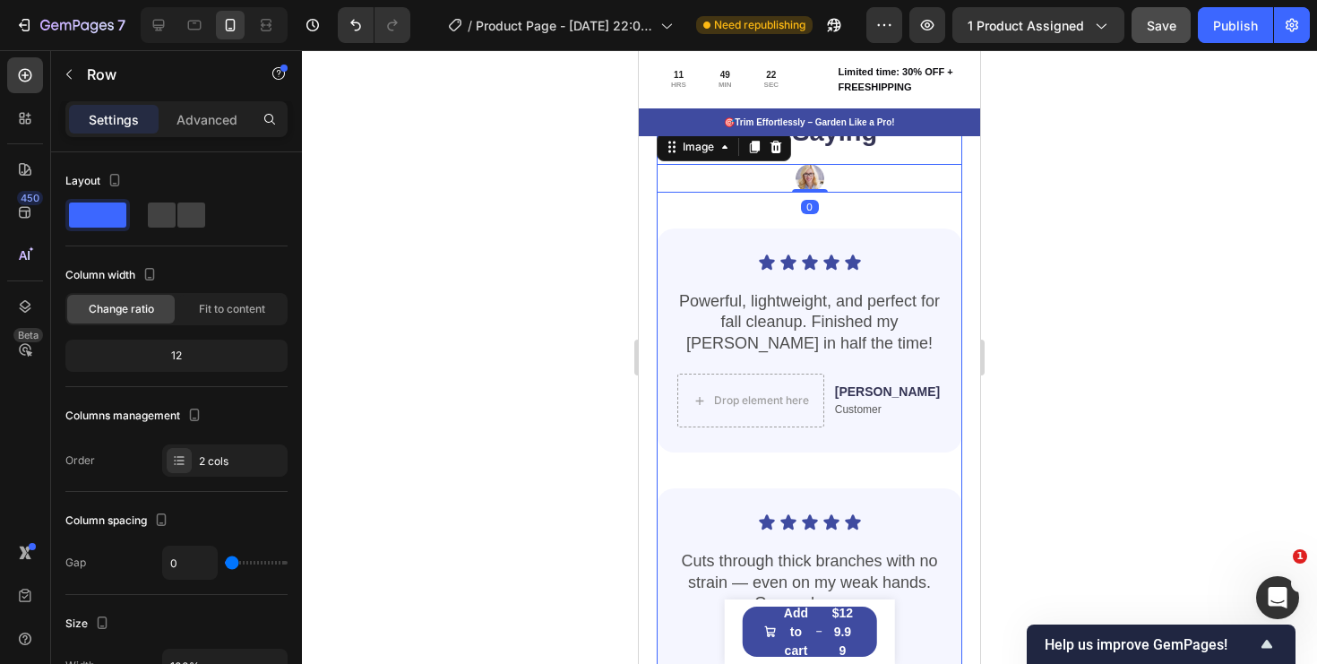
click at [823, 219] on div "🌟 What Our Customers Are Saying Heading Image 0 Icon Icon Icon Icon Icon Icon L…" at bounding box center [810, 475] width 306 height 857
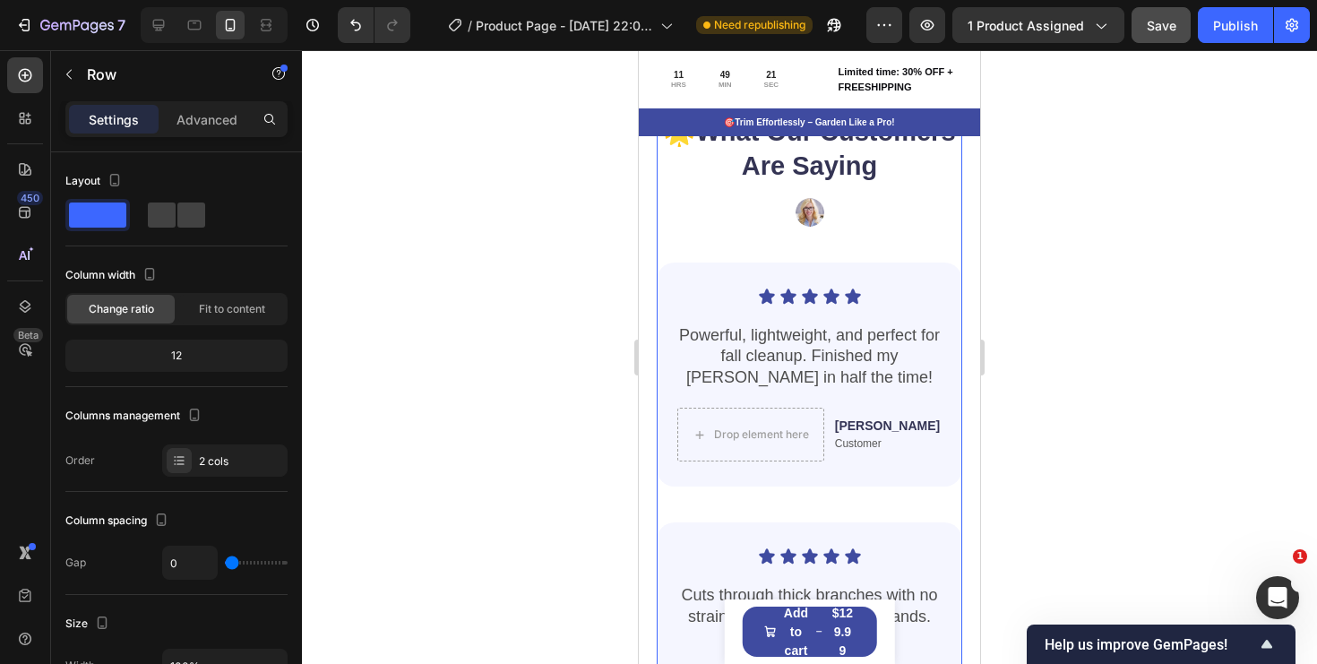
scroll to position [4521, 0]
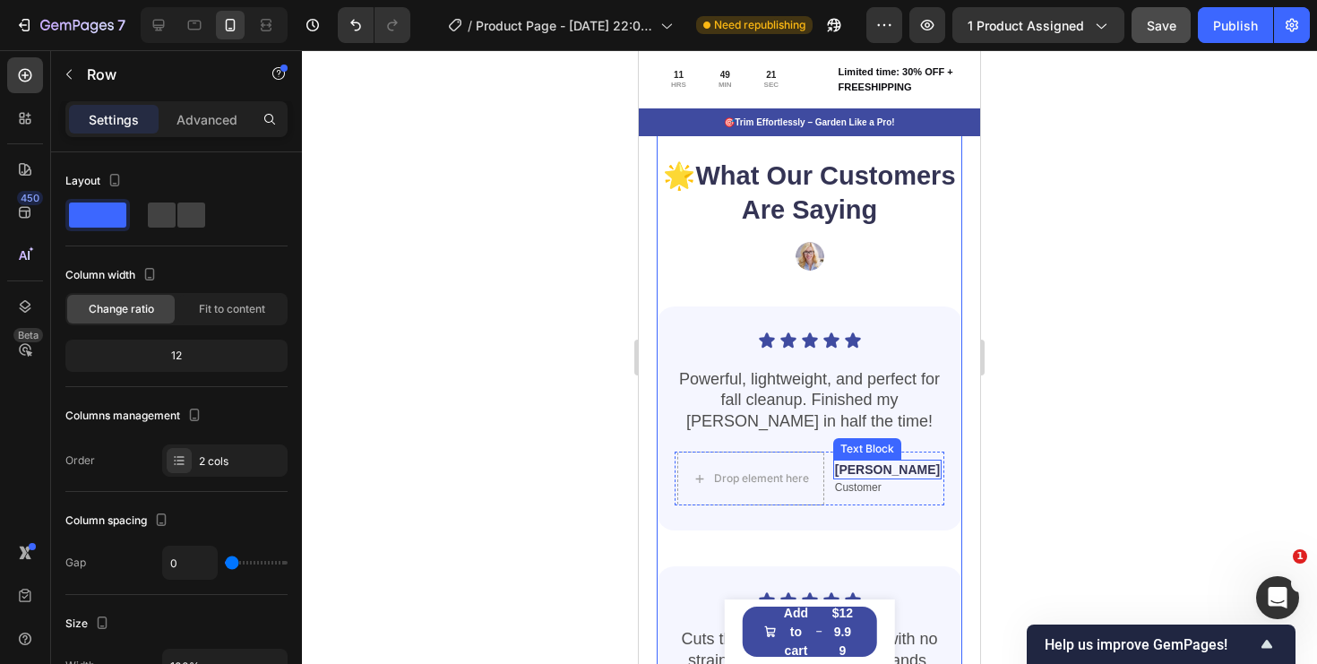
click at [889, 463] on p "Jessica" at bounding box center [887, 469] width 105 height 16
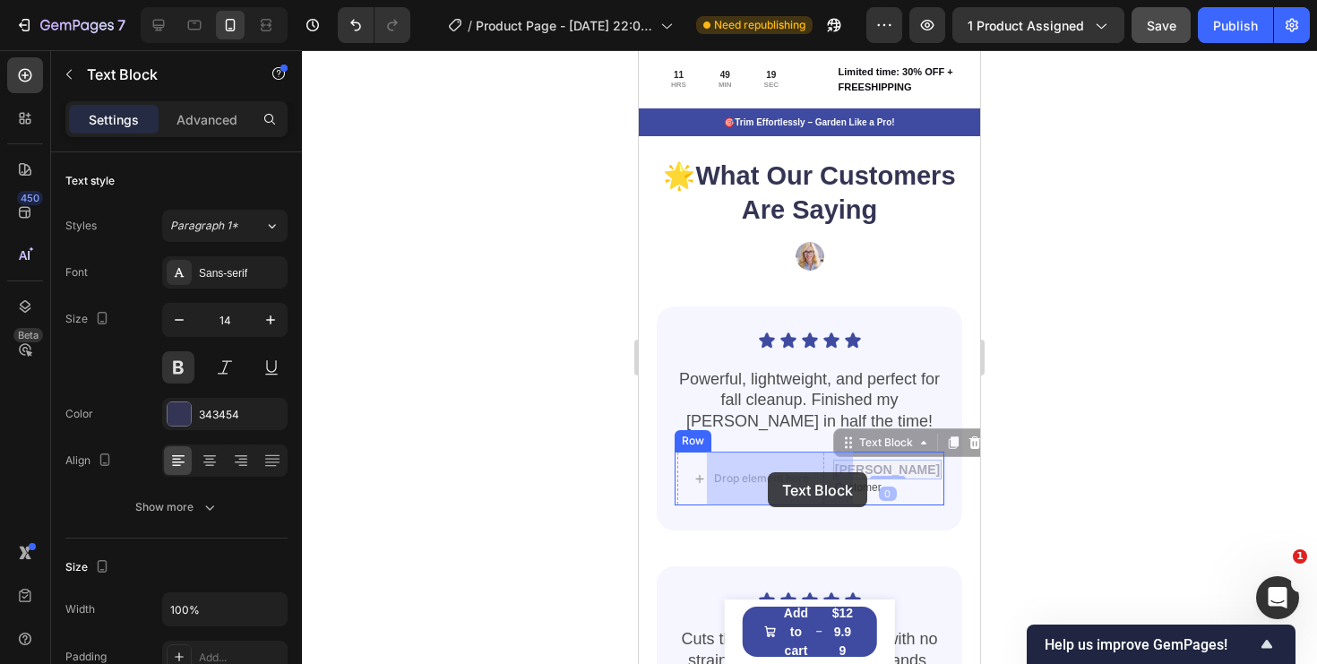
drag, startPoint x: 873, startPoint y: 444, endPoint x: 768, endPoint y: 472, distance: 108.7
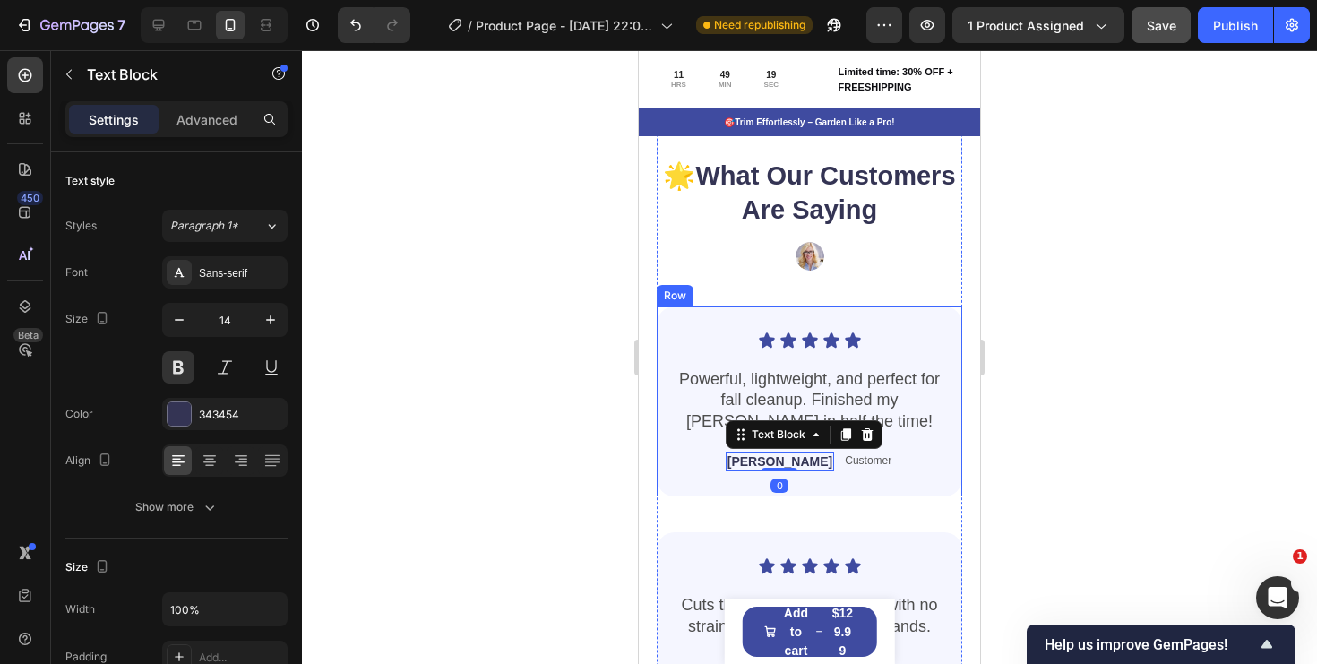
click at [905, 487] on div "Icon Icon Icon Icon Icon Icon List Powerful, lightweight, and perfect for fall …" at bounding box center [810, 401] width 306 height 190
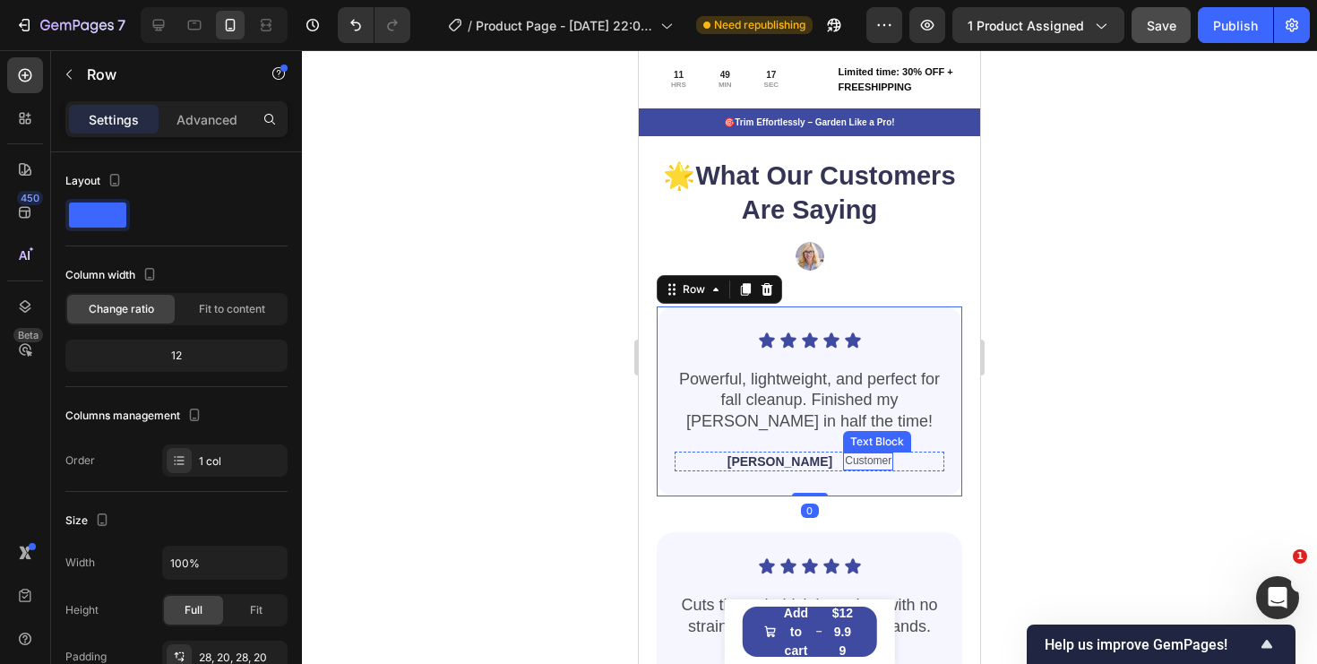
click at [845, 463] on p "Customer" at bounding box center [868, 461] width 47 height 14
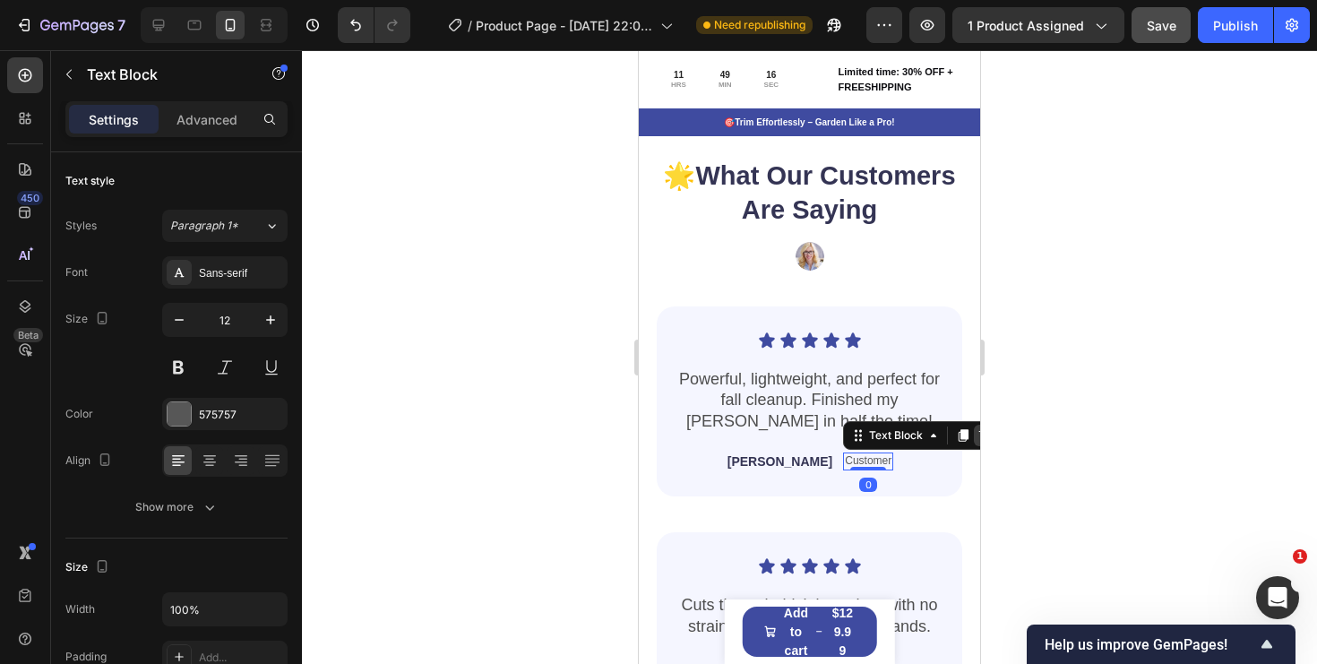
click at [979, 434] on icon at bounding box center [985, 435] width 12 height 13
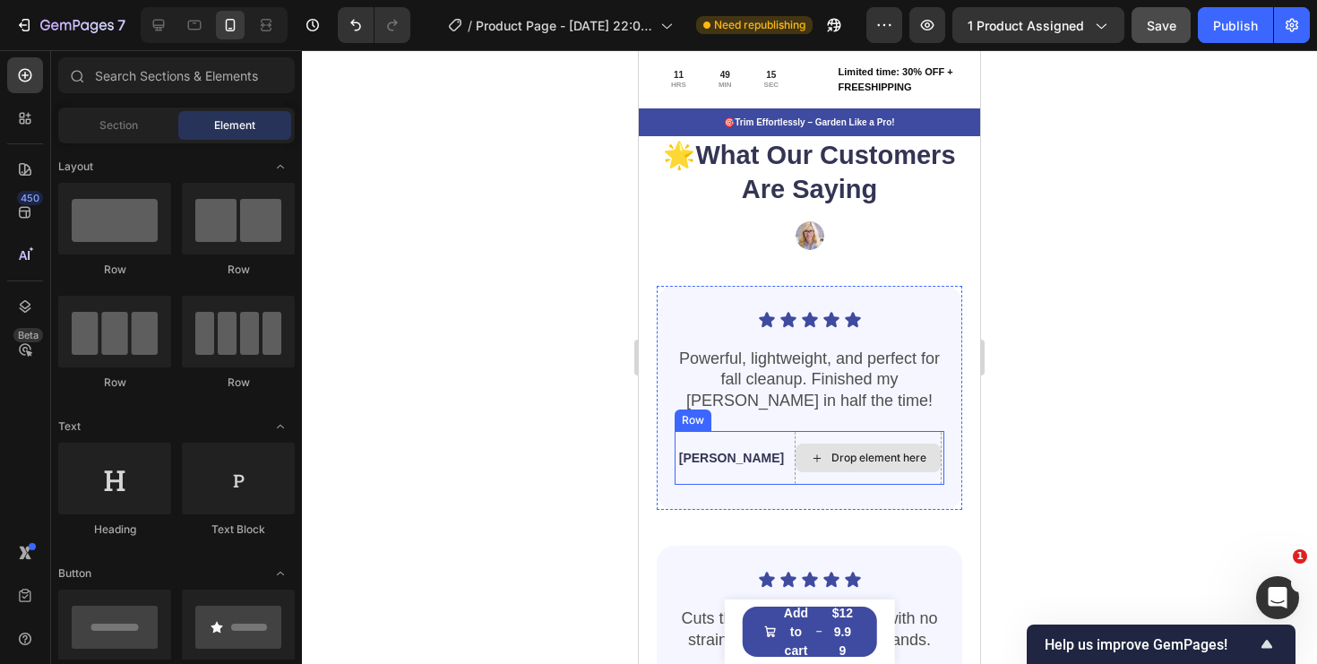
scroll to position [4543, 0]
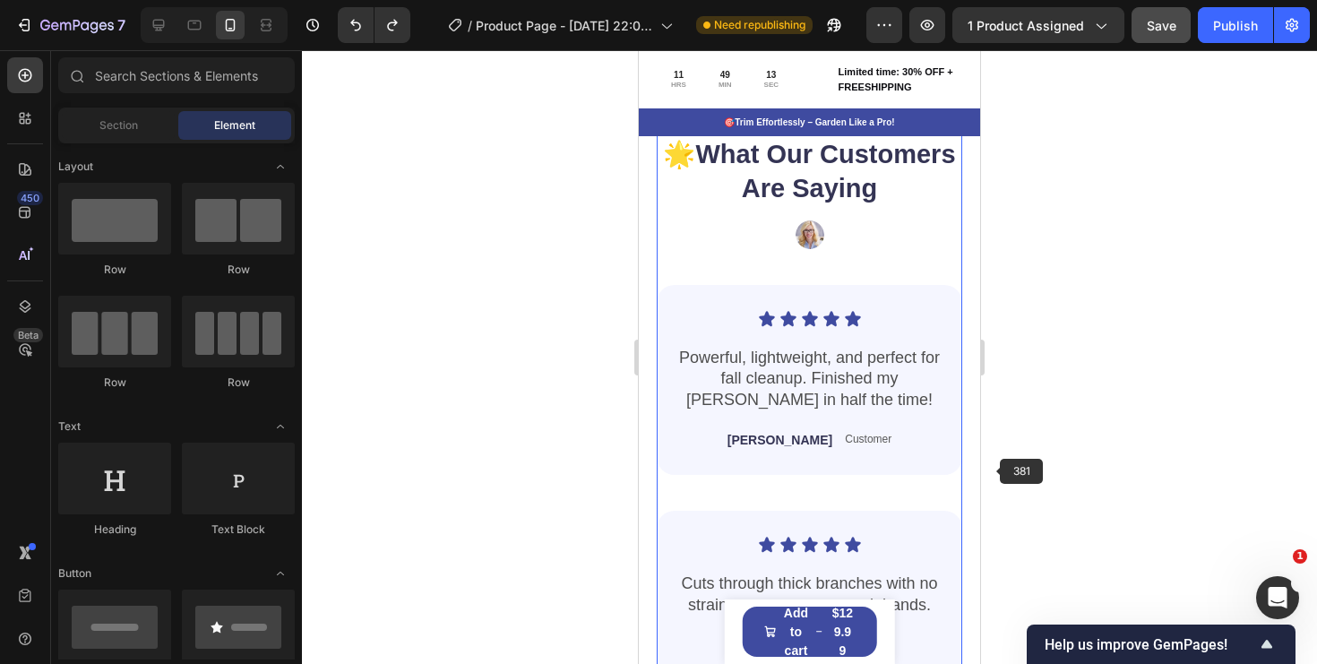
click at [1035, 434] on div at bounding box center [809, 357] width 1015 height 614
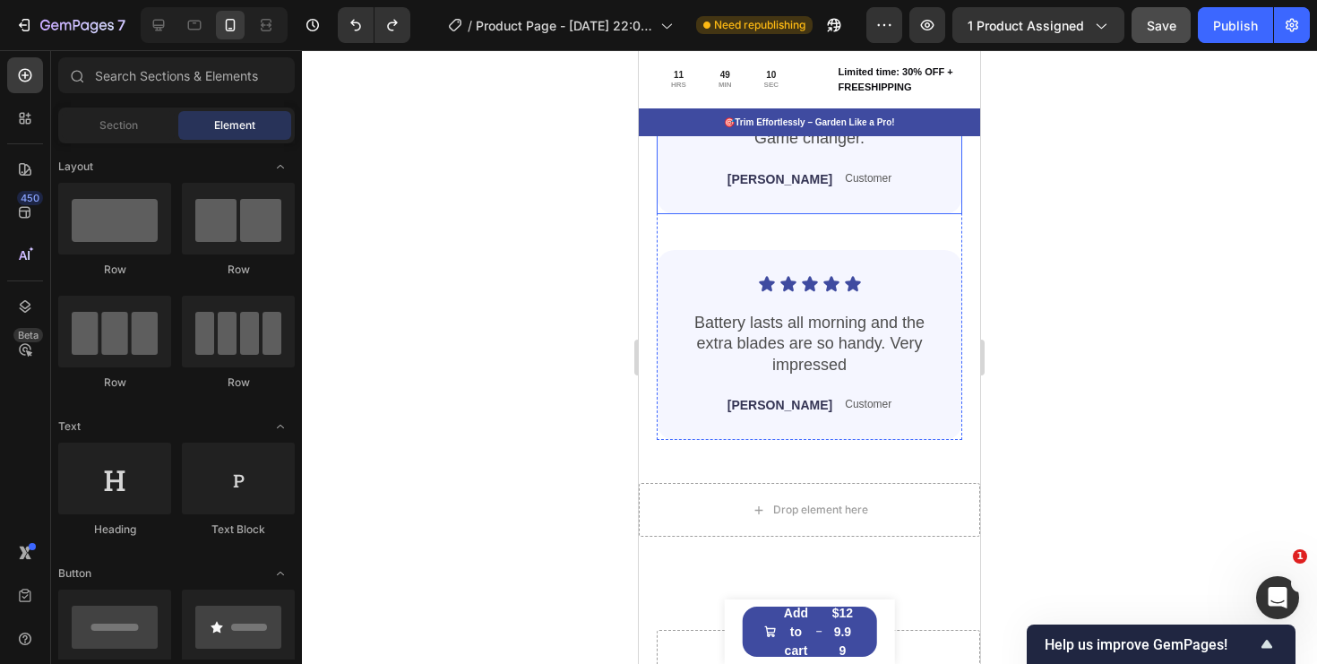
scroll to position [5074, 0]
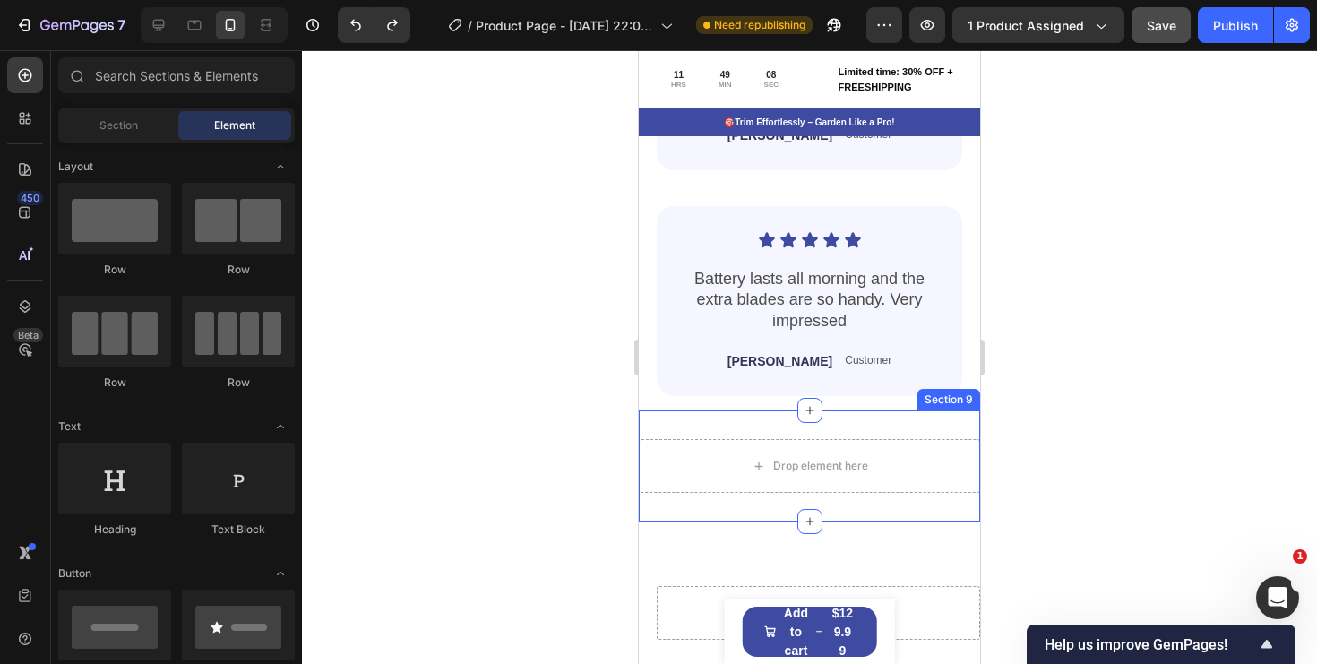
click at [958, 431] on div "Drop element here Section 9" at bounding box center [809, 465] width 341 height 111
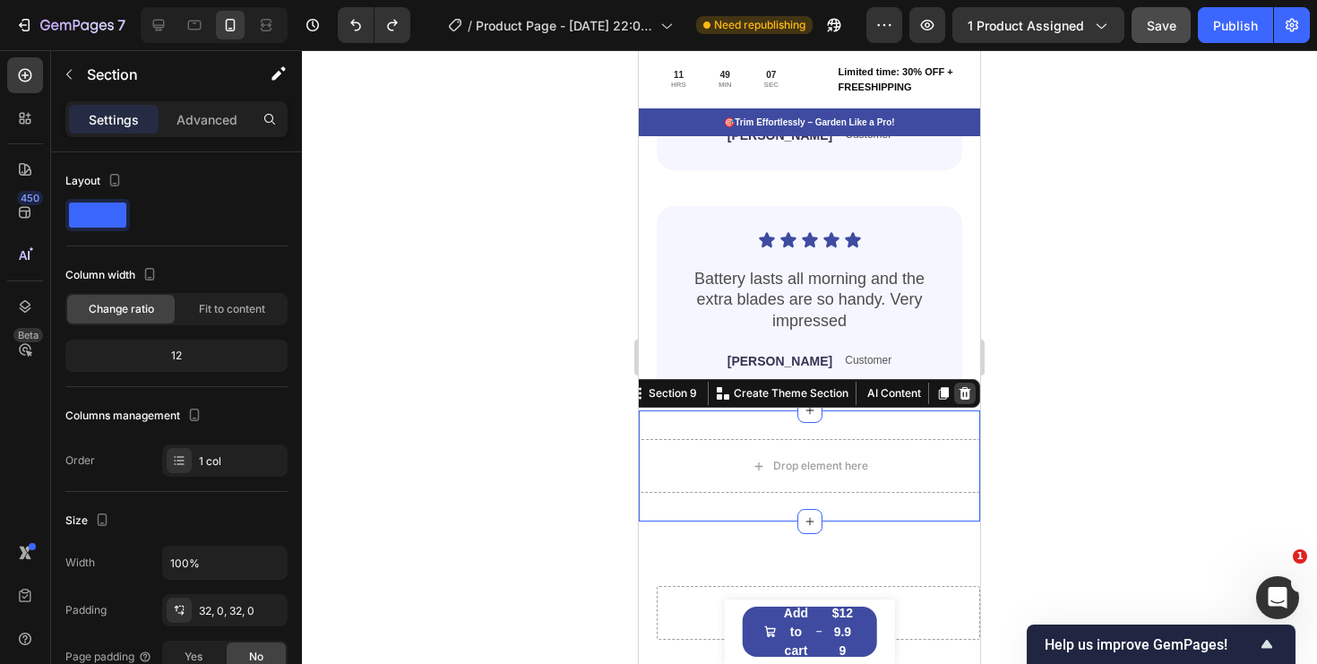
click at [970, 394] on icon at bounding box center [965, 393] width 14 height 14
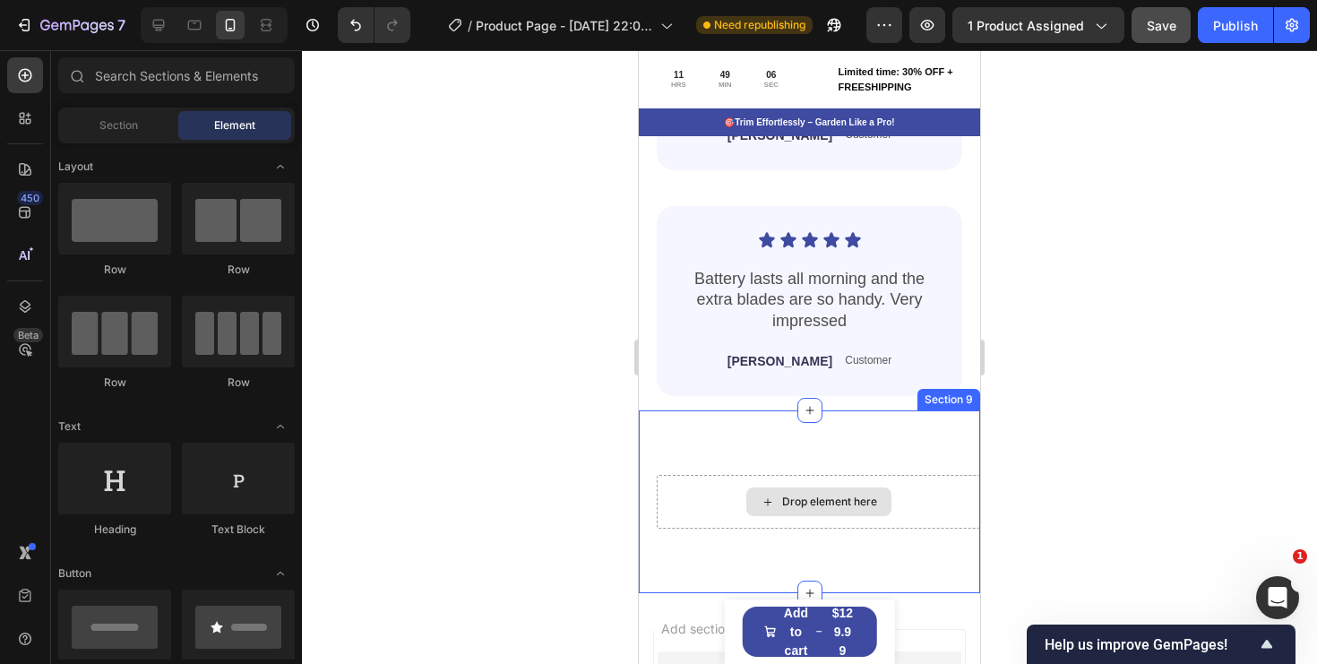
scroll to position [5186, 0]
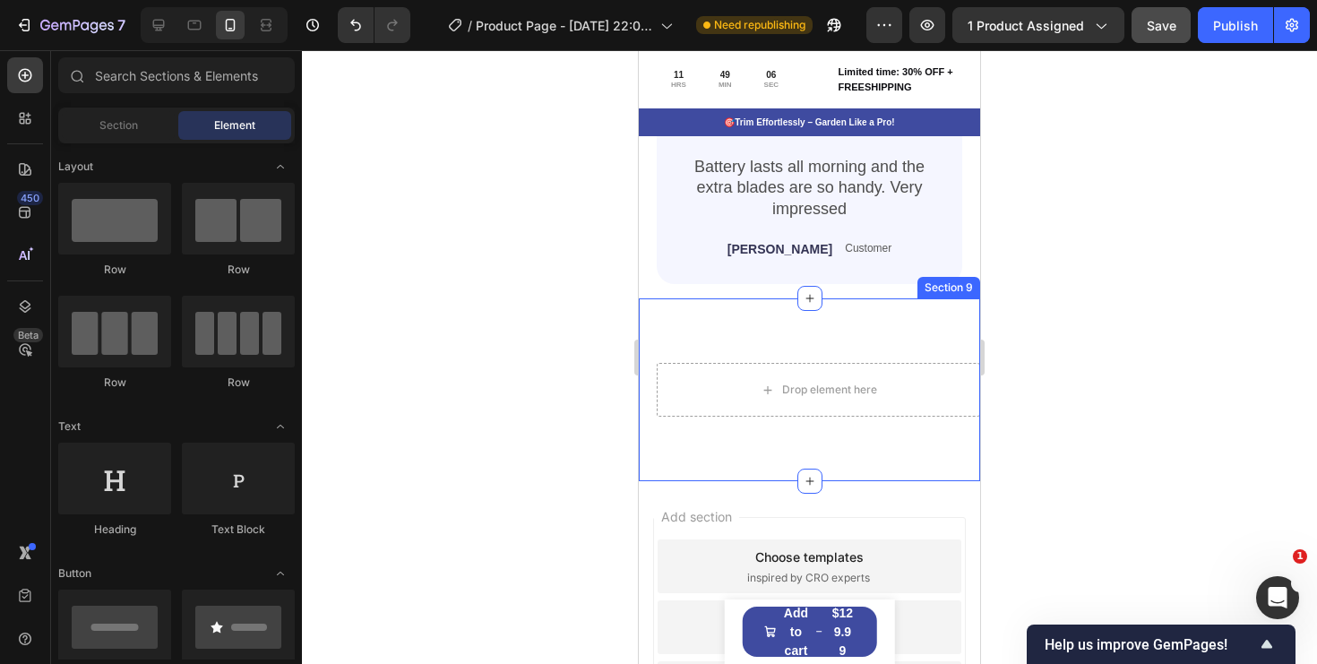
click at [935, 432] on div "Drop element here Section 9" at bounding box center [809, 389] width 341 height 183
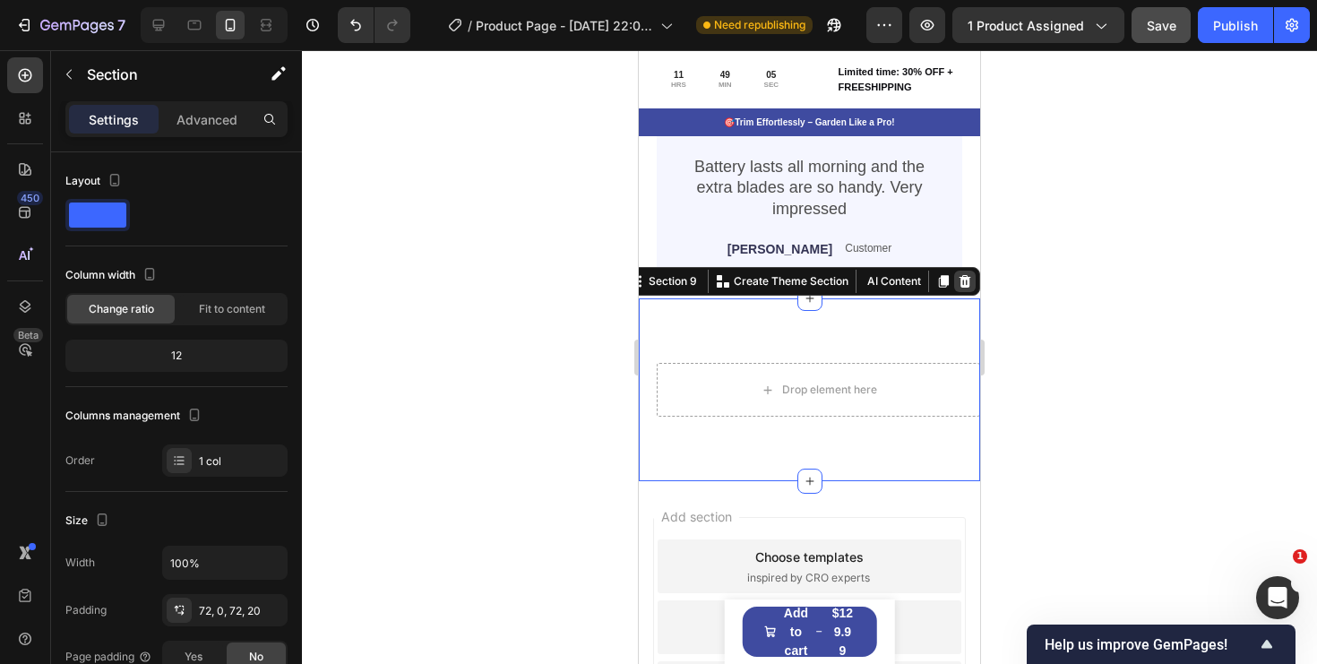
click at [971, 278] on icon at bounding box center [965, 281] width 14 height 14
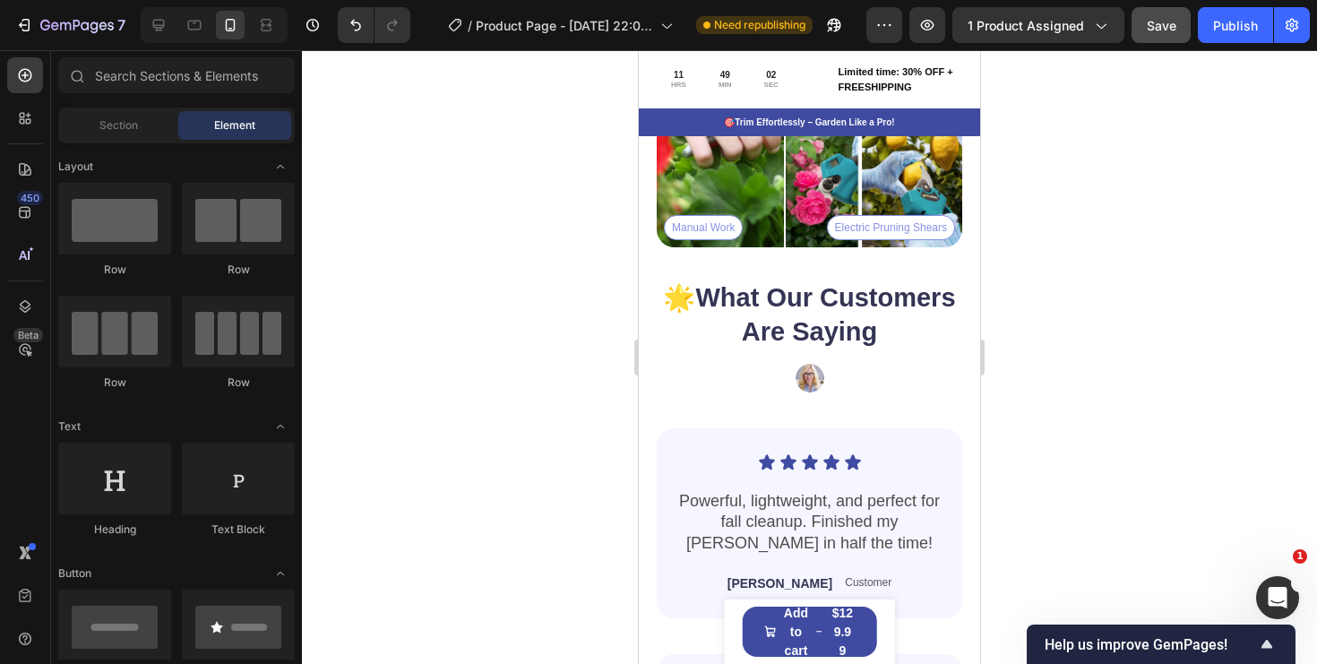
scroll to position [5165, 0]
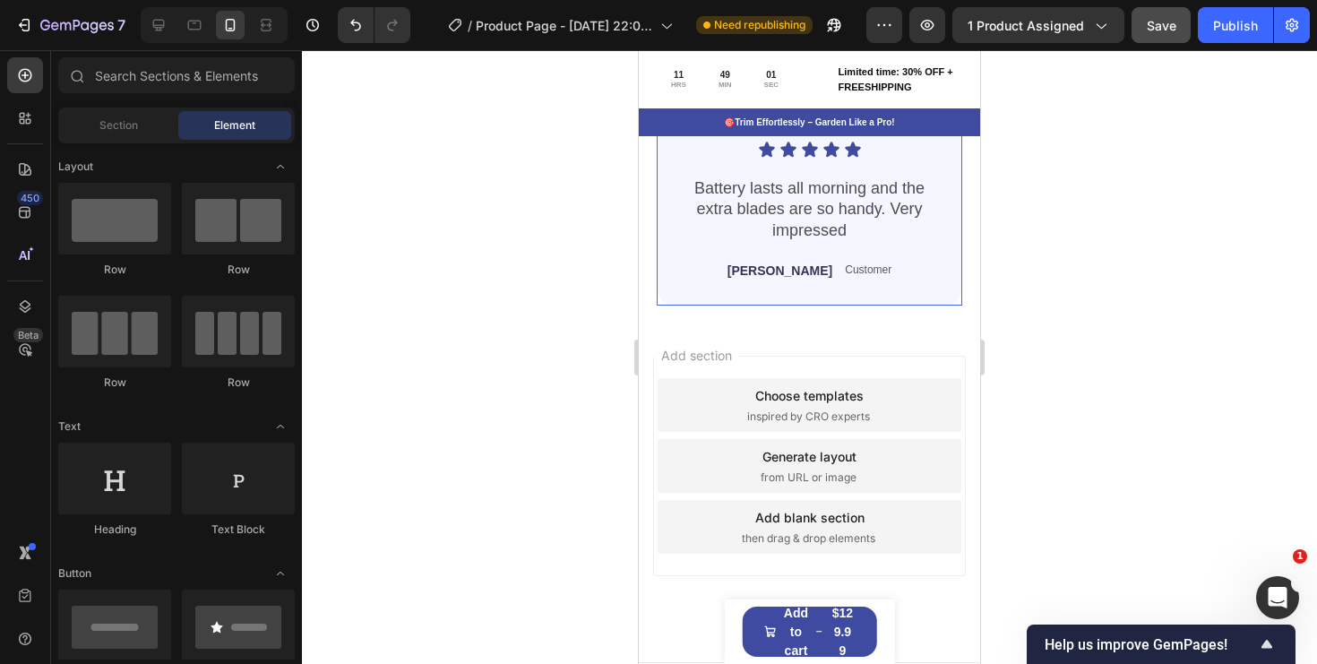
click at [927, 286] on div "Icon Icon Icon Icon Icon Icon List Battery lasts all morning and the extra blad…" at bounding box center [810, 211] width 306 height 190
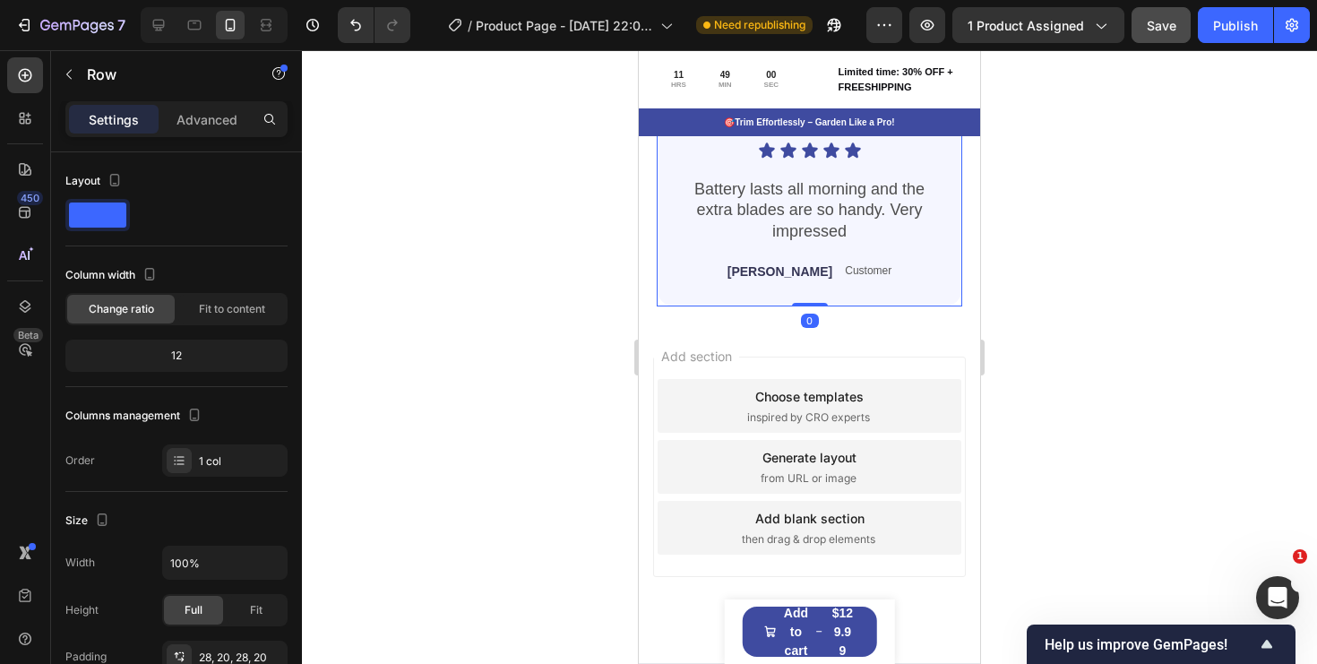
scroll to position [4996, 0]
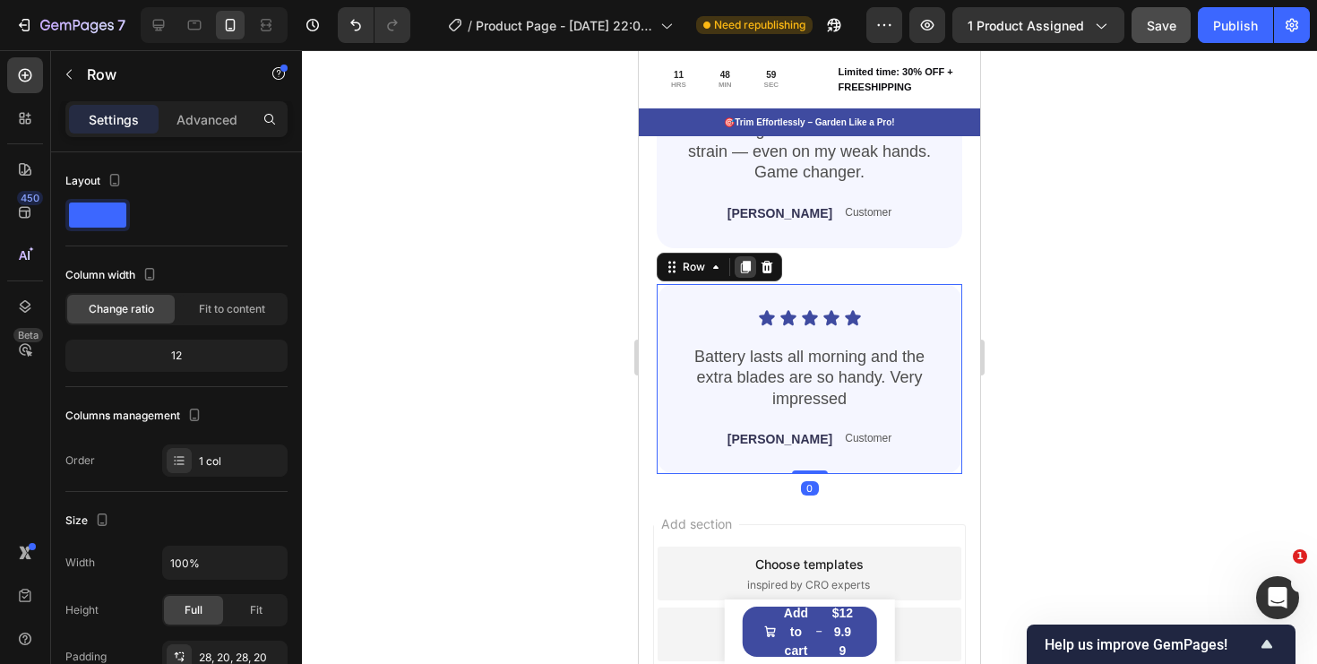
click at [741, 269] on icon at bounding box center [746, 267] width 10 height 13
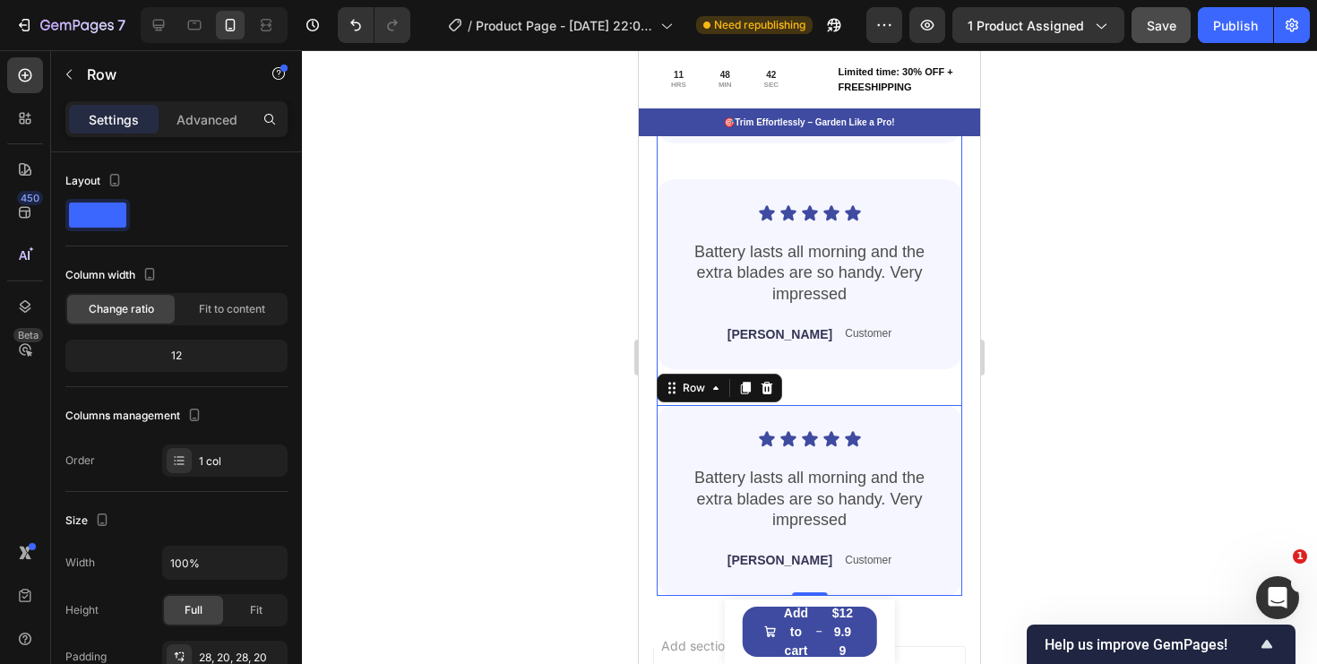
scroll to position [5193, 0]
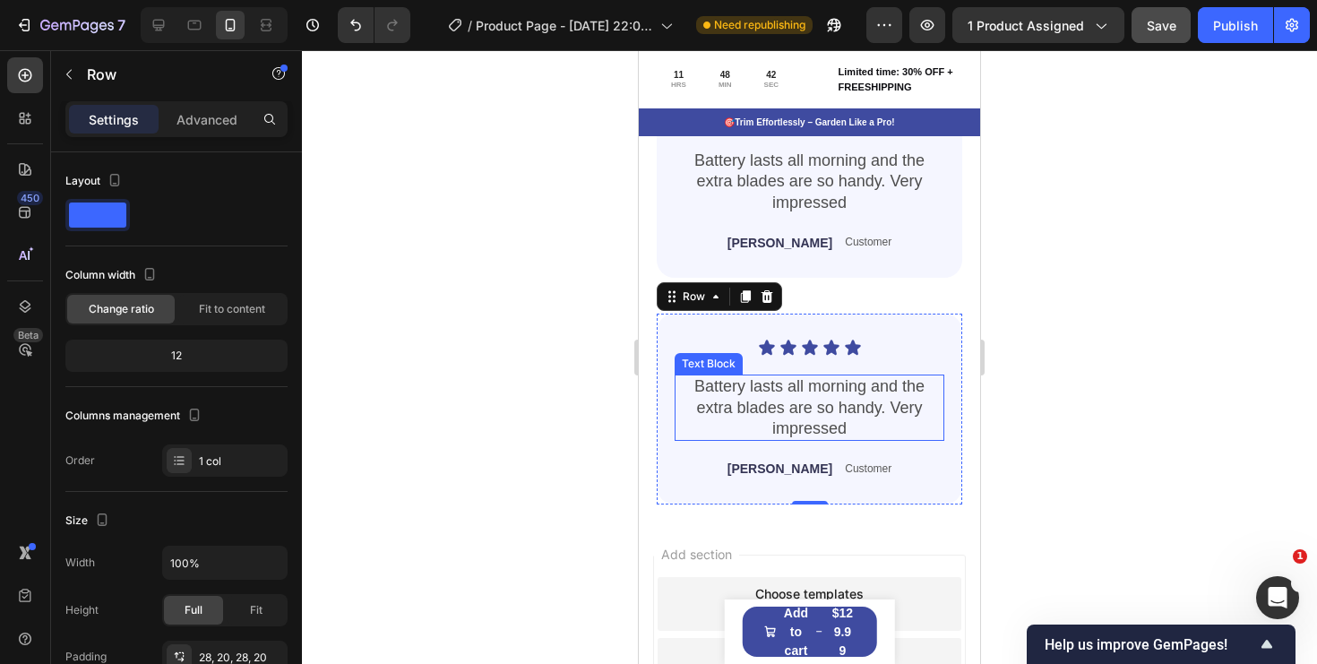
click at [832, 401] on p "Battery lasts all morning and the extra blades are so handy. Very impressed" at bounding box center [810, 407] width 266 height 63
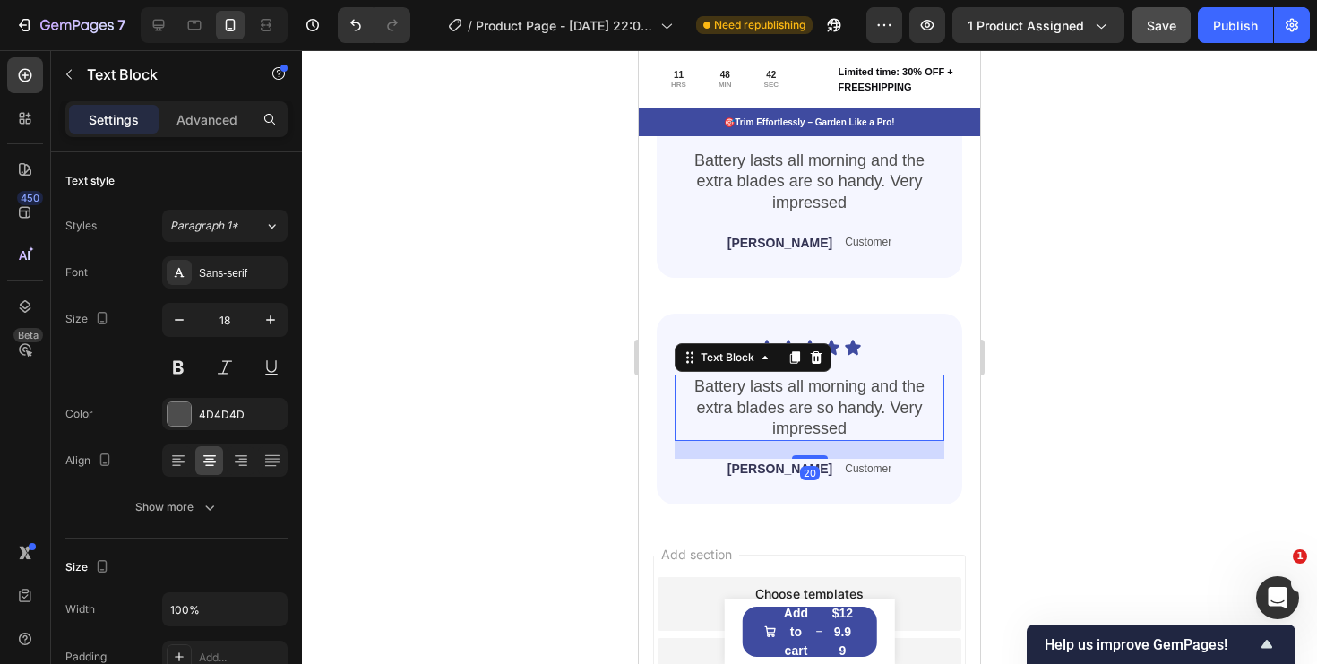
click at [832, 401] on p "Battery lasts all morning and the extra blades are so handy. Very impressed" at bounding box center [810, 407] width 266 height 63
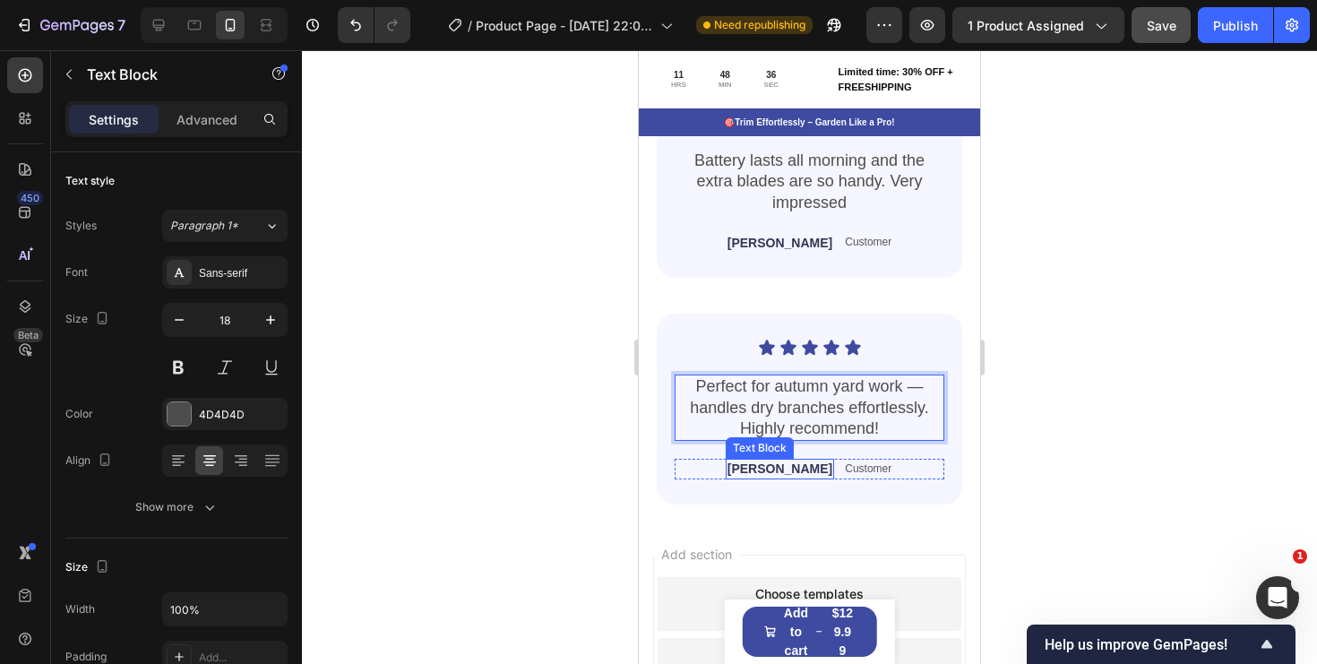
click at [784, 466] on p "Carlos M" at bounding box center [780, 469] width 105 height 16
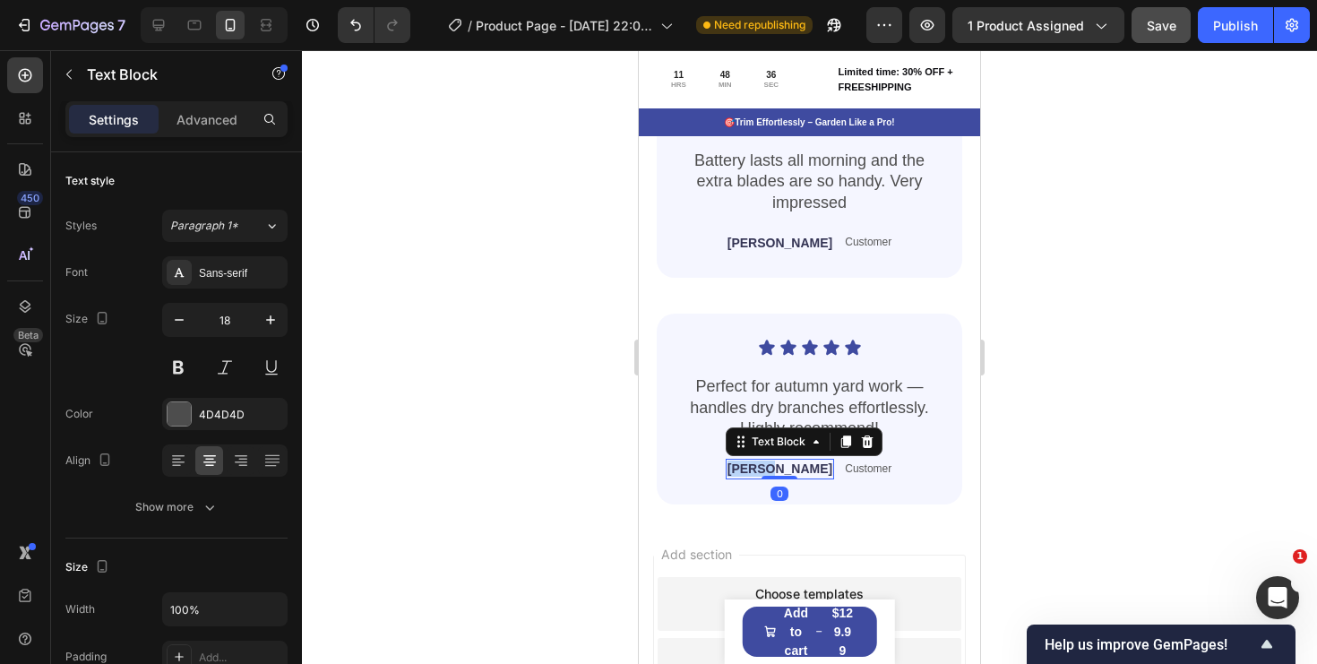
click at [784, 466] on p "Carlos M" at bounding box center [780, 469] width 105 height 16
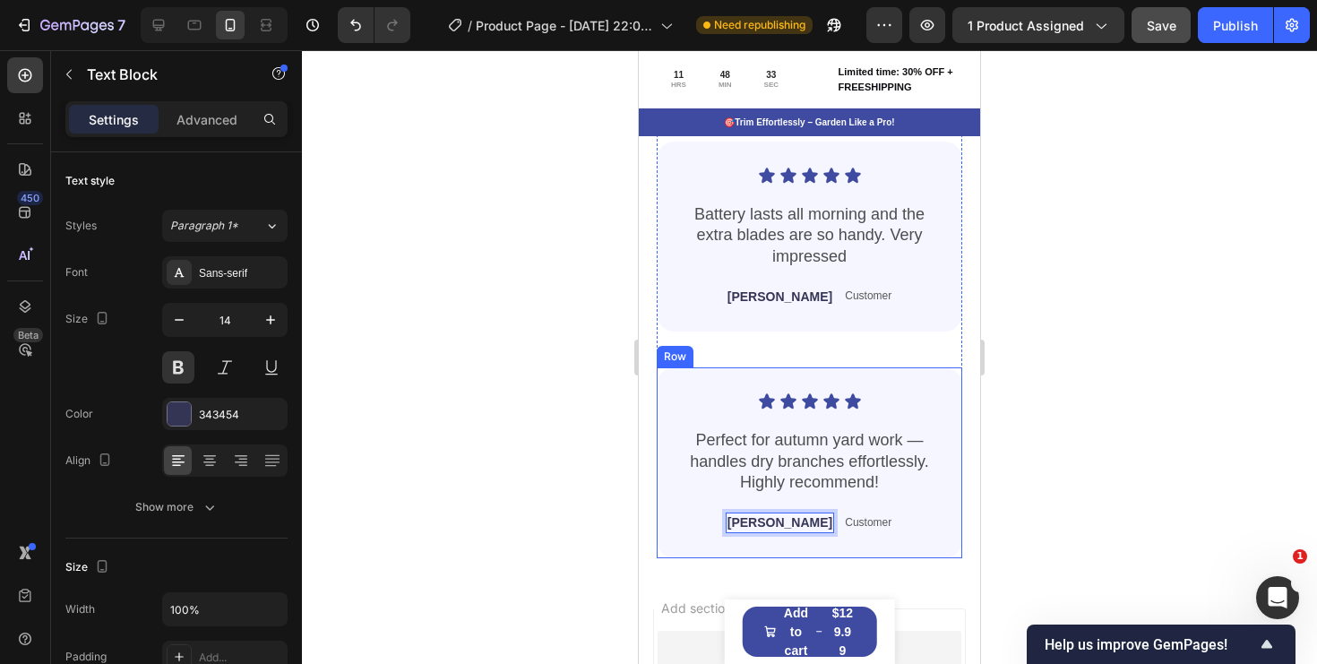
scroll to position [5075, 0]
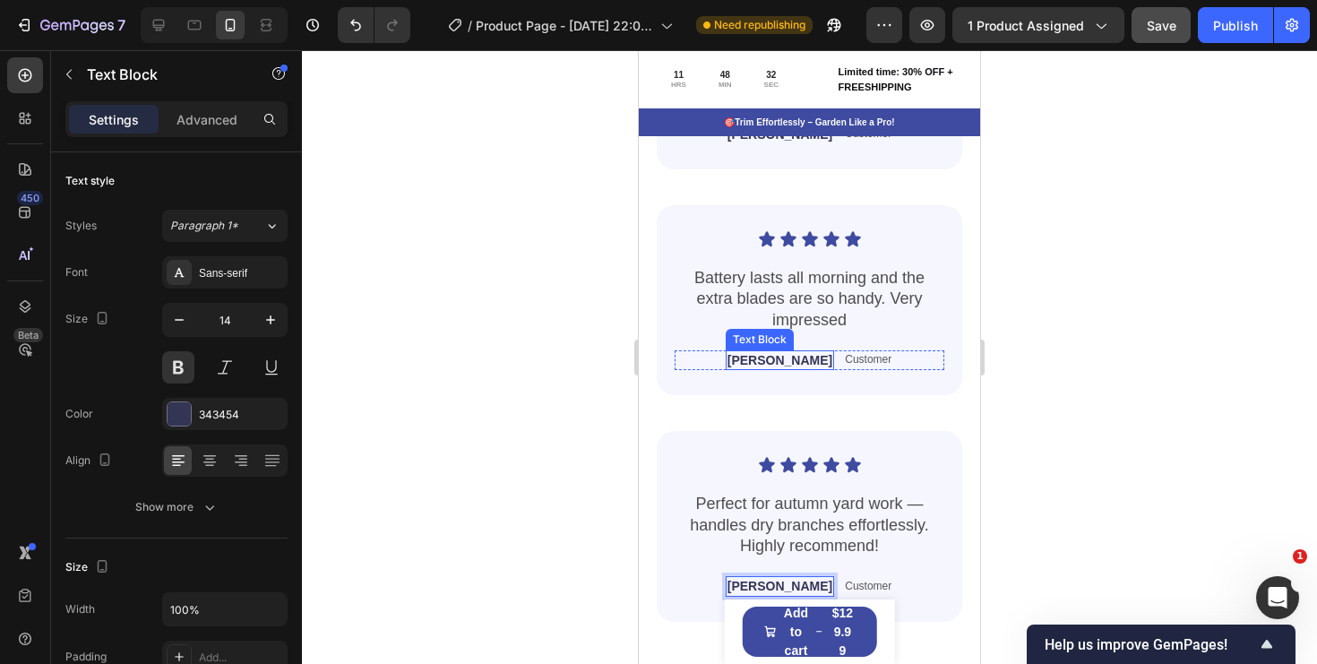
click at [805, 361] on p "Carlos M" at bounding box center [780, 360] width 105 height 16
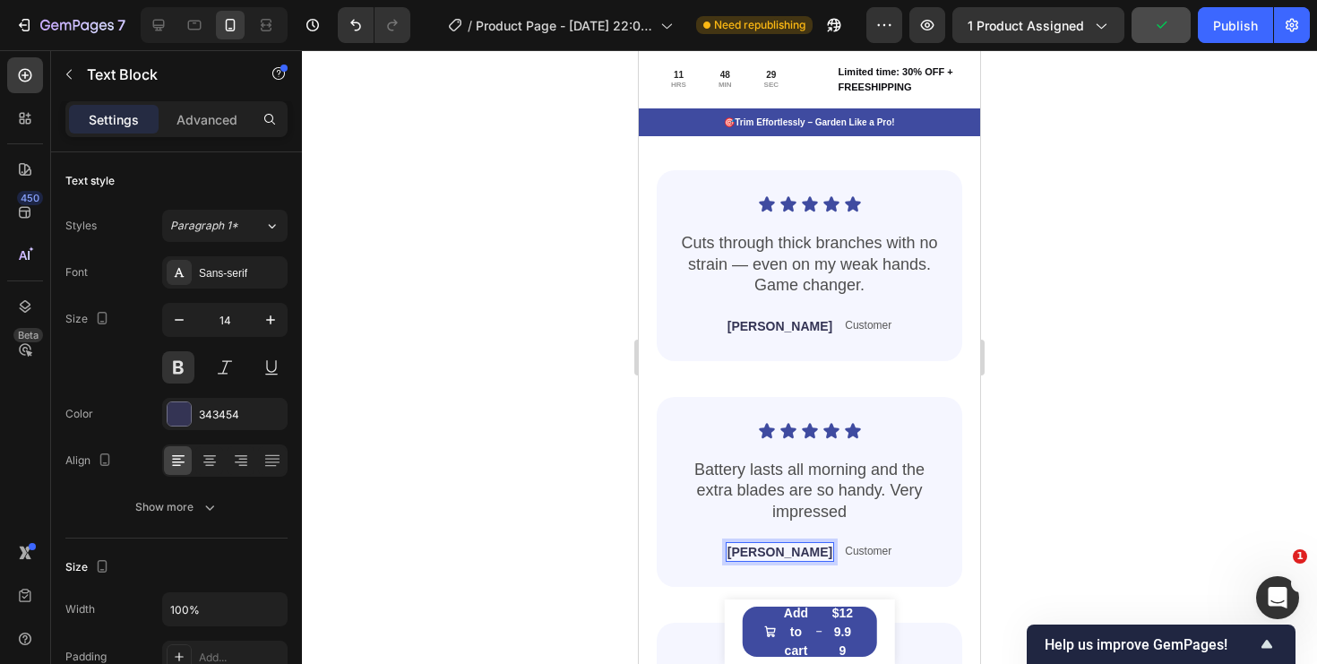
scroll to position [4802, 0]
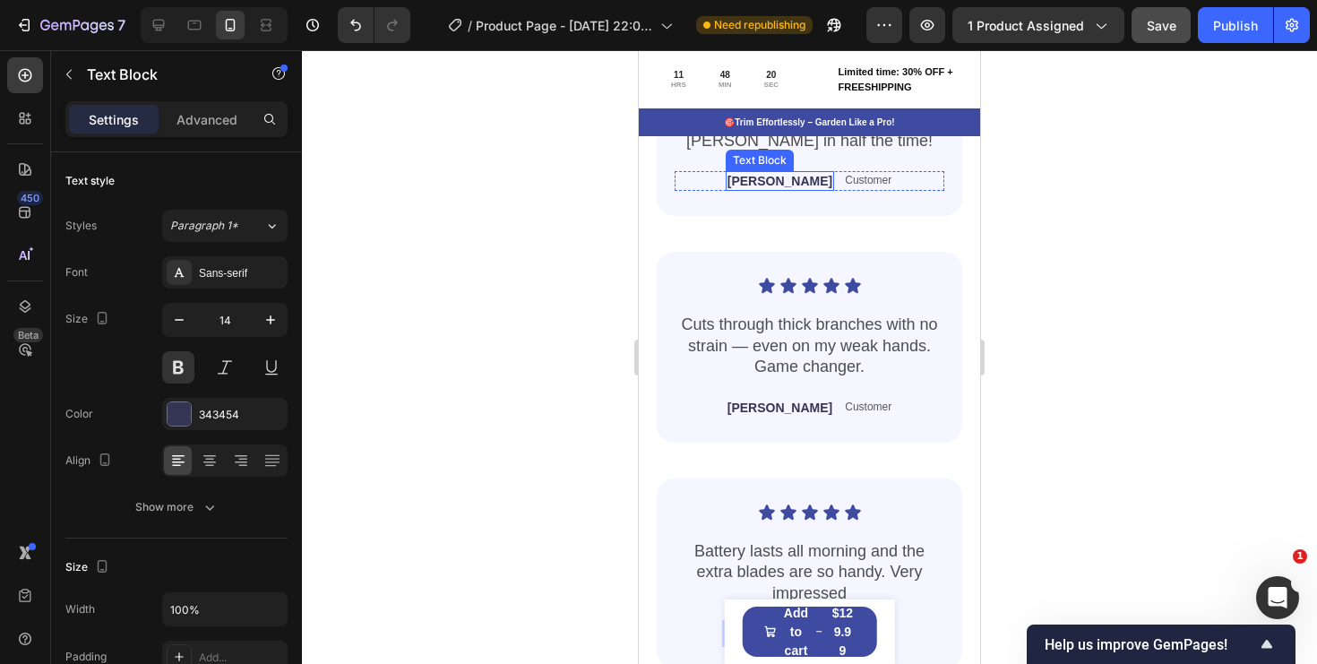
click at [781, 180] on p "Jessica" at bounding box center [780, 181] width 105 height 16
click at [816, 211] on div "Icon Icon Icon Icon Icon Icon List Powerful, lightweight, and perfect for fall …" at bounding box center [810, 121] width 306 height 190
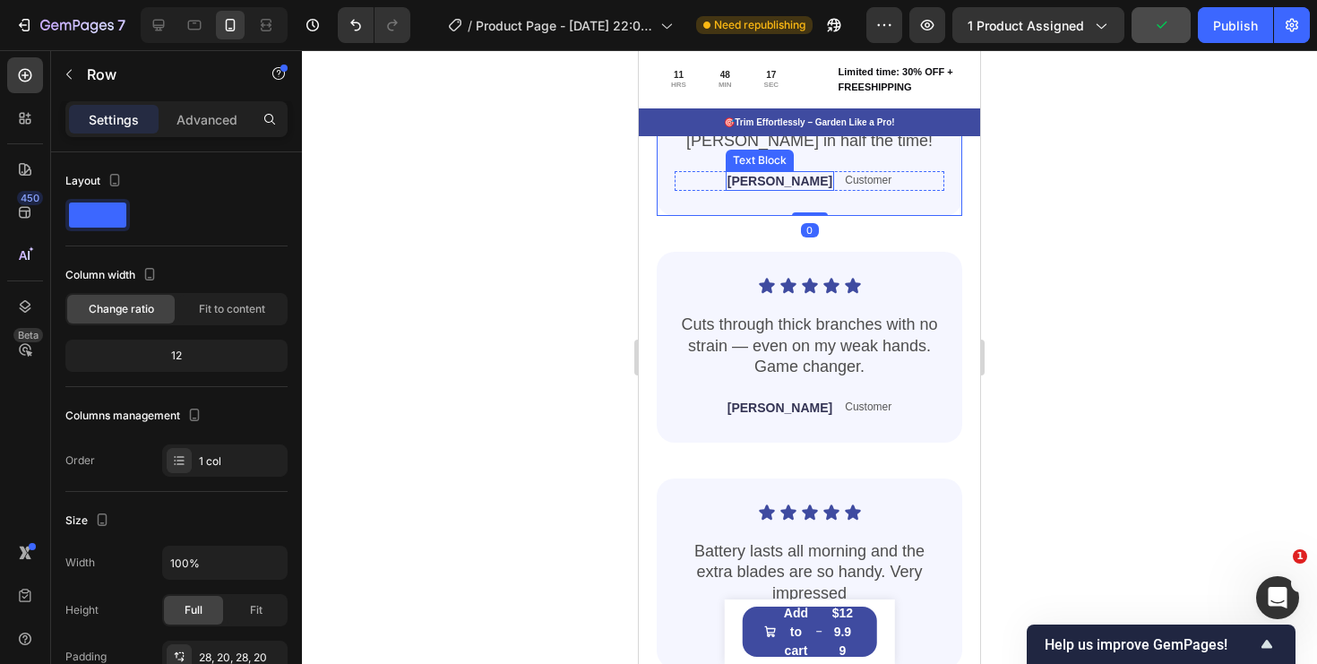
click at [782, 180] on p "Layla R." at bounding box center [780, 181] width 105 height 16
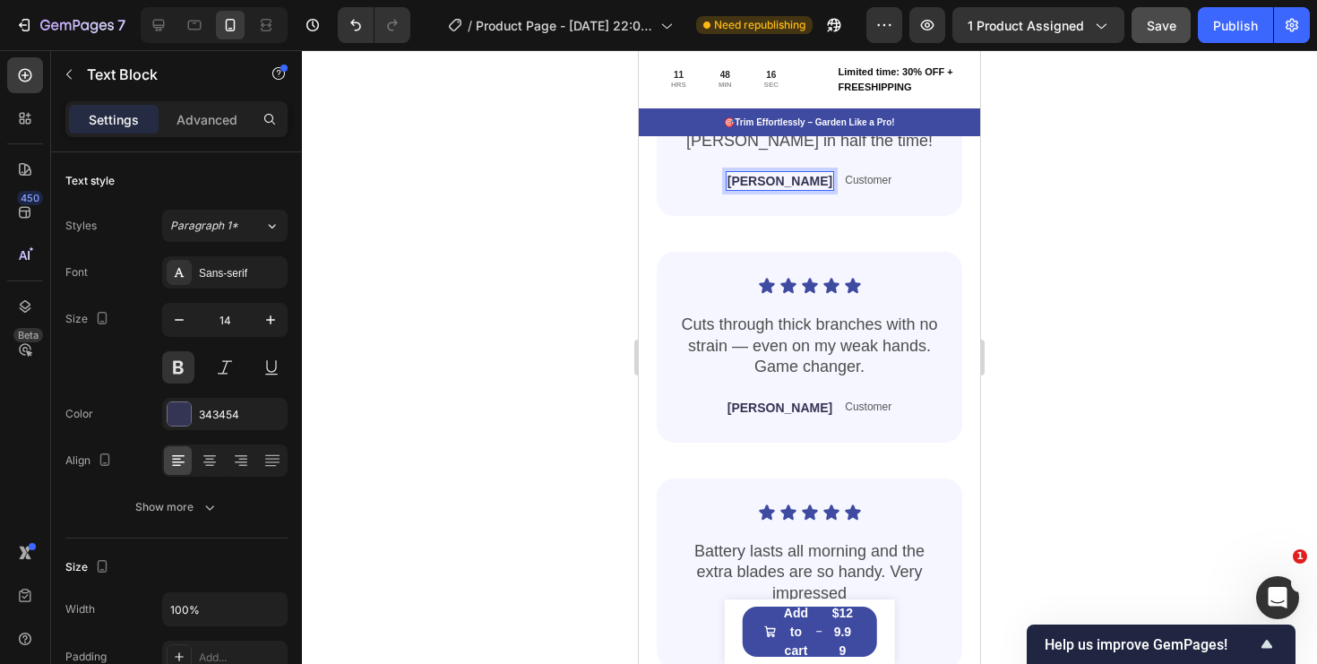
click at [776, 181] on p "Layla R." at bounding box center [780, 181] width 105 height 16
click at [804, 183] on p "Jessica R." at bounding box center [780, 181] width 105 height 16
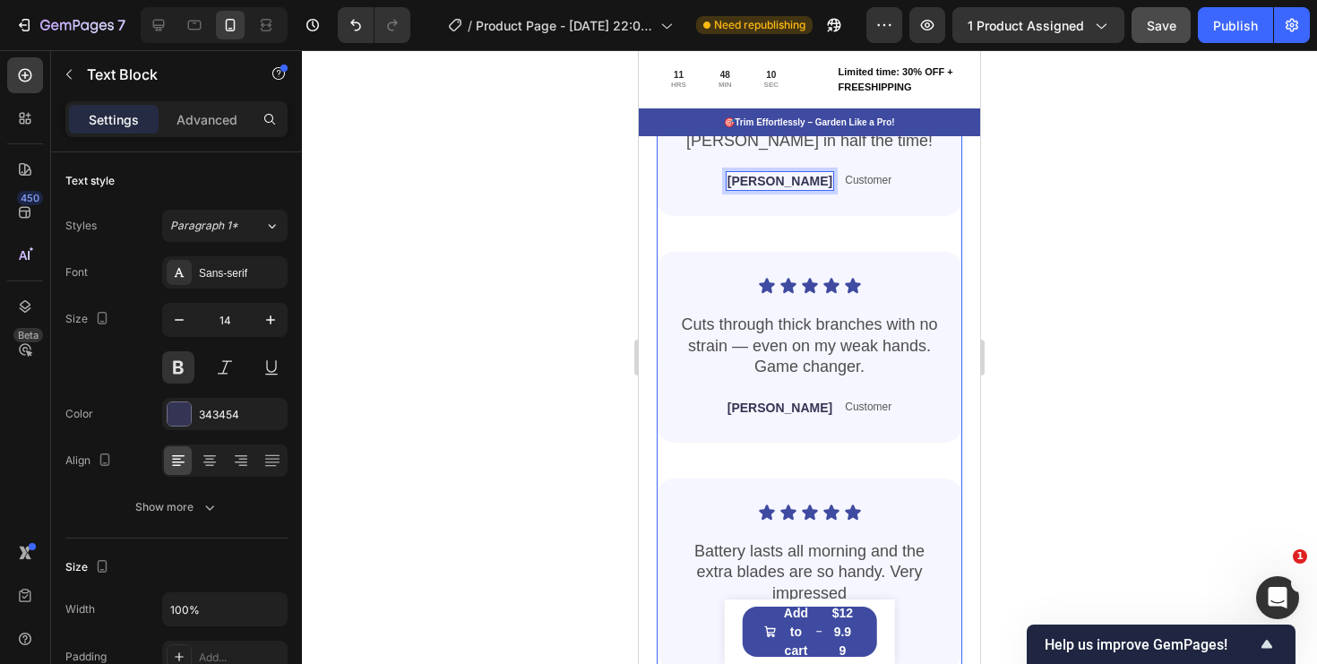
click at [827, 226] on div "🌟 What Our Customers Are Saying Heading Image Icon Icon Icon Icon Icon Icon Lis…" at bounding box center [810, 369] width 306 height 1049
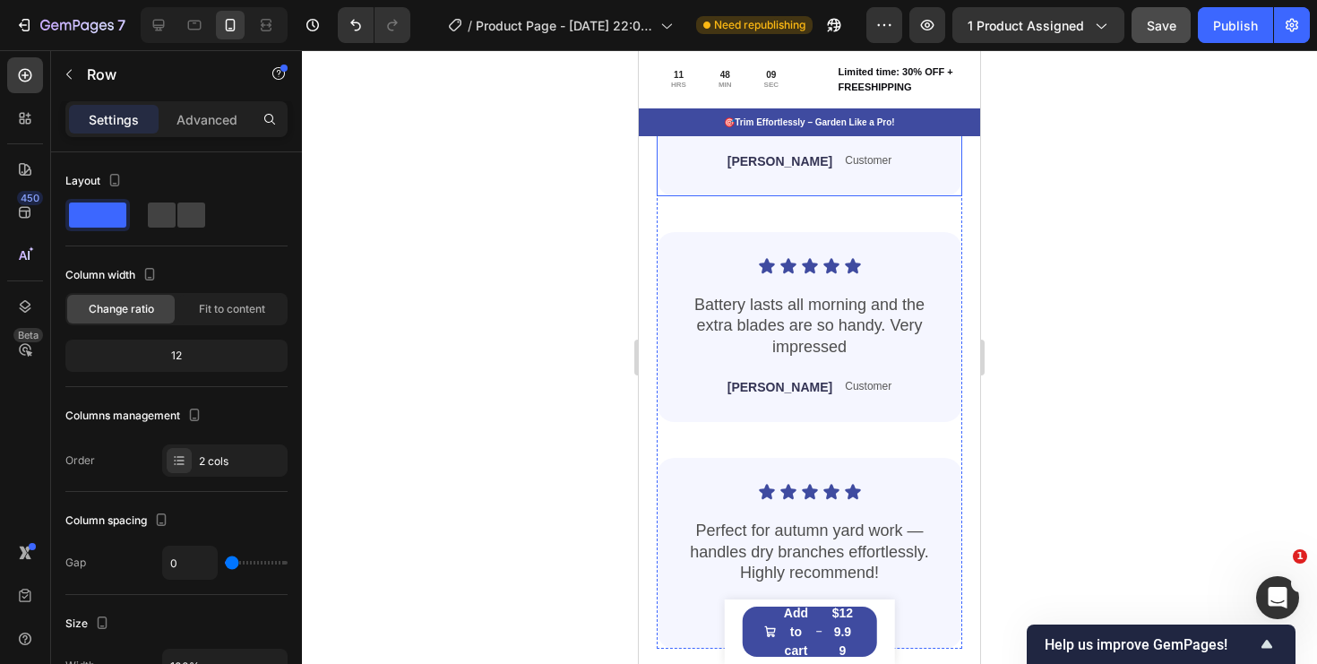
scroll to position [5204, 0]
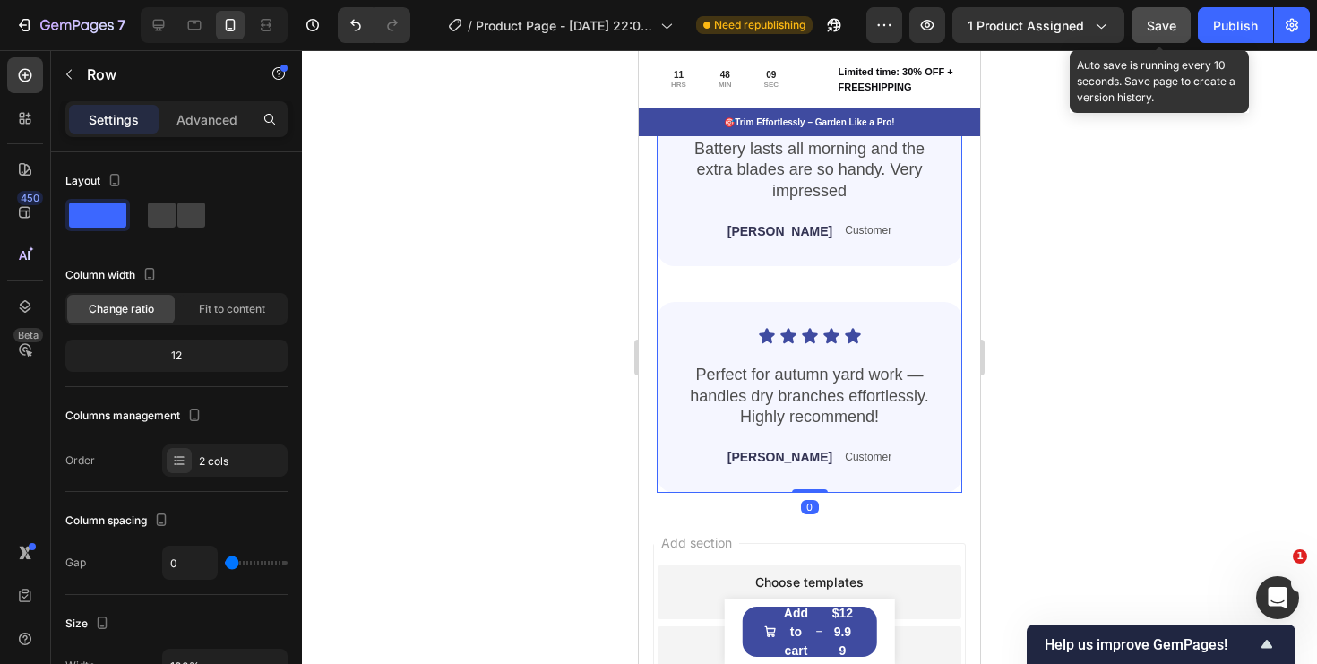
click at [1159, 34] on button "Save" at bounding box center [1161, 25] width 59 height 36
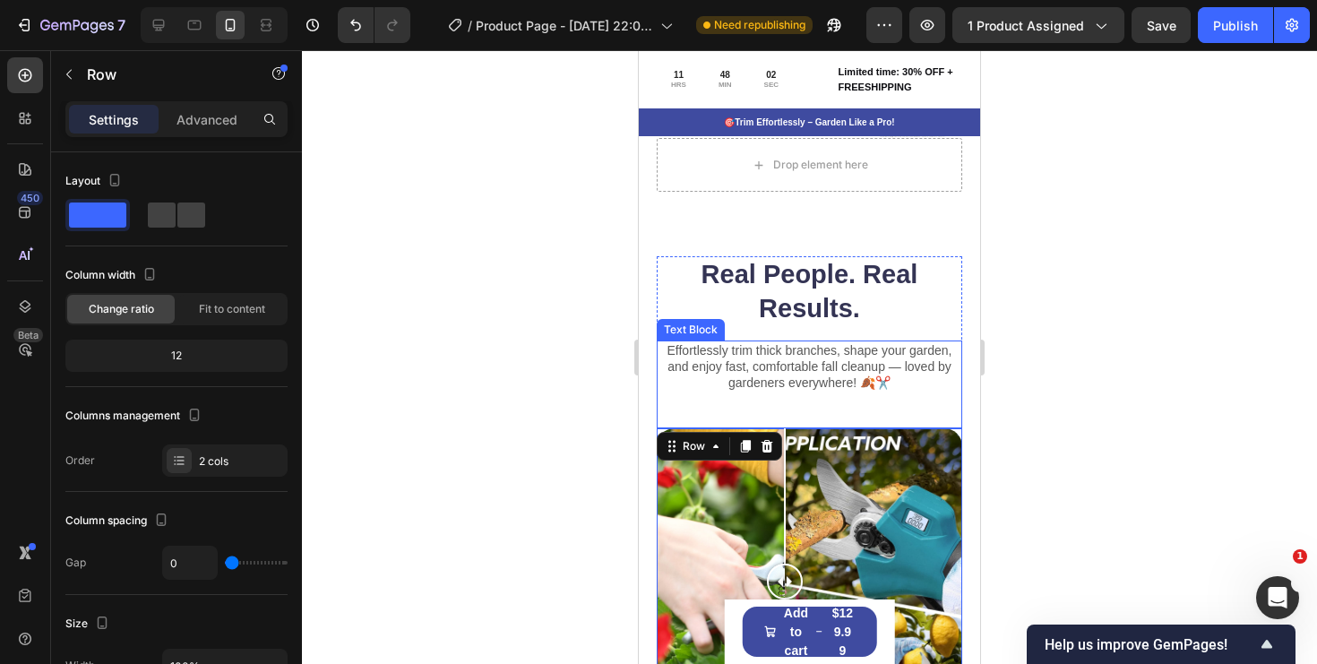
scroll to position [3822, 0]
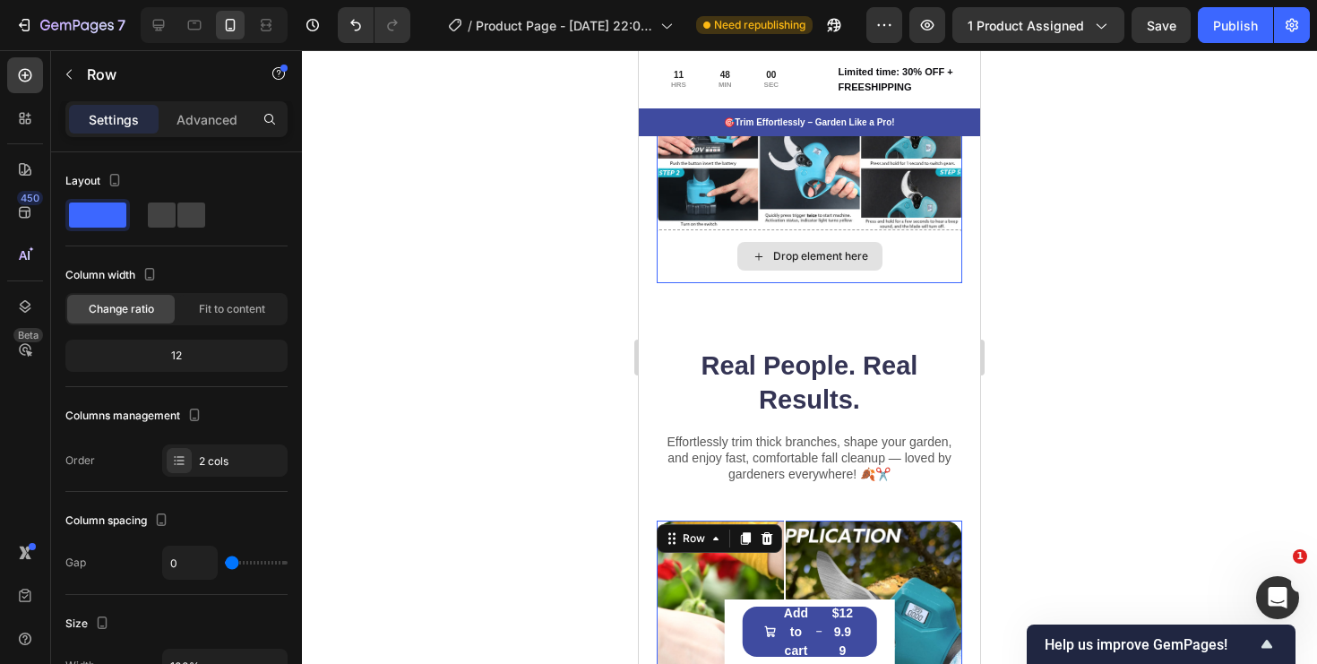
click at [917, 273] on div "Drop element here" at bounding box center [810, 256] width 306 height 54
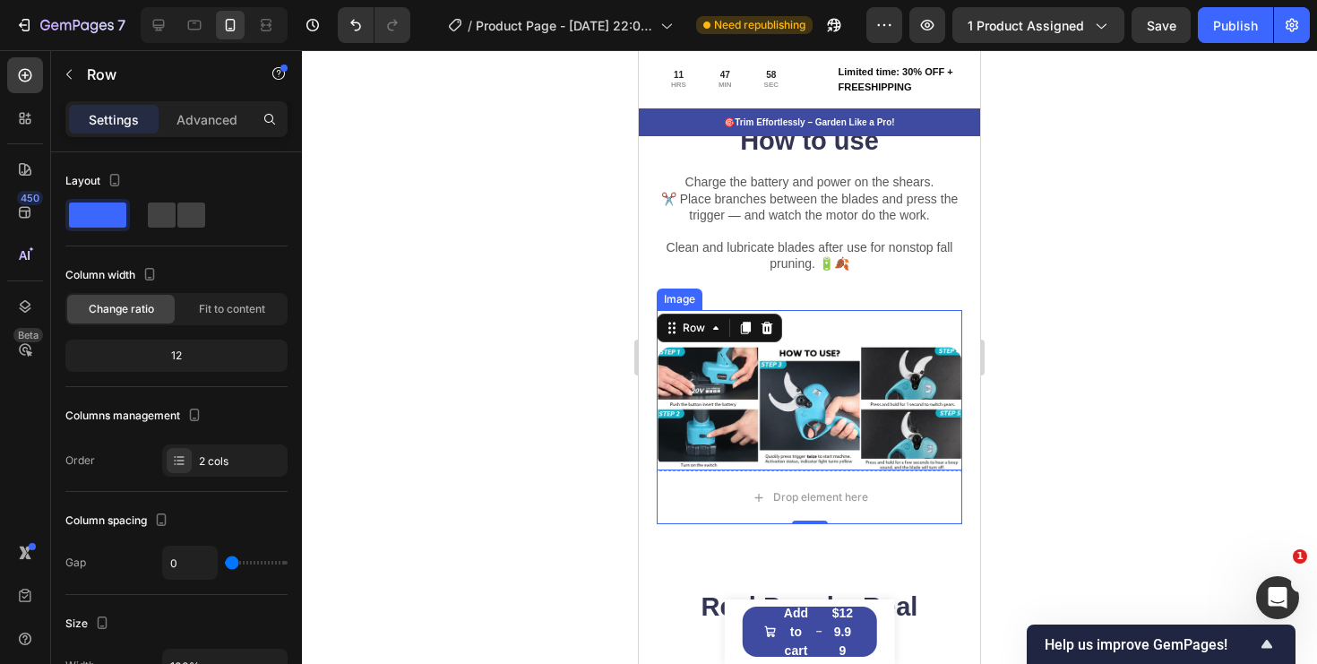
scroll to position [3582, 0]
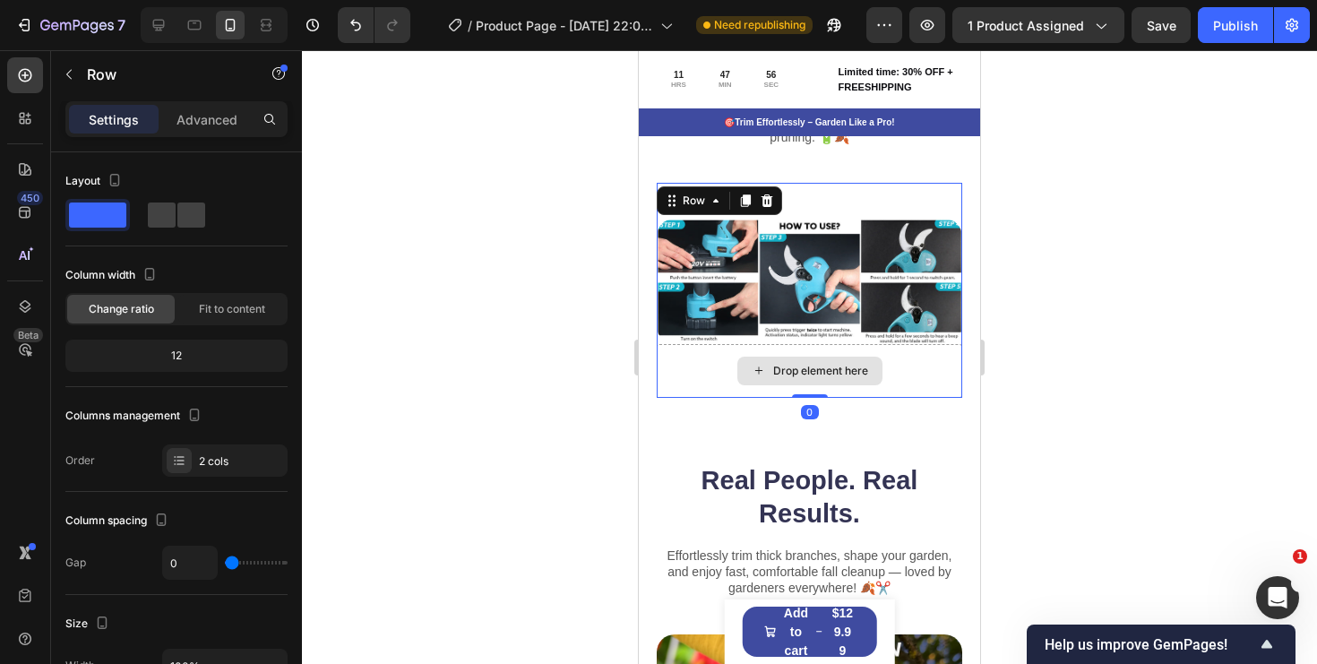
drag, startPoint x: 821, startPoint y: 521, endPoint x: 821, endPoint y: 471, distance: 49.3
click at [821, 398] on div "Image Row Drop element here Row 0" at bounding box center [810, 290] width 306 height 215
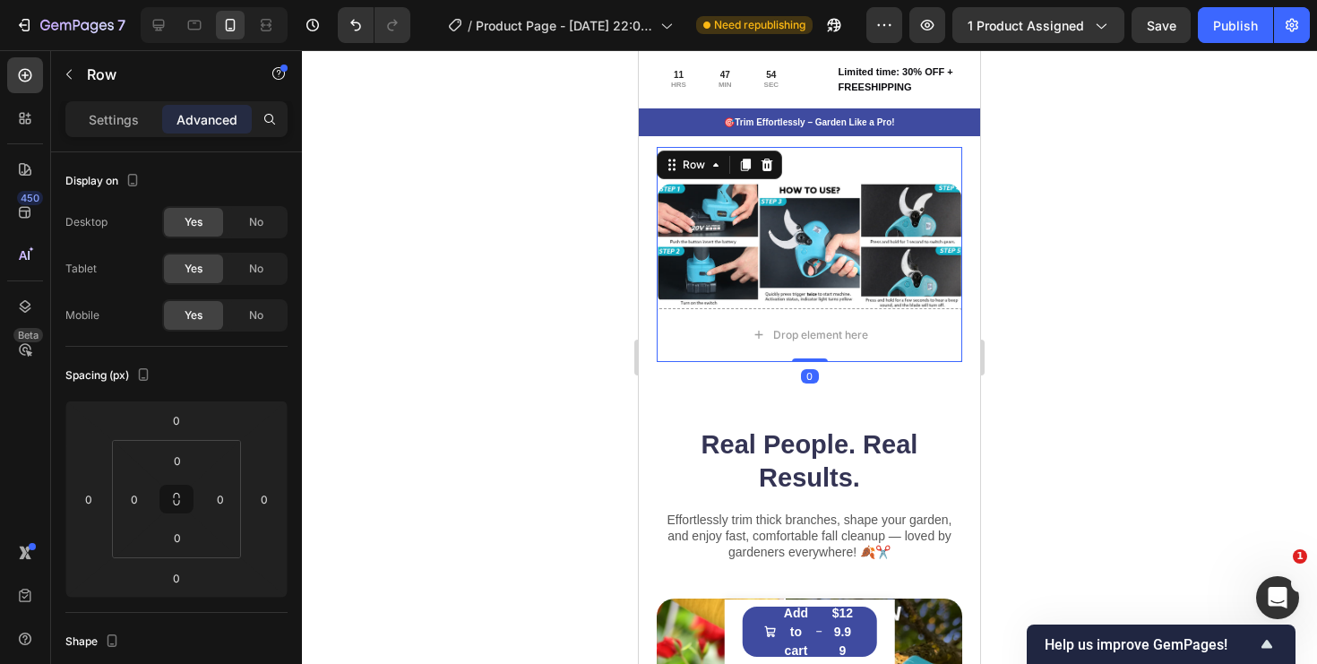
scroll to position [3650, 0]
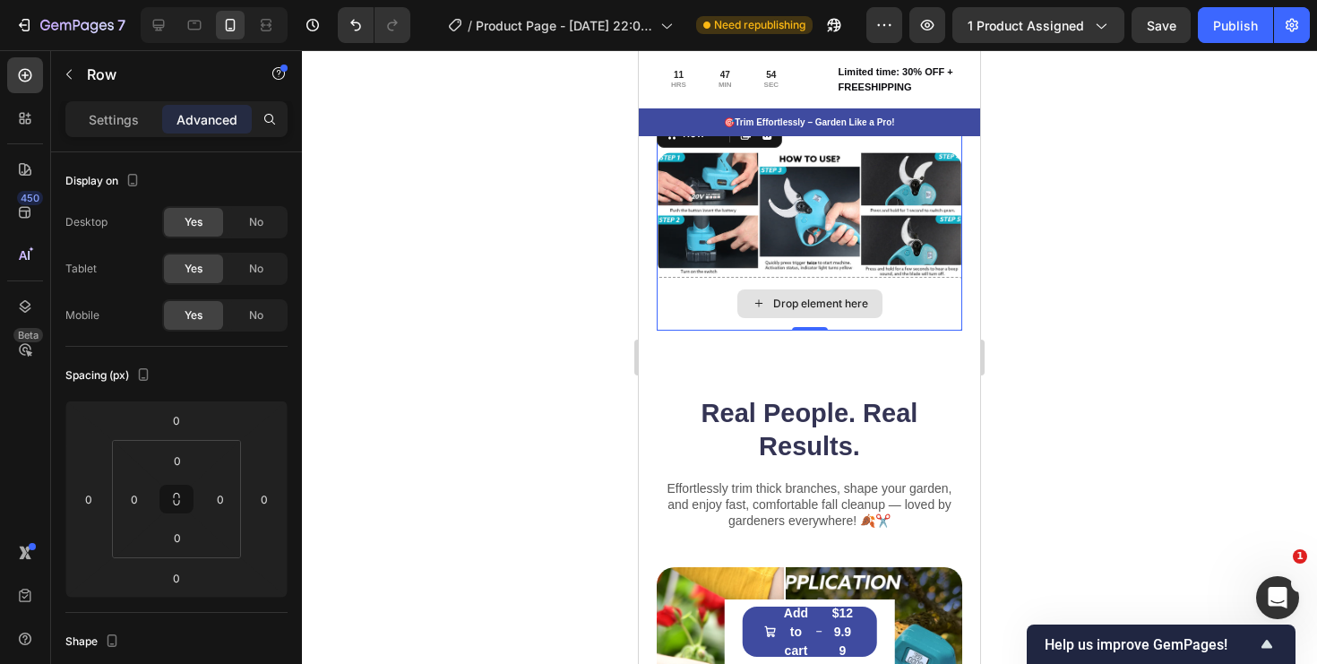
click at [840, 311] on div "Drop element here" at bounding box center [820, 304] width 95 height 14
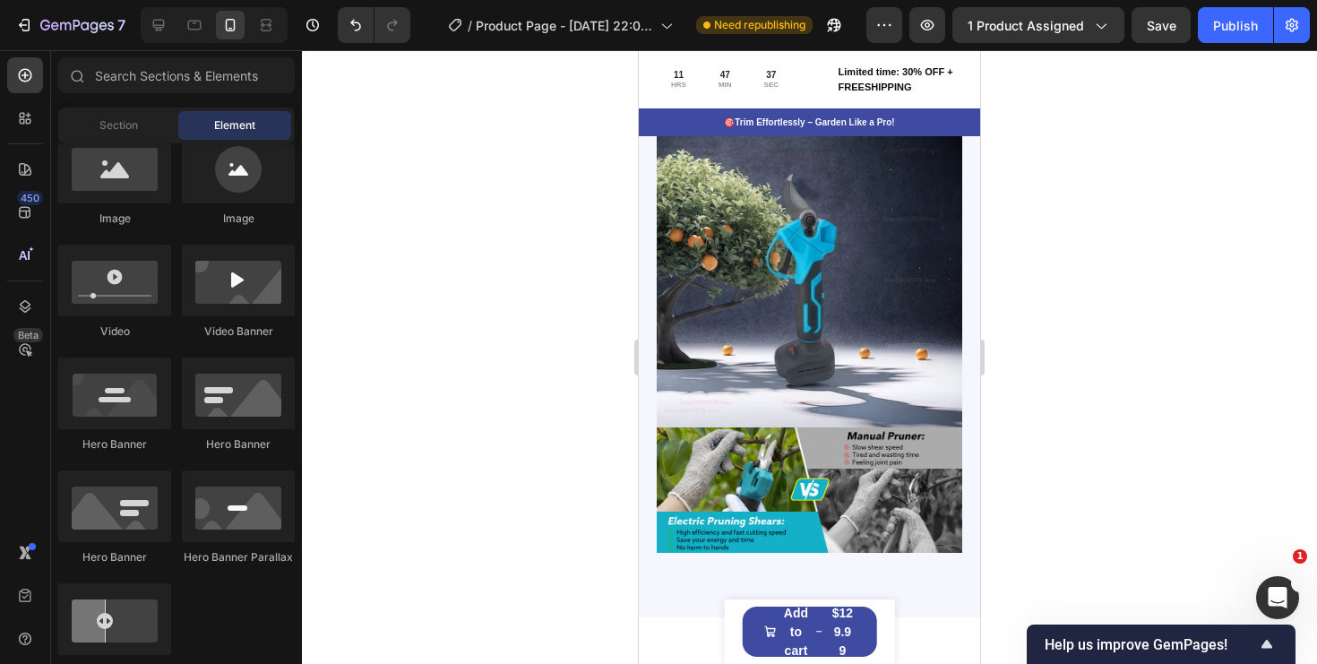
scroll to position [3355, 0]
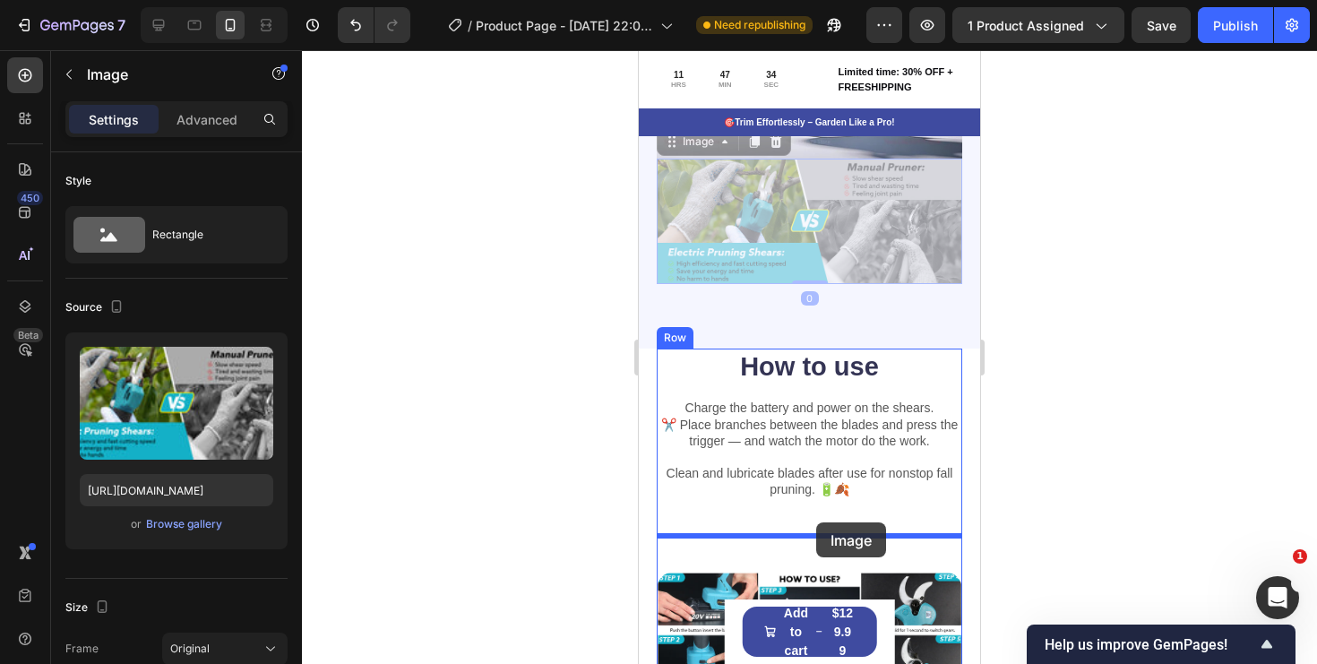
drag, startPoint x: 810, startPoint y: 237, endPoint x: 815, endPoint y: 525, distance: 288.6
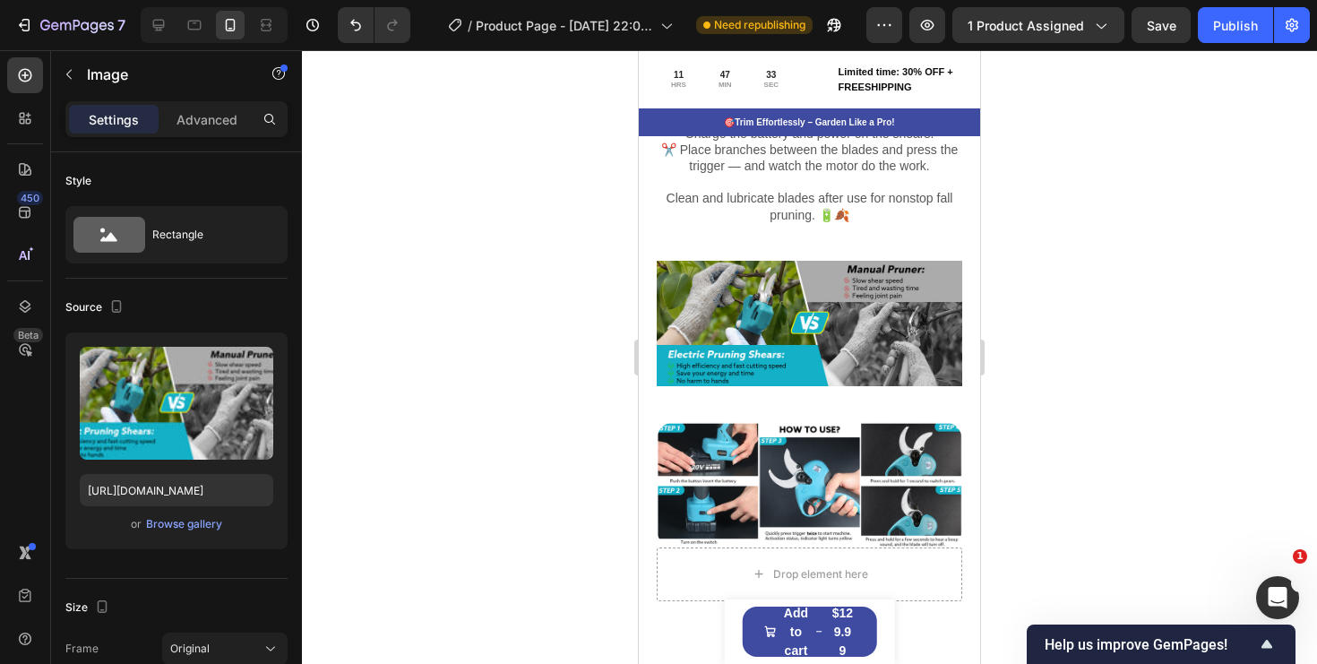
scroll to position [3569, 0]
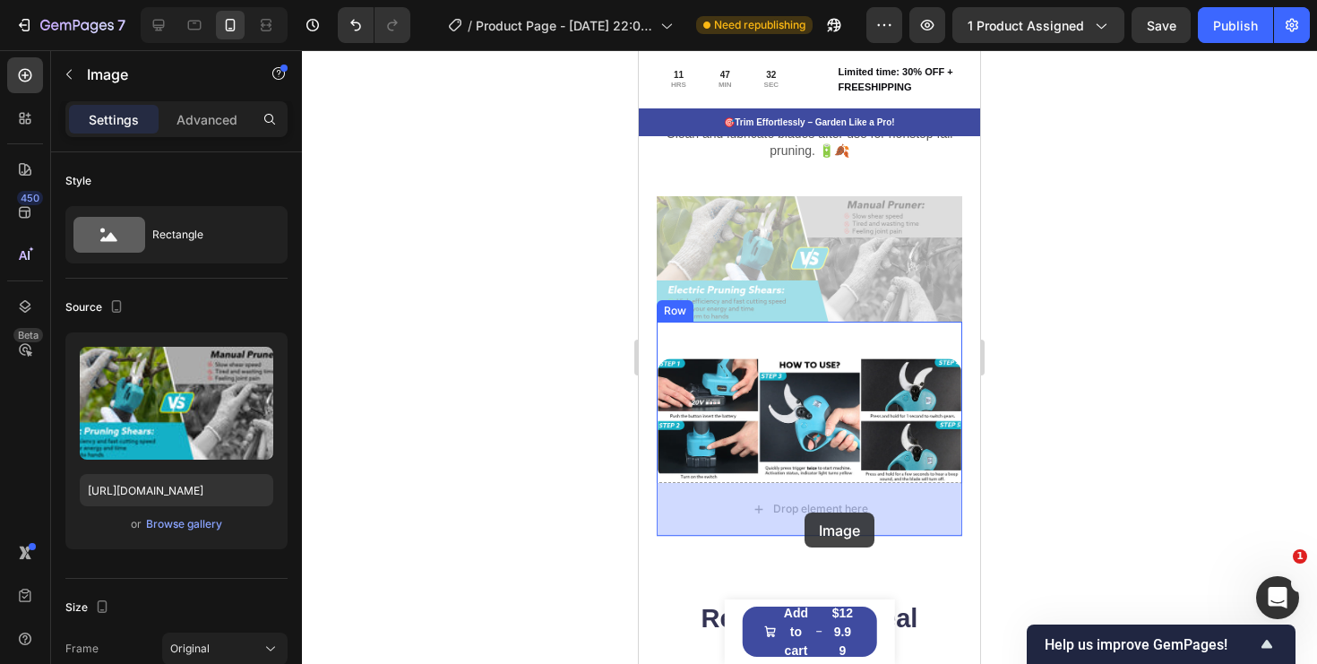
drag, startPoint x: 811, startPoint y: 260, endPoint x: 805, endPoint y: 513, distance: 252.8
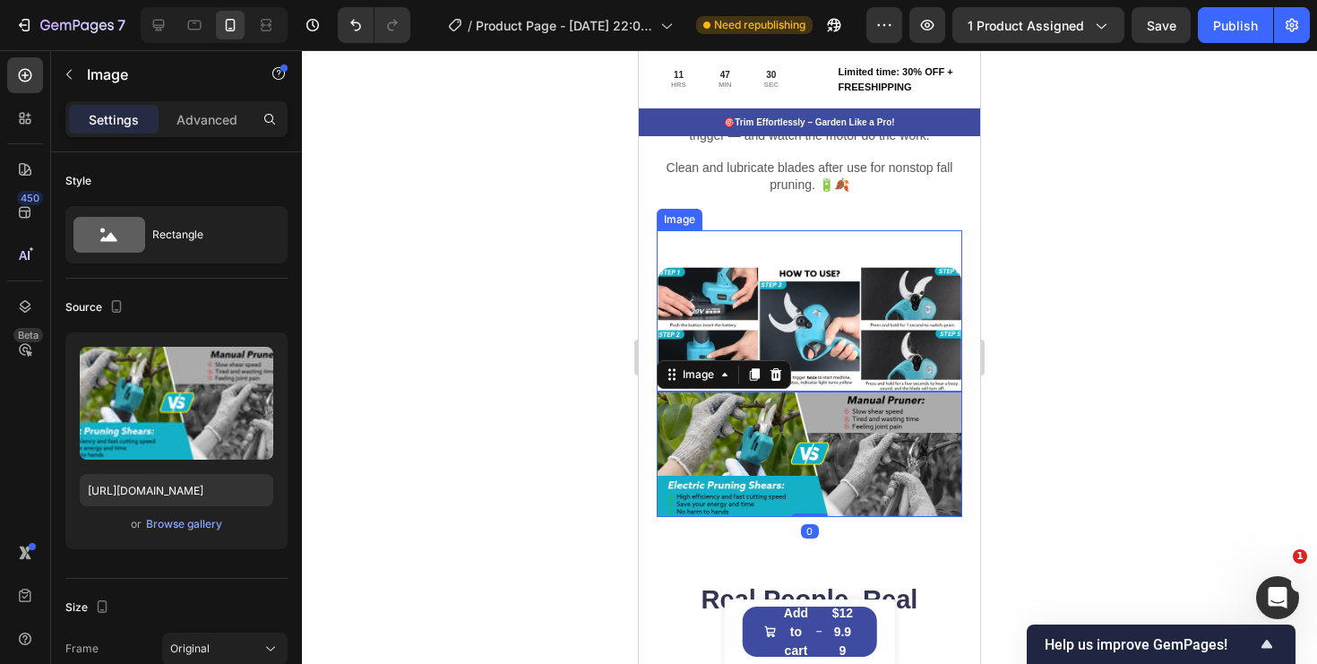
scroll to position [3513, 0]
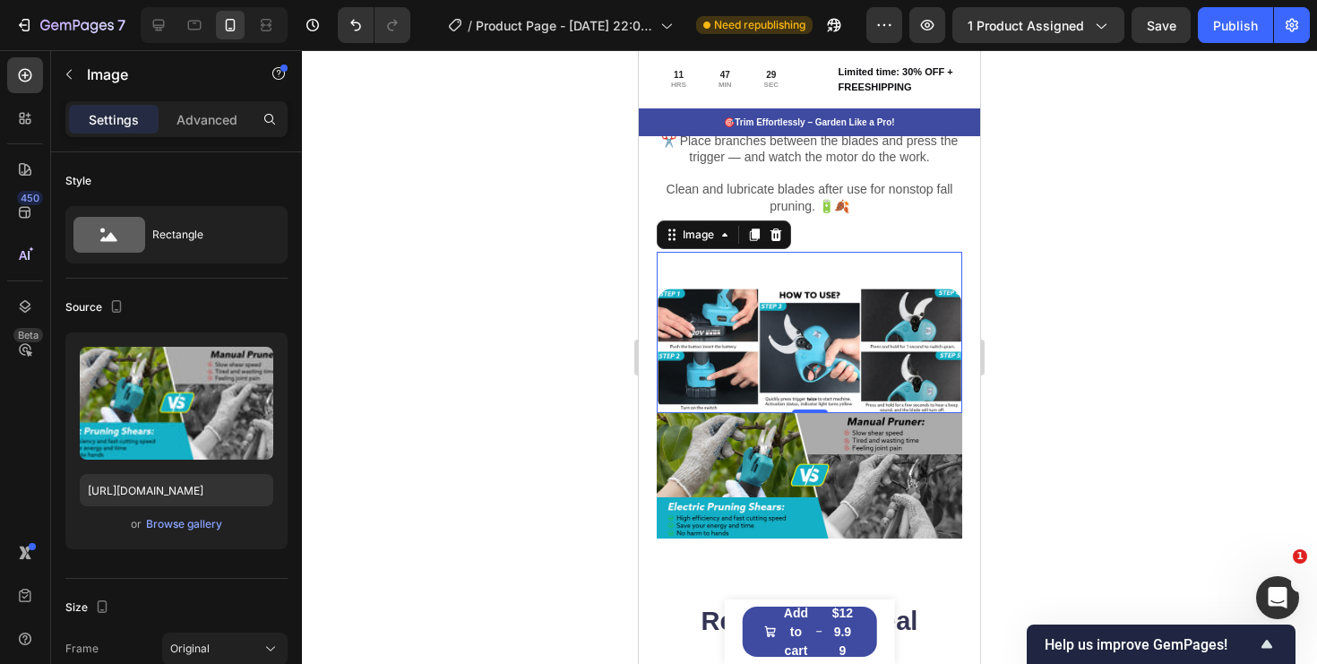
click at [846, 267] on div "Image 0" at bounding box center [810, 332] width 306 height 161
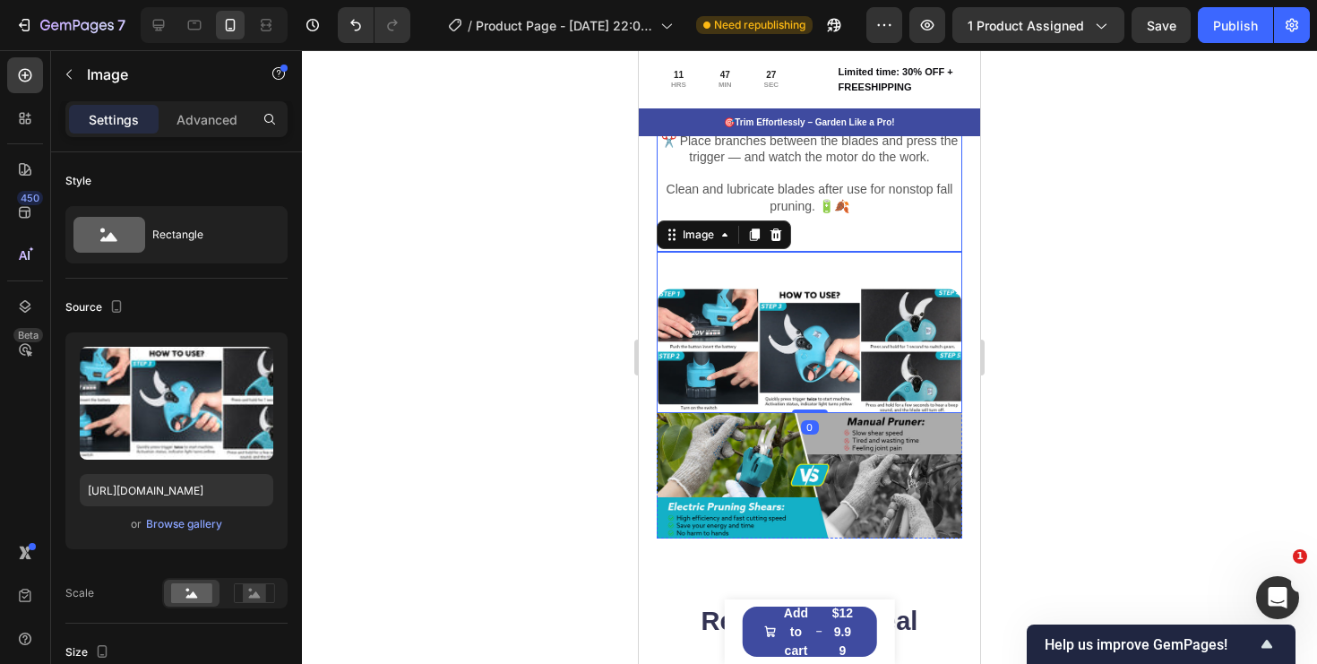
click at [840, 237] on div "Charge the battery and power on the shears. ✂️ Place branches between the blade…" at bounding box center [810, 183] width 306 height 137
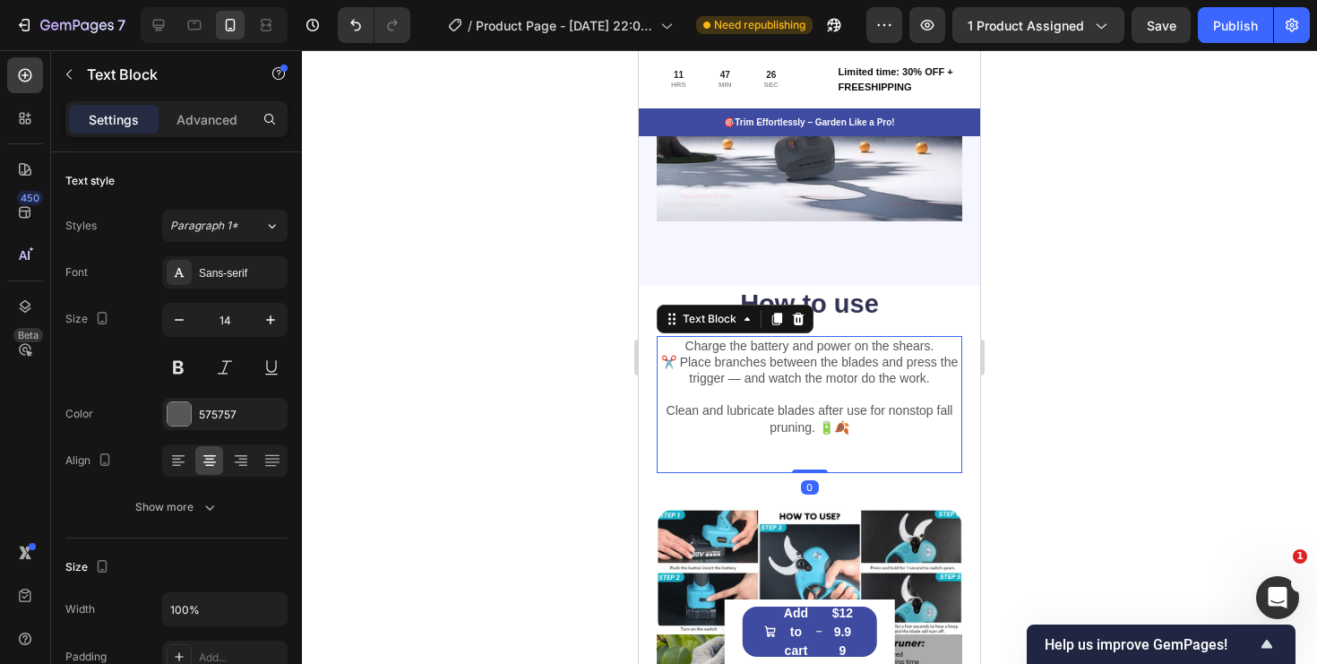
scroll to position [3262, 0]
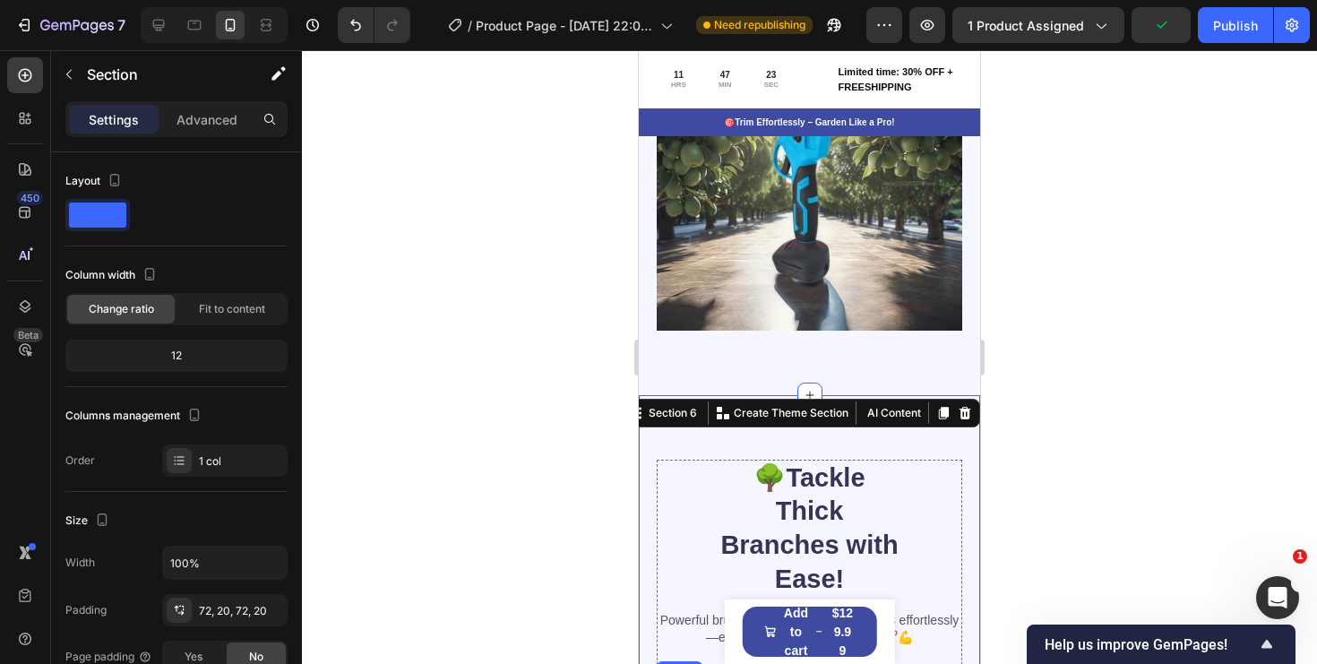
scroll to position [2516, 0]
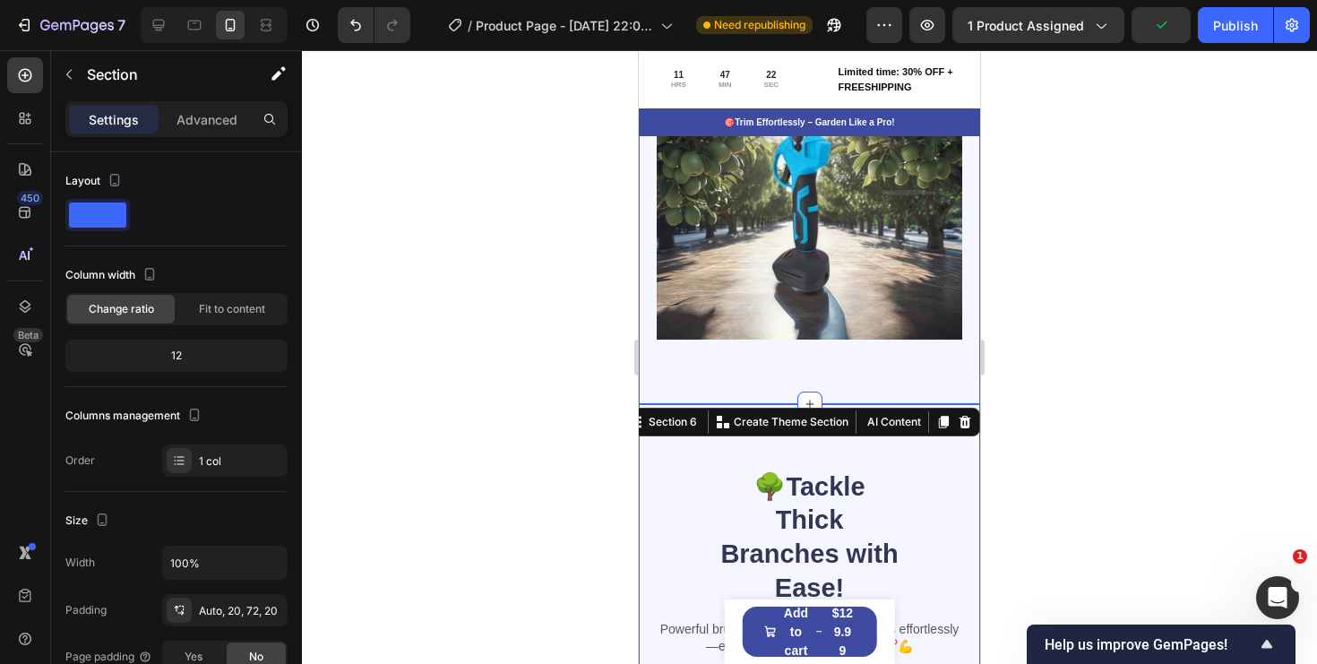
click at [878, 353] on div "✂️ Prune Like a Pro! Heading Sharp blades, long-lasting battery, zero strain. T…" at bounding box center [809, 149] width 341 height 510
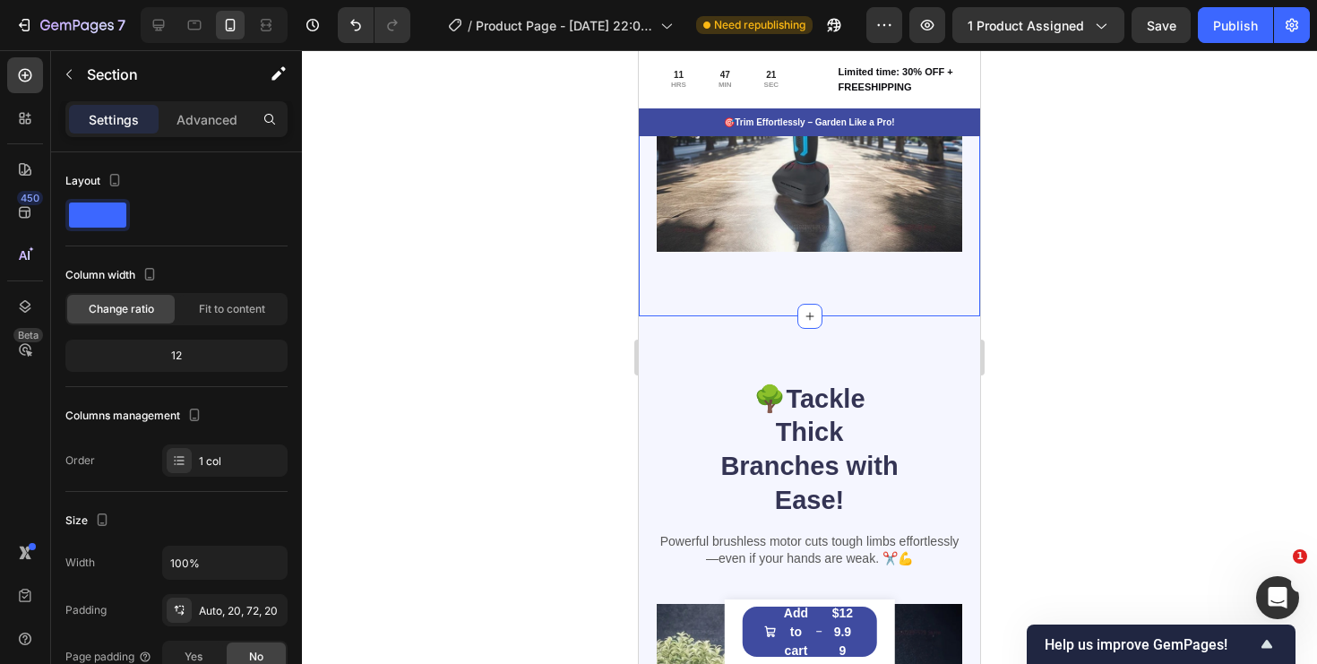
scroll to position [2636, 0]
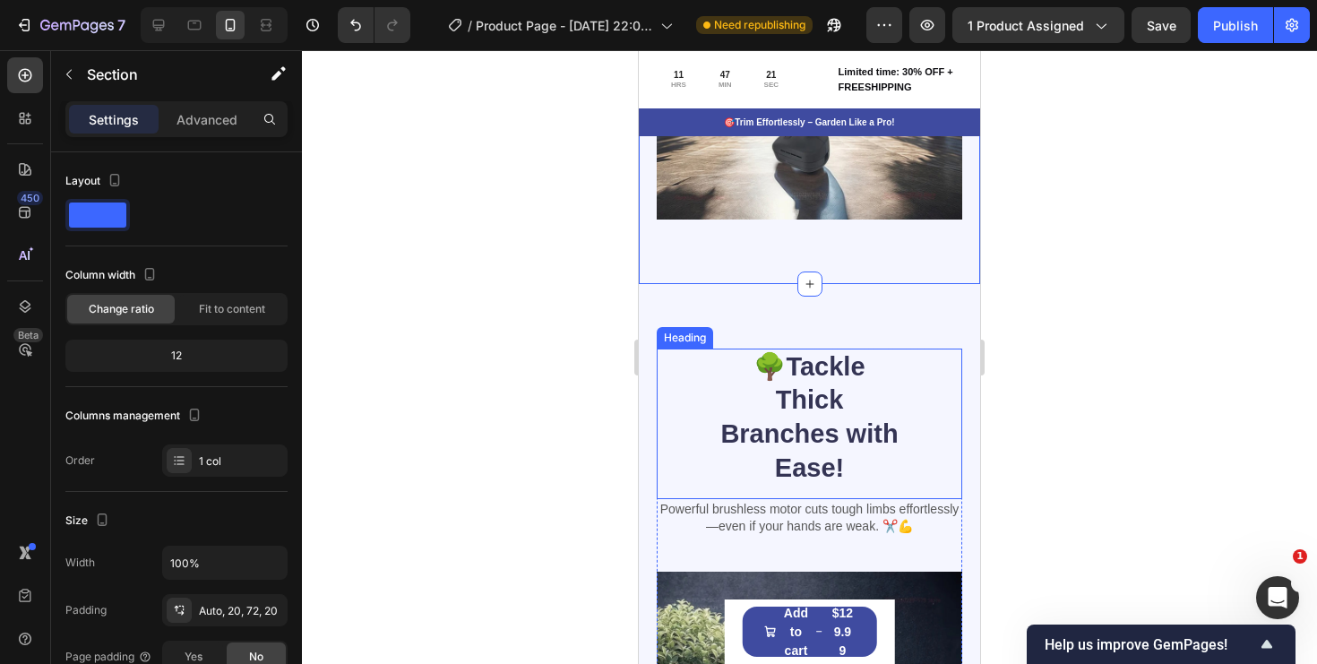
click at [812, 456] on strong "Tackle Thick Branches with Ease!" at bounding box center [808, 417] width 177 height 130
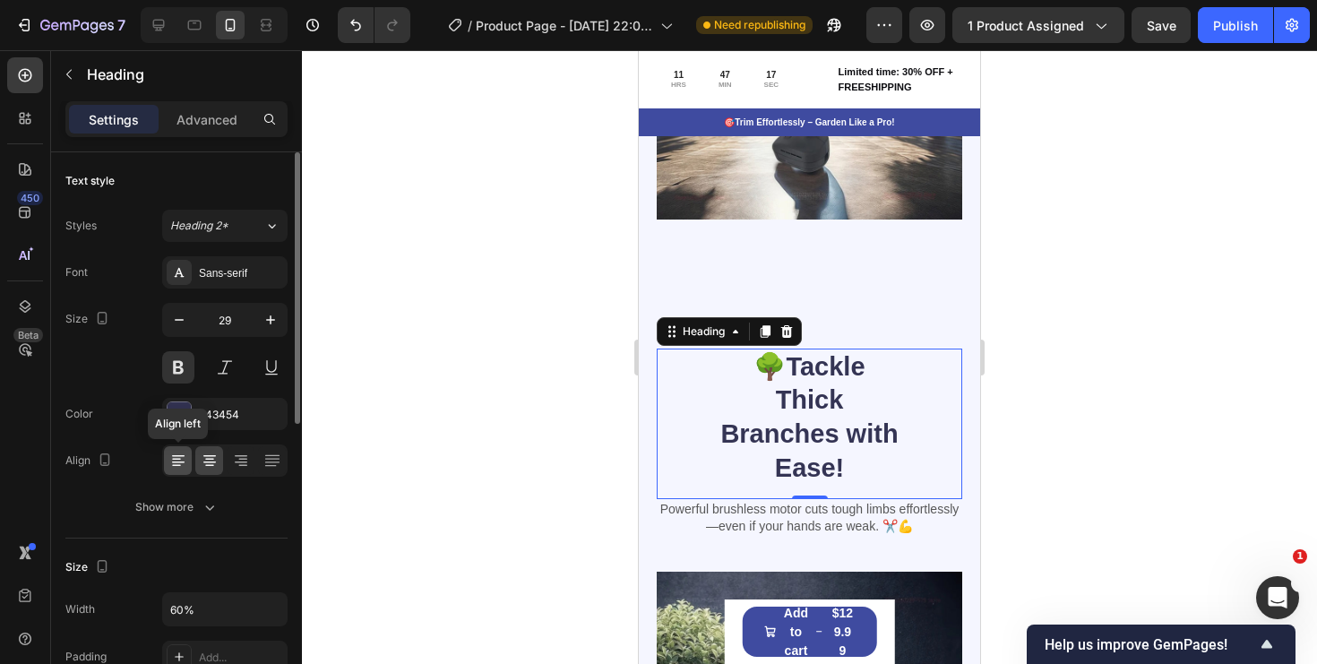
click at [179, 461] on icon at bounding box center [178, 461] width 18 height 18
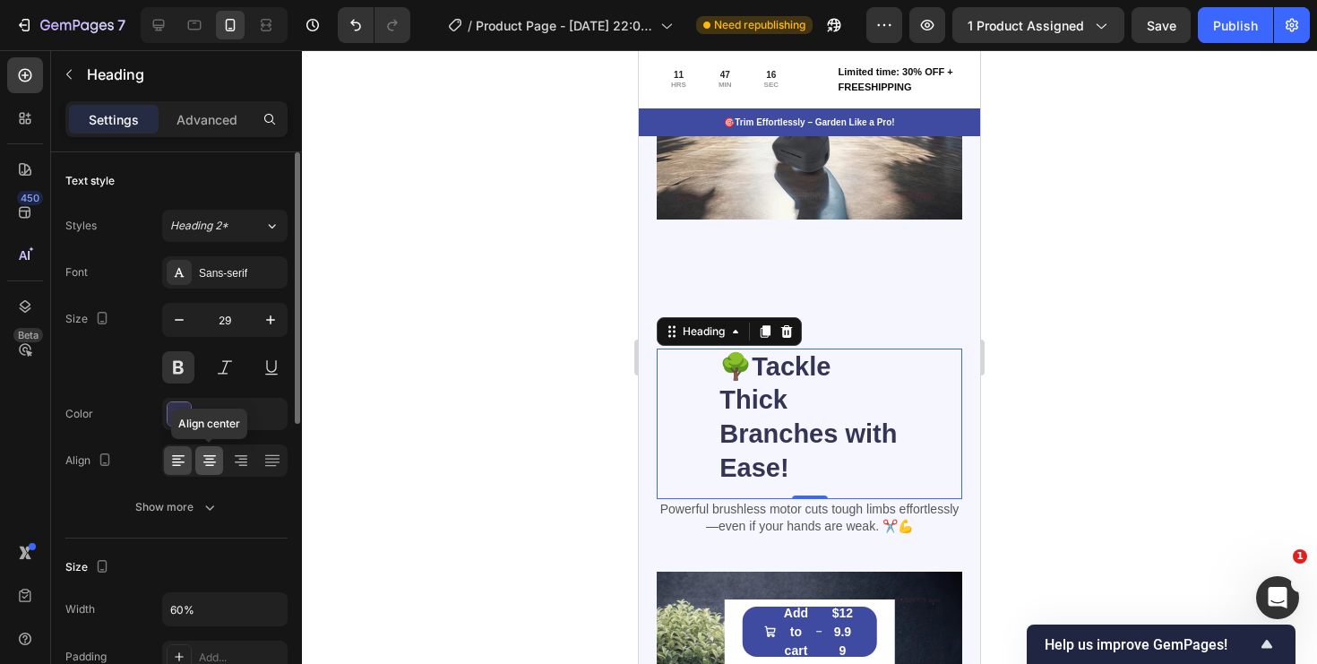
click at [203, 462] on icon at bounding box center [210, 461] width 18 height 18
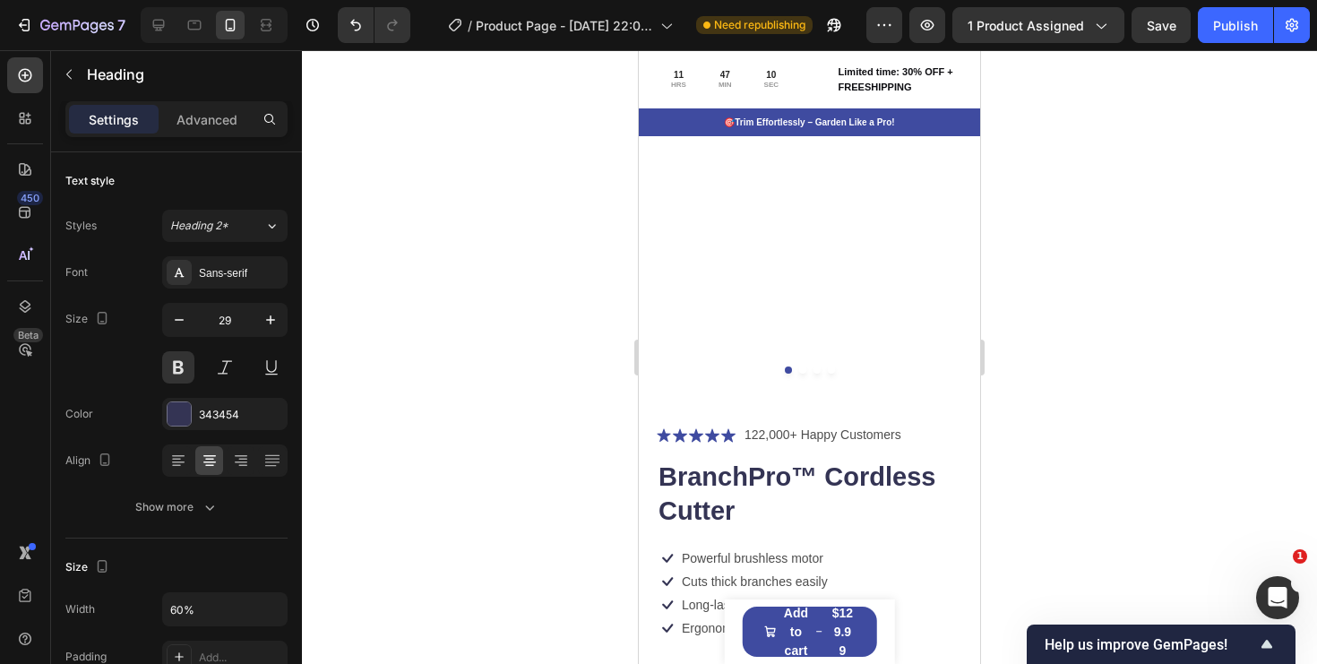
scroll to position [0, 0]
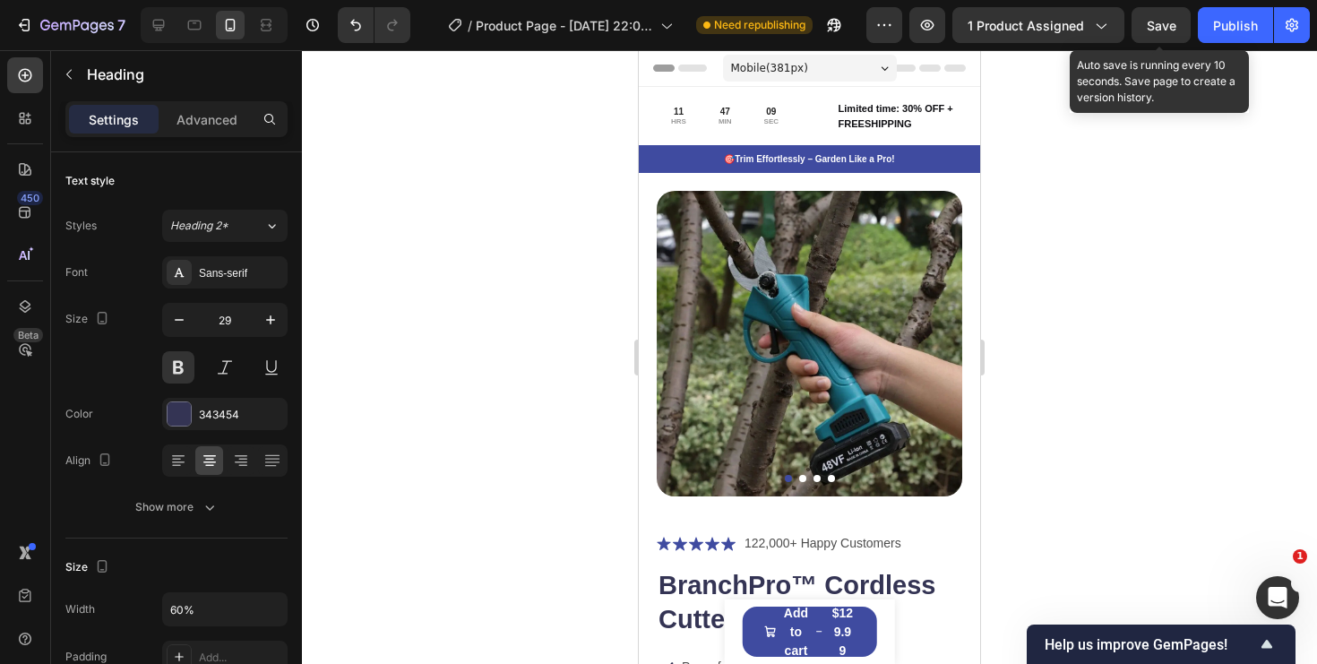
click at [1159, 28] on span "Save" at bounding box center [1162, 25] width 30 height 15
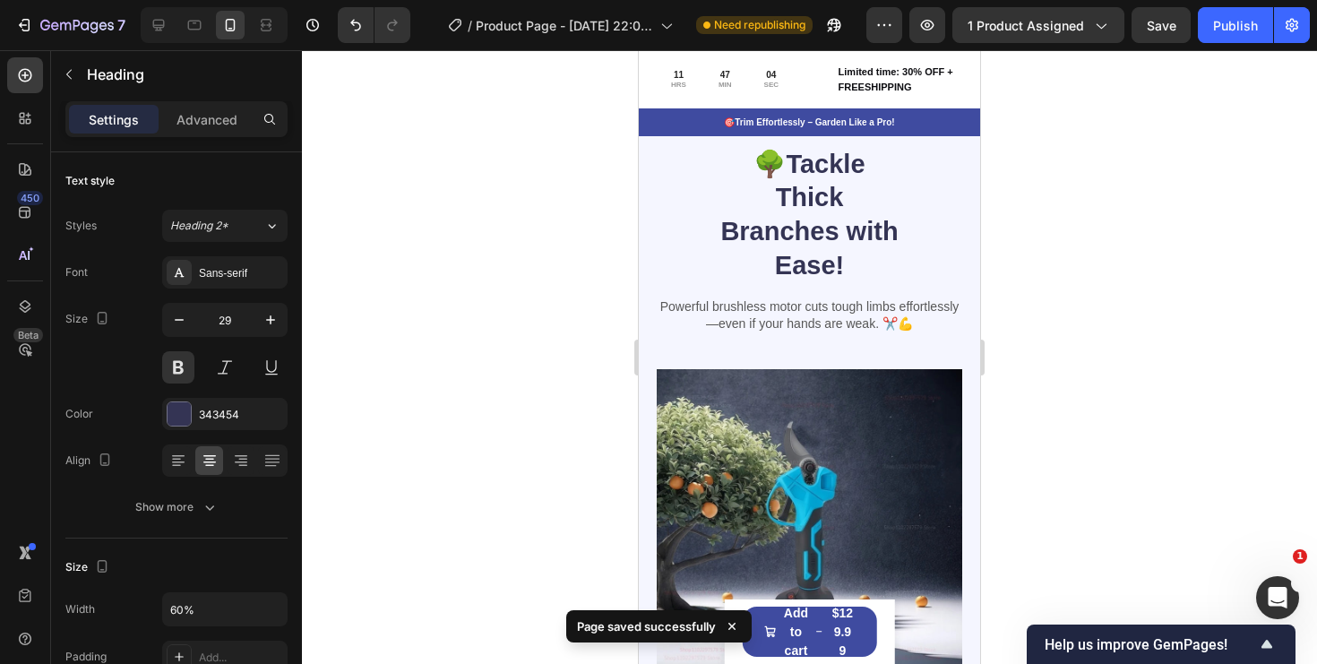
scroll to position [2409, 0]
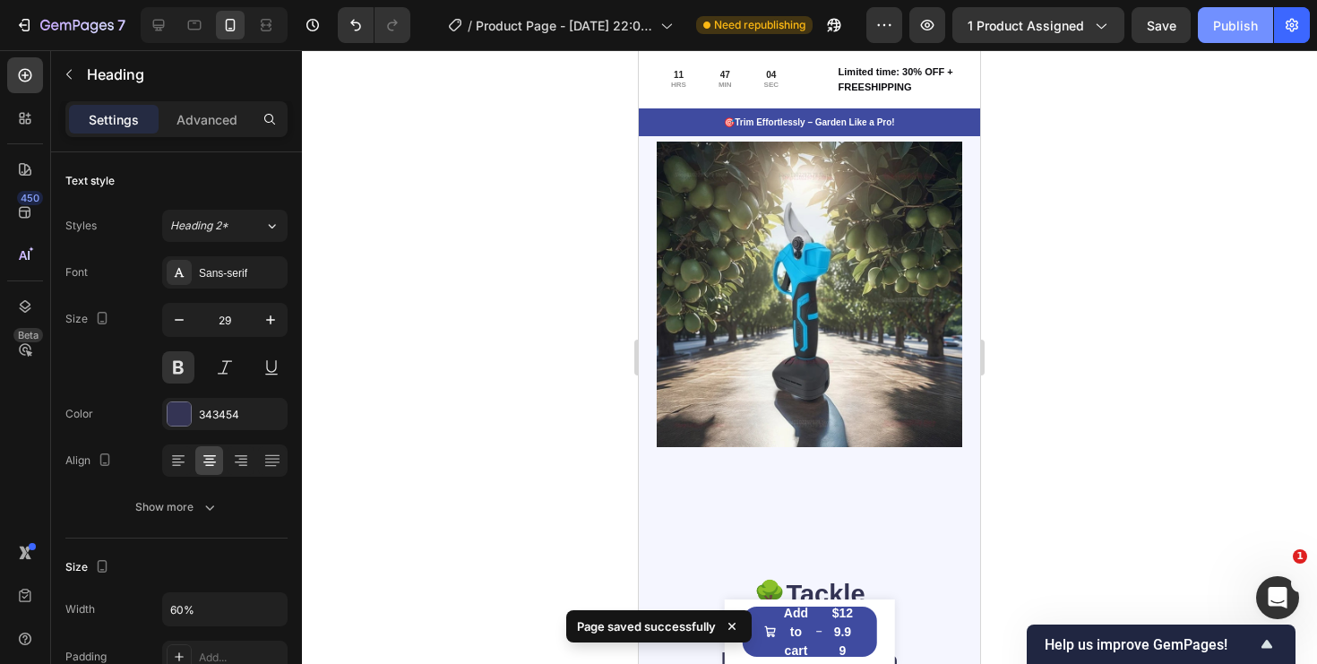
click at [1227, 22] on div "Publish" at bounding box center [1235, 25] width 45 height 19
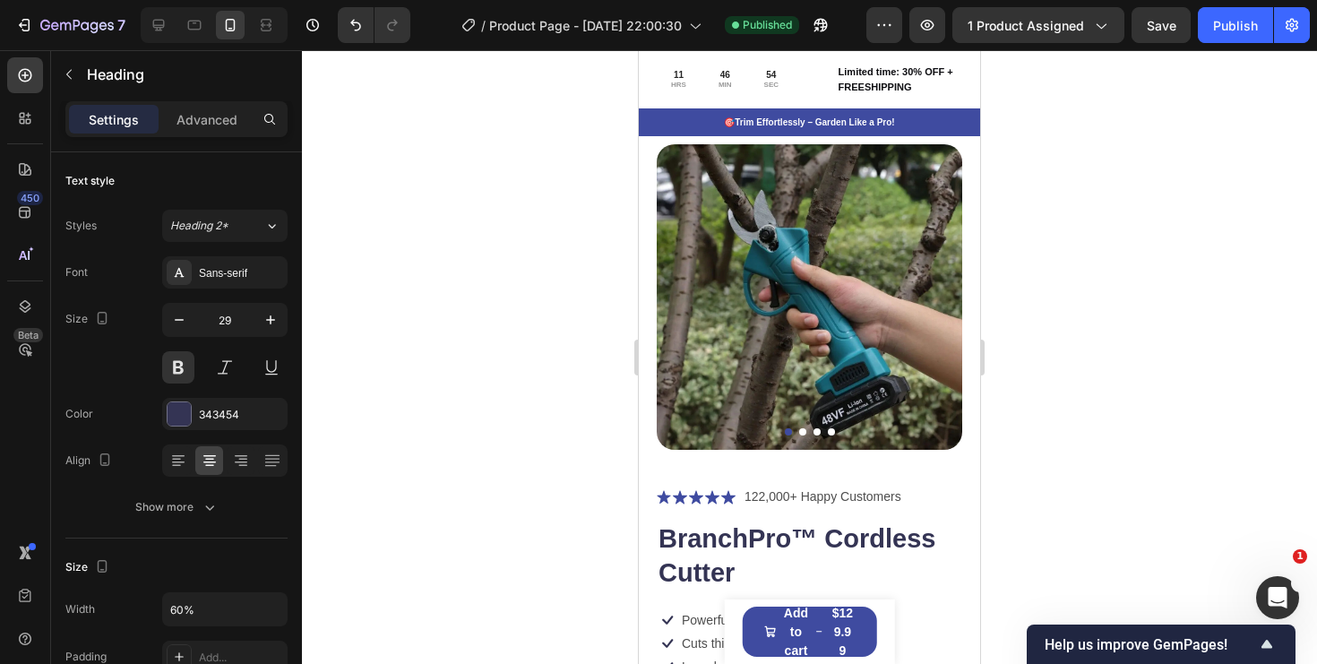
scroll to position [0, 0]
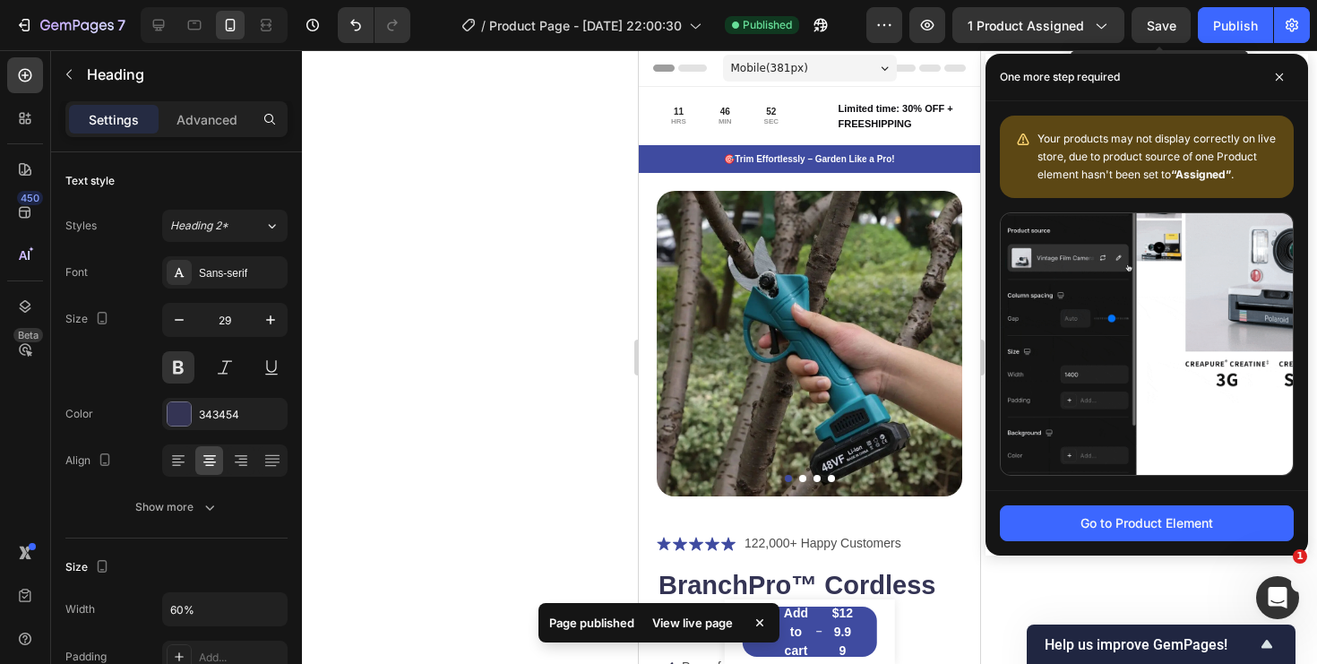
click at [1152, 31] on span "Save" at bounding box center [1162, 25] width 30 height 15
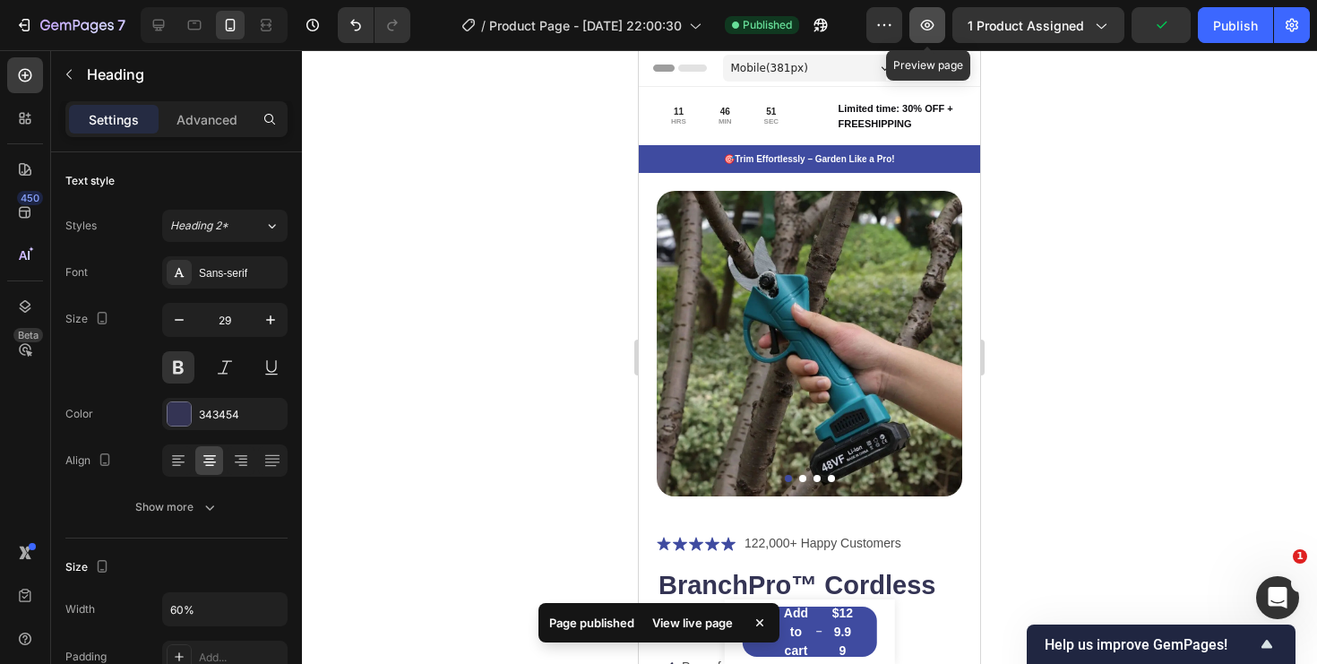
click at [927, 26] on icon "button" at bounding box center [927, 24] width 5 height 5
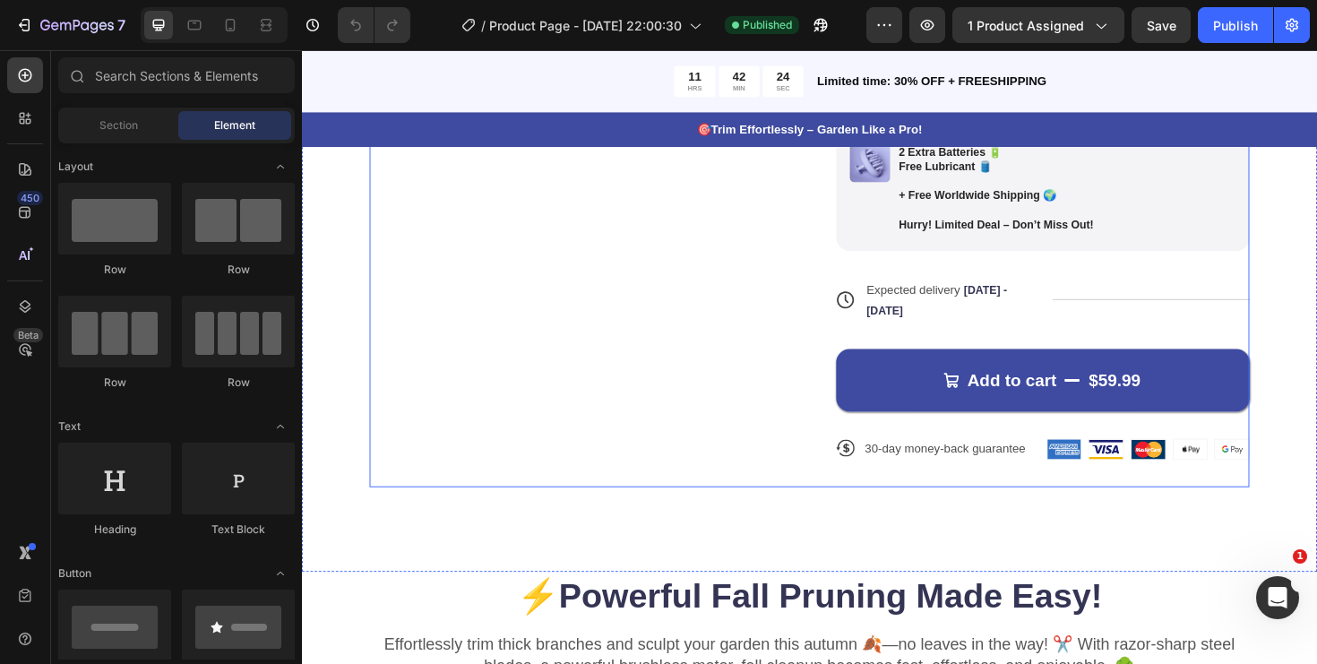
scroll to position [780, 0]
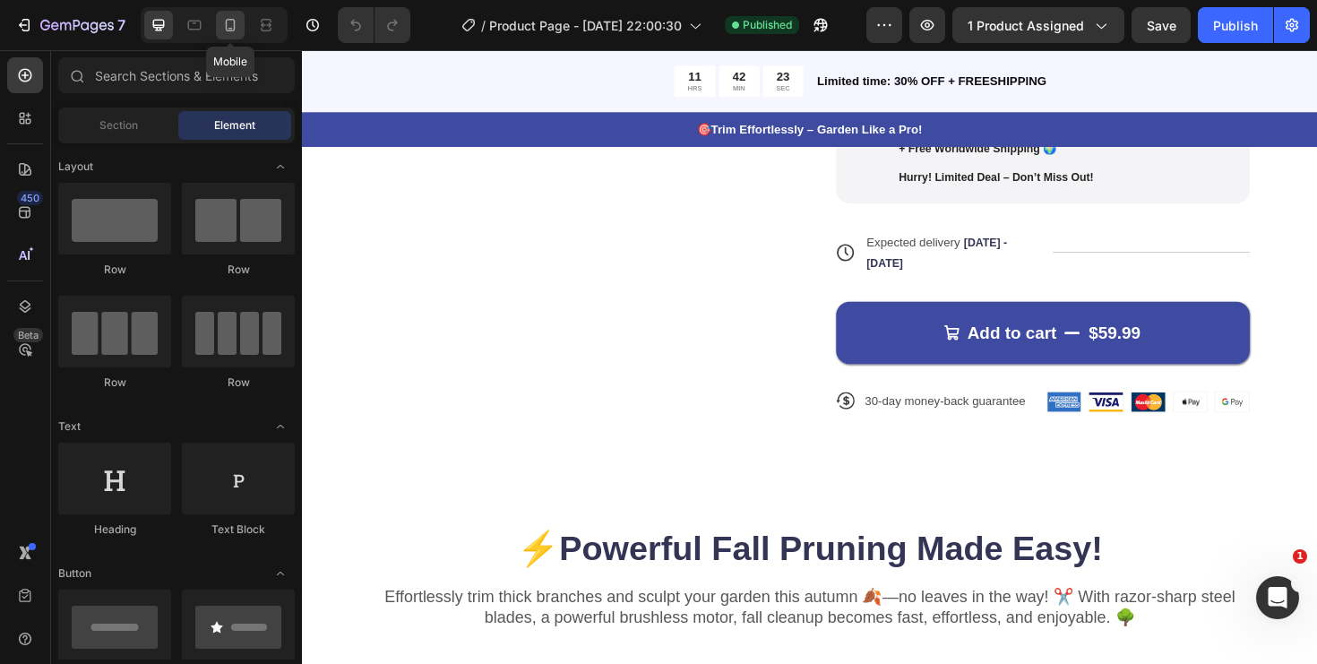
click at [228, 29] on icon at bounding box center [230, 25] width 18 height 18
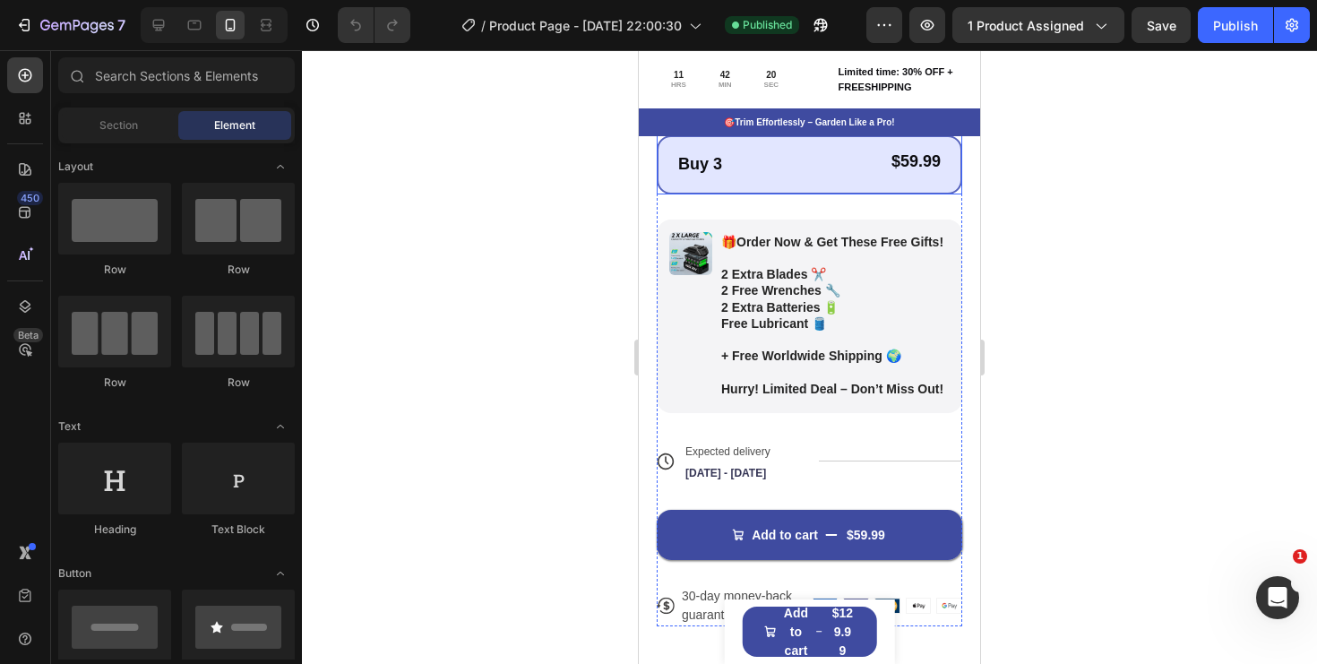
scroll to position [825, 0]
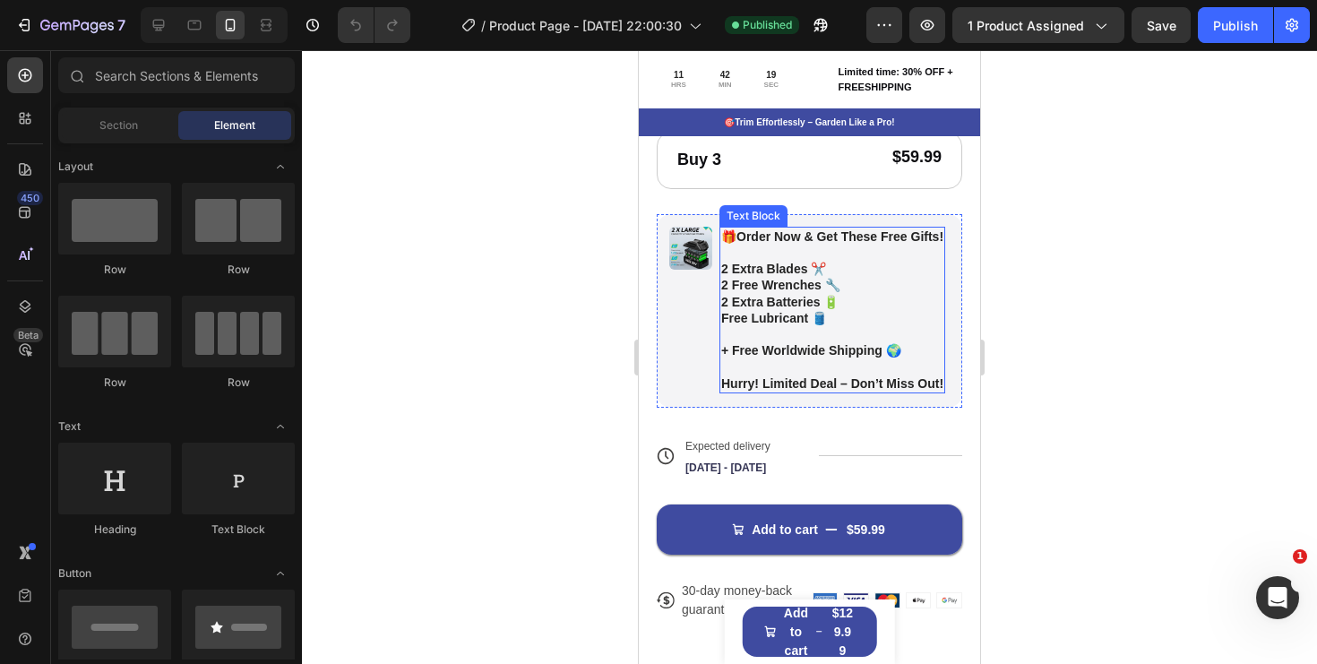
click at [895, 286] on p "2 Free Wrenches 🔧" at bounding box center [832, 285] width 222 height 16
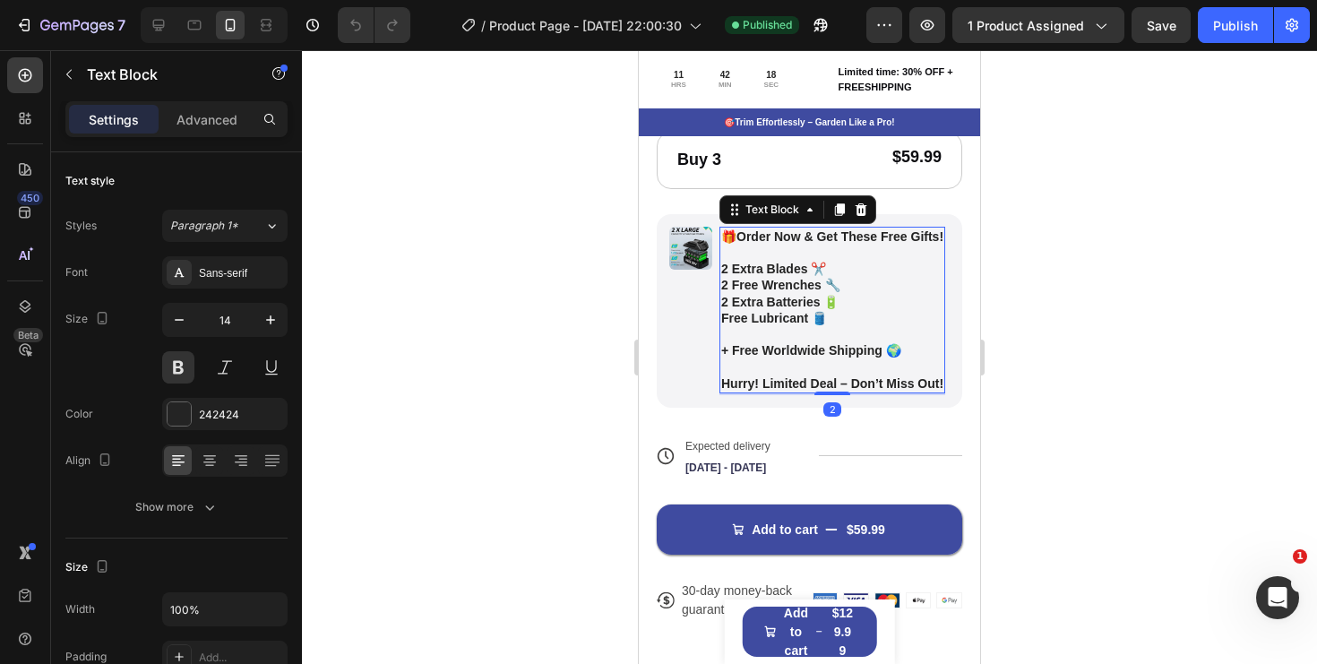
click at [895, 286] on p "2 Free Wrenches 🔧" at bounding box center [832, 285] width 222 height 16
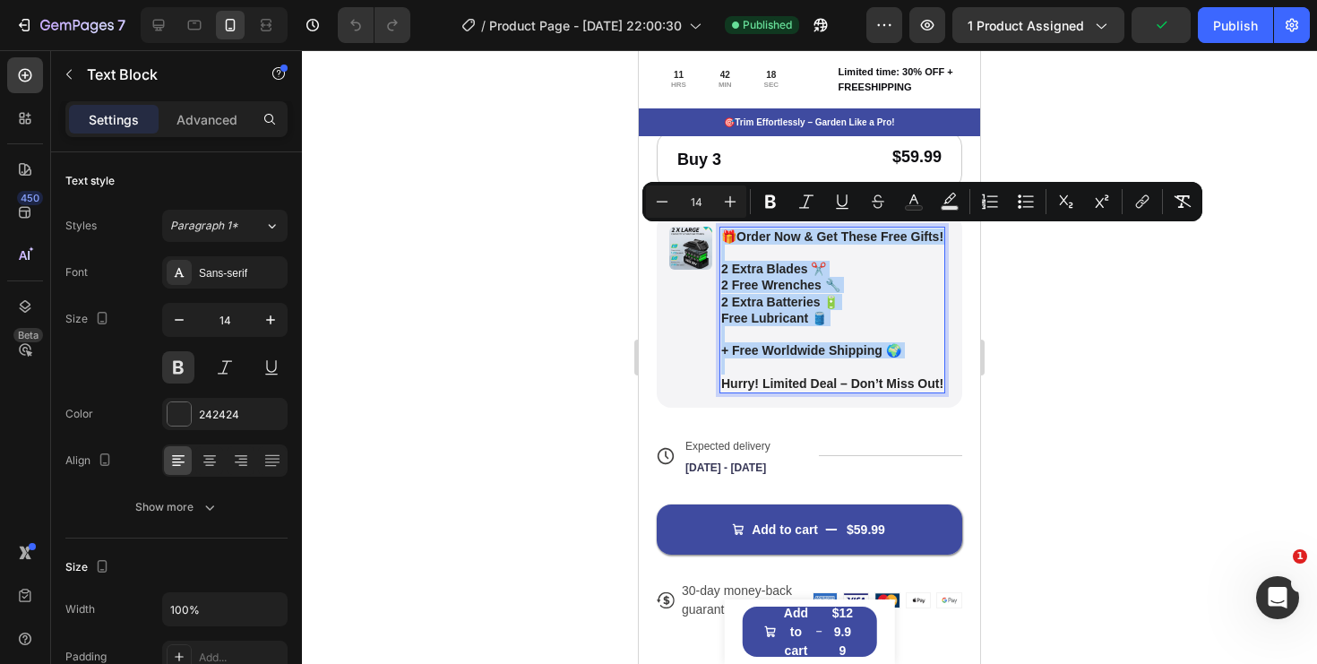
copy div "🎁 Order Now & Get These Free Gifts! 2 Extra Blades ✂️ 2 Free Wrenches 🔧 2 Extra…"
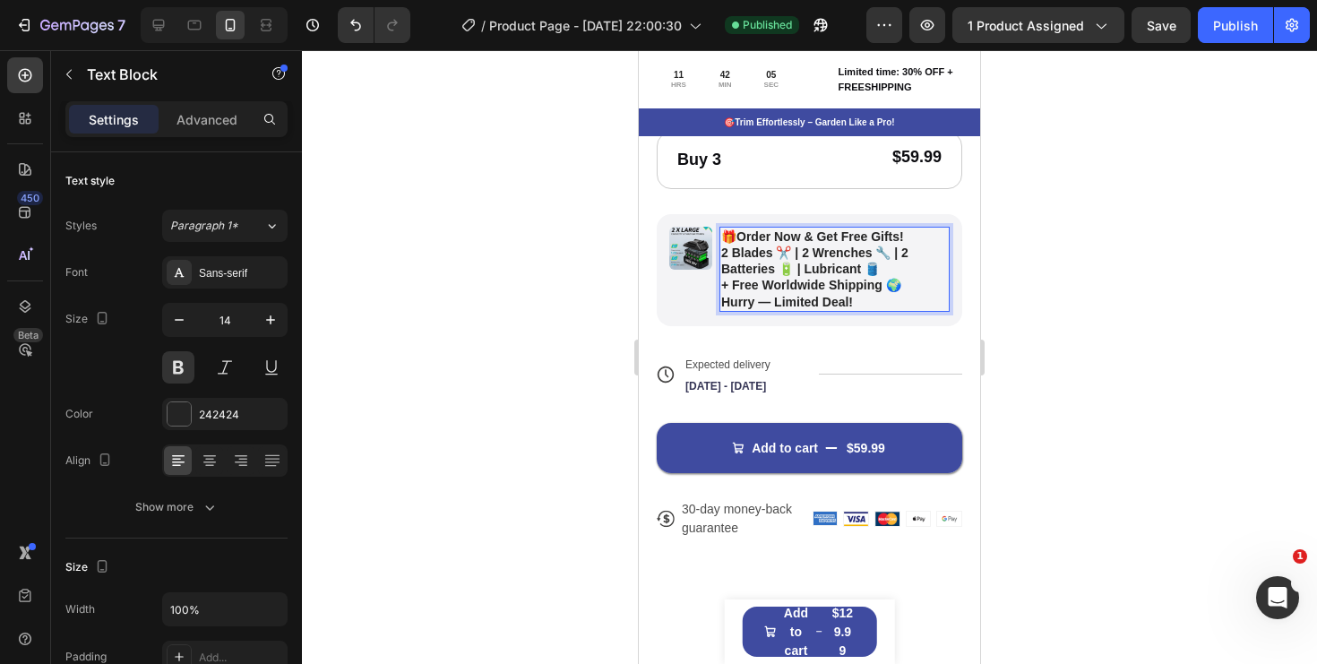
click at [903, 269] on p "🎁 Order Now & Get Free Gifts! 2 Blades ✂️ | 2 Wrenches 🔧 | 2 Batteries 🔋 | Lubr…" at bounding box center [834, 269] width 227 height 82
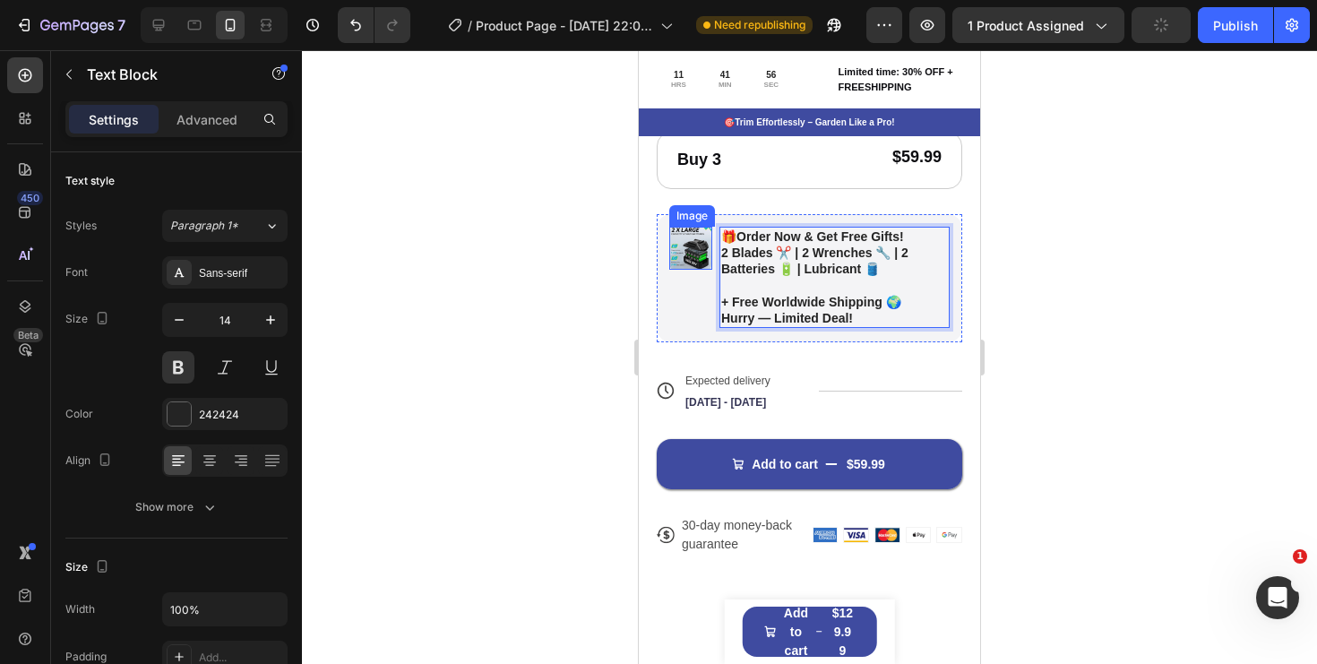
click at [702, 254] on img at bounding box center [690, 248] width 43 height 43
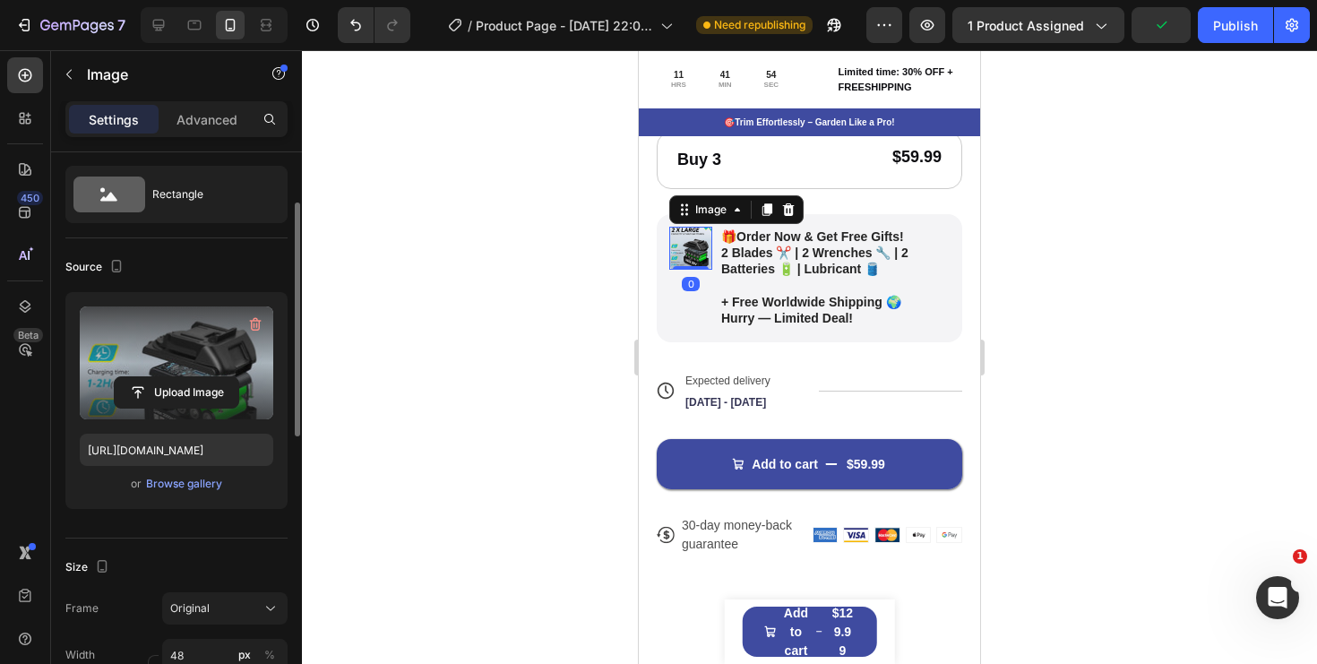
scroll to position [83, 0]
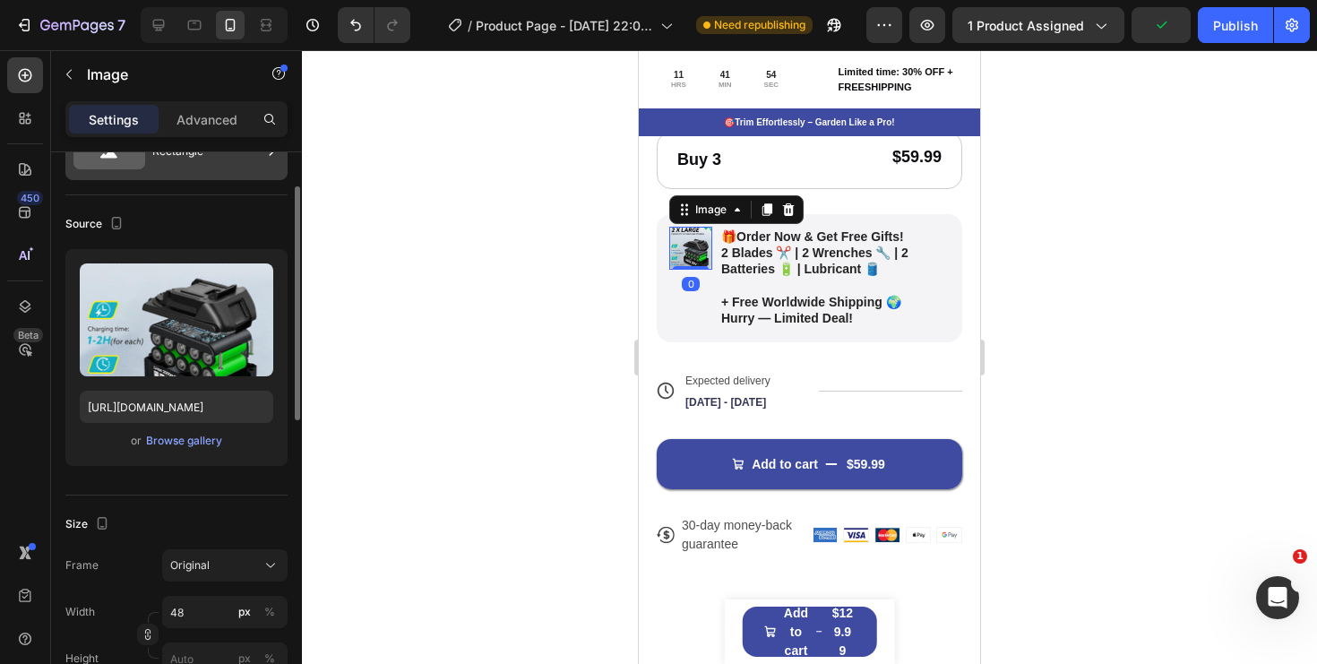
click at [204, 176] on div "Rectangle" at bounding box center [176, 151] width 222 height 57
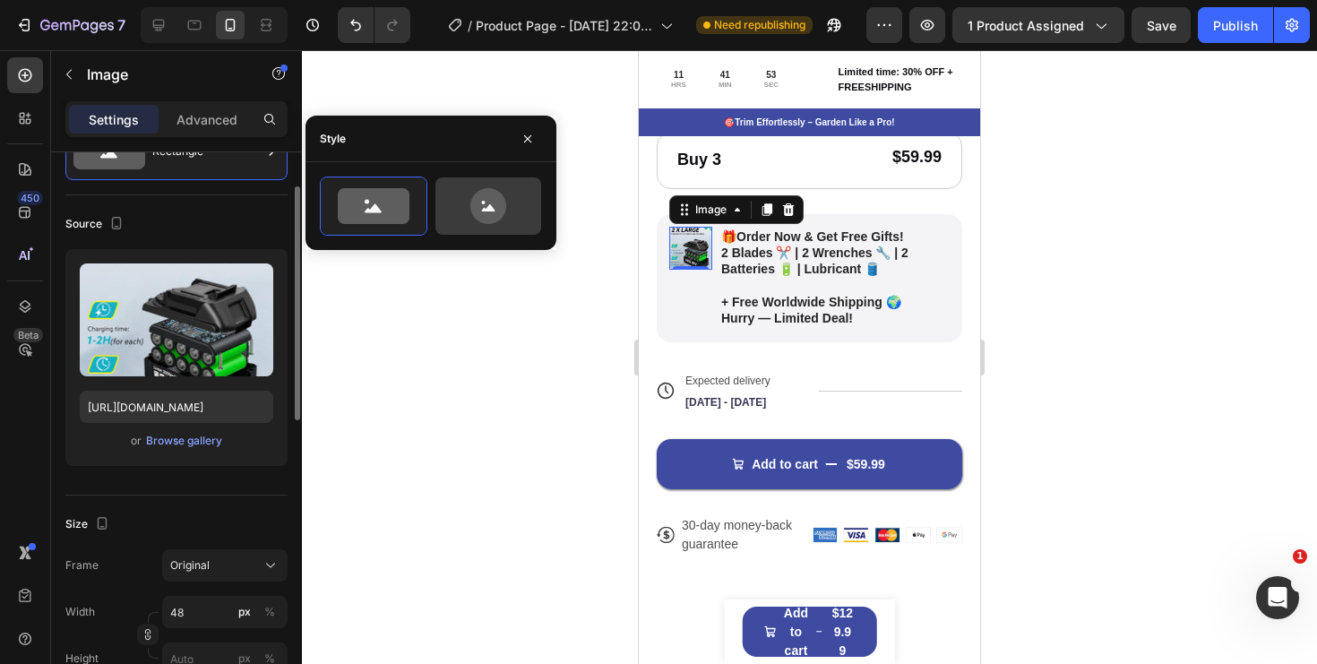
click at [480, 201] on icon at bounding box center [488, 206] width 36 height 36
type input "80"
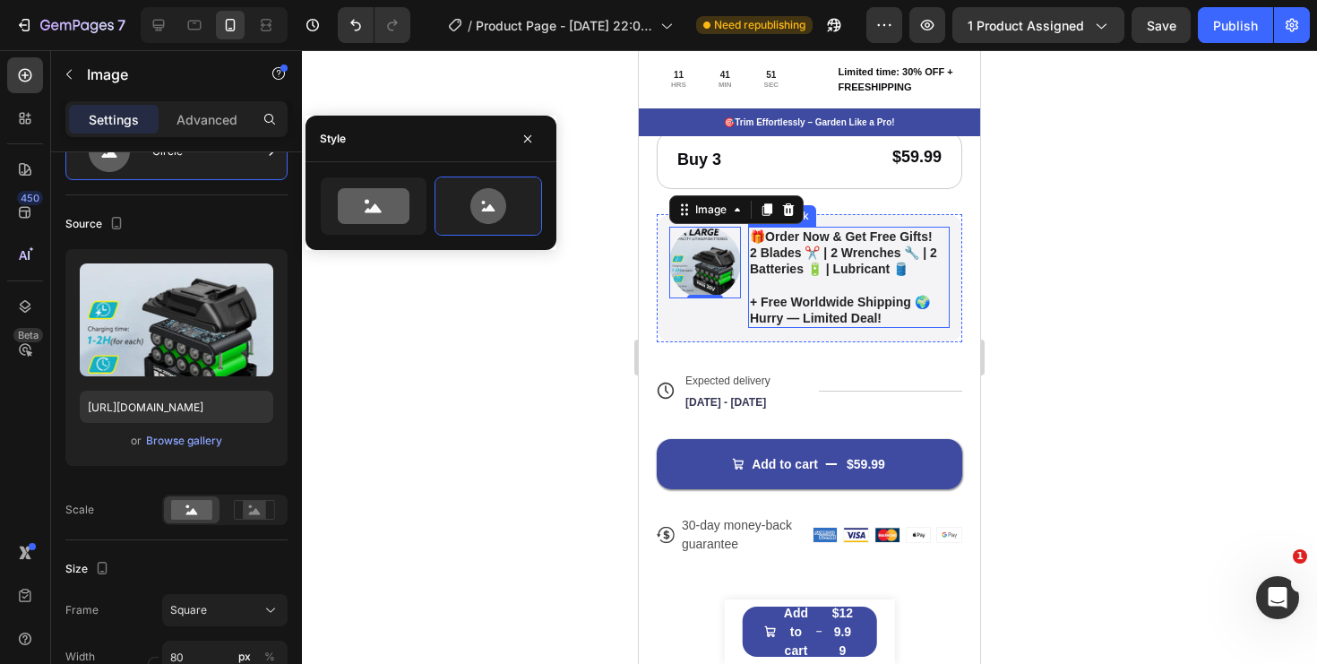
click at [820, 297] on strong "+ Free Worldwide Shipping 🌍" at bounding box center [840, 302] width 180 height 14
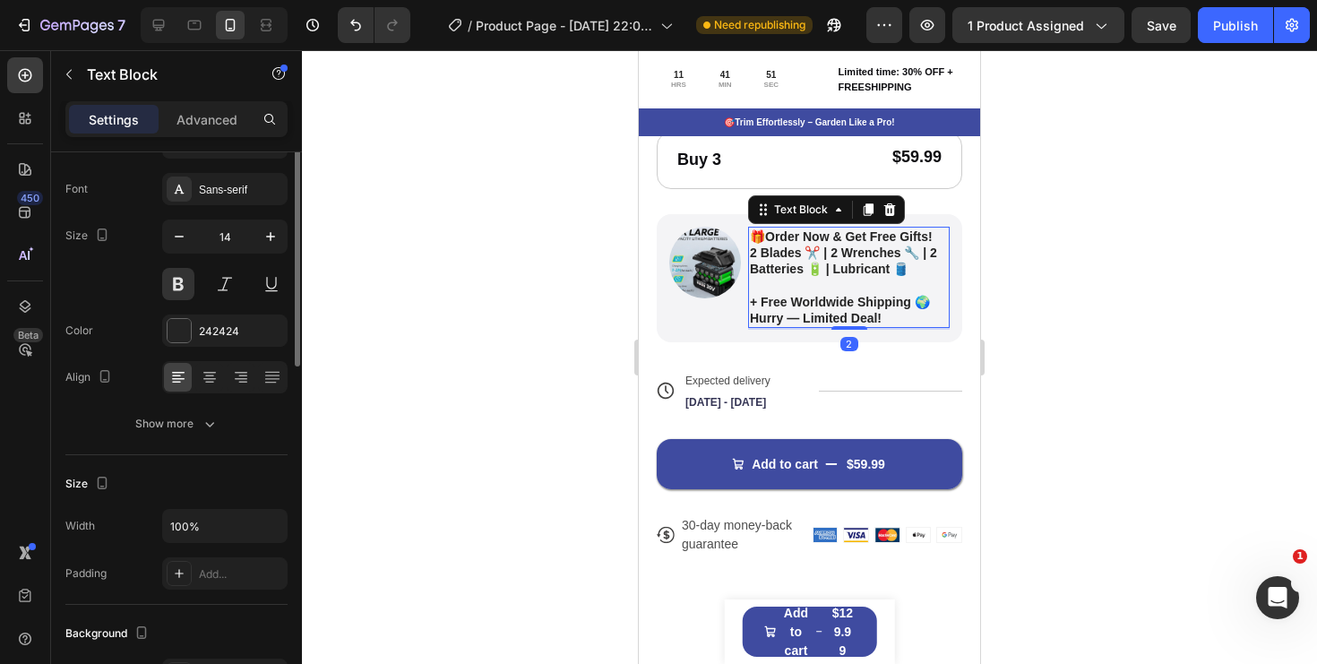
scroll to position [0, 0]
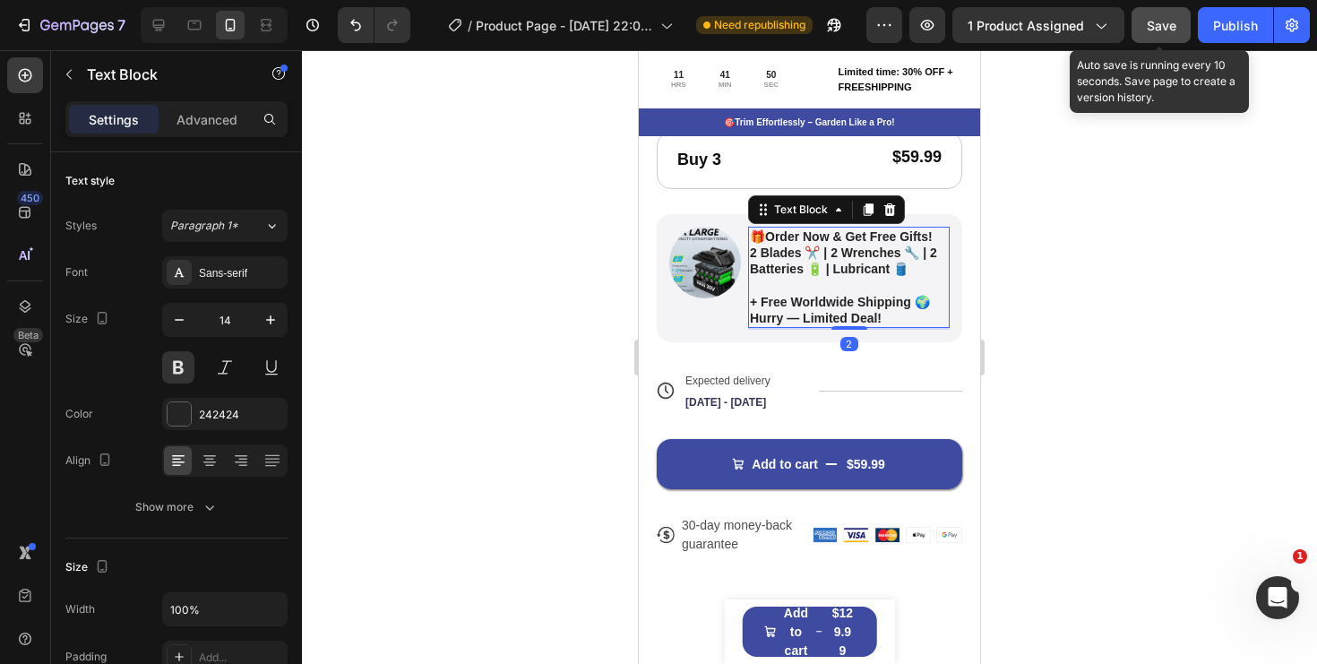
click at [1143, 34] on button "Save" at bounding box center [1161, 25] width 59 height 36
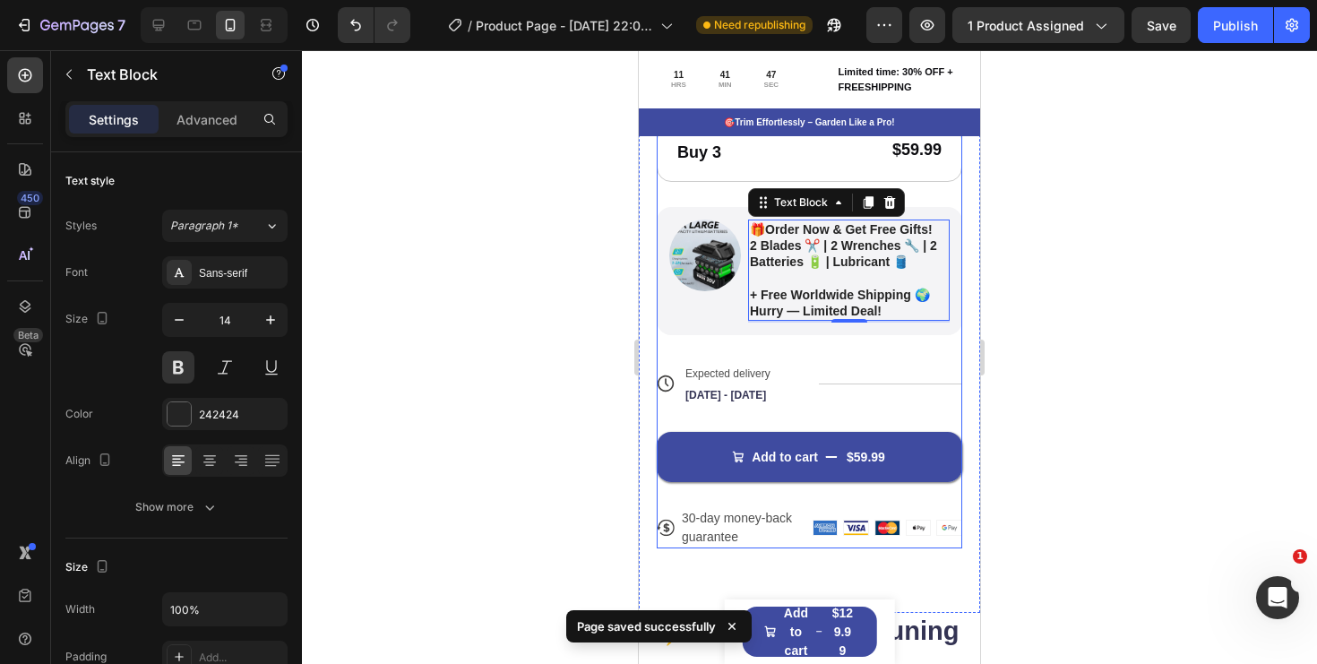
scroll to position [830, 0]
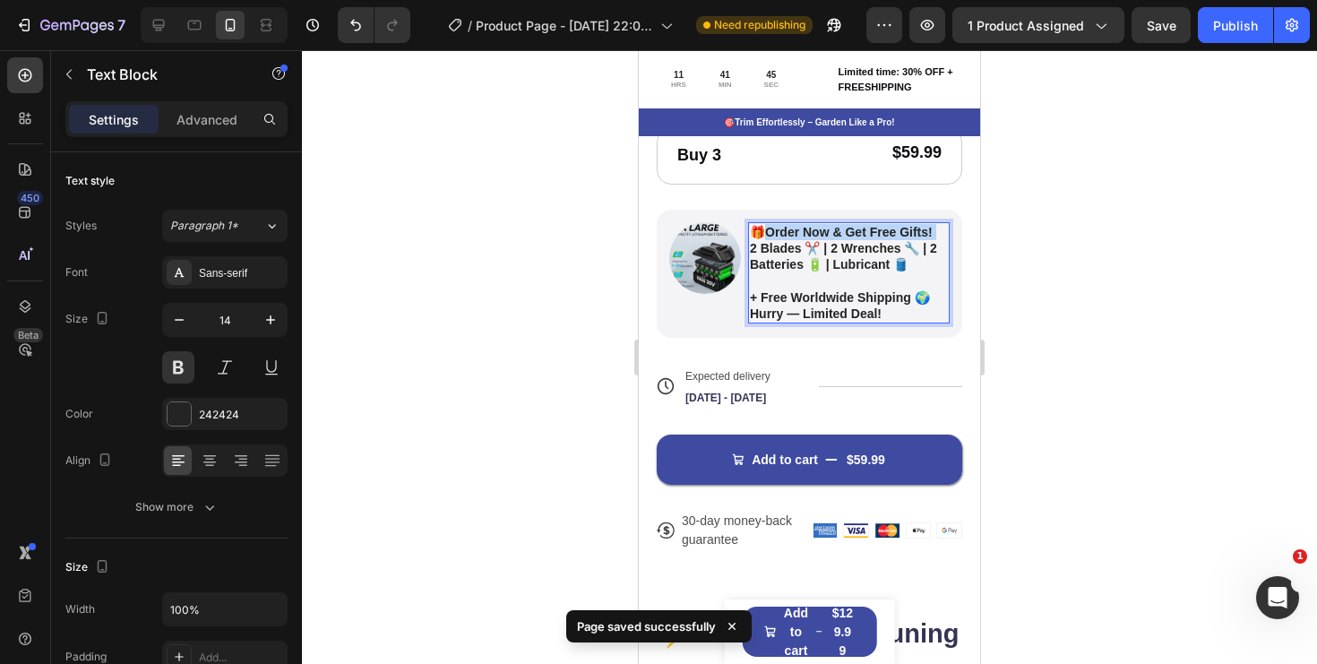
click at [936, 235] on p "🎁 Order Now & Get Free Gifts! 2 Blades ✂️ | 2 Wrenches 🔧 | 2 Batteries 🔋 | Lubr…" at bounding box center [849, 248] width 198 height 49
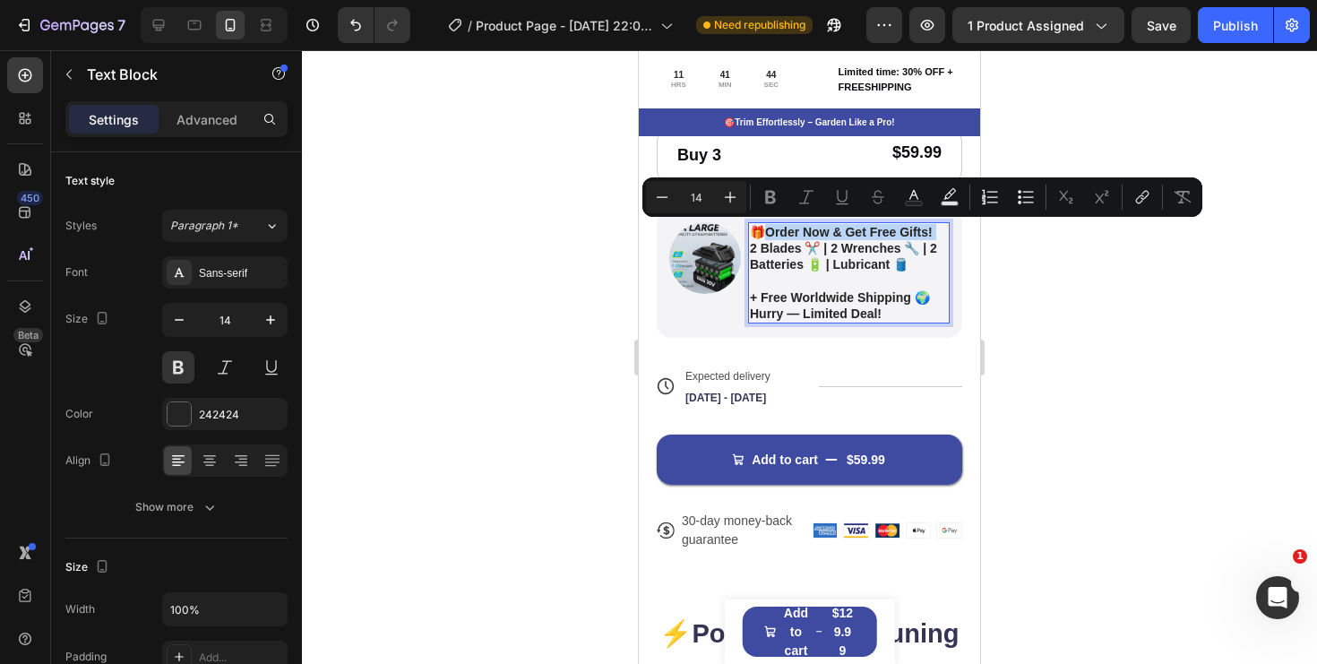
click at [936, 232] on p "🎁 Order Now & Get Free Gifts! 2 Blades ✂️ | 2 Wrenches 🔧 | 2 Batteries 🔋 | Lubr…" at bounding box center [849, 248] width 198 height 49
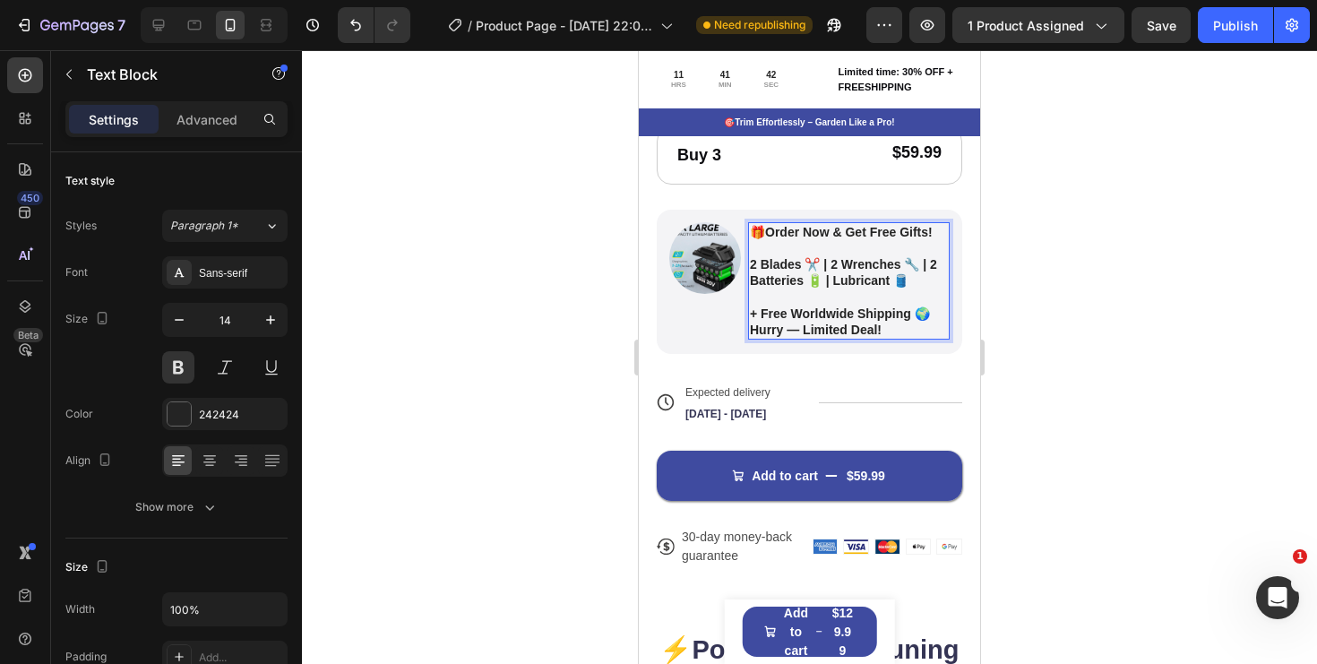
click at [885, 306] on strong "+ Free Worldwide Shipping 🌍" at bounding box center [840, 313] width 180 height 14
click at [867, 297] on p "+ Free Worldwide Shipping 🌍 Hurry — Limited Deal!" at bounding box center [849, 313] width 198 height 49
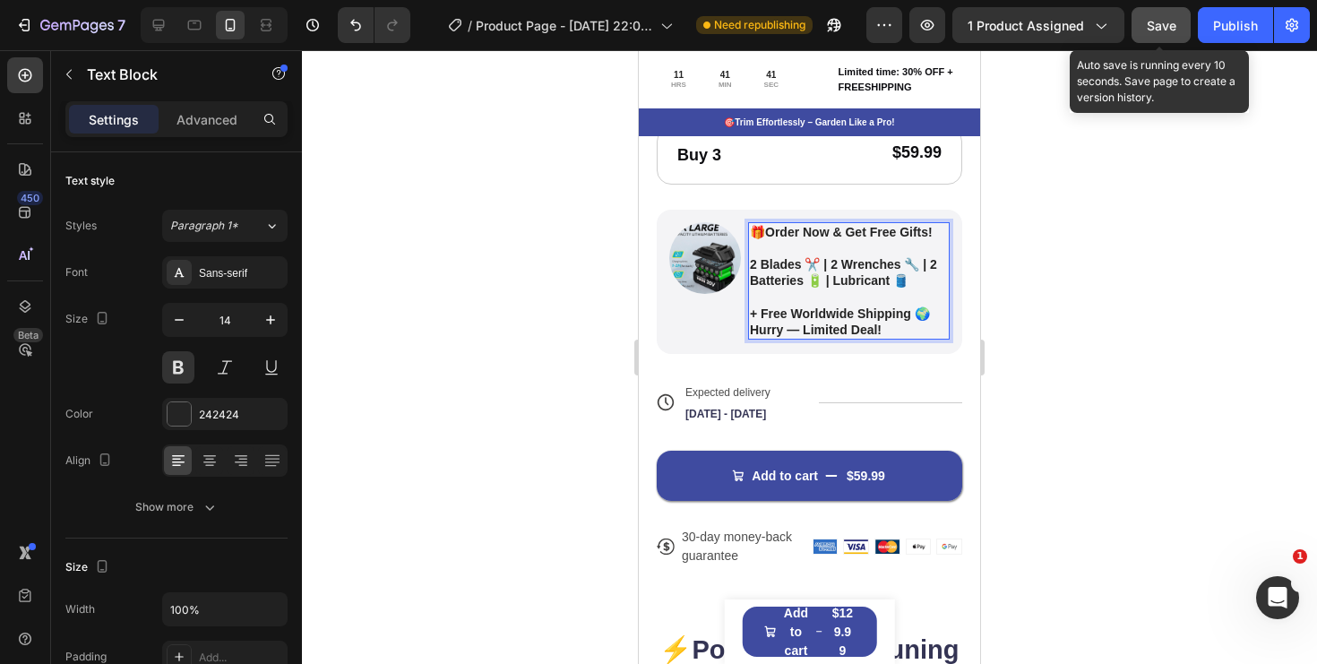
click at [1160, 24] on span "Save" at bounding box center [1162, 25] width 30 height 15
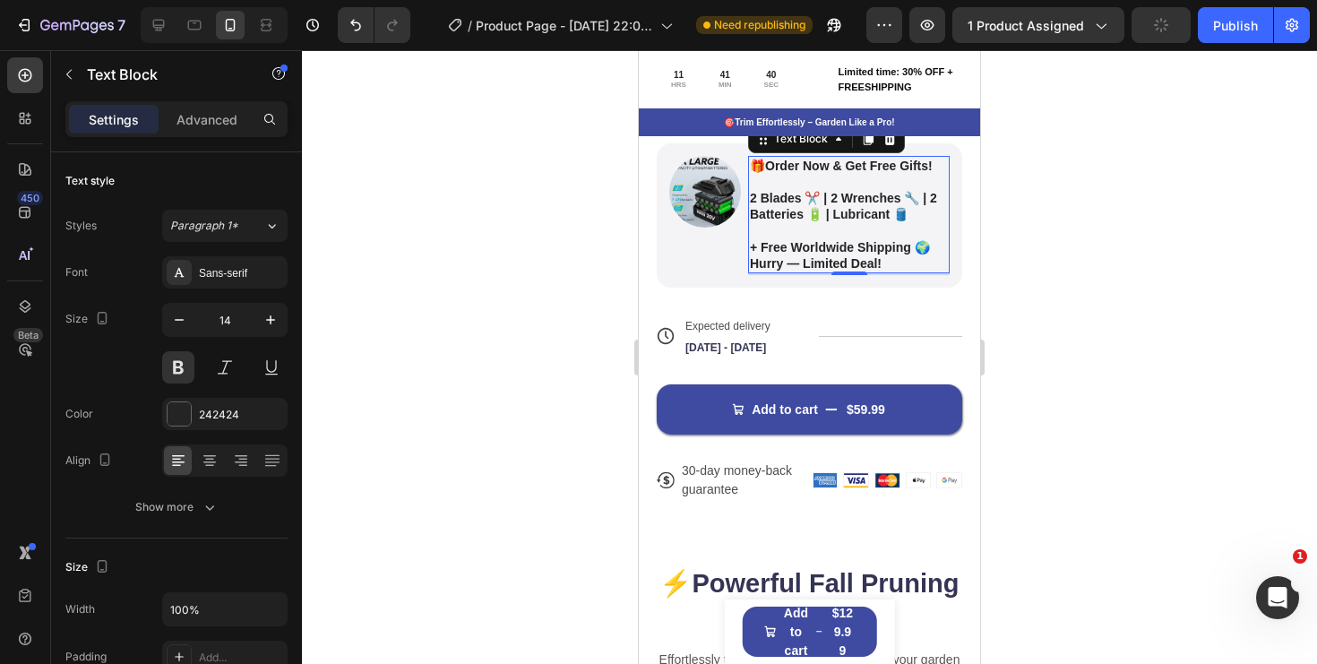
scroll to position [951, 0]
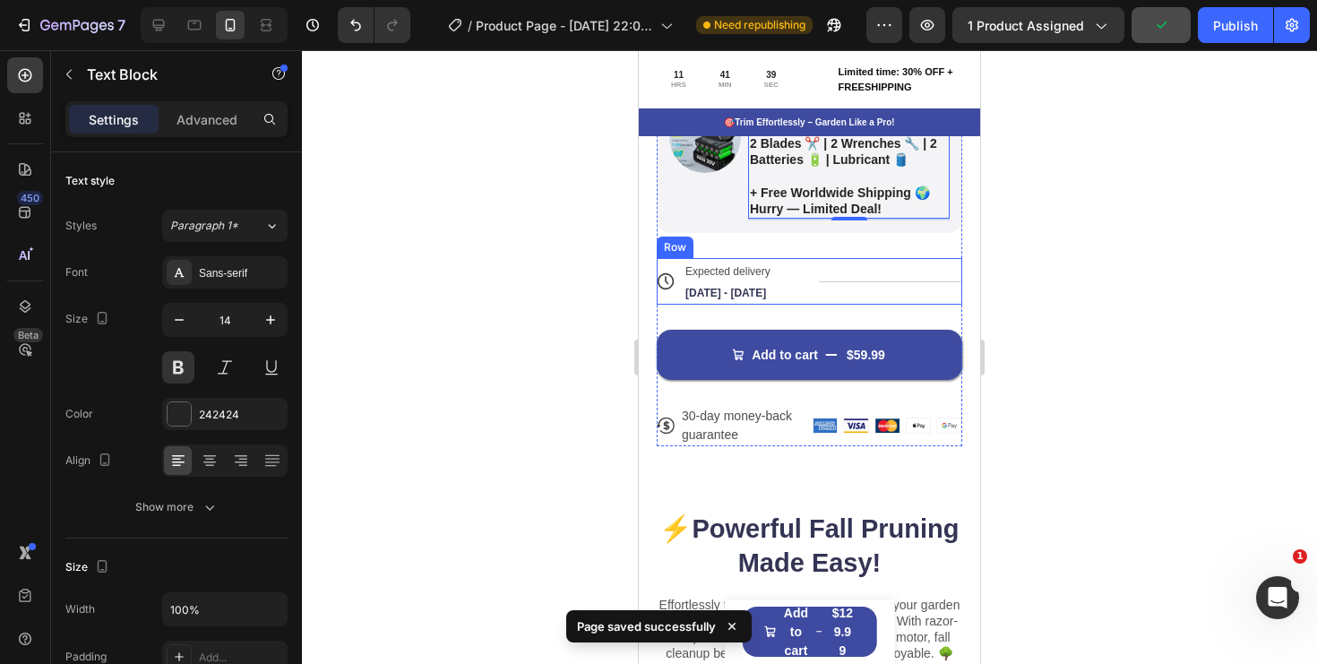
click at [850, 291] on div "Title Line" at bounding box center [891, 281] width 144 height 47
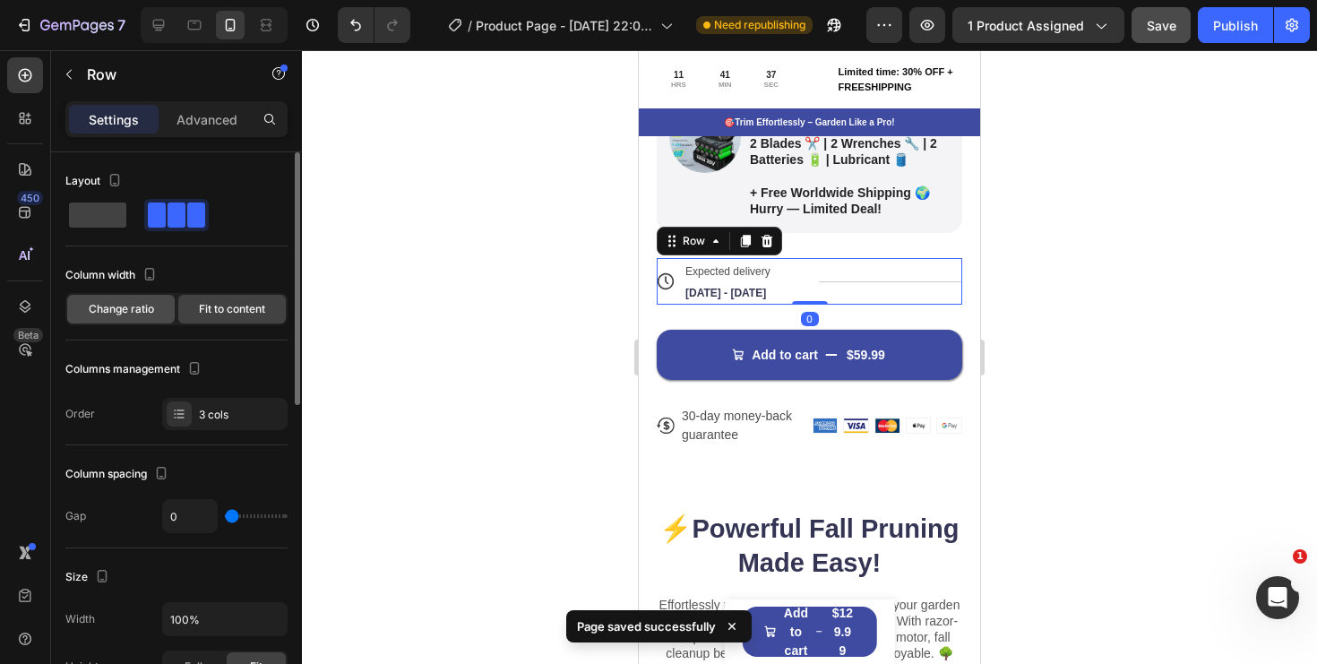
click at [155, 312] on div "Change ratio" at bounding box center [121, 309] width 108 height 29
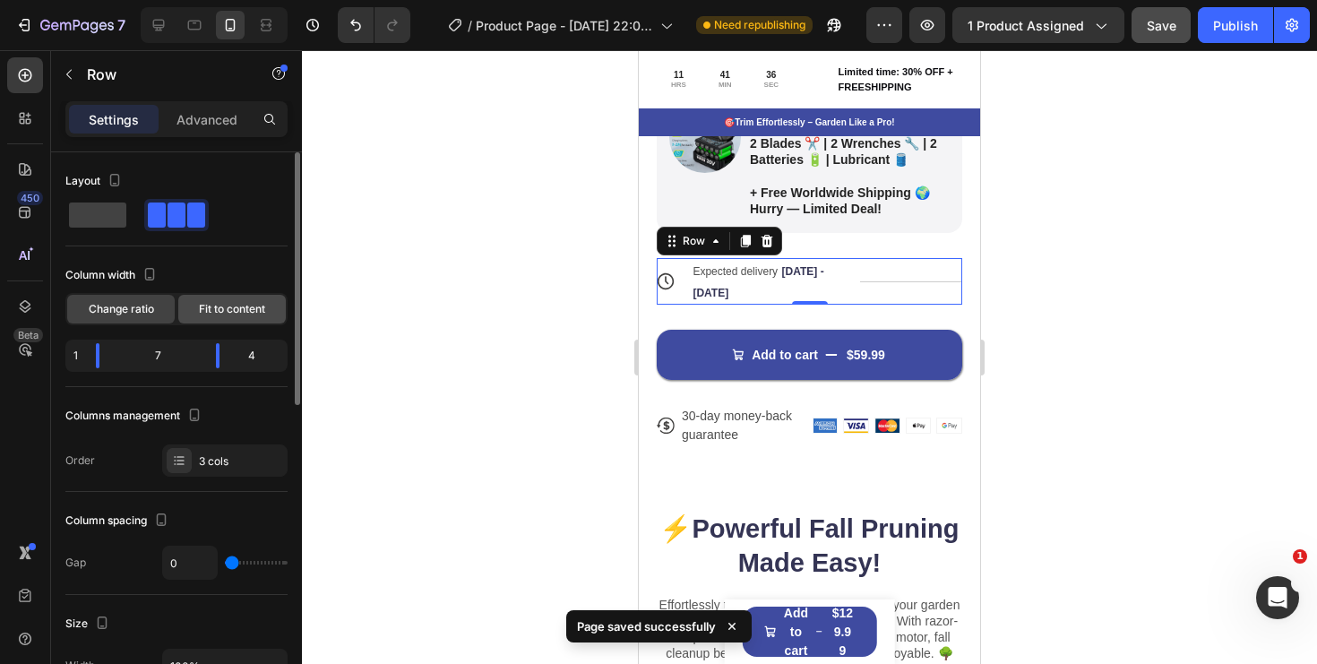
click at [236, 311] on span "Fit to content" at bounding box center [232, 309] width 66 height 16
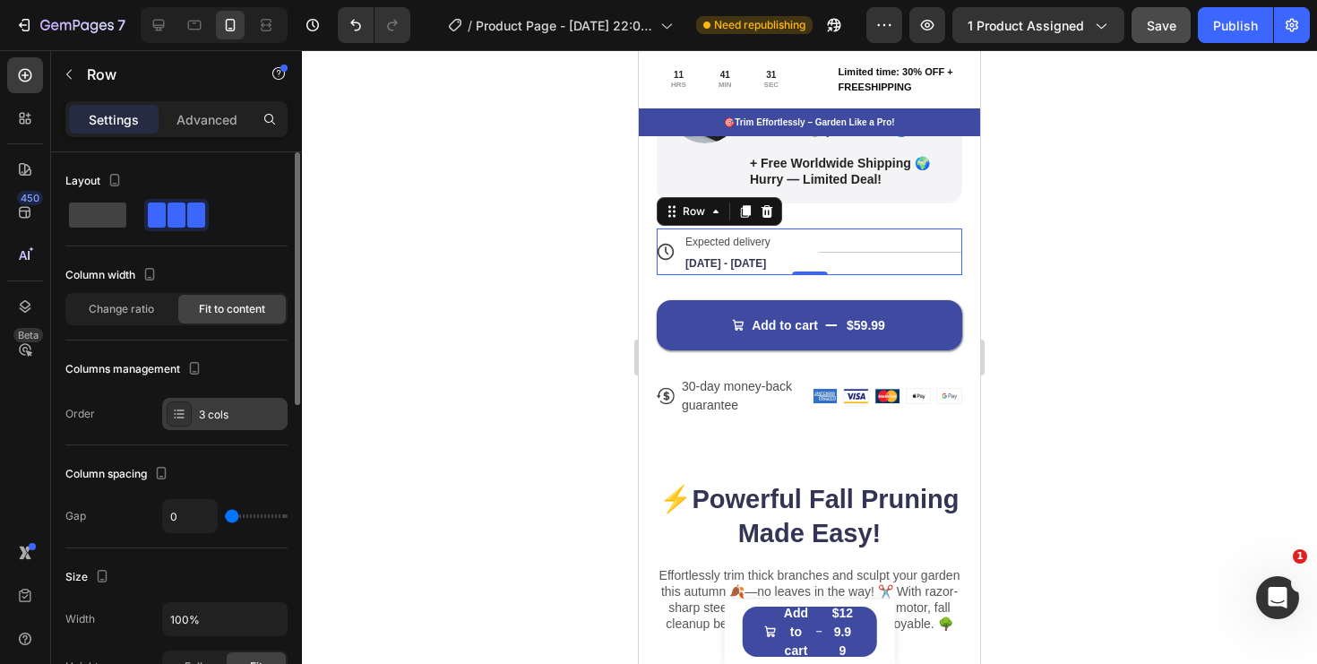
scroll to position [38, 0]
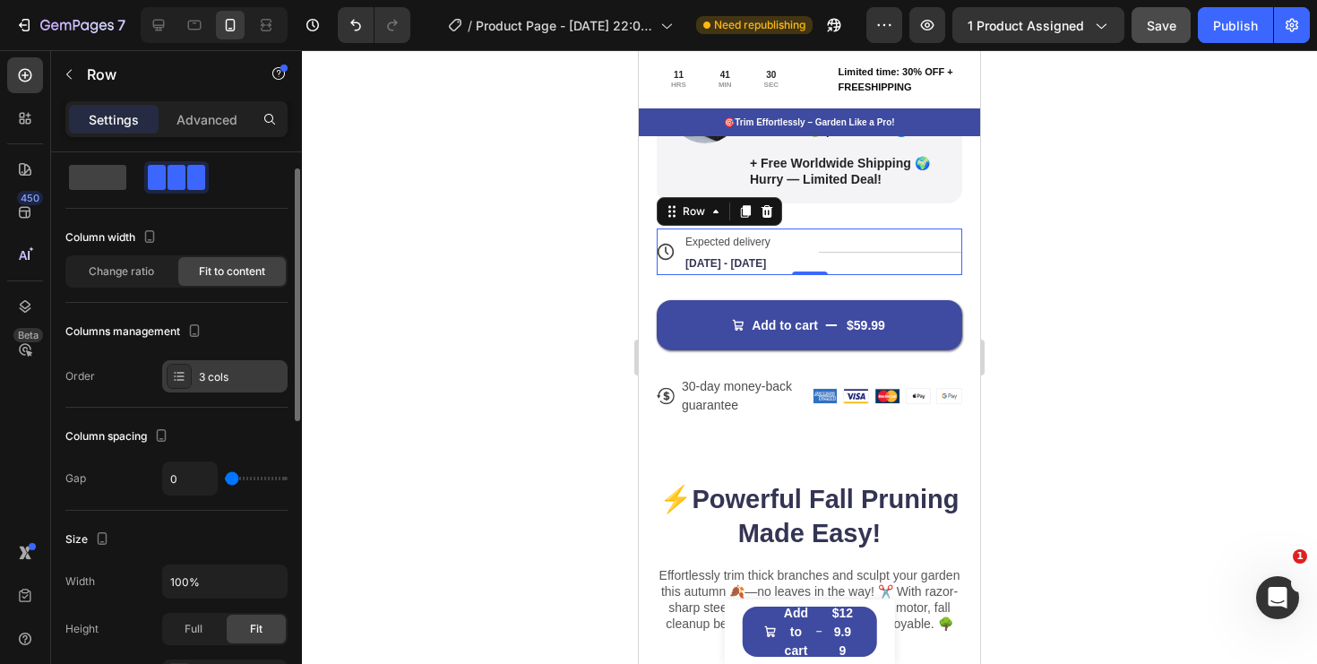
click at [226, 380] on div "3 cols" at bounding box center [241, 377] width 84 height 16
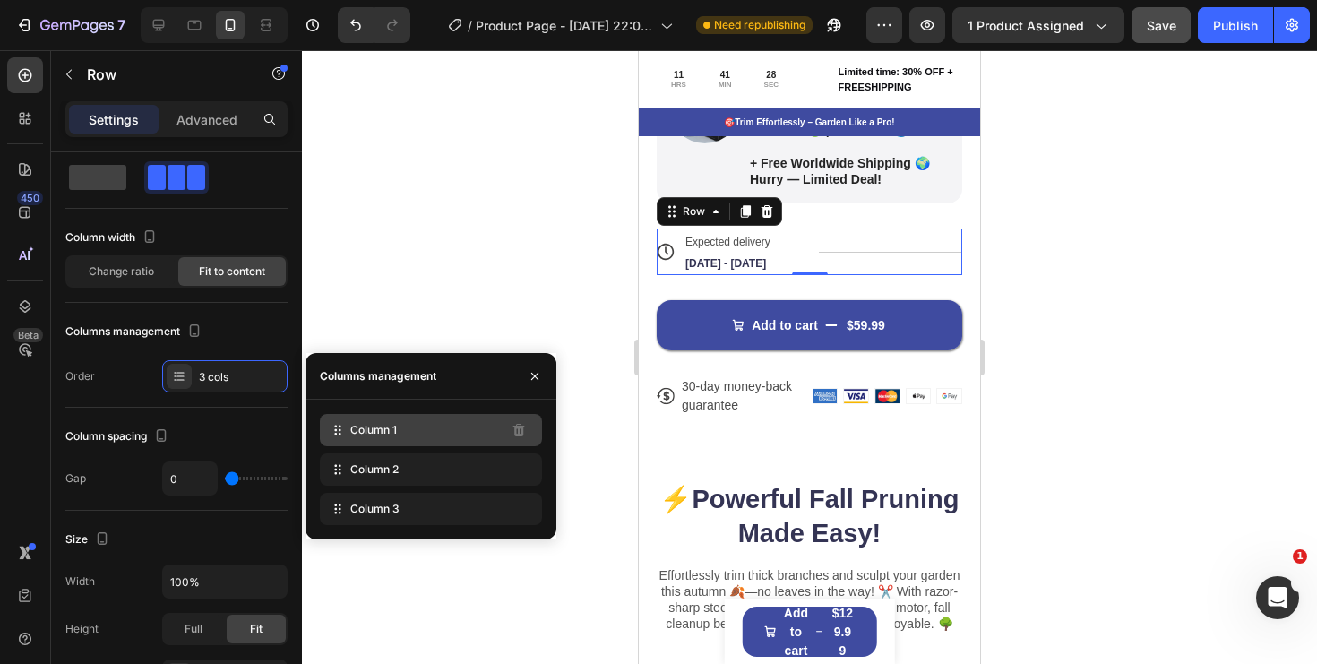
click at [452, 428] on div "Column 1" at bounding box center [431, 430] width 222 height 32
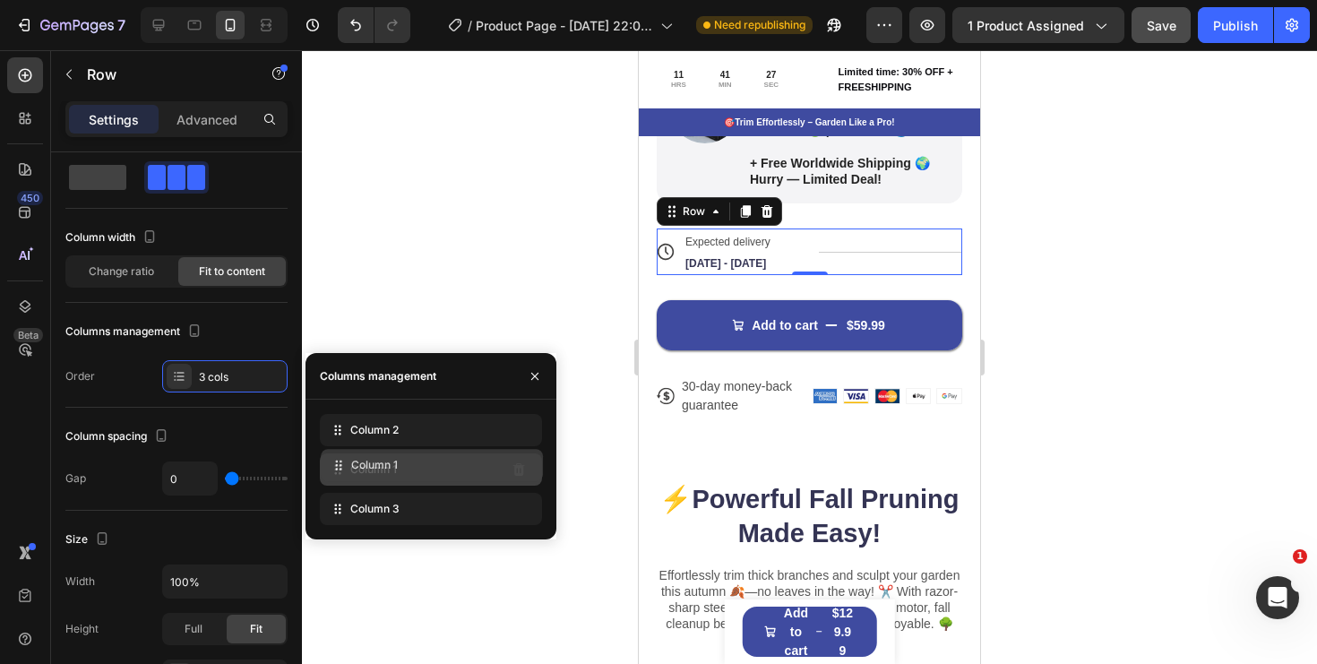
drag, startPoint x: 452, startPoint y: 428, endPoint x: 453, endPoint y: 466, distance: 37.6
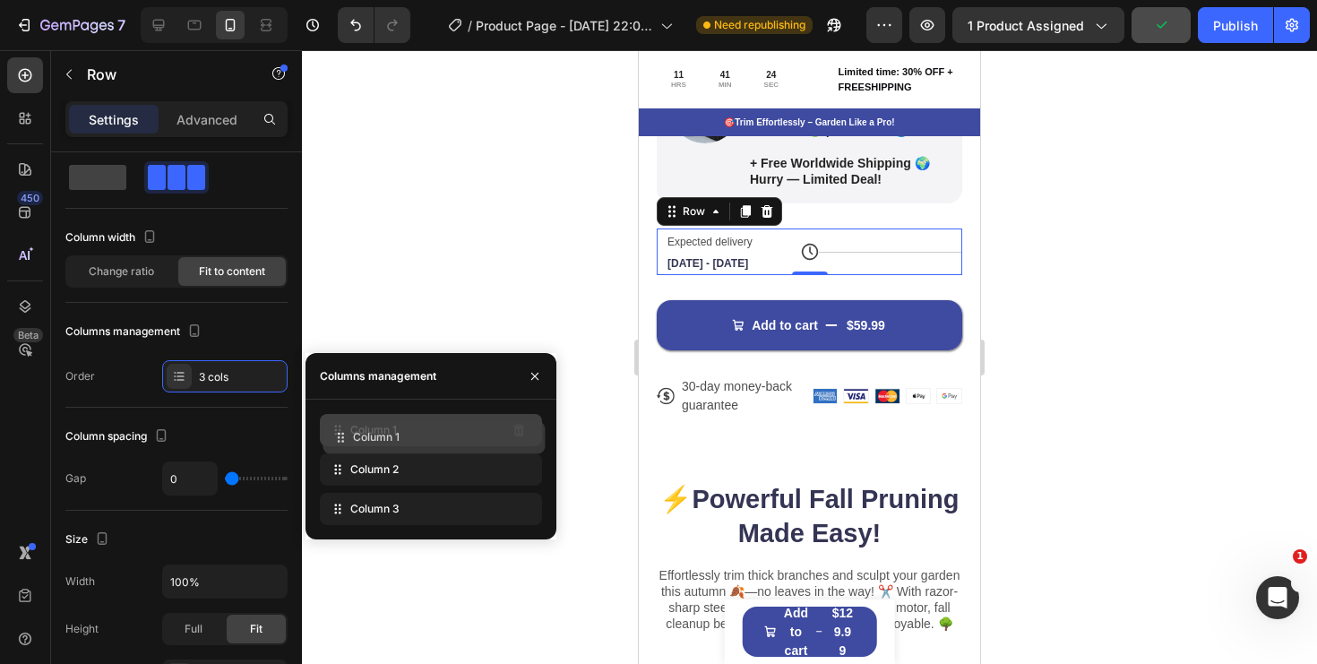
drag, startPoint x: 456, startPoint y: 470, endPoint x: 459, endPoint y: 435, distance: 35.0
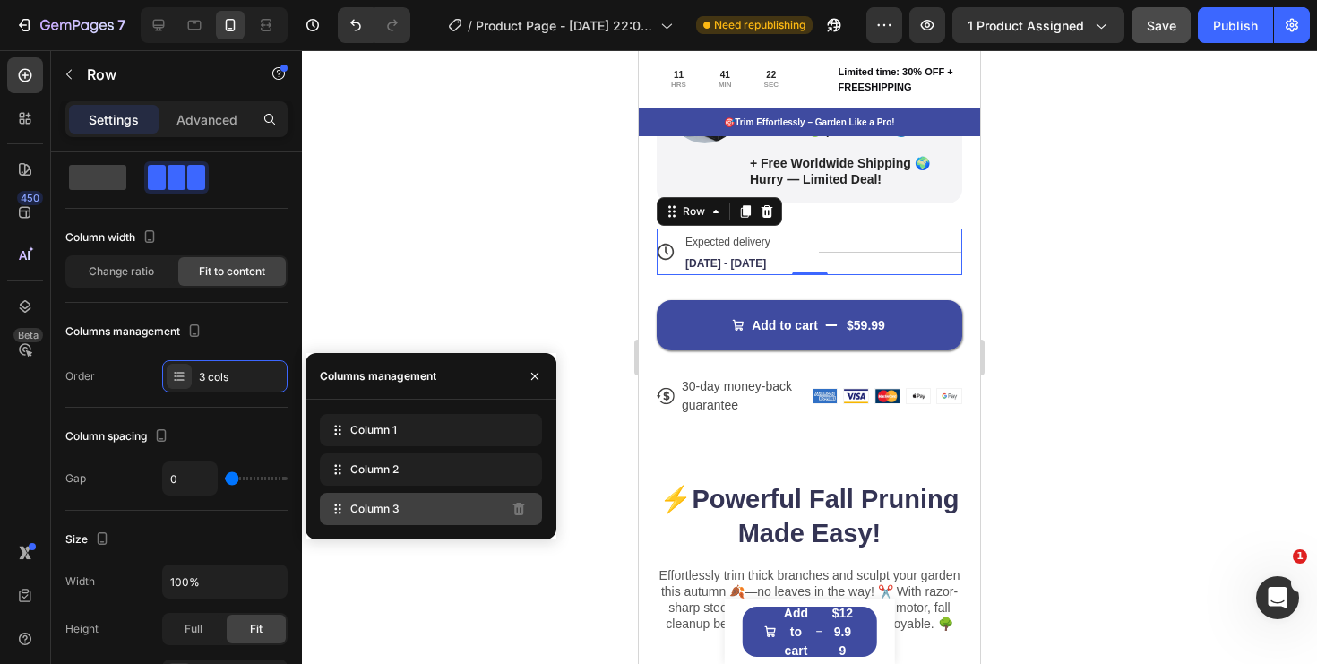
click at [453, 507] on div "Column 3" at bounding box center [431, 509] width 222 height 32
drag, startPoint x: 471, startPoint y: 439, endPoint x: 474, endPoint y: 509, distance: 69.9
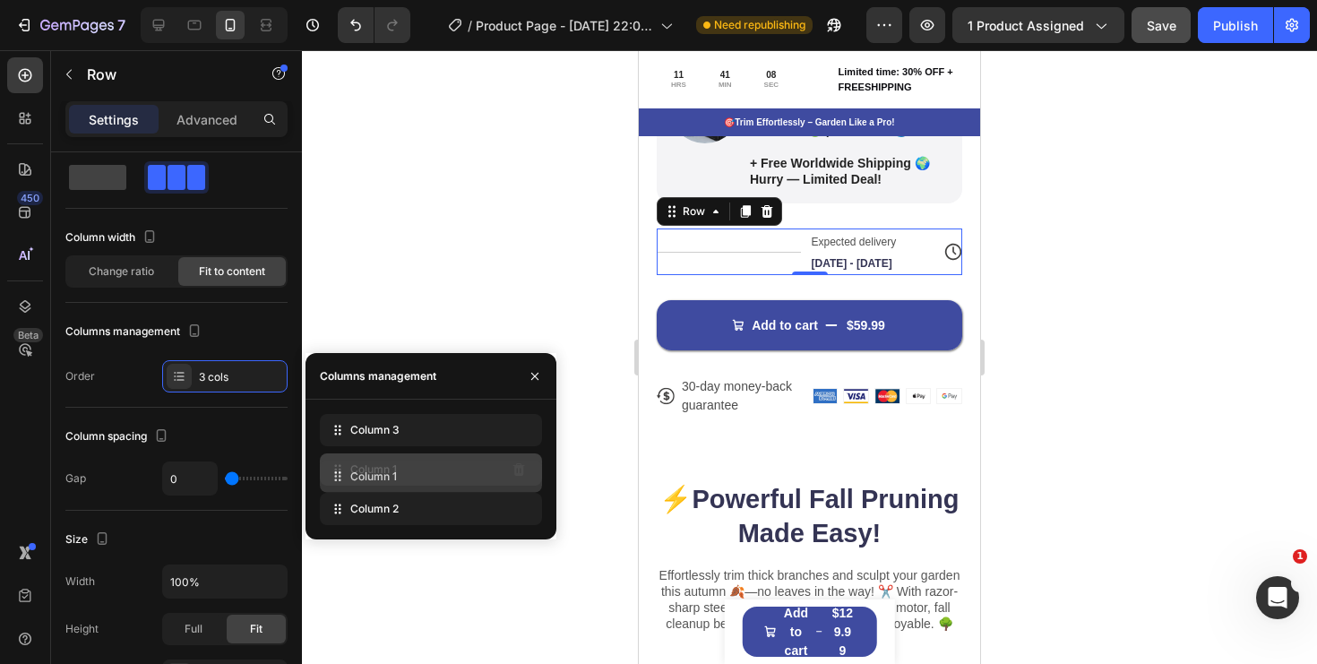
drag, startPoint x: 467, startPoint y: 511, endPoint x: 467, endPoint y: 477, distance: 34.0
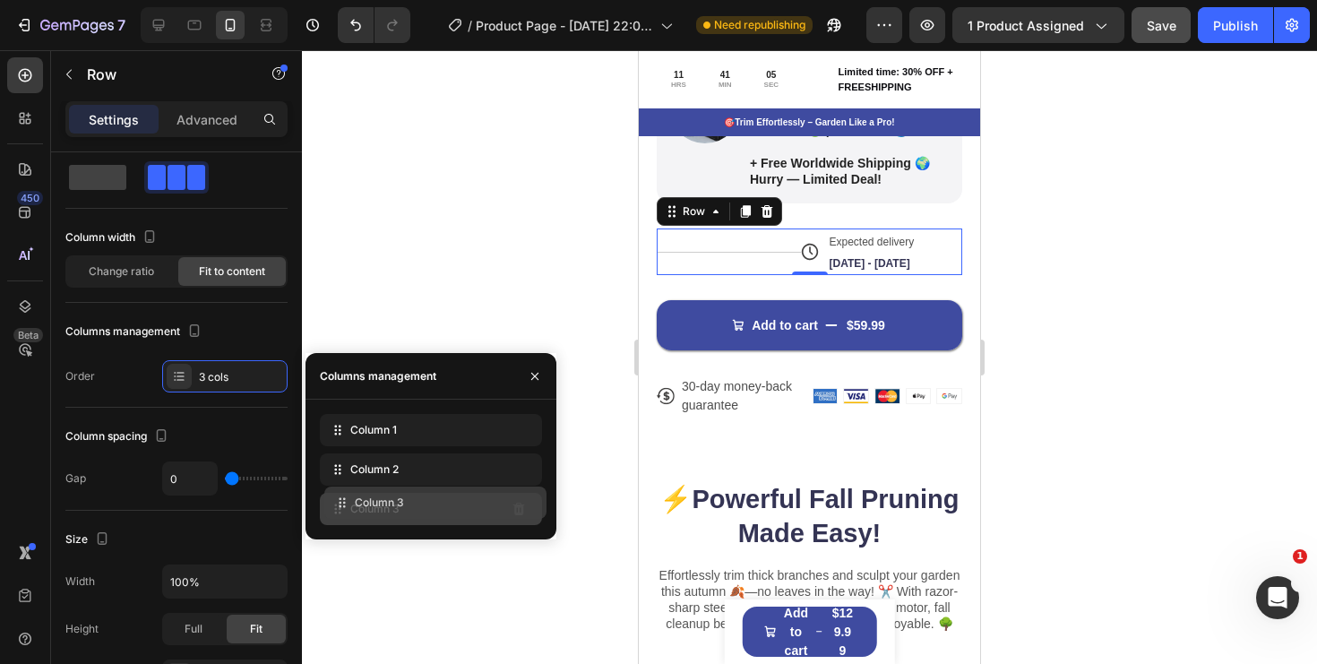
drag, startPoint x: 461, startPoint y: 431, endPoint x: 466, endPoint y: 504, distance: 72.7
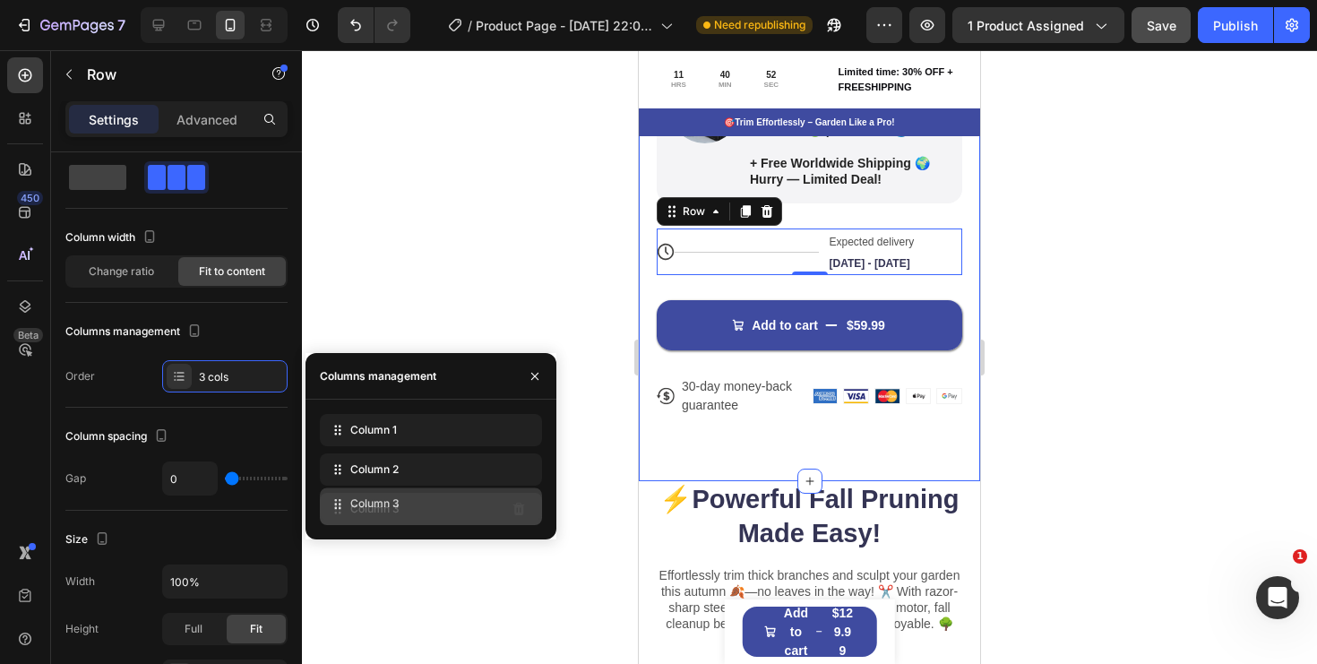
drag, startPoint x: 470, startPoint y: 472, endPoint x: 472, endPoint y: 510, distance: 37.7
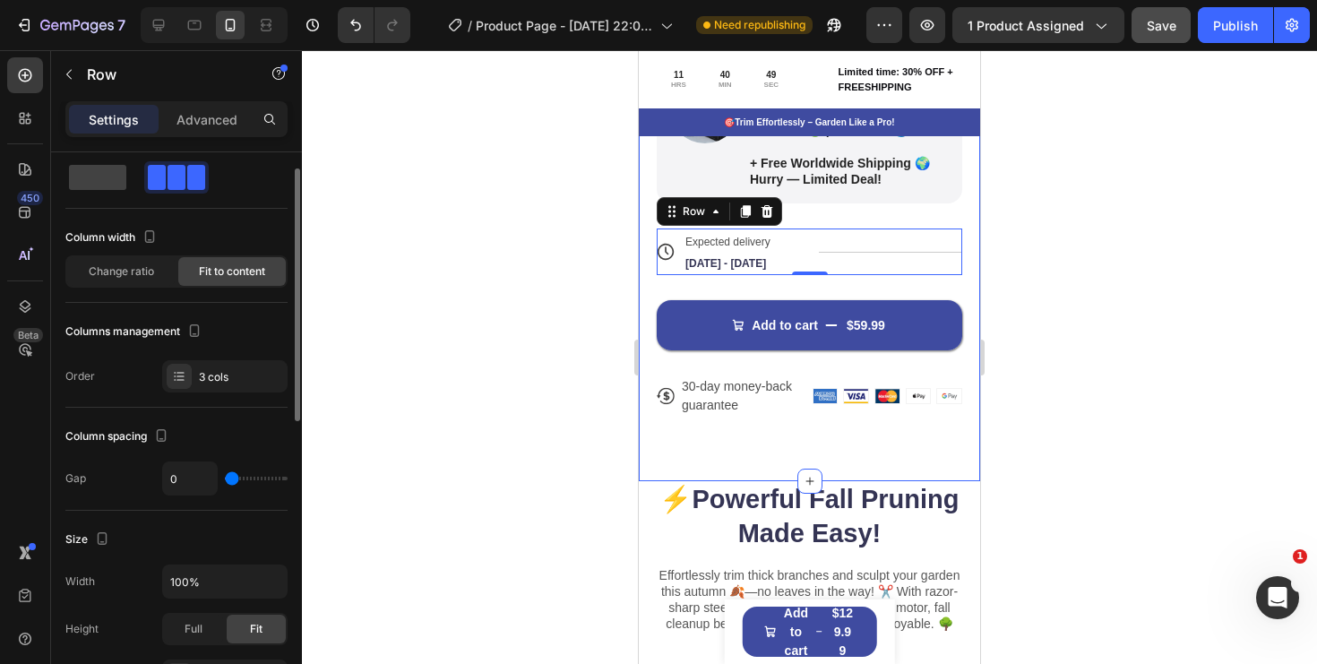
click at [204, 409] on div "Column spacing Gap 0" at bounding box center [176, 459] width 222 height 103
click at [193, 376] on div "3 cols" at bounding box center [224, 376] width 125 height 32
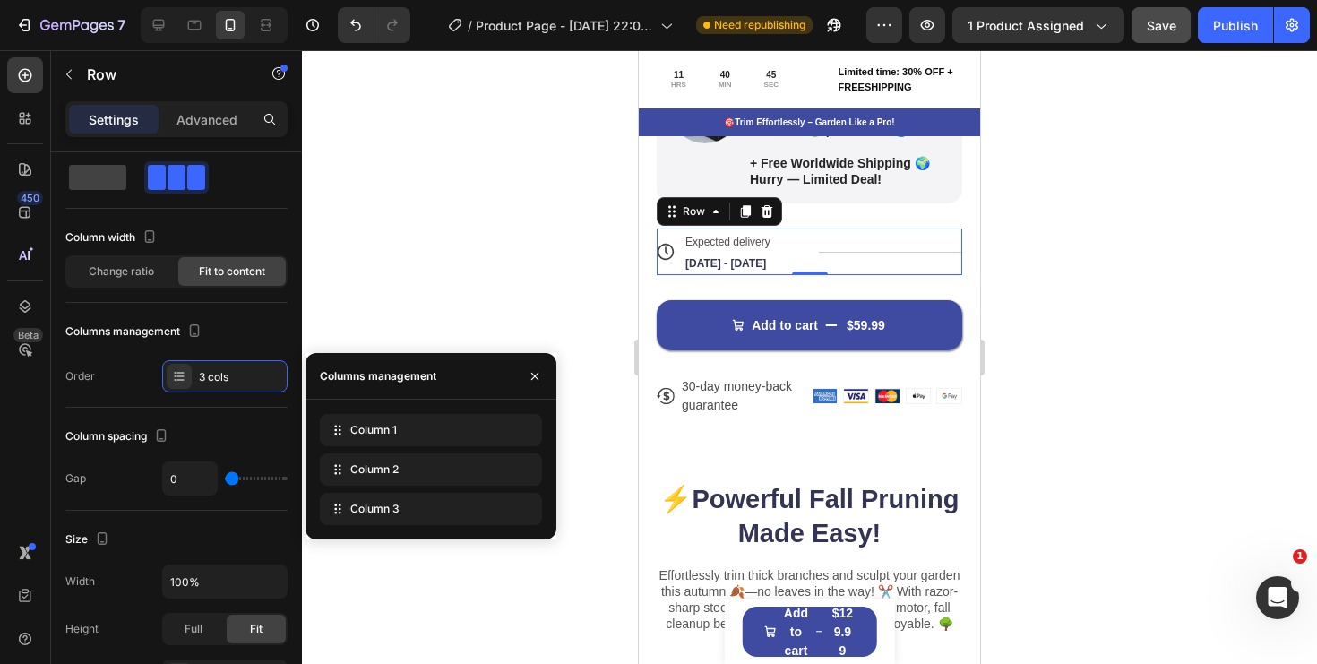
click at [899, 259] on div "Title Line" at bounding box center [891, 251] width 144 height 47
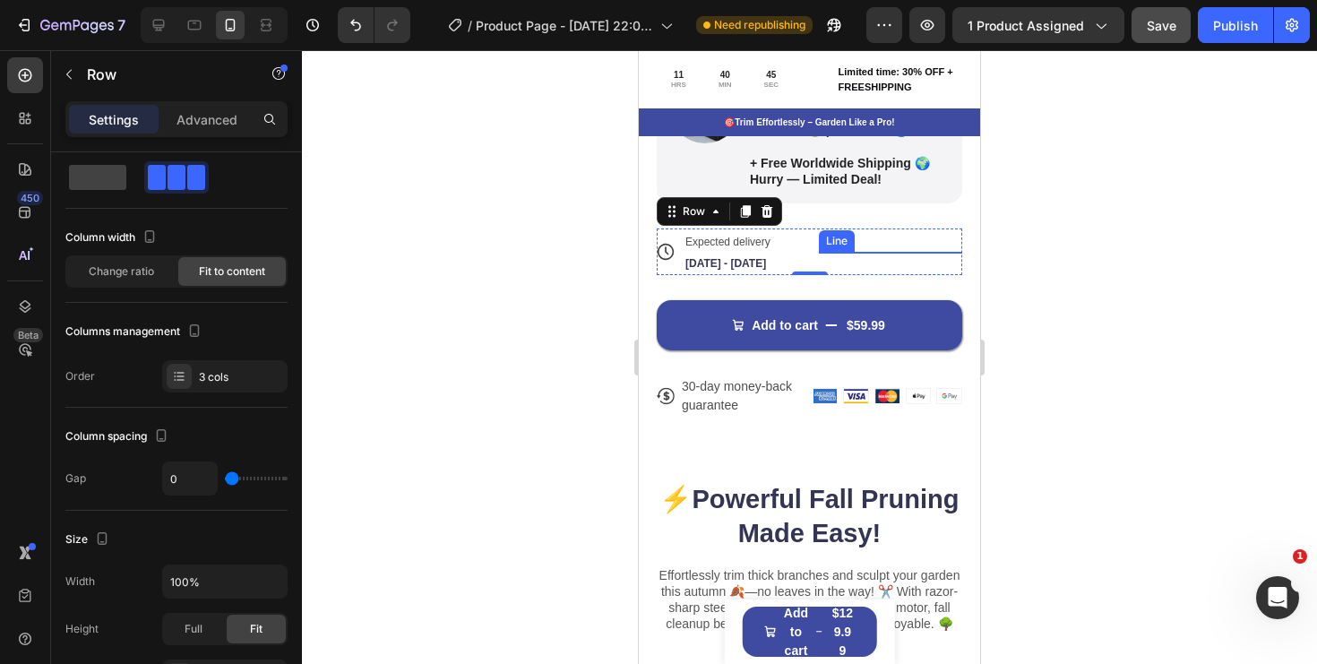
click at [907, 252] on div "Title Line" at bounding box center [891, 252] width 144 height 1
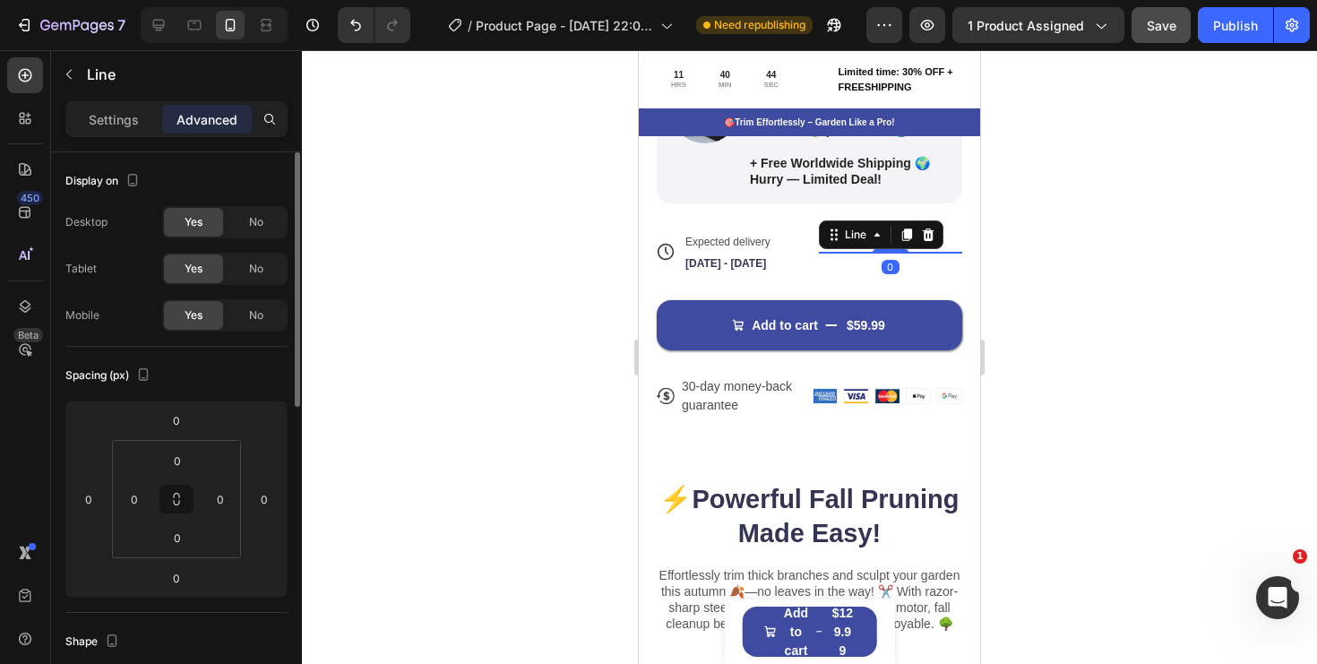
click at [907, 252] on div at bounding box center [891, 251] width 36 height 4
click at [933, 230] on icon at bounding box center [928, 234] width 12 height 13
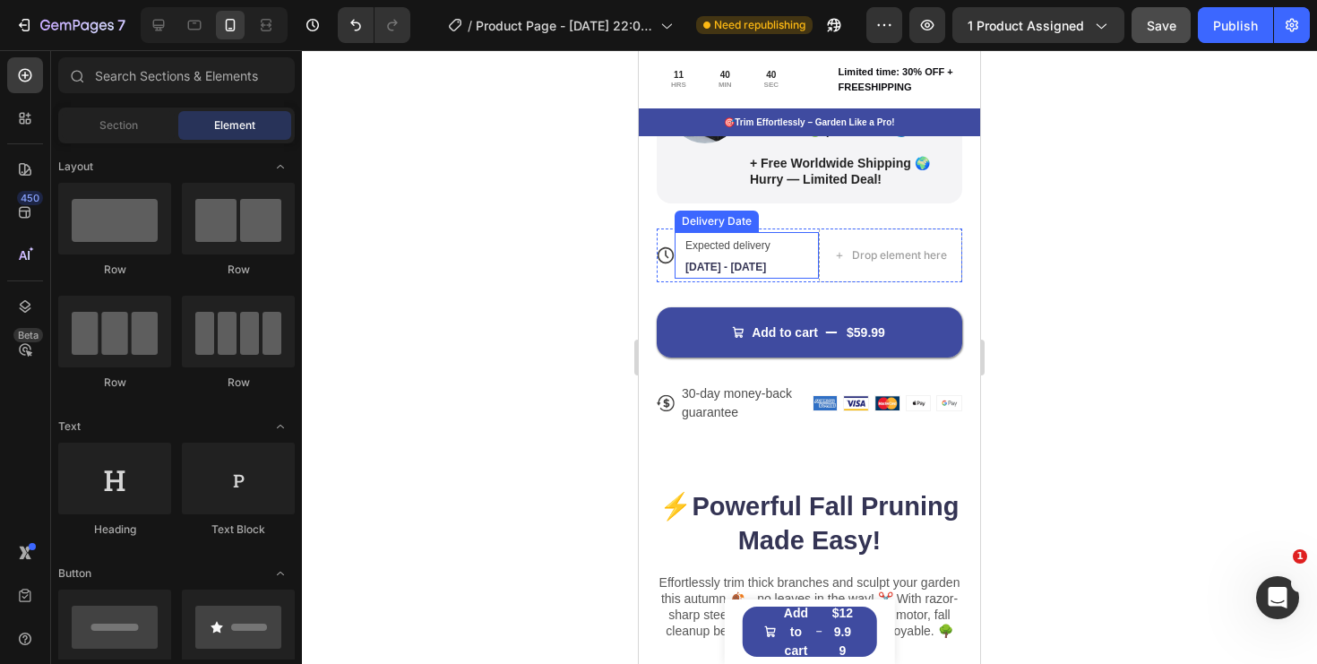
click at [744, 266] on span "[DATE] - [DATE]" at bounding box center [725, 267] width 81 height 13
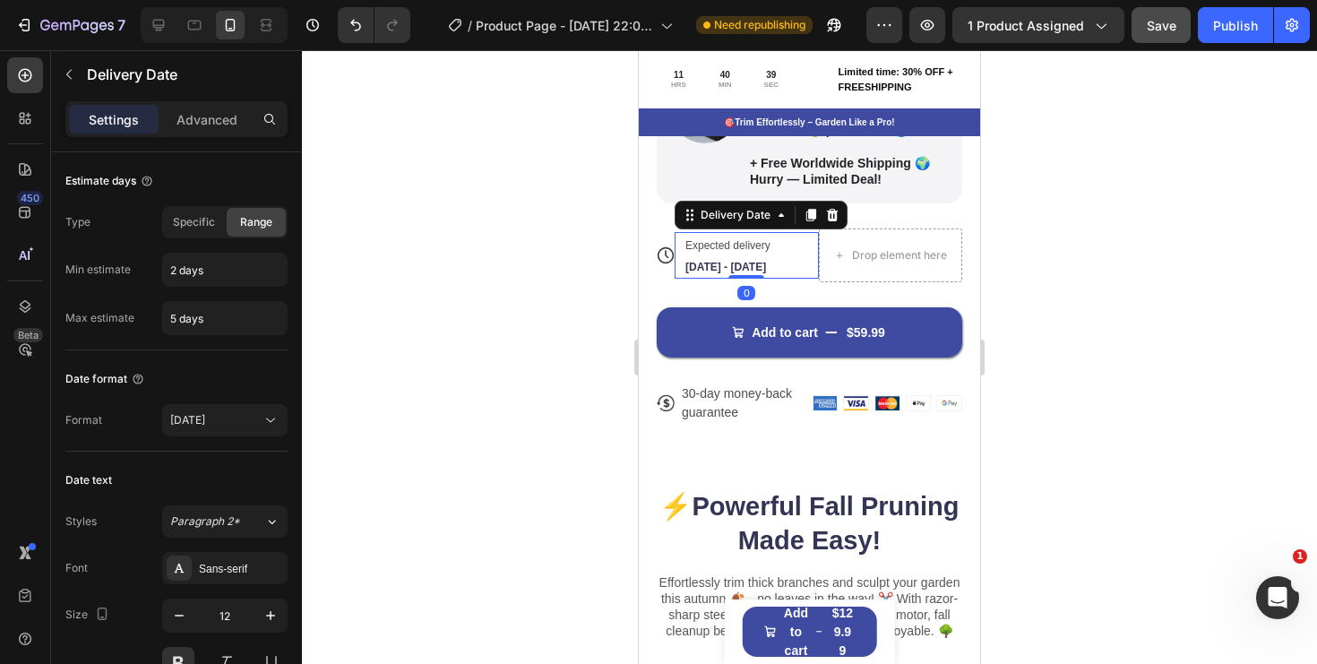
click at [720, 264] on span "[DATE] - [DATE]" at bounding box center [725, 267] width 81 height 13
click at [728, 246] on span "Expected delivery" at bounding box center [727, 245] width 85 height 13
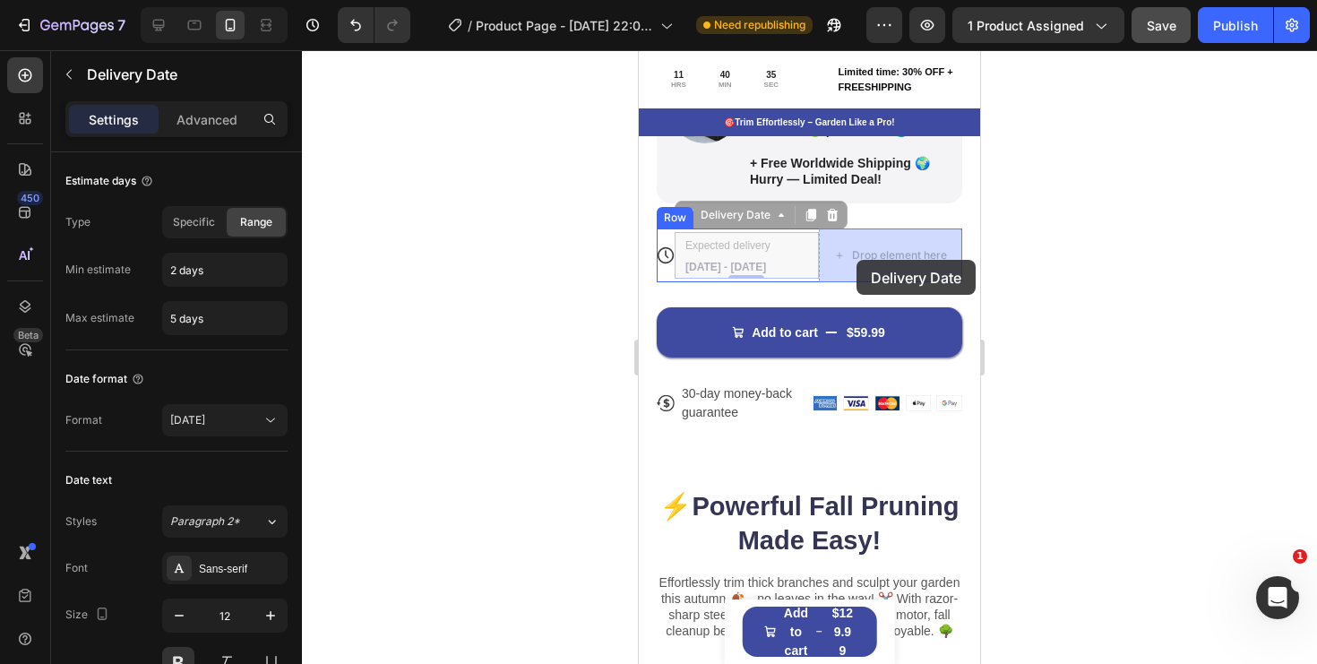
drag, startPoint x: 736, startPoint y: 261, endPoint x: 857, endPoint y: 260, distance: 121.0
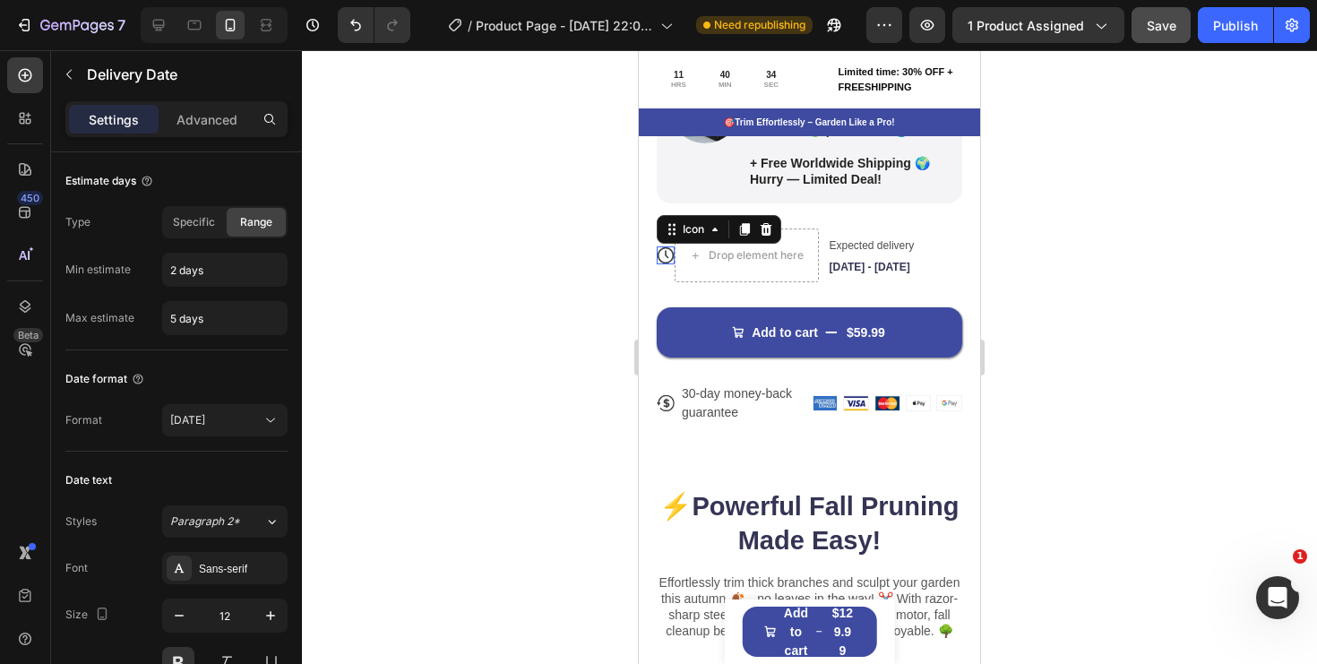
click at [667, 259] on icon at bounding box center [666, 255] width 18 height 18
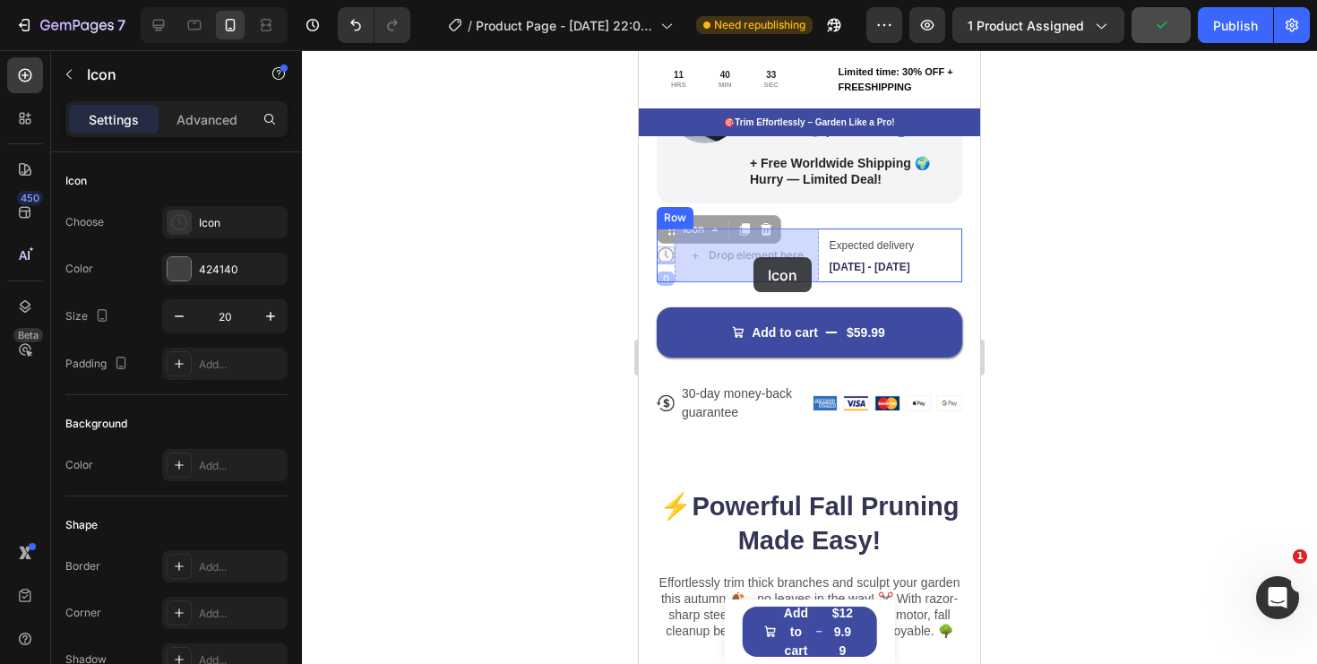
drag, startPoint x: 664, startPoint y: 257, endPoint x: 754, endPoint y: 257, distance: 89.6
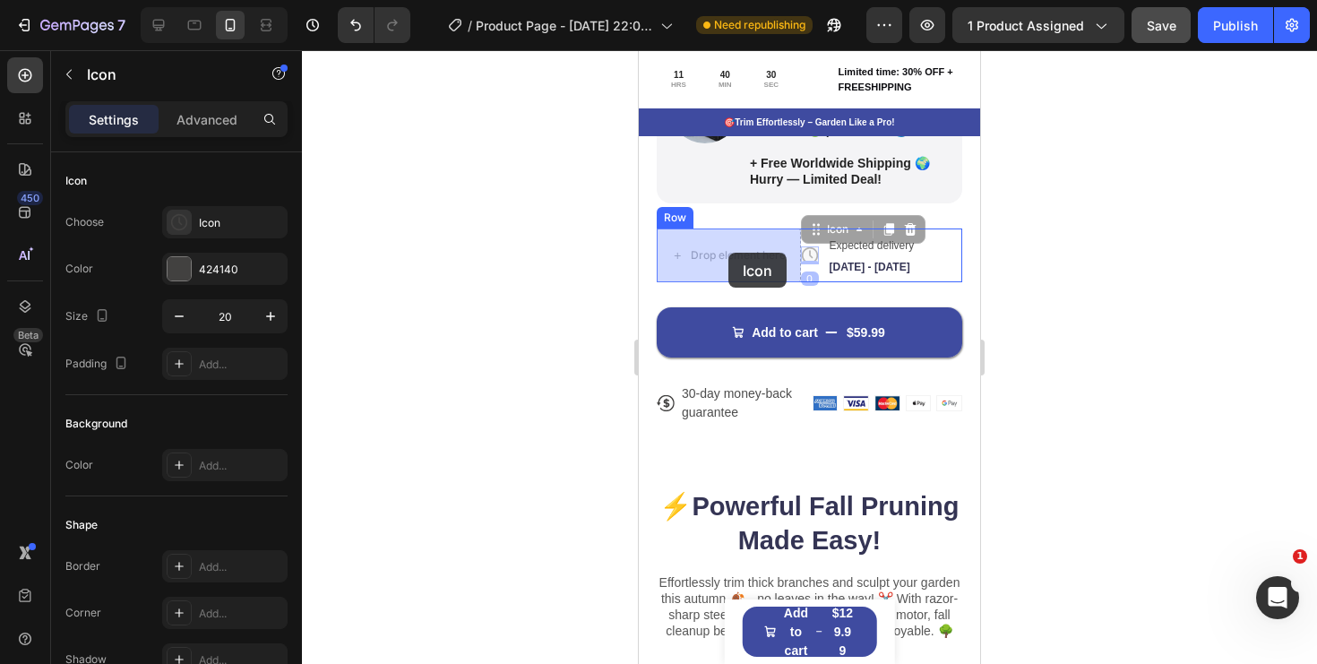
drag, startPoint x: 806, startPoint y: 253, endPoint x: 728, endPoint y: 253, distance: 78.0
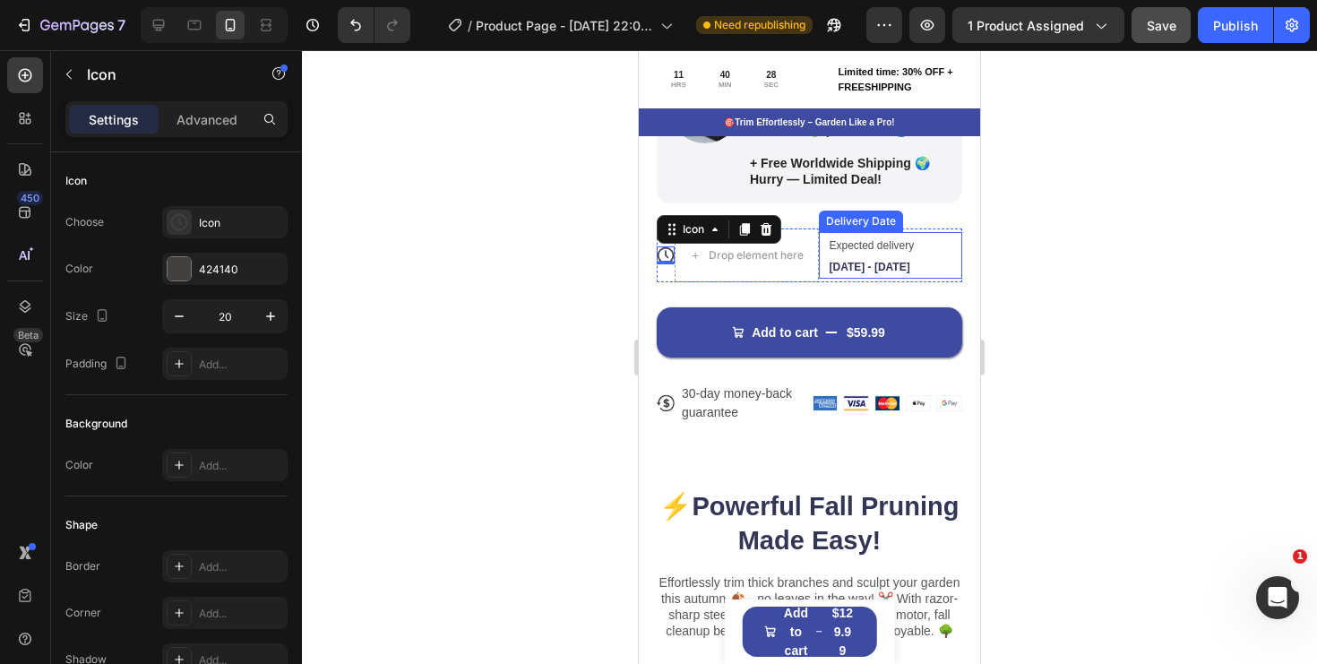
click at [864, 256] on div "Expected delivery Sep 30 - Oct 03" at bounding box center [883, 255] width 110 height 47
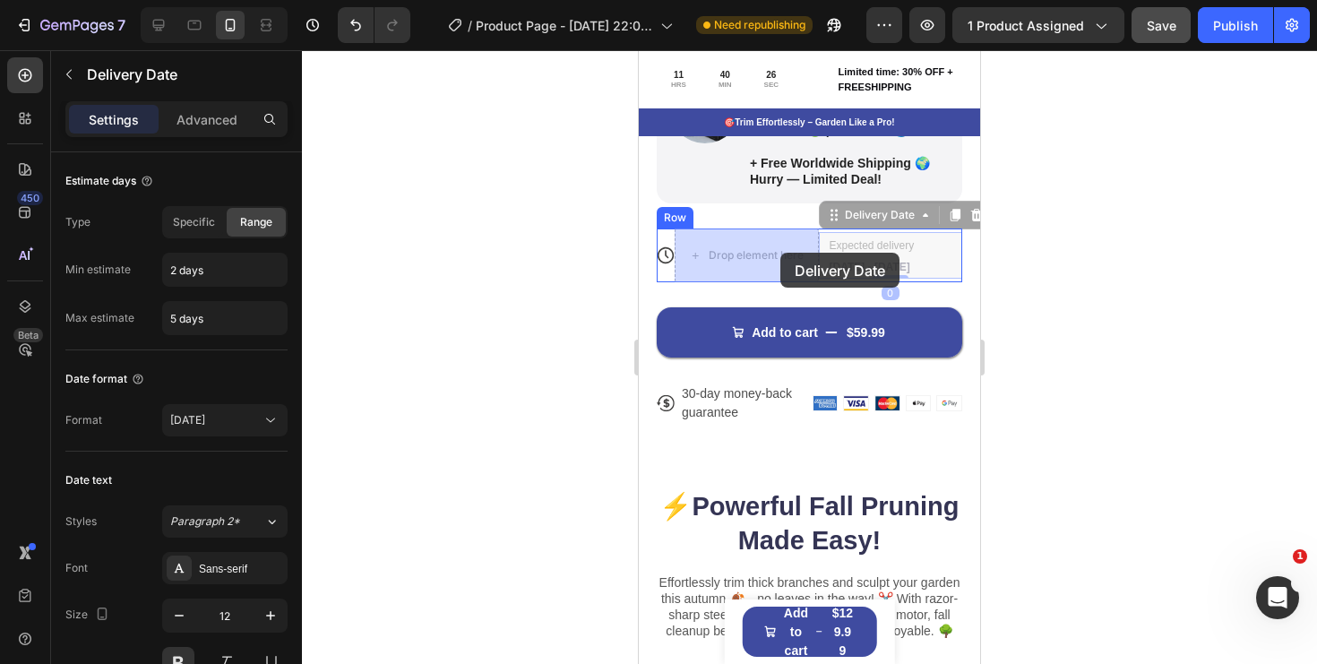
drag, startPoint x: 886, startPoint y: 252, endPoint x: 780, endPoint y: 253, distance: 105.7
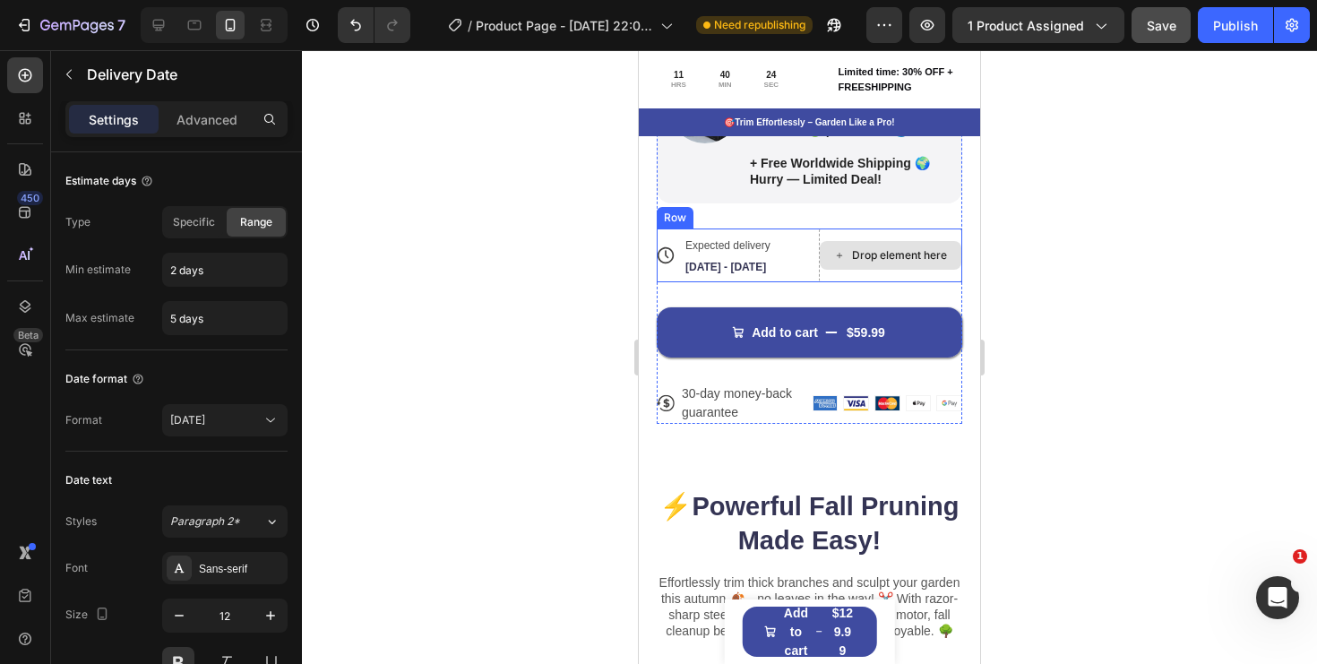
click at [863, 259] on div "Drop element here" at bounding box center [899, 255] width 95 height 14
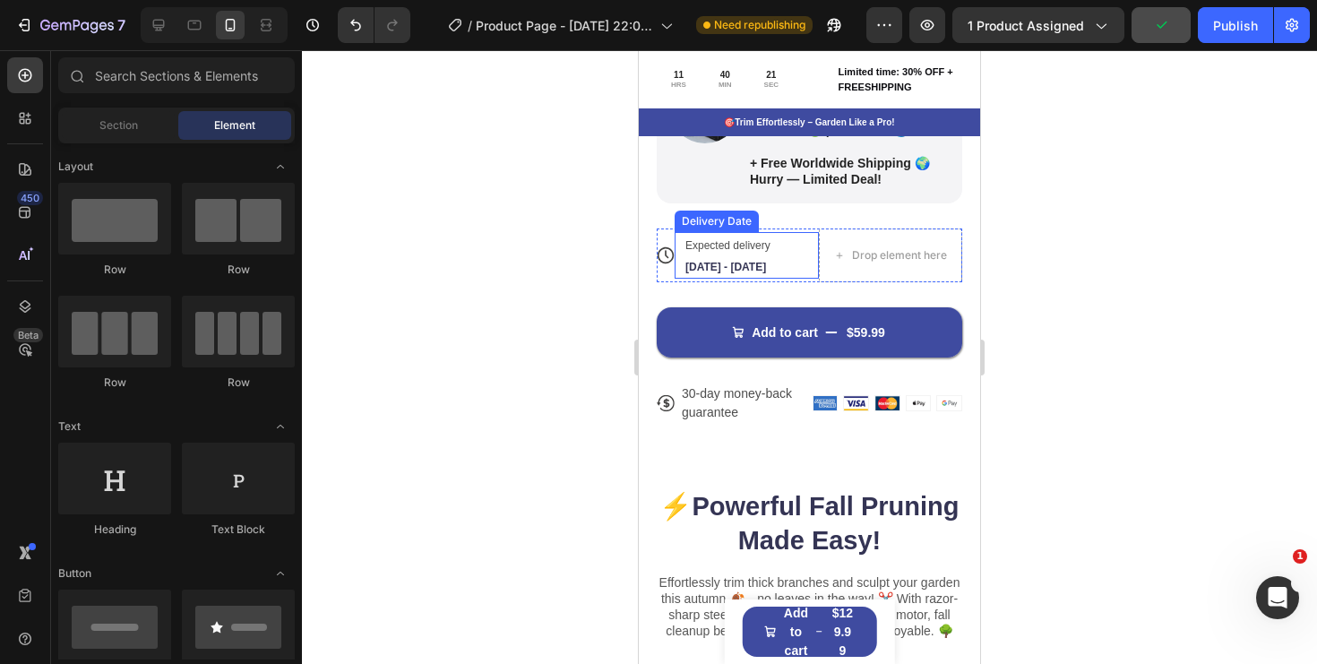
click at [794, 237] on div "Expected delivery Sep 30 - Oct 03 Delivery Date" at bounding box center [747, 255] width 144 height 47
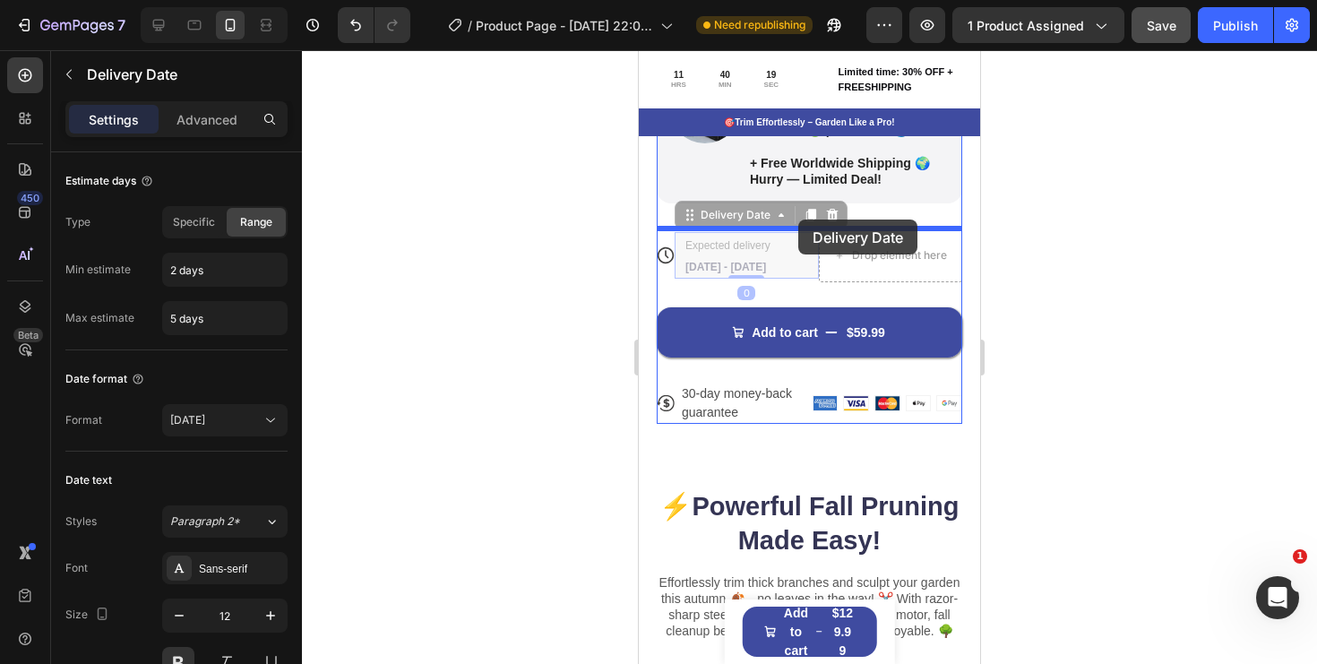
drag, startPoint x: 793, startPoint y: 247, endPoint x: 798, endPoint y: 220, distance: 28.3
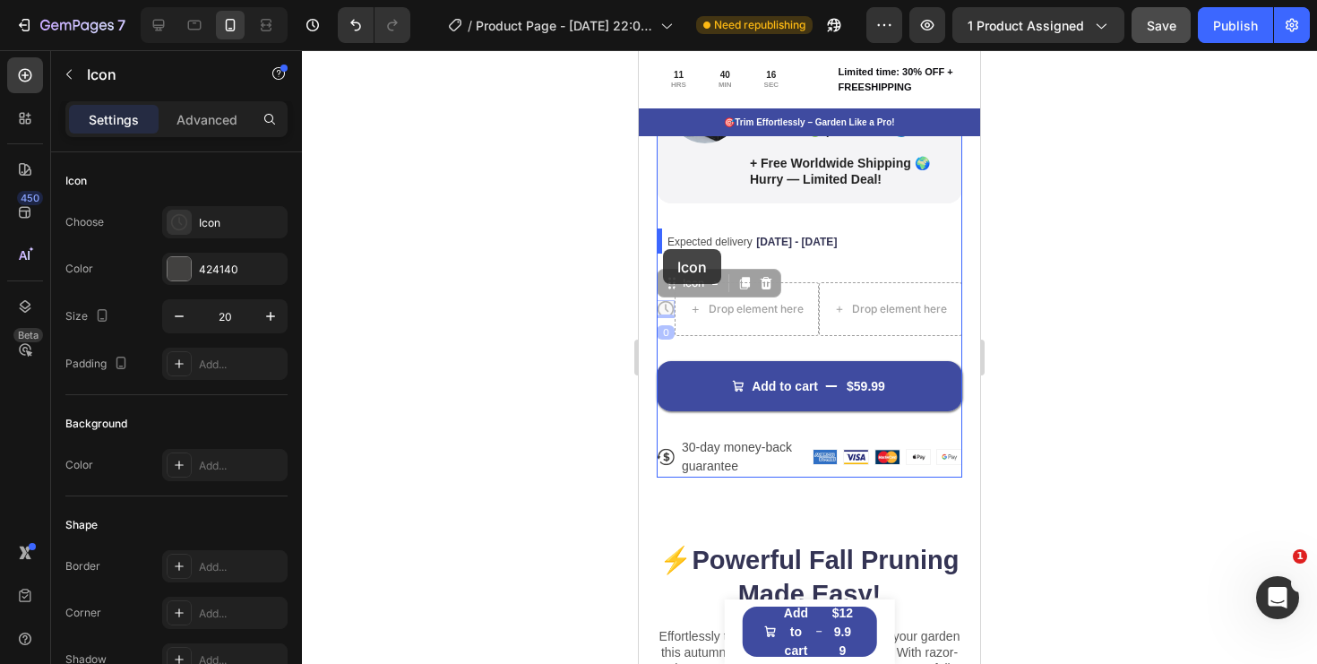
drag, startPoint x: 664, startPoint y: 312, endPoint x: 664, endPoint y: 249, distance: 62.7
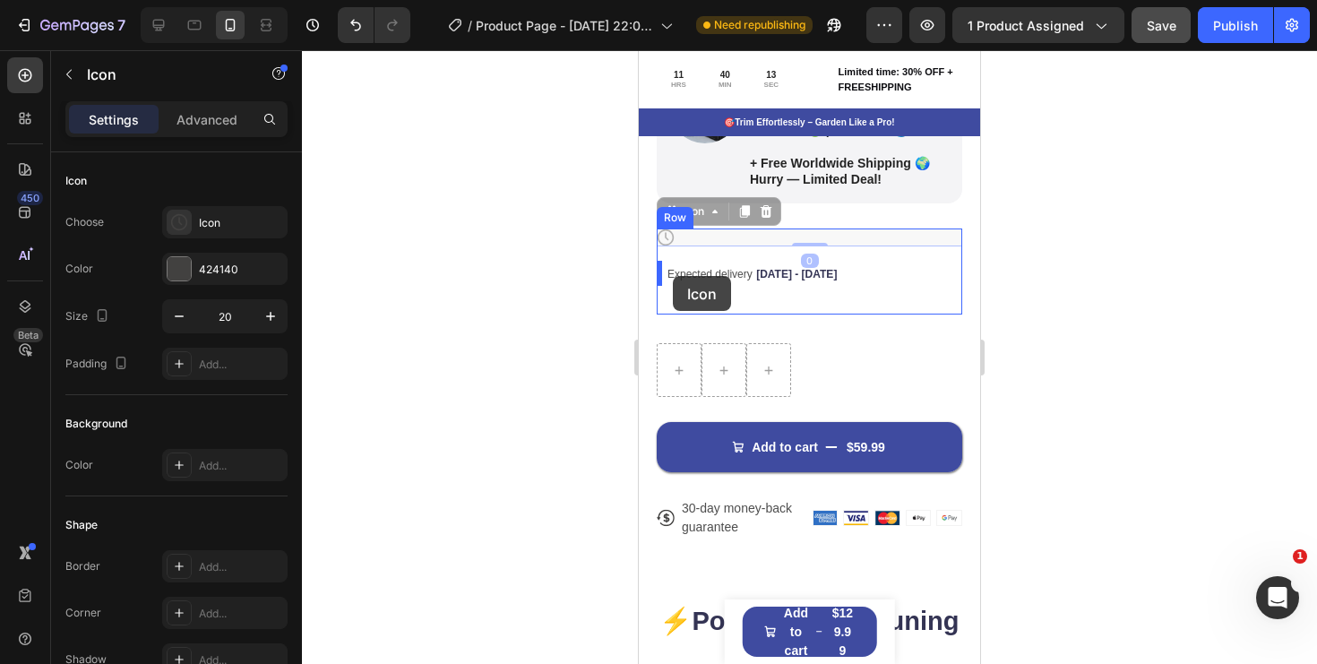
drag, startPoint x: 668, startPoint y: 238, endPoint x: 673, endPoint y: 276, distance: 38.0
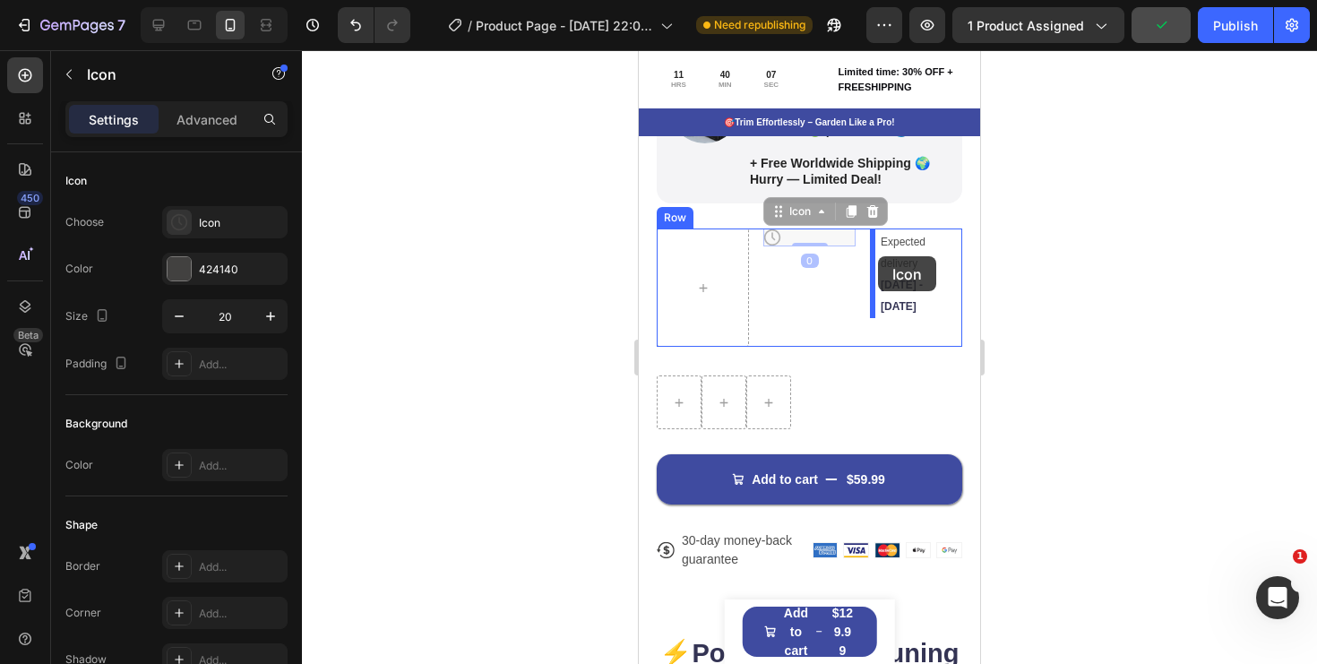
drag, startPoint x: 769, startPoint y: 236, endPoint x: 878, endPoint y: 256, distance: 111.2
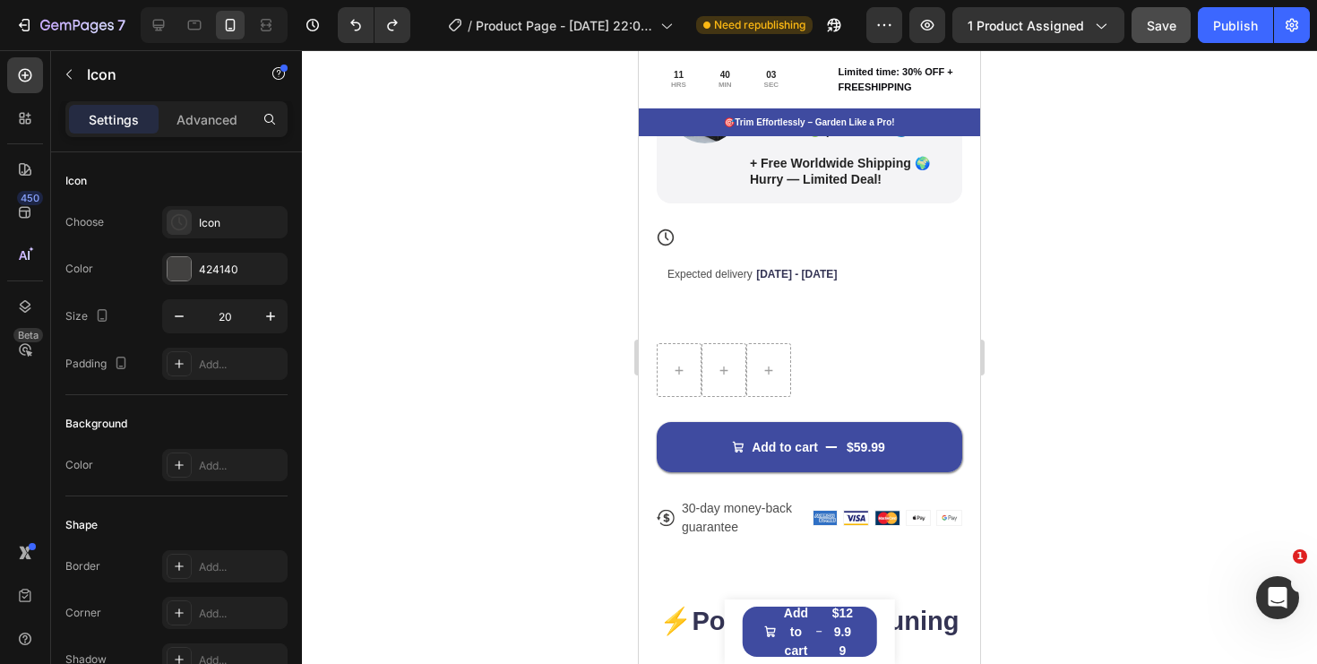
click at [668, 234] on icon at bounding box center [666, 237] width 18 height 18
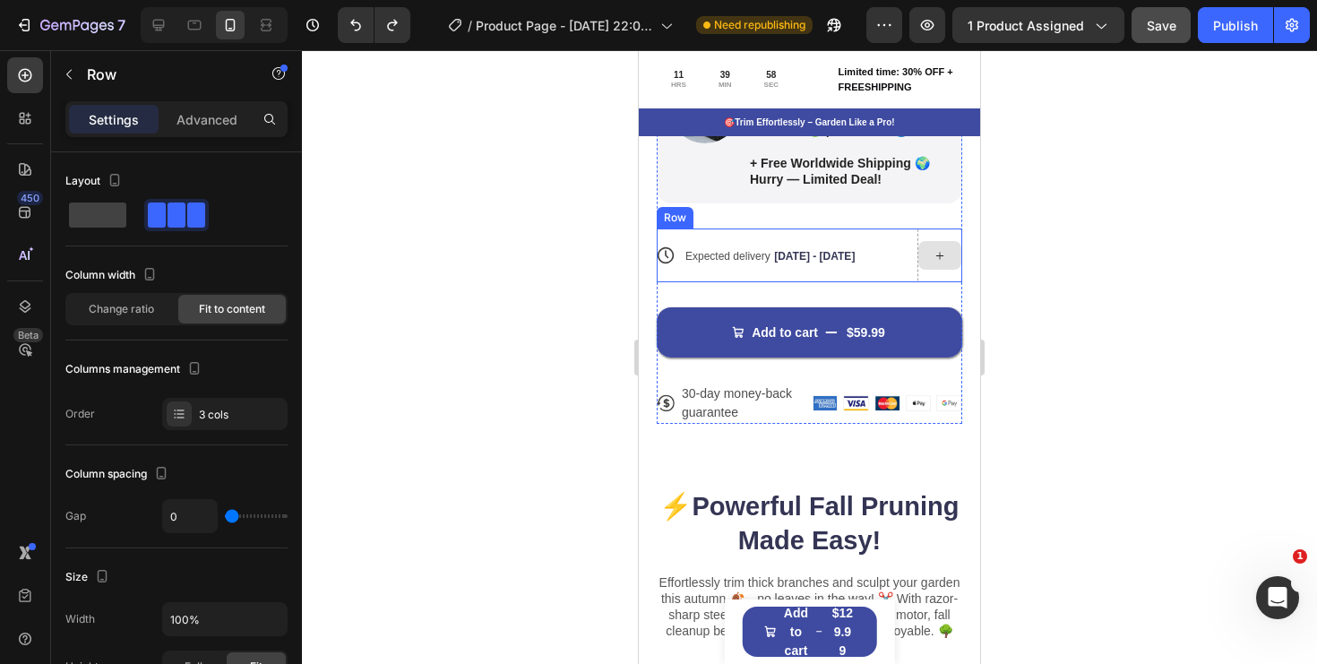
click at [940, 277] on div at bounding box center [940, 255] width 45 height 54
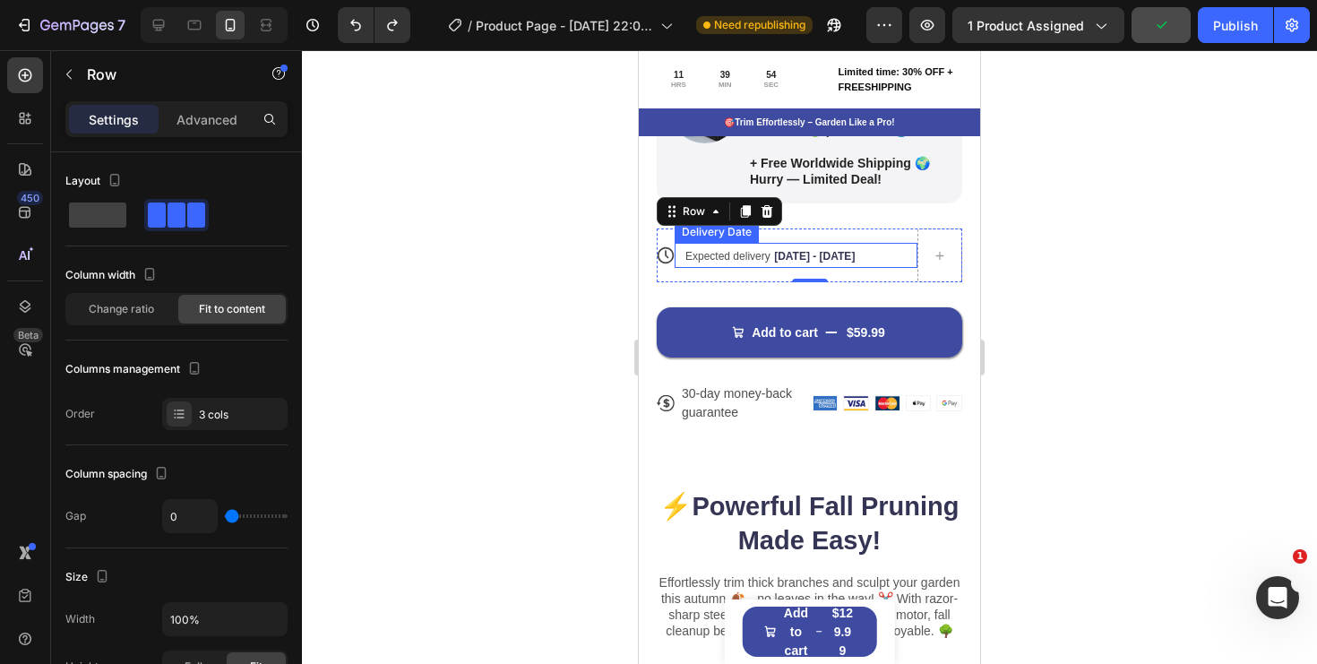
click at [707, 255] on span "Expected delivery" at bounding box center [727, 256] width 85 height 13
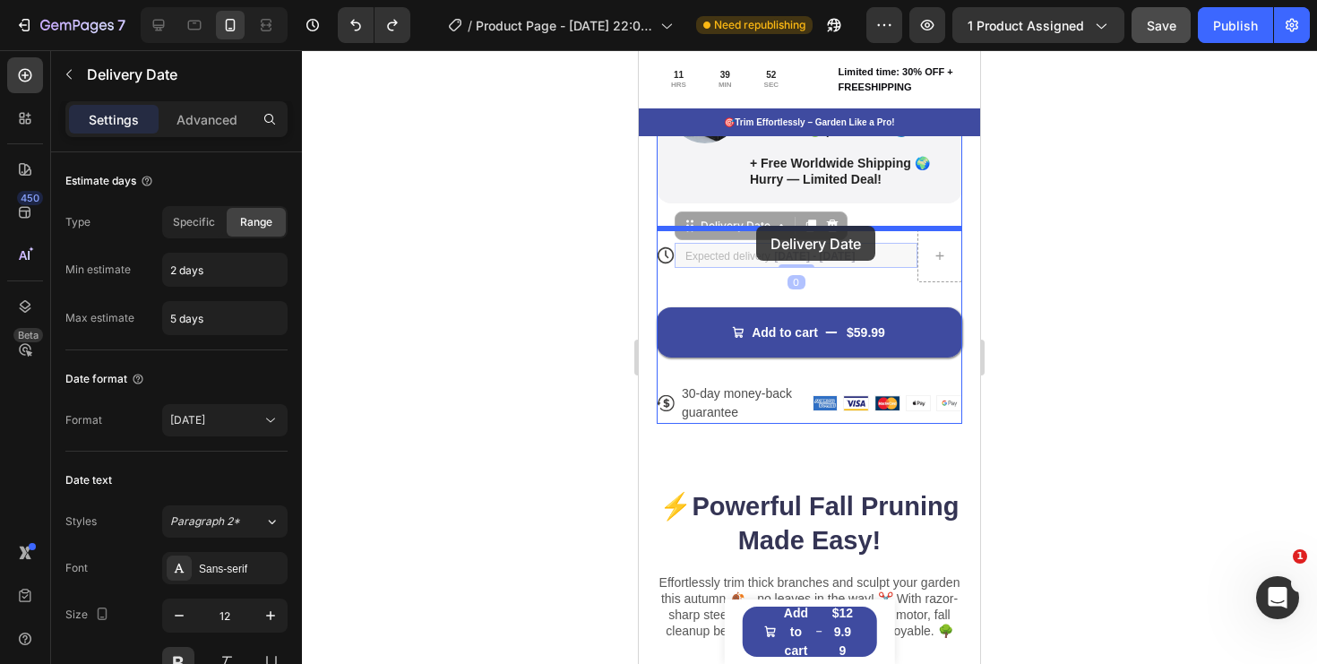
drag, startPoint x: 753, startPoint y: 256, endPoint x: 756, endPoint y: 226, distance: 30.7
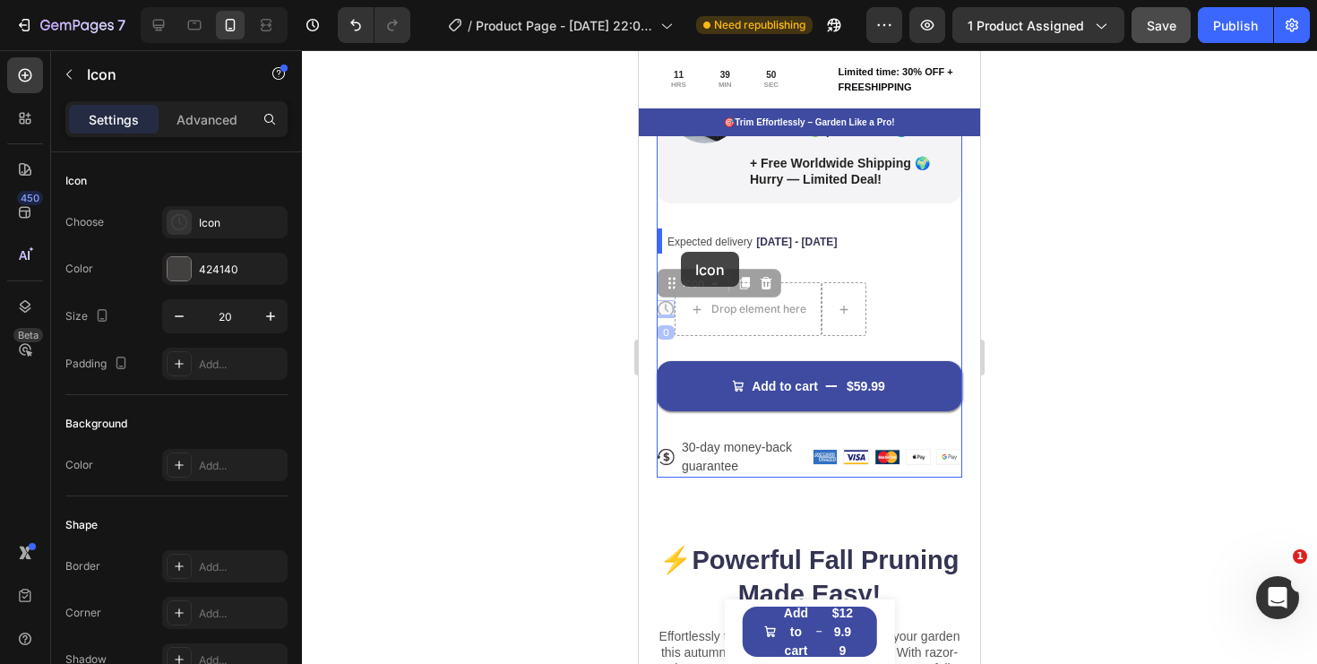
drag, startPoint x: 668, startPoint y: 307, endPoint x: 681, endPoint y: 252, distance: 57.0
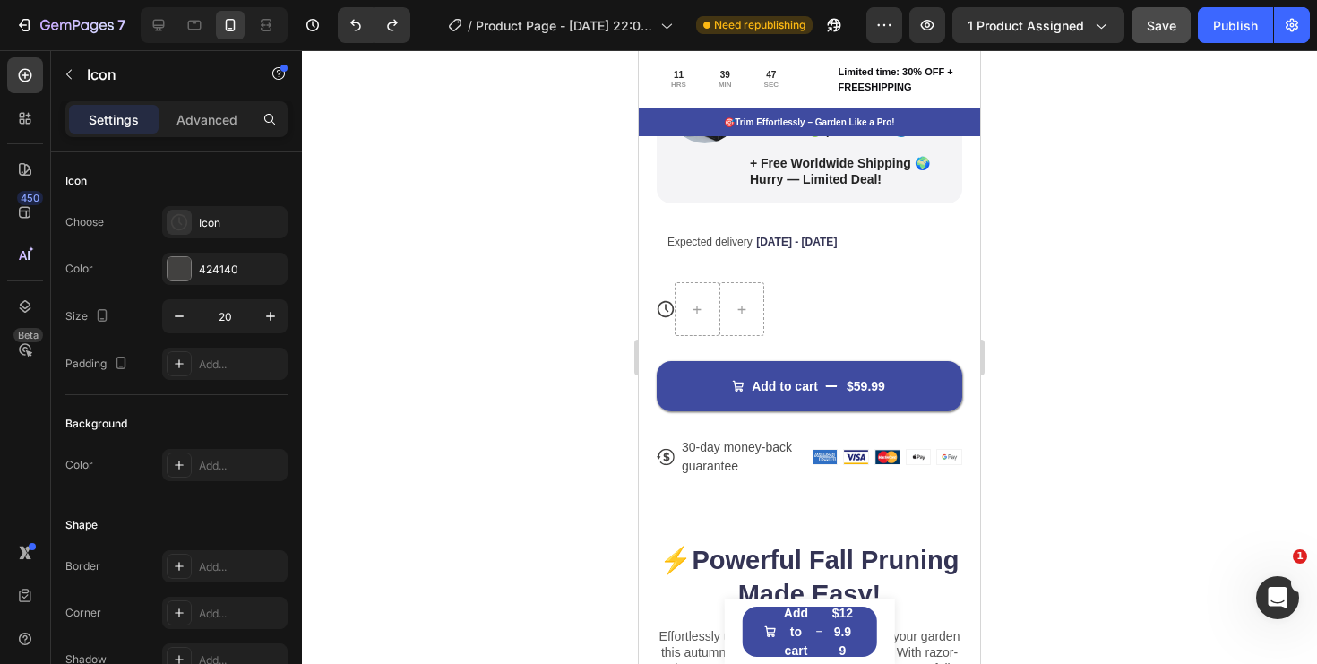
click at [667, 310] on icon at bounding box center [667, 308] width 4 height 8
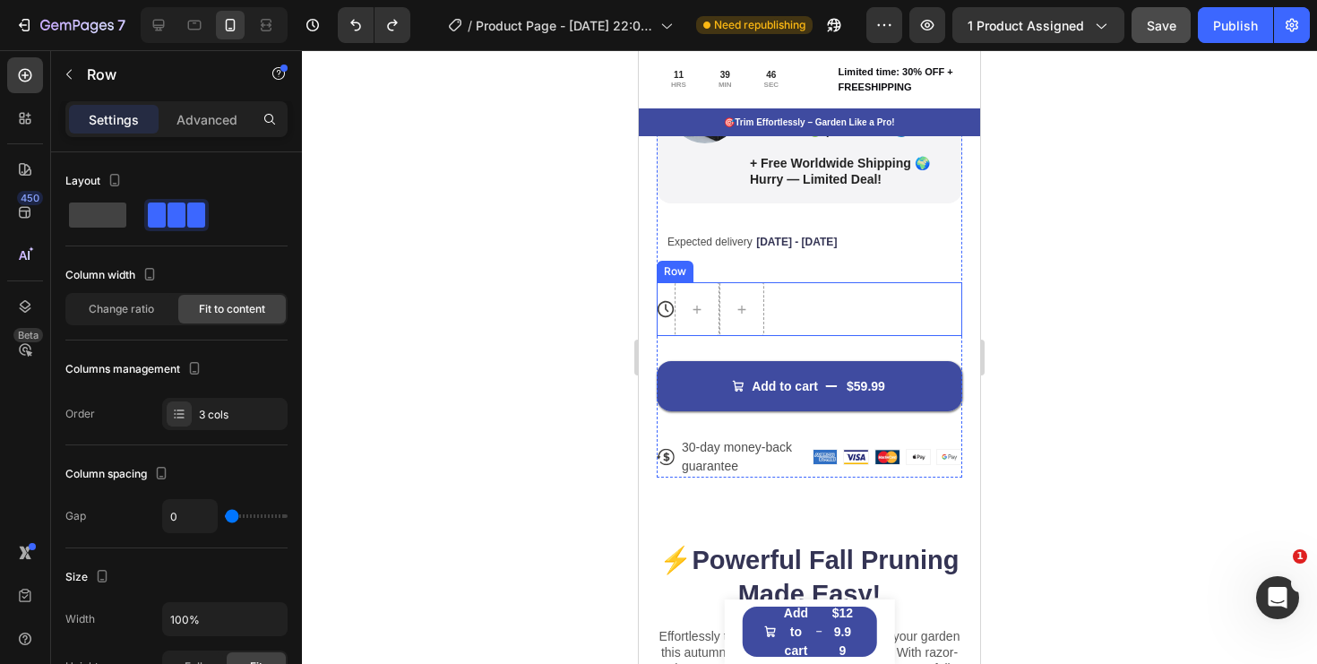
click at [825, 315] on div "Icon Row" at bounding box center [810, 309] width 306 height 54
click at [769, 272] on div at bounding box center [767, 265] width 22 height 22
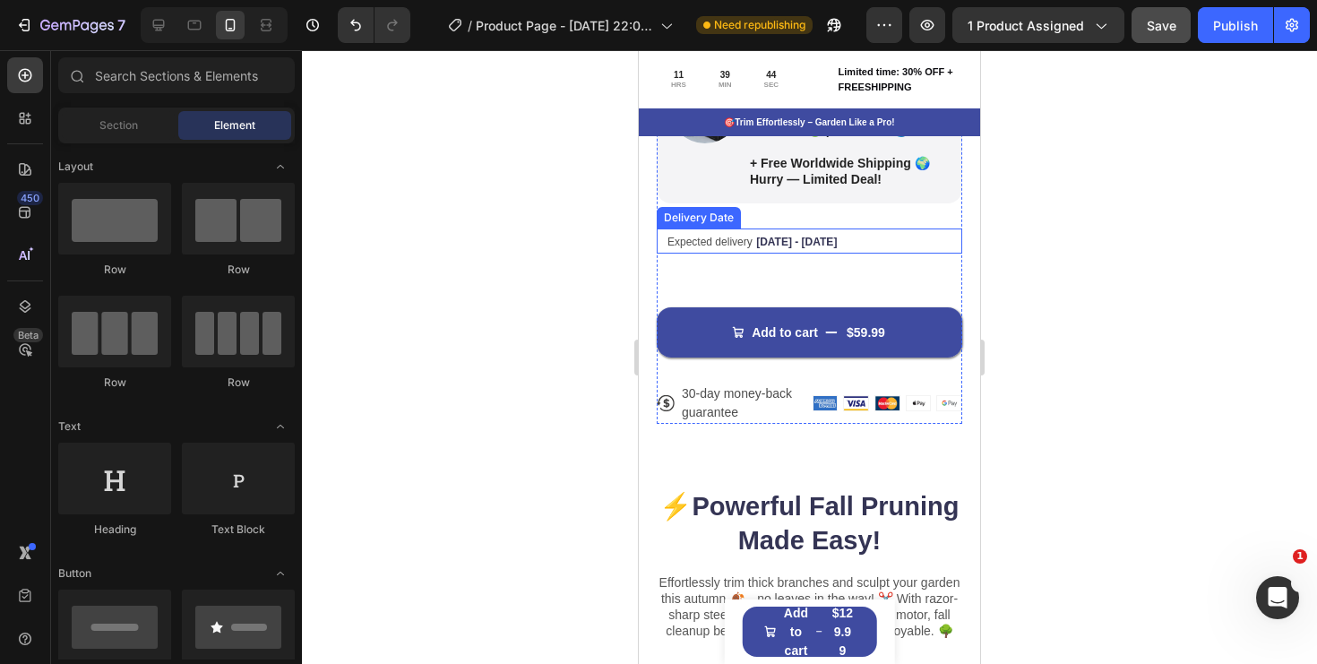
click at [846, 241] on div "Expected delivery Sep 30 - Oct 03" at bounding box center [802, 240] width 272 height 25
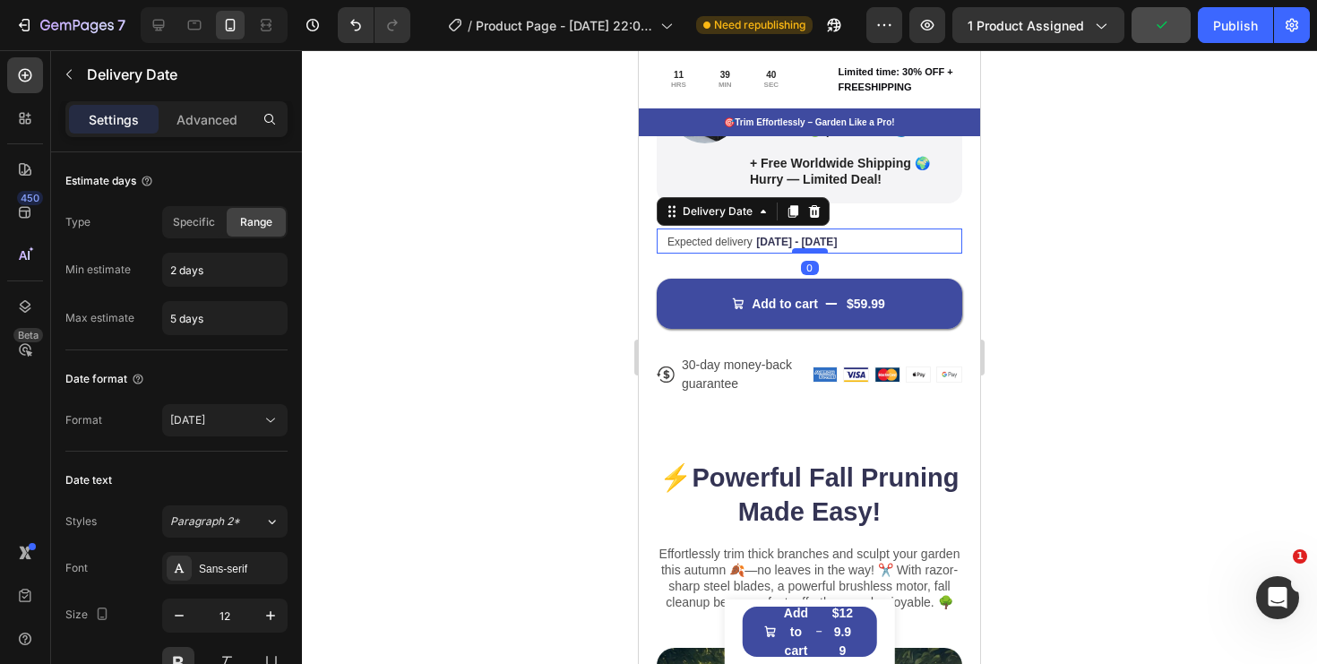
drag, startPoint x: 803, startPoint y: 281, endPoint x: 802, endPoint y: 251, distance: 30.5
click at [802, 251] on div at bounding box center [810, 250] width 36 height 5
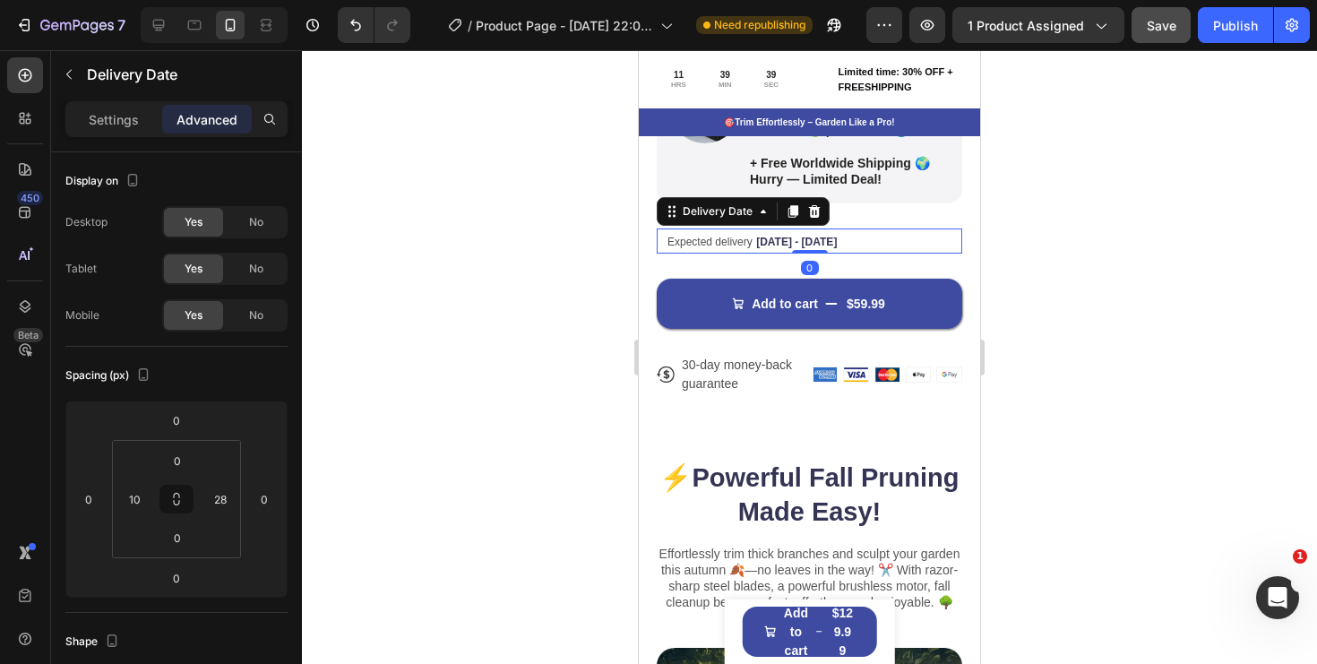
click at [840, 237] on div "Expected delivery Sep 30 - Oct 03" at bounding box center [802, 240] width 272 height 25
click at [676, 242] on span "Expected delivery" at bounding box center [710, 242] width 85 height 13
click at [661, 242] on div "Expected delivery Sep 30 - Oct 03 Delivery Date 0" at bounding box center [810, 240] width 306 height 25
click at [123, 126] on p "Settings" at bounding box center [114, 119] width 50 height 19
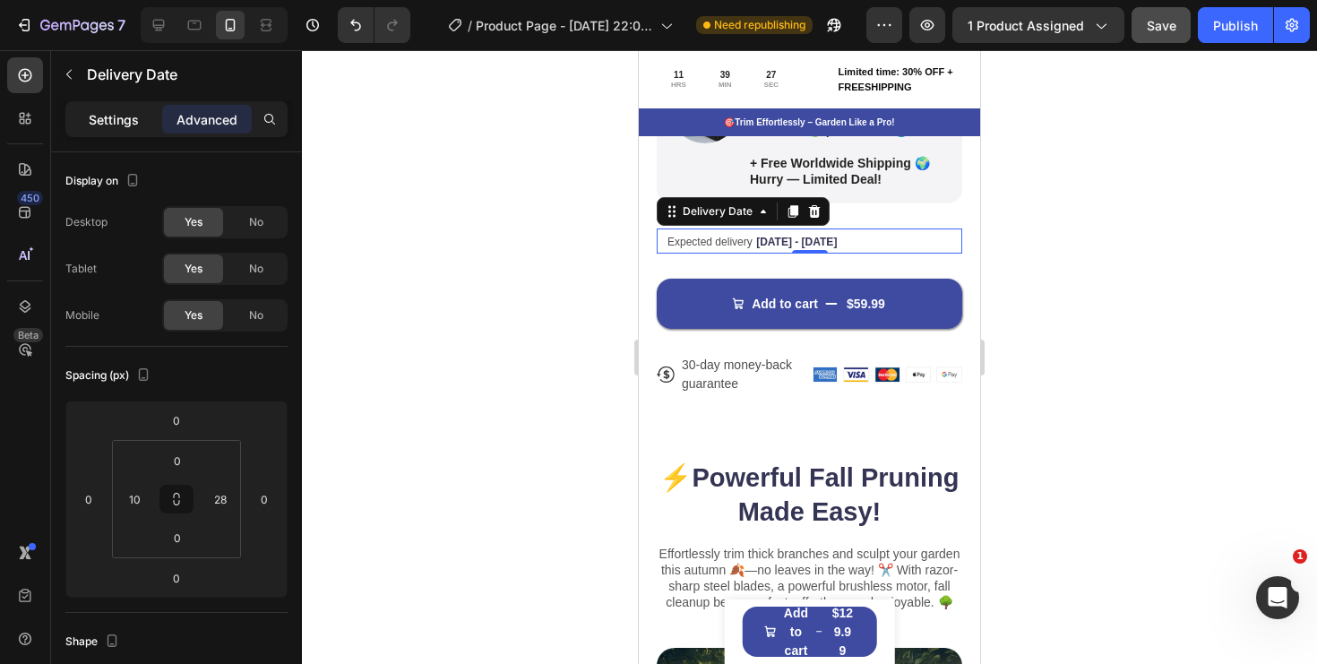
click at [125, 124] on p "Settings" at bounding box center [114, 119] width 50 height 19
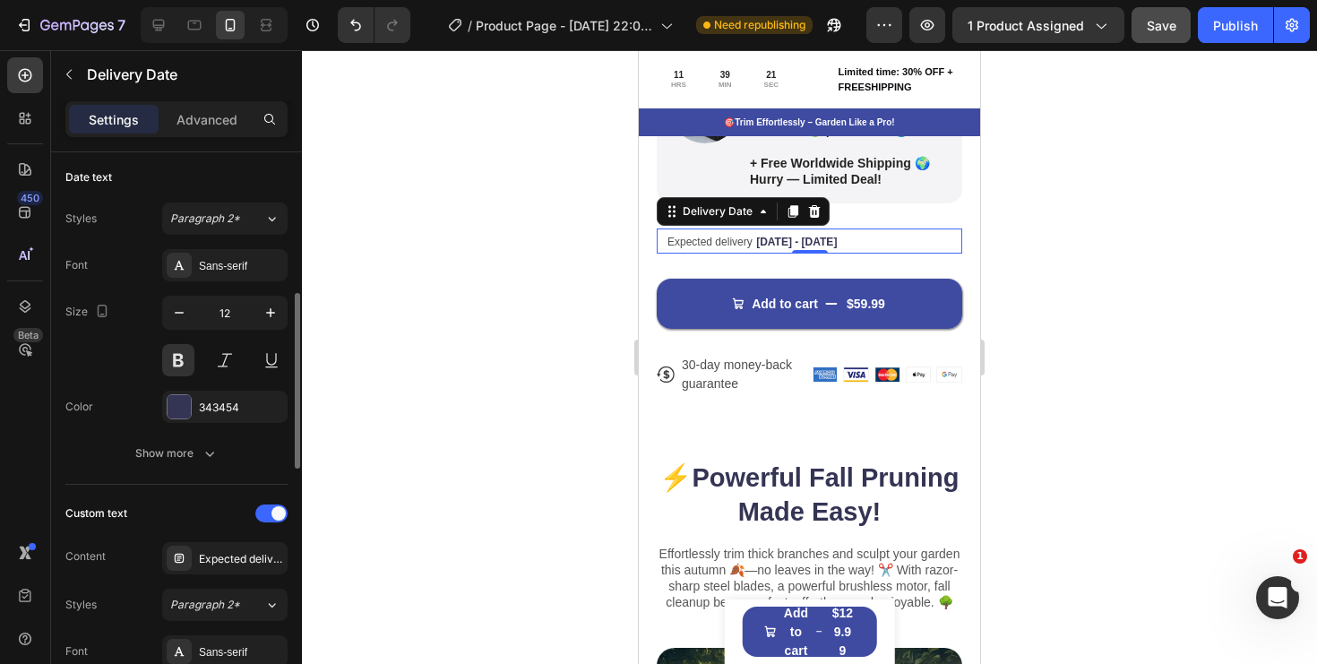
scroll to position [343, 0]
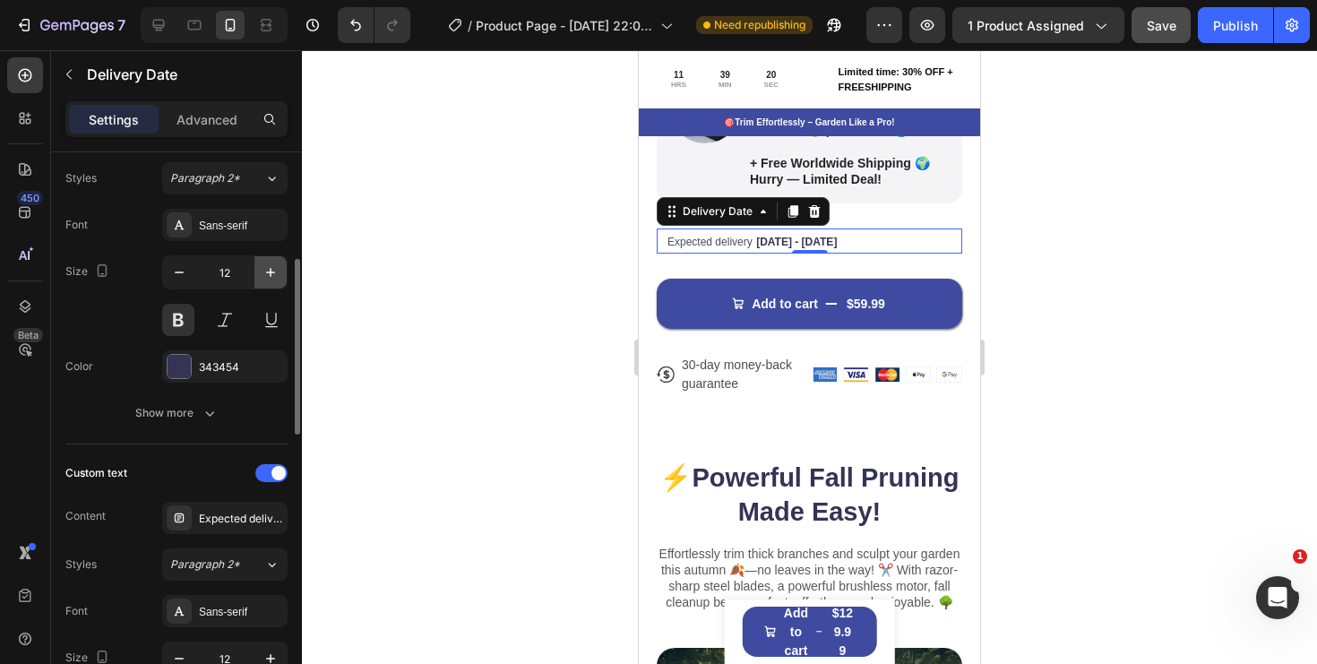
click at [273, 274] on icon "button" at bounding box center [271, 272] width 18 height 18
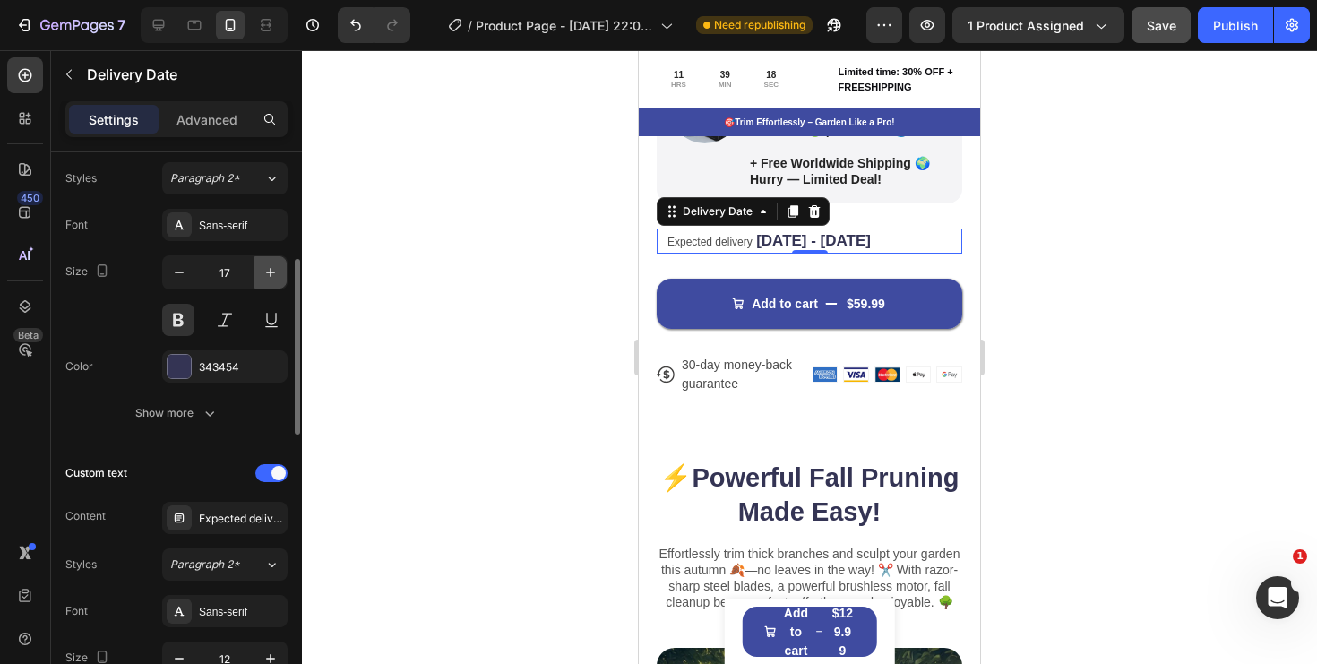
click at [273, 274] on icon "button" at bounding box center [271, 272] width 18 height 18
click at [718, 245] on span "Expected delivery" at bounding box center [710, 242] width 85 height 13
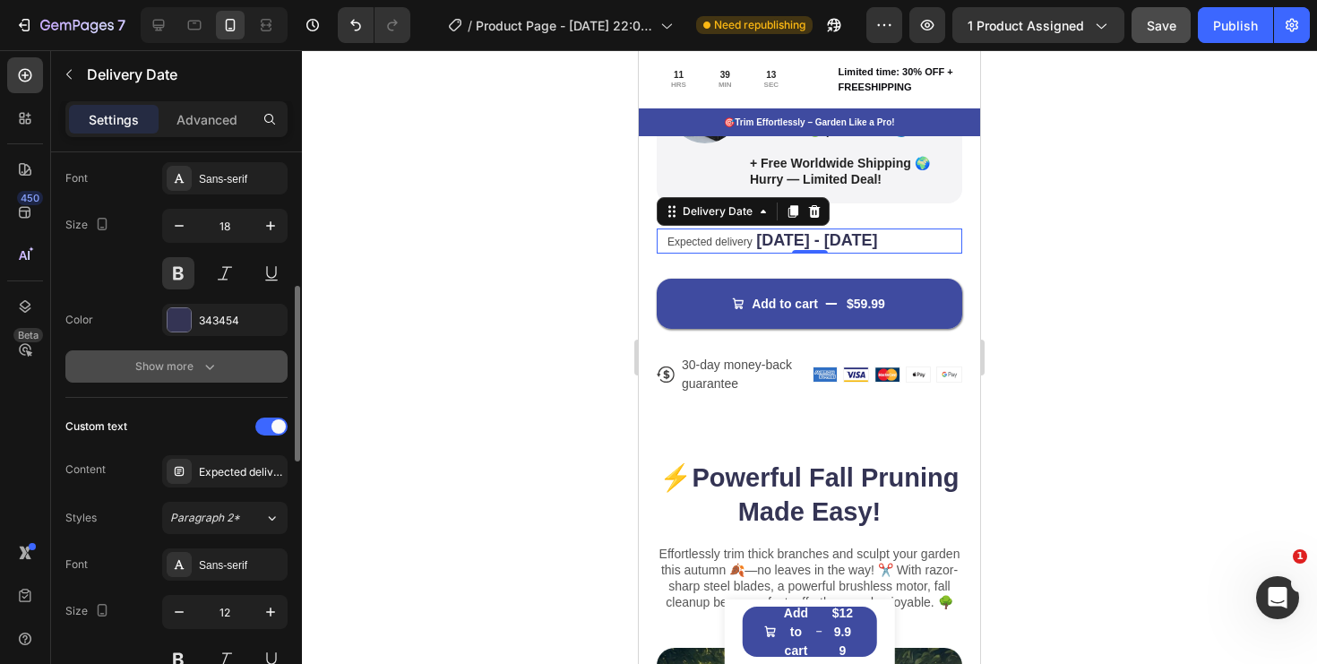
scroll to position [399, 0]
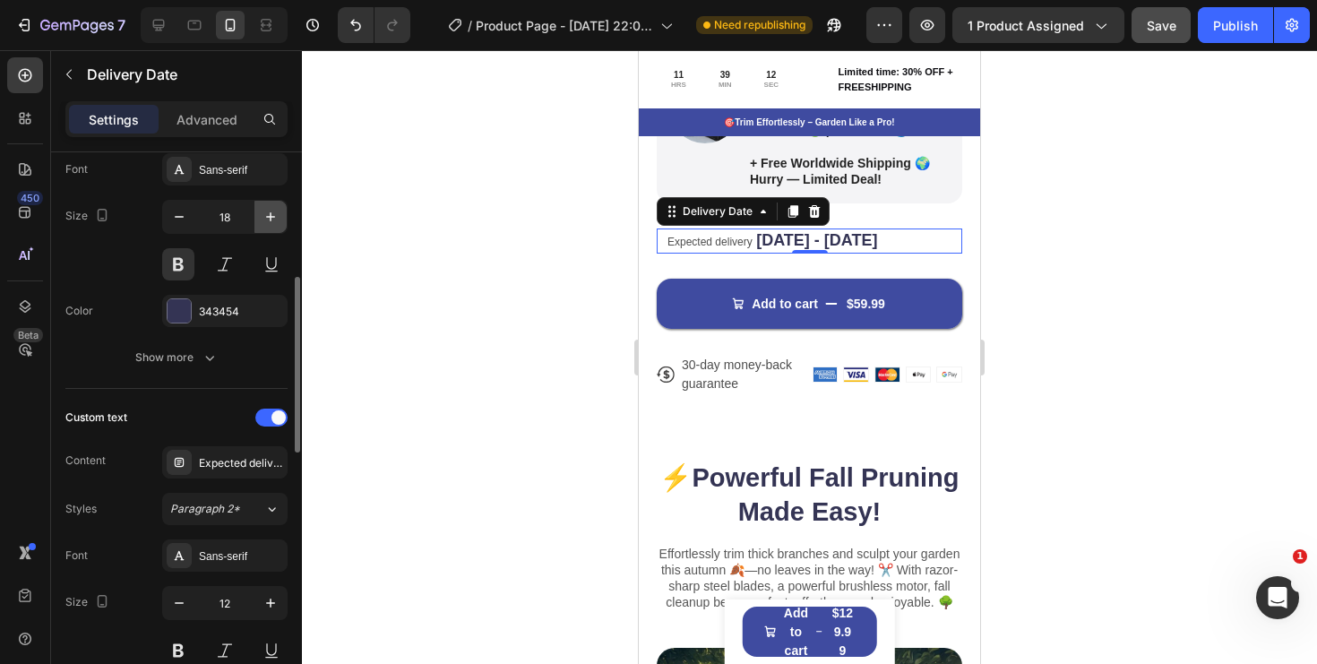
click at [269, 223] on icon "button" at bounding box center [271, 217] width 18 height 18
type input "19"
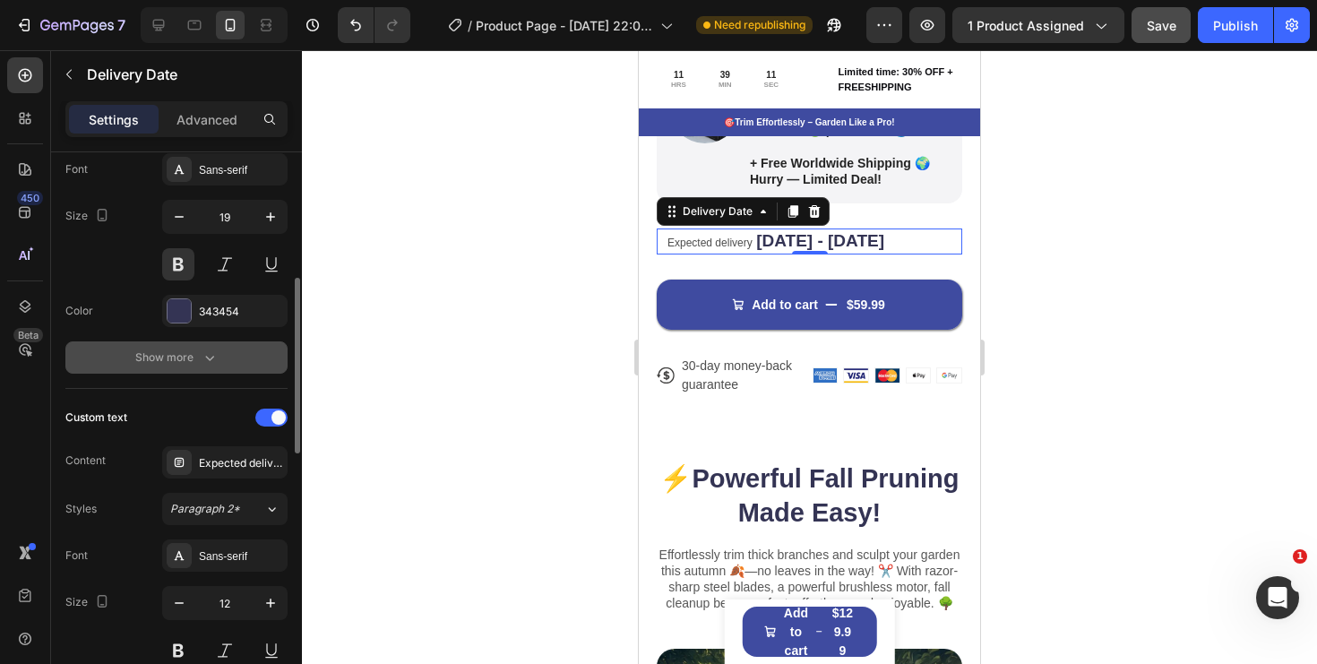
scroll to position [520, 0]
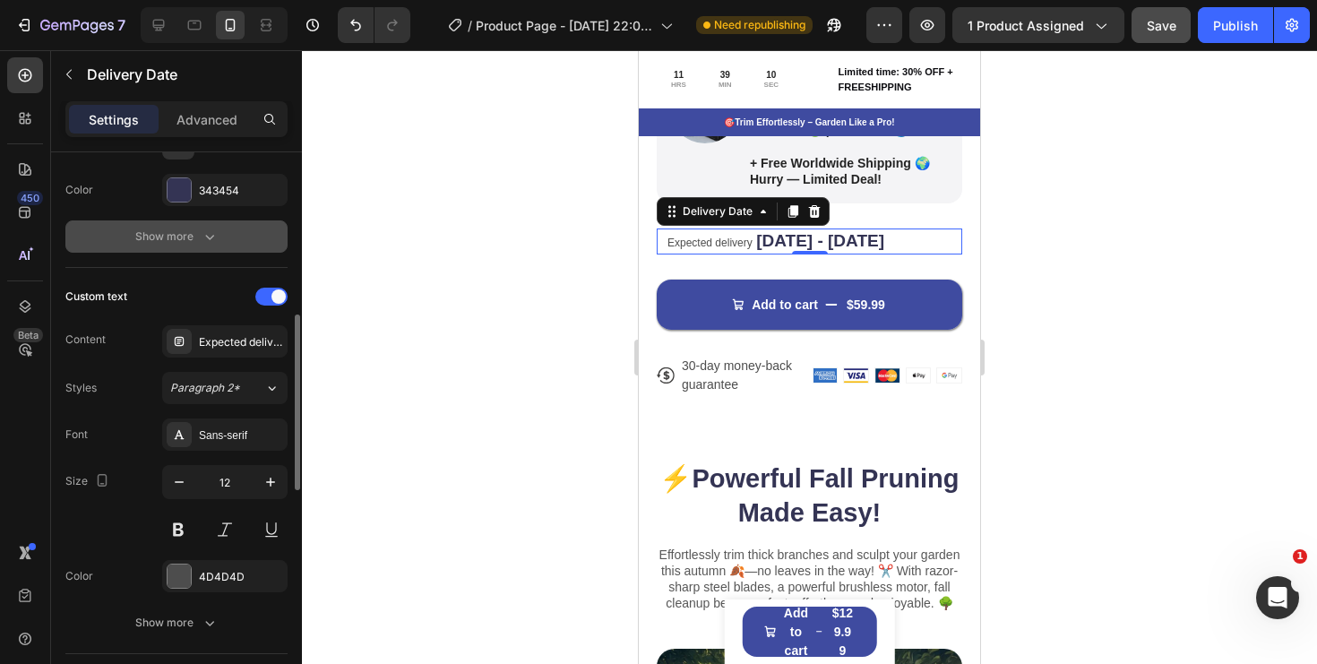
click at [213, 241] on icon "button" at bounding box center [210, 237] width 18 height 18
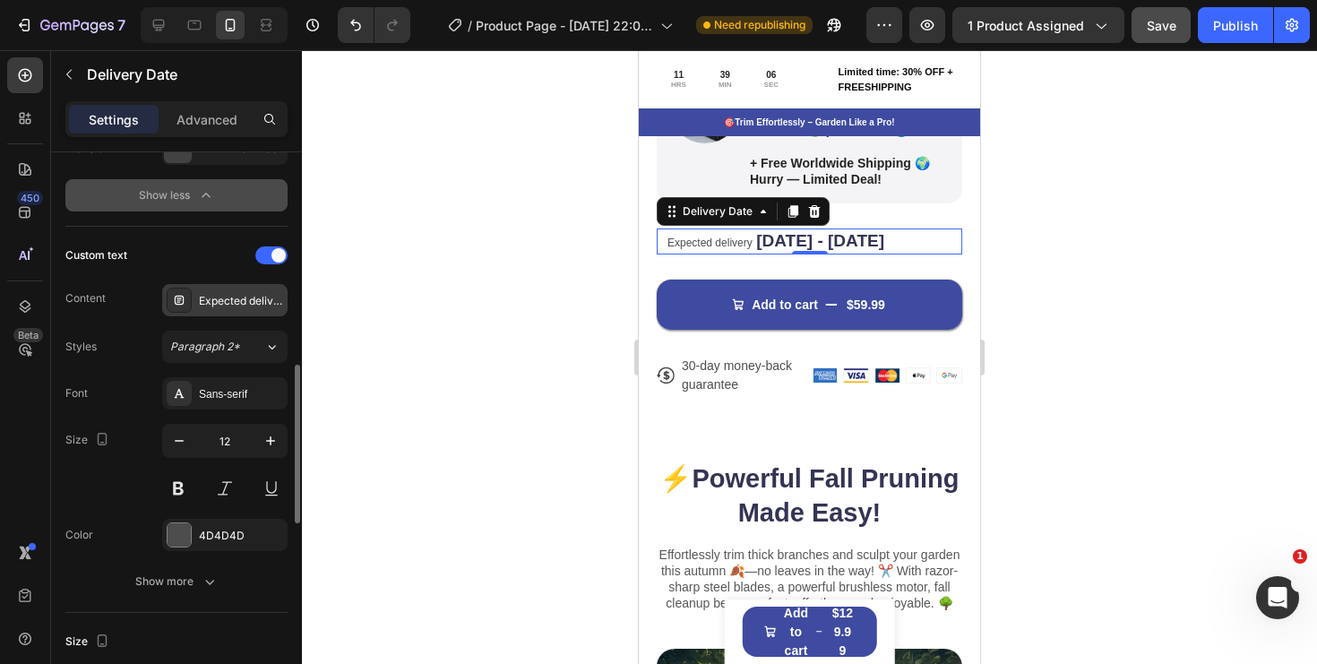
click at [228, 308] on div "Expected delivery" at bounding box center [224, 300] width 125 height 32
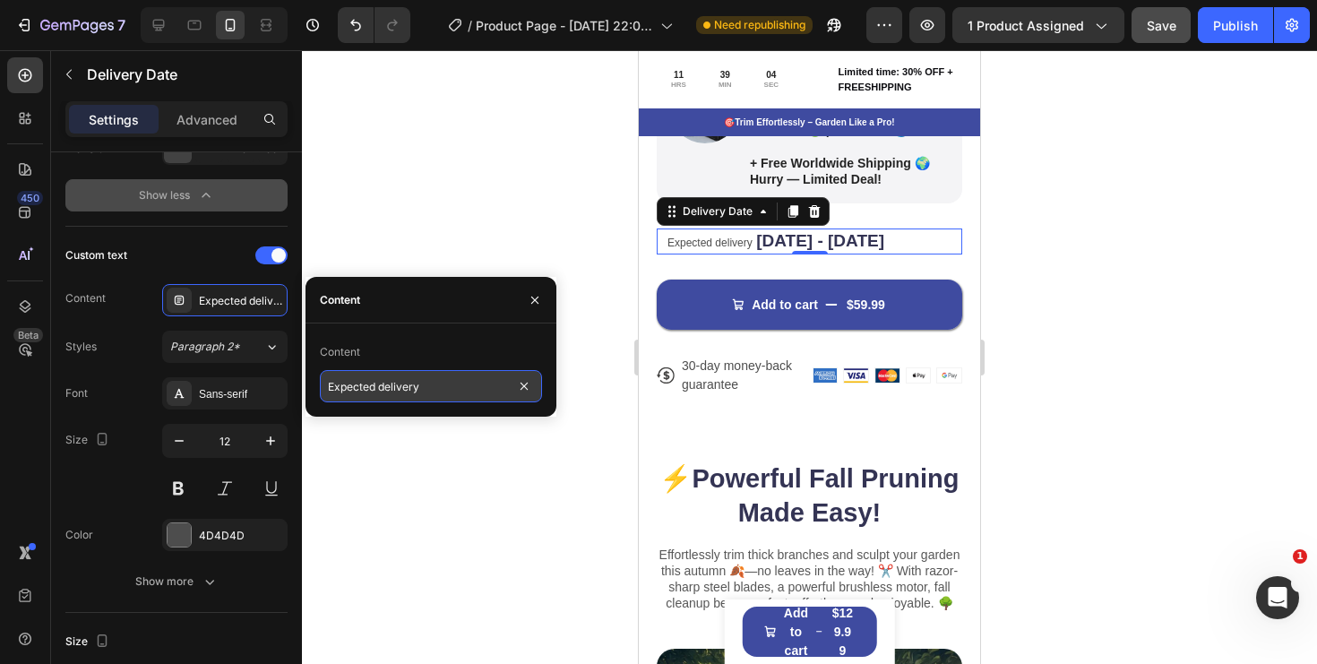
click at [444, 390] on input "Expected delivery" at bounding box center [431, 386] width 222 height 32
click at [452, 382] on input "Expected delivery" at bounding box center [431, 386] width 222 height 32
type input "Expected delivery Date:"
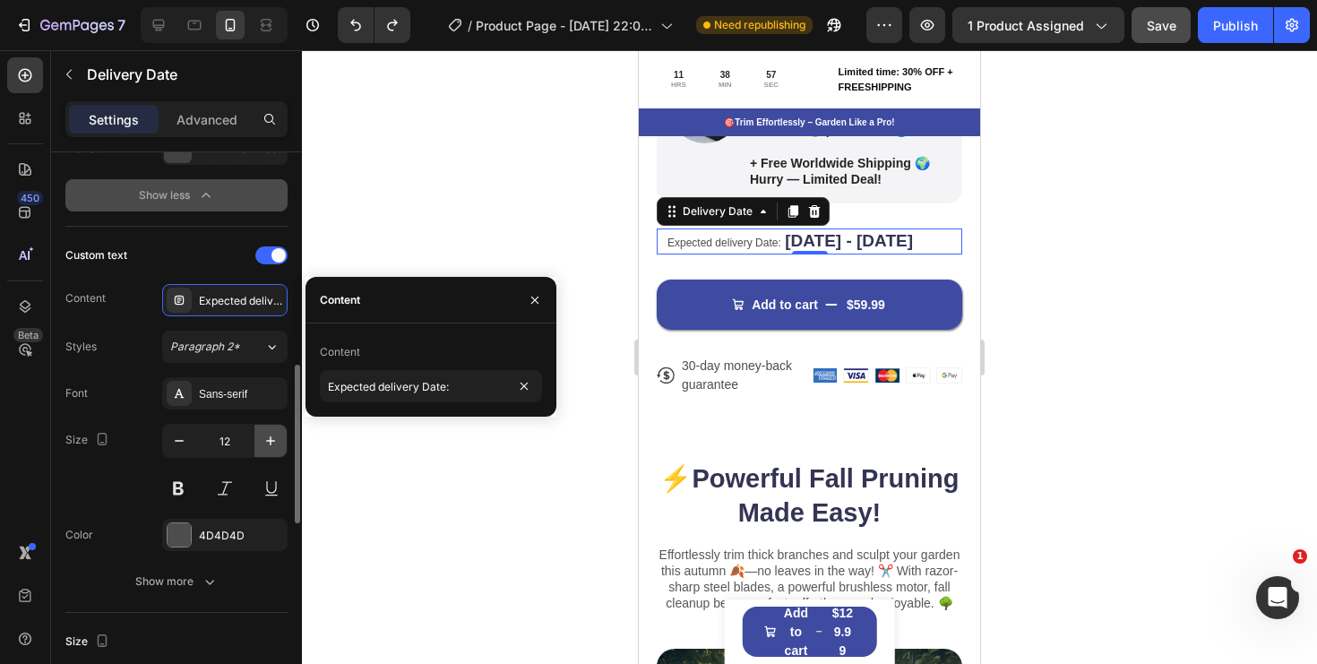
click at [265, 447] on icon "button" at bounding box center [271, 441] width 18 height 18
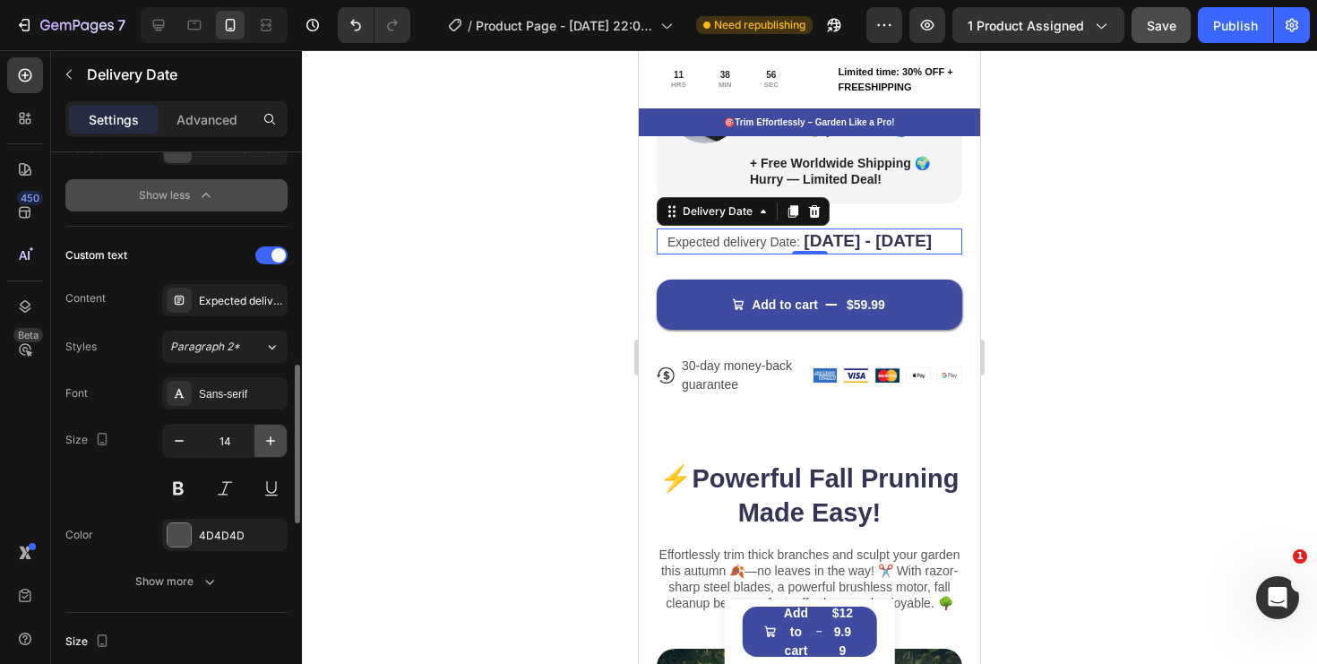
click at [265, 447] on icon "button" at bounding box center [271, 441] width 18 height 18
type input "15"
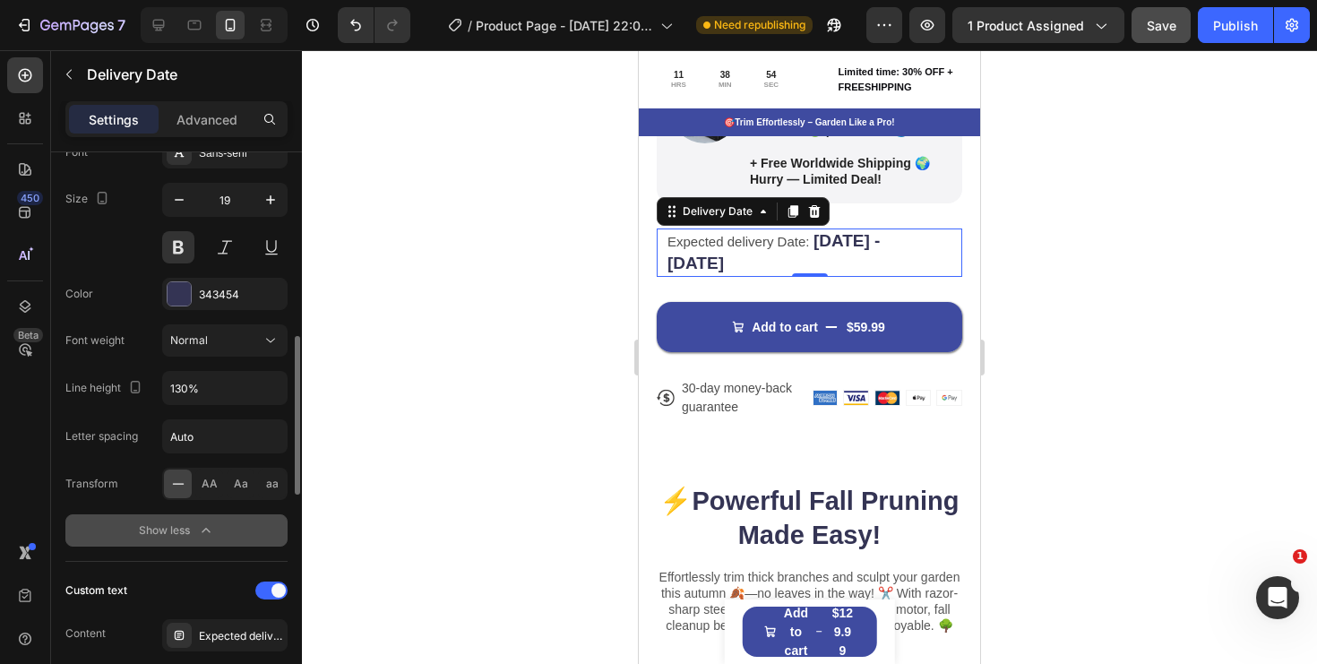
scroll to position [383, 0]
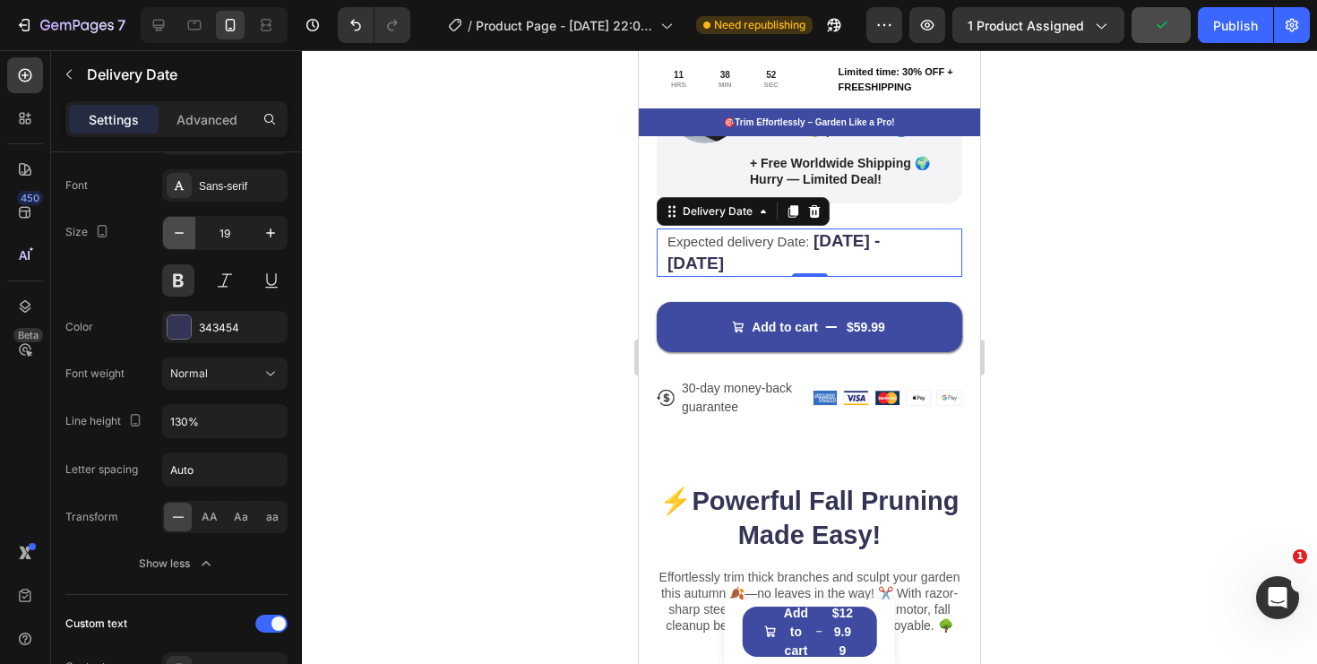
click at [171, 233] on icon "button" at bounding box center [179, 233] width 18 height 18
type input "18"
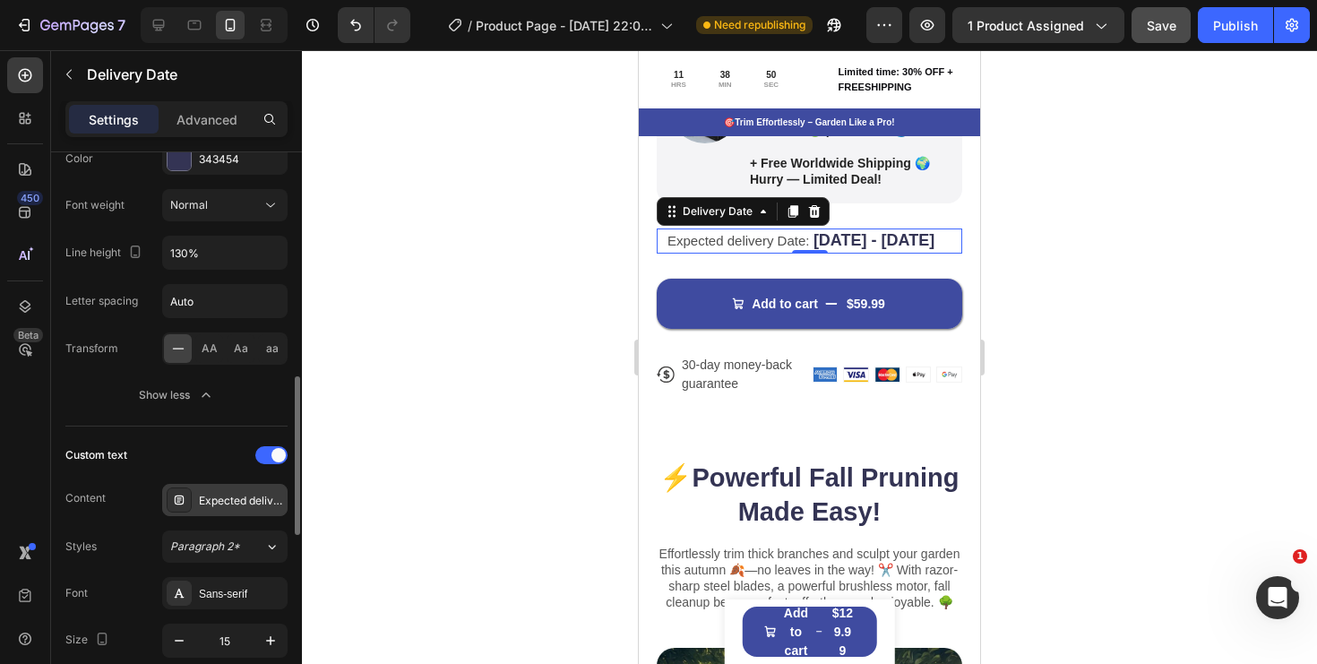
scroll to position [618, 0]
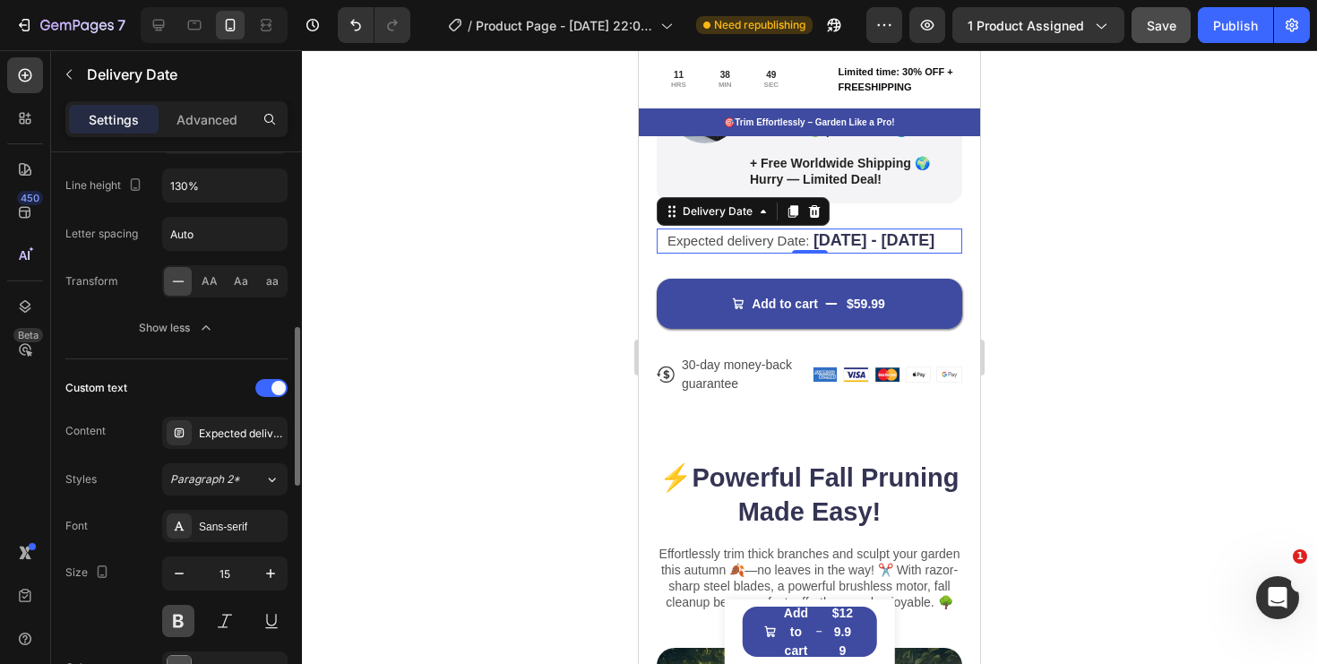
click at [187, 618] on button at bounding box center [178, 621] width 32 height 32
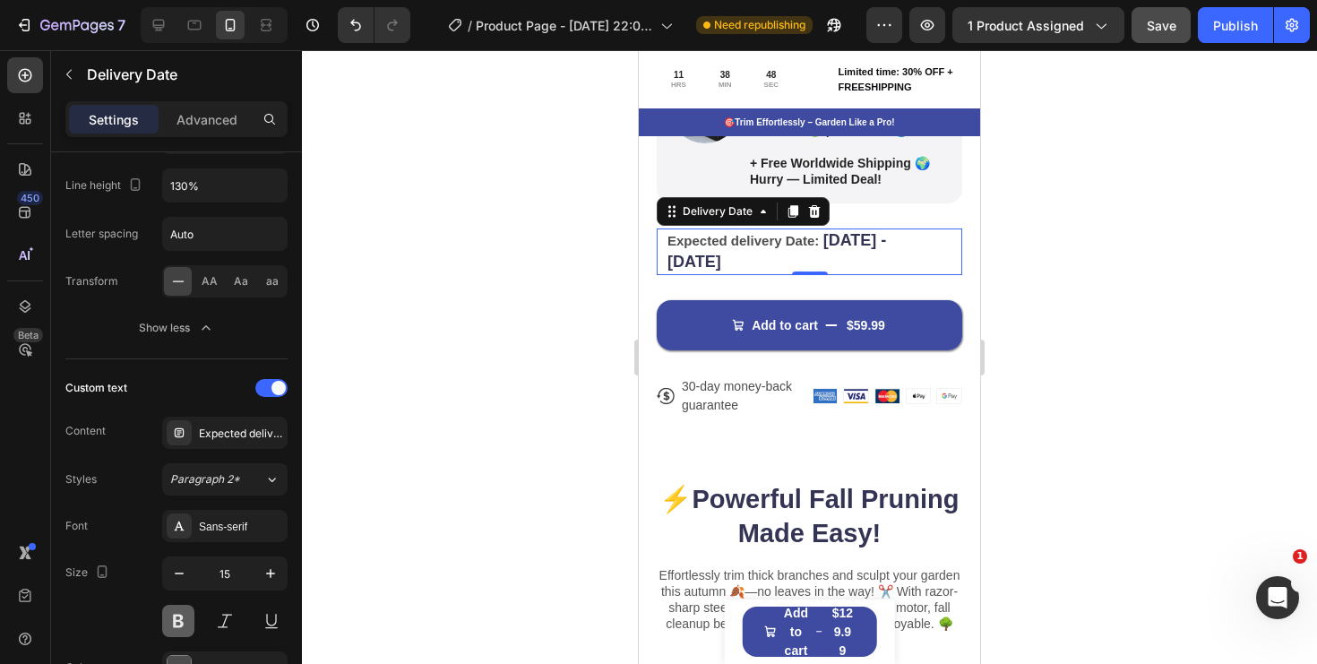
click at [187, 618] on button at bounding box center [178, 621] width 32 height 32
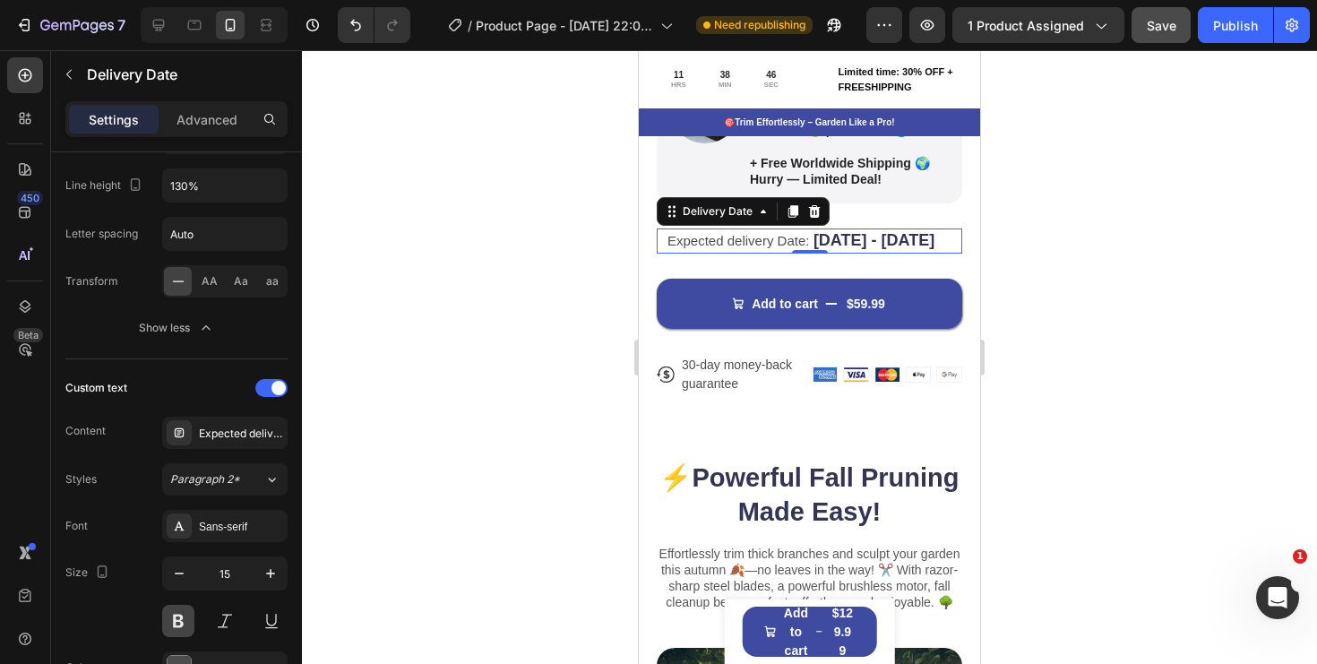
click at [187, 618] on button at bounding box center [178, 621] width 32 height 32
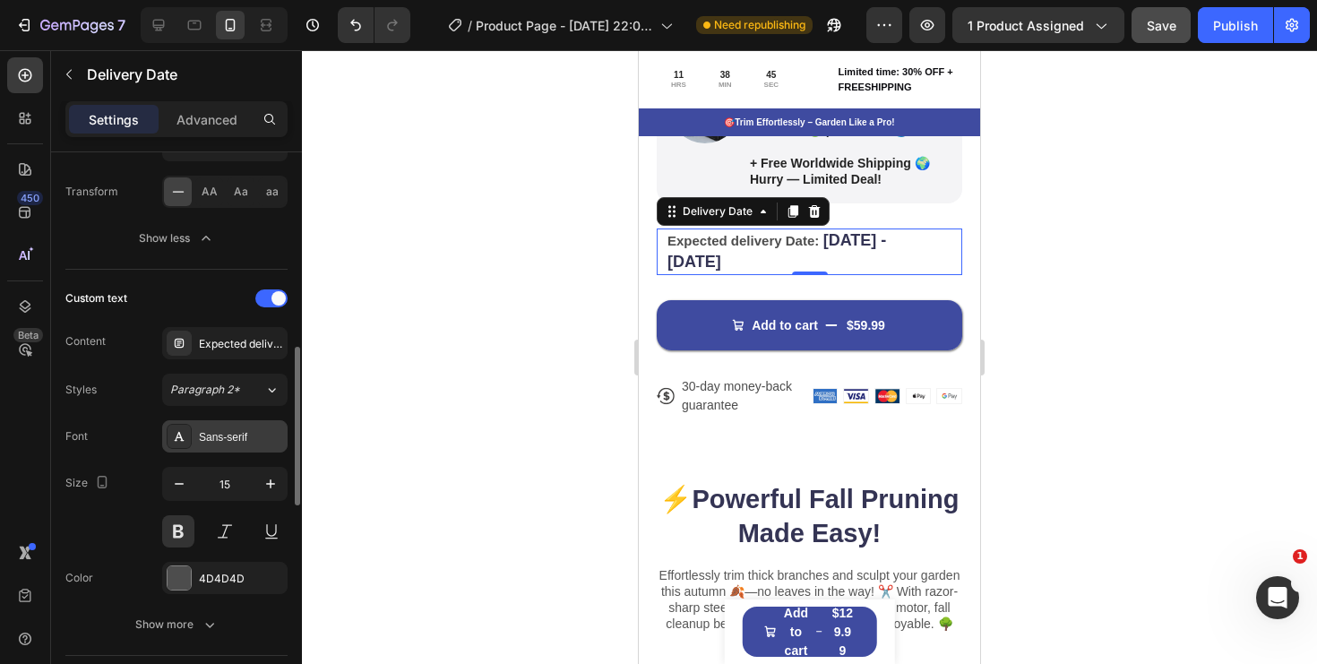
scroll to position [724, 0]
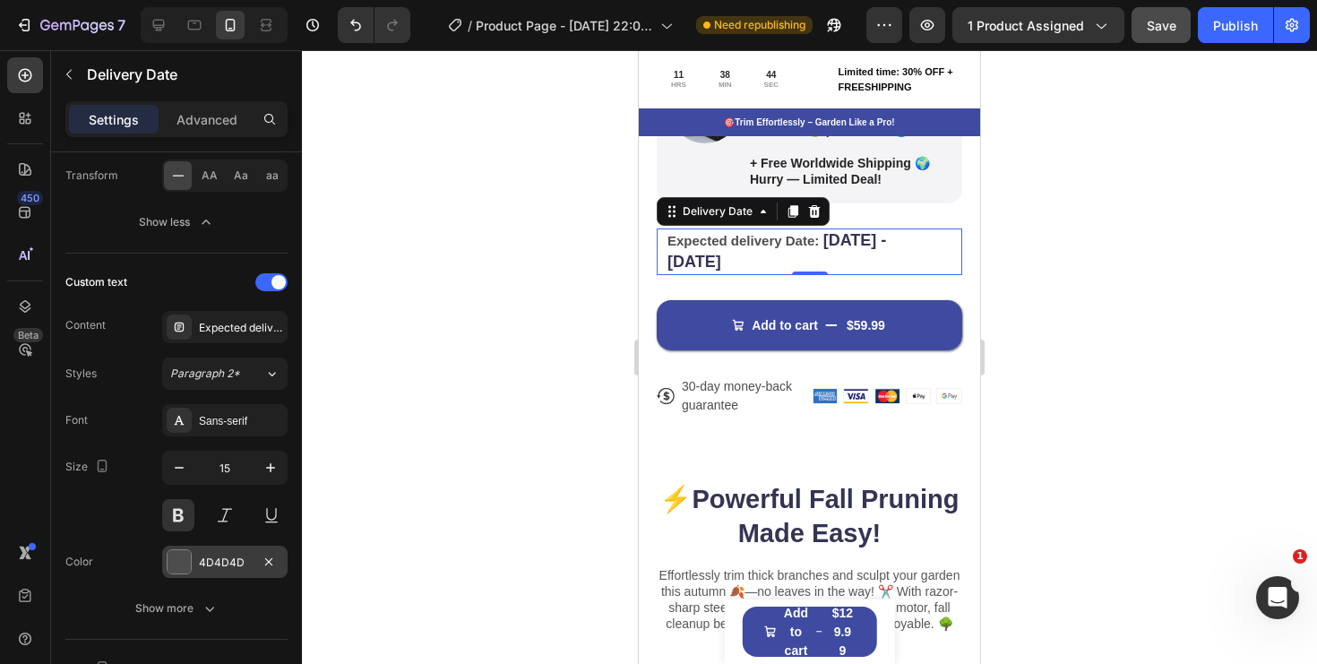
click at [211, 573] on div "4D4D4D" at bounding box center [224, 562] width 125 height 32
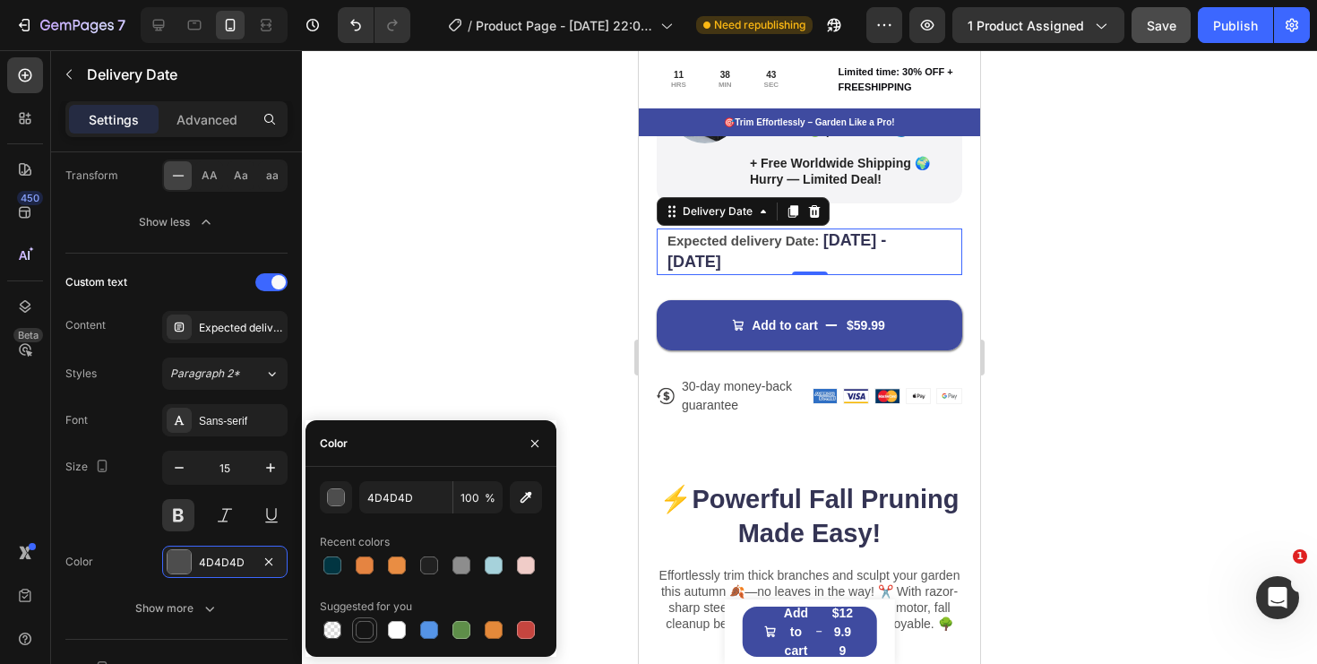
click at [362, 629] on div at bounding box center [365, 630] width 18 height 18
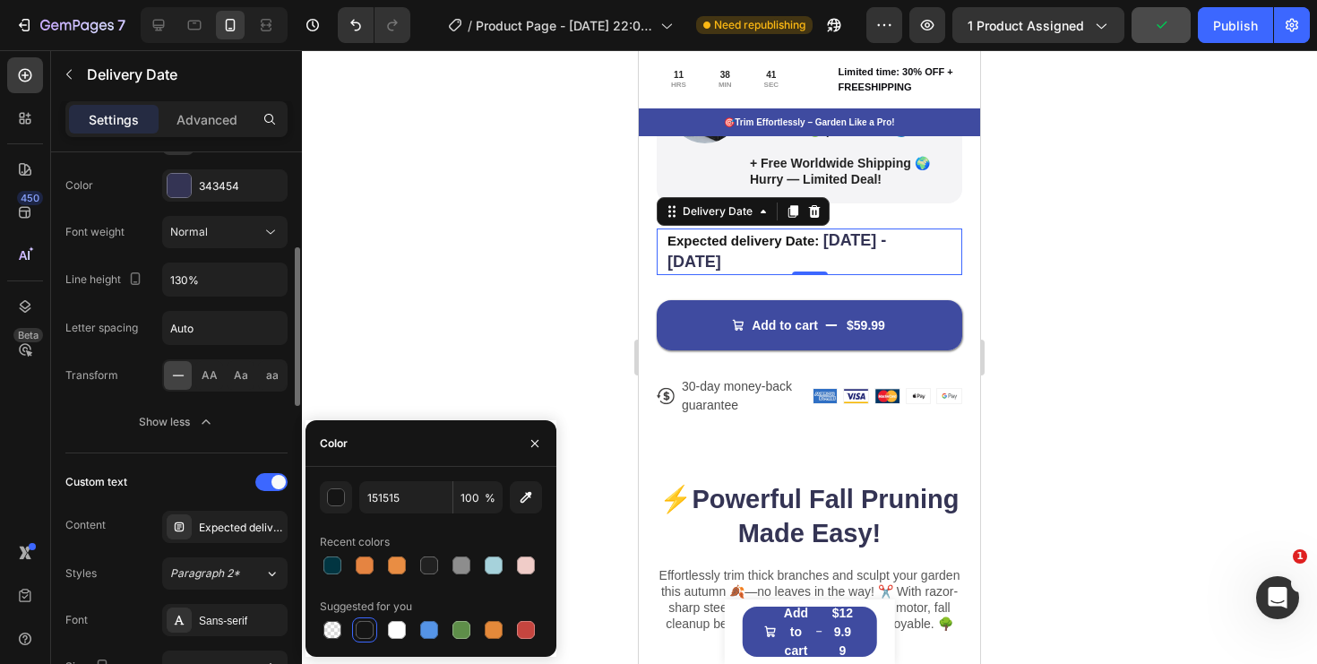
scroll to position [471, 0]
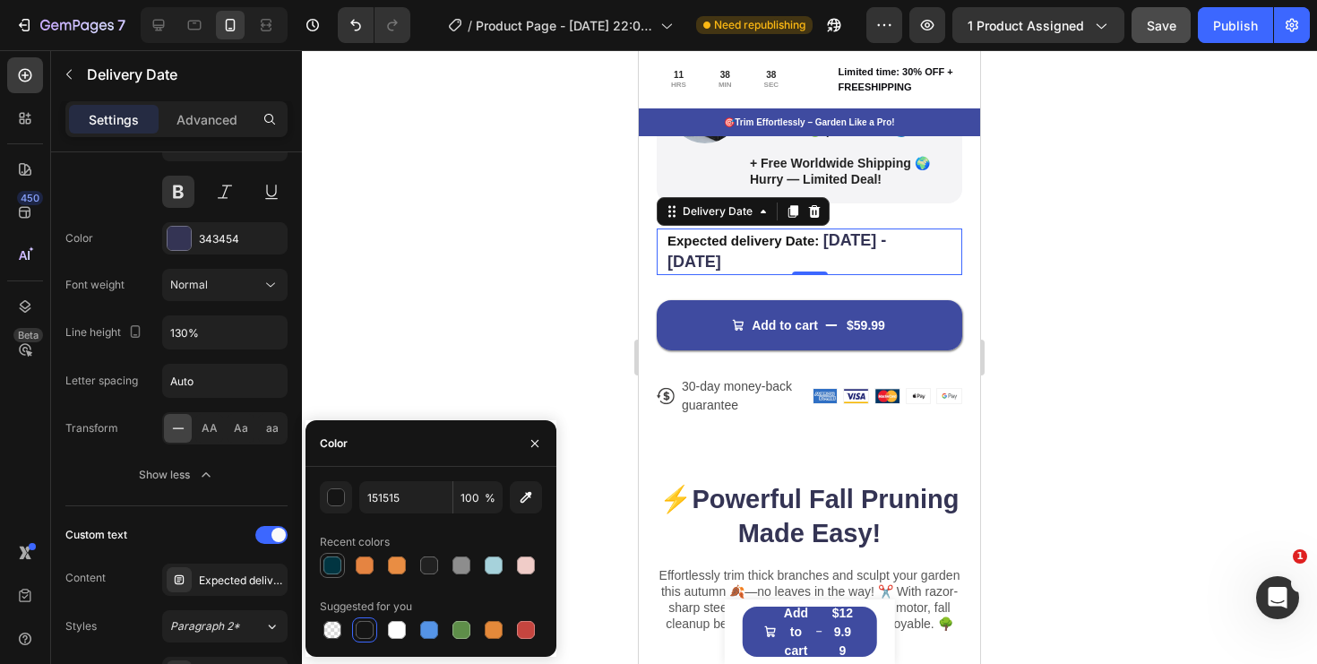
click at [334, 564] on div at bounding box center [332, 565] width 18 height 18
click at [495, 565] on div at bounding box center [494, 565] width 18 height 18
click at [454, 630] on div at bounding box center [462, 630] width 18 height 18
click at [433, 630] on div at bounding box center [429, 630] width 18 height 18
click at [368, 631] on div at bounding box center [365, 630] width 18 height 18
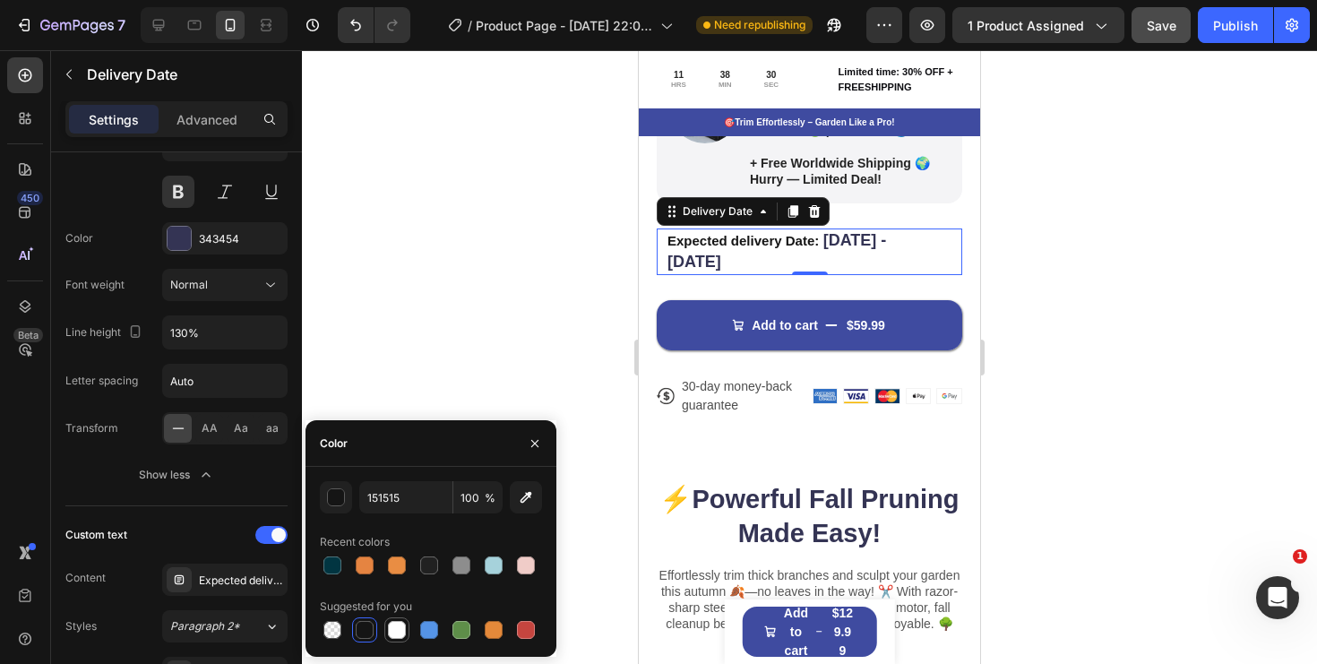
click at [403, 632] on div at bounding box center [397, 630] width 18 height 18
click at [372, 634] on div at bounding box center [365, 630] width 18 height 18
type input "151515"
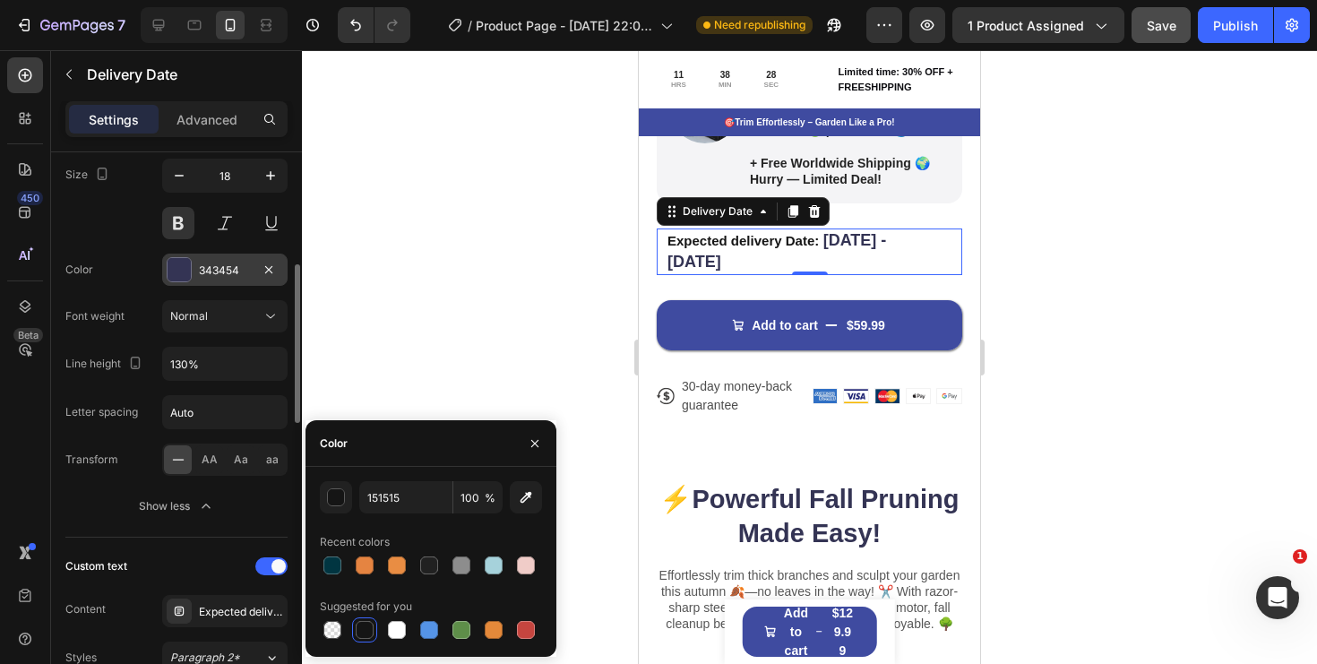
scroll to position [315, 0]
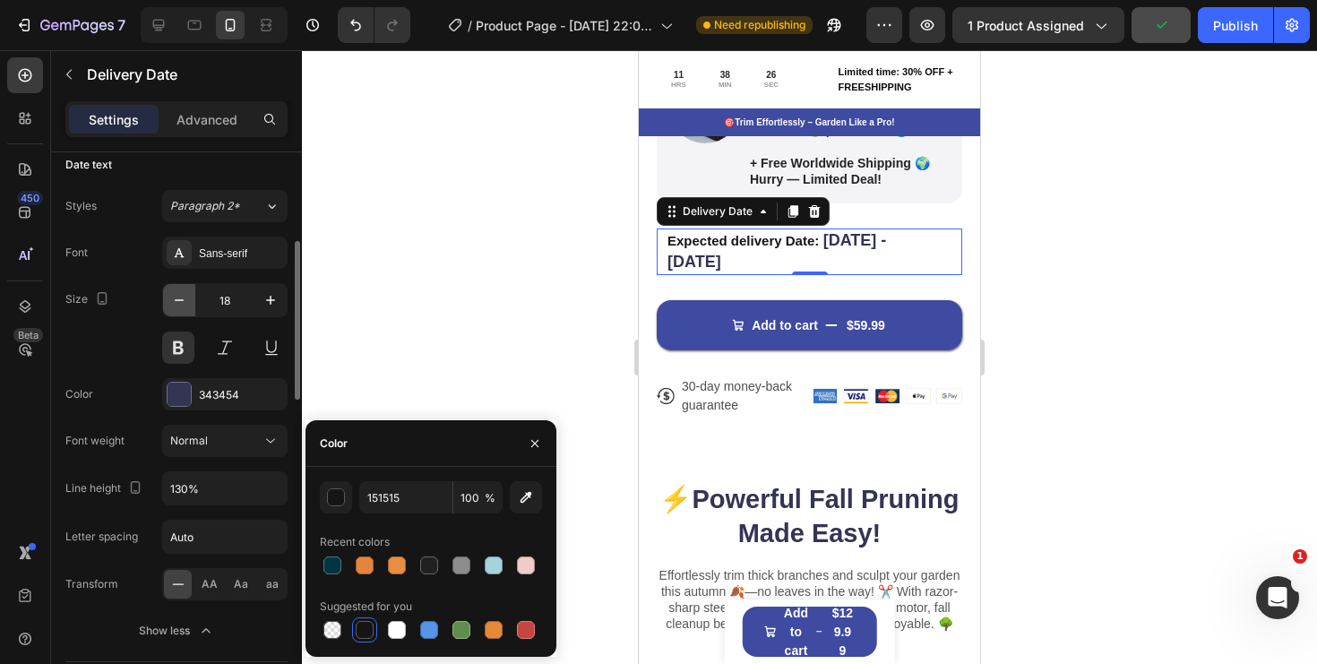
click at [178, 303] on icon "button" at bounding box center [179, 300] width 18 height 18
type input "17"
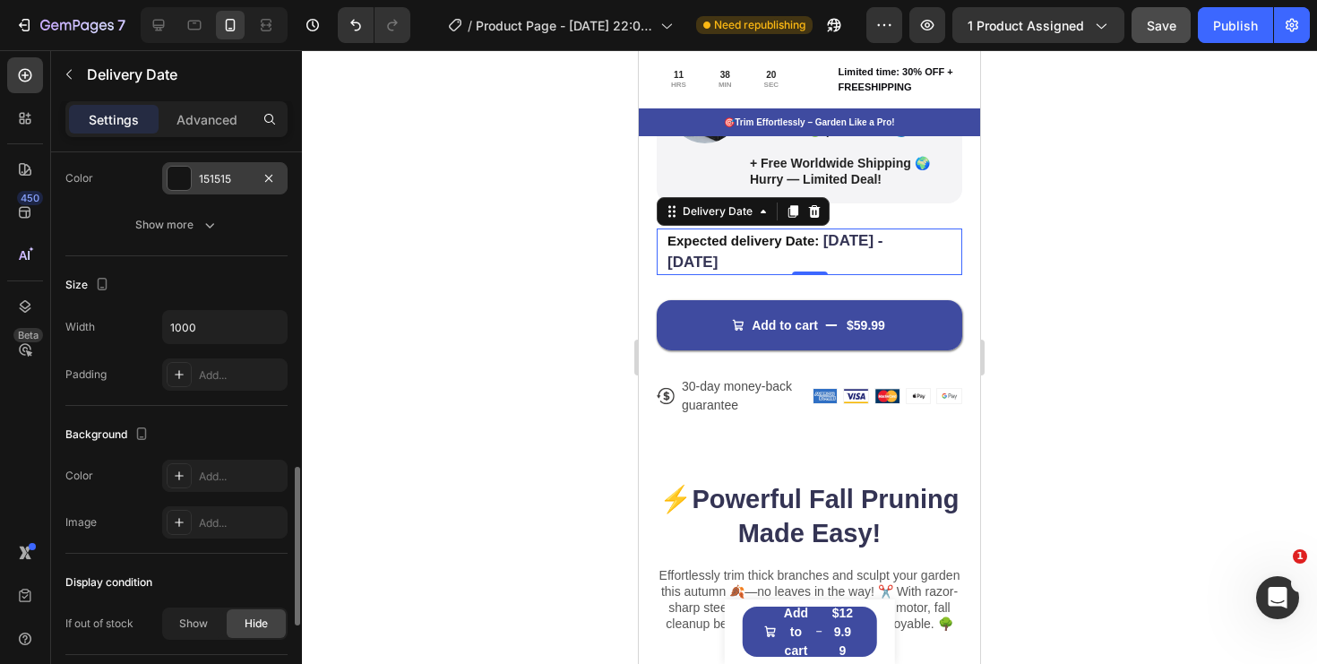
scroll to position [1108, 0]
click at [194, 212] on button "Show more" at bounding box center [176, 224] width 222 height 32
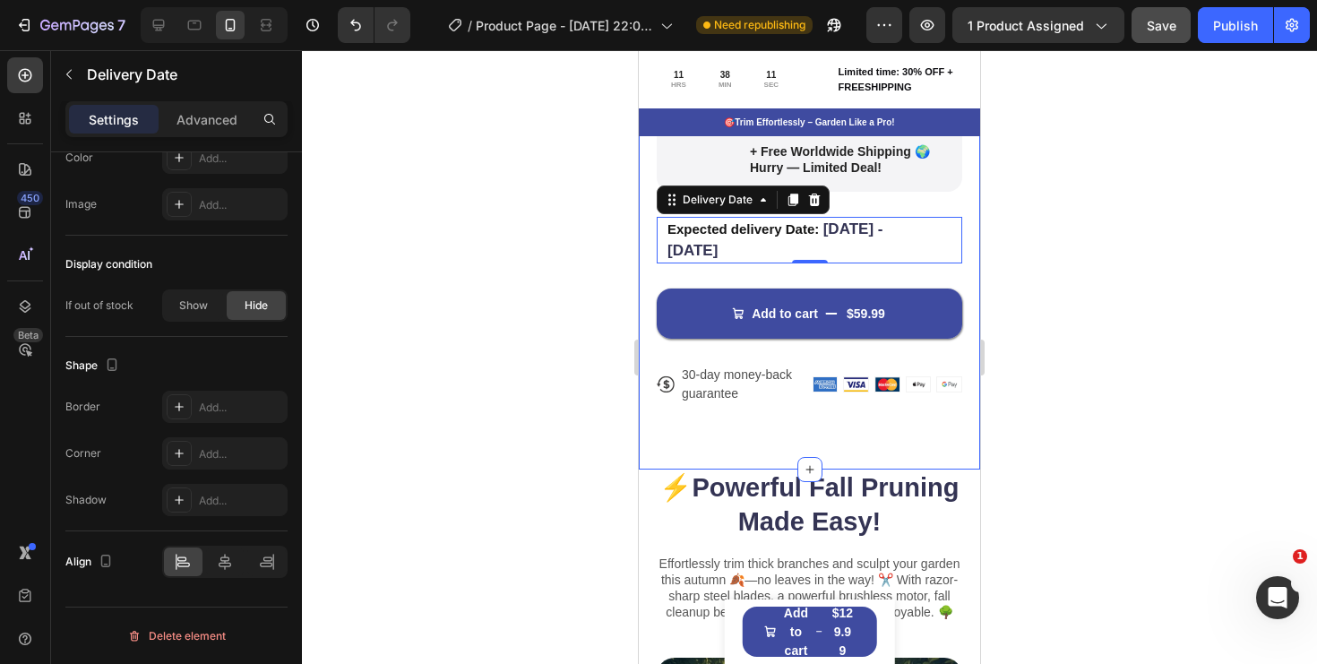
scroll to position [987, 0]
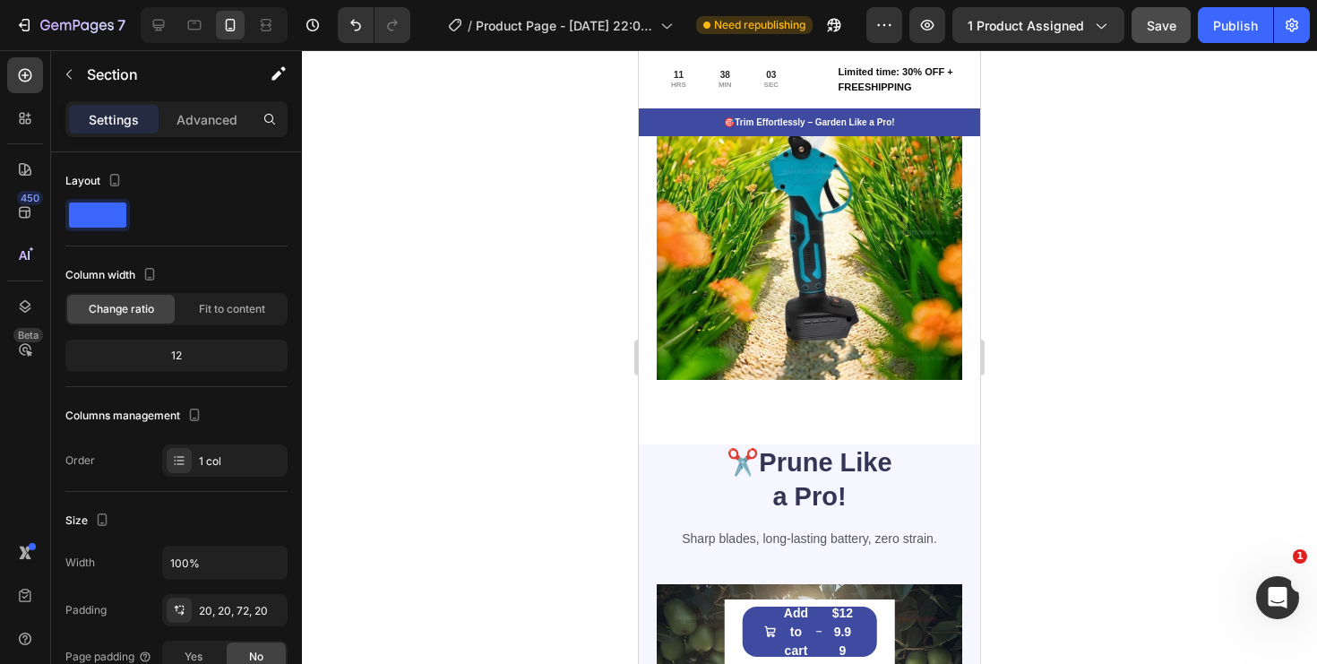
scroll to position [1926, 0]
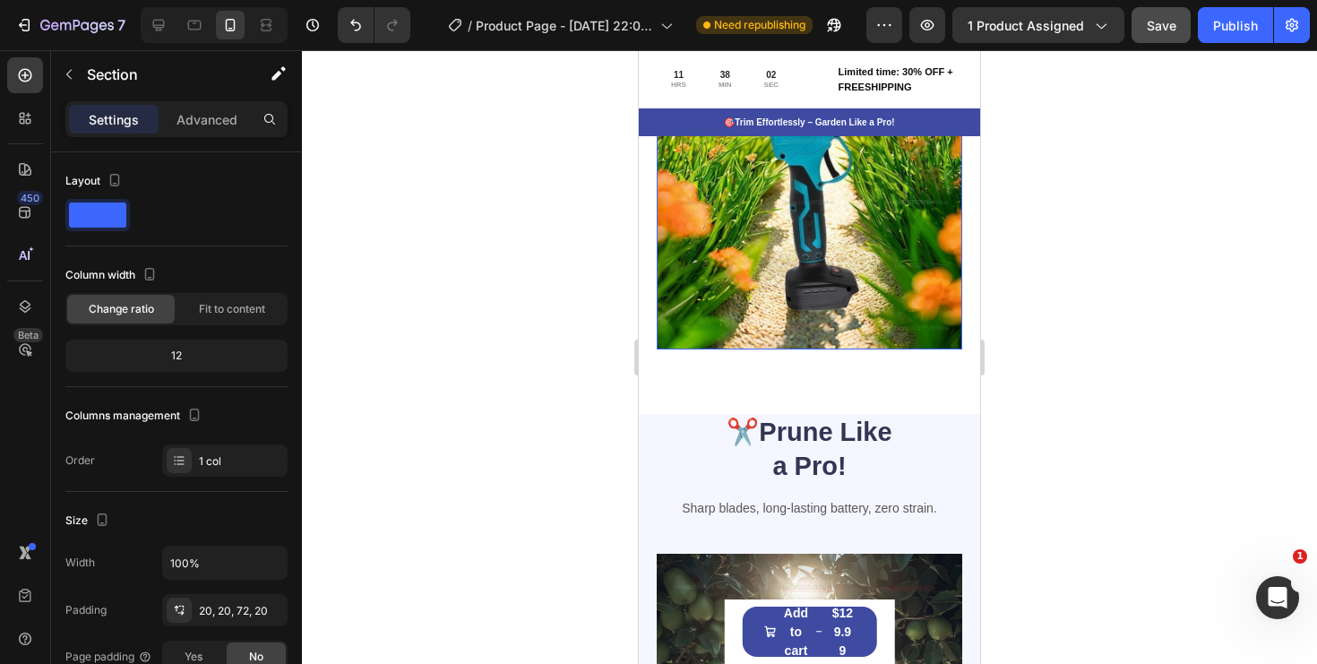
click at [856, 272] on img at bounding box center [810, 197] width 306 height 306
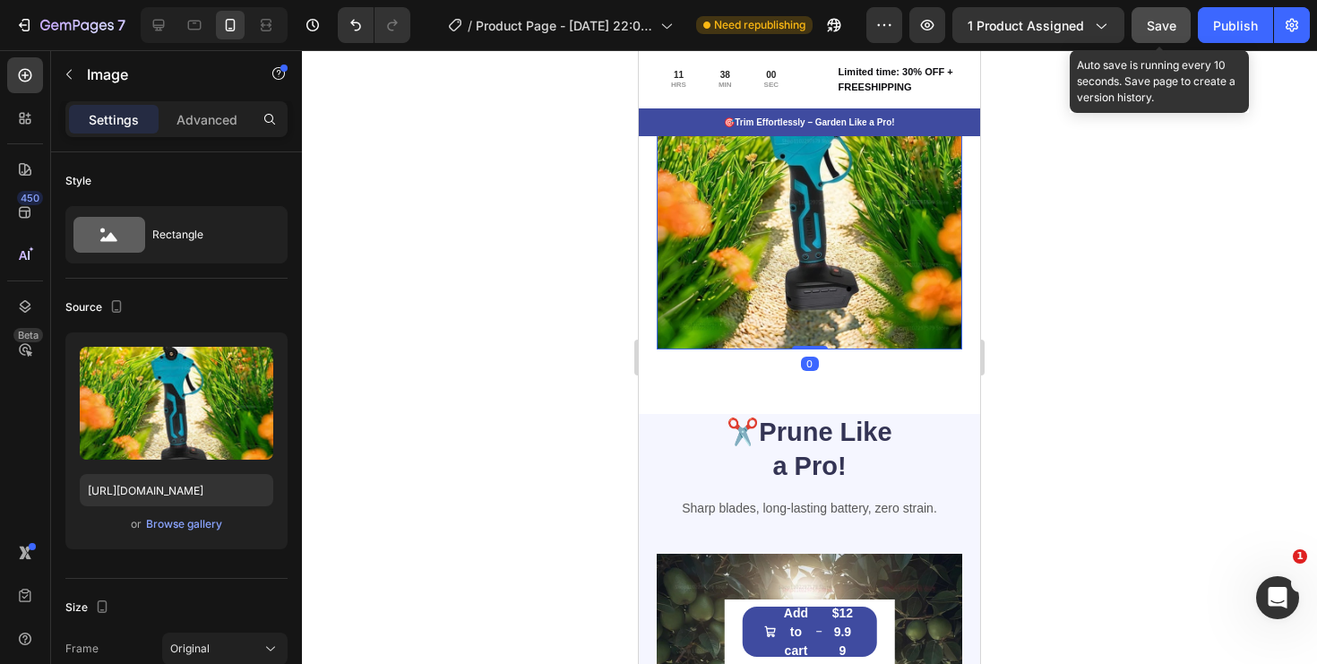
click at [1150, 28] on span "Save" at bounding box center [1162, 25] width 30 height 15
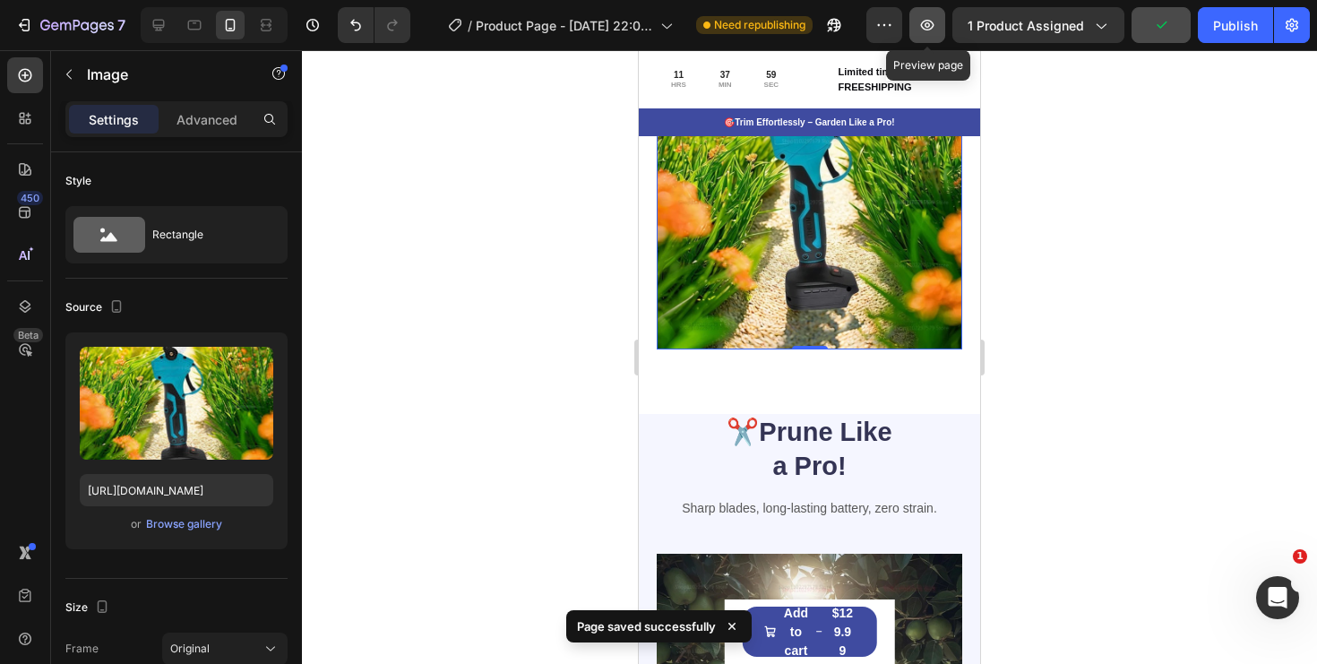
click at [928, 32] on icon "button" at bounding box center [927, 25] width 18 height 18
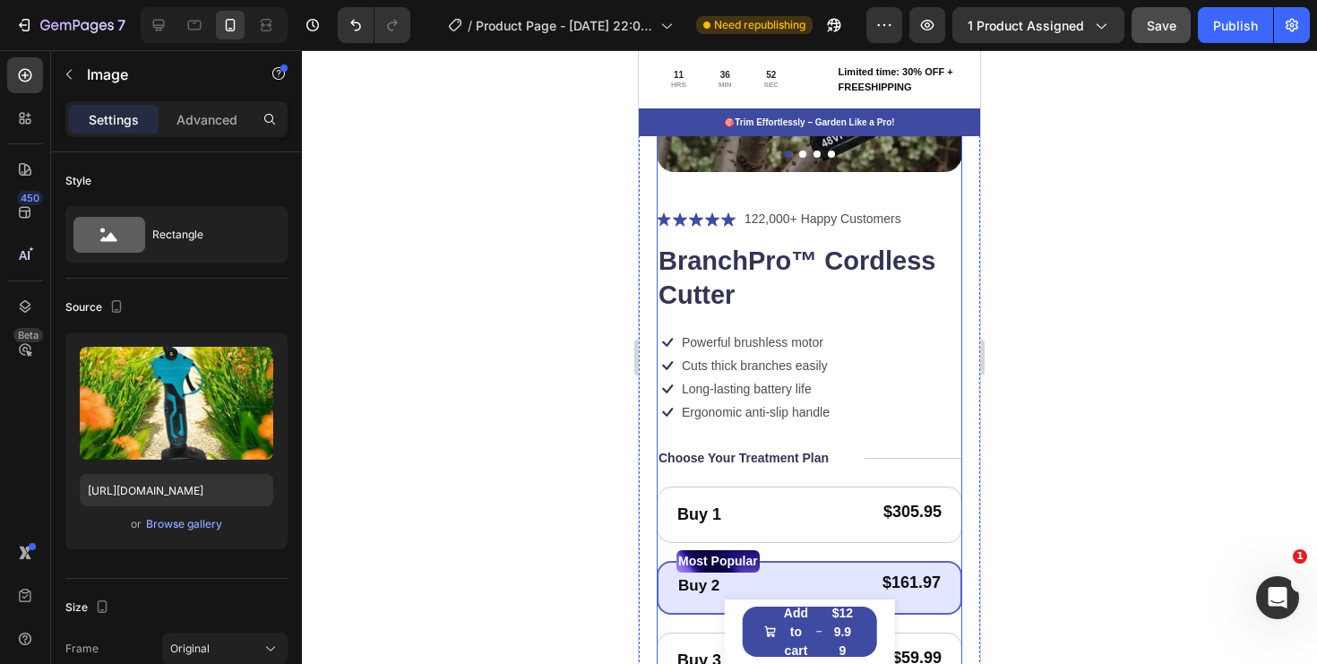
scroll to position [343, 0]
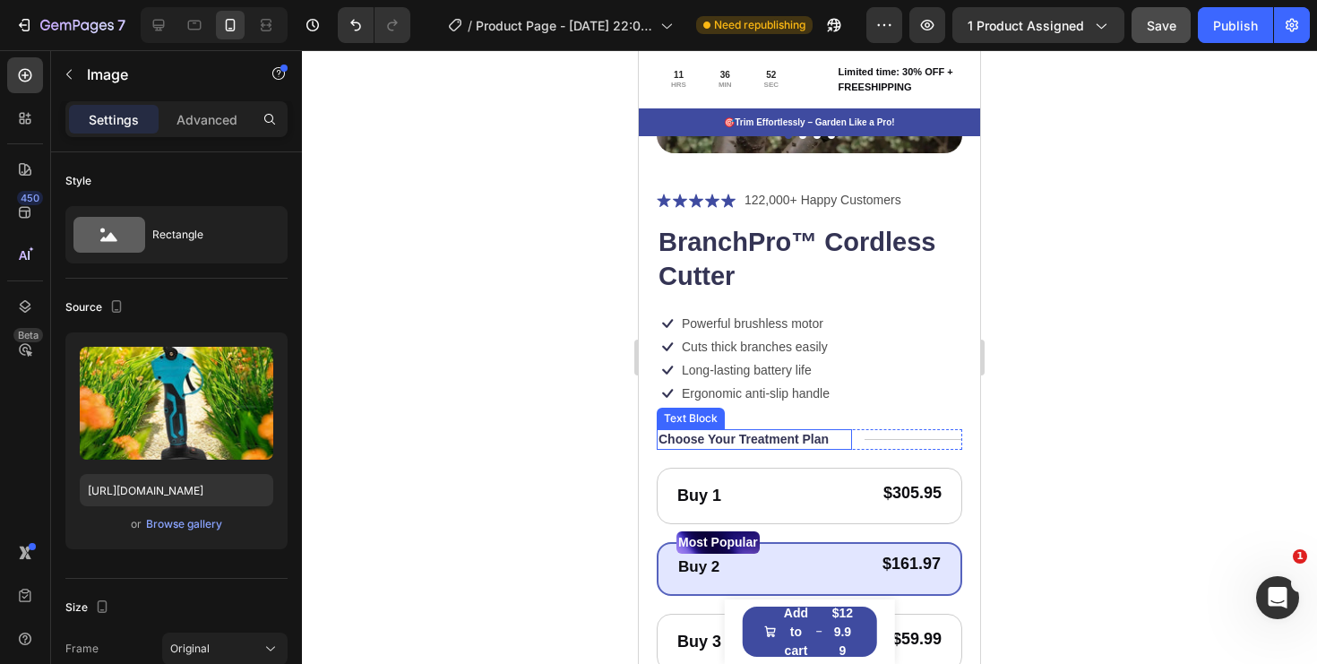
click at [785, 433] on p "Choose Your Treatment Plan" at bounding box center [744, 439] width 170 height 16
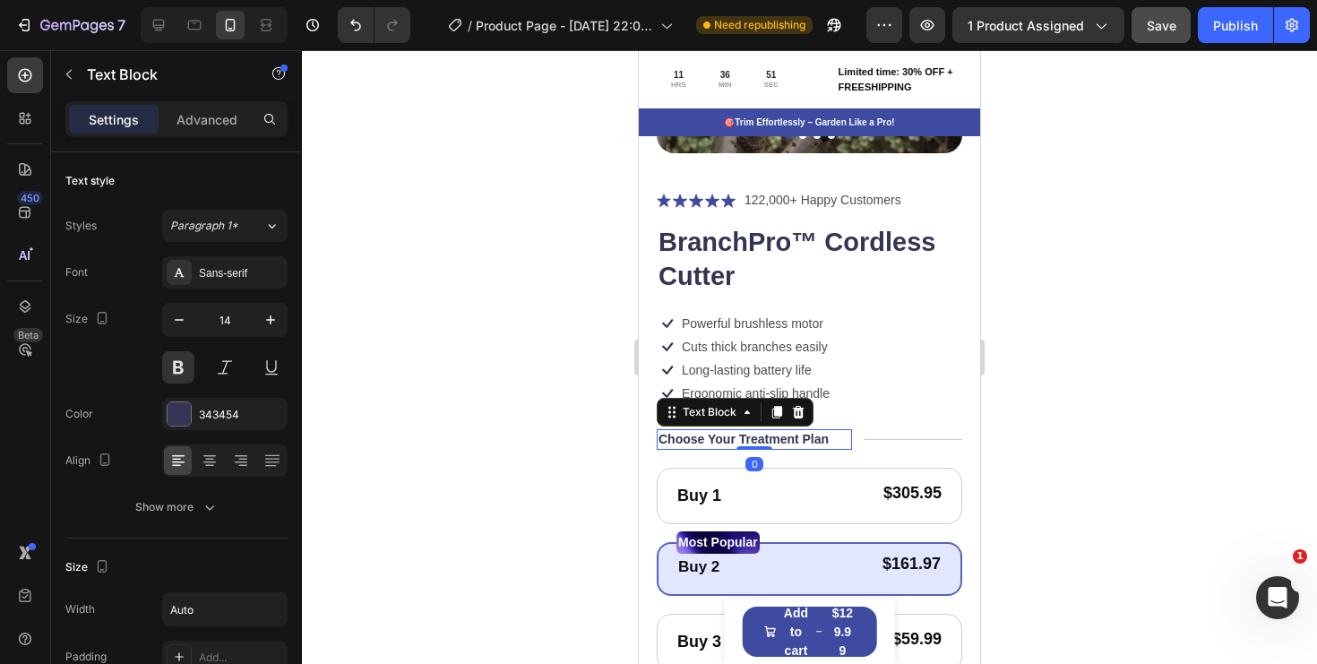
click at [785, 433] on p "Choose Your Treatment Plan" at bounding box center [744, 439] width 170 height 16
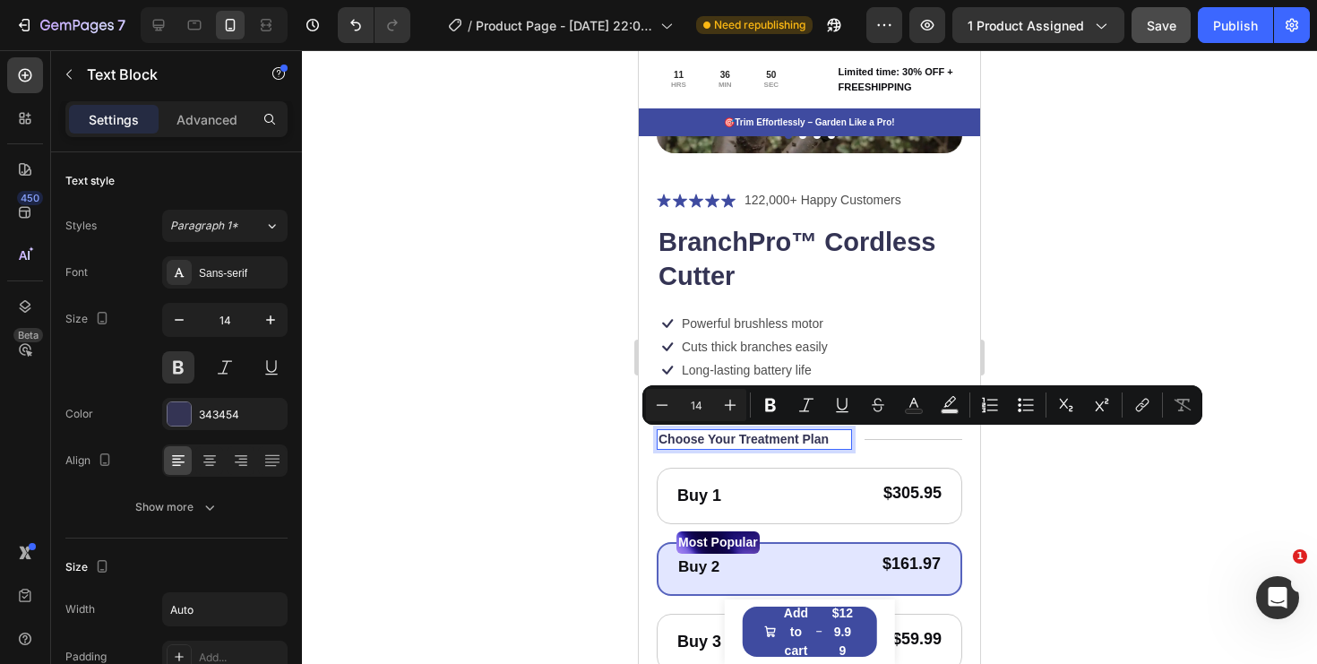
click at [827, 438] on p "Choose Your Treatment Plan" at bounding box center [744, 439] width 170 height 16
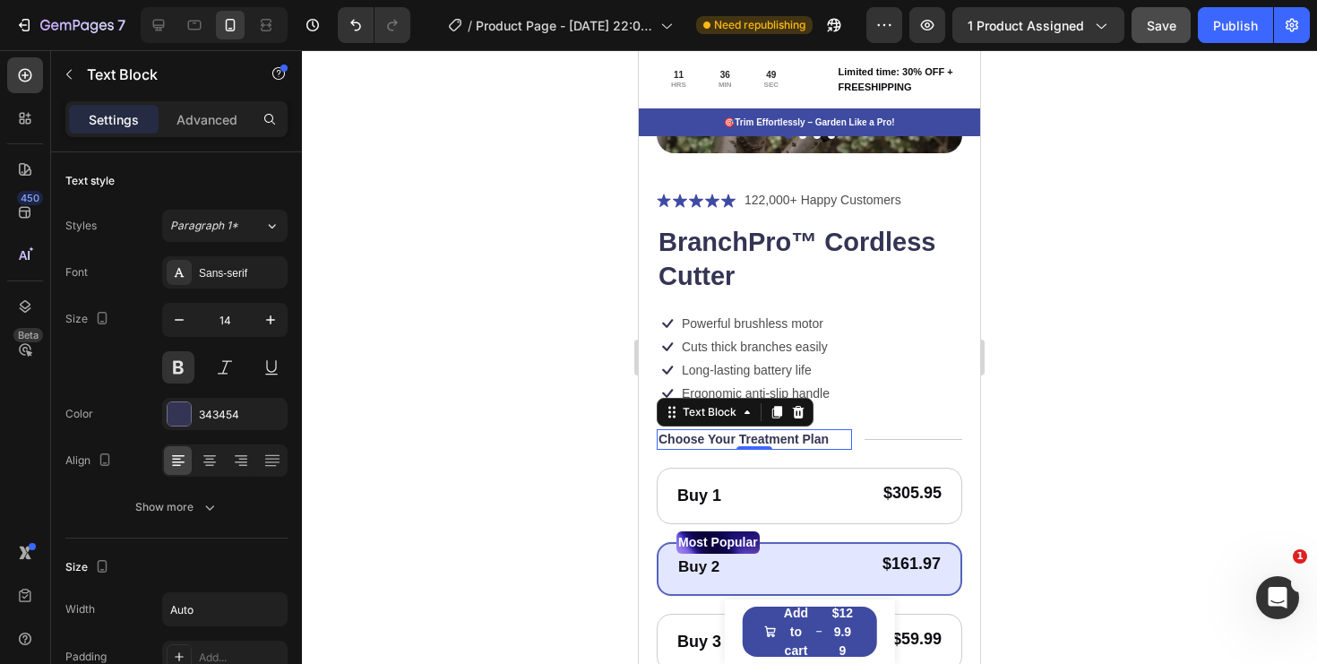
drag, startPoint x: 834, startPoint y: 438, endPoint x: 718, endPoint y: 438, distance: 116.5
click at [718, 438] on div "Choose Your Treatment Plan" at bounding box center [754, 439] width 195 height 20
click at [718, 438] on p "Choose Your Treatment Plan" at bounding box center [744, 439] width 170 height 16
click at [706, 440] on p "Choose Your Treatment Plan" at bounding box center [744, 439] width 170 height 16
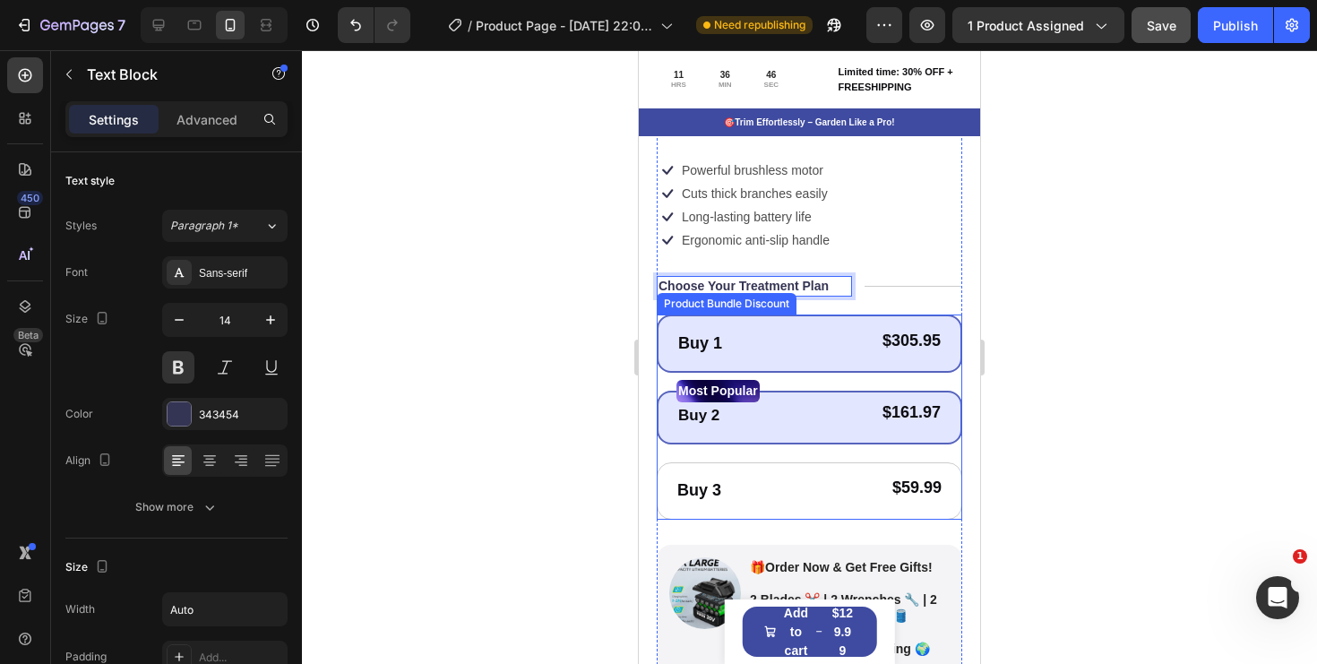
scroll to position [557, 0]
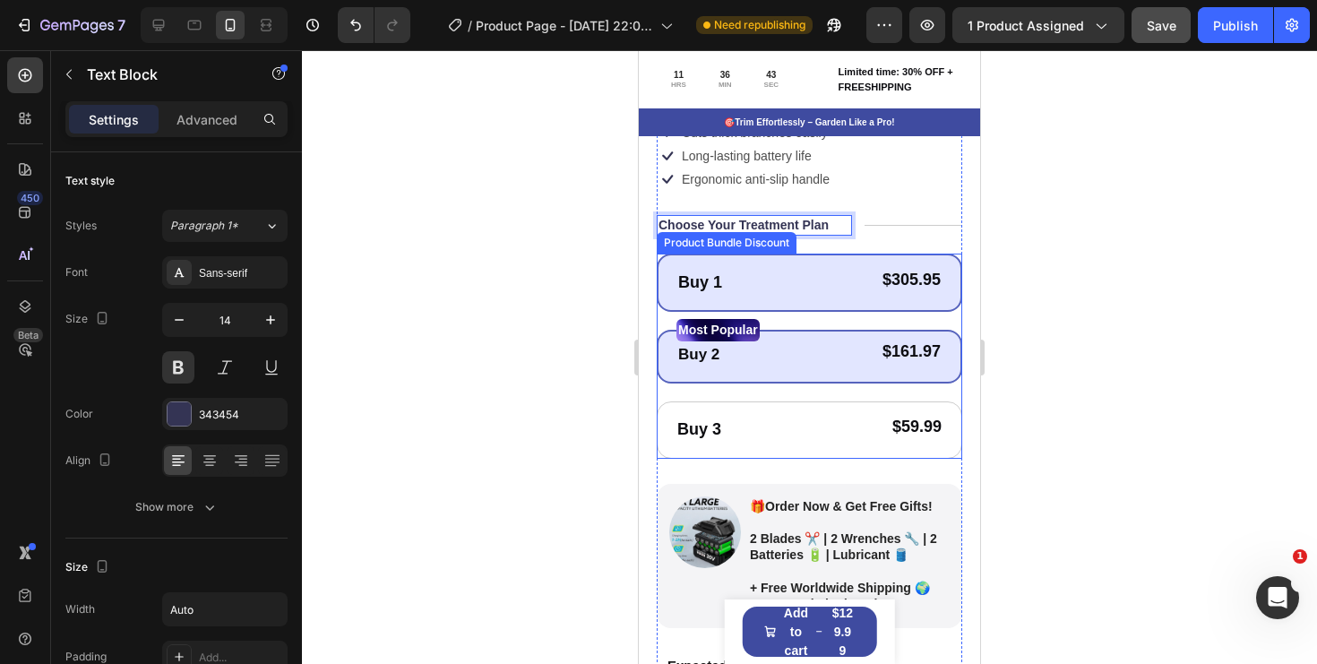
click at [959, 279] on div "Buy 1 Text Block $305.95 Product Price Product Price Row Row" at bounding box center [810, 283] width 306 height 58
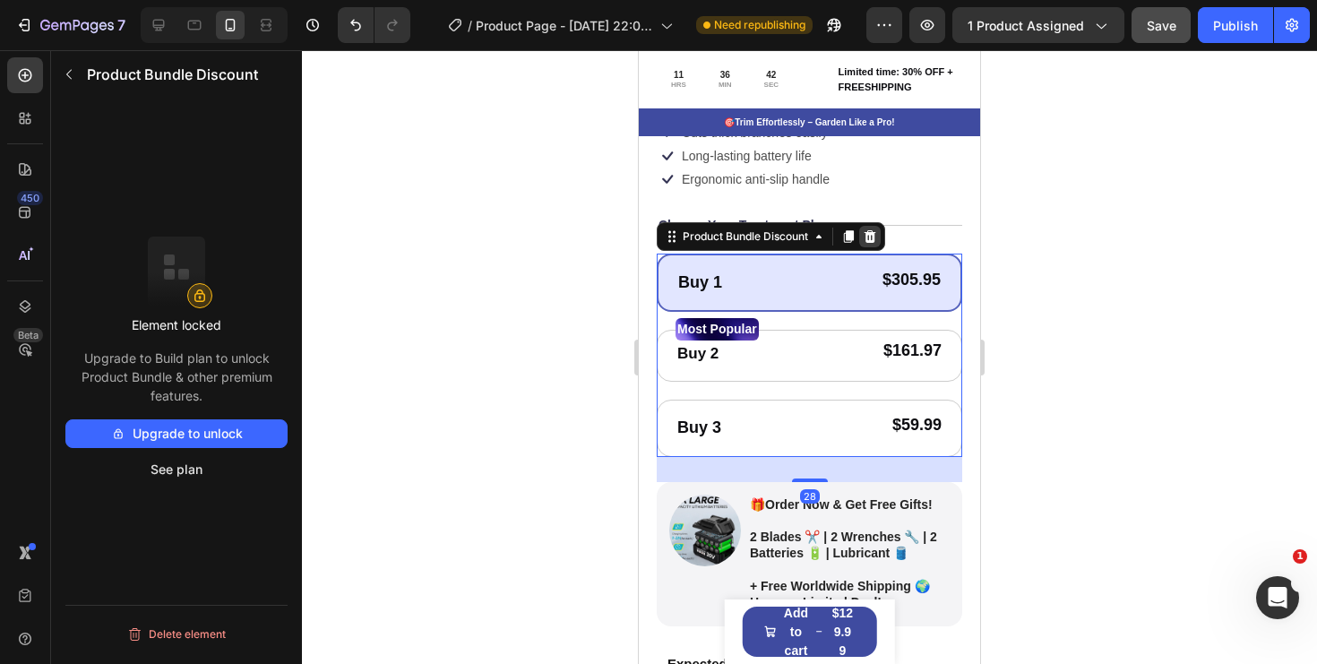
click at [879, 241] on div at bounding box center [870, 237] width 22 height 22
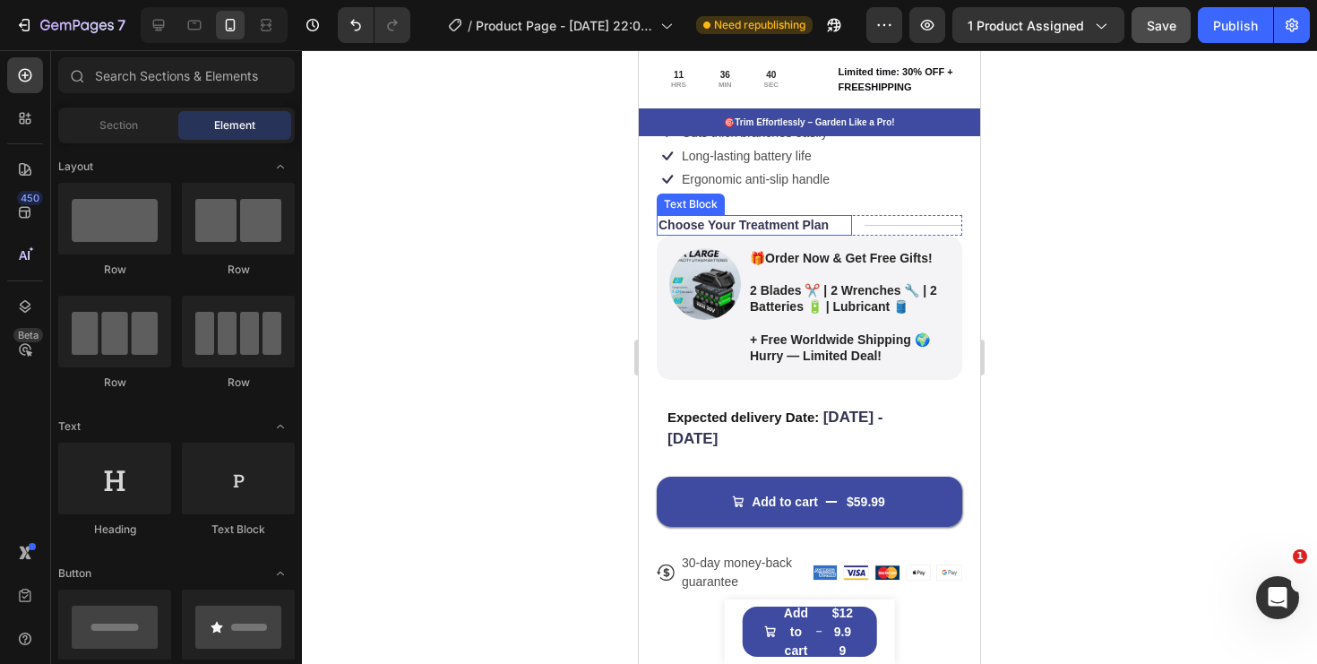
click at [801, 228] on p "Choose Your Treatment Plan" at bounding box center [744, 225] width 170 height 16
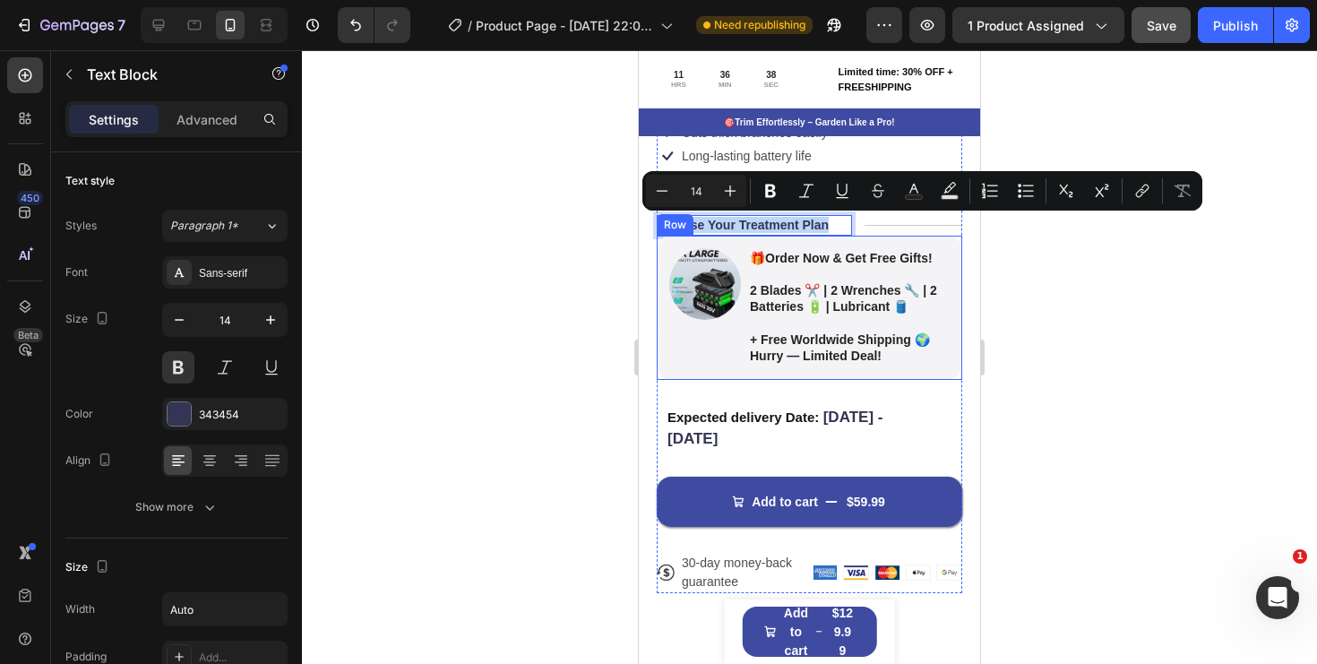
click at [838, 253] on strong "Order Now & Get Free Gifts!" at bounding box center [849, 258] width 168 height 14
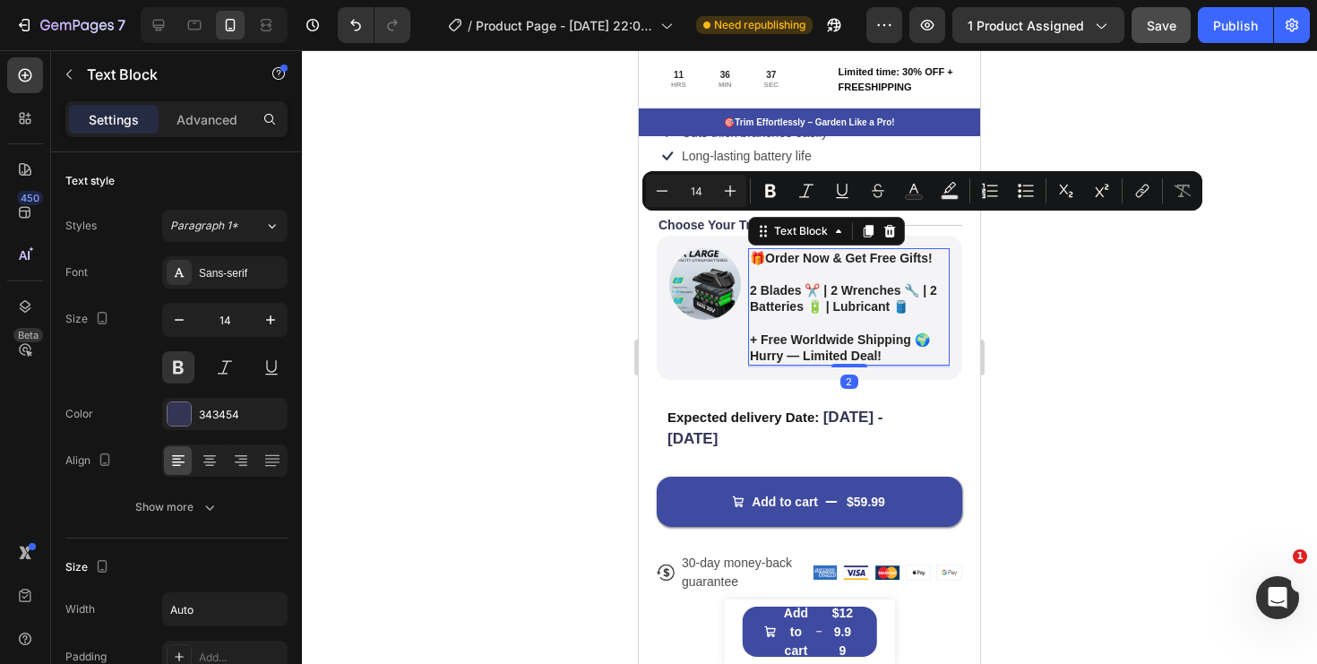
click at [838, 253] on strong "Order Now & Get Free Gifts!" at bounding box center [849, 258] width 168 height 14
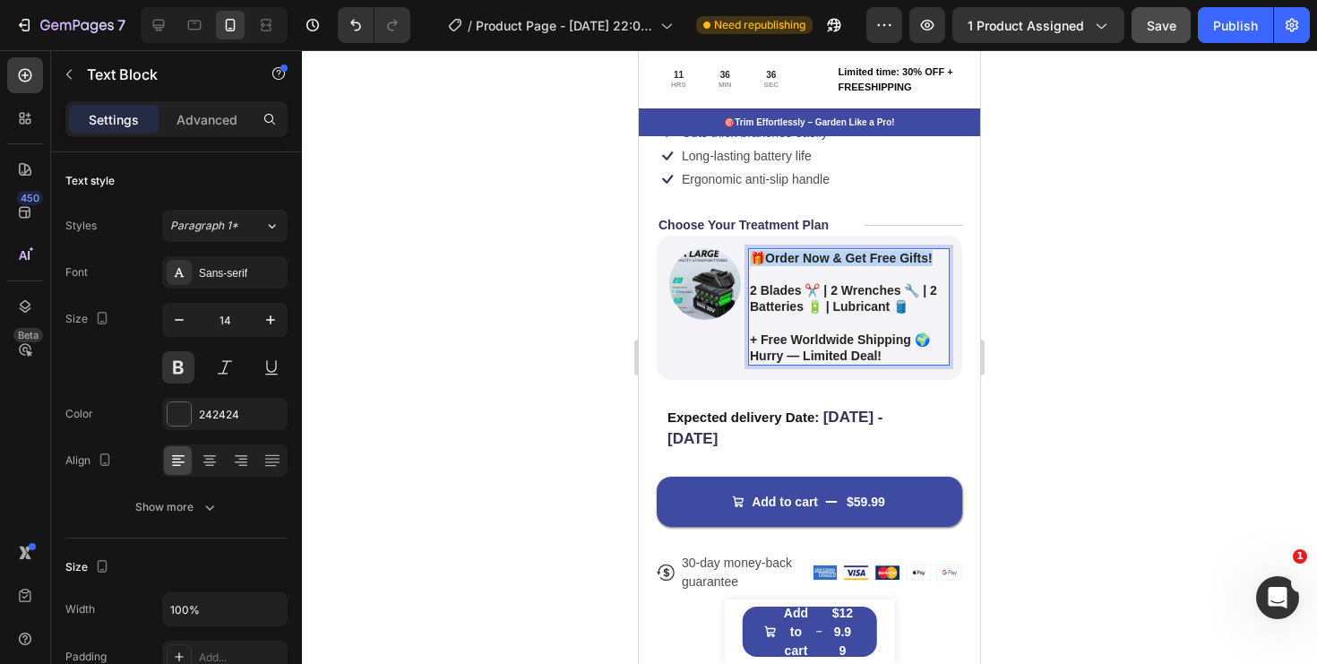
drag, startPoint x: 940, startPoint y: 258, endPoint x: 748, endPoint y: 258, distance: 191.8
click at [748, 258] on div "🎁 Order Now & Get Free Gifts! 2 Blades ✂️ | 2 Wrenches 🔧 | 2 Batteries 🔋 | Lubr…" at bounding box center [849, 306] width 202 height 117
click at [713, 223] on p "Choose Your Treatment Plan" at bounding box center [744, 225] width 170 height 16
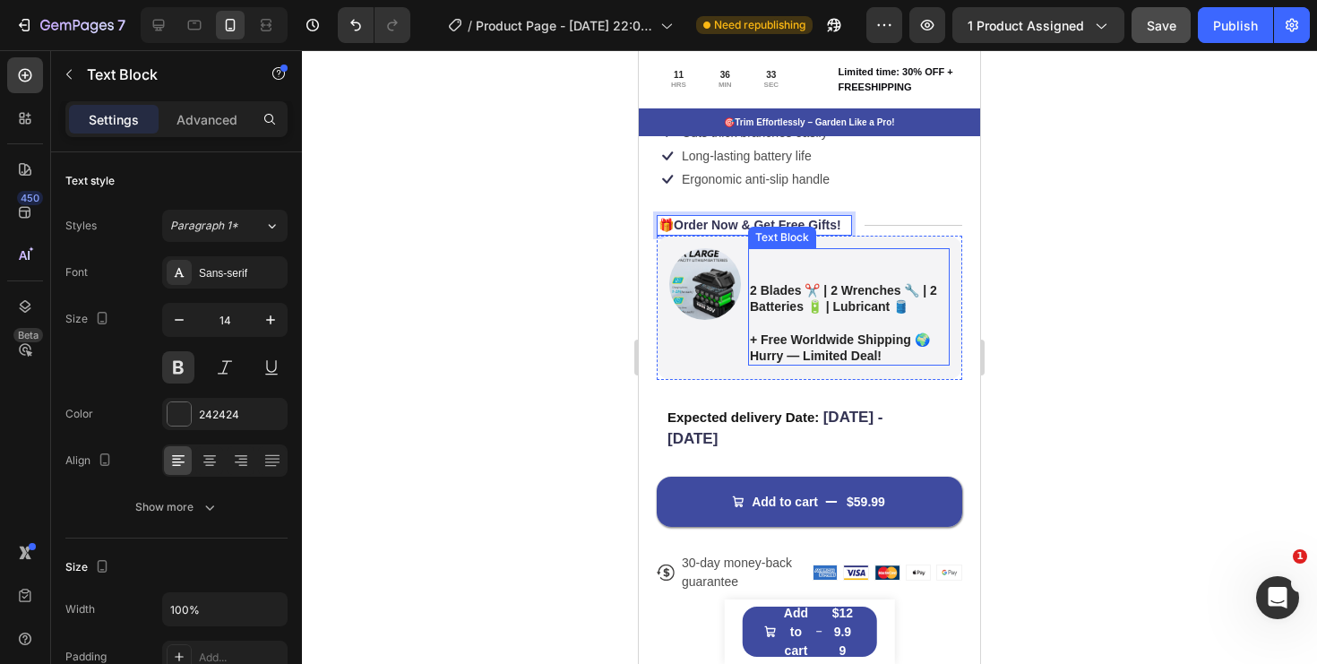
click at [861, 273] on p "Rich Text Editor. Editing area: main" at bounding box center [849, 274] width 198 height 16
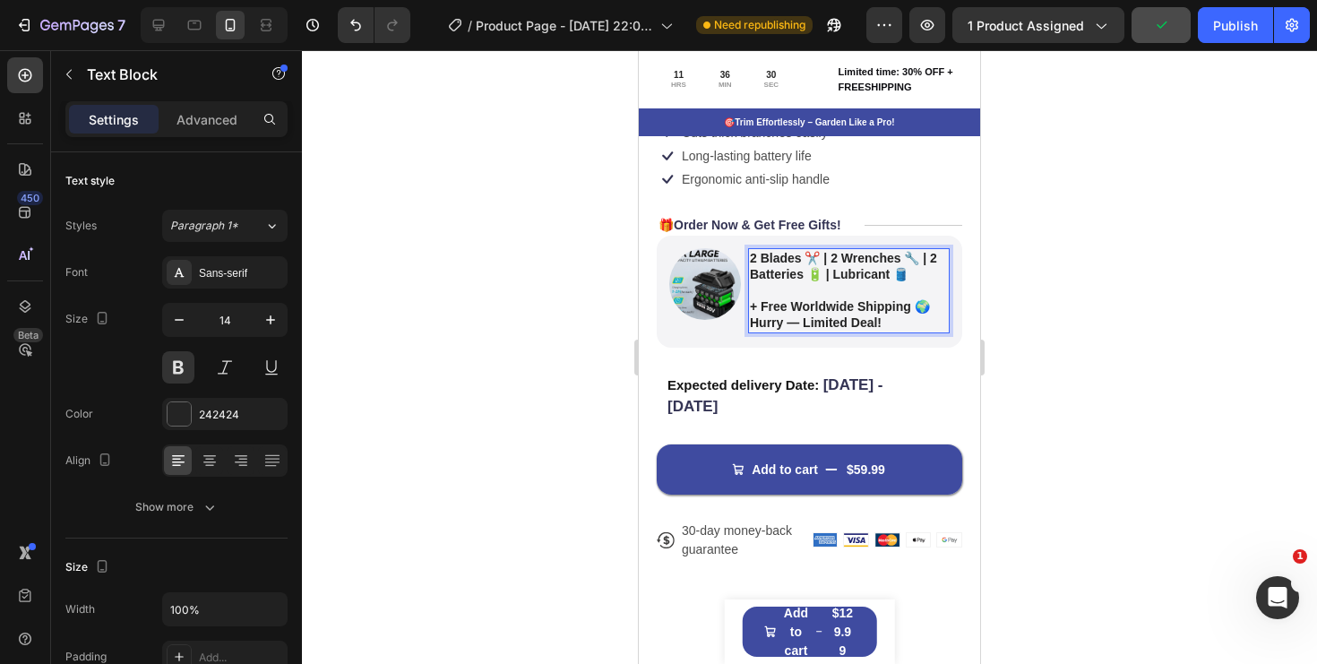
click at [821, 260] on p "2 Blades ✂️ | 2 Wrenches 🔧 | 2 Batteries 🔋 | Lubricant 🛢️" at bounding box center [849, 266] width 198 height 32
click at [925, 288] on p "+ Free Worldwide Shipping 🌍 Hurry — Limited Deal!" at bounding box center [849, 306] width 198 height 49
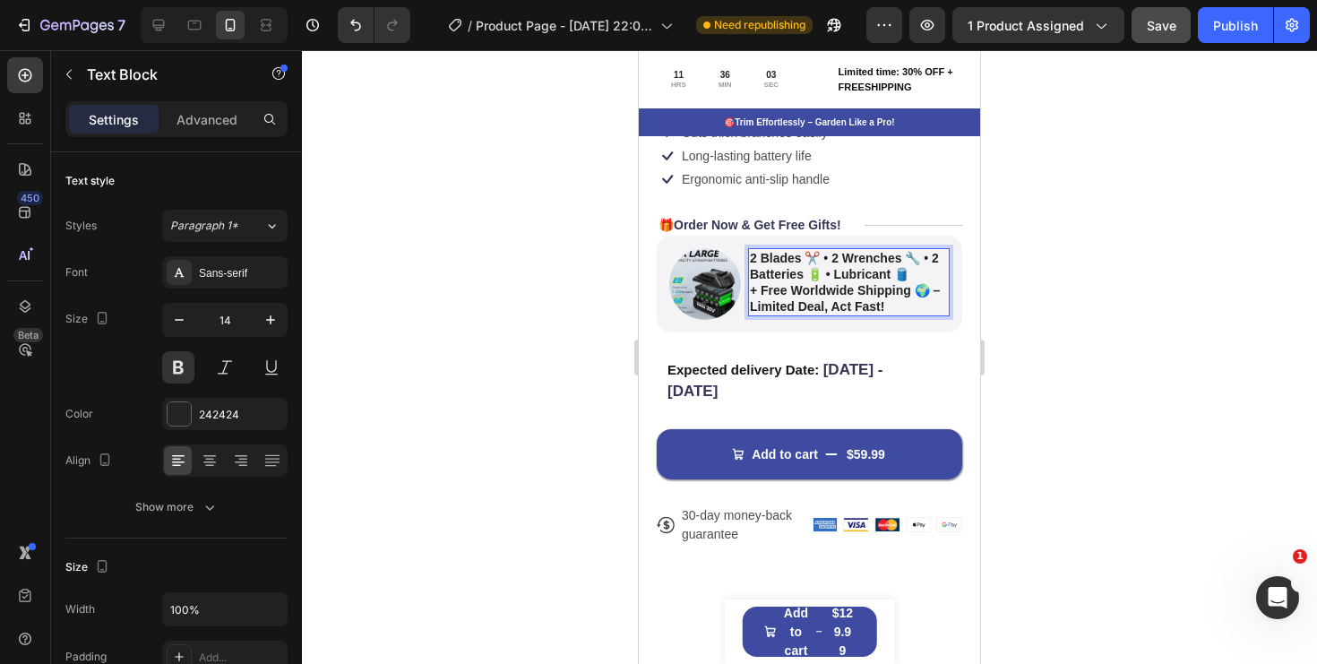
click at [918, 273] on p "2 Blades ✂️ • 2 Wrenches 🔧 • 2 Batteries 🔋 • Lubricant 🛢️ + Free Worldwide Ship…" at bounding box center [849, 282] width 198 height 65
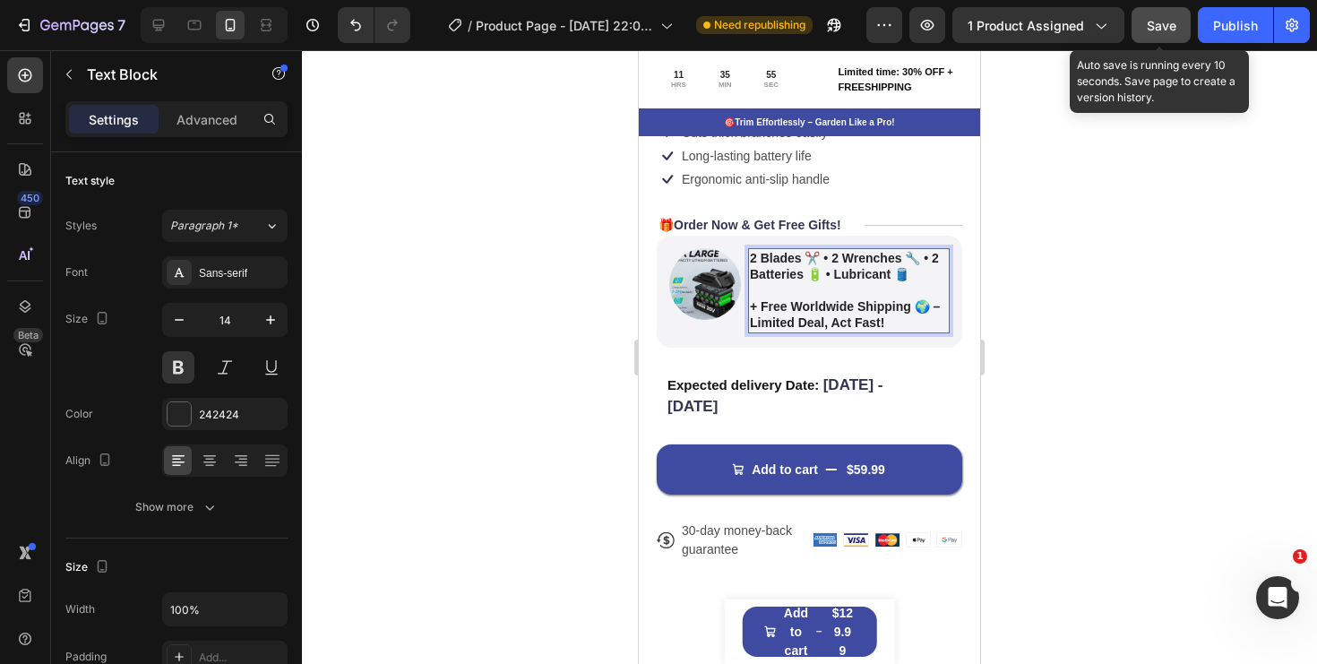
click at [1157, 31] on span "Save" at bounding box center [1162, 25] width 30 height 15
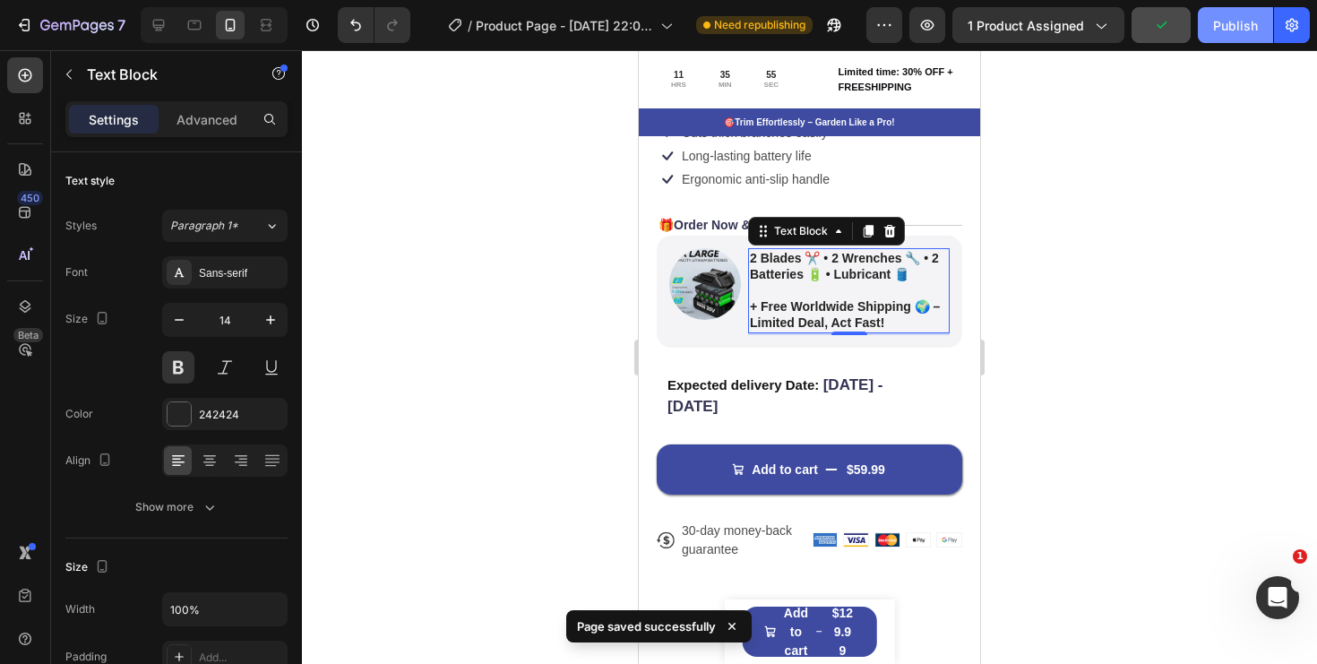
click at [1231, 30] on div "Publish" at bounding box center [1235, 25] width 45 height 19
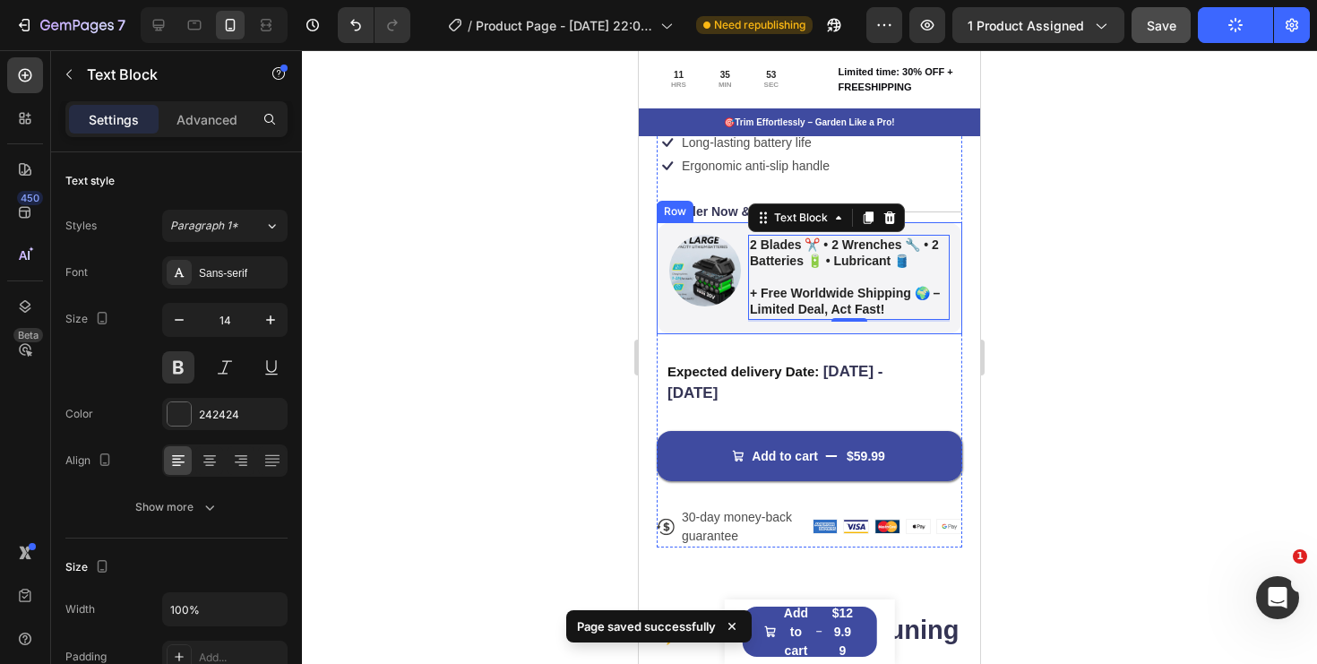
scroll to position [567, 0]
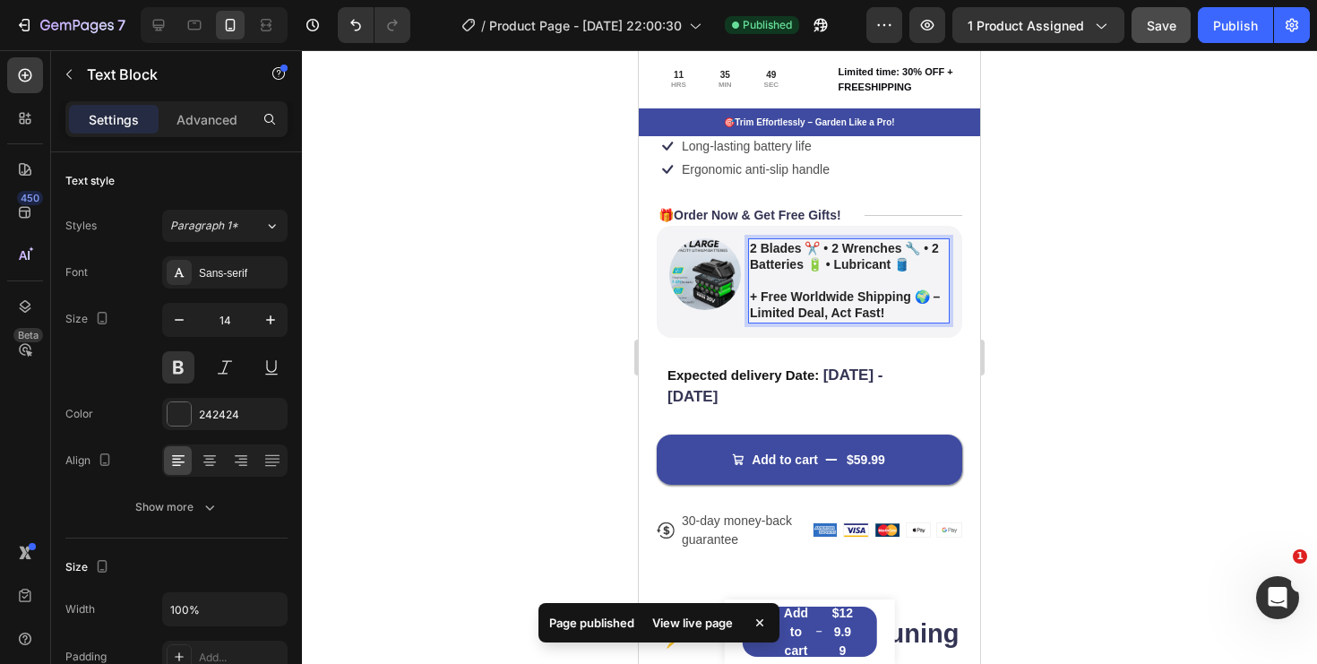
click at [920, 248] on strong "2 Blades ✂️ • 2 Wrenches 🔧 • 2 Batteries 🔋 • Lubricant 🛢️" at bounding box center [844, 256] width 189 height 30
click at [757, 264] on strong "• 2 Batteries 🔋 • Lubricant 🛢️" at bounding box center [839, 264] width 178 height 14
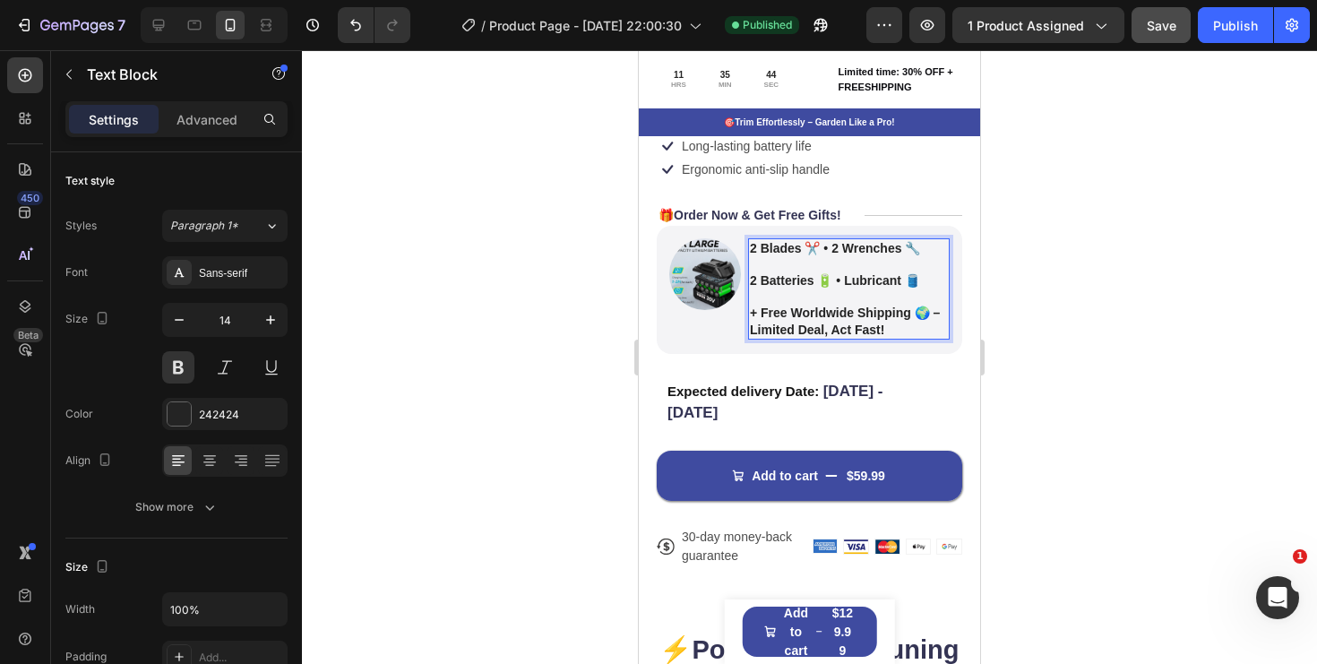
click at [759, 278] on strong "2 Batteries 🔋 • Lubricant 🛢️" at bounding box center [835, 280] width 170 height 14
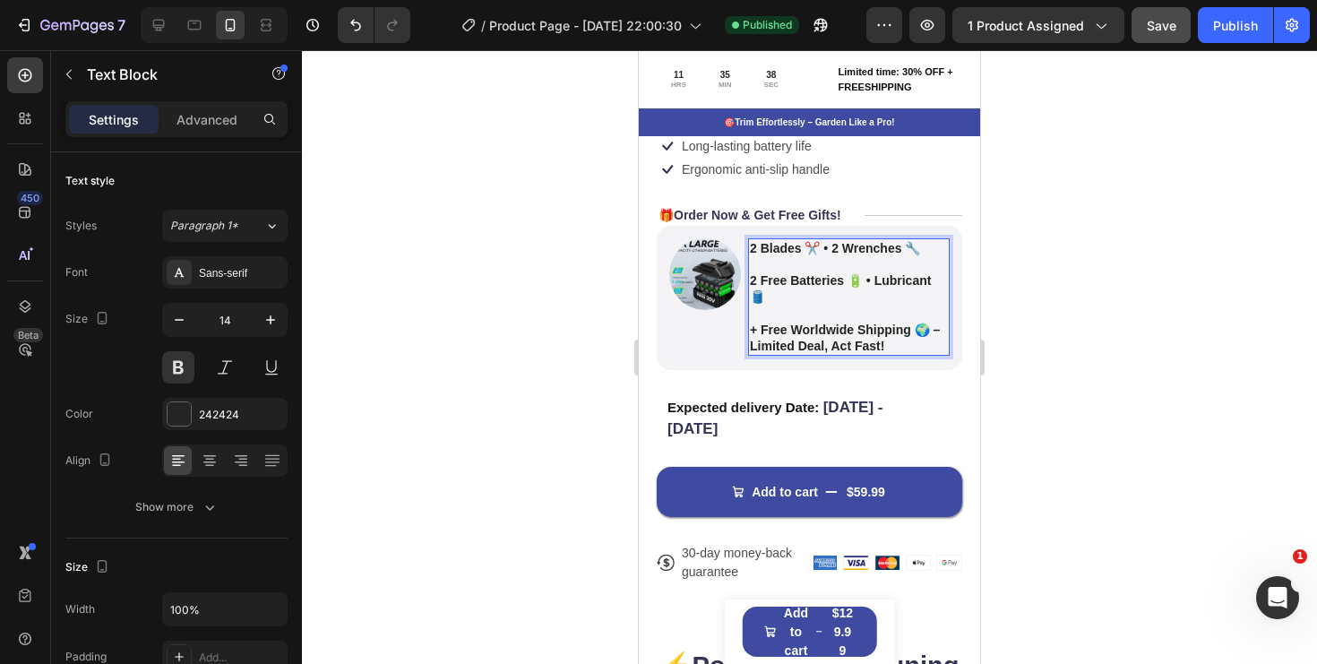
click at [763, 250] on strong "2 Blades ✂️ • 2 Wrenches 🔧" at bounding box center [835, 248] width 170 height 14
click at [831, 252] on strong "2 Blades ✂️ • 2 Wrenches 🔧" at bounding box center [835, 248] width 170 height 14
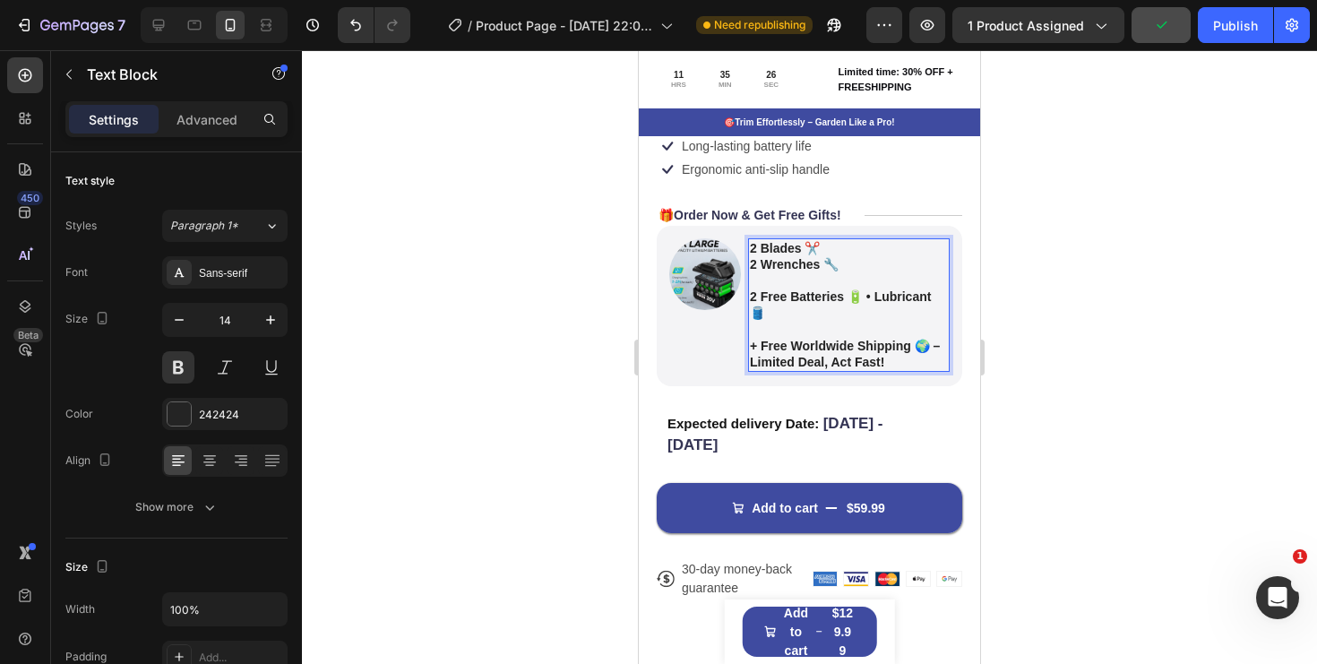
click at [763, 282] on p "Rich Text Editor. Editing area: main" at bounding box center [849, 280] width 198 height 16
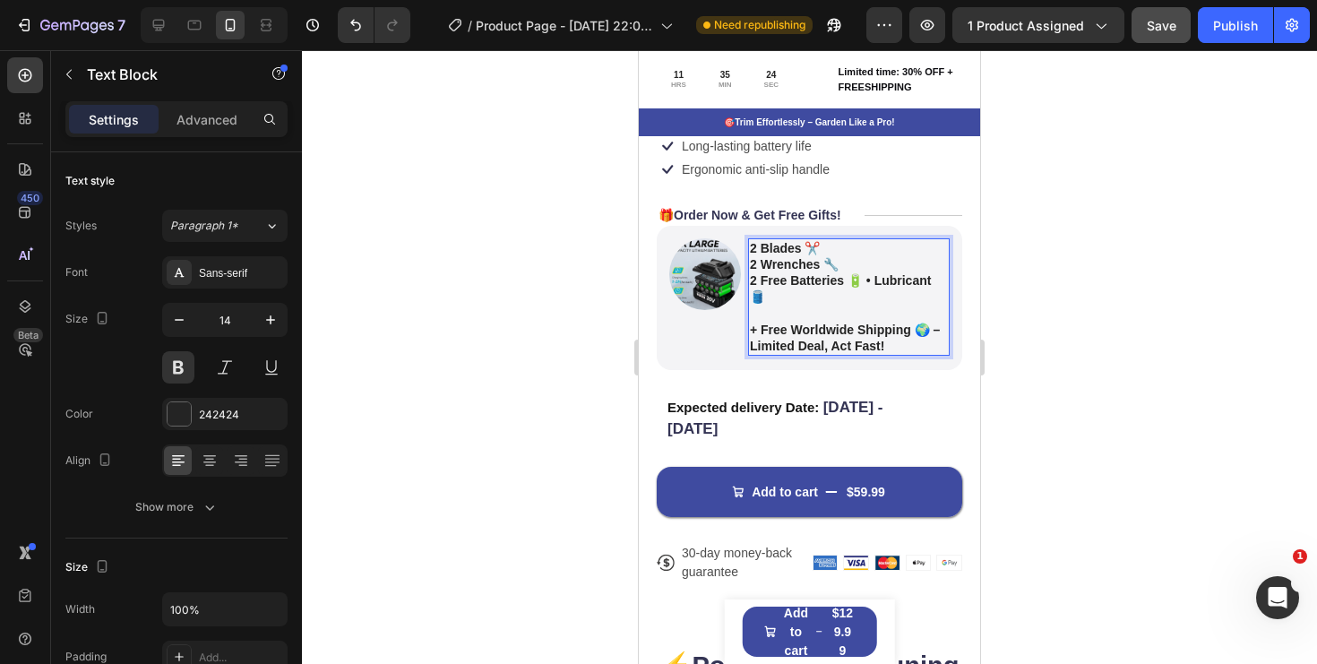
click at [850, 282] on strong "2 Free Batteries 🔋 • Lubricant 🛢️" at bounding box center [840, 288] width 181 height 30
click at [872, 282] on strong "2 Free Batteries 🔋 • Lubricant 🛢️" at bounding box center [840, 288] width 181 height 30
click at [859, 309] on p "+ Free Worldwide Shipping 🌍 – Limited Deal, Act Fast!" at bounding box center [849, 329] width 198 height 49
click at [1150, 36] on button "Save" at bounding box center [1161, 25] width 59 height 36
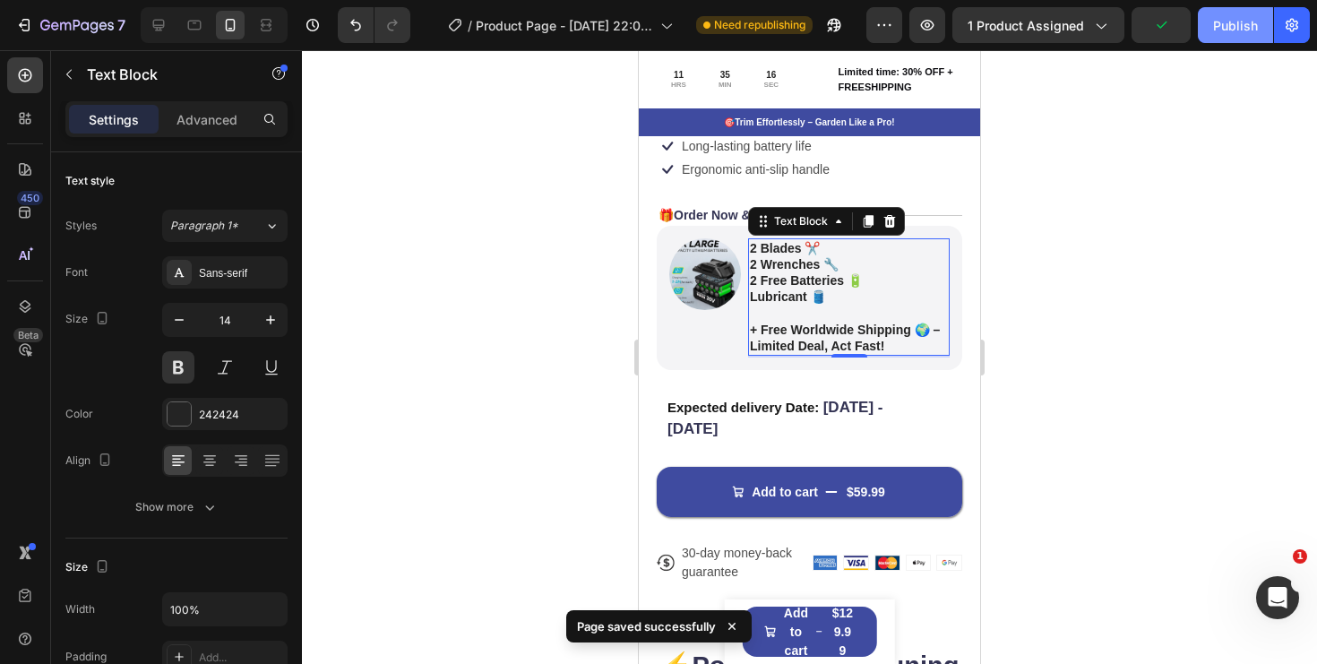
click at [1218, 24] on div "Publish" at bounding box center [1235, 25] width 45 height 19
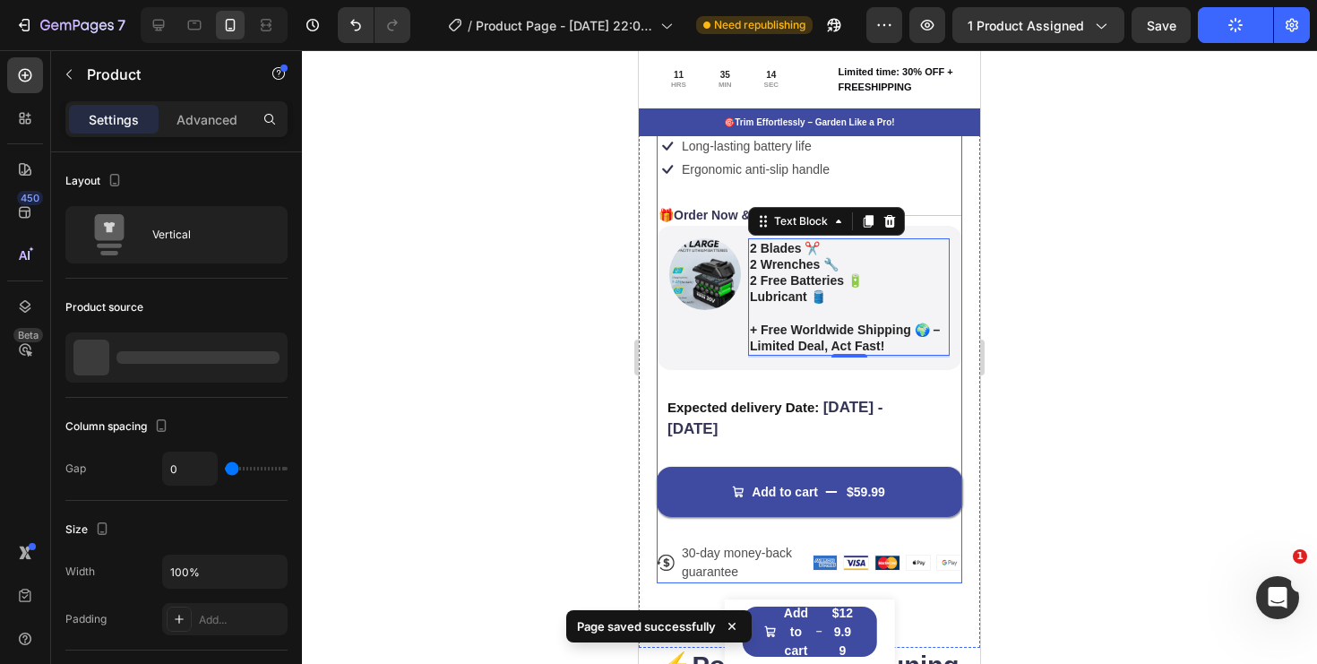
click at [853, 385] on div "Icon Icon Icon Icon Icon Icon List 122,000+ Happy Customers Text Block Row Bran…" at bounding box center [810, 274] width 306 height 618
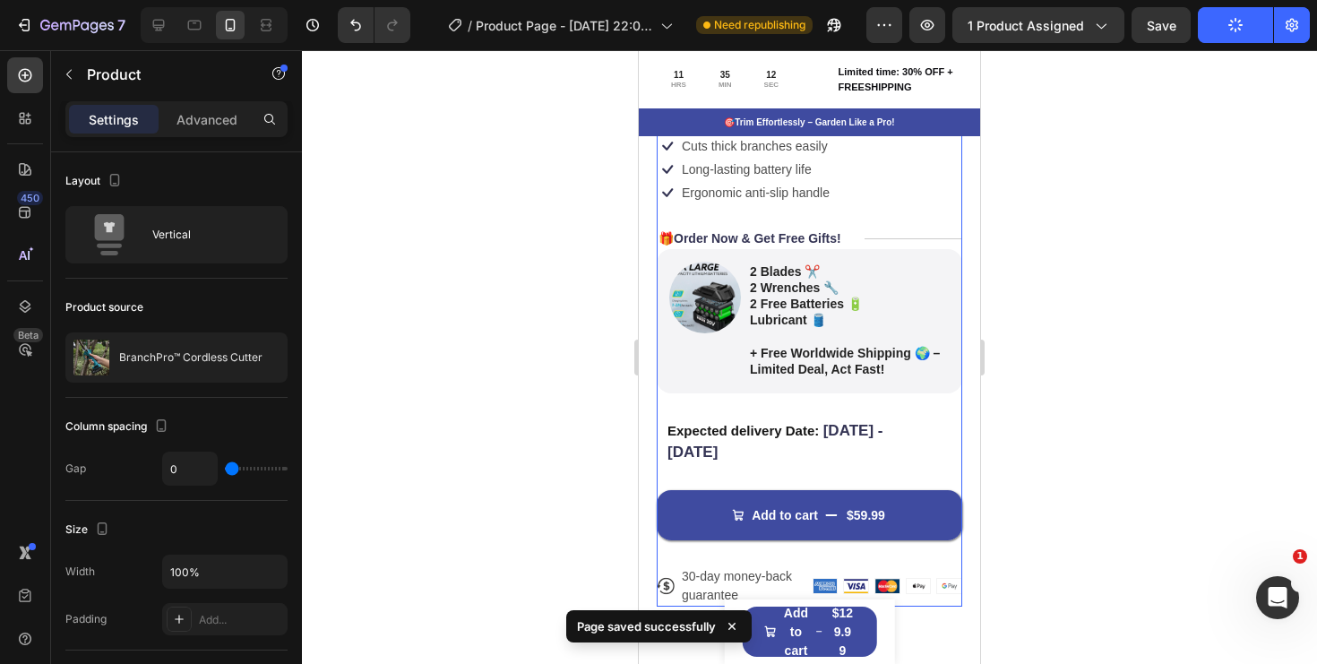
scroll to position [541, 0]
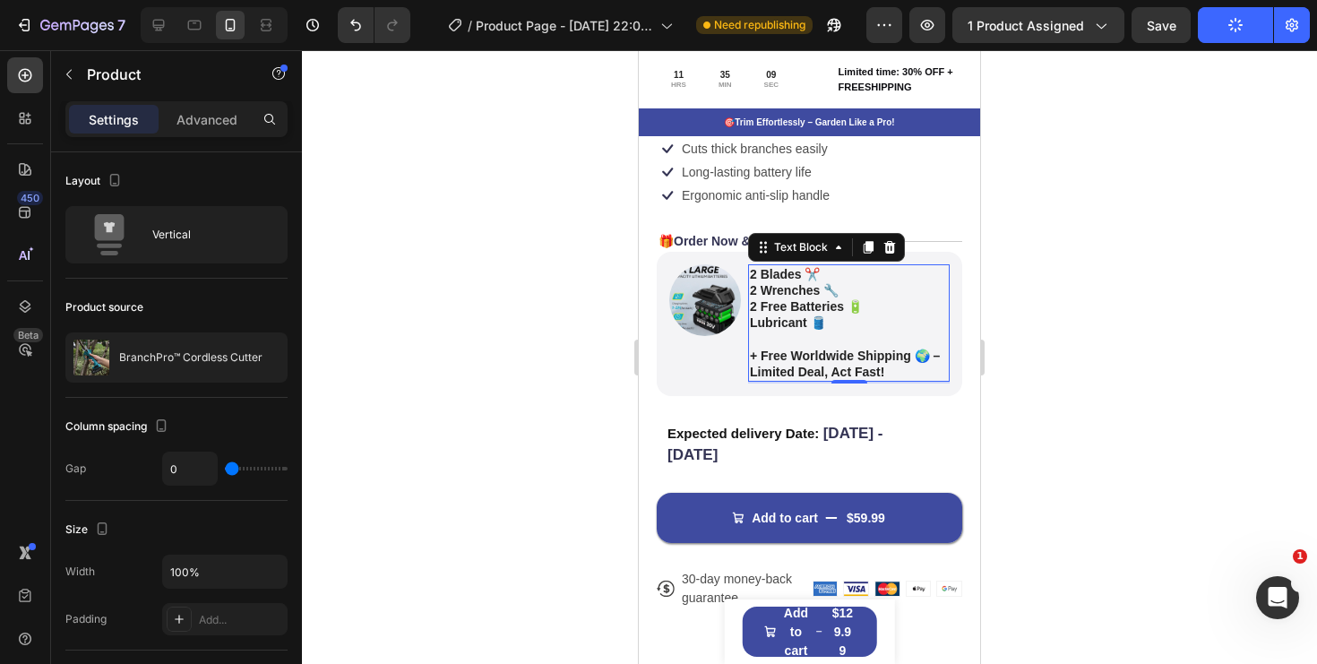
click at [762, 272] on strong "2 Blades ✂️" at bounding box center [785, 274] width 70 height 14
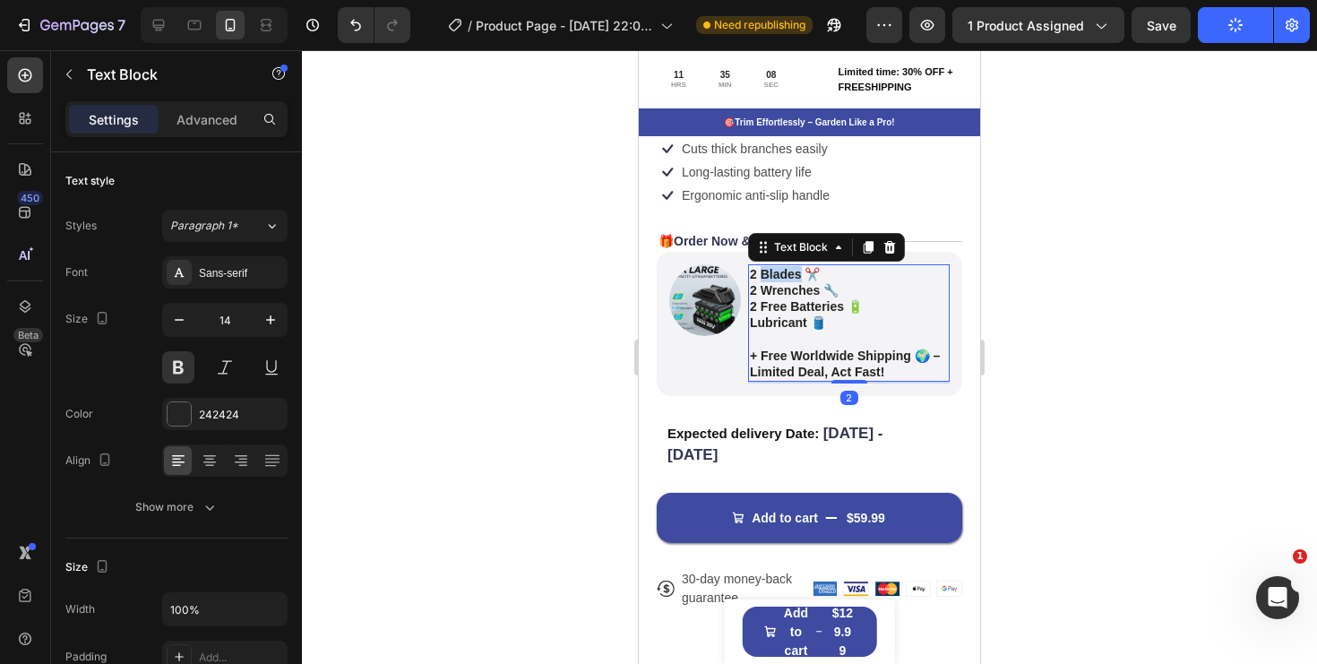
click at [763, 275] on strong "2 Blades ✂️" at bounding box center [785, 274] width 70 height 14
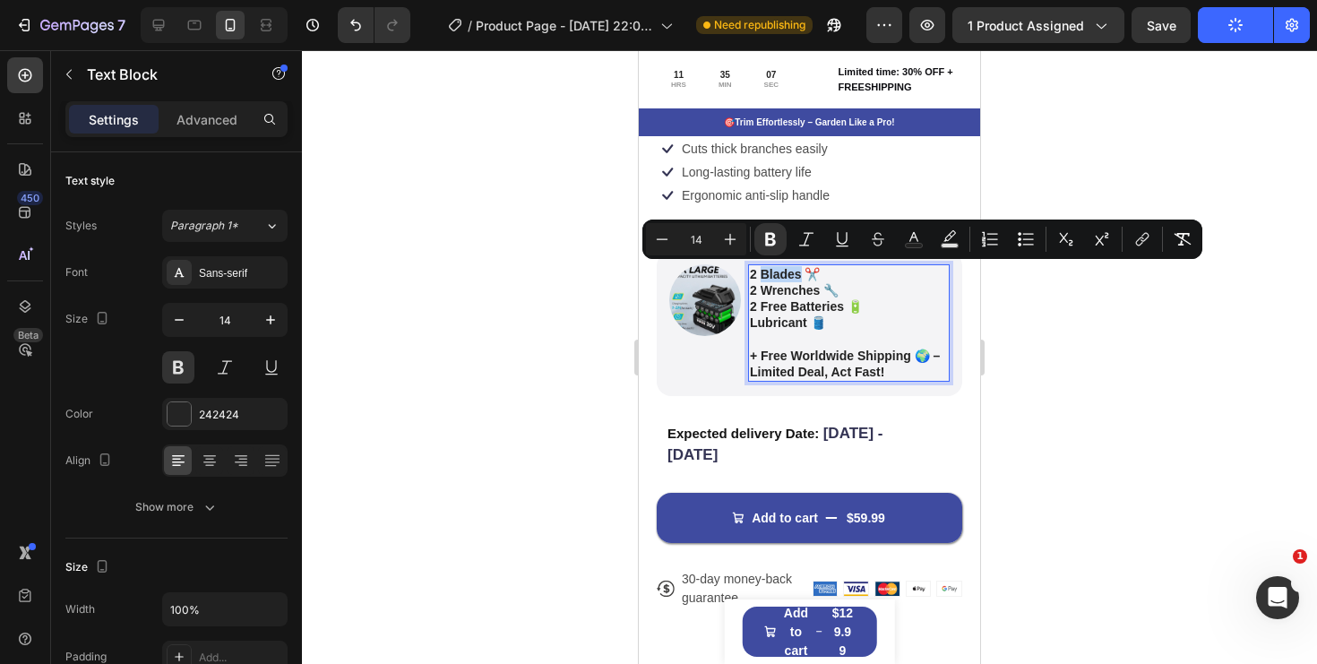
click at [763, 276] on strong "2 Blades ✂️" at bounding box center [785, 274] width 70 height 14
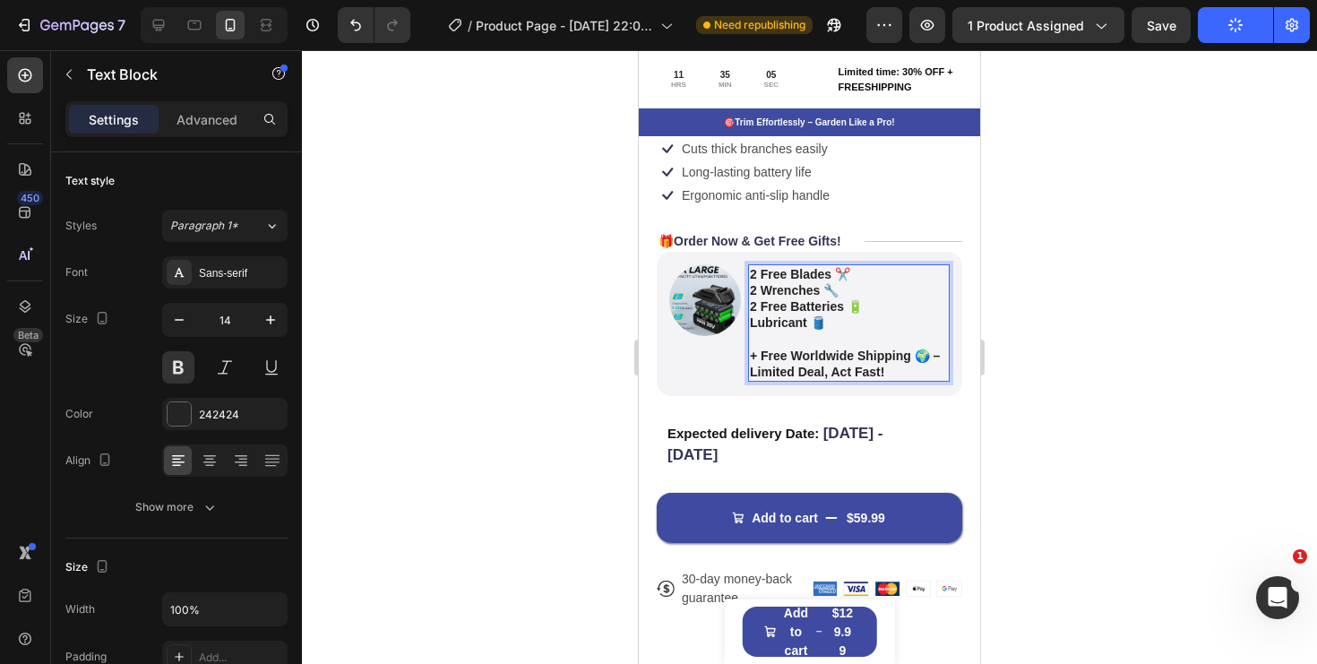
click at [761, 290] on strong "2 Wrenches 🔧" at bounding box center [794, 290] width 89 height 14
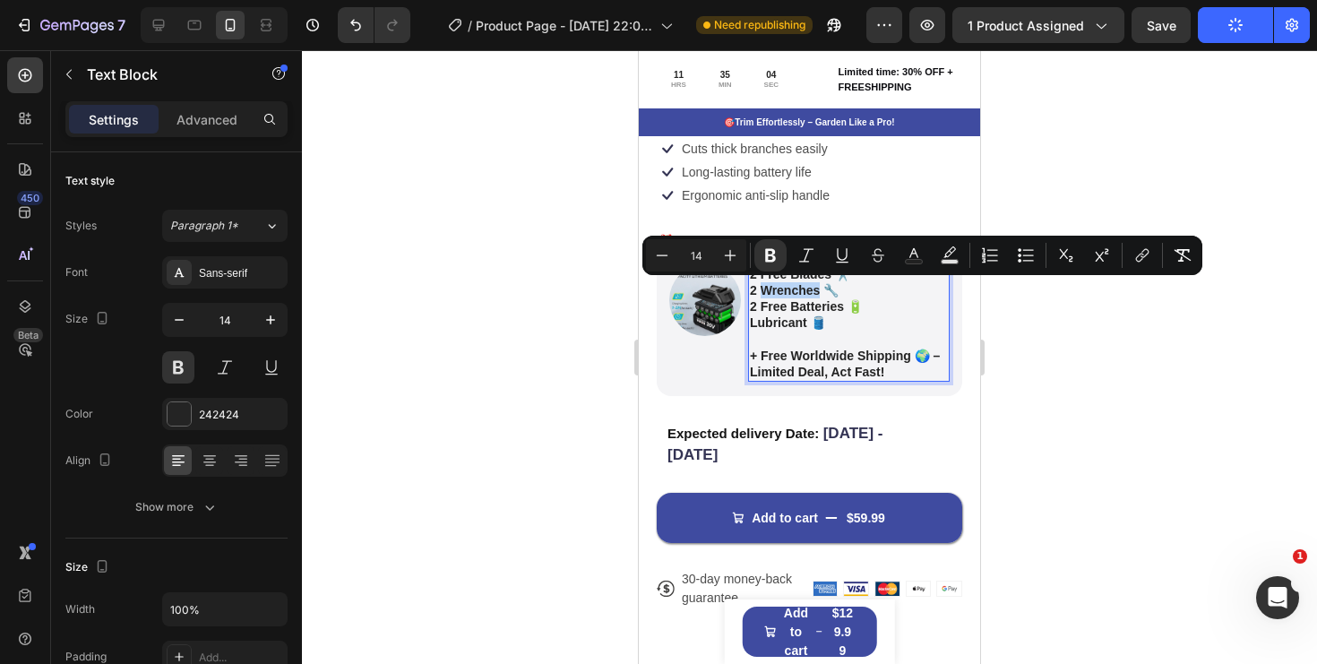
click at [761, 290] on strong "2 Wrenches 🔧" at bounding box center [794, 290] width 89 height 14
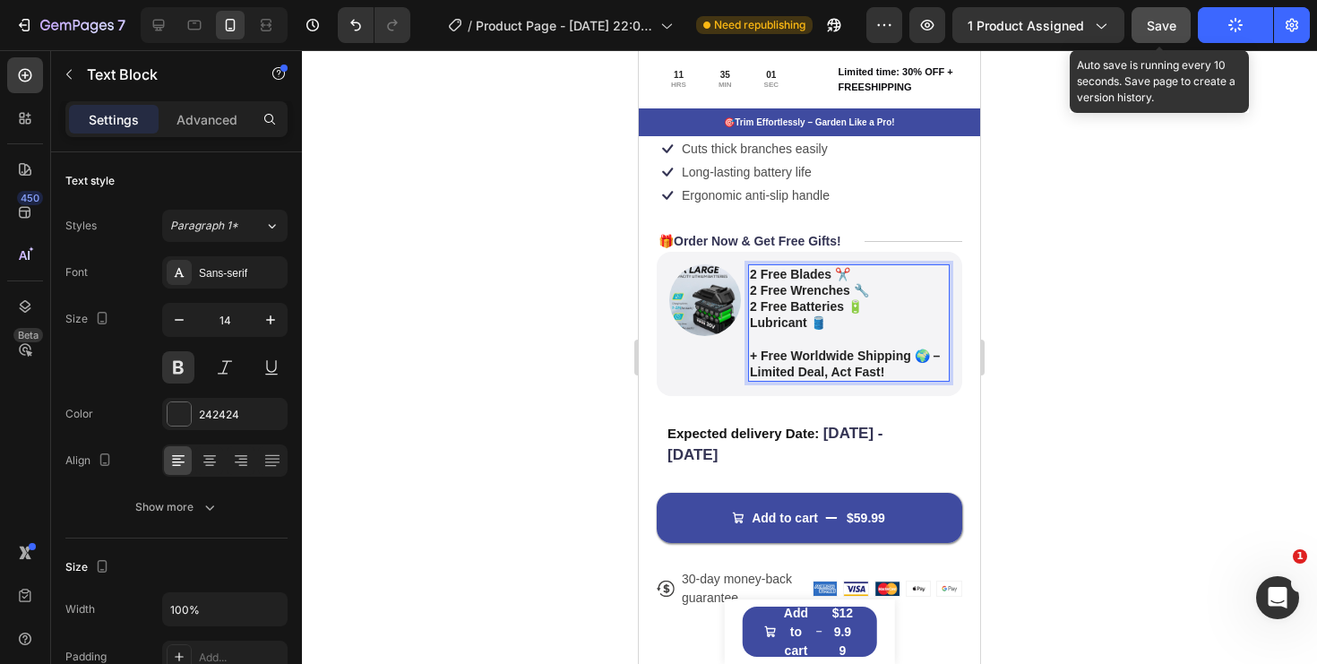
click at [1177, 31] on button "Save" at bounding box center [1161, 25] width 59 height 36
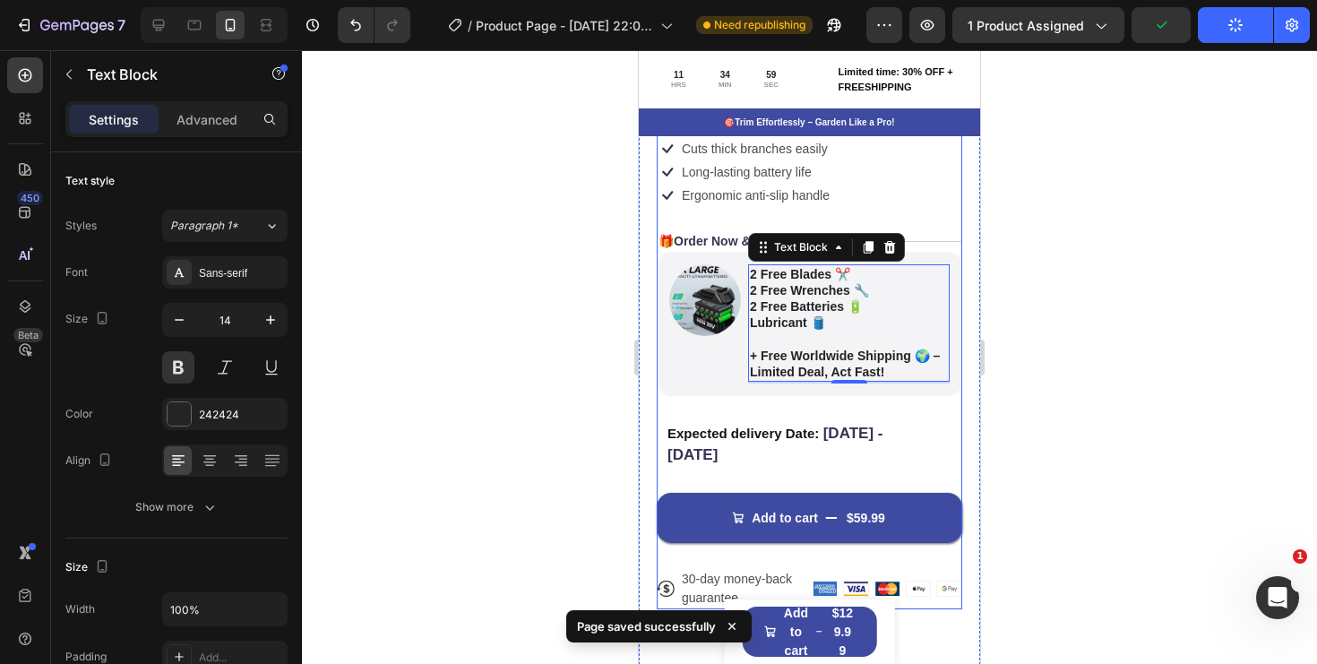
click at [888, 412] on div "Icon Icon Icon Icon Icon Icon List 122,000+ Happy Customers Text Block Row Bran…" at bounding box center [810, 300] width 306 height 618
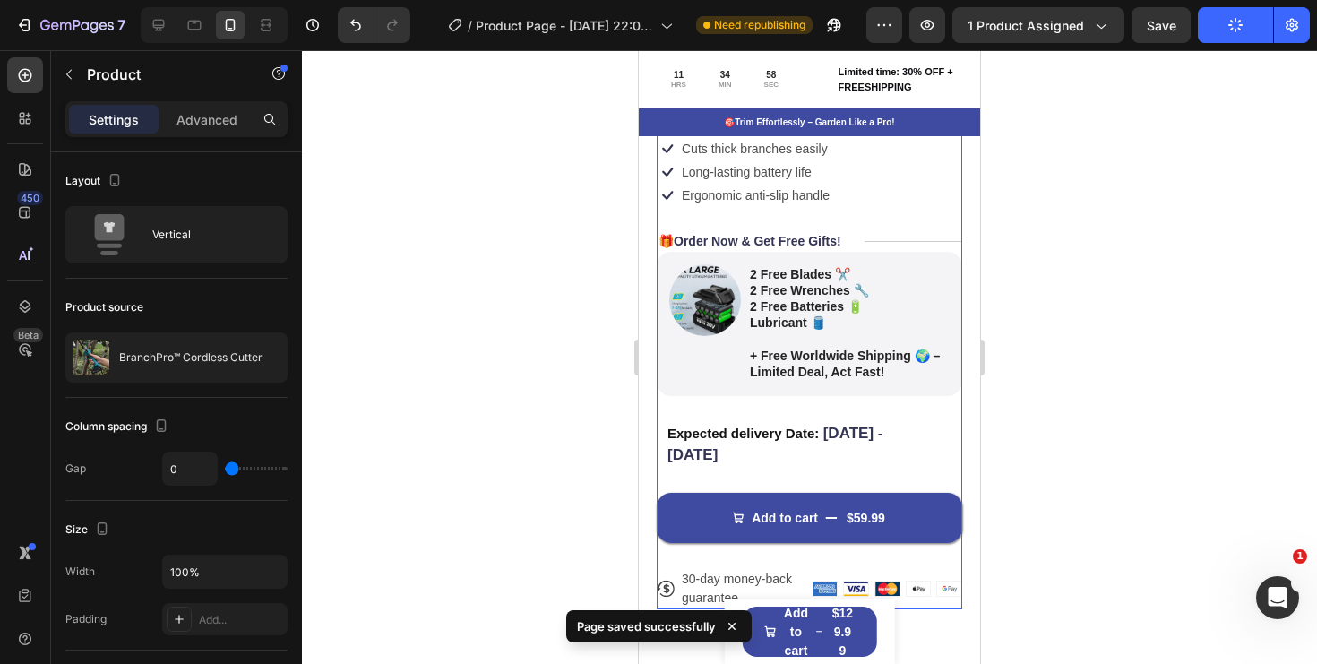
scroll to position [521, 0]
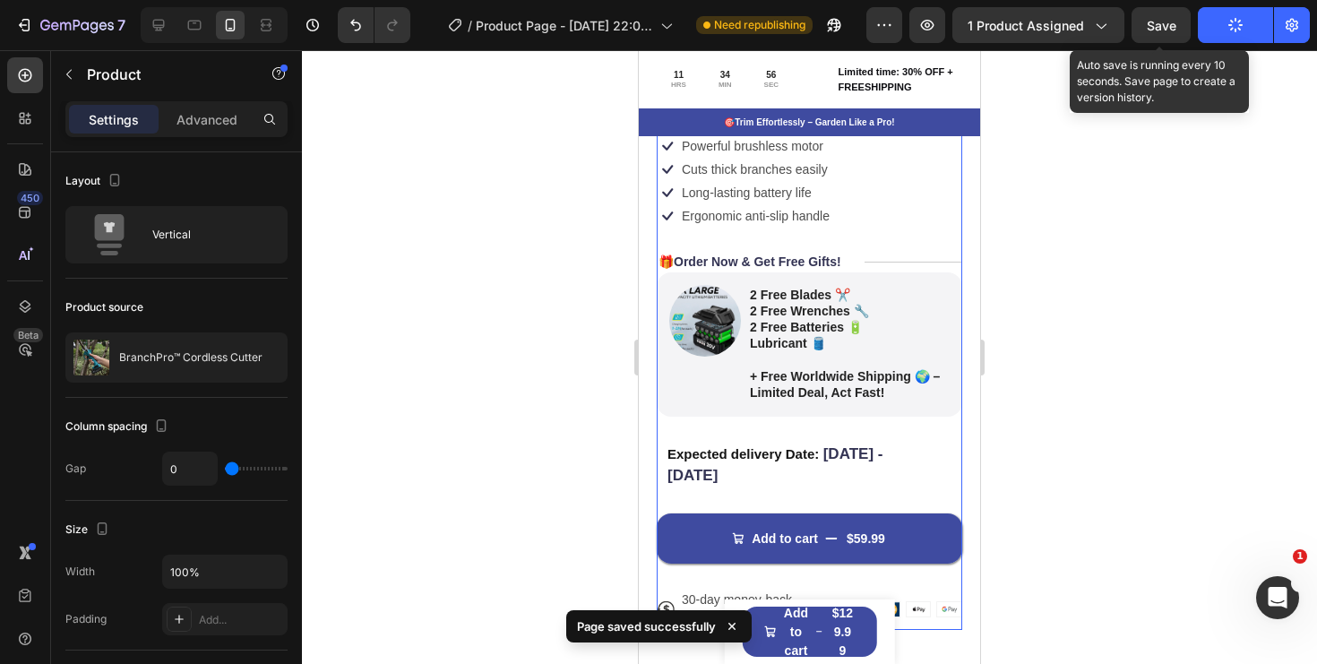
click at [1160, 33] on div "Save" at bounding box center [1162, 25] width 30 height 19
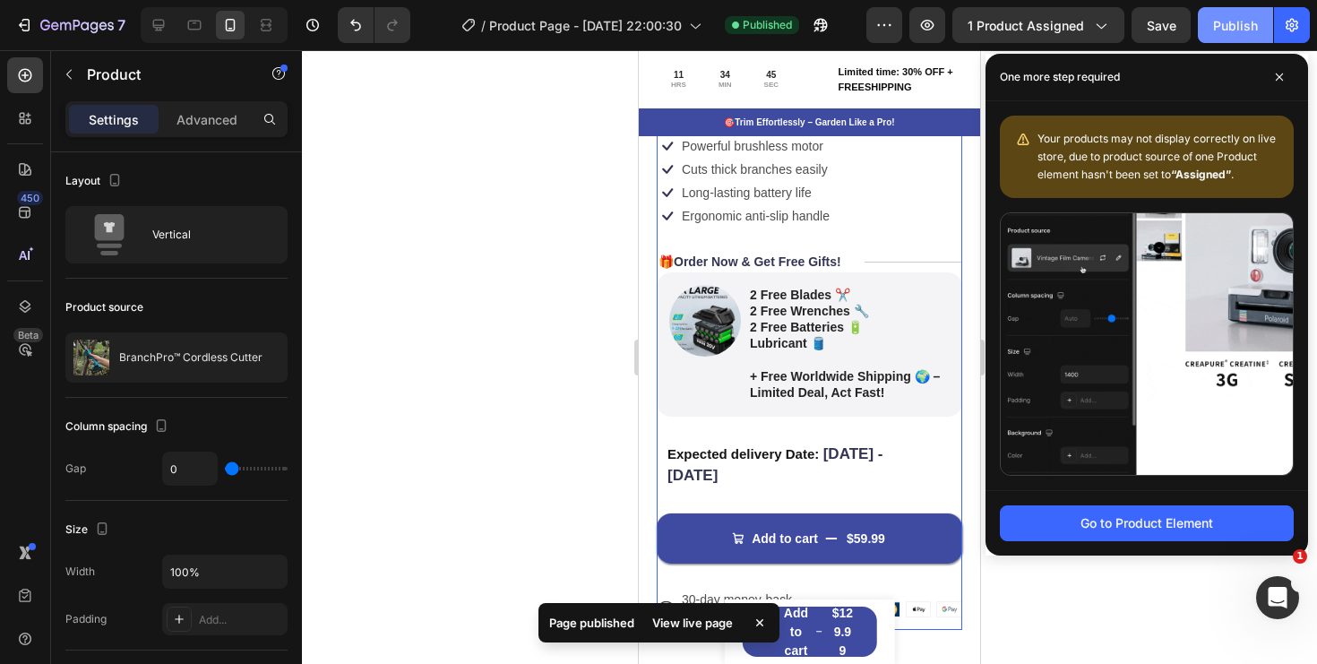
click at [1244, 35] on button "Publish" at bounding box center [1235, 25] width 75 height 36
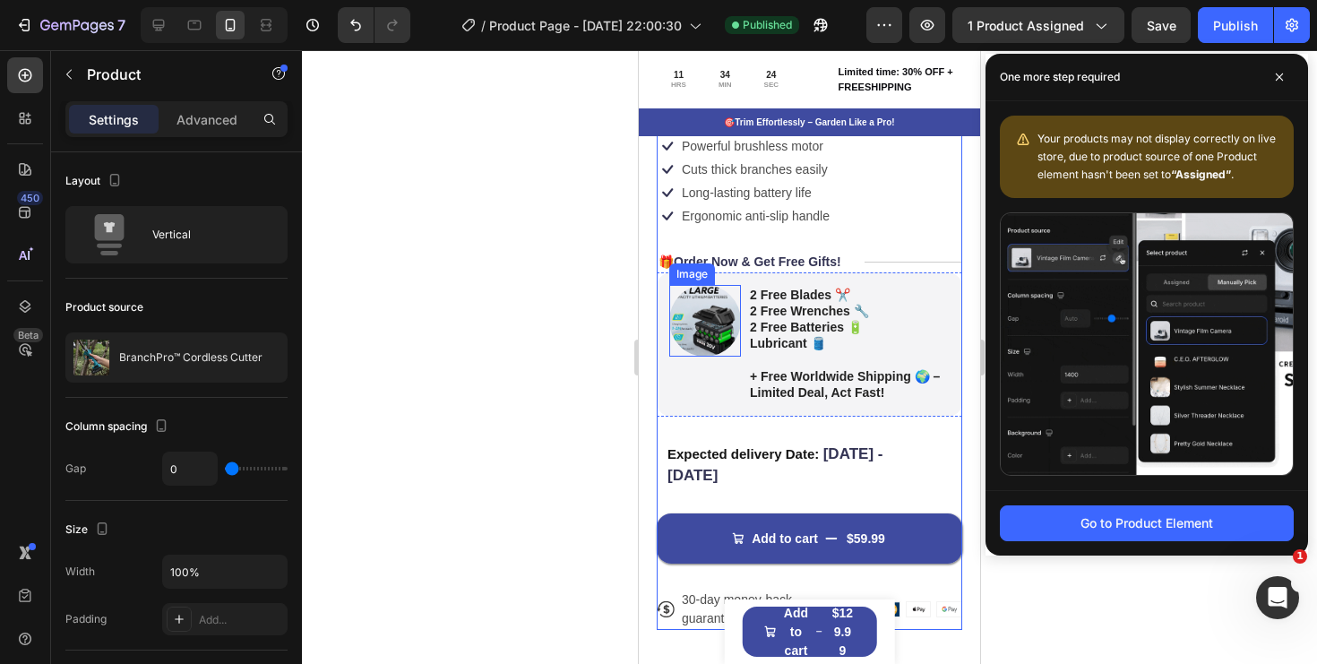
click at [712, 306] on img at bounding box center [705, 321] width 72 height 72
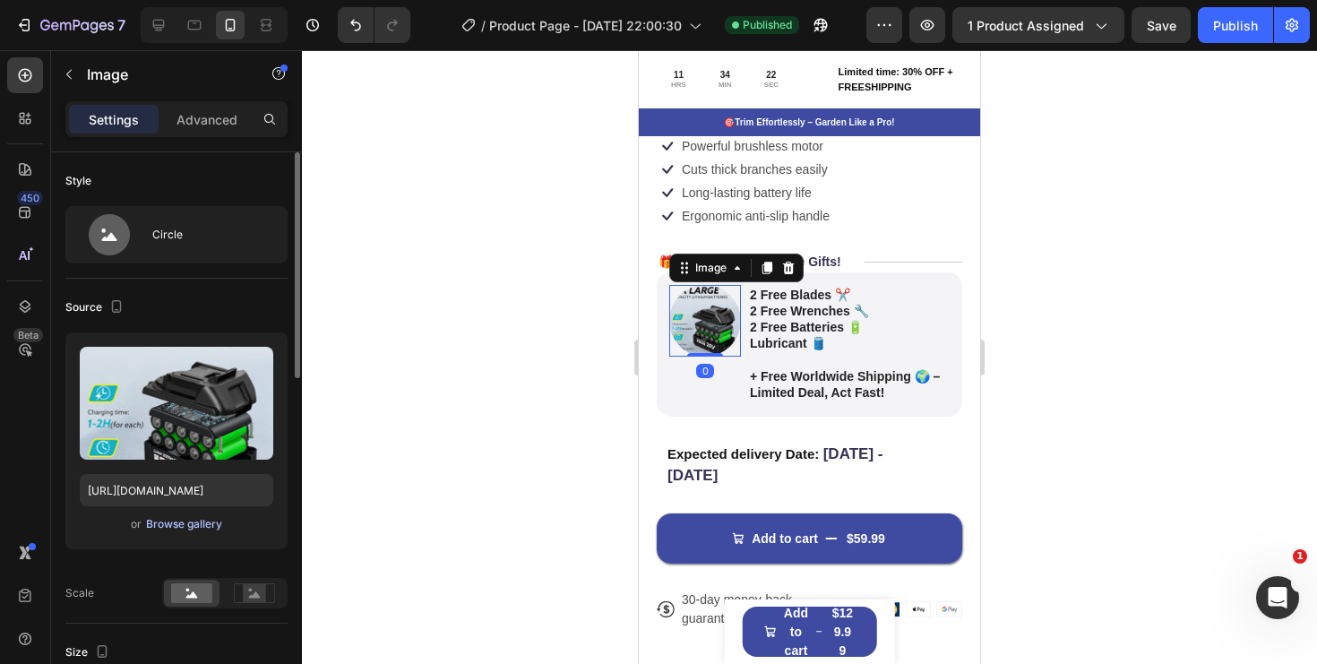
click at [204, 527] on div "Browse gallery" at bounding box center [184, 524] width 76 height 16
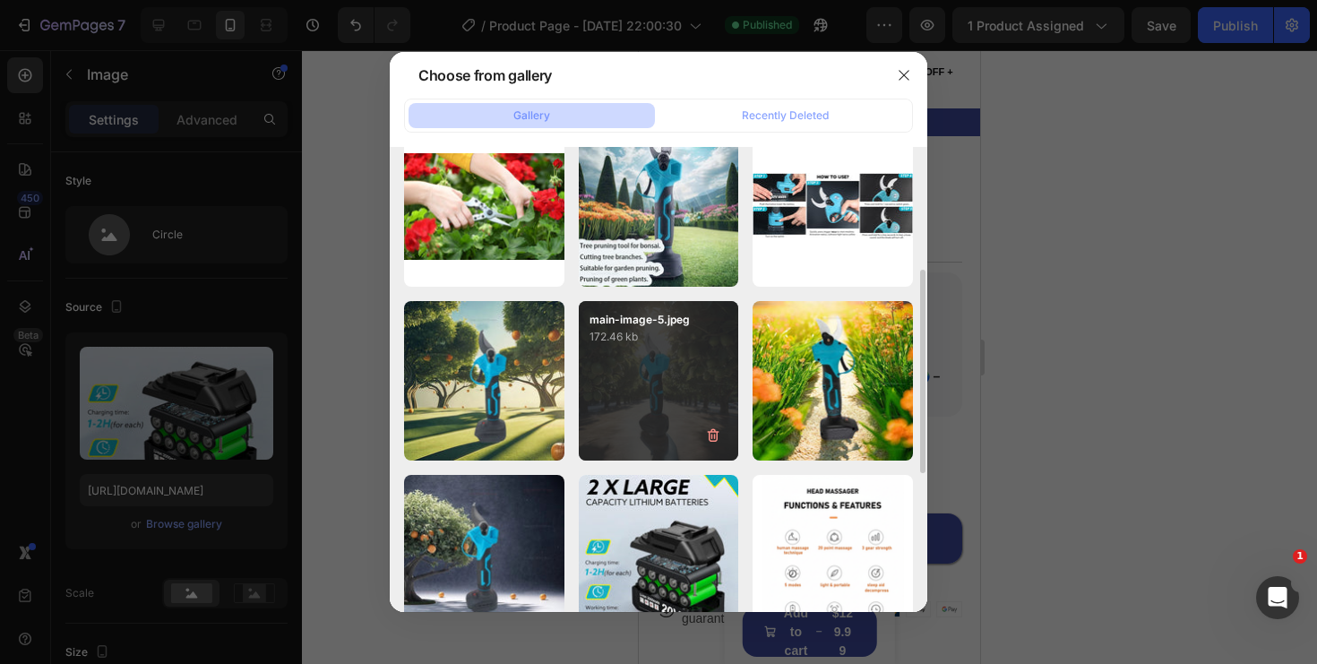
scroll to position [244, 0]
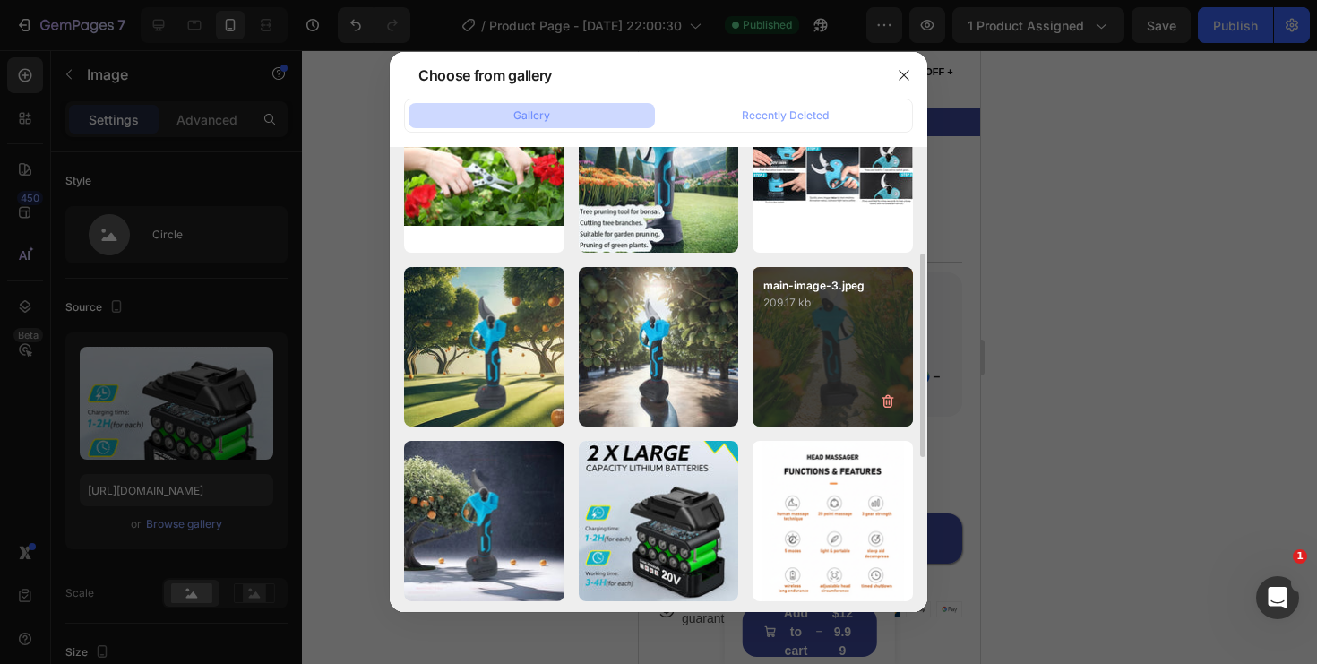
click at [870, 307] on p "209.17 kb" at bounding box center [832, 303] width 139 height 18
type input "[URL][DOMAIN_NAME]"
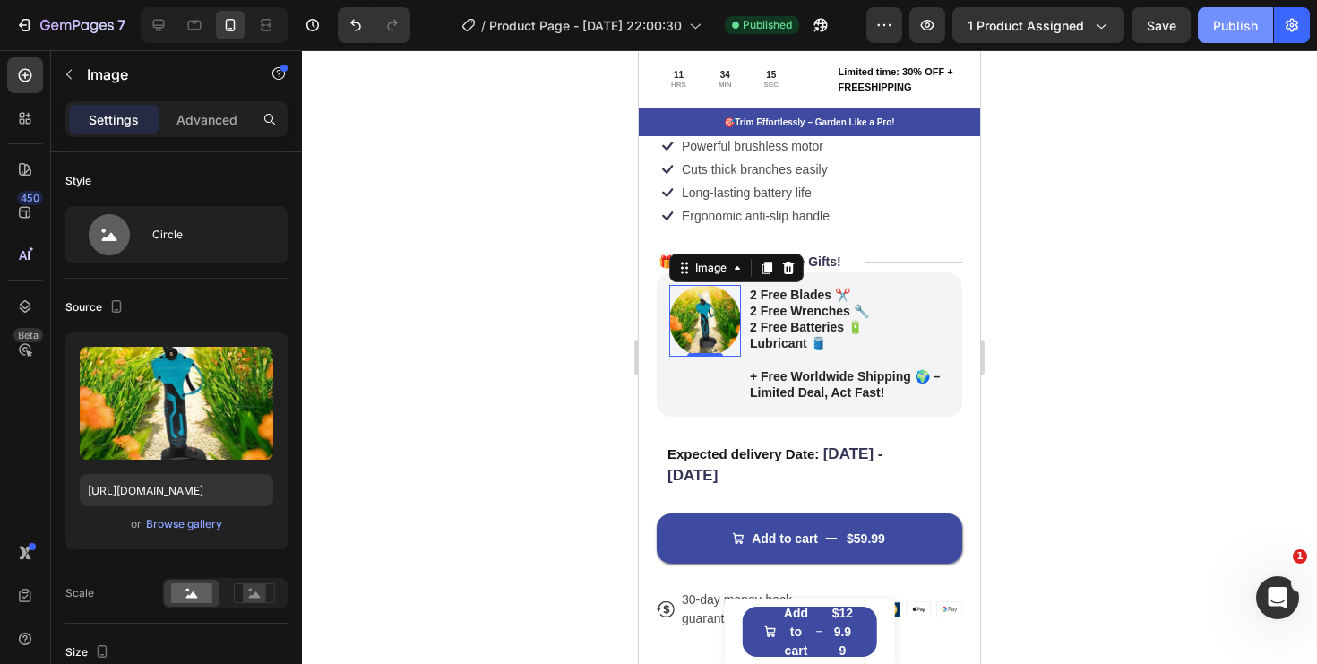
click at [1222, 30] on div "Publish" at bounding box center [1235, 25] width 45 height 19
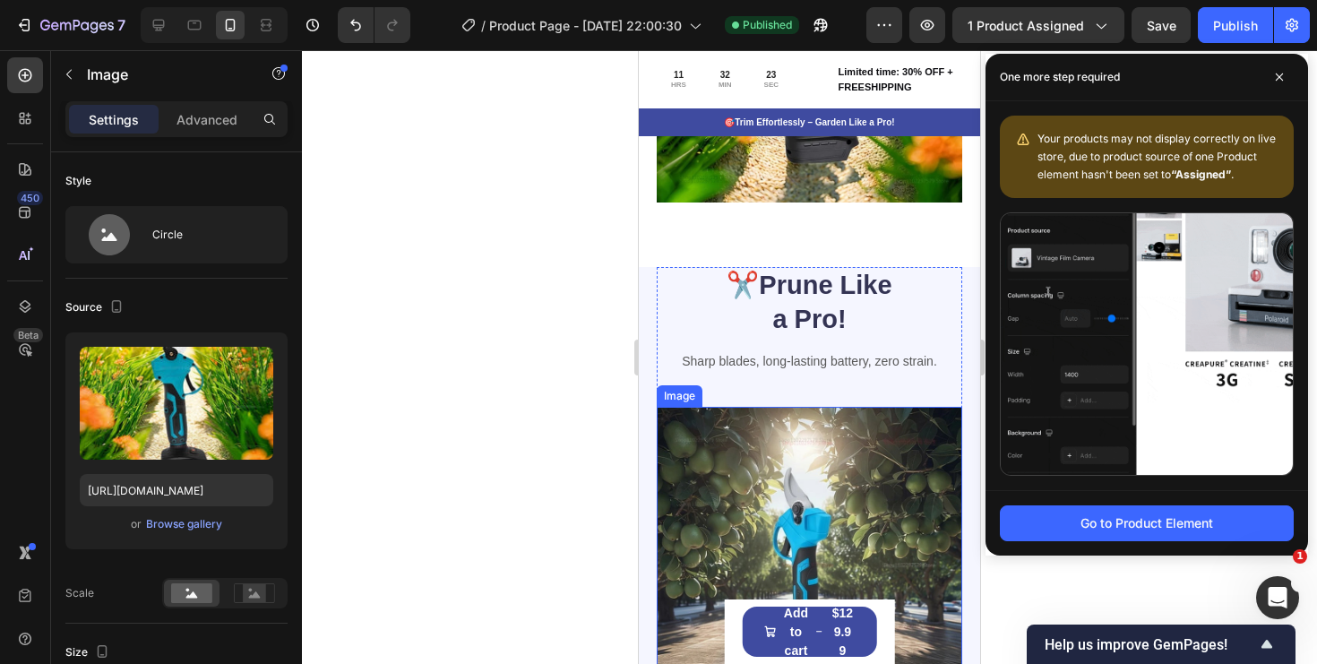
scroll to position [1833, 0]
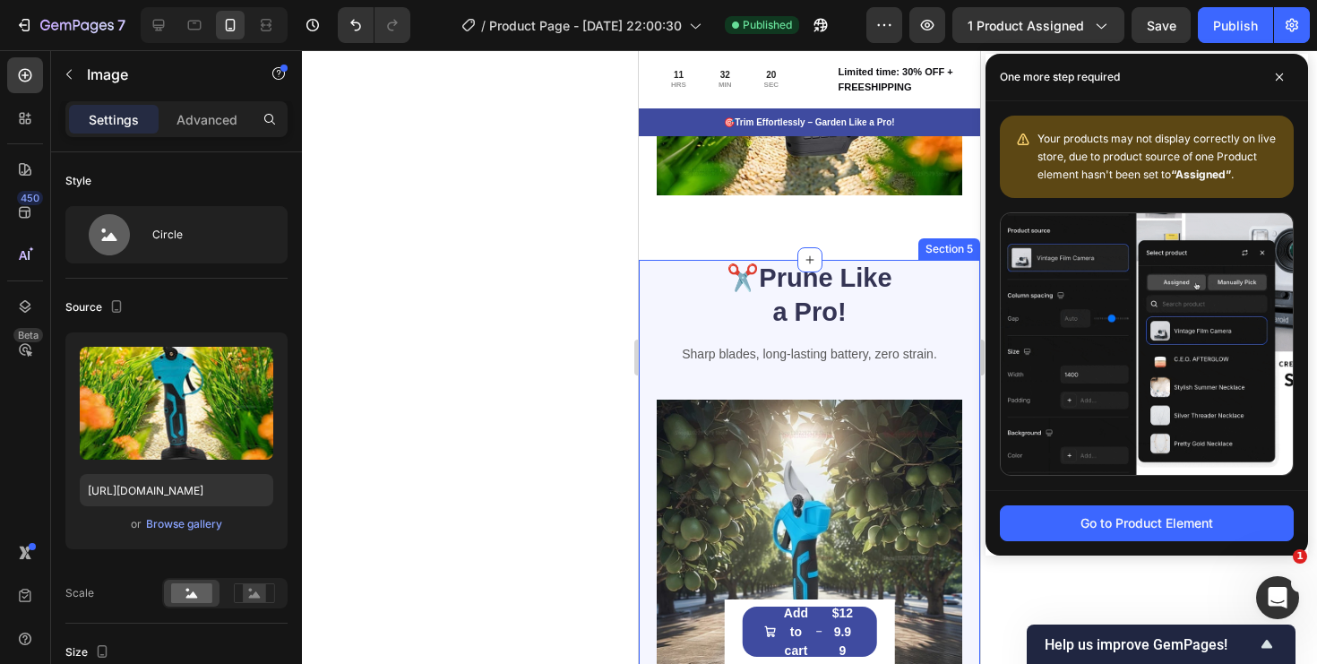
click at [647, 292] on div "✂️ Prune Like a Pro! Heading Sharp blades, long-lasting battery, zero strain. T…" at bounding box center [809, 515] width 341 height 510
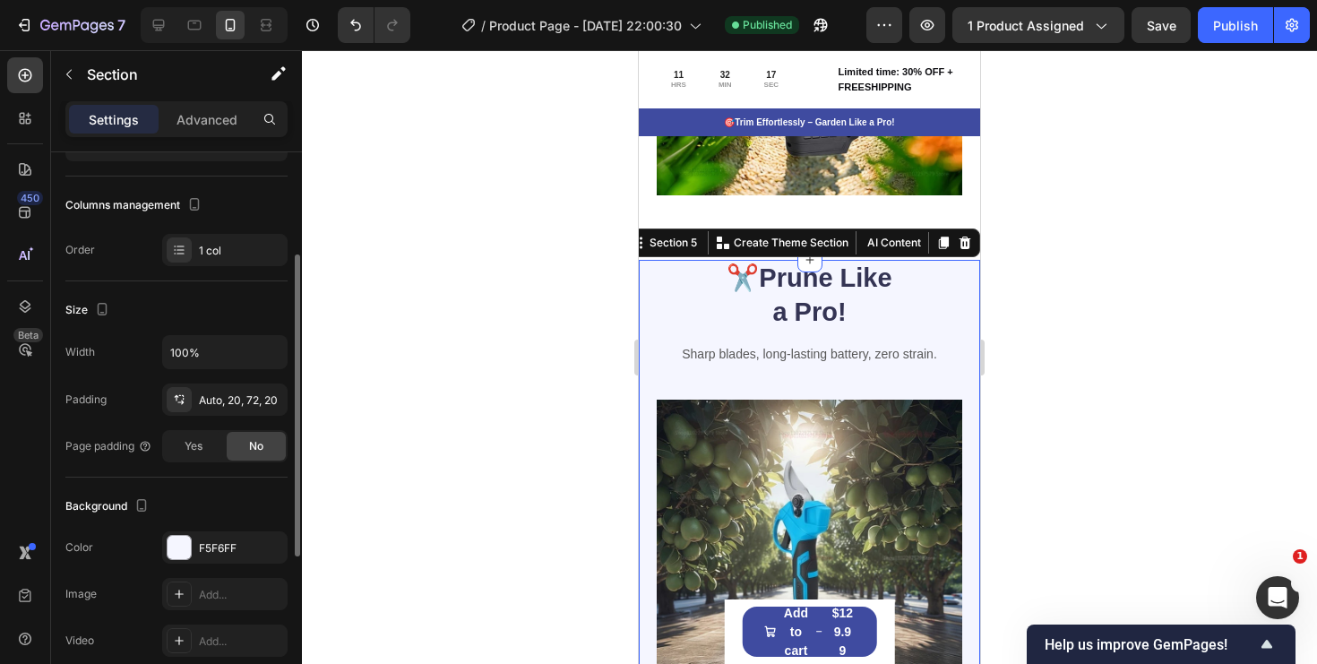
scroll to position [200, 0]
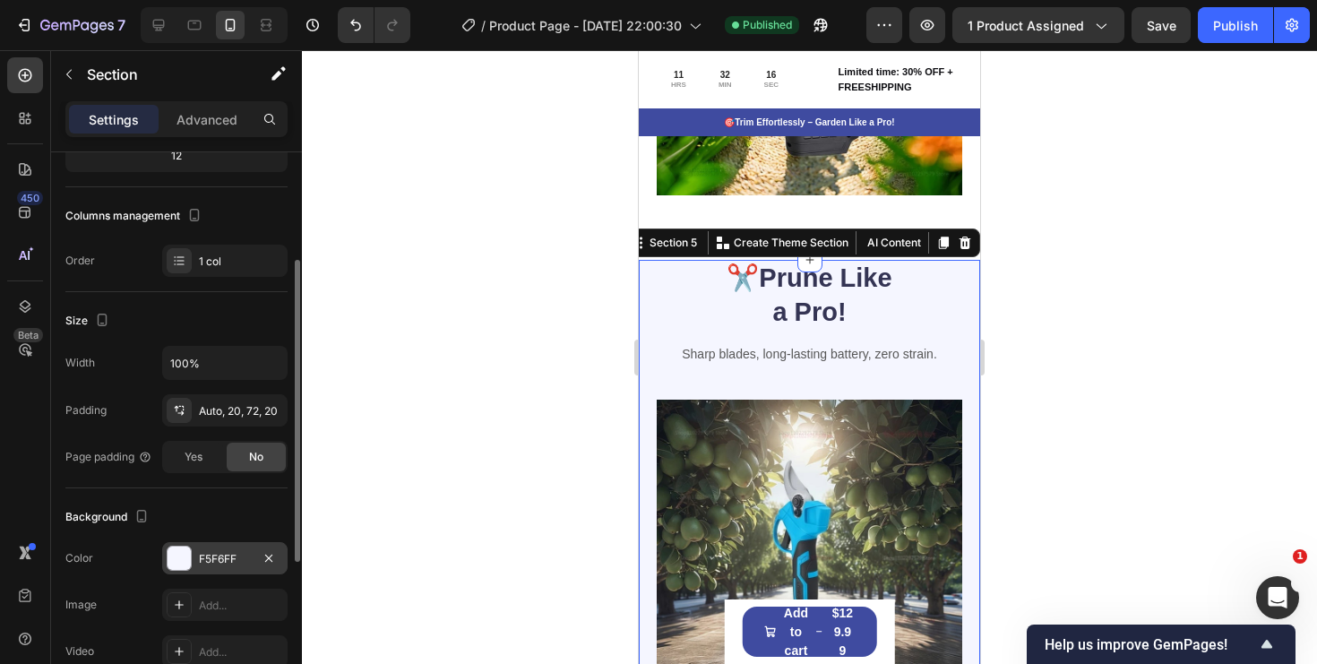
click at [220, 567] on div "F5F6FF" at bounding box center [224, 558] width 125 height 32
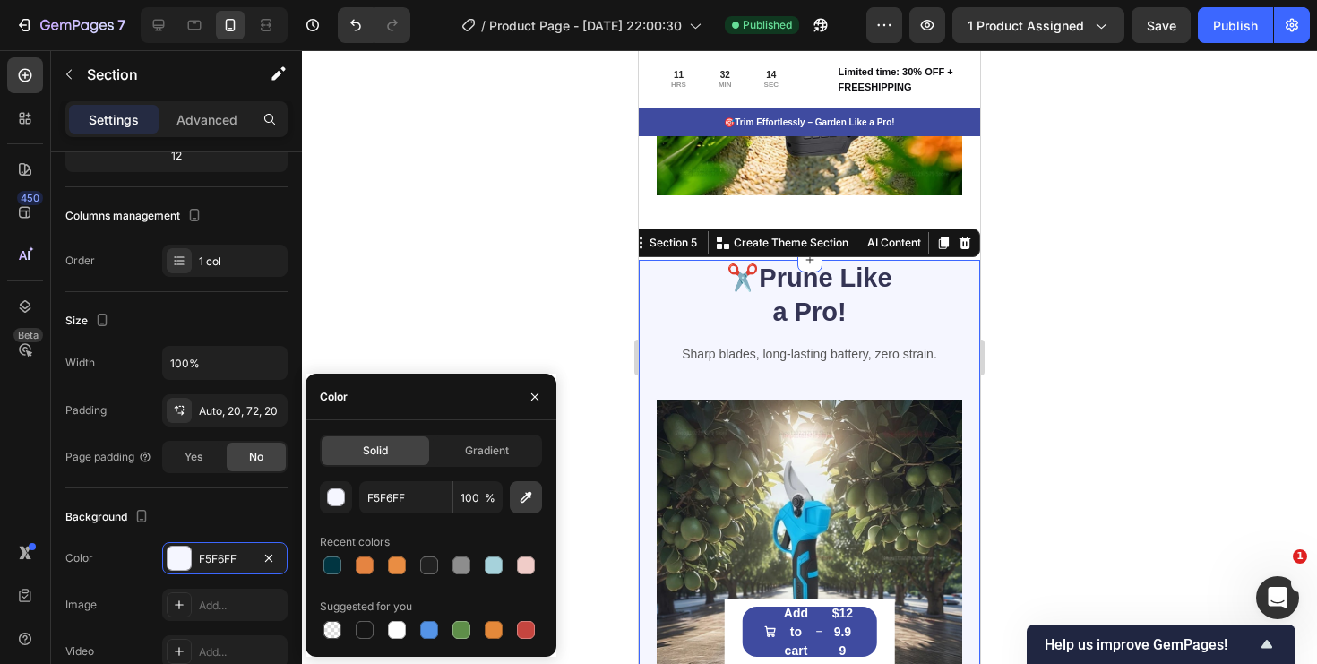
click at [524, 501] on icon "button" at bounding box center [527, 498] width 12 height 12
type input "0FB8E6"
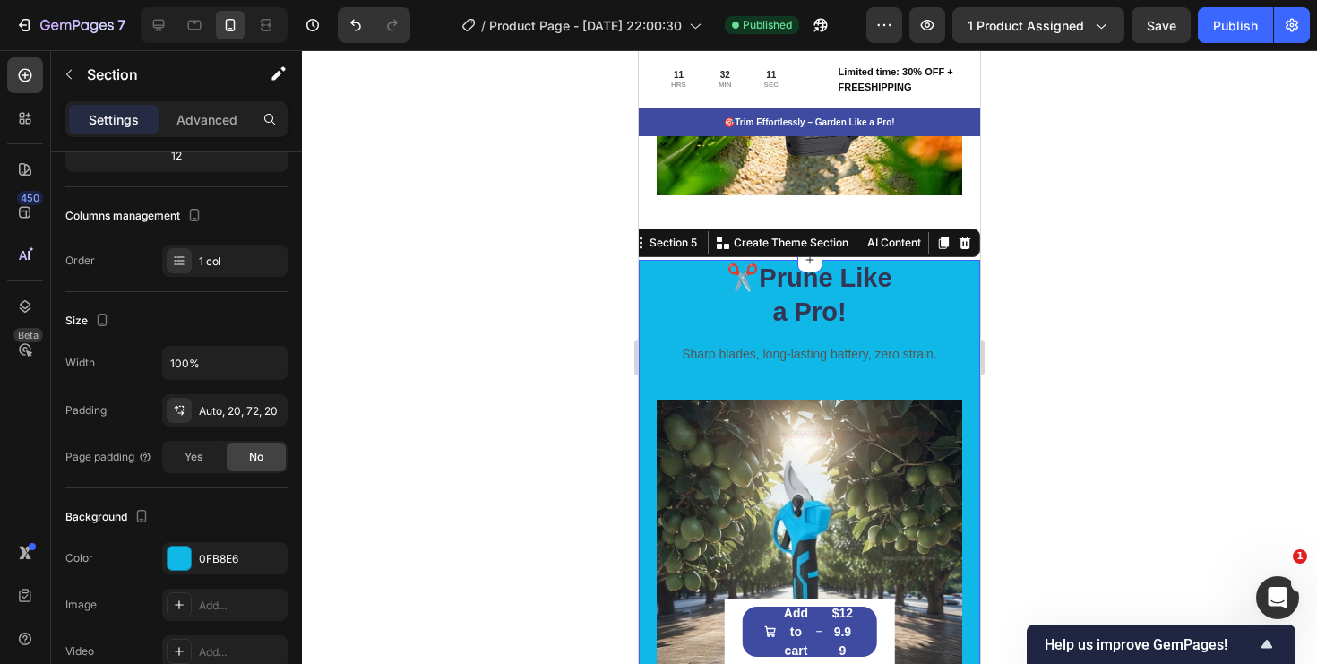
click at [1030, 311] on div at bounding box center [809, 357] width 1015 height 614
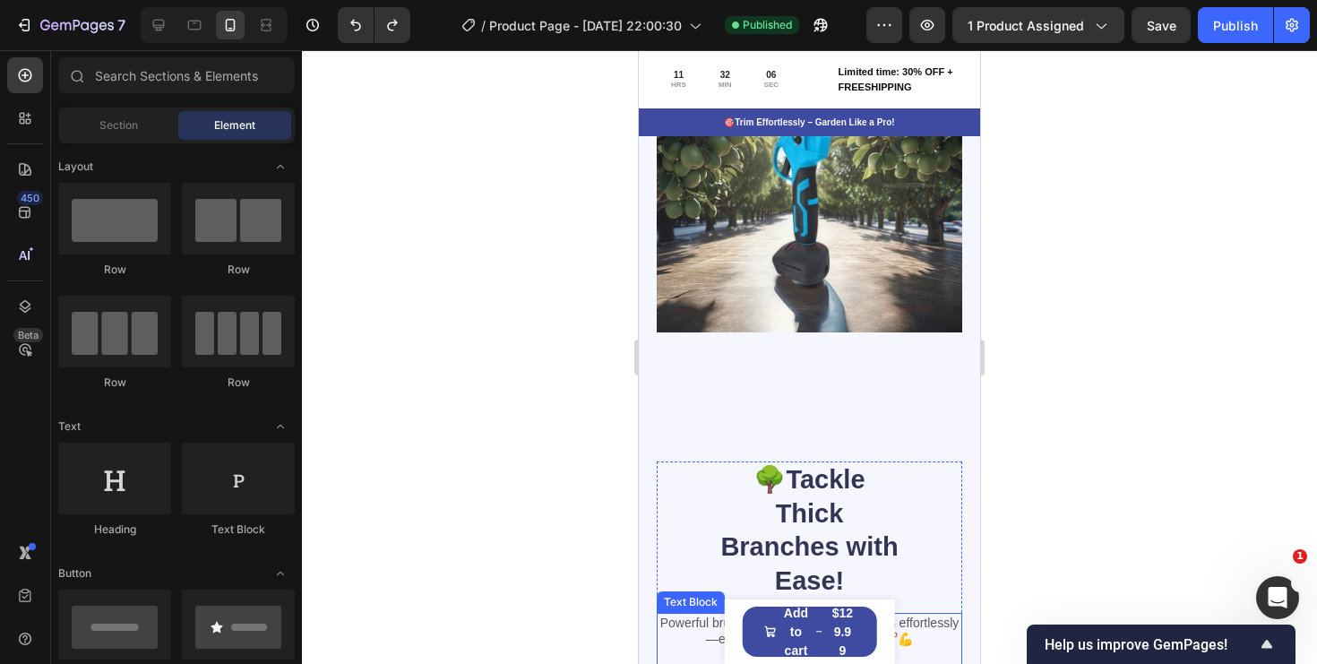
scroll to position [2205, 0]
click at [1153, 44] on div "7 / Product Page - Sep 28, 22:00:30 Published Preview 1 product assigned Save P…" at bounding box center [658, 25] width 1317 height 51
click at [1159, 36] on button "Save" at bounding box center [1161, 25] width 59 height 36
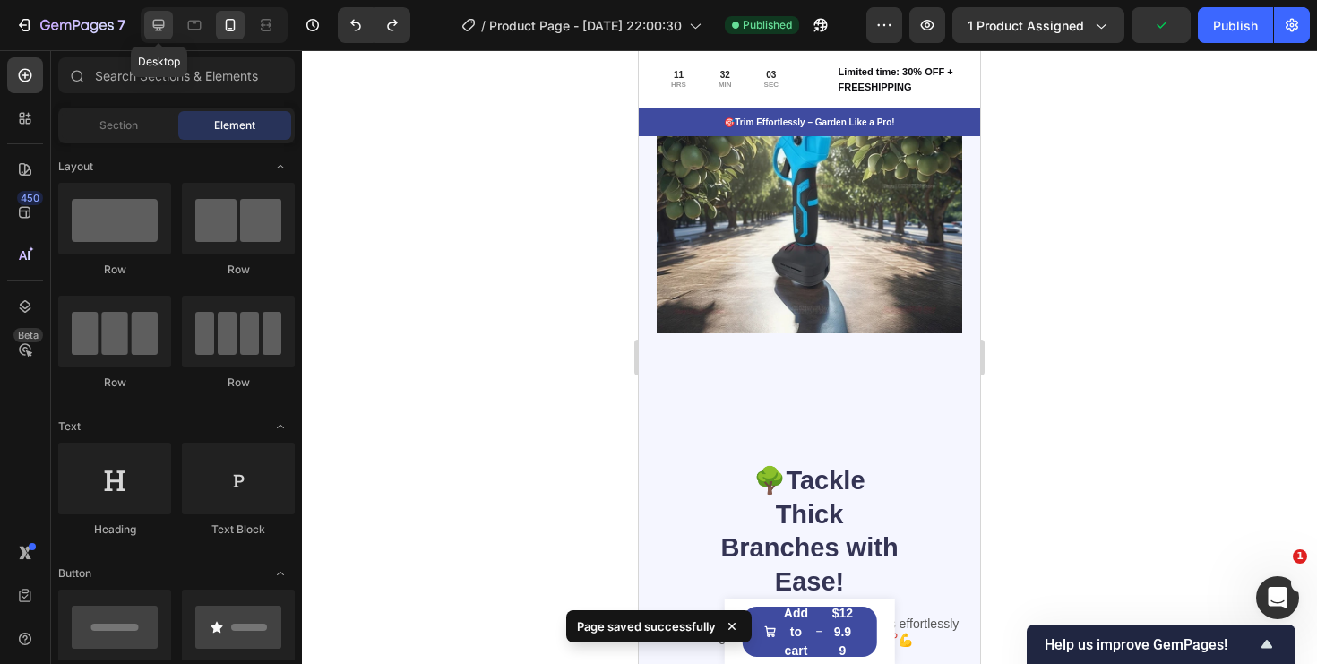
click at [165, 35] on div at bounding box center [158, 25] width 29 height 29
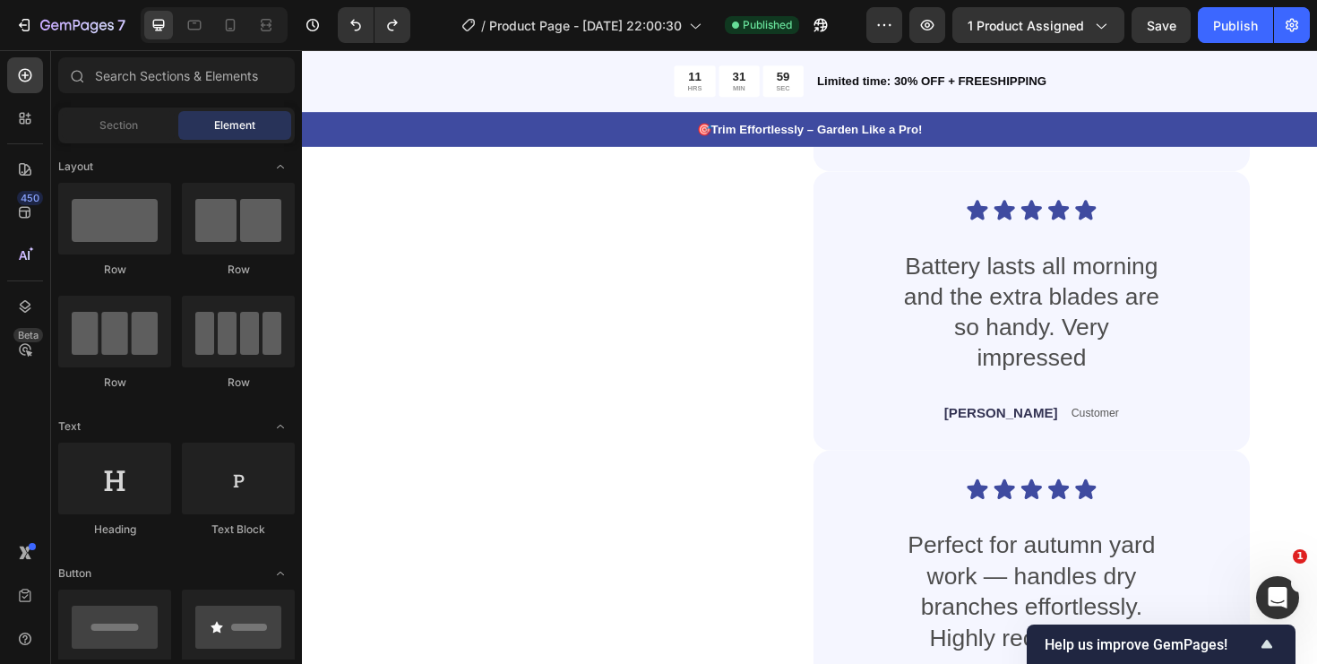
scroll to position [4906, 0]
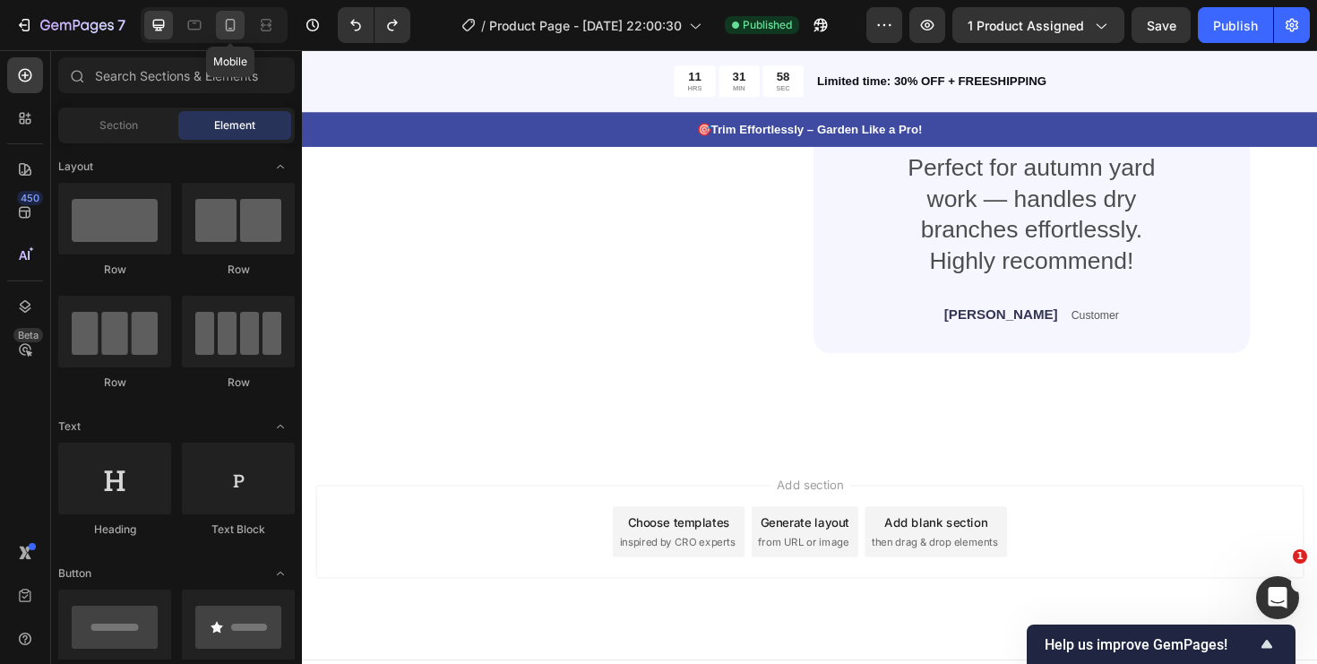
click at [239, 20] on div at bounding box center [230, 25] width 29 height 29
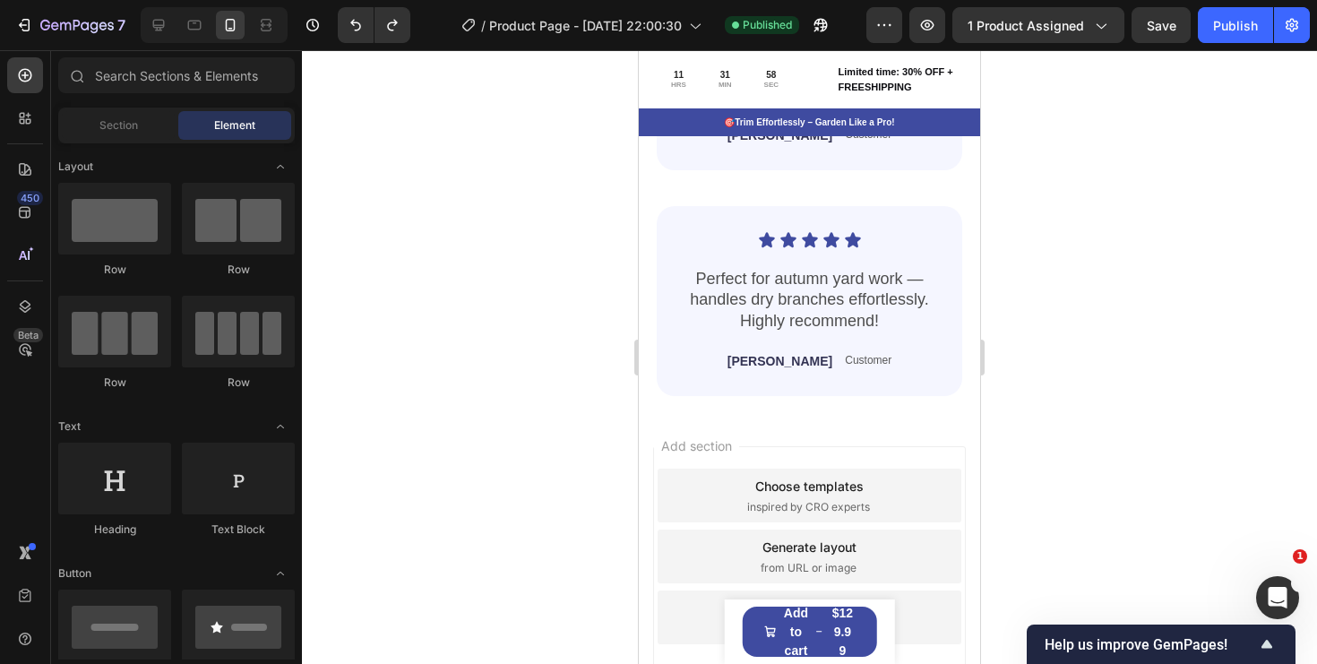
scroll to position [4820, 0]
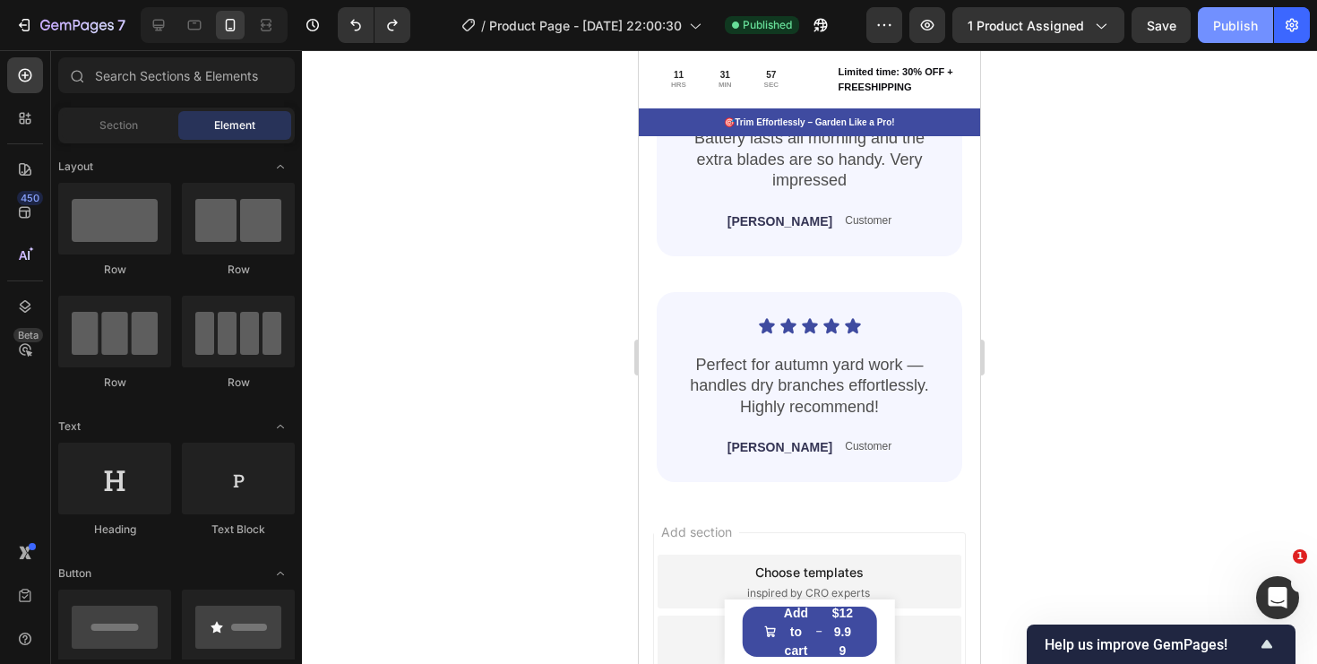
click at [1231, 25] on div "Publish" at bounding box center [1235, 25] width 45 height 19
click at [935, 28] on icon "button" at bounding box center [927, 25] width 18 height 18
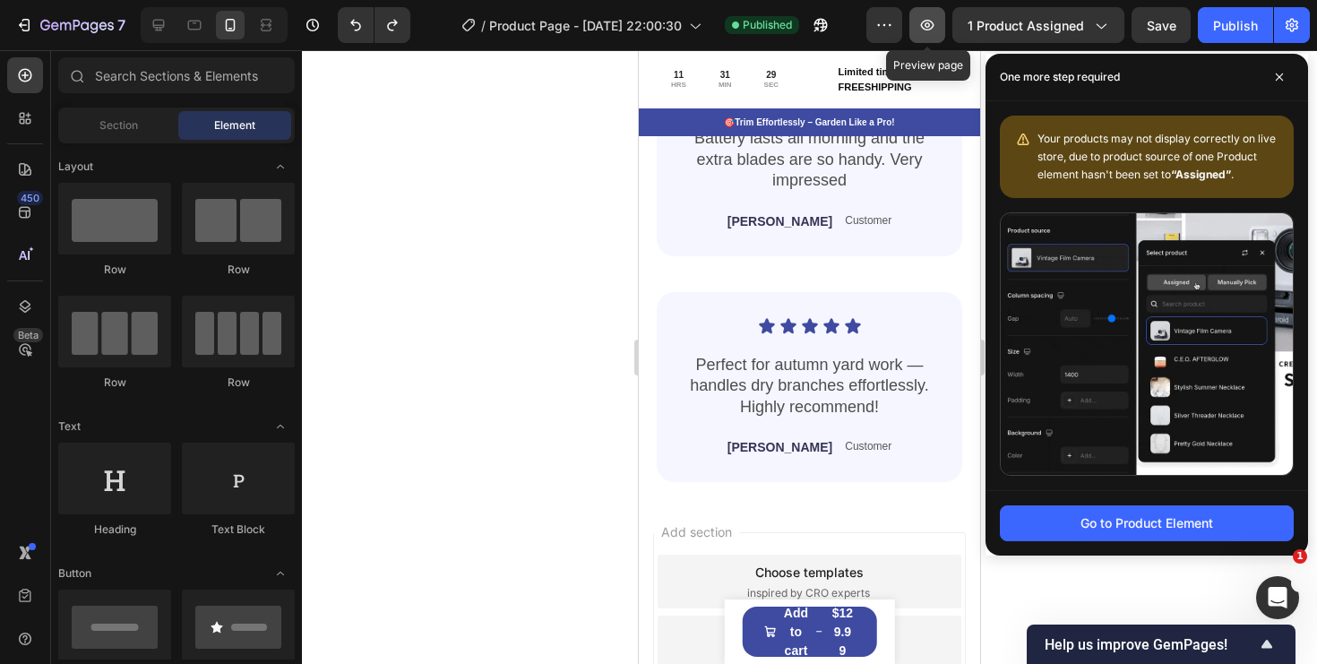
click at [944, 14] on button "button" at bounding box center [927, 25] width 36 height 36
